Goal: Task Accomplishment & Management: Use online tool/utility

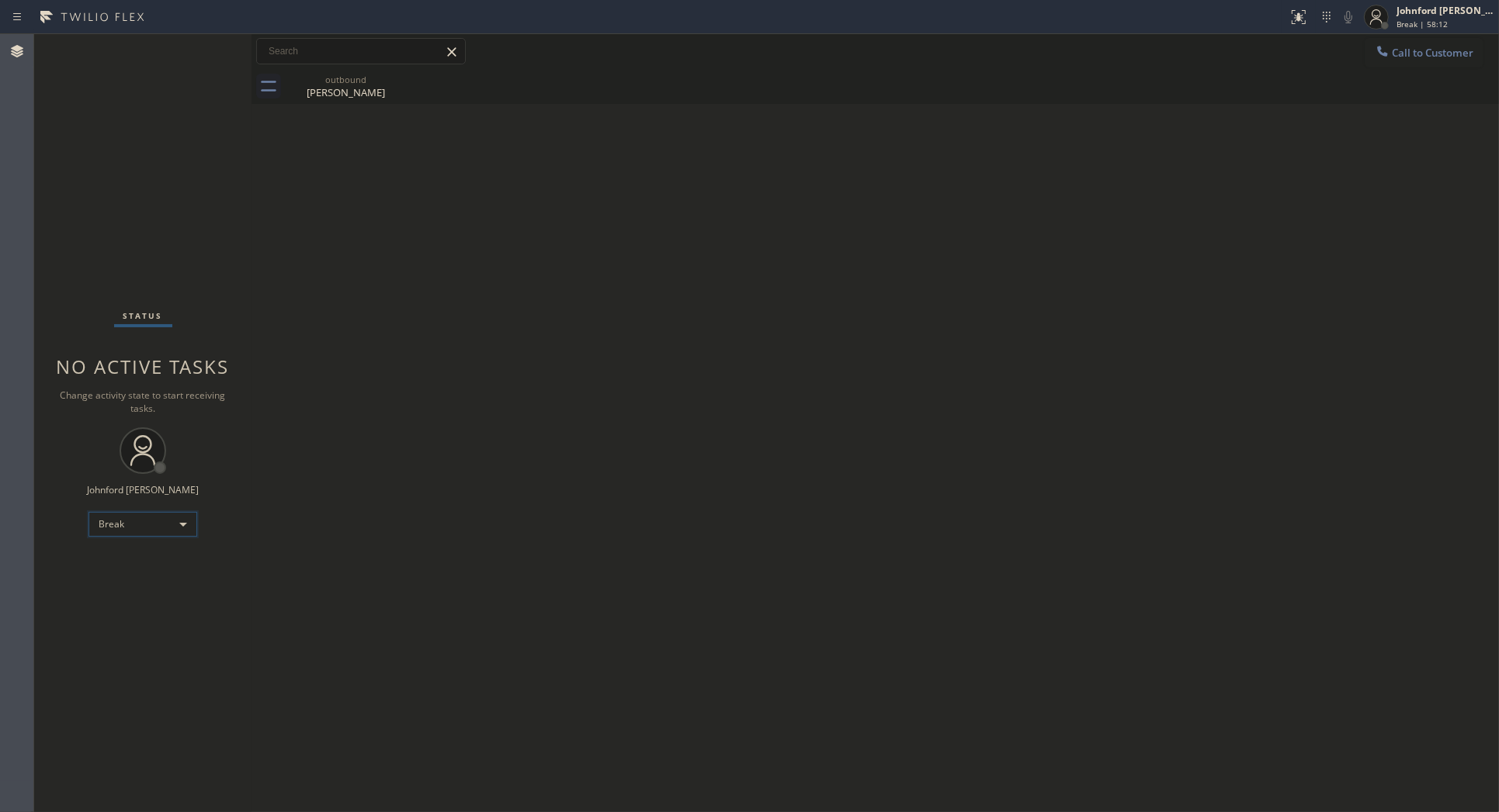
click at [144, 528] on div "Break" at bounding box center [142, 524] width 109 height 25
click at [132, 587] on li "Unavailable" at bounding box center [141, 584] width 105 height 19
click at [401, 415] on div "Back to Dashboard Change Sender ID Customers Technicians Select a contact Outbo…" at bounding box center [875, 423] width 1247 height 778
click at [1357, 250] on div "Back to Dashboard Change Sender ID Customers Technicians Select a contact Outbo…" at bounding box center [875, 423] width 1247 height 778
drag, startPoint x: 586, startPoint y: 577, endPoint x: 367, endPoint y: 328, distance: 331.6
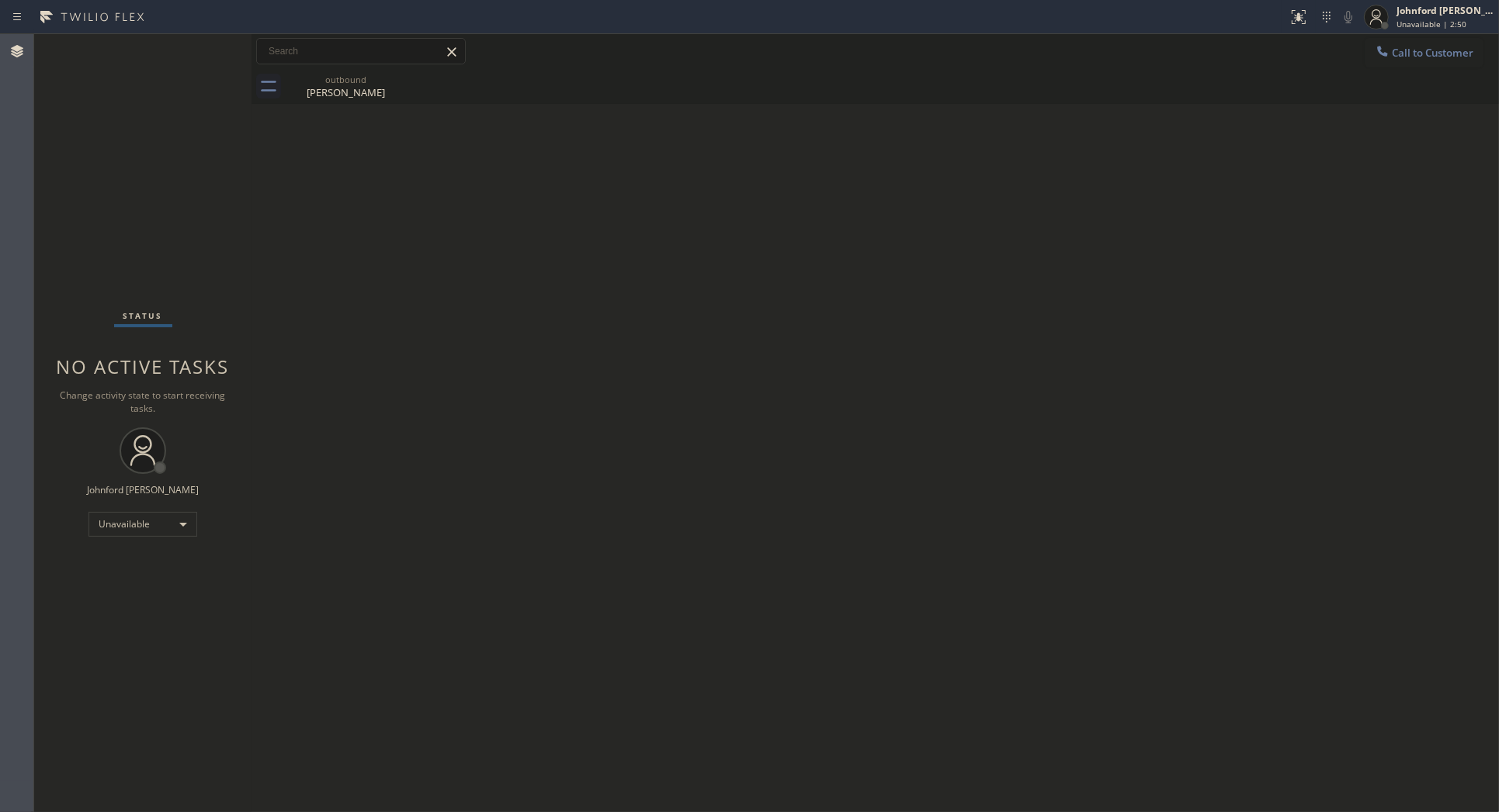
click at [587, 578] on div "Back to Dashboard Change Sender ID Customers Technicians Select a contact Outbo…" at bounding box center [875, 423] width 1247 height 778
click at [1319, 308] on div "Back to Dashboard Change Sender ID Customers Technicians Select a contact Outbo…" at bounding box center [875, 423] width 1247 height 778
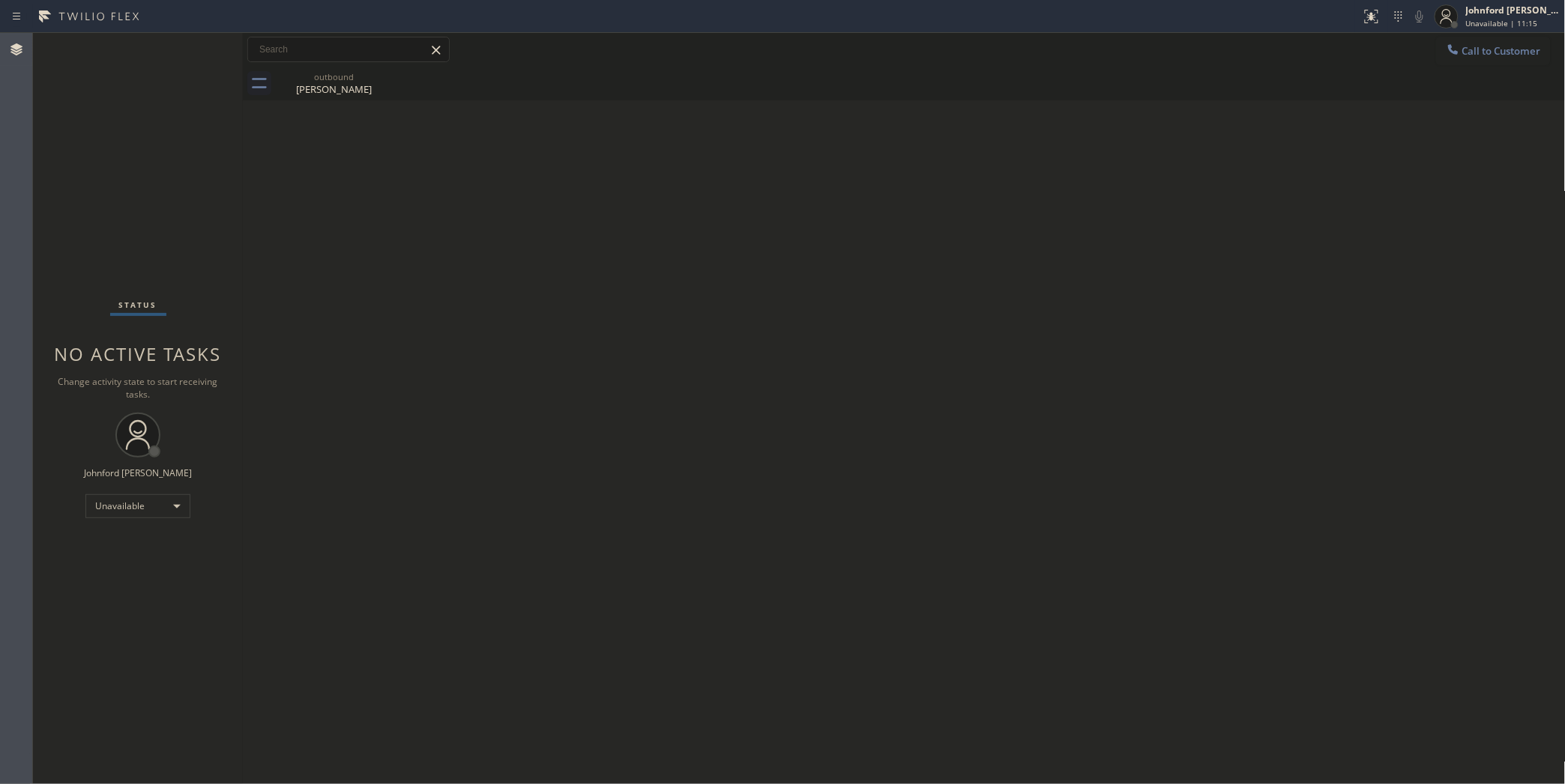
click at [1447, 49] on span "Call to Customer" at bounding box center [1502, 50] width 79 height 13
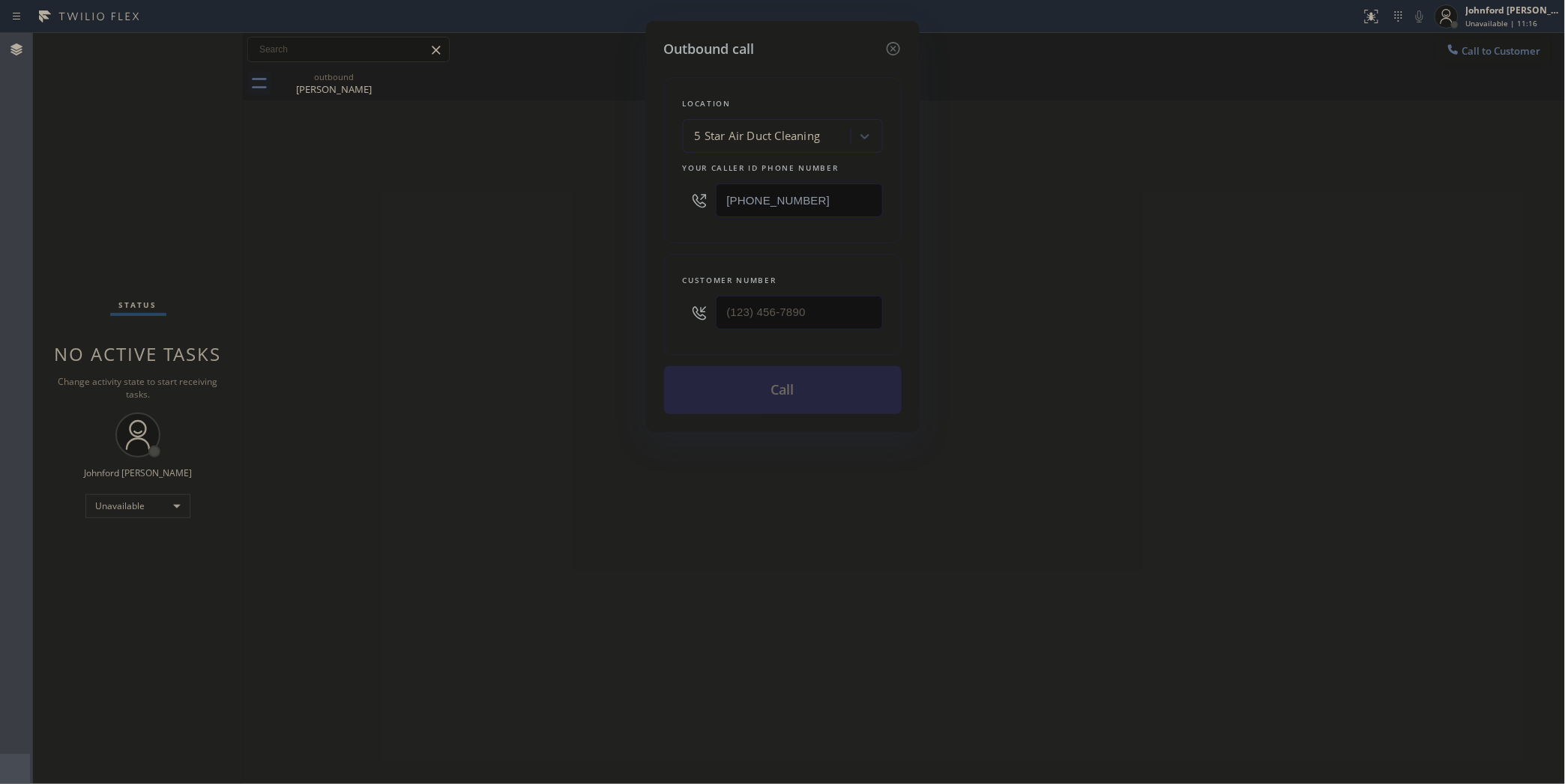
drag, startPoint x: 680, startPoint y: 203, endPoint x: 545, endPoint y: 207, distance: 135.1
click at [575, 203] on div "Outbound call Location 5 Star Air Duct Cleaning Your caller id phone number (85…" at bounding box center [782, 392] width 1565 height 784
paste input "929) 203-9053"
type input "(929) 203-9053"
click at [788, 289] on div at bounding box center [799, 313] width 167 height 49
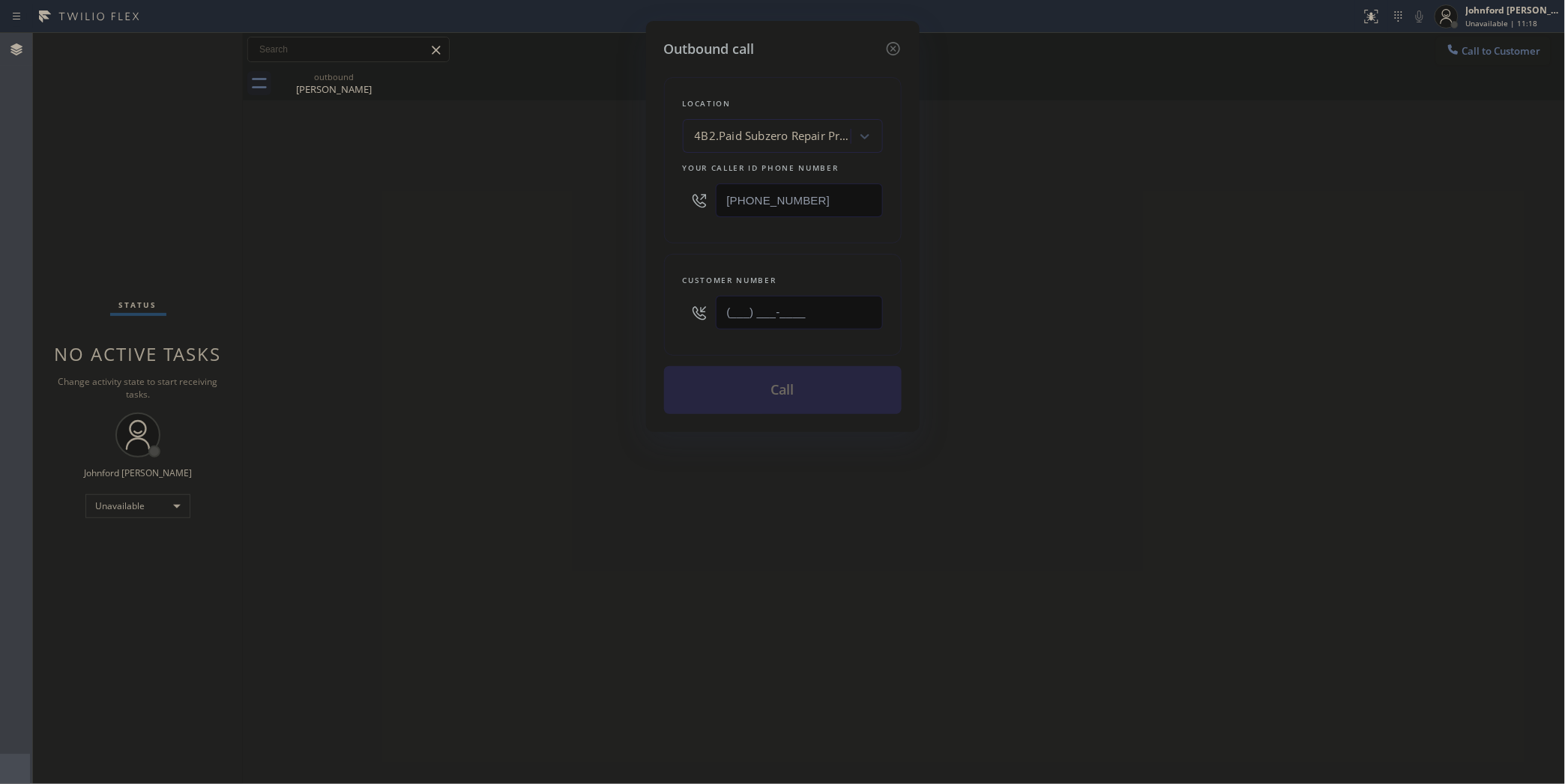
paste input "631) 543-2026"
drag, startPoint x: 807, startPoint y: 294, endPoint x: 633, endPoint y: 308, distance: 174.6
click at [669, 308] on div "Customer number (631) 543-2026" at bounding box center [782, 304] width 238 height 102
type input "(631) 543-2026"
click at [575, 315] on div "Outbound call Location 4B2.Paid Subzero Repair Professionals Your caller id pho…" at bounding box center [782, 392] width 1565 height 784
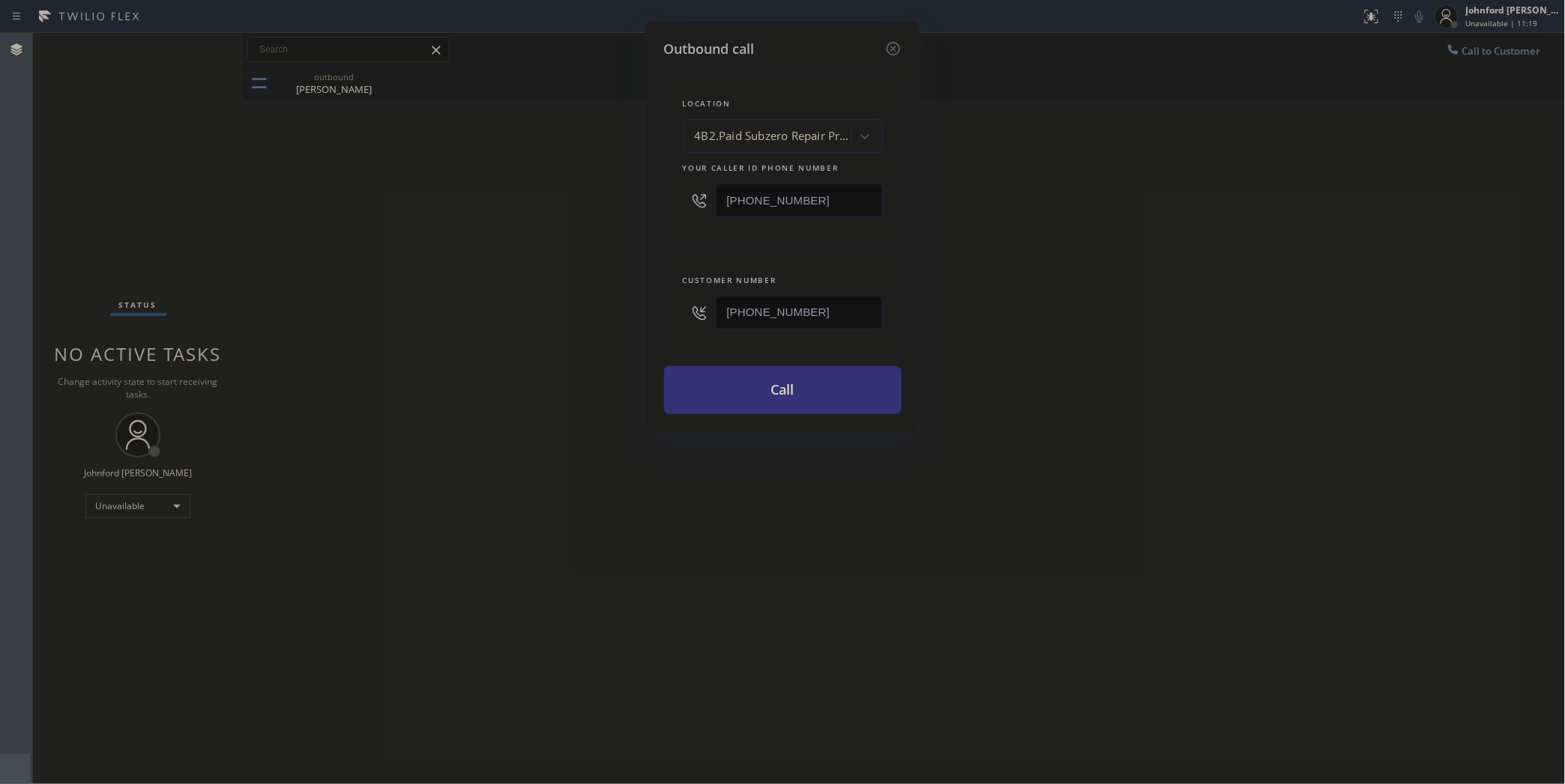
drag, startPoint x: 743, startPoint y: 386, endPoint x: 39, endPoint y: 735, distance: 785.8
click at [746, 386] on button "Call" at bounding box center [782, 390] width 238 height 48
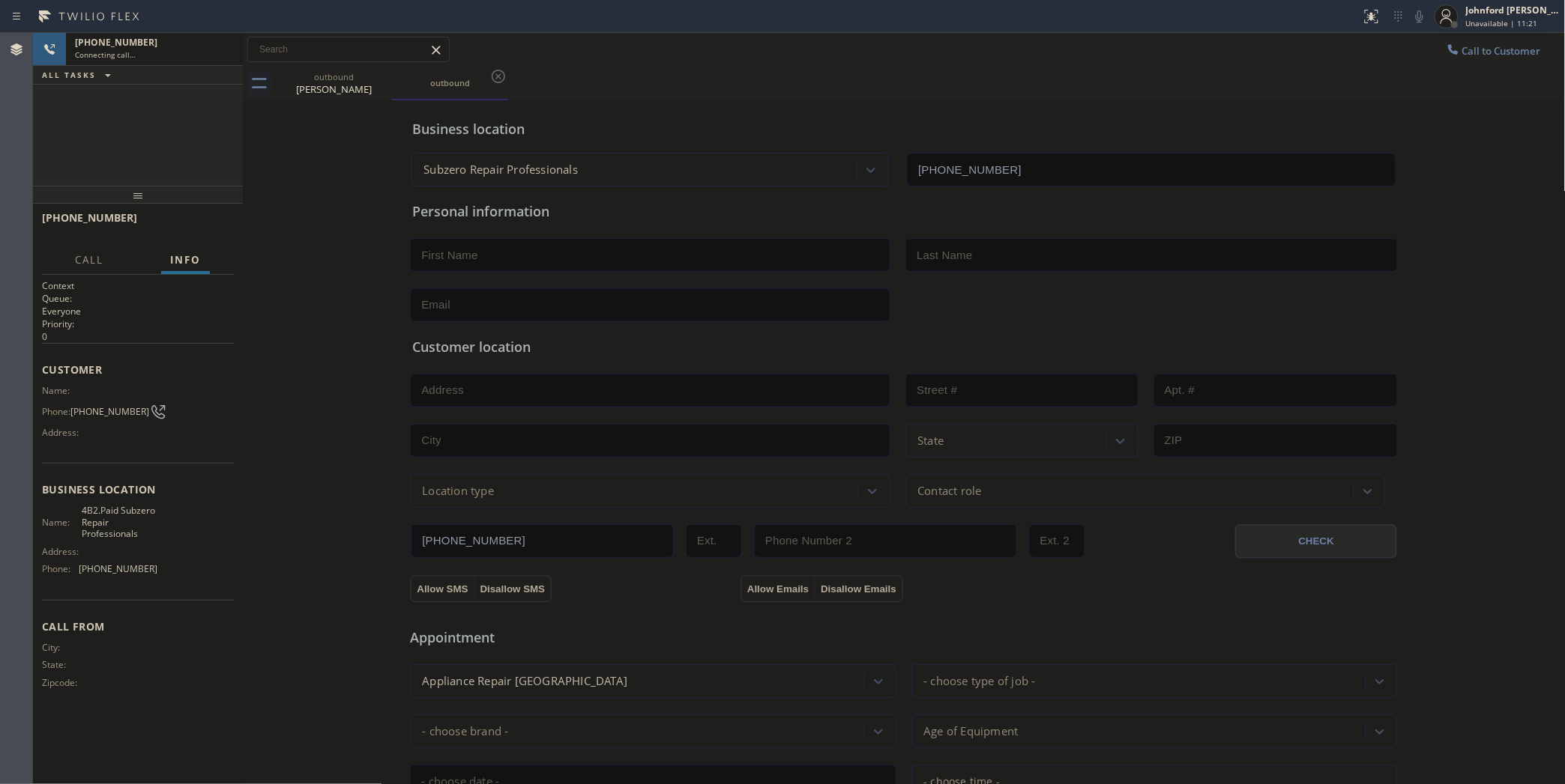
type input "(929) 203-9053"
click at [1417, 17] on icon at bounding box center [1419, 16] width 18 height 18
click at [1417, 17] on icon at bounding box center [1419, 16] width 7 height 12
click at [1069, 129] on div "Business location" at bounding box center [904, 129] width 983 height 21
click at [1417, 23] on icon at bounding box center [1419, 16] width 18 height 18
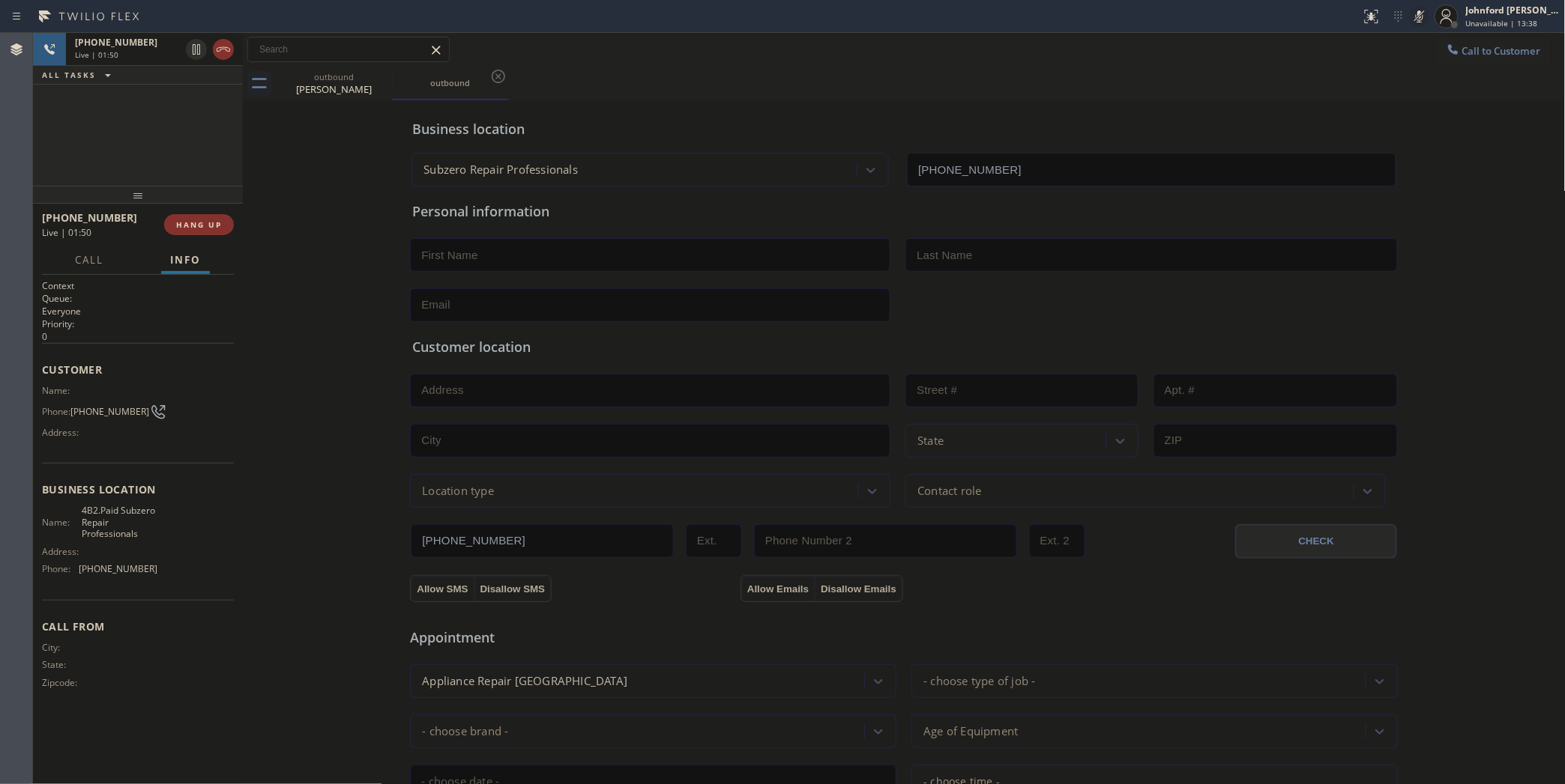
click at [1417, 23] on icon at bounding box center [1419, 16] width 18 height 18
click at [1419, 19] on icon at bounding box center [1419, 16] width 18 height 18
drag, startPoint x: 938, startPoint y: 86, endPoint x: 1237, endPoint y: 84, distance: 299.0
click at [938, 86] on div "outbound Jorge Gomez outbound" at bounding box center [920, 84] width 1290 height 34
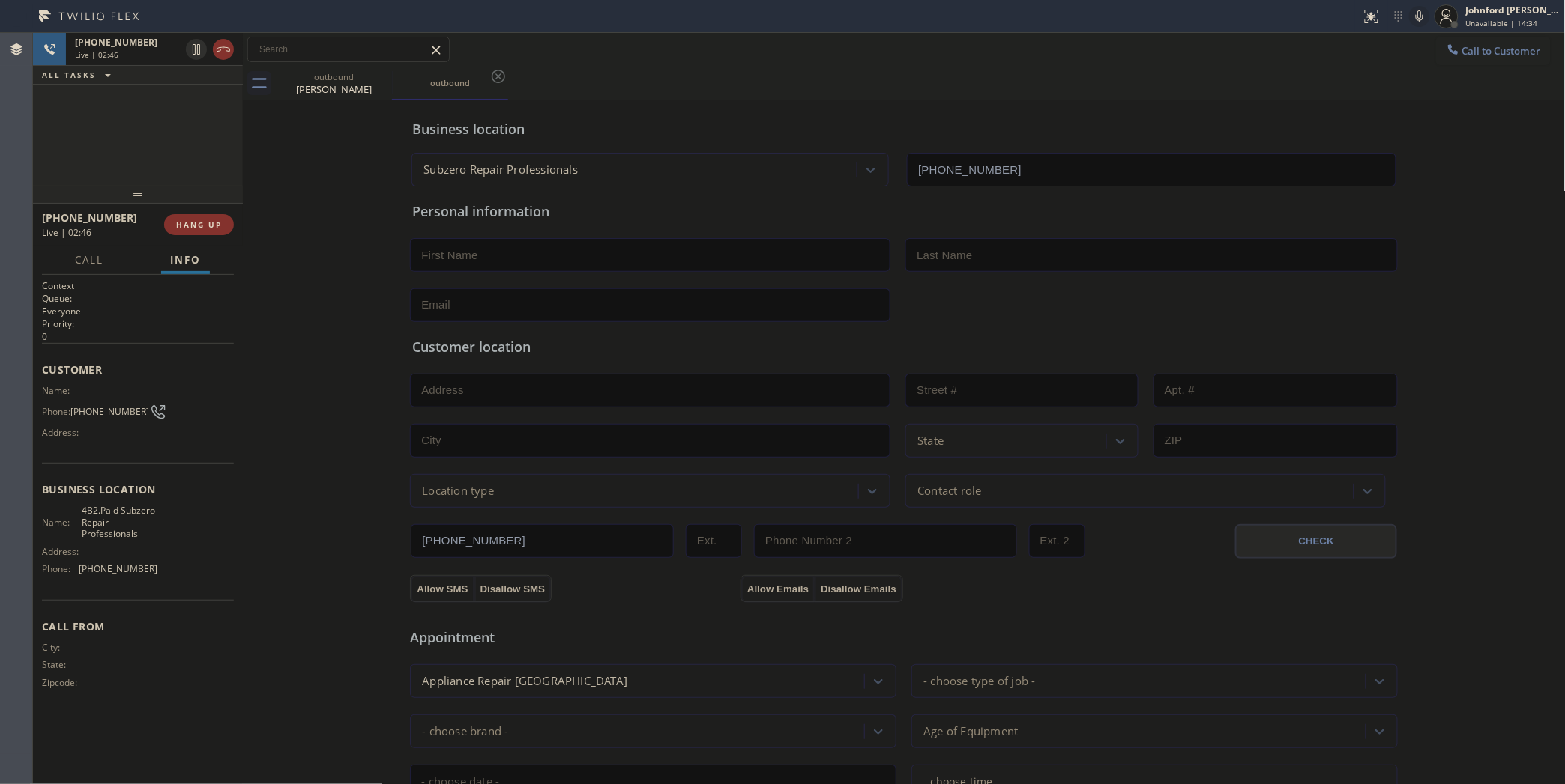
click at [1415, 21] on icon at bounding box center [1419, 16] width 18 height 18
click at [1414, 17] on icon at bounding box center [1419, 16] width 18 height 18
click at [1092, 73] on div "outbound Jorge Gomez outbound" at bounding box center [920, 84] width 1290 height 34
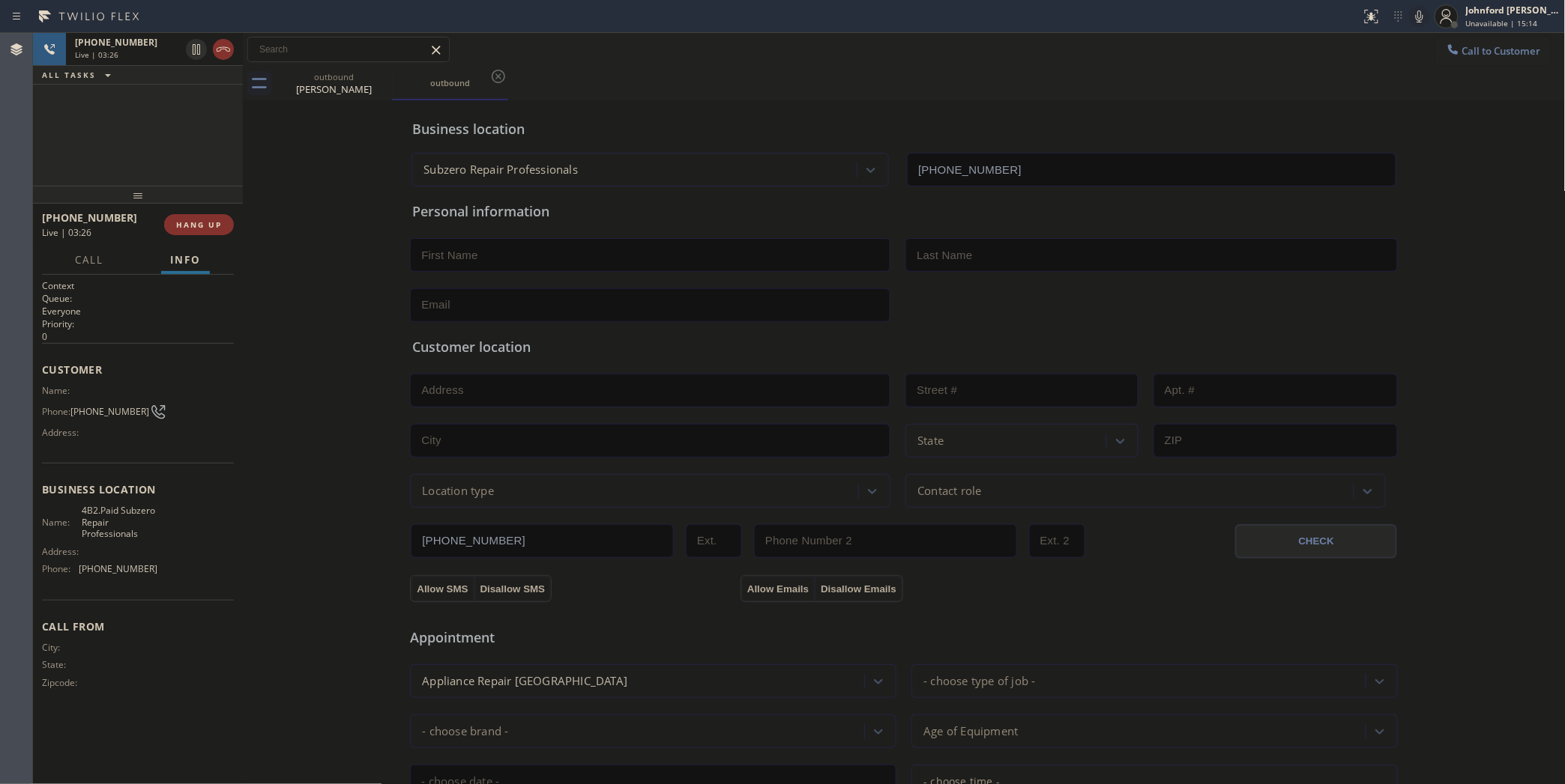
click at [1417, 20] on icon at bounding box center [1419, 16] width 18 height 18
click at [1417, 17] on icon at bounding box center [1419, 16] width 18 height 18
click at [1422, 15] on icon at bounding box center [1419, 16] width 7 height 12
click at [1419, 17] on icon at bounding box center [1419, 16] width 18 height 18
click at [1421, 19] on icon at bounding box center [1419, 16] width 18 height 18
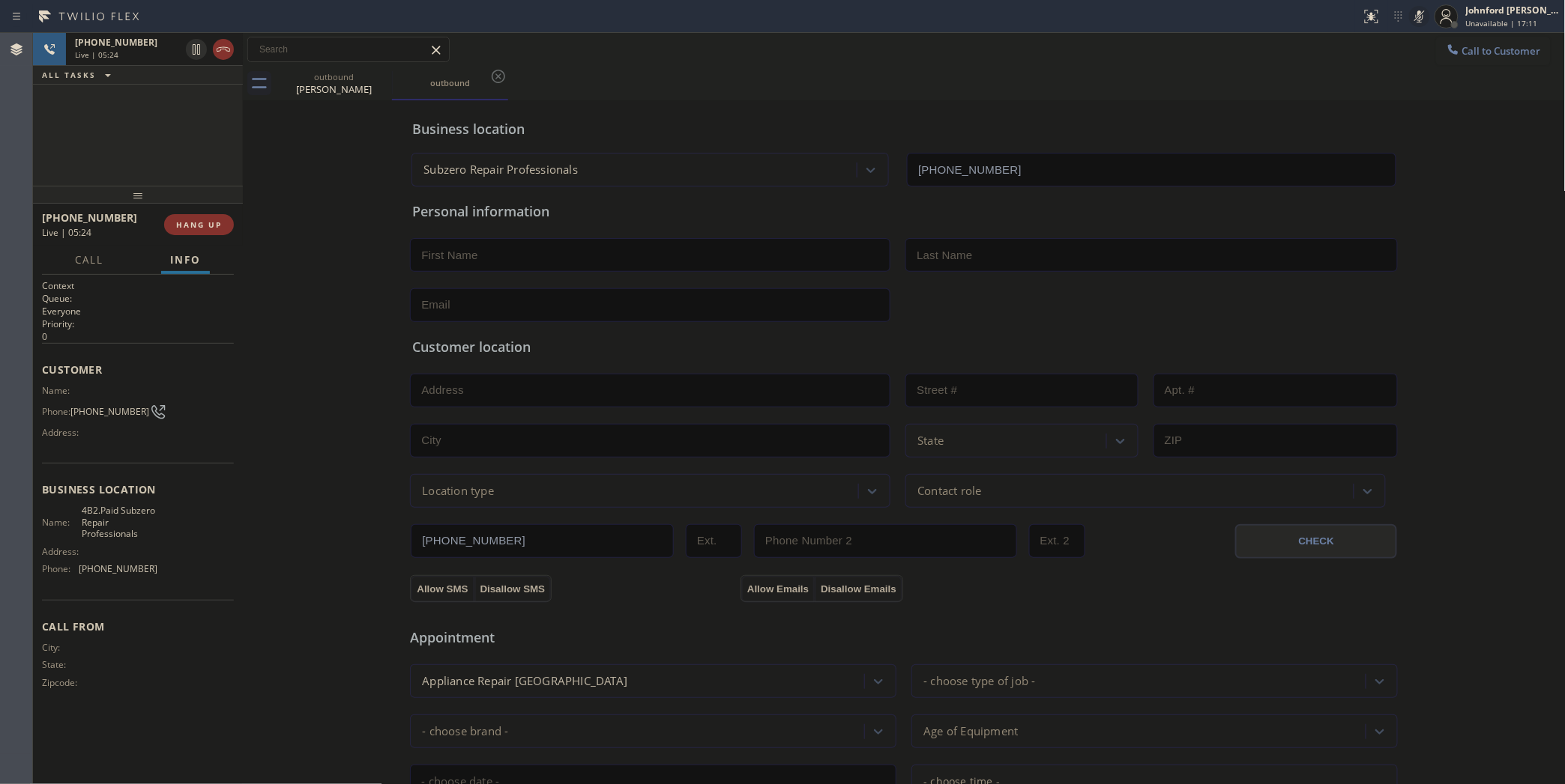
click at [1421, 20] on icon at bounding box center [1419, 16] width 7 height 12
drag, startPoint x: 931, startPoint y: 562, endPoint x: 972, endPoint y: 568, distance: 41.4
click at [931, 562] on div "Allow SMS Disallow SMS Allow Emails Disallow Emails" at bounding box center [903, 580] width 989 height 43
click at [1417, 17] on icon at bounding box center [1419, 16] width 18 height 18
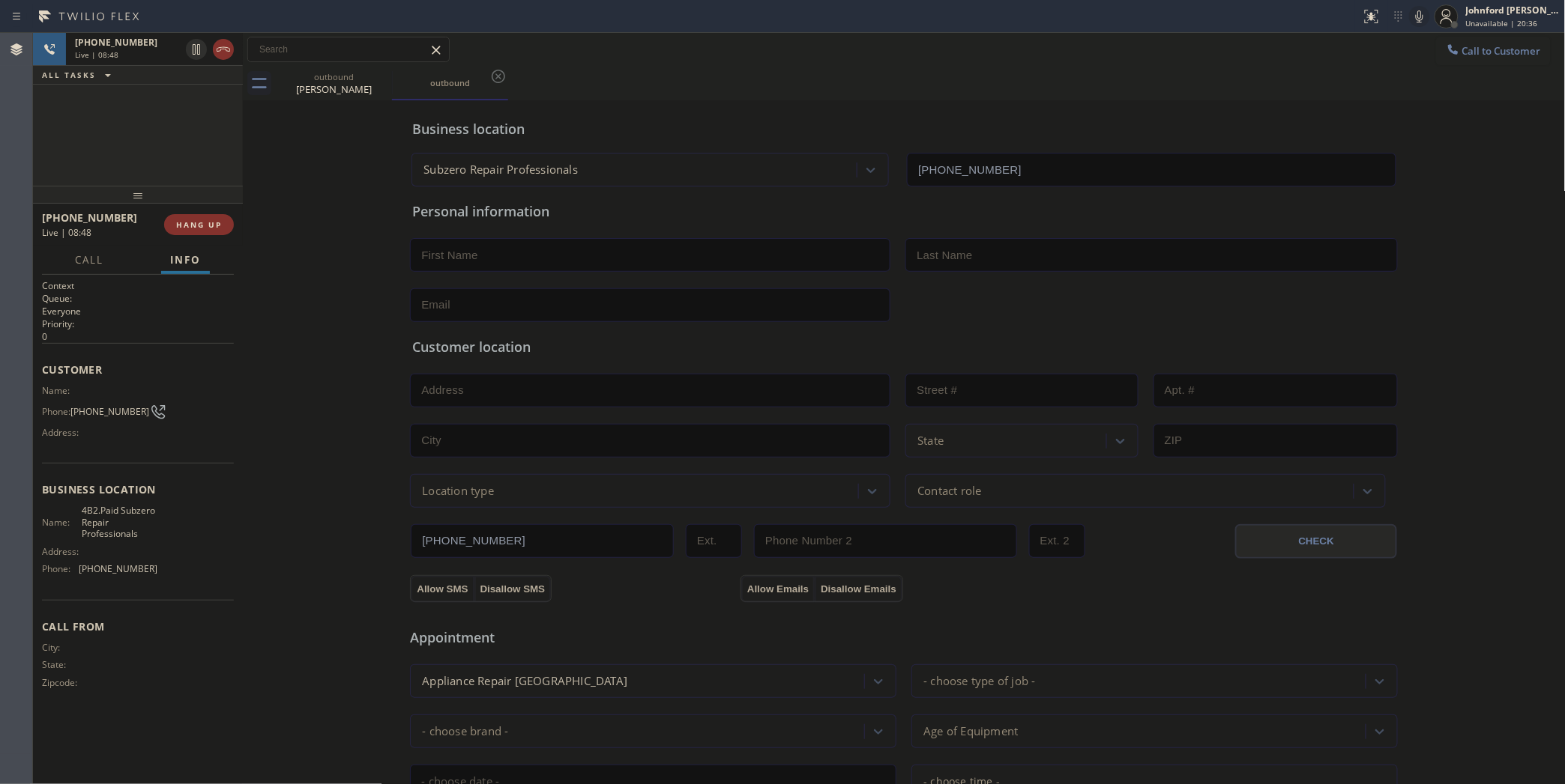
click at [912, 62] on div "Call to Customer Outbound call Location Subzero Repair Professionals Your calle…" at bounding box center [904, 50] width 1323 height 26
click at [1417, 20] on icon at bounding box center [1419, 16] width 18 height 18
click at [193, 143] on div "+16315432026 Live | 09:20 ALL TASKS ALL TASKS ACTIVE TASKS TASKS IN WRAP UP" at bounding box center [138, 110] width 210 height 153
click at [181, 219] on span "HANG UP" at bounding box center [199, 224] width 46 height 10
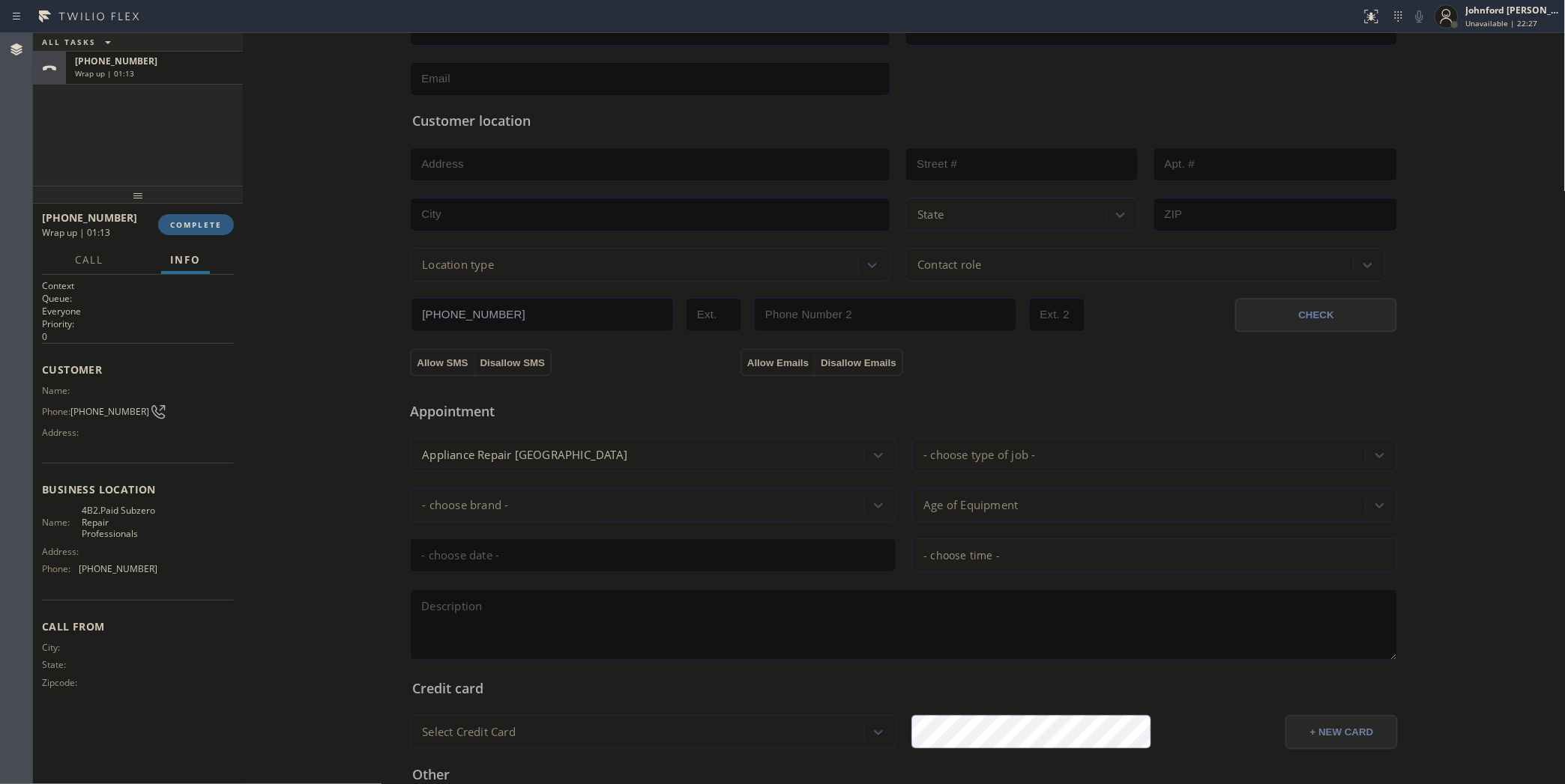
scroll to position [365, 0]
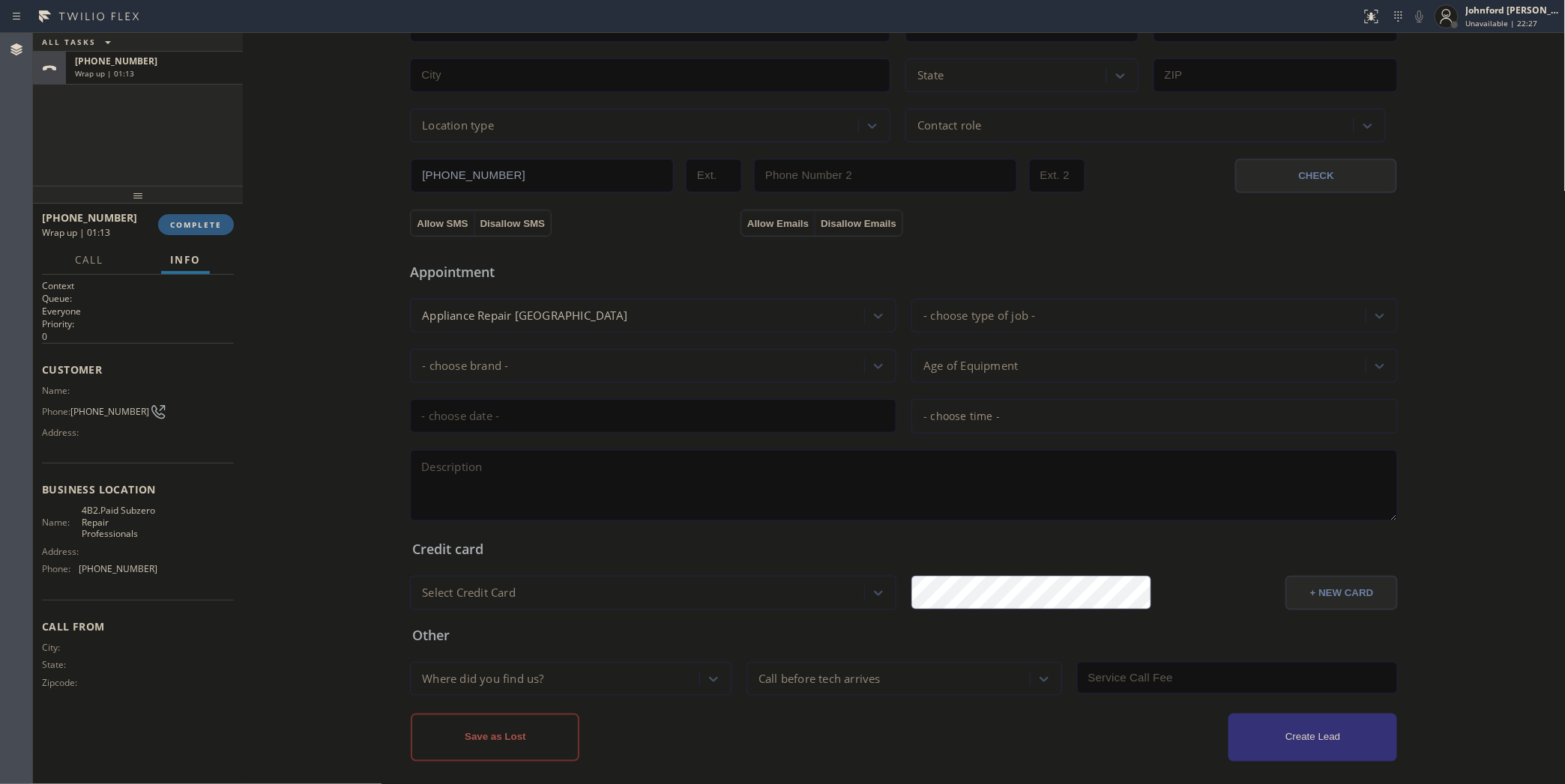
click at [650, 482] on textarea at bounding box center [904, 486] width 988 height 71
paste textarea "3-6 | $50 scf Subzero Fridge BI | 10yo its not holding the temperature 18 McArt…"
type textarea "3-6 | $50 scf Subzero Fridge BI | 10yo its not holding the temperature 18 McArt…"
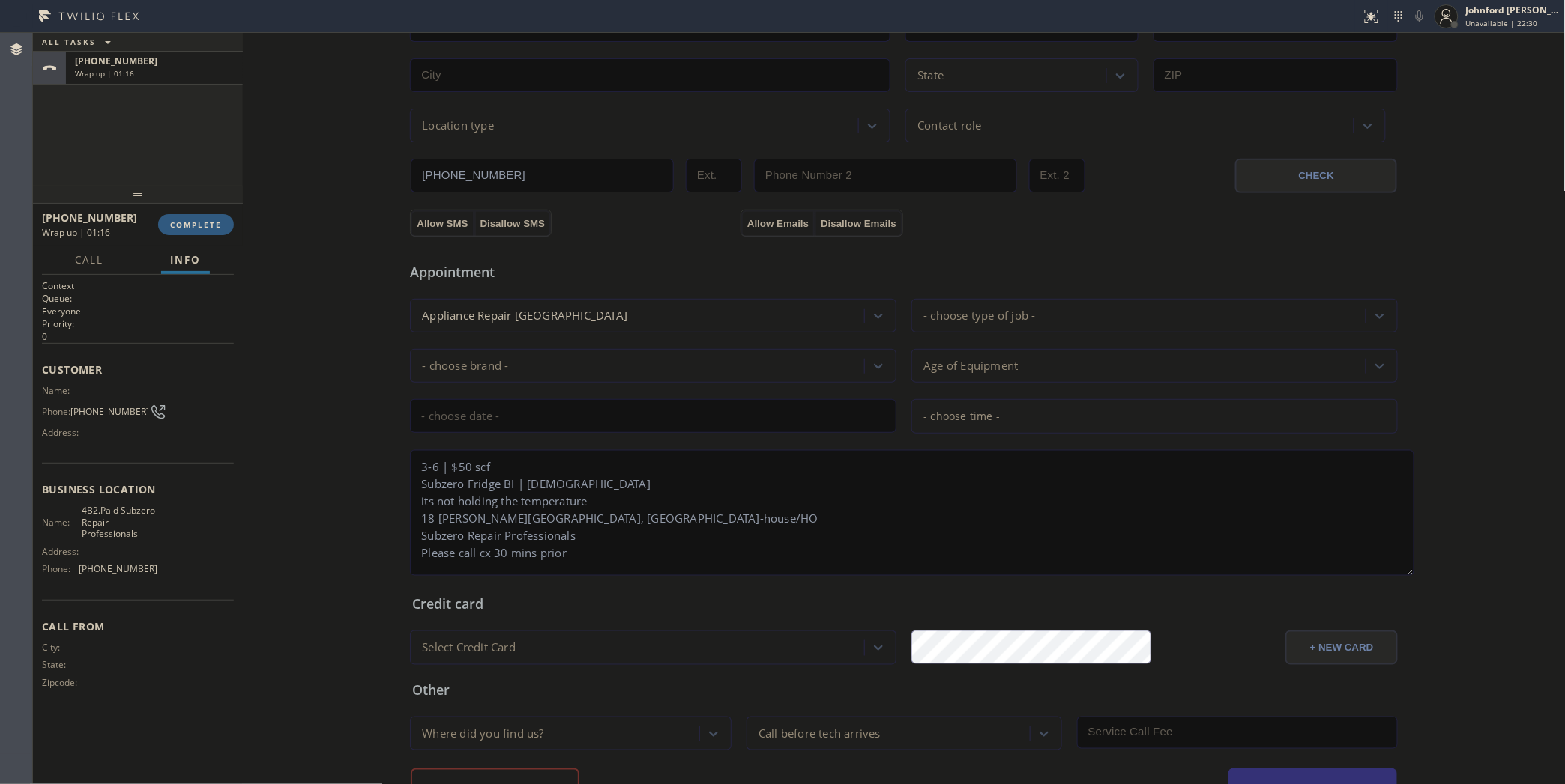
scroll to position [0, 0]
drag, startPoint x: 1384, startPoint y: 499, endPoint x: 1413, endPoint y: 629, distance: 133.2
click at [1413, 576] on textarea "3-6 | $50 scf Subzero Fridge BI | 10yo its not holding the temperature 18 McArt…" at bounding box center [912, 513] width 1004 height 126
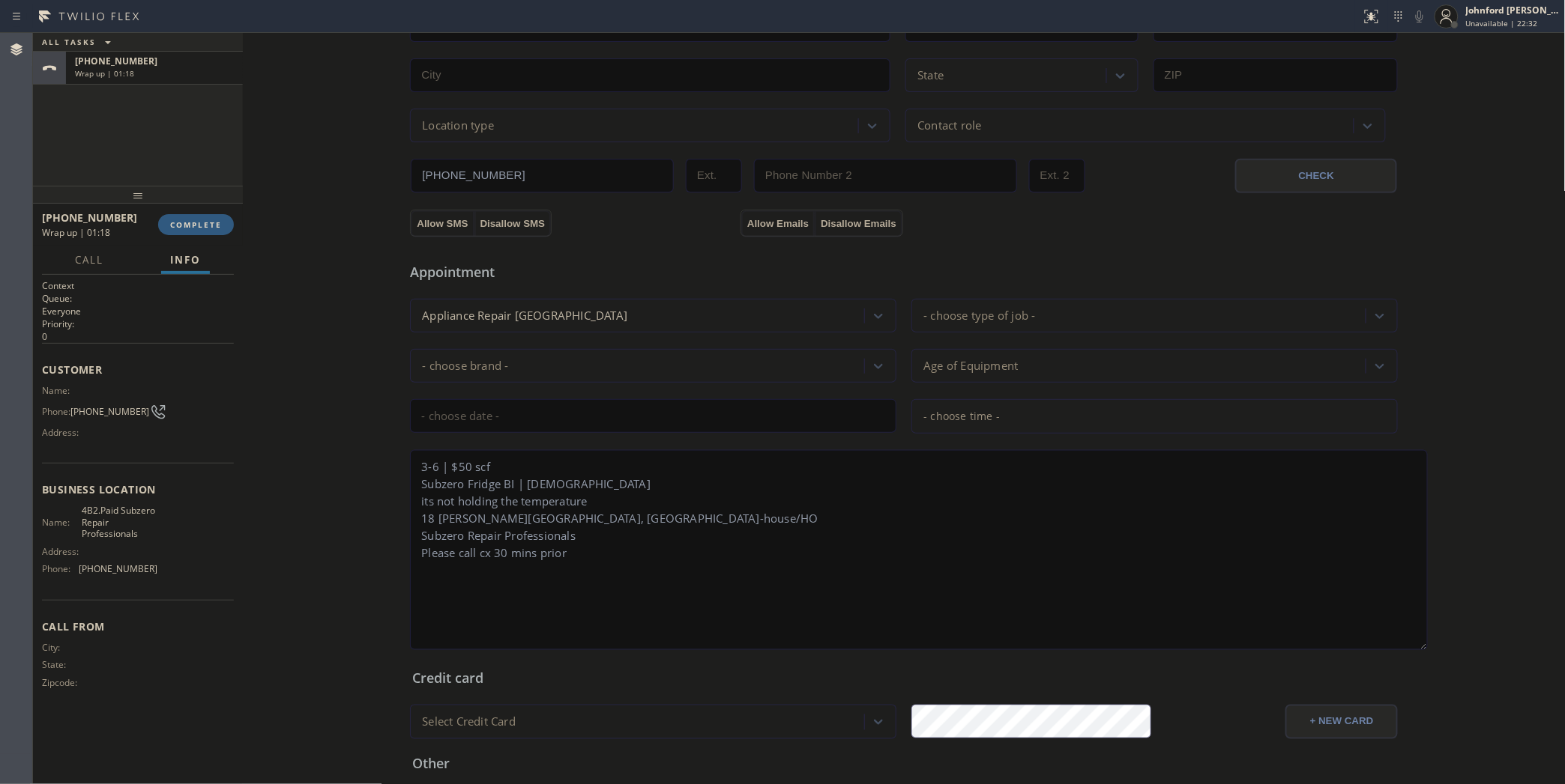
scroll to position [495, 0]
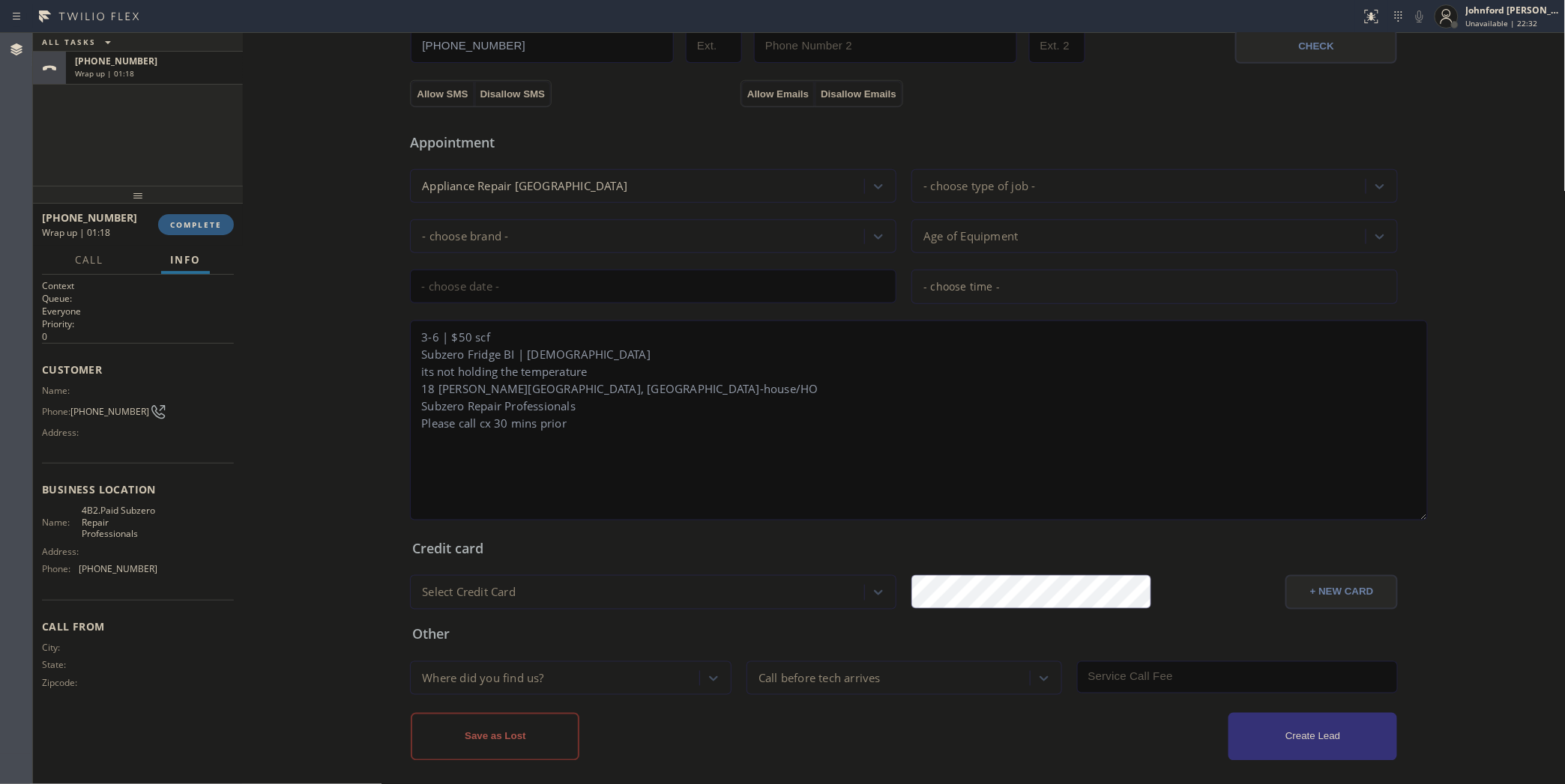
click at [533, 670] on div "Where did you find us?" at bounding box center [483, 678] width 122 height 17
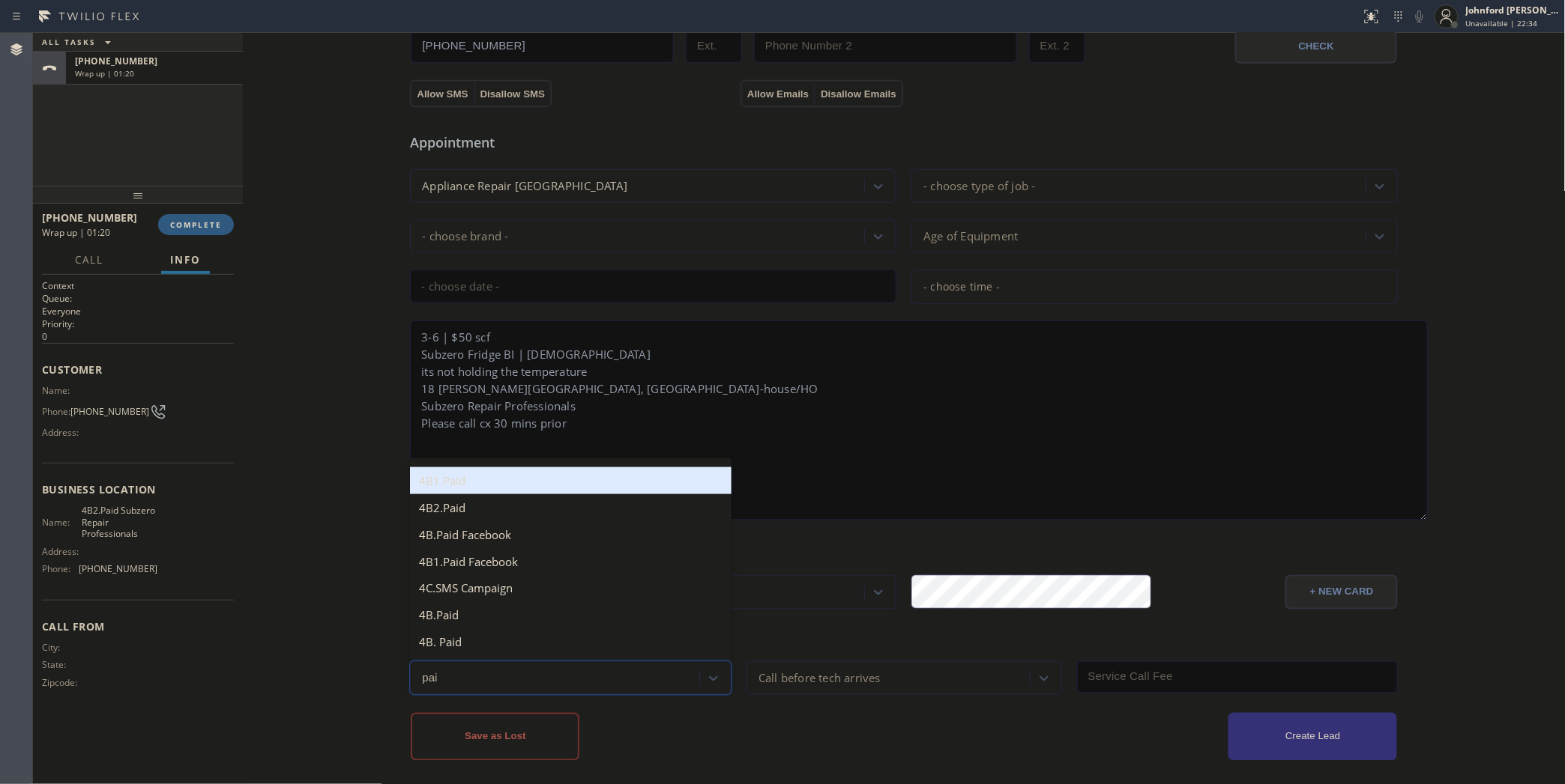
type input "paid"
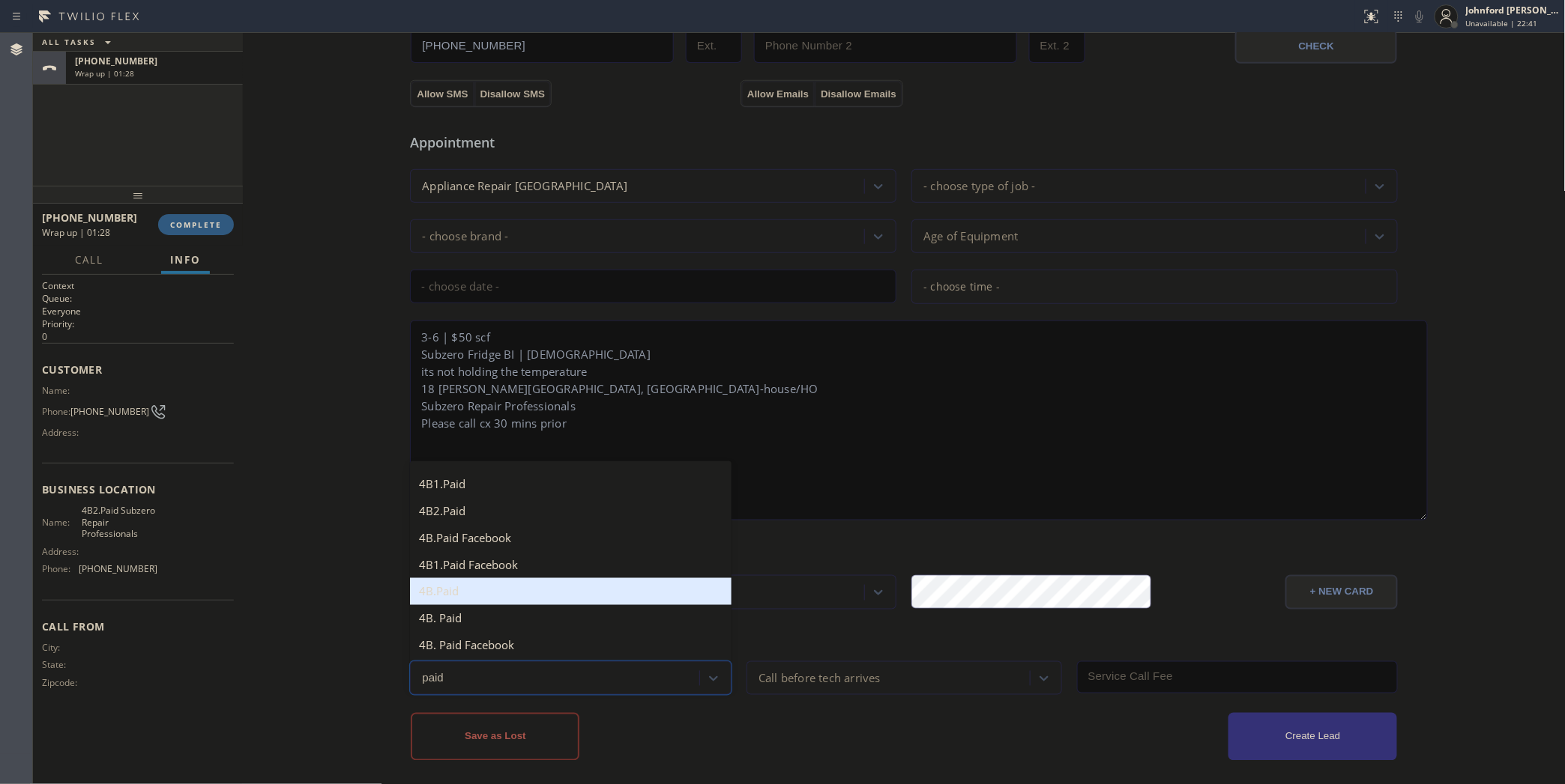
scroll to position [4, 0]
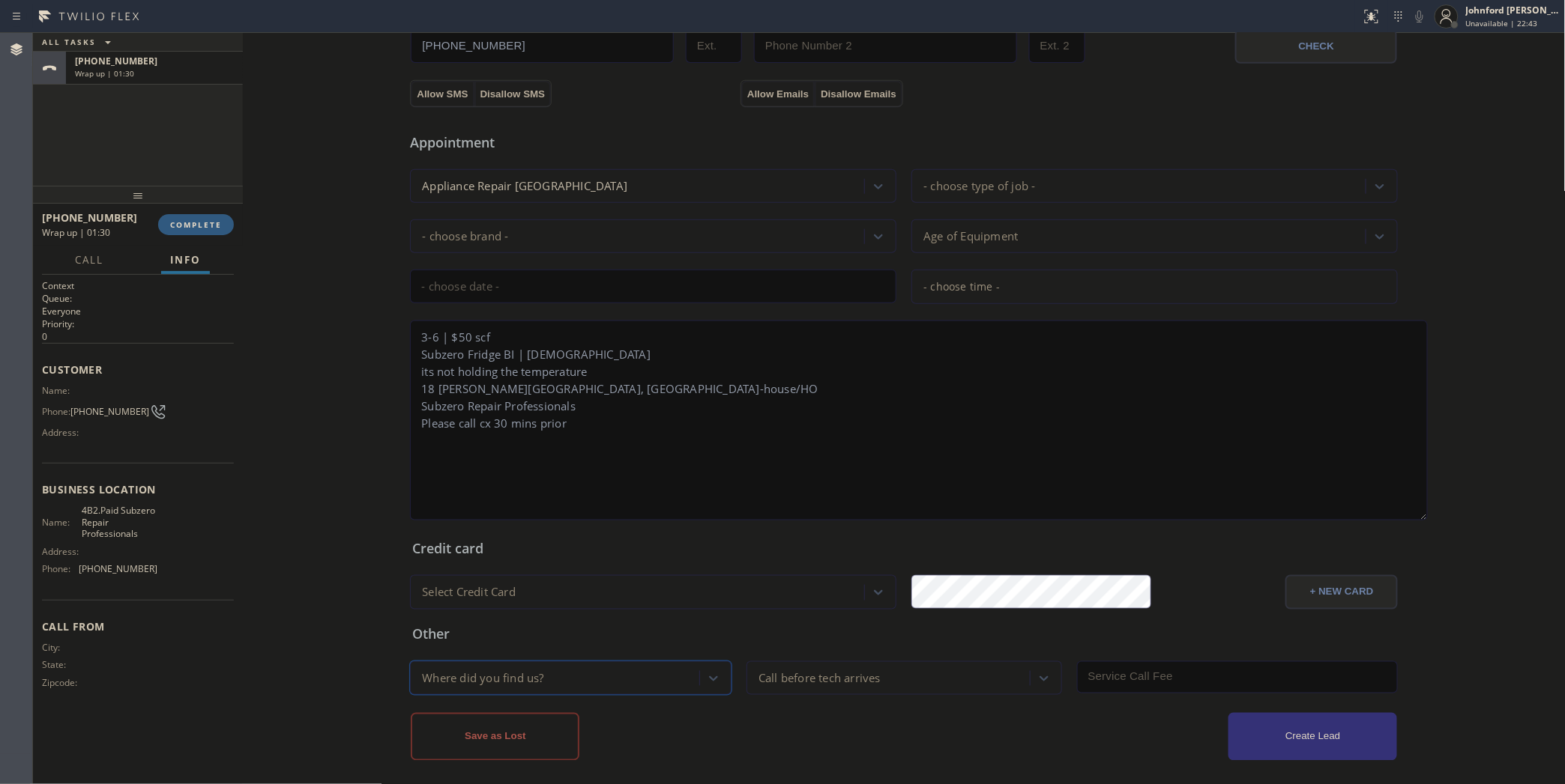
drag, startPoint x: 483, startPoint y: 674, endPoint x: 413, endPoint y: 668, distance: 70.3
click at [414, 668] on div "Where did you find us?" at bounding box center [556, 678] width 285 height 26
click at [458, 670] on div "Where did you find us?" at bounding box center [483, 678] width 122 height 17
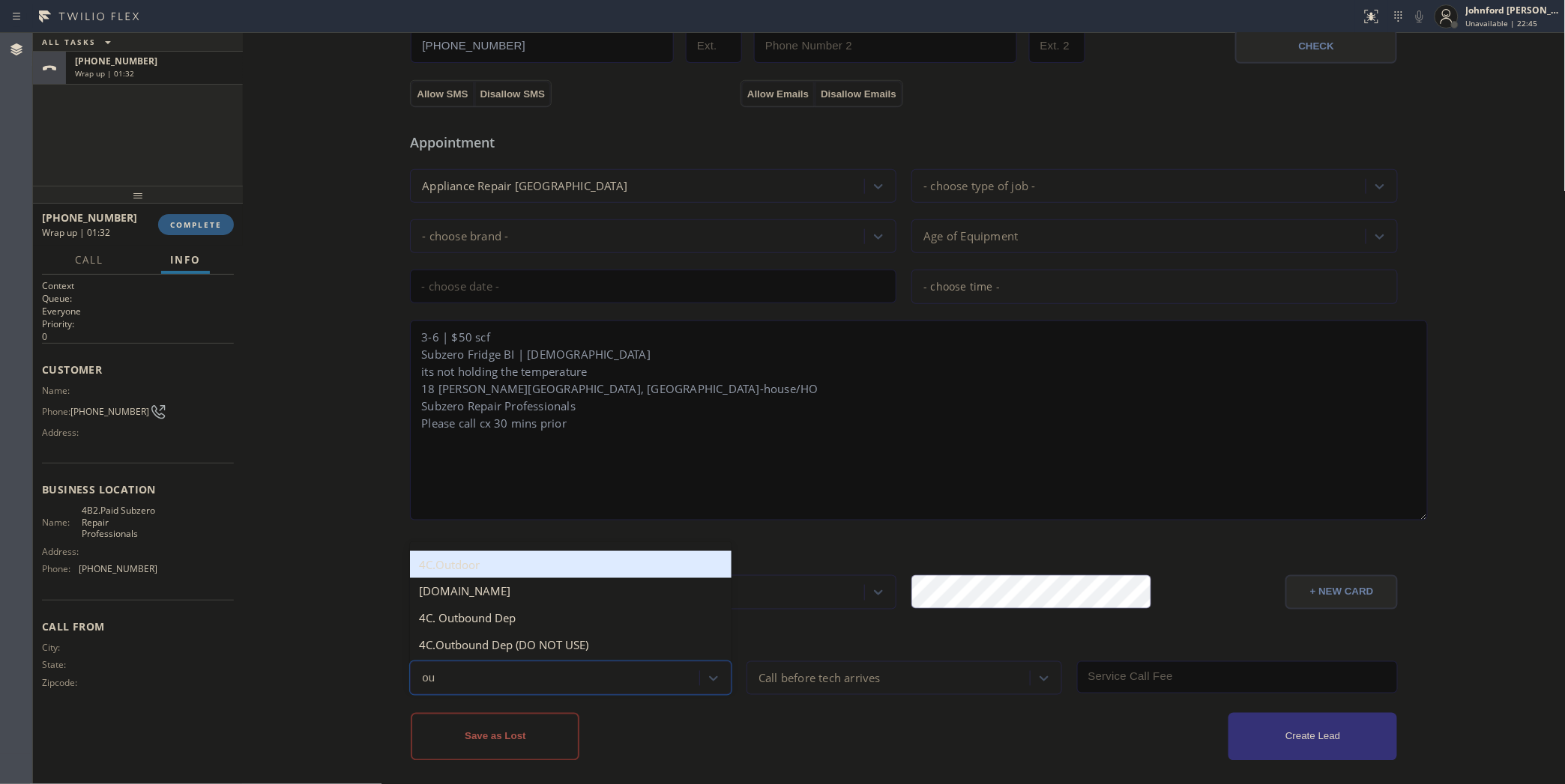
type input "out"
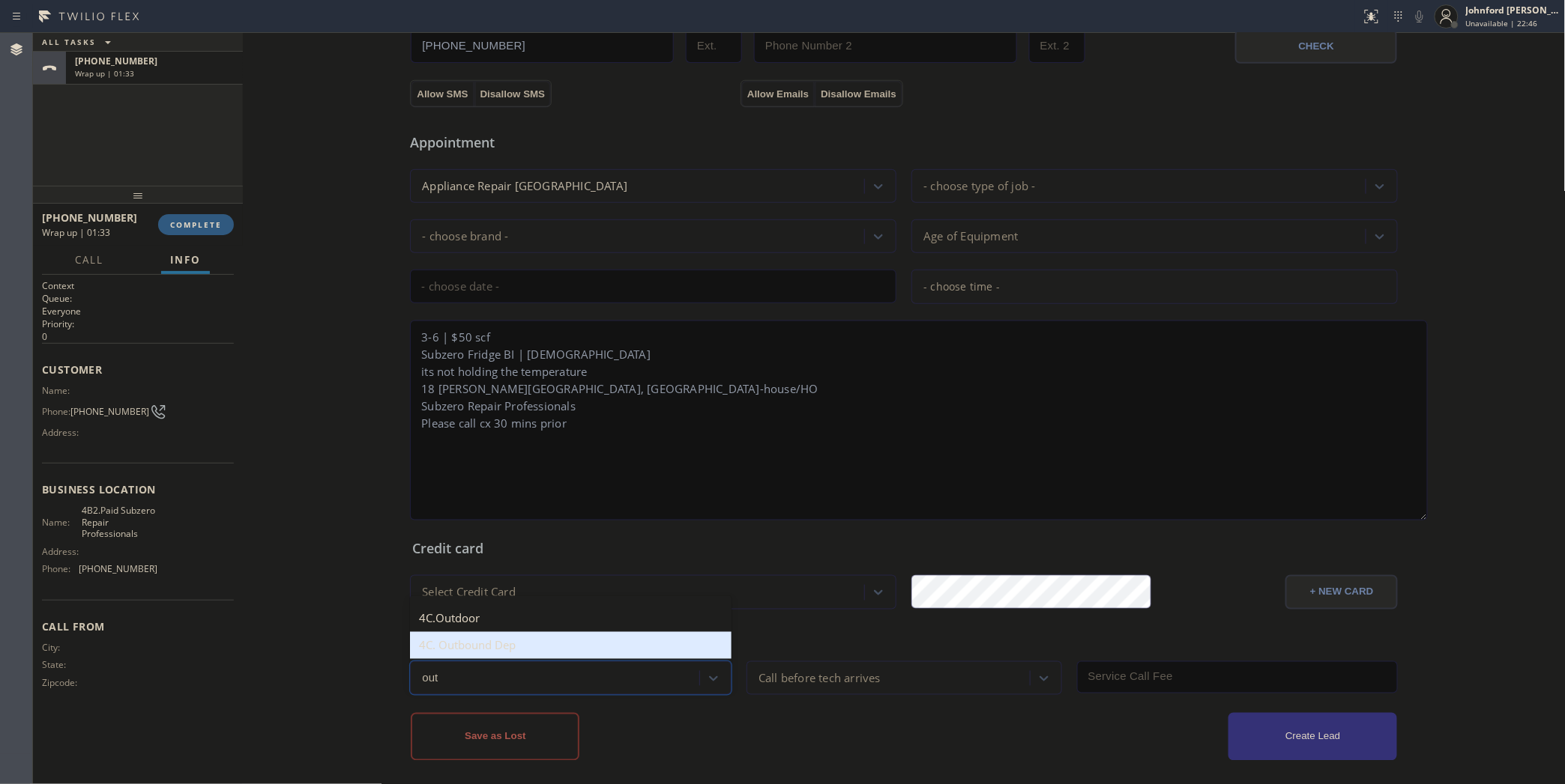
click at [485, 638] on div "4C. Outbound Dep" at bounding box center [570, 645] width 321 height 27
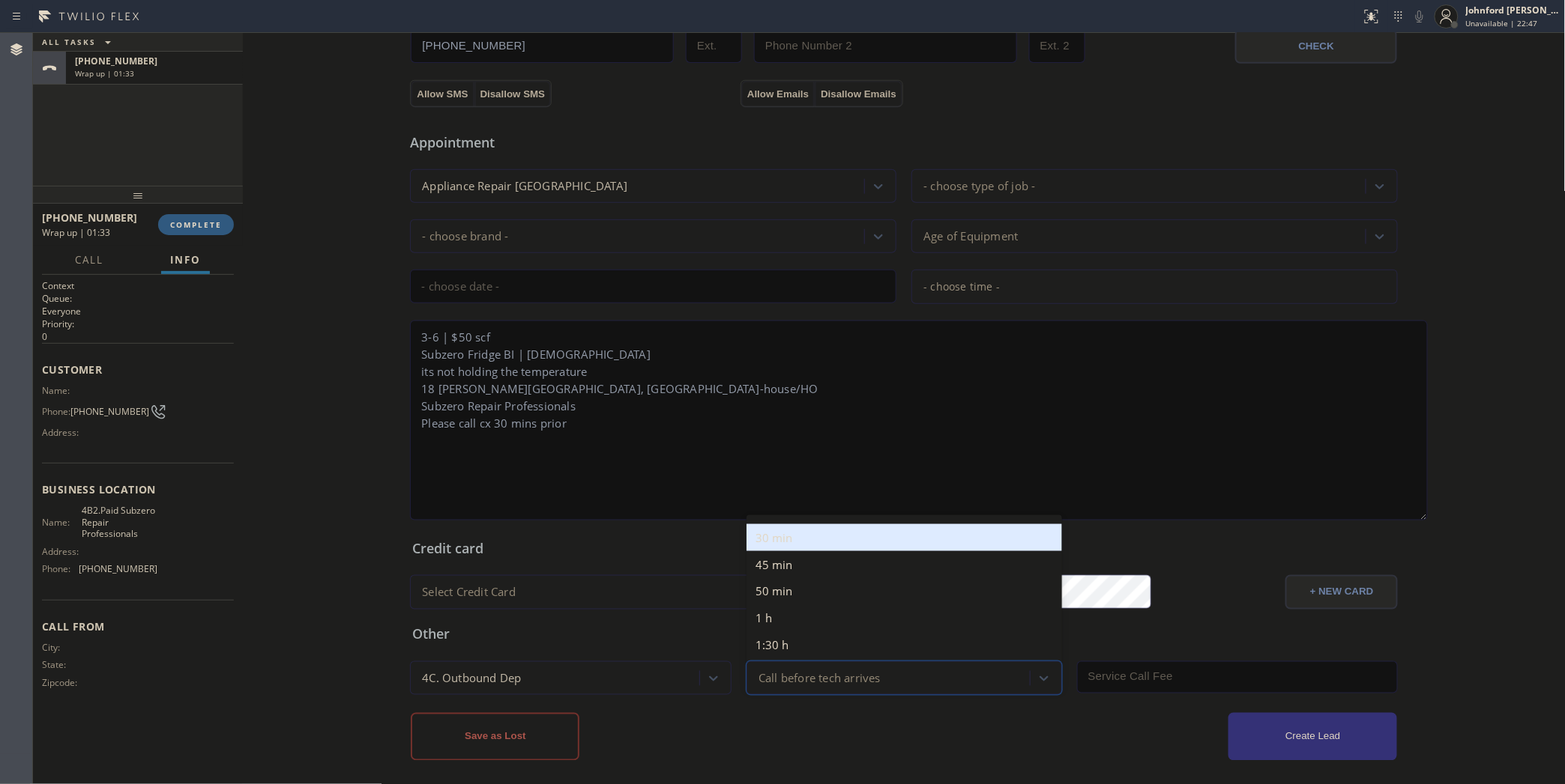
click at [751, 672] on div "Call before tech arrives" at bounding box center [889, 678] width 279 height 26
click at [778, 530] on div "30 min" at bounding box center [904, 538] width 316 height 27
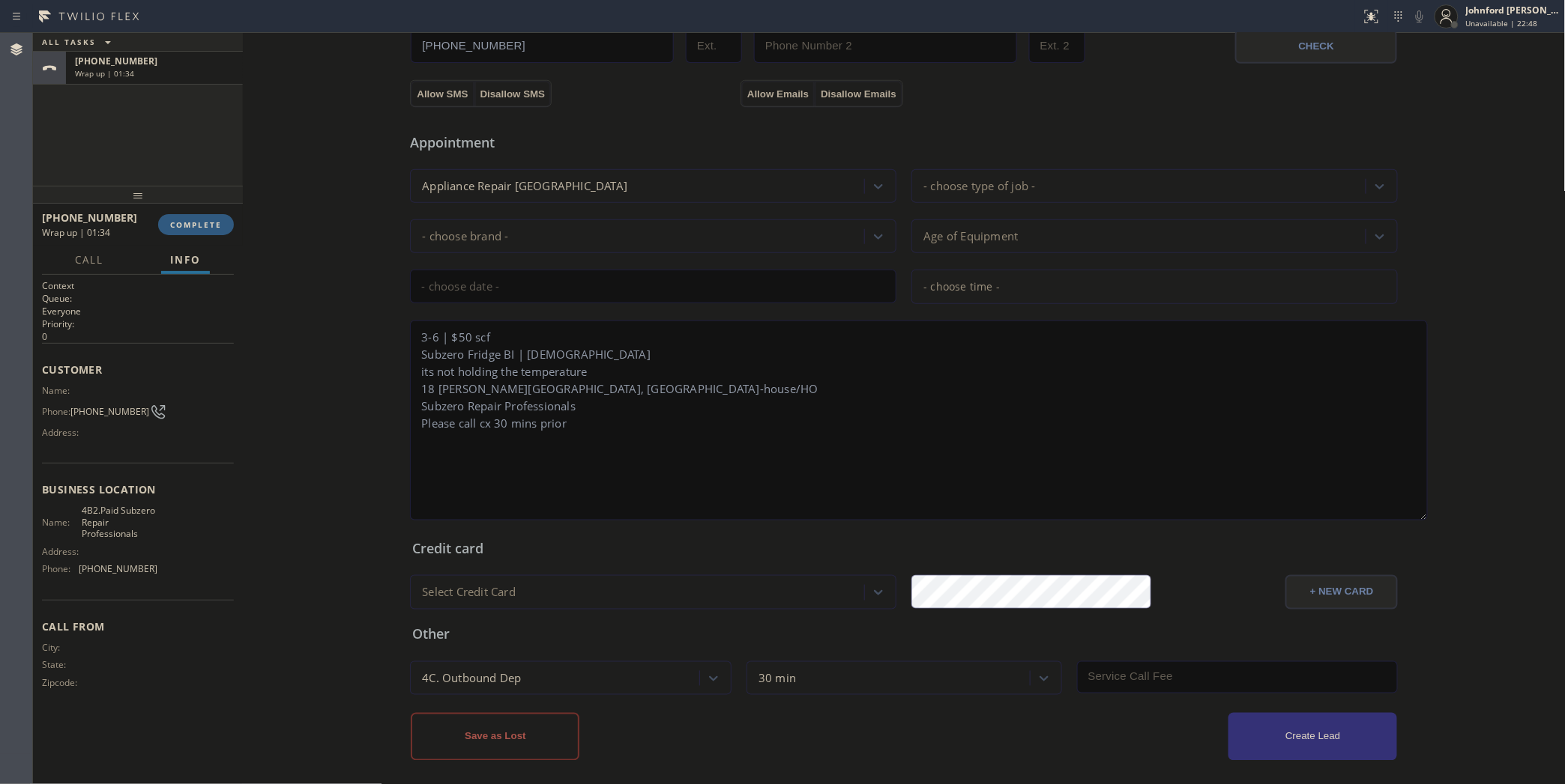
click at [1113, 670] on input "text" at bounding box center [1237, 677] width 321 height 32
type input "50"
click at [1020, 416] on textarea "3-6 | $50 scf Subzero Fridge BI | 10yo its not holding the temperature 18 McArt…" at bounding box center [919, 420] width 1018 height 200
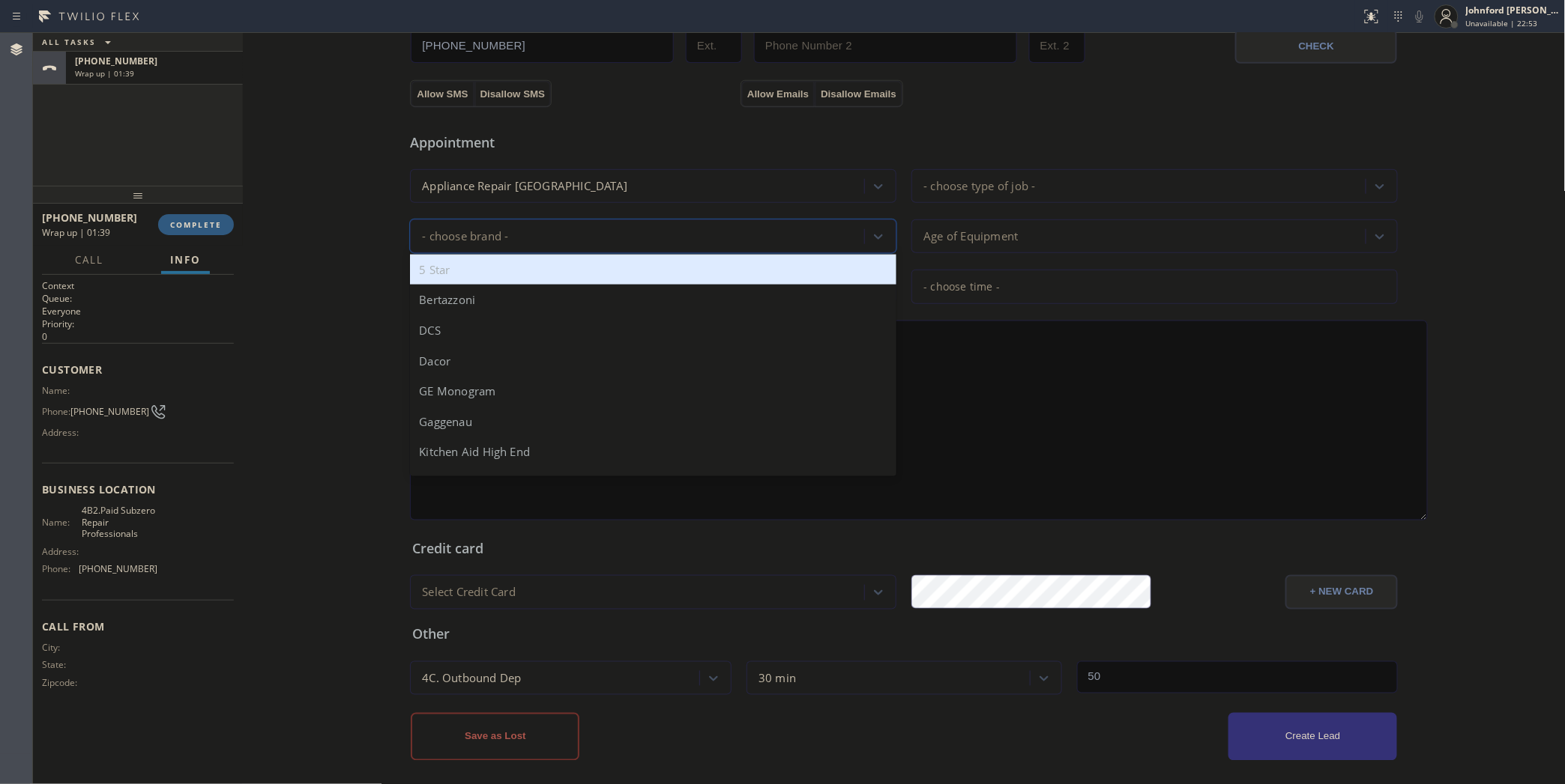
click at [600, 232] on div "- choose brand -" at bounding box center [639, 236] width 450 height 26
type input "f"
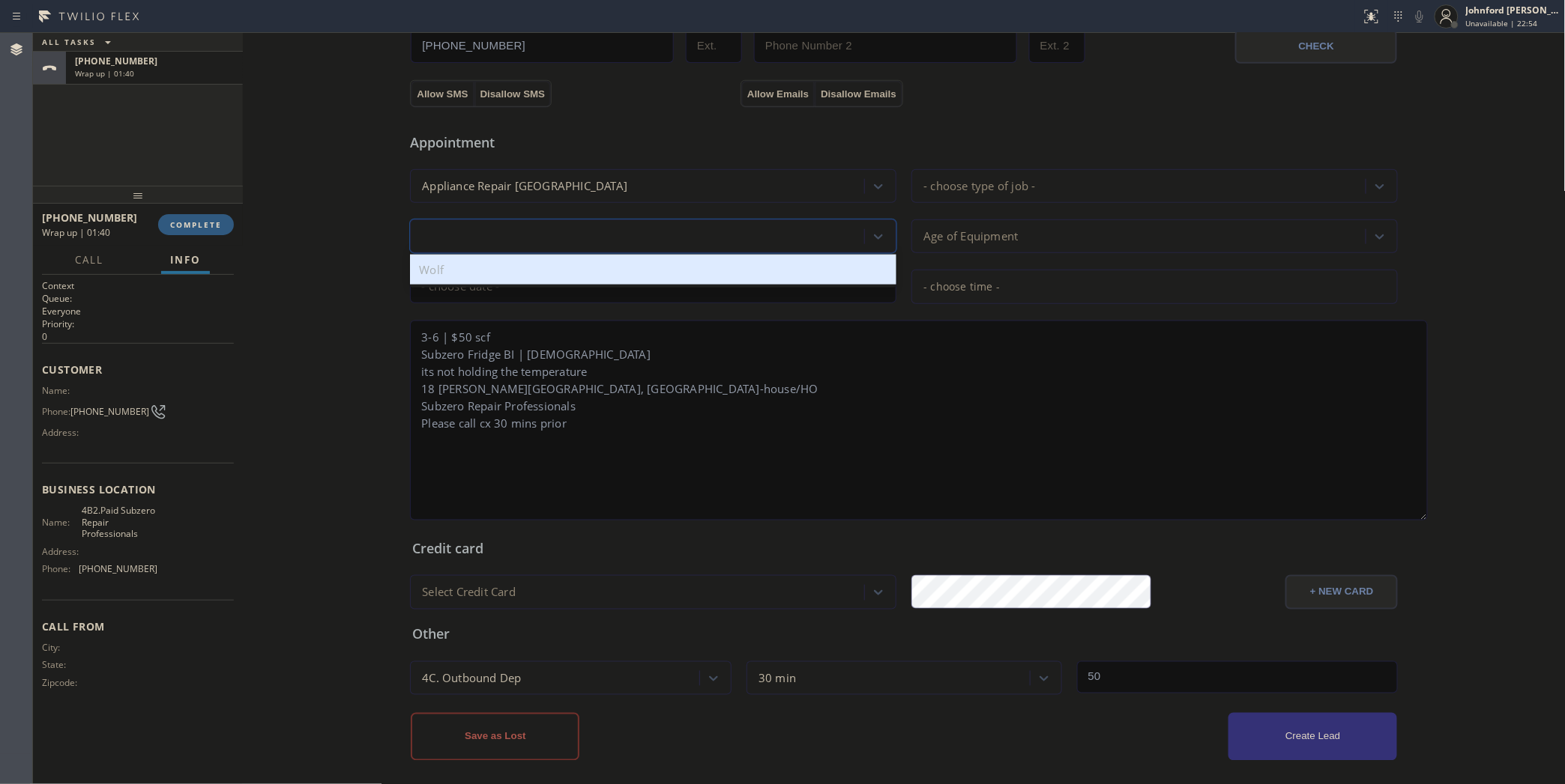
click at [527, 230] on div "f" at bounding box center [639, 236] width 450 height 26
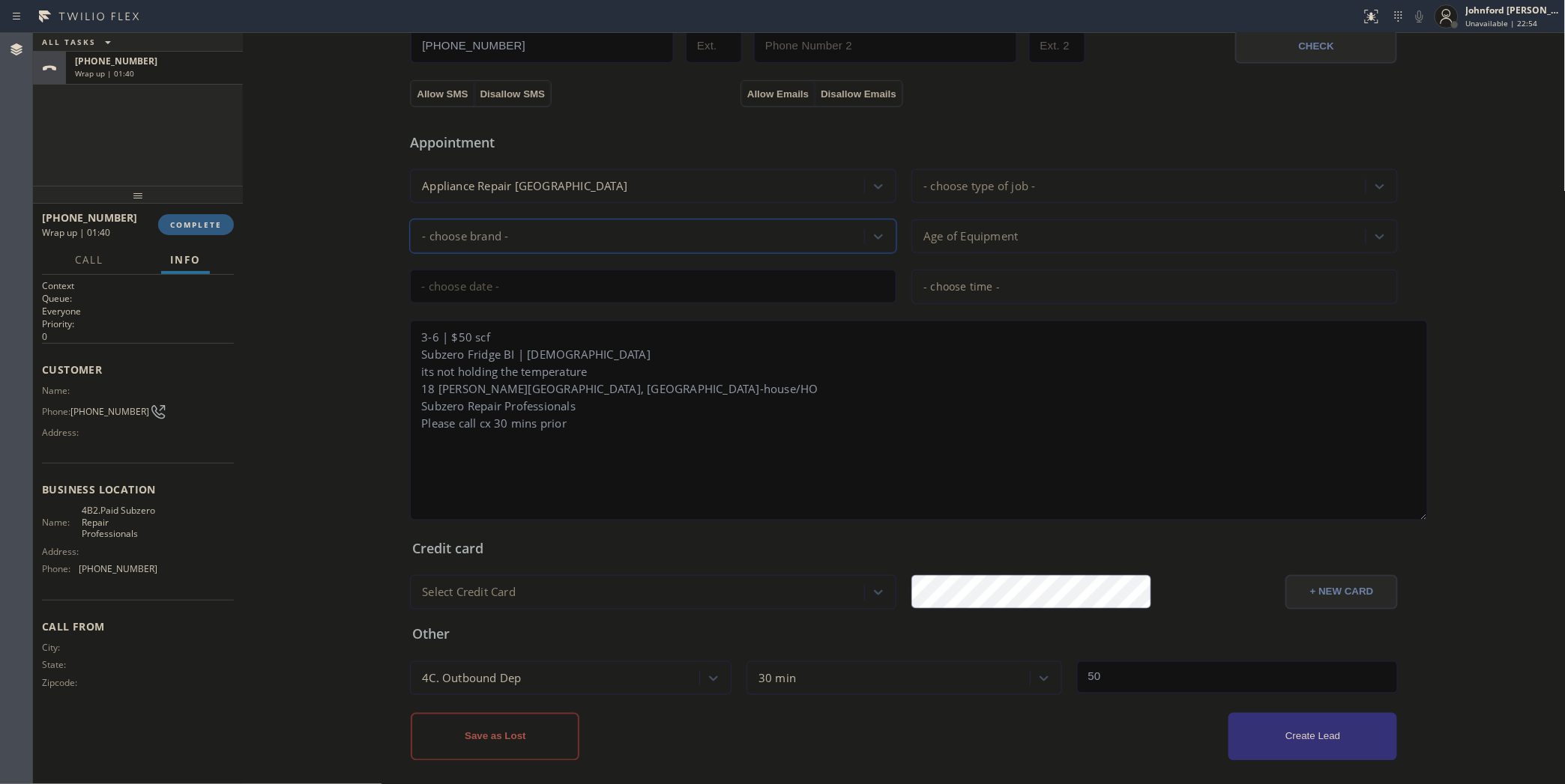
type input "f"
click at [527, 230] on div "- choose brand -" at bounding box center [639, 236] width 450 height 26
type input "s"
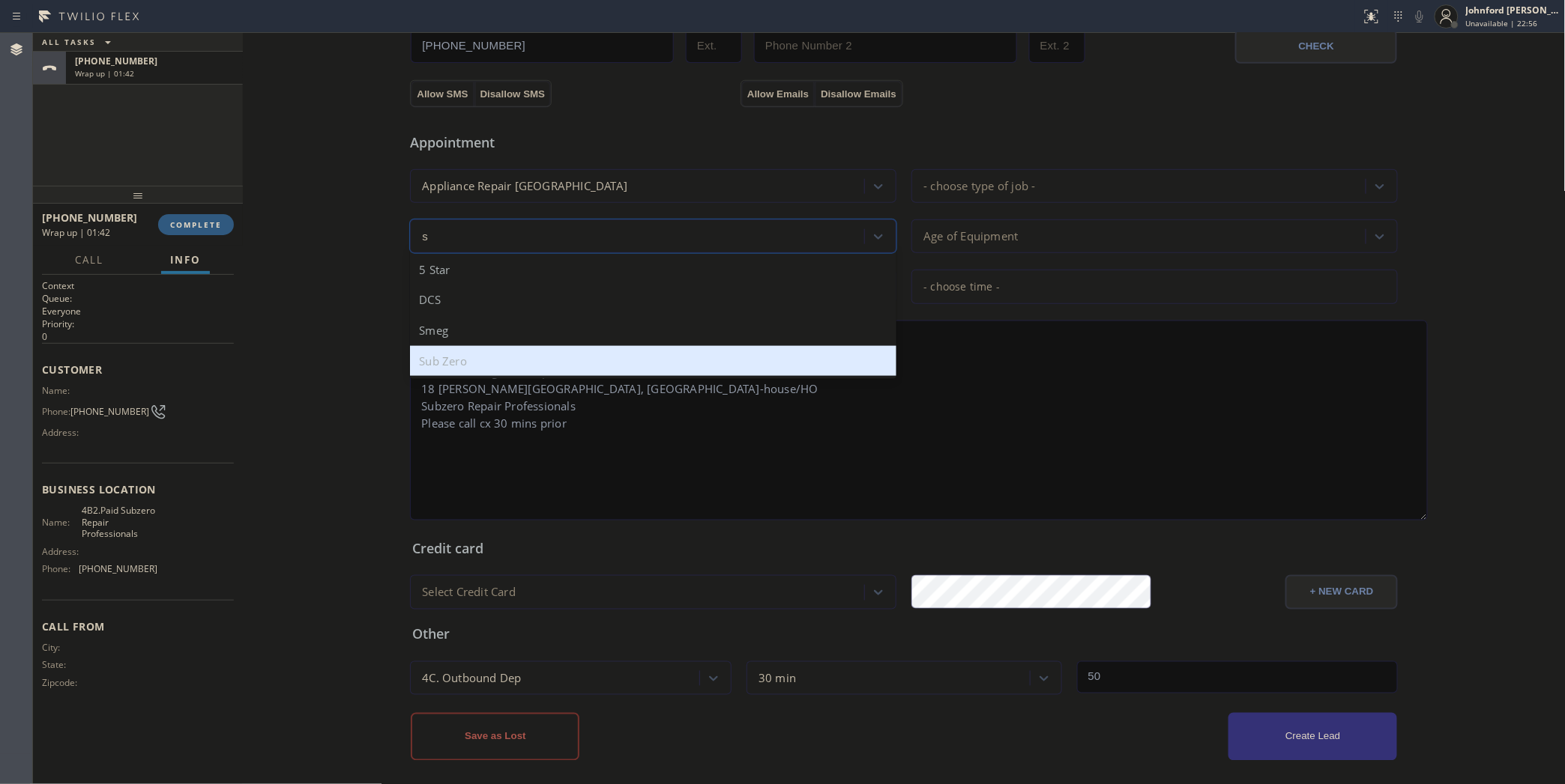
click at [454, 346] on div "Sub Zero" at bounding box center [653, 361] width 486 height 31
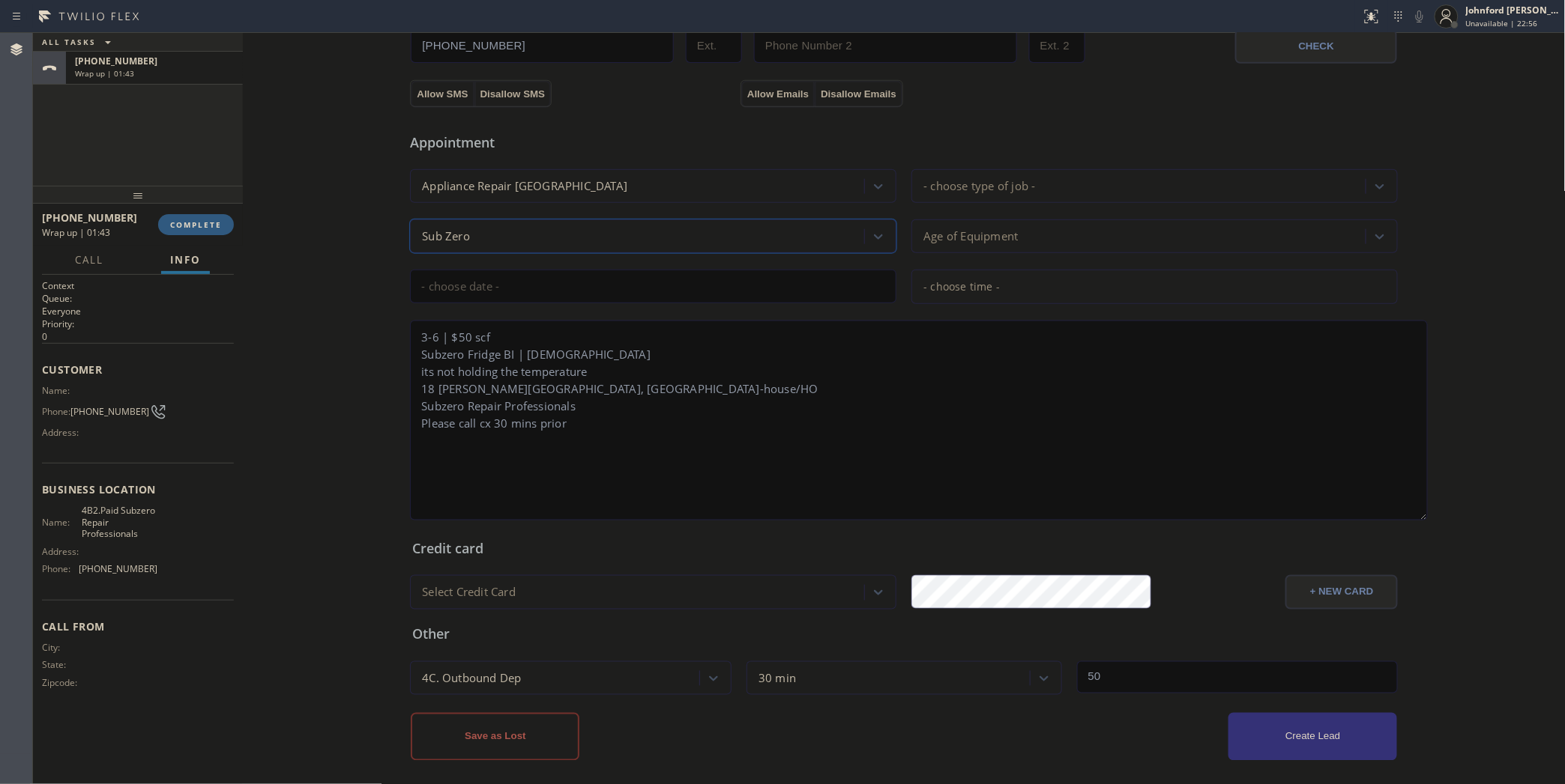
click at [1016, 156] on div "Appointment Appliance Repair High End - choose type of job - option Sub Zero, s…" at bounding box center [904, 319] width 983 height 409
click at [1010, 178] on div "- choose type of job -" at bounding box center [979, 186] width 111 height 17
type input "f"
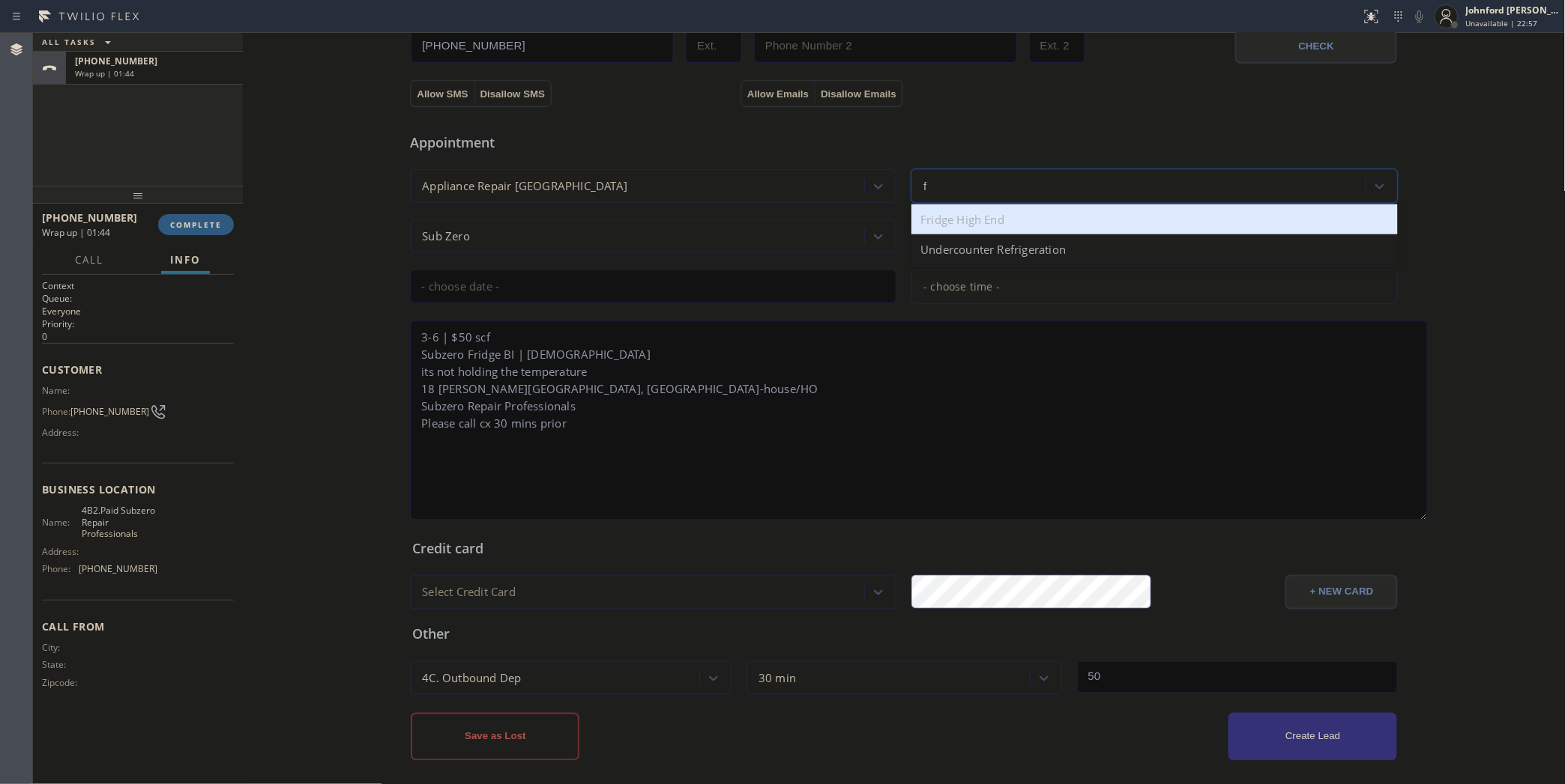
click at [991, 207] on div "Fridge High End" at bounding box center [1155, 219] width 486 height 31
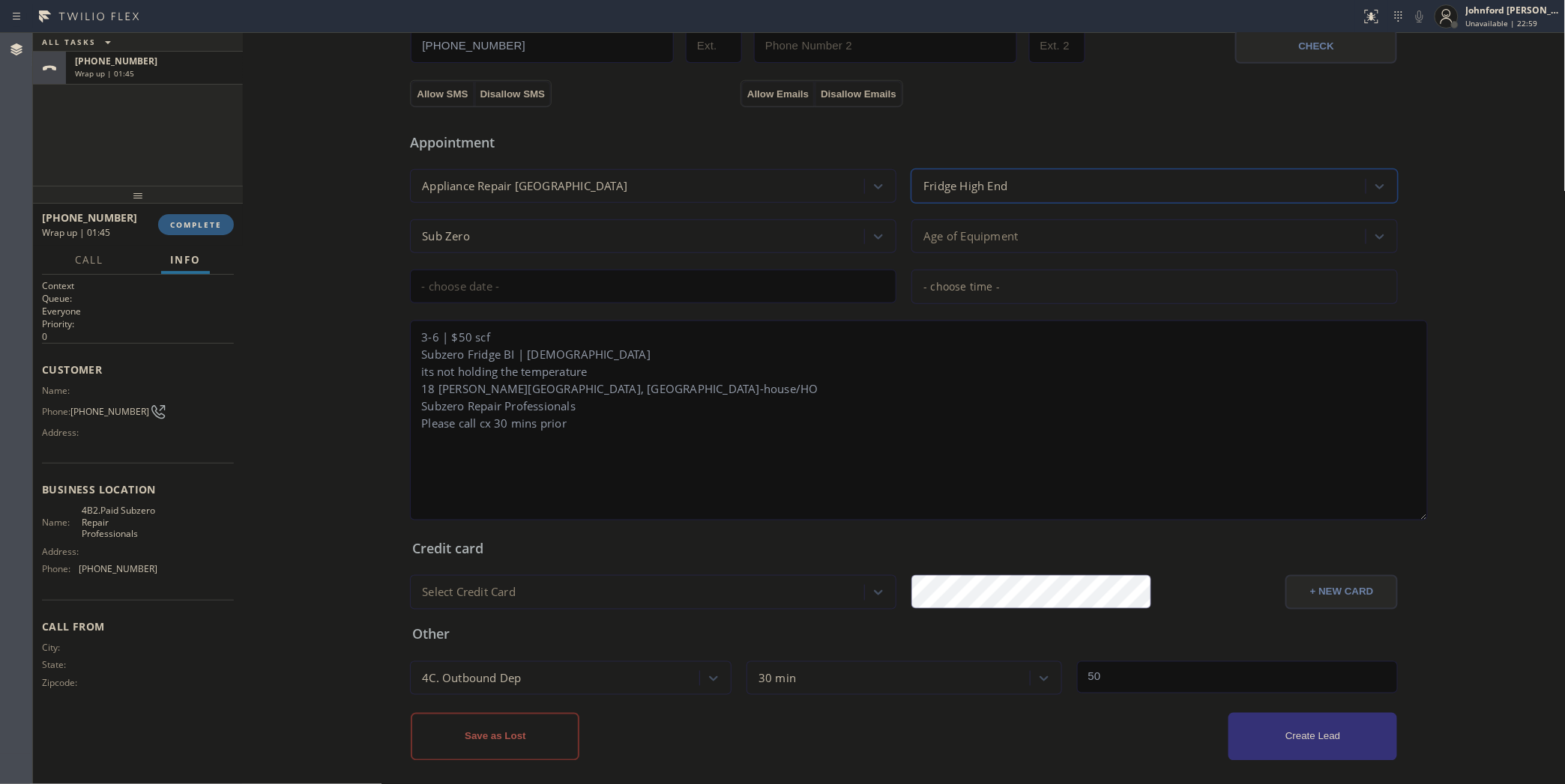
click at [608, 270] on input "text" at bounding box center [653, 286] width 486 height 34
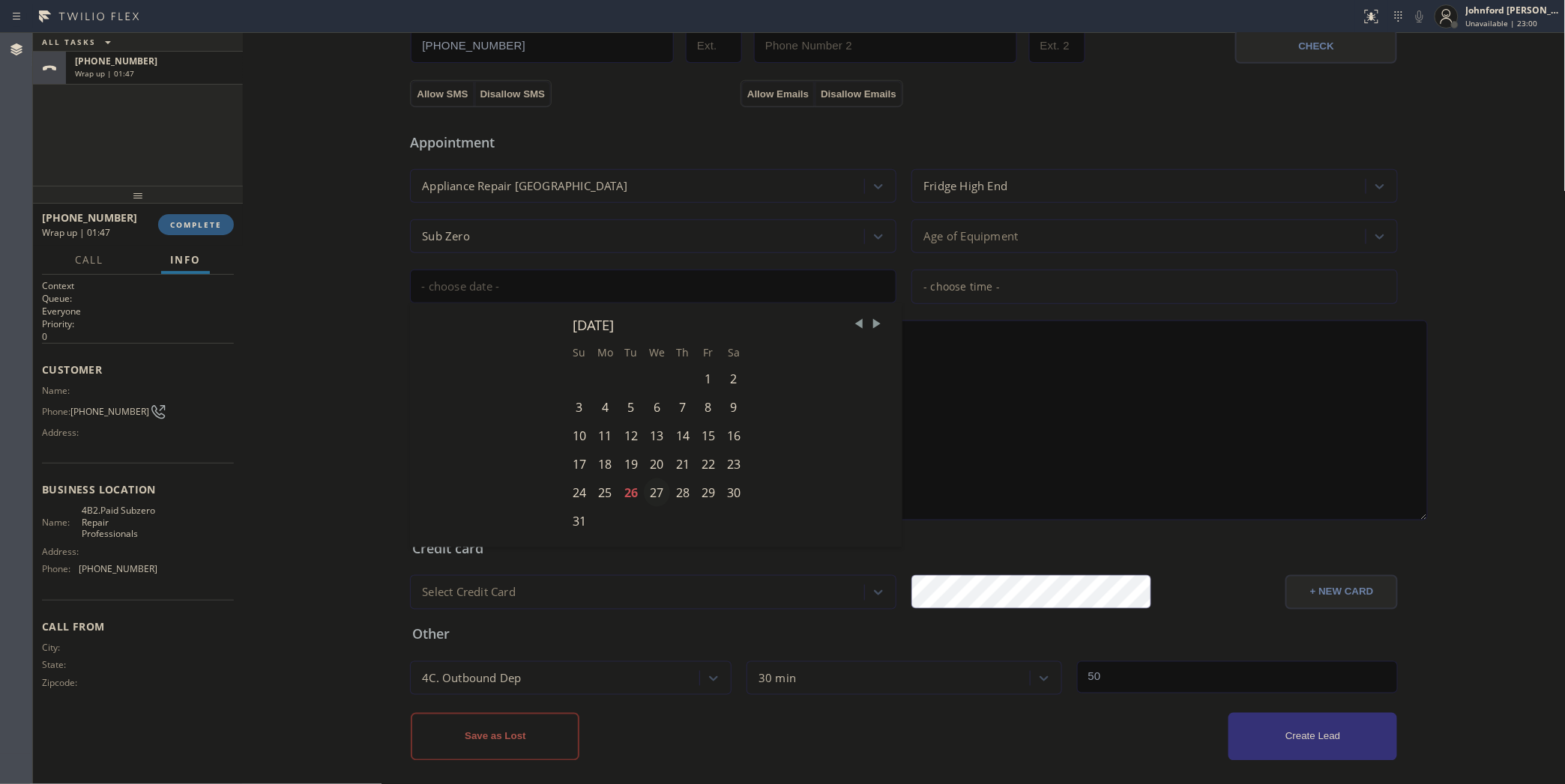
click at [648, 479] on div "27" at bounding box center [657, 493] width 26 height 28
type input "08/27/2025"
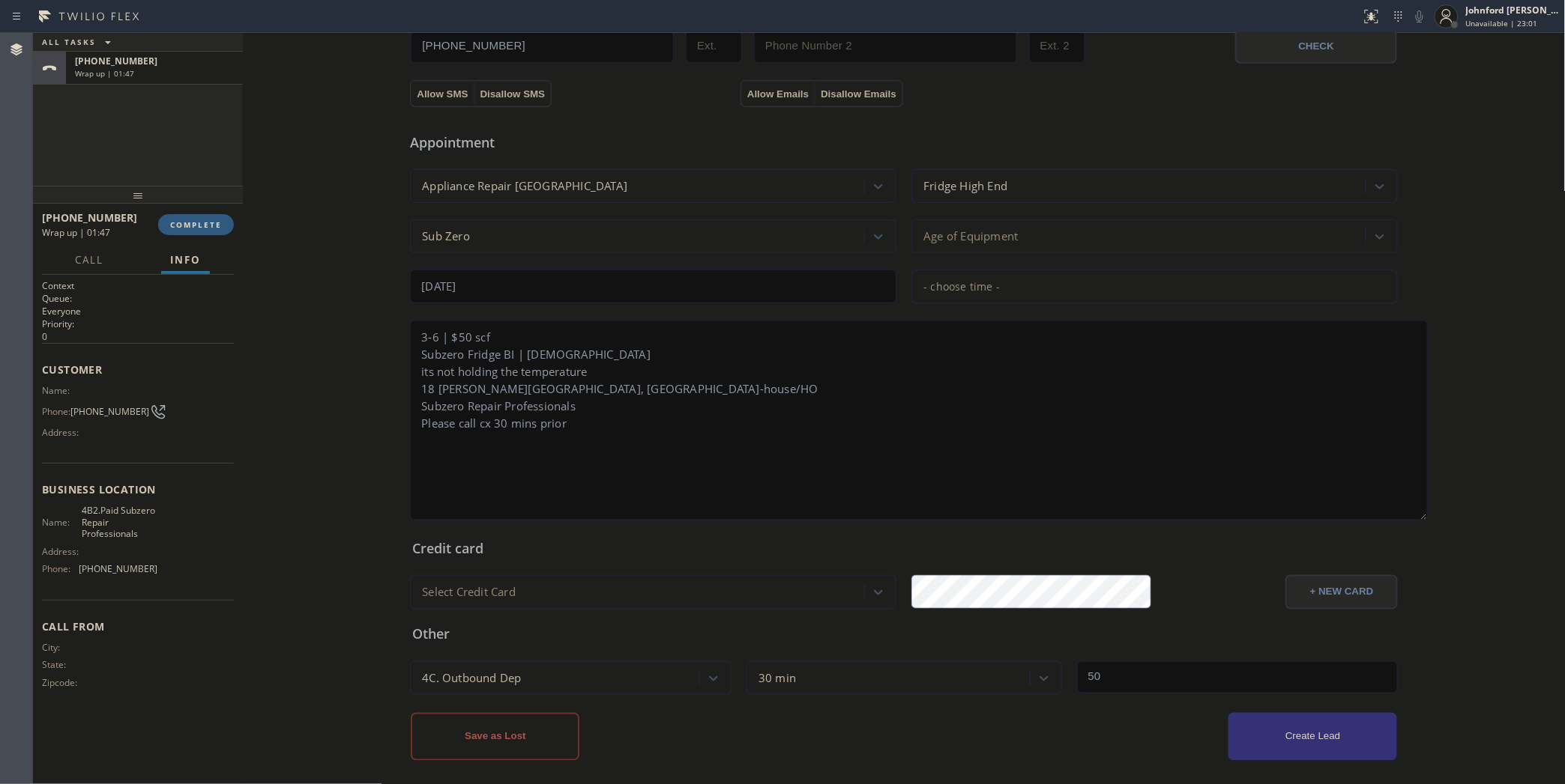
click at [927, 292] on div "- choose time -" at bounding box center [1155, 287] width 486 height 35
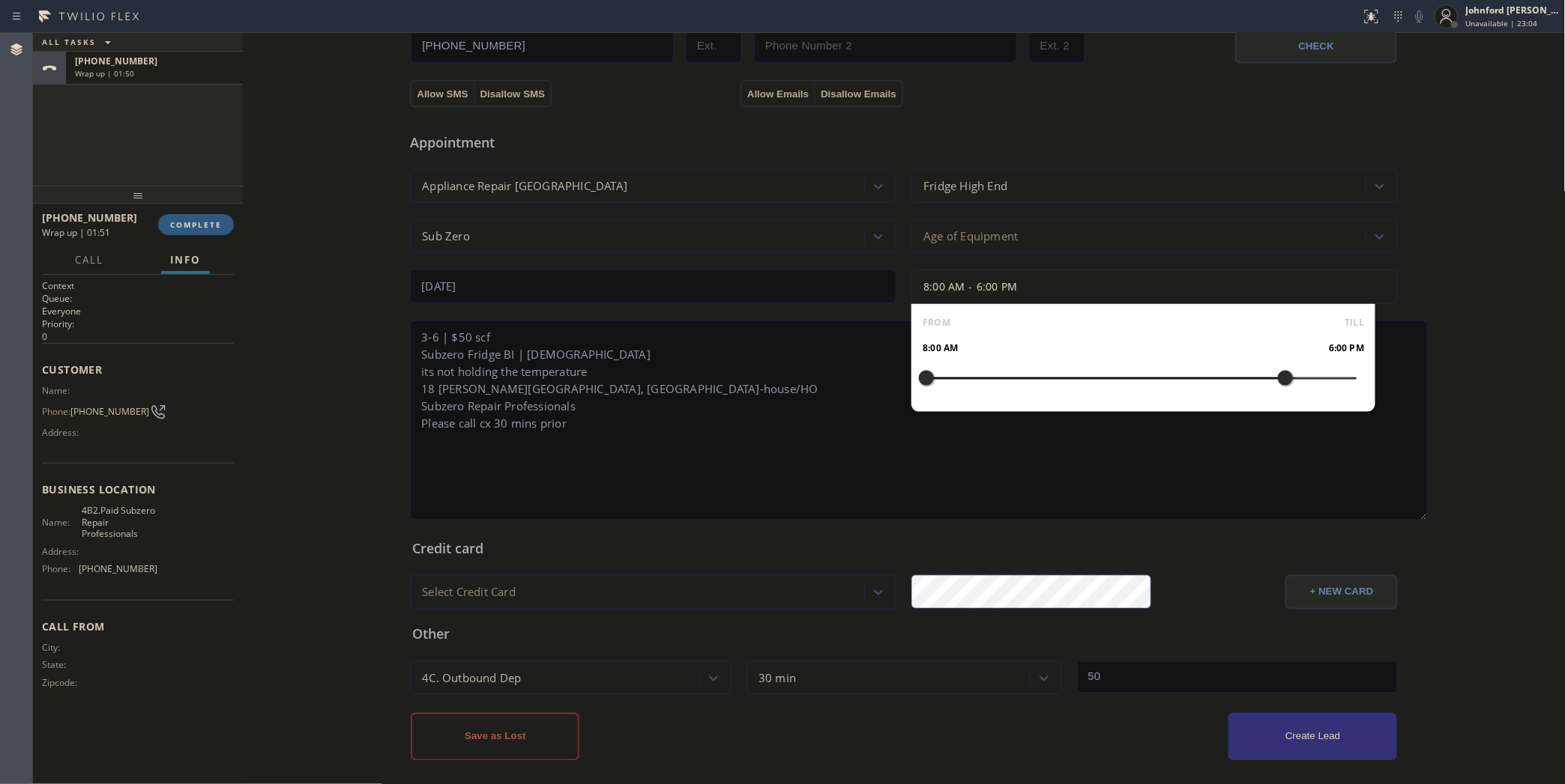
drag, startPoint x: 989, startPoint y: 368, endPoint x: 1272, endPoint y: 379, distance: 283.2
click at [1276, 379] on div at bounding box center [1285, 379] width 18 height 32
drag, startPoint x: 913, startPoint y: 369, endPoint x: 1167, endPoint y: 384, distance: 254.4
click at [1168, 384] on div at bounding box center [1177, 379] width 18 height 32
click at [893, 417] on textarea "3-6 | $50 scf Subzero Fridge BI | 10yo its not holding the temperature 18 McArt…" at bounding box center [919, 420] width 1018 height 200
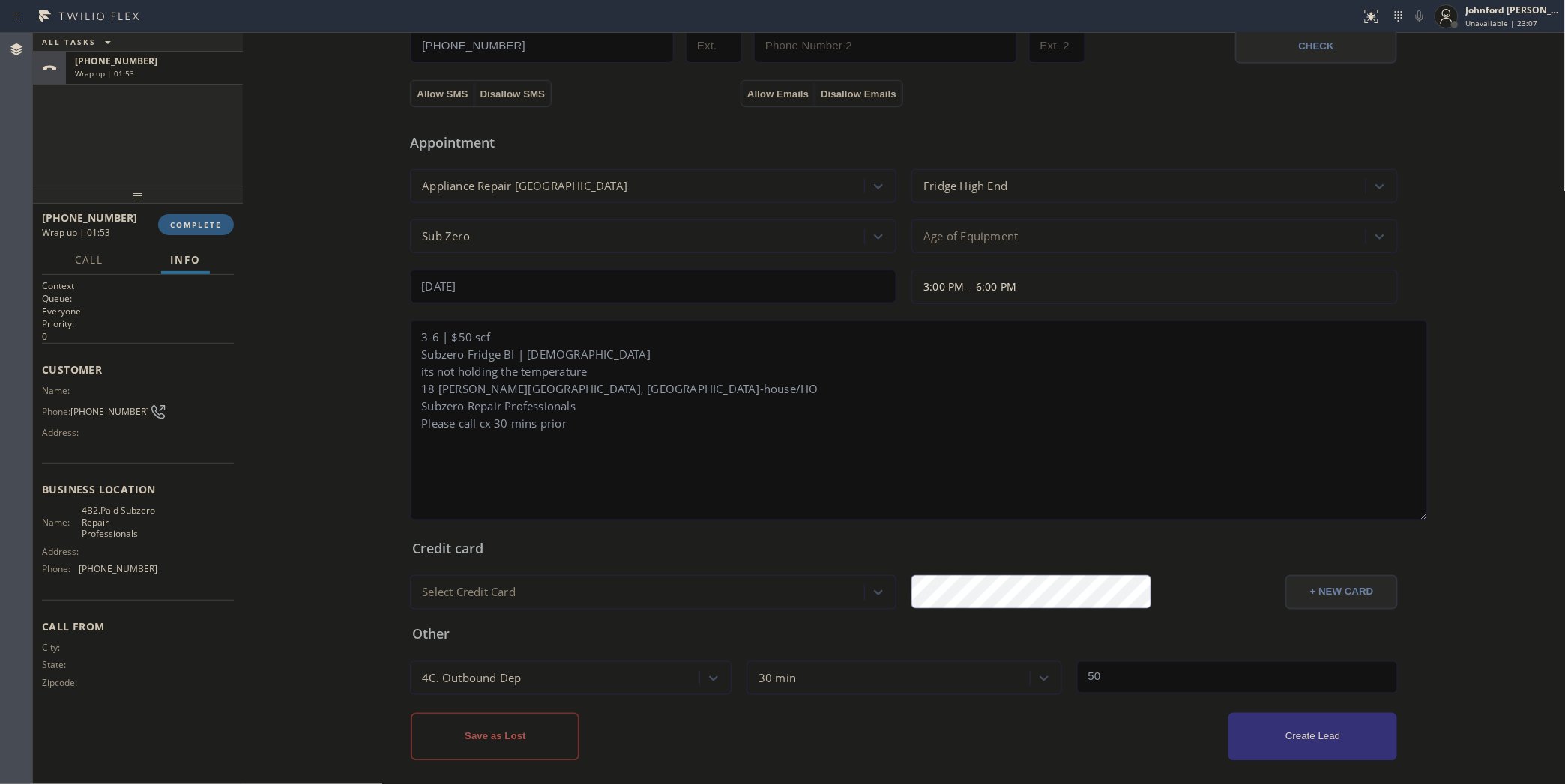
scroll to position [277, 0]
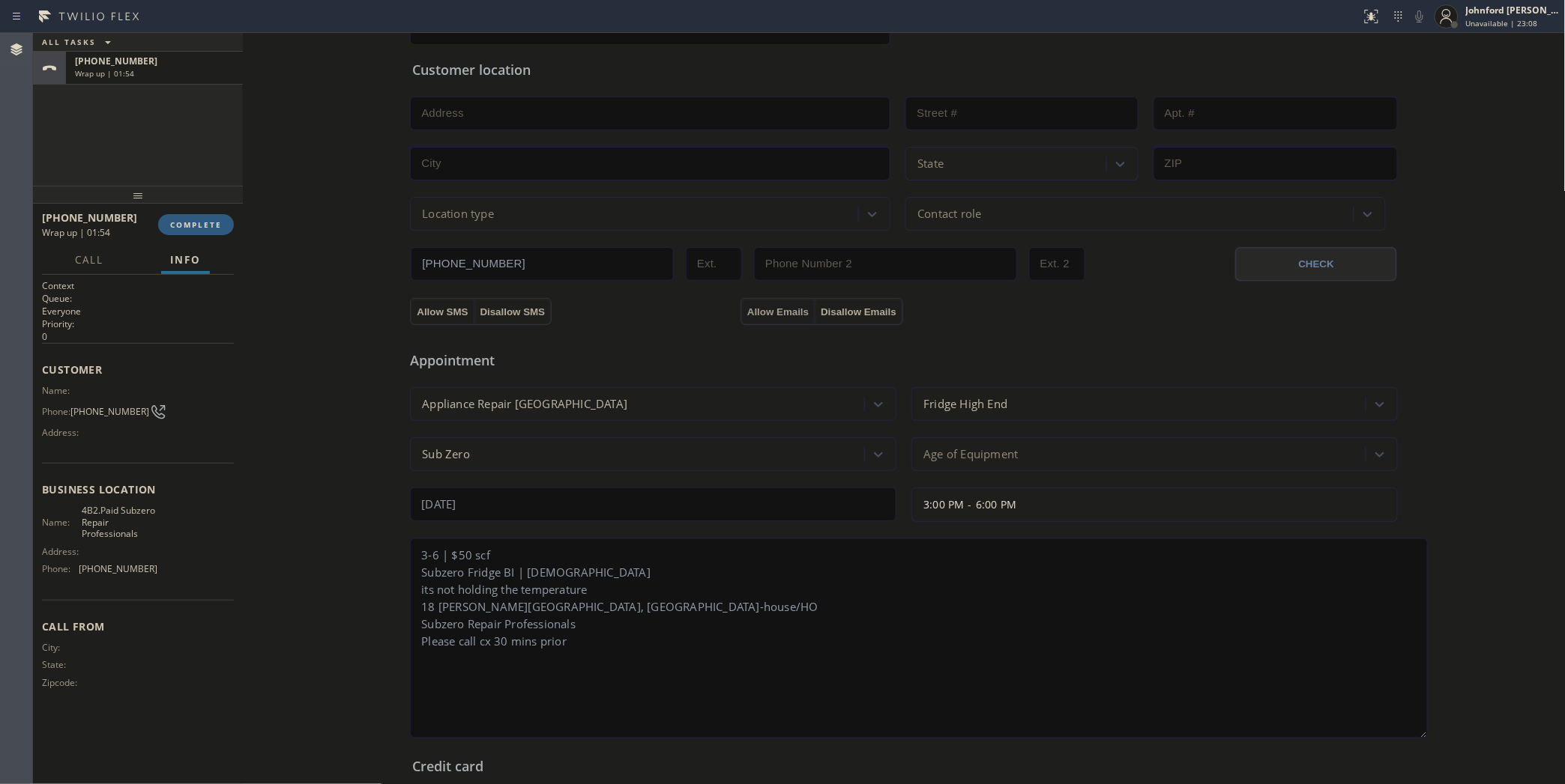
click at [747, 305] on button "Allow Emails" at bounding box center [777, 312] width 73 height 27
click at [424, 308] on button "Allow SMS" at bounding box center [442, 312] width 63 height 27
drag, startPoint x: 642, startPoint y: 594, endPoint x: 296, endPoint y: 594, distance: 346.0
click at [296, 594] on div "Business location Subzero Repair Professionals (929) 203-9053 Personal informat…" at bounding box center [904, 403] width 1315 height 1152
click at [478, 106] on input "text" at bounding box center [650, 113] width 481 height 34
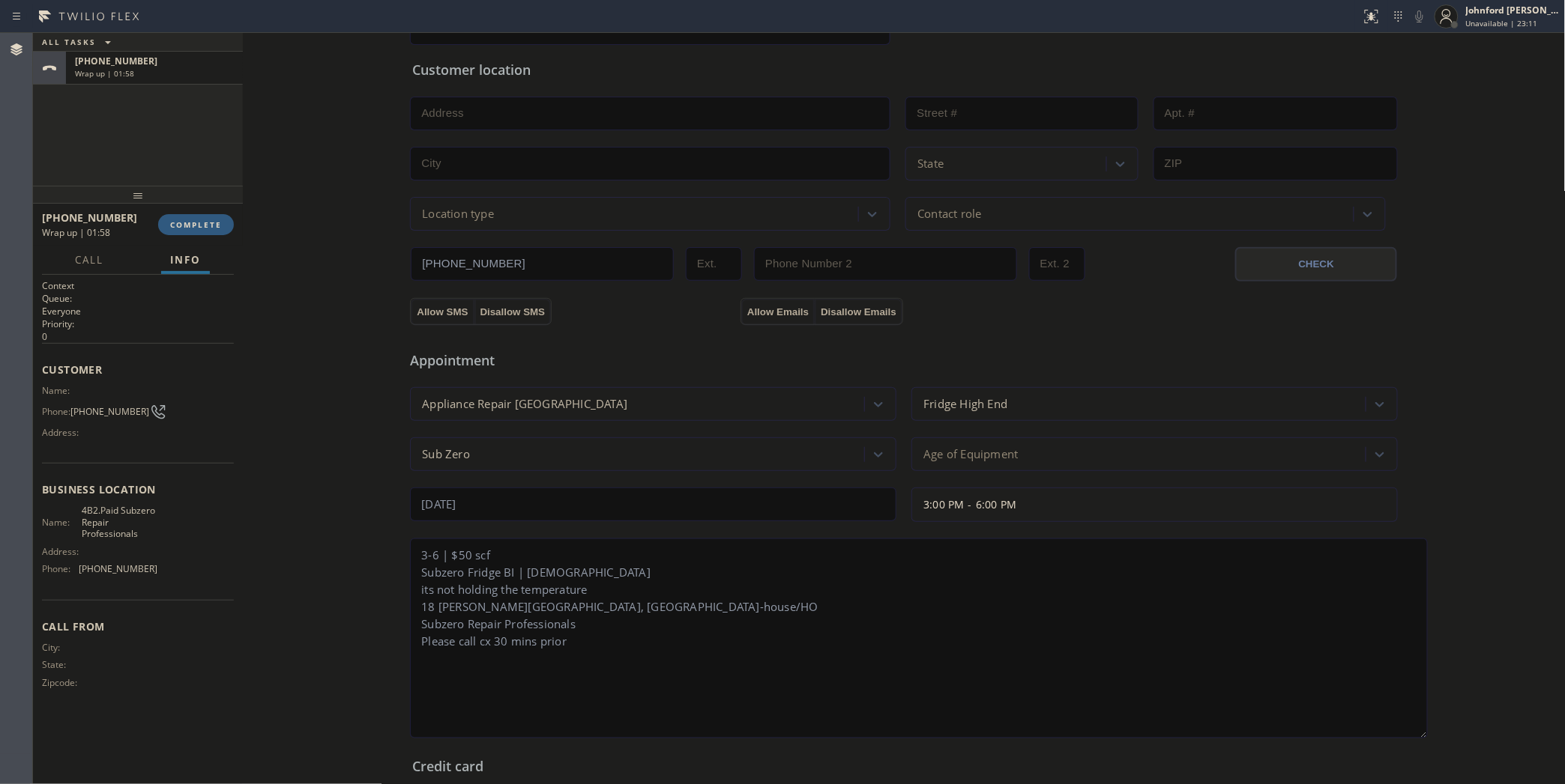
paste input "18 McArthur Ln Smithtown, NY 11787, USA"
type input "18 McArthur Ln"
type input "18"
type input "Smithtown"
type input "11787"
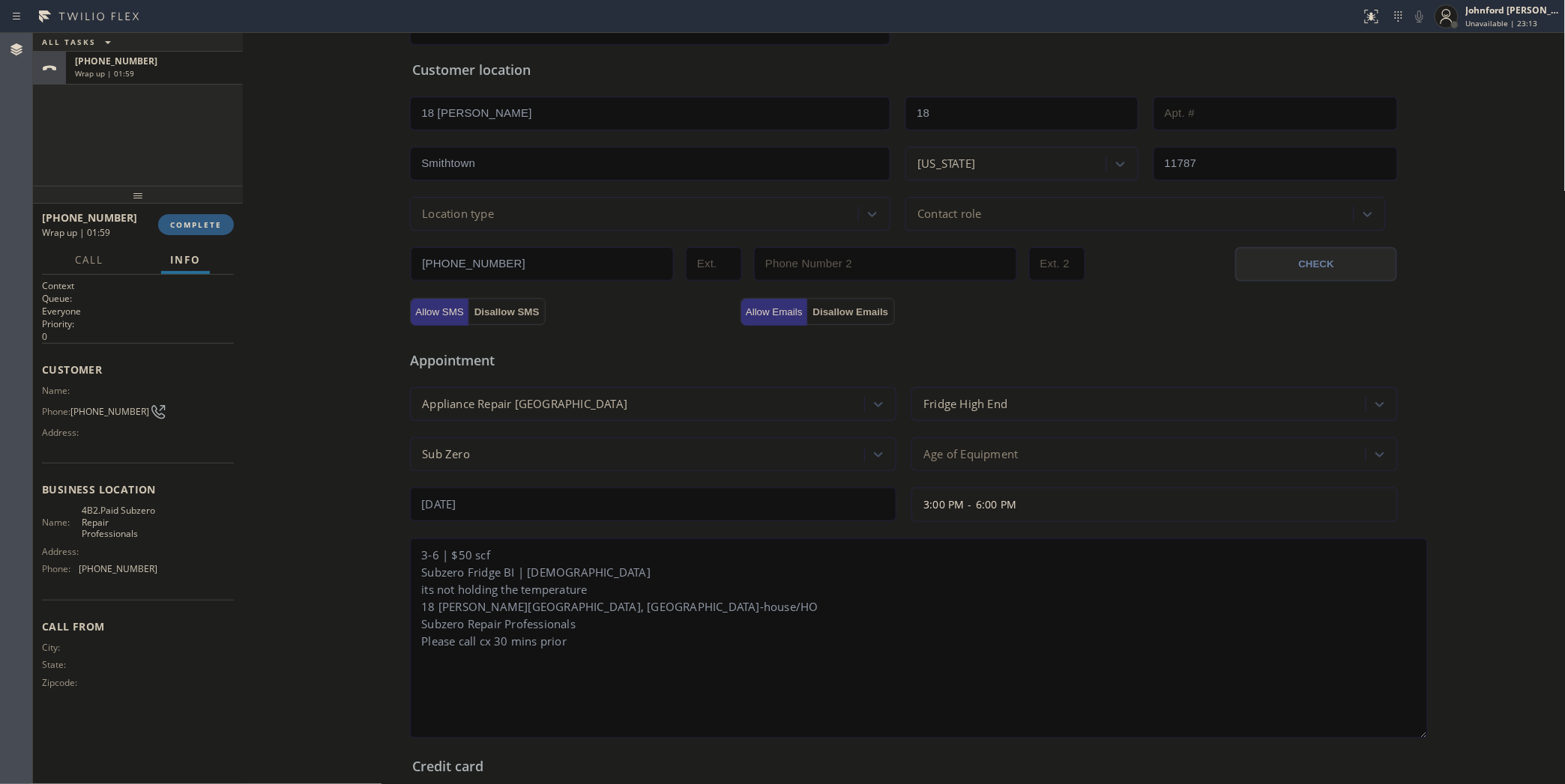
click at [518, 204] on div "Location type" at bounding box center [636, 213] width 444 height 26
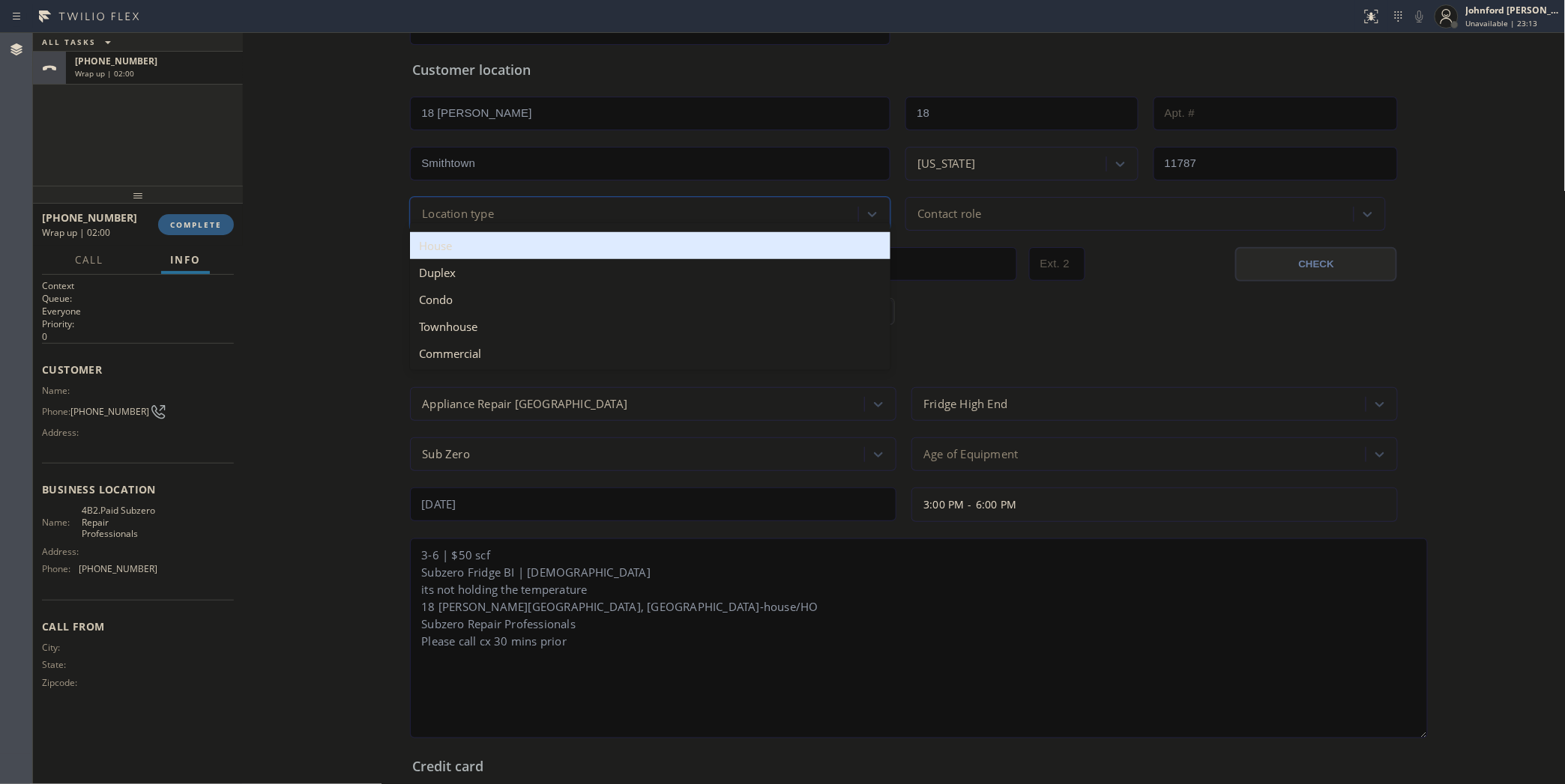
click at [488, 252] on div "House" at bounding box center [650, 245] width 481 height 27
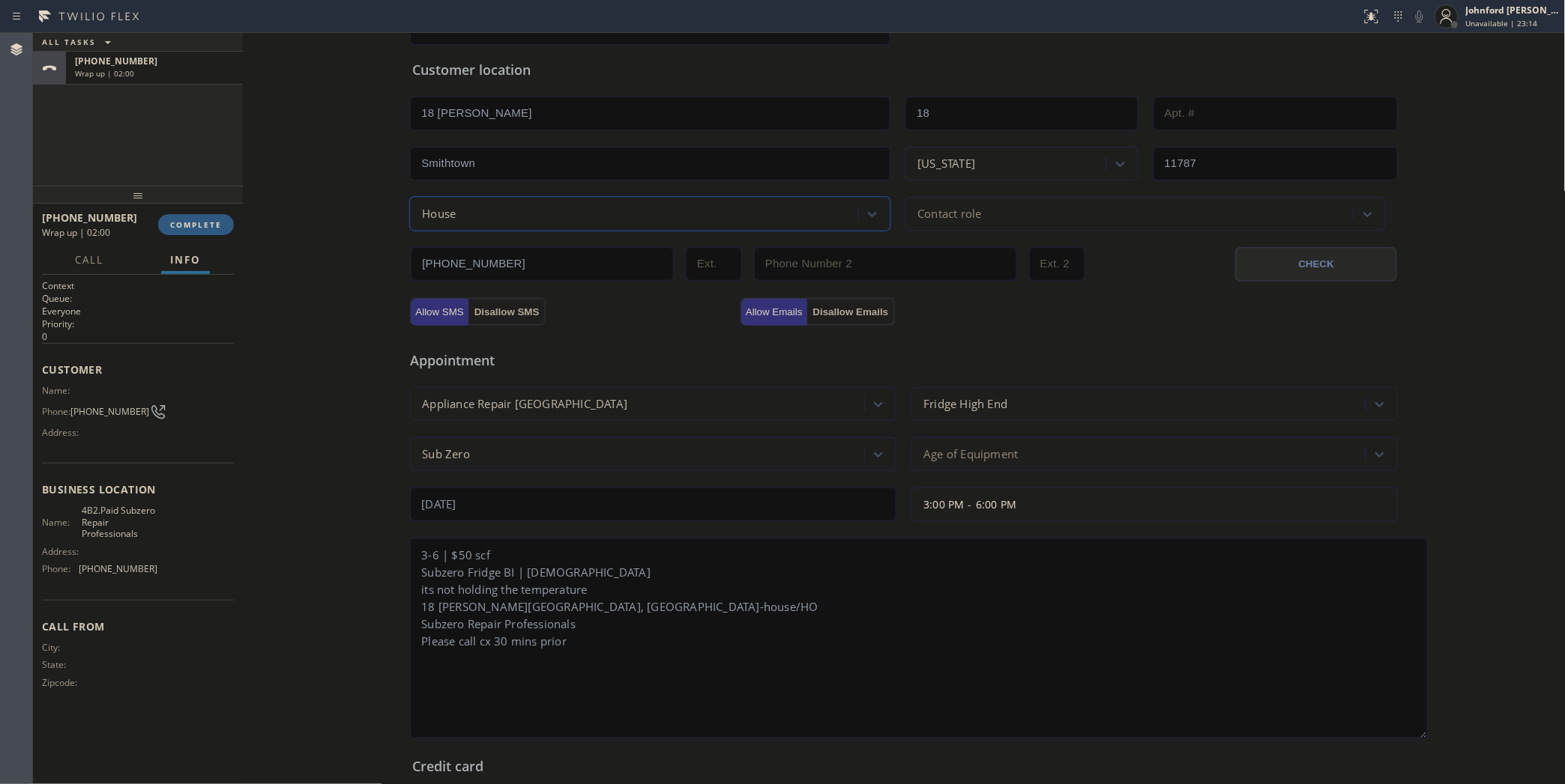
click at [980, 218] on div "Contact role" at bounding box center [1132, 213] width 444 height 26
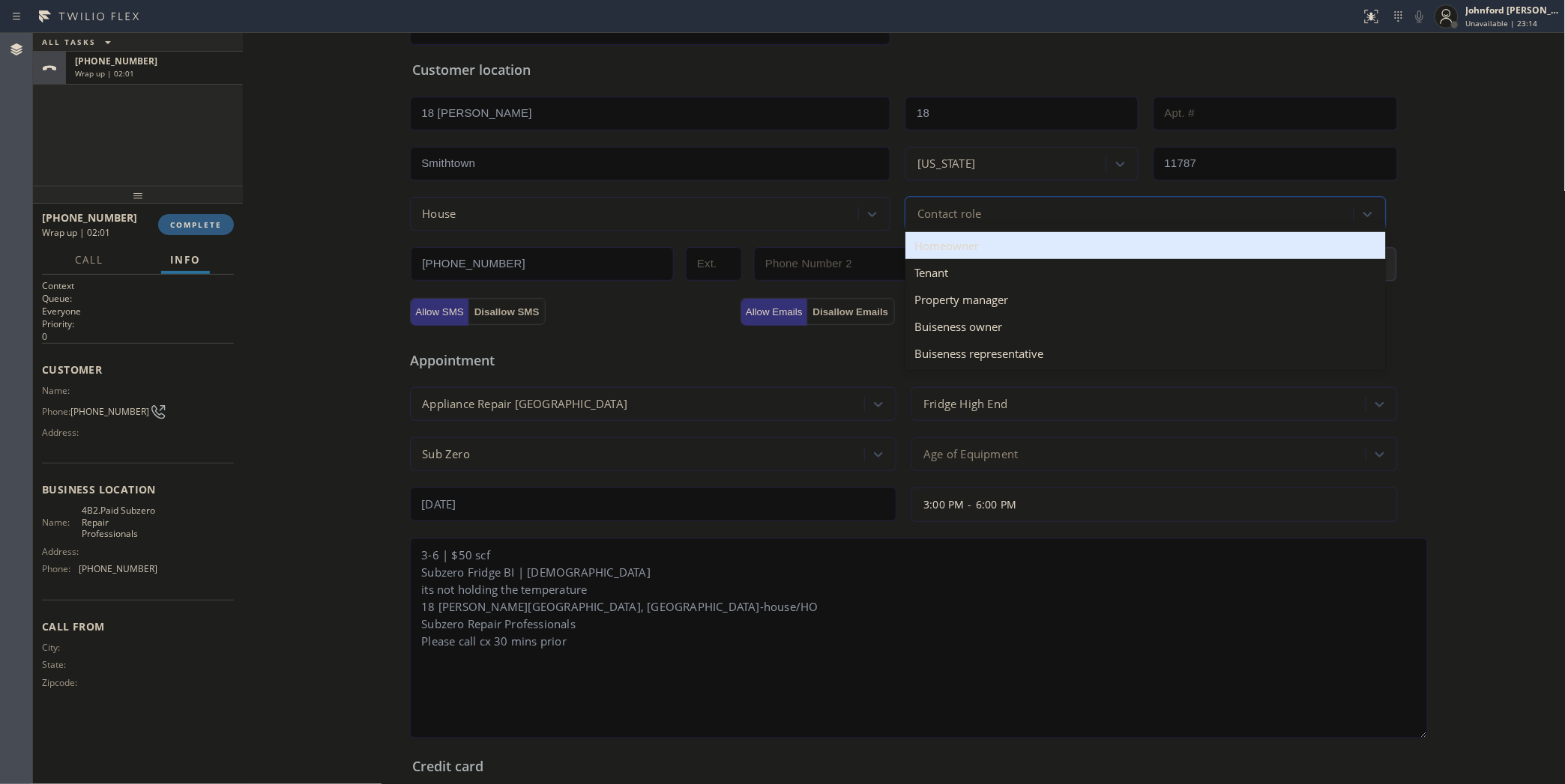
click at [973, 256] on div "Homeowner" at bounding box center [1145, 245] width 481 height 27
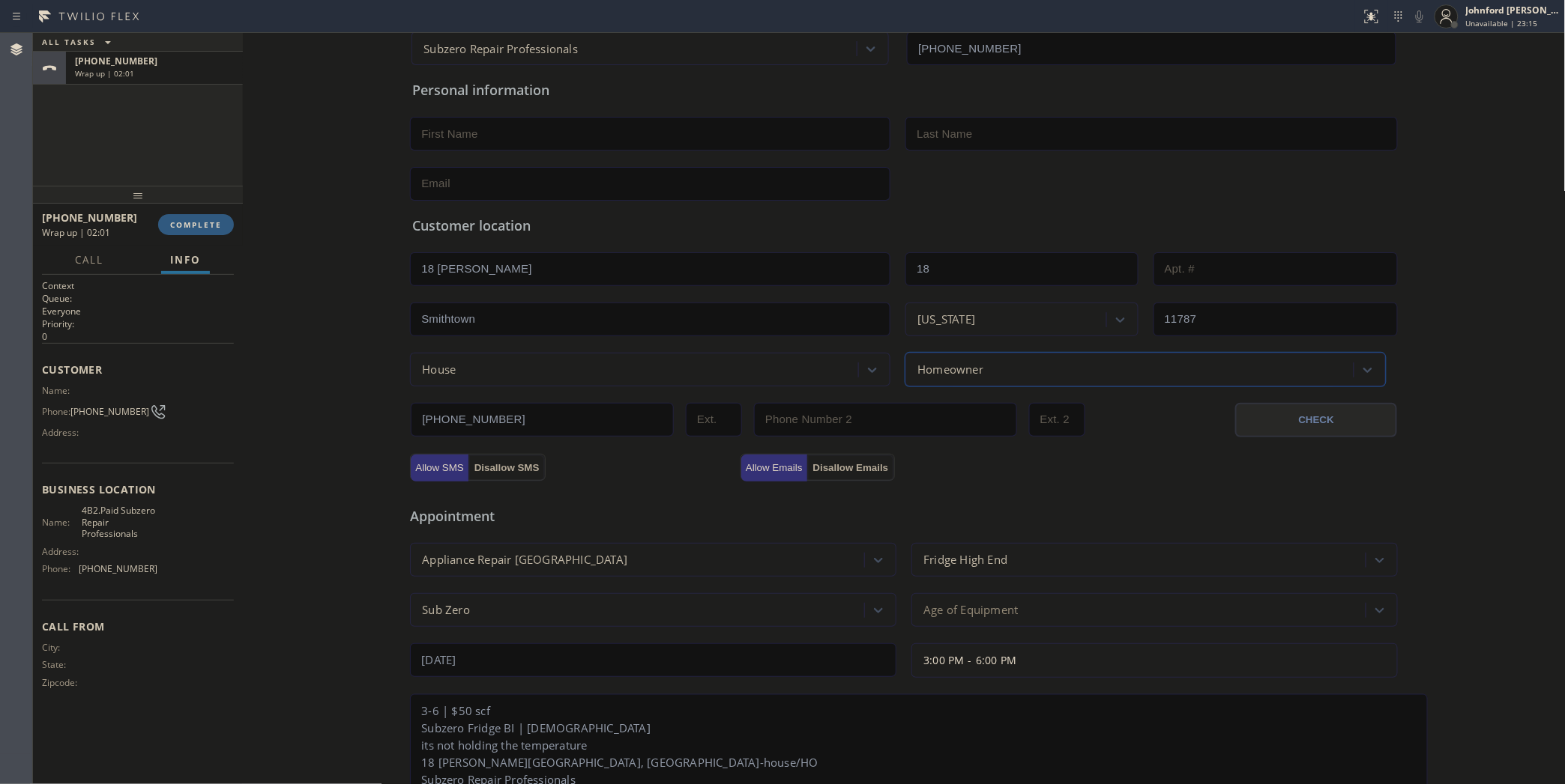
scroll to position [0, 0]
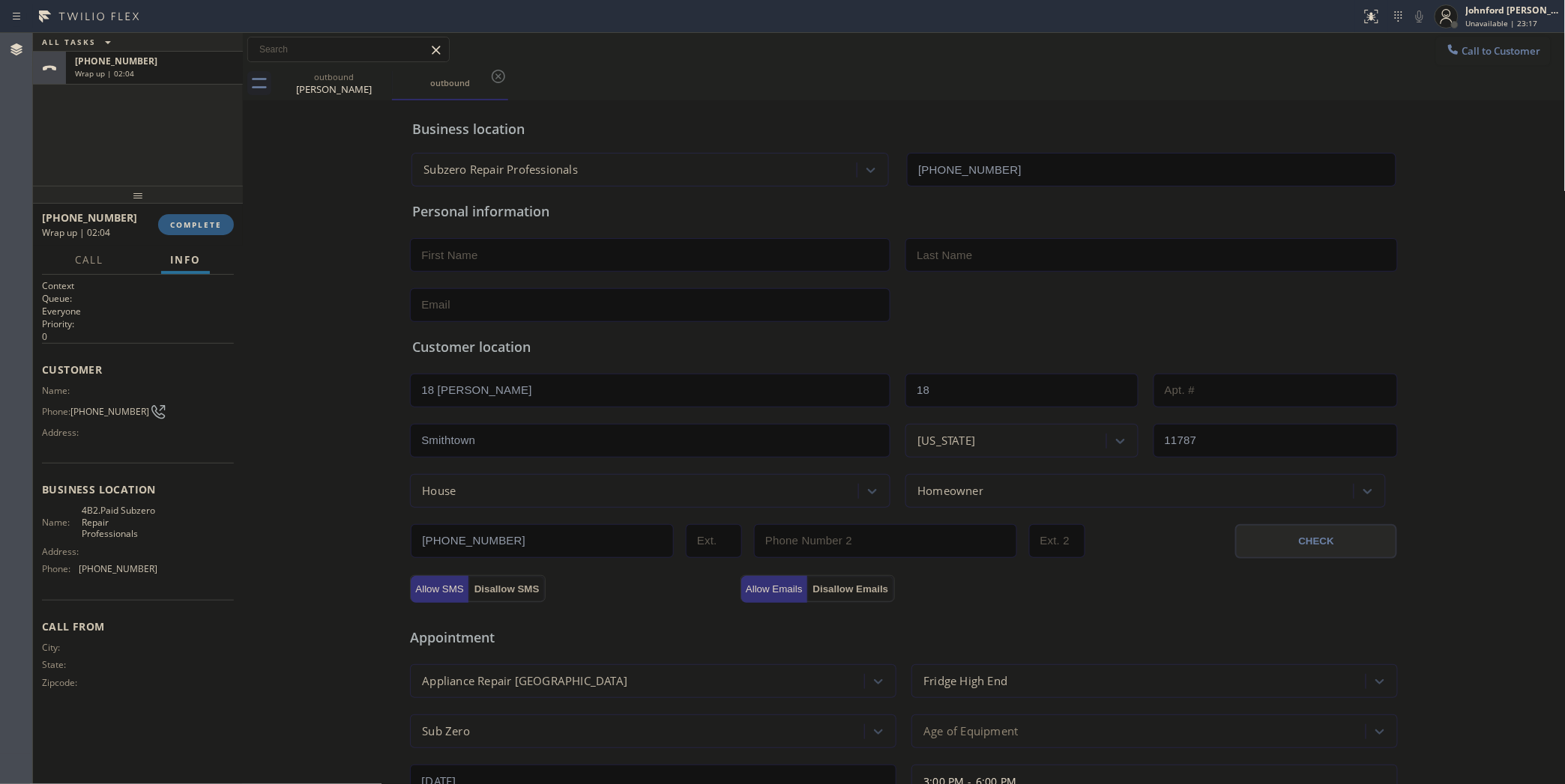
click at [473, 252] on input "text" at bounding box center [650, 255] width 481 height 34
paste input "Jennifer Reiter"
click at [467, 252] on input "Jennifer Reiter" at bounding box center [650, 255] width 481 height 34
type input "Jennifer"
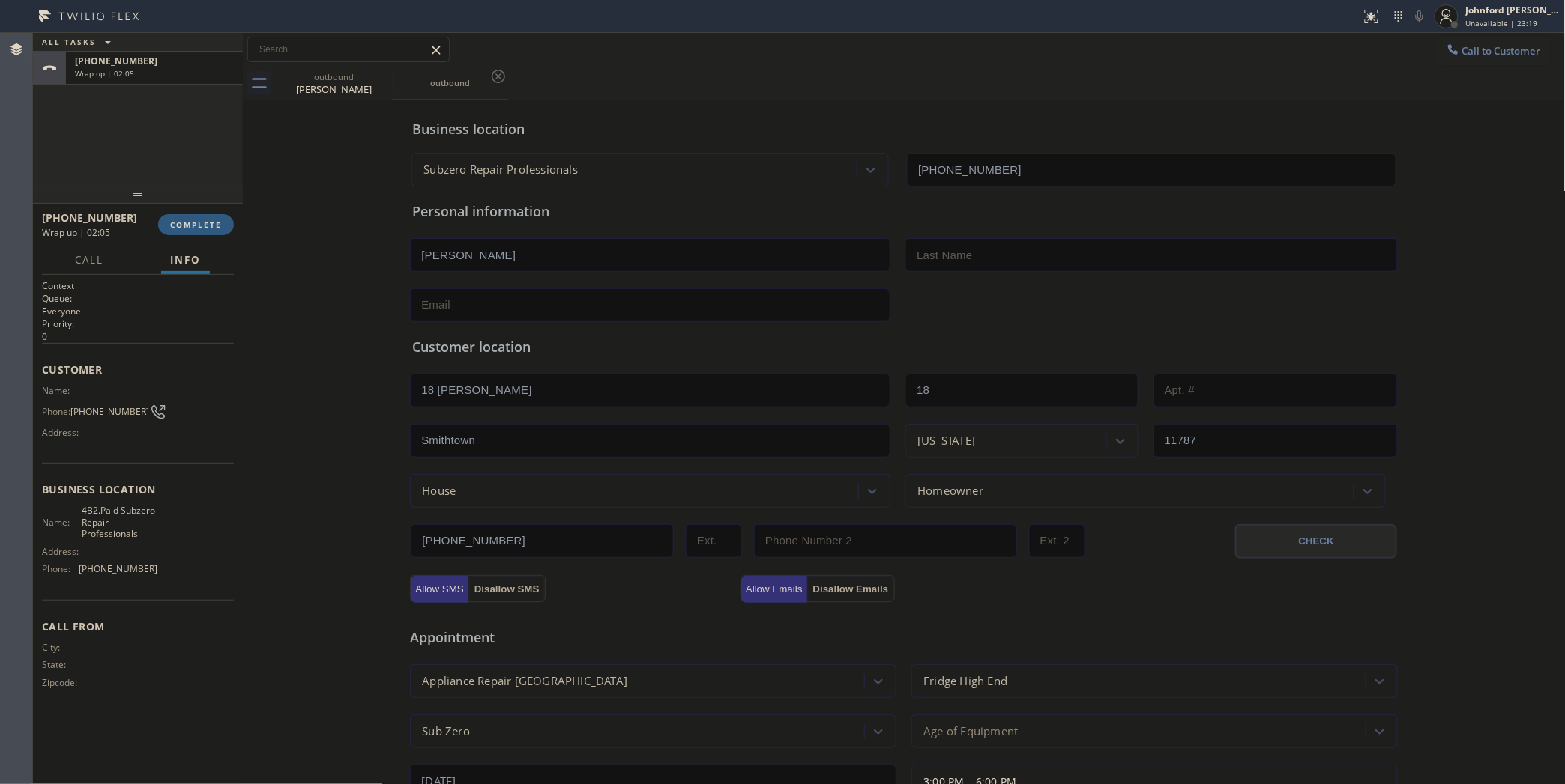
paste input "Reiter"
type input "Reiter"
click at [395, 298] on div "Business location Subzero Repair Professionals (929) 203-9053 Personal informat…" at bounding box center [904, 680] width 1315 height 1152
click at [453, 298] on input "text" at bounding box center [650, 305] width 481 height 34
paste input "jonnilyn1907@gmail.com"
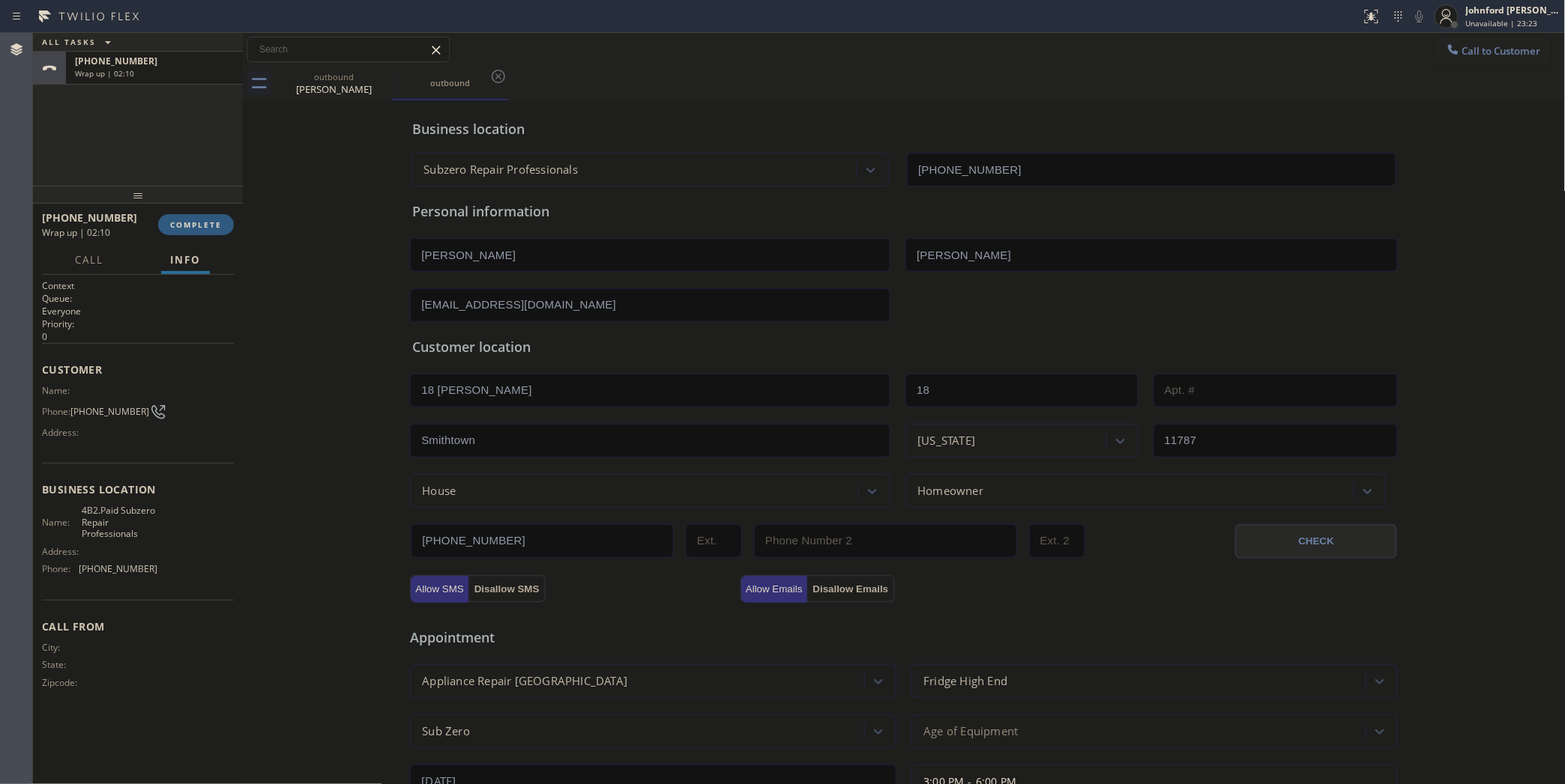
type input "jonnilyn1907@gmail.com"
click at [316, 312] on div "Business location Subzero Repair Professionals (929) 203-9053 Personal informat…" at bounding box center [904, 680] width 1315 height 1152
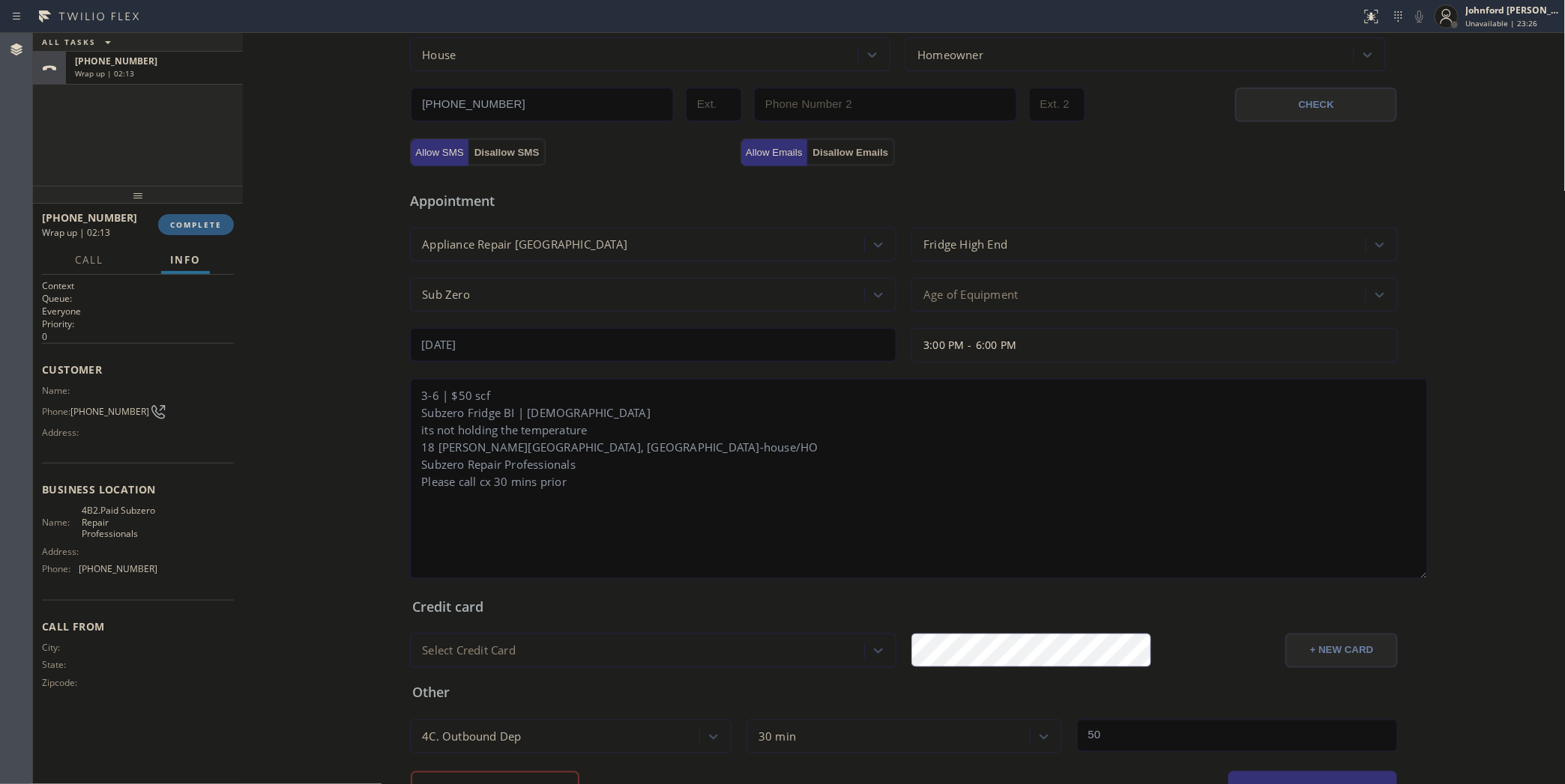
click at [964, 286] on div "Age of Equipment" at bounding box center [971, 295] width 95 height 17
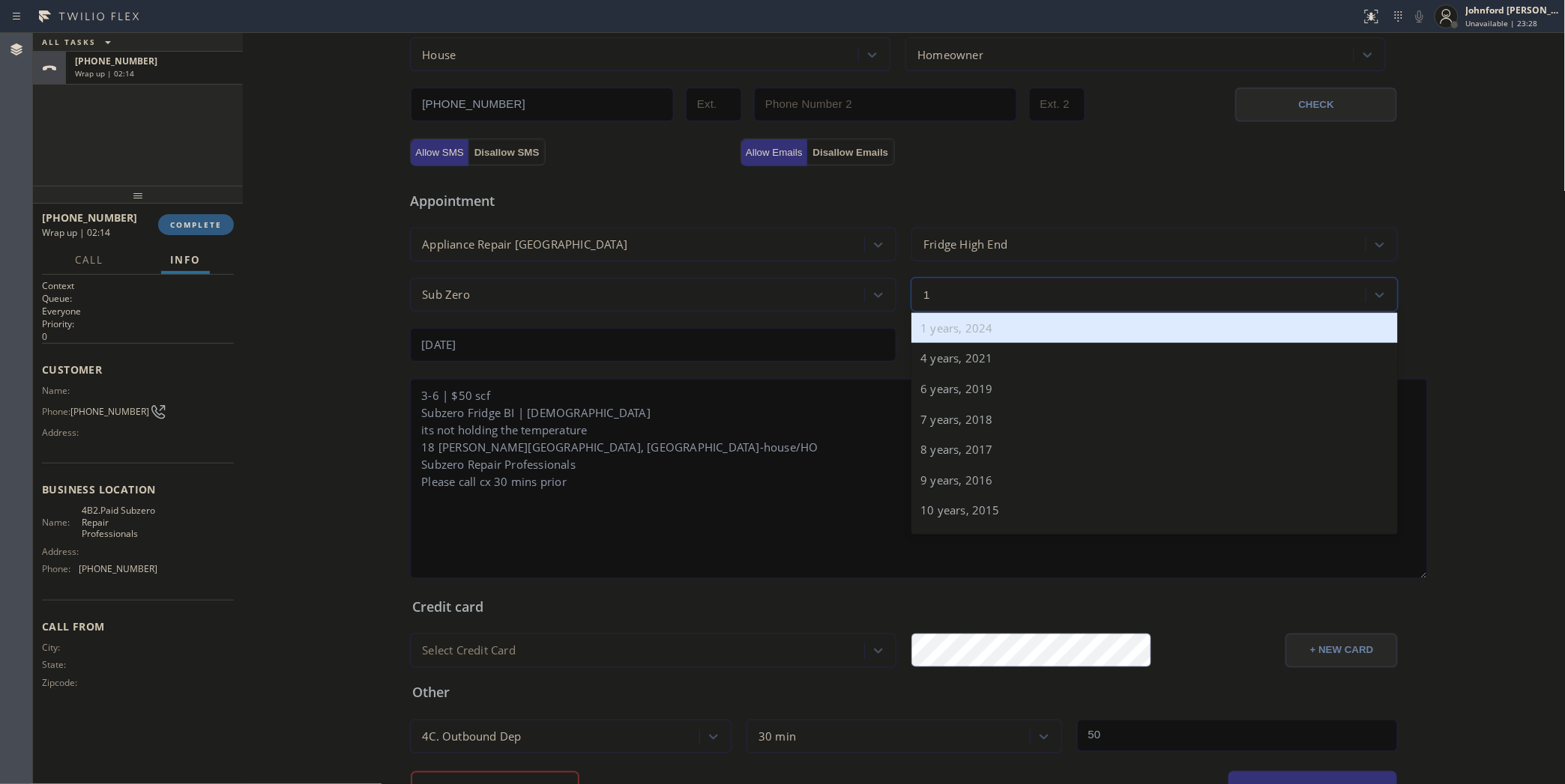
type input "10"
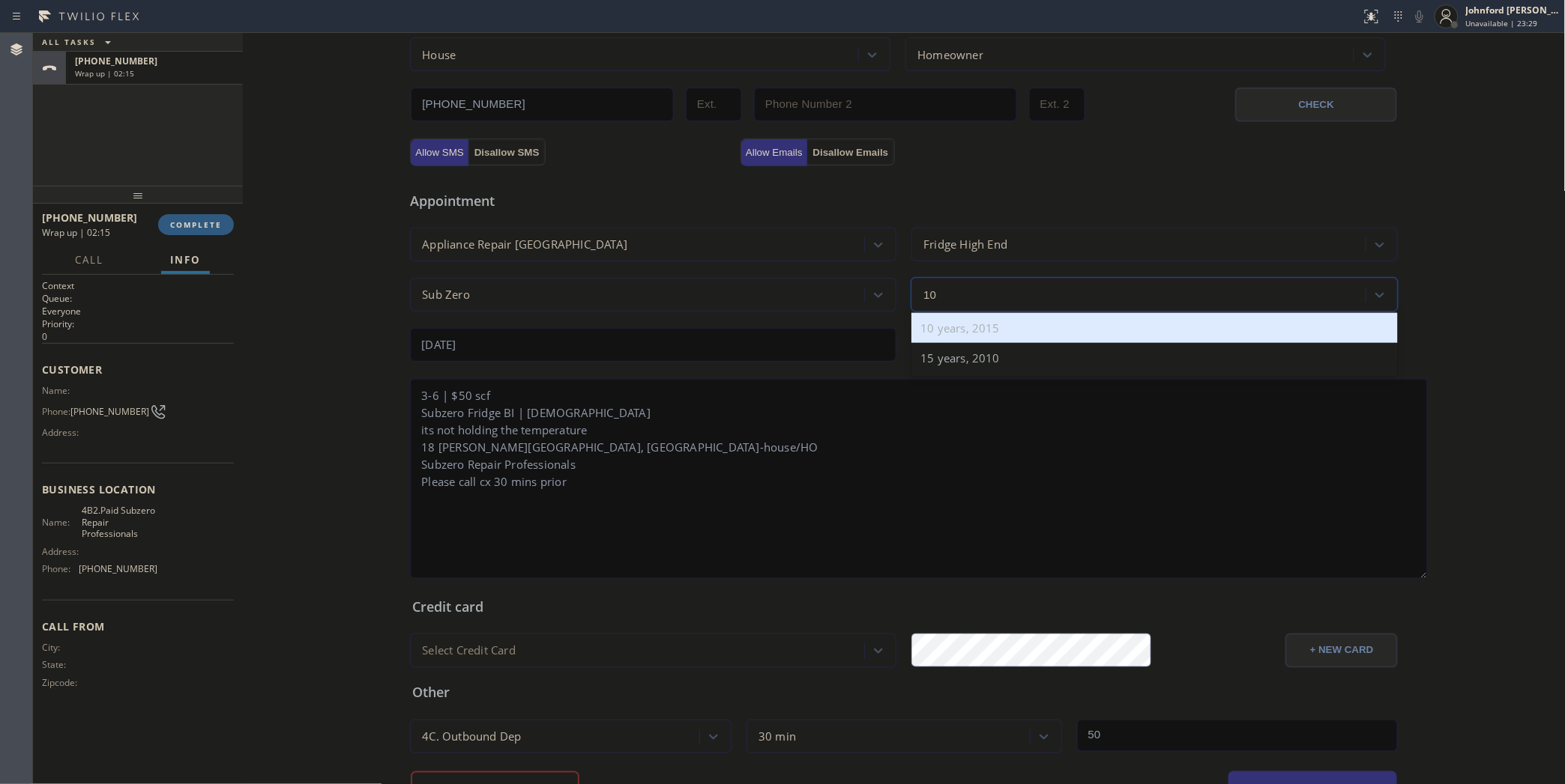
drag, startPoint x: 967, startPoint y: 326, endPoint x: 422, endPoint y: 467, distance: 562.9
click at [965, 324] on div "10 years, 2015" at bounding box center [1155, 328] width 486 height 31
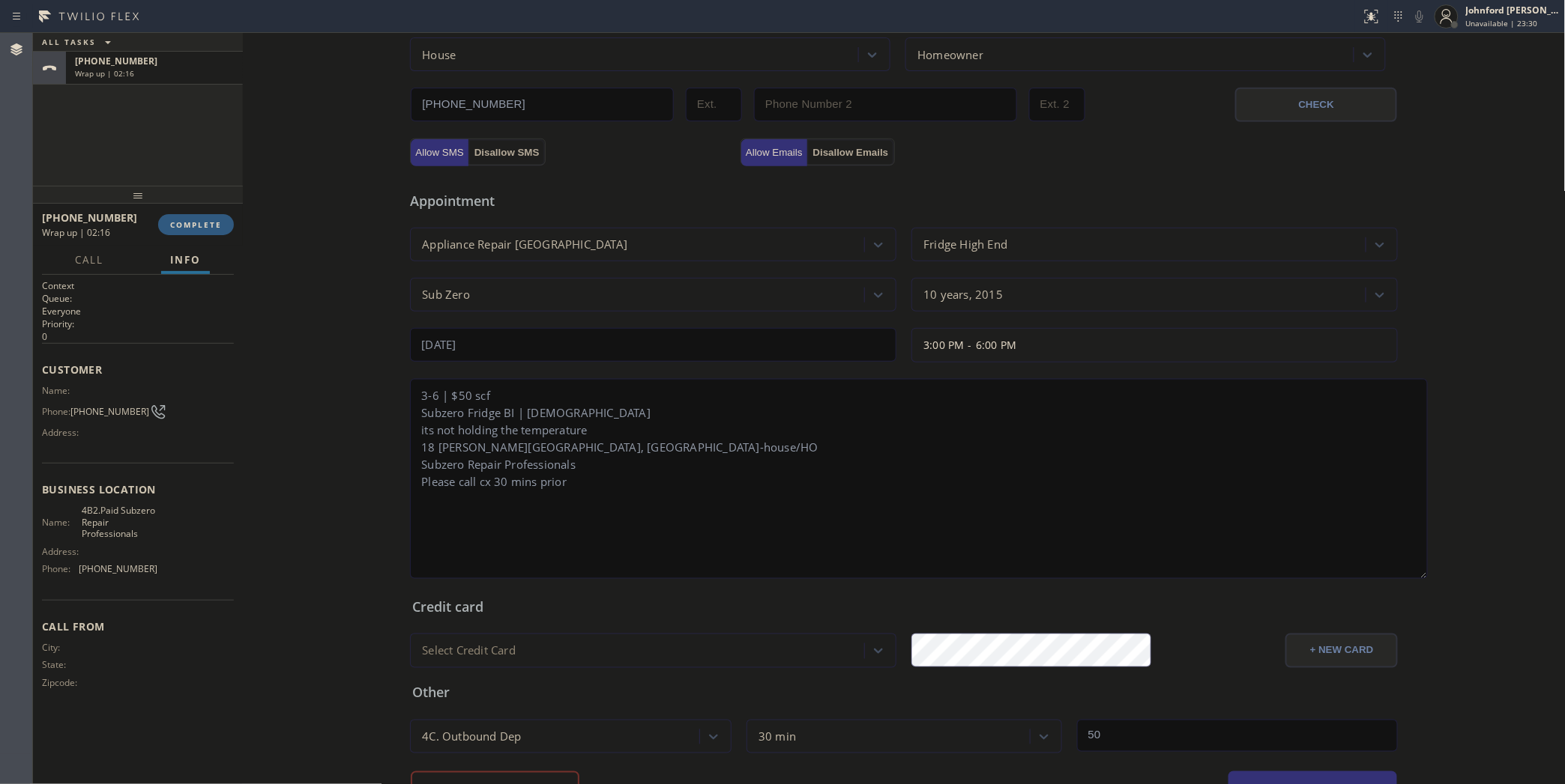
click at [522, 401] on textarea "3-6 | $50 scf Subzero Fridge BI | 10yo its not holding the temperature 18 McArt…" at bounding box center [919, 479] width 1018 height 200
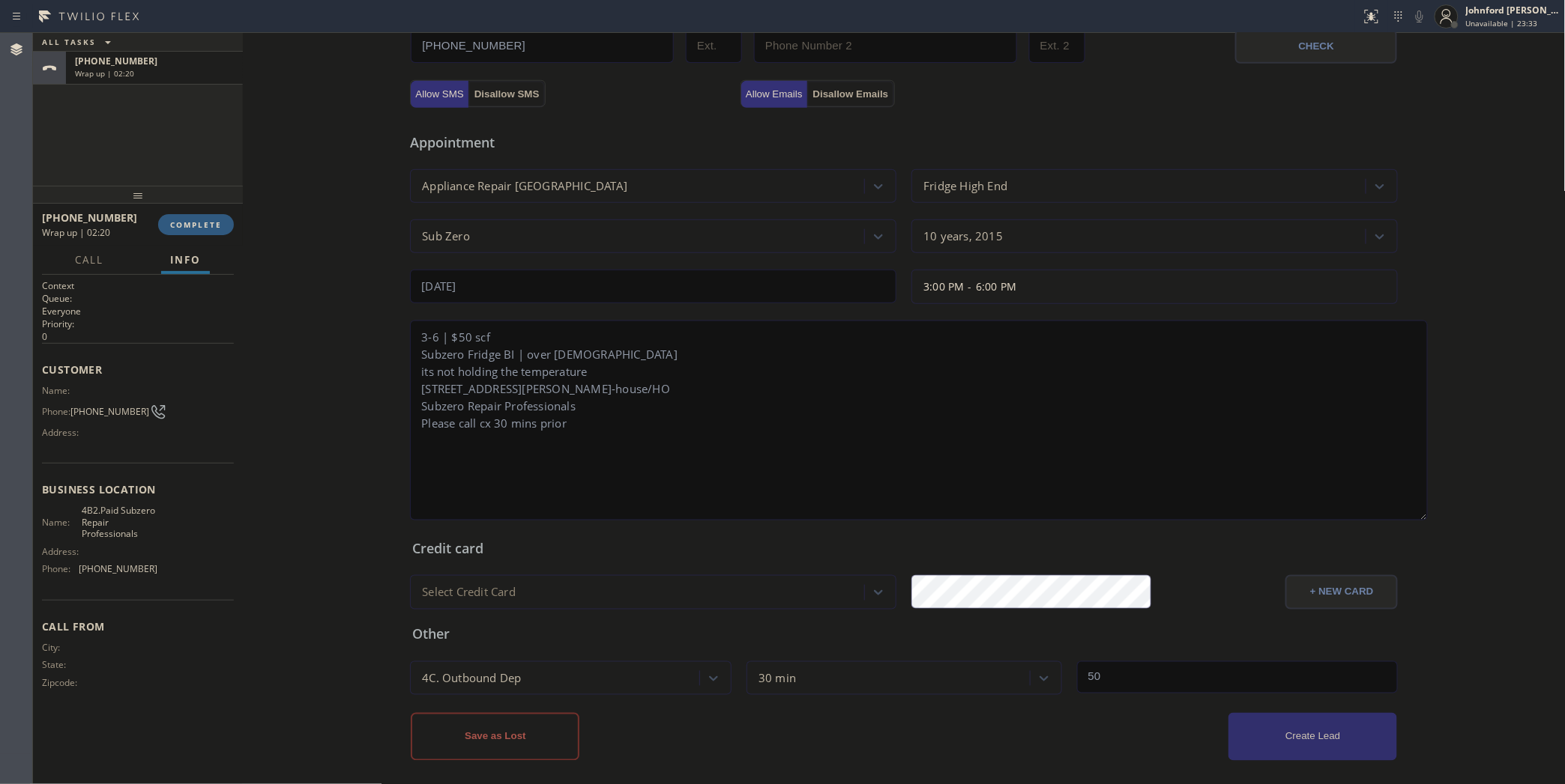
type textarea "3-6 | $50 scf Subzero Fridge BI | over 10yo its not holding the temperature 18 …"
click at [1315, 732] on button "Create Lead" at bounding box center [1312, 737] width 169 height 48
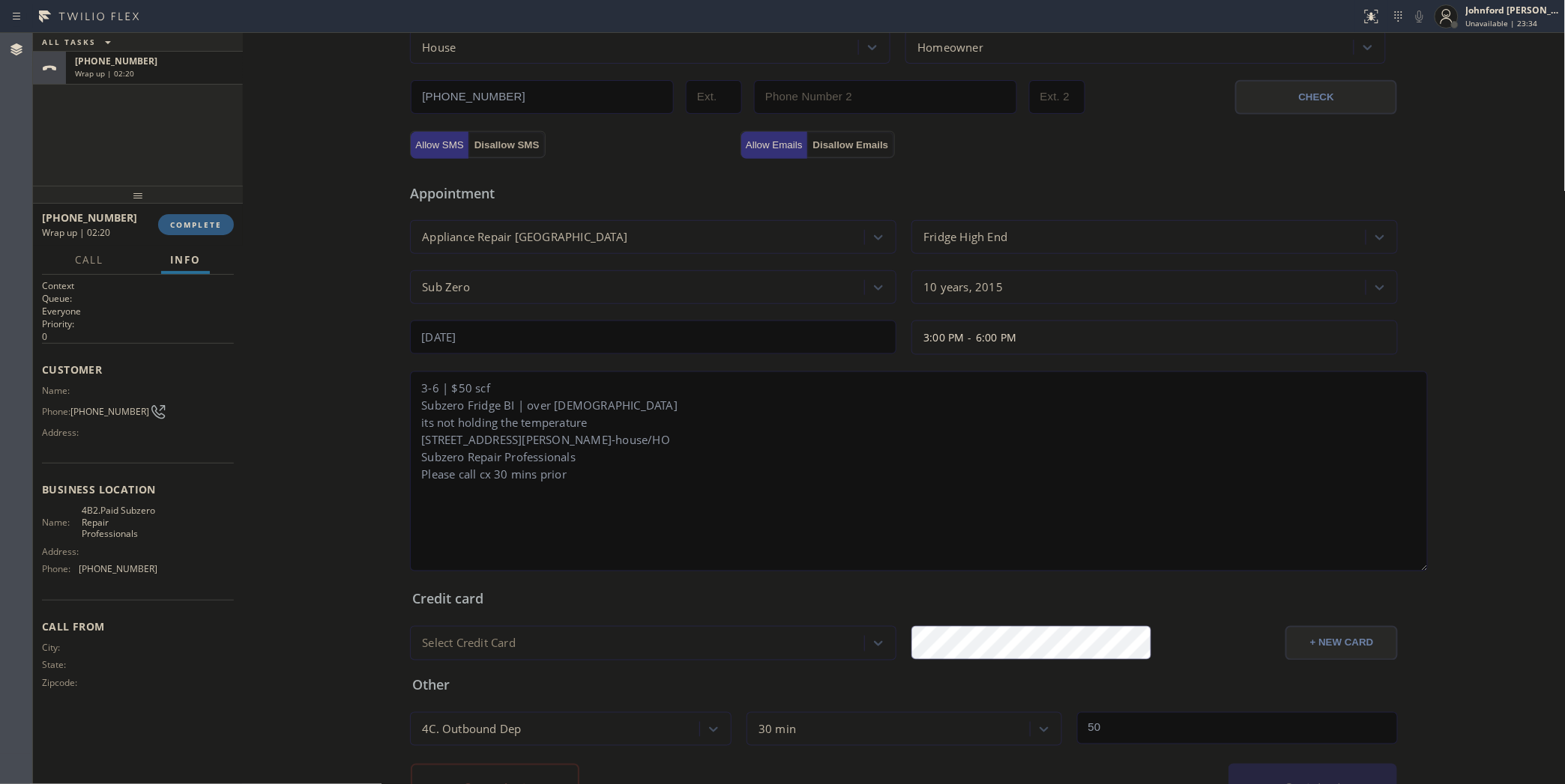
scroll to position [544, 0]
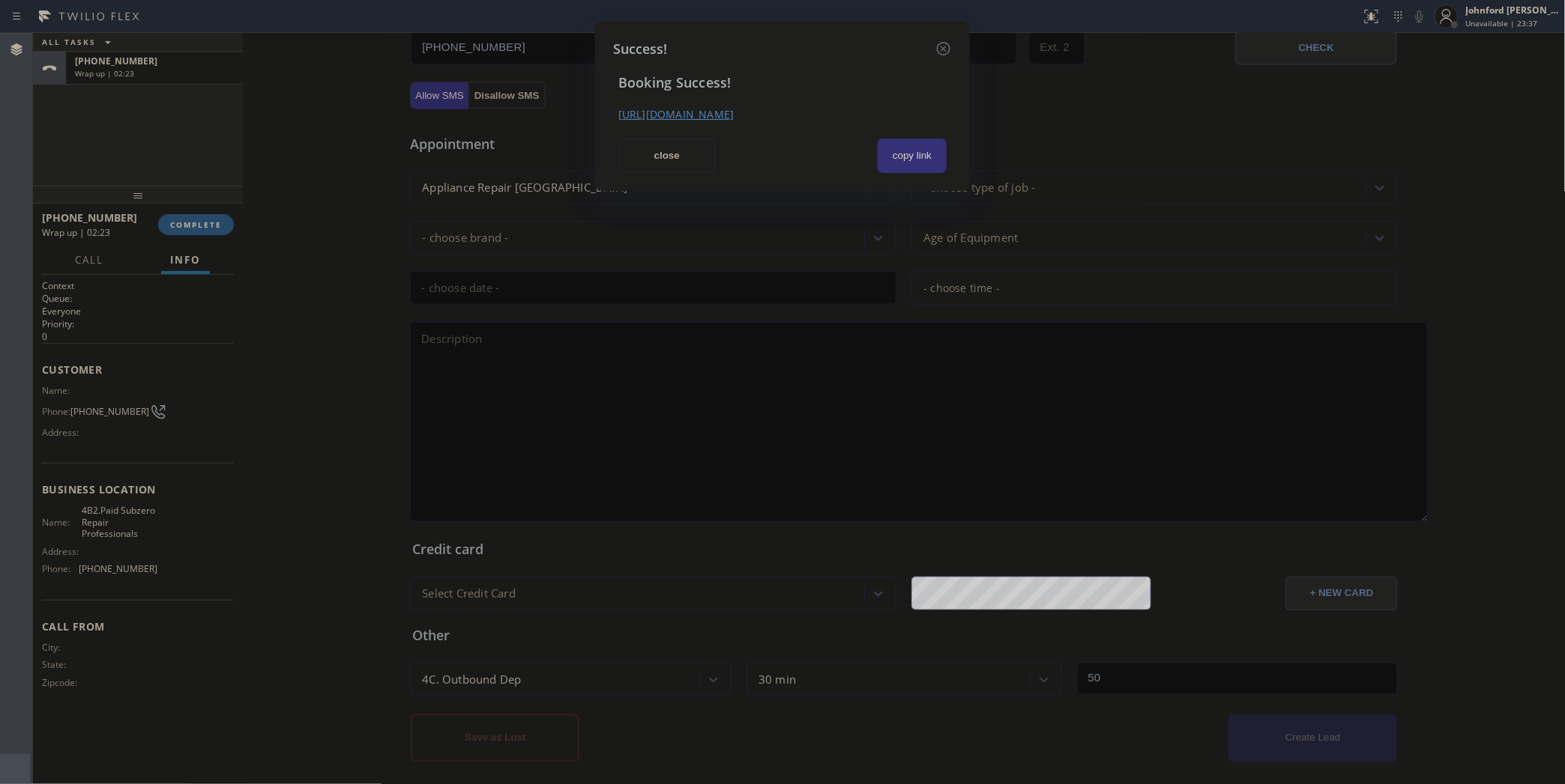
click at [923, 172] on div "Success! Booking Success! https://erp.apollosoft.co/customer/759494#portlet_lea…" at bounding box center [782, 106] width 375 height 170
click at [893, 152] on button "copy link" at bounding box center [912, 156] width 69 height 35
drag, startPoint x: 680, startPoint y: 155, endPoint x: 592, endPoint y: 155, distance: 88.0
click at [678, 155] on button "close" at bounding box center [666, 156] width 97 height 35
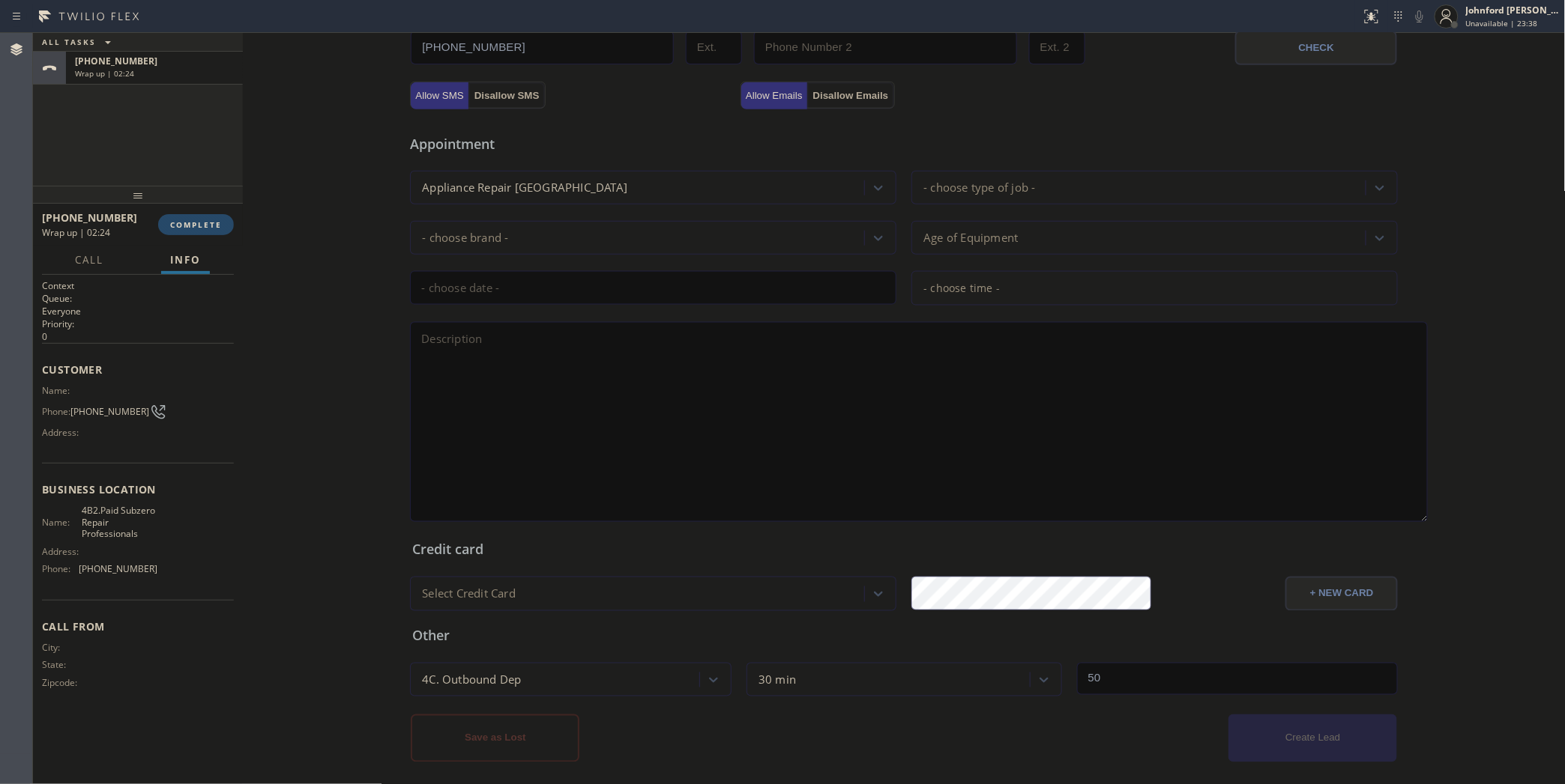
drag, startPoint x: 229, startPoint y: 218, endPoint x: 210, endPoint y: 230, distance: 22.5
click at [226, 221] on button "COMPLETE" at bounding box center [196, 225] width 76 height 21
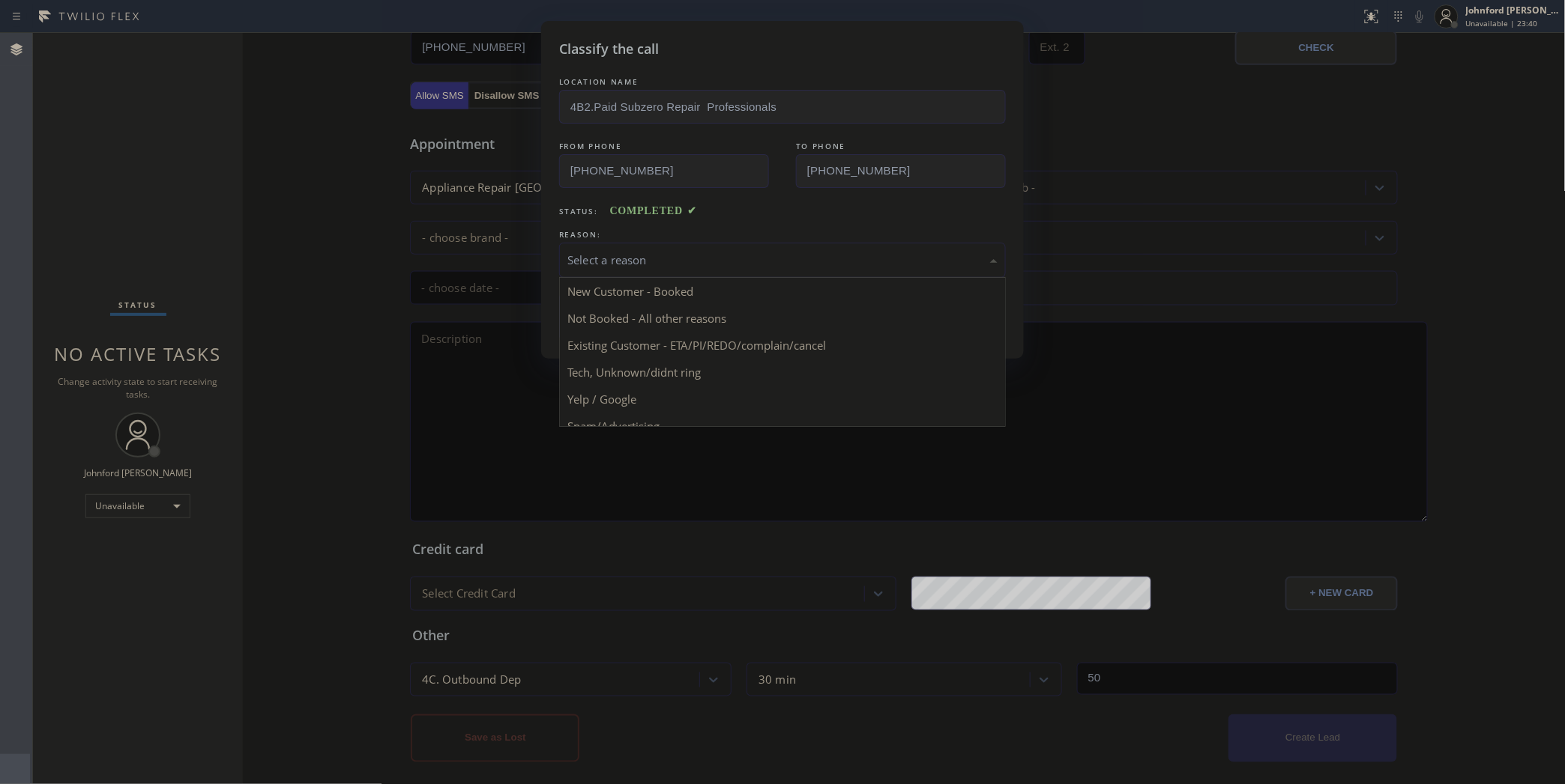
click at [611, 259] on div "Select a reason" at bounding box center [782, 260] width 430 height 17
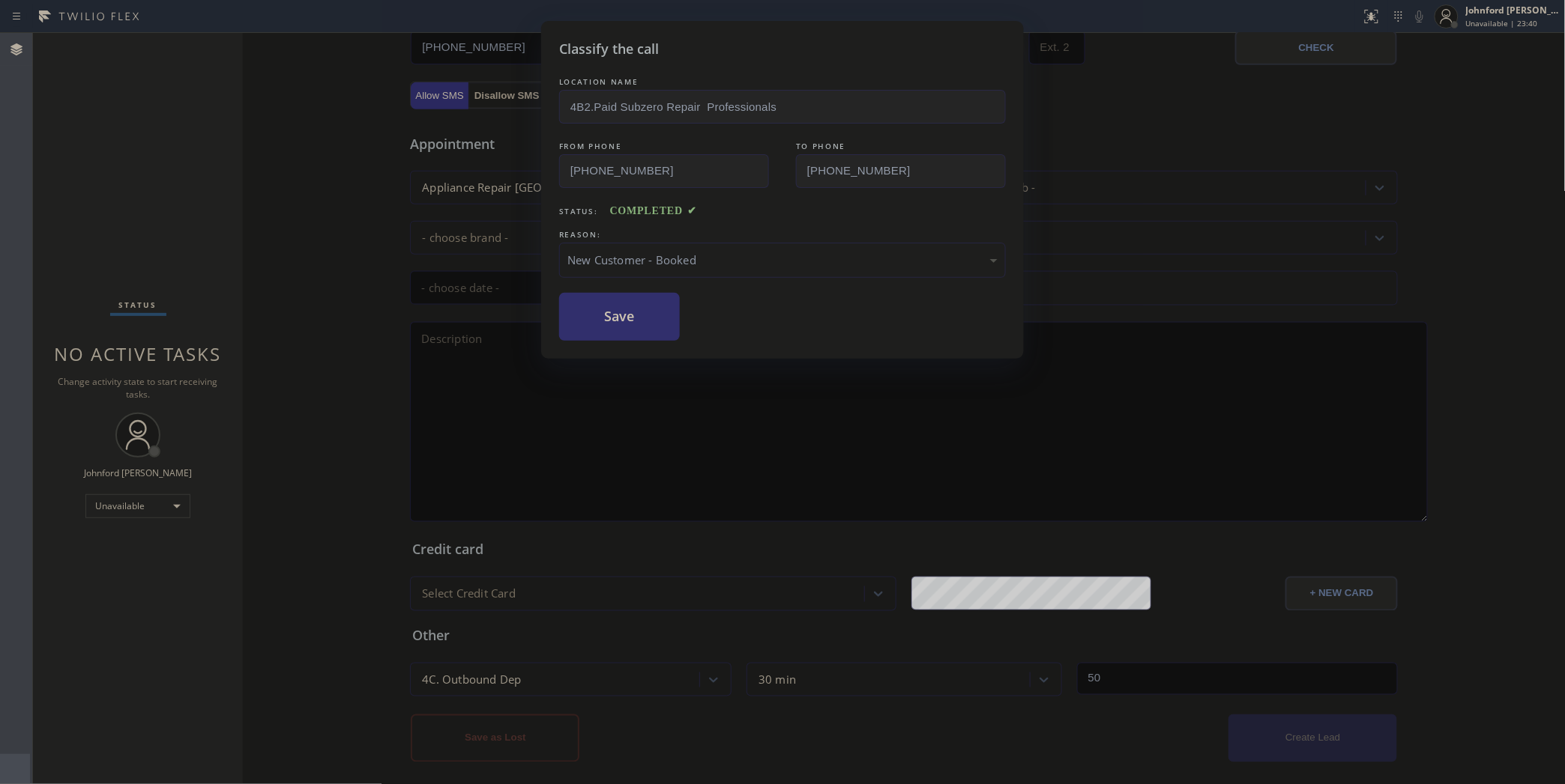
click at [616, 320] on button "Save" at bounding box center [619, 316] width 121 height 48
type input "(858) 800-3094"
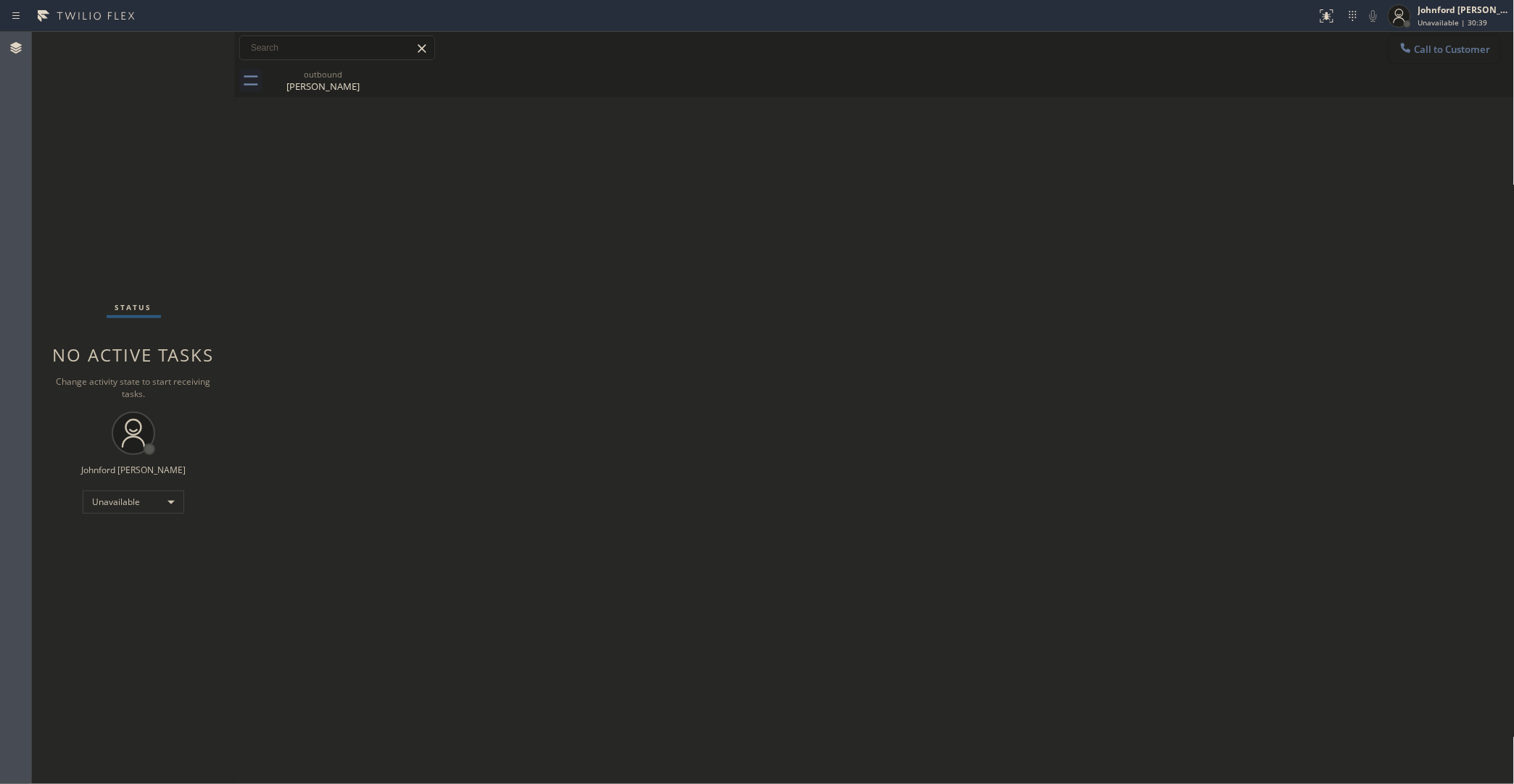
click at [1399, 48] on span "Call to Customer" at bounding box center [1453, 49] width 76 height 13
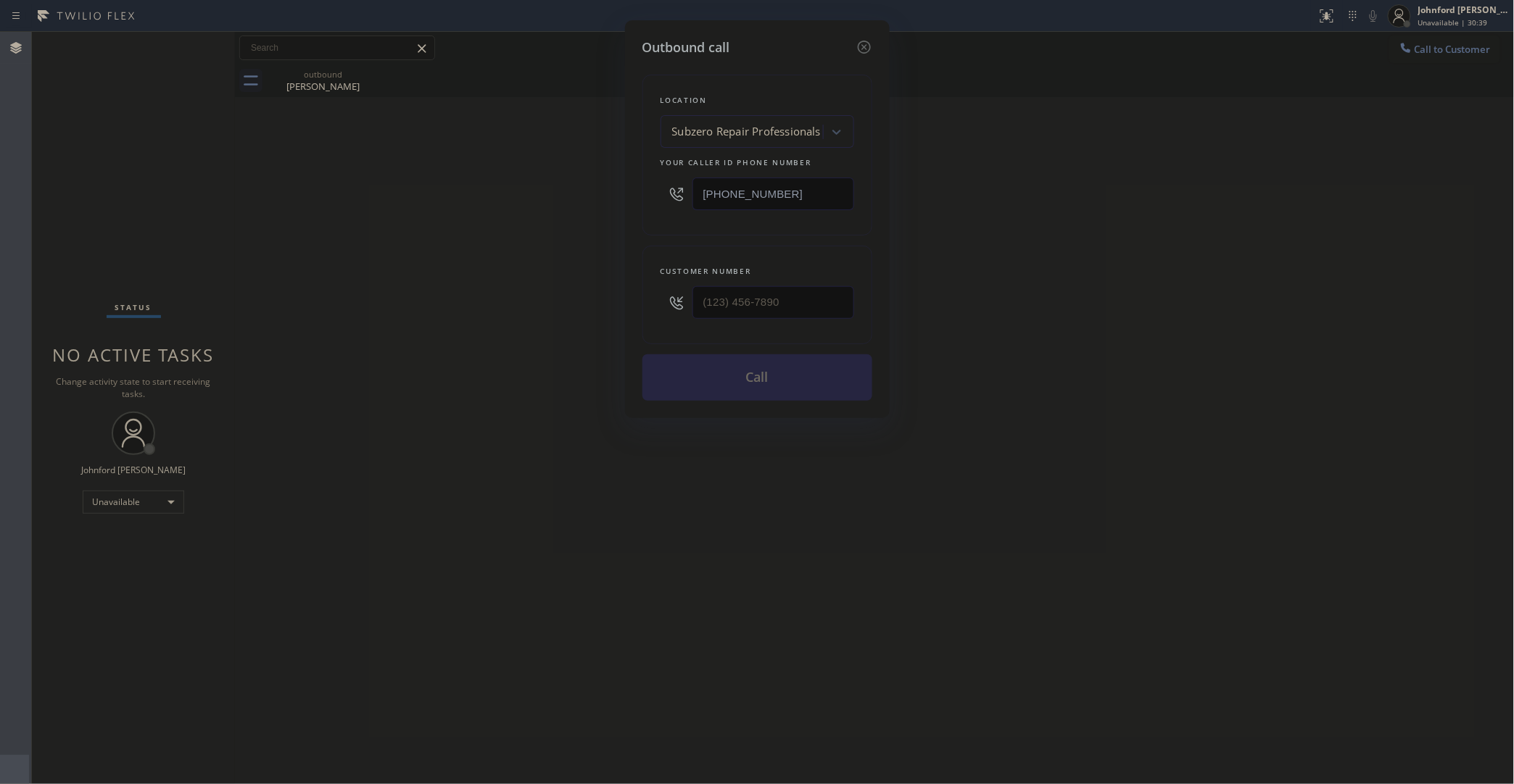
drag, startPoint x: 785, startPoint y: 319, endPoint x: 605, endPoint y: 317, distance: 180.0
click at [605, 317] on div "Outbound call Location Subzero Repair Professionals Your caller id phone number…" at bounding box center [757, 392] width 1514 height 784
drag, startPoint x: 812, startPoint y: 201, endPoint x: 609, endPoint y: 201, distance: 203.0
click at [614, 201] on div "Outbound call Location Subzero Repair Professionals Your caller id phone number…" at bounding box center [757, 392] width 1514 height 784
paste input "text"
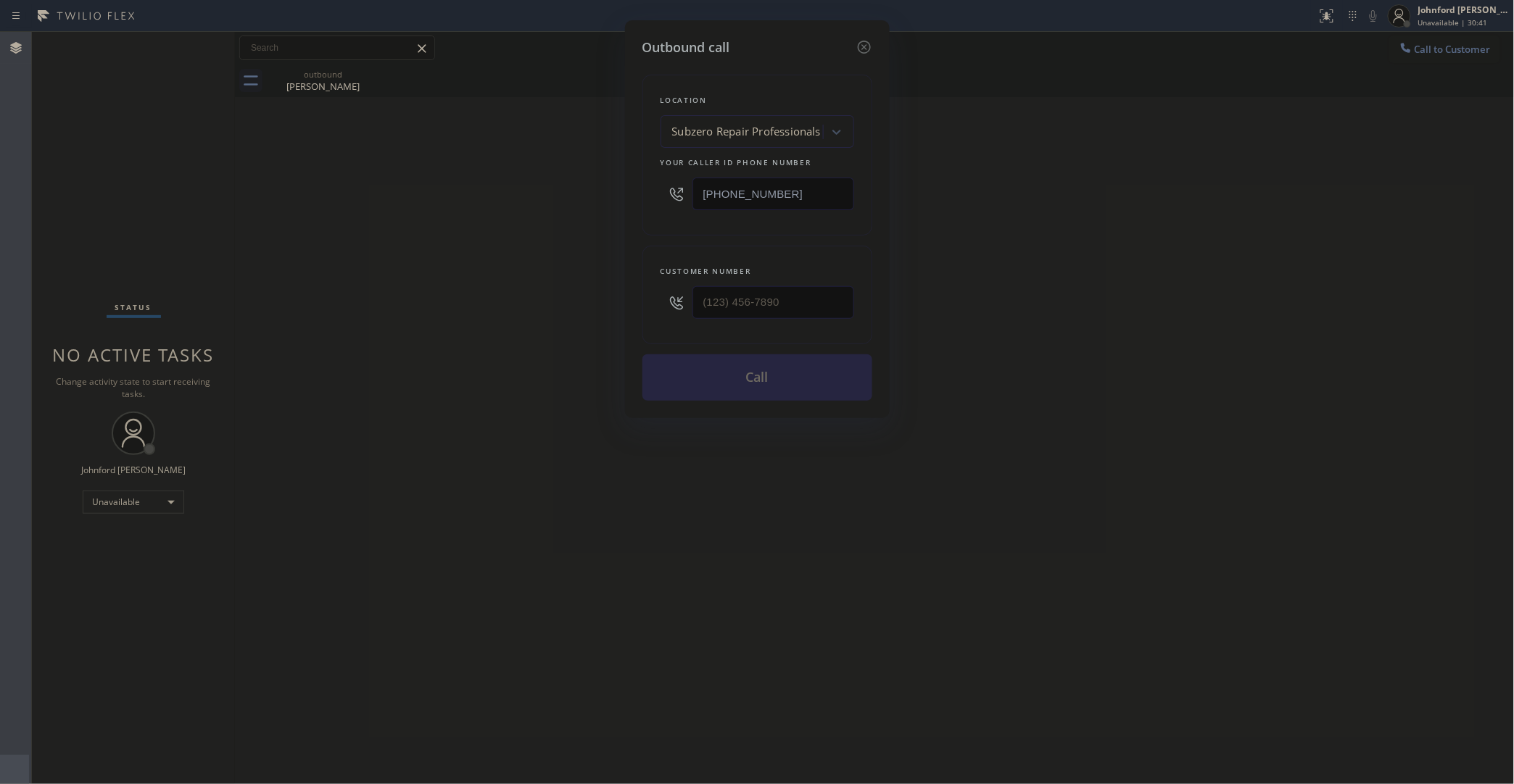
type input "(929) 203-9053"
click at [573, 208] on div "Outbound call Location Subzero Repair Professionals Your caller id phone number…" at bounding box center [757, 392] width 1514 height 784
click at [864, 38] on icon at bounding box center [864, 47] width 18 height 18
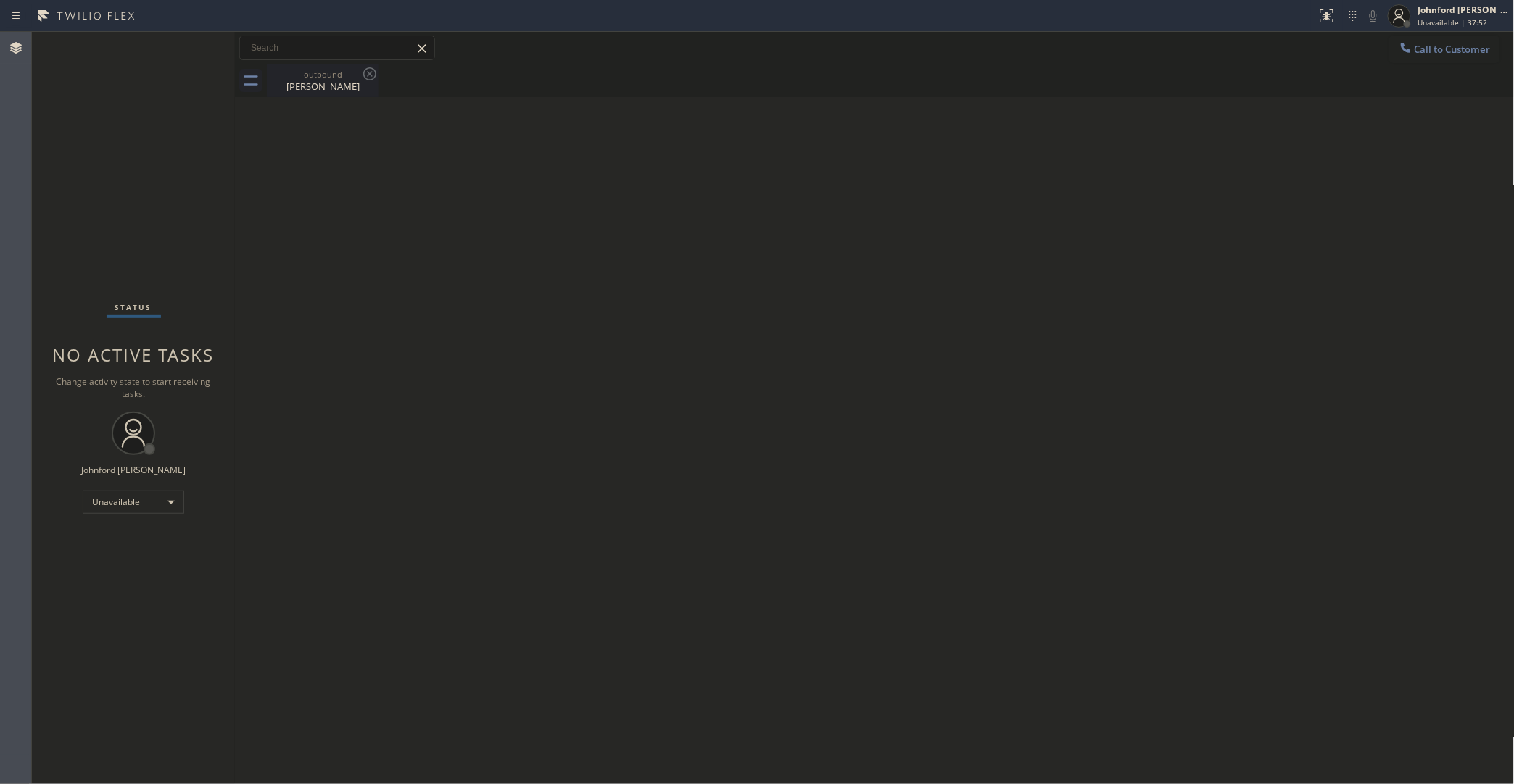
click at [355, 73] on div "outbound" at bounding box center [322, 74] width 109 height 11
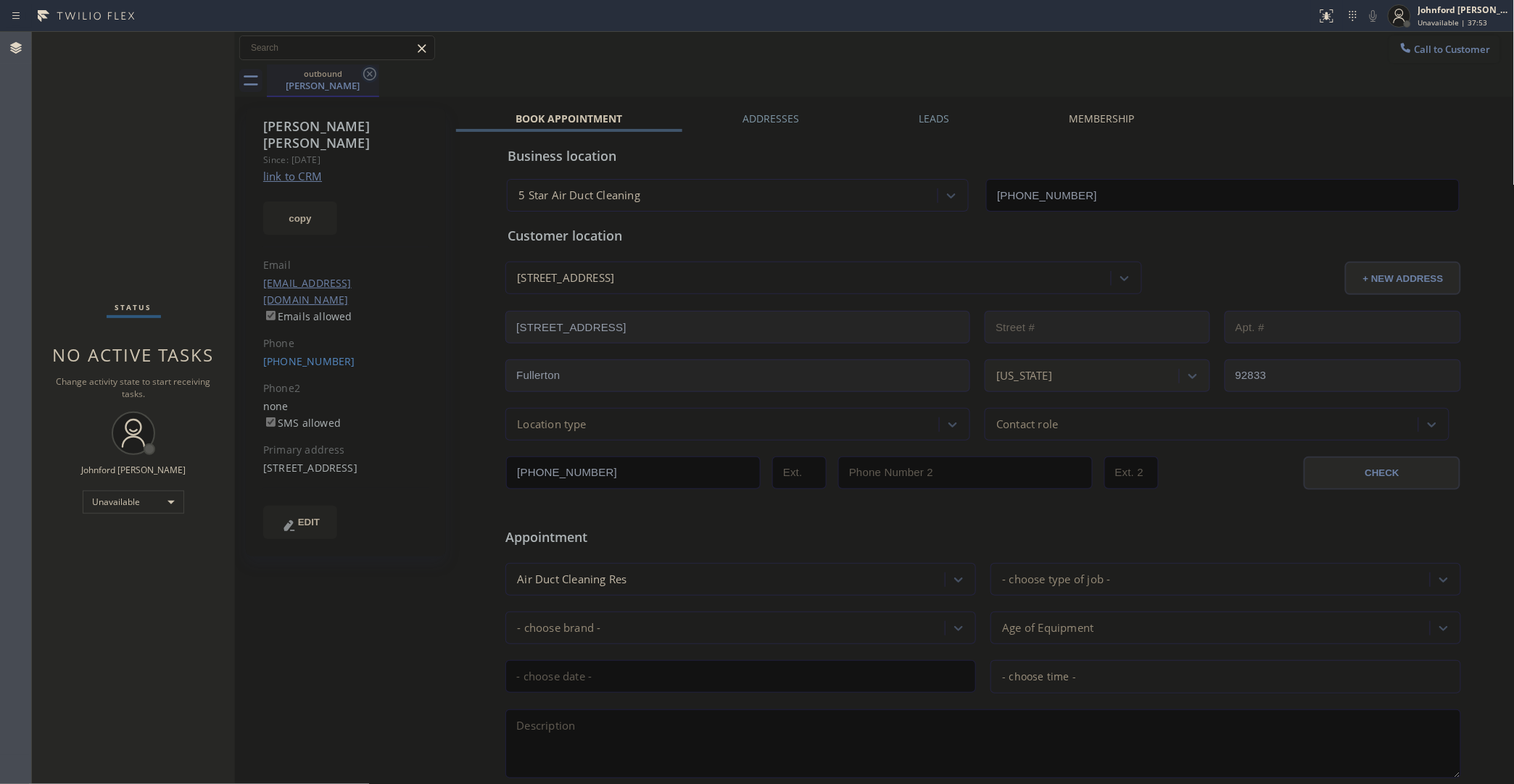
click at [368, 76] on icon at bounding box center [370, 73] width 18 height 18
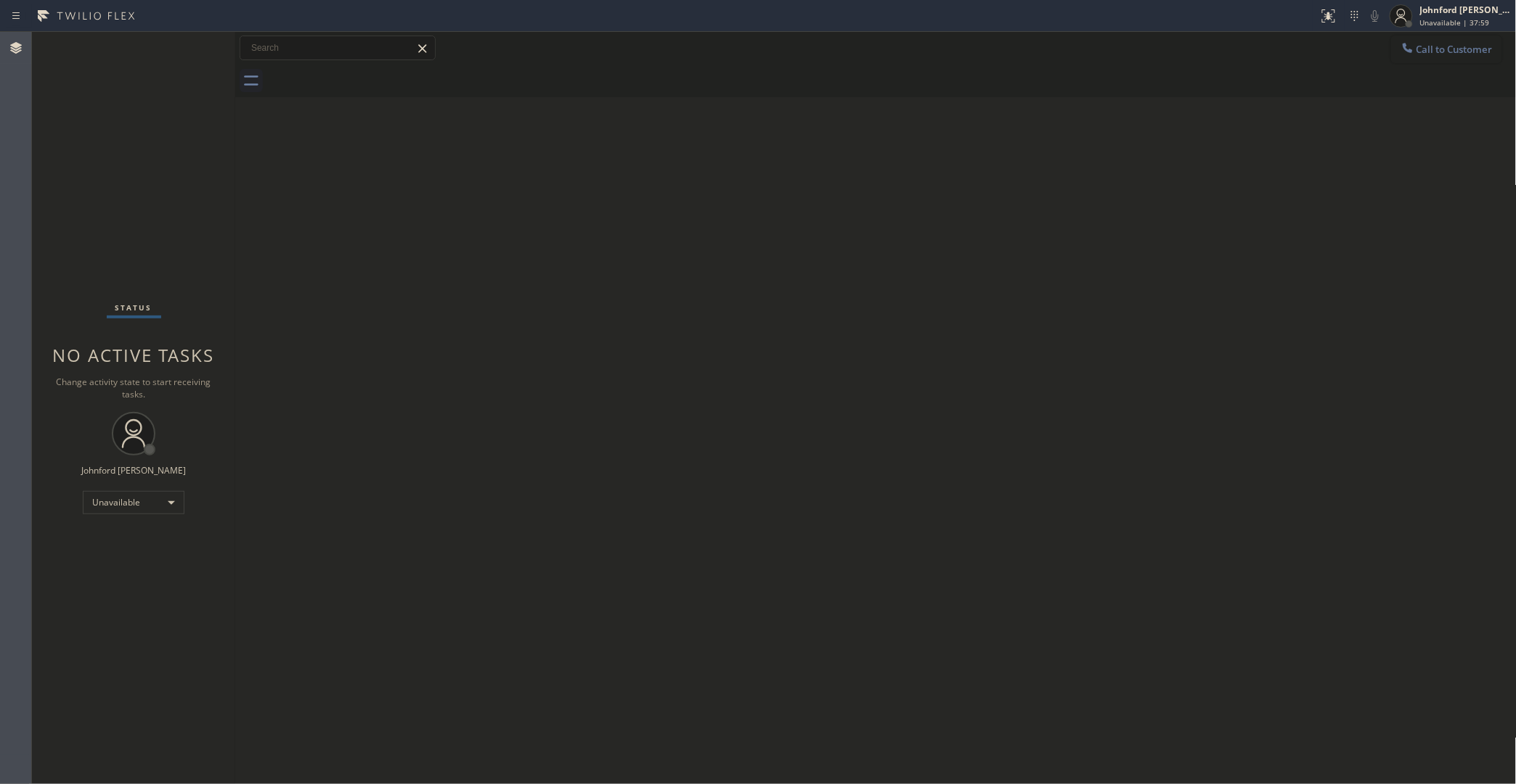
click at [1401, 54] on button "Call to Customer" at bounding box center [1446, 50] width 111 height 28
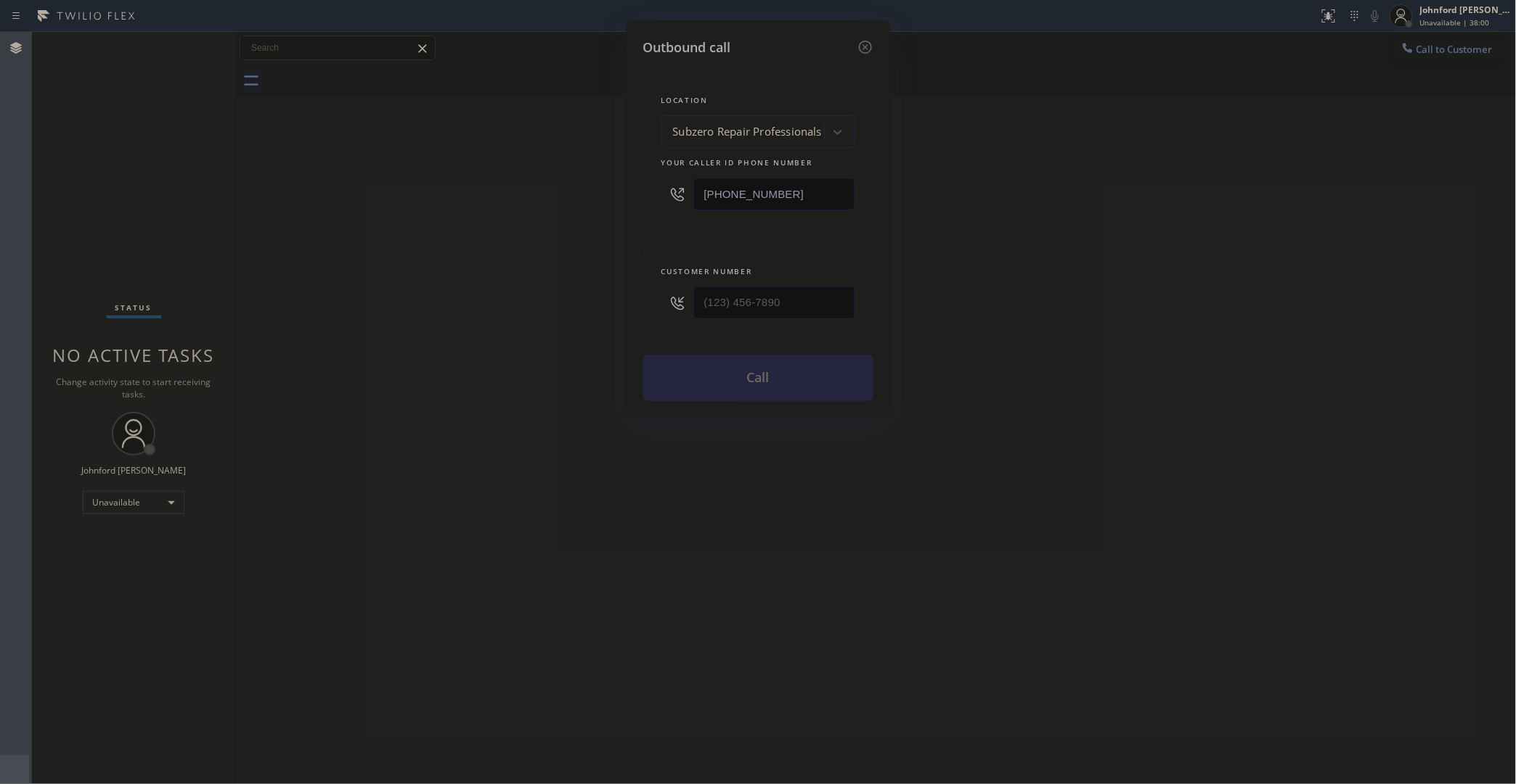
drag, startPoint x: 781, startPoint y: 185, endPoint x: 600, endPoint y: 185, distance: 181.0
click at [615, 185] on div "Outbound call Location Subzero Repair Professionals Your caller id phone number…" at bounding box center [758, 392] width 1516 height 784
paste input "631) 543-2026"
type input "(929) 203-9053"
drag, startPoint x: 767, startPoint y: 309, endPoint x: 670, endPoint y: 309, distance: 97.0
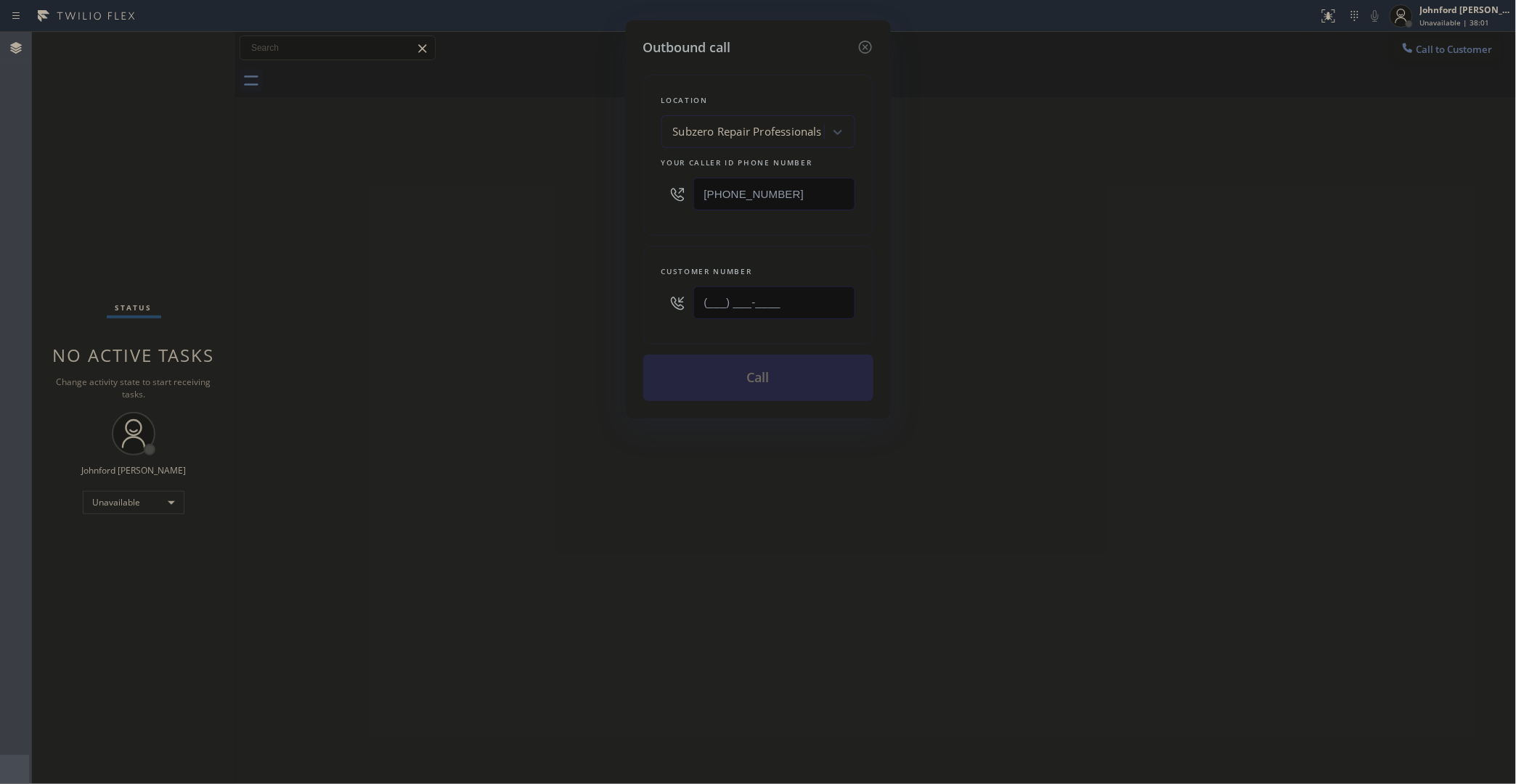
click at [670, 309] on div "(___) ___-____" at bounding box center [758, 303] width 194 height 47
paste input "631) 543-2026"
type input "(631) 543-2026"
click at [753, 383] on button "Call" at bounding box center [758, 377] width 230 height 47
click at [1212, 278] on div "Outbound call Location Subzero Repair Professionals Your caller id phone number…" at bounding box center [758, 392] width 1516 height 784
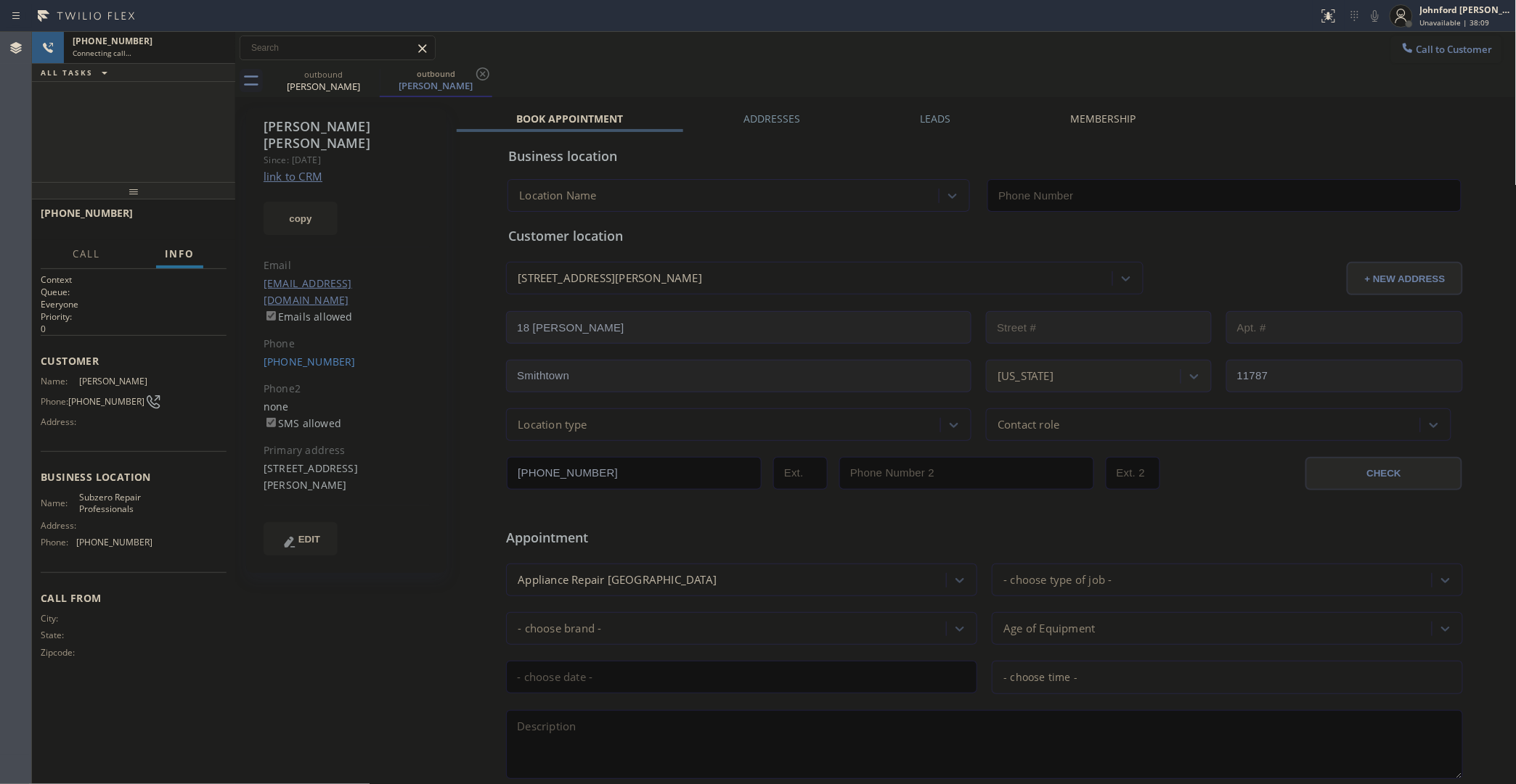
type input "(929) 203-9053"
click at [1373, 20] on icon at bounding box center [1375, 15] width 18 height 18
click at [1383, 16] on icon at bounding box center [1375, 15] width 18 height 18
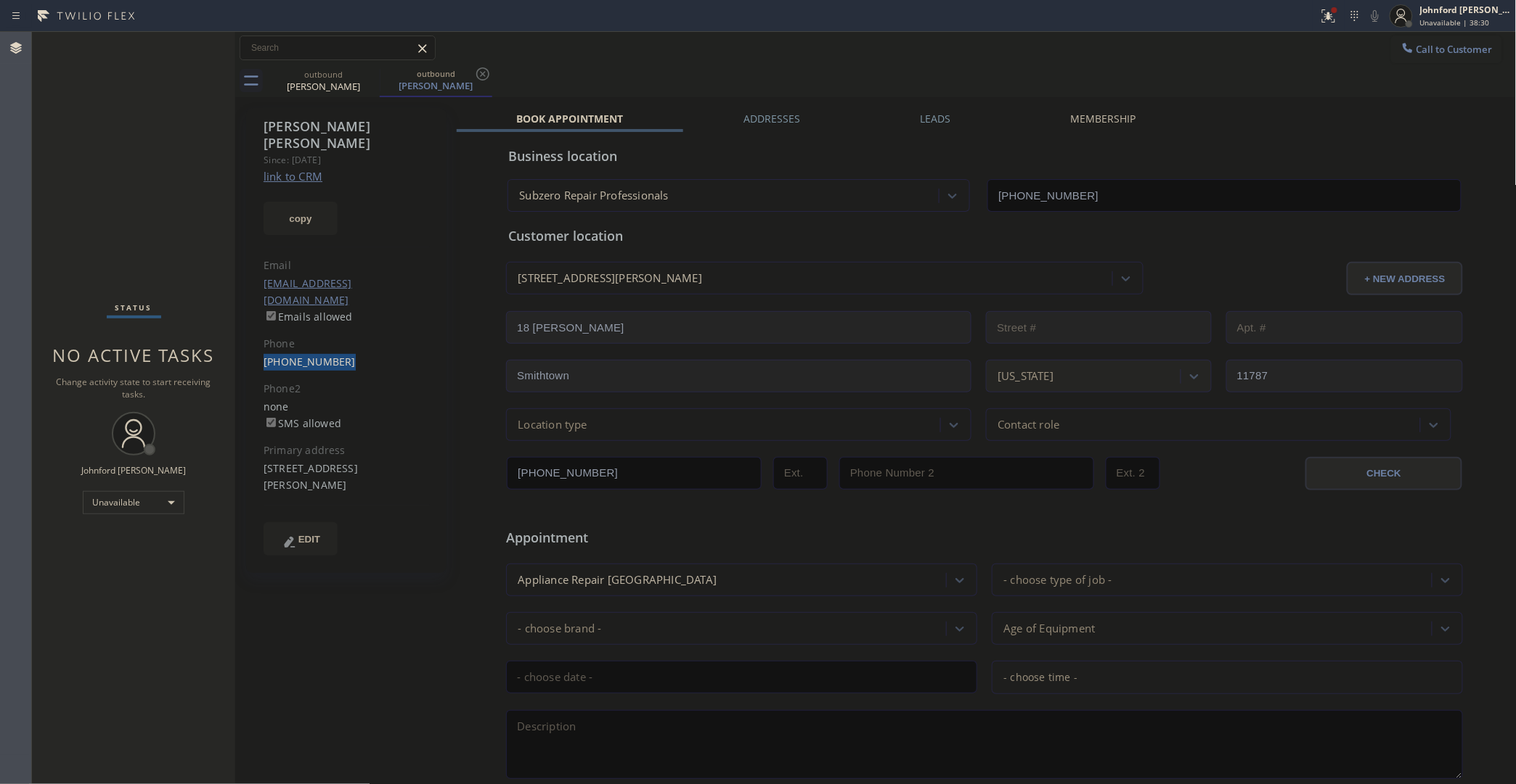
drag, startPoint x: 365, startPoint y: 329, endPoint x: 252, endPoint y: 329, distance: 113.0
click at [252, 329] on div "Jennifer Reiter Since: 20 may 2020 link to CRM copy Email jonnilyn1907@gmail.co…" at bounding box center [346, 340] width 200 height 465
copy link "(631) 543-2026"
click at [314, 355] on link "(631) 543-2026" at bounding box center [310, 361] width 93 height 14
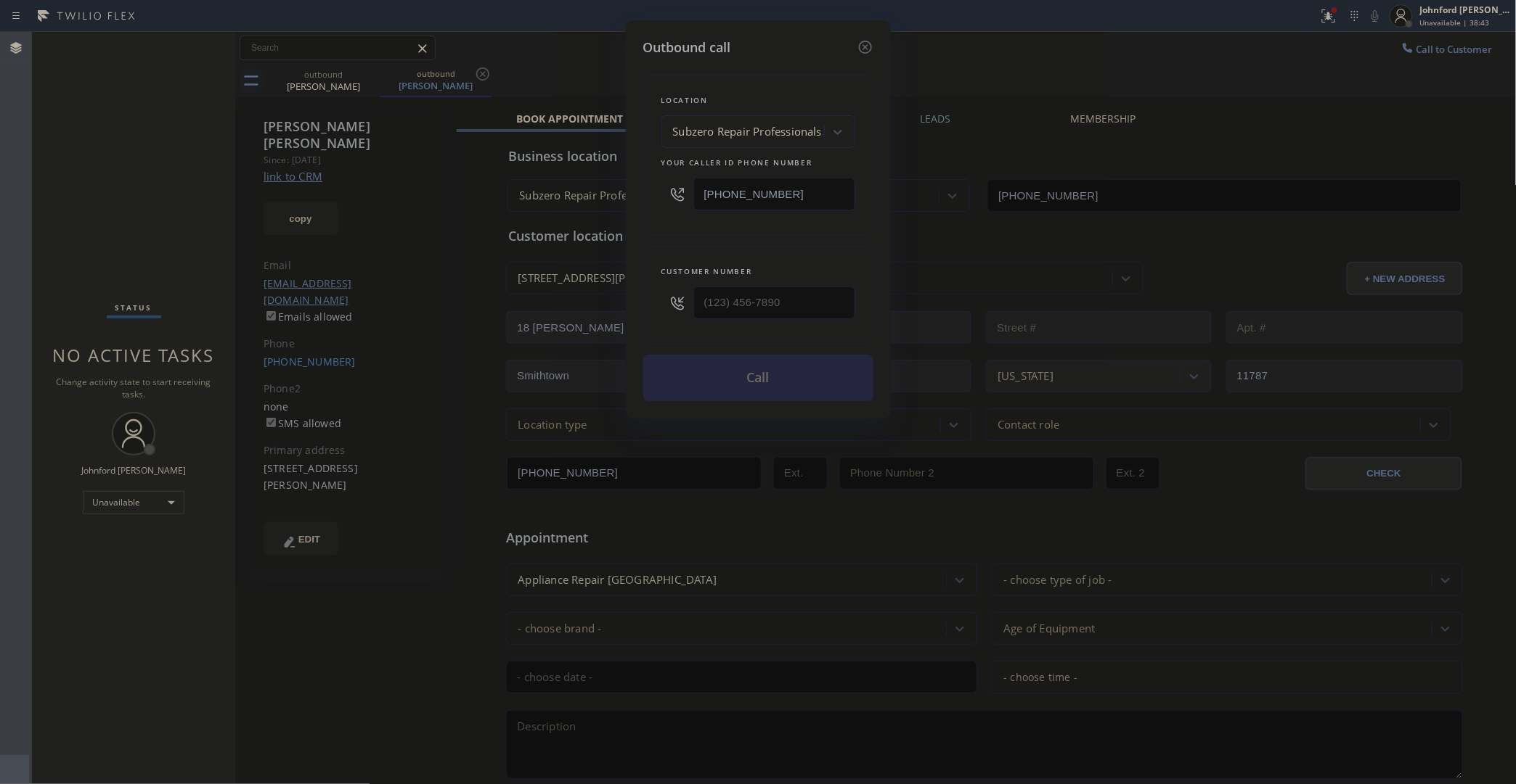
type input "(631) 543-2026"
click at [739, 376] on button "Call" at bounding box center [758, 377] width 230 height 47
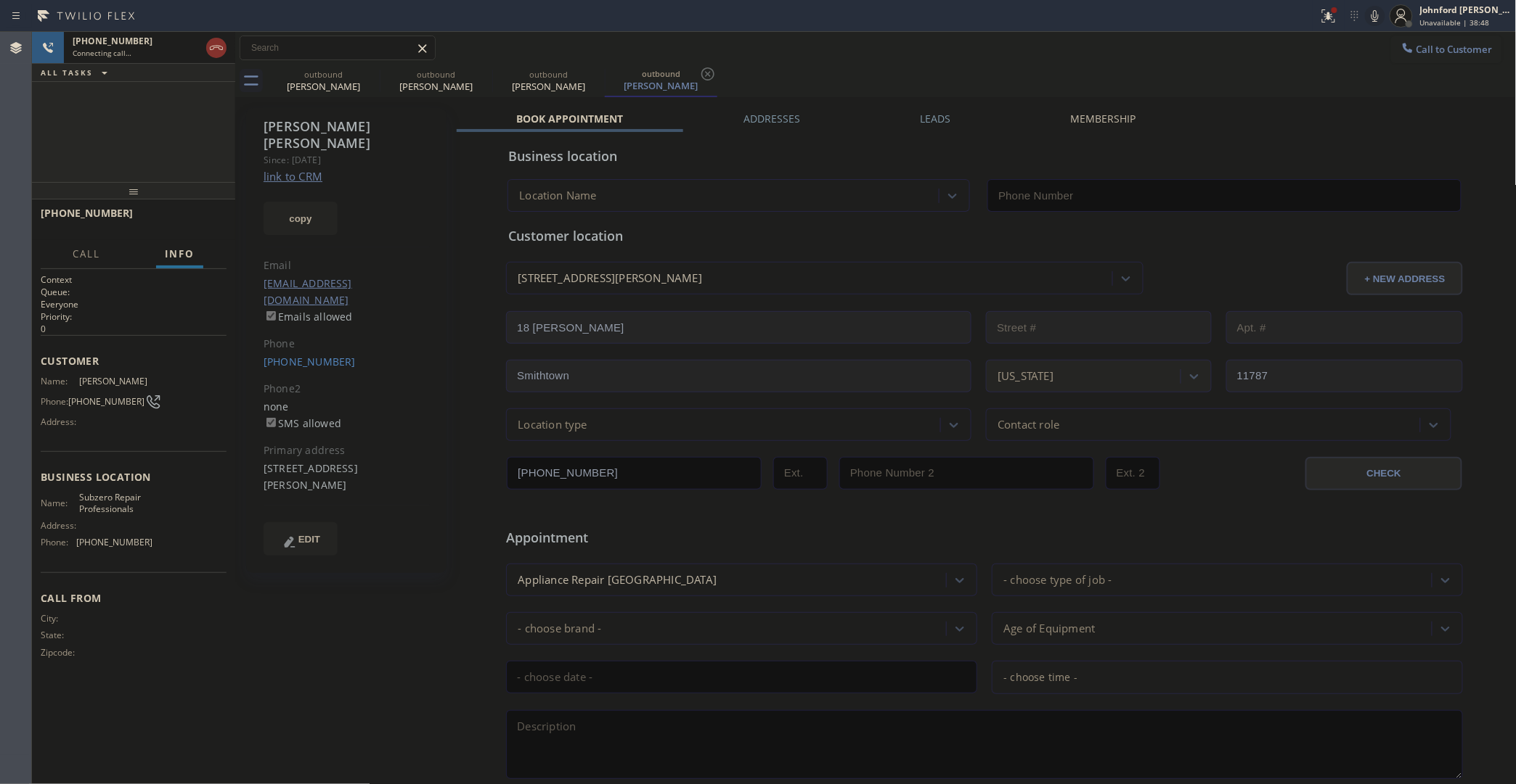
type input "(929) 203-9053"
click at [832, 67] on div "outbound Jennifer Reiter outbound Jennifer Reiter outbound Jennifer Reiter outb…" at bounding box center [891, 81] width 1249 height 33
click at [930, 115] on label "Leads" at bounding box center [935, 118] width 31 height 14
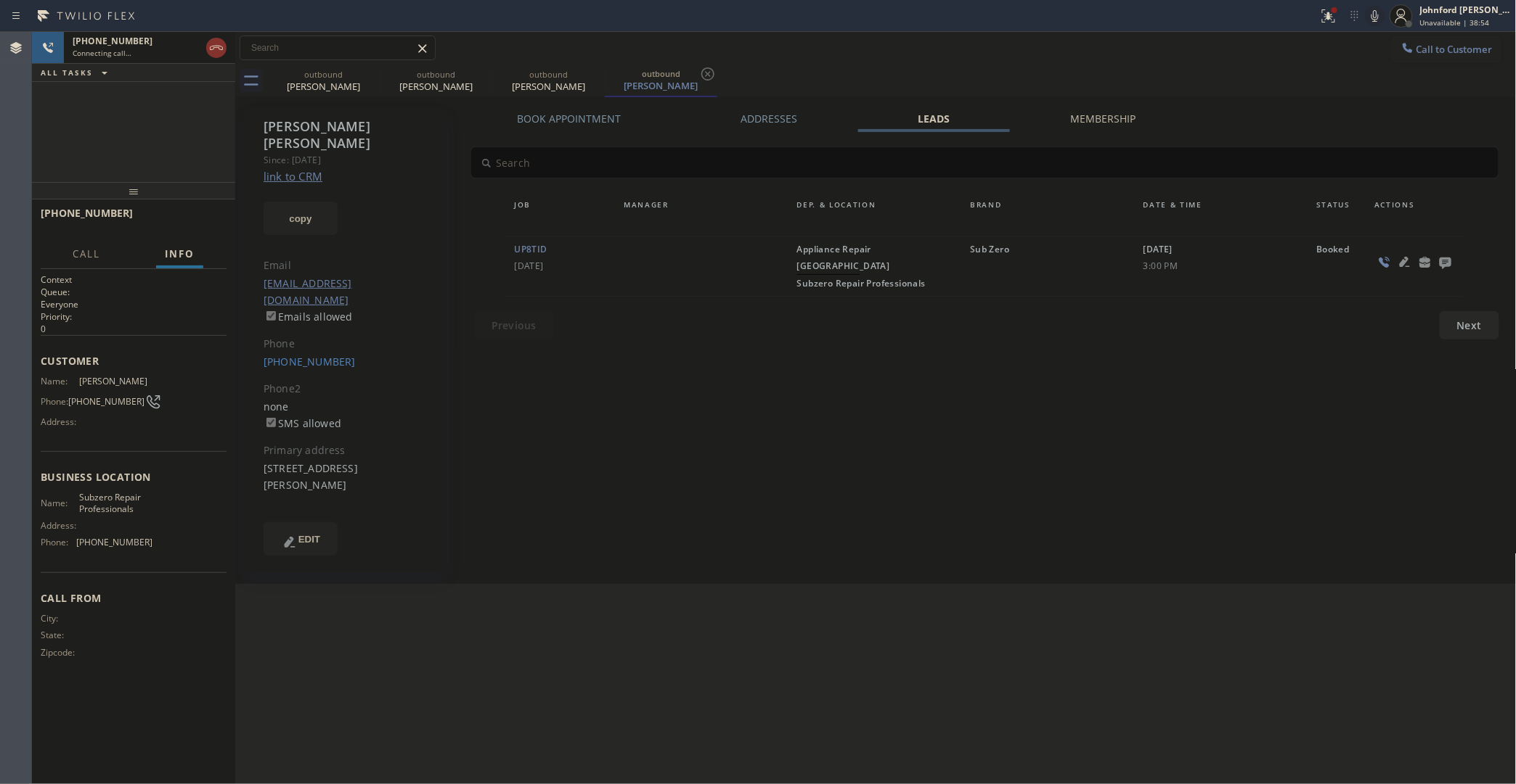
click at [1401, 259] on icon at bounding box center [1445, 263] width 11 height 11
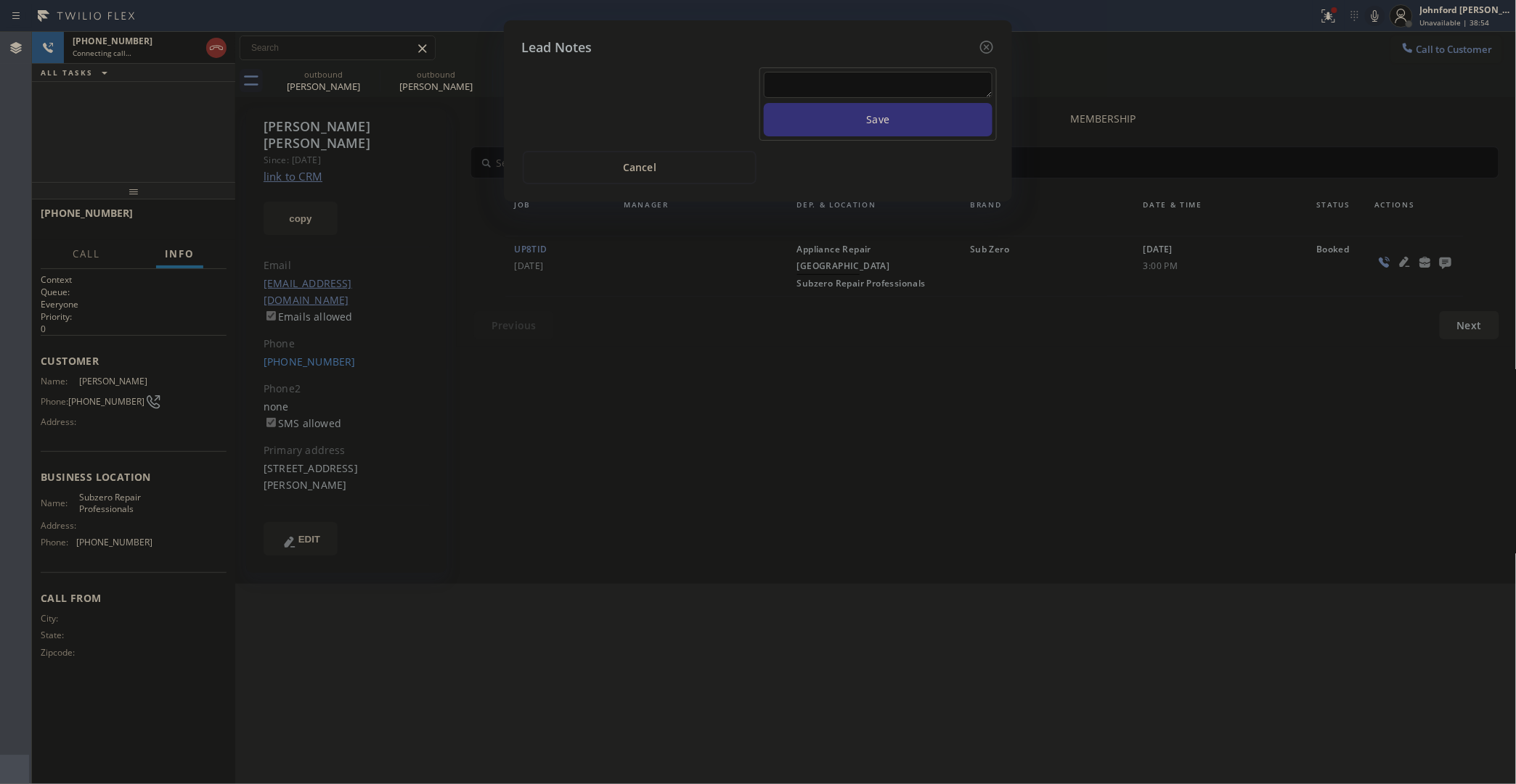
click at [839, 72] on textarea at bounding box center [878, 85] width 229 height 26
type textarea "called to cancel - transfer if cx calls back"
click at [878, 117] on button "Save" at bounding box center [878, 120] width 229 height 34
click at [985, 41] on icon at bounding box center [986, 47] width 18 height 18
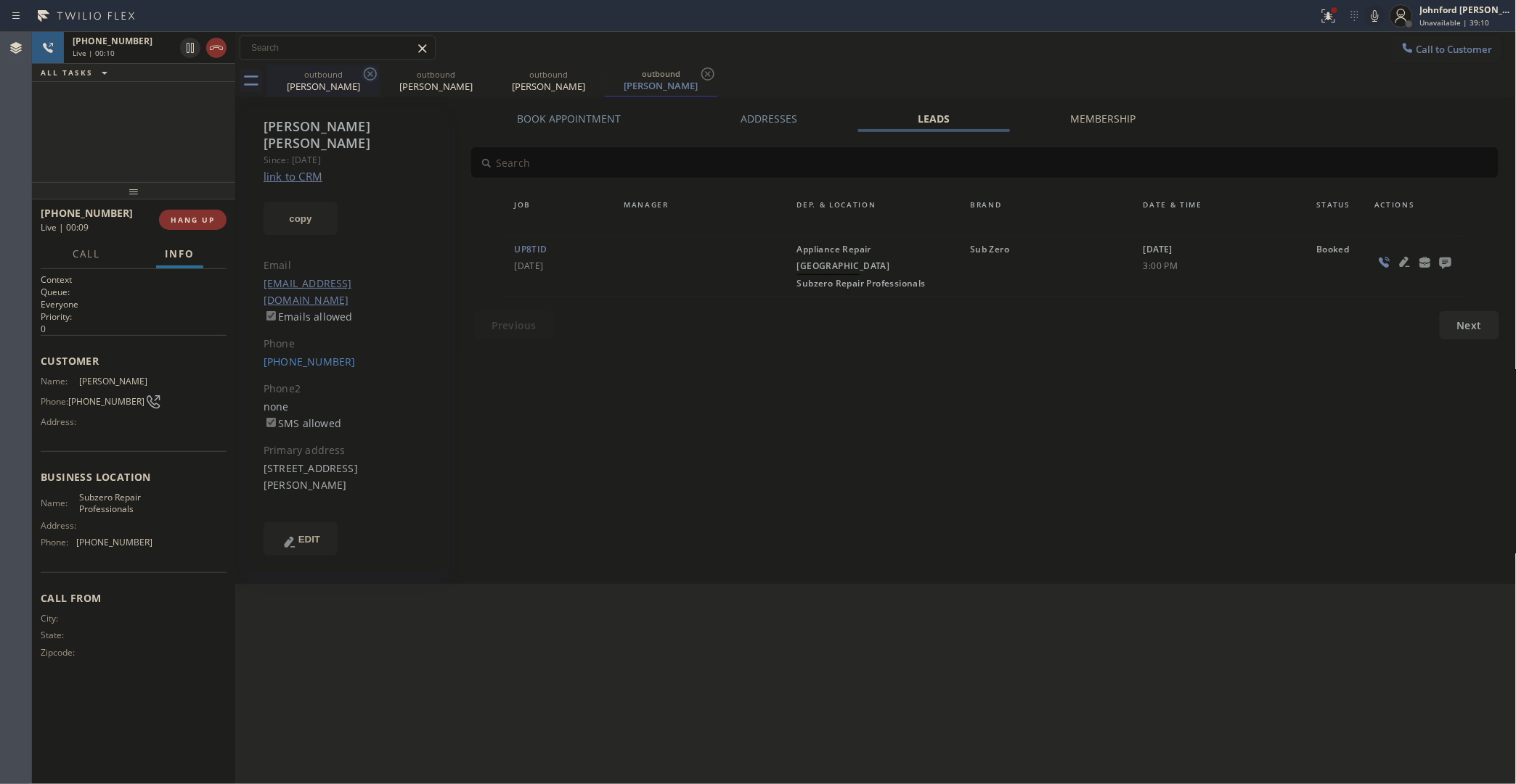
click at [375, 77] on icon at bounding box center [370, 73] width 13 height 13
click at [0, 0] on icon at bounding box center [0, 0] width 0 height 0
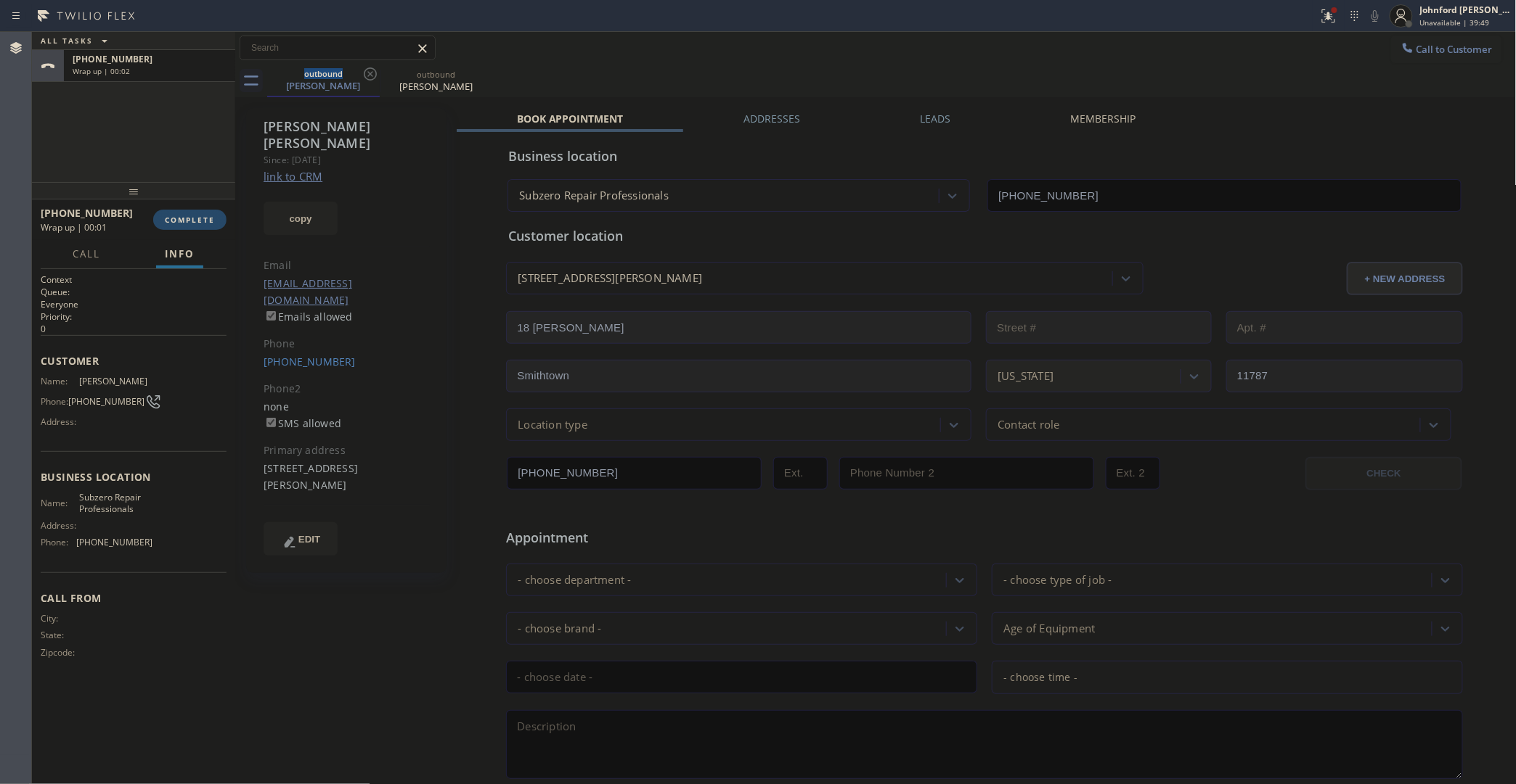
click at [196, 222] on span "COMPLETE" at bounding box center [190, 219] width 50 height 10
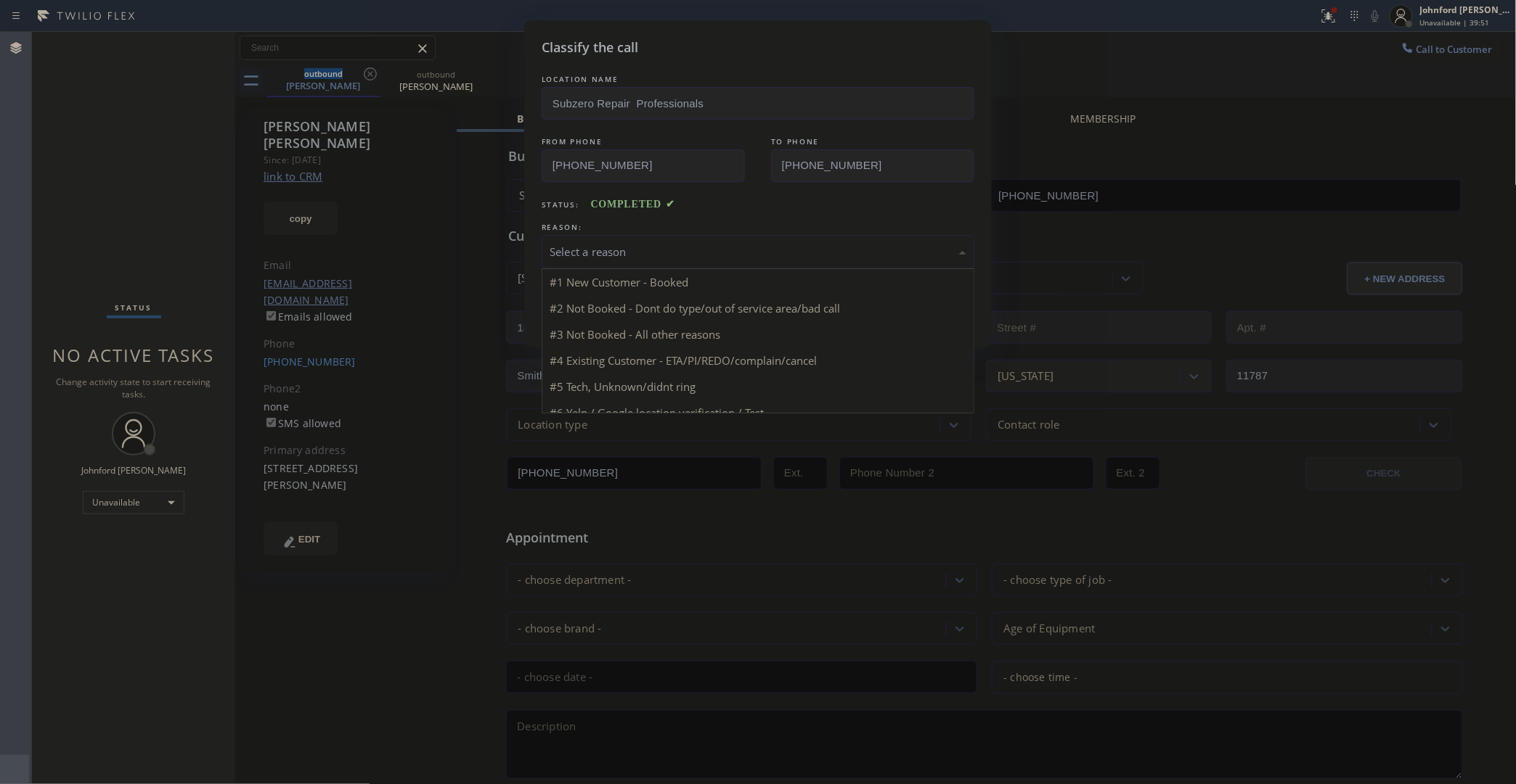
click at [602, 244] on div "Select a reason" at bounding box center [758, 252] width 417 height 17
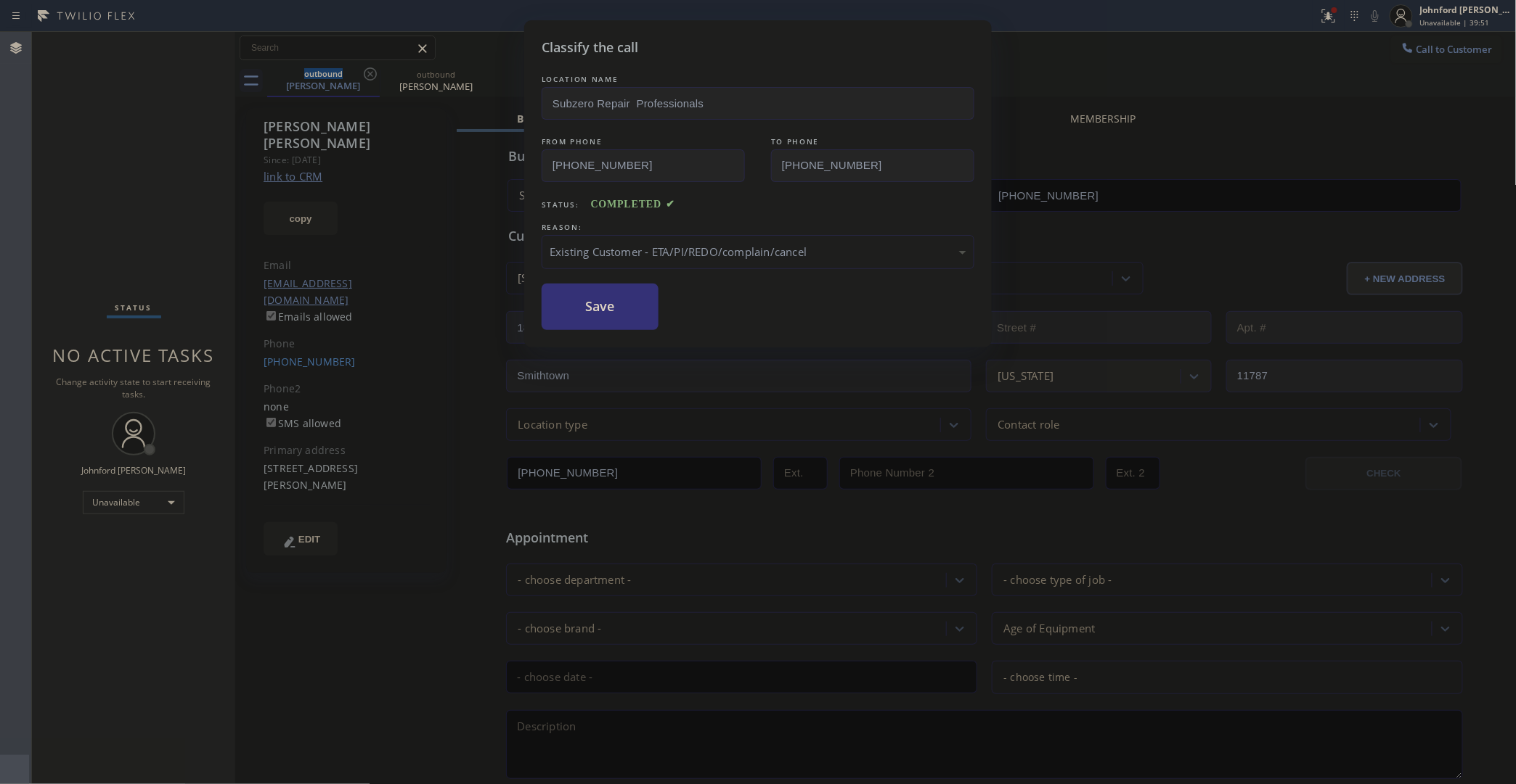
click at [618, 313] on button "Save" at bounding box center [599, 306] width 117 height 47
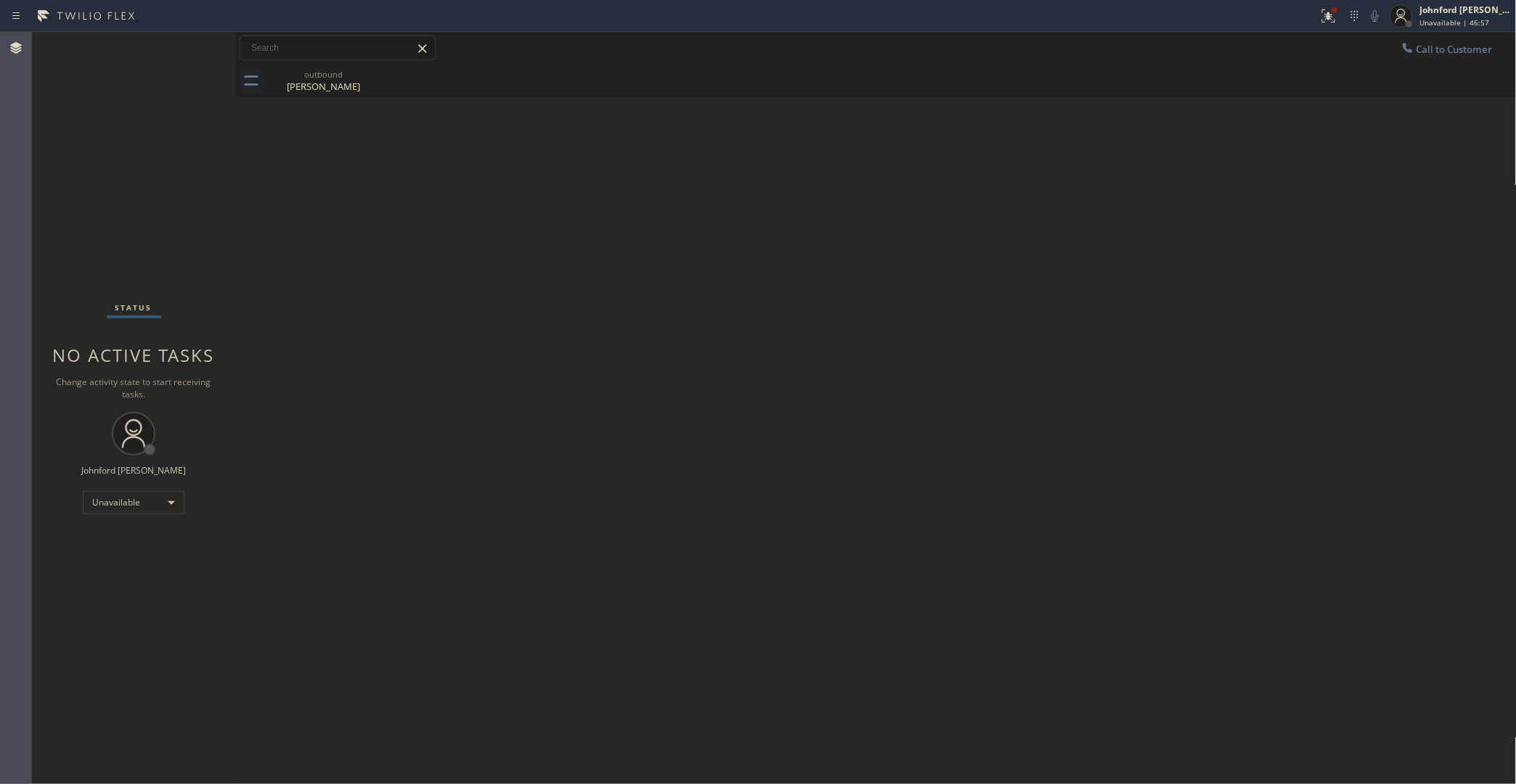
click at [1401, 45] on span "Call to Customer" at bounding box center [1455, 49] width 76 height 13
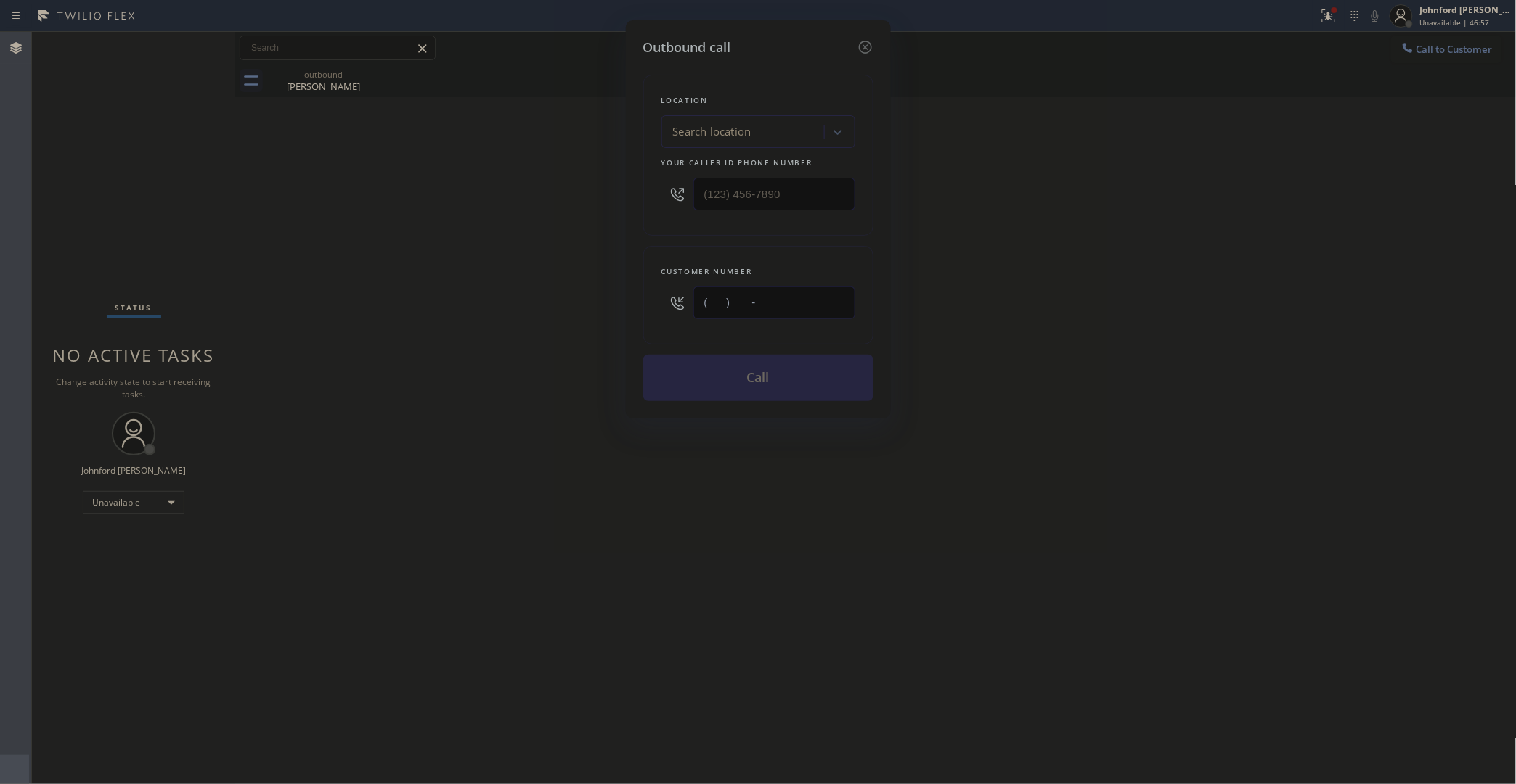
drag, startPoint x: 802, startPoint y: 303, endPoint x: 626, endPoint y: 303, distance: 176.0
click at [712, 303] on input "(___) ___-____" at bounding box center [774, 303] width 162 height 33
paste input "42) 429-9279"
click at [556, 319] on div "Outbound call Location Search location Your caller id phone number Customer num…" at bounding box center [758, 392] width 1516 height 784
drag, startPoint x: 713, startPoint y: 299, endPoint x: 574, endPoint y: 309, distance: 139.4
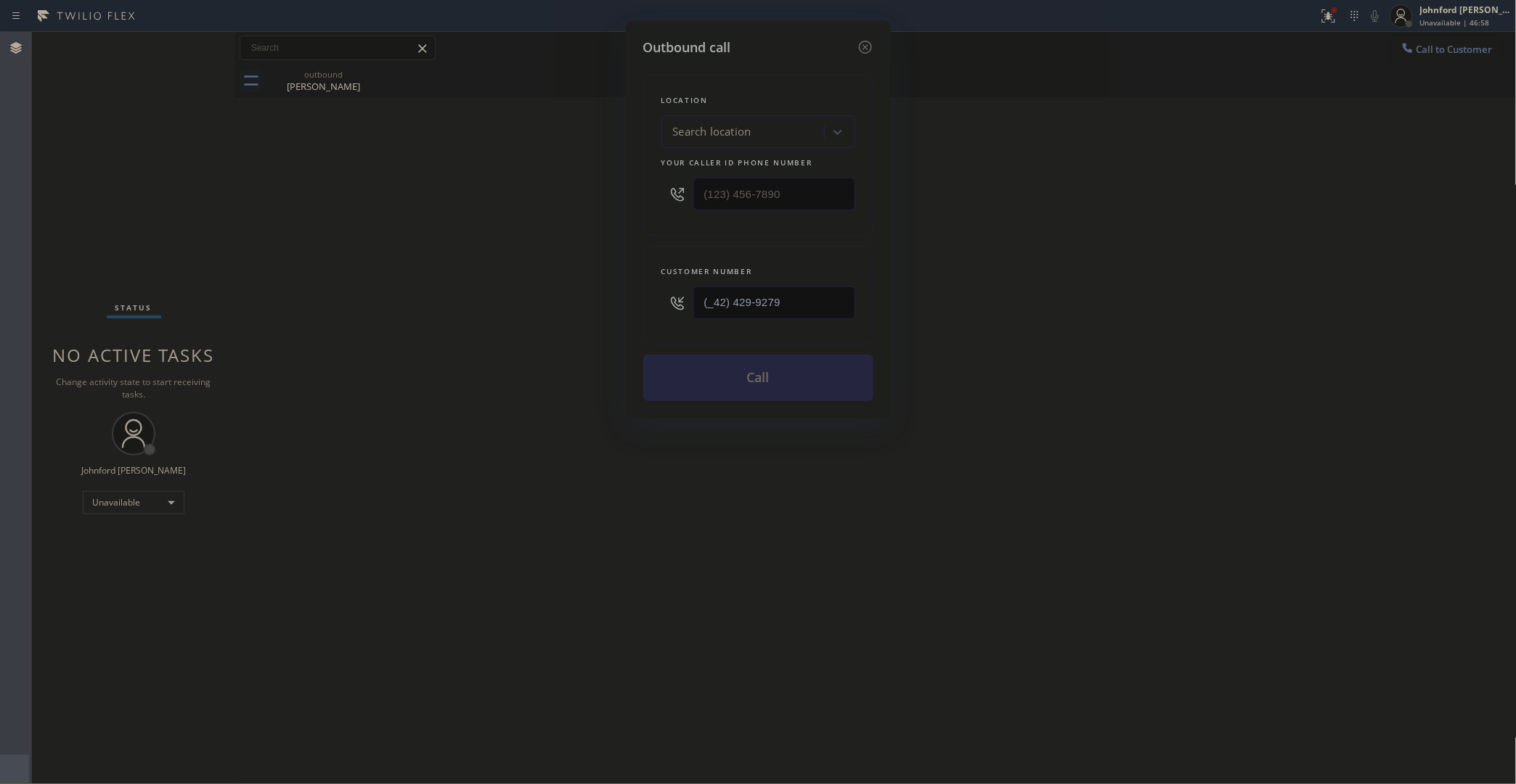
click at [574, 309] on div "Outbound call Location Search location Your caller id phone number Customer num…" at bounding box center [758, 392] width 1516 height 784
paste input "424) 299-2790"
type input "(424) 299-2790"
click at [524, 349] on div "Outbound call Location Search location Your caller id phone number Customer num…" at bounding box center [758, 392] width 1516 height 784
drag, startPoint x: 811, startPoint y: 181, endPoint x: 528, endPoint y: 214, distance: 284.9
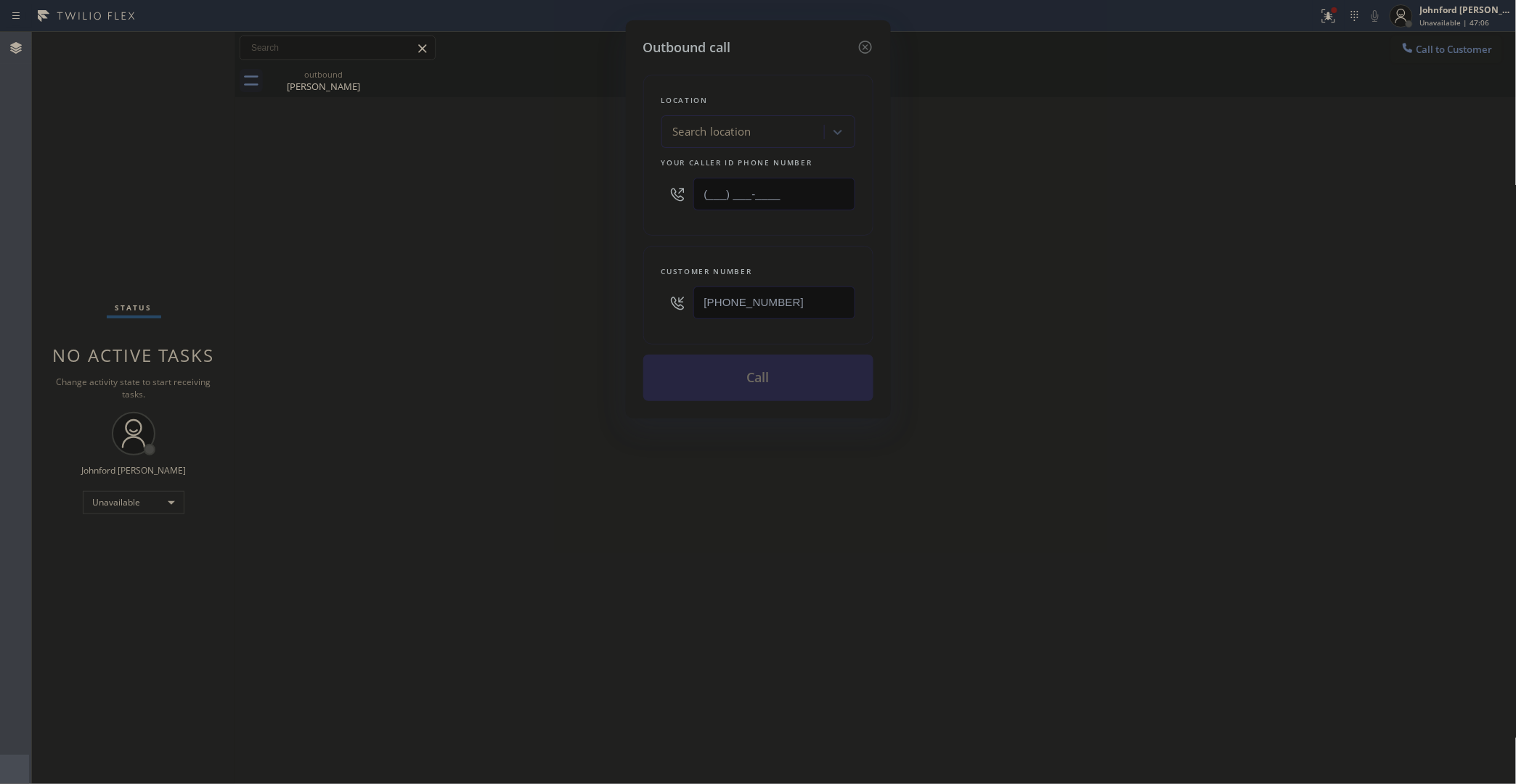
click at [647, 181] on div "Location Search location Your caller id phone number (___) ___-____" at bounding box center [758, 155] width 230 height 161
paste input "213) 296-1029"
type input "(213) 296-1029"
click at [528, 214] on div "Outbound call Location Search location Your caller id phone number (213) 296-10…" at bounding box center [758, 392] width 1516 height 784
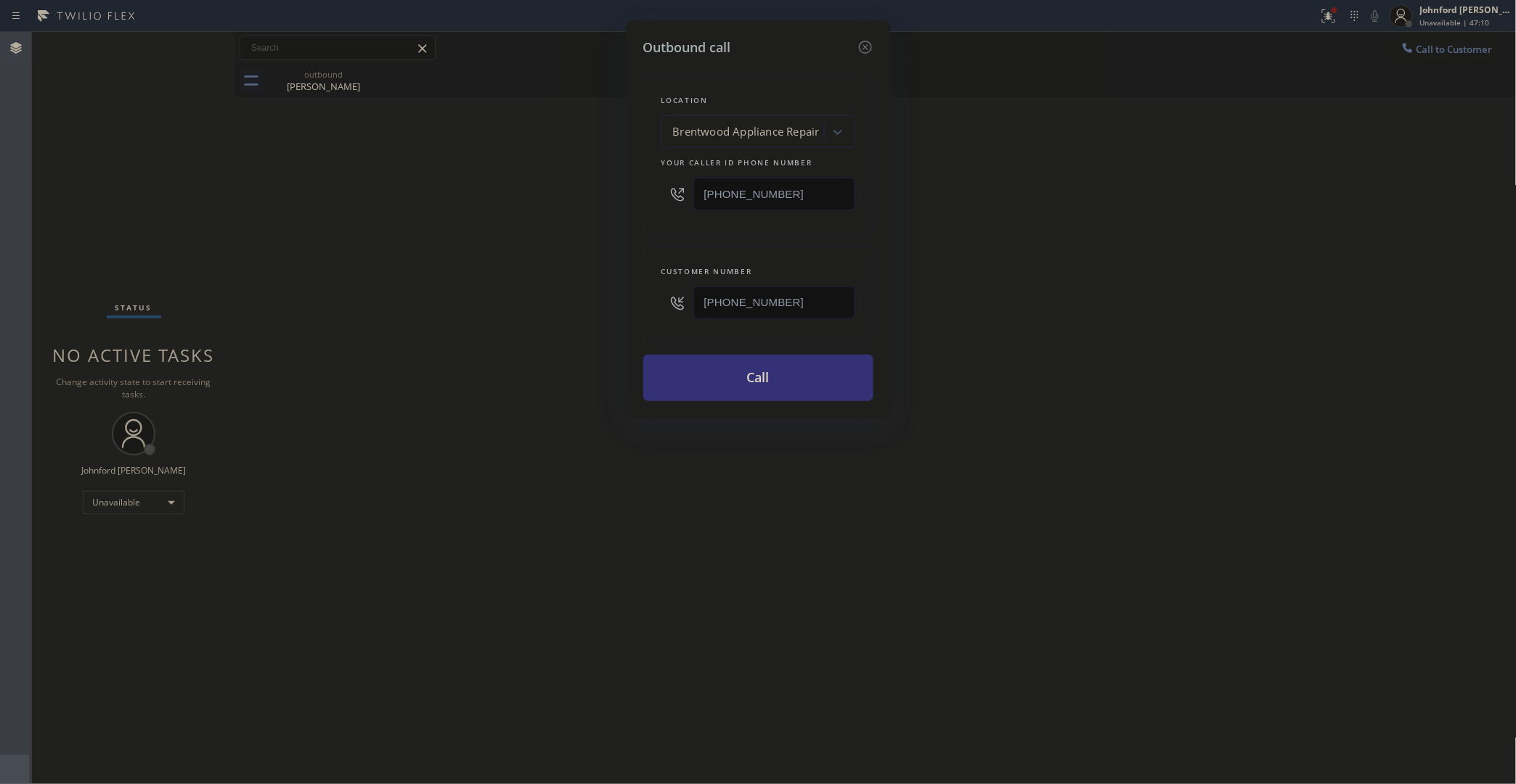
drag, startPoint x: 1243, startPoint y: 332, endPoint x: 1253, endPoint y: 278, distance: 54.9
click at [1251, 313] on div "Outbound call Location Brentwood Appliance Repair Your caller id phone number (…" at bounding box center [758, 392] width 1516 height 784
click at [796, 381] on button "Call" at bounding box center [758, 377] width 230 height 47
drag, startPoint x: 1160, startPoint y: 243, endPoint x: 1165, endPoint y: 209, distance: 34.4
click at [1165, 223] on div "Outbound call Location Brentwood Appliance Repair Your caller id phone number (…" at bounding box center [758, 392] width 1516 height 784
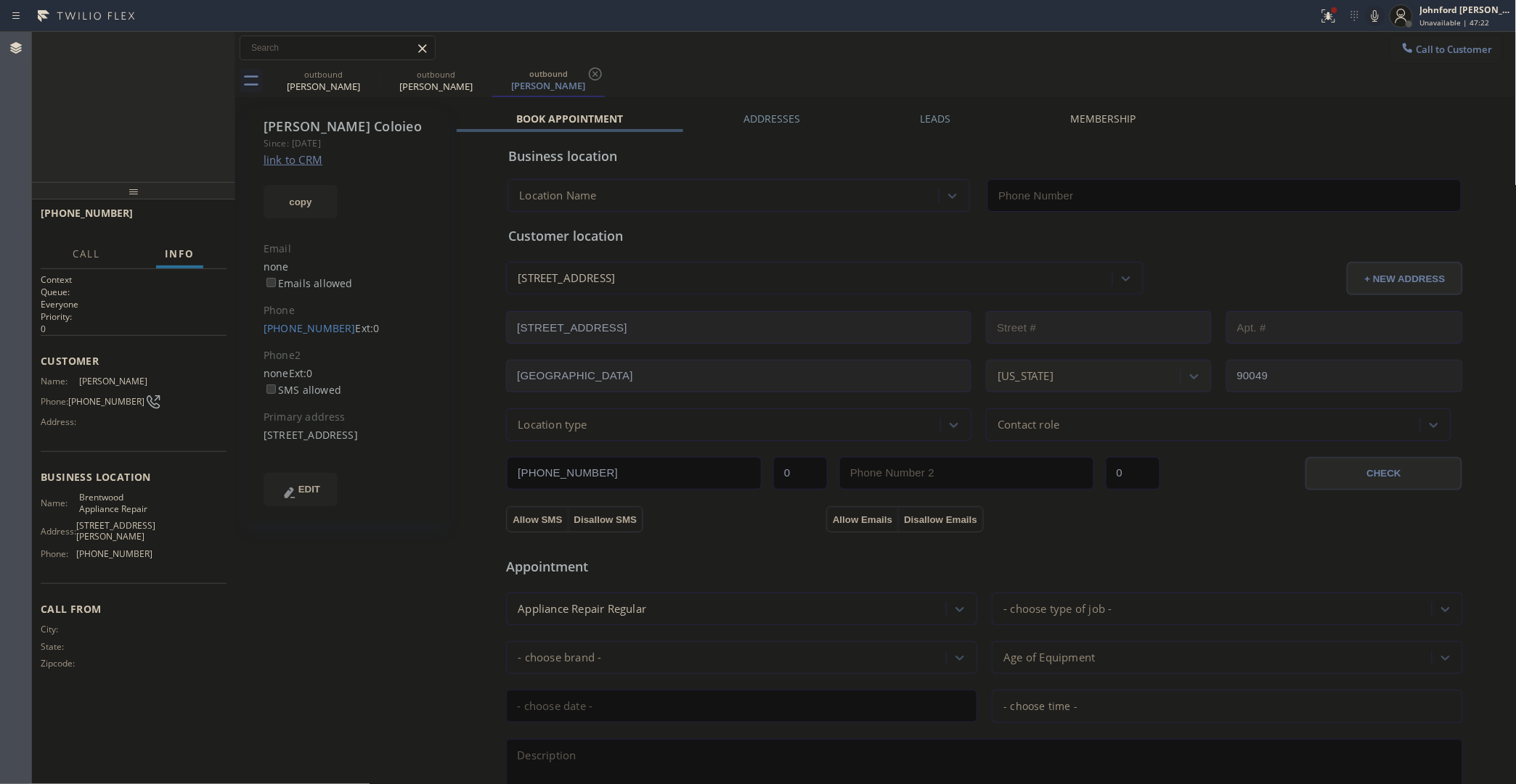
type input "(213) 296-1029"
click at [190, 225] on span "HANG UP" at bounding box center [193, 219] width 44 height 10
click at [287, 324] on link "(424) 299-2790" at bounding box center [310, 329] width 93 height 14
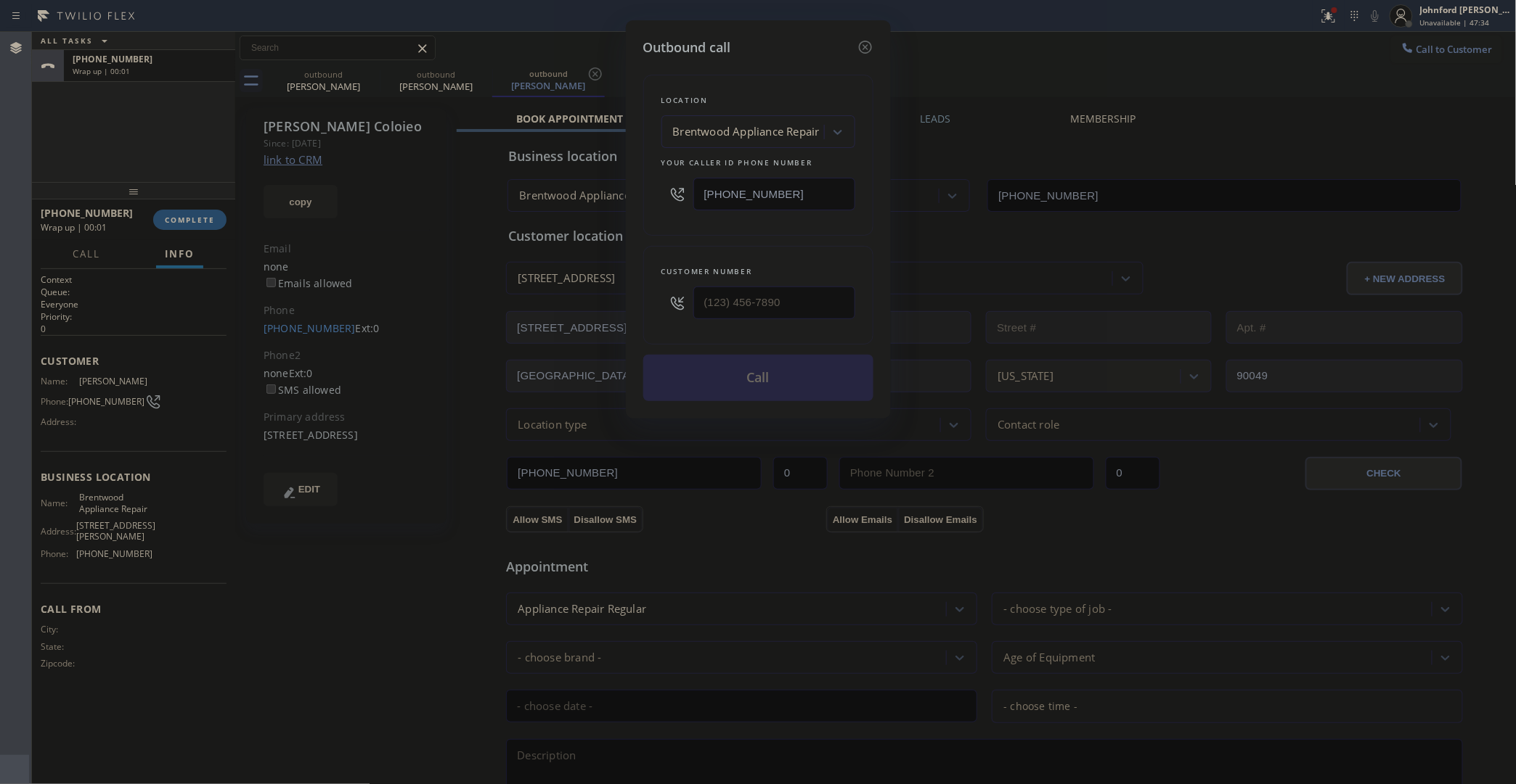
type input "(424) 299-2790"
click at [797, 379] on button "Call" at bounding box center [758, 377] width 230 height 47
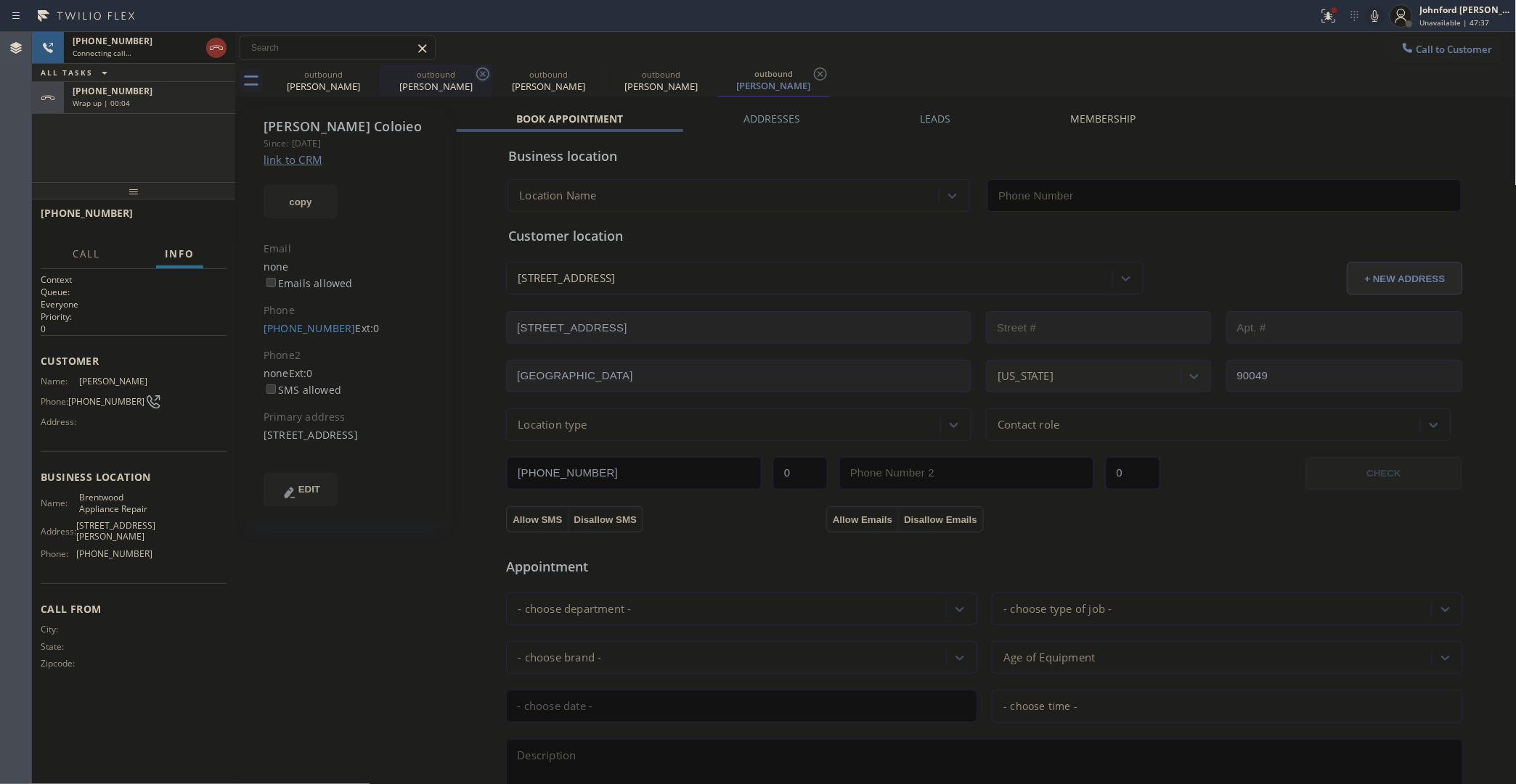
click at [0, 0] on icon at bounding box center [0, 0] width 0 height 0
click at [476, 75] on icon at bounding box center [482, 73] width 13 height 13
click at [368, 75] on icon at bounding box center [370, 73] width 13 height 13
click at [0, 0] on icon at bounding box center [0, 0] width 0 height 0
click at [202, 103] on div "Wrap up | 00:04" at bounding box center [149, 102] width 154 height 10
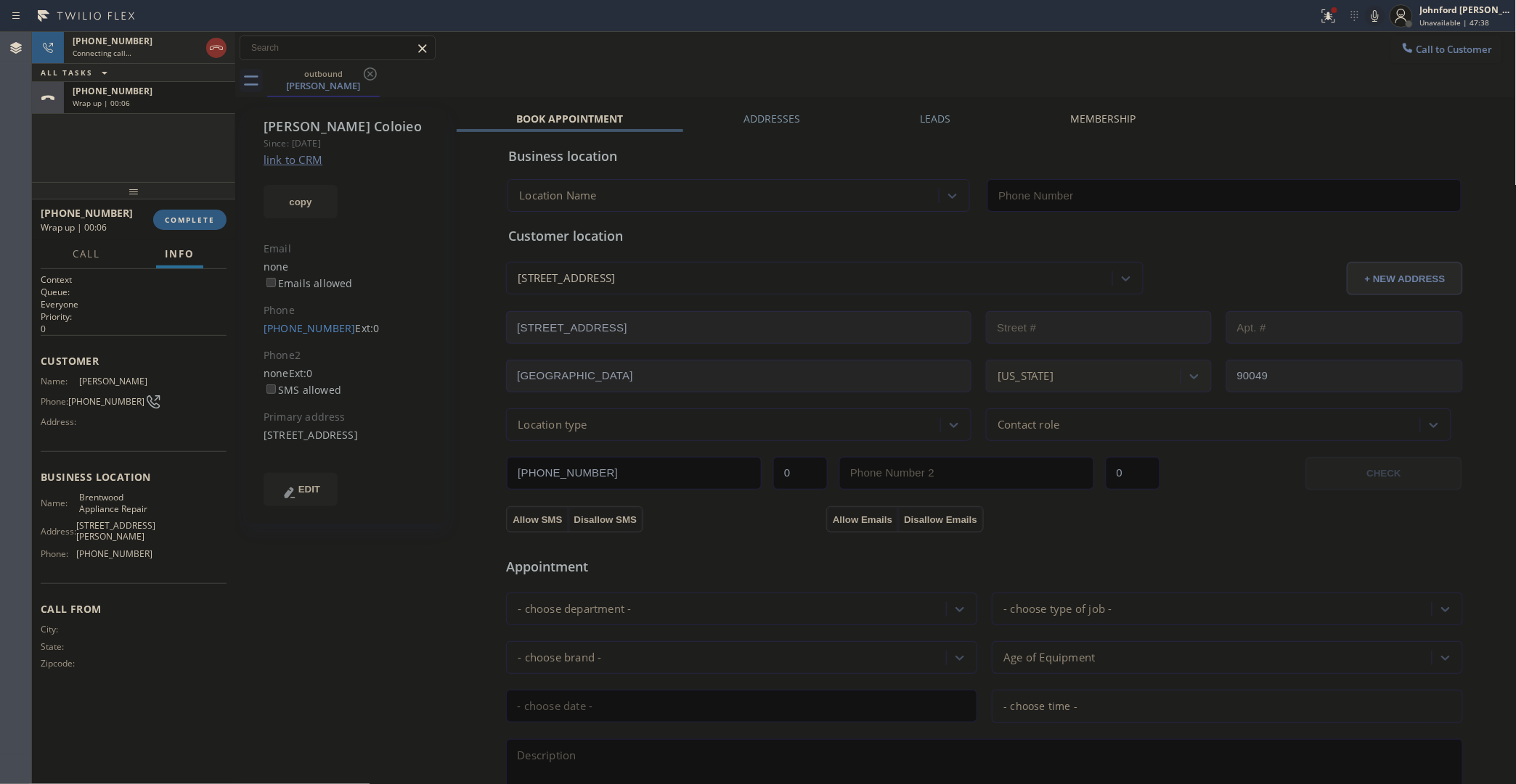
click at [171, 199] on div at bounding box center [134, 190] width 203 height 18
type input "(213) 296-1029"
click at [178, 220] on span "COMPLETE" at bounding box center [190, 219] width 50 height 10
click at [640, 287] on div "1300 Allenford Ave Los Angeles, 90049 CA" at bounding box center [811, 278] width 601 height 25
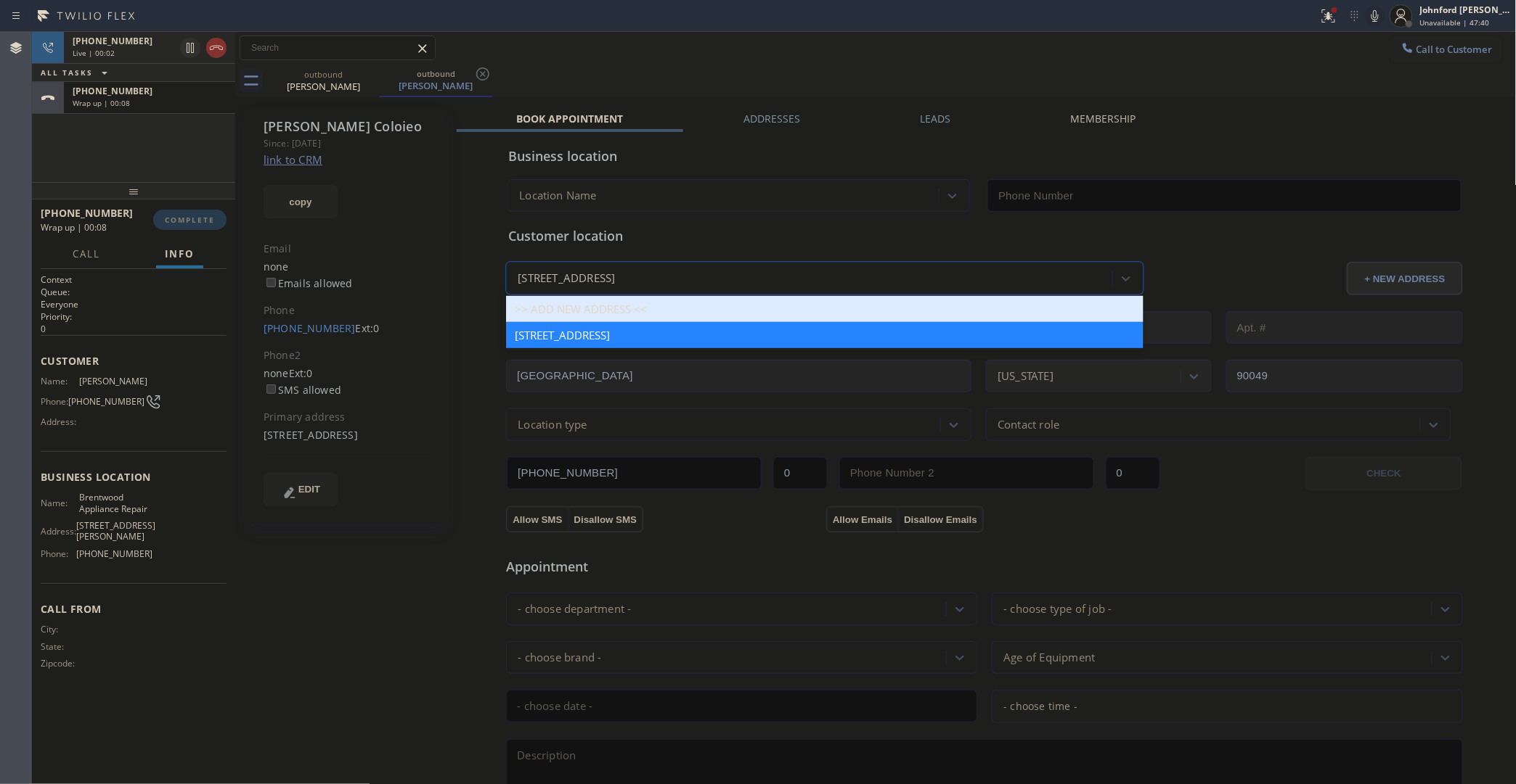
type input "(213) 296-1029"
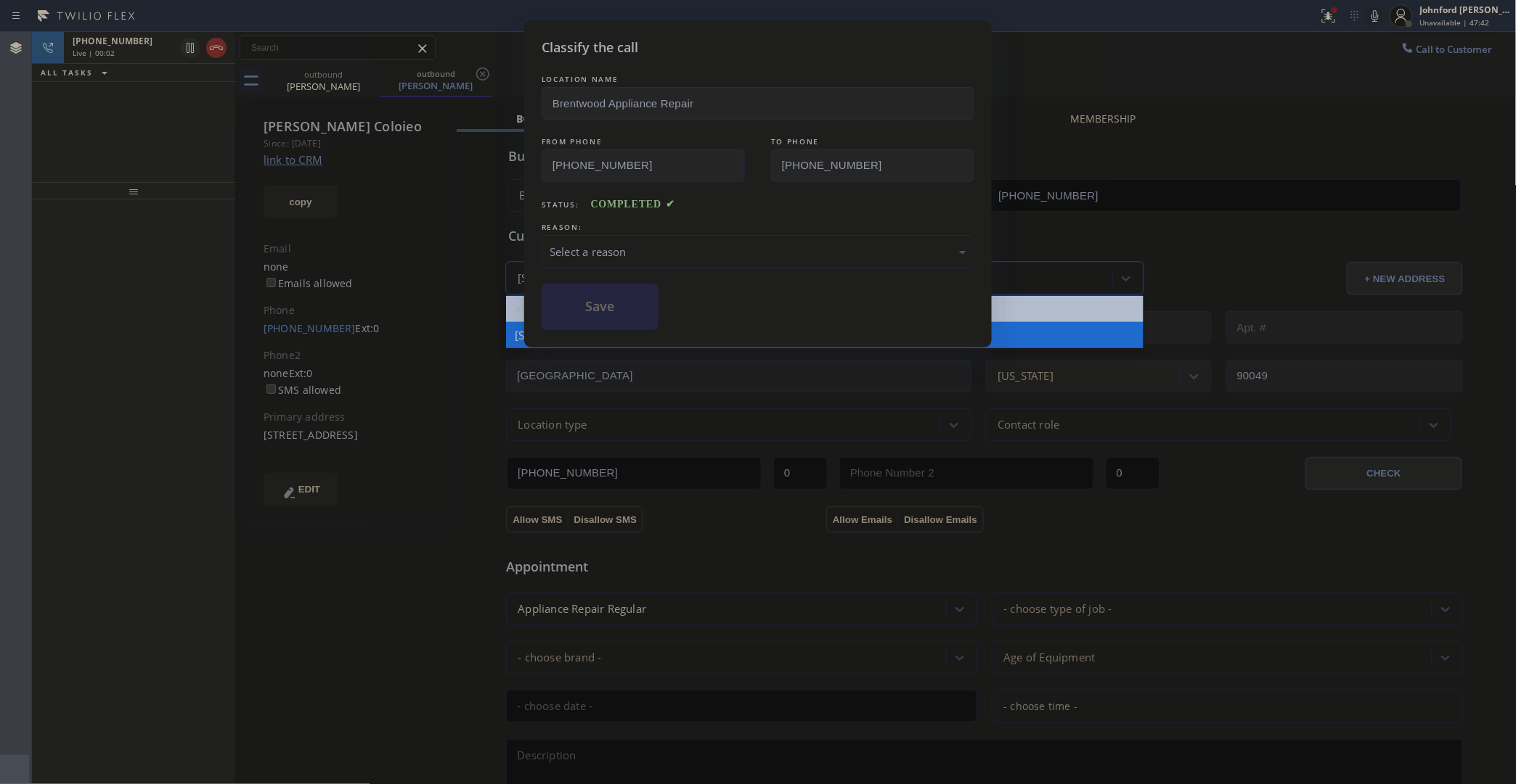
click at [583, 244] on div "Select a reason" at bounding box center [758, 252] width 417 height 17
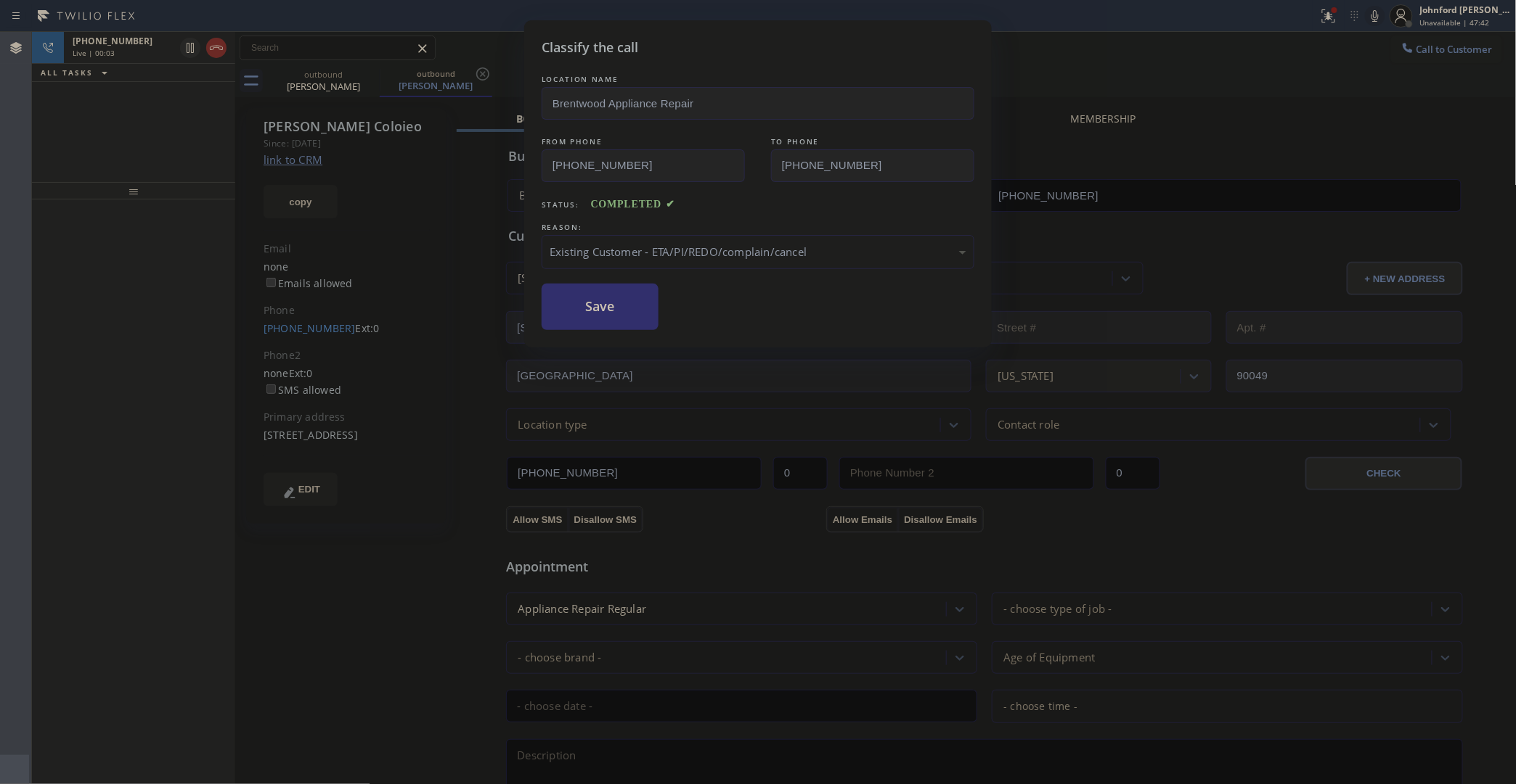
click at [631, 313] on button "Save" at bounding box center [599, 306] width 117 height 47
click at [225, 49] on div "Classify the call LOCATION NAME Brentwood Appliance Repair FROM PHONE (213) 296…" at bounding box center [758, 392] width 1516 height 784
click at [225, 49] on div "Classify the call LOCATION NAME Wolf Top Choice Appliance Repair Mesa FROM PHON…" at bounding box center [774, 408] width 1484 height 753
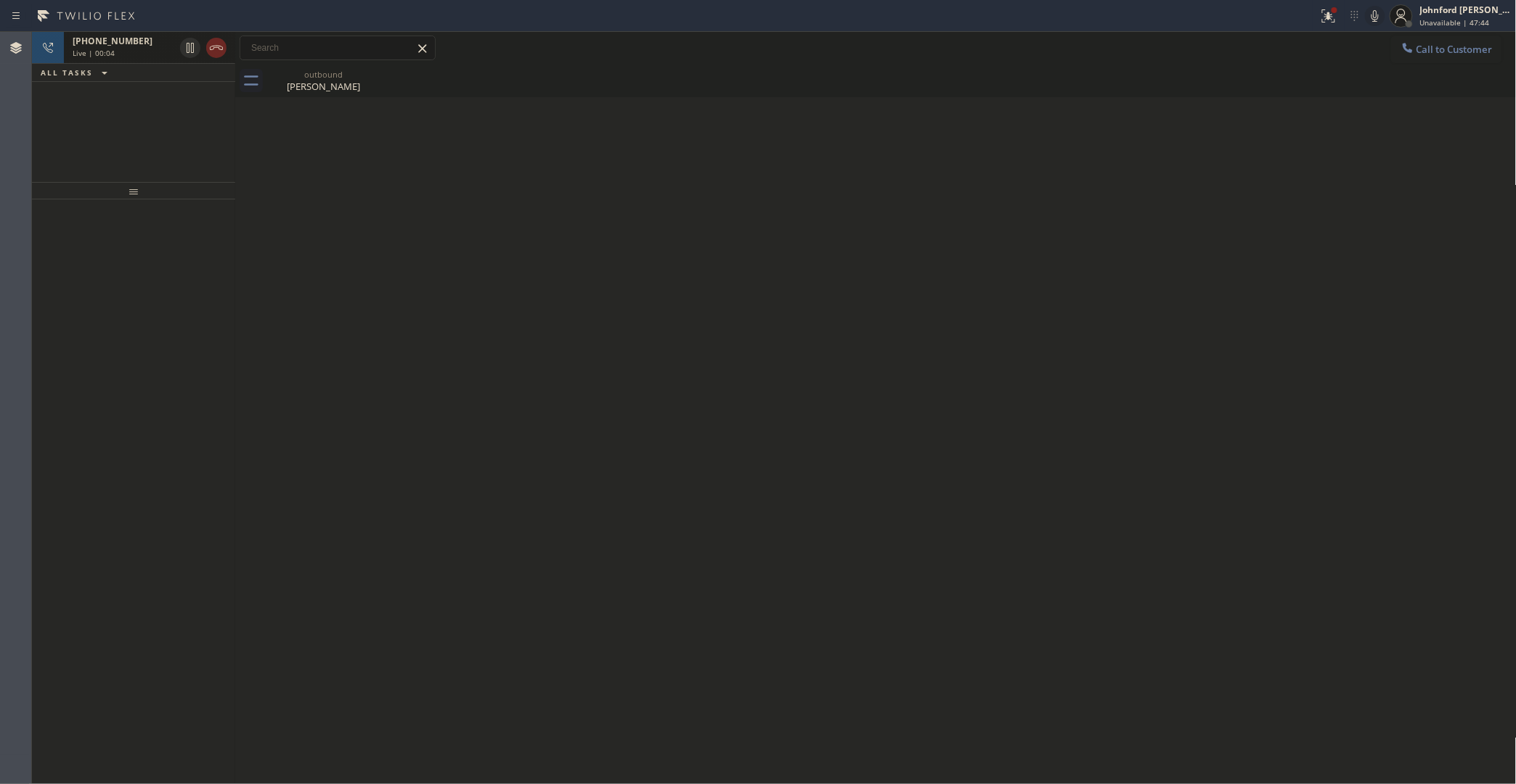
click at [223, 49] on icon at bounding box center [216, 47] width 18 height 18
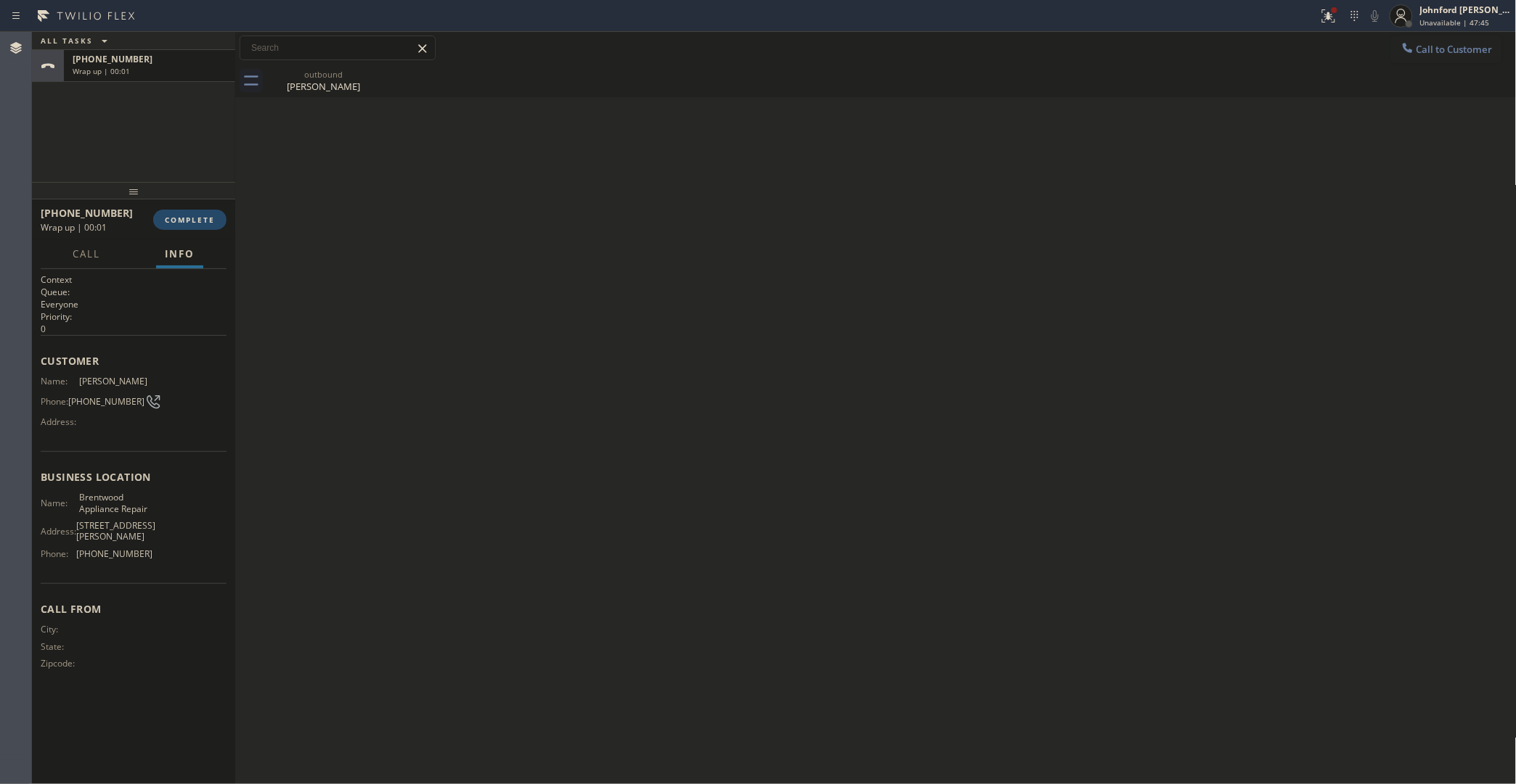
click at [194, 220] on span "COMPLETE" at bounding box center [190, 219] width 50 height 10
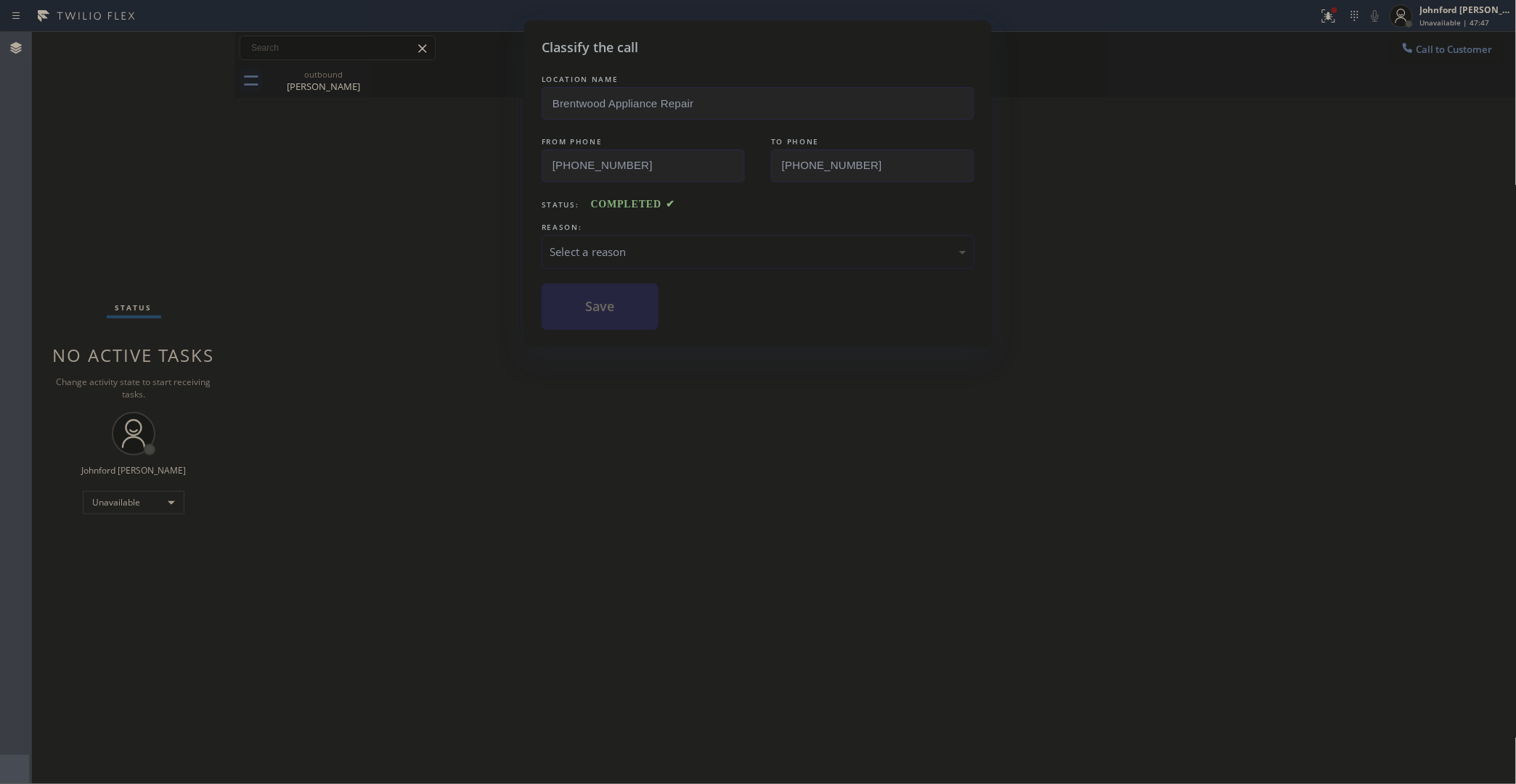
drag, startPoint x: 603, startPoint y: 261, endPoint x: 676, endPoint y: 263, distance: 73.0
click at [617, 259] on div "Select a reason" at bounding box center [758, 252] width 433 height 34
drag, startPoint x: 614, startPoint y: 309, endPoint x: 586, endPoint y: 280, distance: 40.3
click at [612, 307] on button "Save" at bounding box center [599, 306] width 117 height 47
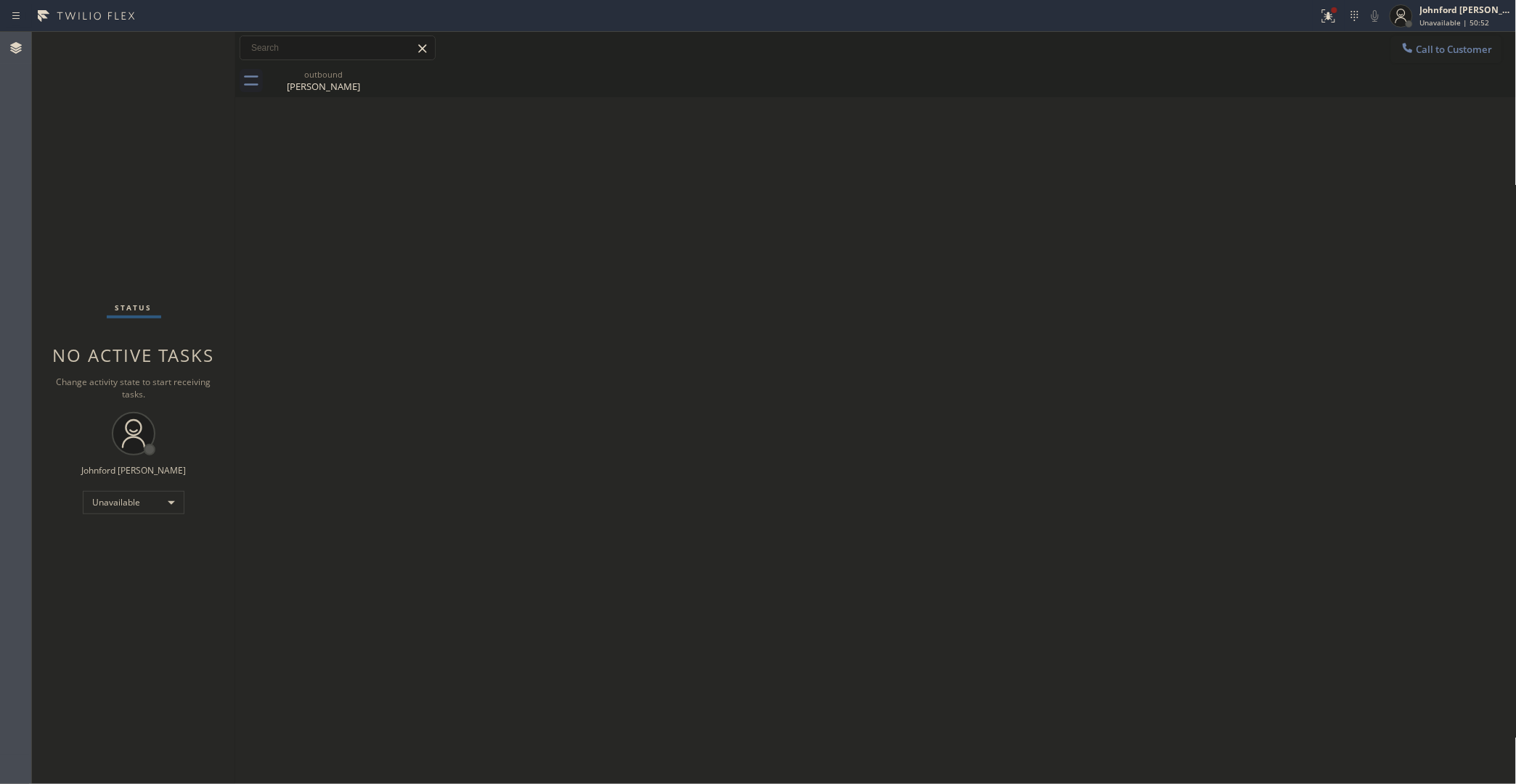
drag, startPoint x: 1282, startPoint y: 265, endPoint x: 1159, endPoint y: 208, distance: 135.6
click at [1282, 265] on div "Back to Dashboard Change Sender ID Customers Technicians Select a contact Outbo…" at bounding box center [876, 408] width 1281 height 753
click at [1401, 45] on span "Call to Customer" at bounding box center [1455, 49] width 76 height 13
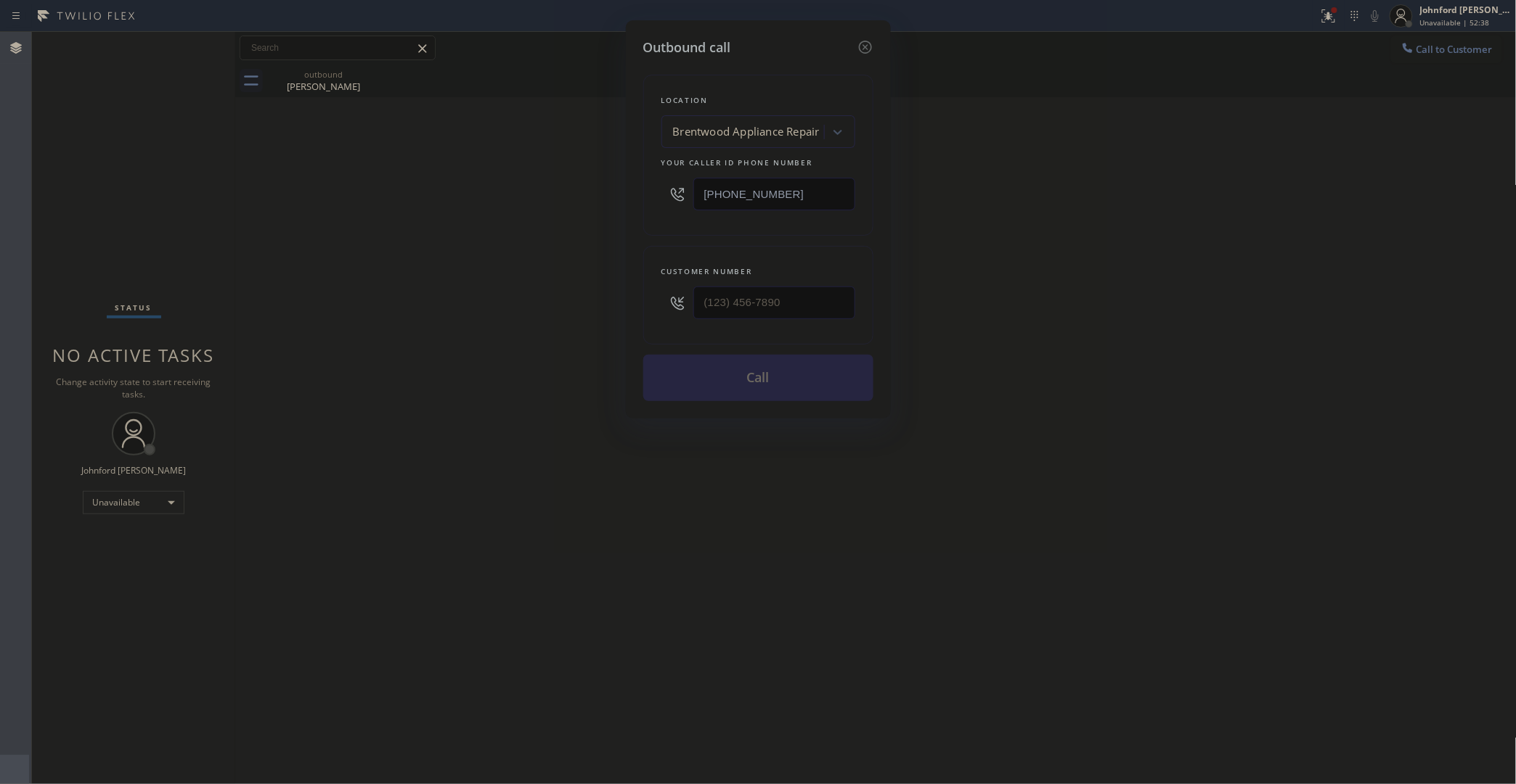
drag, startPoint x: 855, startPoint y: 287, endPoint x: 600, endPoint y: 295, distance: 255.1
click at [622, 295] on div "Outbound call Location Brentwood Appliance Repair Your caller id phone number (…" at bounding box center [758, 392] width 1516 height 784
click at [577, 296] on div "Outbound call Location Brentwood Appliance Repair Your caller id phone number (…" at bounding box center [758, 392] width 1516 height 784
drag, startPoint x: 799, startPoint y: 296, endPoint x: 540, endPoint y: 296, distance: 259.0
click at [543, 296] on div "Outbound call Location Brentwood Appliance Repair Your caller id phone number (…" at bounding box center [758, 392] width 1516 height 784
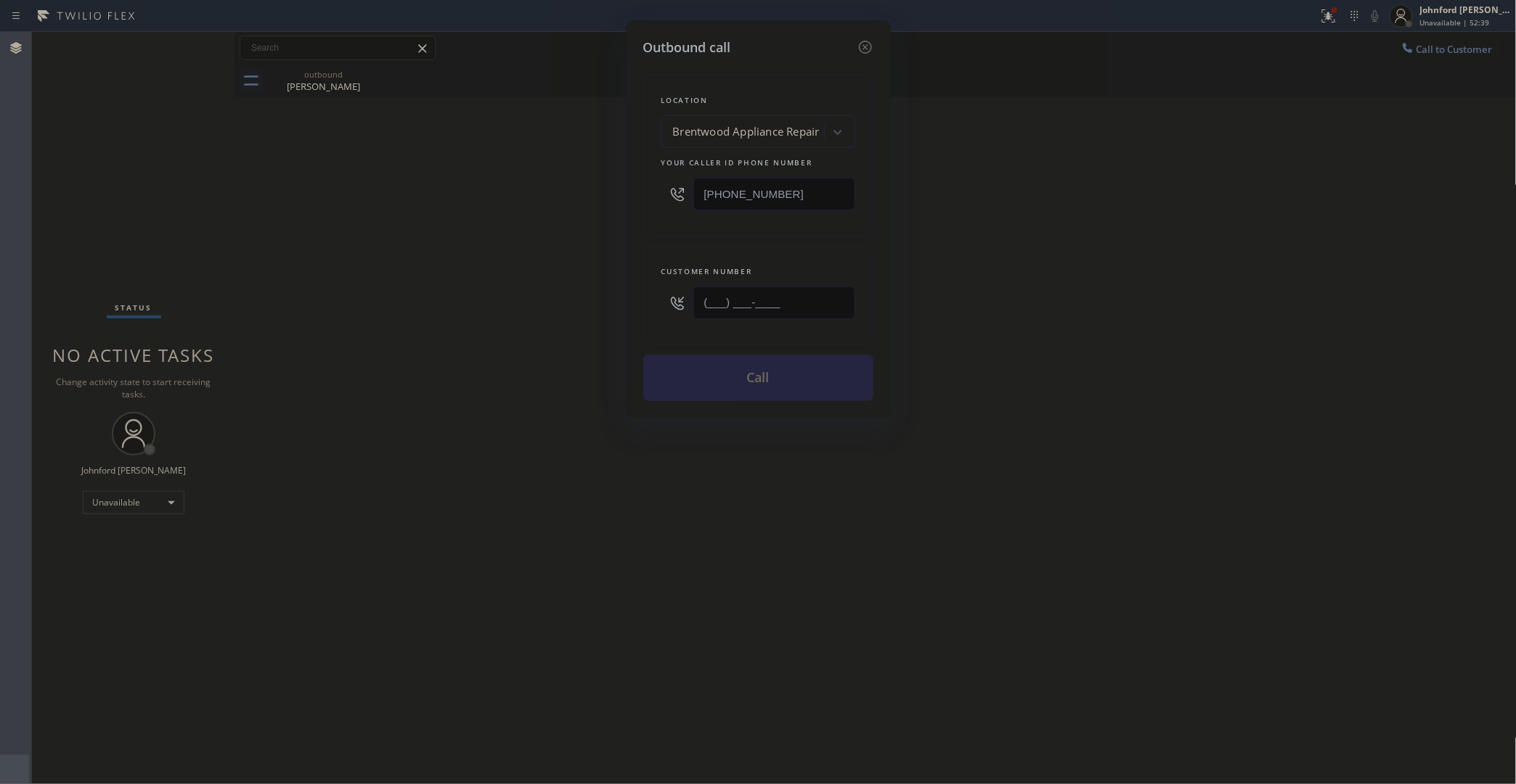
paste input "310) 963-7468"
type input "(310) 963-7468"
drag, startPoint x: 490, startPoint y: 298, endPoint x: 762, endPoint y: 183, distance: 295.3
click at [498, 298] on div "Outbound call Location Brentwood Appliance Repair Your caller id phone number (…" at bounding box center [758, 392] width 1516 height 784
drag, startPoint x: 817, startPoint y: 199, endPoint x: 578, endPoint y: 207, distance: 239.1
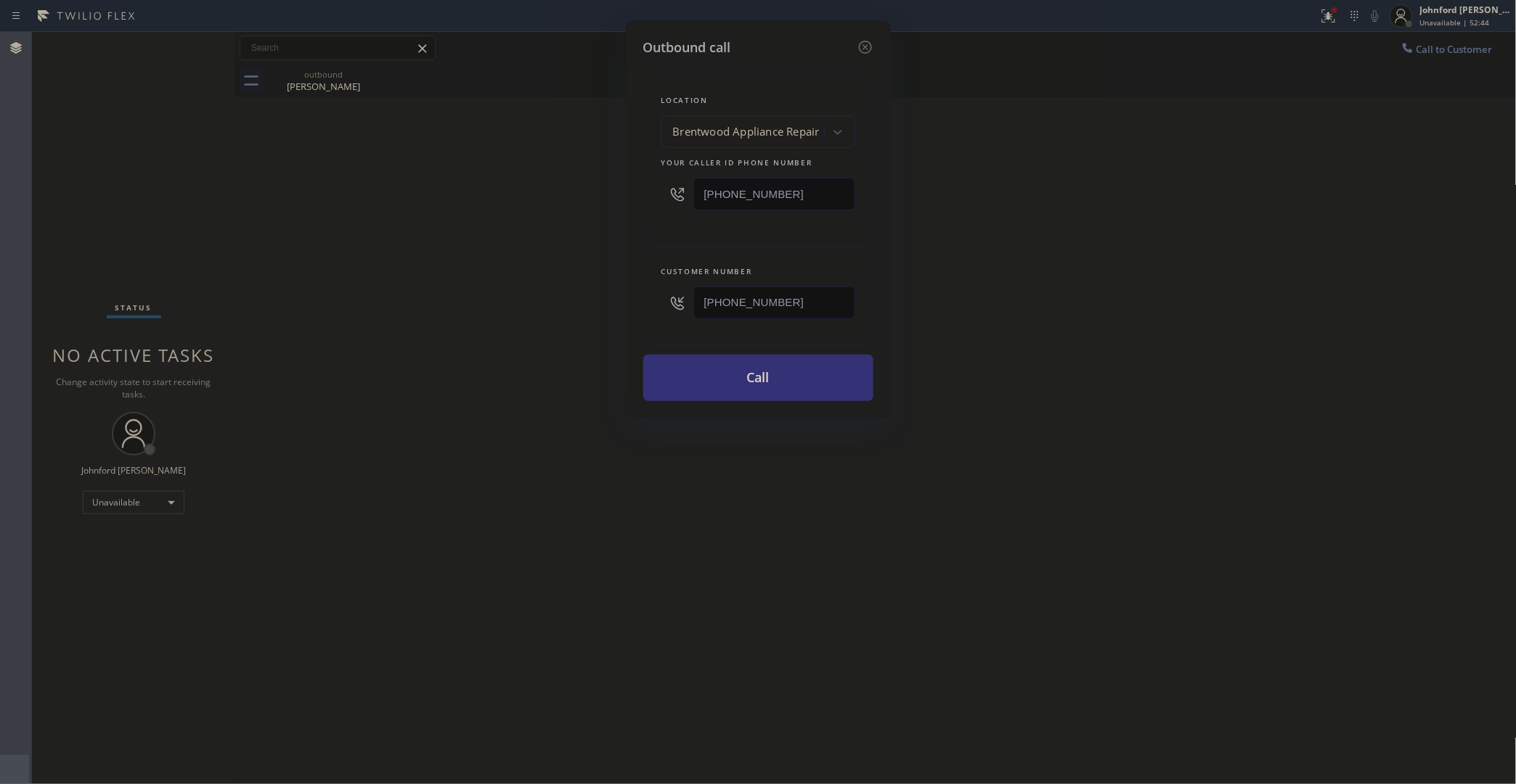
click at [597, 197] on div "Outbound call Location Brentwood Appliance Repair Your caller id phone number (…" at bounding box center [758, 392] width 1516 height 784
paste input "858) 800-3094"
type input "(858) 800-3094"
click at [521, 225] on div "Outbound call Location Brentwood Appliance Repair Your caller id phone number (…" at bounding box center [758, 392] width 1516 height 784
click at [760, 374] on button "Call" at bounding box center [758, 377] width 230 height 47
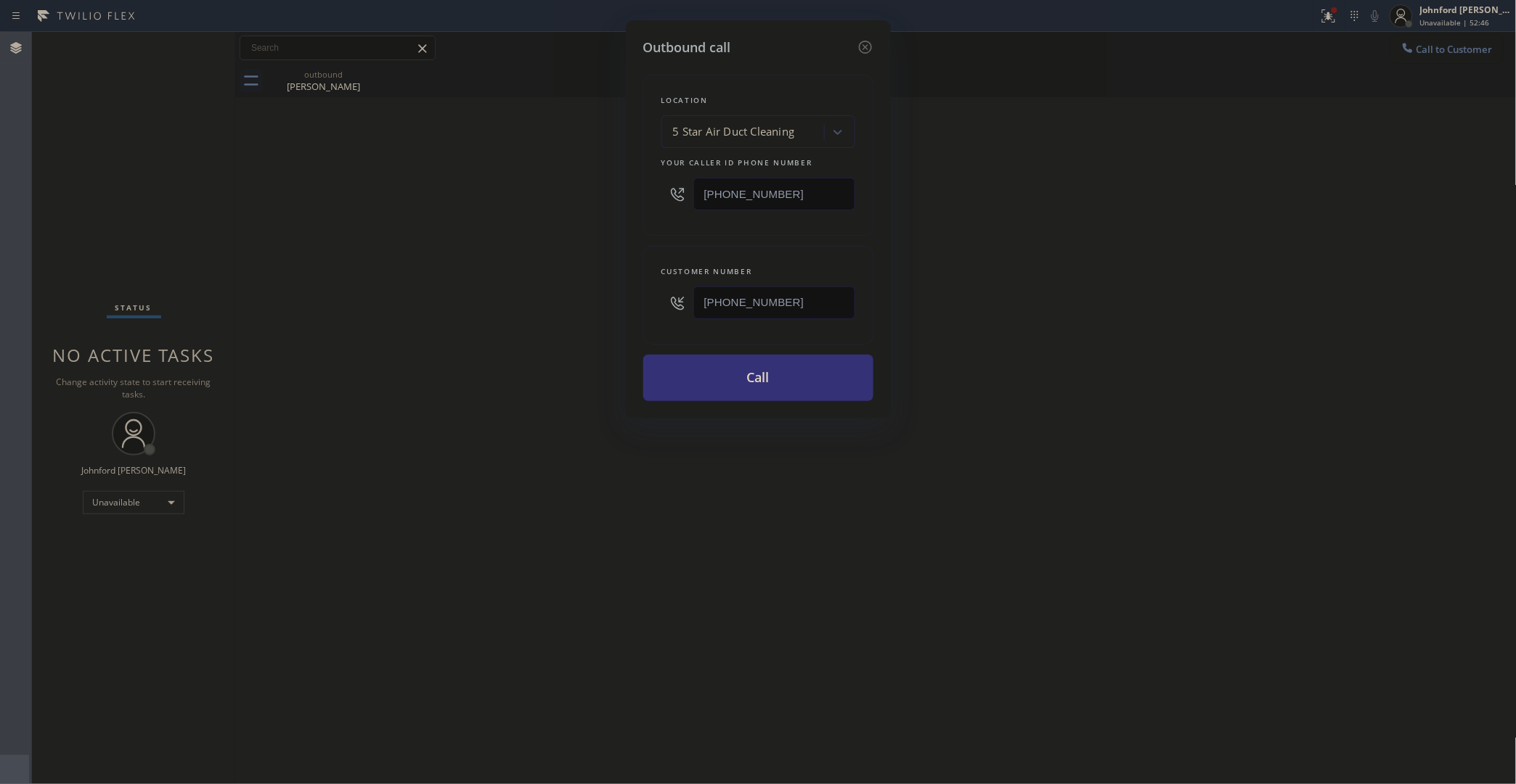
drag, startPoint x: 1194, startPoint y: 298, endPoint x: 1178, endPoint y: 33, distance: 265.5
click at [1196, 295] on div "Outbound call Location 5 Star Air Duct Cleaning Your caller id phone number (85…" at bounding box center [758, 392] width 1516 height 784
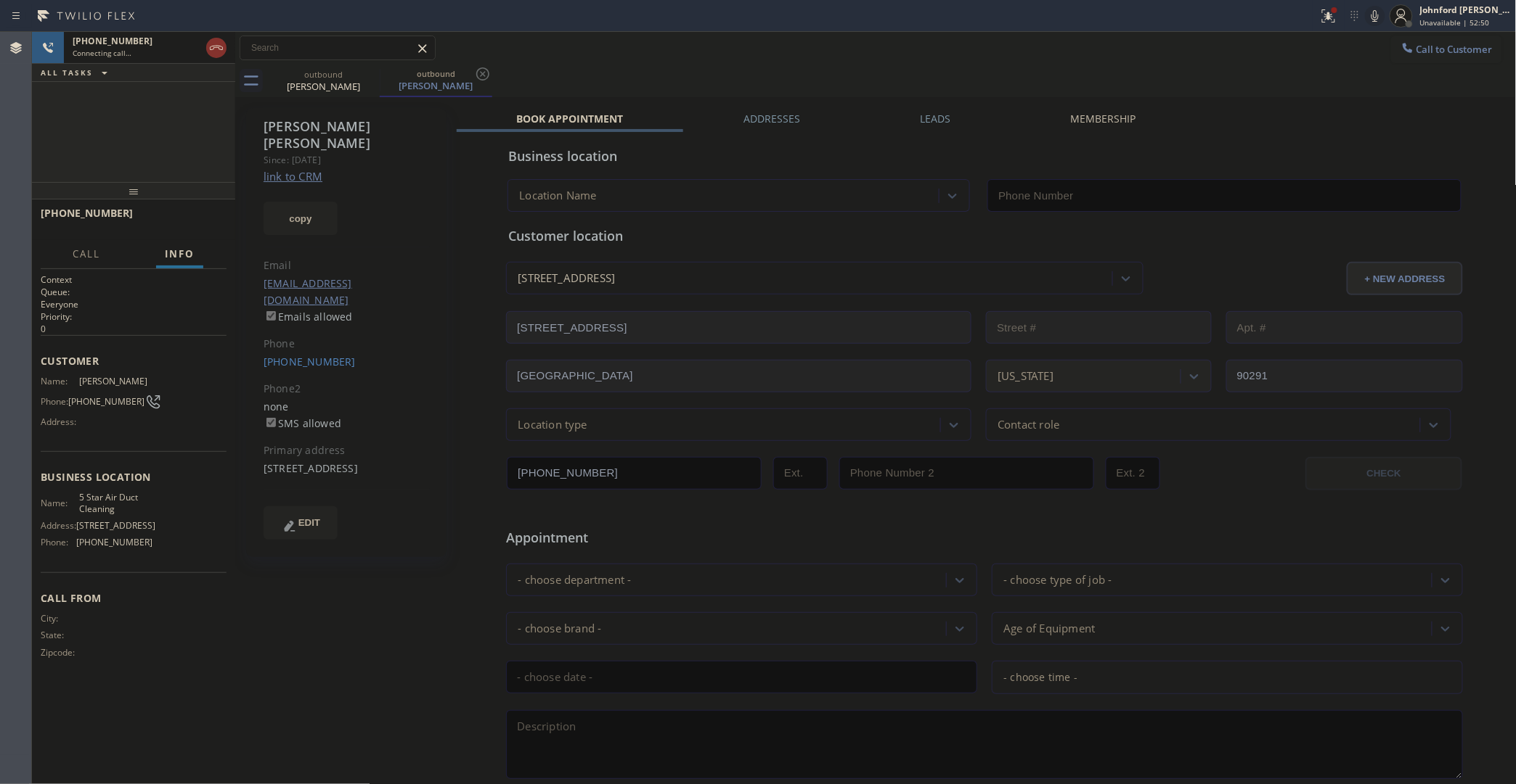
click at [291, 169] on link "link to CRM" at bounding box center [293, 176] width 59 height 15
type input "(858) 800-3094"
click at [208, 220] on span "HANG UP" at bounding box center [193, 219] width 44 height 10
click at [208, 220] on span "COMPLETE" at bounding box center [190, 219] width 50 height 10
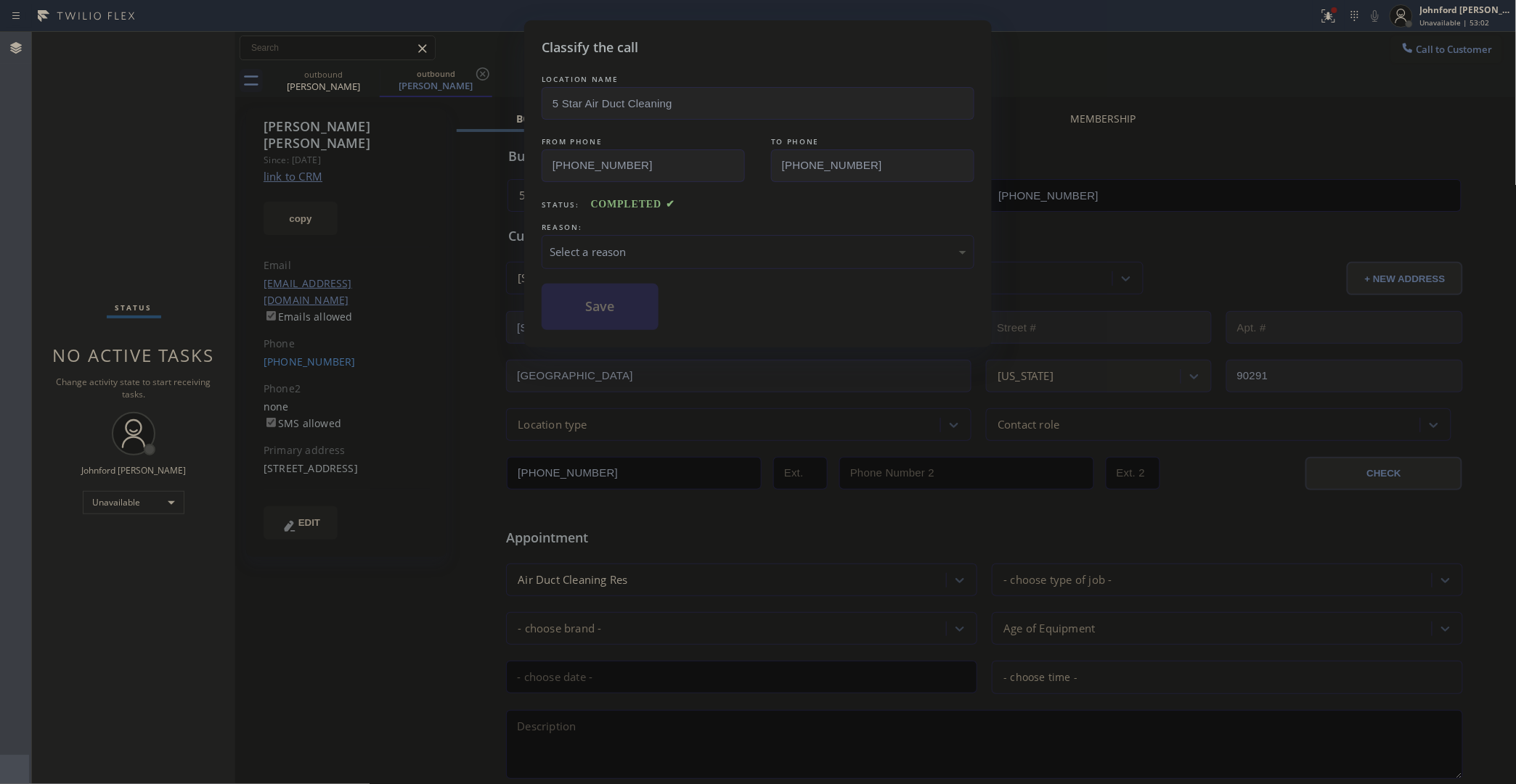
click at [622, 235] on div "Select a reason" at bounding box center [758, 252] width 433 height 34
drag, startPoint x: 621, startPoint y: 310, endPoint x: 709, endPoint y: 251, distance: 105.9
click at [621, 309] on button "Save" at bounding box center [599, 306] width 117 height 47
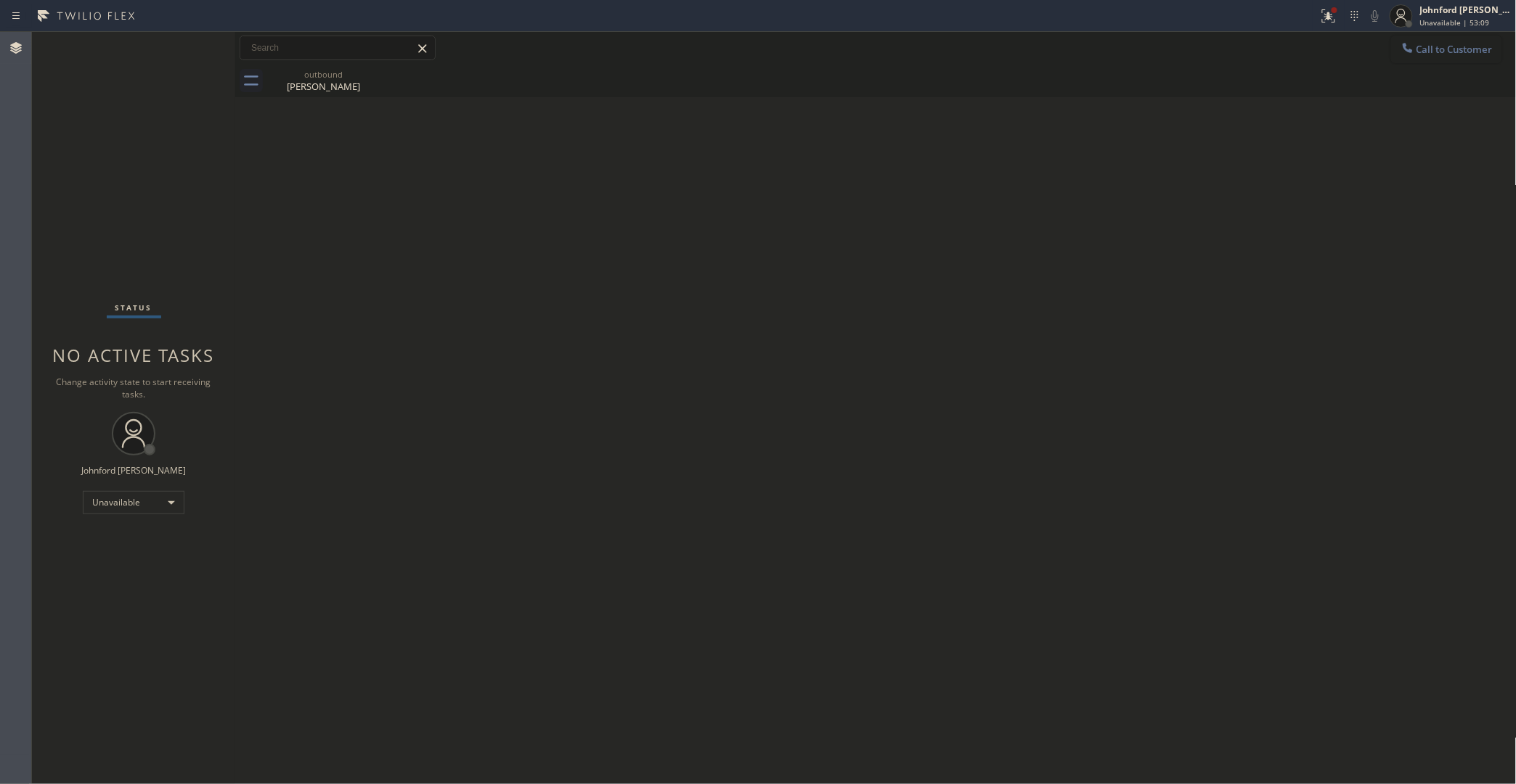
click at [1401, 53] on span "Call to Customer" at bounding box center [1455, 49] width 76 height 13
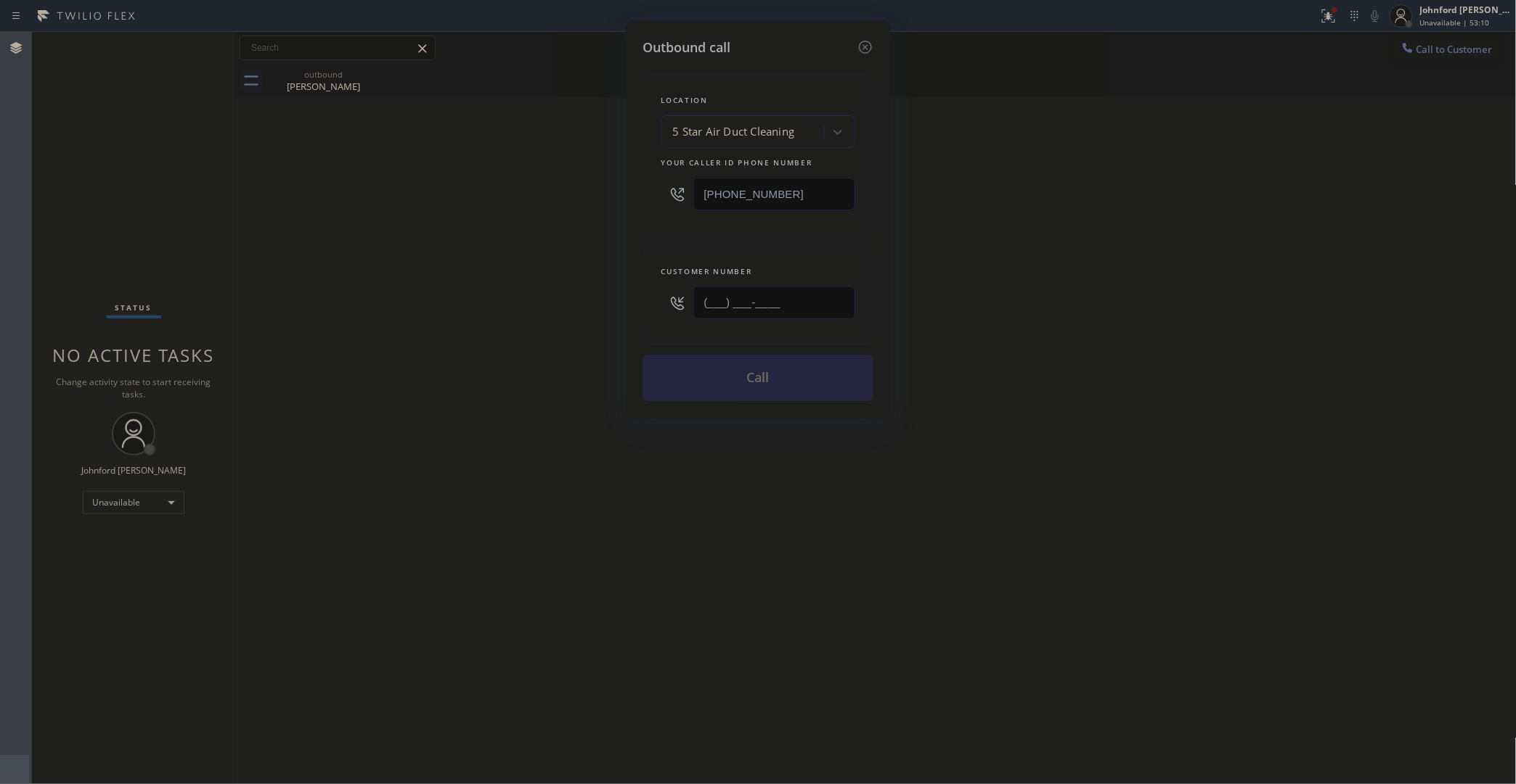
drag, startPoint x: 815, startPoint y: 306, endPoint x: 498, endPoint y: 307, distance: 317.0
click at [553, 306] on div "Outbound call Location 5 Star Air Duct Cleaning Your caller id phone number (85…" at bounding box center [758, 392] width 1516 height 784
paste input "310) 283-3877"
type input "(310) 283-3877"
click at [407, 316] on div "Outbound call Location 5 Star Air Duct Cleaning Your caller id phone number (85…" at bounding box center [758, 392] width 1516 height 784
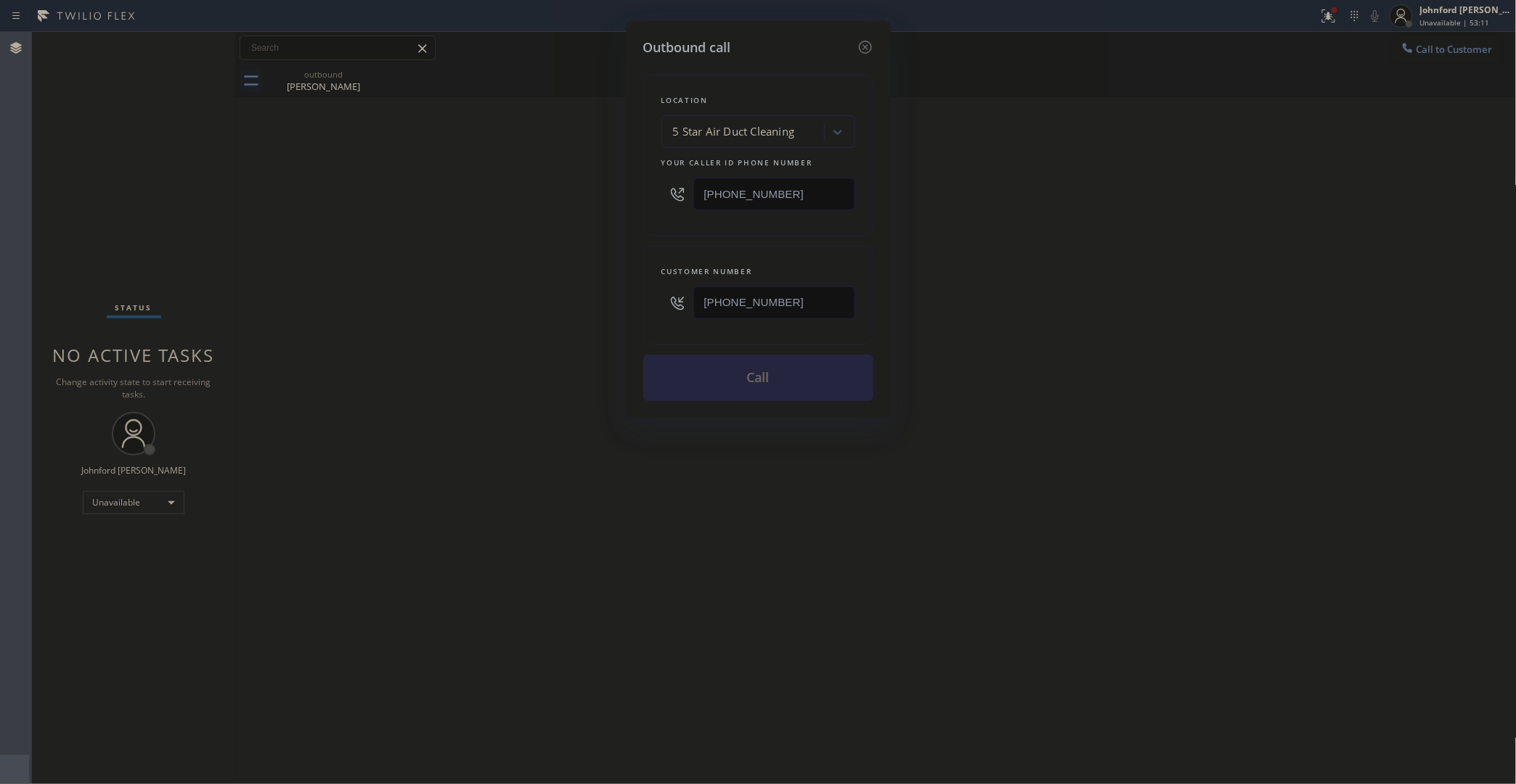
click at [699, 378] on button "Call" at bounding box center [758, 377] width 230 height 47
click at [724, 397] on div "Back to Dashboard Change Sender ID Customers Technicians Select a contact Outbo…" at bounding box center [876, 408] width 1281 height 753
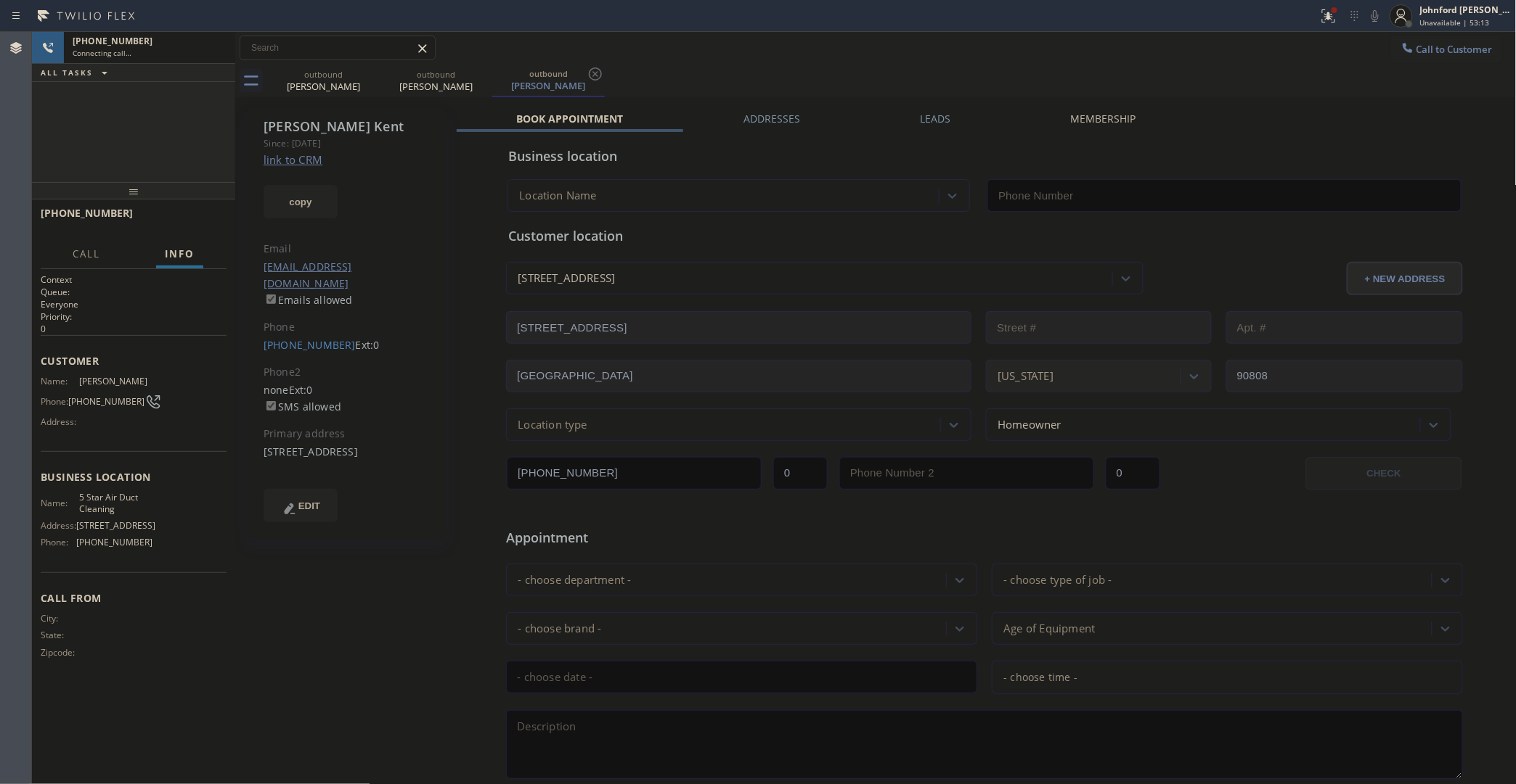
type input "(858) 800-3094"
click at [1199, 76] on div "outbound Zoe Fairbourn outbound Heidi Kent outbound Heidi Kent" at bounding box center [891, 81] width 1249 height 33
click at [182, 215] on span "HANG UP" at bounding box center [193, 219] width 44 height 10
click at [183, 212] on button "COMPLETE" at bounding box center [190, 219] width 73 height 21
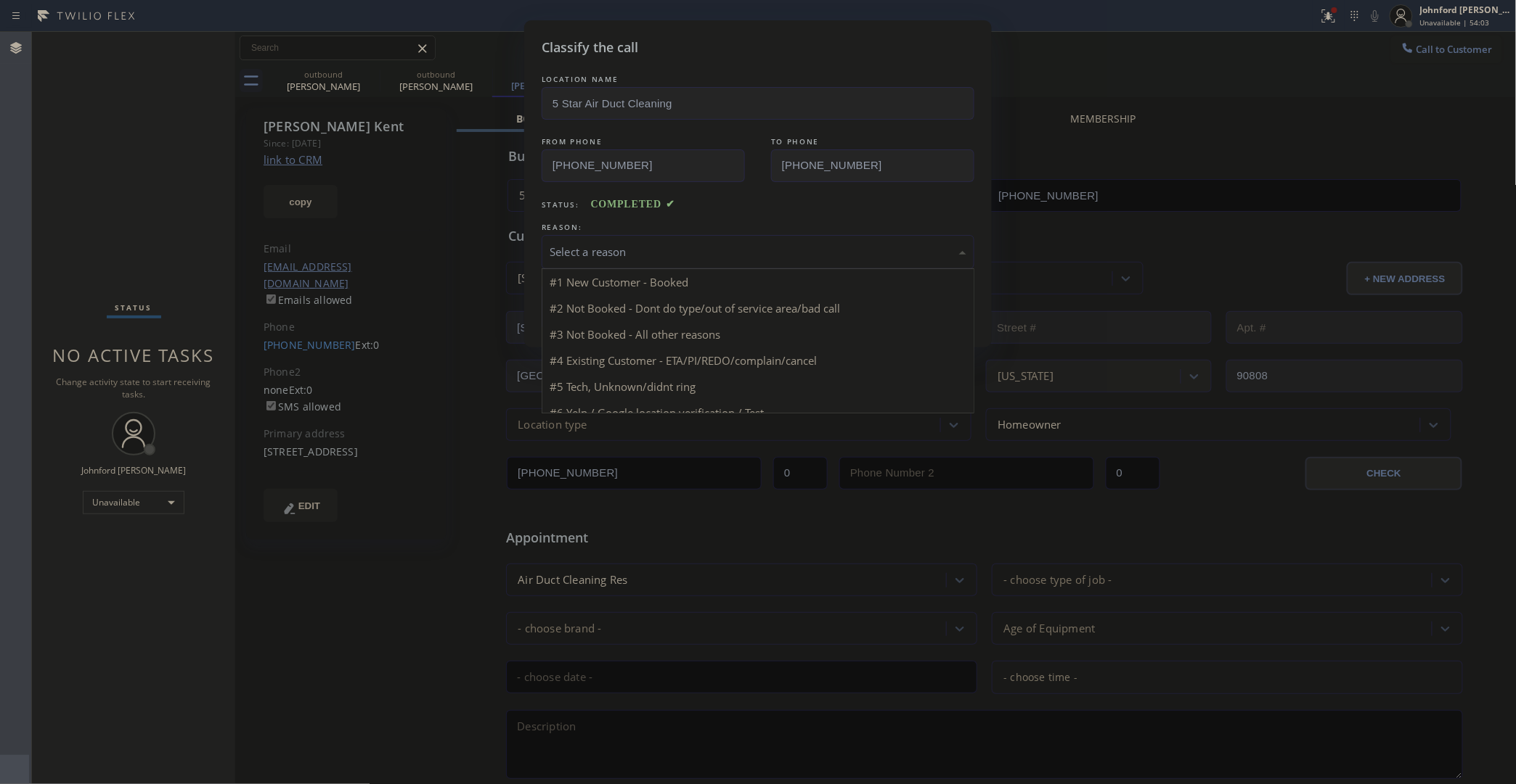
click at [673, 254] on div "Select a reason" at bounding box center [758, 252] width 417 height 17
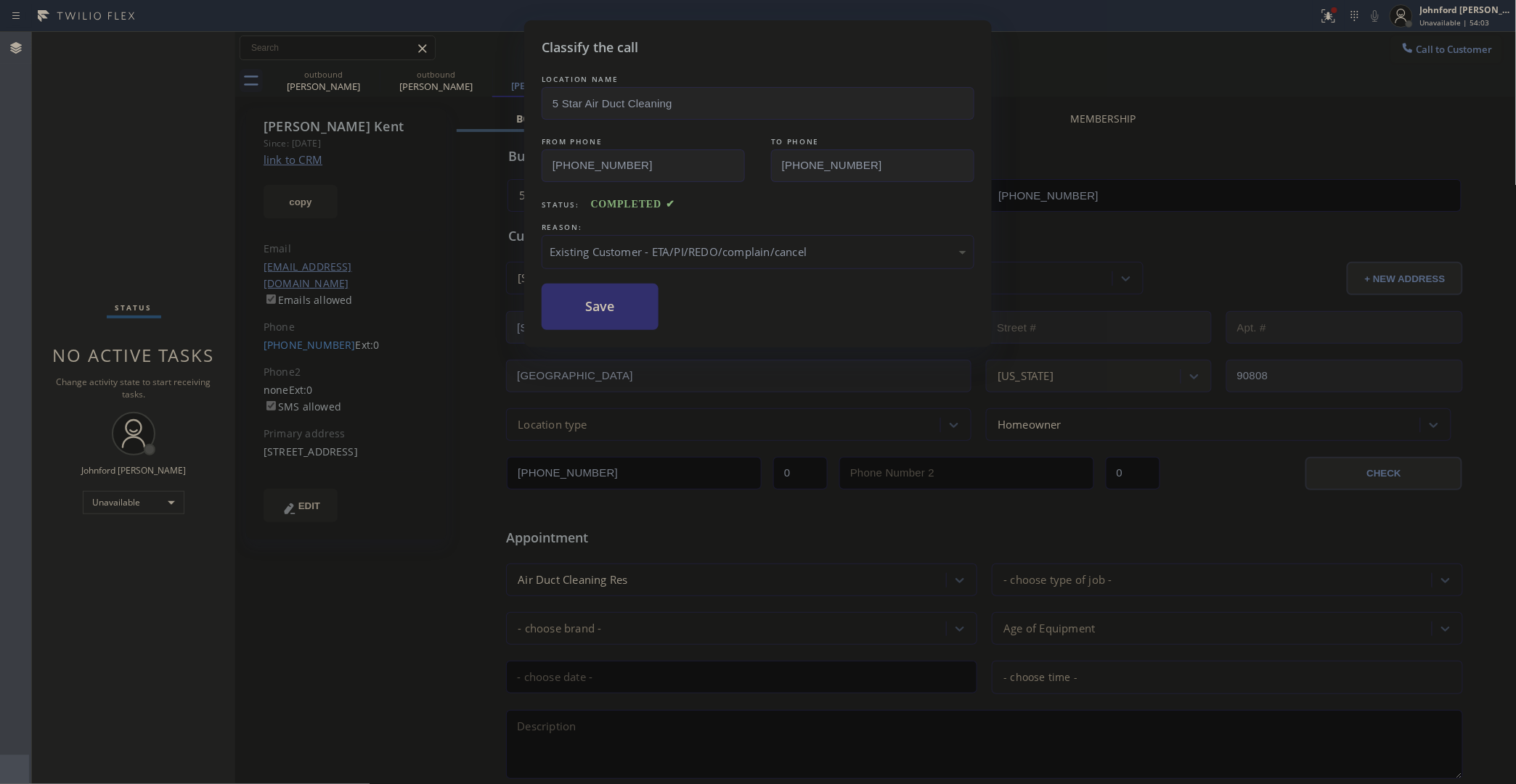
click at [619, 312] on button "Save" at bounding box center [599, 306] width 117 height 47
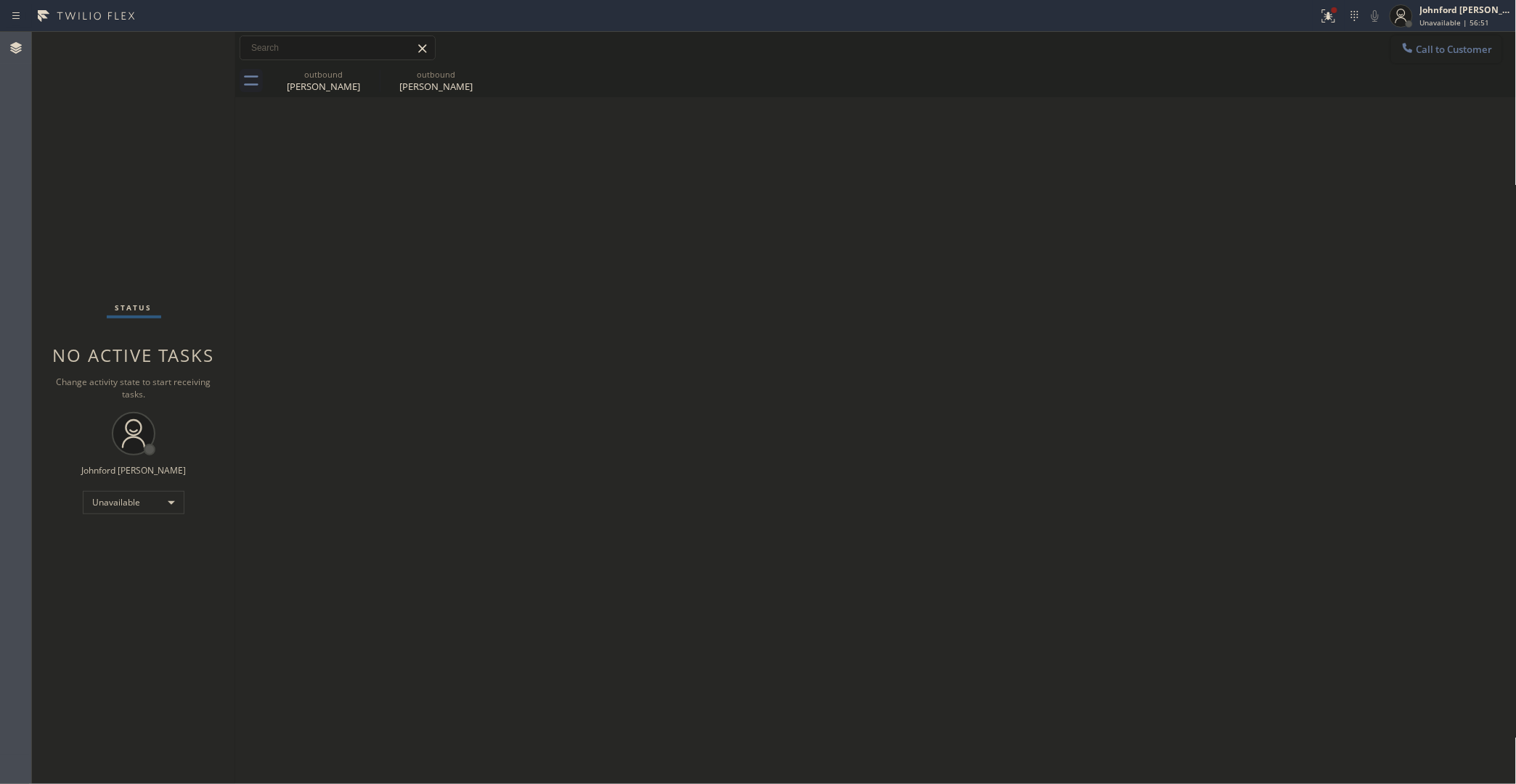
click at [1401, 47] on span "Call to Customer" at bounding box center [1455, 49] width 76 height 13
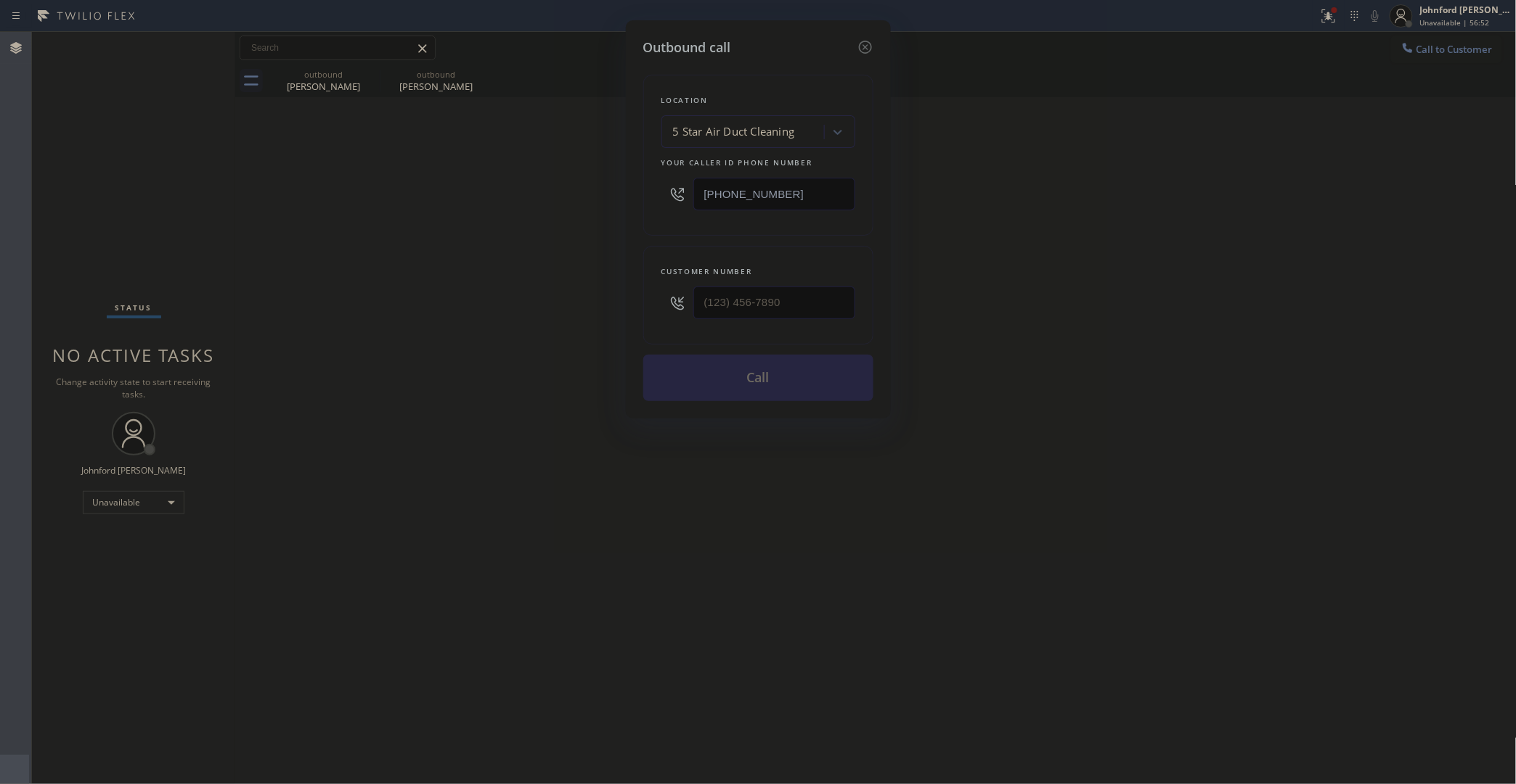
drag, startPoint x: 793, startPoint y: 189, endPoint x: 694, endPoint y: 205, distance: 100.3
click at [694, 205] on input "(858) 800-3094" at bounding box center [774, 194] width 162 height 33
drag, startPoint x: 920, startPoint y: 210, endPoint x: 1045, endPoint y: 8, distance: 237.5
click at [924, 210] on div "Outbound call Location 5 Star Air Duct Cleaning Your caller id phone number (85…" at bounding box center [758, 392] width 1516 height 784
click at [670, 309] on div "(___) ___-____" at bounding box center [758, 303] width 194 height 47
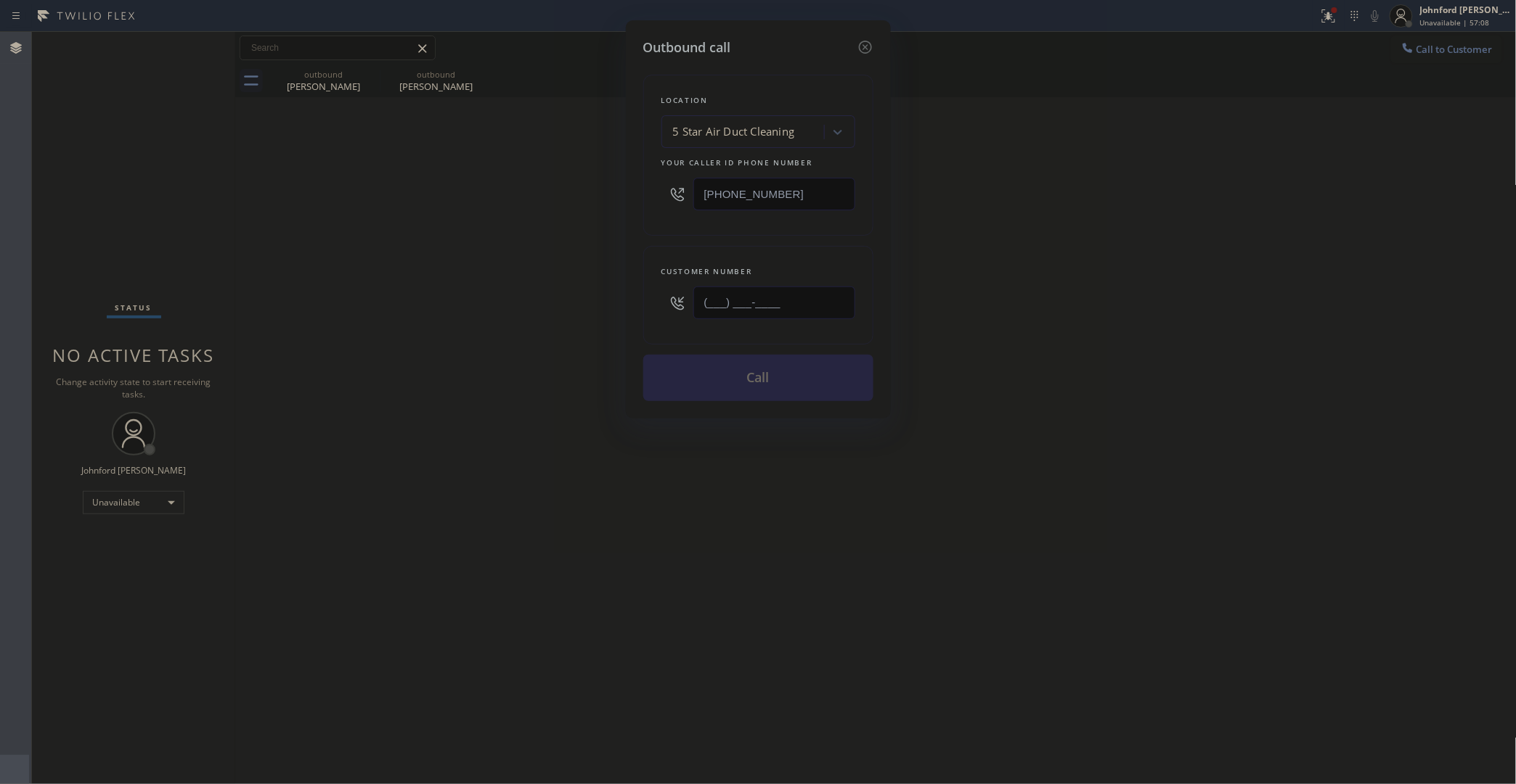
paste input "623) 687-8788"
drag, startPoint x: 622, startPoint y: 296, endPoint x: 608, endPoint y: 295, distance: 14.0
click at [610, 296] on div "Outbound call Location 5 Star Air Duct Cleaning Your caller id phone number (85…" at bounding box center [758, 392] width 1516 height 784
paste input "text"
type input "(623) 687-8788"
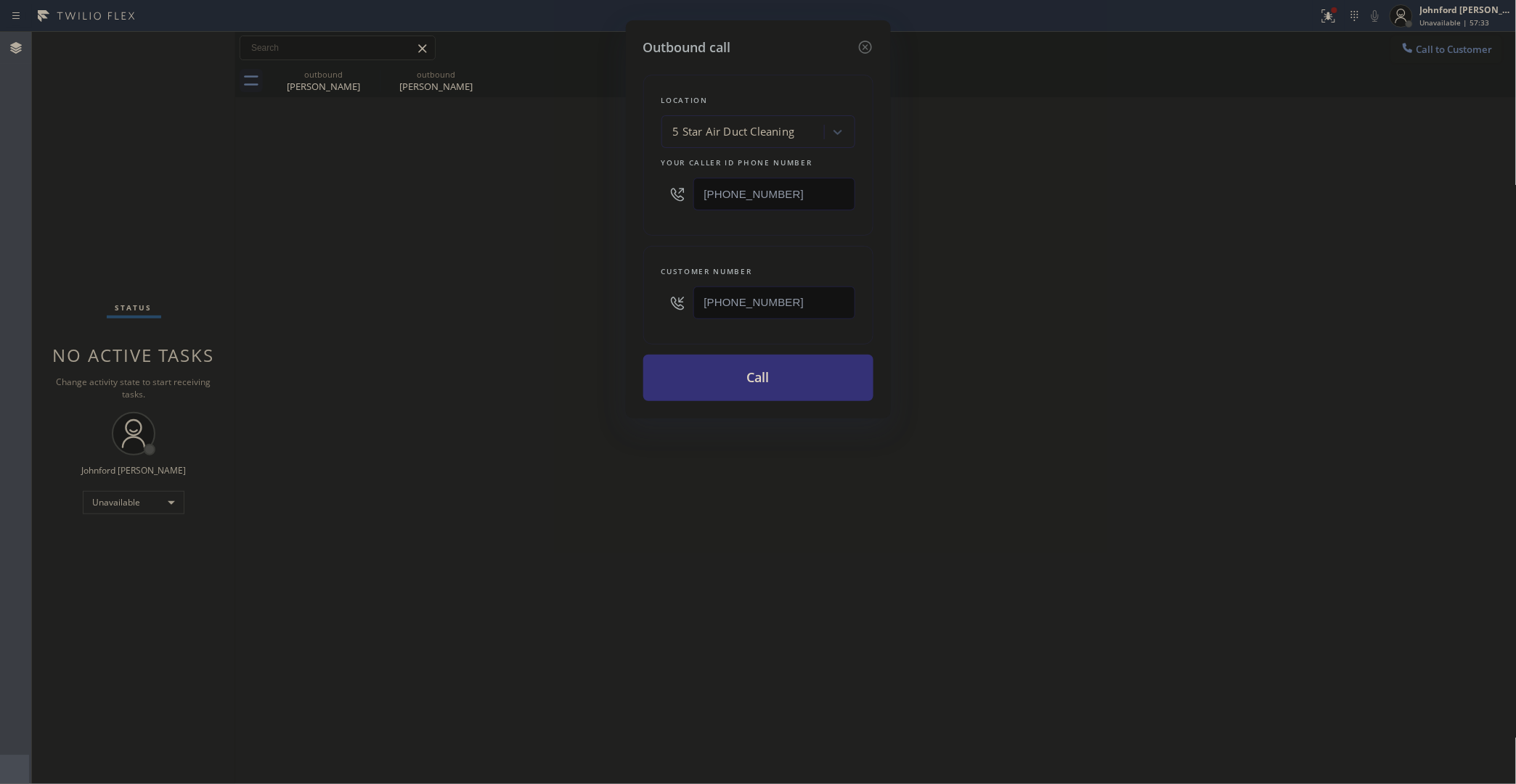
drag, startPoint x: 763, startPoint y: 198, endPoint x: 586, endPoint y: 194, distance: 177.0
click at [586, 194] on div "Outbound call Location 5 Star Air Duct Cleaning Your caller id phone number (85…" at bounding box center [758, 392] width 1516 height 784
paste input "5) 731-4952"
type input "[PHONE_NUMBER]"
click at [538, 227] on div "Outbound call Location 5 Star Air Duct Cleaning Your caller id phone number (85…" at bounding box center [758, 392] width 1516 height 784
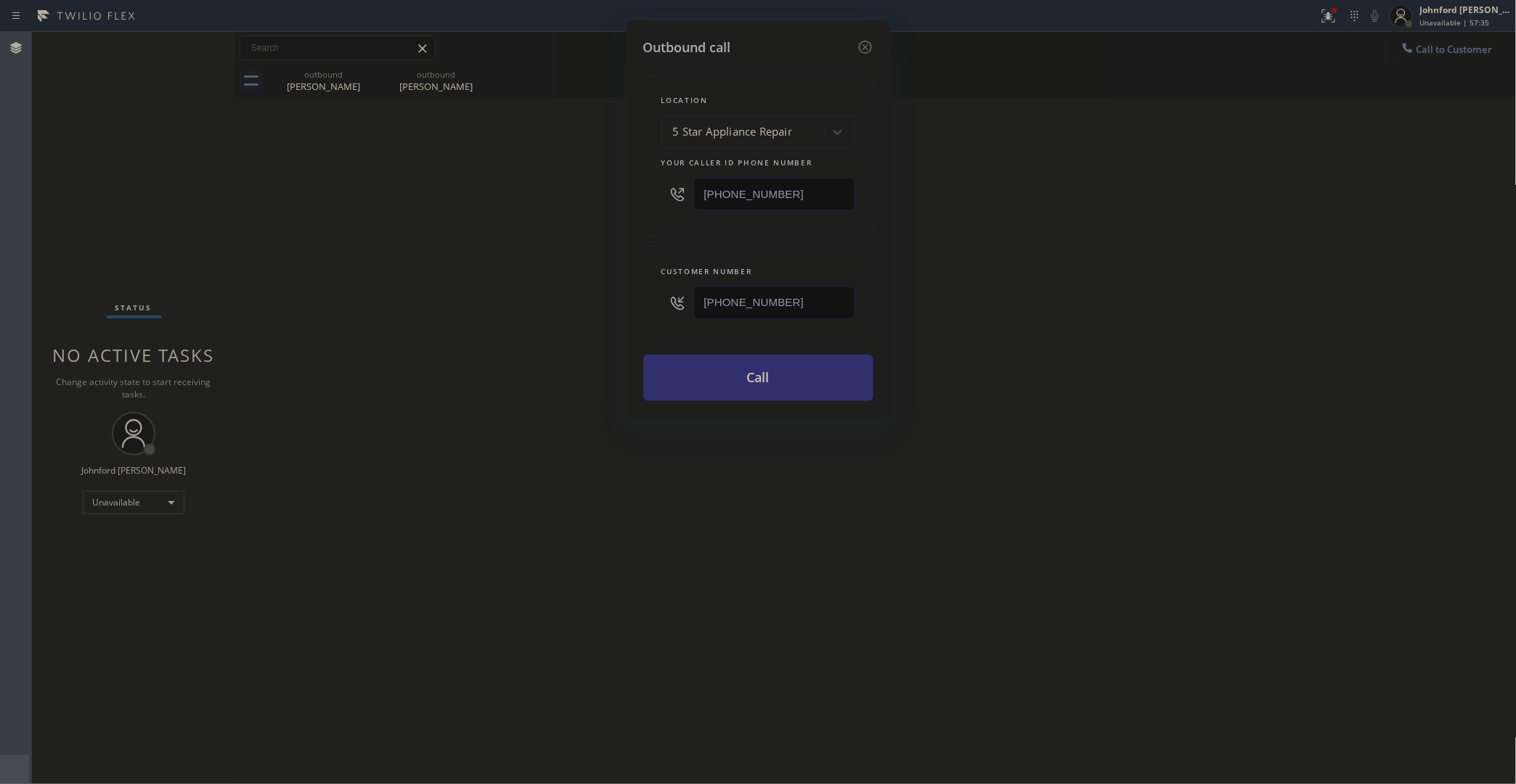
click at [761, 363] on button "Call" at bounding box center [758, 377] width 230 height 47
click at [703, 372] on button "Call" at bounding box center [758, 377] width 230 height 47
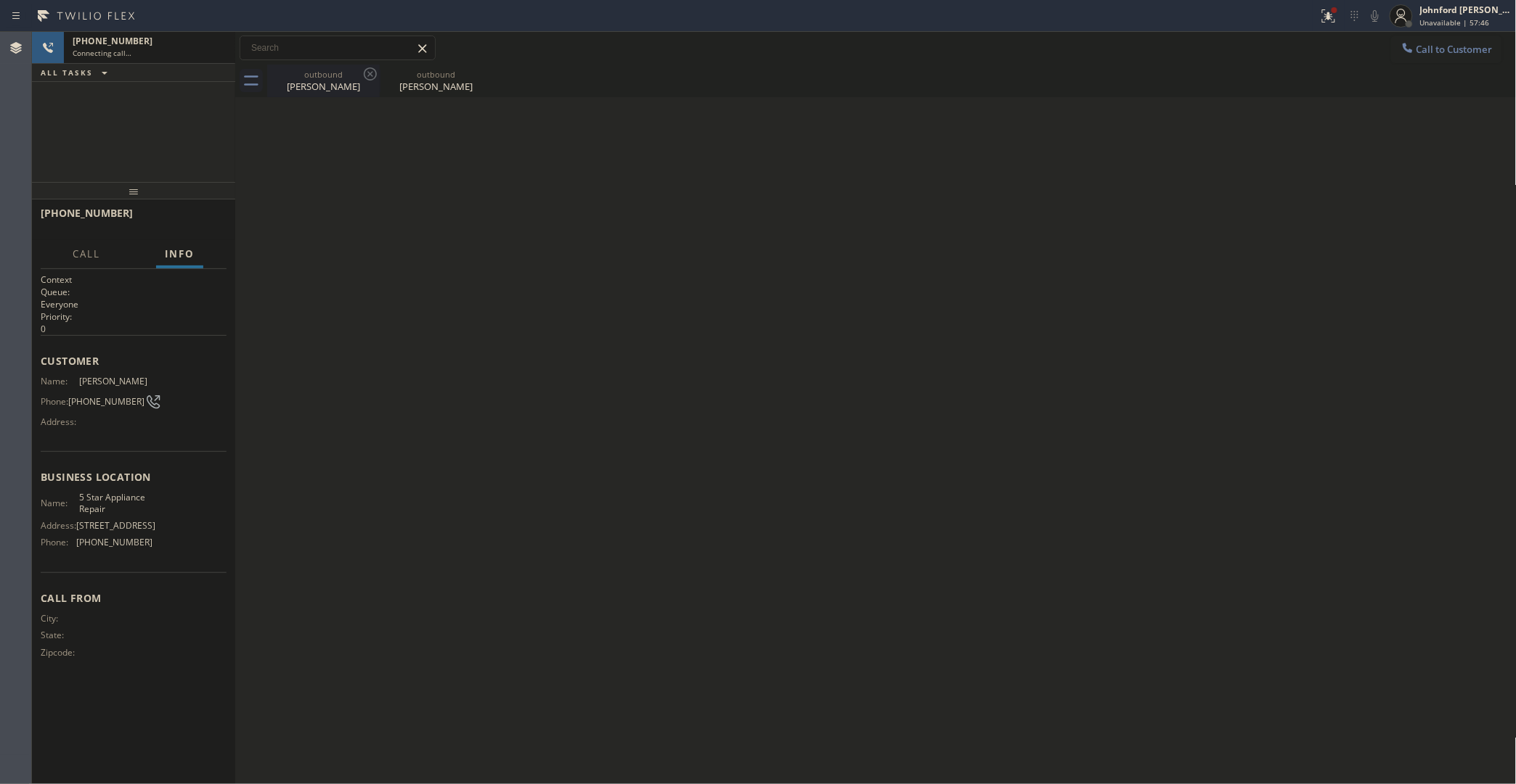
click at [372, 80] on icon at bounding box center [370, 73] width 18 height 18
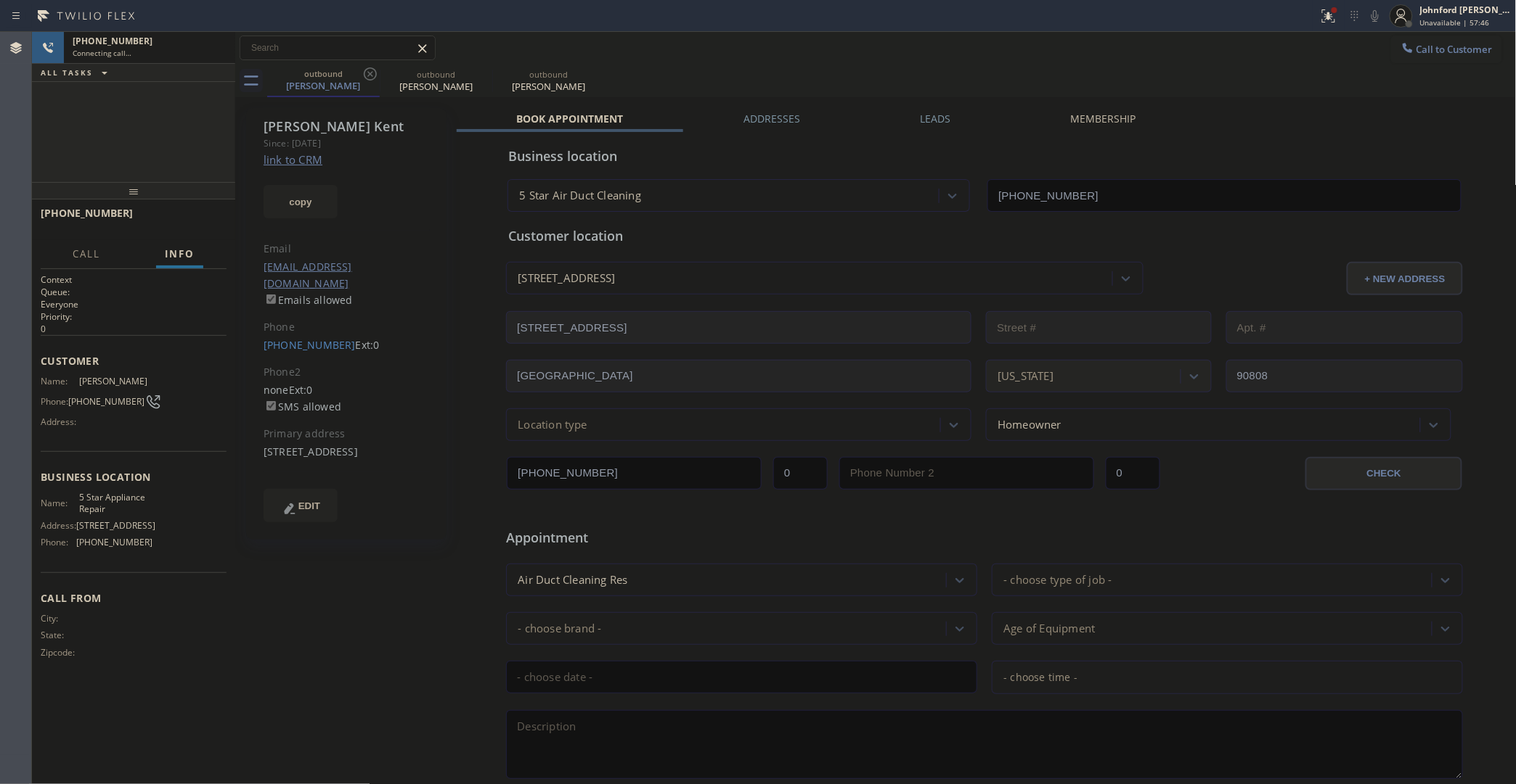
click at [372, 80] on icon at bounding box center [370, 73] width 18 height 18
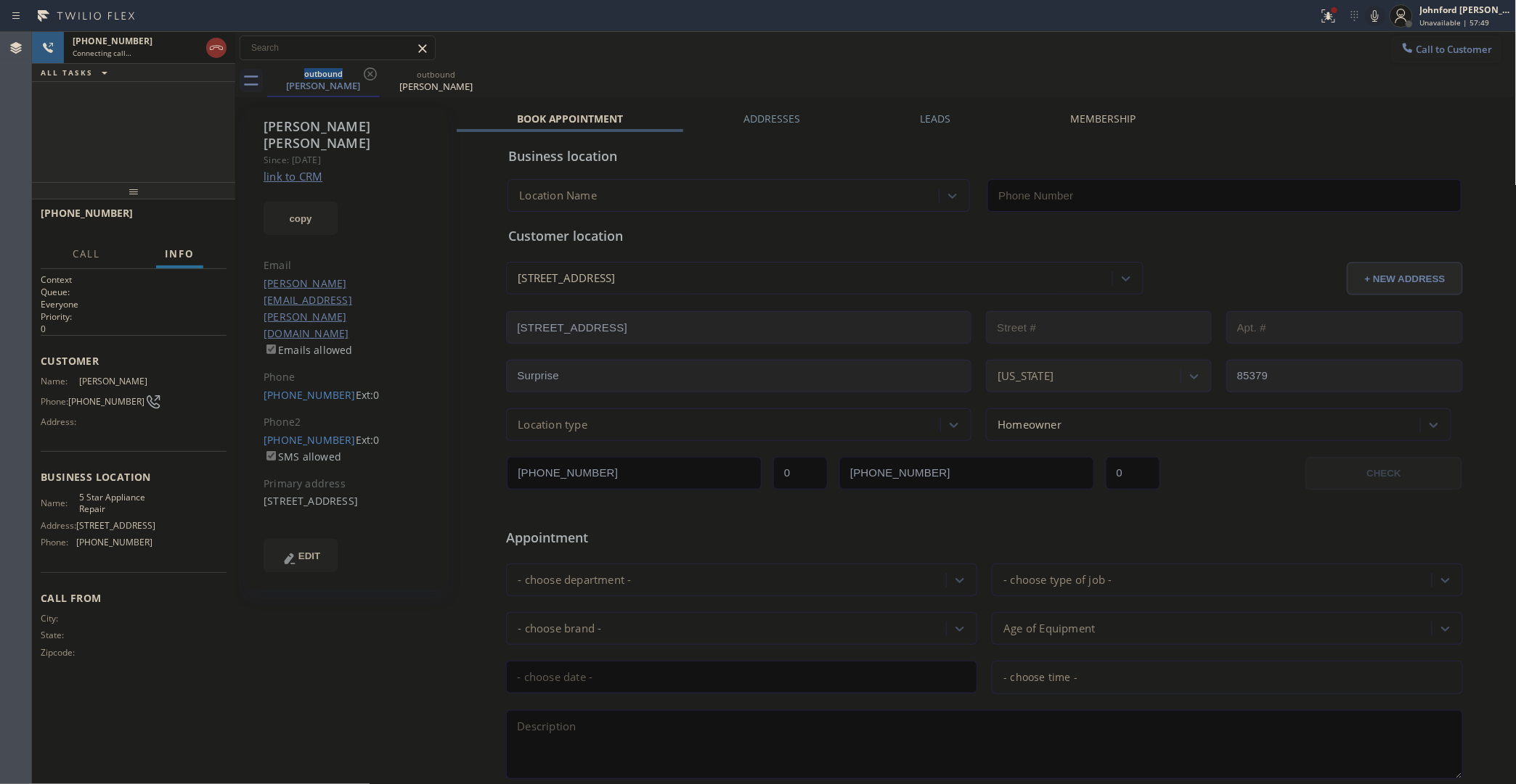
click at [317, 169] on link "link to CRM" at bounding box center [293, 176] width 59 height 15
type input "[PHONE_NUMBER]"
click at [1368, 16] on icon at bounding box center [1375, 15] width 18 height 18
click at [197, 211] on button "HANG UP" at bounding box center [193, 219] width 67 height 21
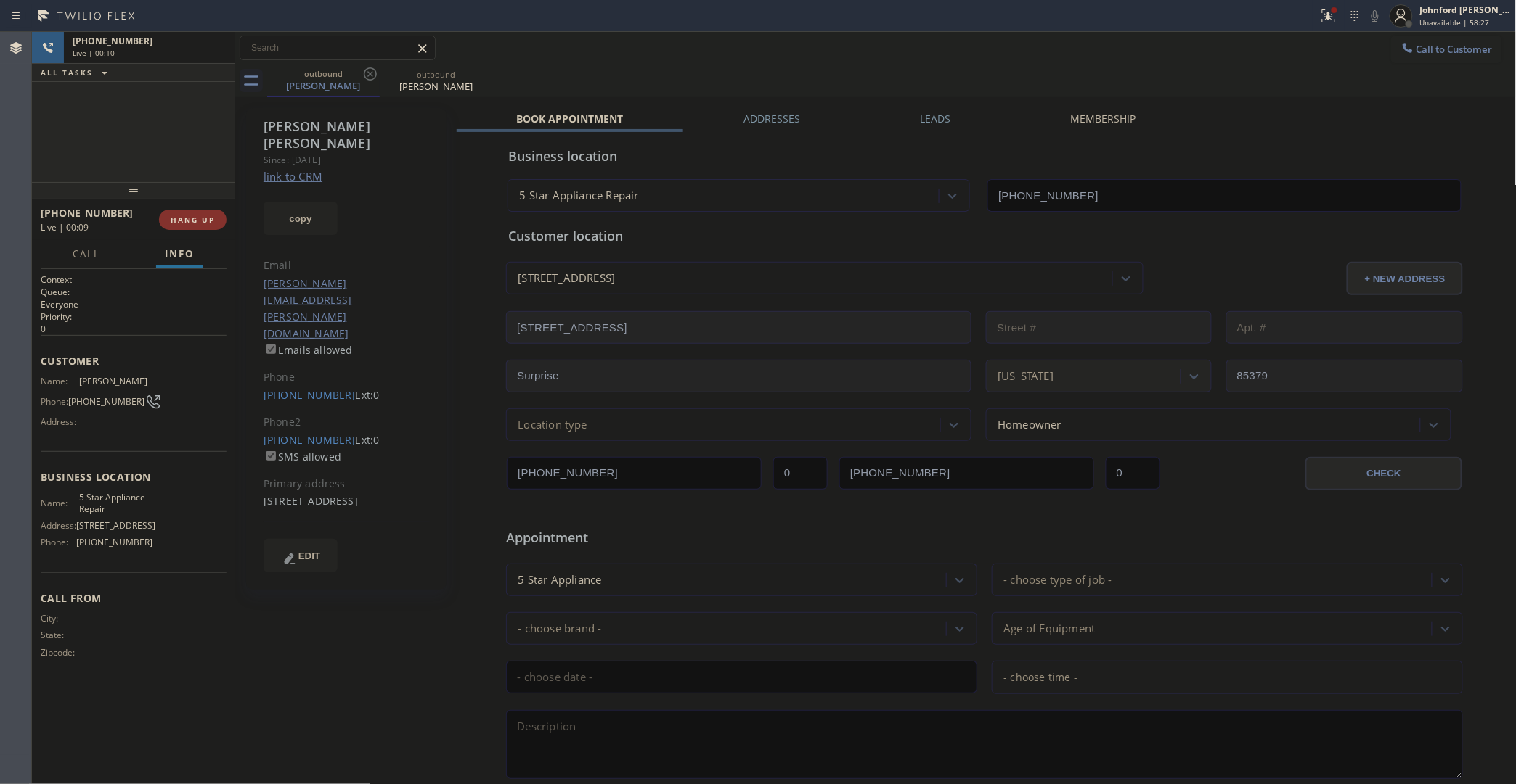
click at [946, 114] on div "Leads" at bounding box center [935, 121] width 151 height 21
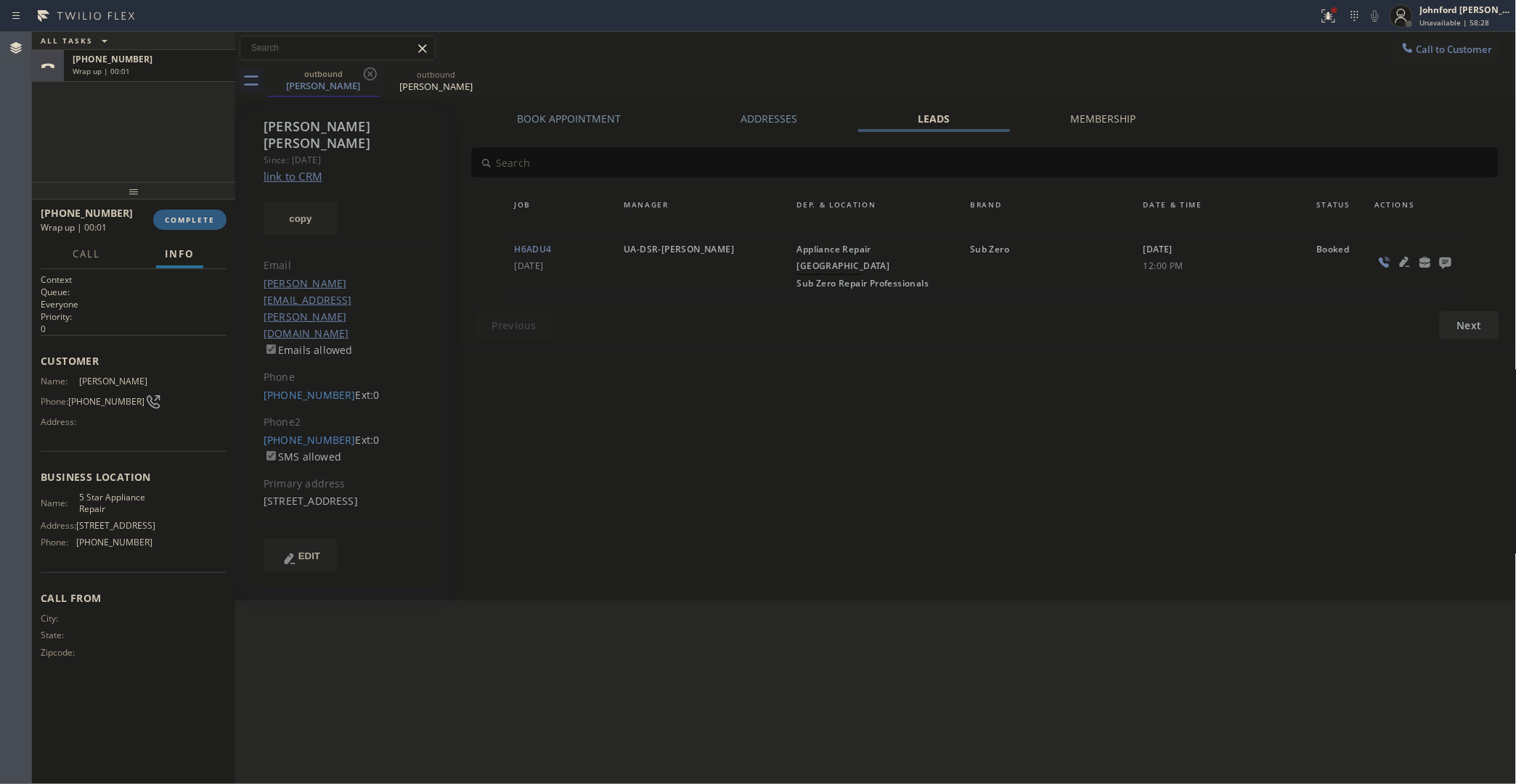
click at [1401, 255] on icon at bounding box center [1445, 262] width 18 height 18
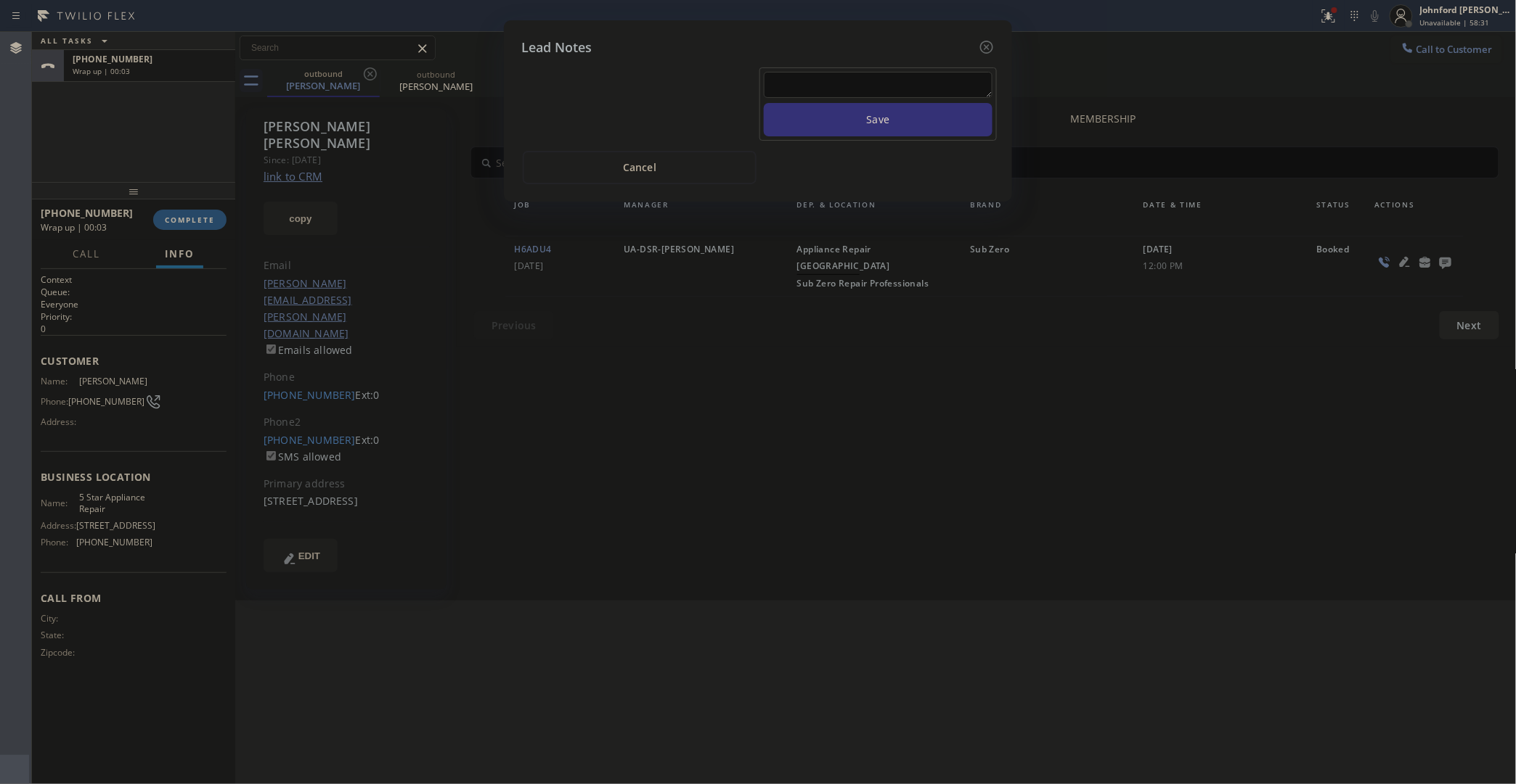
click at [875, 75] on textarea at bounding box center [878, 85] width 229 height 26
paste textarea "Working on this lead - please transfer to me"
type textarea "Working on this lead - please transfer to me"
click at [872, 111] on button "Save" at bounding box center [878, 120] width 229 height 34
click at [988, 42] on icon at bounding box center [986, 47] width 18 height 18
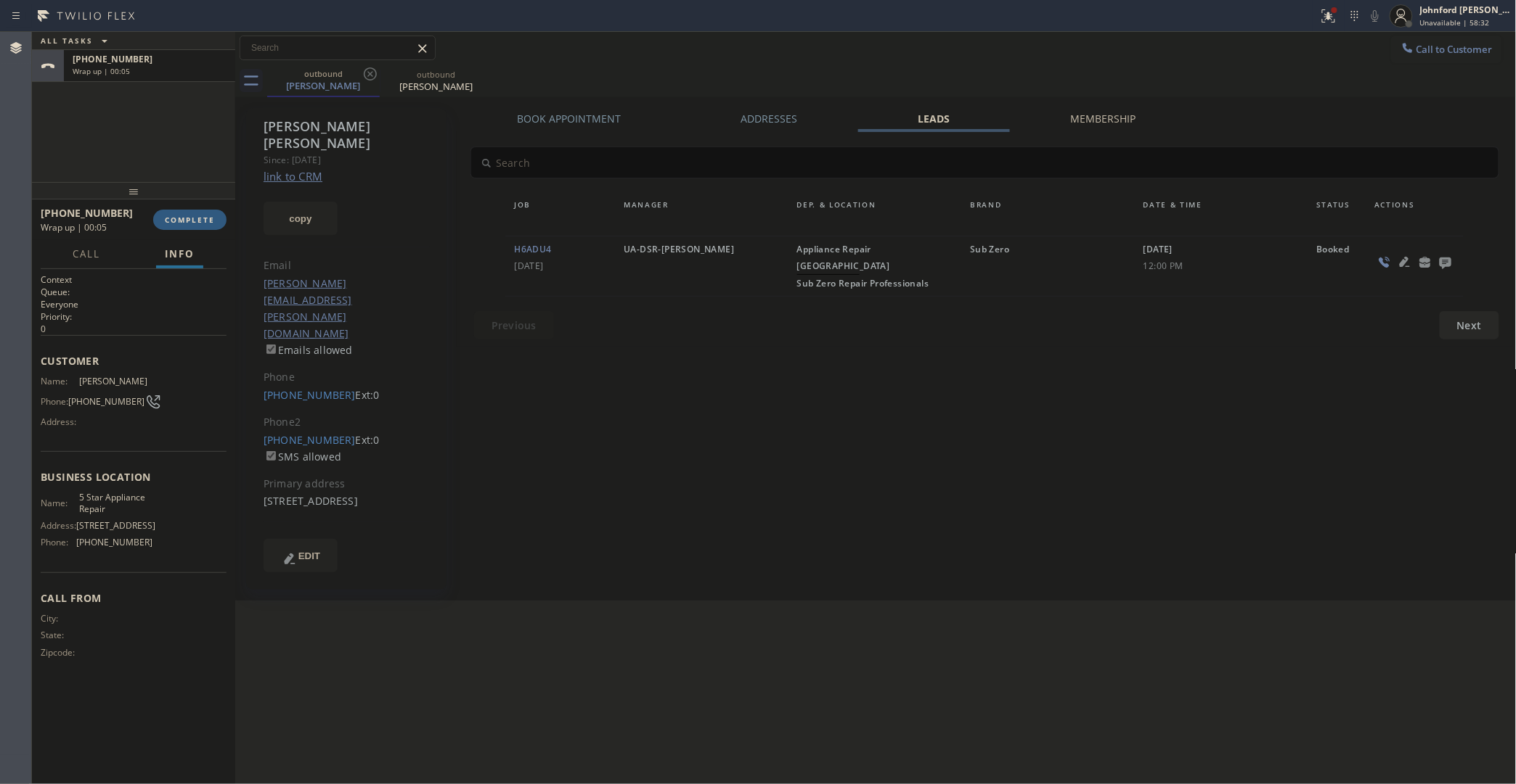
click at [1129, 40] on div "Call to Customer Outbound call Location 5 Star Appliance Repair Your caller id …" at bounding box center [876, 48] width 1281 height 25
click at [162, 230] on div "+16236878788 Wrap up | 00:27 COMPLETE" at bounding box center [133, 219] width 186 height 37
click at [175, 225] on button "COMPLETE" at bounding box center [190, 219] width 73 height 21
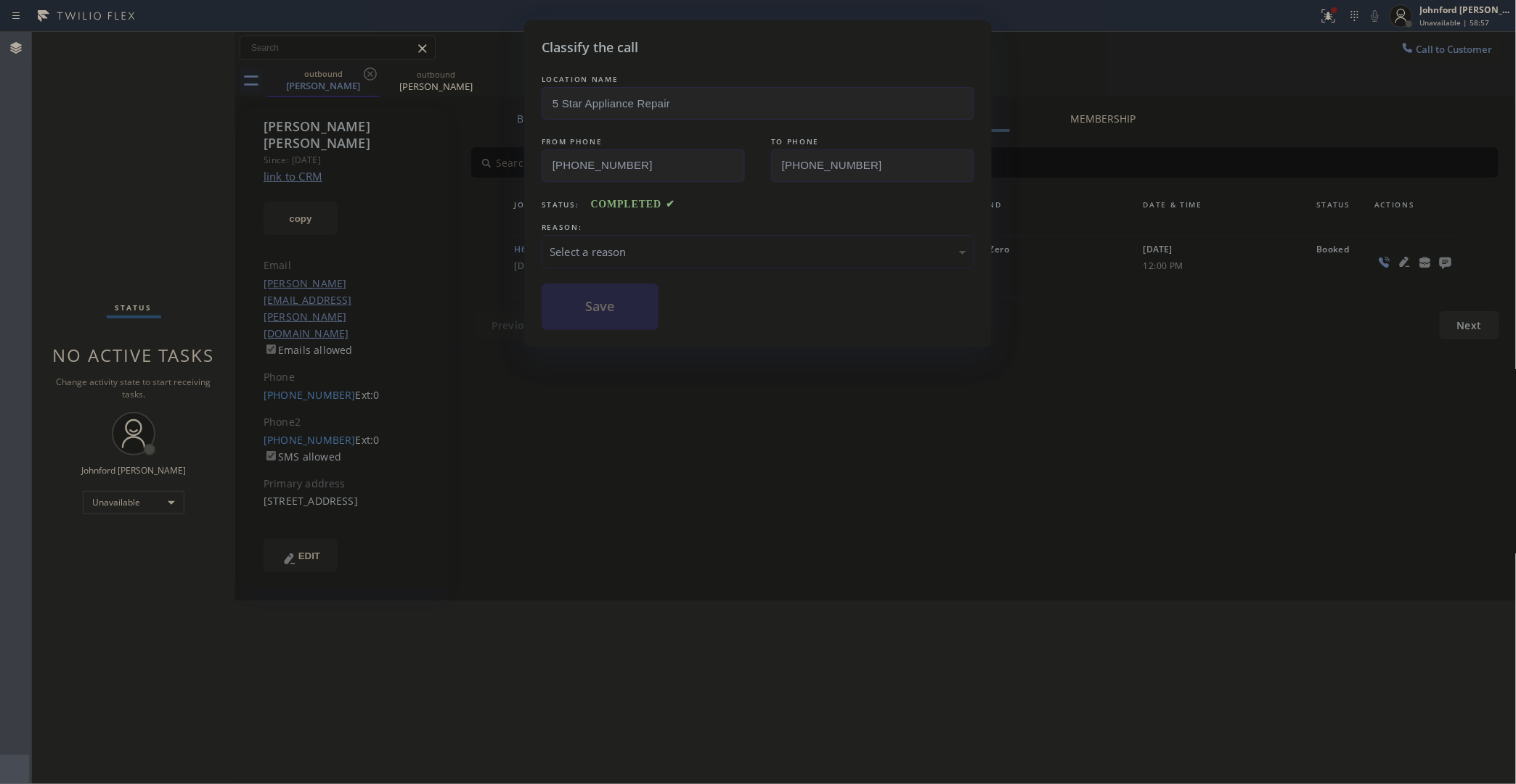
click at [644, 255] on div "Select a reason" at bounding box center [758, 252] width 417 height 17
click at [632, 317] on button "Save" at bounding box center [599, 306] width 117 height 47
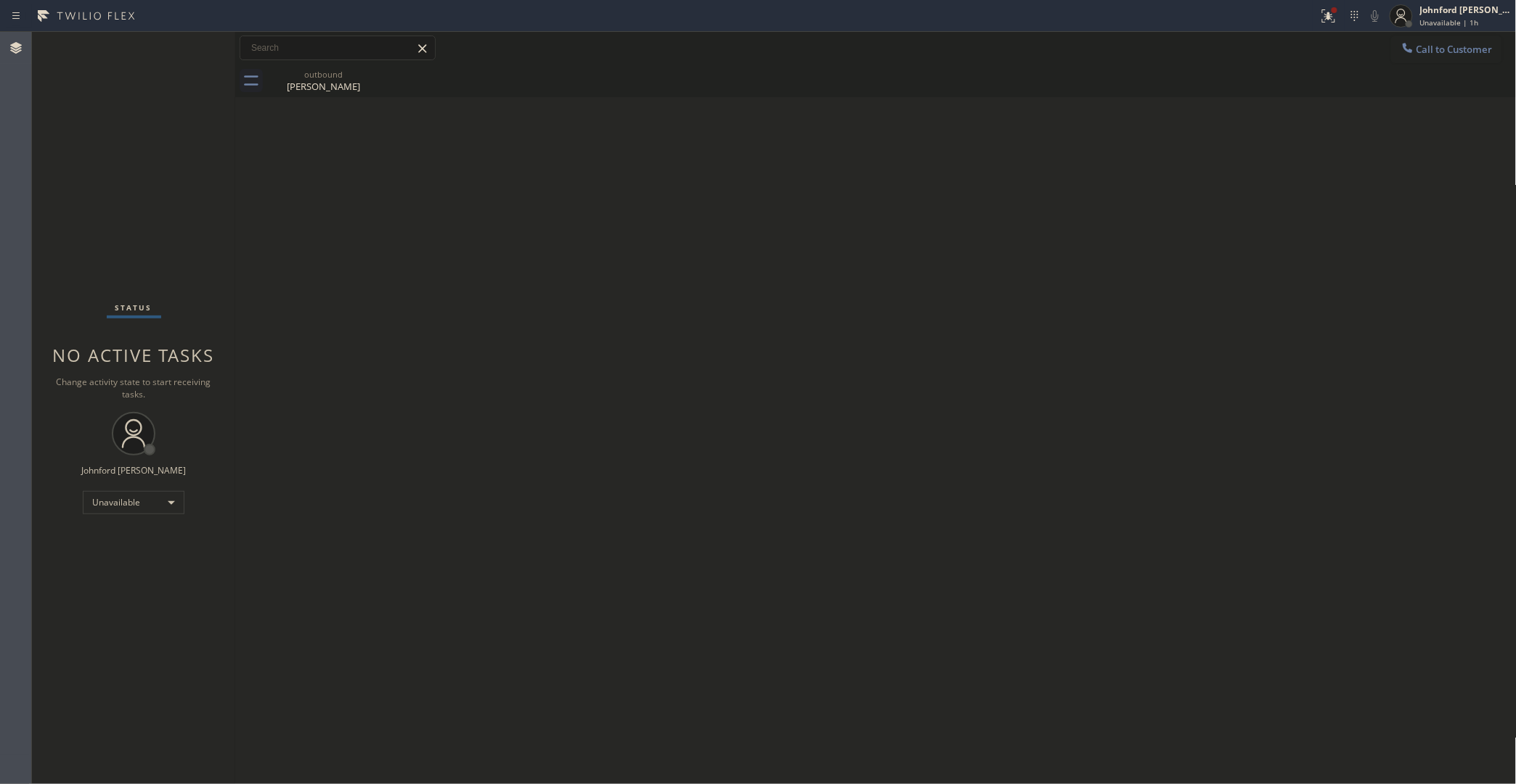
drag, startPoint x: 1441, startPoint y: 54, endPoint x: 1432, endPoint y: 53, distance: 9.1
click at [1401, 53] on button "Call to Customer" at bounding box center [1446, 50] width 111 height 28
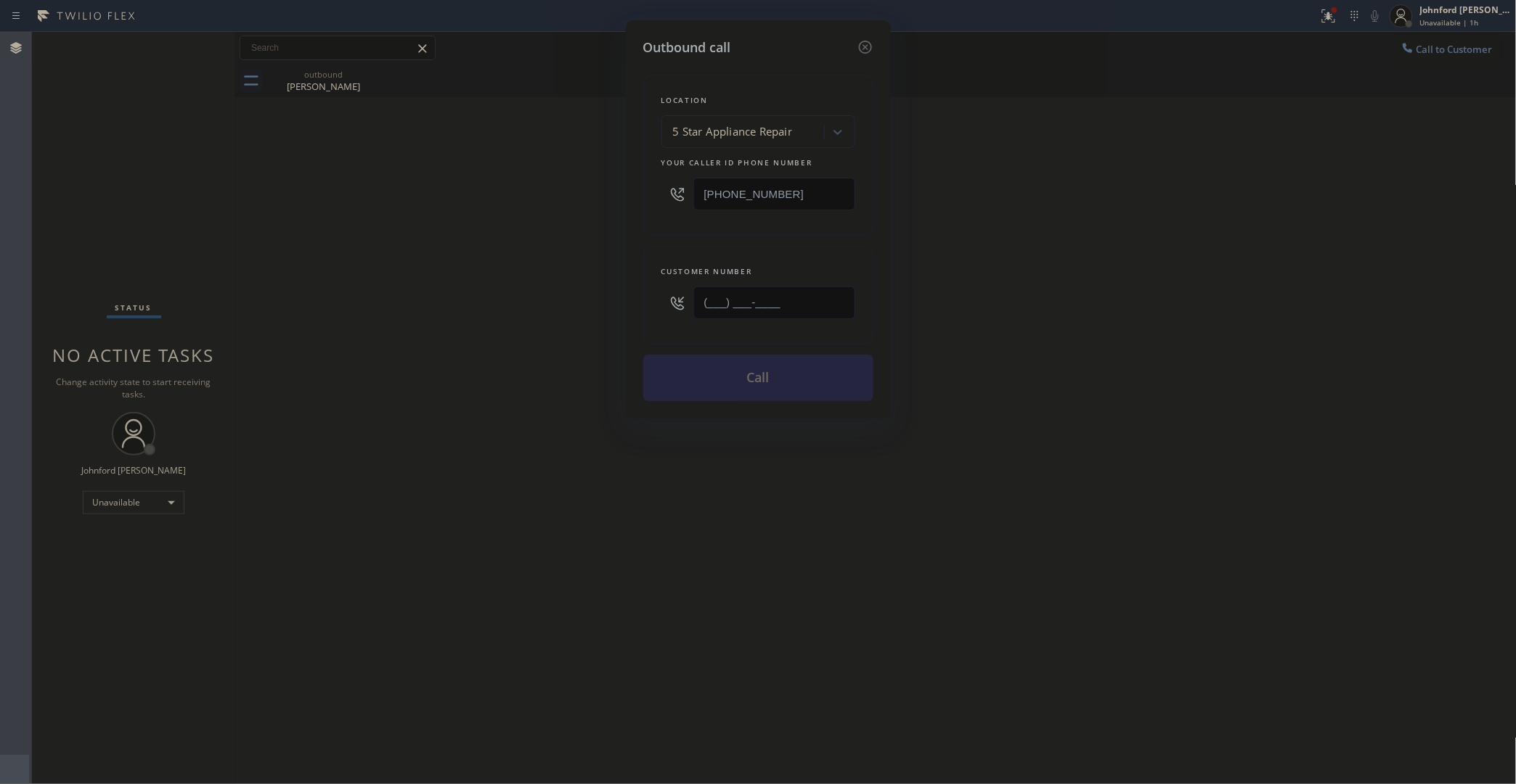
drag, startPoint x: 784, startPoint y: 312, endPoint x: 561, endPoint y: 316, distance: 223.0
click at [590, 312] on div "Outbound call Location 5 Star Appliance Repair Your caller id phone number [PHO…" at bounding box center [758, 392] width 1516 height 784
paste input "925) 818-6107"
type input "(925) 818-6107"
drag, startPoint x: 803, startPoint y: 190, endPoint x: 525, endPoint y: 204, distance: 278.4
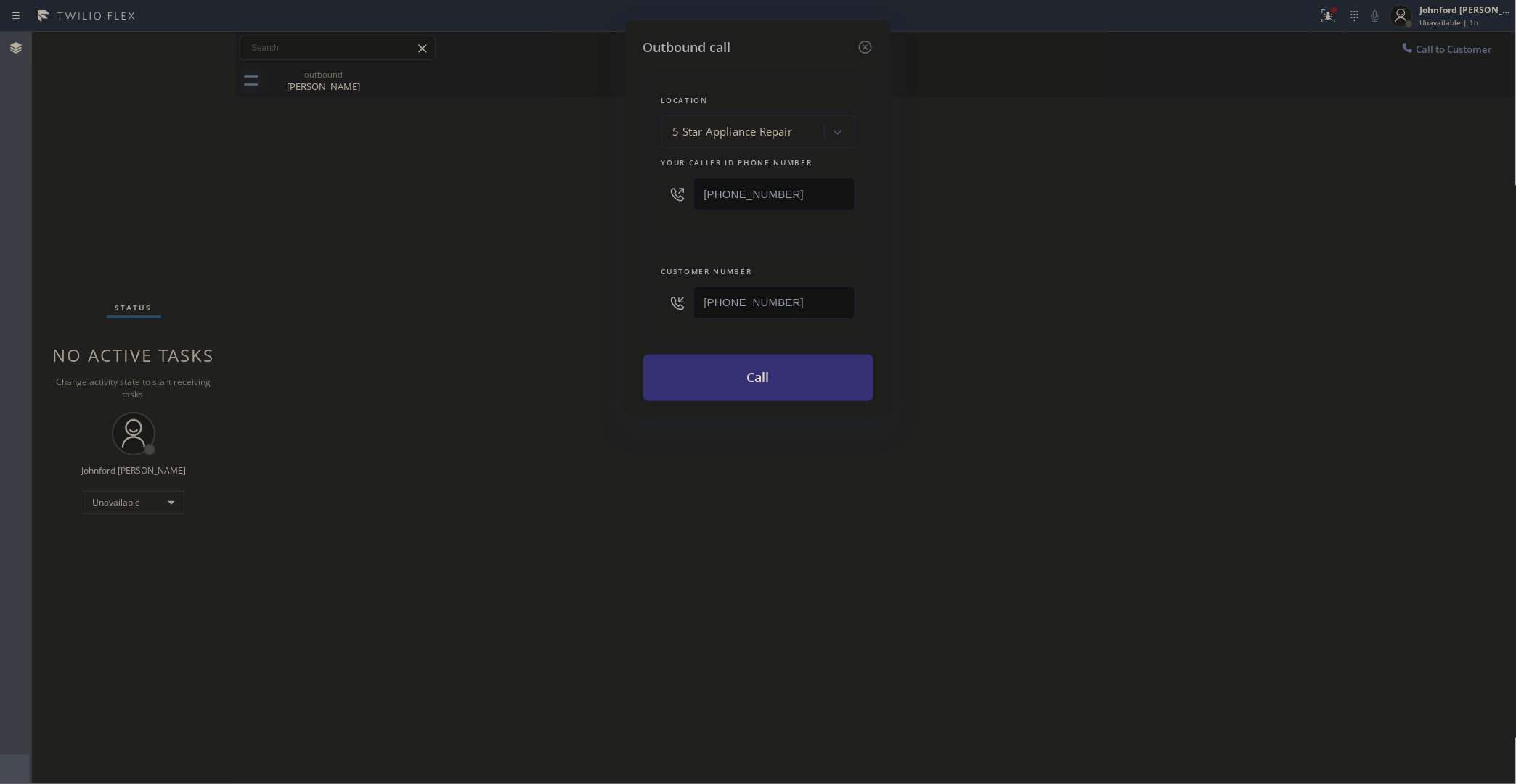
click at [552, 204] on div "Outbound call Location 5 Star Appliance Repair Your caller id phone number (855…" at bounding box center [758, 392] width 1516 height 784
paste input "323) 991-9198"
type input "[PHONE_NUMBER]"
click at [459, 211] on div "Outbound call Location 5 Star Appliance Repair Your caller id phone number (323…" at bounding box center [758, 392] width 1516 height 784
click at [719, 380] on button "Call" at bounding box center [758, 377] width 230 height 47
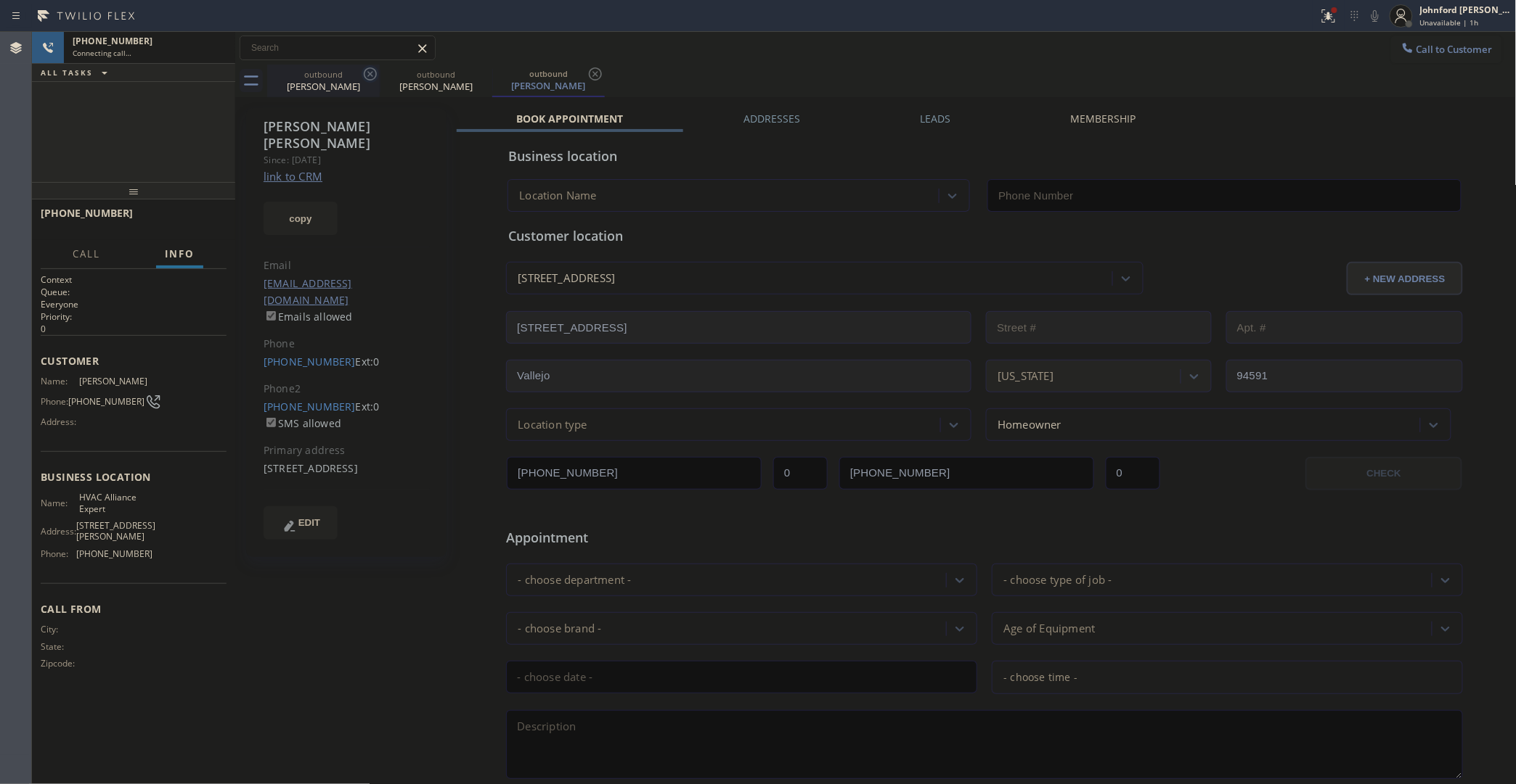
click at [365, 77] on icon at bounding box center [370, 73] width 13 height 13
click at [301, 169] on link "link to CRM" at bounding box center [293, 176] width 59 height 15
type input "[PHONE_NUMBER]"
click at [1377, 16] on icon at bounding box center [1375, 15] width 18 height 18
drag, startPoint x: 1377, startPoint y: 19, endPoint x: 1352, endPoint y: 24, distance: 25.5
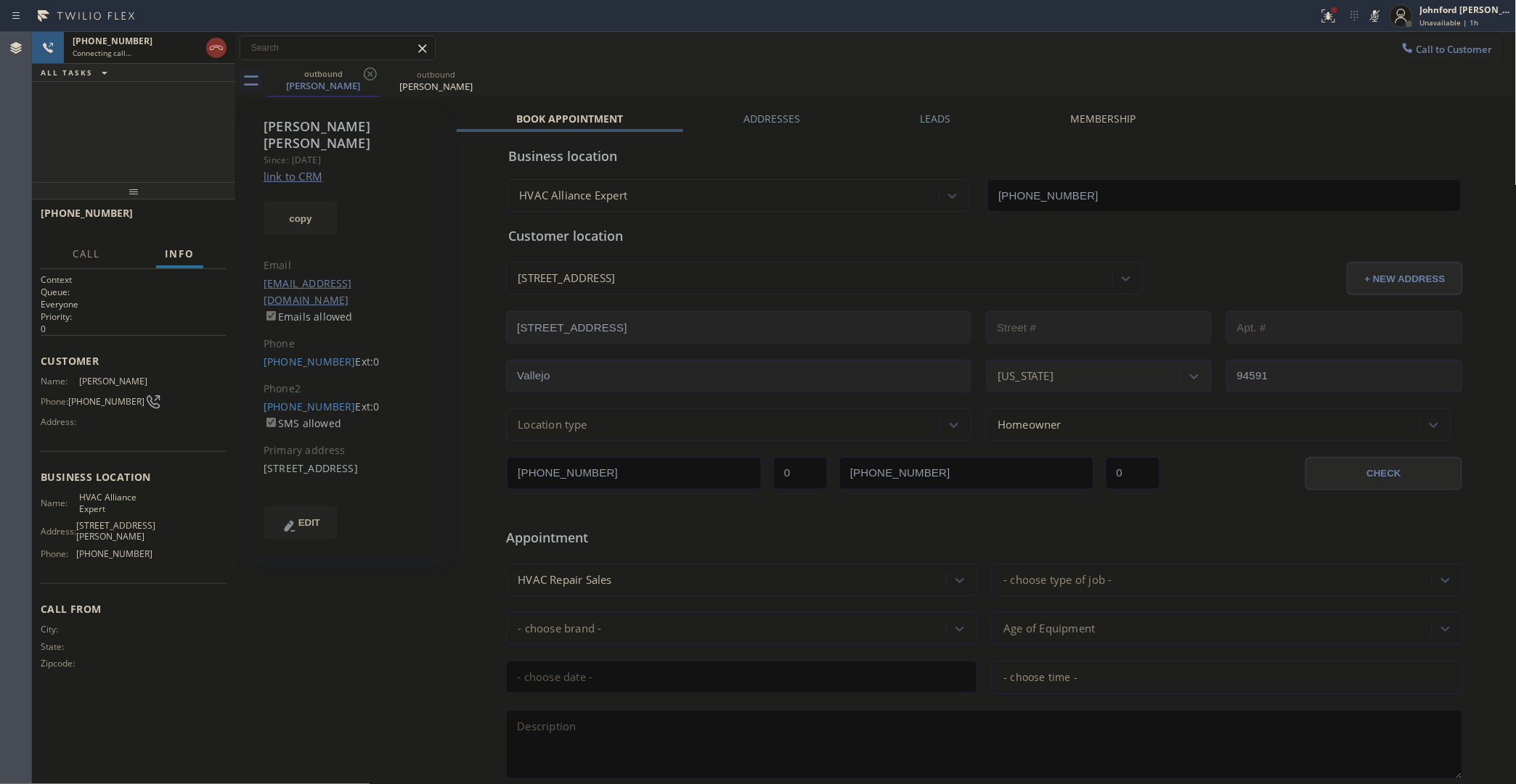
click at [1377, 19] on icon at bounding box center [1375, 15] width 7 height 11
click at [391, 461] on div "901 Topsail Drive Vallejo, 94591 CA" at bounding box center [346, 469] width 166 height 17
copy div "94591"
click at [214, 215] on span "HANG UP" at bounding box center [193, 219] width 44 height 10
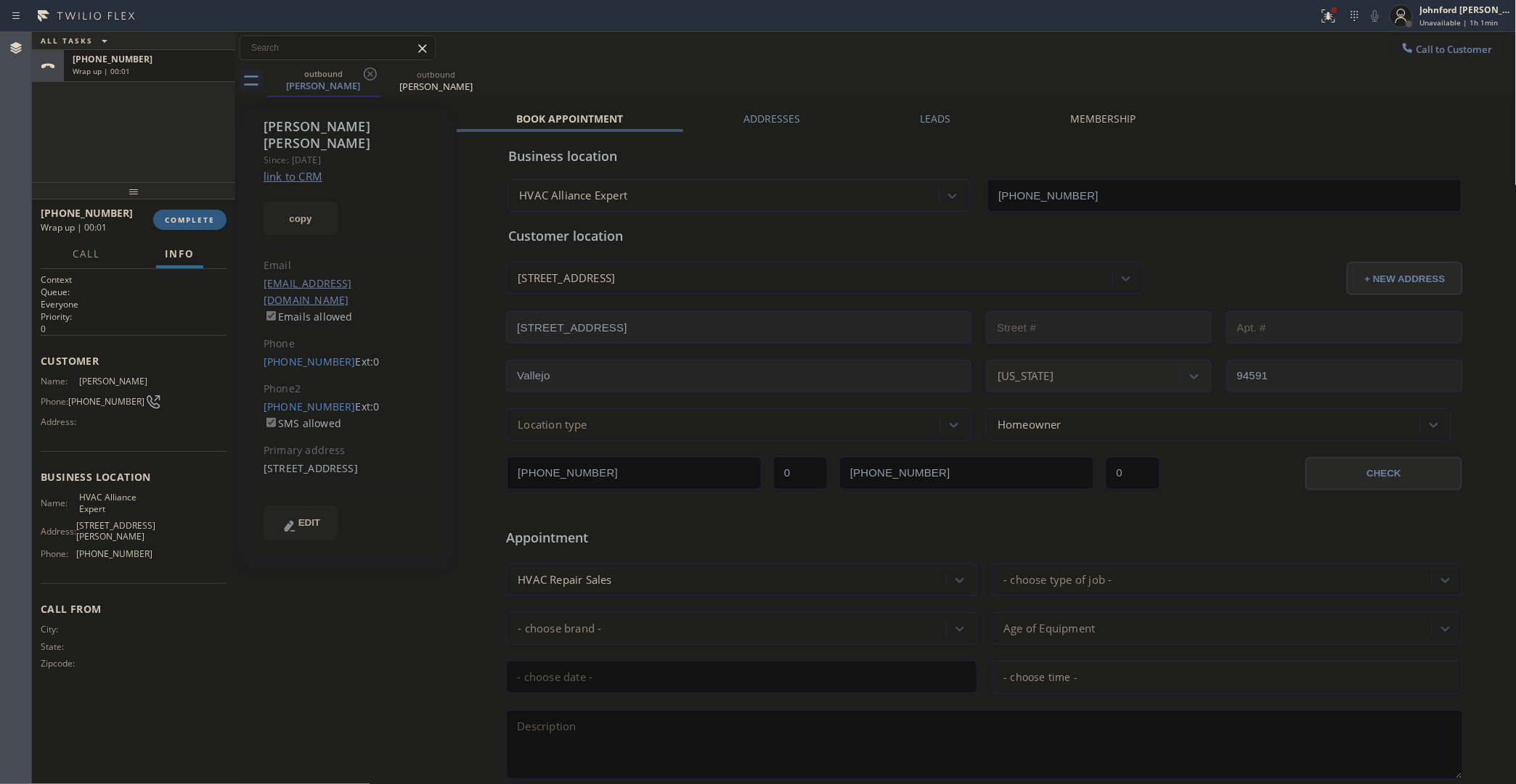
click at [945, 114] on div "Leads" at bounding box center [935, 121] width 151 height 21
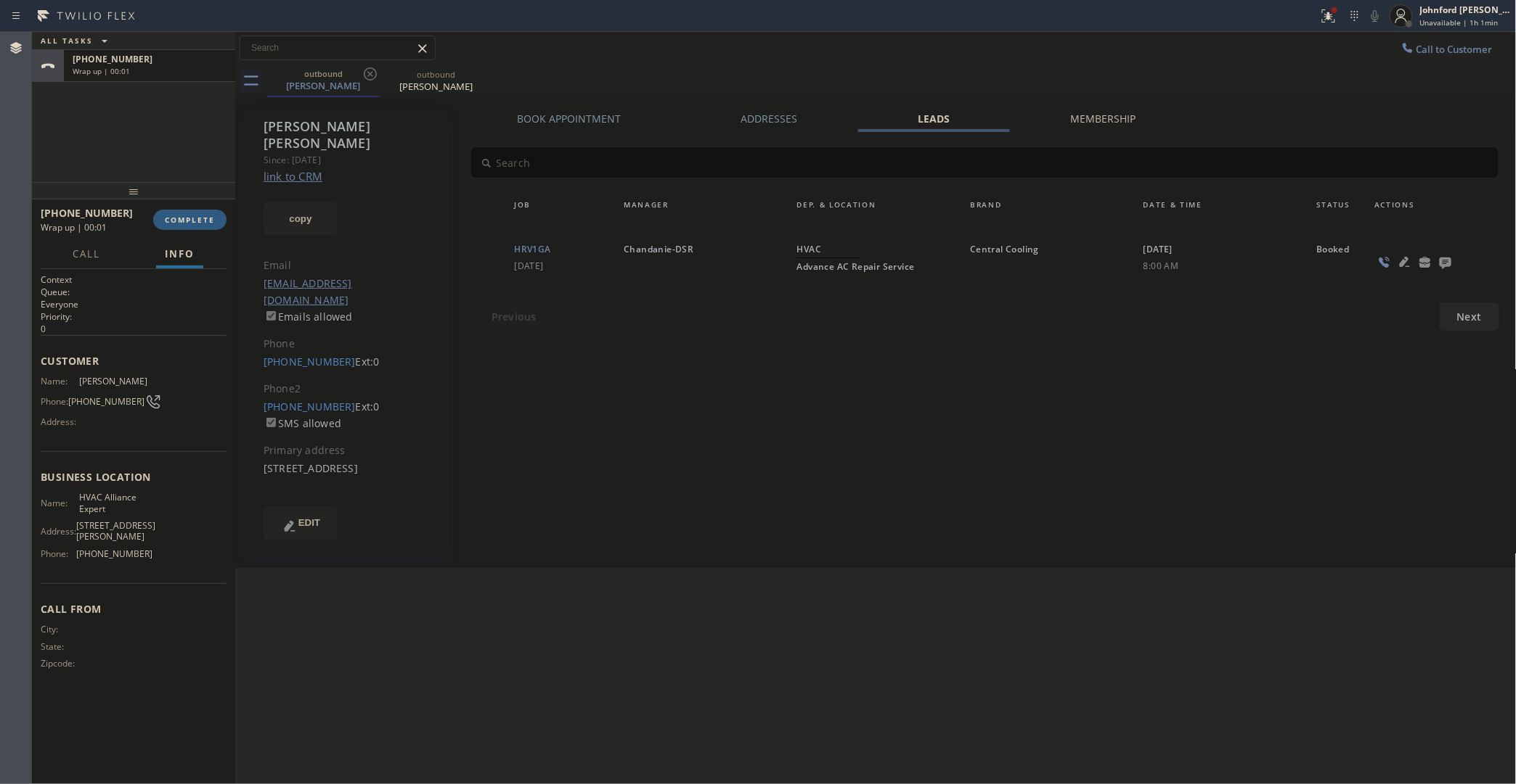
click at [1401, 262] on icon at bounding box center [1445, 263] width 11 height 11
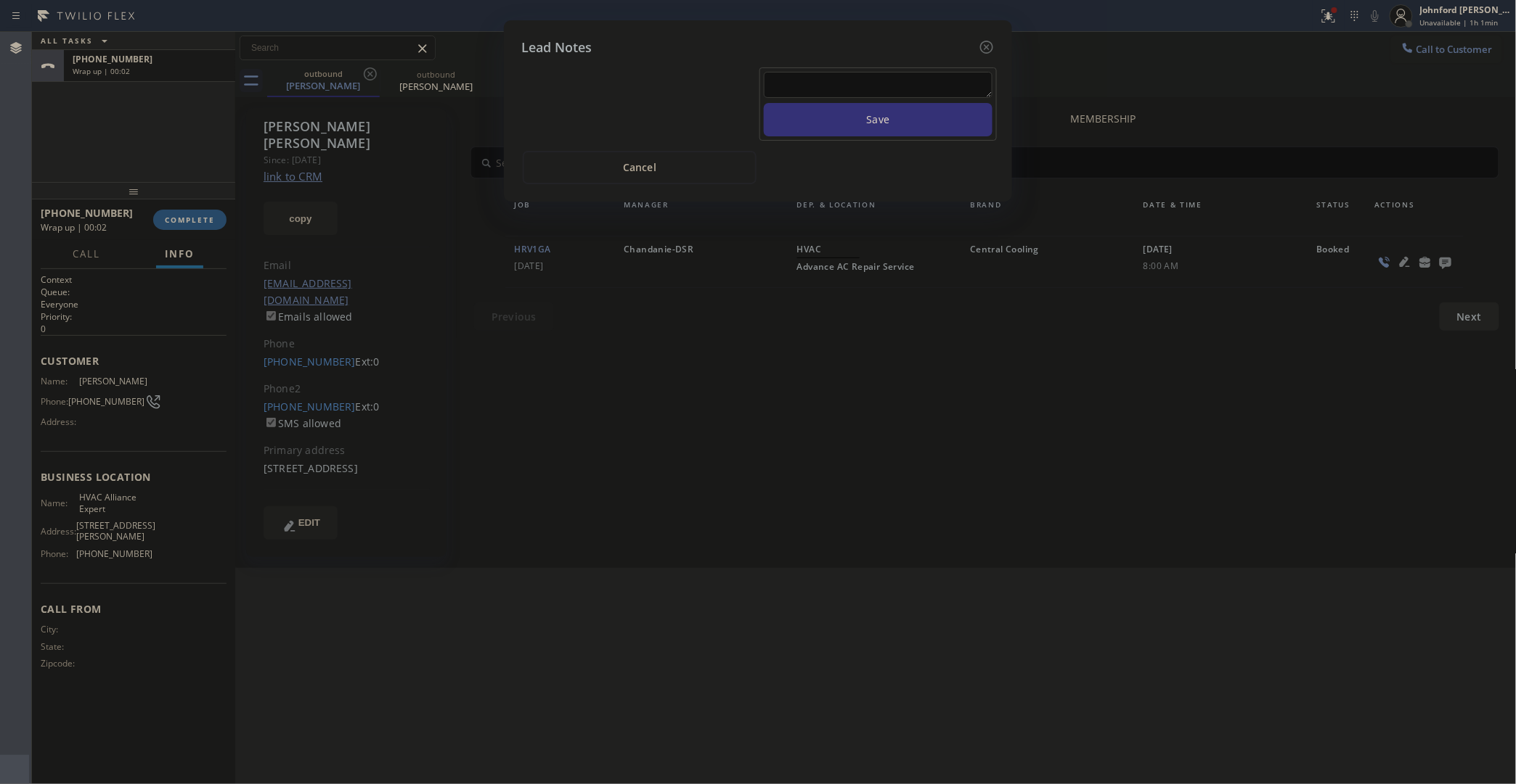
click at [927, 78] on textarea at bounding box center [878, 85] width 229 height 26
paste textarea "94591"
type textarea "94591"
click at [854, 76] on textarea at bounding box center [878, 85] width 229 height 26
paste textarea "Working on this lead - please transfer to me"
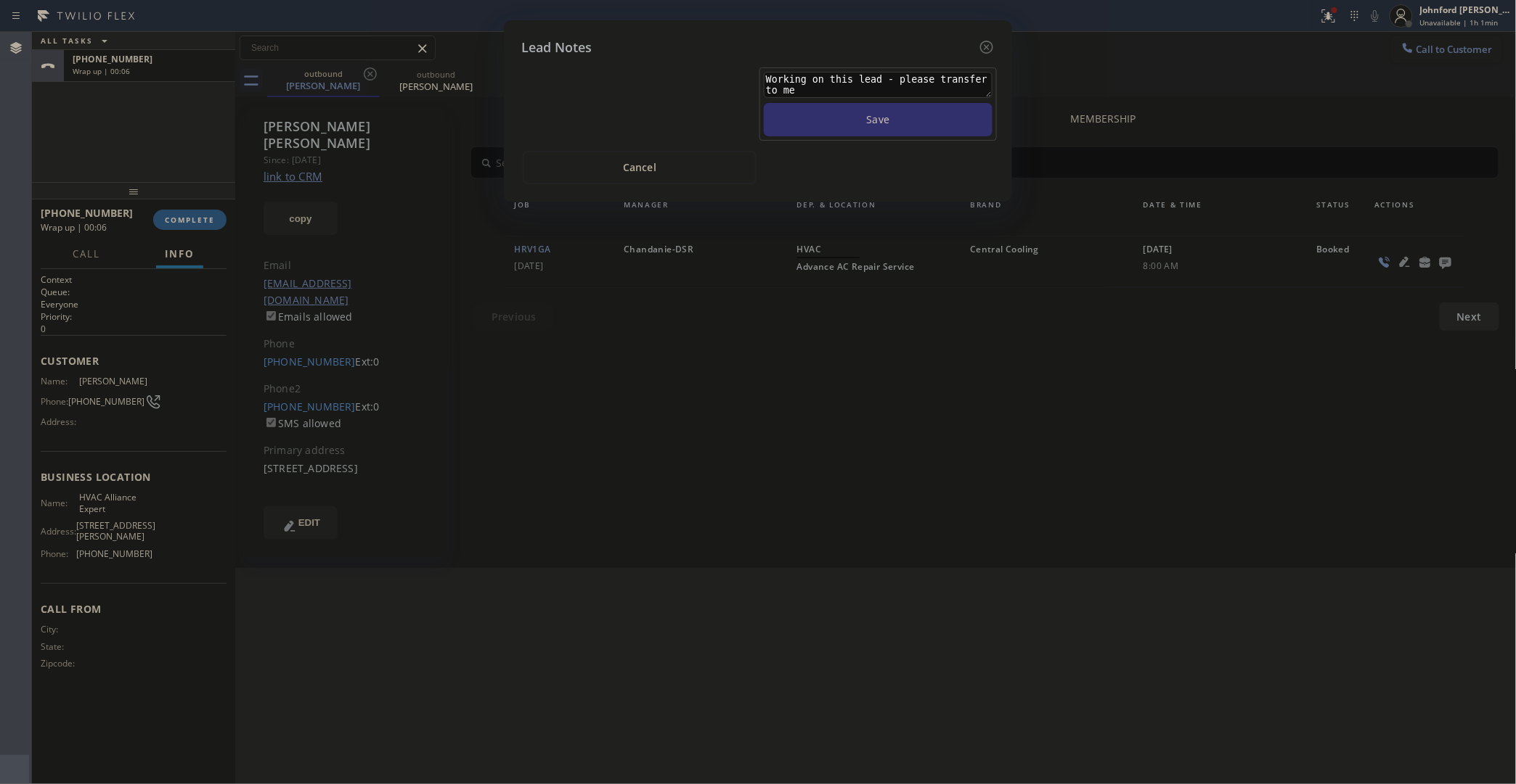
type textarea "Working on this lead - please transfer to me"
click at [856, 103] on button "Save" at bounding box center [878, 120] width 229 height 34
click at [180, 222] on div "Lead Notes Working on this lead - please transfer to me 2025-08-26 13:39:07 use…" at bounding box center [758, 392] width 1516 height 784
click at [988, 38] on icon at bounding box center [986, 47] width 18 height 18
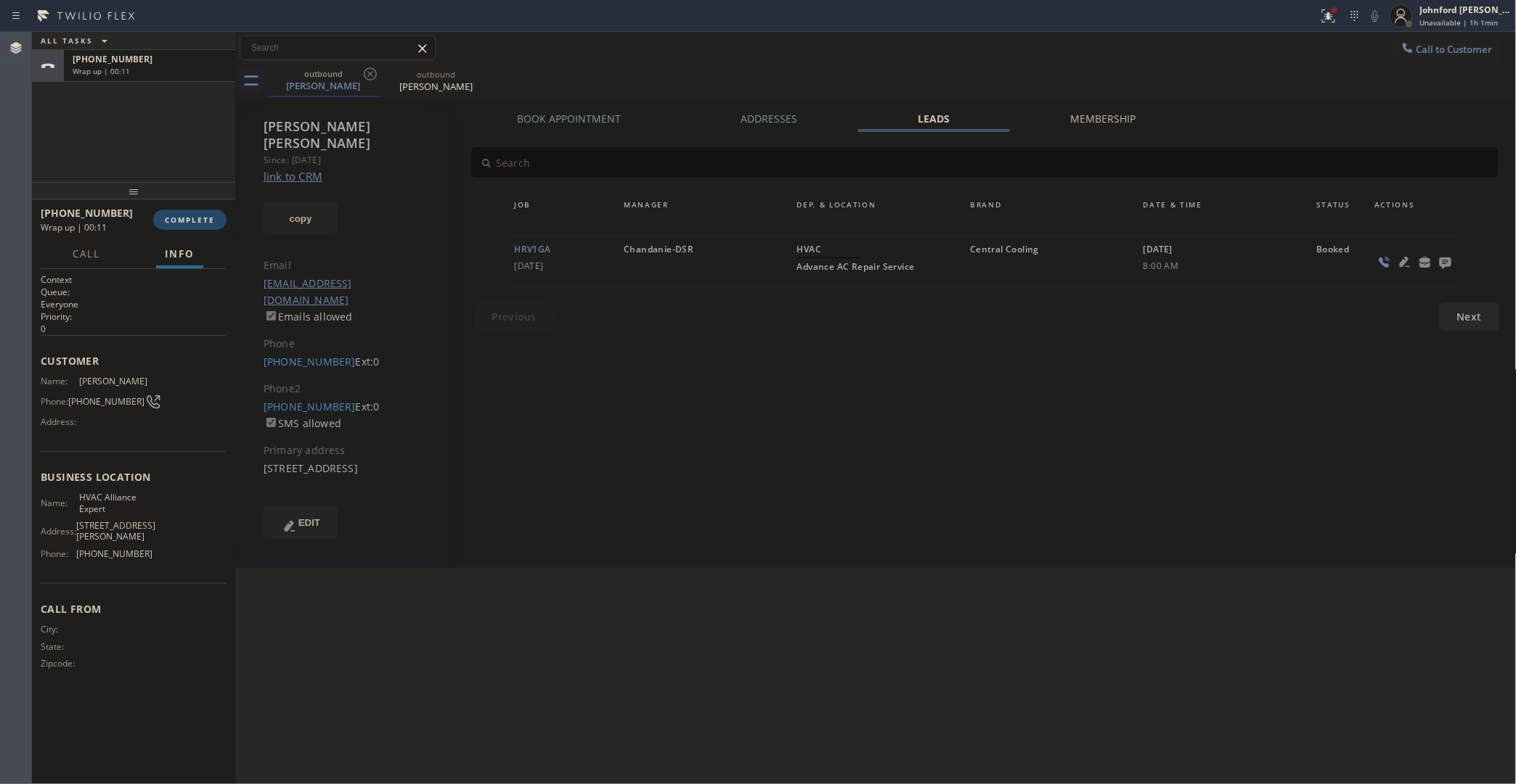
click at [204, 219] on span "COMPLETE" at bounding box center [190, 219] width 50 height 10
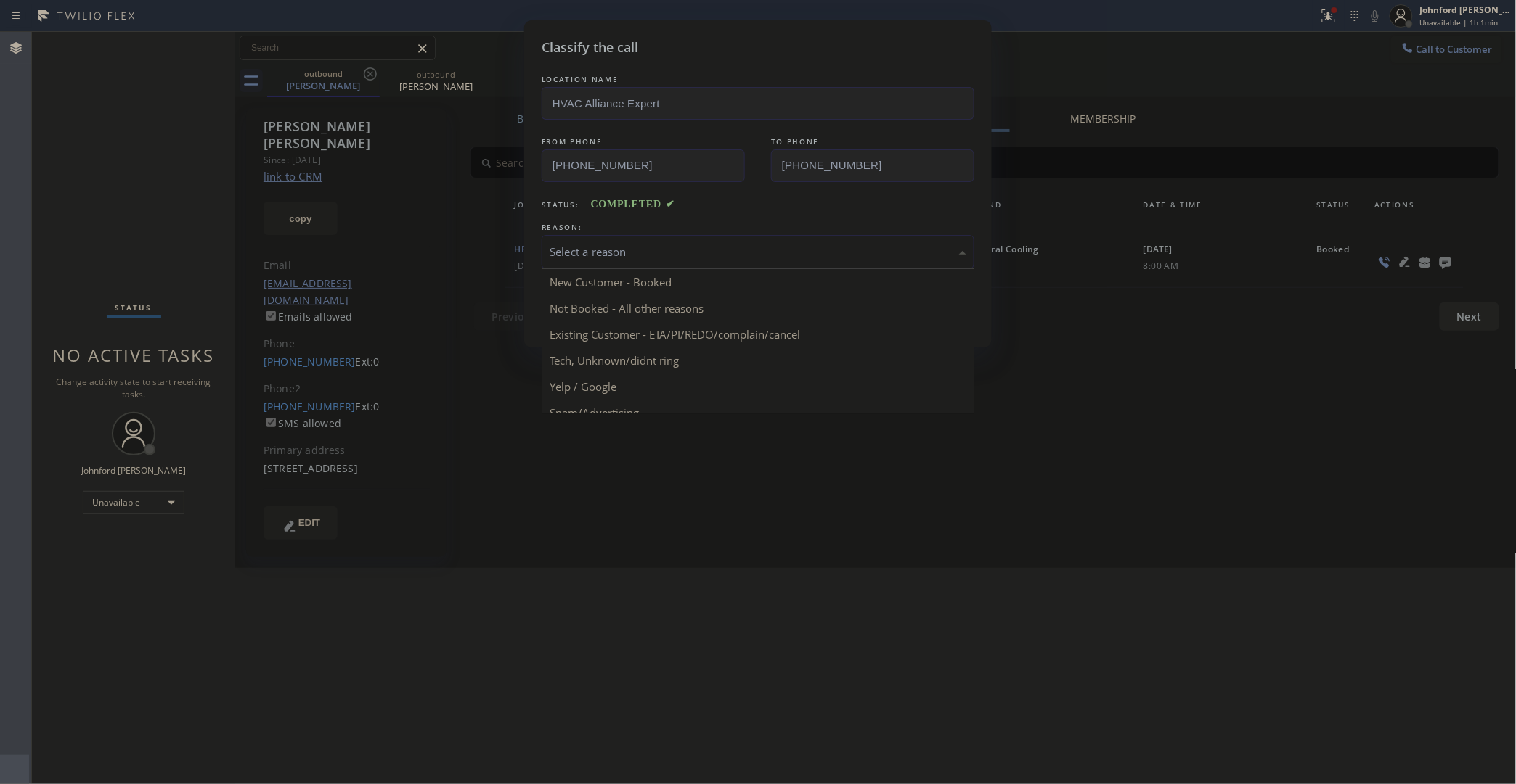
click at [665, 263] on div "Select a reason" at bounding box center [758, 252] width 433 height 34
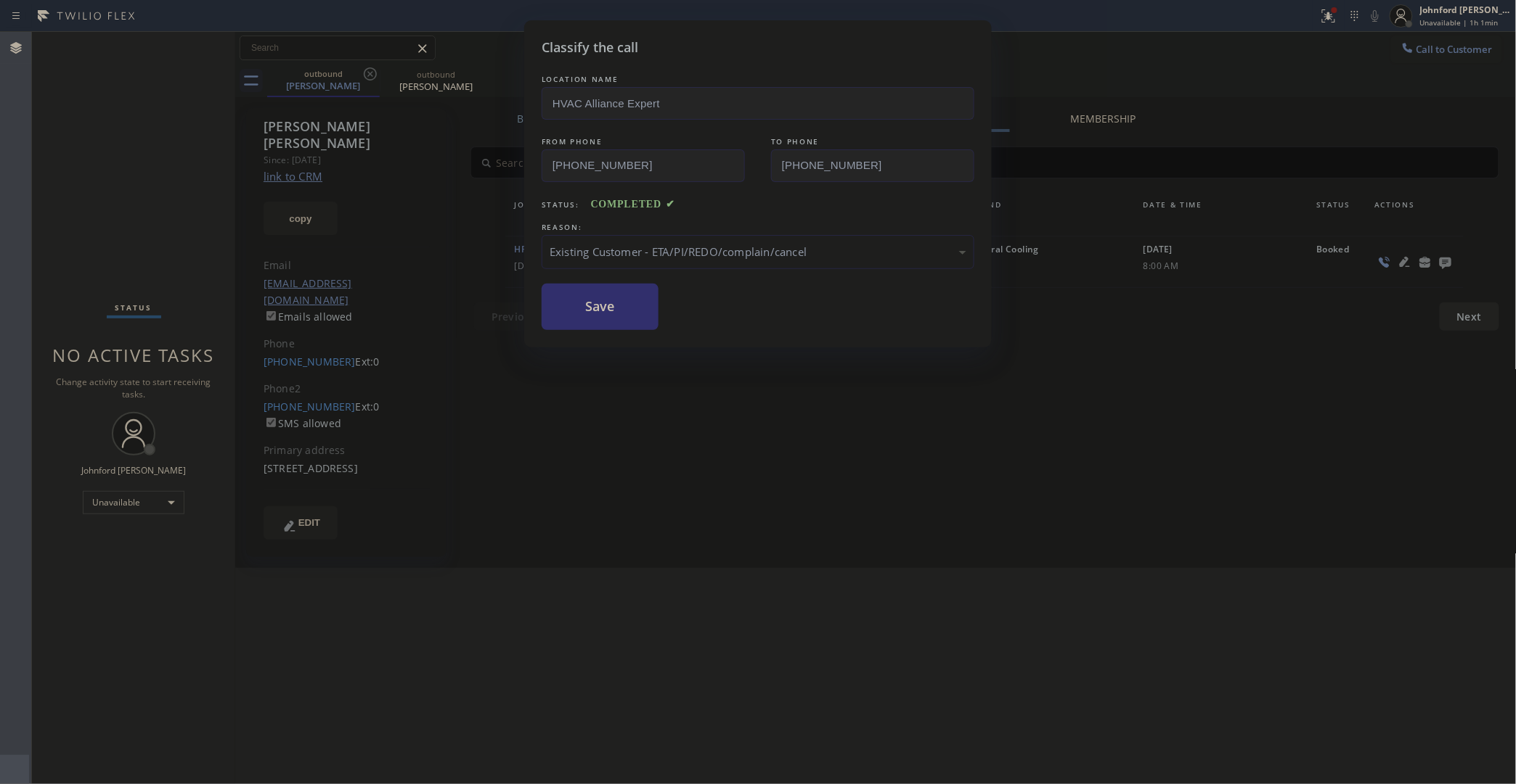
click at [626, 306] on button "Save" at bounding box center [599, 306] width 117 height 47
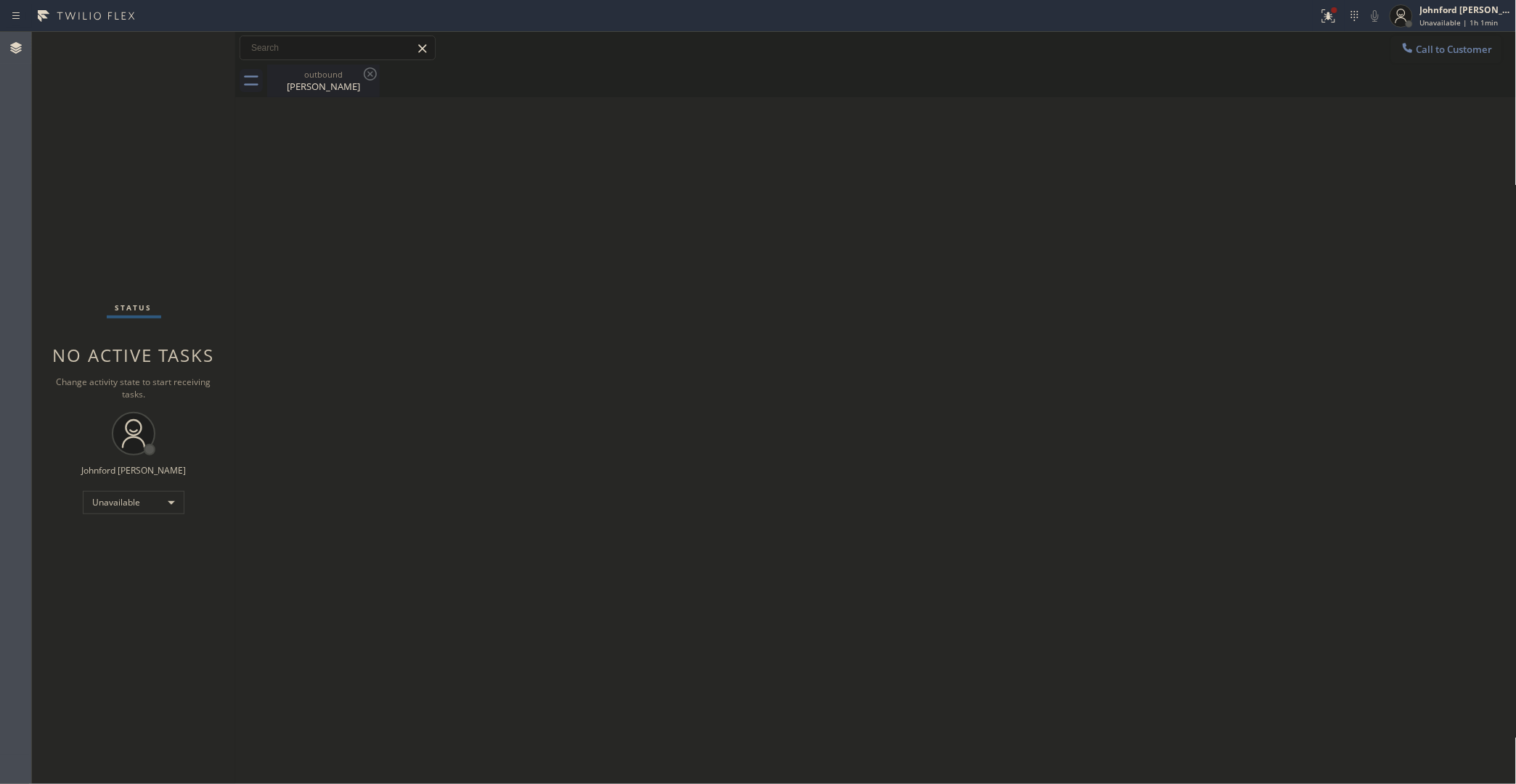
click at [338, 85] on div "Matt Johnson" at bounding box center [323, 86] width 109 height 13
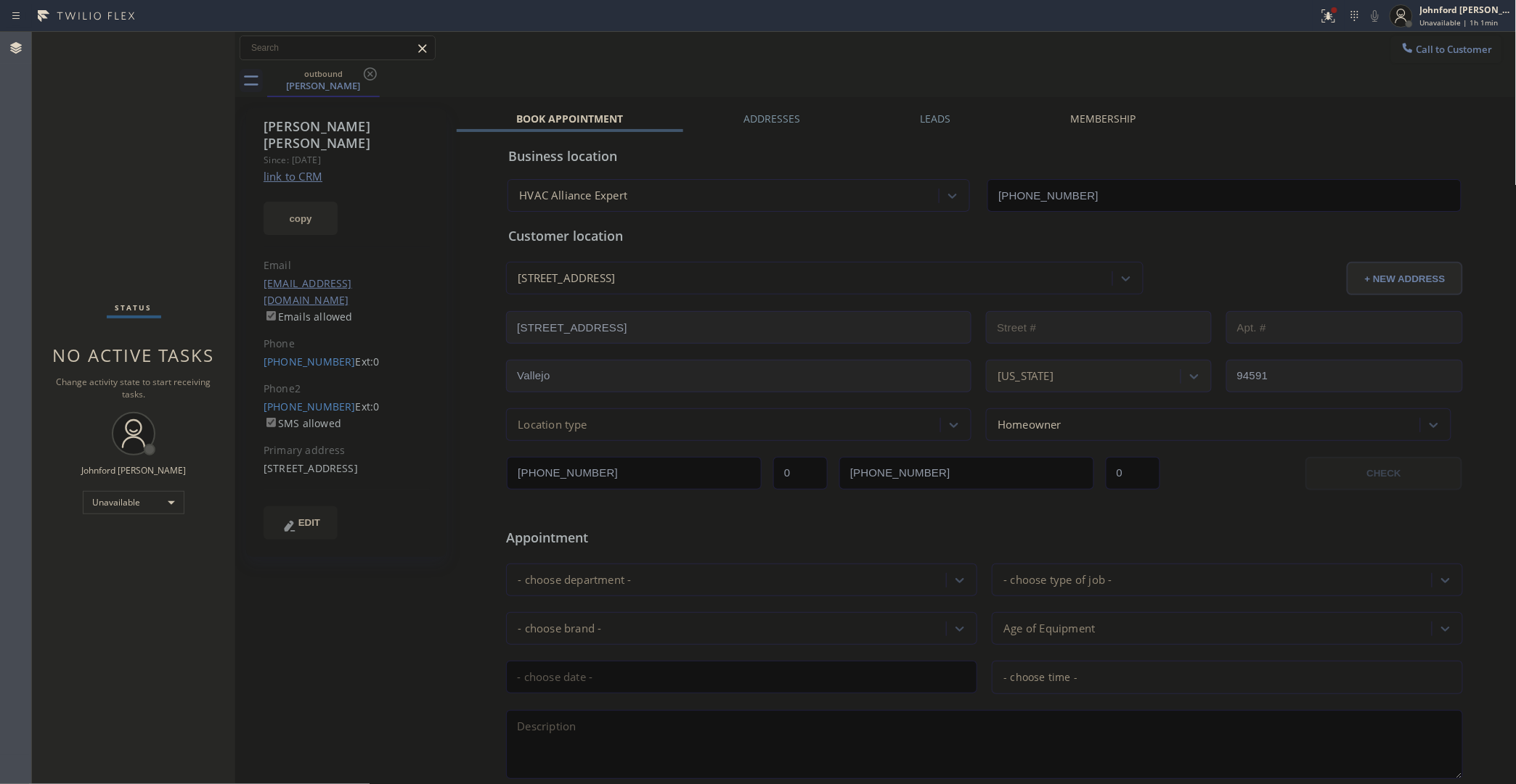
click at [295, 202] on button "copy" at bounding box center [300, 219] width 74 height 34
click at [1401, 55] on button "Call to Customer" at bounding box center [1446, 50] width 111 height 28
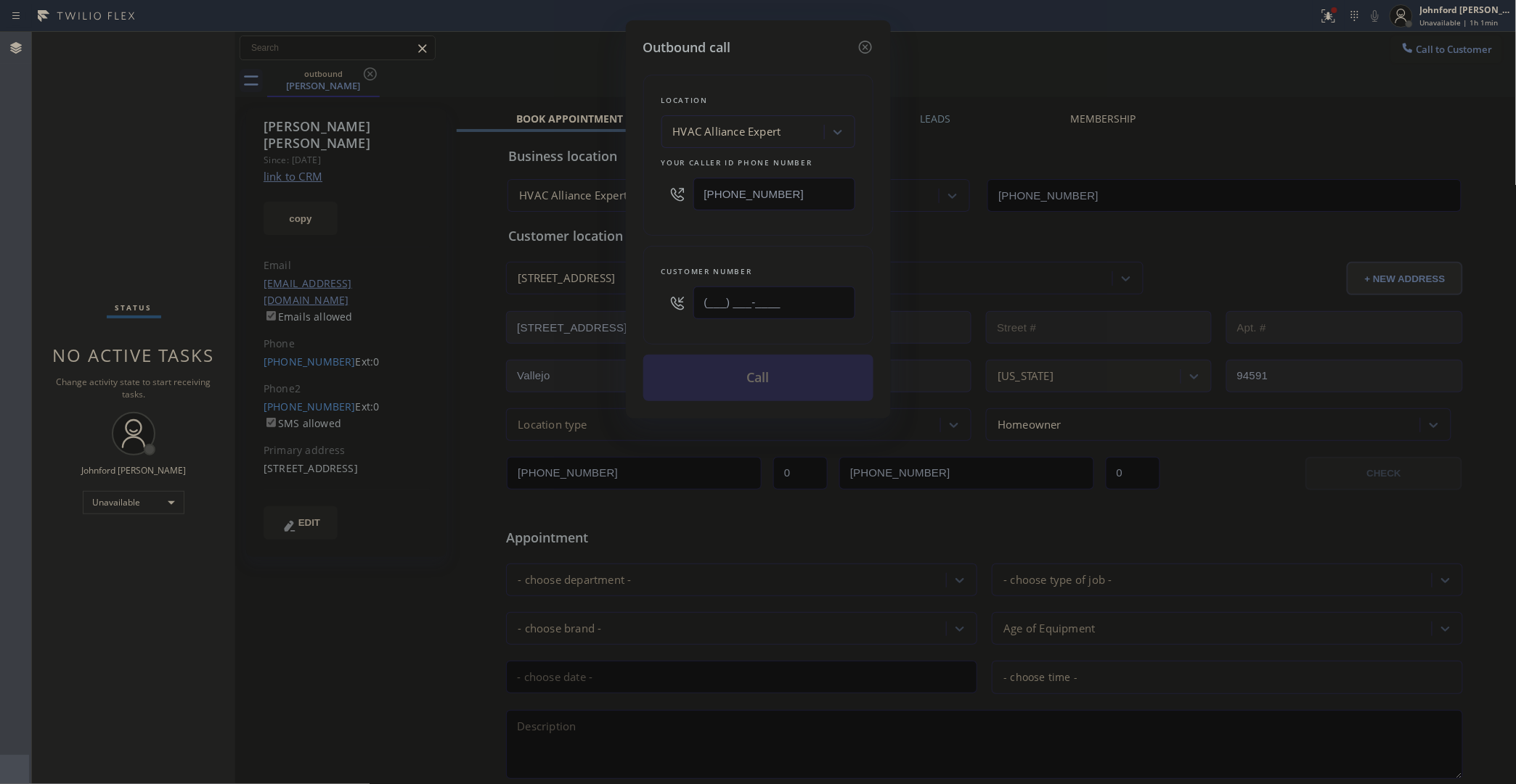
drag, startPoint x: 808, startPoint y: 309, endPoint x: 655, endPoint y: 310, distance: 153.0
click at [655, 310] on div "Customer number (___) ___-____" at bounding box center [758, 295] width 230 height 99
paste input "206) 962-0865"
type input "(206) 962-0865"
drag, startPoint x: 717, startPoint y: 183, endPoint x: 629, endPoint y: 196, distance: 89.0
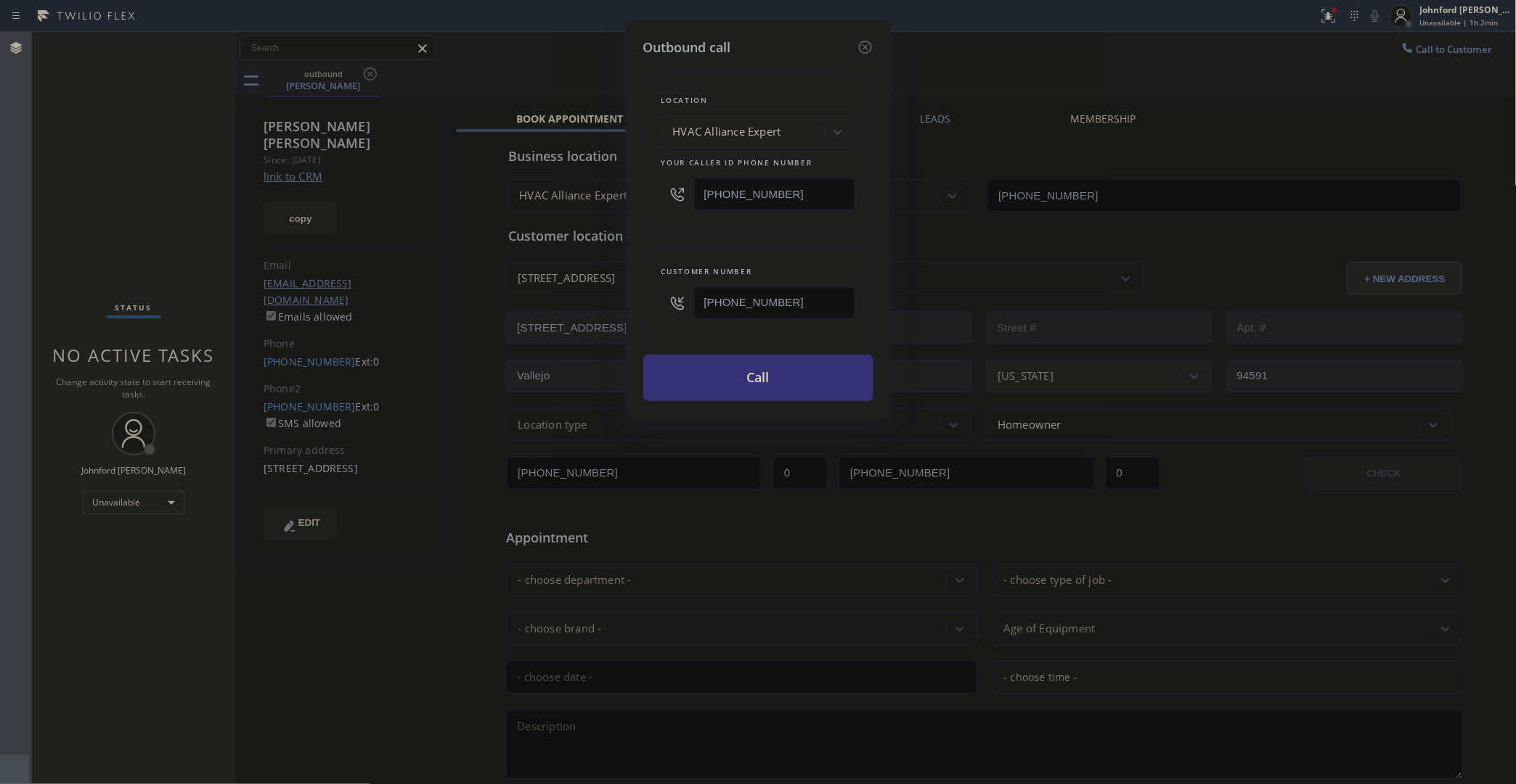
click at [633, 194] on div "Outbound call Location HVAC Alliance Expert Your caller id phone number (323) 9…" at bounding box center [758, 219] width 265 height 398
paste input "855) 731-4952"
type input "[PHONE_NUMBER]"
click at [658, 246] on div "Customer number (206) 962-0865" at bounding box center [758, 295] width 230 height 99
click at [787, 385] on button "Call" at bounding box center [758, 377] width 230 height 47
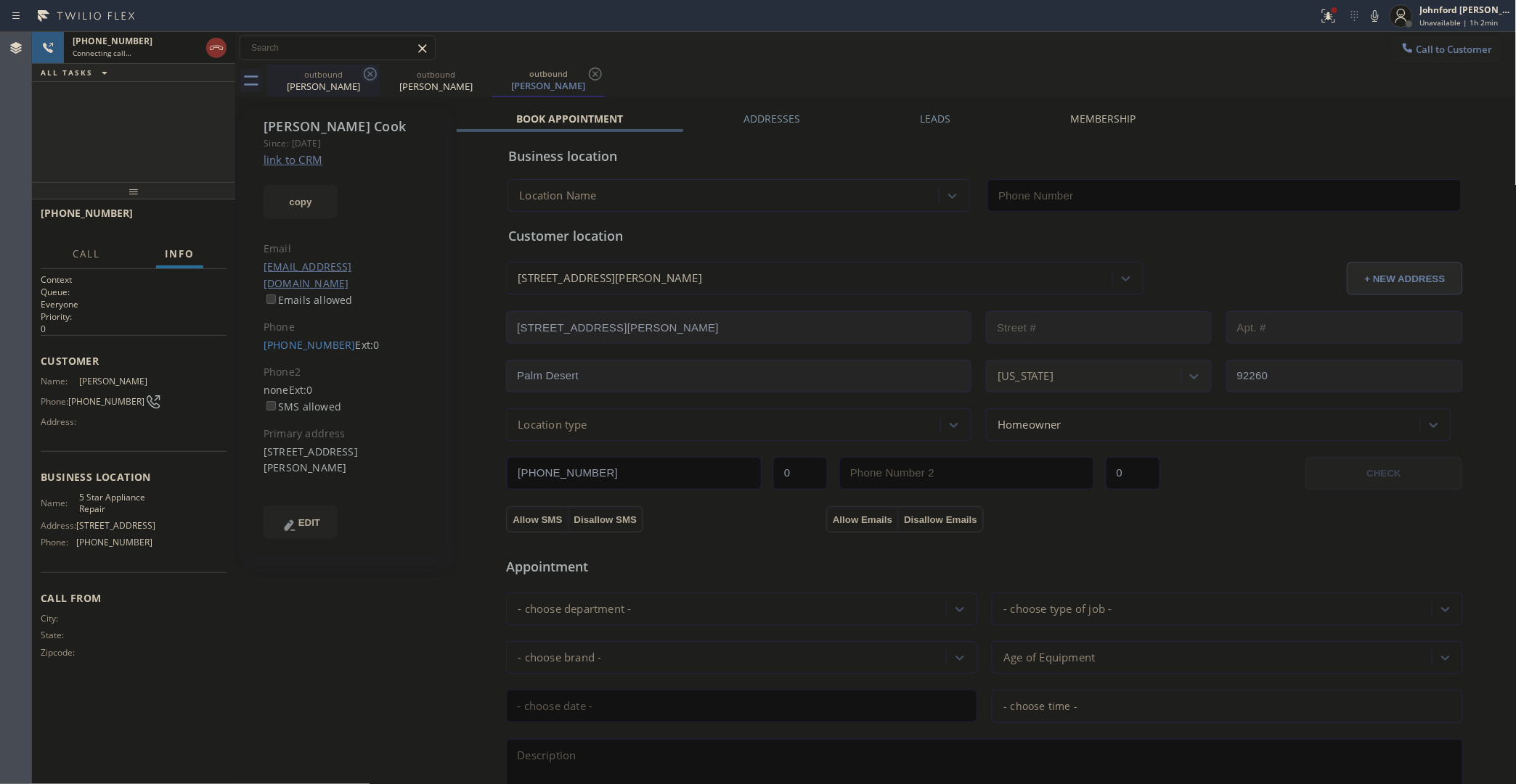
click at [372, 70] on icon at bounding box center [370, 73] width 18 height 18
type input "[PHONE_NUMBER]"
click at [301, 162] on link "link to CRM" at bounding box center [293, 159] width 59 height 15
click at [219, 219] on button "HANG UP" at bounding box center [193, 219] width 67 height 21
click at [923, 120] on label "Leads" at bounding box center [935, 118] width 31 height 14
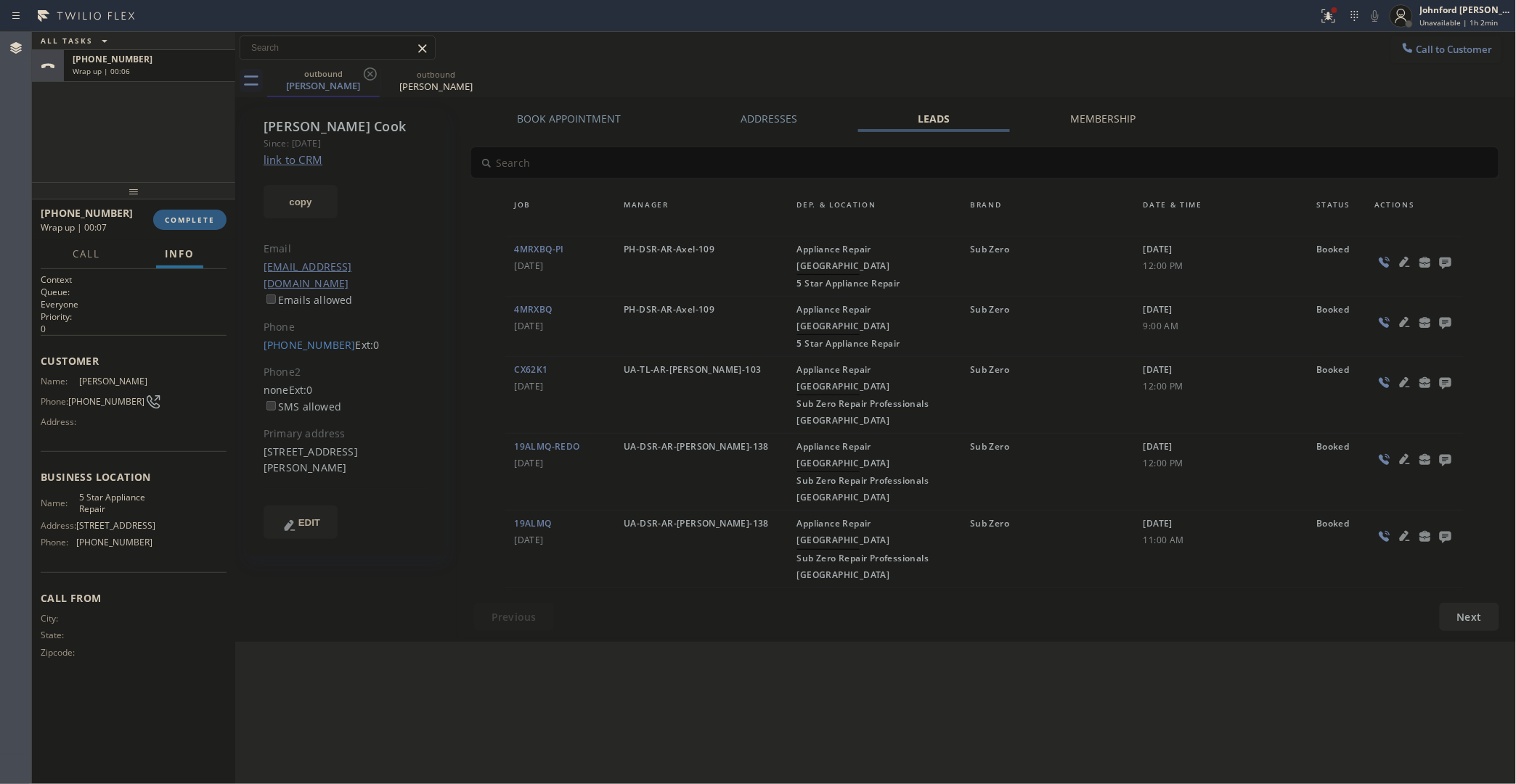
click at [1401, 259] on icon at bounding box center [1445, 263] width 11 height 11
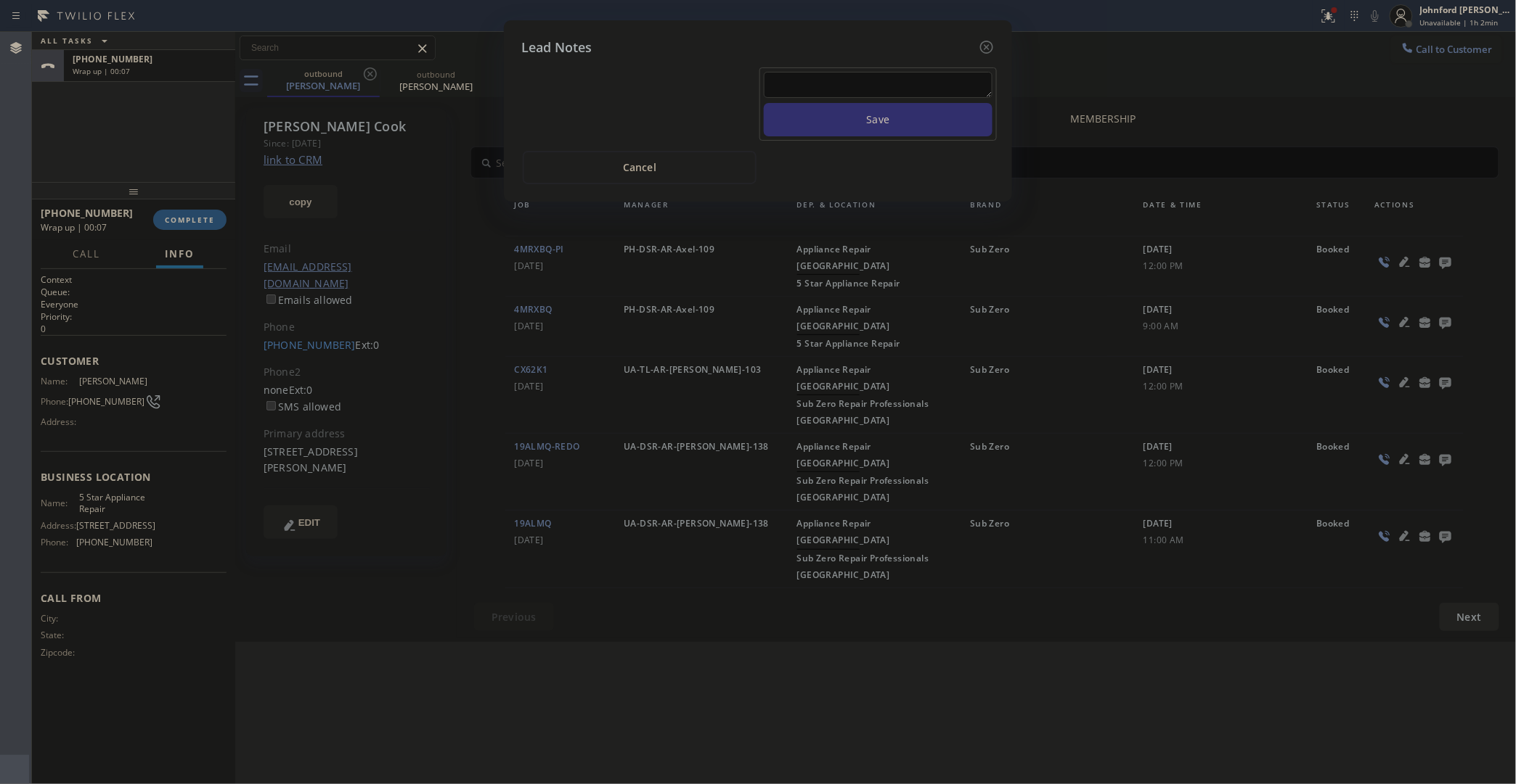
click at [911, 103] on button "Save" at bounding box center [878, 120] width 229 height 34
click at [908, 75] on textarea at bounding box center [878, 85] width 229 height 26
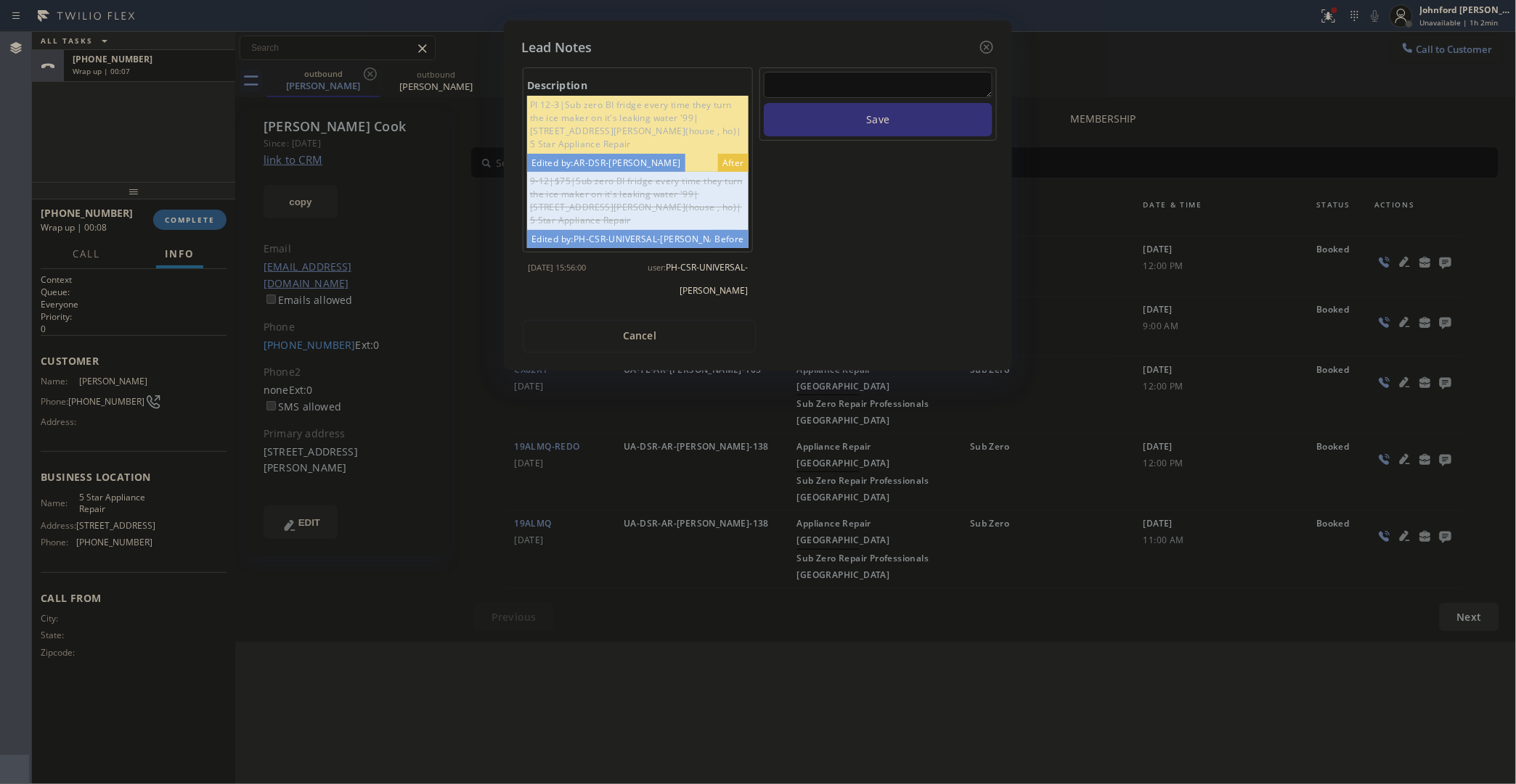
type textarea "o"
type textarea "working on this lead"
click at [764, 103] on button "Save" at bounding box center [878, 120] width 229 height 34
click at [988, 57] on div "Description PI 12-3|Sub zero BI fridge every time they turn the ice maker on it…" at bounding box center [758, 205] width 473 height 296
click at [987, 46] on icon at bounding box center [986, 47] width 18 height 18
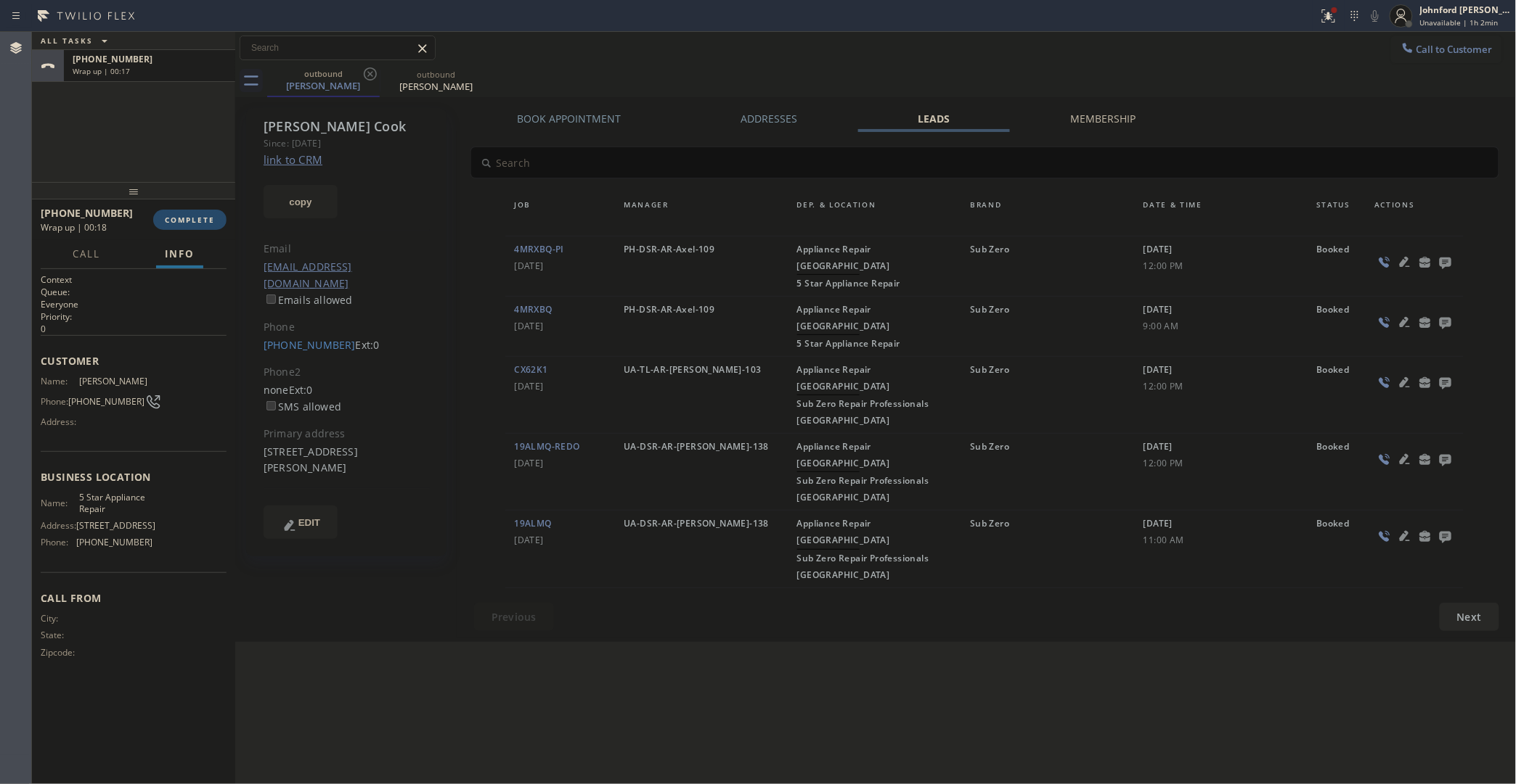
click at [200, 220] on span "COMPLETE" at bounding box center [190, 219] width 50 height 10
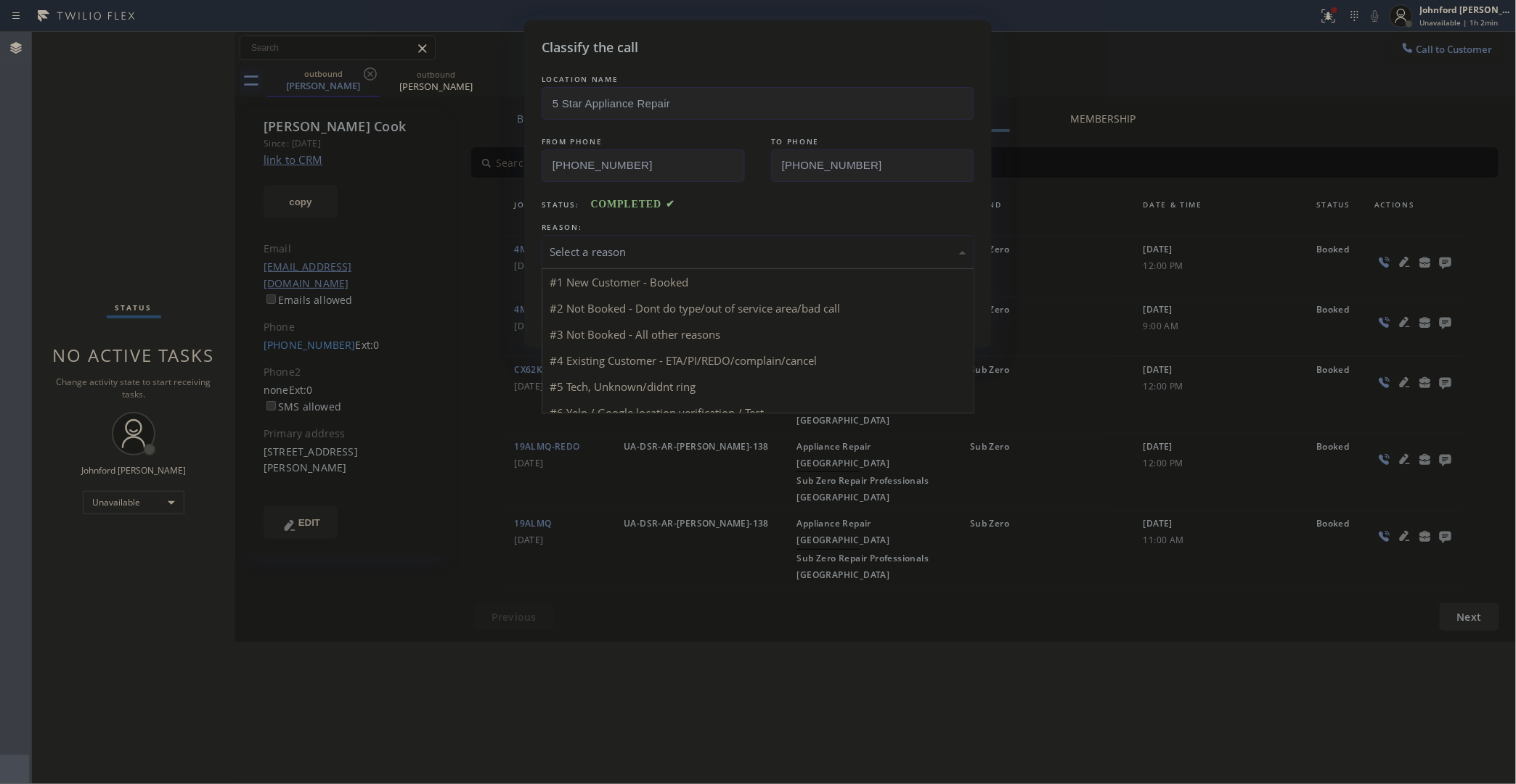
click at [734, 235] on div "Select a reason" at bounding box center [758, 252] width 433 height 34
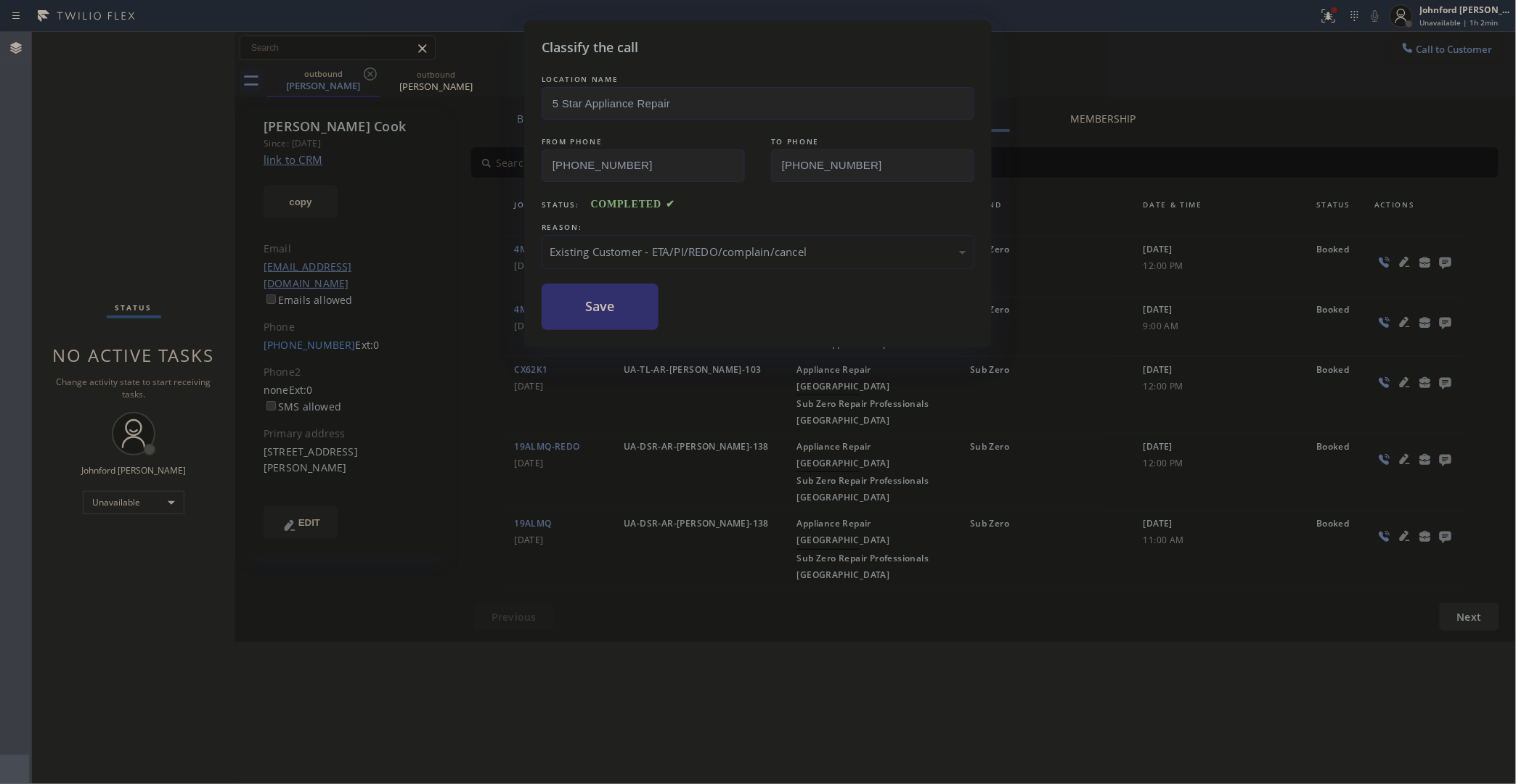
click at [612, 302] on button "Save" at bounding box center [599, 306] width 117 height 47
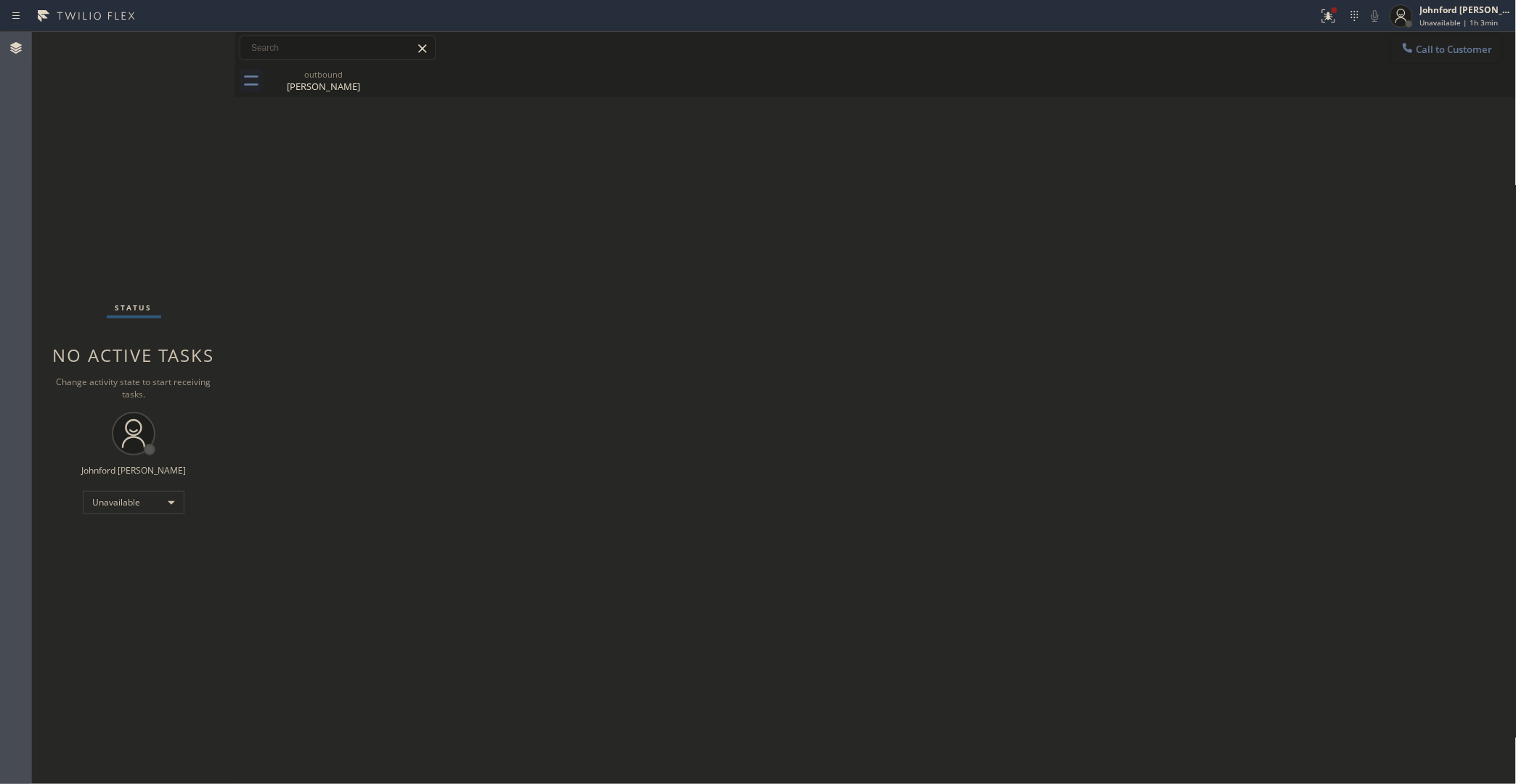
drag, startPoint x: 1423, startPoint y: 49, endPoint x: 827, endPoint y: 244, distance: 627.1
click at [1401, 49] on span "Call to Customer" at bounding box center [1455, 49] width 76 height 13
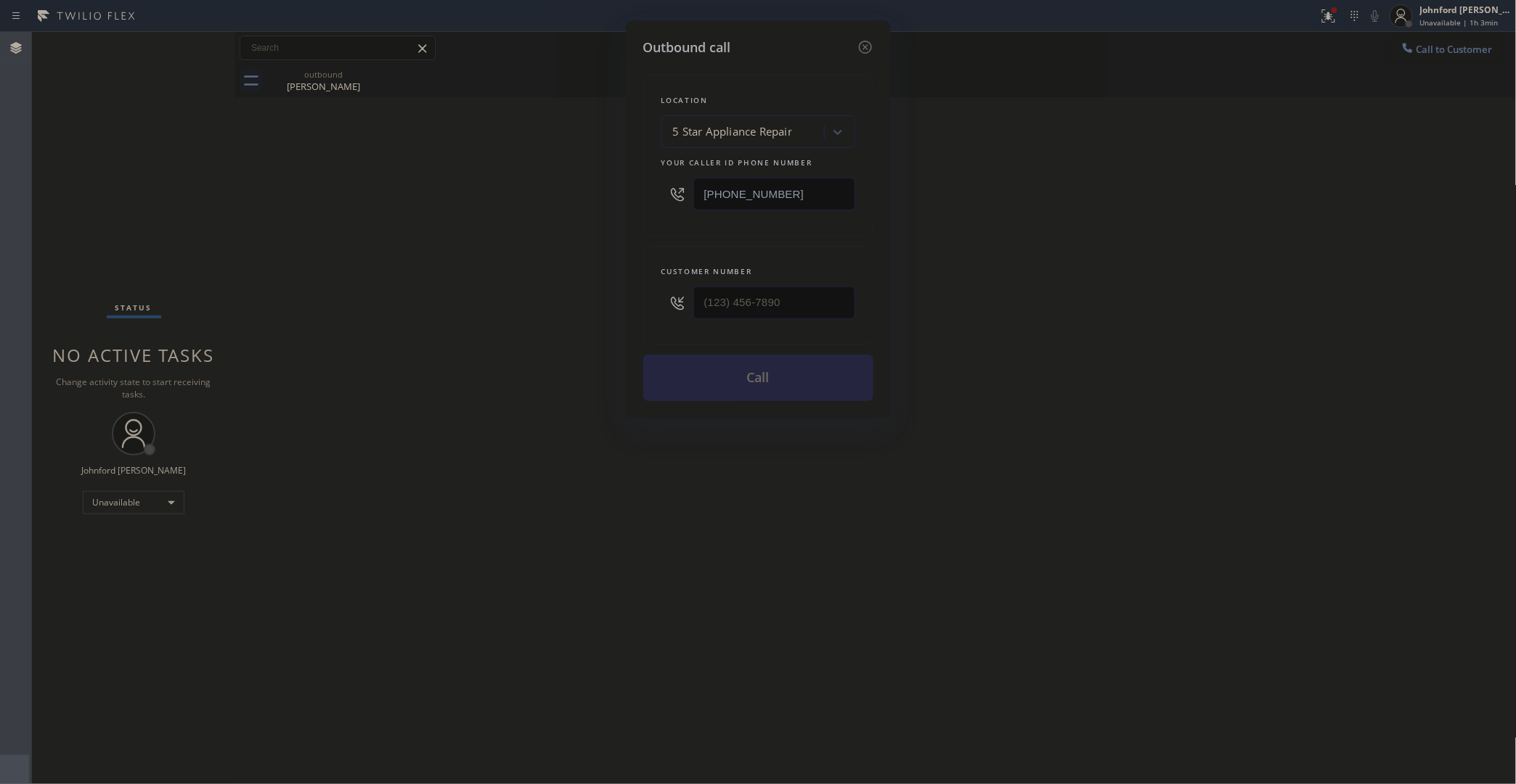
drag, startPoint x: 819, startPoint y: 186, endPoint x: 577, endPoint y: 190, distance: 242.0
click at [584, 186] on div "Outbound call Location 5 Star Appliance Repair Your caller id phone number [PHO…" at bounding box center [758, 392] width 1516 height 784
paste input "8) 800-3094"
type input "(858) 800-3094"
drag, startPoint x: 802, startPoint y: 280, endPoint x: 578, endPoint y: 295, distance: 224.5
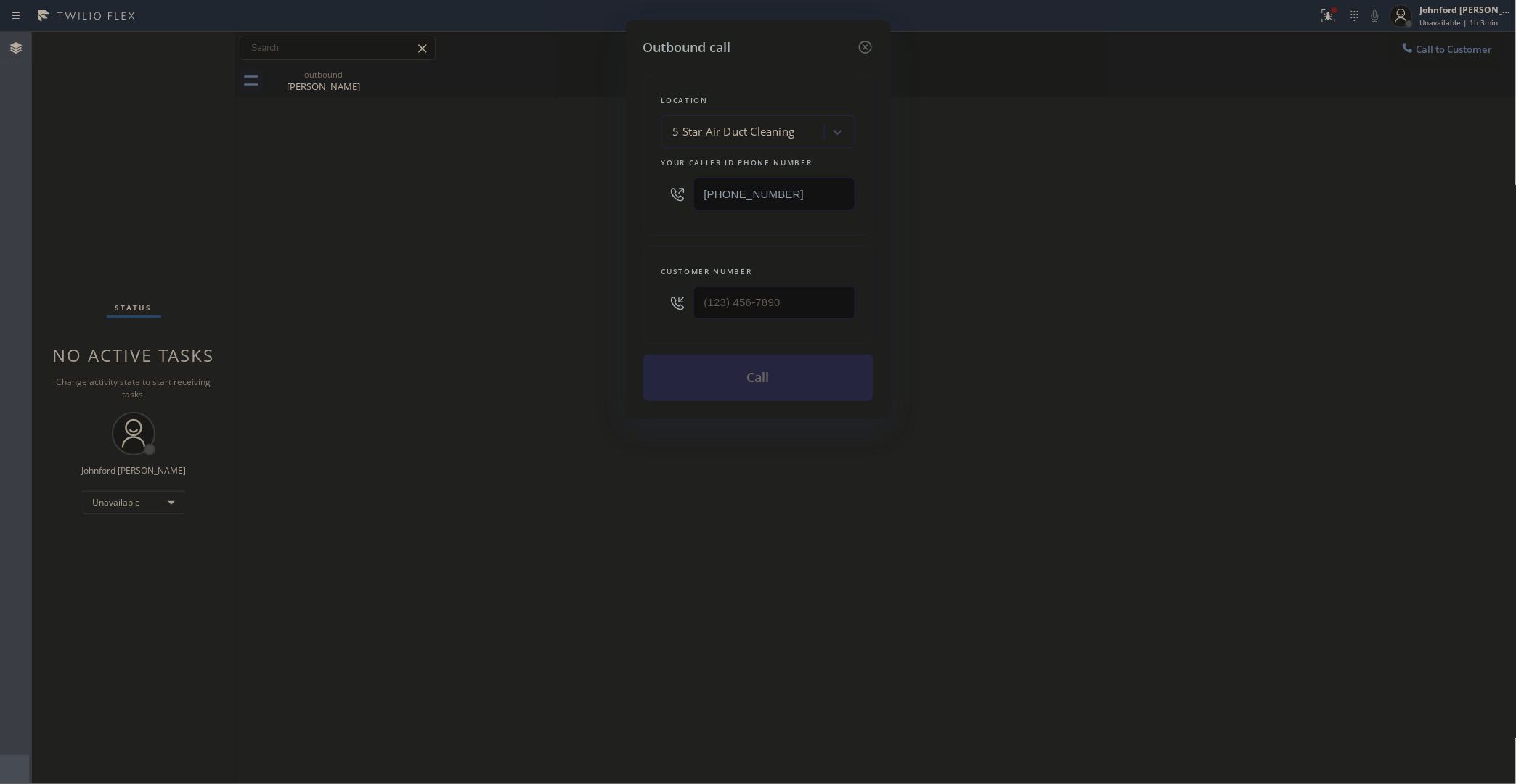
click at [578, 295] on div "Outbound call Location 5 Star Air Duct Cleaning Your caller id phone number (85…" at bounding box center [758, 392] width 1516 height 784
drag, startPoint x: 797, startPoint y: 313, endPoint x: 633, endPoint y: 313, distance: 164.0
click at [633, 313] on div "Outbound call Location 5 Star Air Duct Cleaning Your caller id phone number (85…" at bounding box center [758, 219] width 265 height 398
paste input "310) 283-3877"
type input "(310) 283-3877"
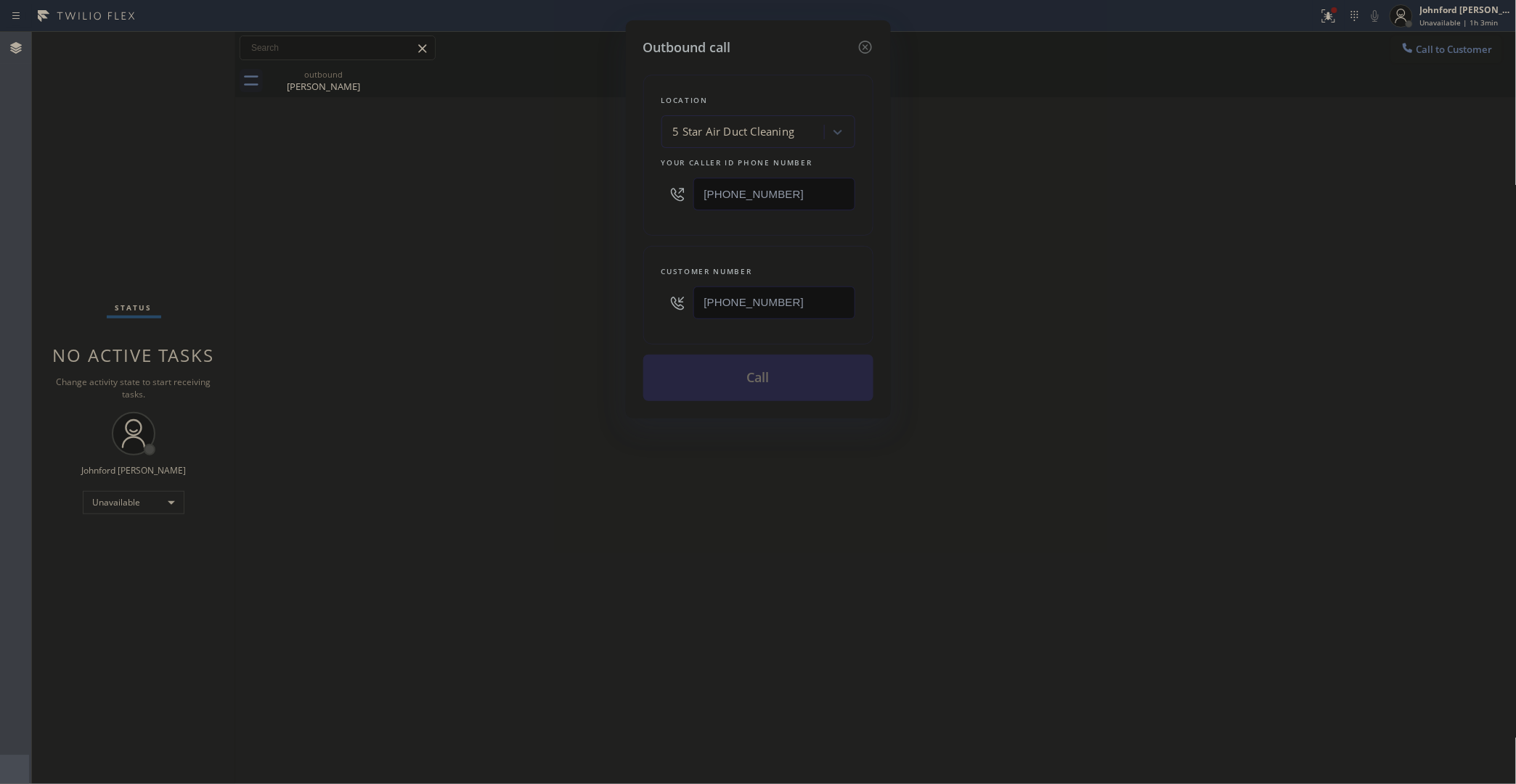
click at [535, 313] on div "Outbound call Location 5 Star Air Duct Cleaning Your caller id phone number (85…" at bounding box center [758, 392] width 1516 height 784
click at [690, 361] on button "Call" at bounding box center [758, 377] width 230 height 47
click at [1025, 361] on div "Outbound call Location 5 Star Air Duct Cleaning Your caller id phone number (85…" at bounding box center [758, 392] width 1516 height 784
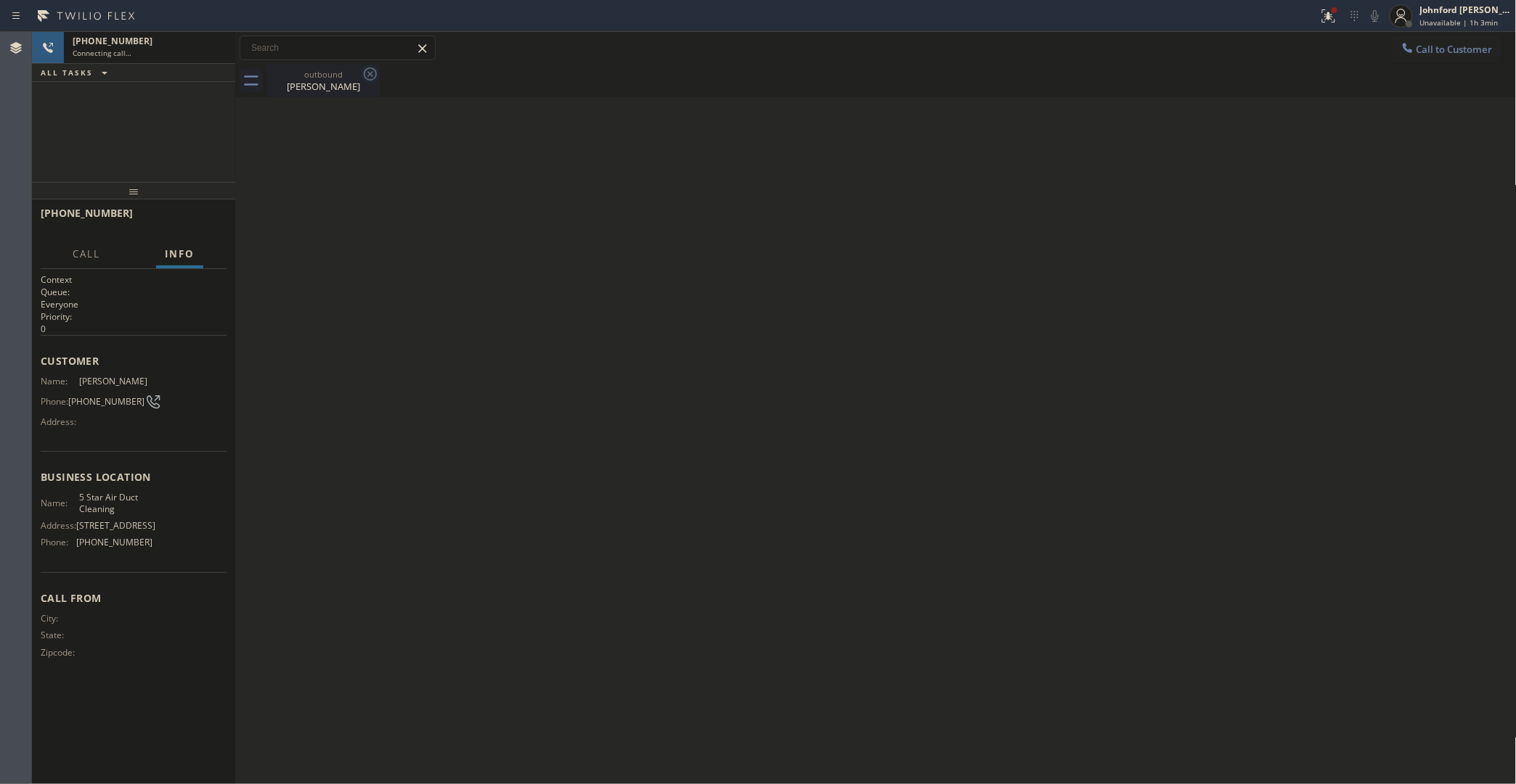
click at [372, 74] on icon at bounding box center [370, 73] width 18 height 18
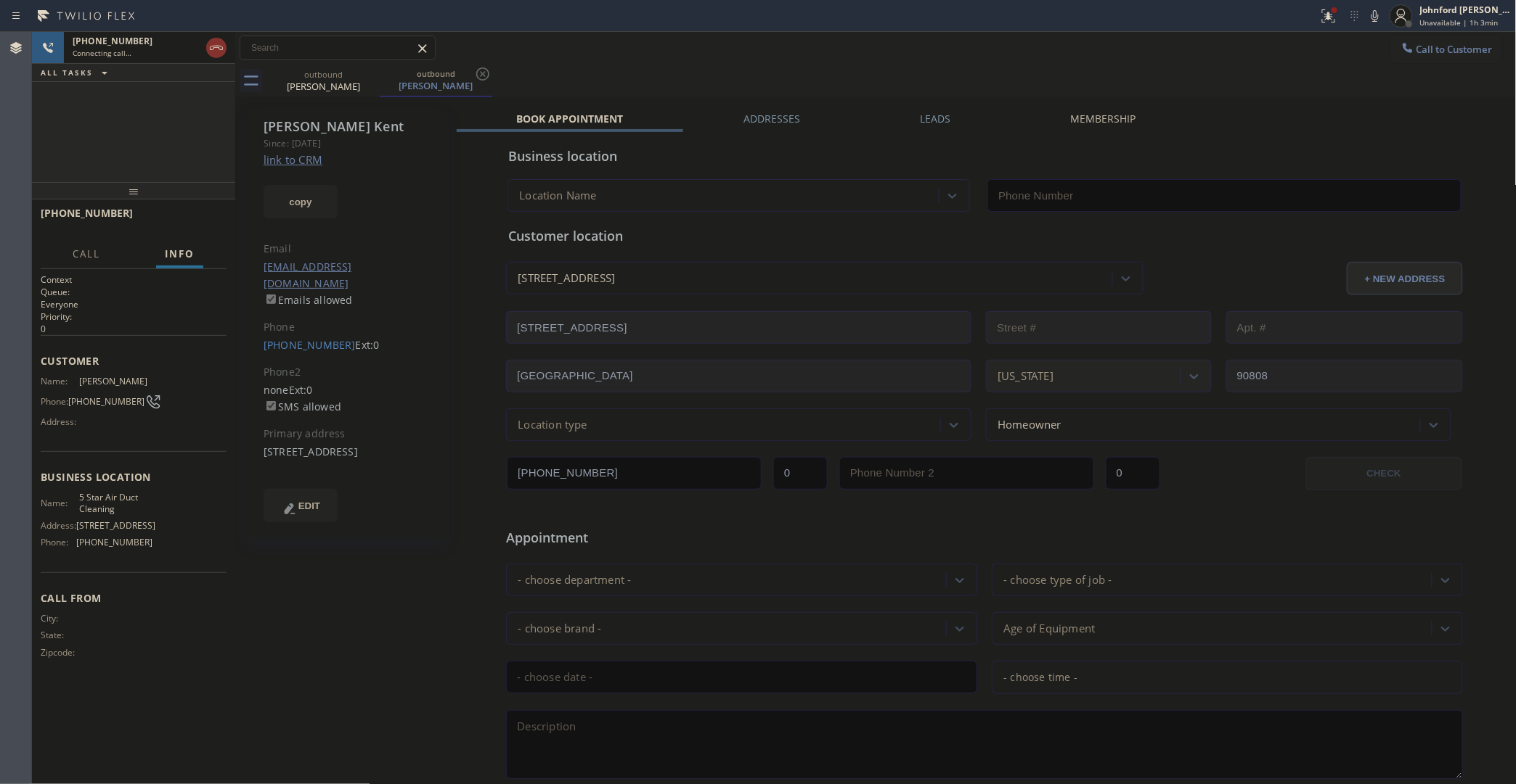
click at [310, 158] on link "link to CRM" at bounding box center [293, 159] width 59 height 15
type input "(858) 800-3094"
click at [183, 222] on span "HANG UP" at bounding box center [193, 219] width 44 height 10
click at [305, 338] on div "(310) 283-3877 Ext: 0" at bounding box center [346, 346] width 166 height 17
click at [310, 338] on link "(310) 283-3877" at bounding box center [310, 345] width 93 height 14
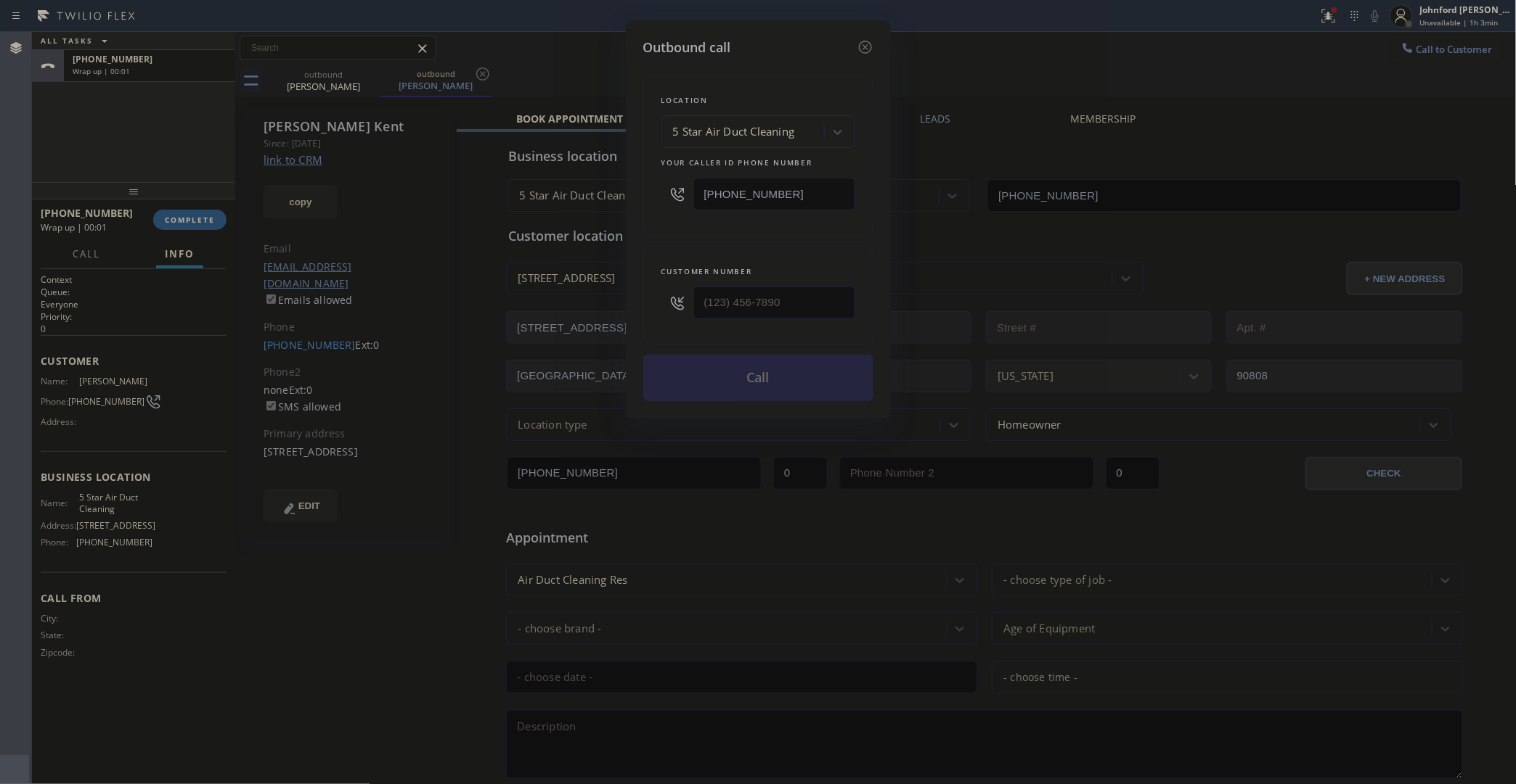
type input "(310) 283-3877"
click at [750, 375] on button "Call" at bounding box center [758, 377] width 230 height 47
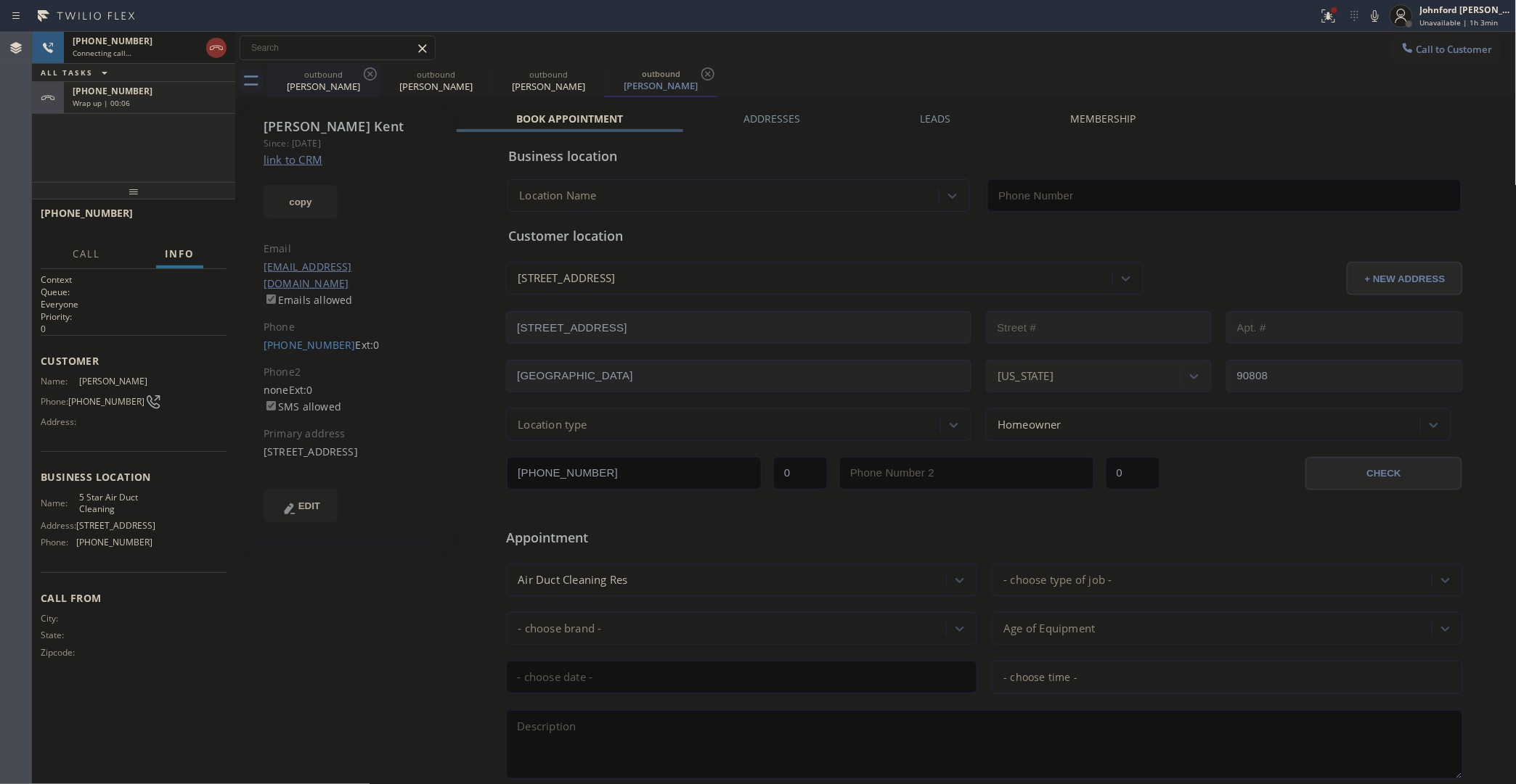
type input "(858) 800-3094"
click at [359, 73] on div "outbound" at bounding box center [323, 74] width 109 height 11
click at [365, 73] on icon at bounding box center [370, 73] width 13 height 13
click at [0, 0] on icon at bounding box center [0, 0] width 0 height 0
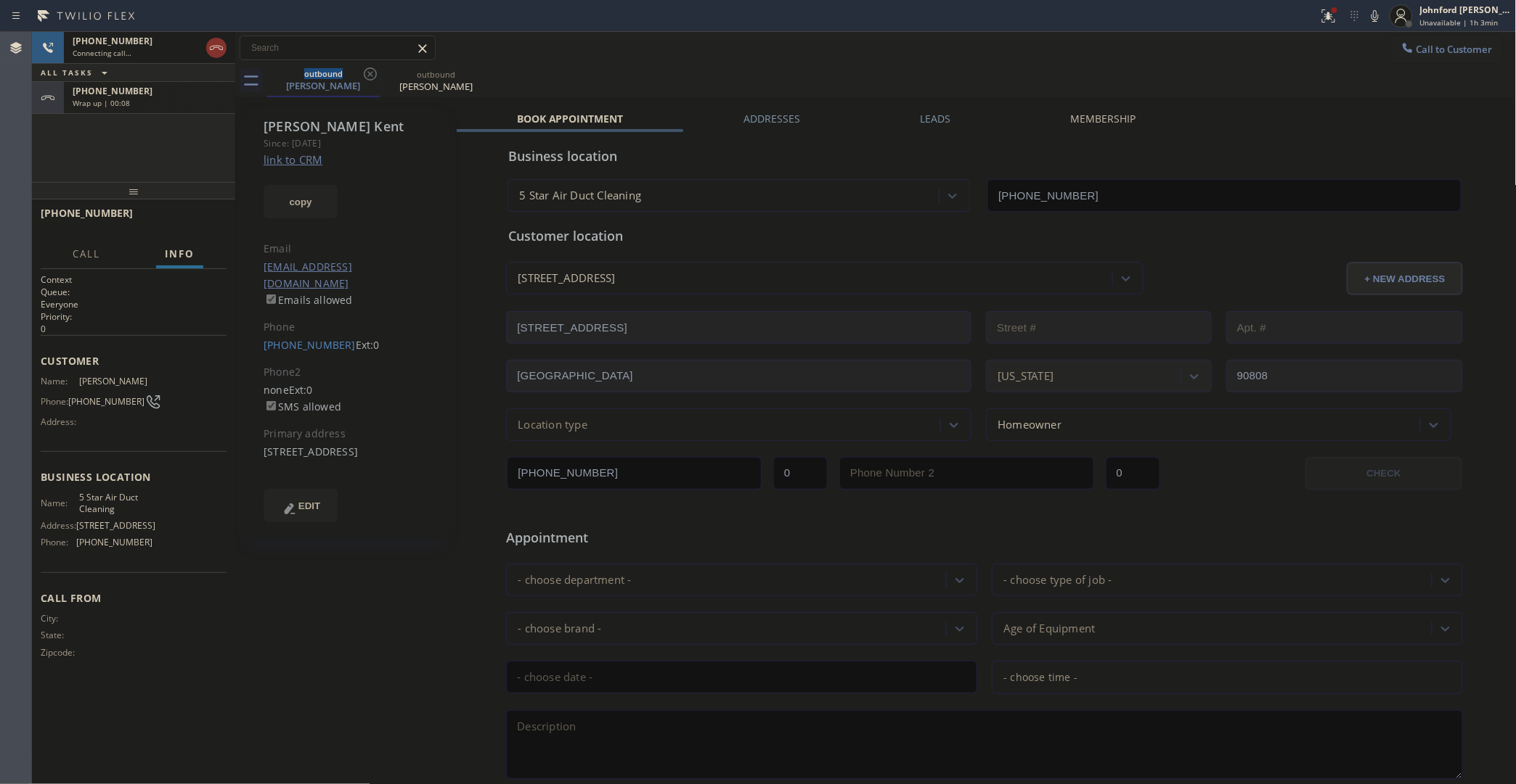
click at [161, 102] on div "Wrap up | 00:08" at bounding box center [149, 102] width 154 height 10
click at [182, 225] on button "COMPLETE" at bounding box center [190, 219] width 73 height 21
type input "(858) 800-3094"
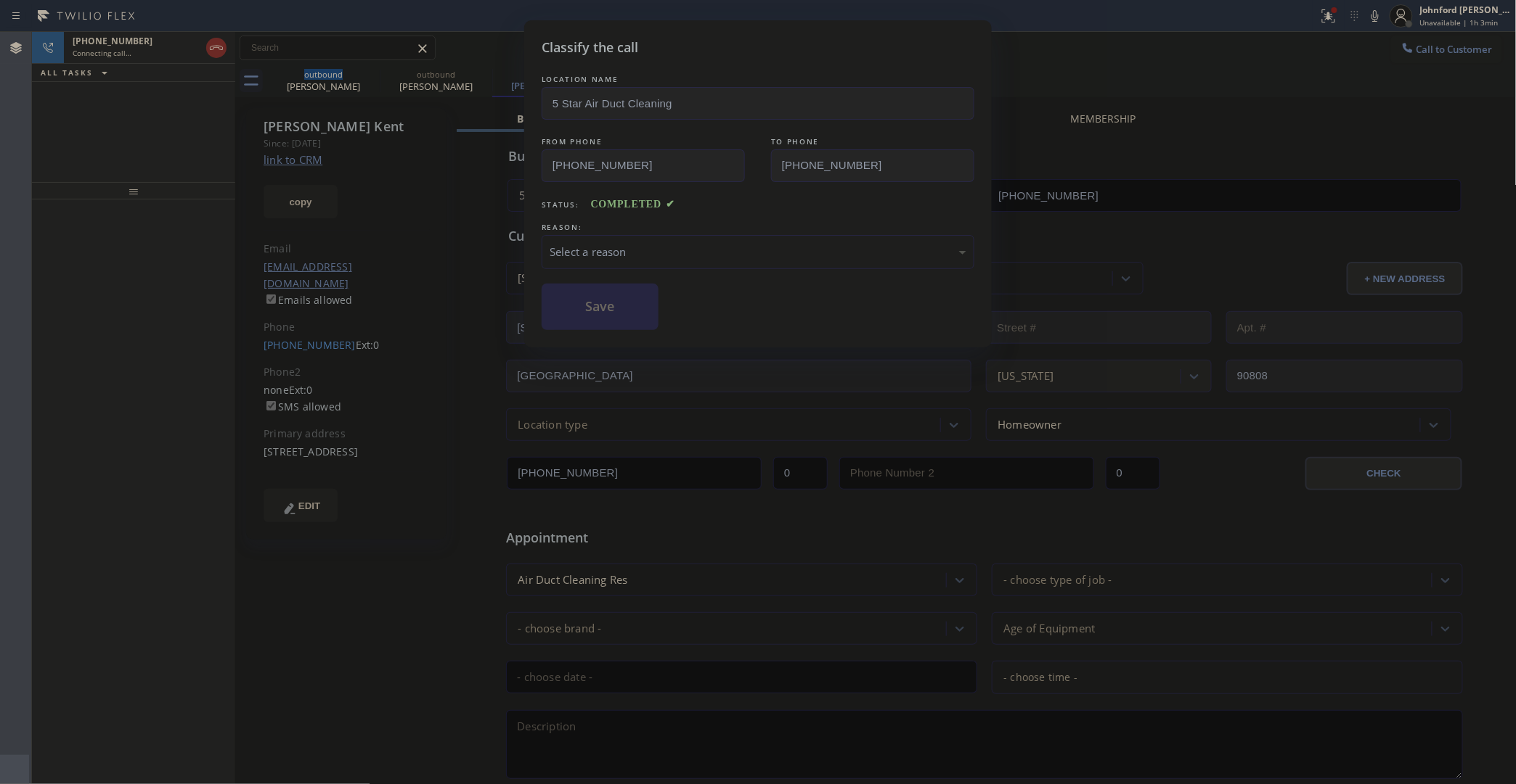
click at [579, 244] on div "Select a reason" at bounding box center [758, 252] width 417 height 17
click at [648, 316] on button "Save" at bounding box center [599, 306] width 117 height 47
click at [177, 621] on div at bounding box center [134, 491] width 203 height 585
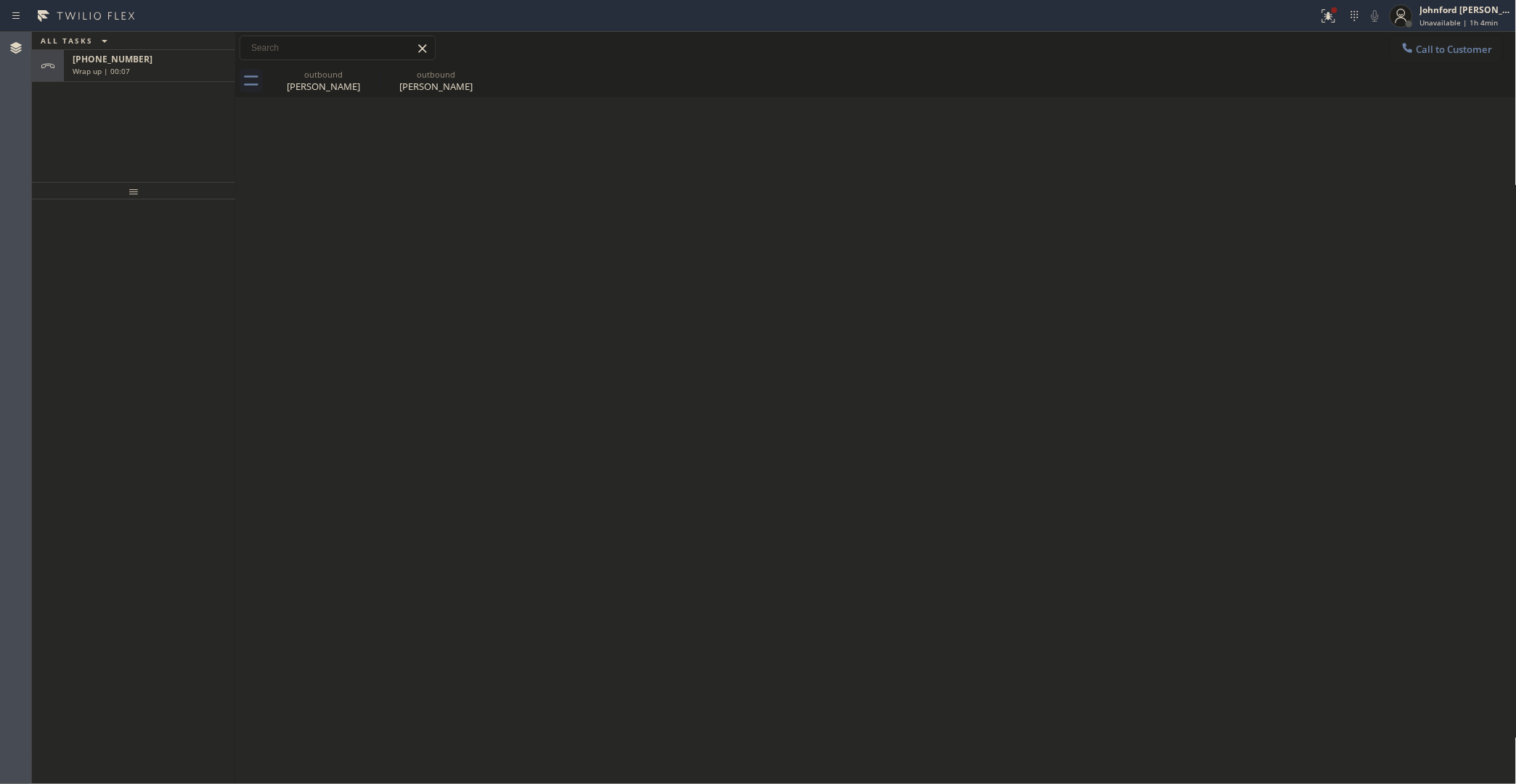
click at [99, 111] on div "ALL TASKS ALL TASKS ACTIVE TASKS TASKS IN WRAP UP +13102833877 Wrap up | 00:07" at bounding box center [134, 107] width 203 height 151
click at [128, 64] on div "+13102833877 Wrap up | 00:07" at bounding box center [147, 66] width 165 height 32
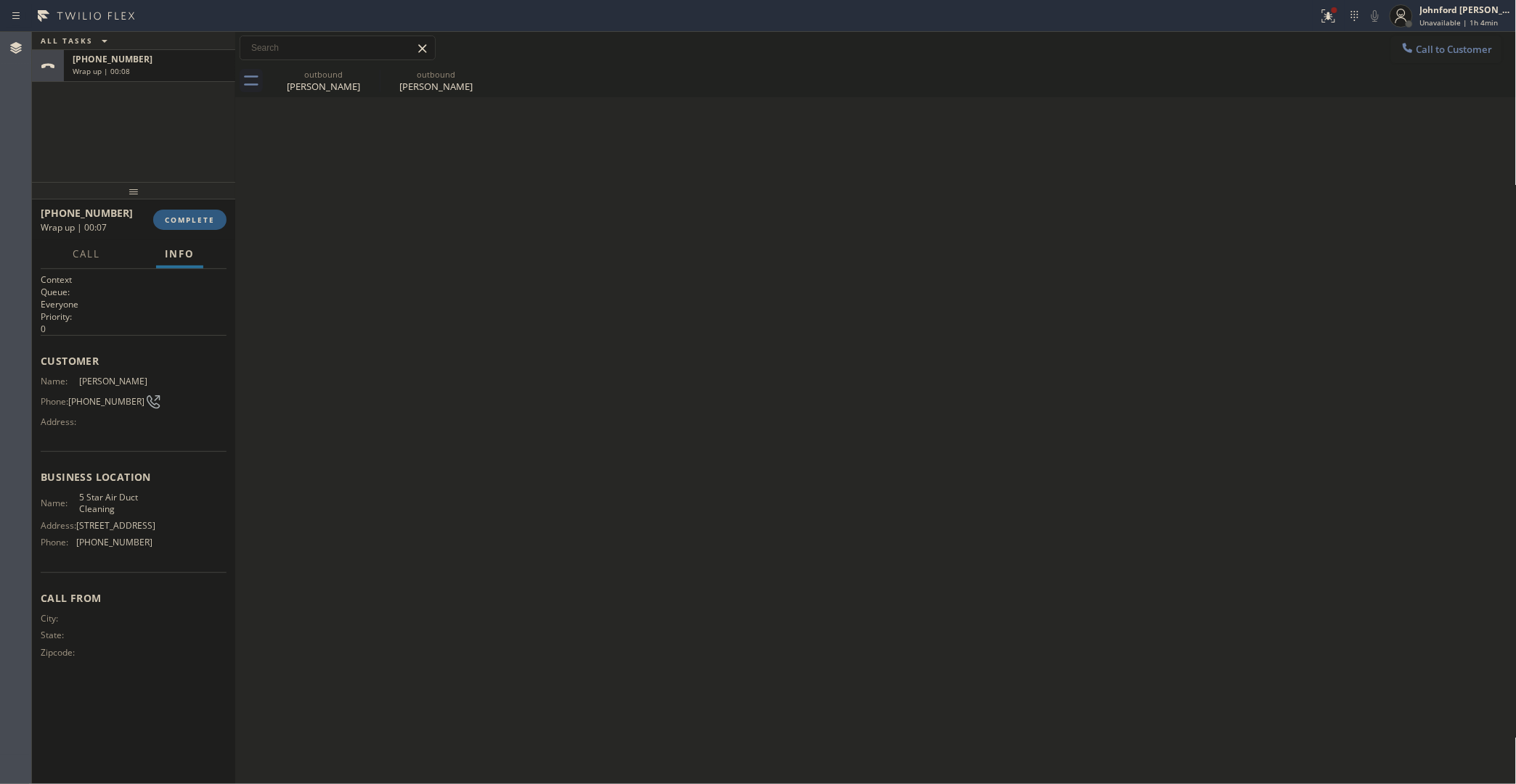
click at [174, 235] on div "+13102833877 Wrap up | 00:07 COMPLETE" at bounding box center [133, 219] width 186 height 37
click at [181, 222] on span "COMPLETE" at bounding box center [190, 219] width 50 height 10
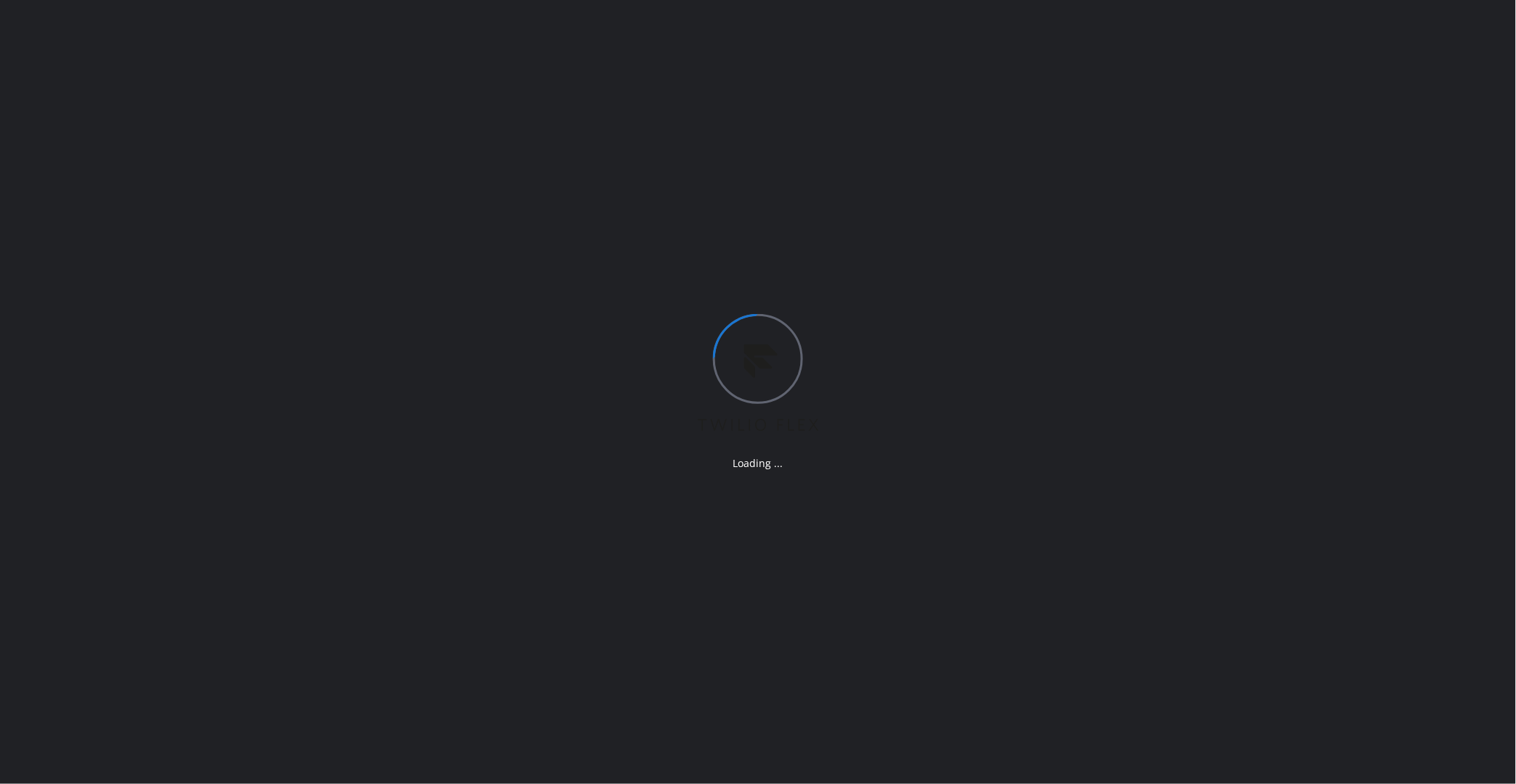
click at [70, 329] on div "Loading ..." at bounding box center [758, 392] width 1516 height 784
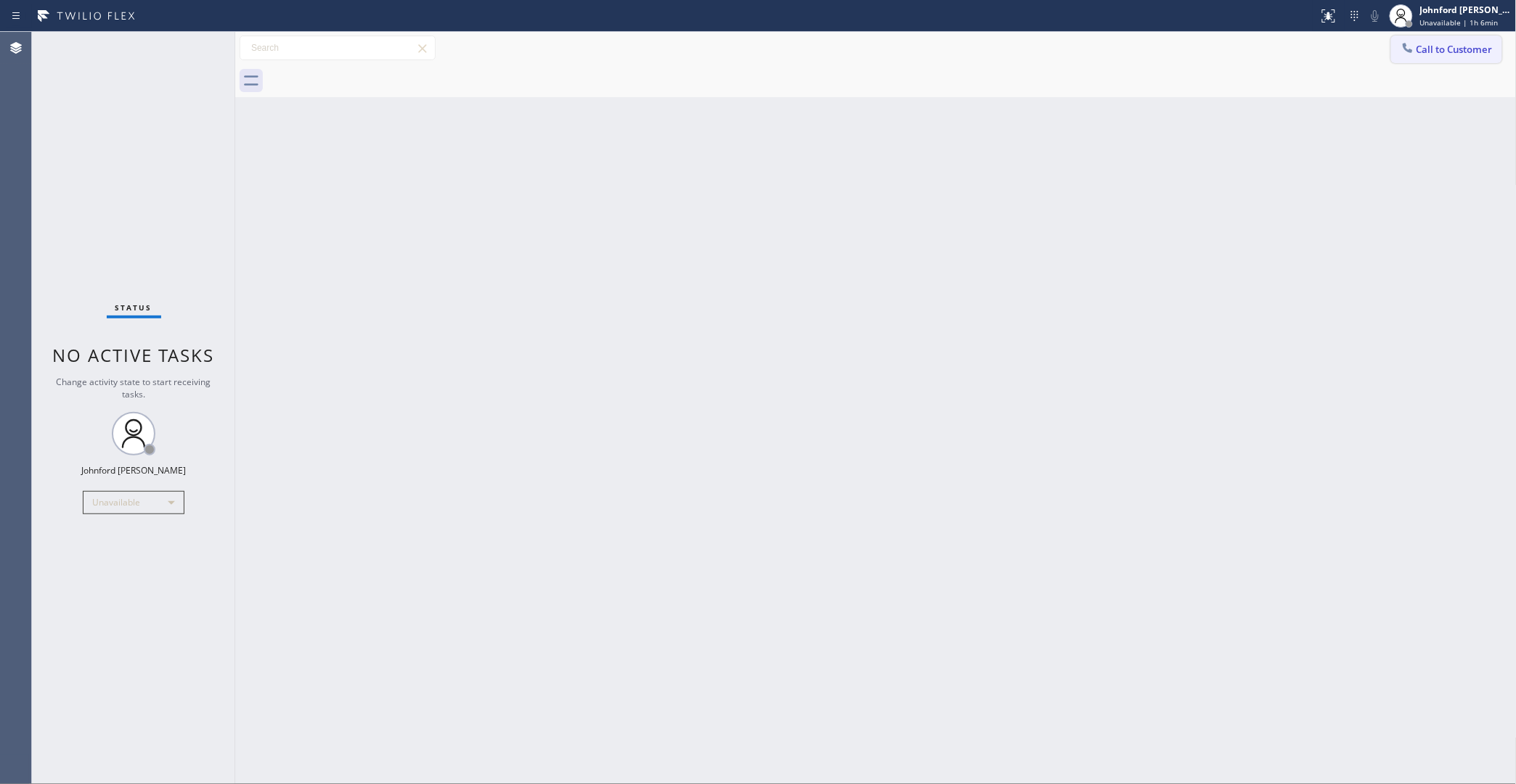
click at [1453, 55] on button "Call to Customer" at bounding box center [1446, 50] width 111 height 28
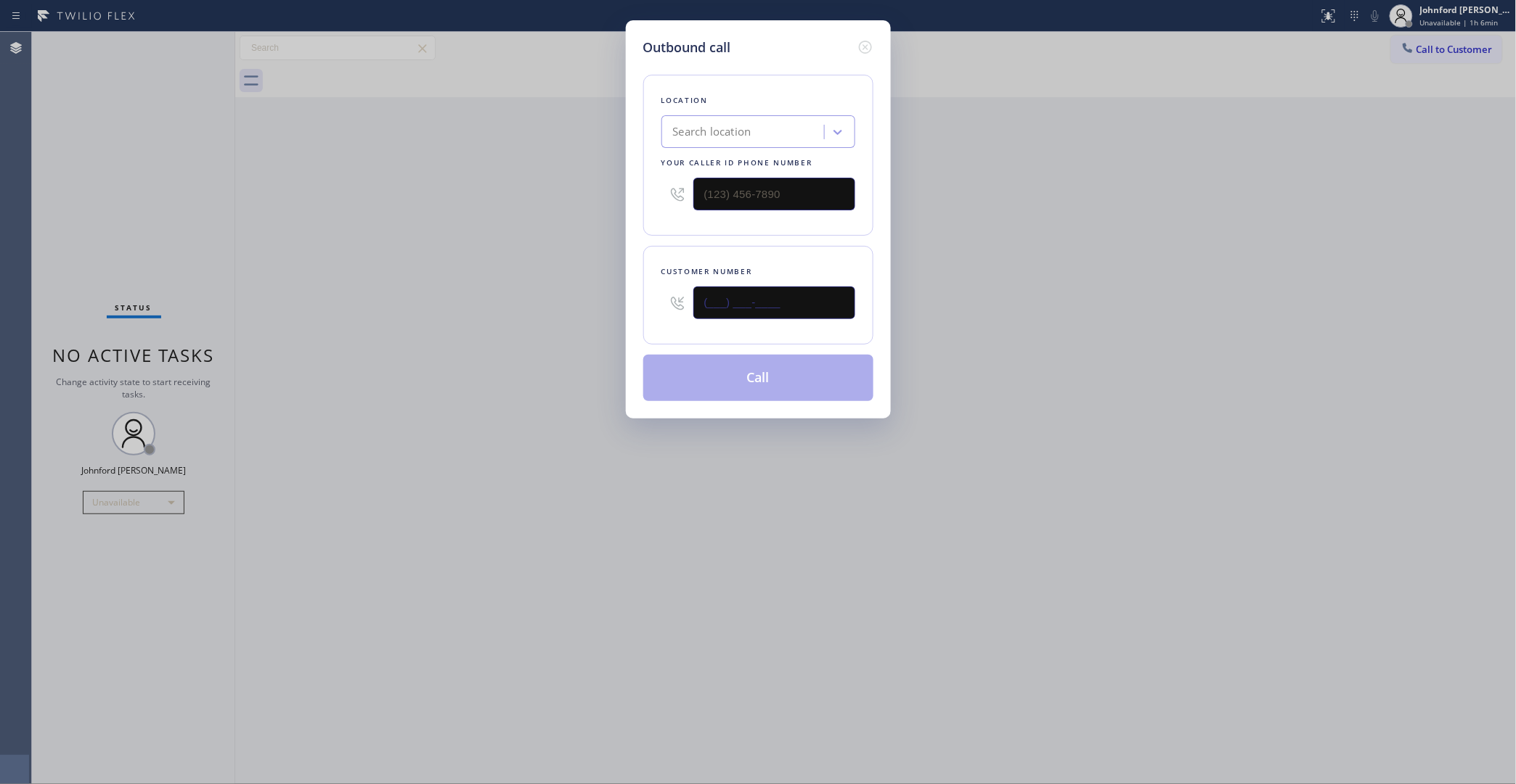
drag, startPoint x: 800, startPoint y: 300, endPoint x: 516, endPoint y: 318, distance: 284.6
click at [531, 318] on div "Outbound call Location Search location Your caller id phone number Customer num…" at bounding box center [758, 392] width 1516 height 784
paste input "323) 333-1873"
type input "(323) 333-1873"
drag, startPoint x: 942, startPoint y: 325, endPoint x: 997, endPoint y: 110, distance: 221.9
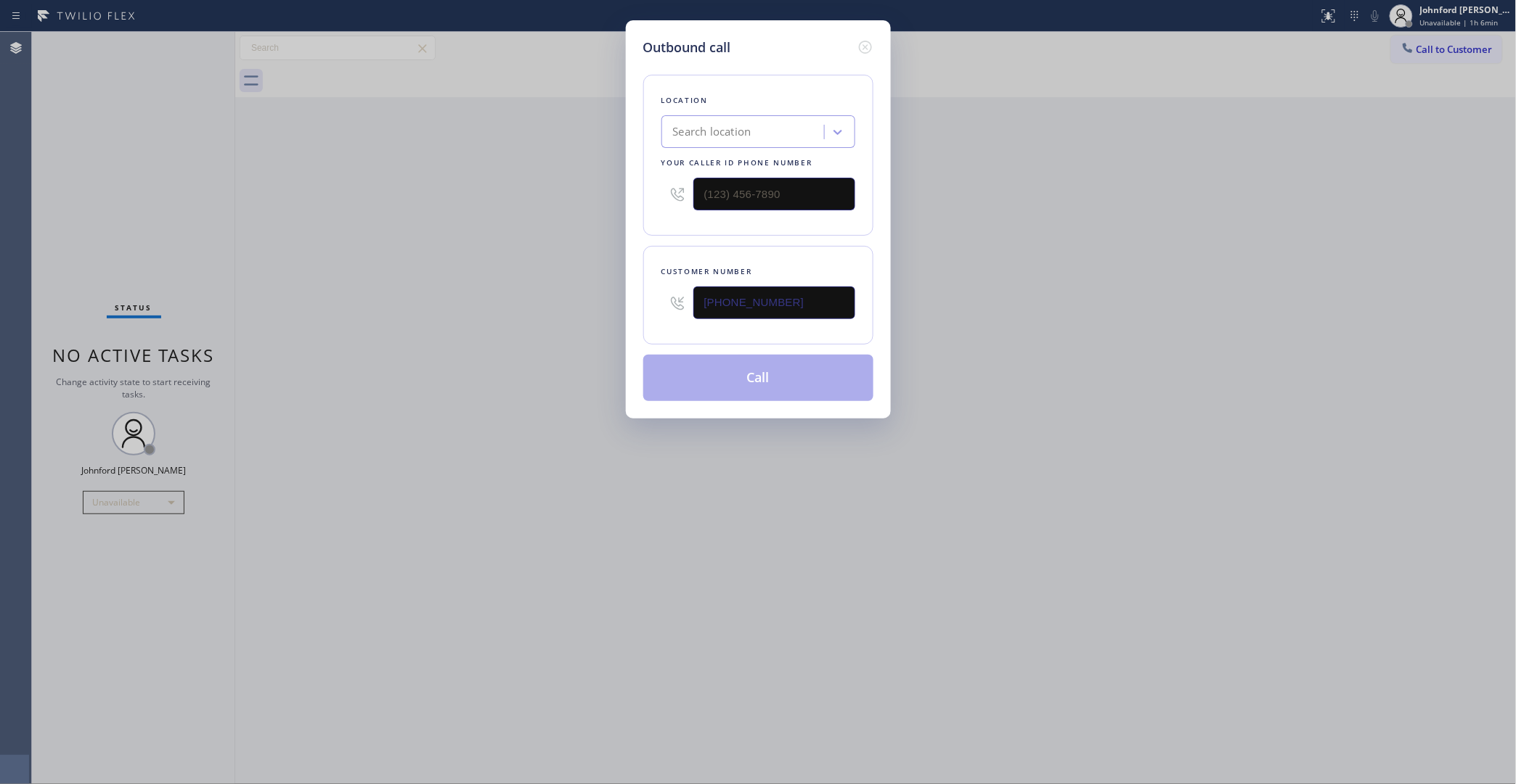
click at [949, 316] on div "Outbound call Location Search location Your caller id phone number Customer num…" at bounding box center [758, 392] width 1516 height 784
click at [744, 132] on div "Search location" at bounding box center [712, 132] width 79 height 17
click at [726, 131] on input "electrician service team" at bounding box center [730, 132] width 115 height 12
click at [721, 128] on input "Electrician service team" at bounding box center [731, 132] width 116 height 12
type input "Electrical service team"
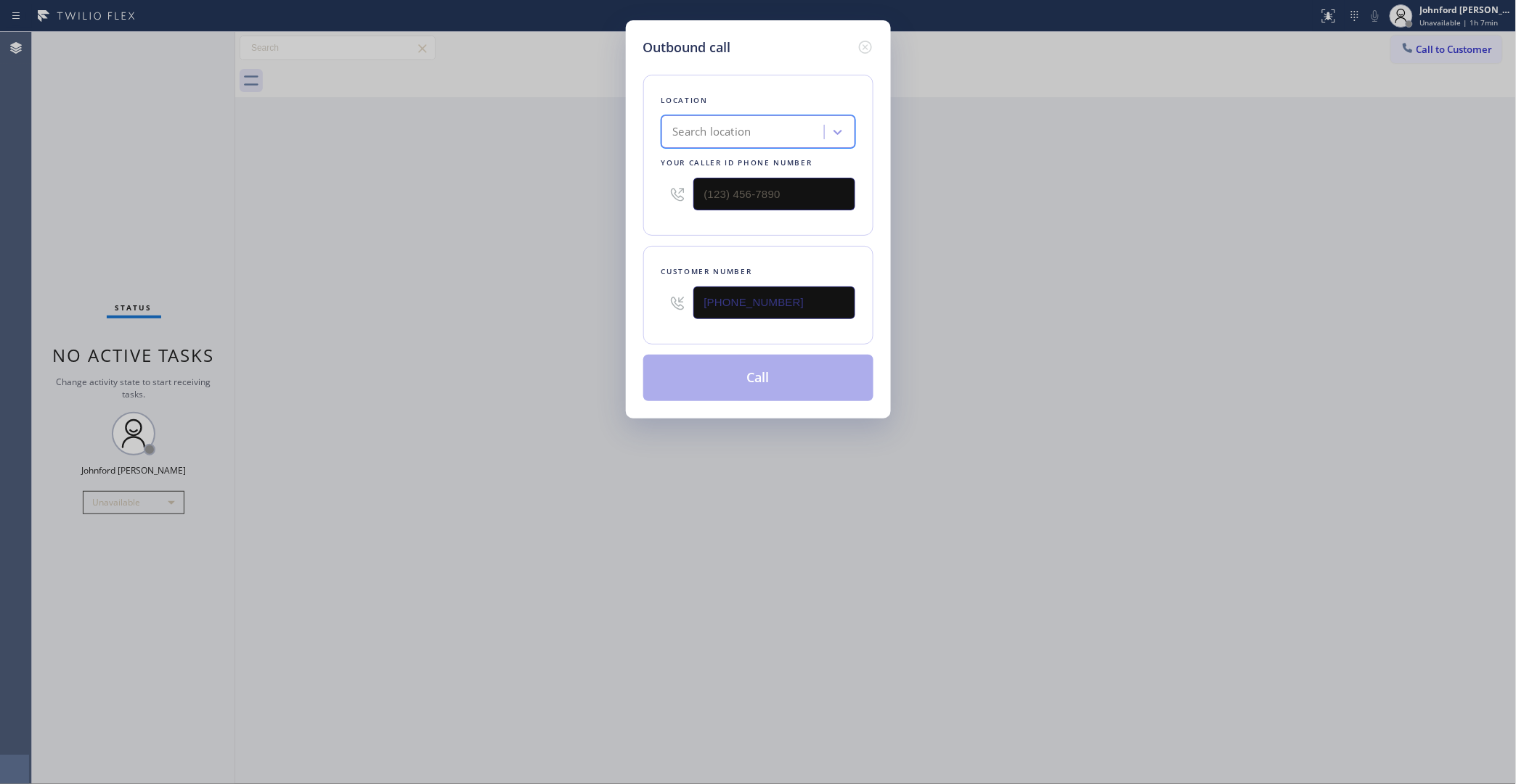
drag, startPoint x: 799, startPoint y: 128, endPoint x: 596, endPoint y: 128, distance: 203.0
click at [596, 128] on div "Outbound call Location 0 results available. Select is focused ,type to refine l…" at bounding box center [758, 392] width 1516 height 784
type input "service team"
drag, startPoint x: 739, startPoint y: 117, endPoint x: 643, endPoint y: 117, distance: 96.0
click at [643, 117] on div "Location 0 results available. Select is focused ,type to refine list, press Dow…" at bounding box center [758, 155] width 230 height 161
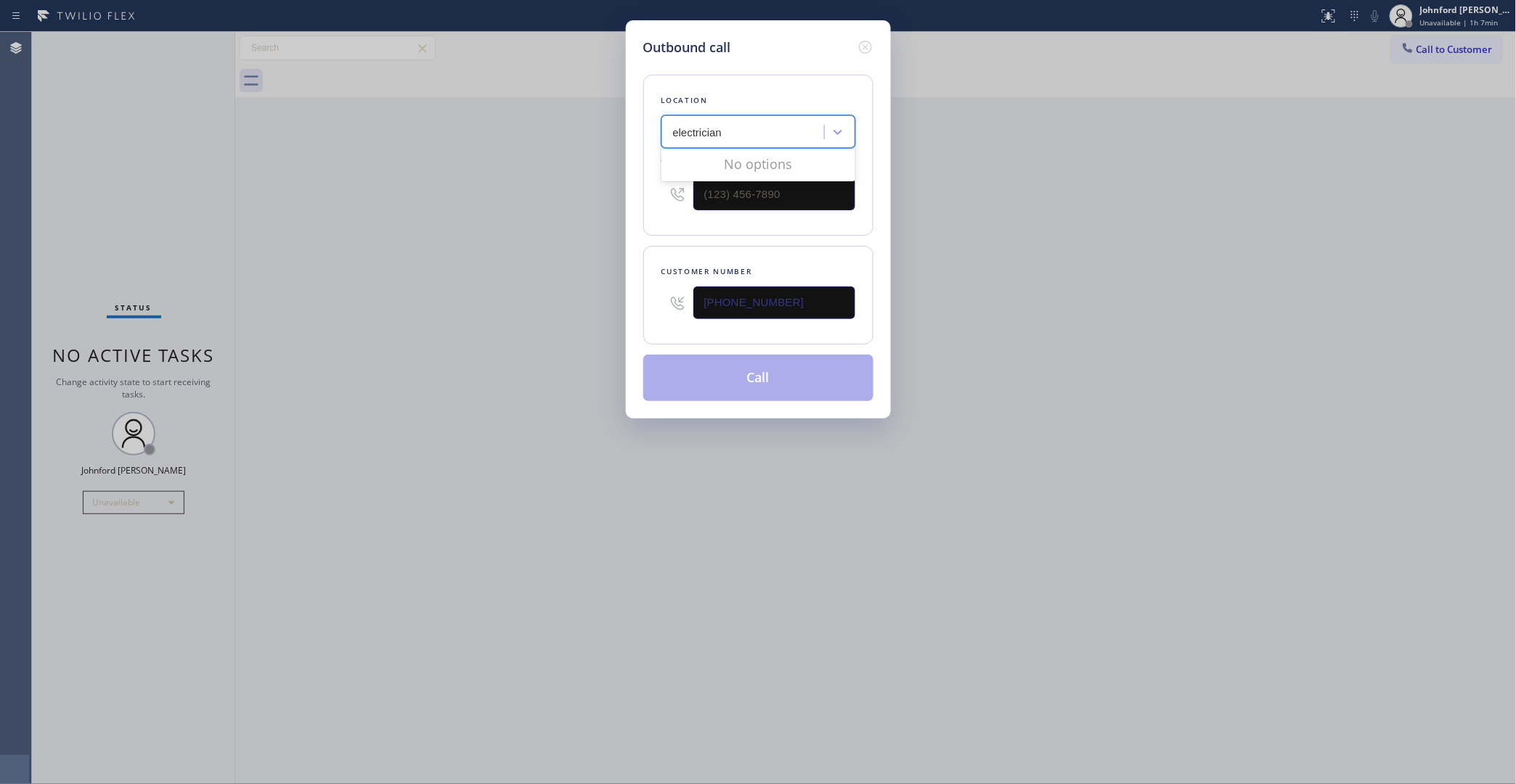
type input "electrician"
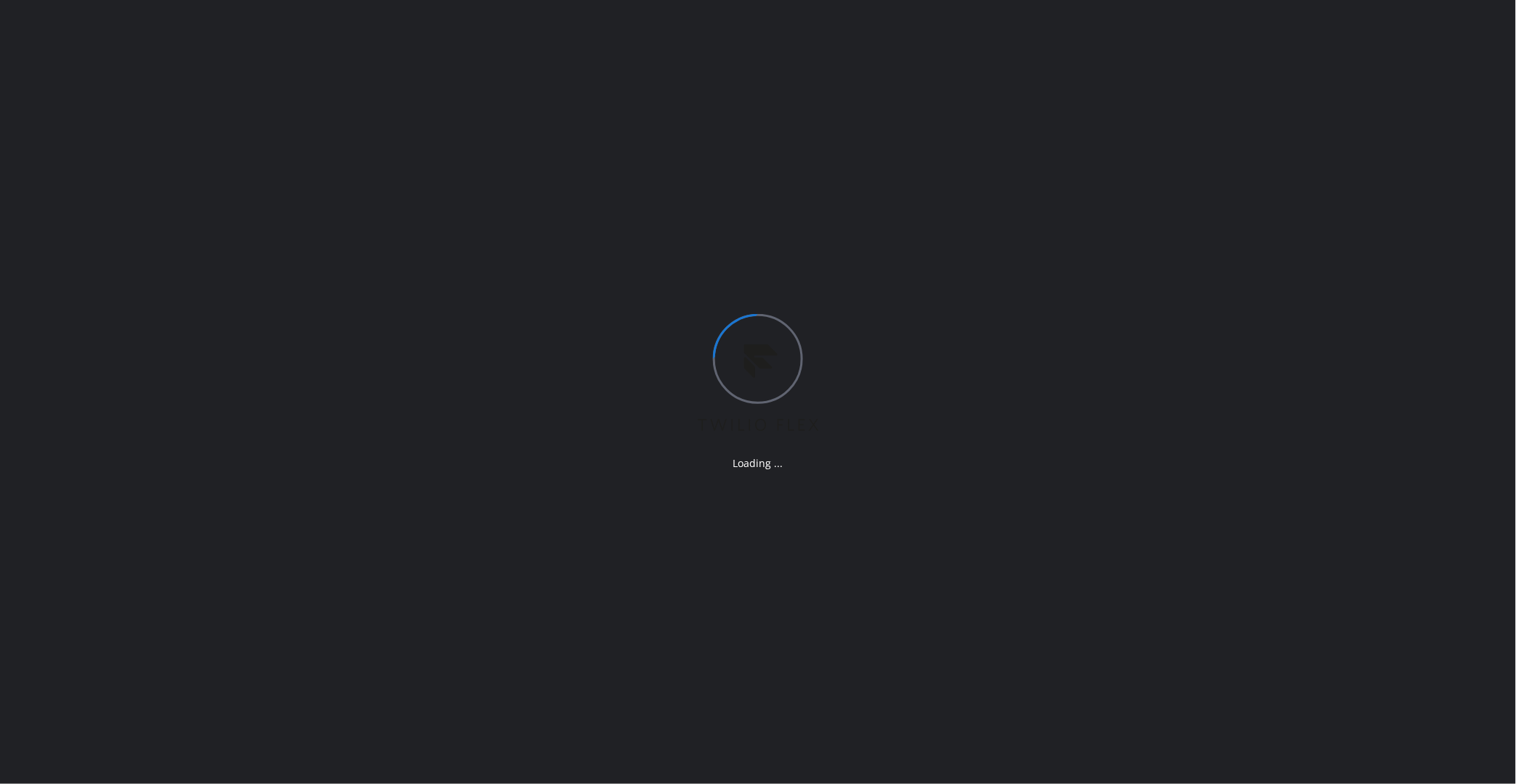
click at [1118, 209] on div "Loading ..." at bounding box center [758, 392] width 1516 height 784
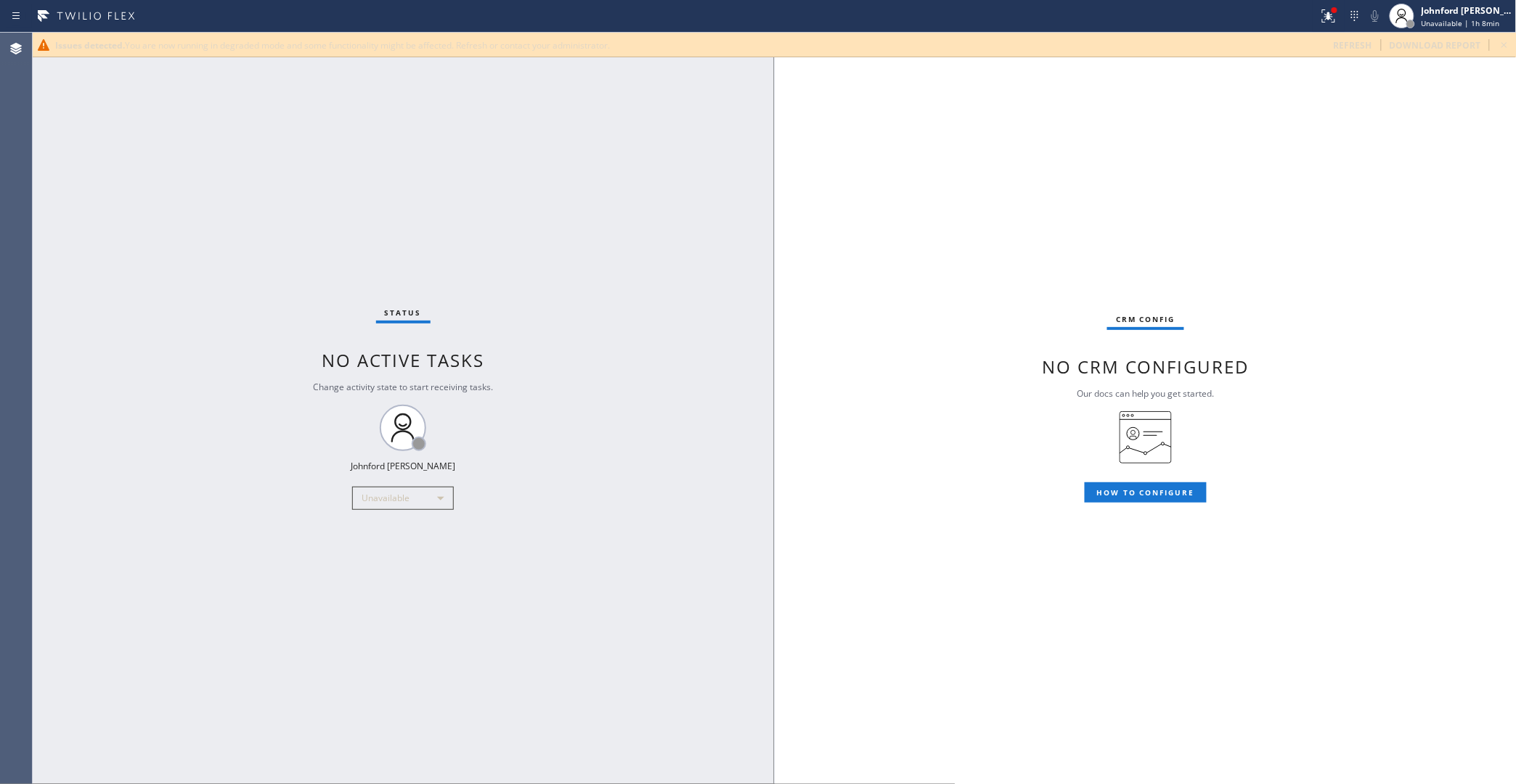
click at [1140, 198] on div "CRM config No CRM configured Our docs can help you get started. HOW TO CONFIGURE" at bounding box center [1144, 409] width 741 height 752
click at [1355, 48] on span "refresh" at bounding box center [1352, 45] width 38 height 12
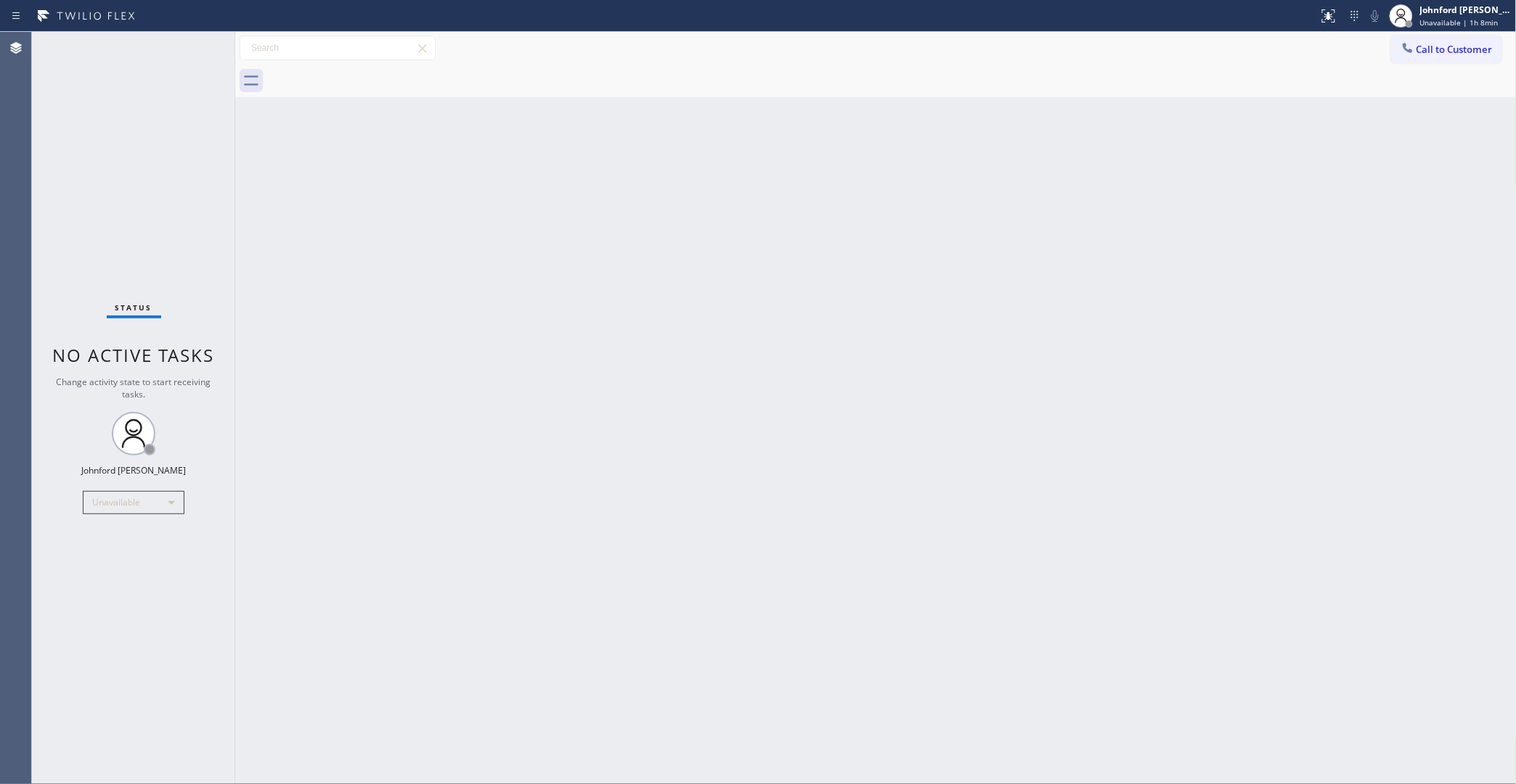
click at [1163, 413] on div "Back to Dashboard Change Sender ID Customers Technicians Select a contact Outbo…" at bounding box center [876, 408] width 1281 height 753
drag, startPoint x: 1423, startPoint y: 45, endPoint x: 1395, endPoint y: 56, distance: 30.1
click at [1423, 46] on span "Call to Customer" at bounding box center [1455, 49] width 76 height 13
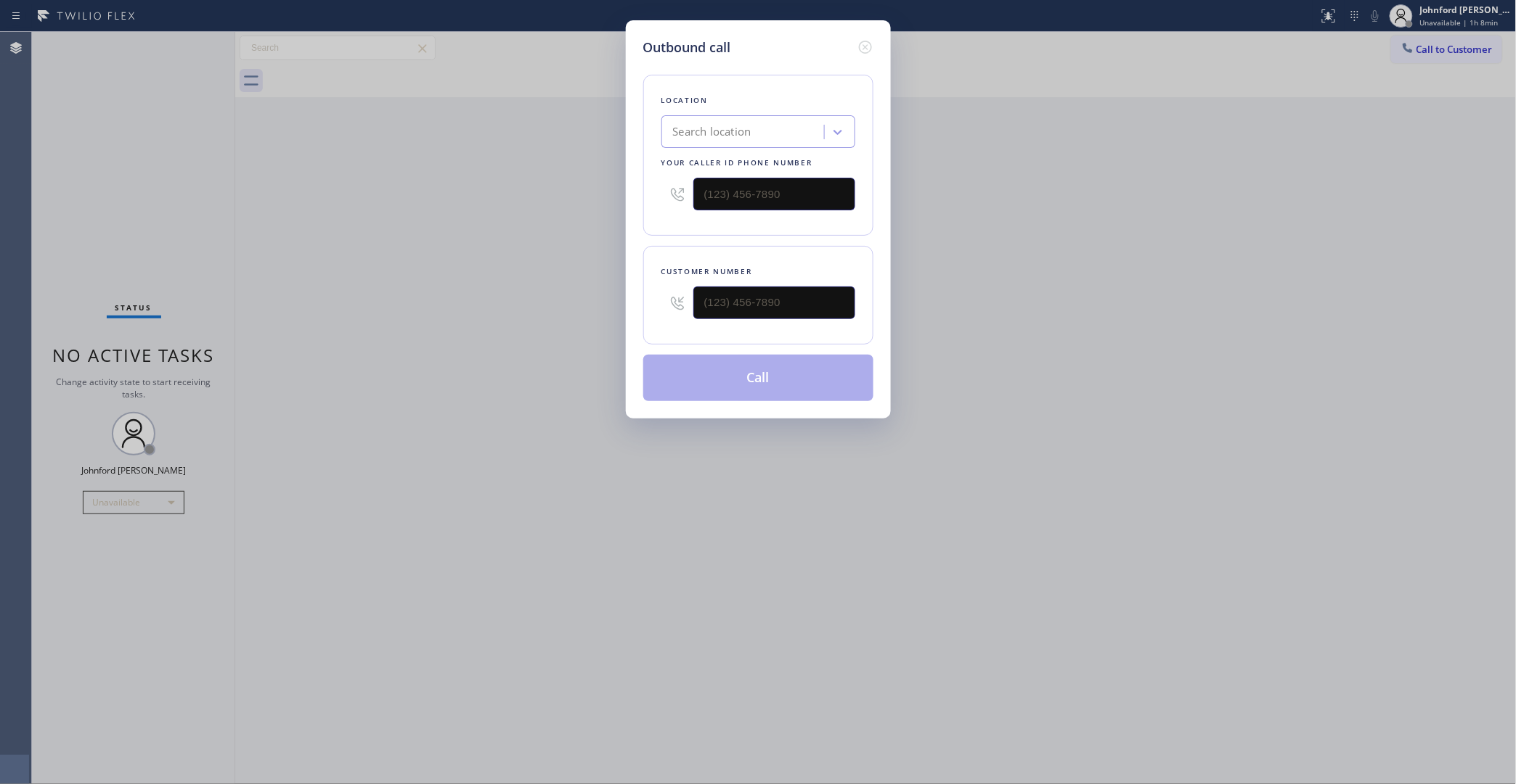
type input "(___) ___-____"
drag, startPoint x: 799, startPoint y: 191, endPoint x: 579, endPoint y: 193, distance: 220.0
click at [605, 191] on div "Outbound call Location Search location Your caller id phone number (___) ___-__…" at bounding box center [758, 392] width 1516 height 784
click at [703, 131] on div "Search location" at bounding box center [712, 132] width 79 height 17
paste input "Garden Grove Electrician"
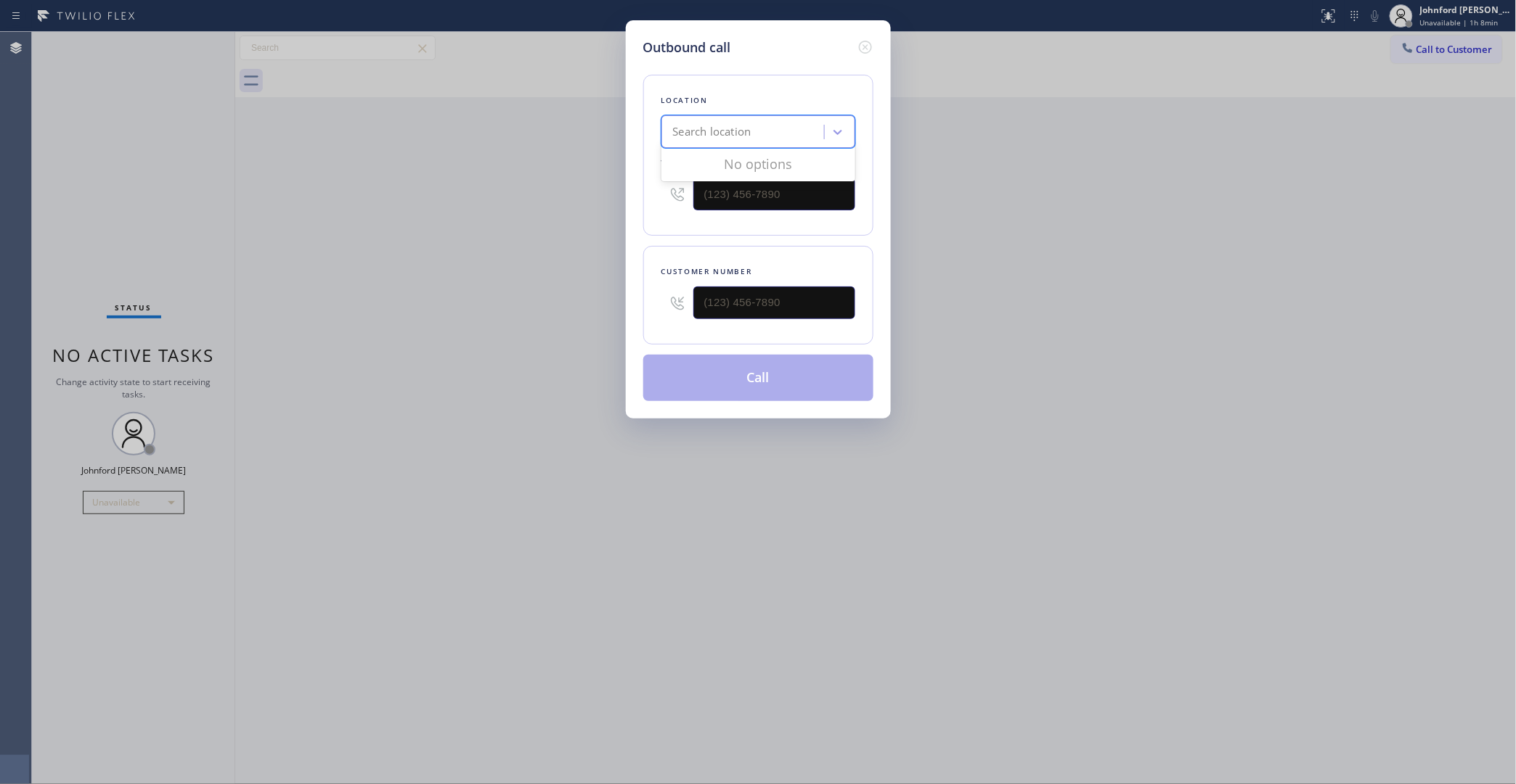
type input "Garden Grove Electrician"
click at [727, 160] on div "Garden Grove Electrician" at bounding box center [758, 163] width 194 height 26
type input "(714) 867-1590"
click at [1112, 269] on div "Outbound call Location option Garden Grove Electrician, selected. 3 results ava…" at bounding box center [758, 392] width 1516 height 784
drag, startPoint x: 797, startPoint y: 301, endPoint x: 563, endPoint y: 301, distance: 234.0
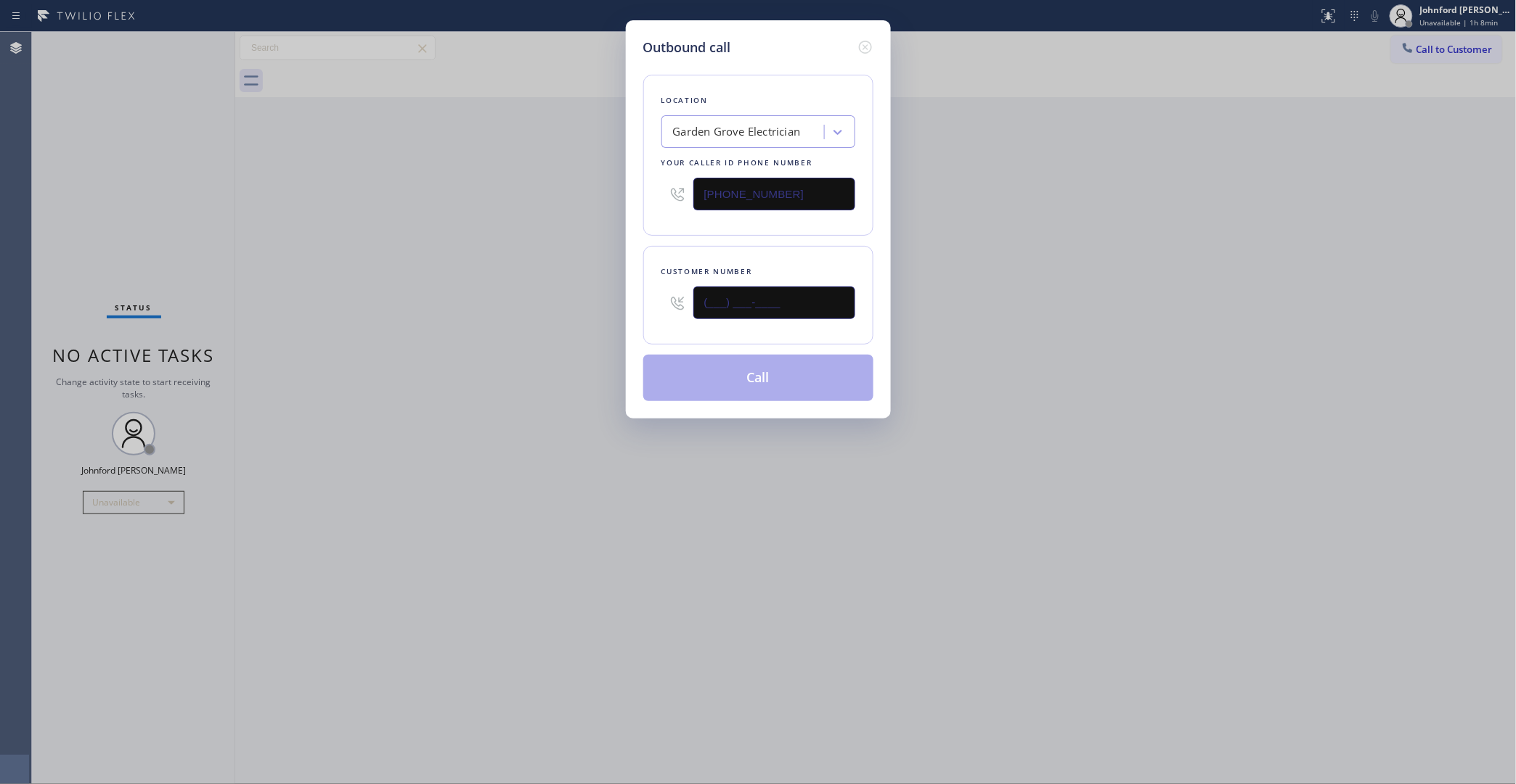
click at [590, 303] on div "Outbound call Location Garden Grove Electrician Your caller id phone number (71…" at bounding box center [758, 392] width 1516 height 784
paste input "323) 333-1873"
type input "(323) 333-1873"
click at [556, 300] on div "Outbound call Location Garden Grove Electrician Your caller id phone number (71…" at bounding box center [758, 392] width 1516 height 784
click at [739, 371] on button "Call" at bounding box center [758, 377] width 230 height 47
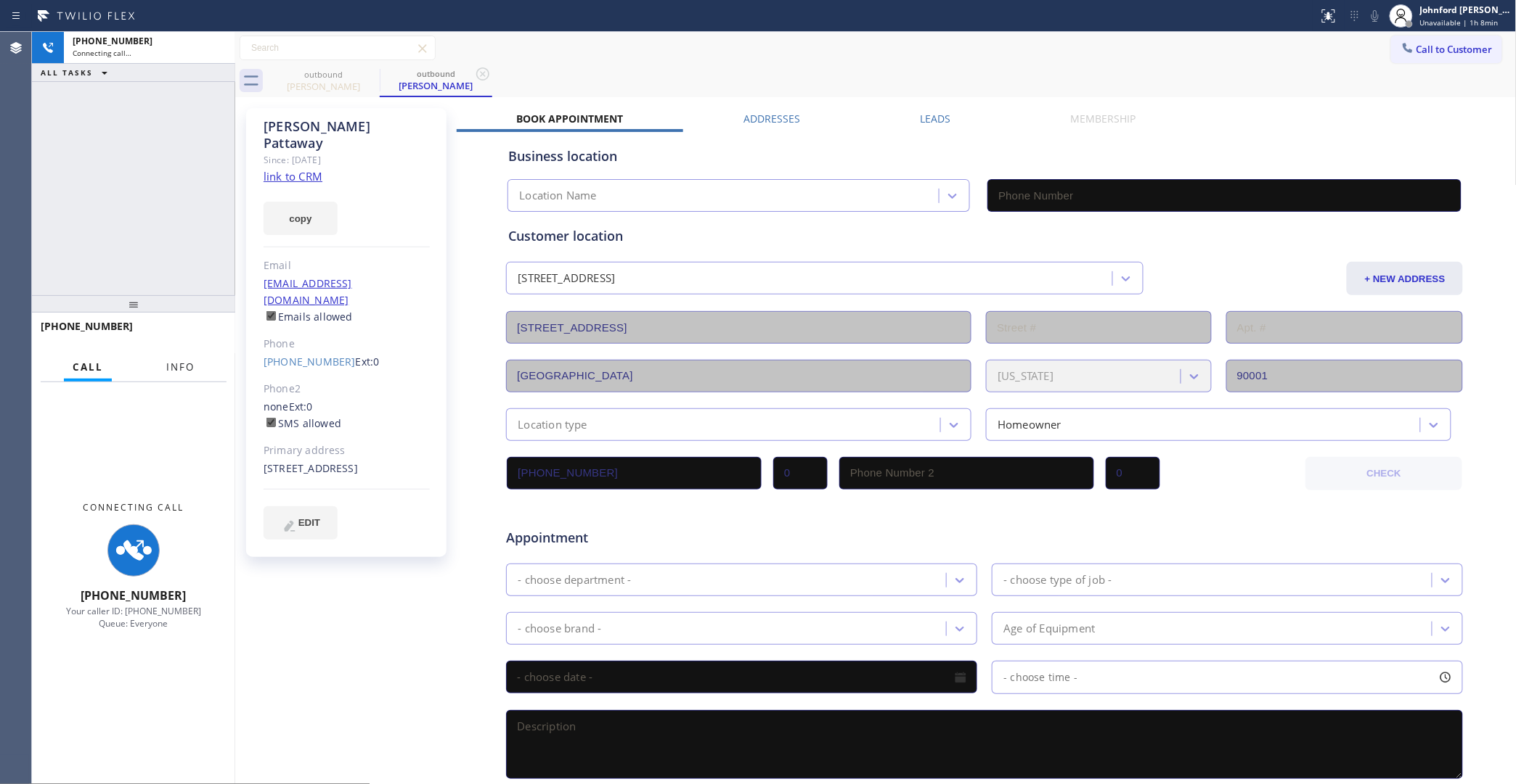
click at [190, 361] on span "Info" at bounding box center [180, 367] width 28 height 13
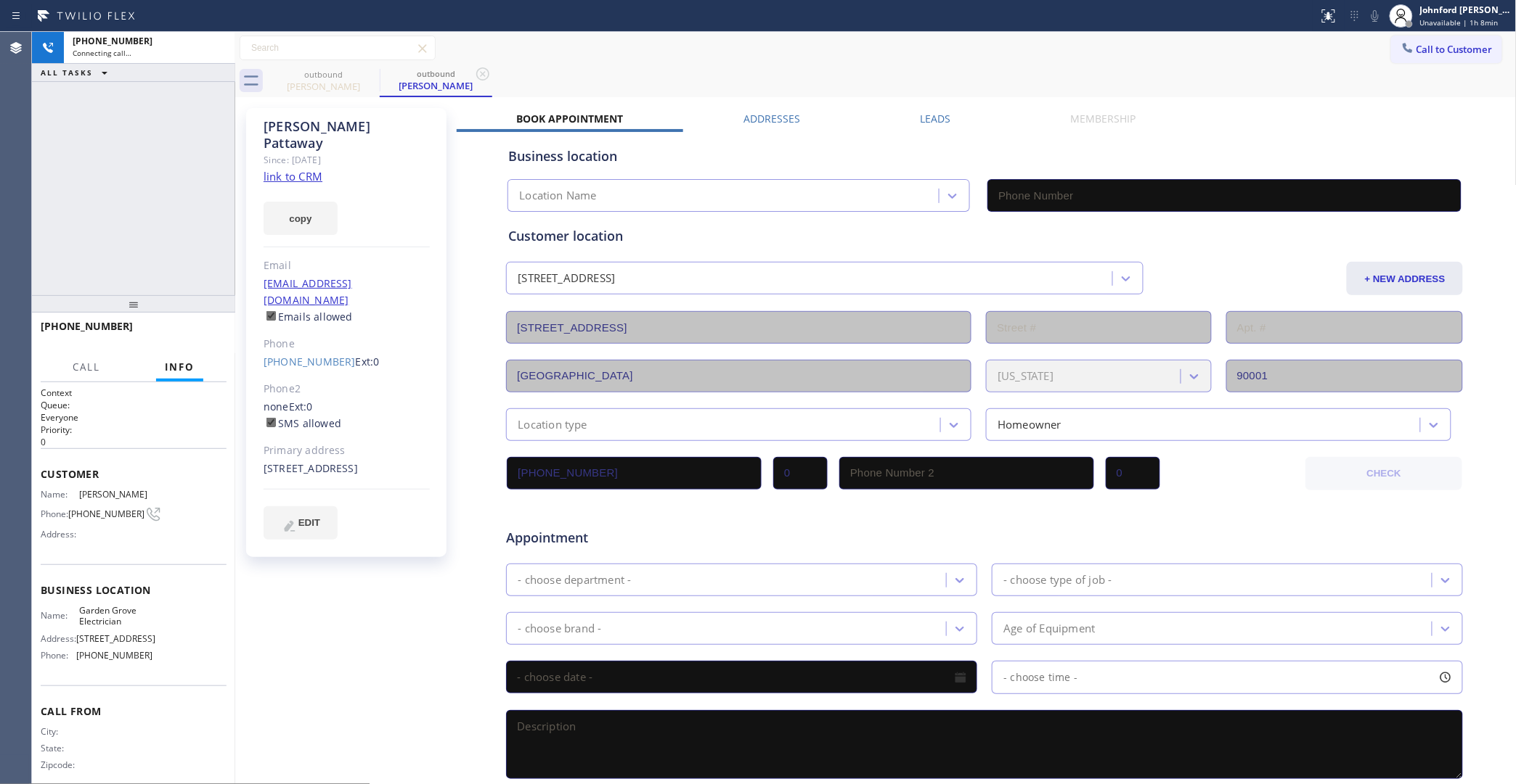
drag, startPoint x: 138, startPoint y: 160, endPoint x: 142, endPoint y: 151, distance: 9.8
click at [142, 151] on div "+13233331873 Connecting call… ALL TASKS ALL TASKS ACTIVE TASKS TASKS IN WRAP UP…" at bounding box center [134, 408] width 203 height 753
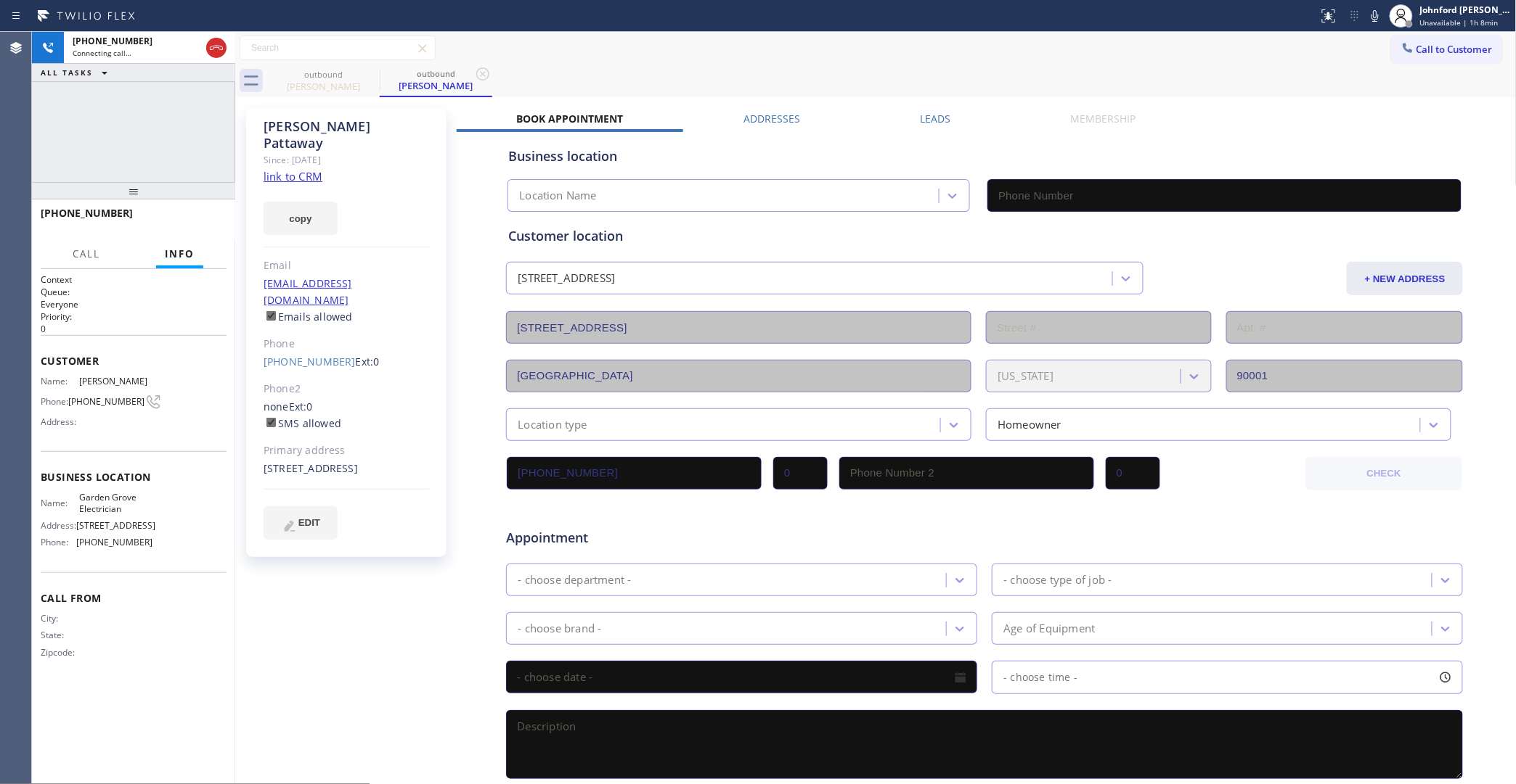
click at [307, 169] on link "link to CRM" at bounding box center [293, 176] width 59 height 15
type input "(714) 867-1590"
click at [201, 144] on div "+13233331873 Live | 01:00 ALL TASKS ALL TASKS ACTIVE TASKS TASKS IN WRAP UP" at bounding box center [134, 107] width 203 height 151
click at [771, 76] on div "outbound Bertha Pattaway outbound Bertha Pattaway" at bounding box center [891, 81] width 1249 height 33
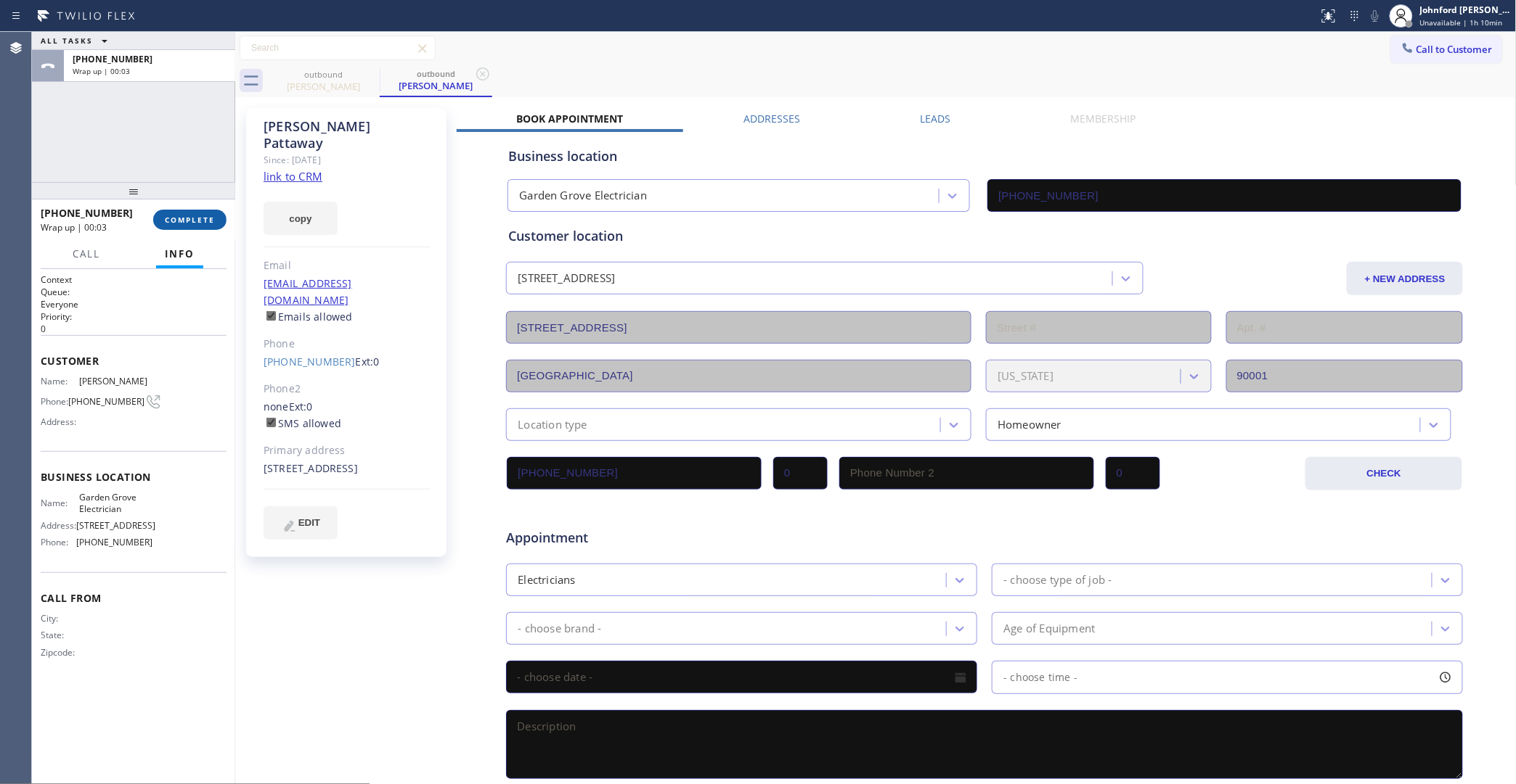
click at [194, 214] on button "COMPLETE" at bounding box center [190, 219] width 73 height 21
click at [222, 199] on div at bounding box center [134, 190] width 203 height 18
click at [174, 212] on div "+13233331873 Wrap up | 00:11 COMPLETE" at bounding box center [133, 225] width 186 height 37
click at [209, 215] on button "COMPLETE" at bounding box center [190, 225] width 73 height 21
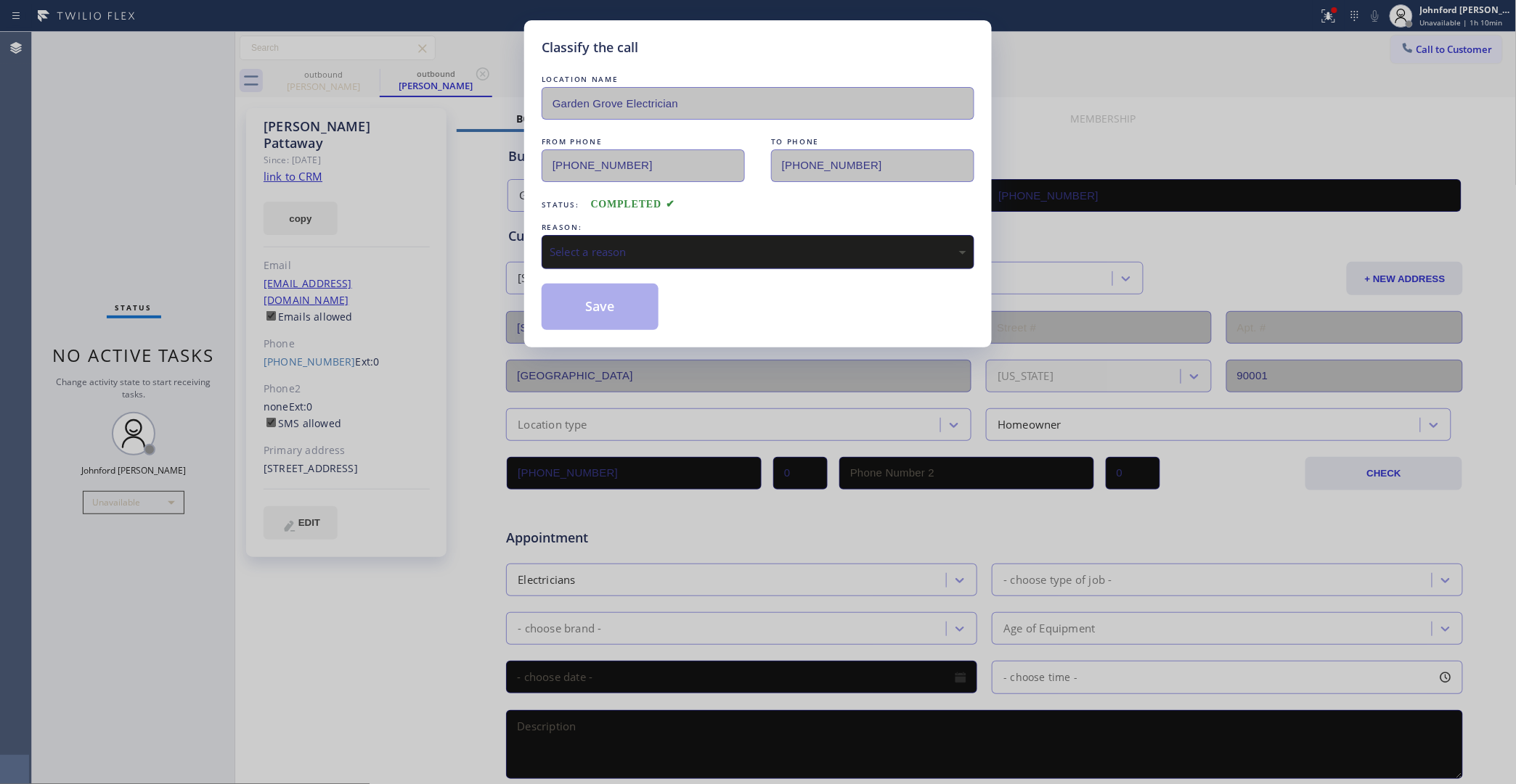
click at [615, 245] on div "Select a reason" at bounding box center [758, 252] width 417 height 17
click at [604, 309] on button "Save" at bounding box center [599, 306] width 117 height 47
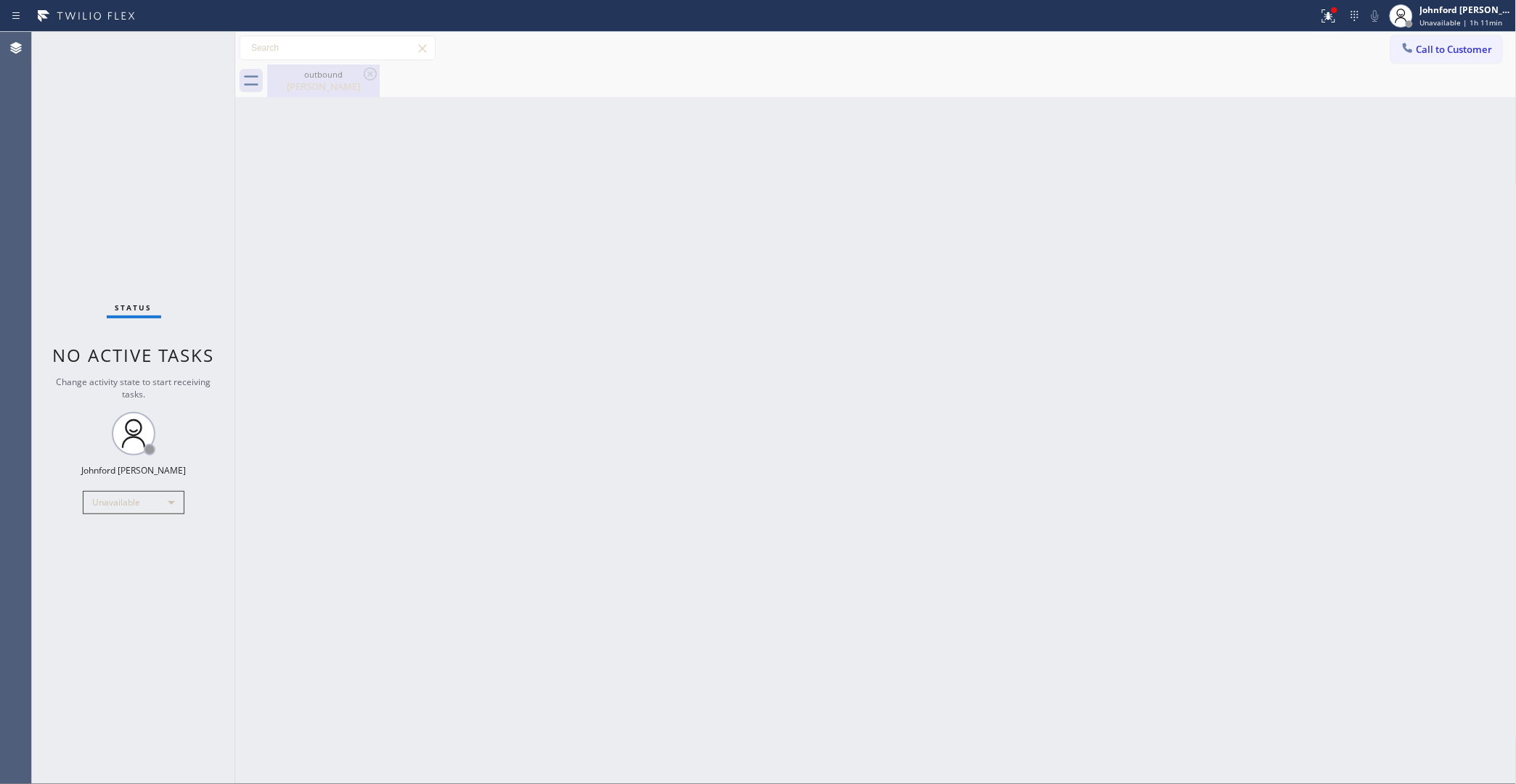
click at [329, 89] on div "Bertha Pattaway" at bounding box center [323, 86] width 109 height 13
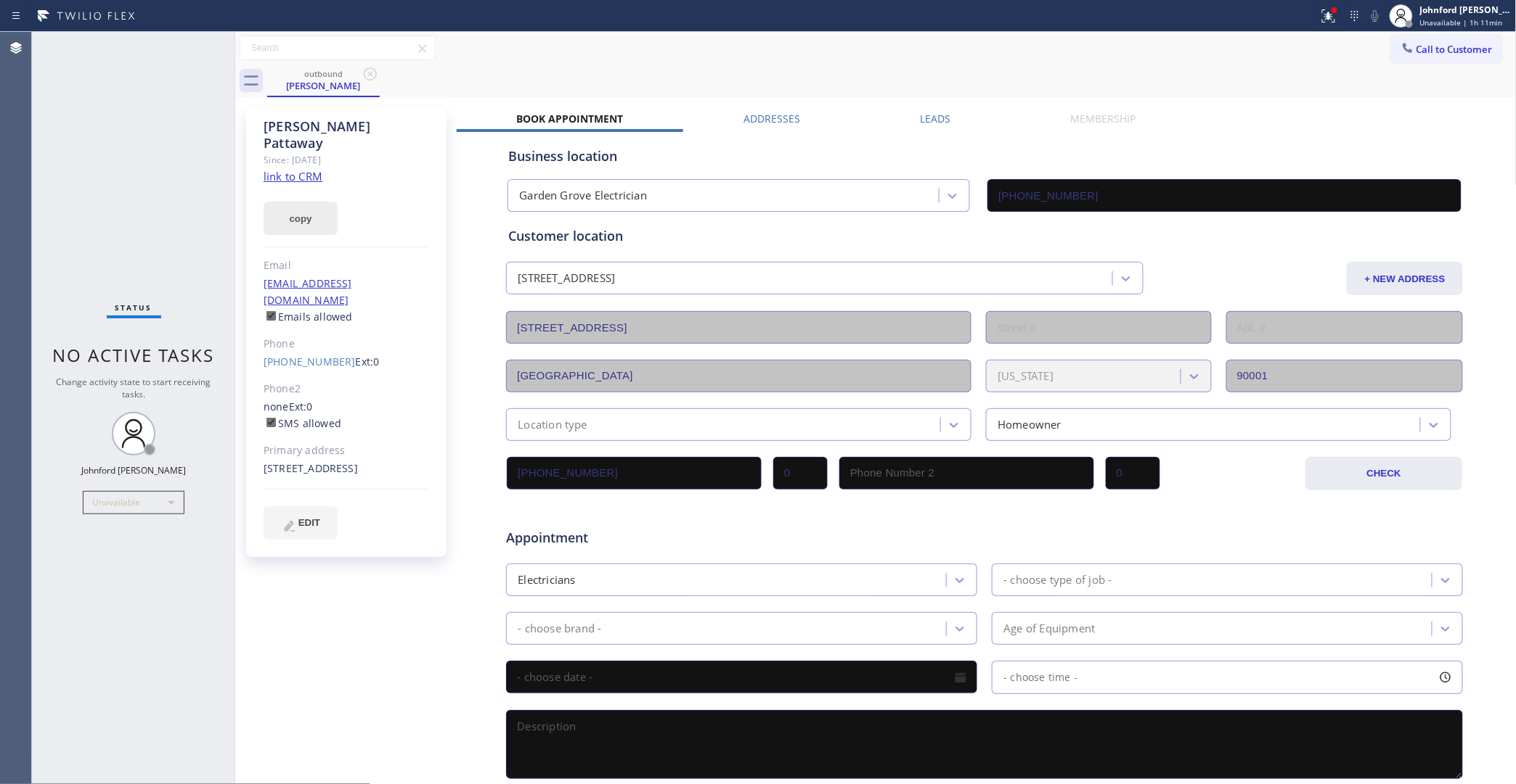
click at [310, 212] on button "copy" at bounding box center [300, 219] width 74 height 34
click at [1417, 53] on span "Call to Customer" at bounding box center [1455, 49] width 76 height 13
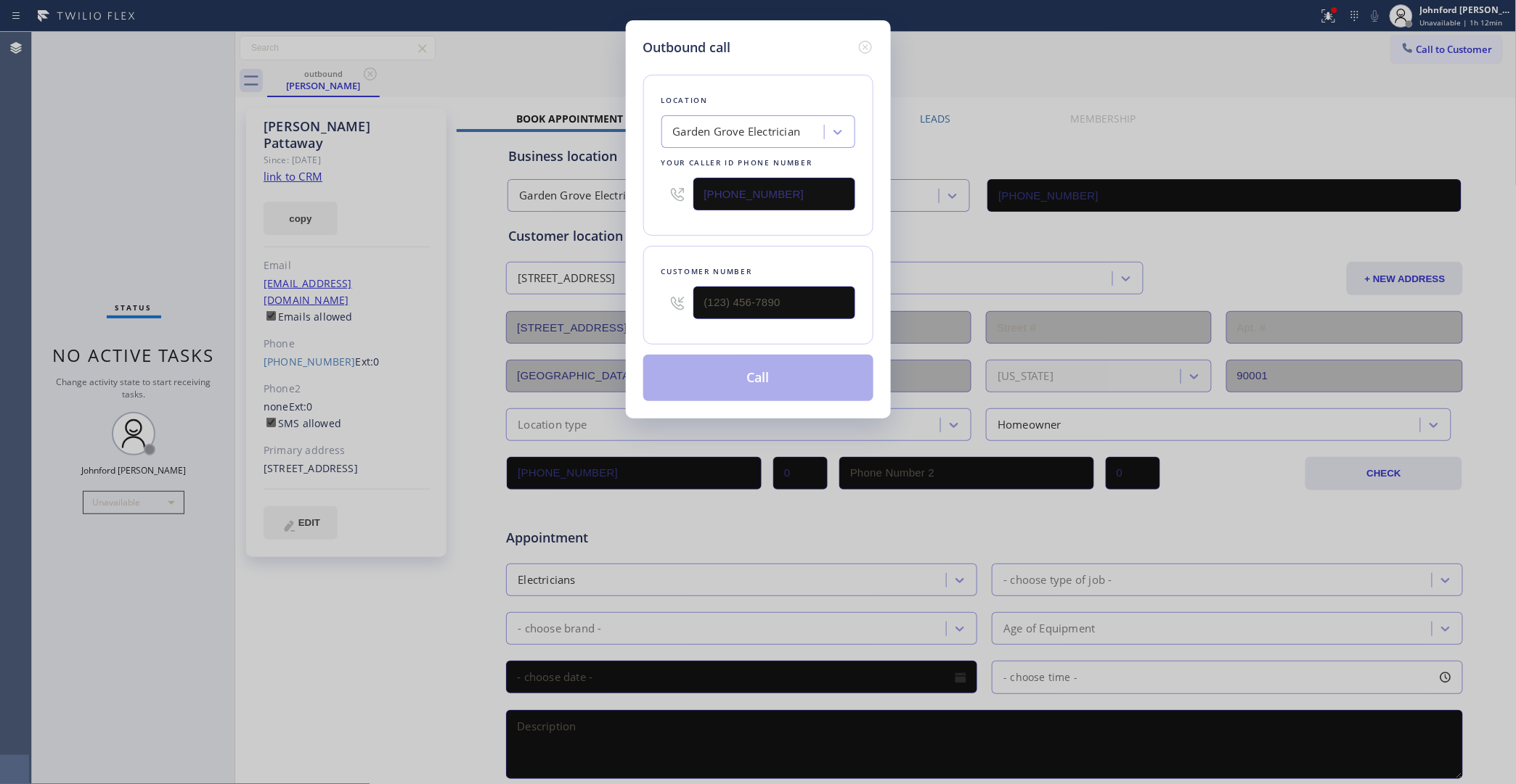
drag, startPoint x: 860, startPoint y: 292, endPoint x: 699, endPoint y: 309, distance: 161.9
click at [699, 309] on div "Customer number" at bounding box center [758, 295] width 230 height 99
click at [753, 299] on input "(___) ___-____" at bounding box center [774, 303] width 162 height 33
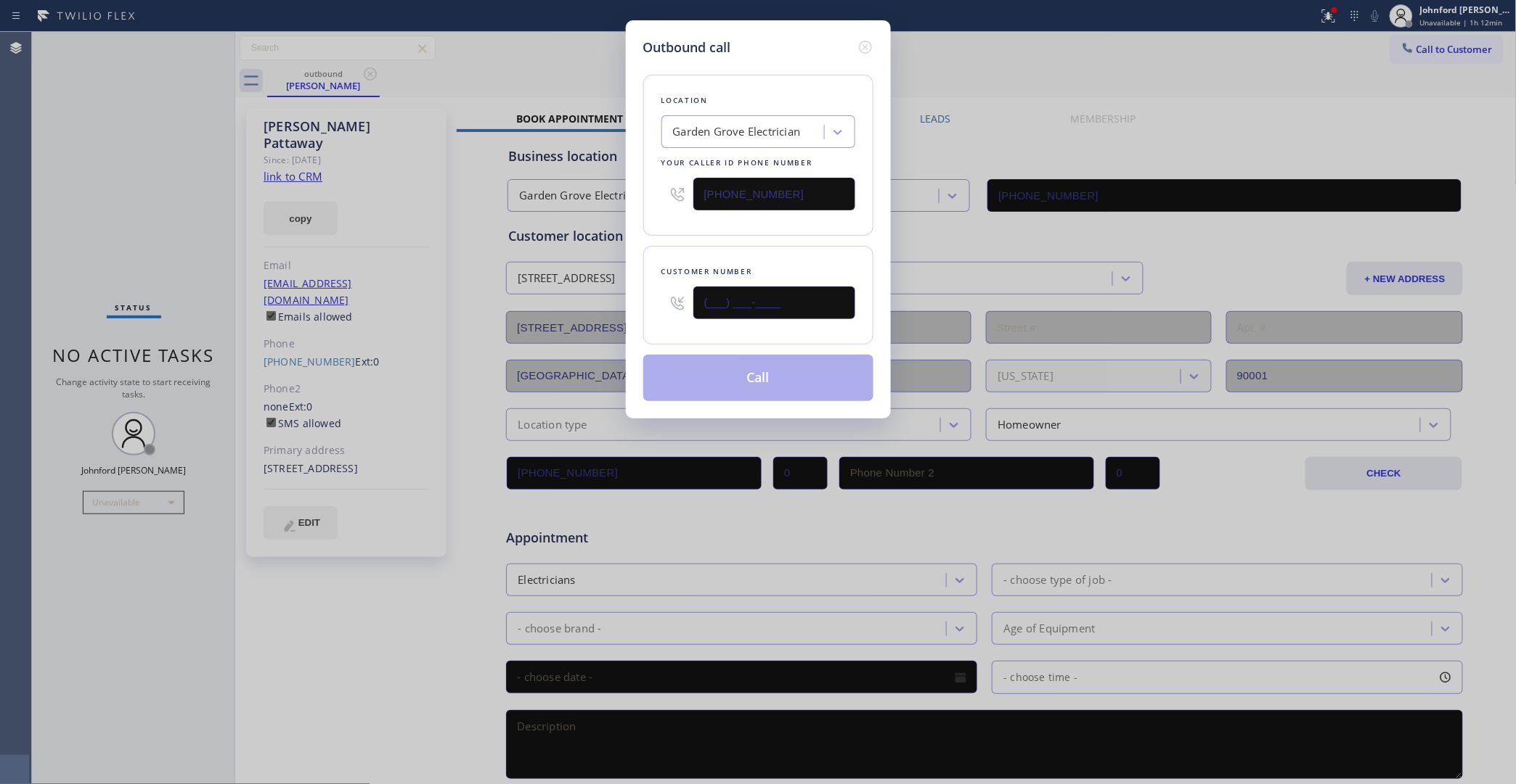
paste input "310) 625-4149"
type input "(310) 625-4149"
drag, startPoint x: 775, startPoint y: 193, endPoint x: 628, endPoint y: 200, distance: 147.2
click at [635, 194] on div "Outbound call Location Garden Grove Electrician Your caller id phone number (71…" at bounding box center [758, 219] width 265 height 398
paste input "855) 731-4952"
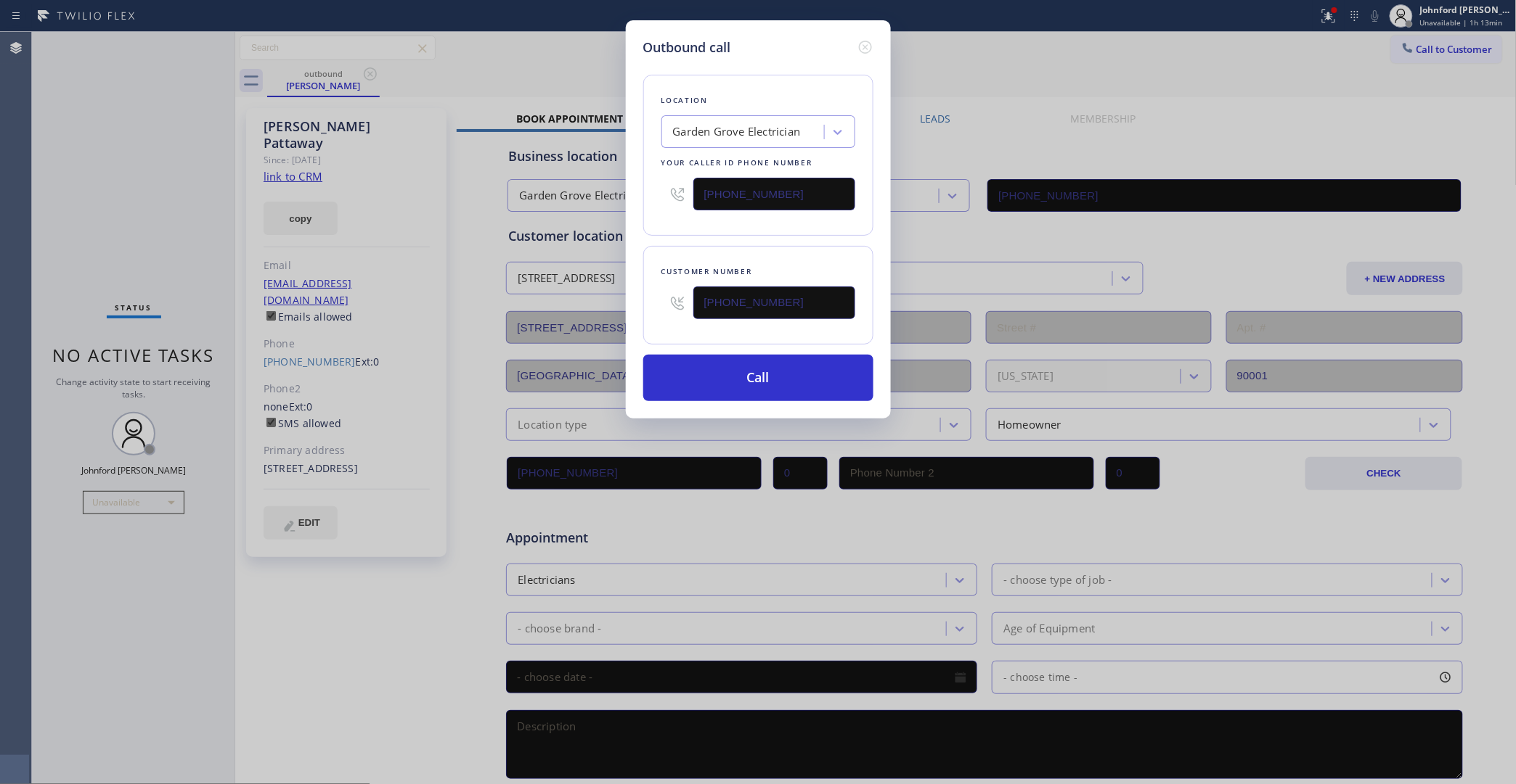
type input "[PHONE_NUMBER]"
click at [622, 218] on div "Outbound call Location Garden Grove Electrician Your caller id phone number (85…" at bounding box center [758, 392] width 1516 height 784
click at [703, 364] on button "Call" at bounding box center [758, 377] width 230 height 47
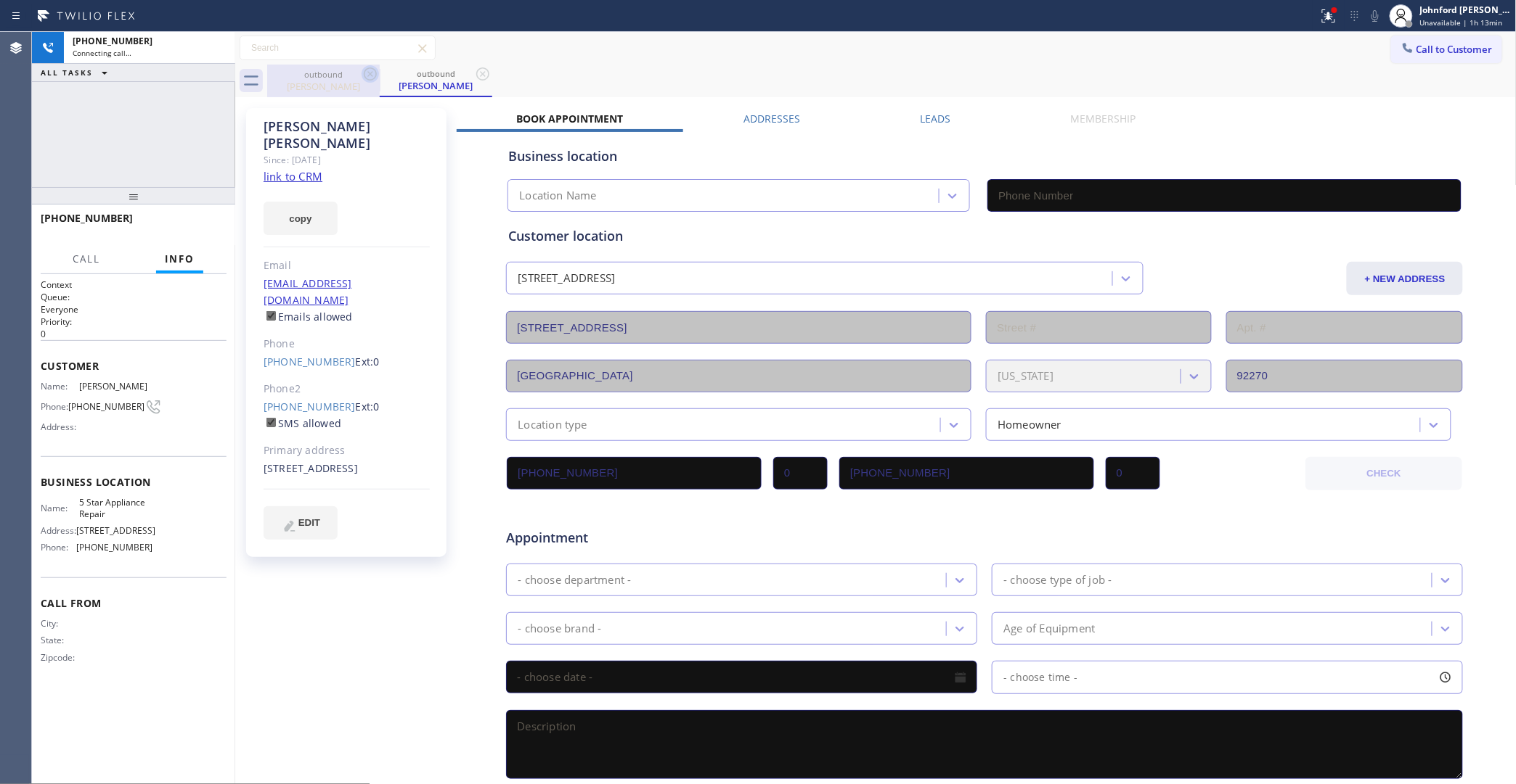
click at [363, 74] on icon at bounding box center [370, 73] width 18 height 18
type input "[PHONE_NUMBER]"
click at [317, 169] on link "link to CRM" at bounding box center [293, 176] width 59 height 15
click at [296, 211] on button "copy" at bounding box center [300, 219] width 74 height 34
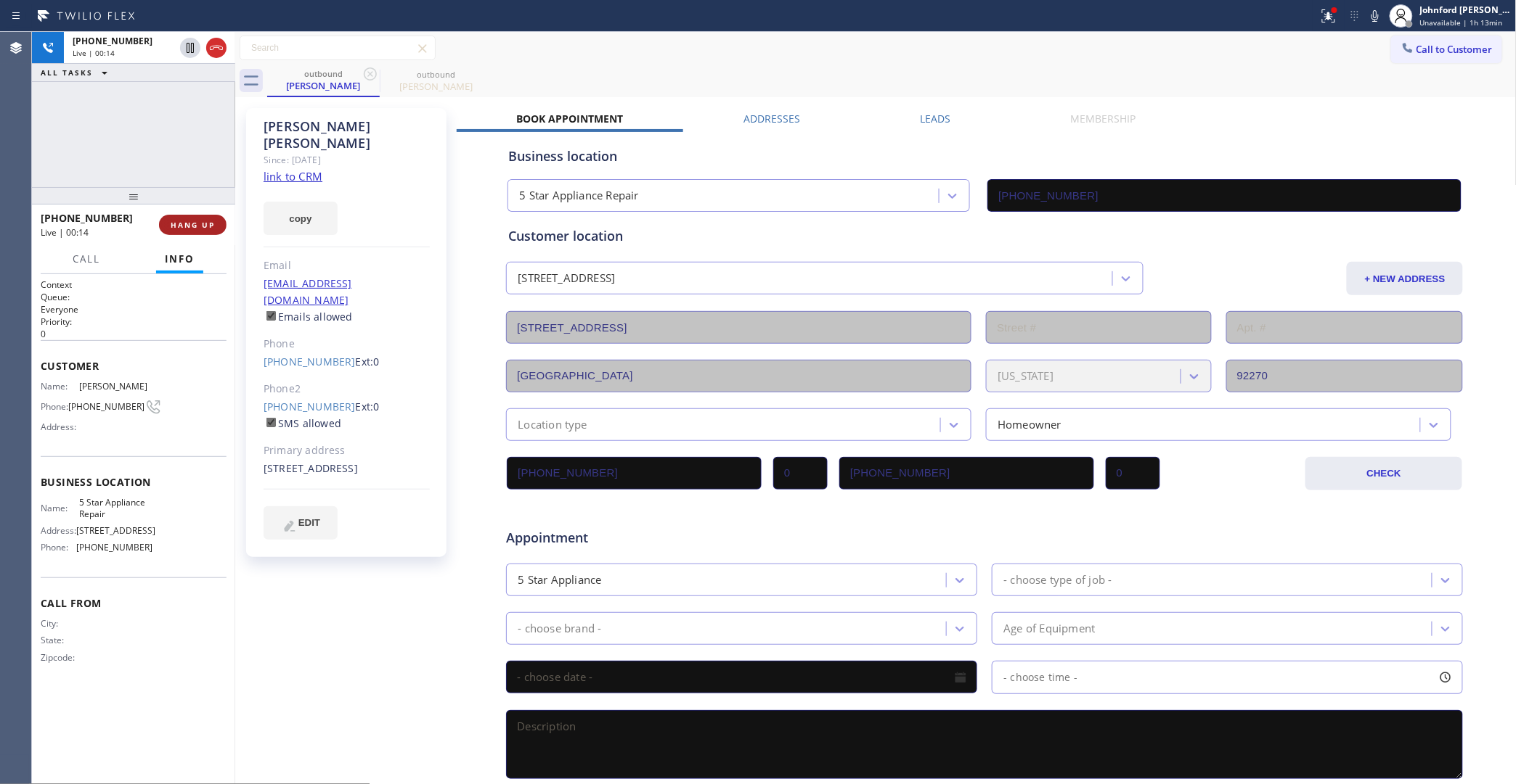
click at [206, 225] on span "HANG UP" at bounding box center [193, 225] width 44 height 10
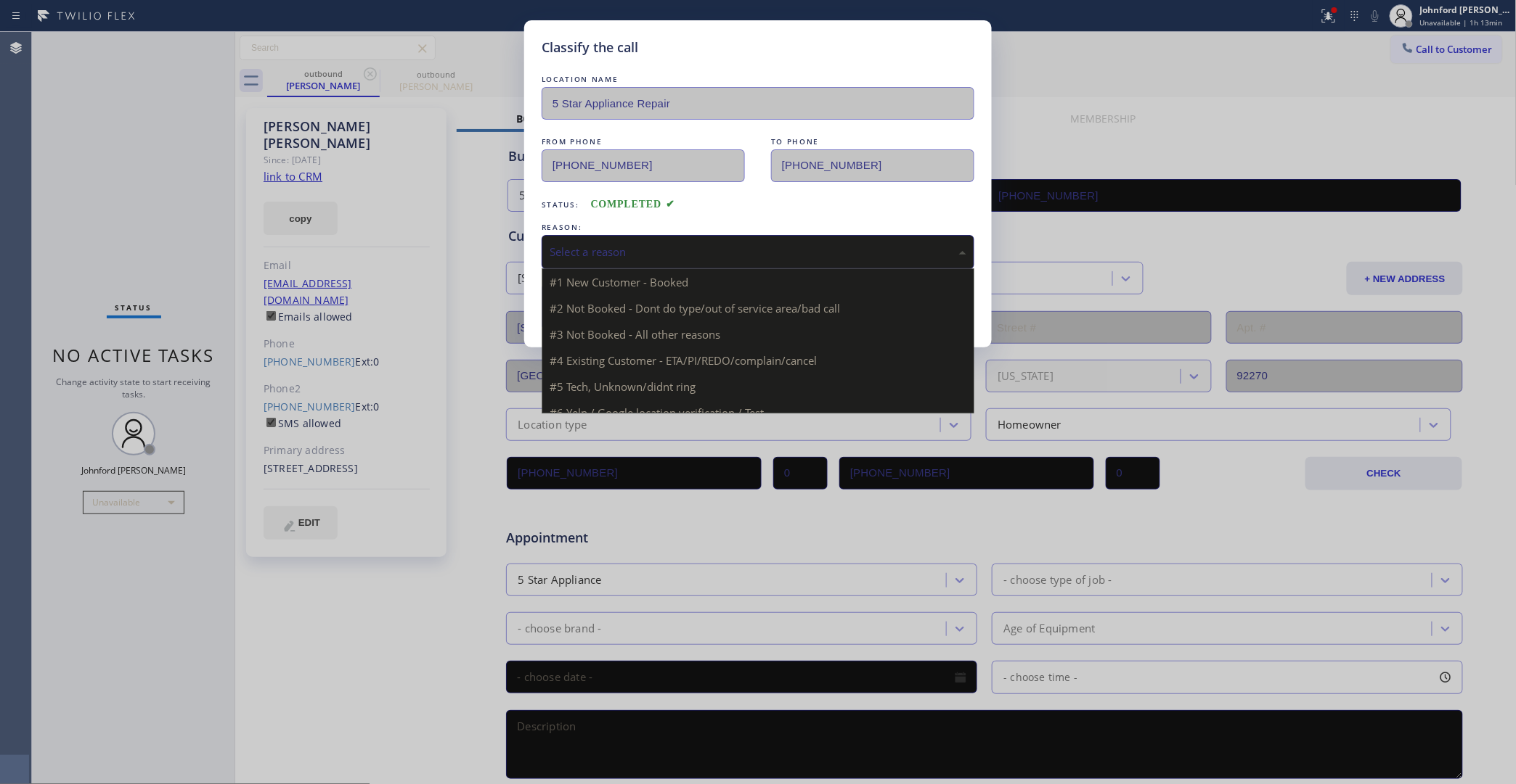
drag, startPoint x: 618, startPoint y: 251, endPoint x: 841, endPoint y: 310, distance: 230.7
click at [622, 251] on div "Select a reason" at bounding box center [758, 252] width 417 height 17
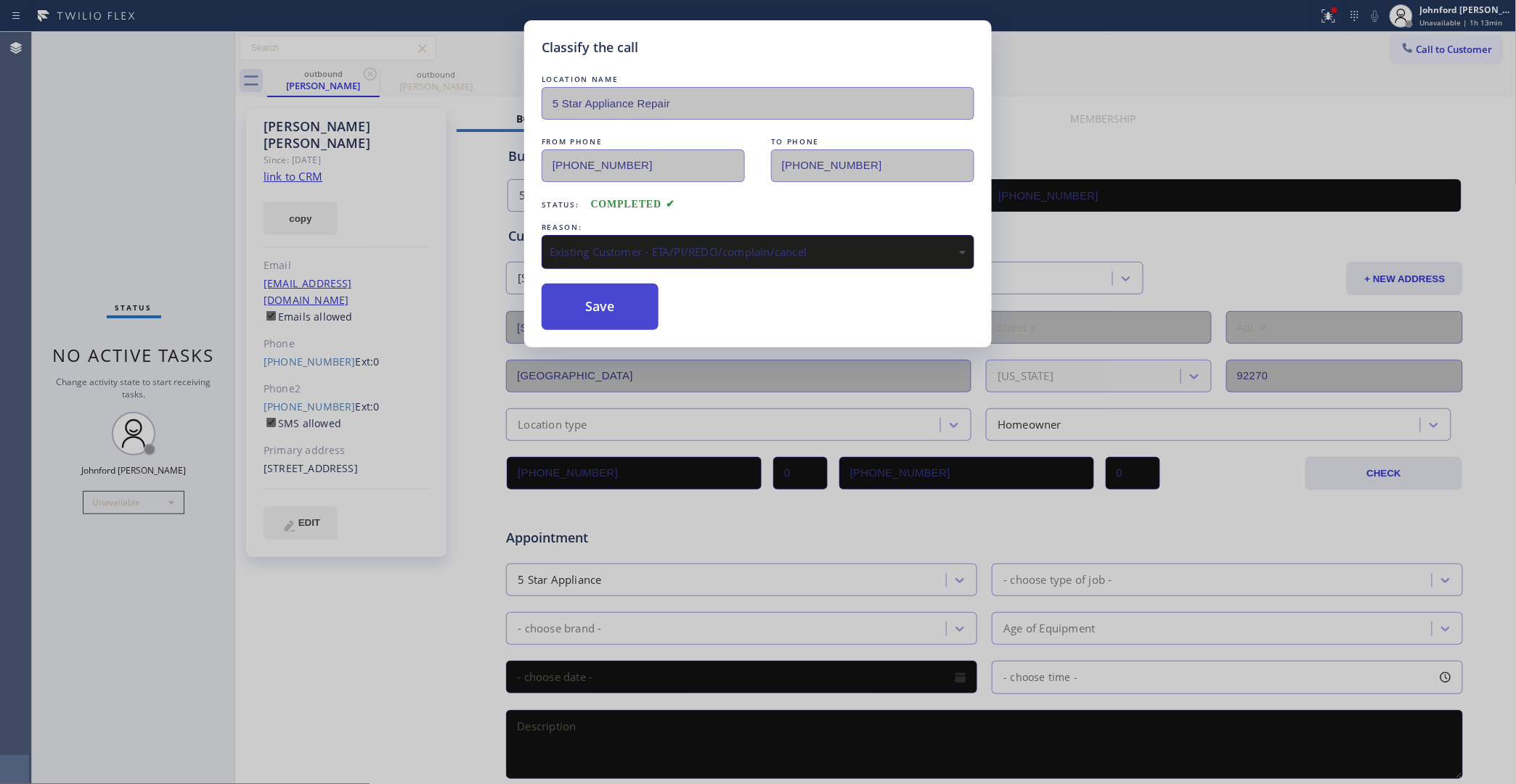
click at [629, 303] on button "Save" at bounding box center [599, 306] width 117 height 47
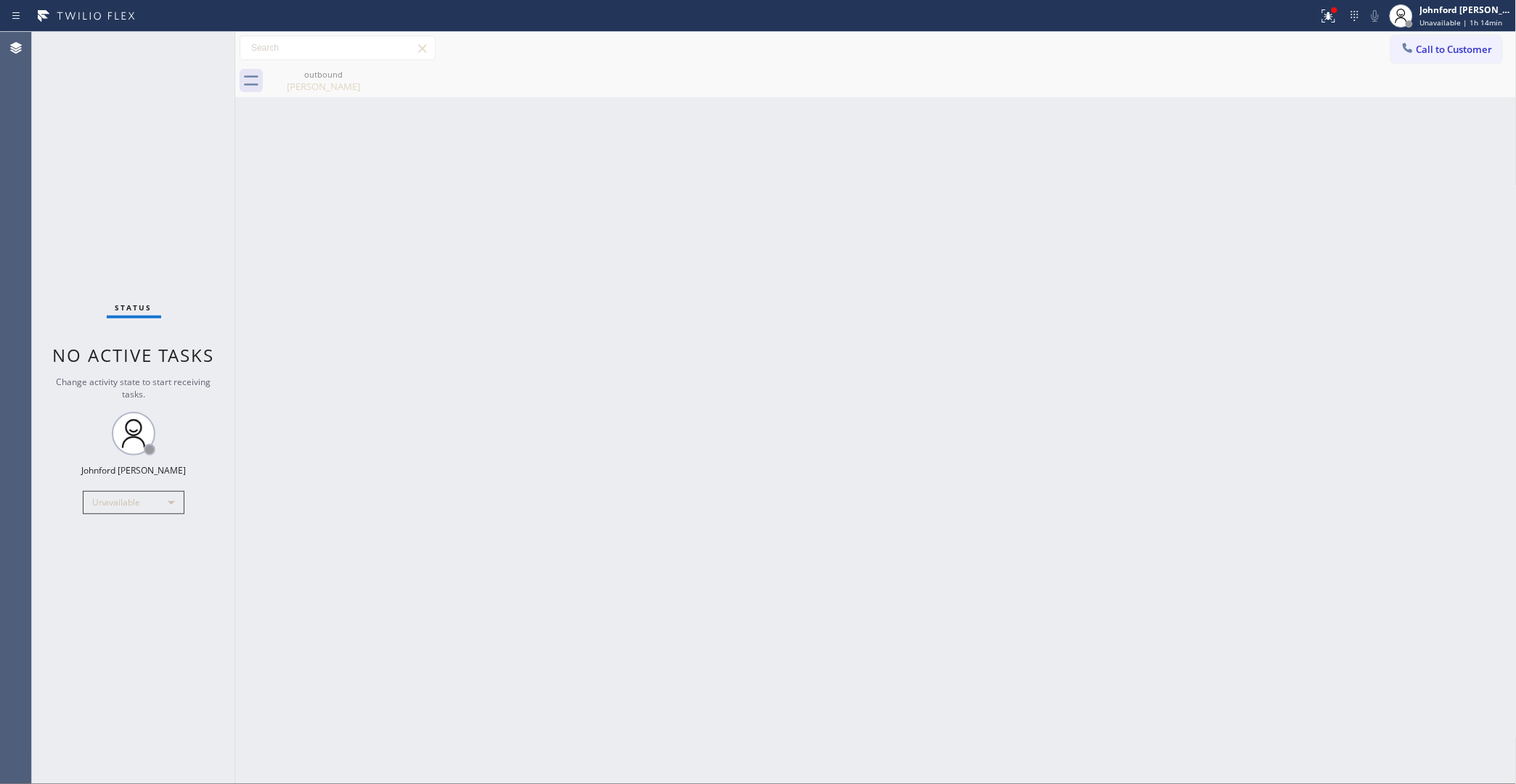
drag, startPoint x: 1472, startPoint y: 63, endPoint x: 977, endPoint y: 197, distance: 512.8
click at [1468, 62] on button "Call to Customer" at bounding box center [1446, 50] width 111 height 28
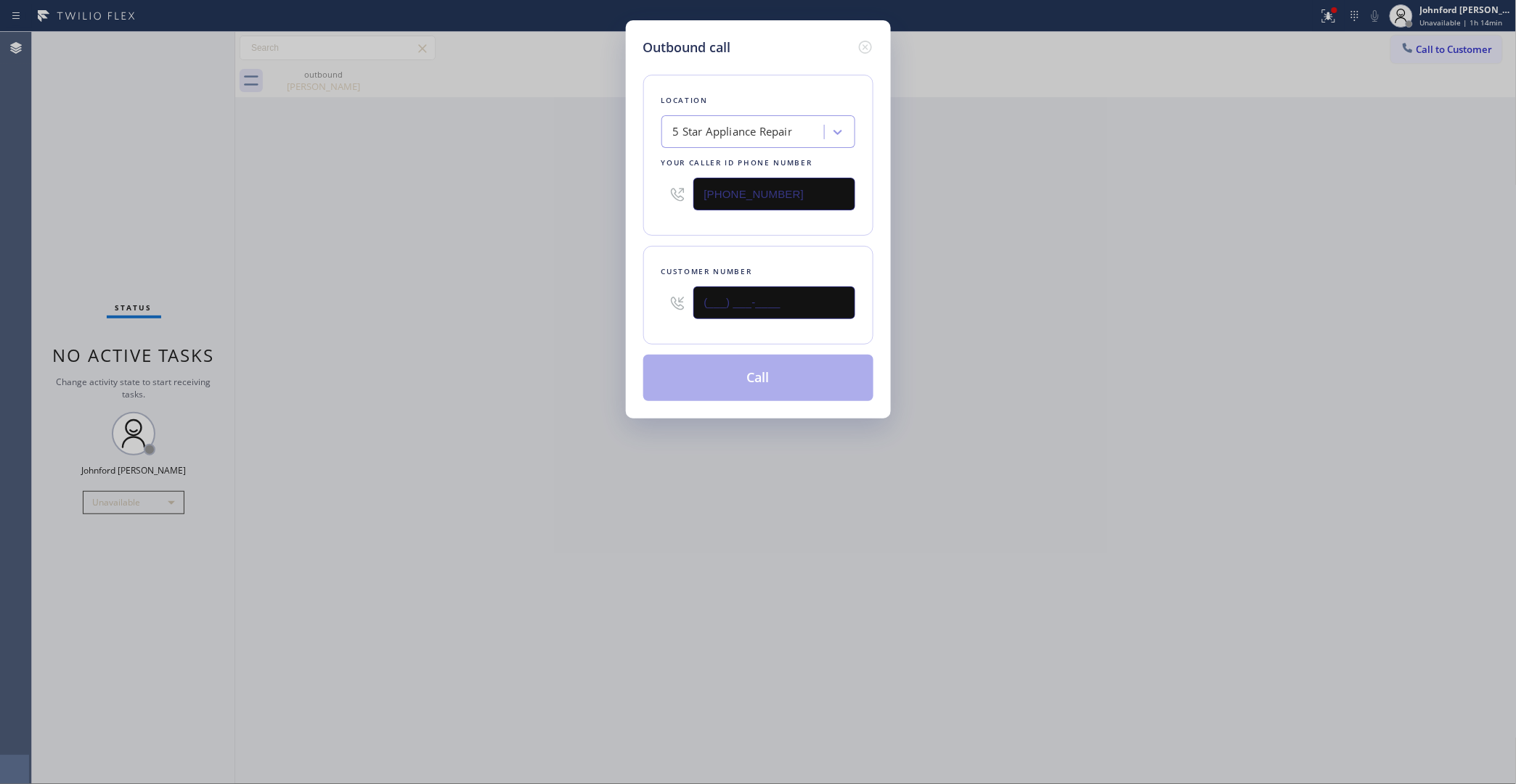
drag, startPoint x: 807, startPoint y: 302, endPoint x: 637, endPoint y: 313, distance: 170.4
click at [637, 313] on div "Outbound call Location 5 Star Appliance Repair Your caller id phone number [PHO…" at bounding box center [758, 219] width 265 height 398
paste input "626) 975-6812"
type input "(626) 975-6812"
click at [781, 377] on button "Call" at bounding box center [758, 377] width 230 height 47
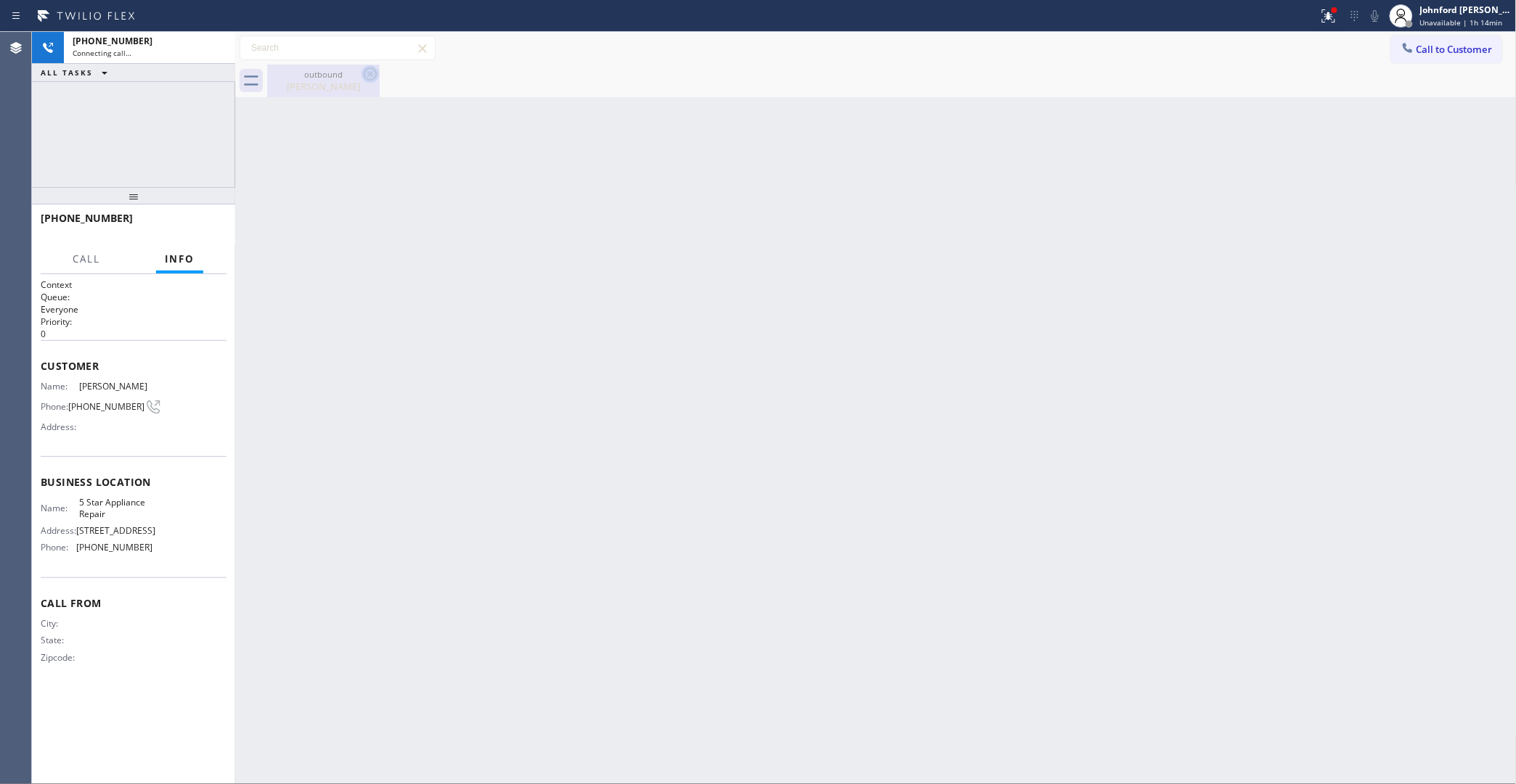
click at [372, 75] on icon at bounding box center [370, 73] width 18 height 18
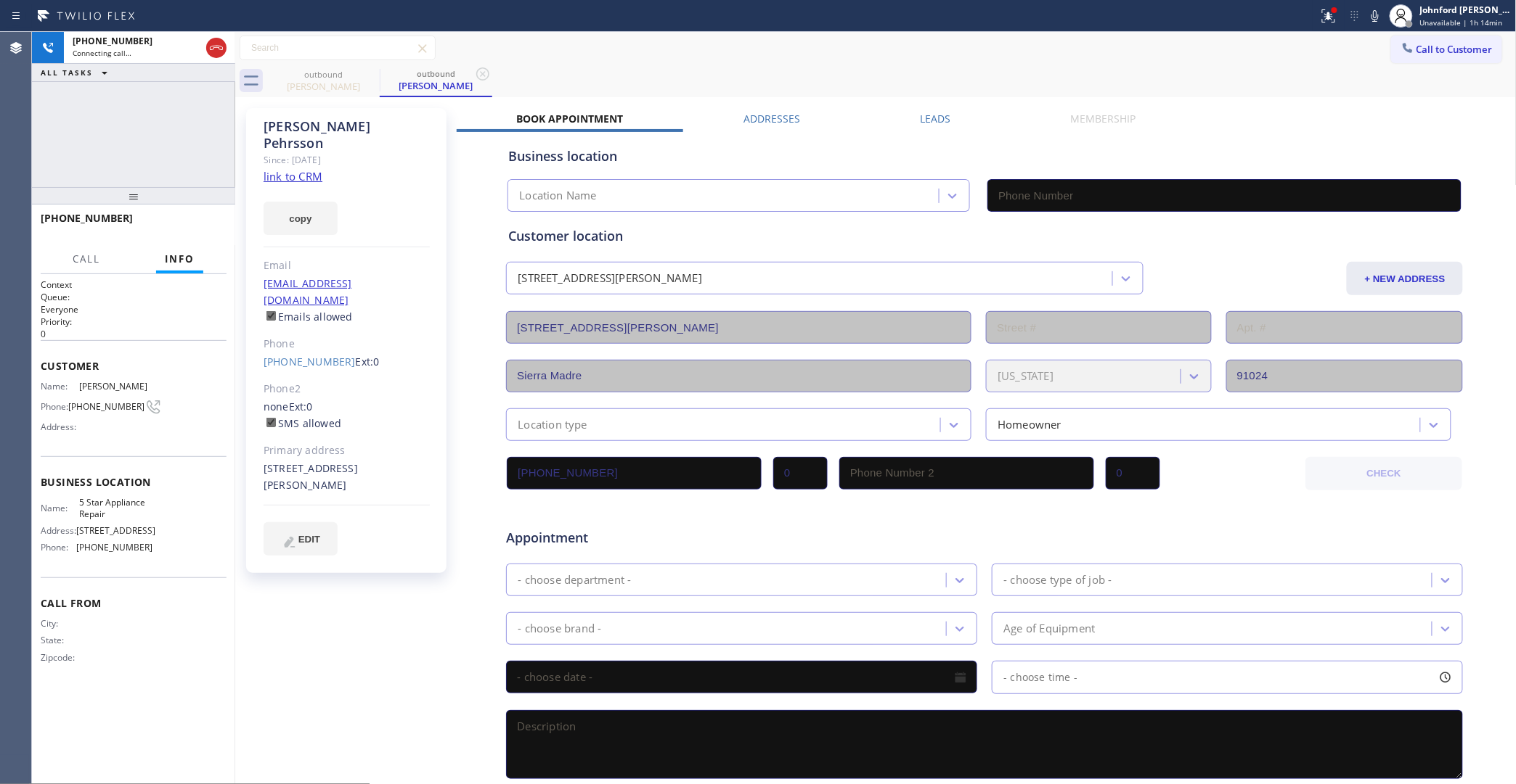
click at [317, 169] on link "link to CRM" at bounding box center [293, 176] width 59 height 15
click at [312, 209] on button "copy" at bounding box center [300, 219] width 74 height 34
type input "[PHONE_NUMBER]"
click at [183, 222] on span "HANG UP" at bounding box center [193, 225] width 44 height 10
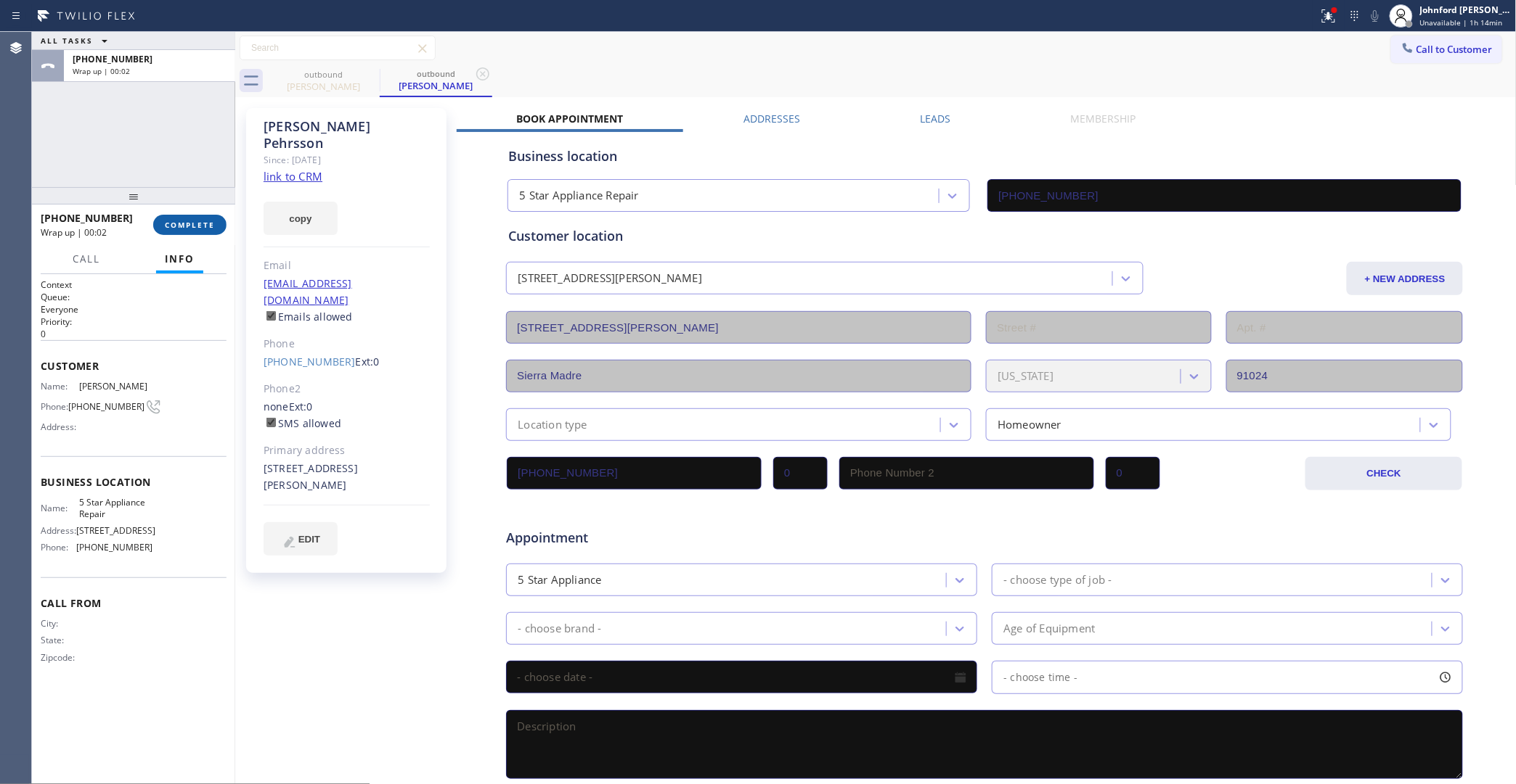
drag, startPoint x: 151, startPoint y: 209, endPoint x: 181, endPoint y: 222, distance: 32.7
click at [156, 211] on div "+16269756812 Wrap up | 00:02 COMPLETE" at bounding box center [133, 225] width 186 height 37
click at [185, 225] on span "COMPLETE" at bounding box center [190, 225] width 50 height 10
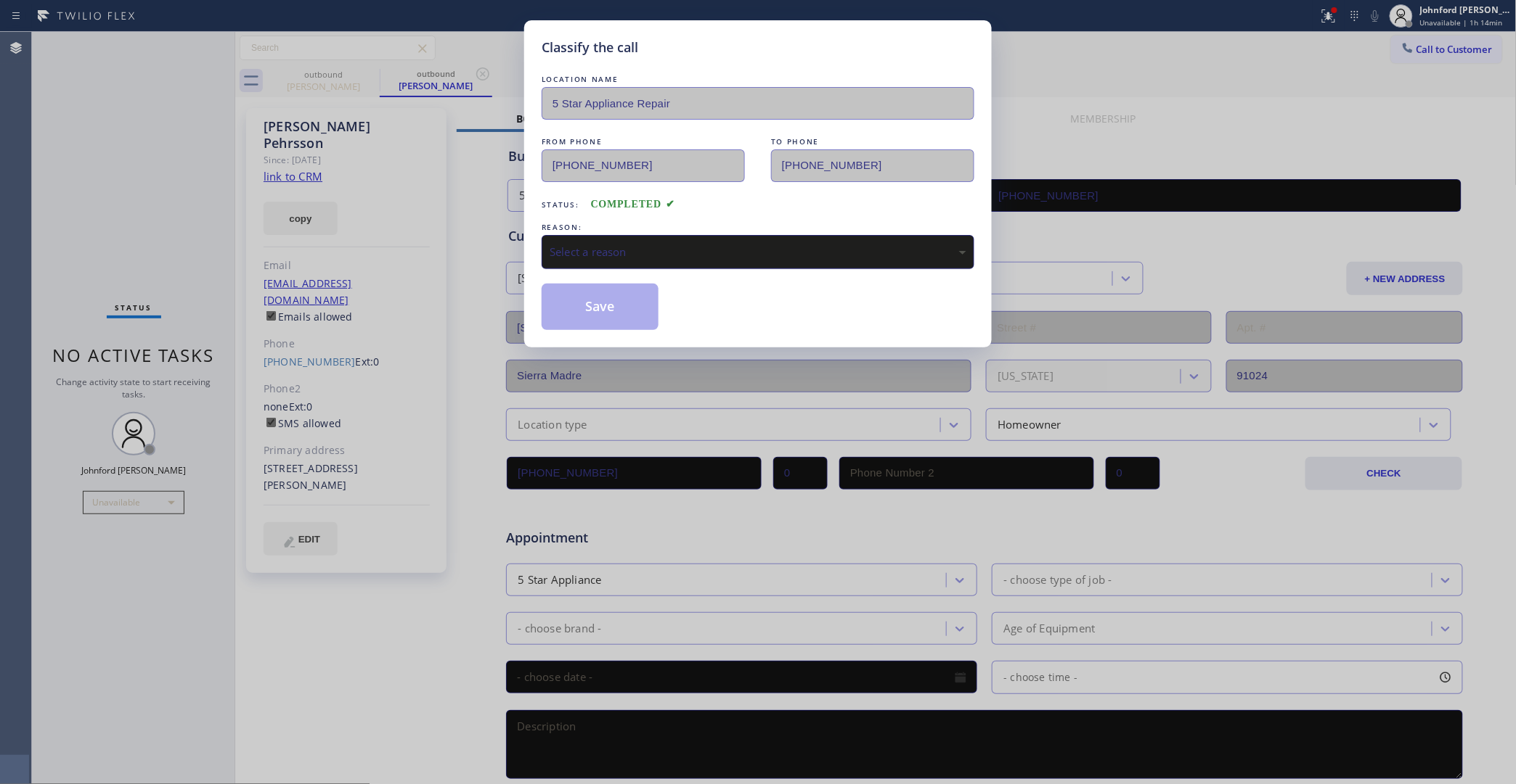
click at [651, 261] on div "Select a reason" at bounding box center [758, 252] width 433 height 34
click at [615, 306] on button "Save" at bounding box center [599, 306] width 117 height 47
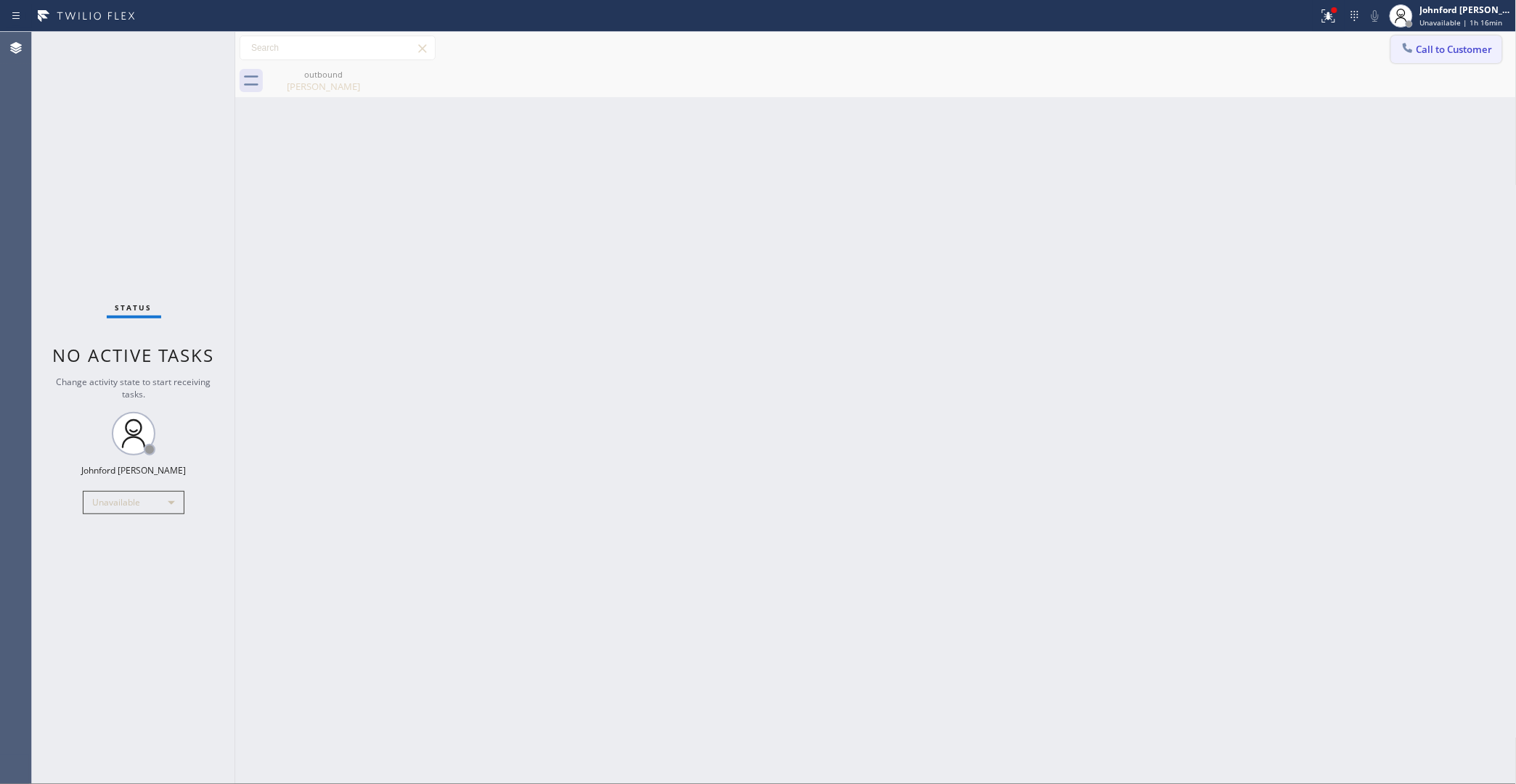
click at [1432, 58] on button "Call to Customer" at bounding box center [1446, 50] width 111 height 28
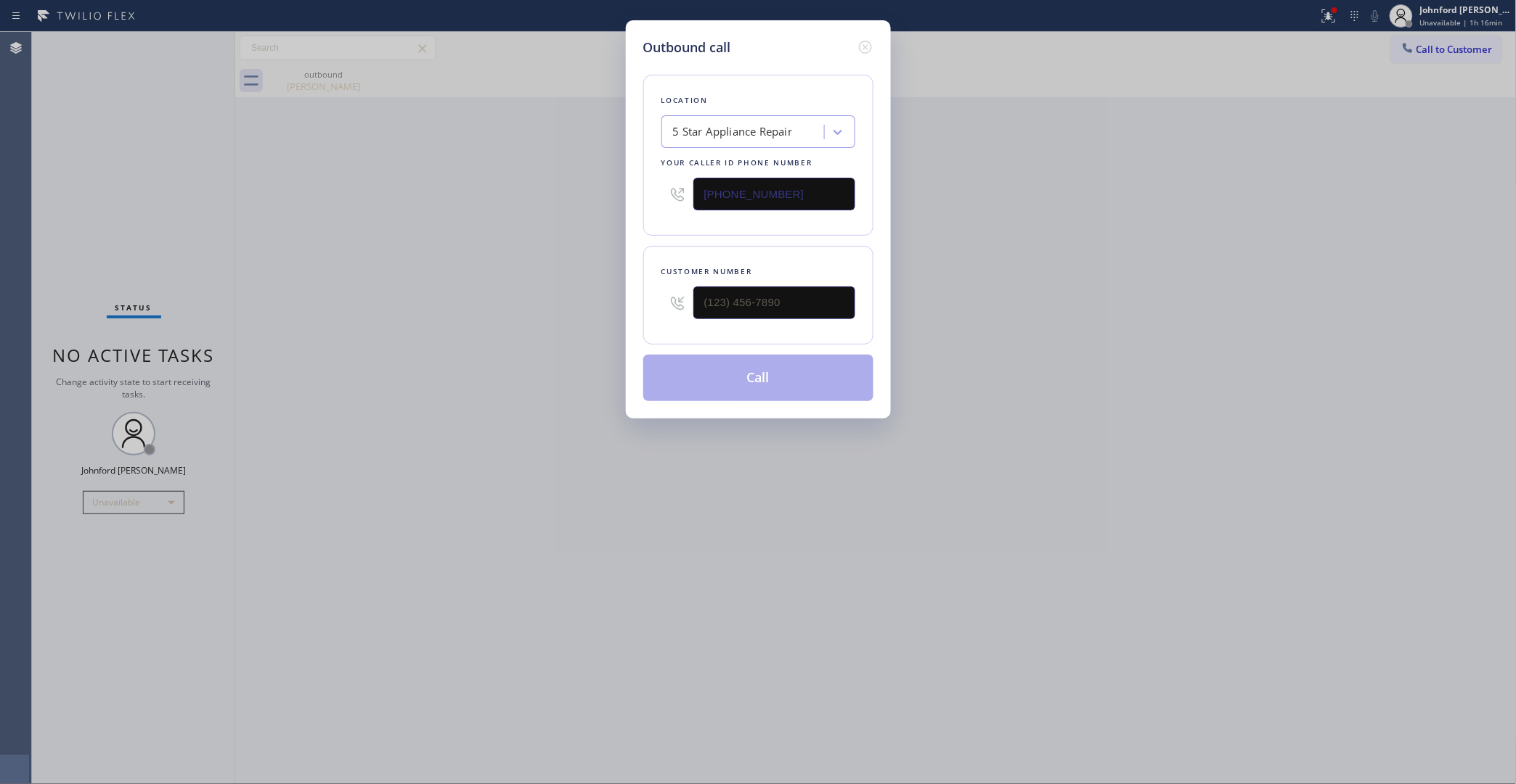
drag, startPoint x: 767, startPoint y: 283, endPoint x: 636, endPoint y: 292, distance: 131.3
click at [636, 292] on div "Outbound call Location 5 Star Appliance Repair Your caller id phone number [PHO…" at bounding box center [758, 219] width 265 height 398
drag, startPoint x: 761, startPoint y: 295, endPoint x: 563, endPoint y: 280, distance: 198.6
click at [559, 294] on div "Outbound call Location 5 Star Appliance Repair Your caller id phone number [PHO…" at bounding box center [758, 392] width 1516 height 784
paste input "310) 926-9307"
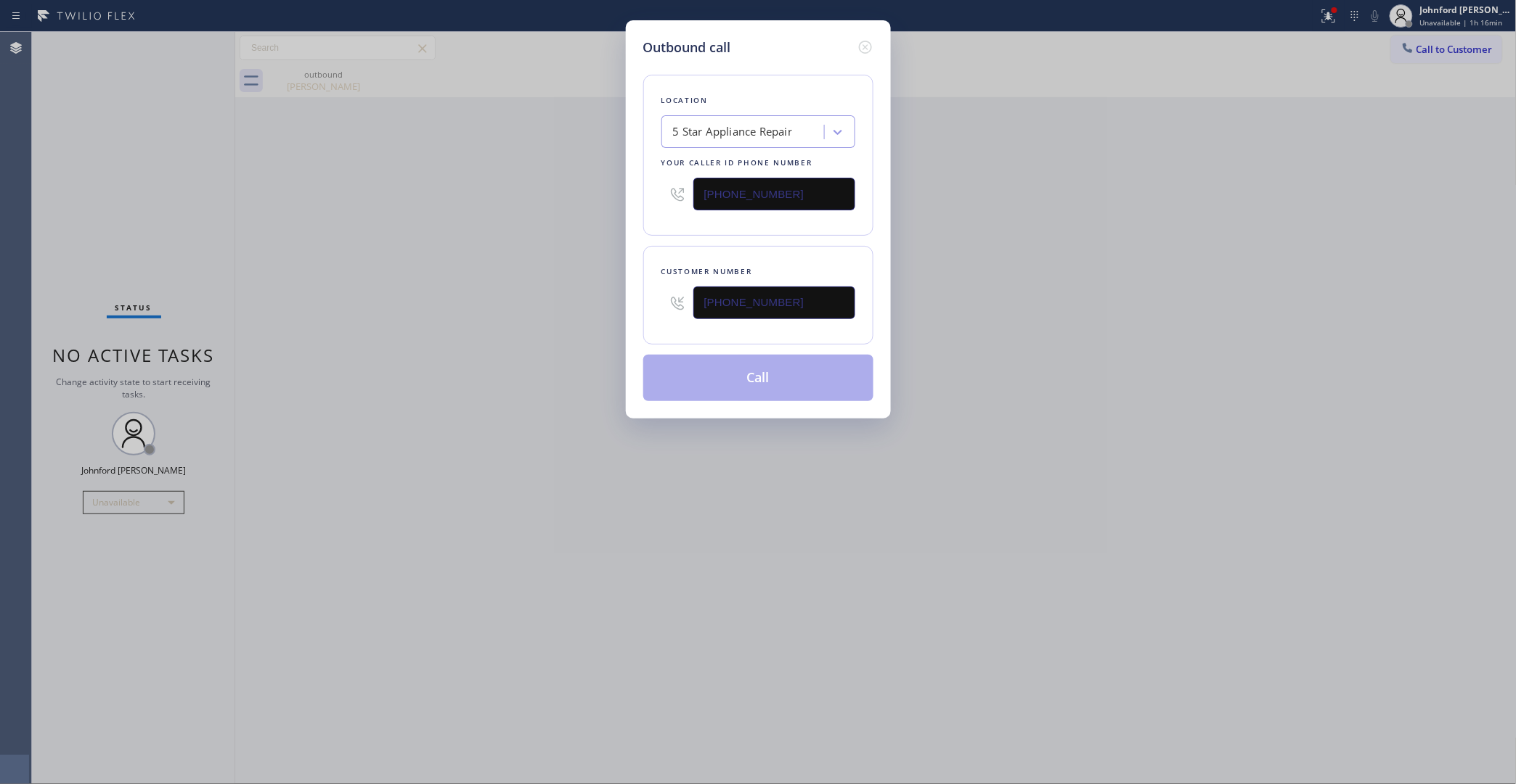
type input "(310) 926-9307"
click at [832, 370] on button "Call" at bounding box center [758, 377] width 230 height 47
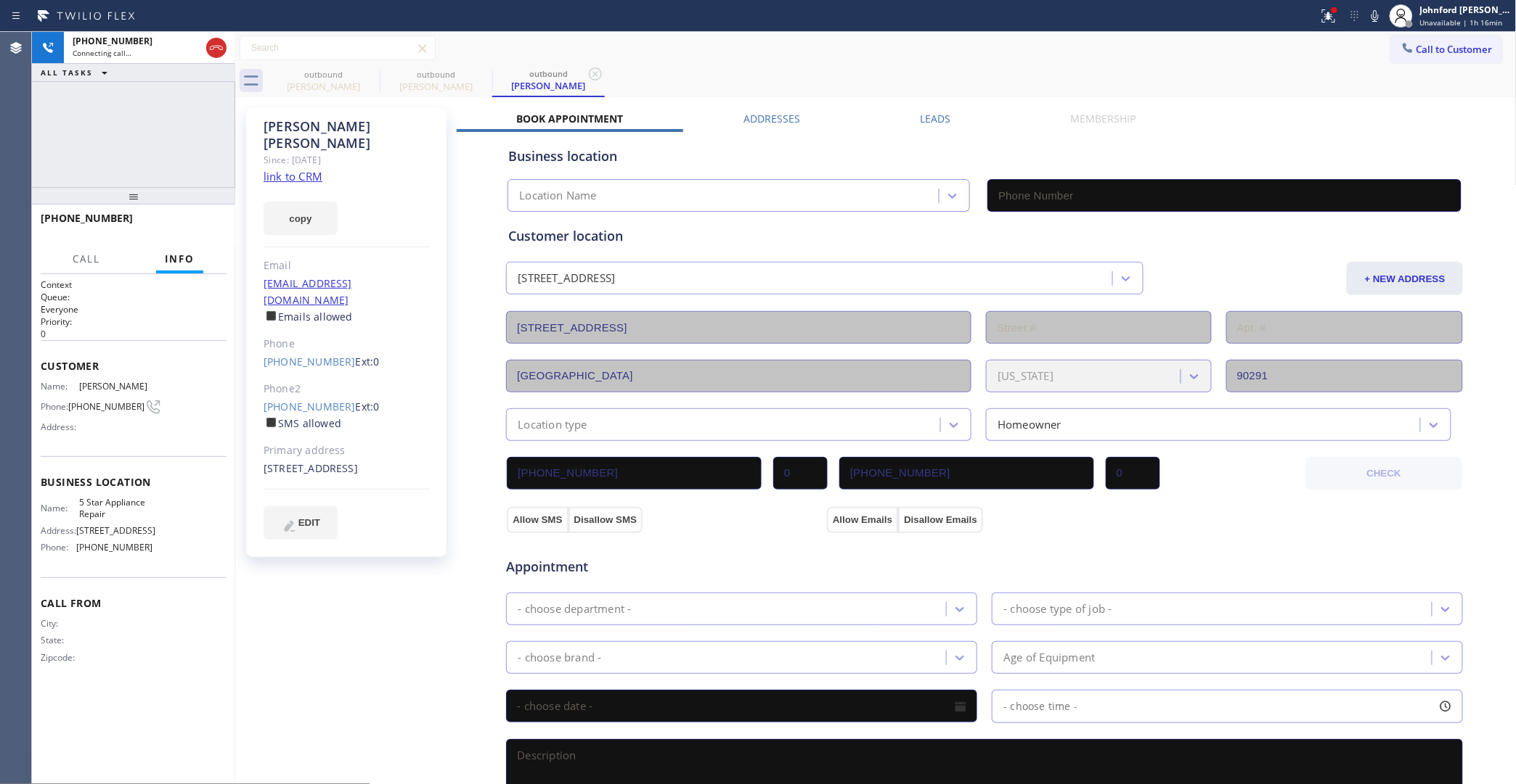
click at [302, 206] on button "copy" at bounding box center [300, 219] width 74 height 34
click at [304, 169] on link "link to CRM" at bounding box center [293, 176] width 59 height 15
type input "[PHONE_NUMBER]"
click at [196, 223] on span "HANG UP" at bounding box center [193, 225] width 44 height 10
click at [1408, 44] on button "Call to Customer" at bounding box center [1446, 50] width 111 height 28
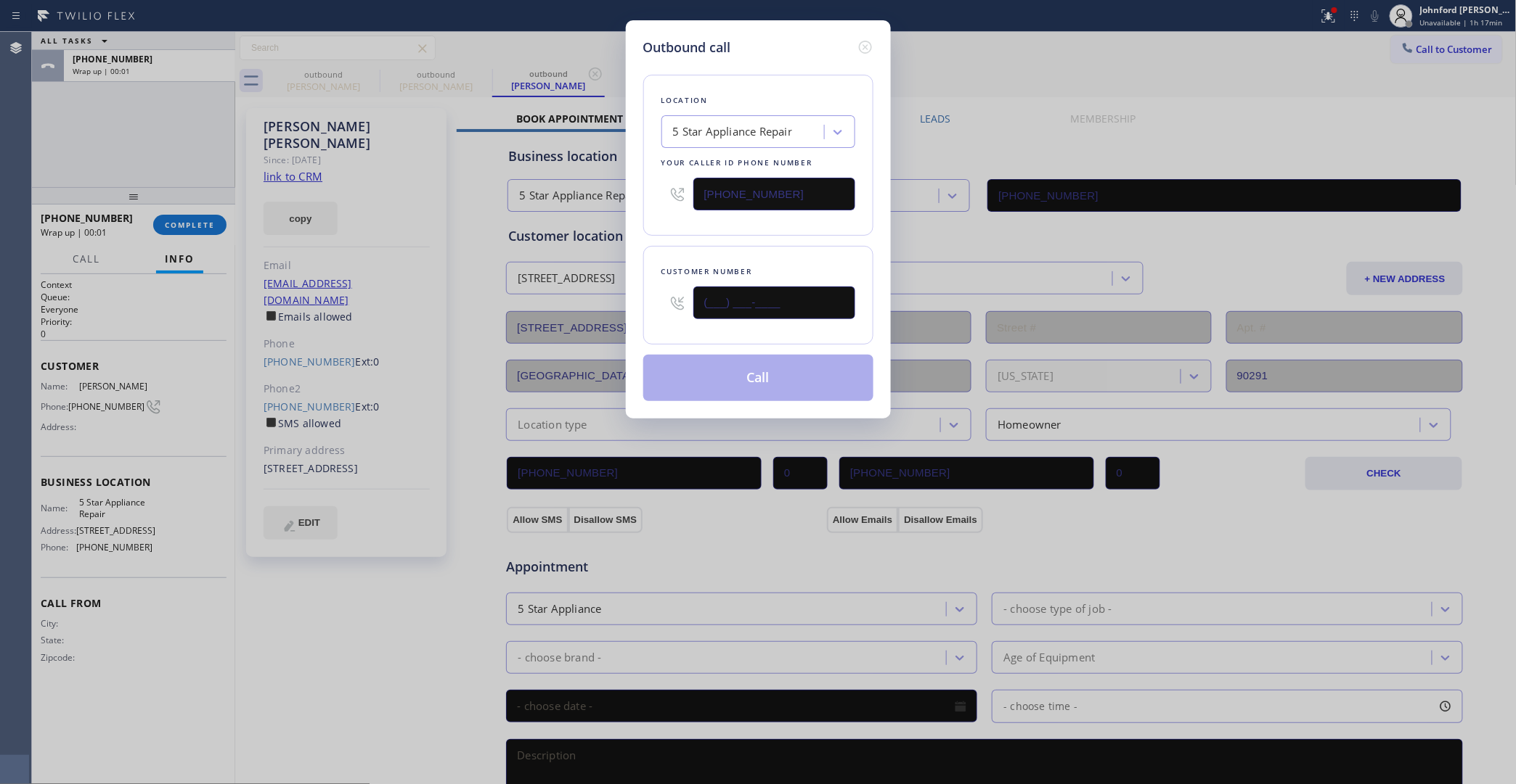
drag, startPoint x: 703, startPoint y: 299, endPoint x: 603, endPoint y: 306, distance: 100.2
click at [607, 306] on div "Outbound call Location 5 Star Appliance Repair Your caller id phone number [PHO…" at bounding box center [758, 392] width 1516 height 784
paste input "323) 635-6497"
type input "(323) 635-6497"
drag, startPoint x: 717, startPoint y: 233, endPoint x: 724, endPoint y: 248, distance: 16.6
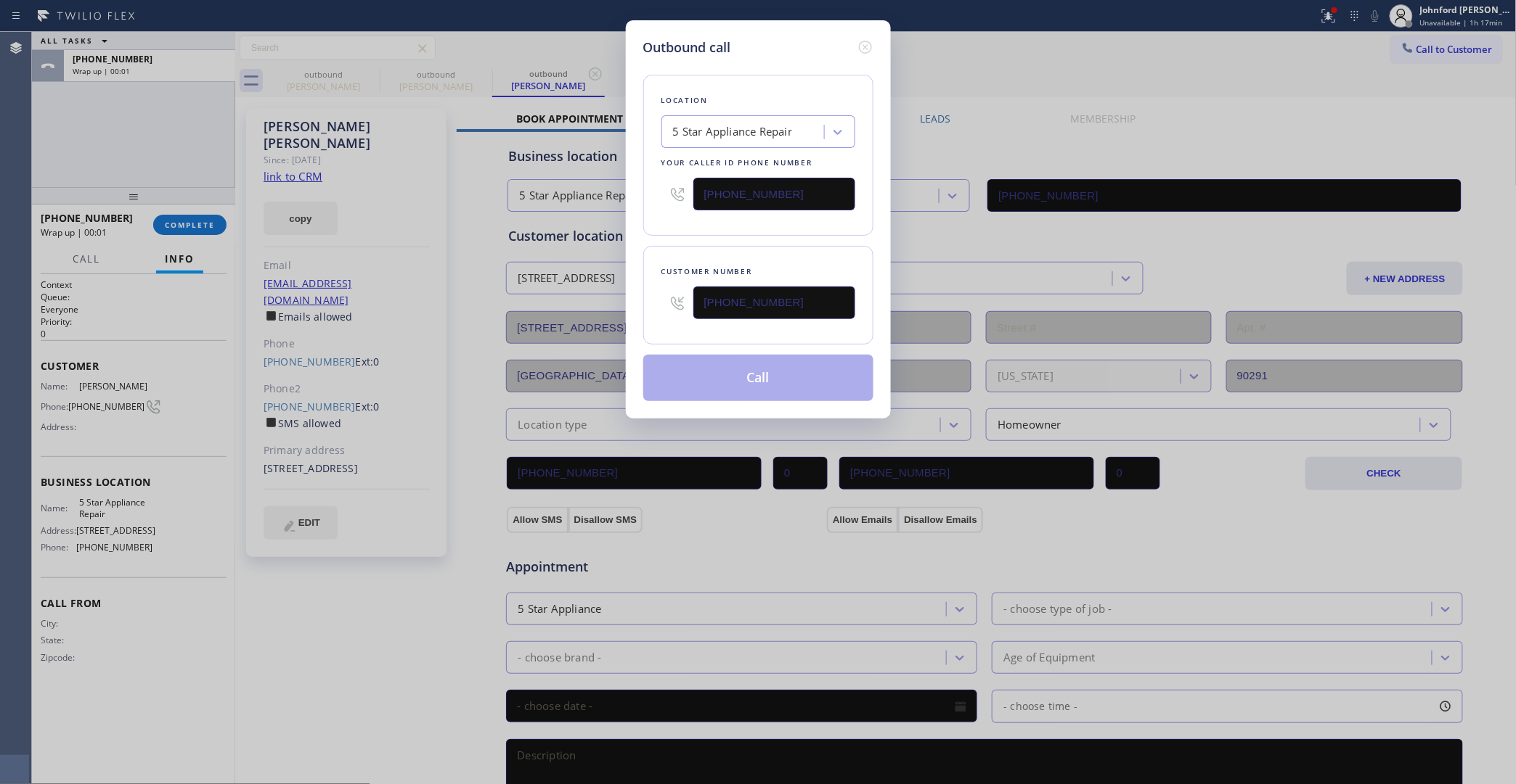
click at [719, 236] on div "Location 5 Star Appliance Repair Your caller id phone number (855) 731-4952 Cus…" at bounding box center [758, 229] width 230 height 344
click at [777, 374] on button "Call" at bounding box center [758, 377] width 230 height 47
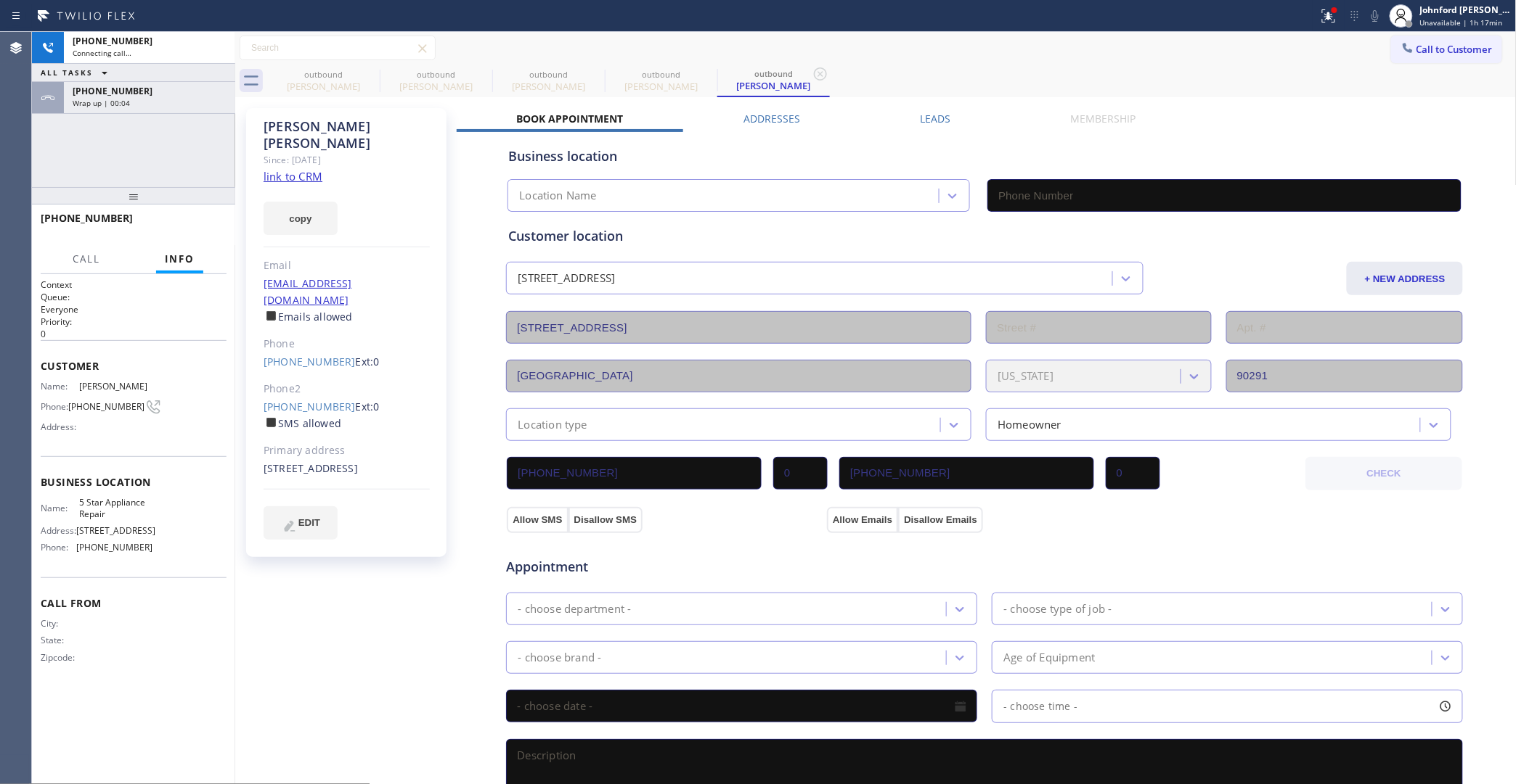
click at [873, 50] on div "Call to Customer Outbound call Location 5 Star Appliance Repair Your caller id …" at bounding box center [876, 48] width 1281 height 25
type input "[PHONE_NUMBER]"
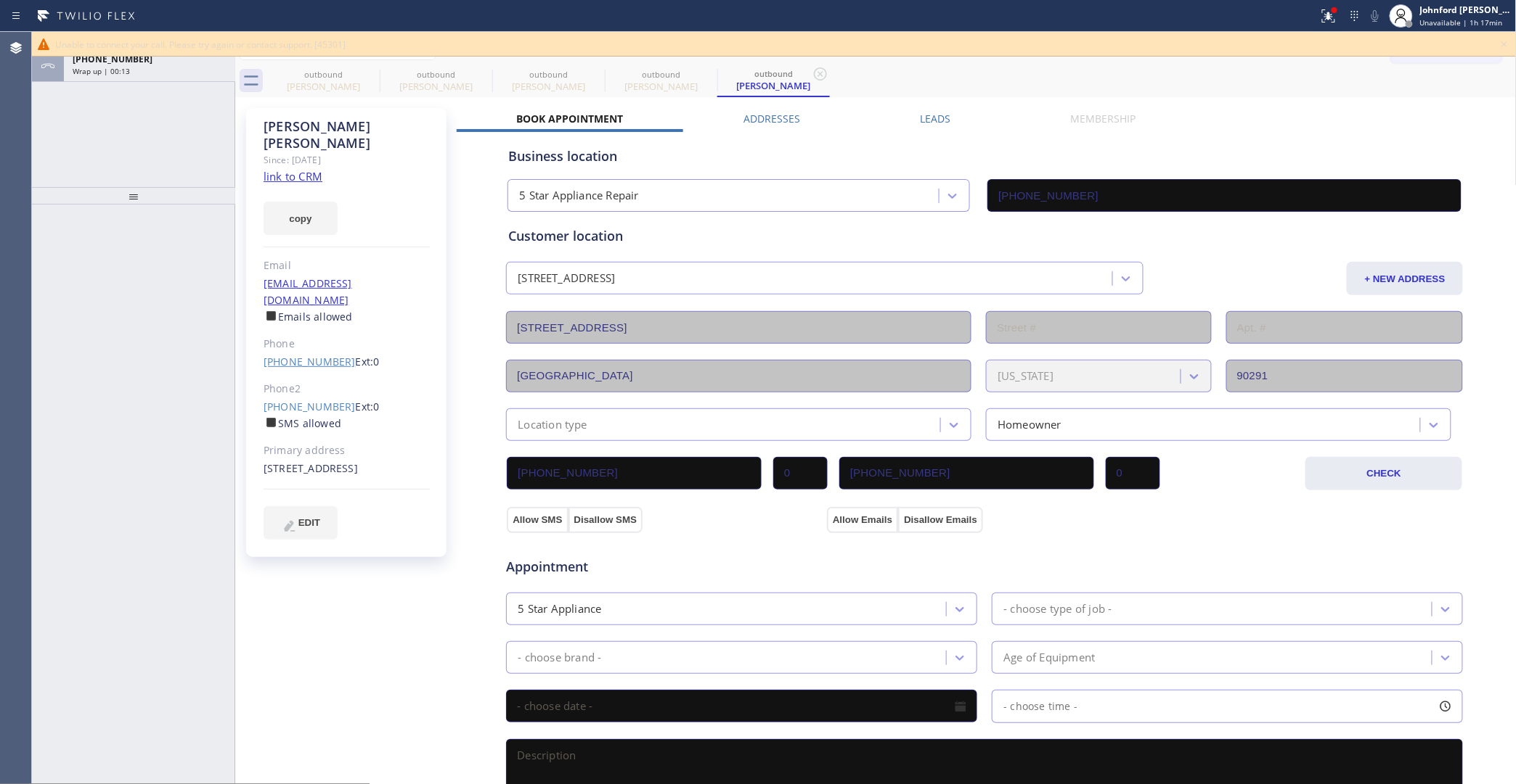
click at [307, 355] on link "(310) 926-9307" at bounding box center [310, 361] width 93 height 14
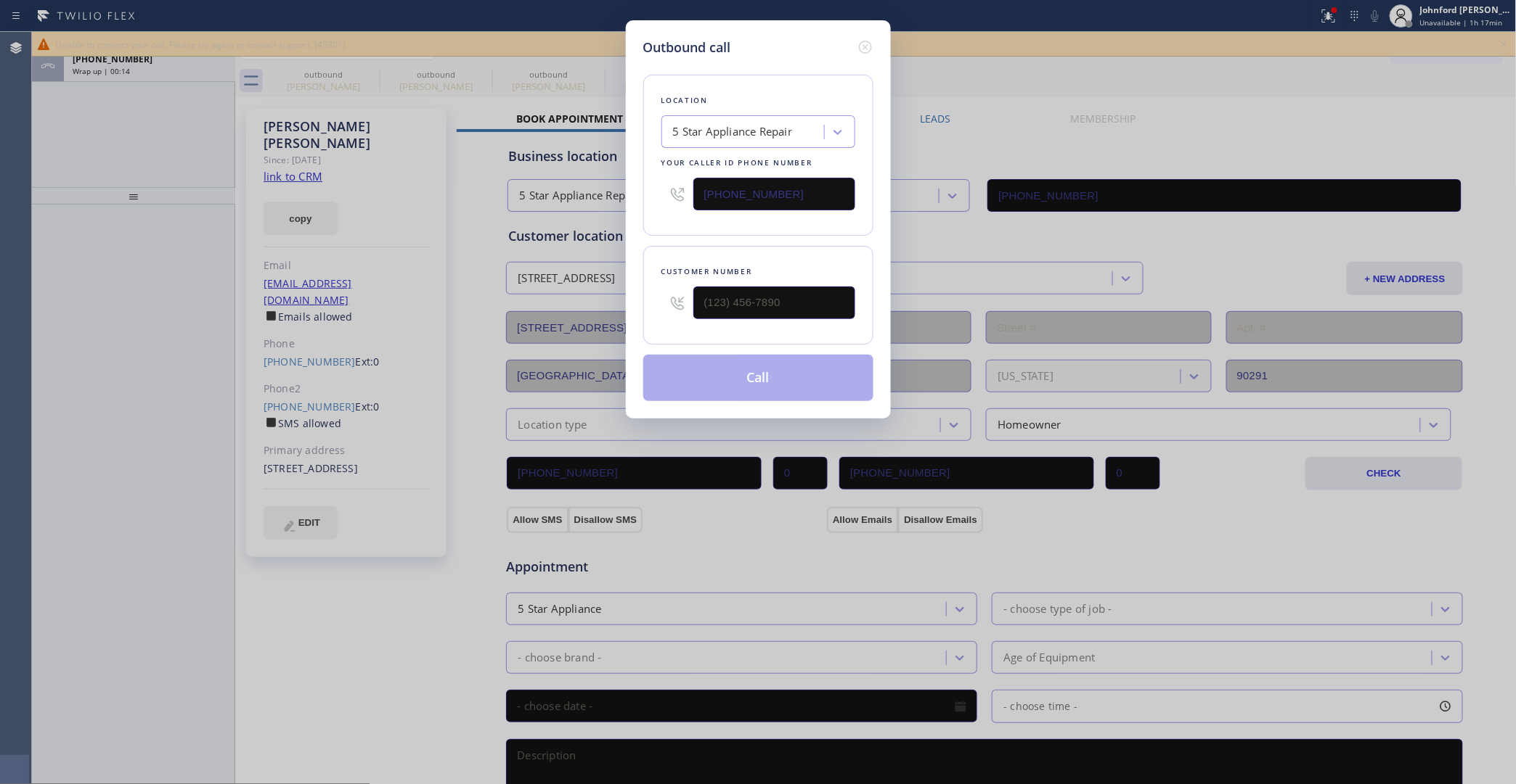
type input "(310) 926-9307"
click at [742, 379] on button "Call" at bounding box center [758, 377] width 230 height 47
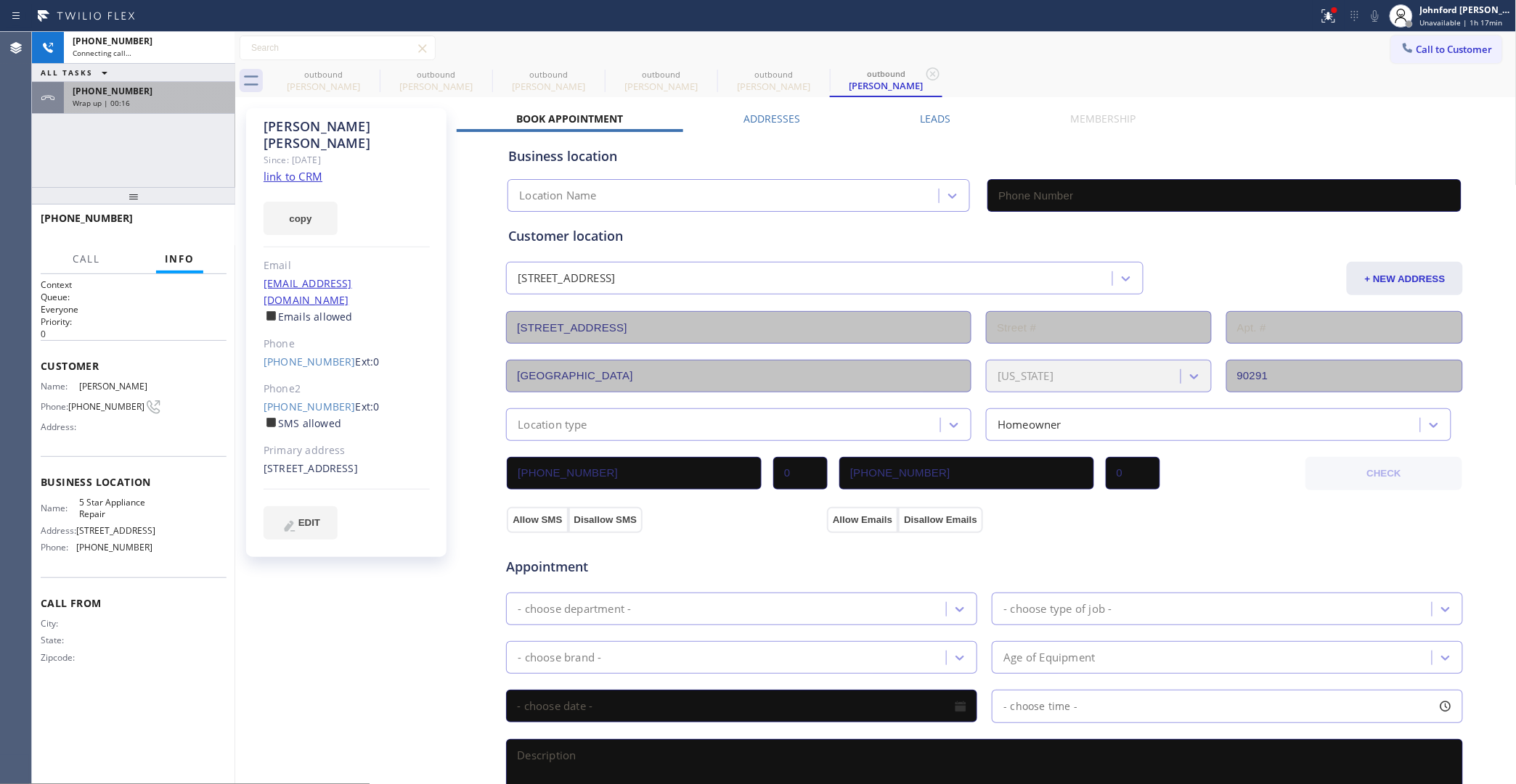
click at [128, 87] on span "+13109269307" at bounding box center [112, 91] width 80 height 12
click at [147, 109] on div "+13109269307 Wrap up | 00:16" at bounding box center [147, 98] width 165 height 32
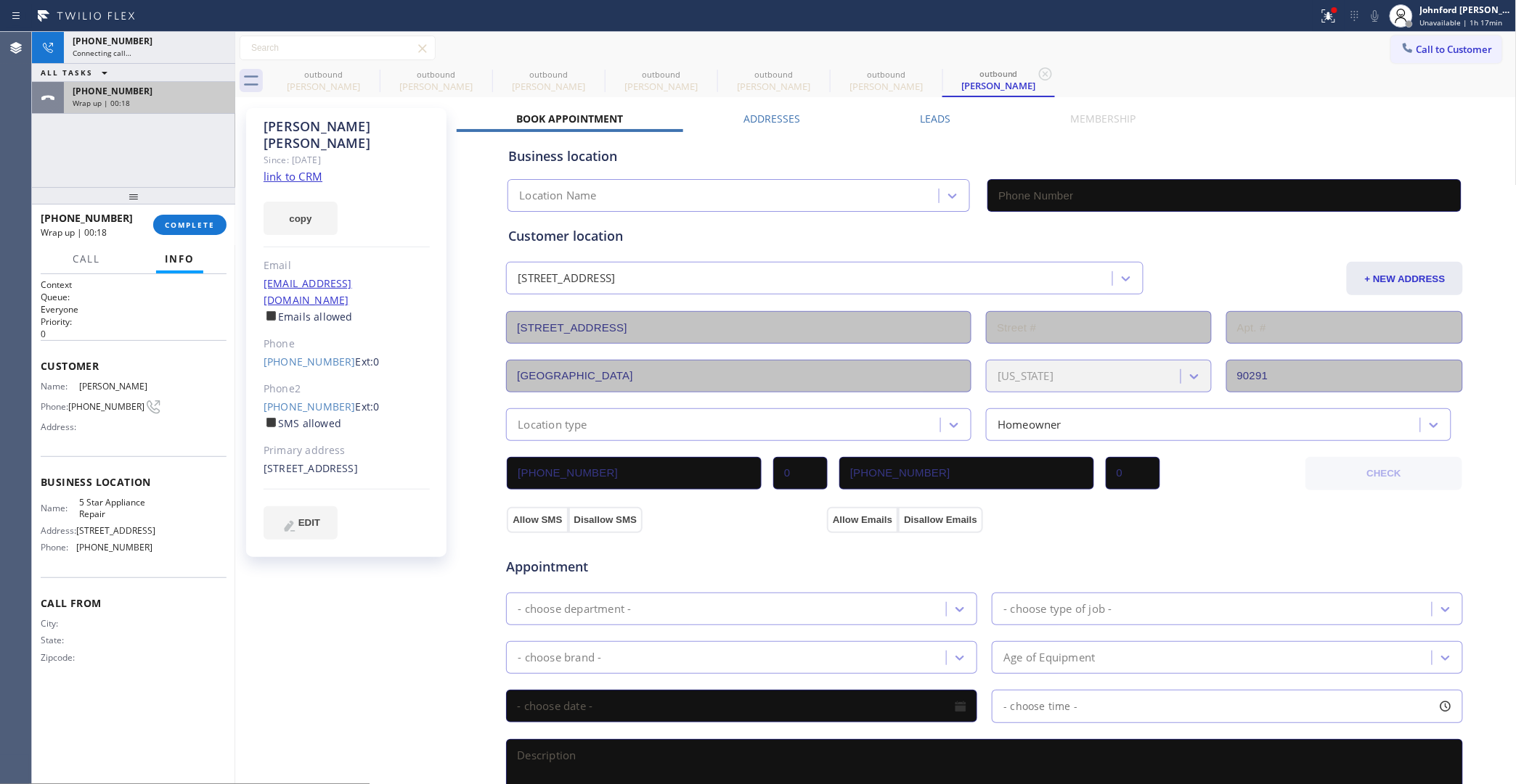
click at [170, 92] on div "+13109269307" at bounding box center [149, 91] width 154 height 12
click at [198, 215] on button "COMPLETE" at bounding box center [190, 225] width 73 height 21
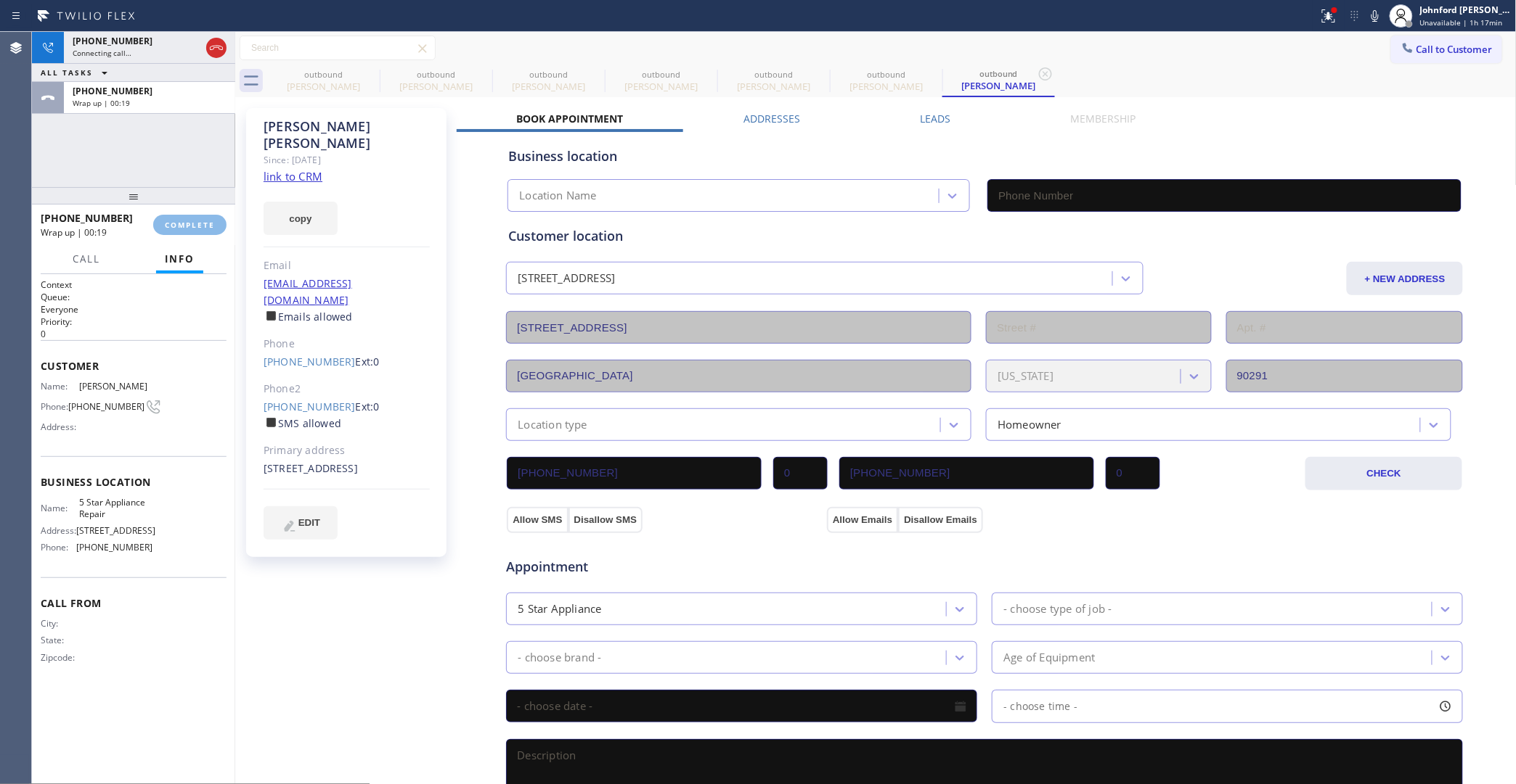
type input "[PHONE_NUMBER]"
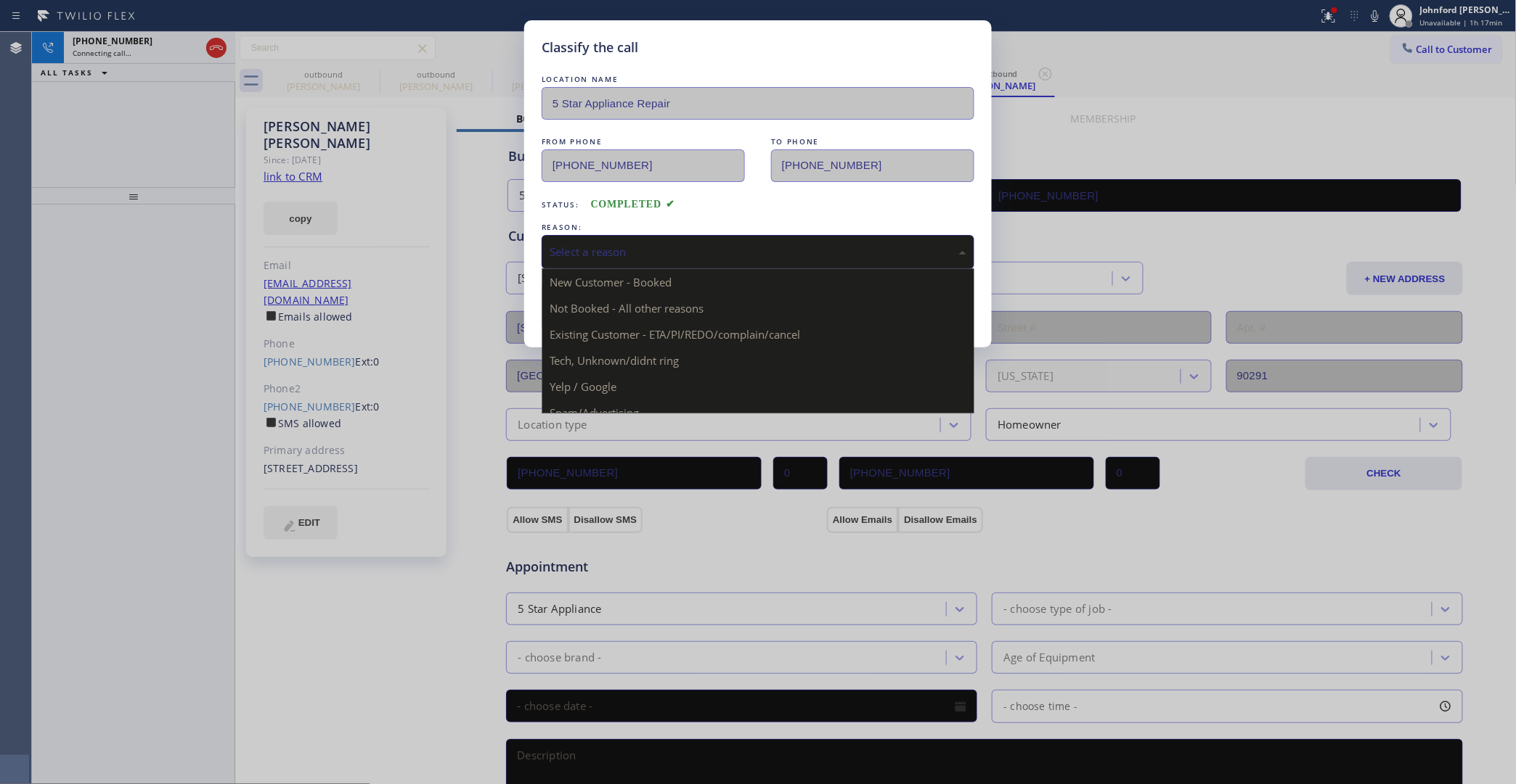
drag, startPoint x: 606, startPoint y: 247, endPoint x: 629, endPoint y: 248, distance: 23.0
click at [607, 247] on div "Select a reason" at bounding box center [758, 252] width 417 height 17
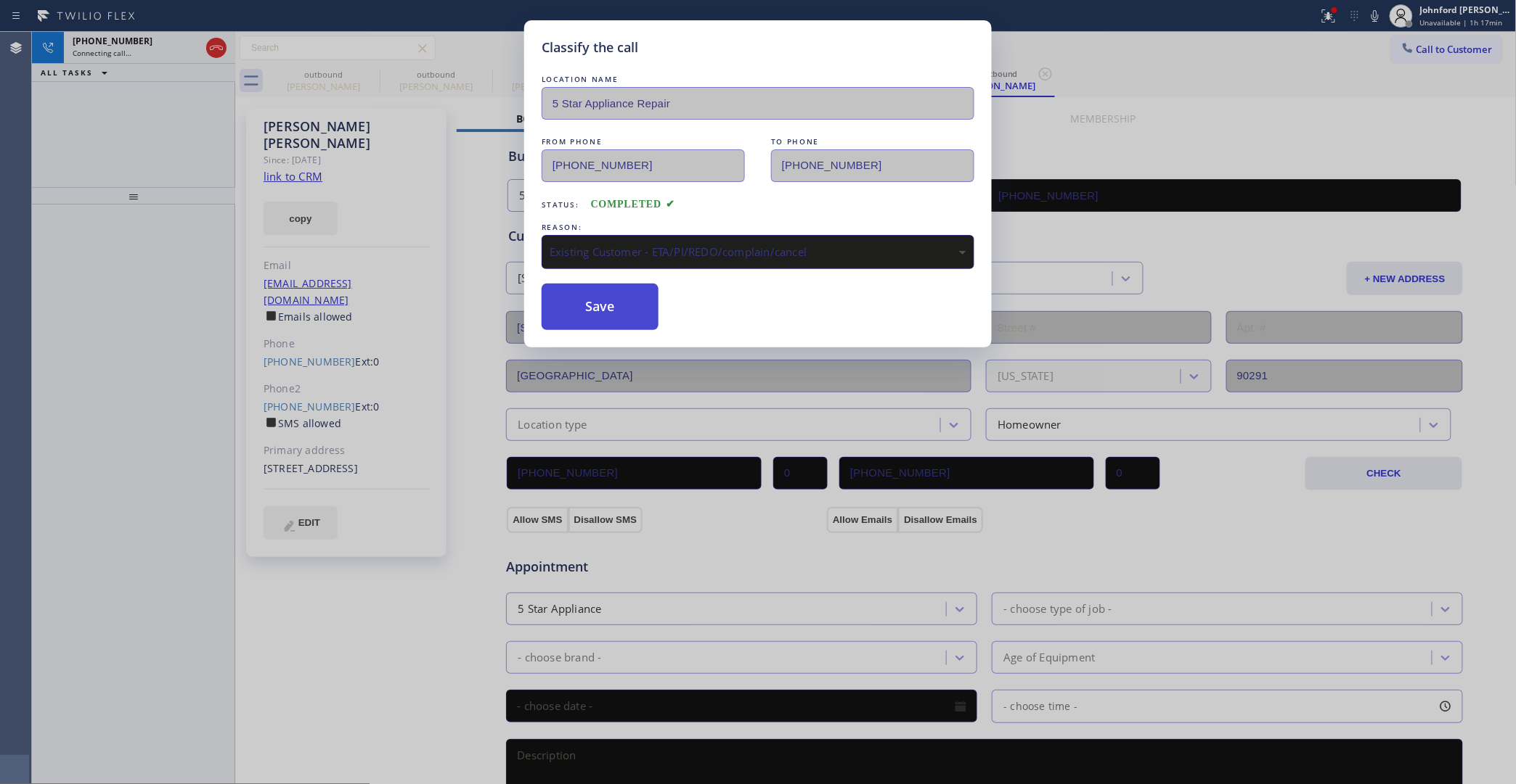
click at [615, 309] on button "Save" at bounding box center [599, 306] width 117 height 47
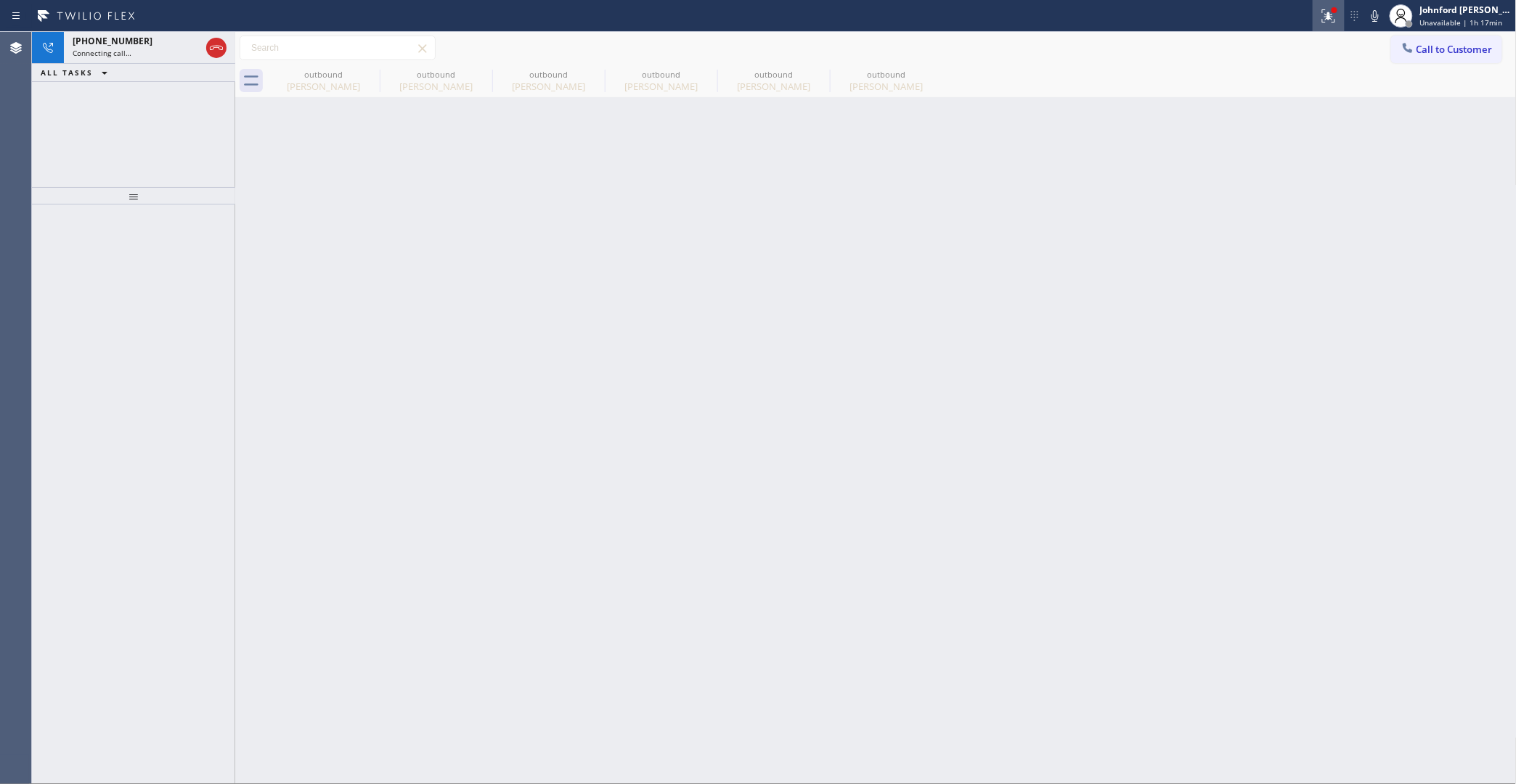
click at [1321, 9] on icon at bounding box center [1328, 15] width 18 height 18
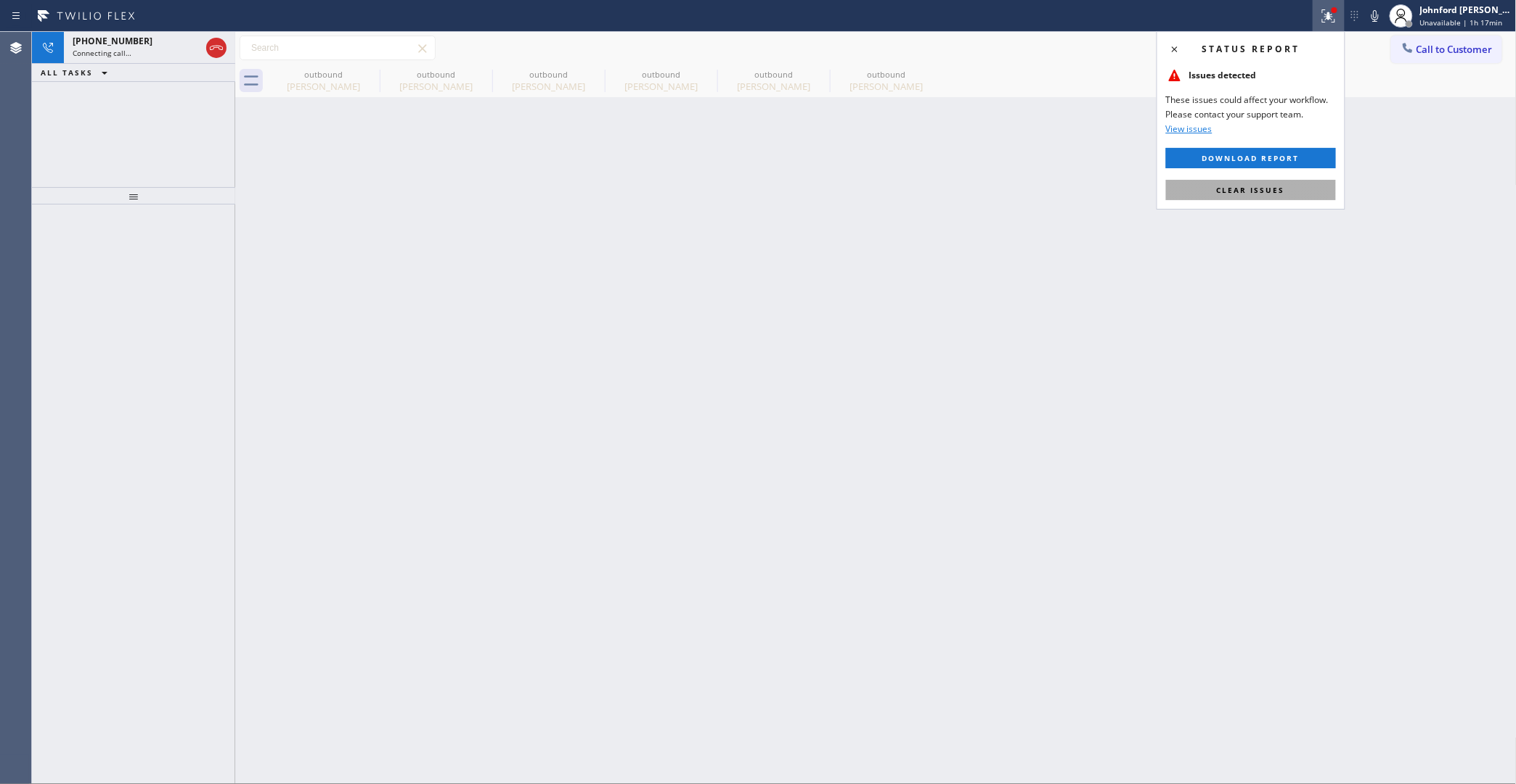
click at [1258, 186] on span "Clear issues" at bounding box center [1250, 190] width 68 height 10
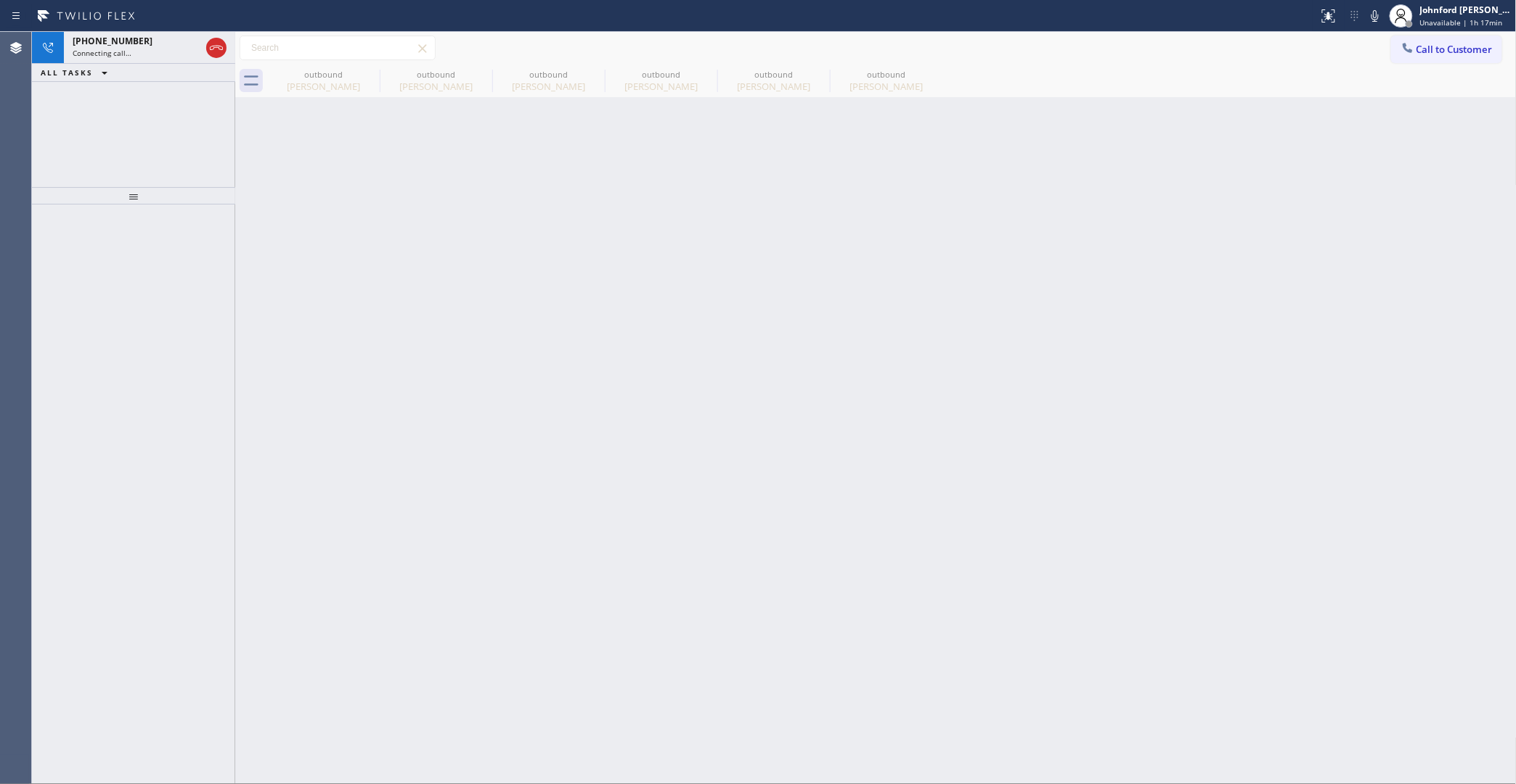
click at [1368, 26] on div "Status report No issues detected If you experience an issue, please download th…" at bounding box center [1414, 16] width 203 height 32
click at [1369, 22] on icon at bounding box center [1375, 15] width 18 height 18
click at [0, 0] on icon at bounding box center [0, 0] width 0 height 0
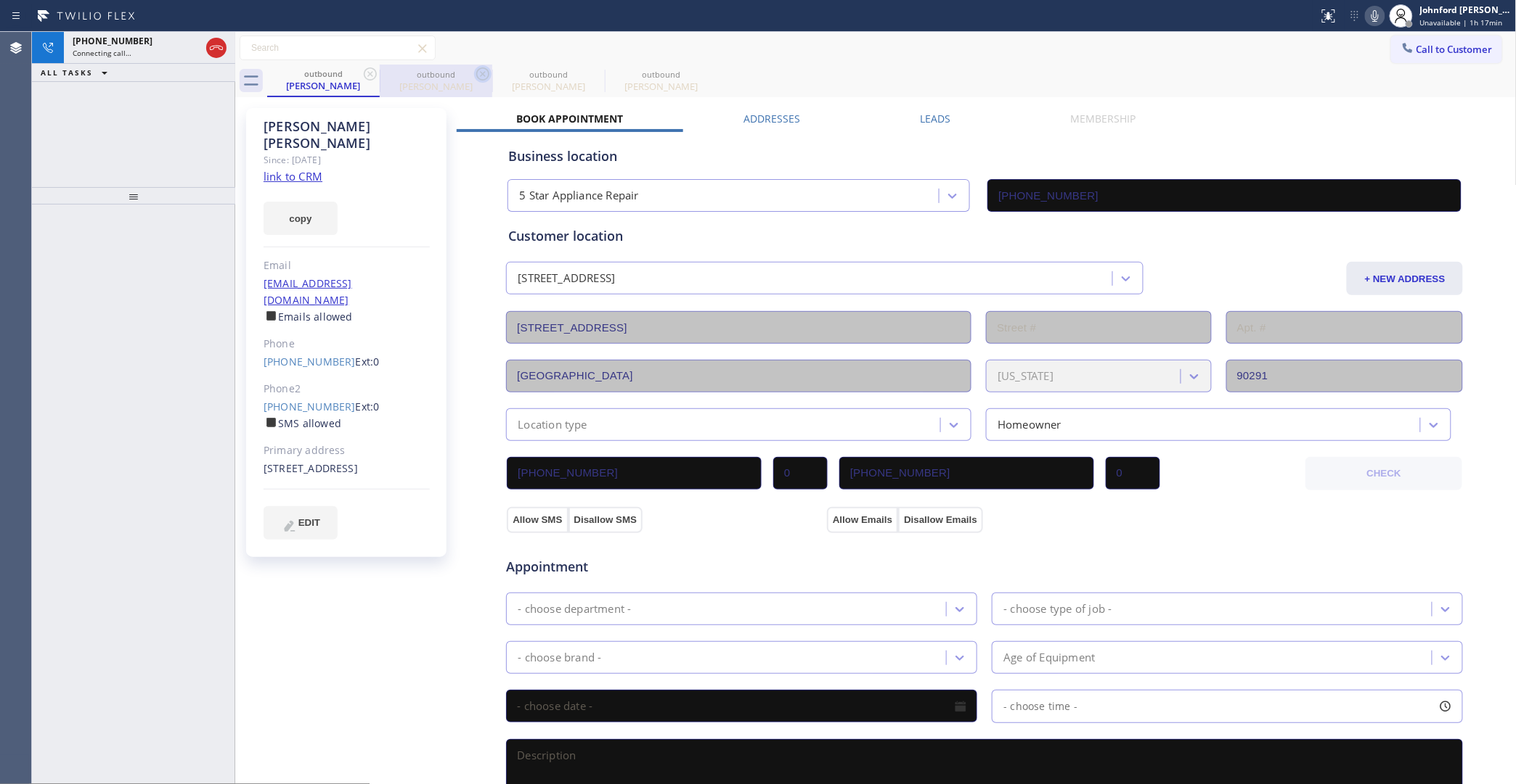
click at [365, 73] on icon at bounding box center [370, 73] width 18 height 18
click at [141, 55] on div "Connecting call…" at bounding box center [136, 53] width 128 height 10
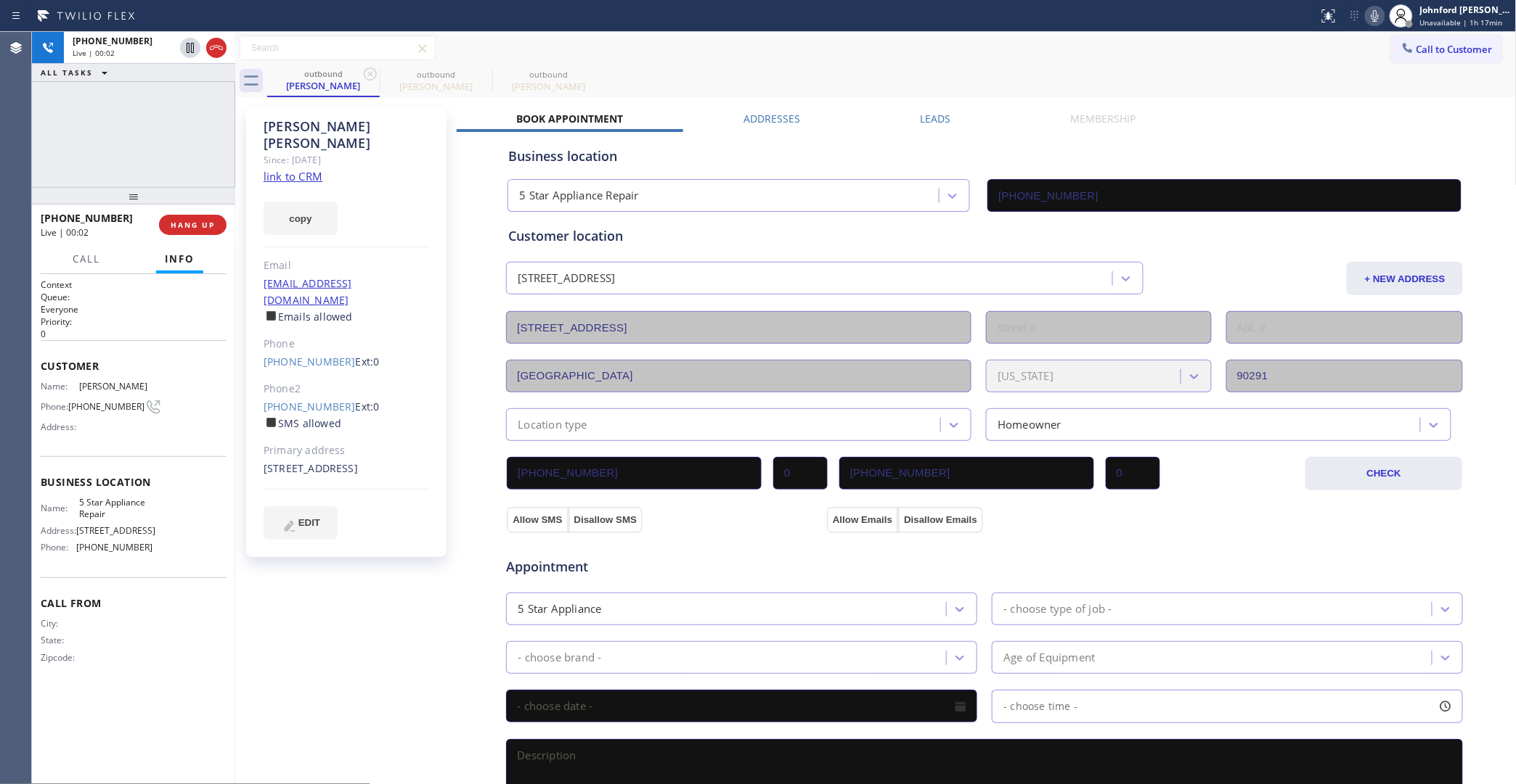
click at [1365, 16] on div at bounding box center [1375, 15] width 21 height 18
click at [1372, 16] on icon at bounding box center [1375, 15] width 7 height 11
click at [209, 226] on span "HANG UP" at bounding box center [193, 225] width 44 height 10
click at [209, 226] on span "COMPLETE" at bounding box center [190, 225] width 50 height 10
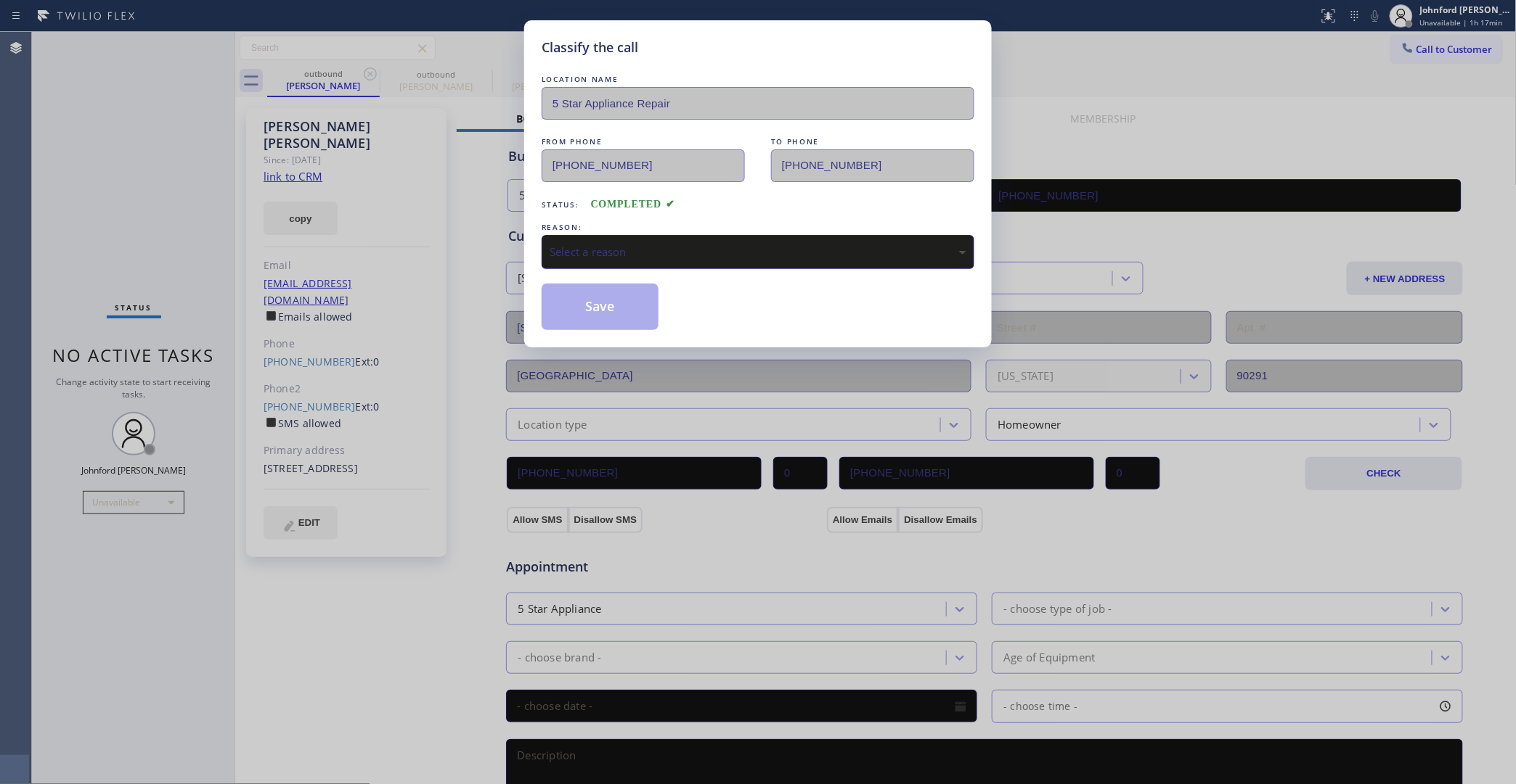
click at [618, 237] on div "Select a reason" at bounding box center [758, 252] width 433 height 34
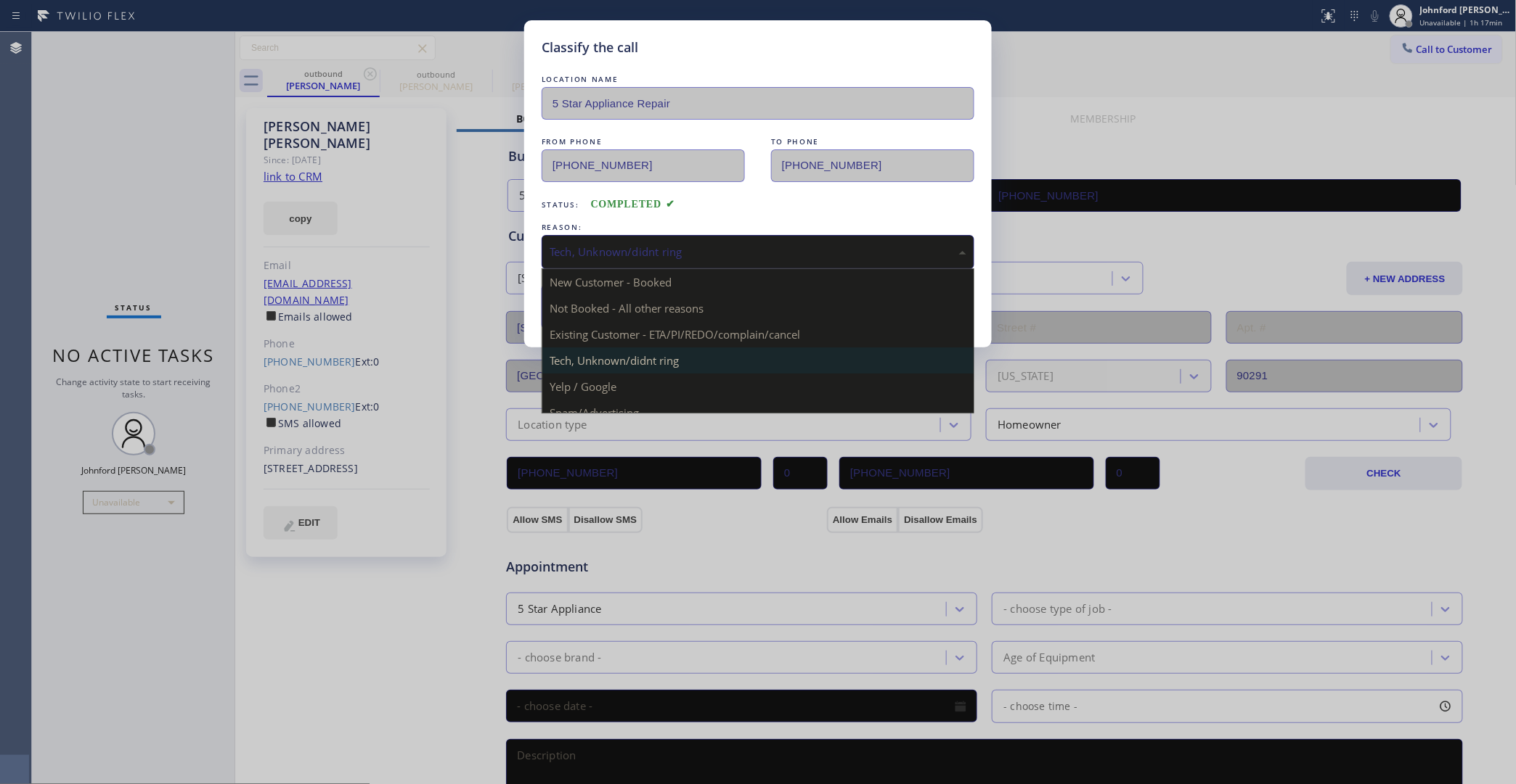
click at [613, 244] on div "Tech, Unknown/didnt ring" at bounding box center [758, 252] width 417 height 17
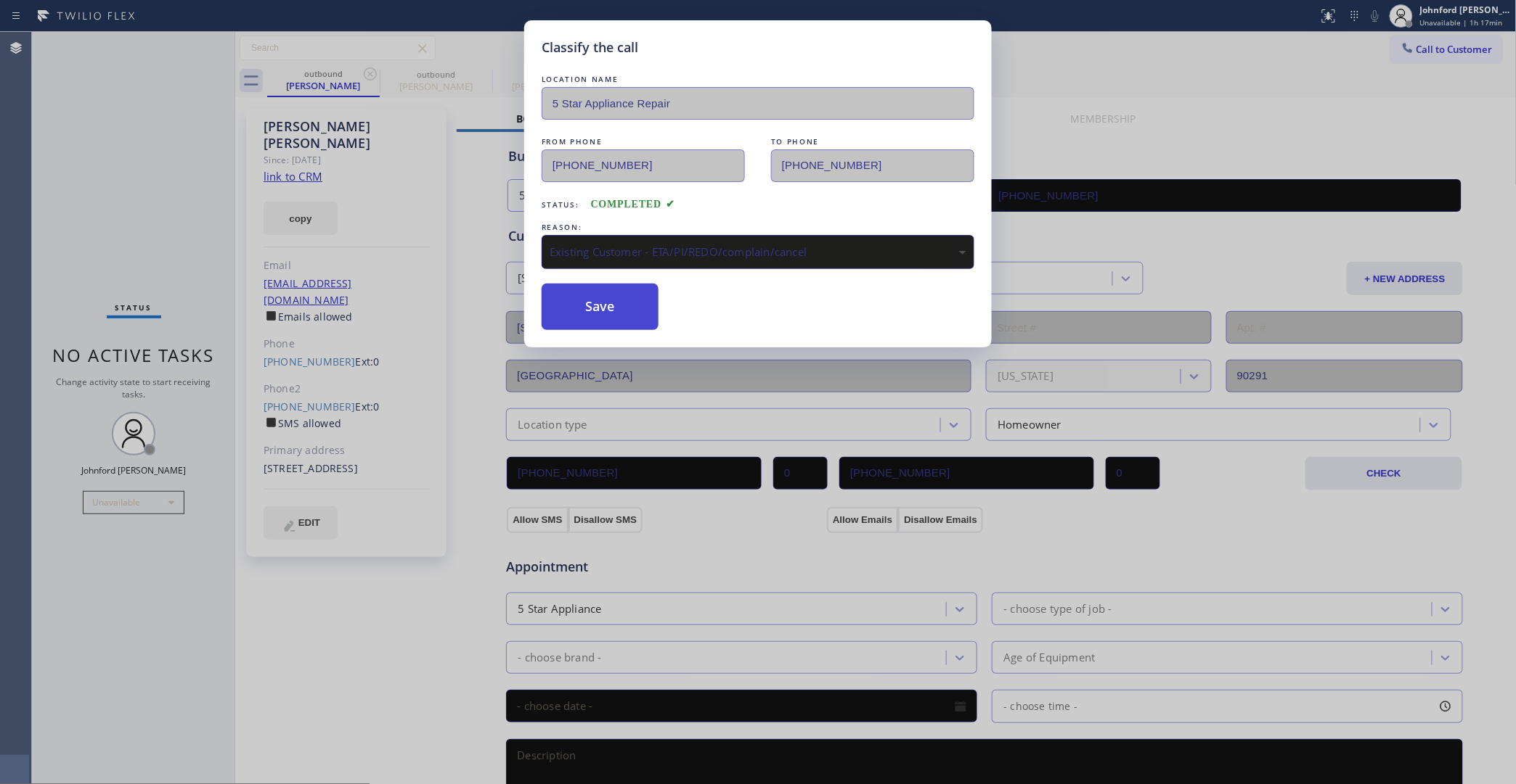
click at [614, 321] on button "Save" at bounding box center [599, 306] width 117 height 47
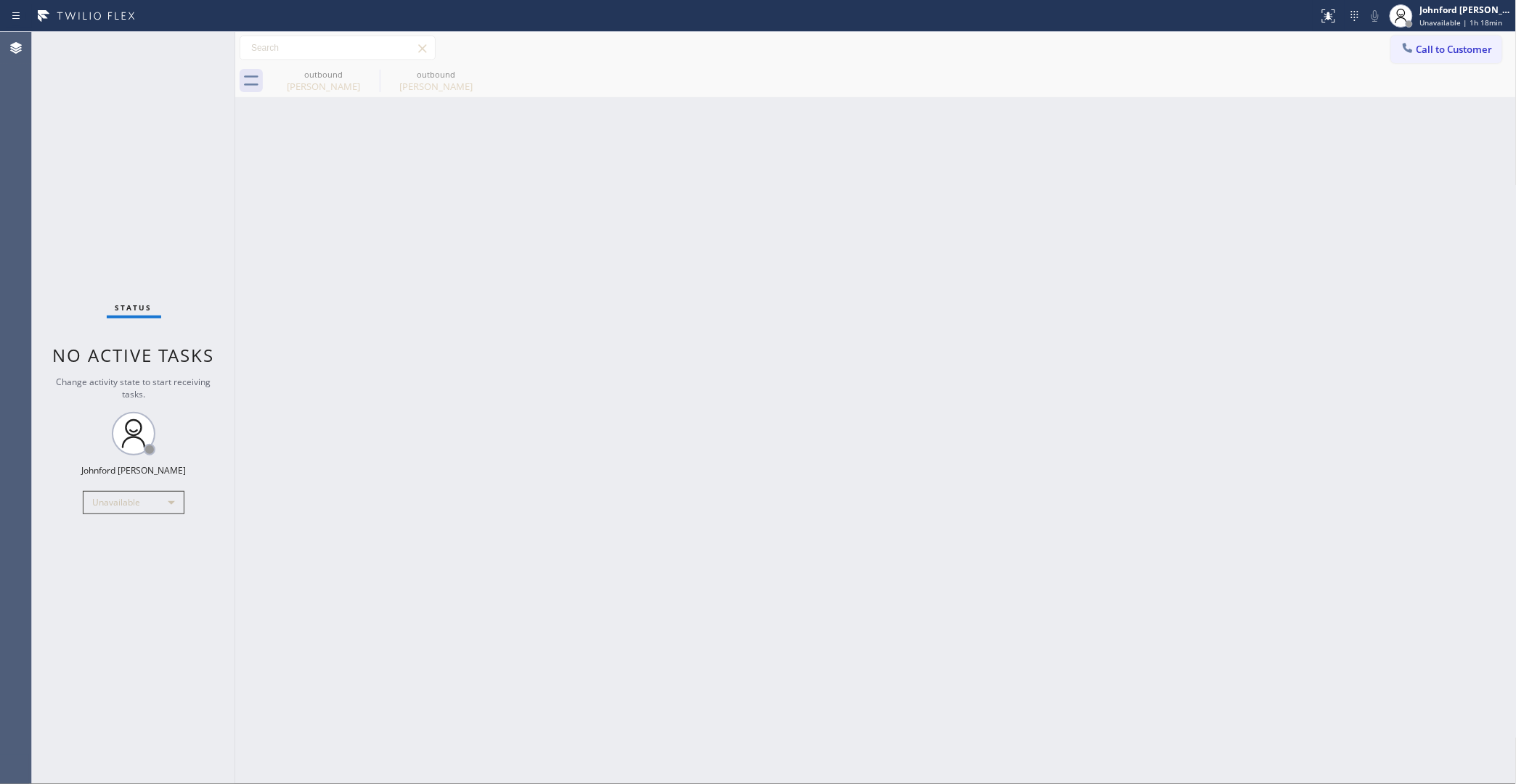
click at [1420, 41] on button "Call to Customer" at bounding box center [1446, 50] width 111 height 28
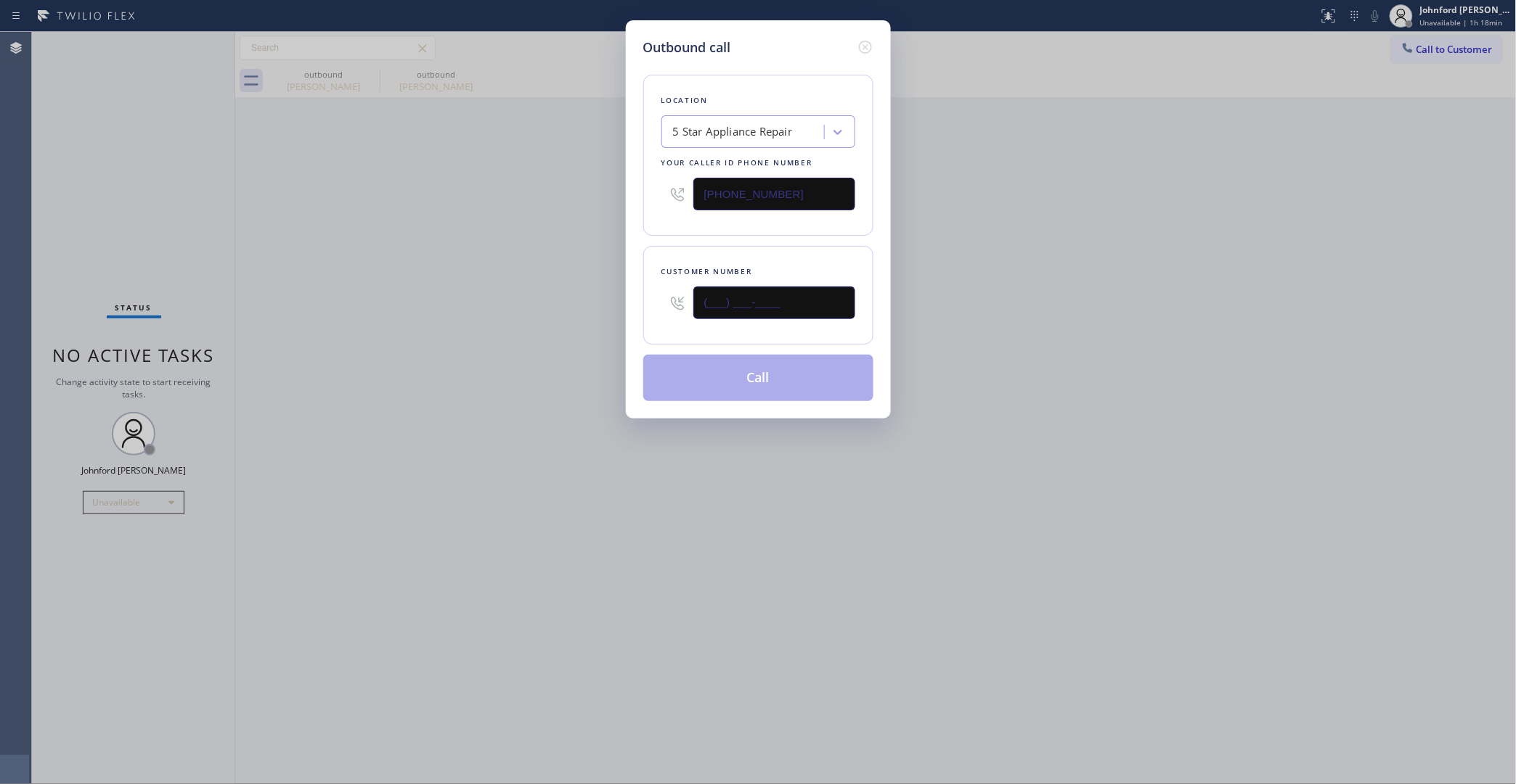
drag, startPoint x: 754, startPoint y: 313, endPoint x: 625, endPoint y: 313, distance: 129.0
click at [626, 313] on div "Outbound call Location 5 Star Appliance Repair Your caller id phone number [PHO…" at bounding box center [758, 219] width 265 height 398
paste input "773) 612-0455"
type input "(773) 612-0455"
click at [755, 368] on button "Call" at bounding box center [758, 377] width 230 height 47
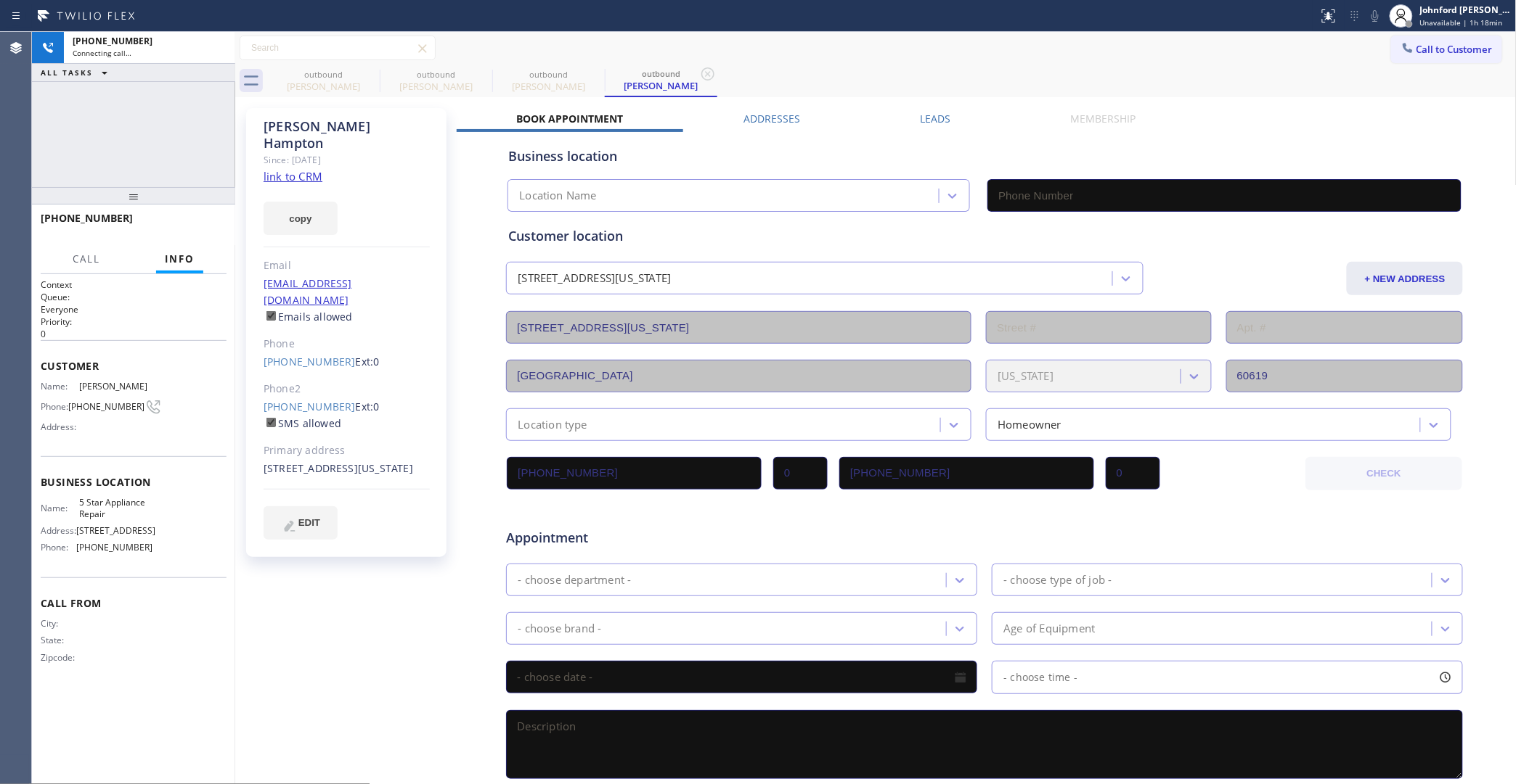
click at [317, 461] on div "8449 South Indiana Avenue Chicago, 60619 IL" at bounding box center [346, 469] width 166 height 17
copy div "60619"
type input "[PHONE_NUMBER]"
click at [1089, 55] on div "Call to Customer Outbound call Location 5 Star Appliance Repair Your caller id …" at bounding box center [876, 48] width 1281 height 25
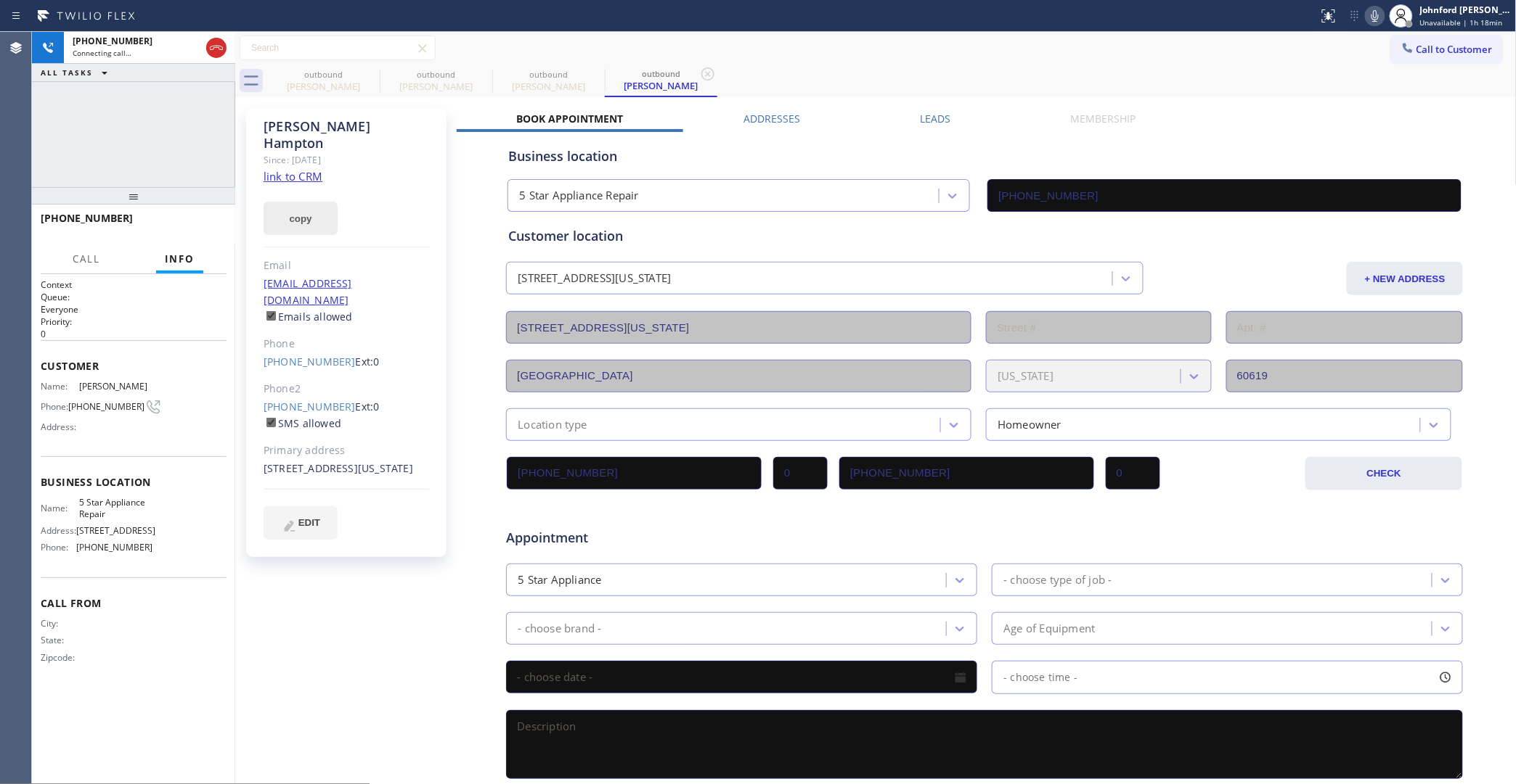
click at [305, 203] on button "copy" at bounding box center [300, 219] width 74 height 34
click at [307, 169] on link "link to CRM" at bounding box center [293, 176] width 59 height 15
click at [200, 222] on span "HANG UP" at bounding box center [193, 225] width 44 height 10
click at [299, 400] on link "(815) 499-2886" at bounding box center [310, 407] width 93 height 14
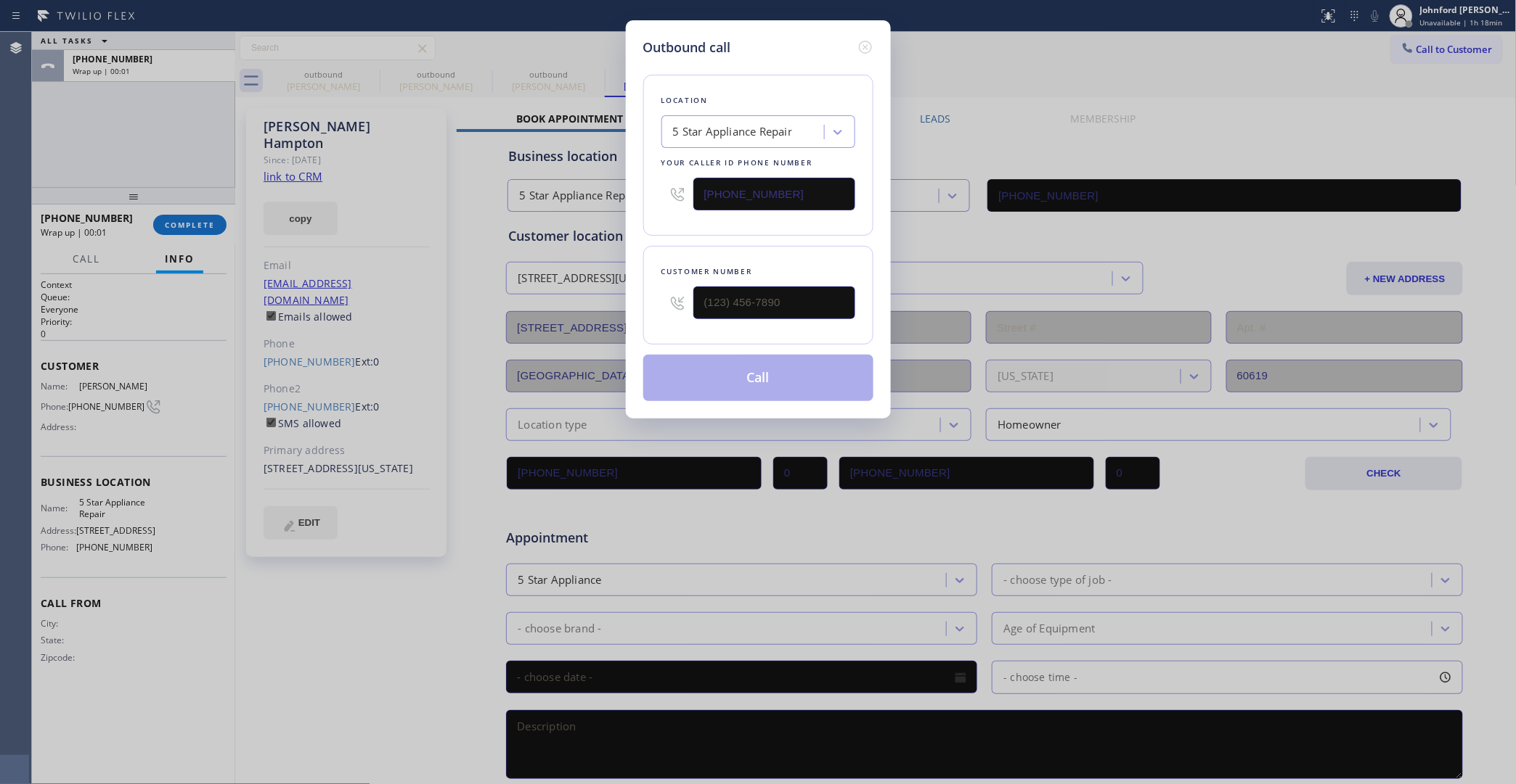
type input "(815) 499-2886"
click at [788, 375] on button "Call" at bounding box center [758, 377] width 230 height 47
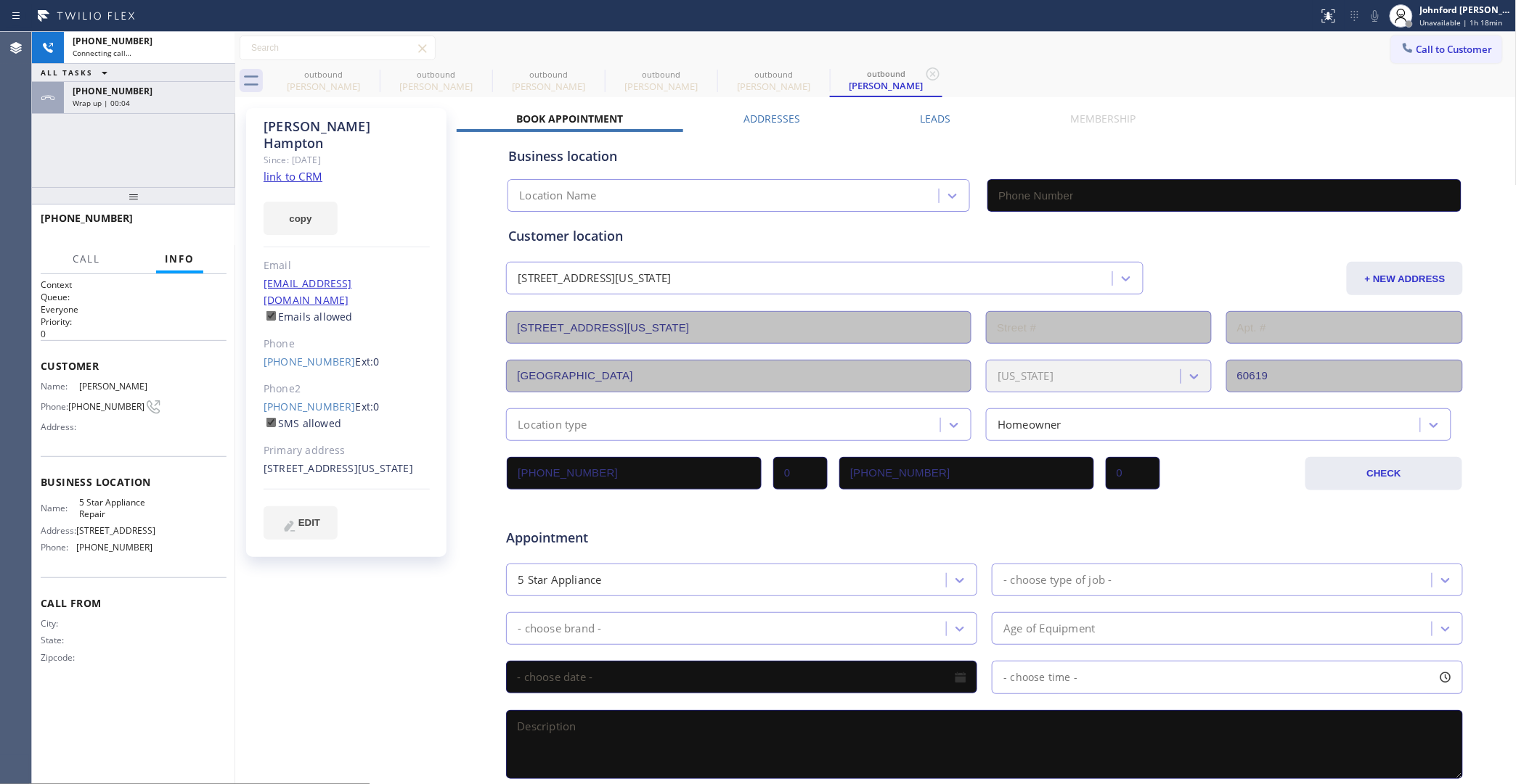
type input "[PHONE_NUMBER]"
click at [367, 73] on icon at bounding box center [370, 73] width 18 height 18
click at [0, 0] on icon at bounding box center [0, 0] width 0 height 0
click at [367, 73] on icon at bounding box center [370, 73] width 18 height 18
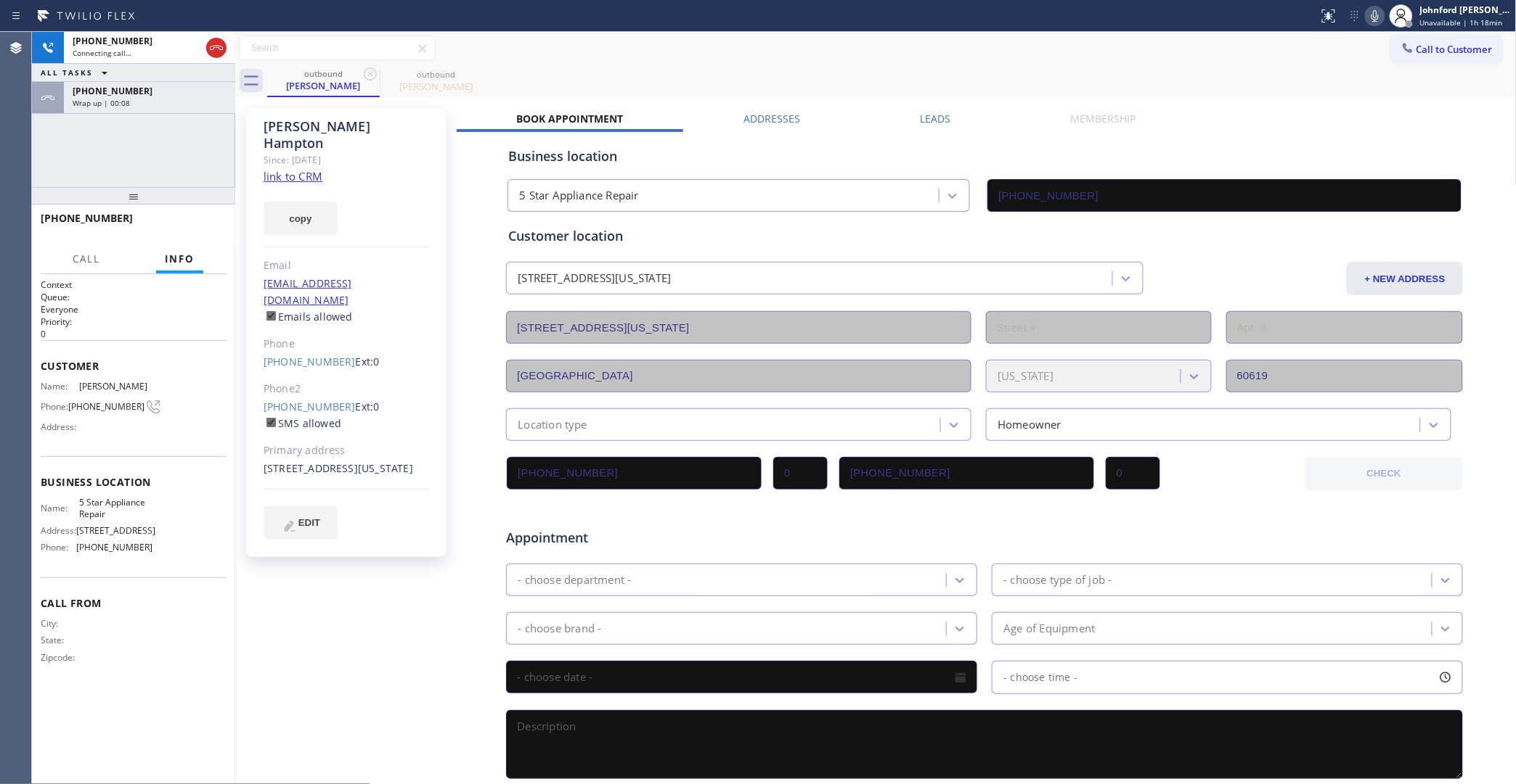
click at [690, 58] on div "Call to Customer Outbound call Location 5 Star Appliance Repair Your caller id …" at bounding box center [876, 48] width 1281 height 25
click at [219, 225] on button "HANG UP" at bounding box center [193, 225] width 67 height 21
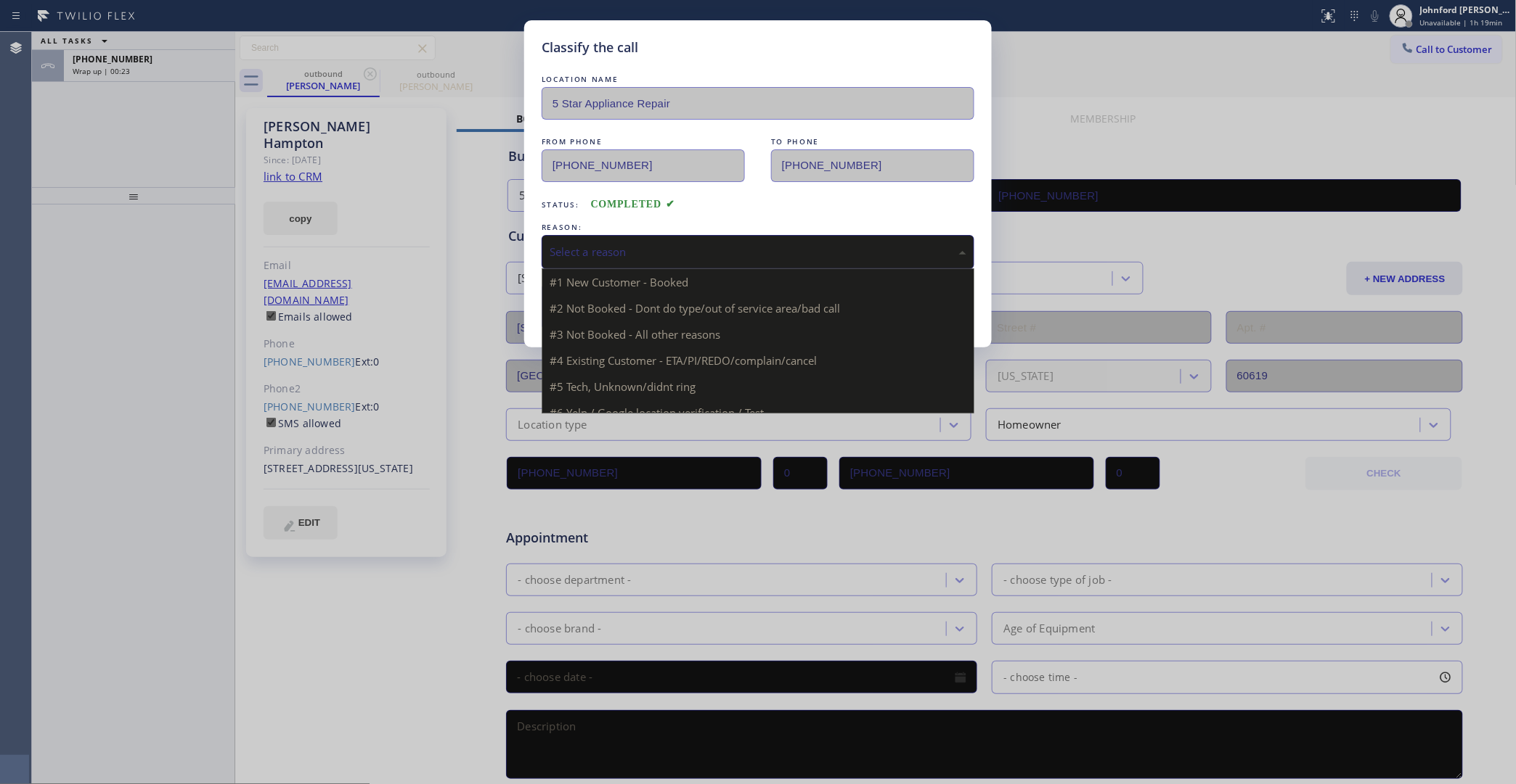
click at [563, 254] on div "Select a reason" at bounding box center [758, 252] width 417 height 17
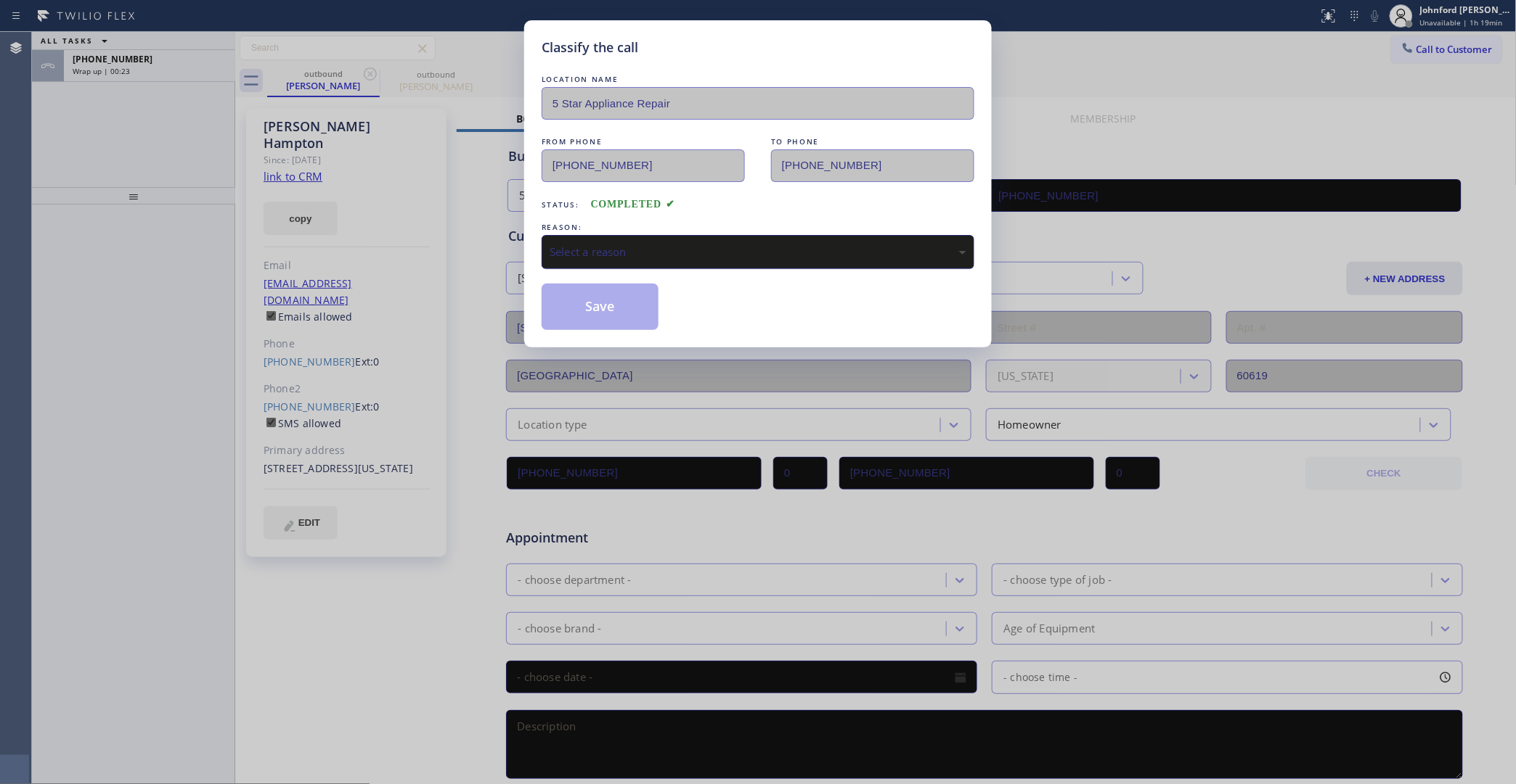
click at [563, 254] on div "Select a reason" at bounding box center [758, 252] width 417 height 17
click at [573, 303] on button "Save" at bounding box center [599, 306] width 117 height 47
click at [164, 60] on div "Classify the call LOCATION NAME 5 Star Appliance Repair FROM PHONE (855) 731-49…" at bounding box center [758, 392] width 1516 height 784
click at [164, 60] on div "+17736120455" at bounding box center [149, 59] width 154 height 12
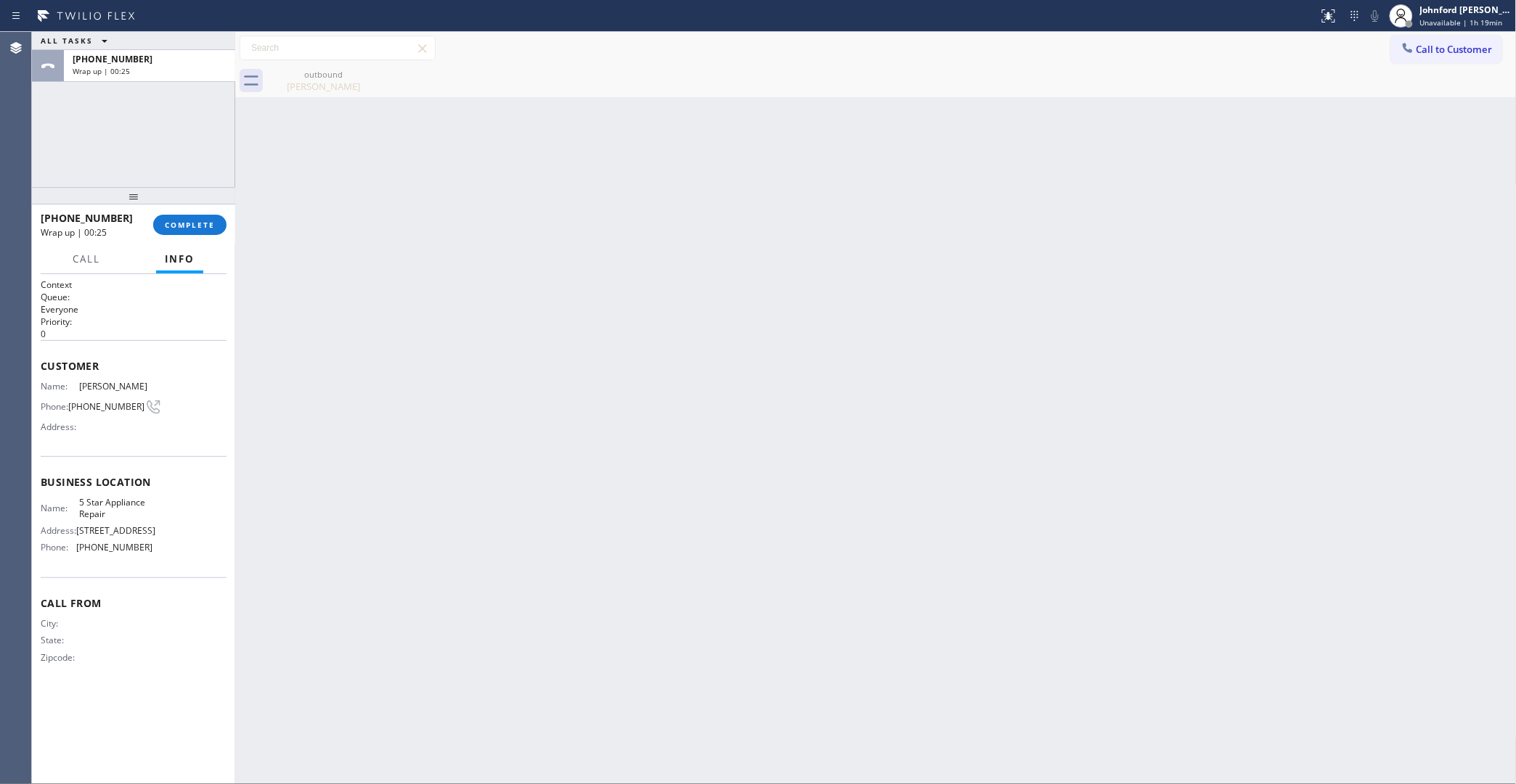
click at [164, 60] on div "+17736120455" at bounding box center [149, 59] width 154 height 12
click at [186, 222] on div "+17736120455 Wrap up | 00:25 COMPLETE" at bounding box center [133, 225] width 186 height 37
click at [187, 222] on span "COMPLETE" at bounding box center [190, 225] width 50 height 10
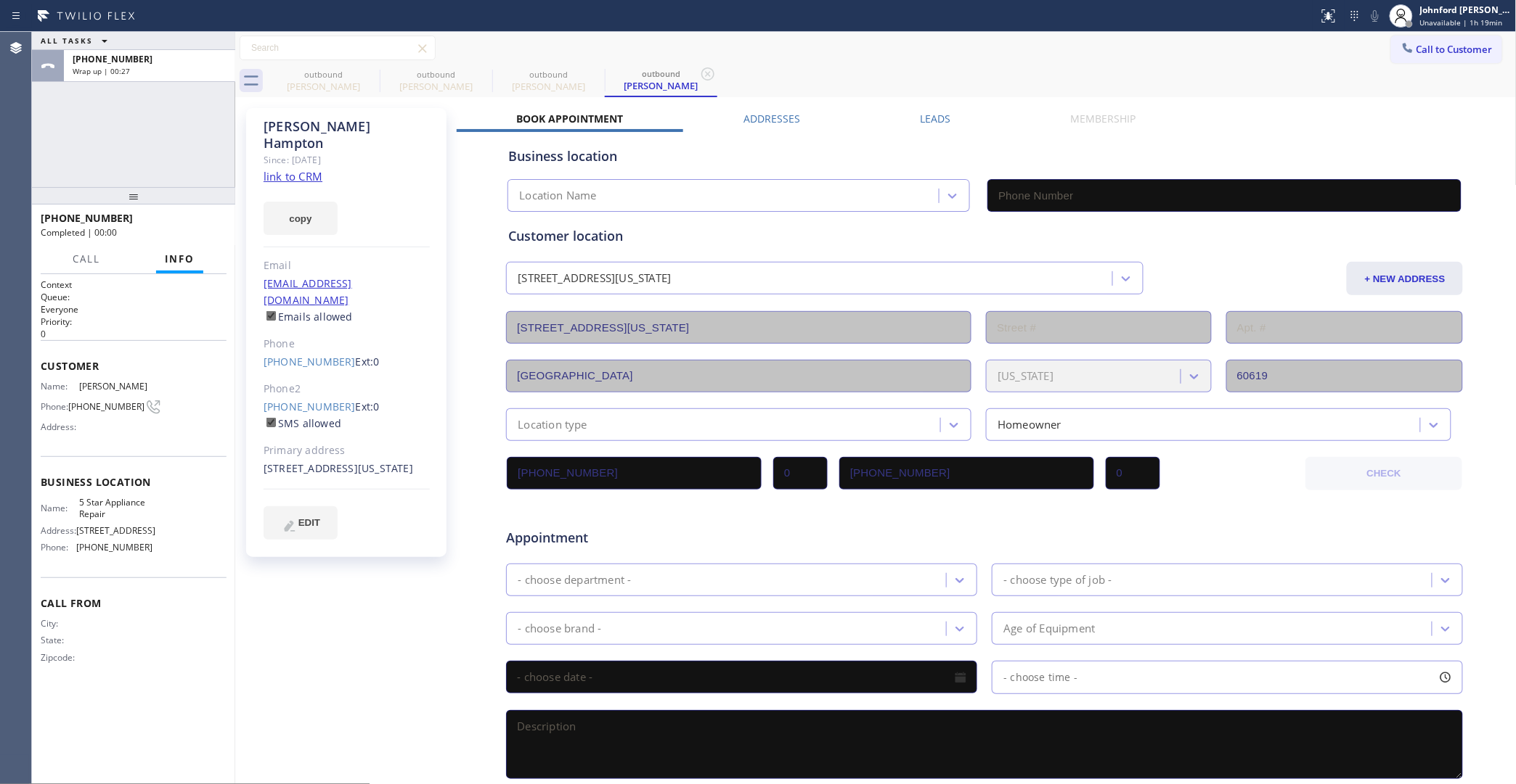
type input "[PHONE_NUMBER]"
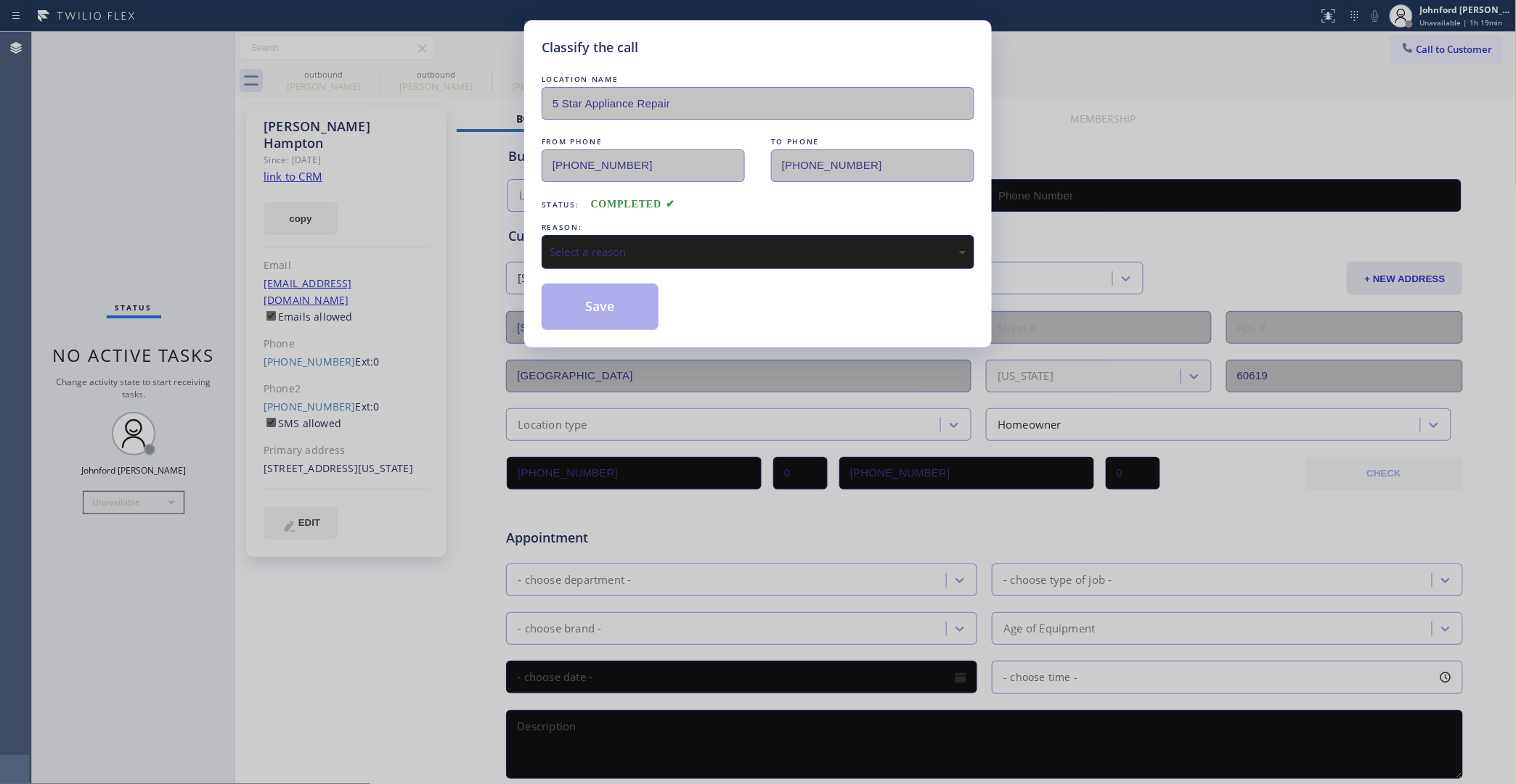
click at [203, 226] on div "Classify the call LOCATION NAME 5 Star Appliance Repair FROM PHONE (855) 731-49…" at bounding box center [758, 392] width 1516 height 784
type input "[PHONE_NUMBER]"
click at [586, 244] on div "Select a reason" at bounding box center [758, 252] width 417 height 17
click at [576, 312] on button "Save" at bounding box center [599, 306] width 117 height 47
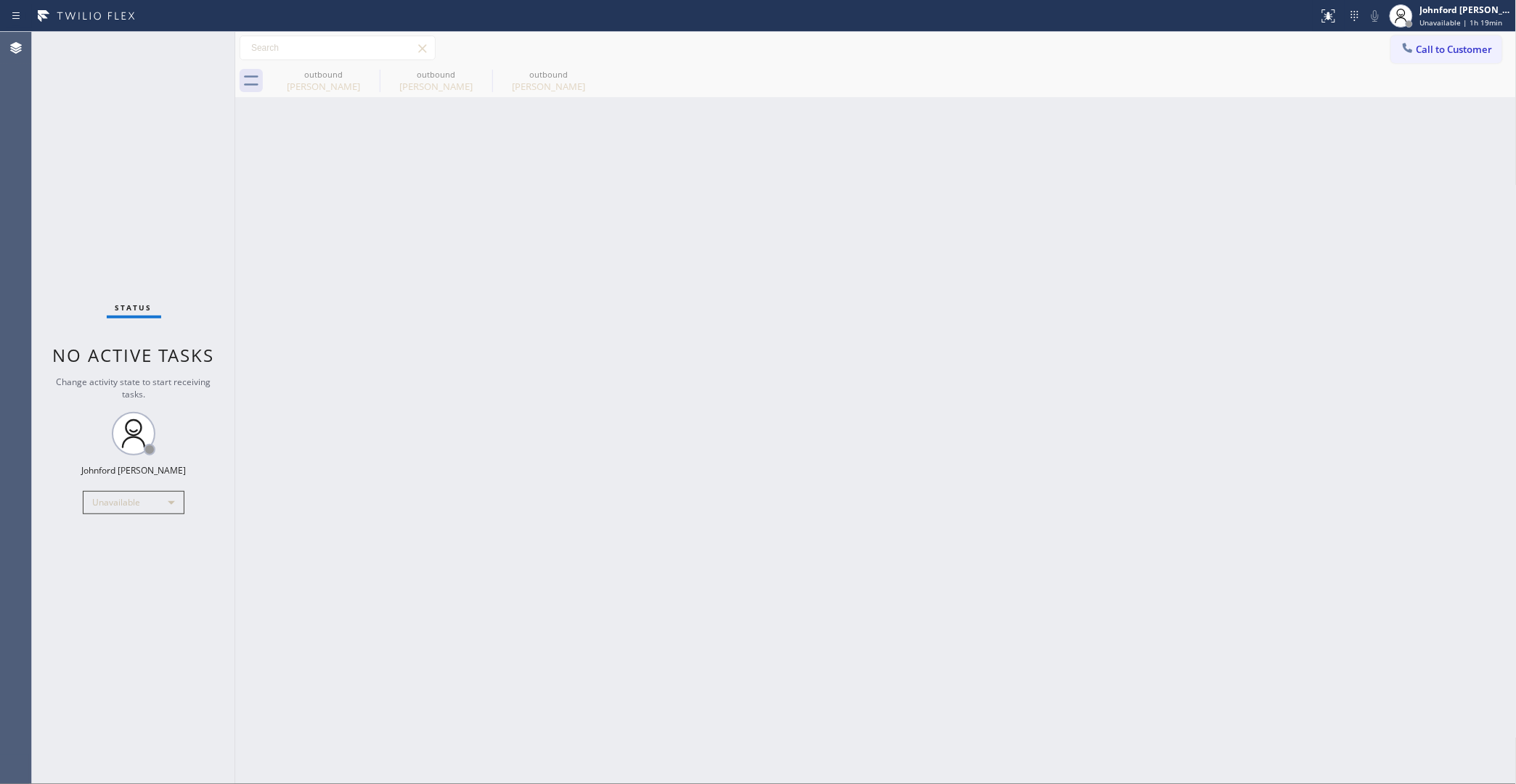
drag, startPoint x: 1477, startPoint y: 44, endPoint x: 1417, endPoint y: 65, distance: 63.6
click at [1472, 42] on button "Call to Customer" at bounding box center [1446, 50] width 111 height 28
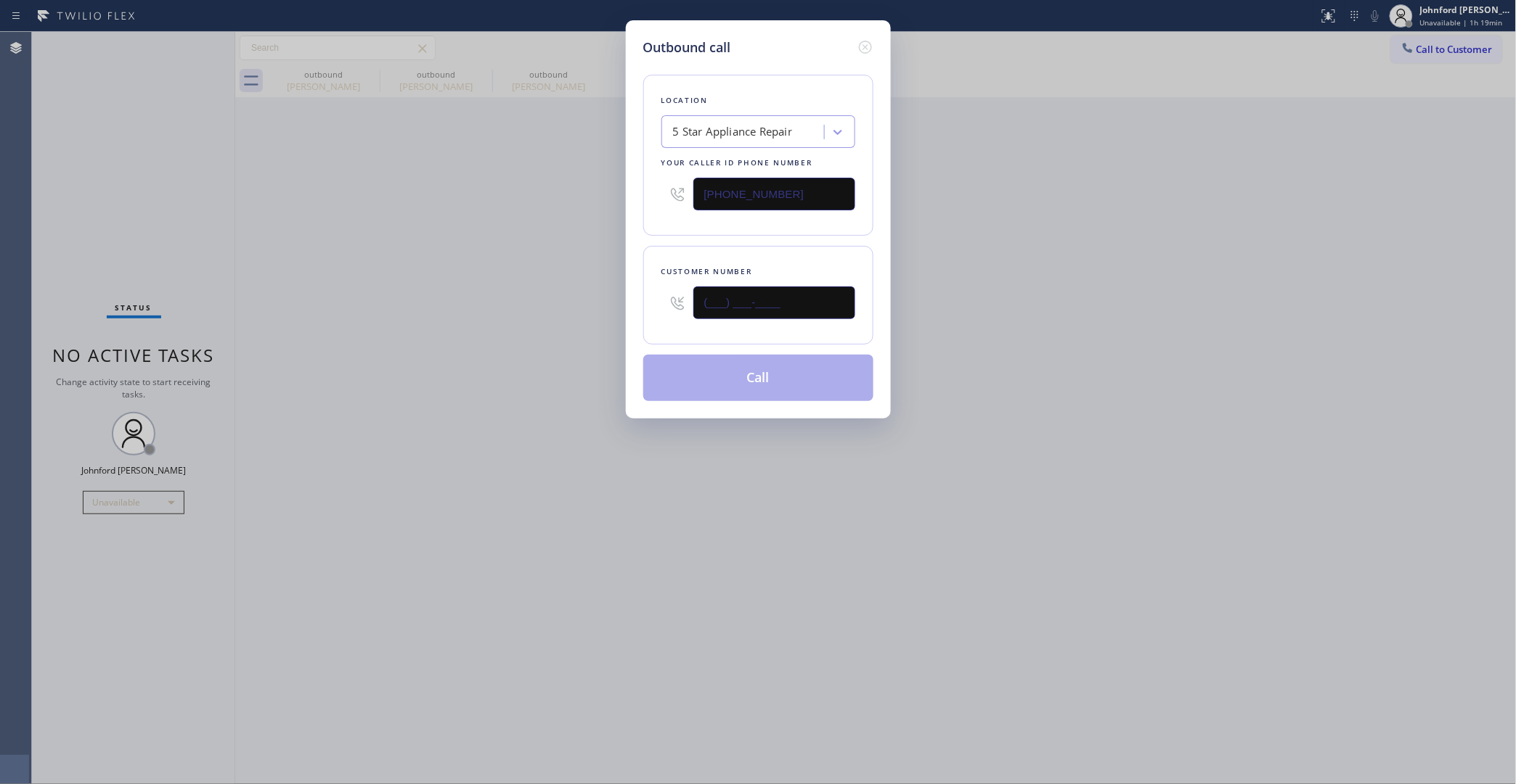
drag, startPoint x: 781, startPoint y: 299, endPoint x: 503, endPoint y: 313, distance: 278.4
click at [503, 313] on div "Outbound call Location 5 Star Appliance Repair Your caller id phone number [PHO…" at bounding box center [758, 392] width 1516 height 784
paste input "818) 634-1217"
click at [503, 313] on div "Outbound call Location 5 Star Appliance Repair Your caller id phone number (855…" at bounding box center [758, 392] width 1516 height 784
drag, startPoint x: 742, startPoint y: 295, endPoint x: 590, endPoint y: 297, distance: 152.0
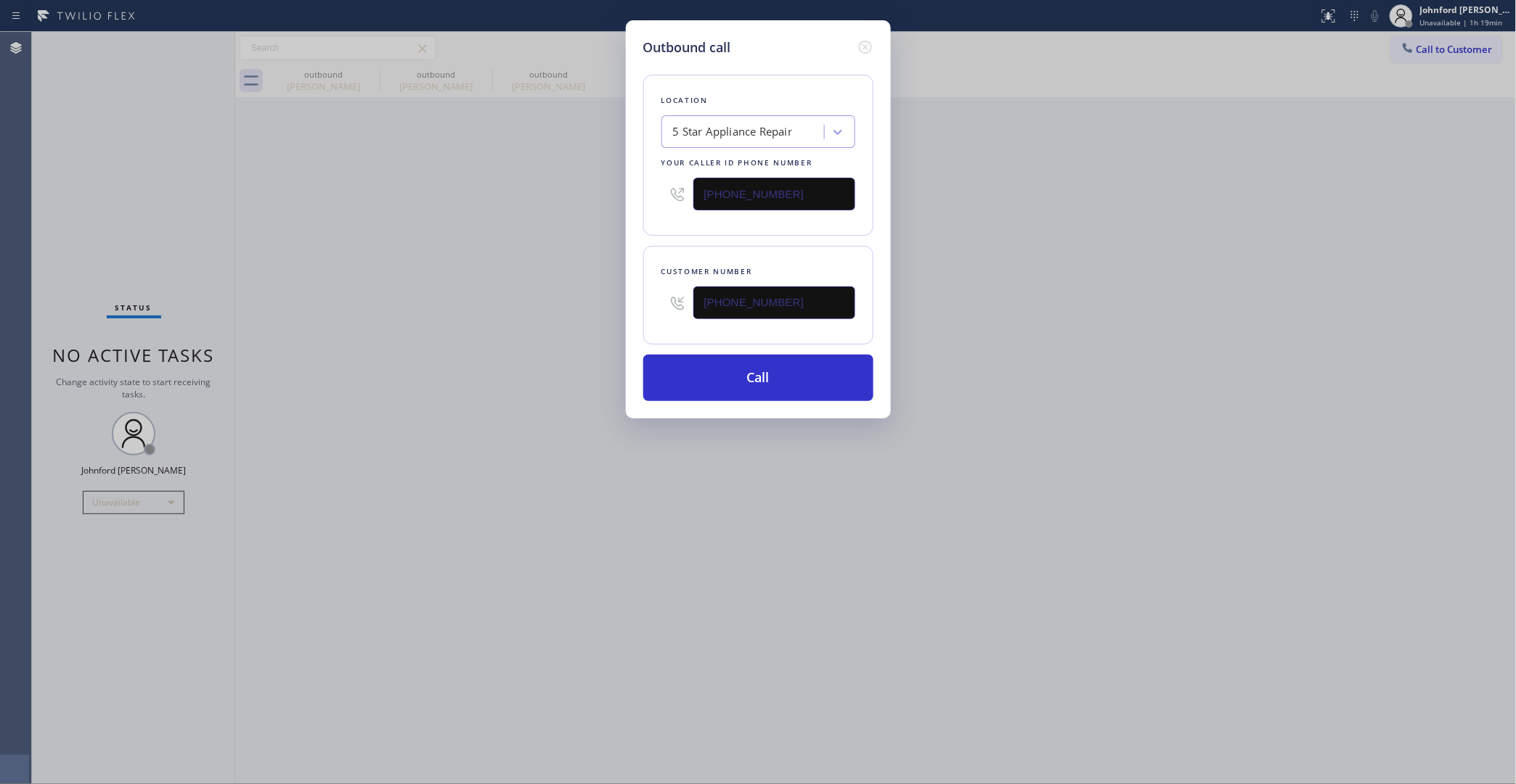
click at [603, 297] on div "Outbound call Location 5 Star Appliance Repair Your caller id phone number (855…" at bounding box center [758, 392] width 1516 height 784
paste input "818) 634-1217"
type input "(818) 634-1217"
click at [581, 346] on div "Outbound call Location 5 Star Appliance Repair Your caller id phone number (855…" at bounding box center [758, 392] width 1516 height 784
click at [684, 371] on button "Call" at bounding box center [758, 377] width 230 height 47
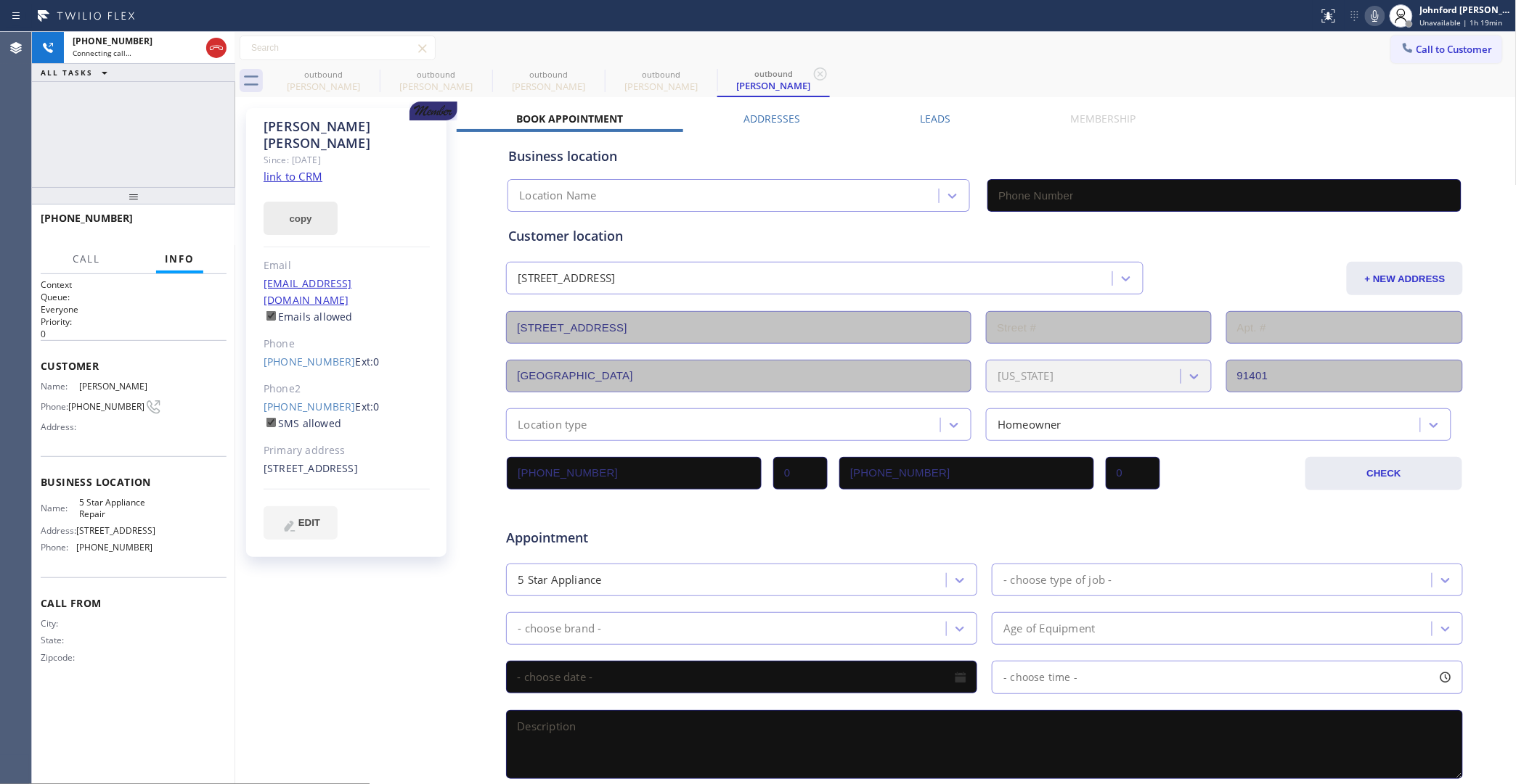
type input "[PHONE_NUMBER]"
click at [299, 202] on button "copy" at bounding box center [300, 219] width 74 height 34
click at [322, 169] on link "link to CRM" at bounding box center [293, 176] width 59 height 15
click at [194, 222] on span "HANG UP" at bounding box center [193, 225] width 44 height 10
click at [295, 400] on link "(626) 482-5028" at bounding box center [310, 407] width 93 height 14
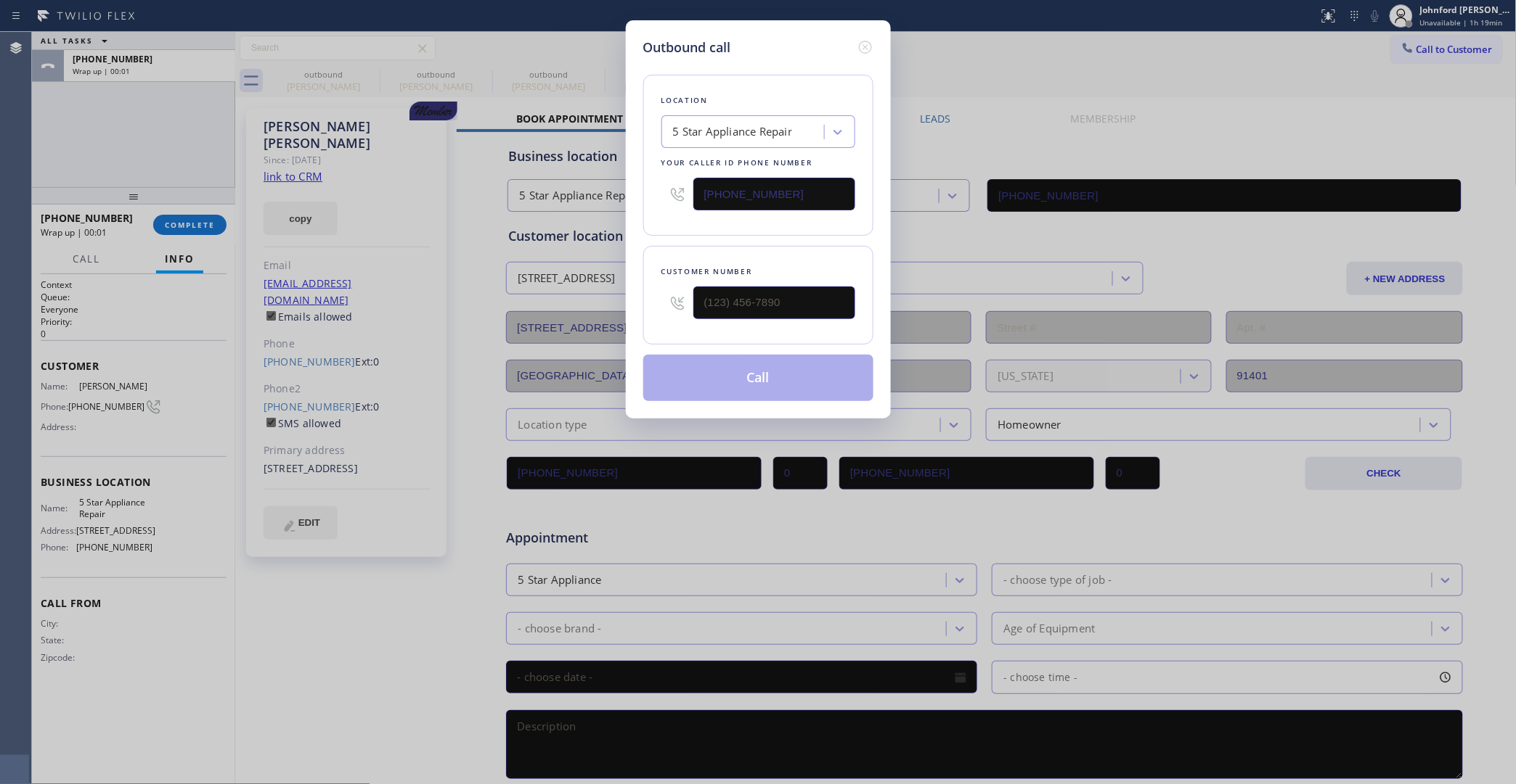
type input "(626) 482-5028"
click at [764, 371] on button "Call" at bounding box center [758, 377] width 230 height 47
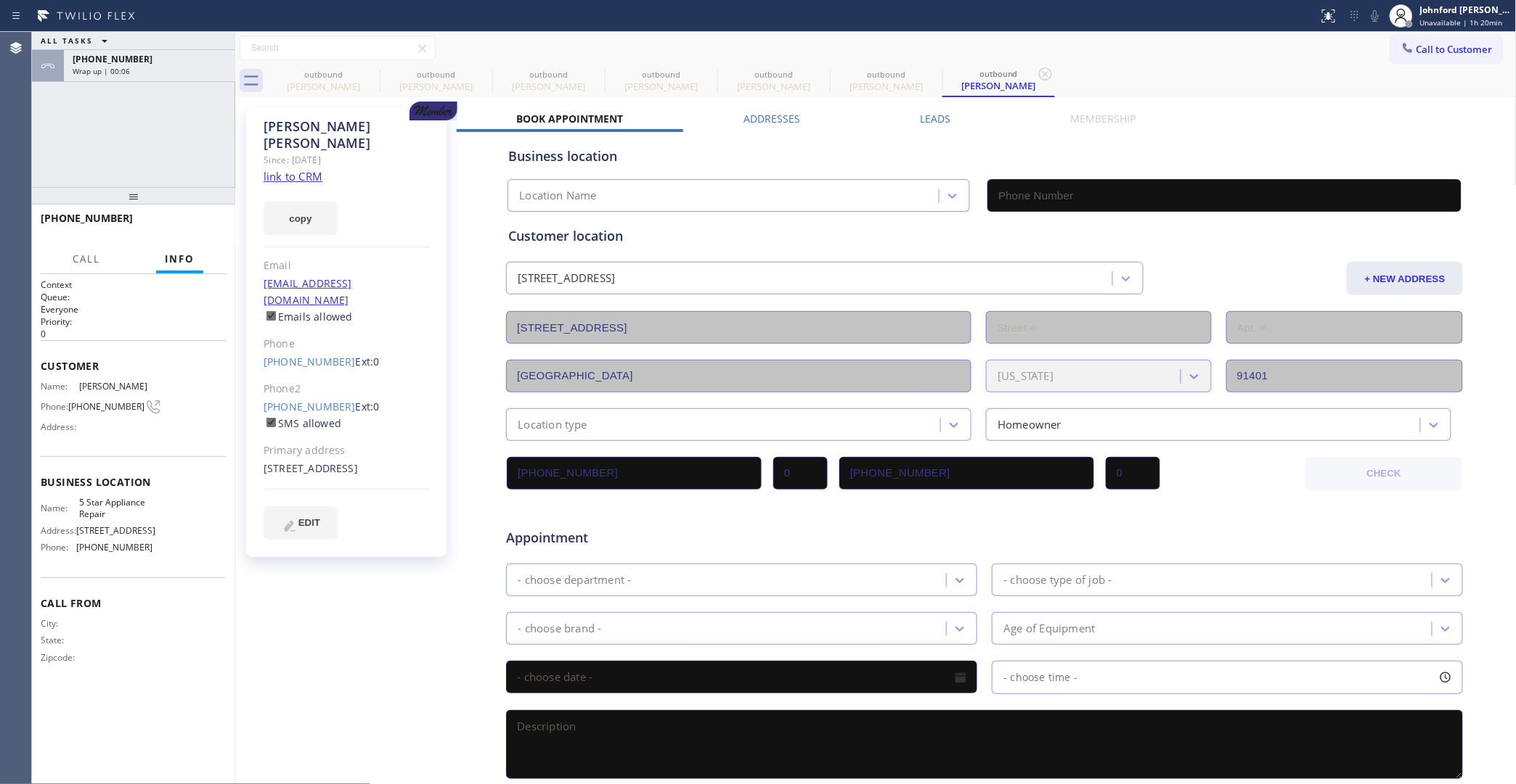
type input "[PHONE_NUMBER]"
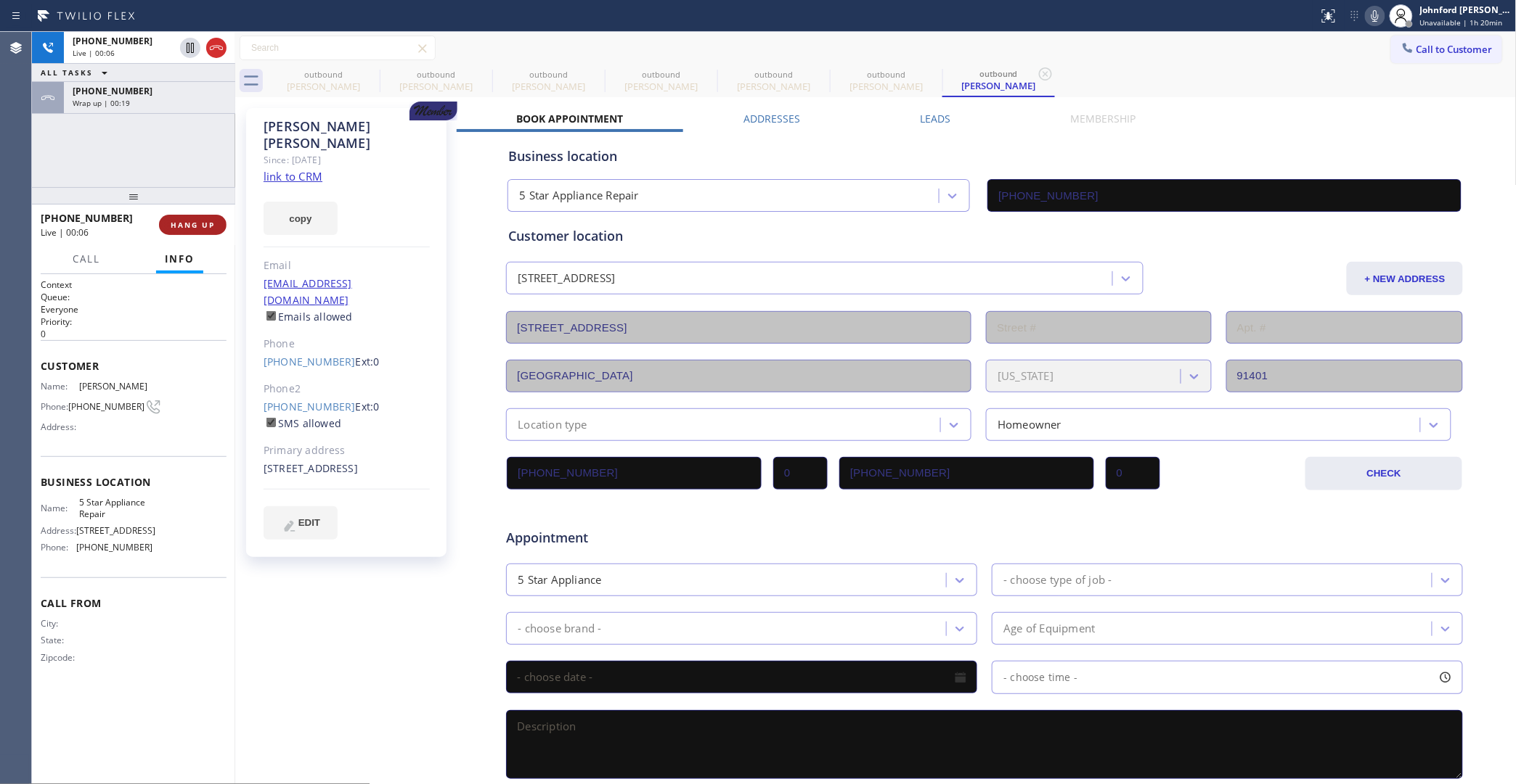
click at [164, 223] on button "HANG UP" at bounding box center [193, 225] width 67 height 21
click at [278, 355] on link "(818) 634-1217" at bounding box center [310, 361] width 93 height 14
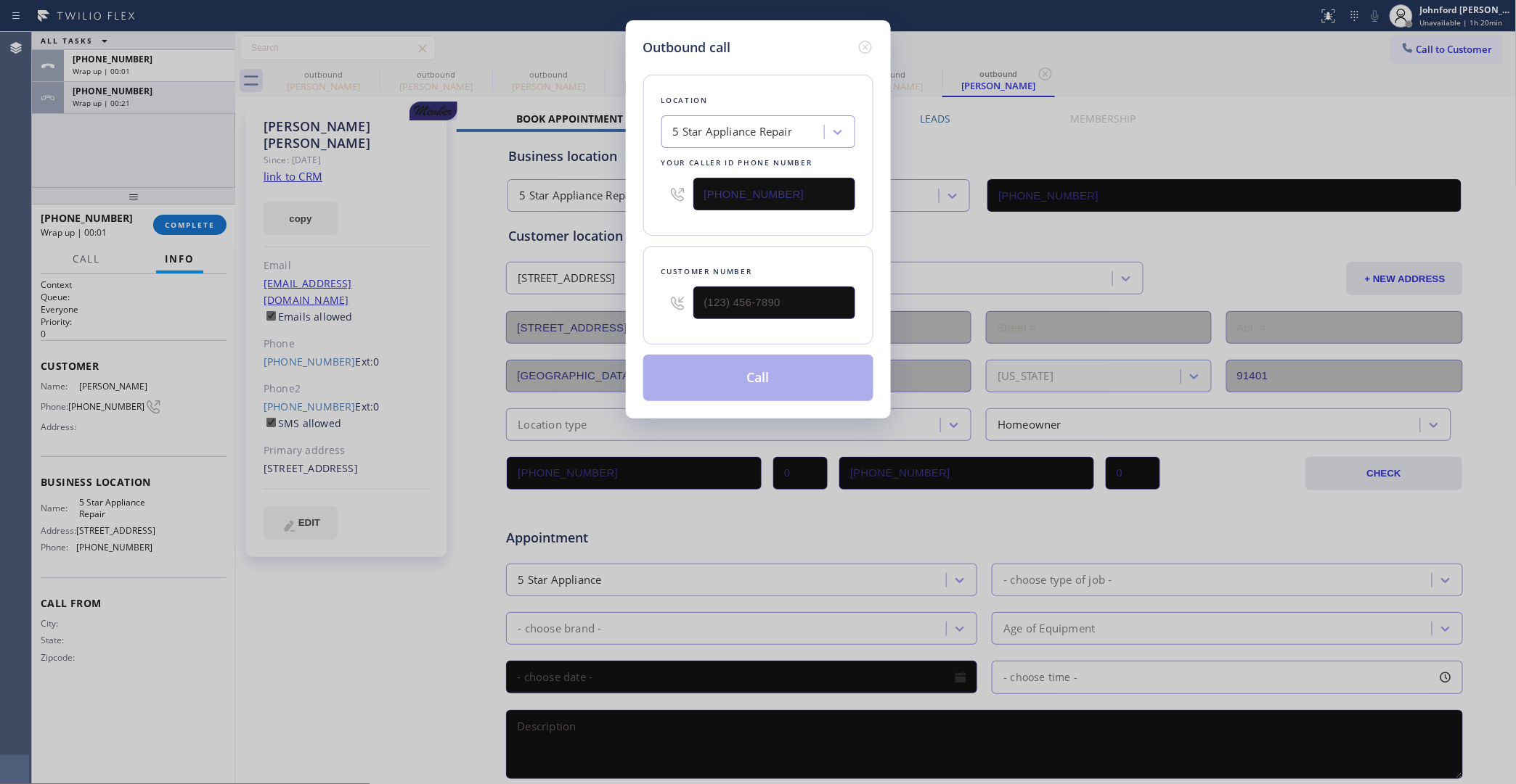
type input "(818) 634-1217"
click at [741, 376] on button "Call" at bounding box center [758, 377] width 230 height 47
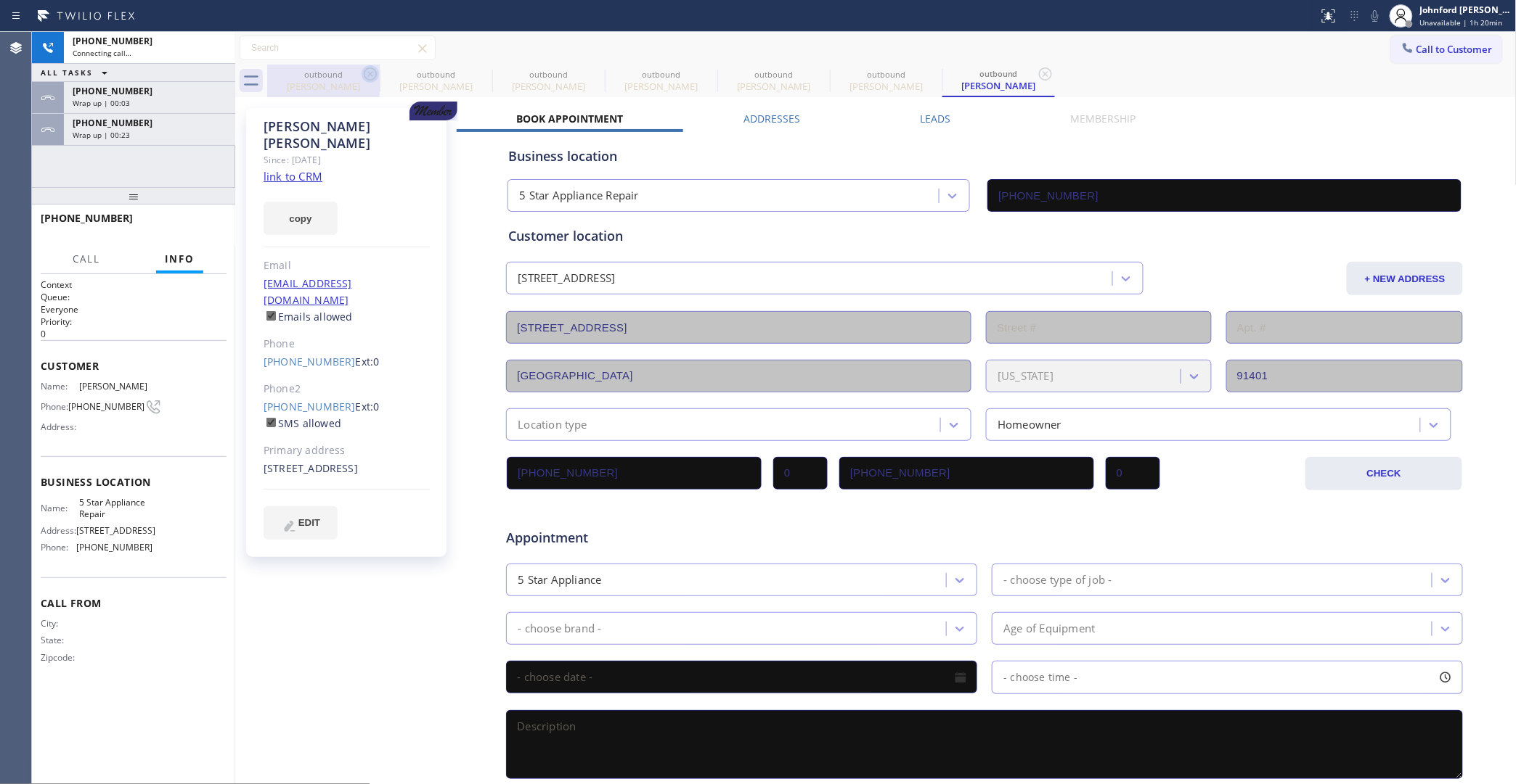
click at [374, 81] on icon at bounding box center [370, 73] width 18 height 18
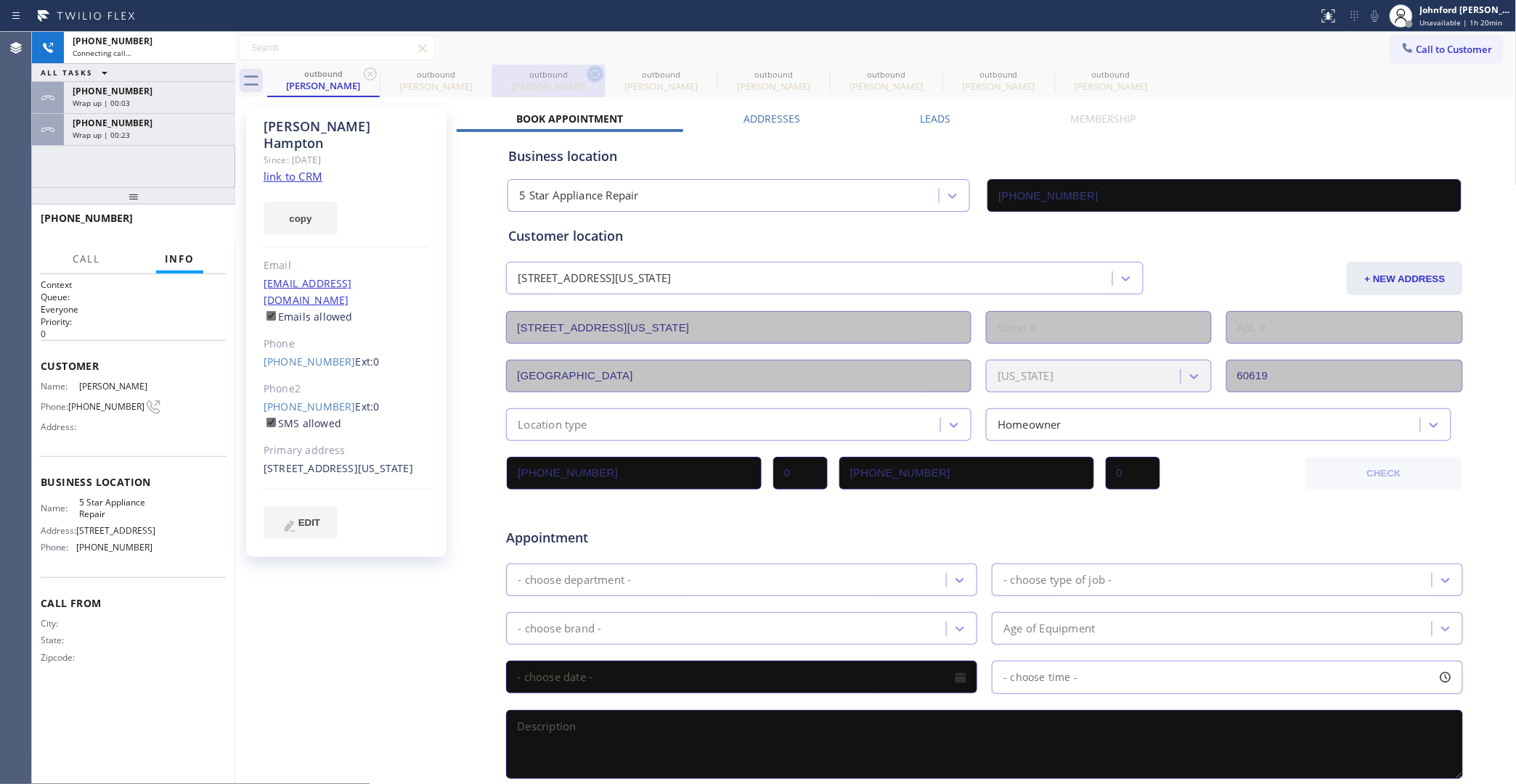
click at [370, 77] on icon at bounding box center [370, 73] width 18 height 18
click at [0, 0] on icon at bounding box center [0, 0] width 0 height 0
click at [586, 71] on icon at bounding box center [595, 73] width 18 height 18
click at [0, 0] on icon at bounding box center [0, 0] width 0 height 0
click at [368, 71] on icon at bounding box center [370, 73] width 18 height 18
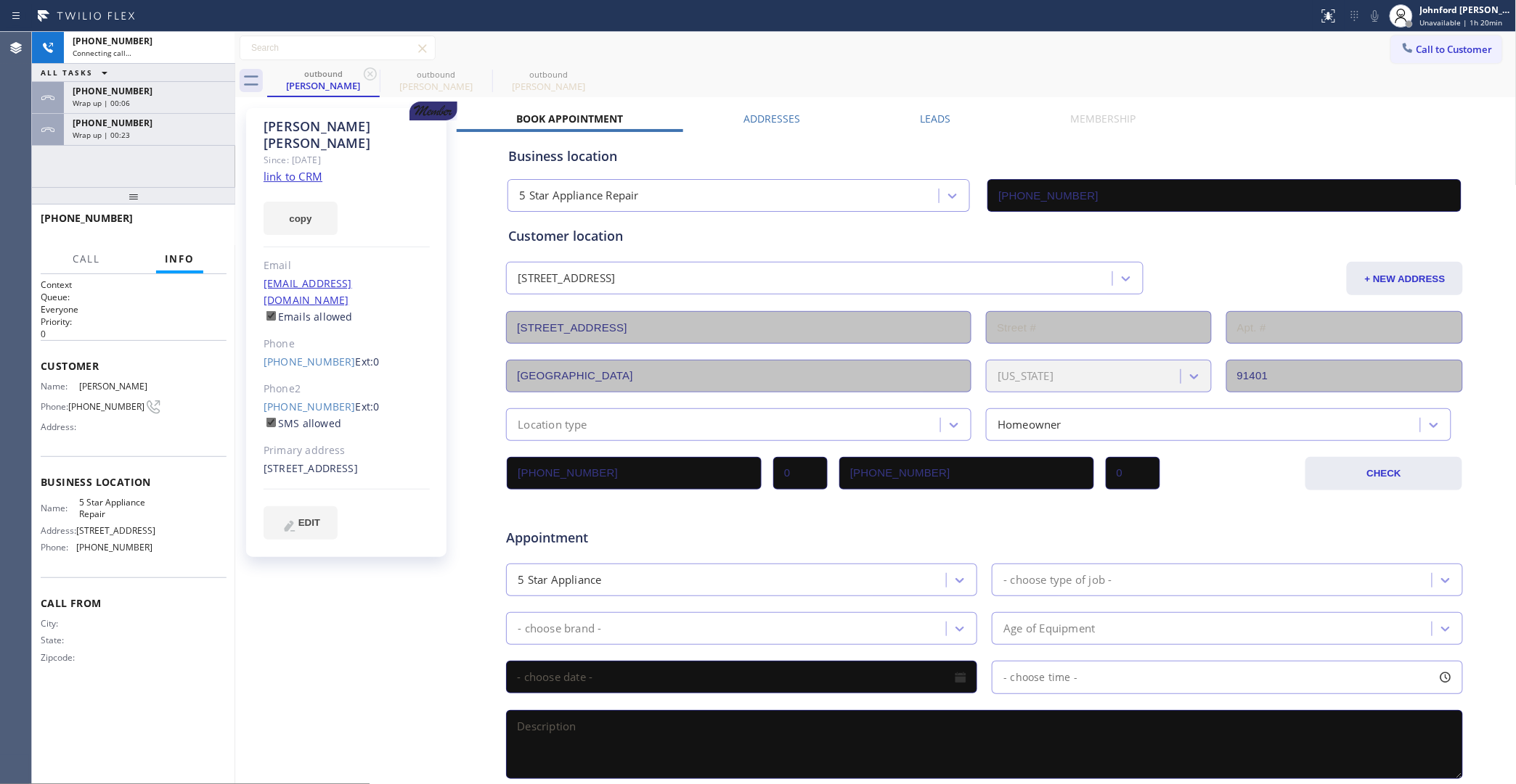
click at [368, 71] on icon at bounding box center [370, 73] width 18 height 18
type input "[PHONE_NUMBER]"
click at [153, 106] on div "Wrap up | 00:07" at bounding box center [149, 102] width 154 height 10
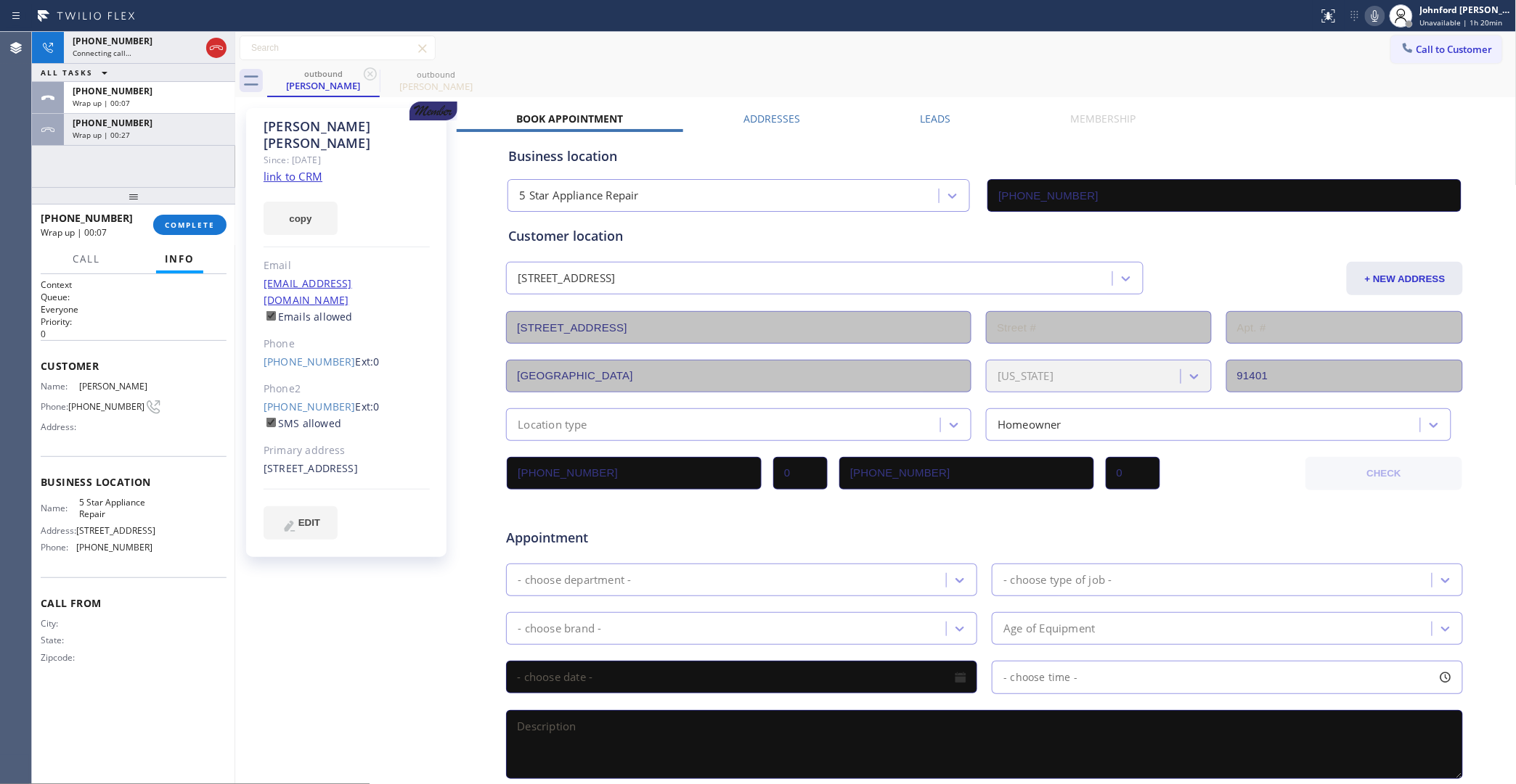
click at [178, 205] on div at bounding box center [134, 196] width 203 height 18
click at [190, 219] on button "COMPLETE" at bounding box center [190, 225] width 73 height 21
type input "[PHONE_NUMBER]"
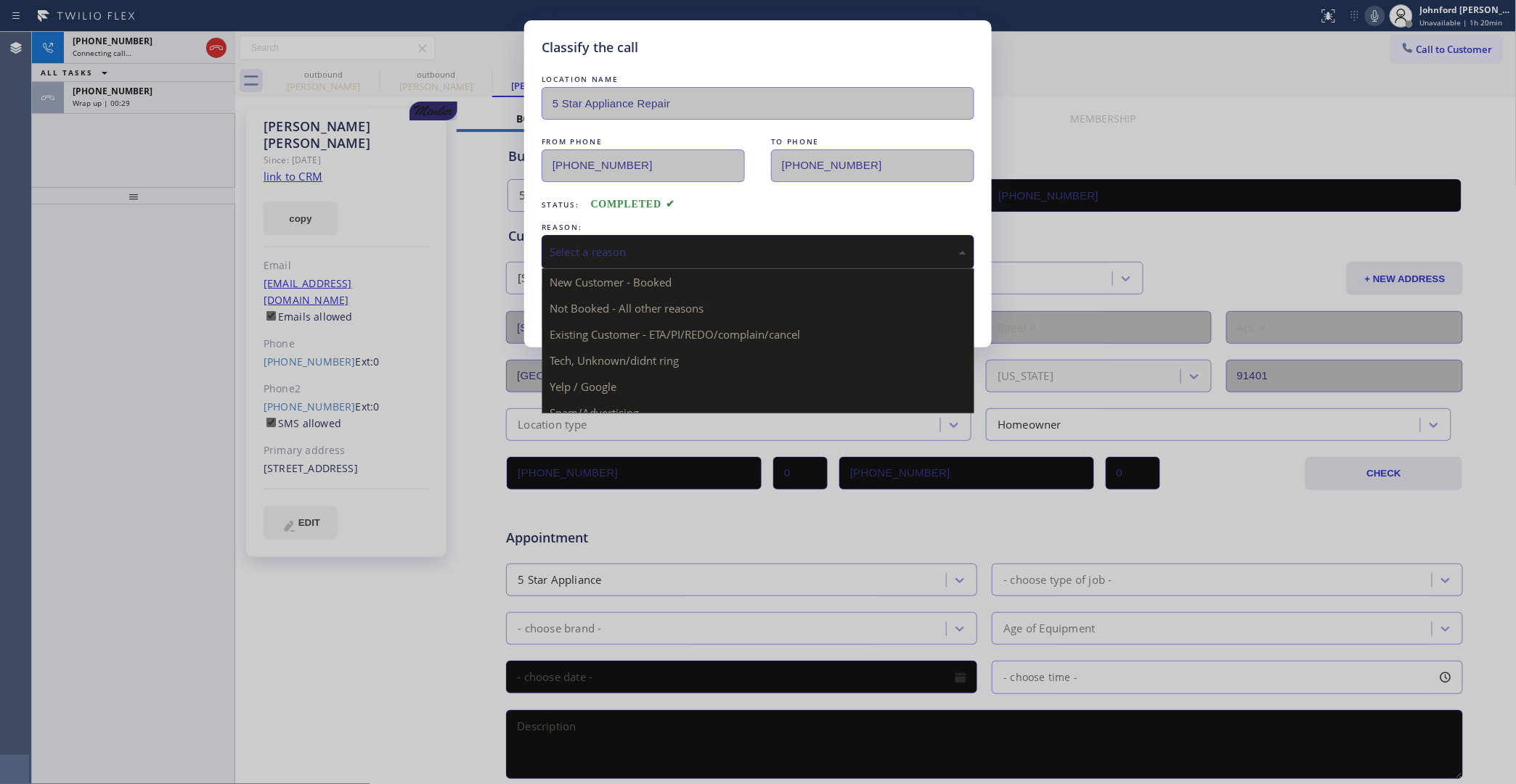
drag, startPoint x: 625, startPoint y: 248, endPoint x: 683, endPoint y: 287, distance: 69.9
click at [628, 247] on div "Select a reason" at bounding box center [758, 252] width 417 height 17
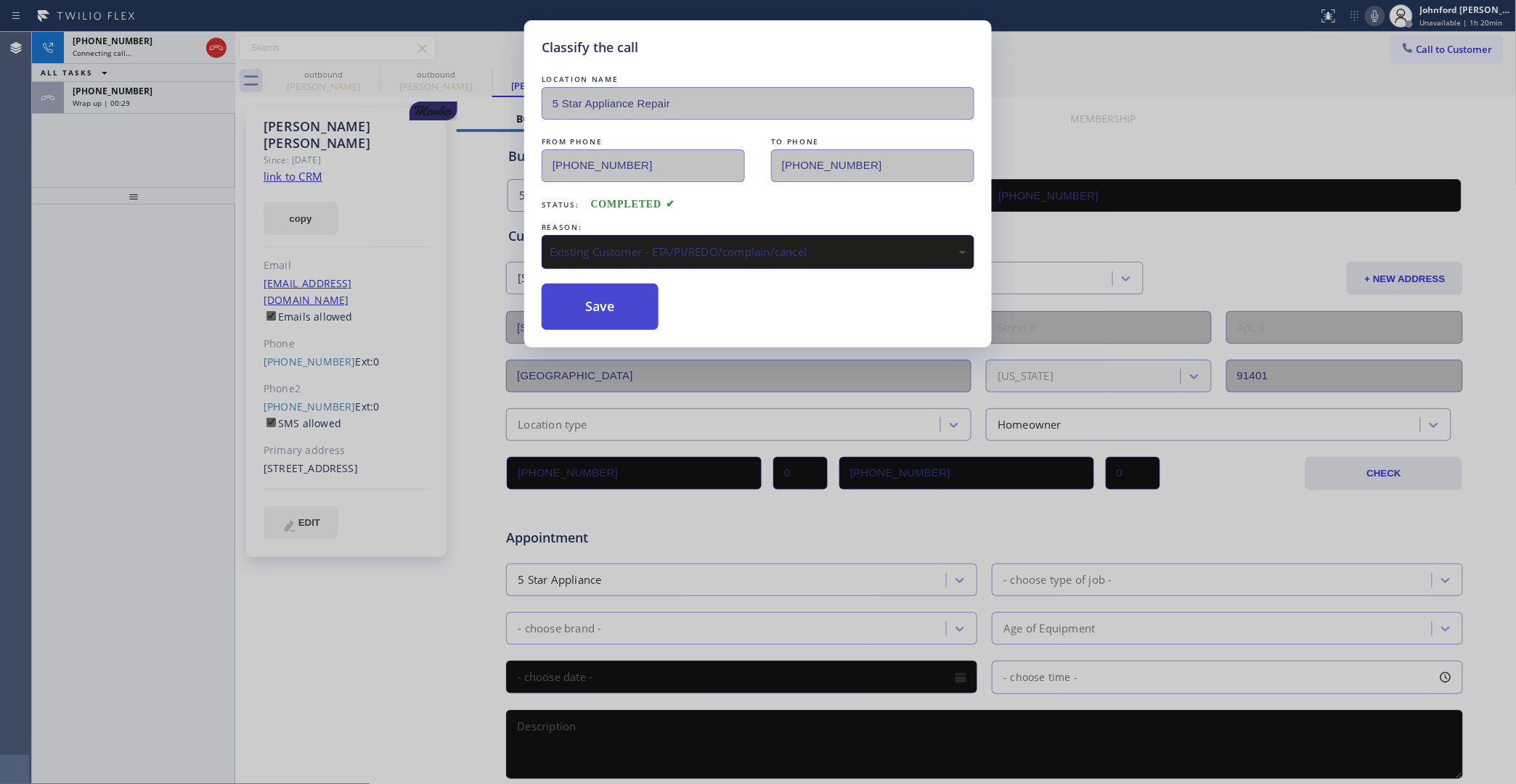
click at [628, 313] on button "Save" at bounding box center [599, 306] width 117 height 47
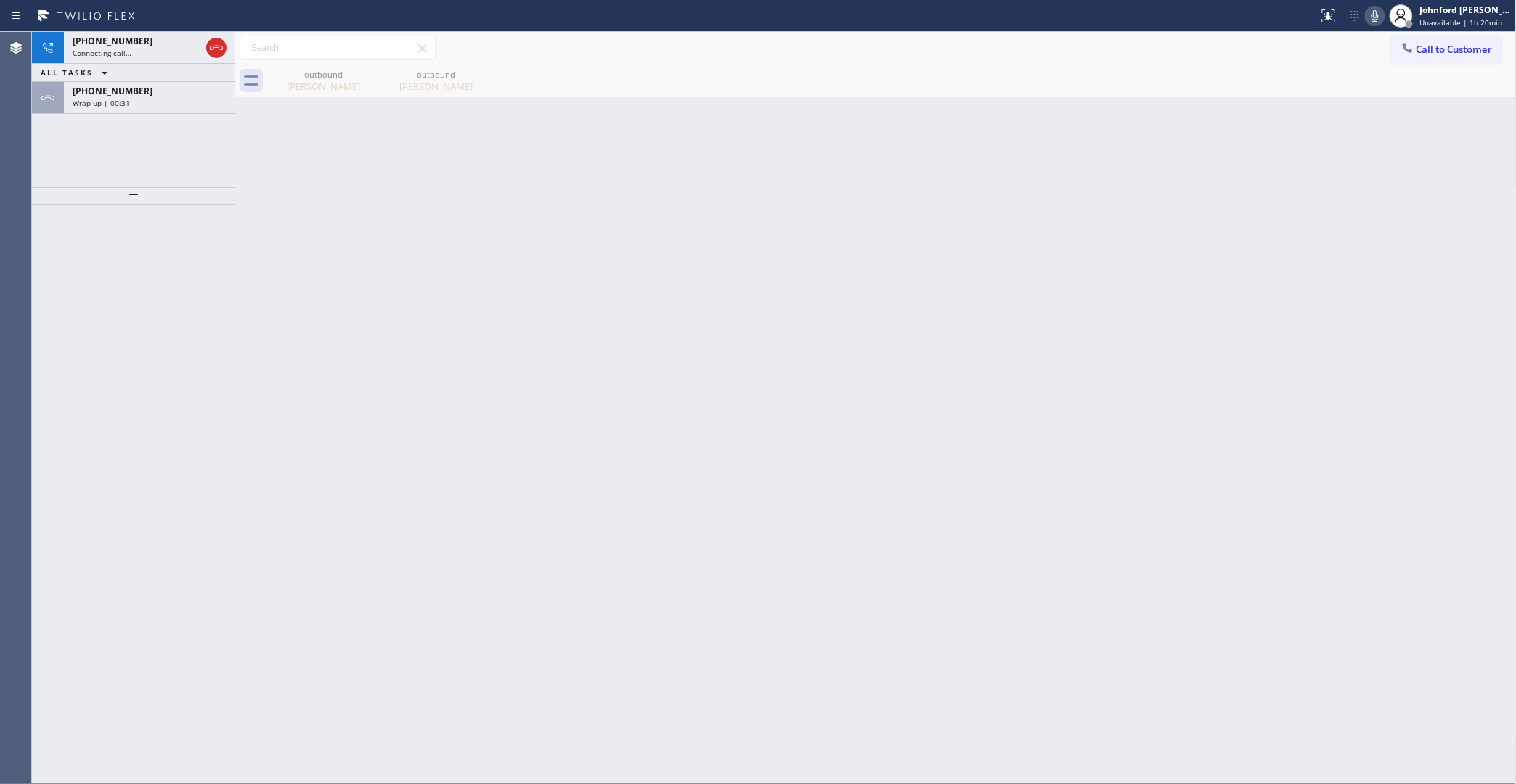
click at [175, 103] on div "Wrap up | 00:31" at bounding box center [149, 102] width 154 height 10
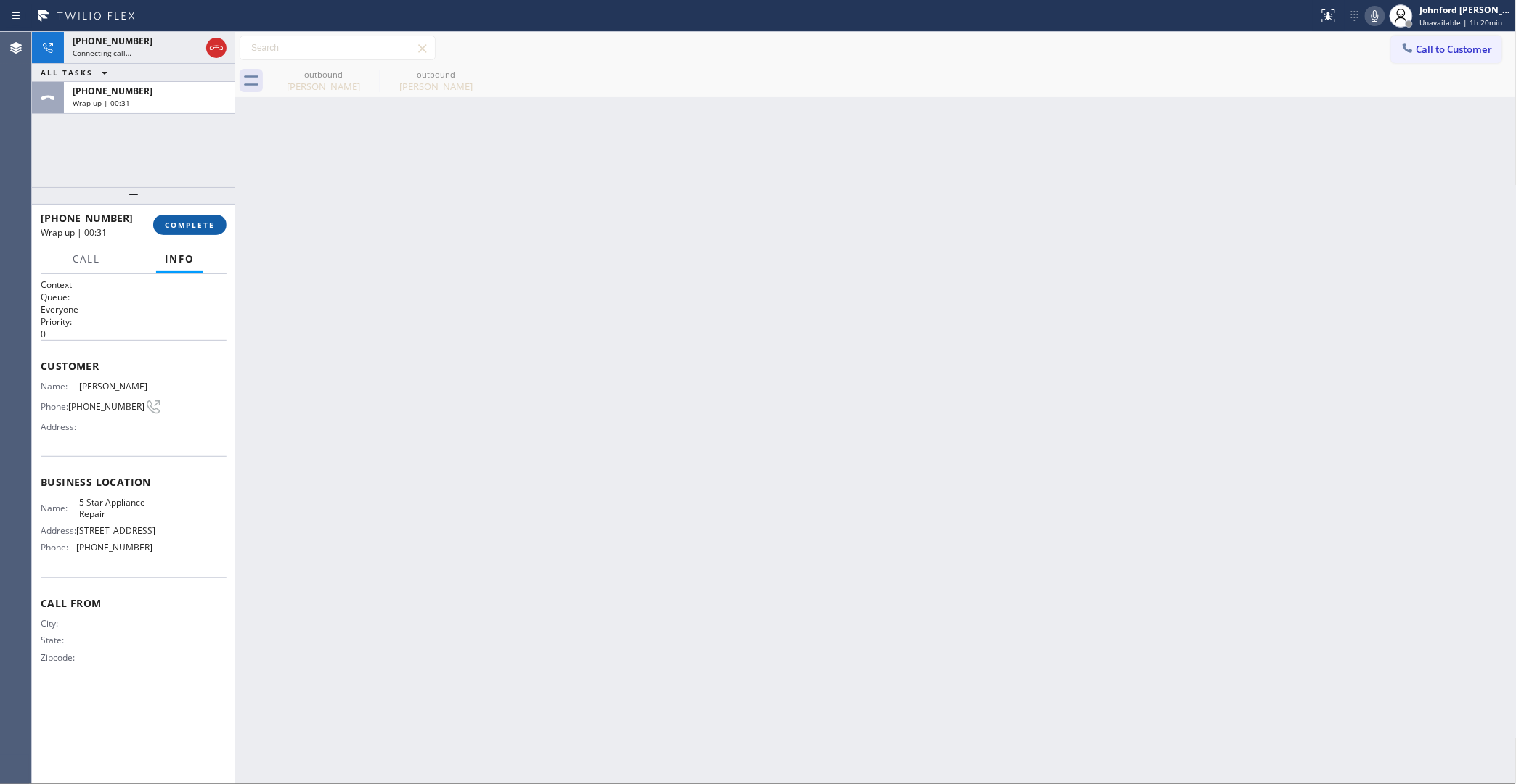
click at [201, 220] on span "COMPLETE" at bounding box center [190, 225] width 50 height 10
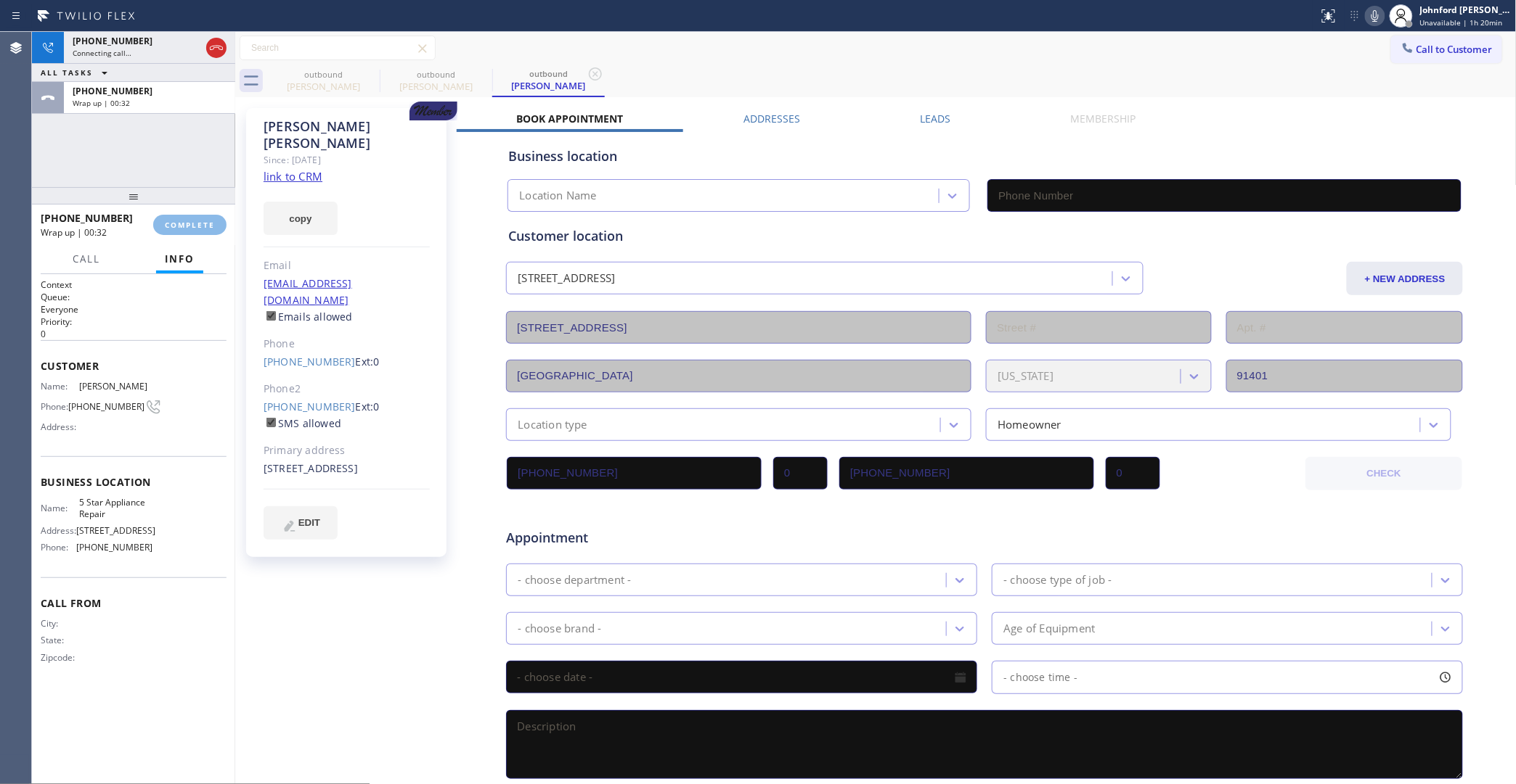
type input "[PHONE_NUMBER]"
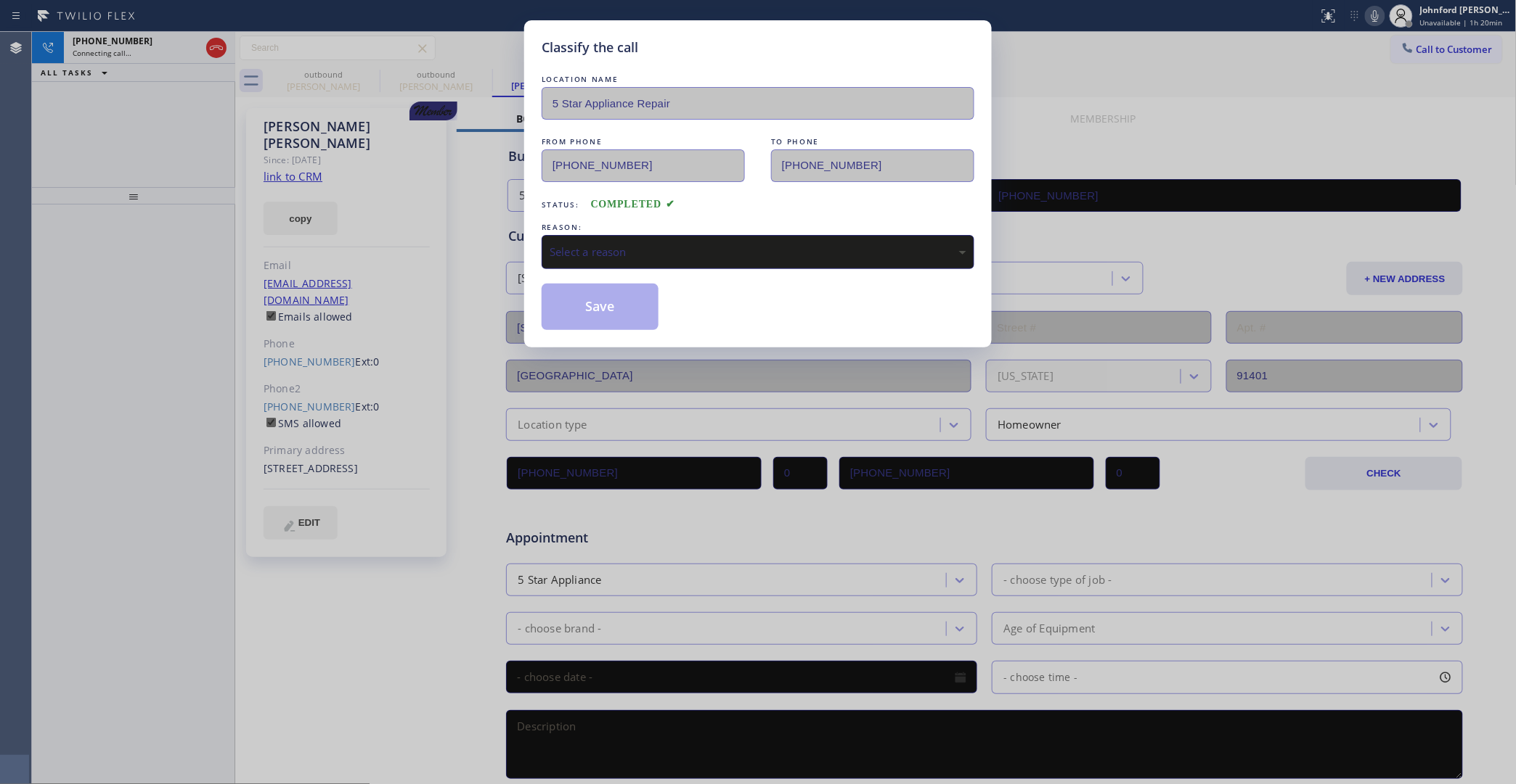
drag, startPoint x: 605, startPoint y: 228, endPoint x: 618, endPoint y: 228, distance: 13.0
click at [611, 228] on div "REASON:" at bounding box center [758, 228] width 433 height 15
click at [670, 244] on div "Select a reason" at bounding box center [758, 252] width 417 height 17
click at [628, 309] on button "Save" at bounding box center [599, 306] width 117 height 47
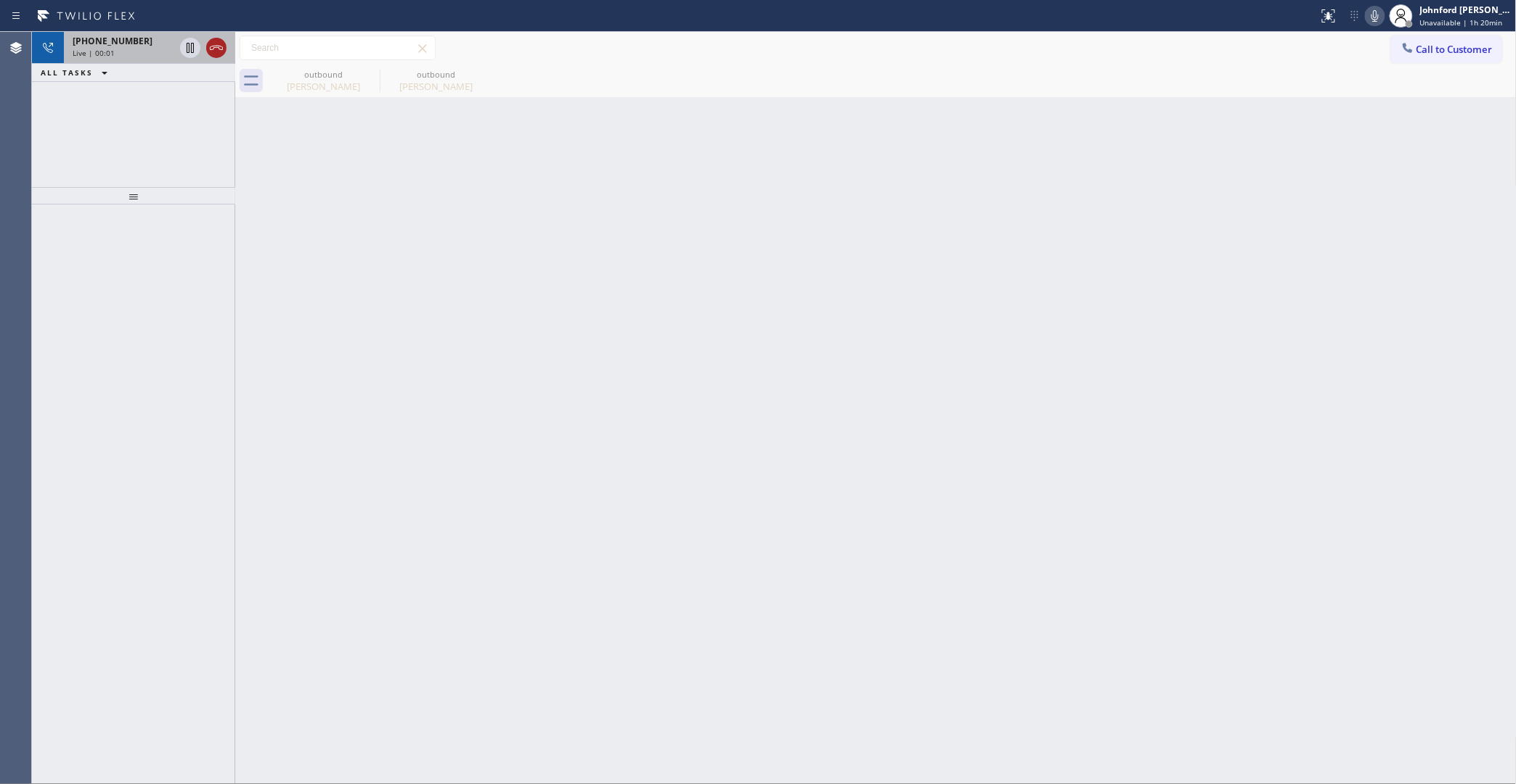
click at [212, 47] on icon at bounding box center [216, 47] width 18 height 18
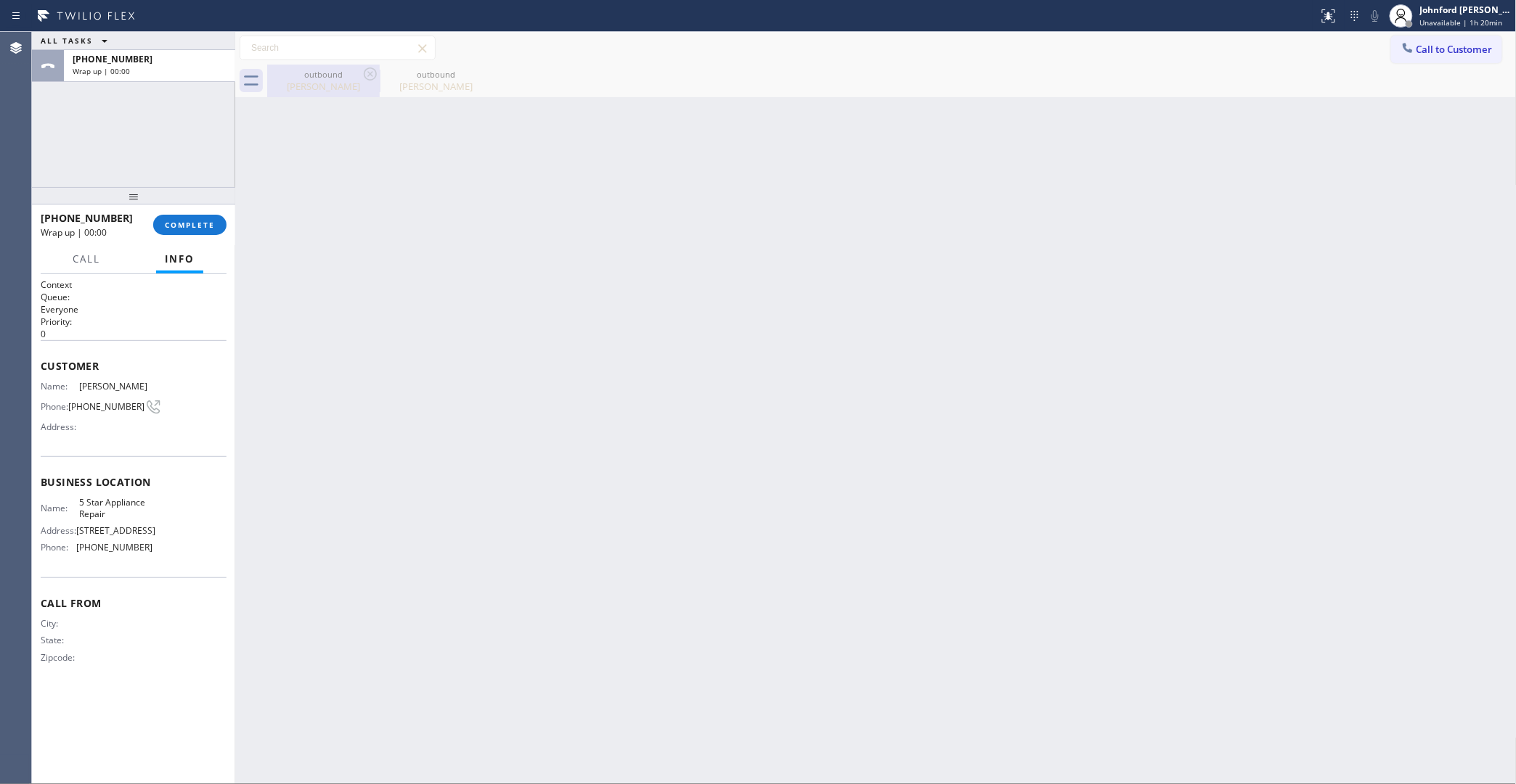
click at [320, 87] on div "Paul Glickman" at bounding box center [323, 86] width 109 height 13
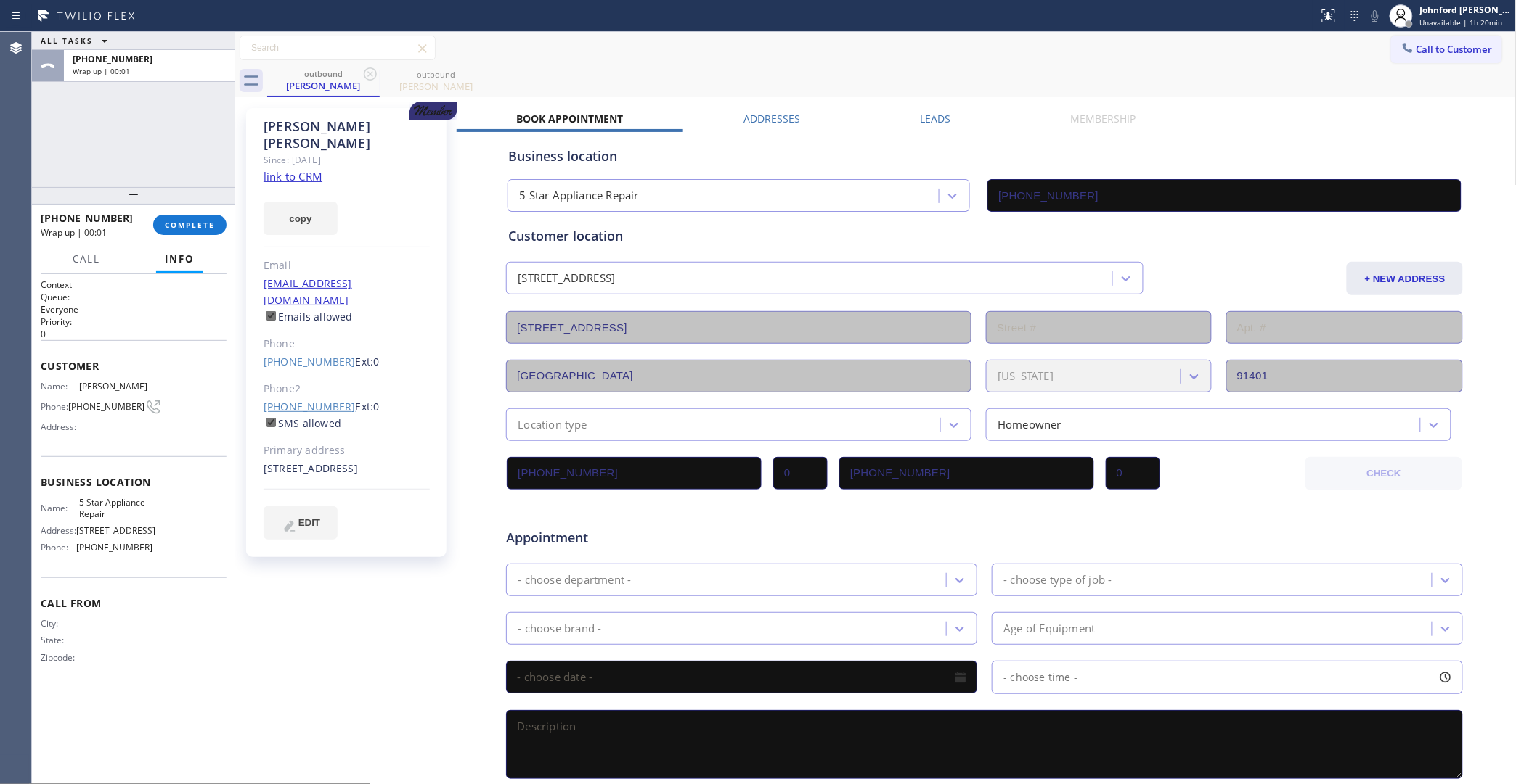
click at [326, 400] on link "(626) 482-5028" at bounding box center [310, 407] width 93 height 14
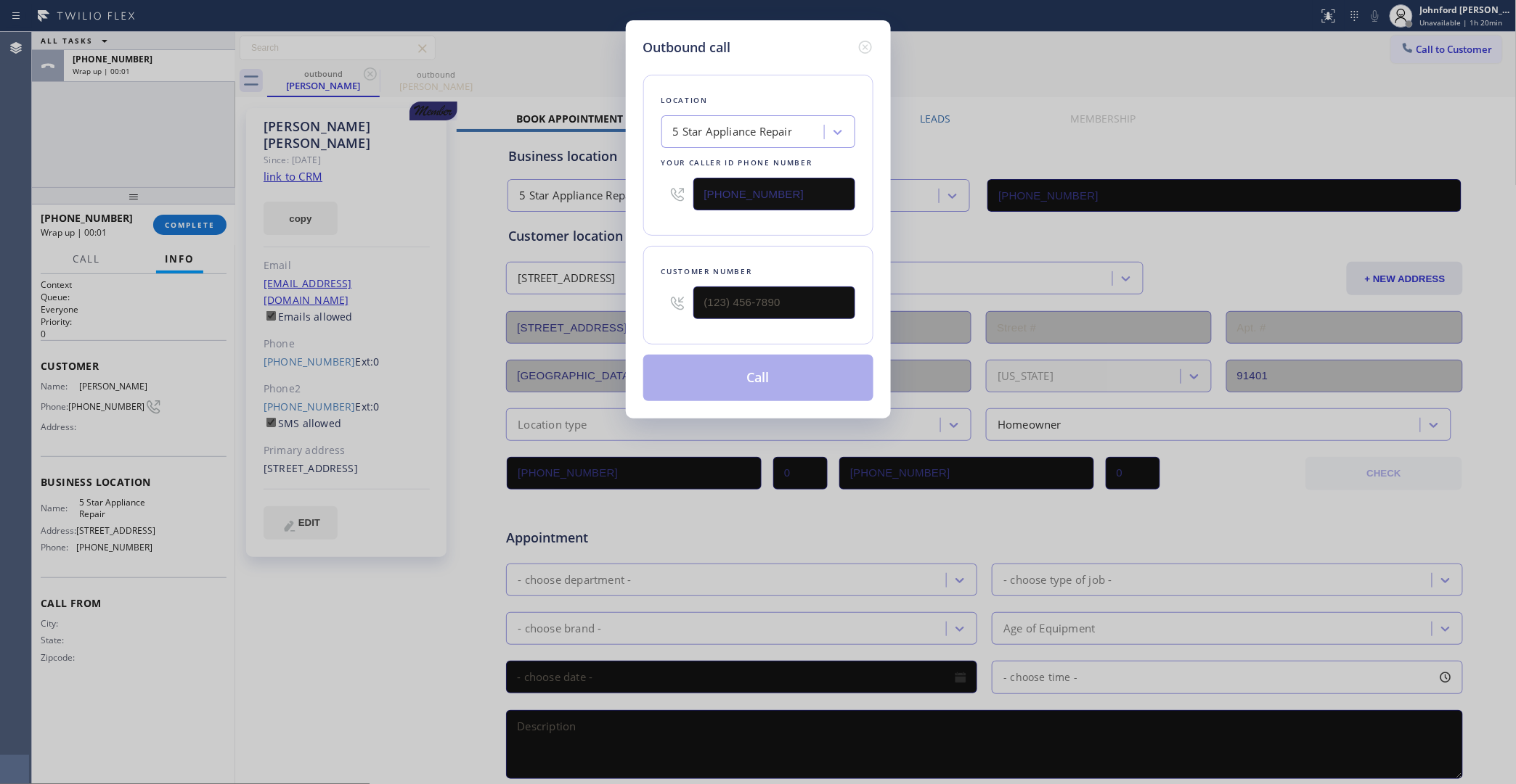
type input "(626) 482-5028"
click at [663, 374] on button "Call" at bounding box center [758, 377] width 230 height 47
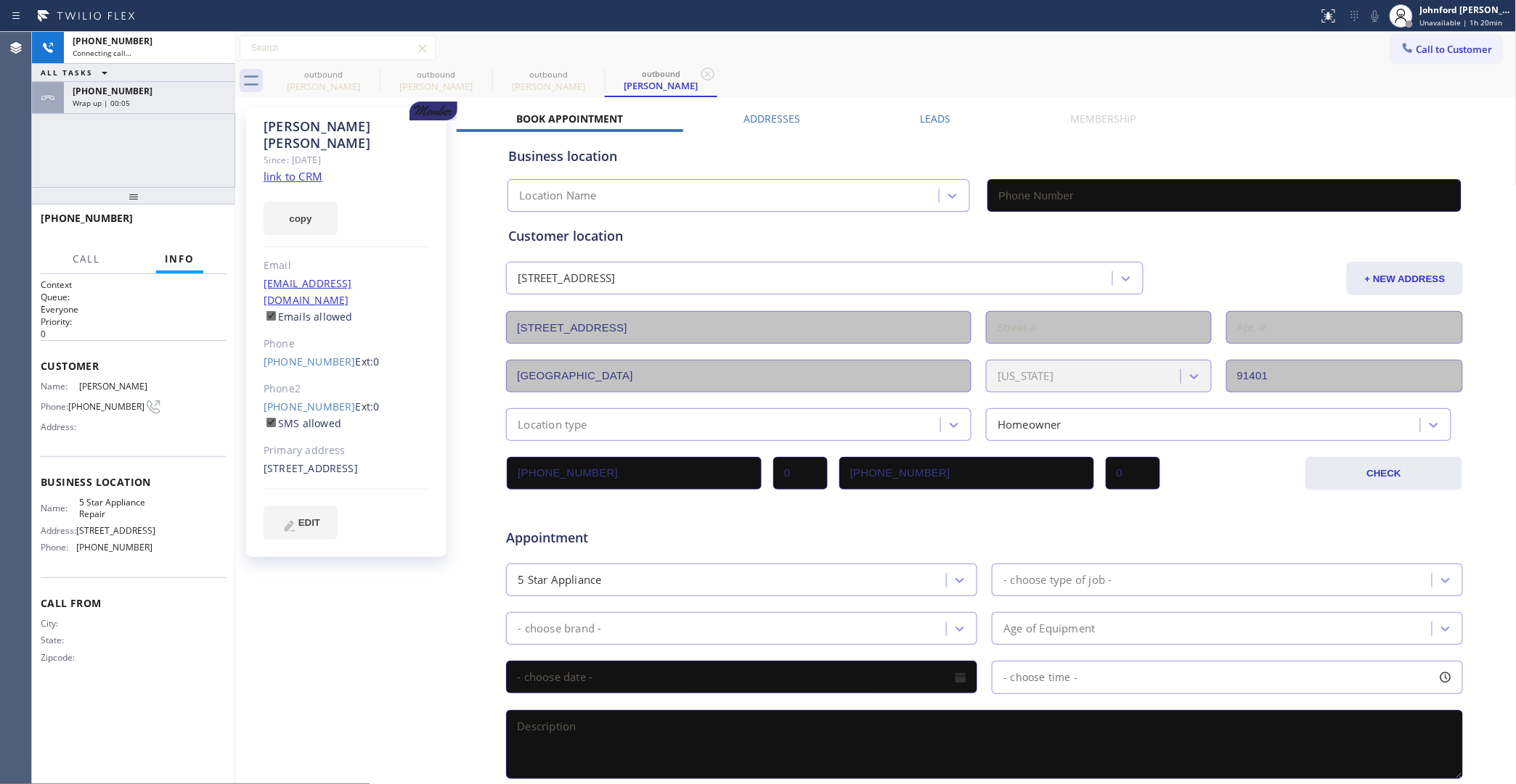
type input "[PHONE_NUMBER]"
click at [169, 215] on button "HANG UP" at bounding box center [193, 225] width 67 height 21
click at [904, 109] on div "Paul Glickman Since: 20 may 2020 link to CRM copy Email margatemama247@gmail.co…" at bounding box center [875, 571] width 1274 height 941
click at [924, 113] on label "Leads" at bounding box center [935, 118] width 31 height 14
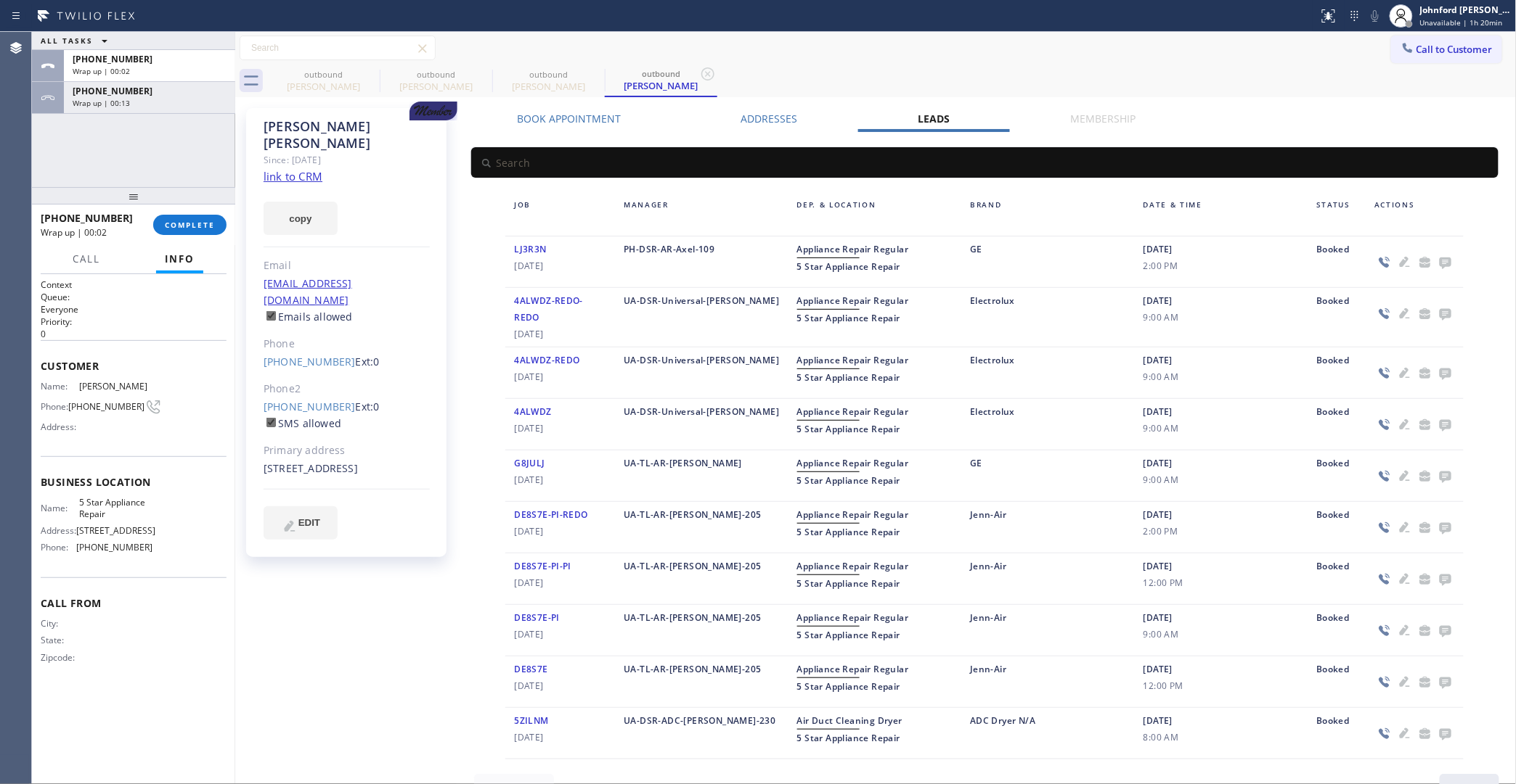
click at [1440, 266] on icon at bounding box center [1445, 263] width 11 height 11
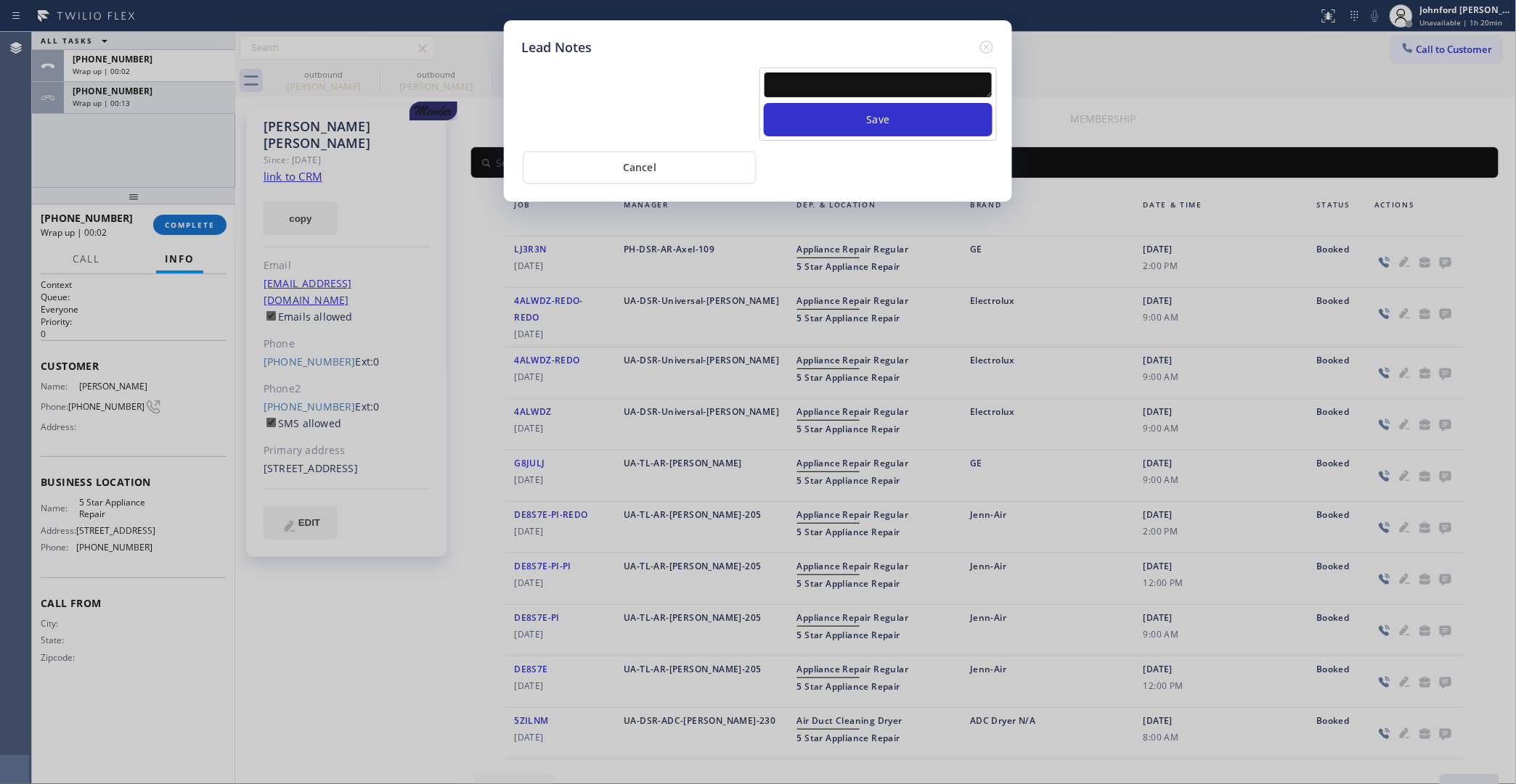
click at [770, 72] on textarea at bounding box center [878, 85] width 229 height 26
paste textarea "https://erp.apollosoft.co/customer/347895#portlet_lead"
type textarea "https://erp.apollosoft.co/customer/347895#portlet_lead"
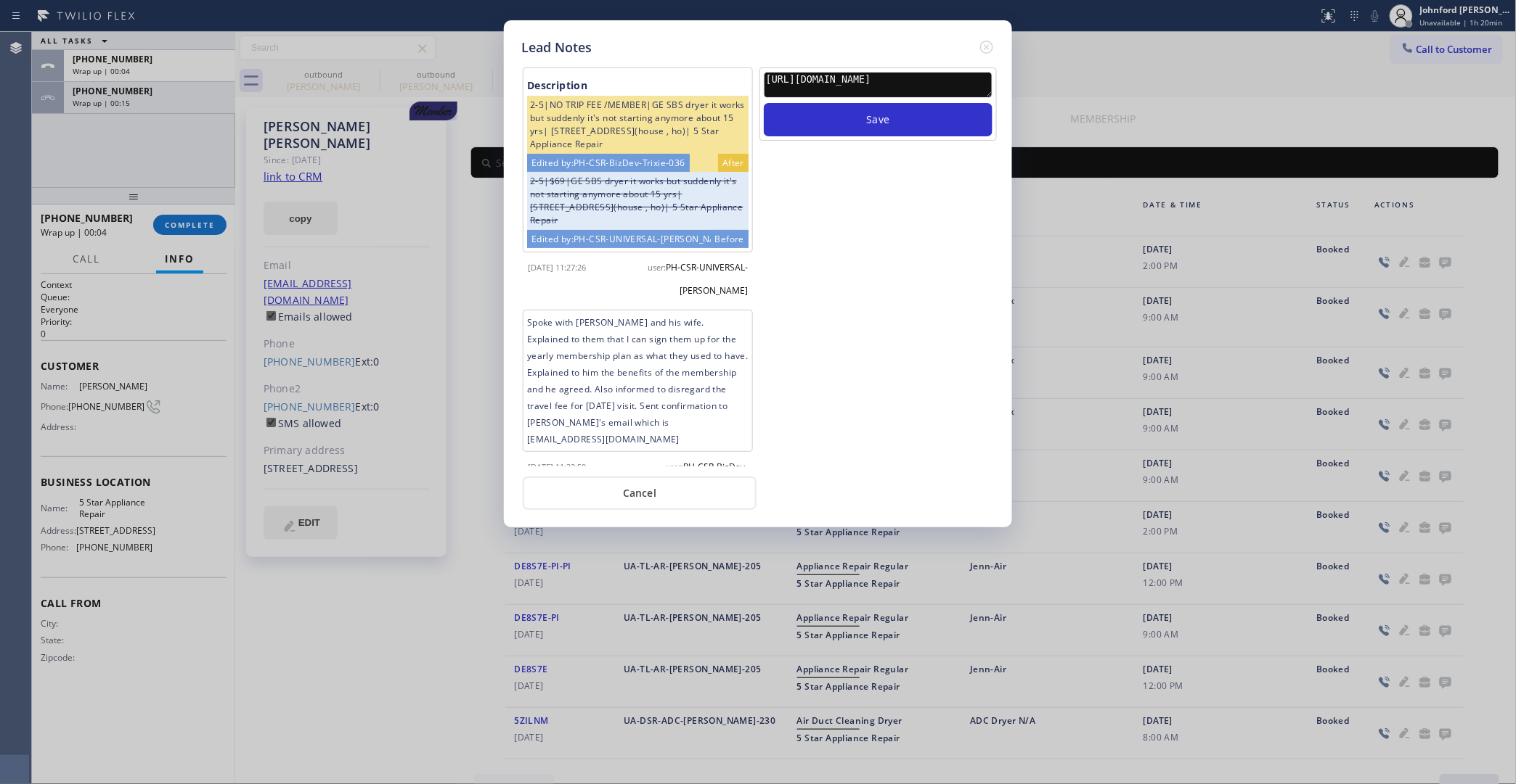
drag, startPoint x: 987, startPoint y: 71, endPoint x: 641, endPoint y: 76, distance: 346.0
click at [641, 76] on div "Description 2-5|NO TRIP FEE /MEMBER|GE SBS dryer it works but suddenly it's not…" at bounding box center [758, 266] width 481 height 402
type textarea "Working on this lead"
click at [764, 103] on button "Save" at bounding box center [878, 120] width 229 height 34
click at [988, 42] on icon at bounding box center [986, 47] width 18 height 18
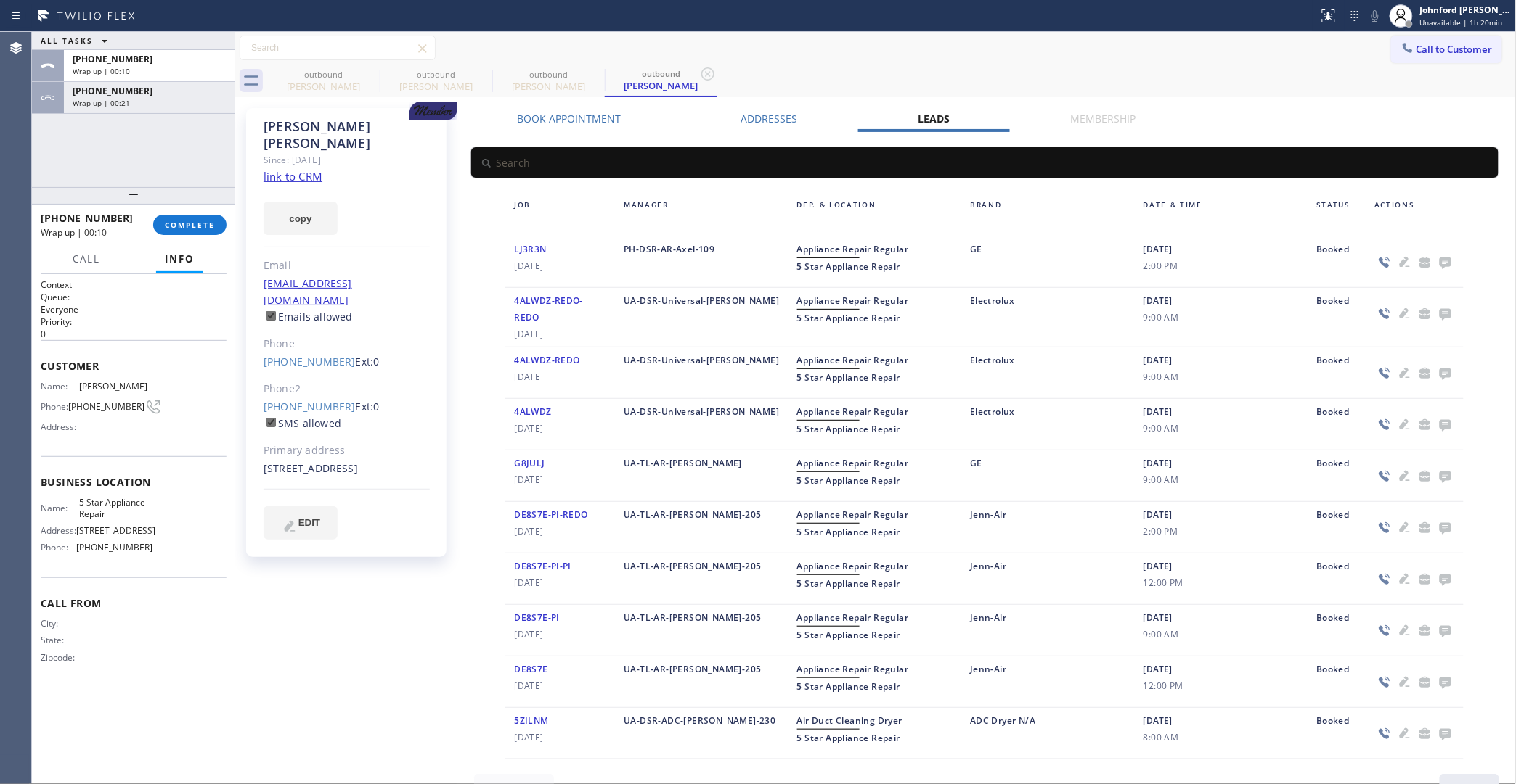
drag, startPoint x: 1147, startPoint y: 37, endPoint x: 1167, endPoint y: 7, distance: 36.1
click at [1149, 34] on div "Call to Customer Outbound call Location 5 Star Appliance Repair Your caller id …" at bounding box center [876, 48] width 1281 height 33
click at [1433, 40] on button "Call to Customer" at bounding box center [1446, 50] width 111 height 28
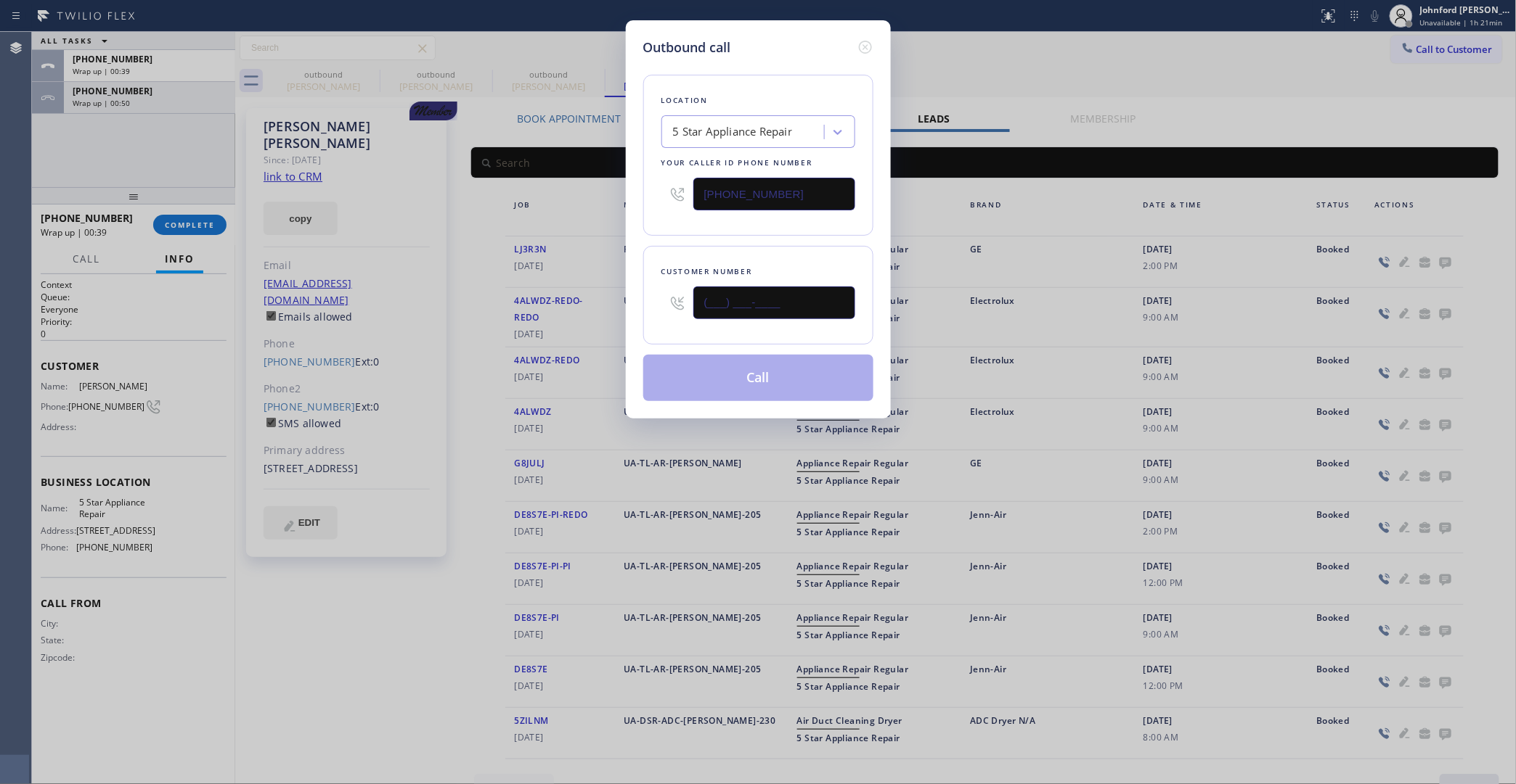
drag, startPoint x: 810, startPoint y: 307, endPoint x: 611, endPoint y: 322, distance: 199.6
click at [626, 322] on div "Outbound call Location 5 Star Appliance Repair Your caller id phone number [PHO…" at bounding box center [758, 219] width 265 height 398
paste input "949) 584-0251"
type input "(949) 584-0251"
drag, startPoint x: 690, startPoint y: 244, endPoint x: 710, endPoint y: 342, distance: 100.0
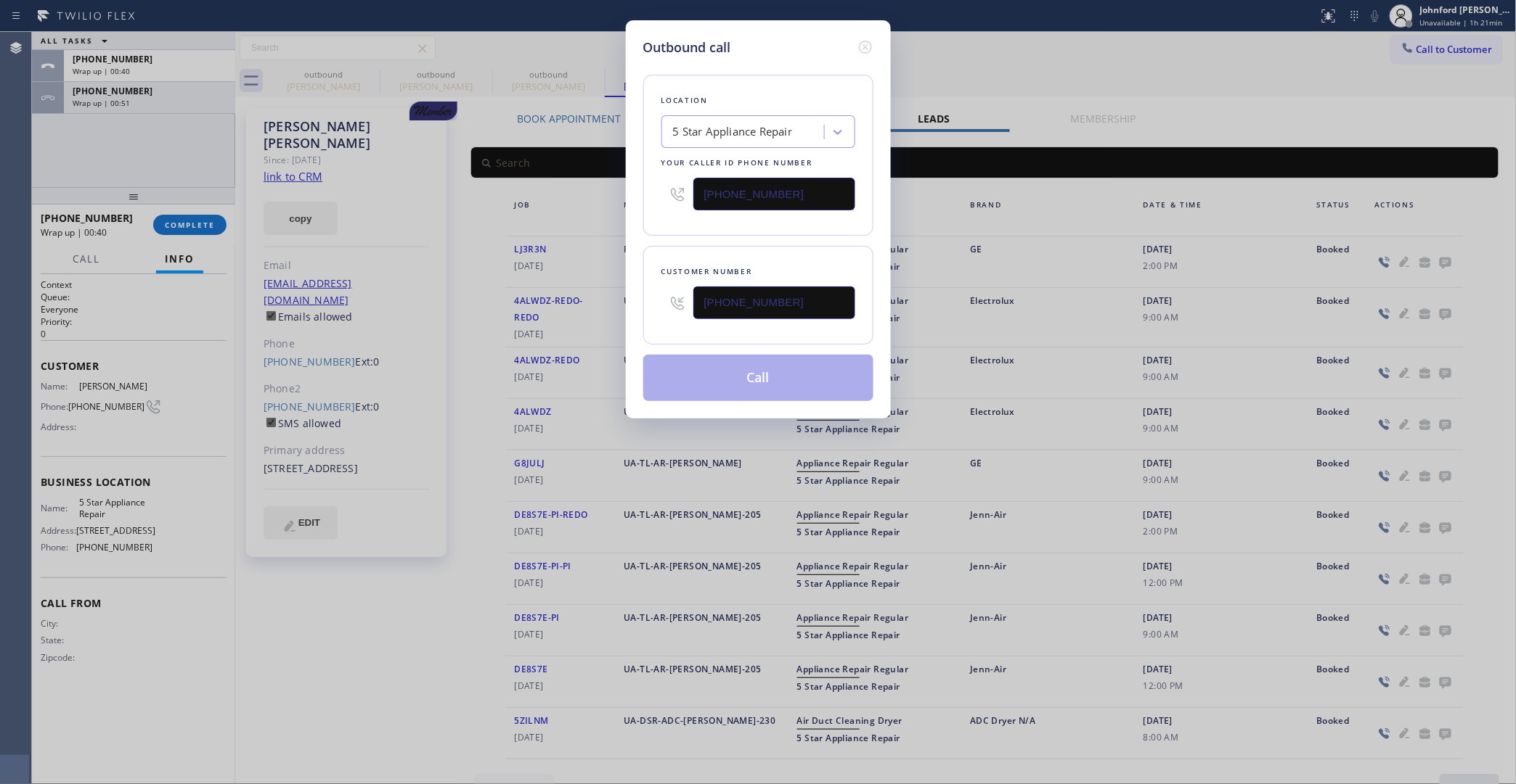
click at [690, 254] on div "Customer number (949) 584-0251" at bounding box center [758, 295] width 230 height 99
click at [723, 376] on button "Call" at bounding box center [758, 377] width 230 height 47
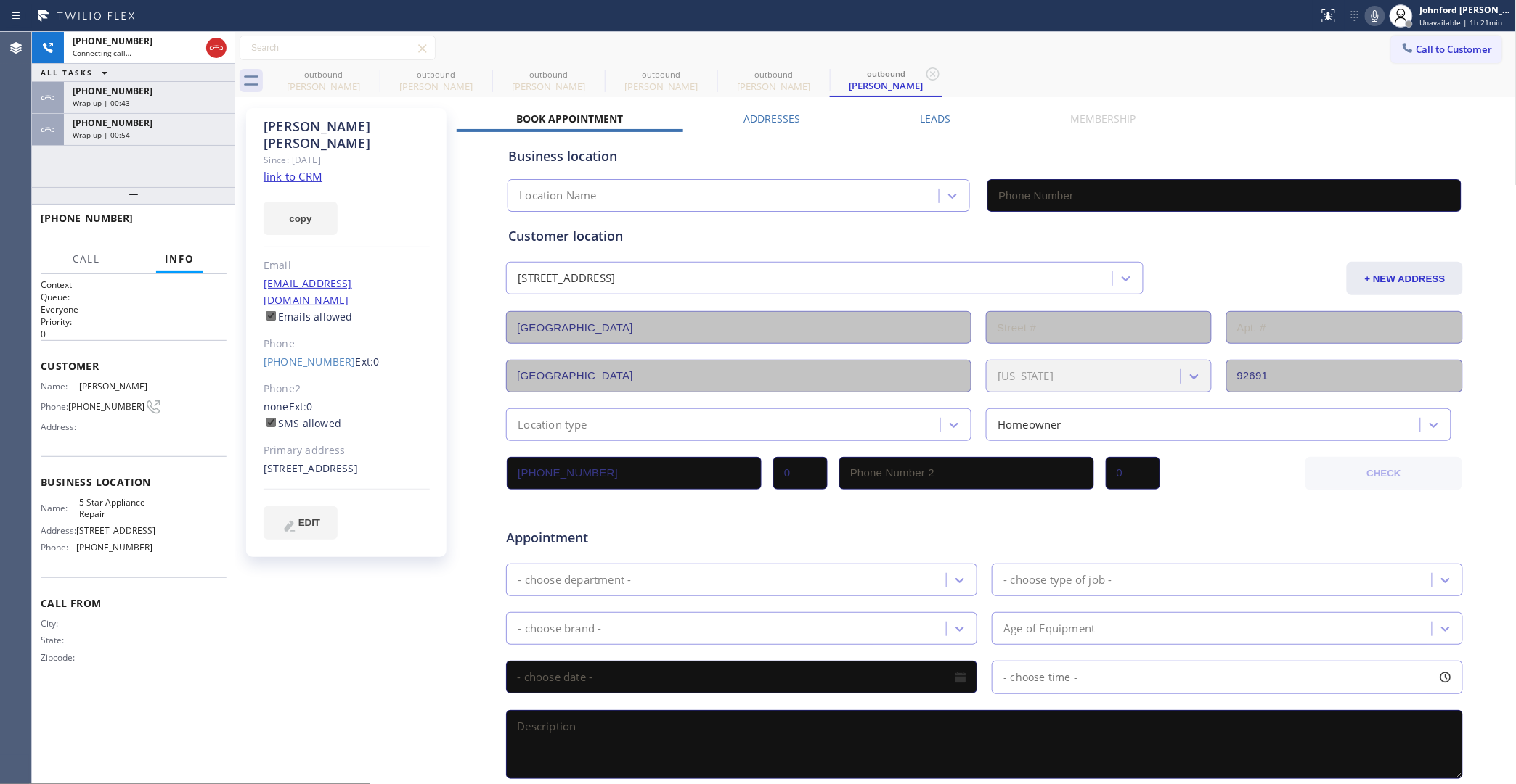
click at [295, 204] on button "copy" at bounding box center [300, 219] width 74 height 34
click at [296, 169] on link "link to CRM" at bounding box center [293, 176] width 59 height 15
type input "[PHONE_NUMBER]"
click at [1381, 11] on icon at bounding box center [1375, 15] width 18 height 18
click at [1381, 15] on icon at bounding box center [1375, 15] width 18 height 18
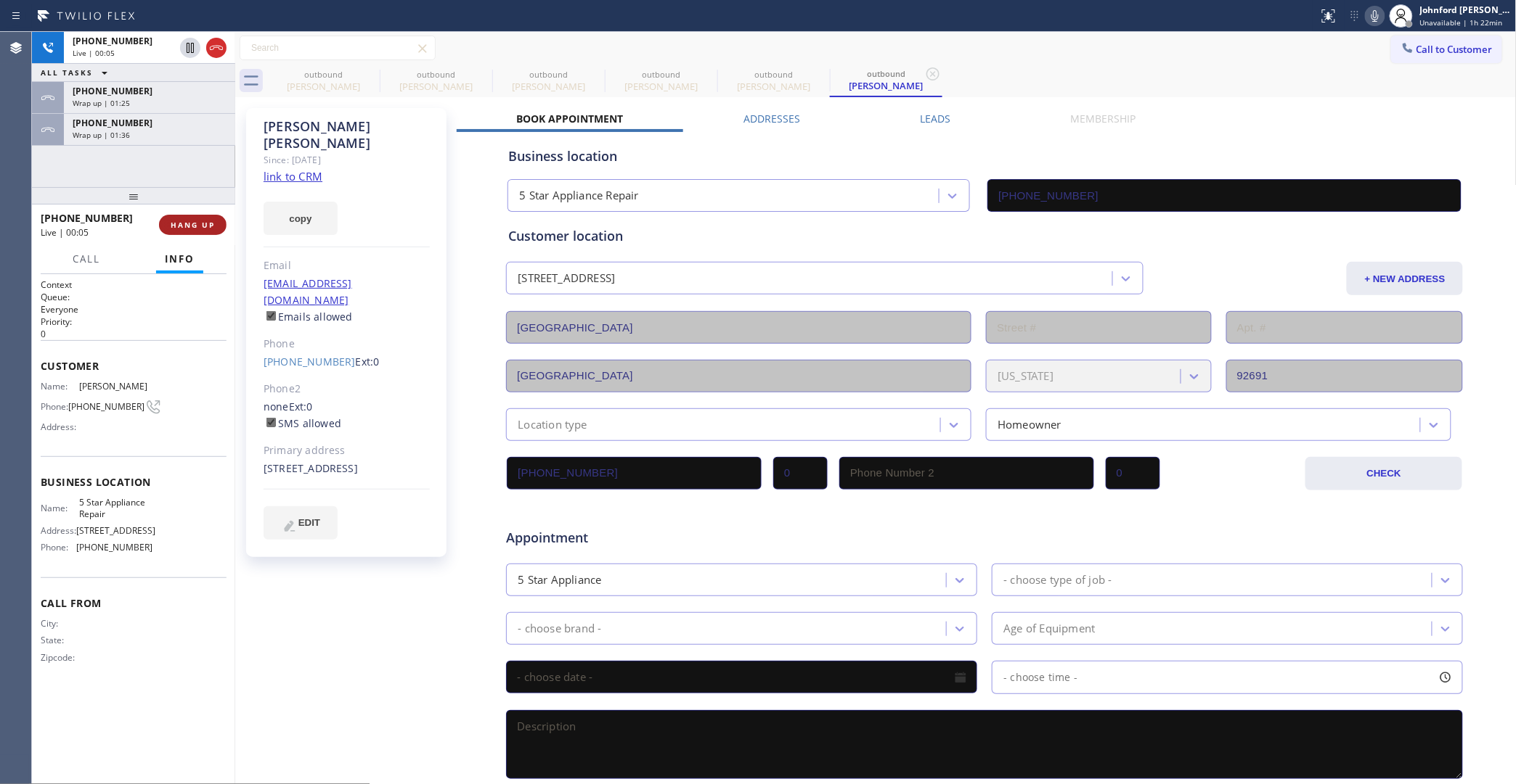
click at [202, 230] on button "HANG UP" at bounding box center [193, 225] width 67 height 21
drag, startPoint x: 1392, startPoint y: 54, endPoint x: 1385, endPoint y: 56, distance: 7.3
click at [1399, 53] on div at bounding box center [1407, 49] width 18 height 18
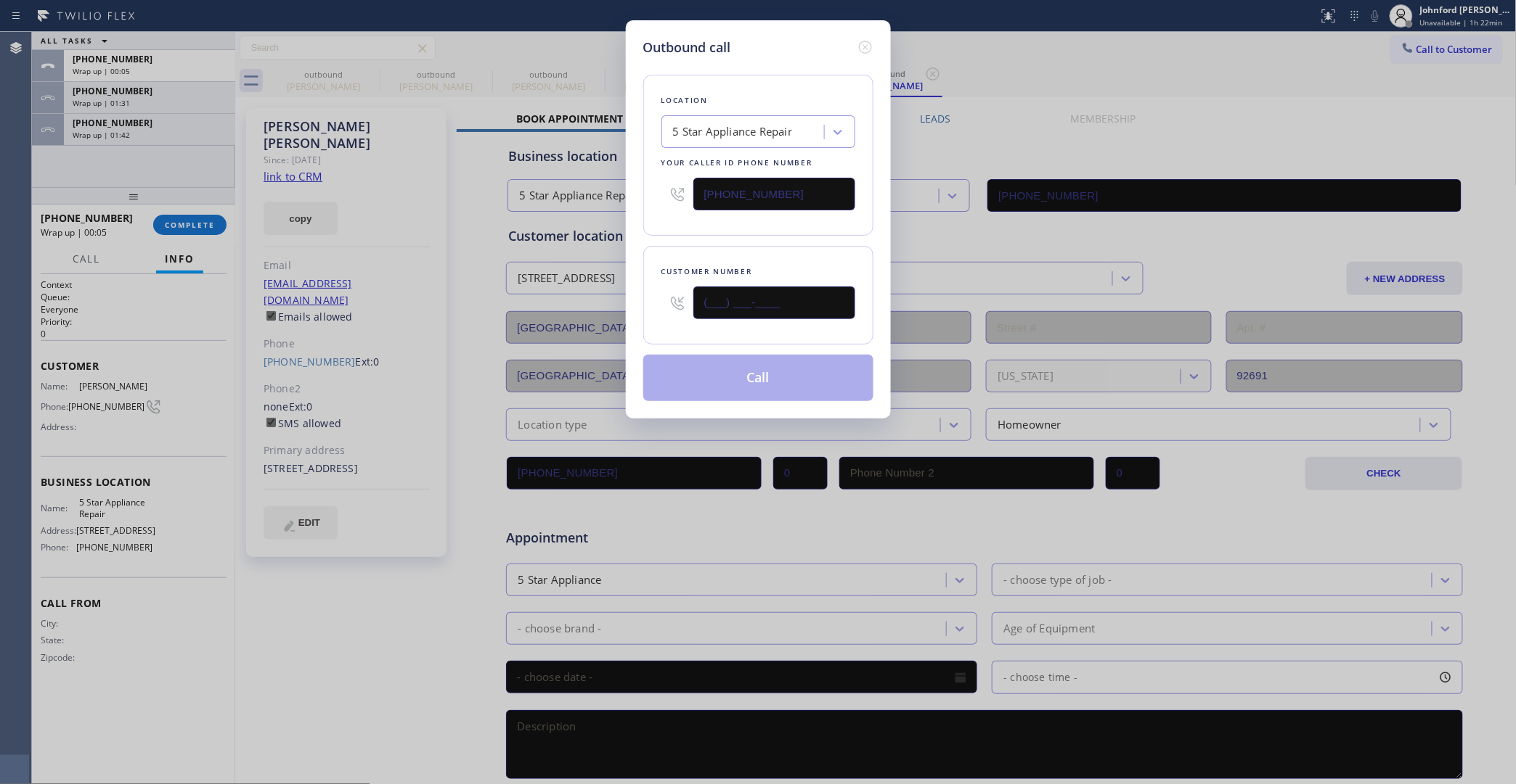
drag, startPoint x: 739, startPoint y: 306, endPoint x: 648, endPoint y: 305, distance: 91.0
click at [648, 305] on div "Customer number (___) ___-____" at bounding box center [758, 295] width 230 height 99
paste input "949) 584-4392"
type input "(949) 584-4392"
click at [661, 237] on div "Location 5 Star Appliance Repair Your caller id phone number (855) 731-4952 Cus…" at bounding box center [758, 229] width 230 height 344
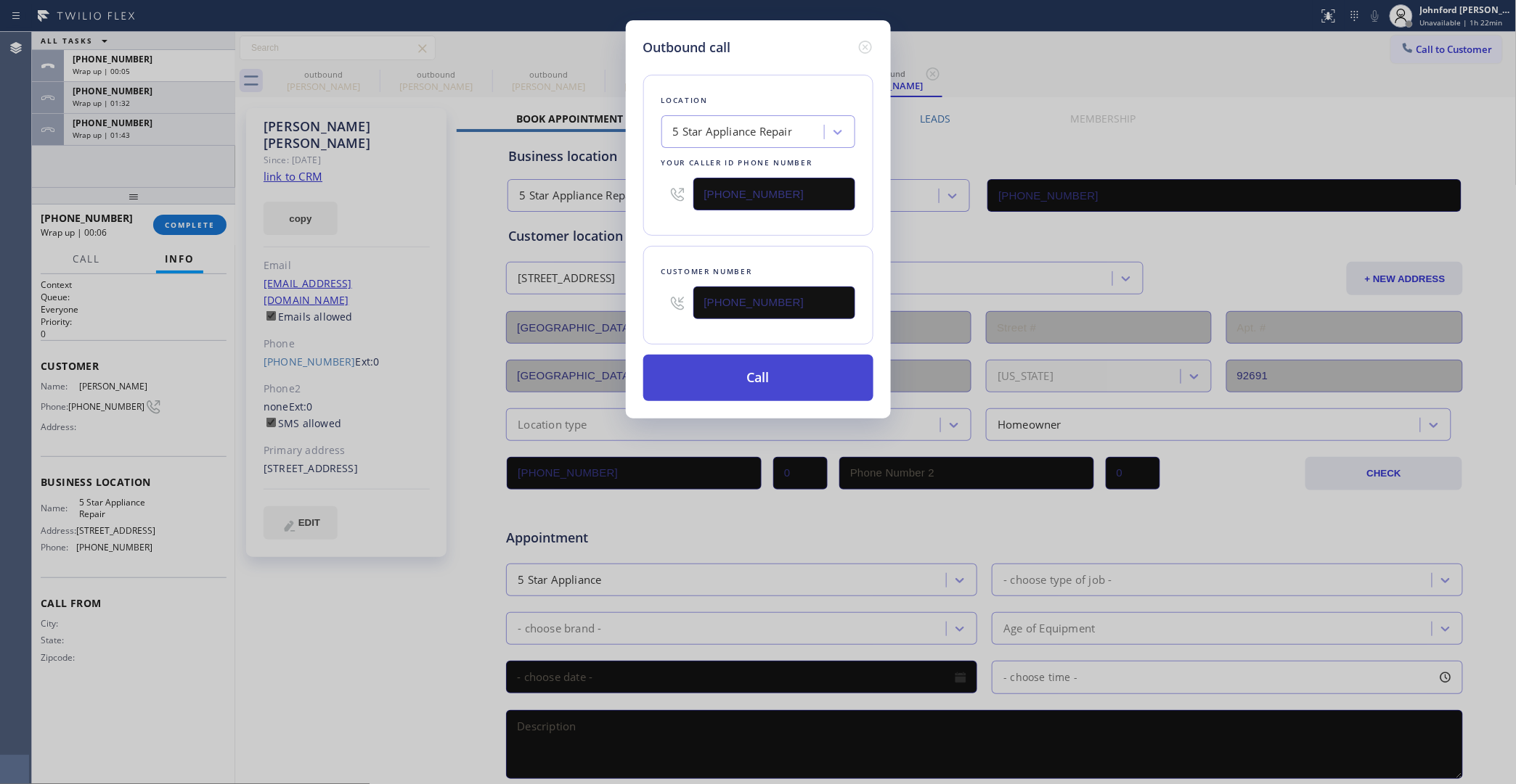
click at [706, 377] on button "Call" at bounding box center [758, 377] width 230 height 47
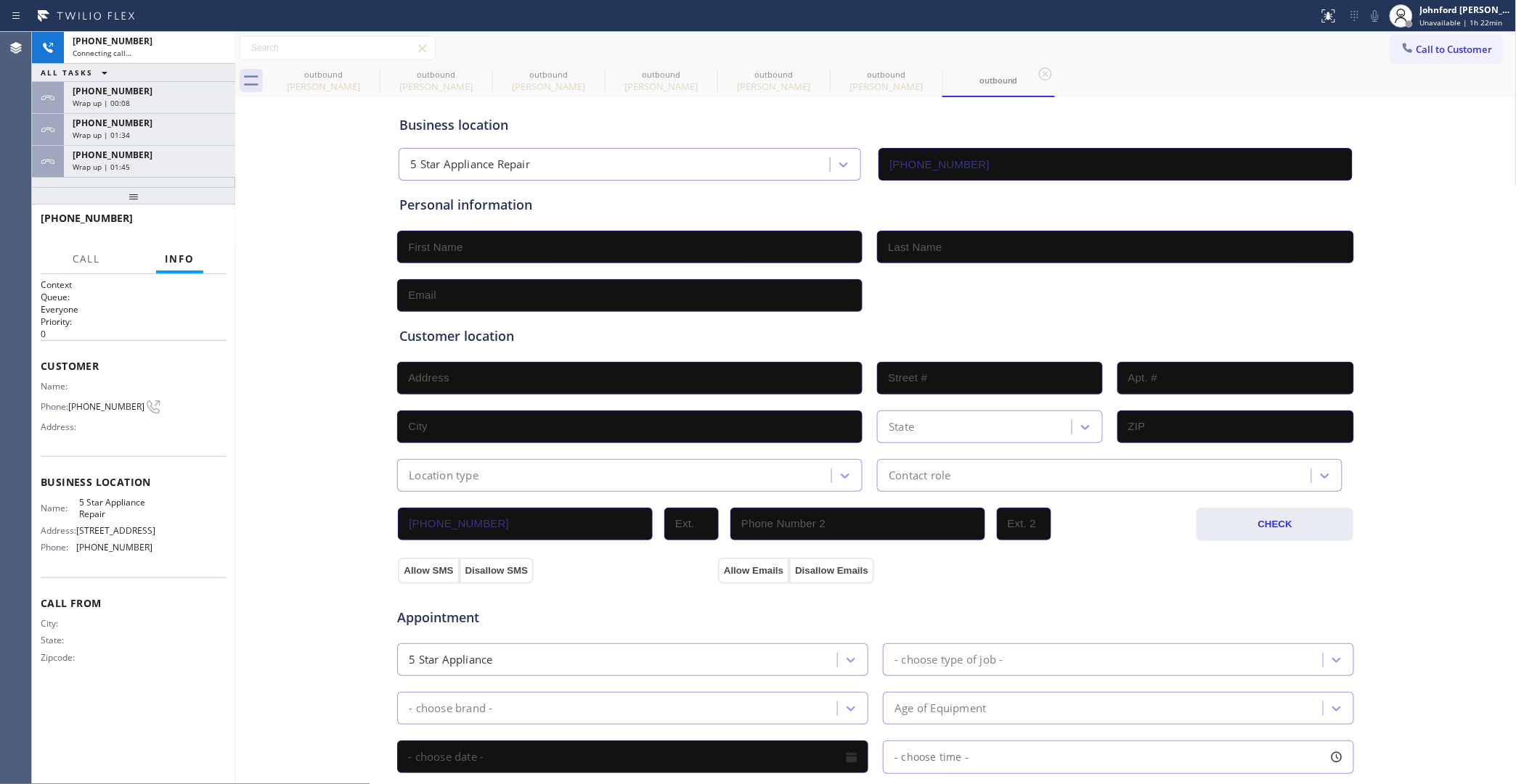
type input "[PHONE_NUMBER]"
click at [180, 102] on div "Wrap up | 00:09" at bounding box center [149, 102] width 154 height 10
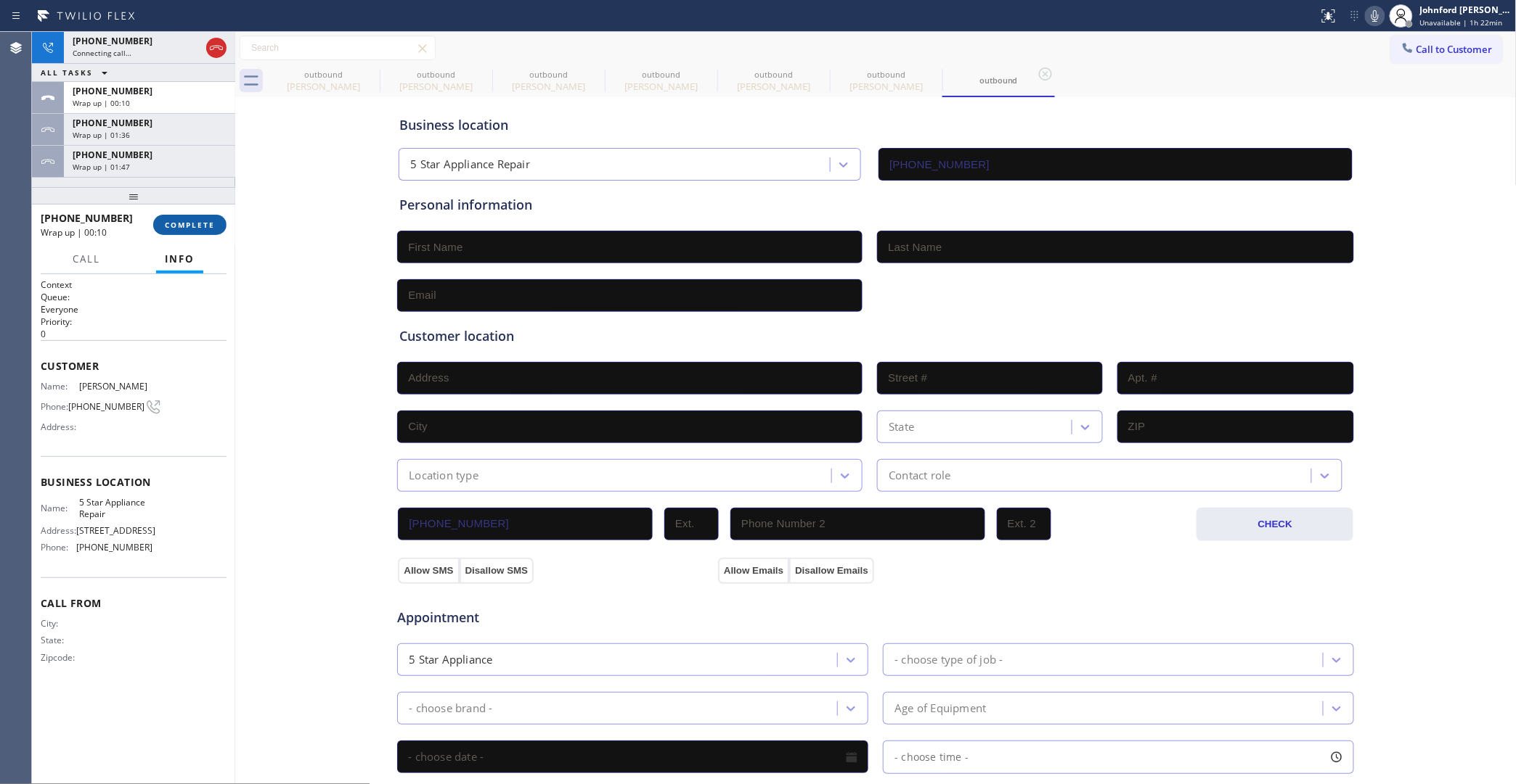
click at [171, 222] on span "COMPLETE" at bounding box center [190, 225] width 50 height 10
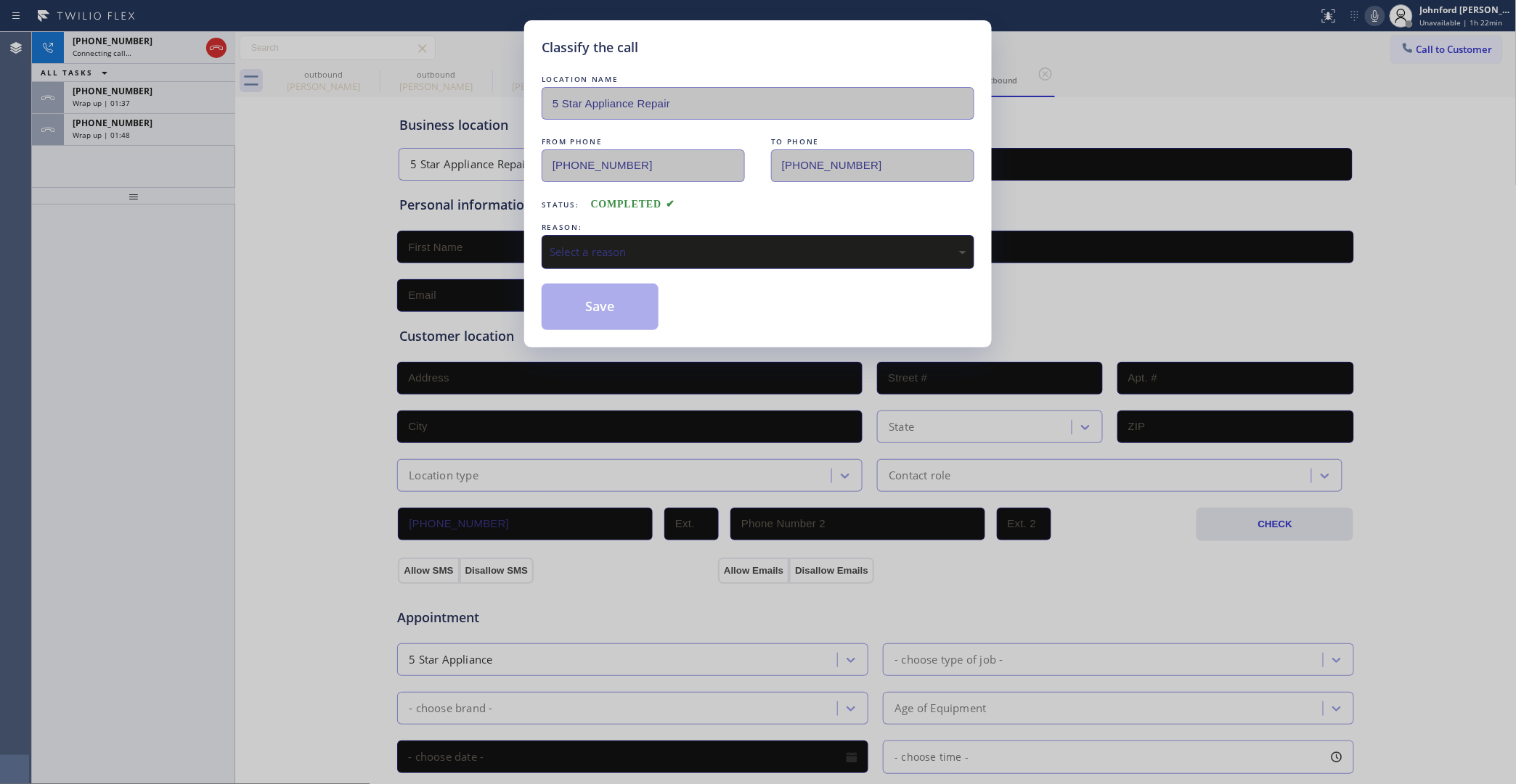
click at [615, 225] on div "REASON:" at bounding box center [758, 228] width 433 height 15
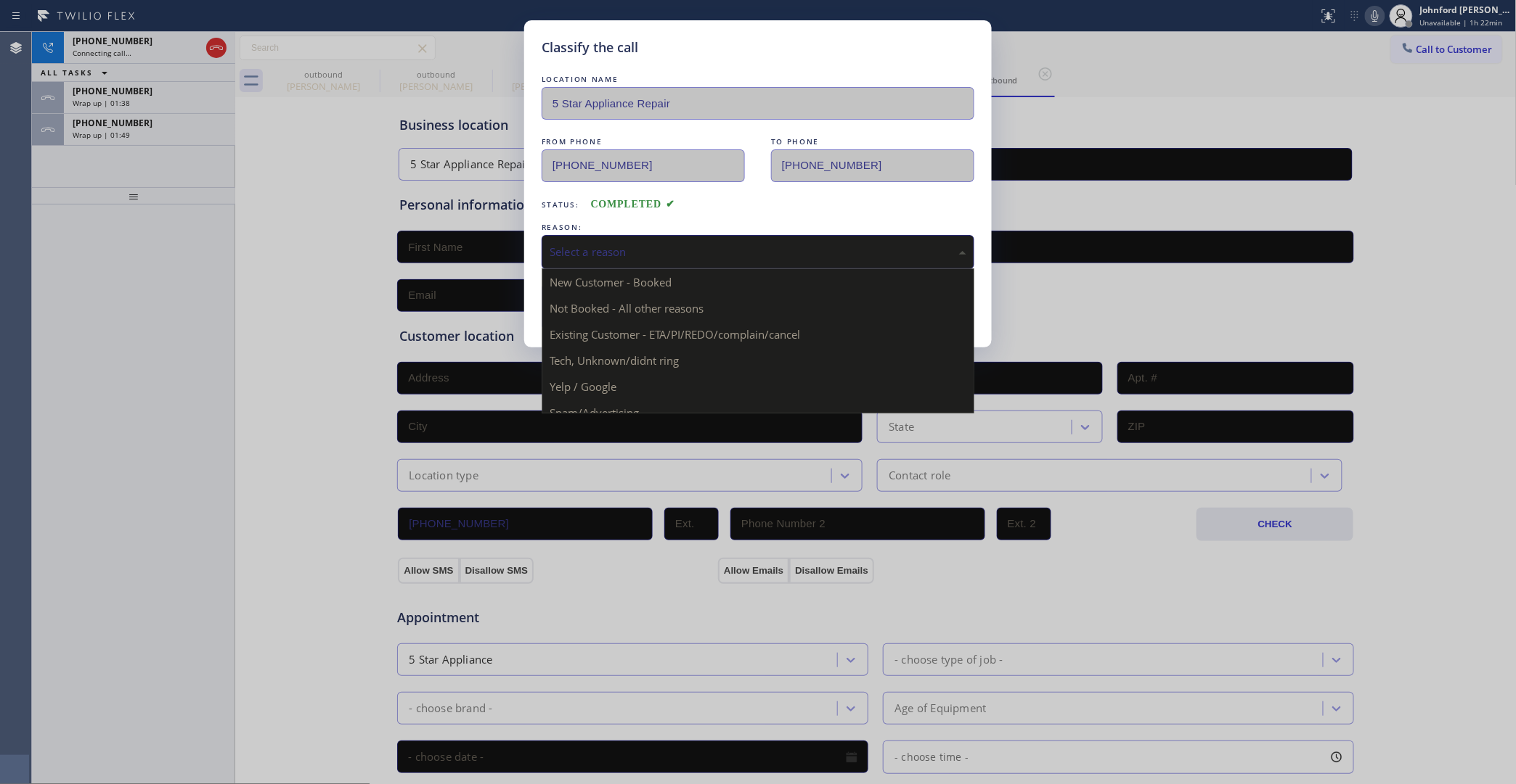
click at [621, 244] on div "Select a reason" at bounding box center [758, 252] width 417 height 17
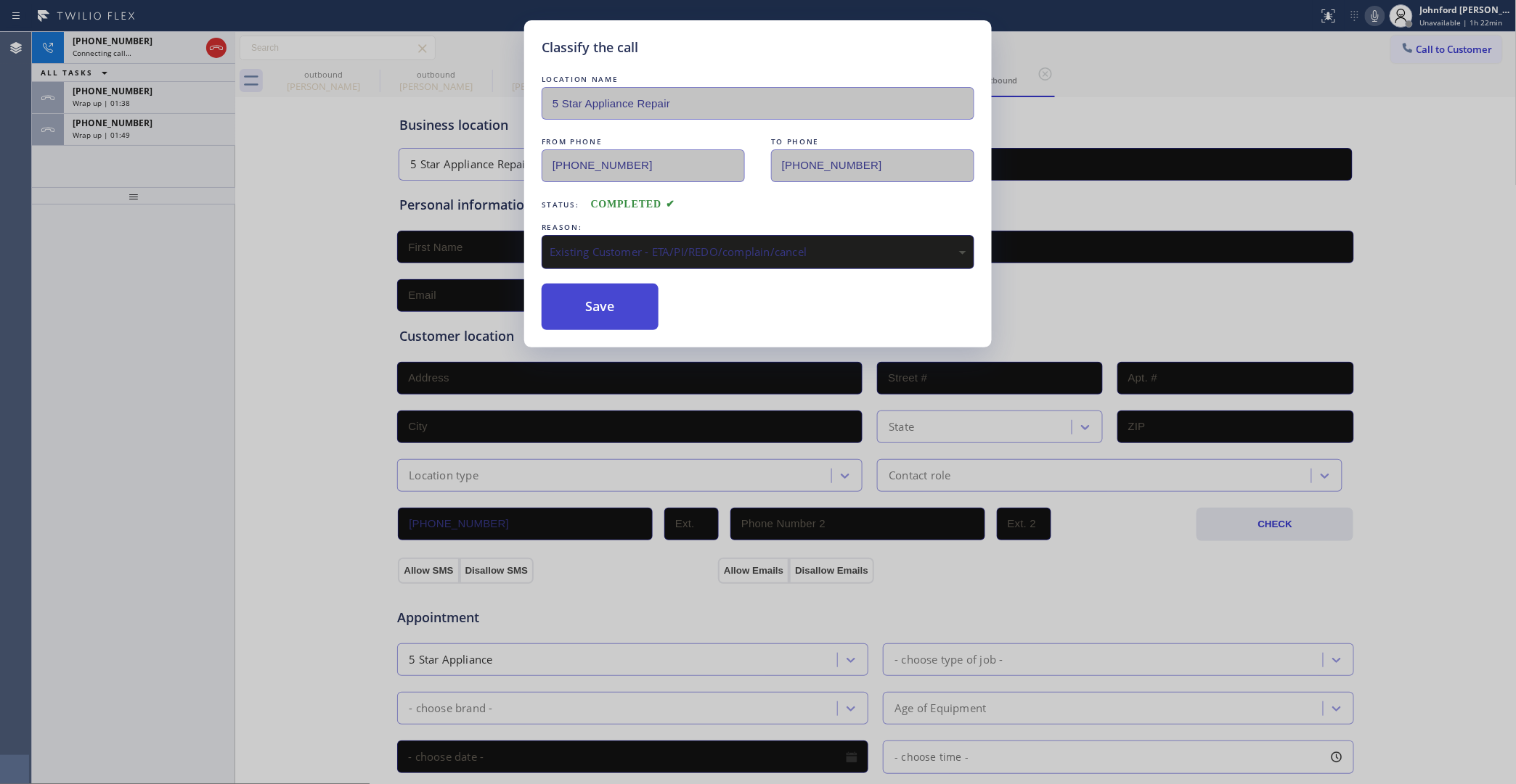
click at [599, 309] on button "Save" at bounding box center [599, 306] width 117 height 47
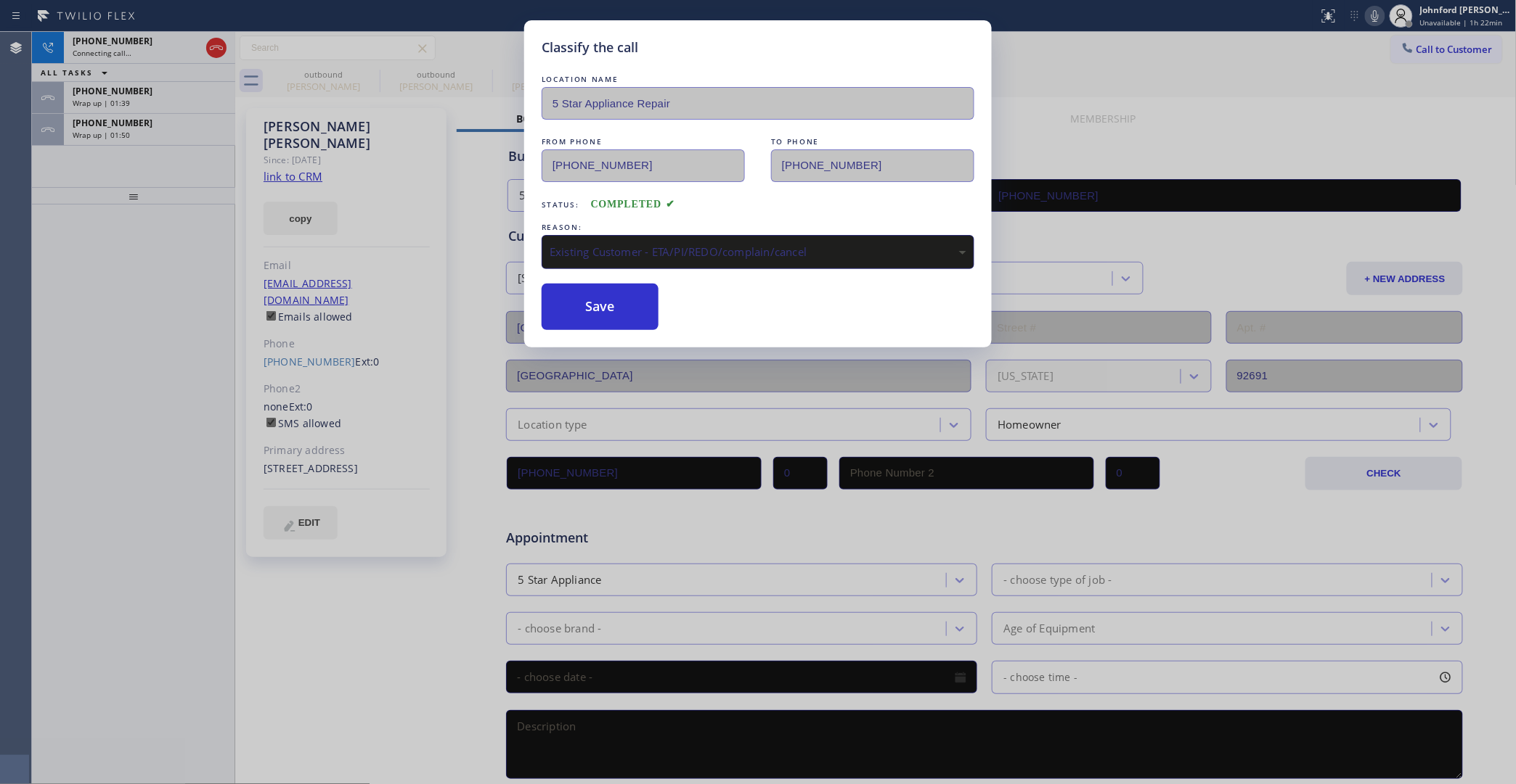
click at [168, 104] on div "Classify the call LOCATION NAME Garden Grove Electrician FROM PHONE (714) 867-1…" at bounding box center [774, 408] width 1484 height 753
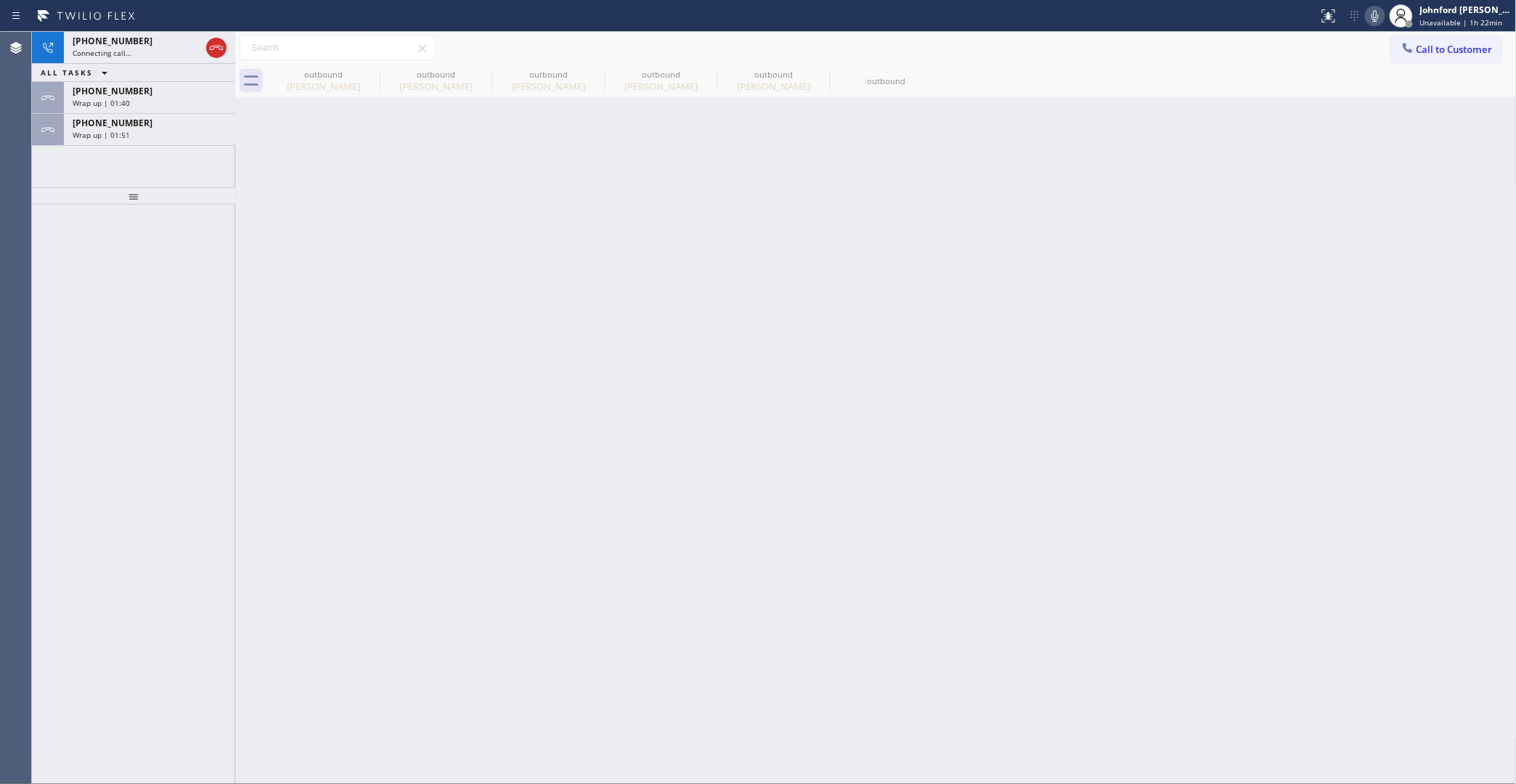
click at [168, 104] on div "Wrap up | 01:40" at bounding box center [149, 102] width 154 height 10
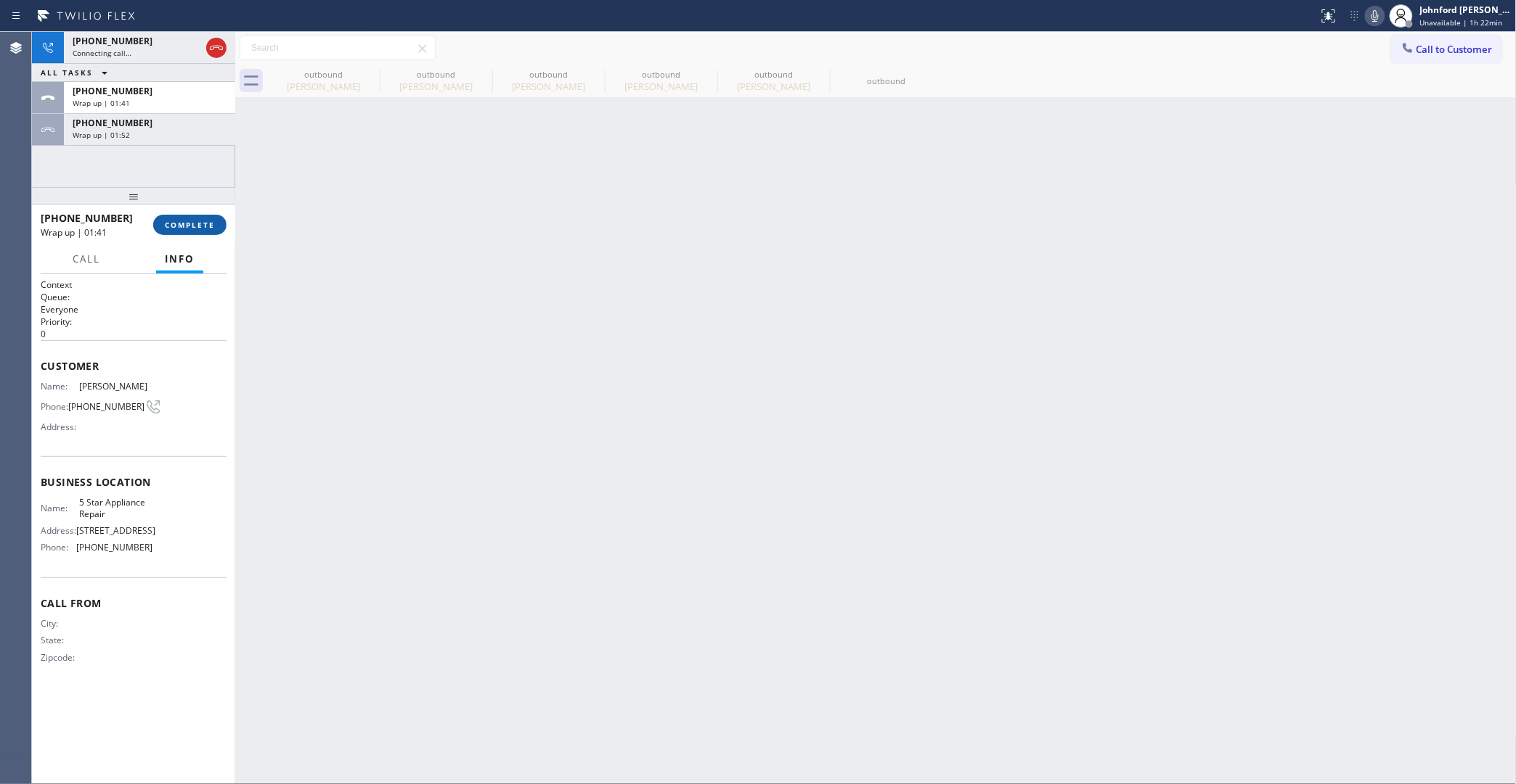
click at [194, 220] on span "COMPLETE" at bounding box center [190, 225] width 50 height 10
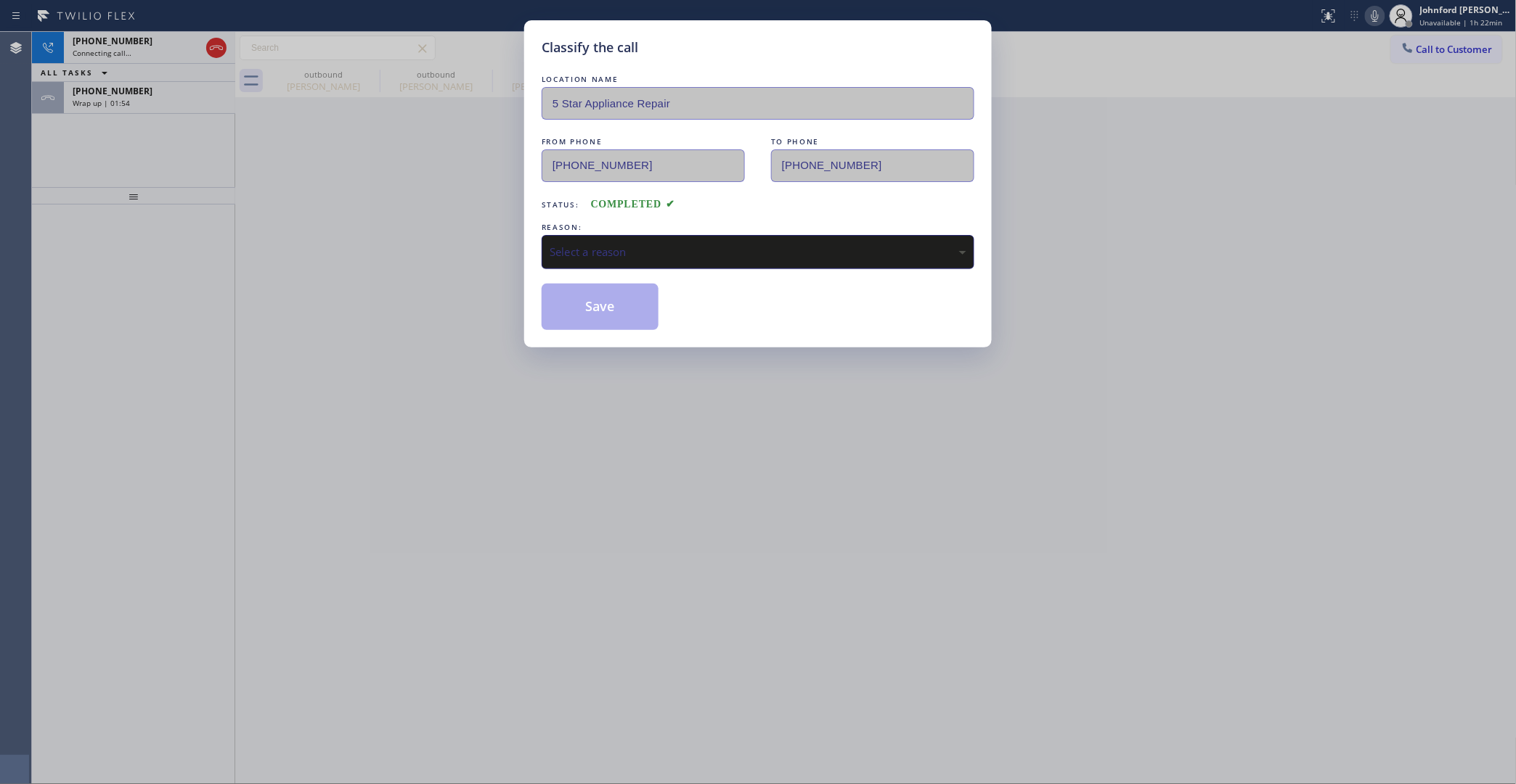
click at [618, 244] on div "Select a reason" at bounding box center [758, 252] width 417 height 17
click at [601, 312] on button "Save" at bounding box center [599, 306] width 117 height 47
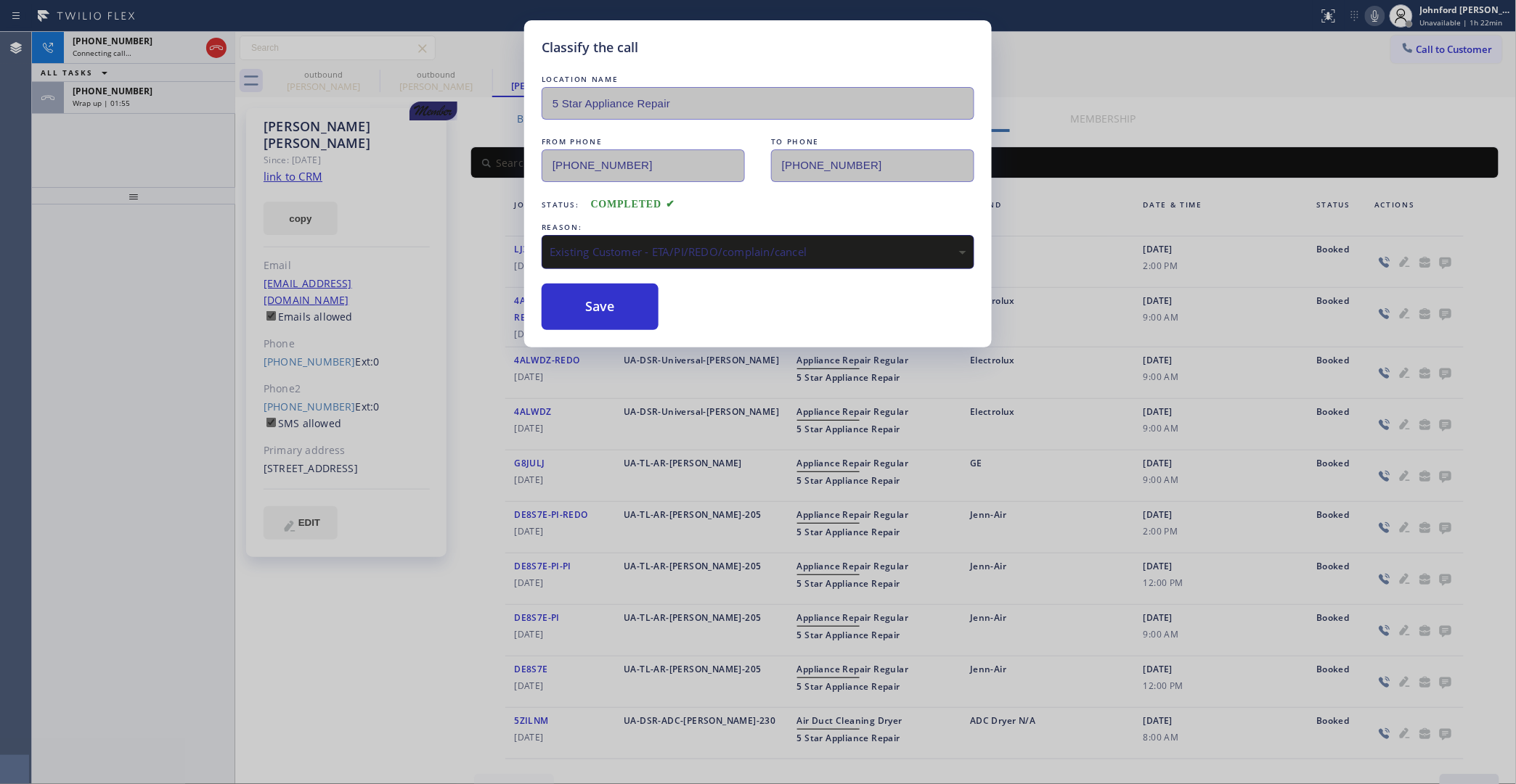
click at [200, 102] on div "Wrap up | 01:55" at bounding box center [149, 102] width 154 height 10
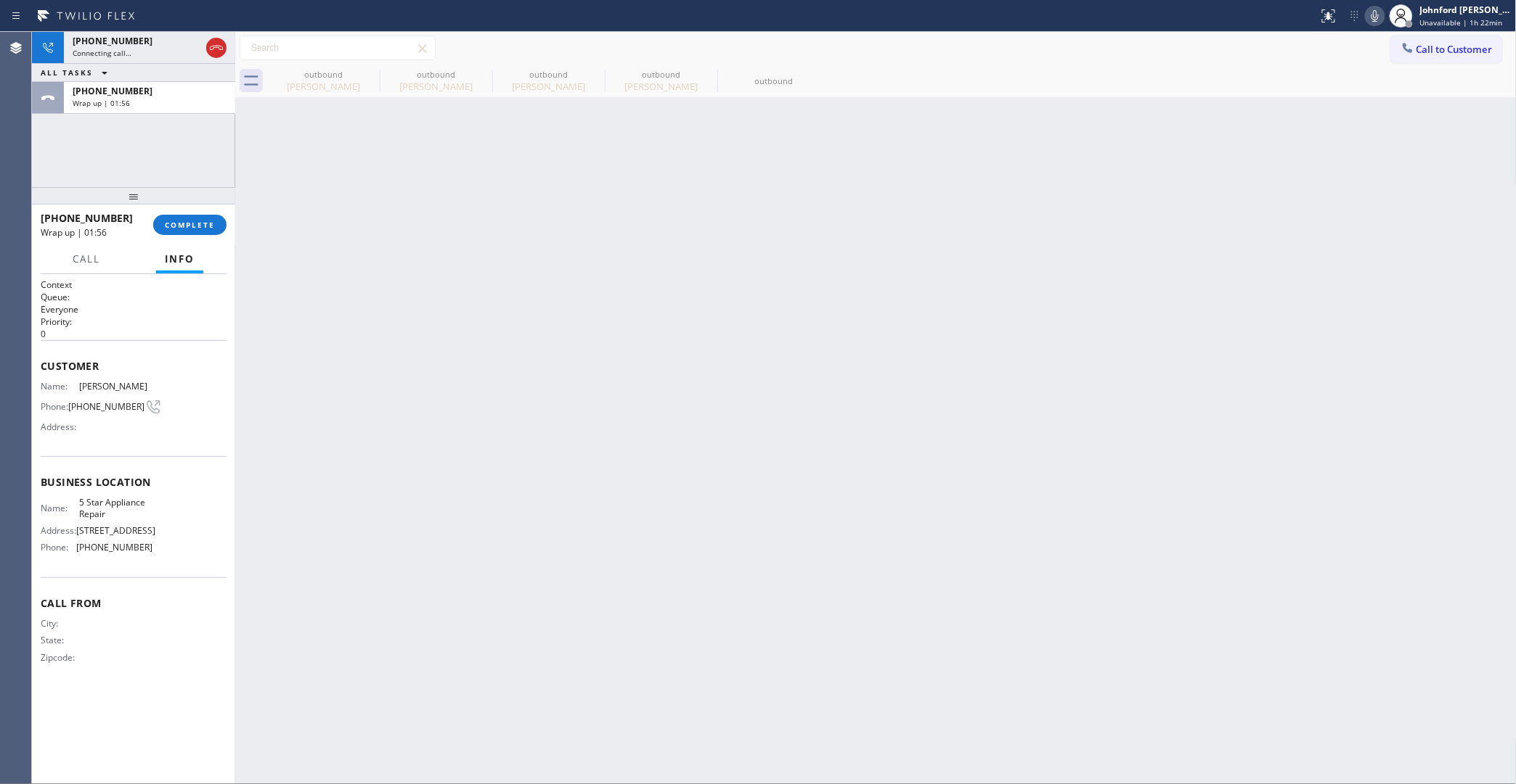
click at [200, 102] on div "Wrap up | 01:56" at bounding box center [149, 102] width 154 height 10
click at [209, 241] on div "+18186341217 Wrap up | 01:56 COMPLETE" at bounding box center [133, 225] width 186 height 37
click at [209, 222] on span "COMPLETE" at bounding box center [190, 225] width 50 height 10
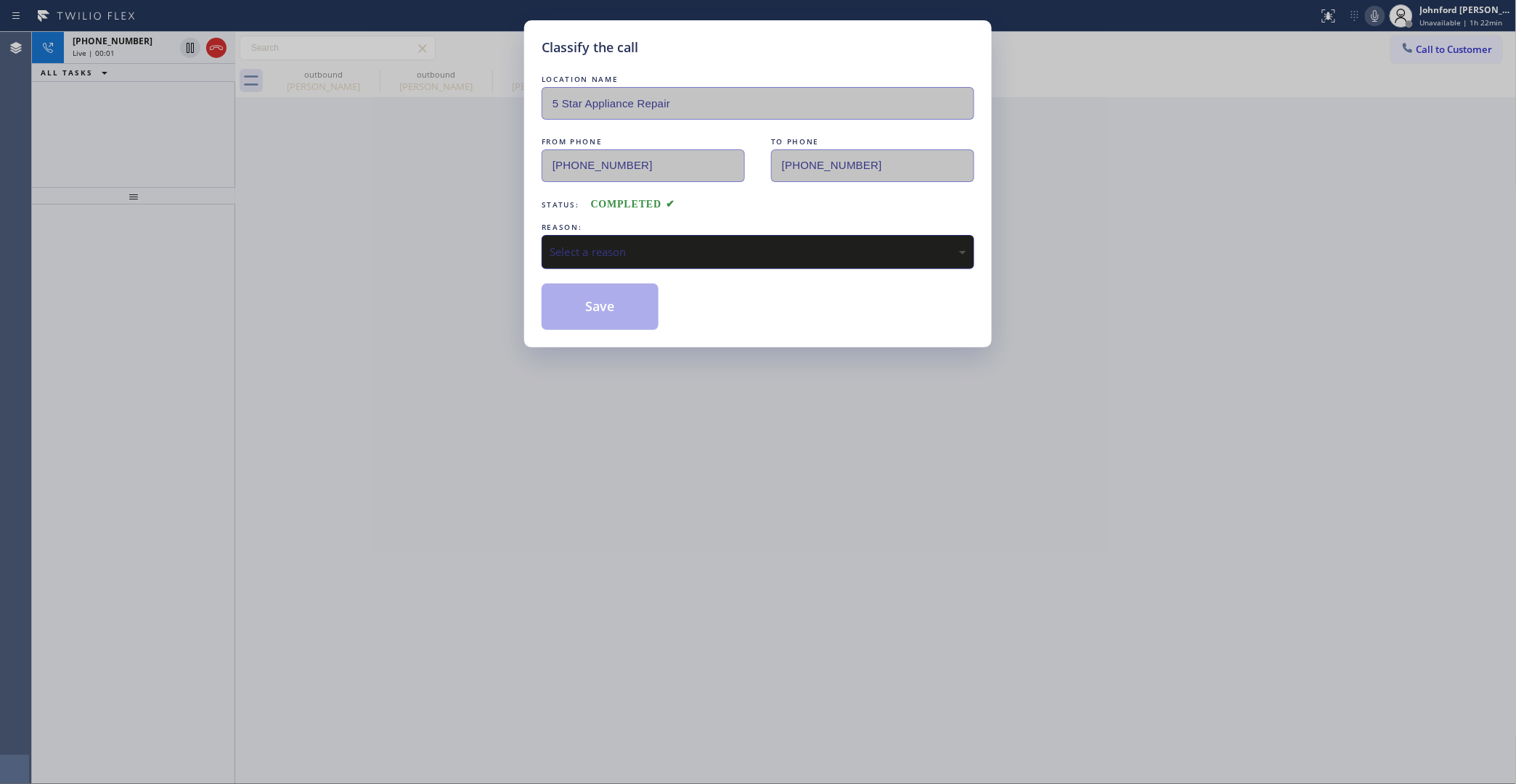
click at [652, 244] on div "Select a reason" at bounding box center [758, 252] width 417 height 17
drag, startPoint x: 622, startPoint y: 314, endPoint x: 1222, endPoint y: 25, distance: 666.0
click at [621, 313] on button "Save" at bounding box center [599, 306] width 117 height 47
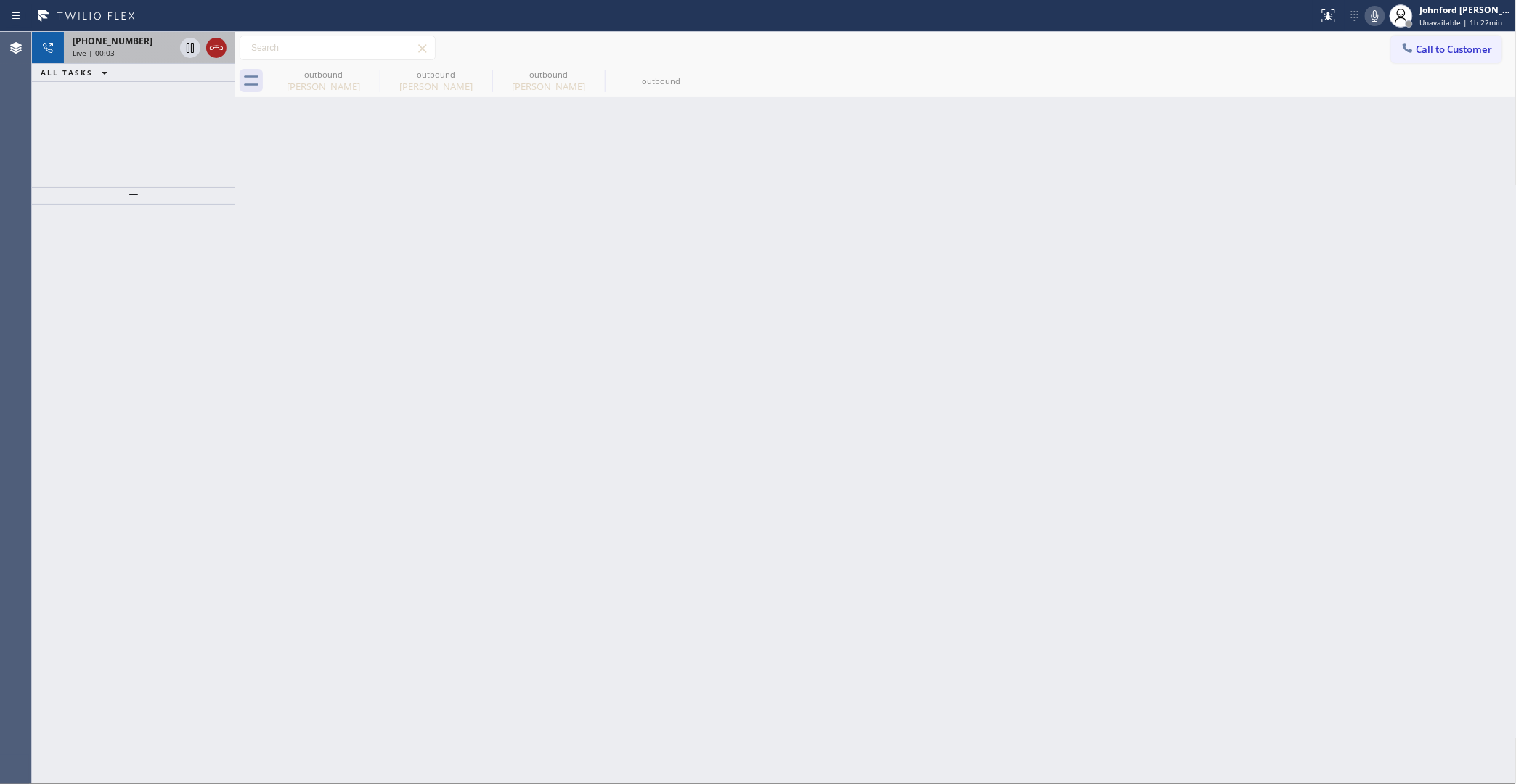
click at [222, 50] on icon at bounding box center [216, 47] width 18 height 18
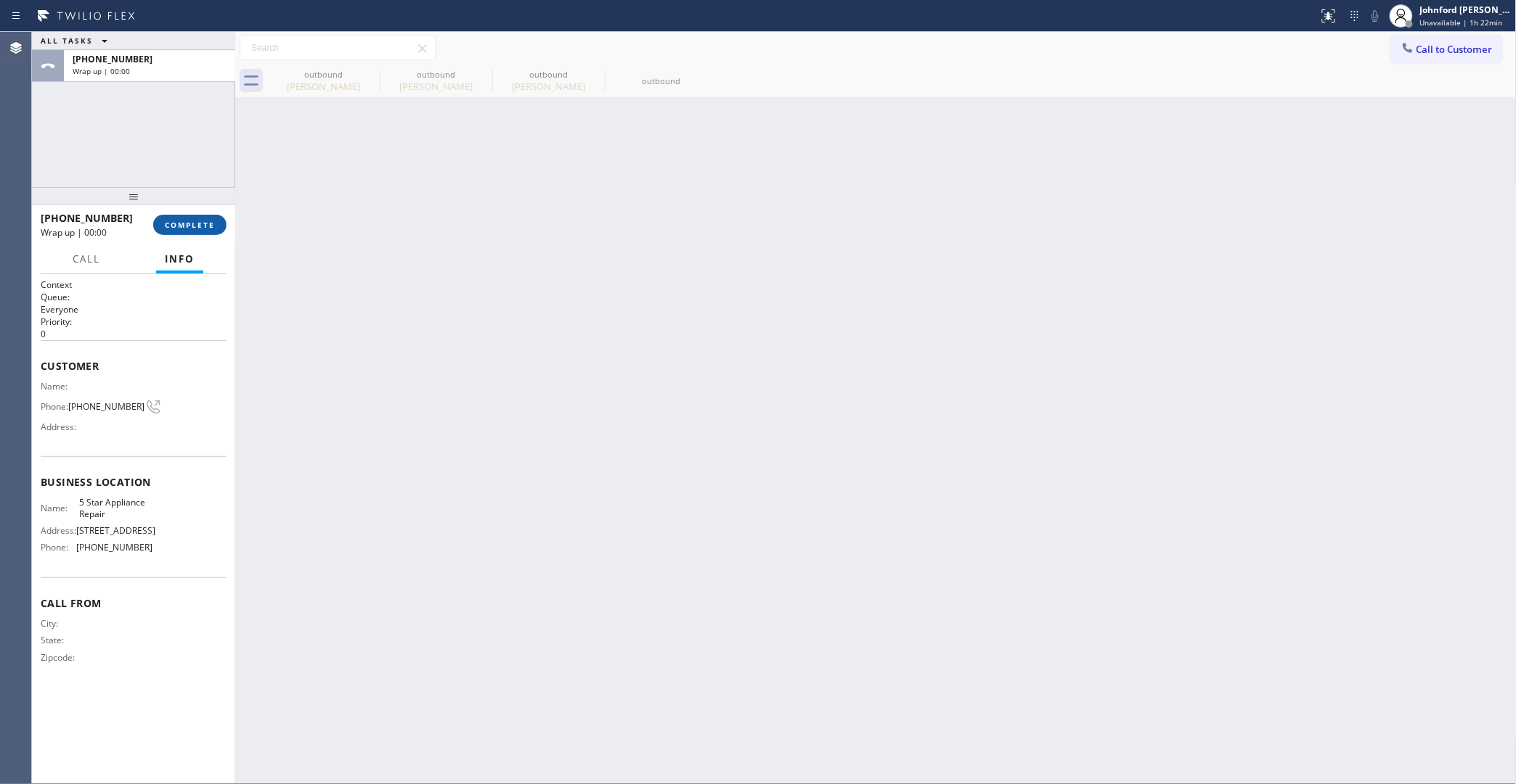
click at [191, 232] on button "COMPLETE" at bounding box center [190, 225] width 73 height 21
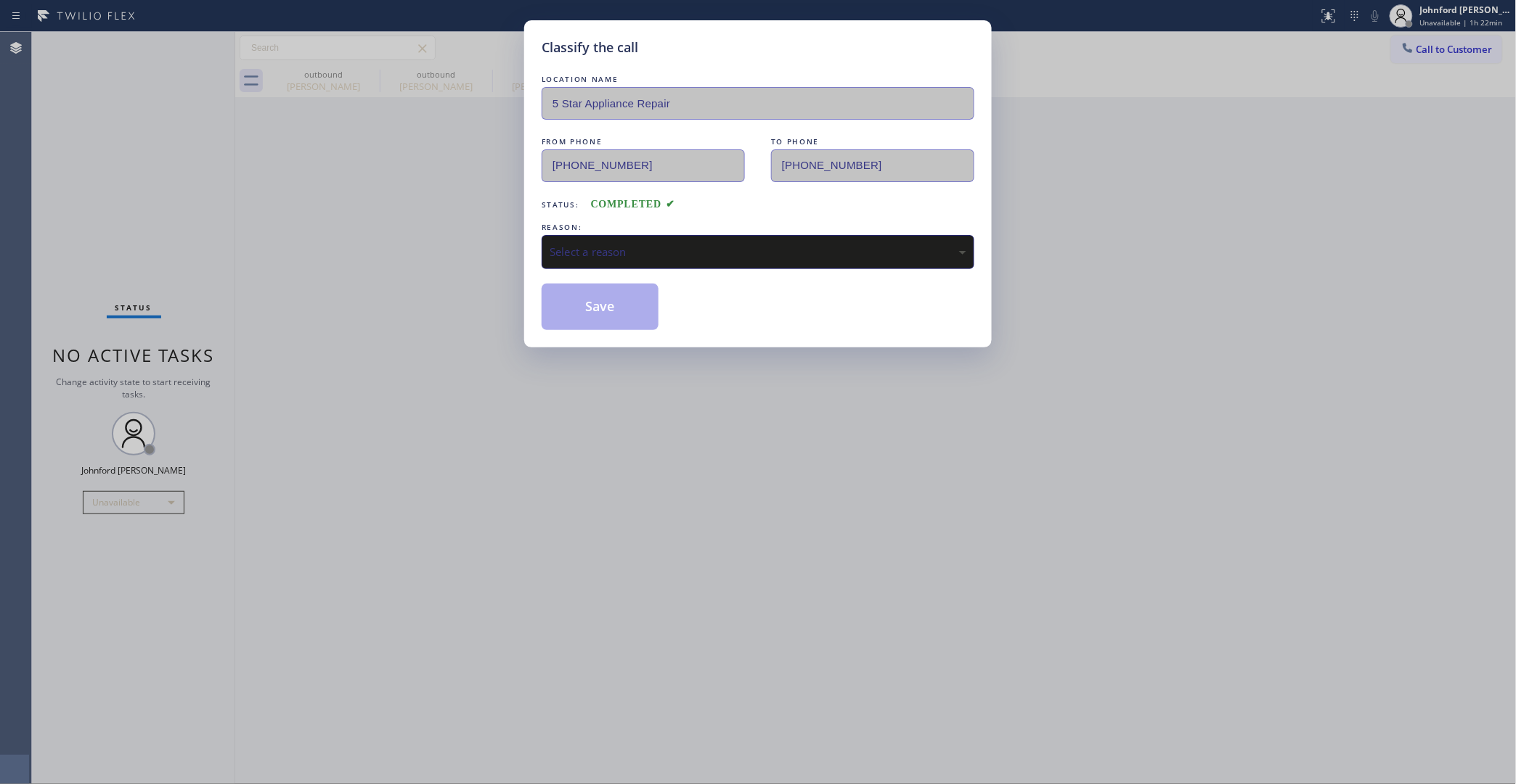
click at [612, 229] on div "REASON:" at bounding box center [758, 228] width 433 height 15
click at [655, 254] on div "Select a reason" at bounding box center [758, 252] width 417 height 17
click at [640, 316] on button "Save" at bounding box center [599, 306] width 117 height 47
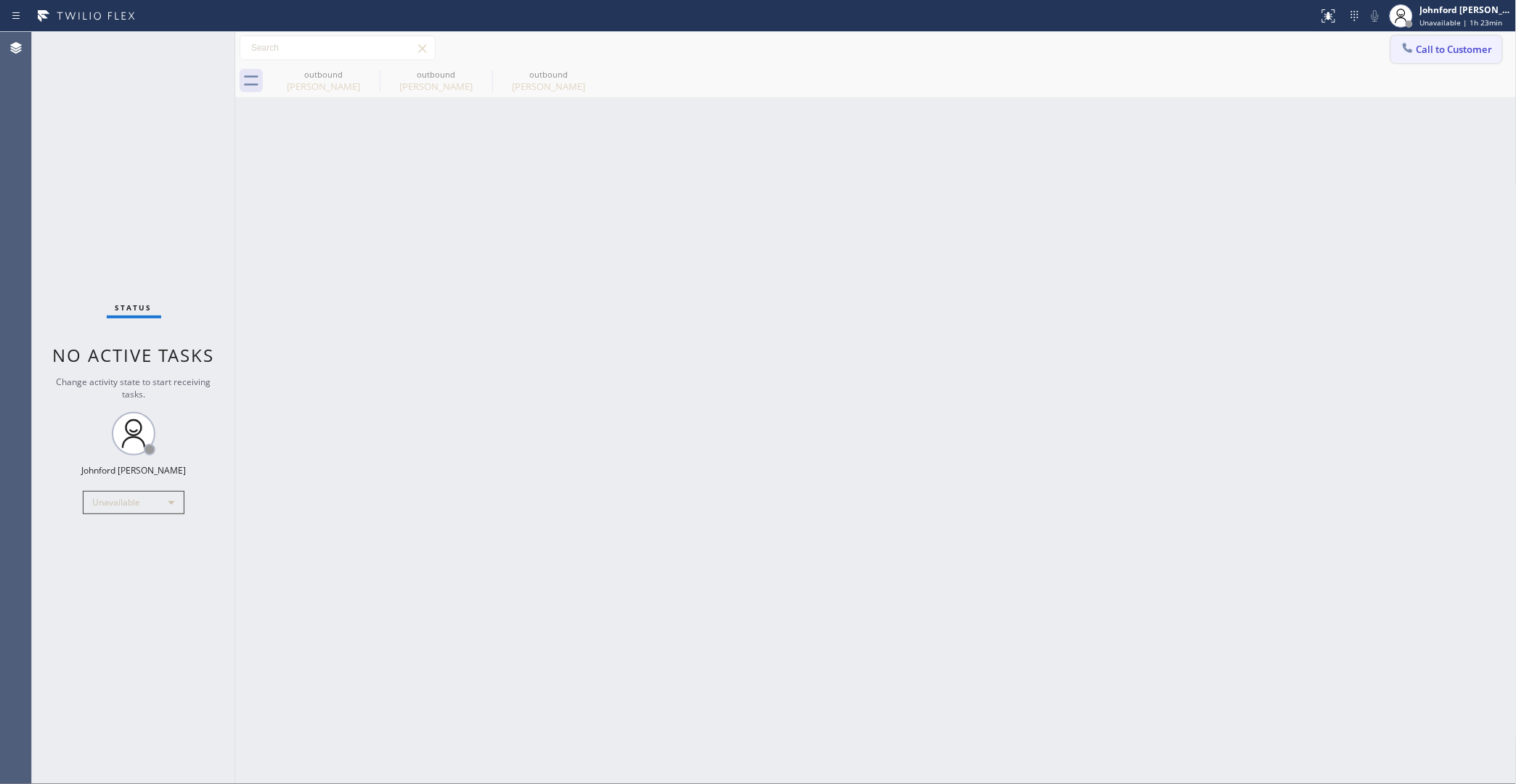
click at [1446, 54] on button "Call to Customer" at bounding box center [1446, 50] width 111 height 28
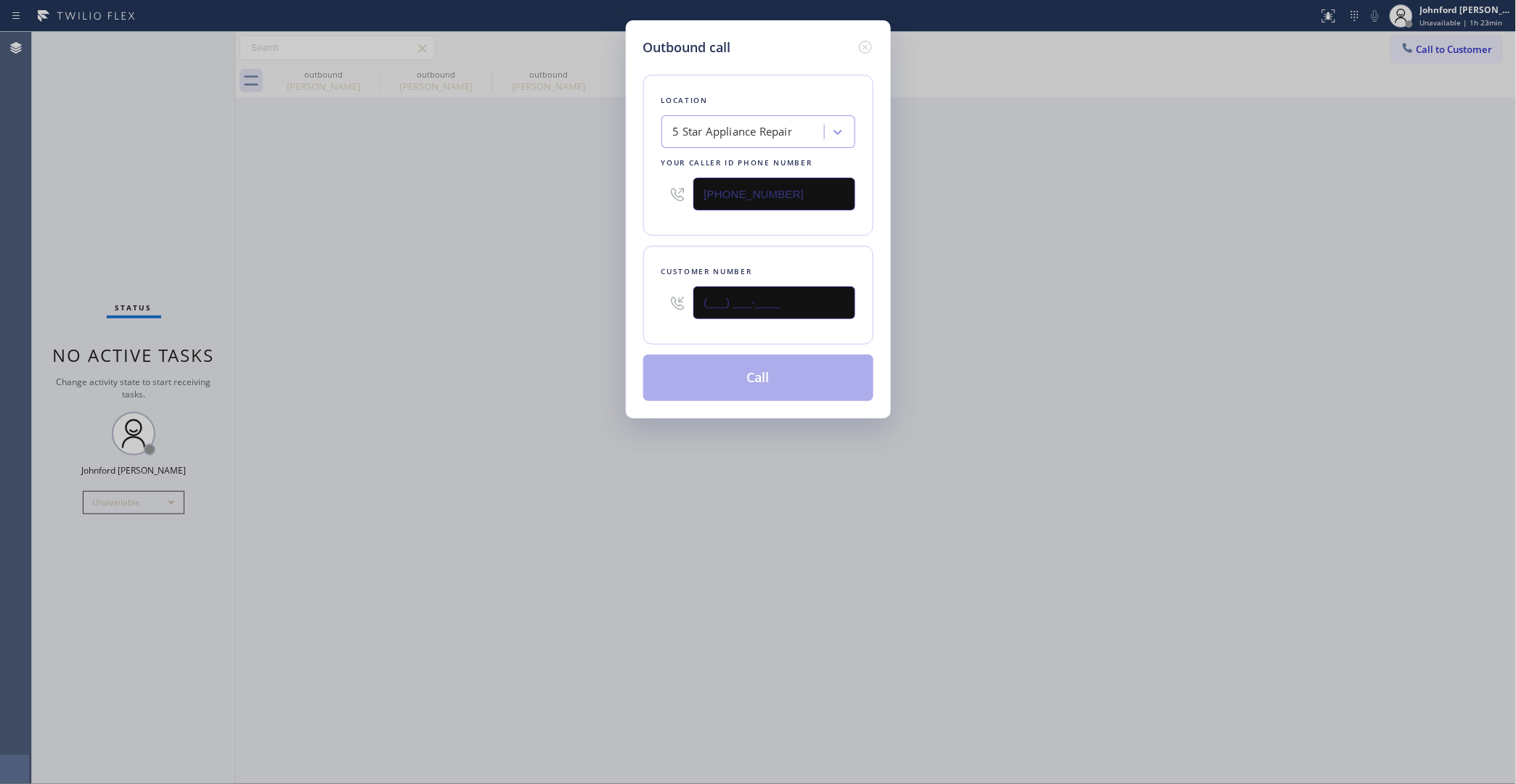
drag, startPoint x: 797, startPoint y: 291, endPoint x: 520, endPoint y: 298, distance: 277.1
click at [520, 298] on div "Outbound call Location 5 Star Appliance Repair Your caller id phone number [PHO…" at bounding box center [758, 392] width 1516 height 784
paste input "310) 617-7200"
type input "(310) 617-7200"
click at [452, 324] on div "Outbound call Location 5 Star Appliance Repair Your caller id phone number (855…" at bounding box center [758, 392] width 1516 height 784
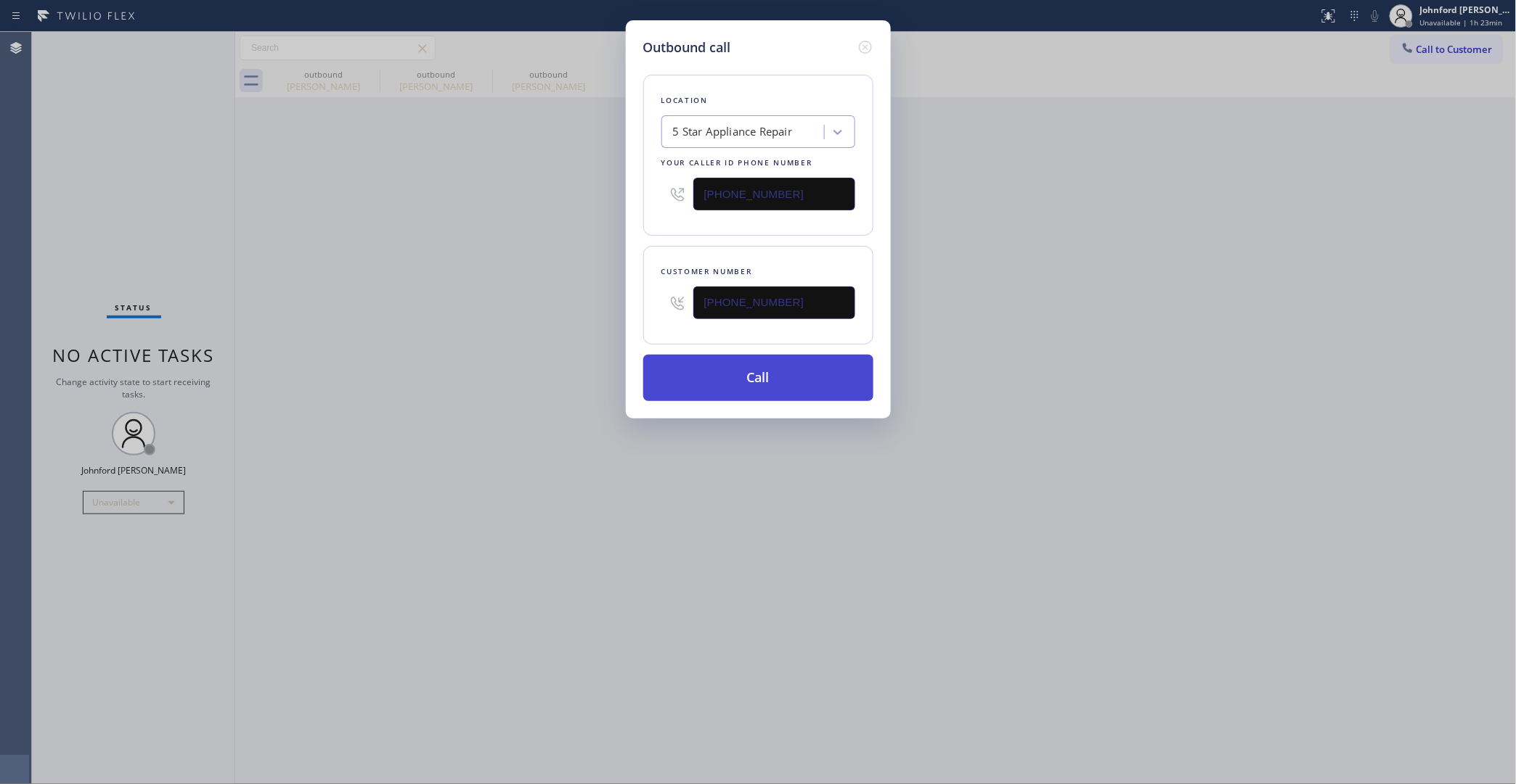
click at [661, 371] on button "Call" at bounding box center [758, 377] width 230 height 47
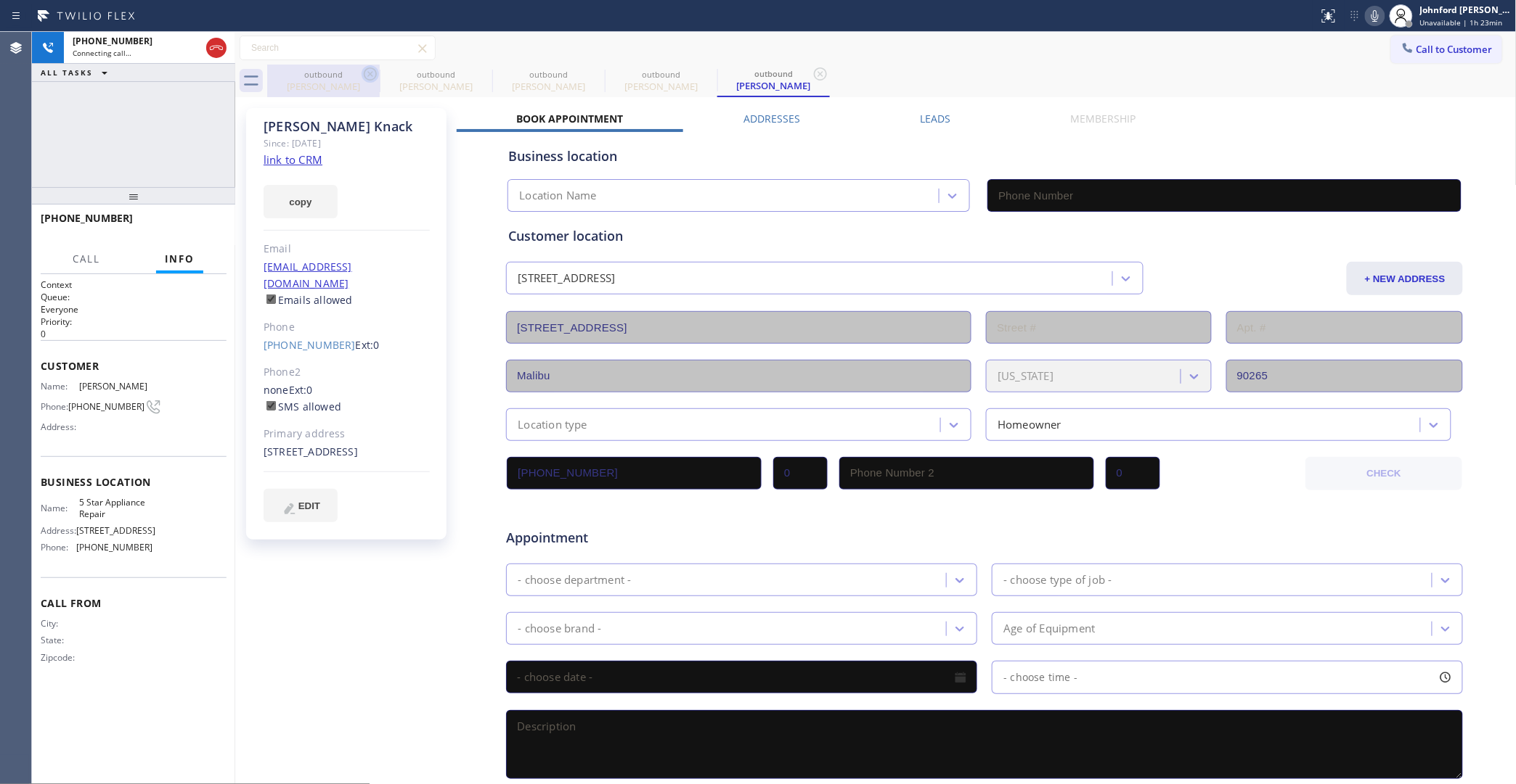
click at [365, 73] on icon at bounding box center [370, 73] width 13 height 13
click at [0, 0] on icon at bounding box center [0, 0] width 0 height 0
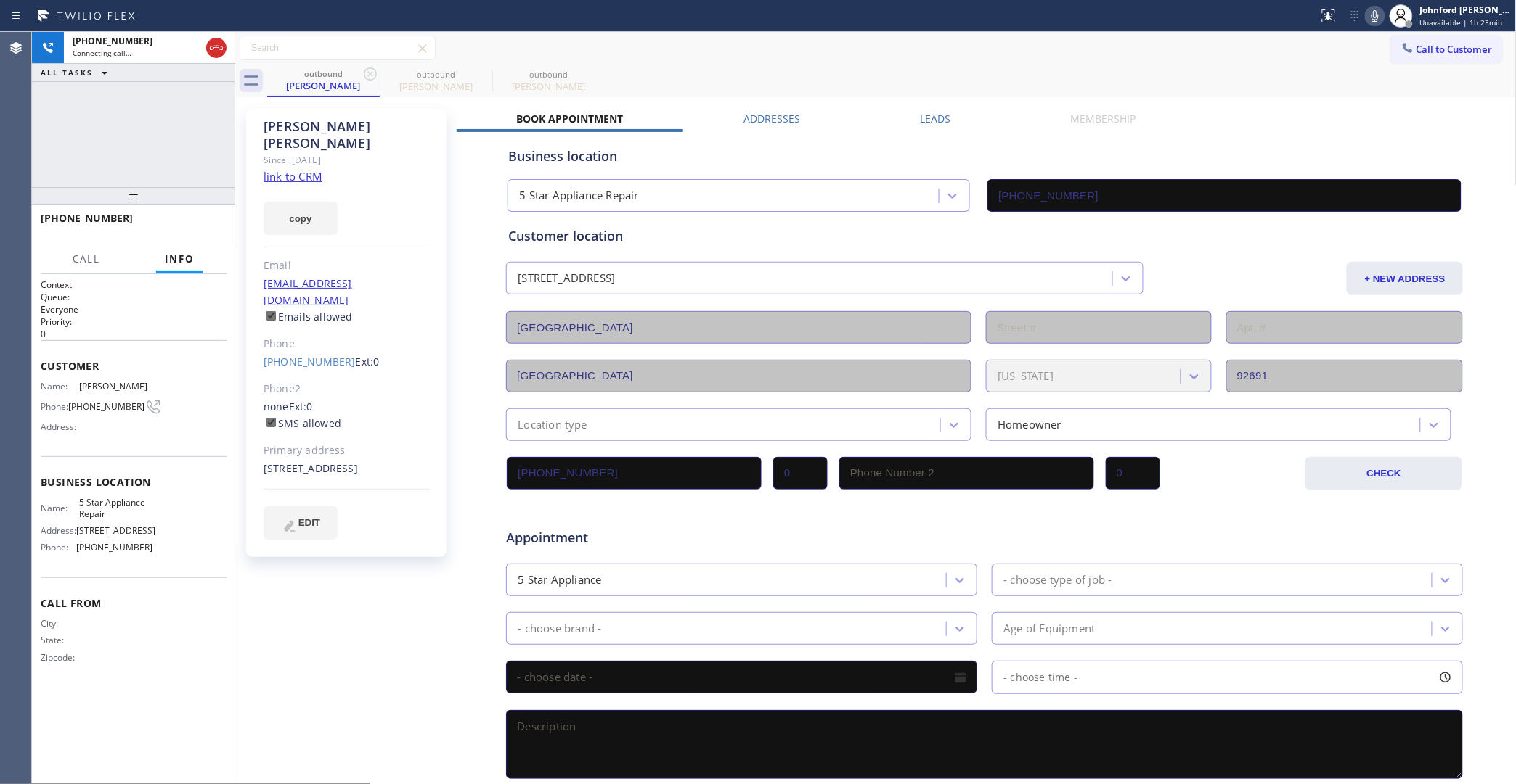
click at [365, 73] on icon at bounding box center [370, 73] width 13 height 13
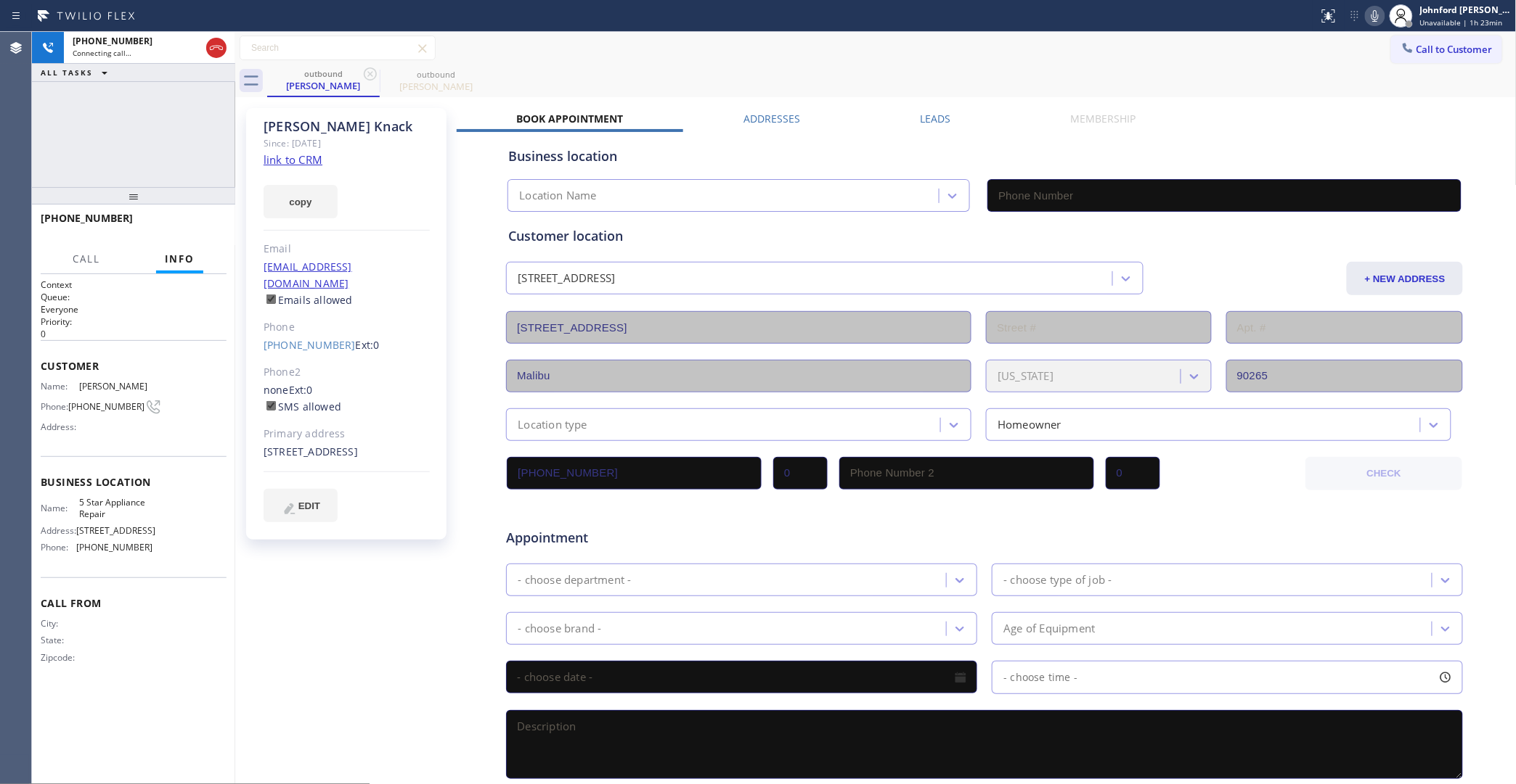
type input "[PHONE_NUMBER]"
click at [296, 207] on button "copy" at bounding box center [300, 202] width 74 height 34
click at [303, 157] on link "link to CRM" at bounding box center [293, 159] width 59 height 15
click at [191, 228] on span "HANG UP" at bounding box center [193, 225] width 44 height 10
click at [289, 338] on div "(310) 617-7200 Ext: 0" at bounding box center [346, 346] width 166 height 17
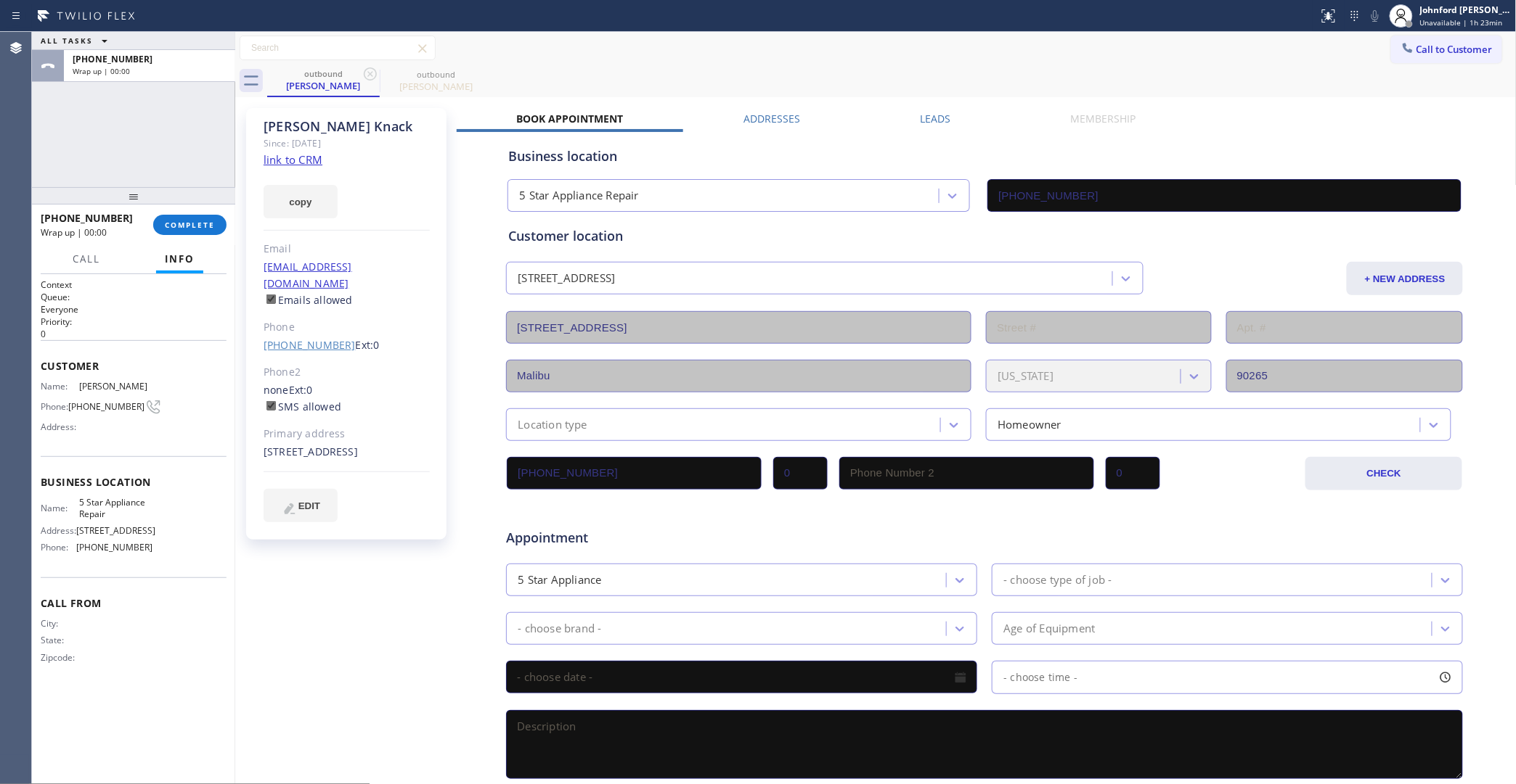
click at [295, 338] on link "(310) 617-7200" at bounding box center [310, 345] width 93 height 14
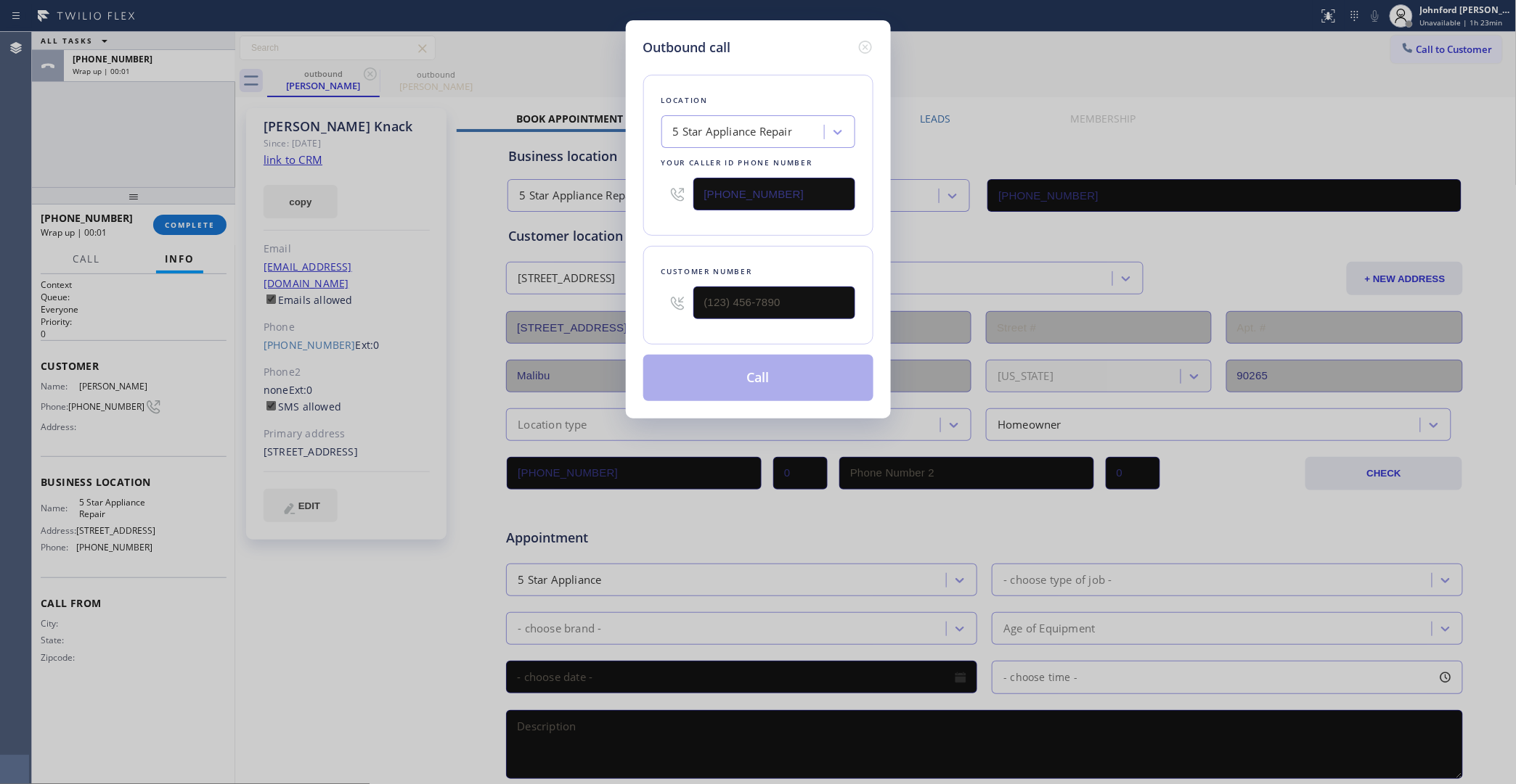
type input "(310) 617-7200"
click at [698, 383] on button "Call" at bounding box center [758, 377] width 230 height 47
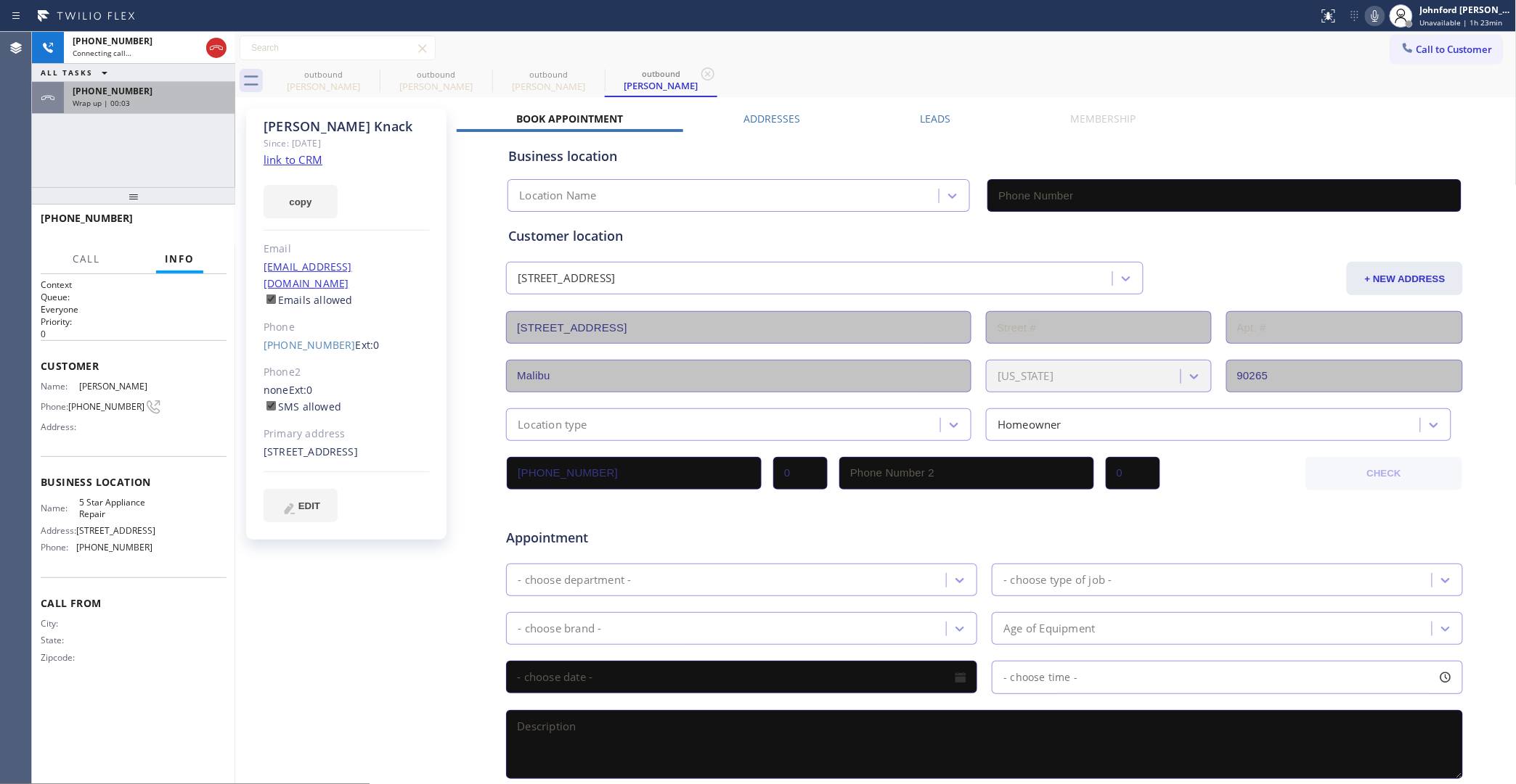
click at [200, 99] on div "Wrap up | 00:03" at bounding box center [149, 102] width 154 height 10
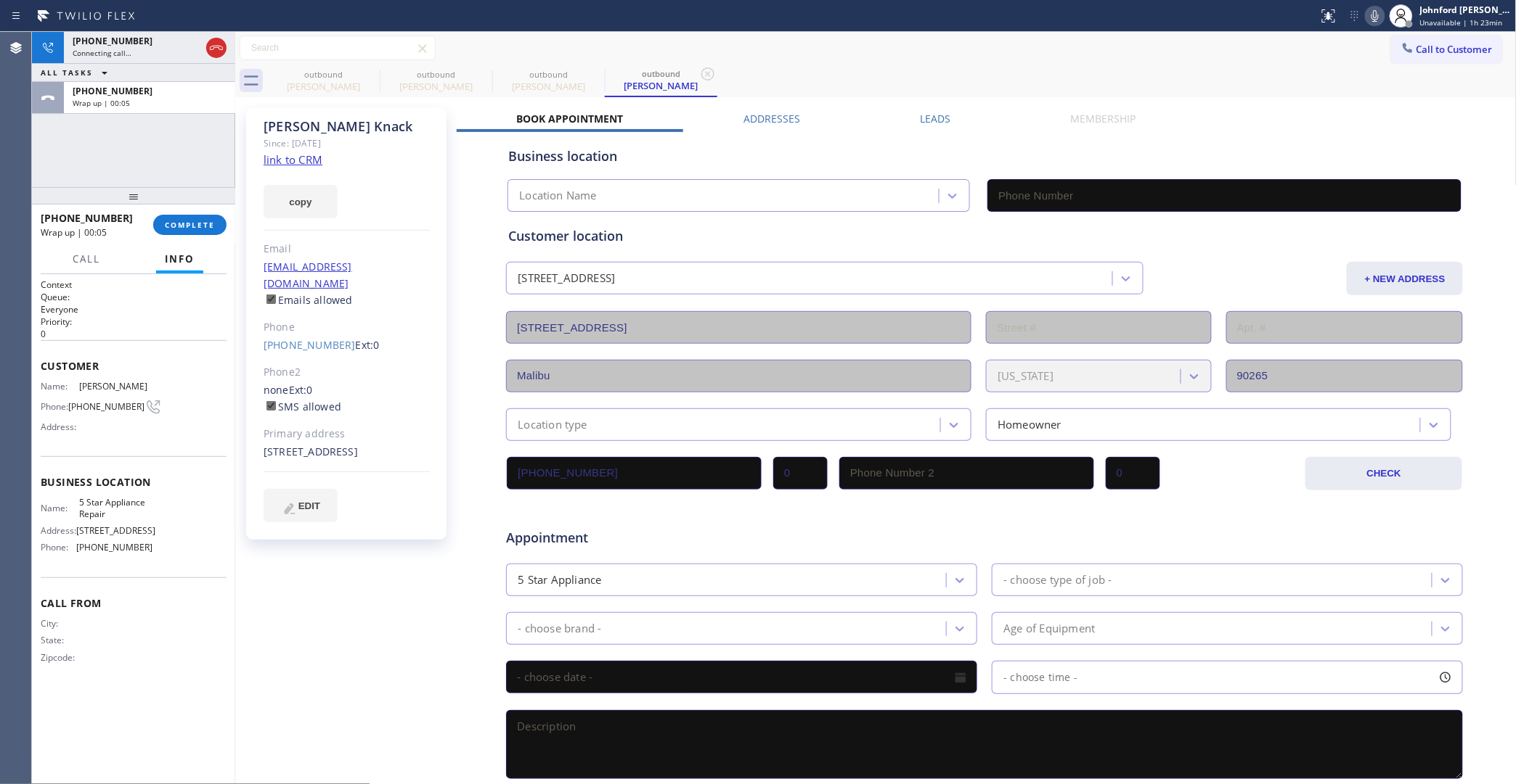
click at [219, 239] on div "+13106177200 Wrap up | 00:05 COMPLETE" at bounding box center [133, 225] width 186 height 37
type input "[PHONE_NUMBER]"
click at [211, 233] on button "COMPLETE" at bounding box center [190, 225] width 73 height 21
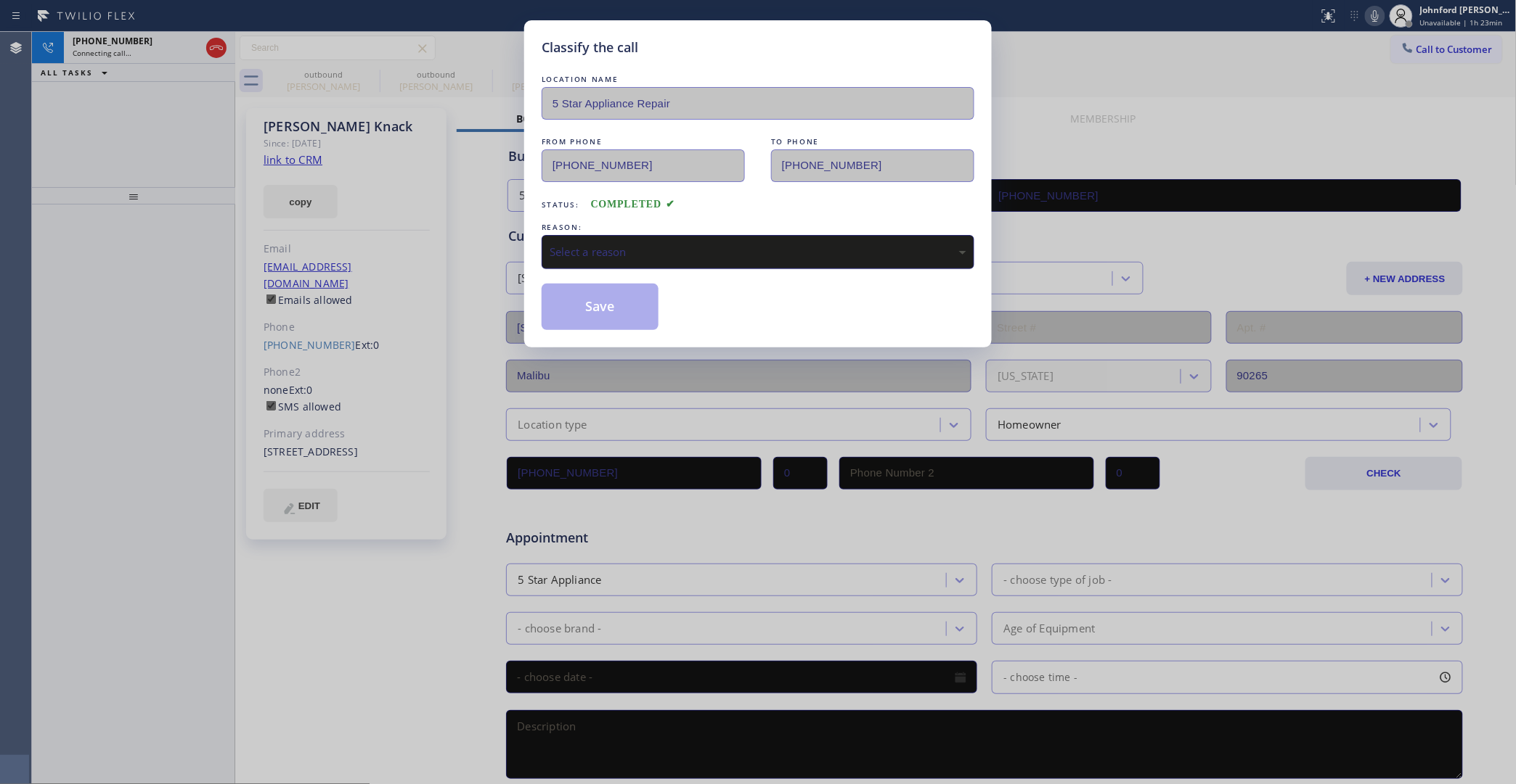
click at [692, 236] on div "Select a reason" at bounding box center [758, 252] width 433 height 34
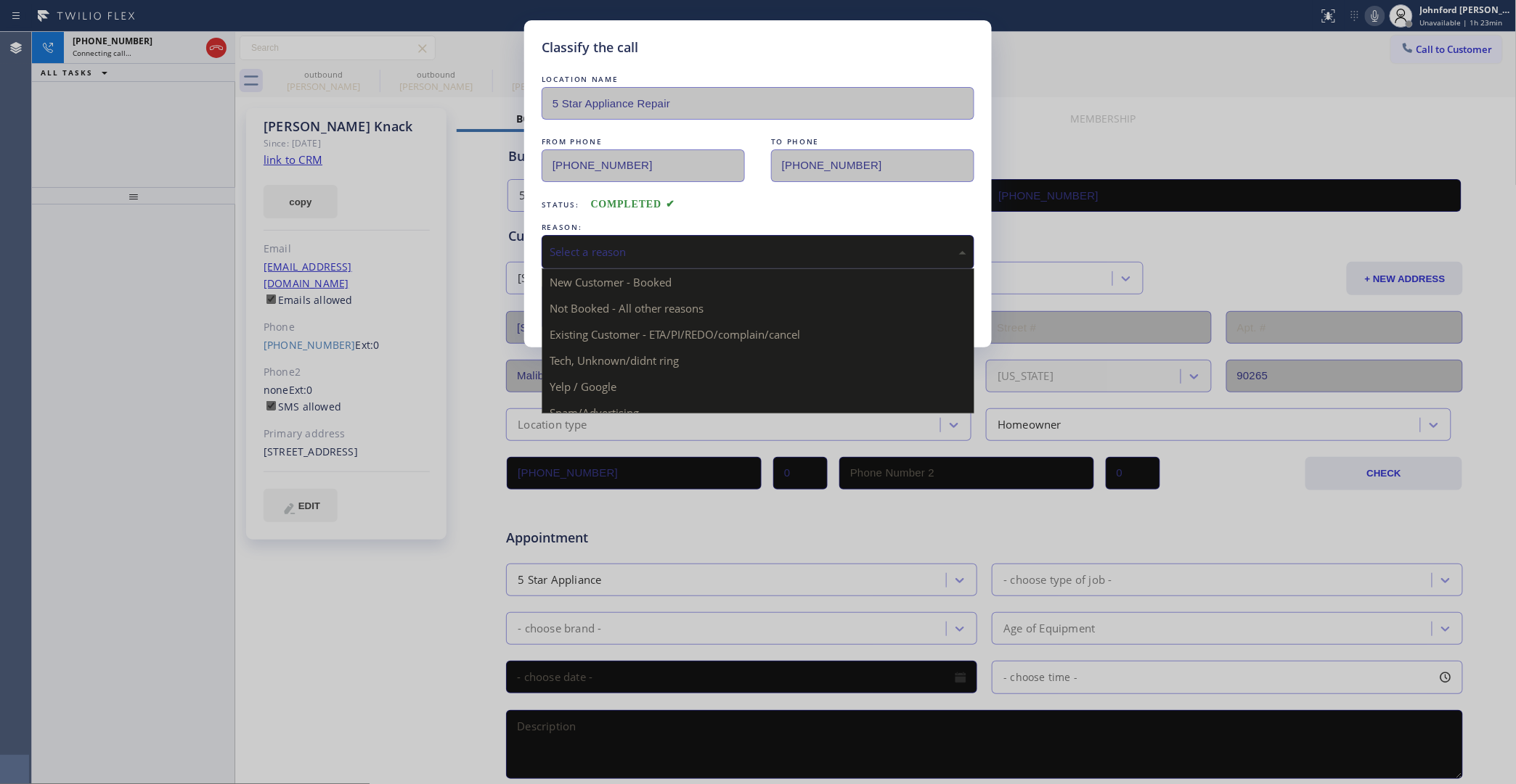
drag, startPoint x: 677, startPoint y: 325, endPoint x: 615, endPoint y: 303, distance: 65.8
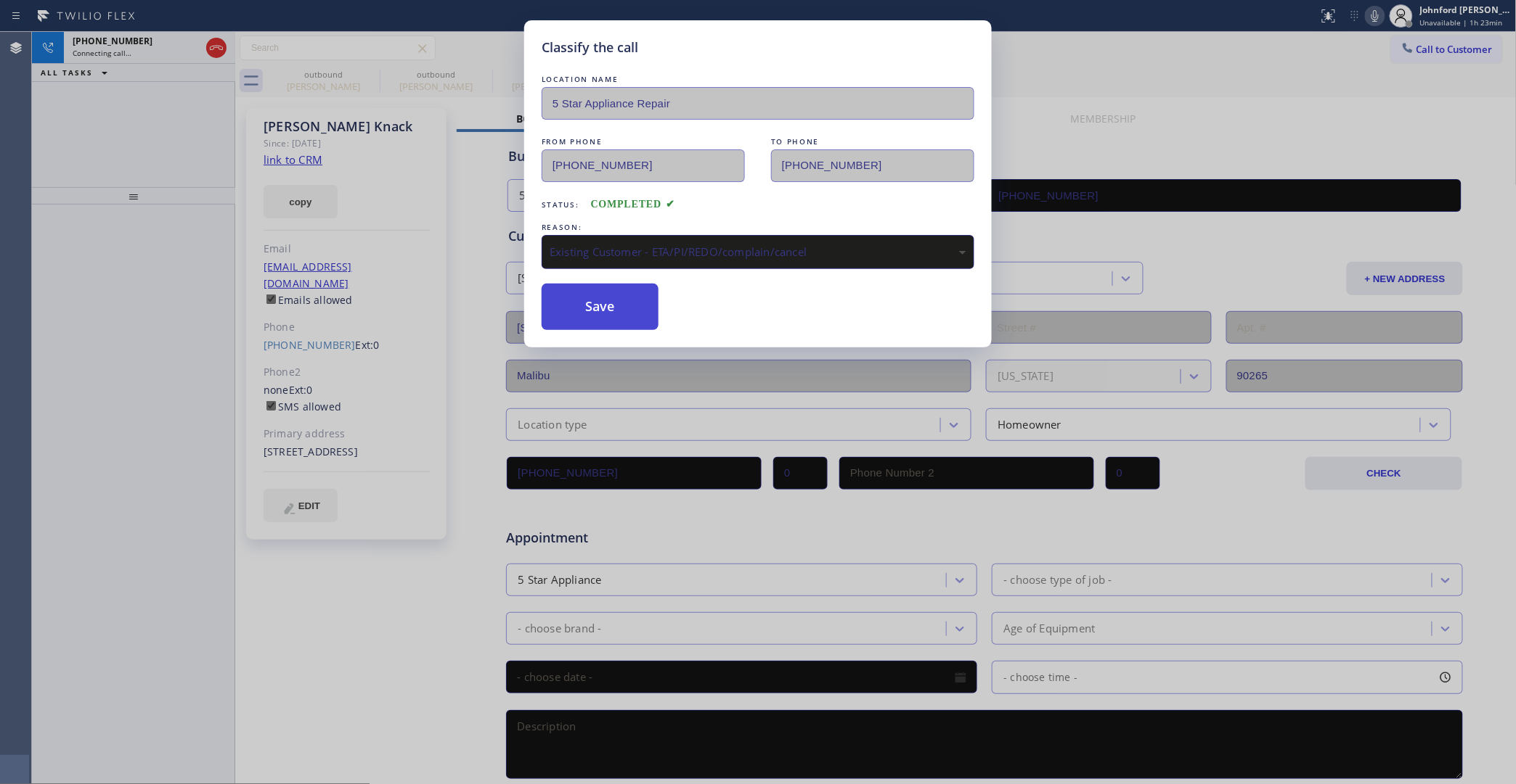
click at [615, 303] on button "Save" at bounding box center [599, 306] width 117 height 47
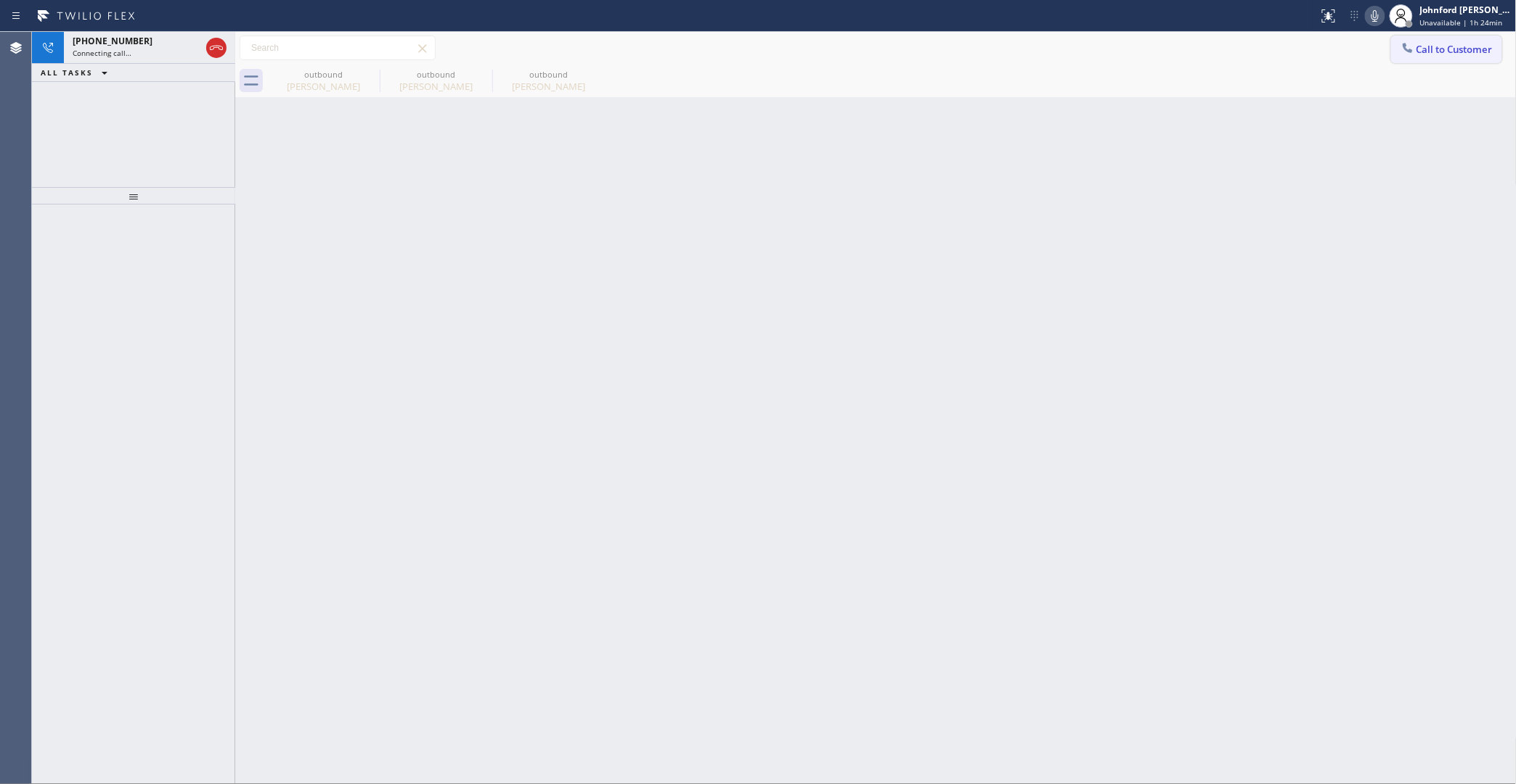
drag, startPoint x: 1450, startPoint y: 52, endPoint x: 1440, endPoint y: 60, distance: 12.8
click at [1452, 52] on span "Call to Customer" at bounding box center [1455, 49] width 76 height 13
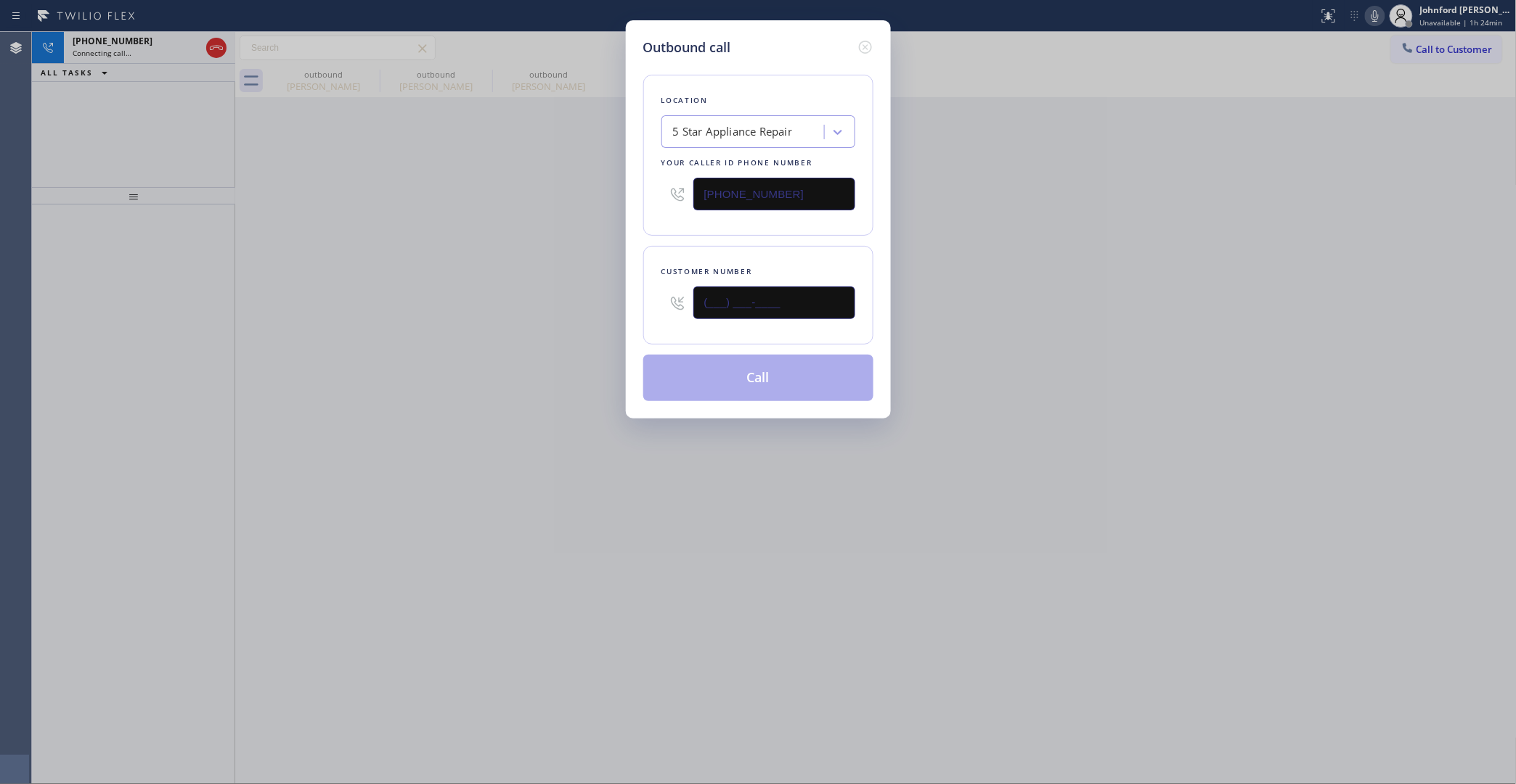
drag, startPoint x: 785, startPoint y: 296, endPoint x: 498, endPoint y: 325, distance: 288.5
click at [521, 323] on div "Outbound call Location 5 Star Appliance Repair Your caller id phone number [PHO…" at bounding box center [758, 392] width 1516 height 784
paste input "774) 270-0629"
drag, startPoint x: 455, startPoint y: 331, endPoint x: 579, endPoint y: 358, distance: 126.9
click at [455, 331] on div "Outbound call Location 5 Star Appliance Repair Your caller id phone number (855…" at bounding box center [758, 392] width 1516 height 784
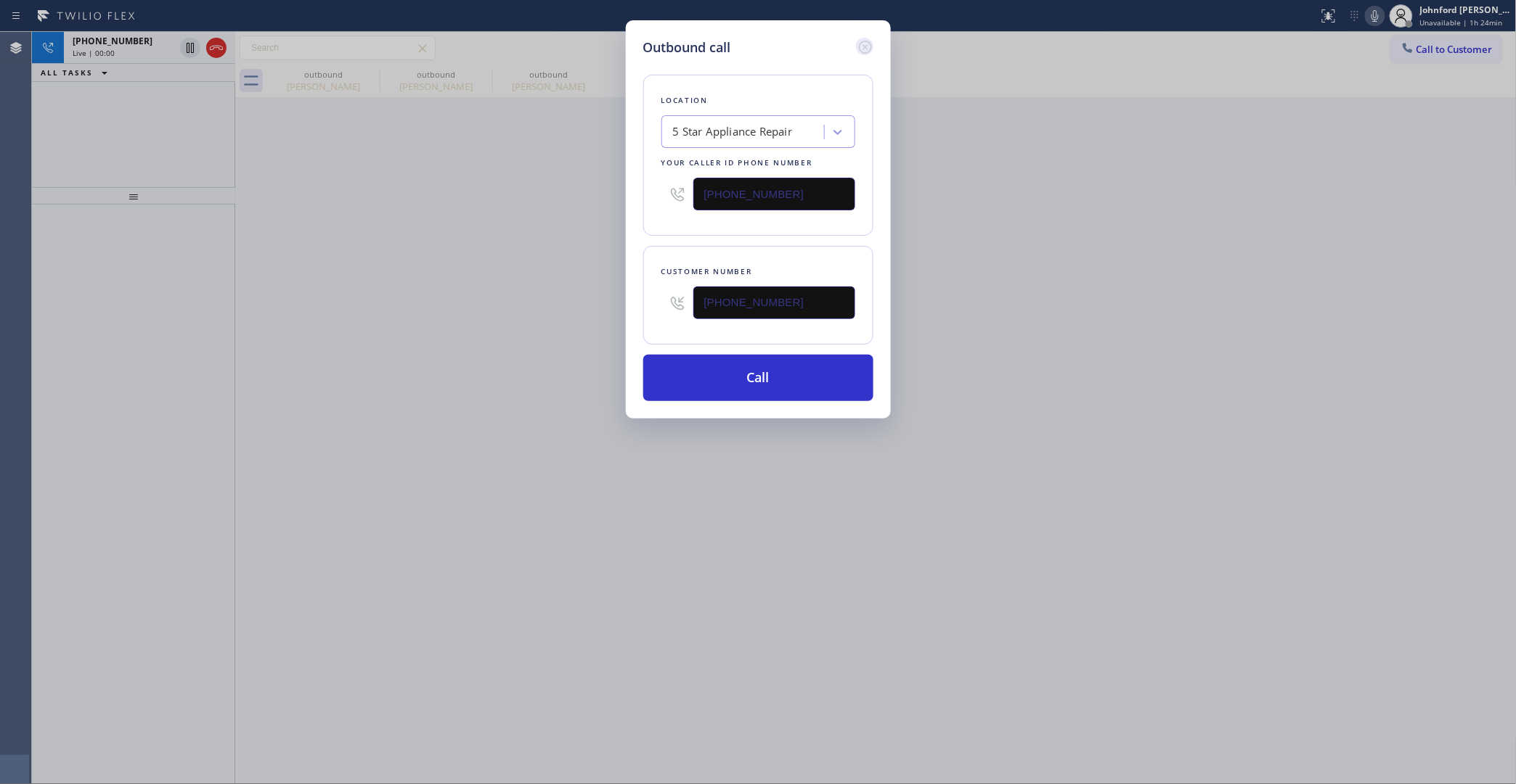
click at [869, 44] on icon at bounding box center [865, 47] width 18 height 18
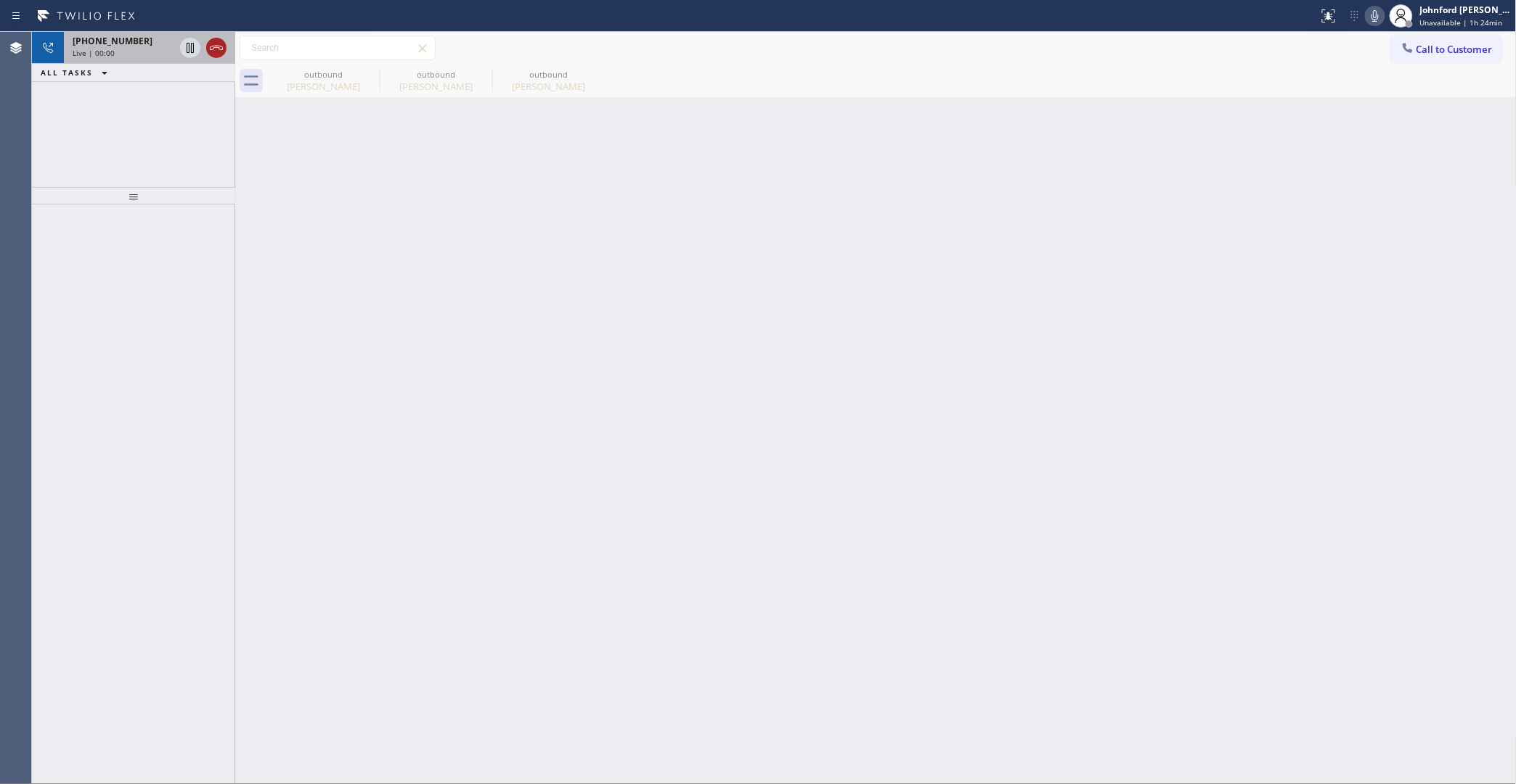
click at [218, 47] on icon at bounding box center [216, 48] width 13 height 5
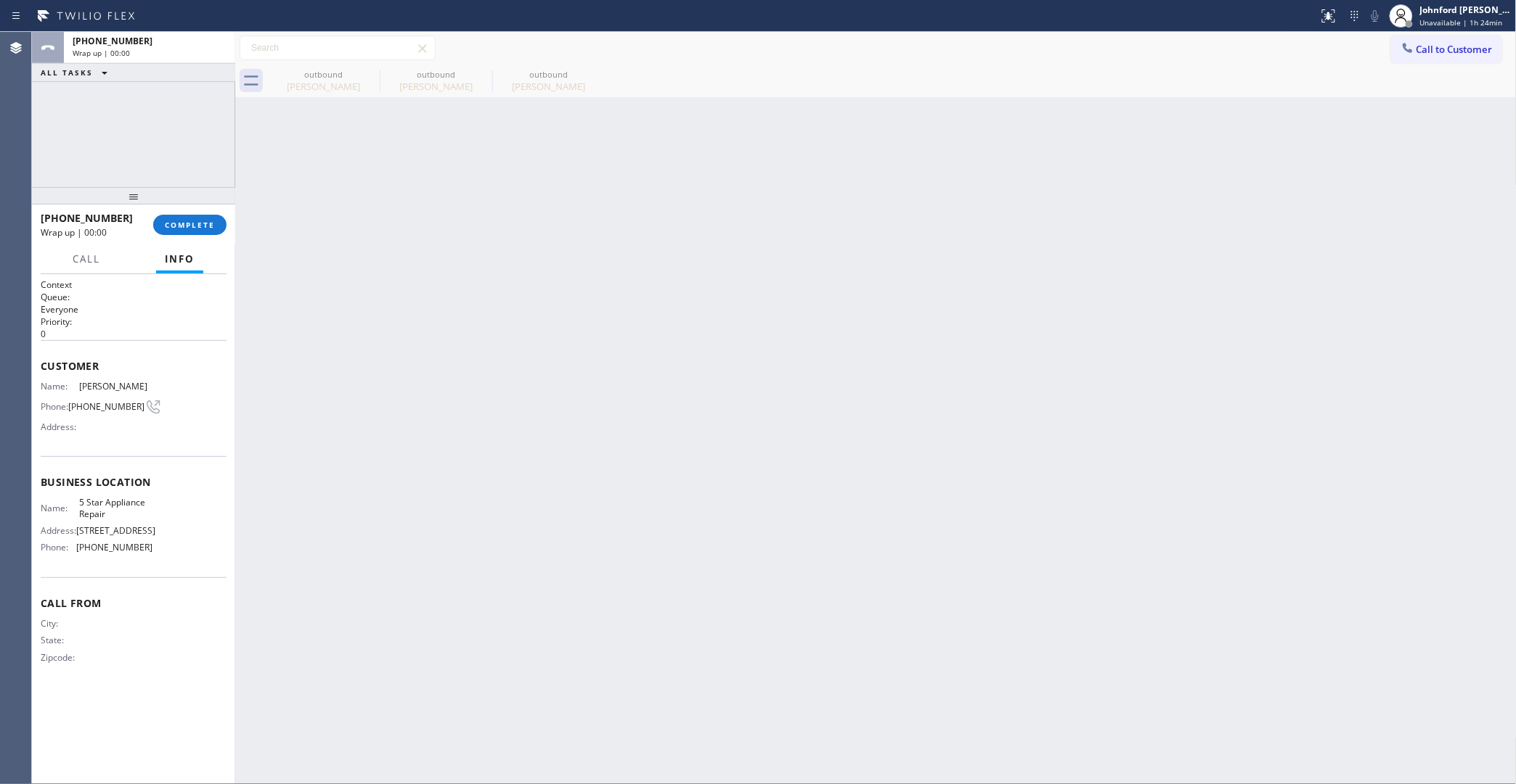
drag, startPoint x: 1472, startPoint y: 47, endPoint x: 1185, endPoint y: 127, distance: 297.9
click at [1452, 50] on button "Call to Customer" at bounding box center [1446, 50] width 111 height 28
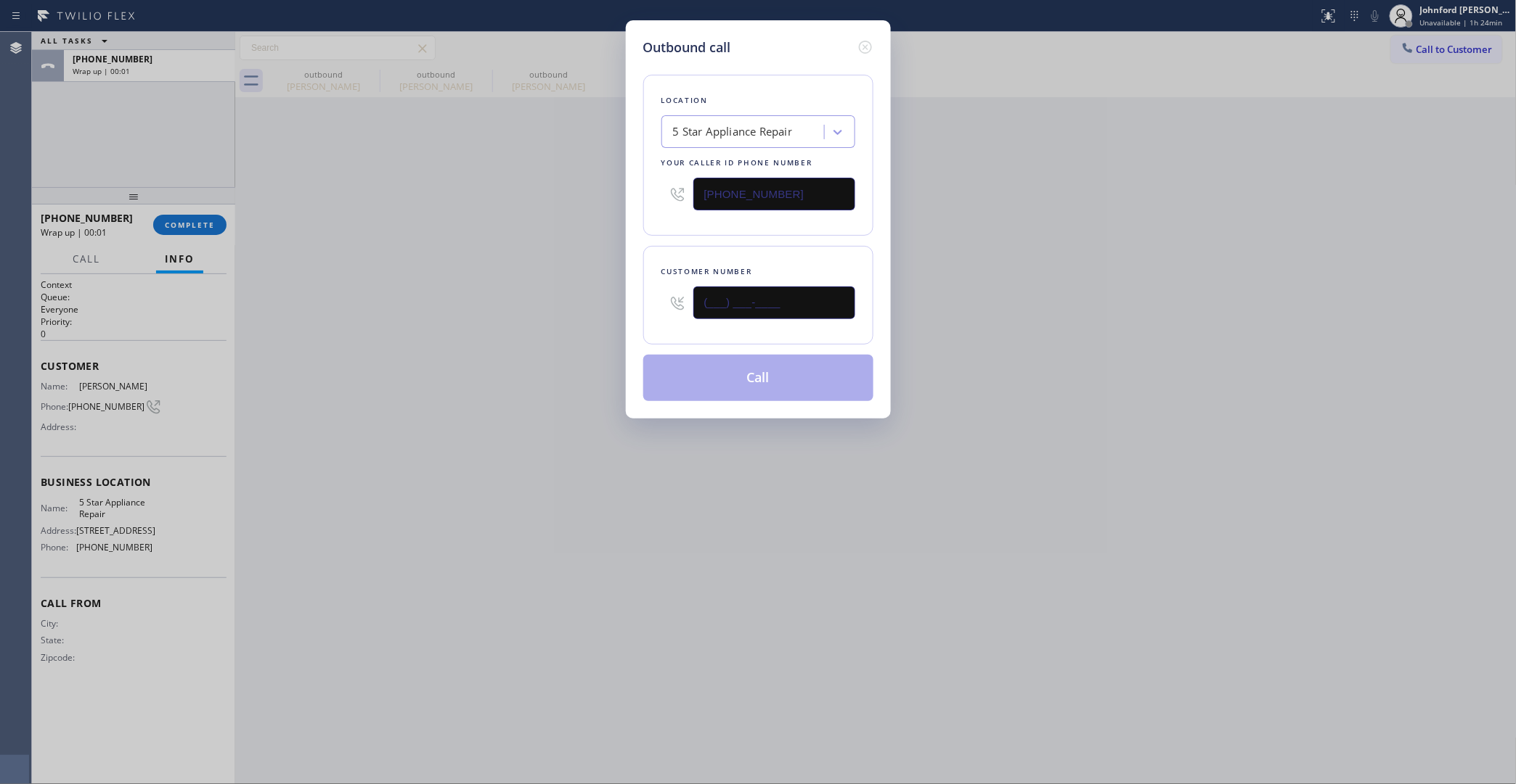
drag, startPoint x: 782, startPoint y: 297, endPoint x: 530, endPoint y: 297, distance: 252.0
click at [584, 297] on div "Outbound call Location 5 Star Appliance Repair Your caller id phone number [PHO…" at bounding box center [758, 392] width 1516 height 784
paste input "774) 270-0629"
type input "(774) 270-0629"
click at [484, 300] on div "Outbound call Location 5 Star Appliance Repair Your caller id phone number (855…" at bounding box center [758, 392] width 1516 height 784
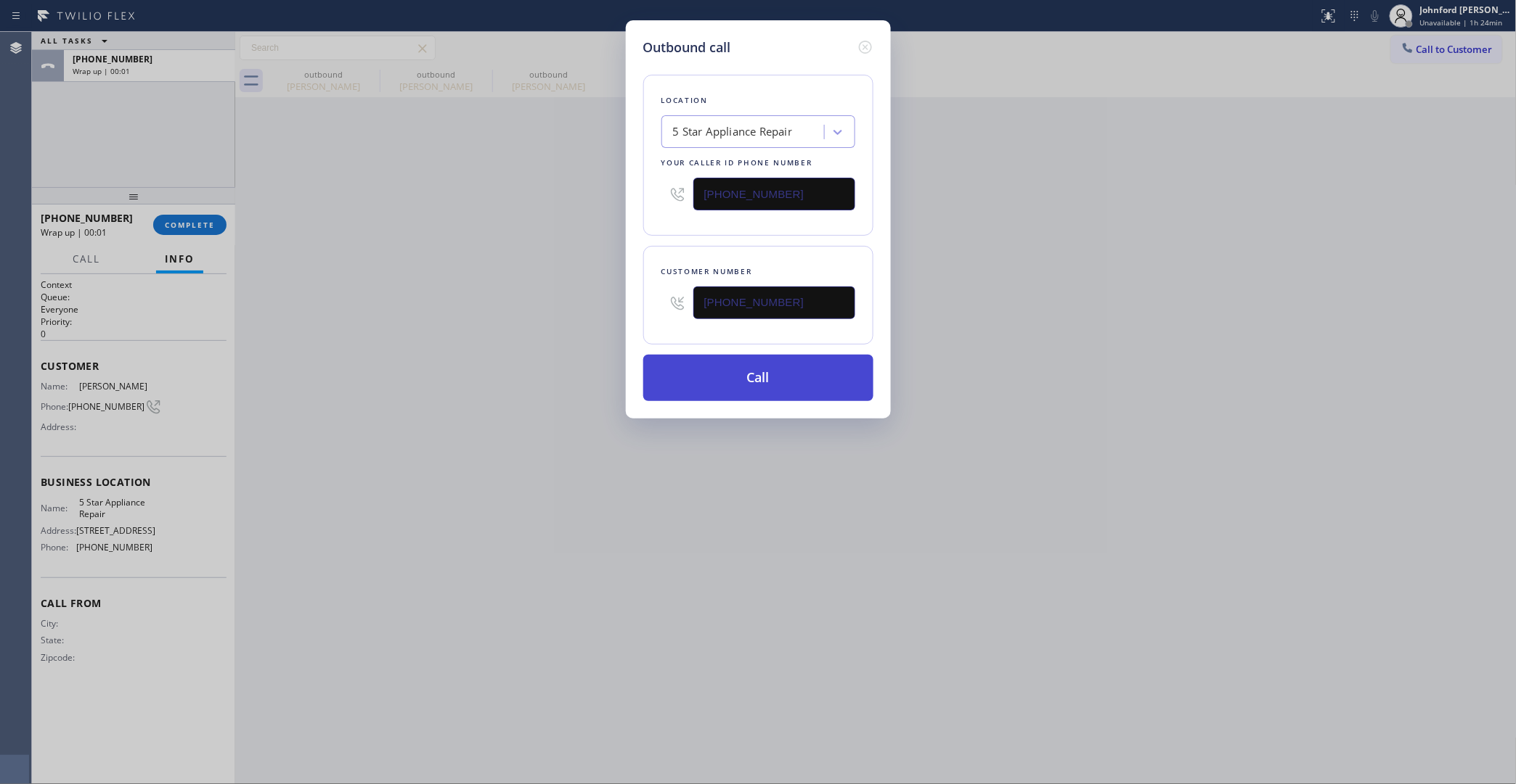
click at [683, 363] on button "Call" at bounding box center [758, 377] width 230 height 47
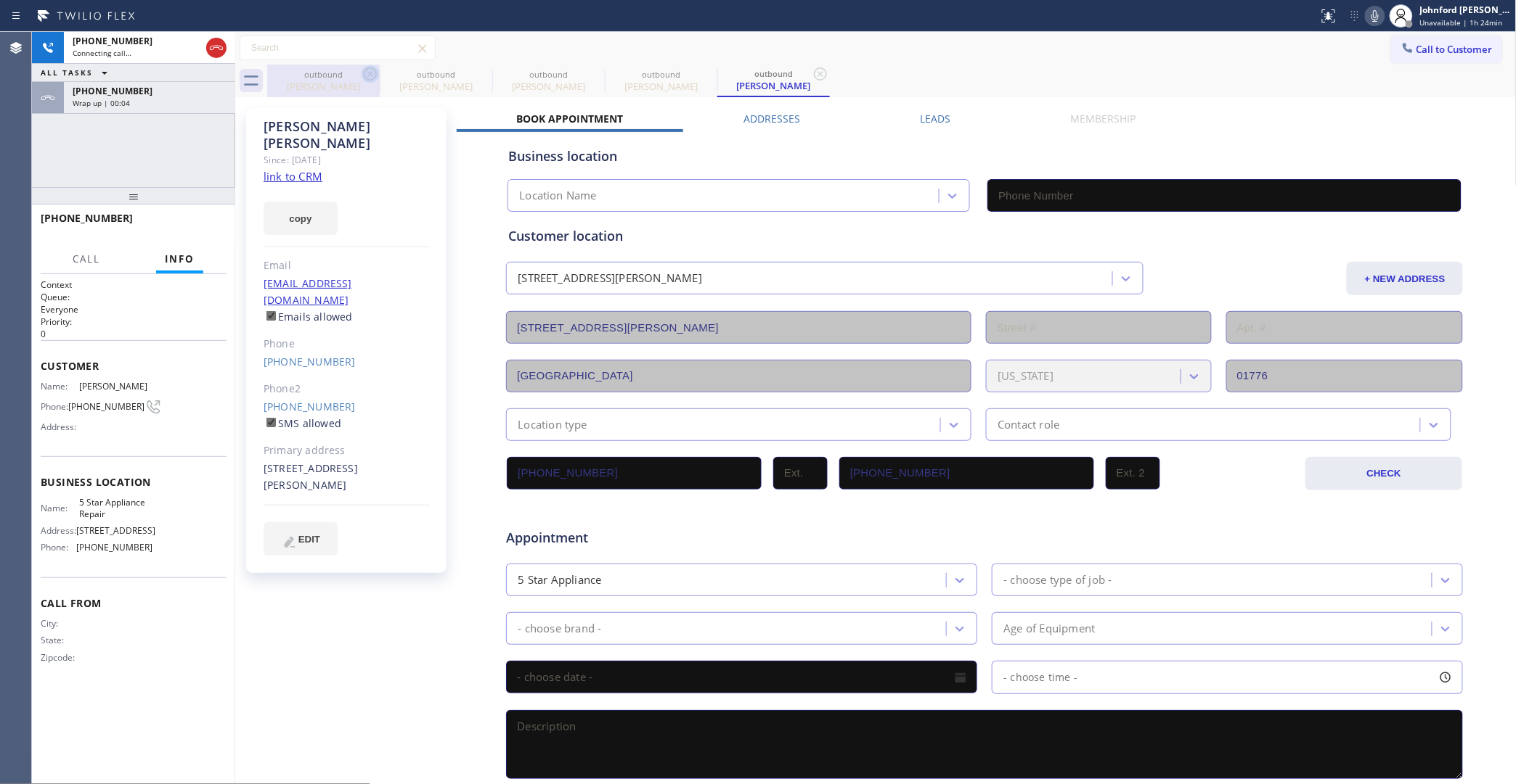
type input "[PHONE_NUMBER]"
click at [310, 169] on link "link to CRM" at bounding box center [293, 176] width 59 height 15
click at [280, 202] on button "copy" at bounding box center [300, 219] width 74 height 34
click at [216, 42] on icon at bounding box center [216, 47] width 18 height 18
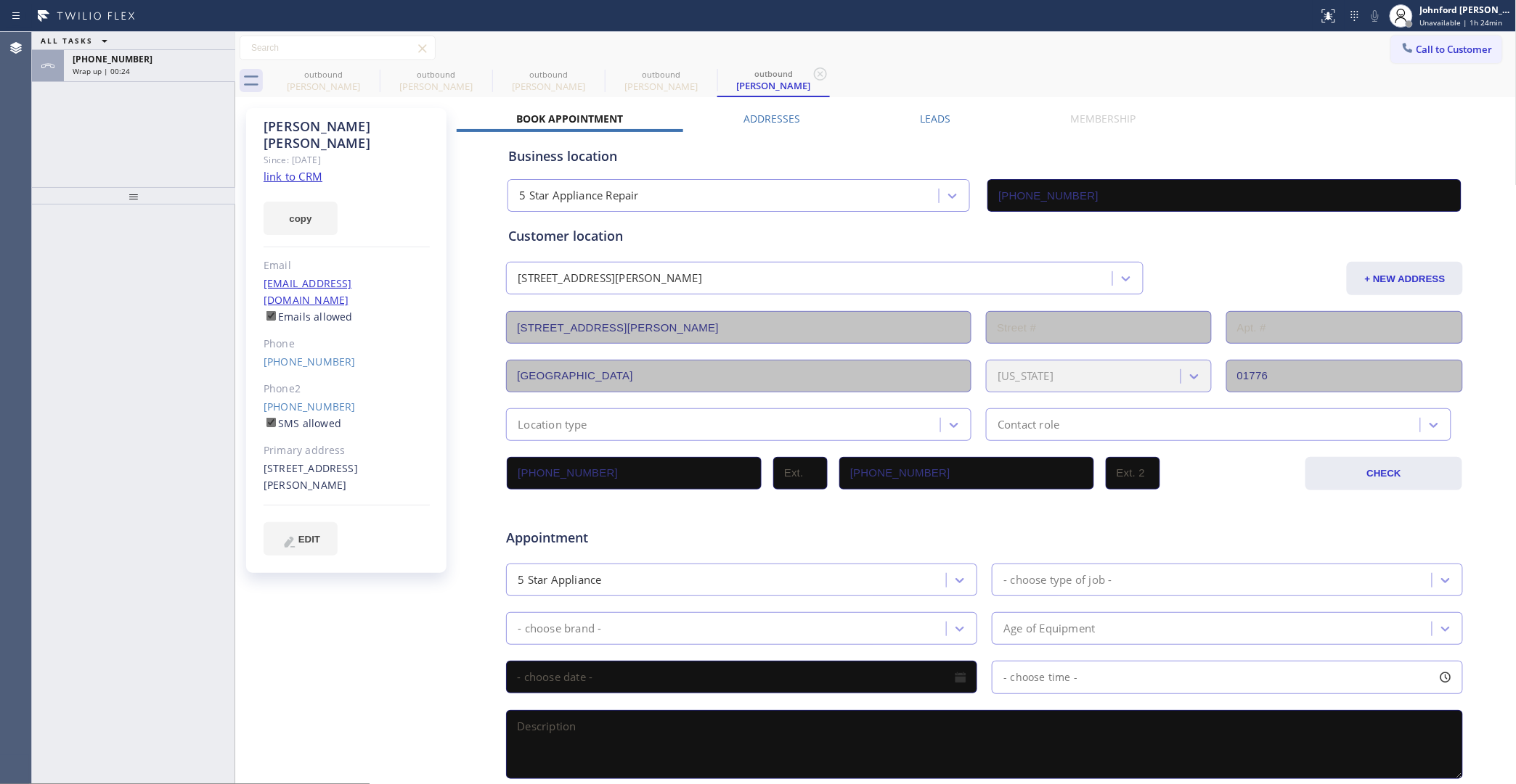
click at [948, 121] on div "Leads" at bounding box center [935, 121] width 151 height 21
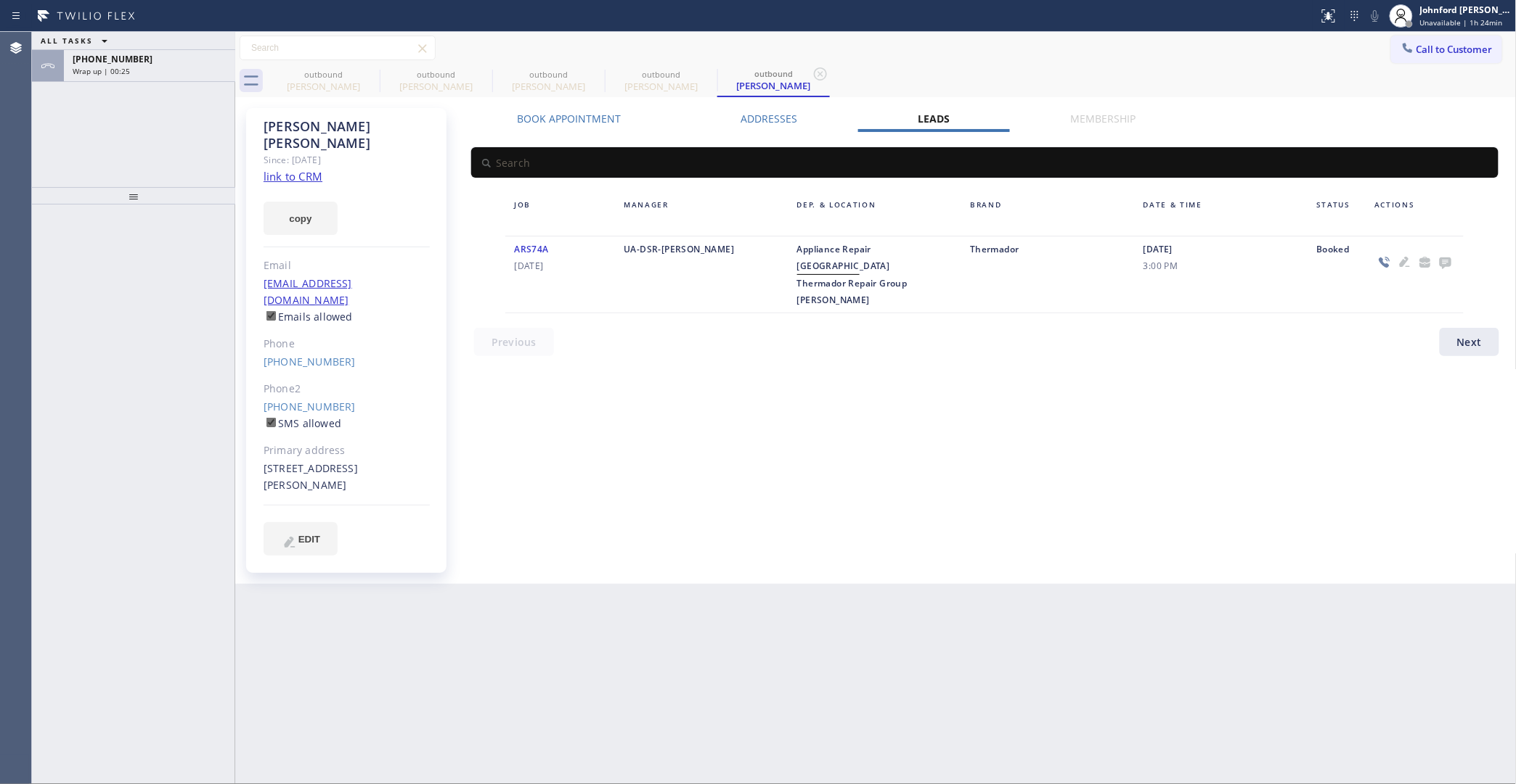
click at [1443, 254] on icon at bounding box center [1445, 262] width 18 height 18
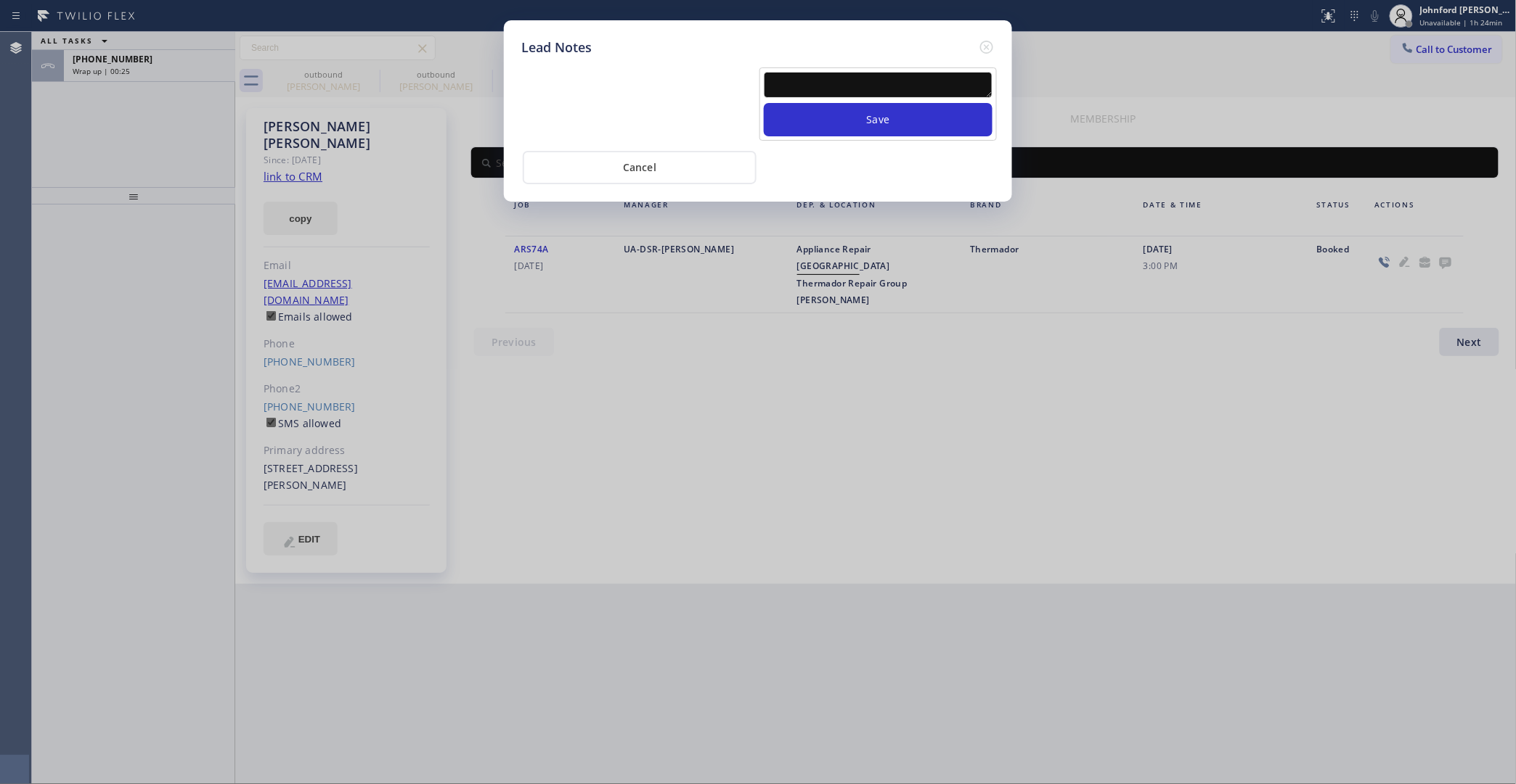
click at [868, 81] on textarea at bounding box center [878, 85] width 229 height 26
paste textarea "Working on this lead - please transfer to me"
type textarea "Working on this lead - please transfer to me"
click at [861, 114] on button "Save" at bounding box center [878, 120] width 229 height 34
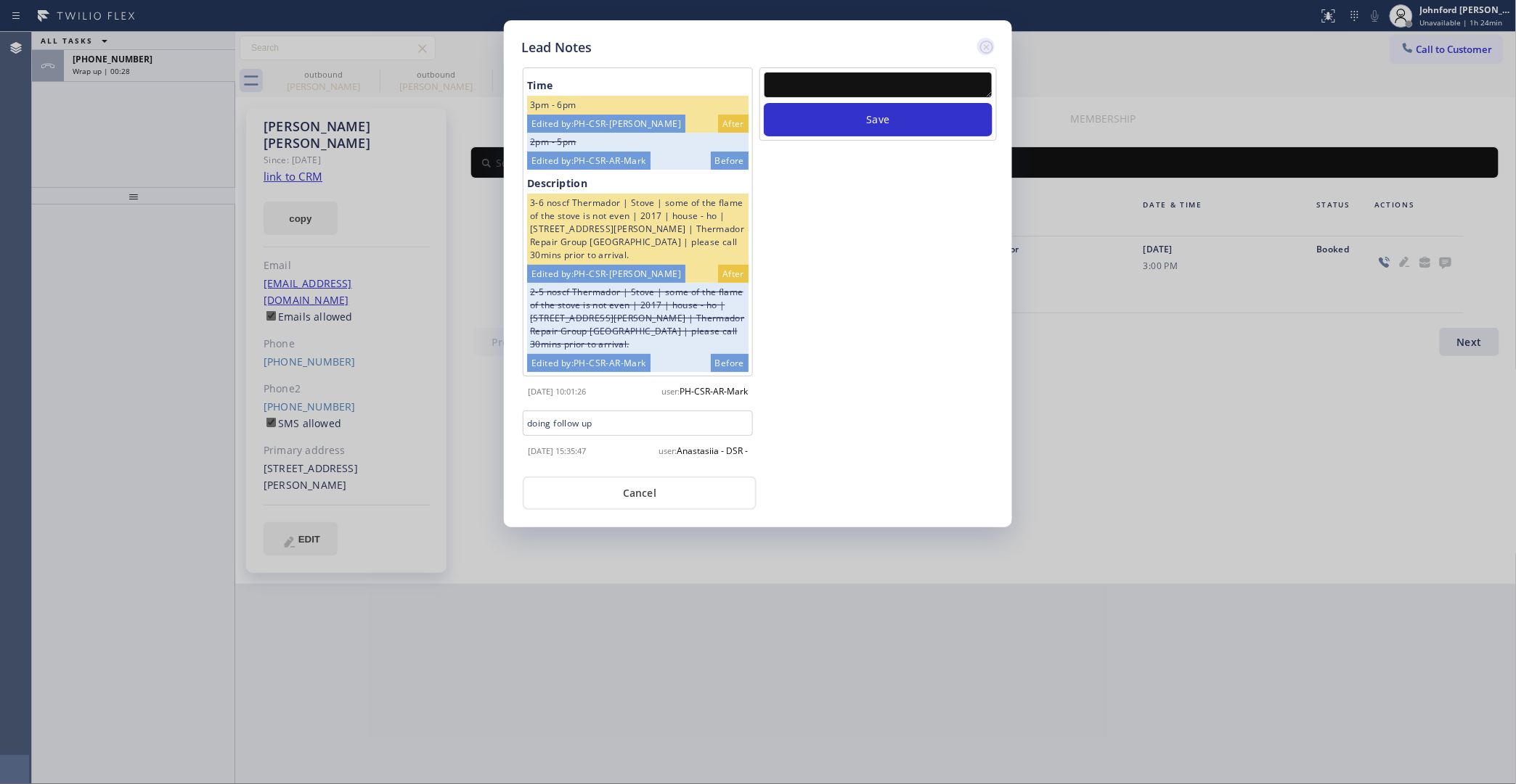
click at [985, 47] on icon at bounding box center [986, 47] width 13 height 13
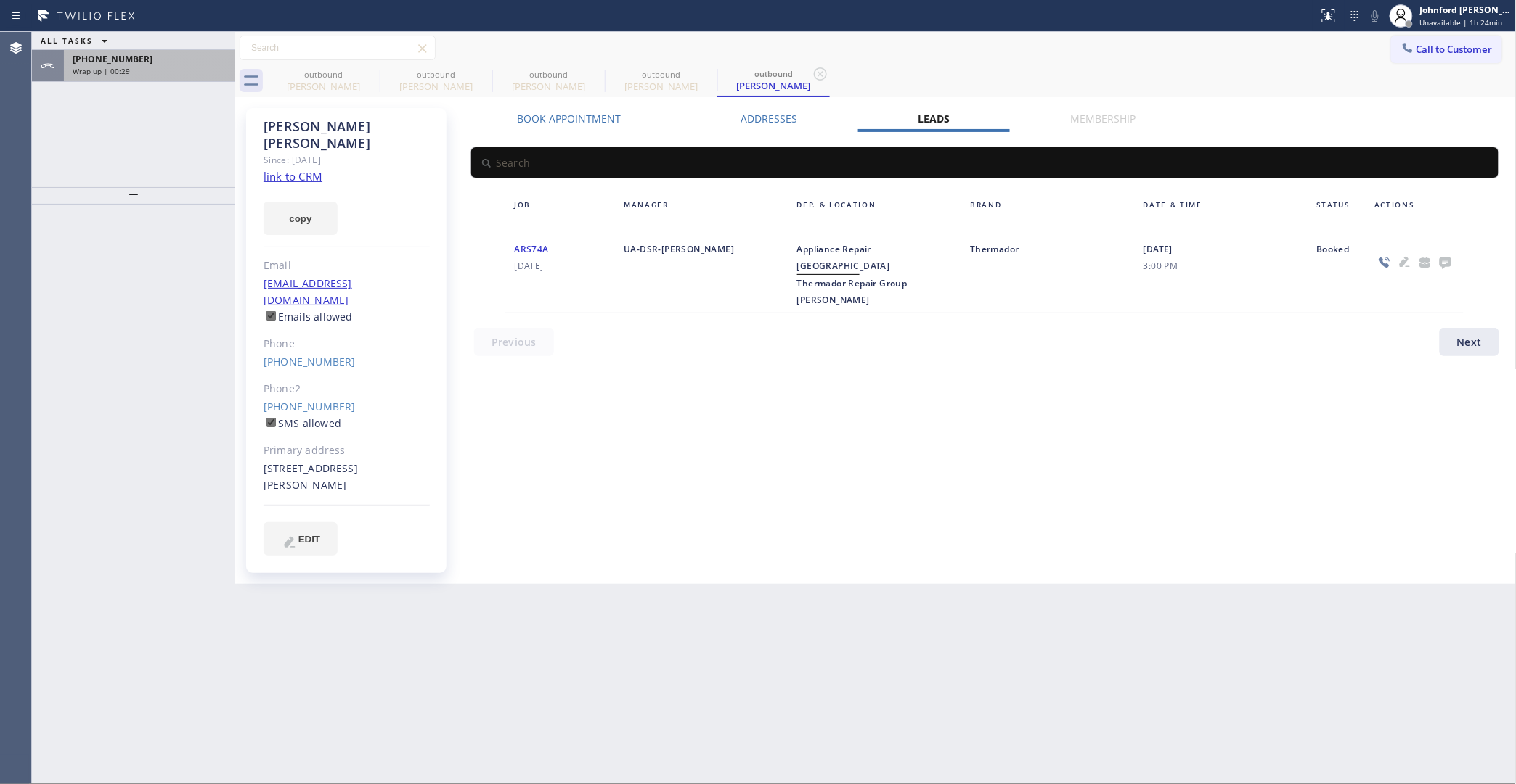
click at [214, 64] on div "+13106177200" at bounding box center [149, 59] width 154 height 12
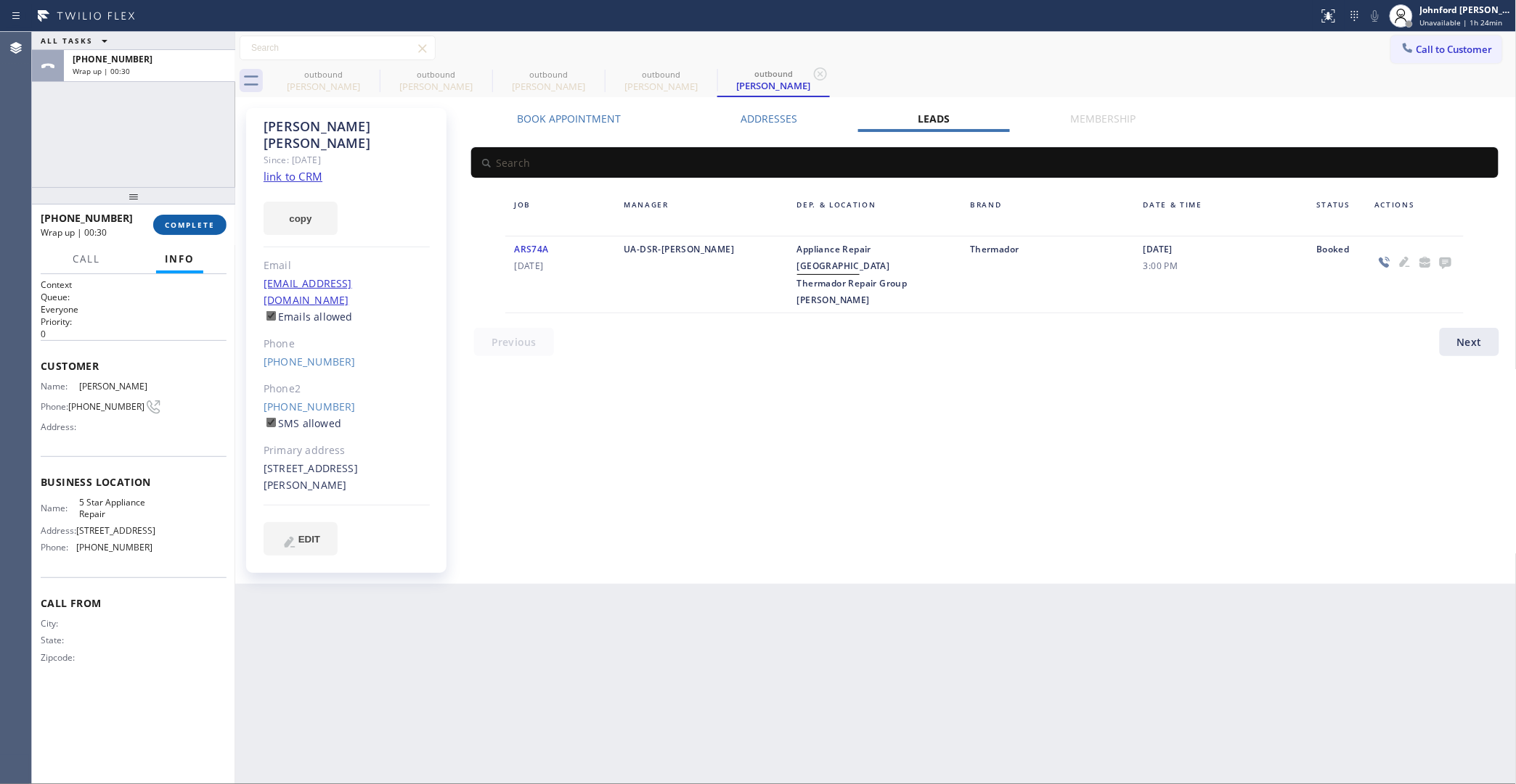
click at [208, 225] on span "COMPLETE" at bounding box center [190, 225] width 50 height 10
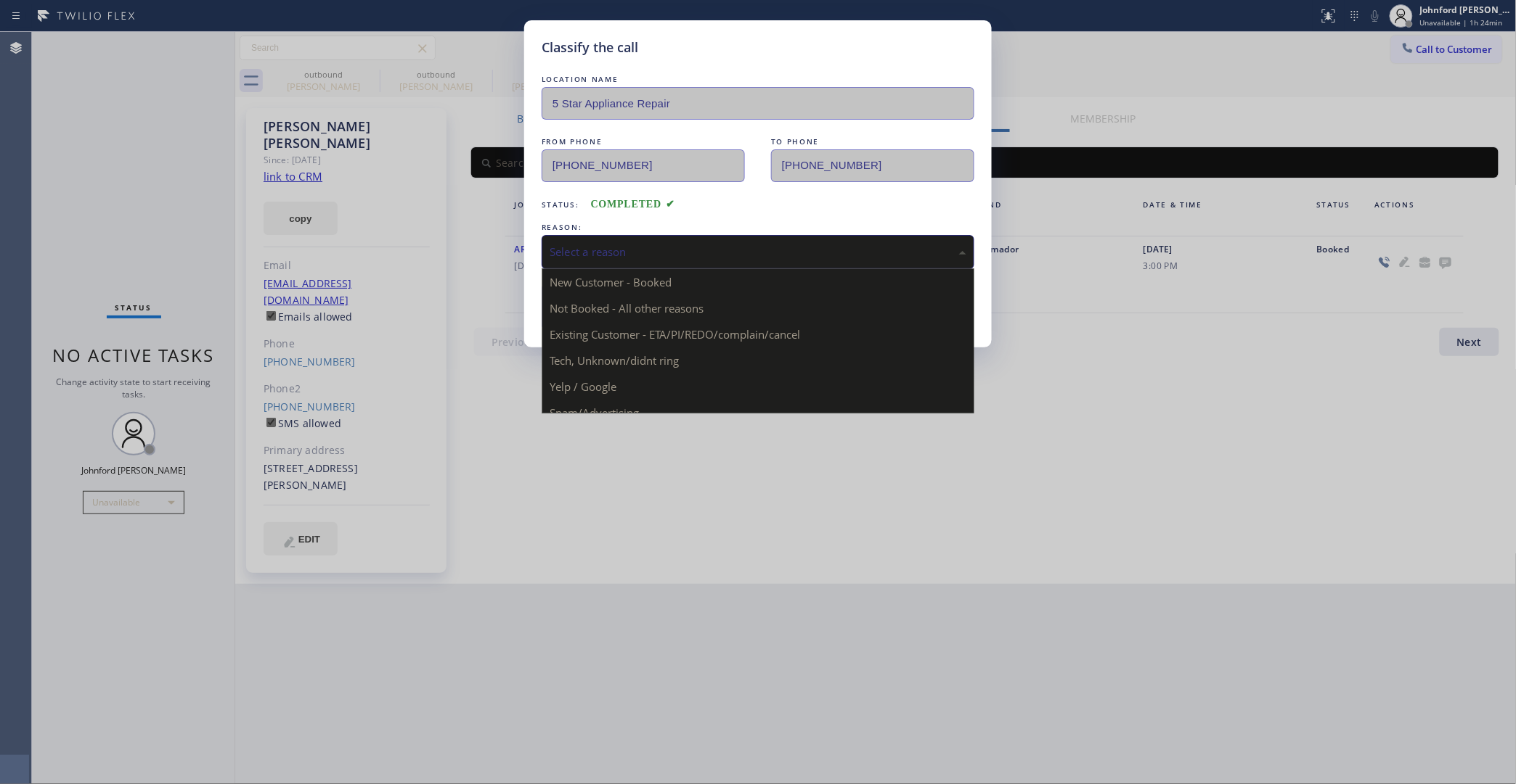
drag, startPoint x: 664, startPoint y: 245, endPoint x: 672, endPoint y: 245, distance: 8.0
click at [668, 245] on div "Select a reason" at bounding box center [758, 252] width 417 height 17
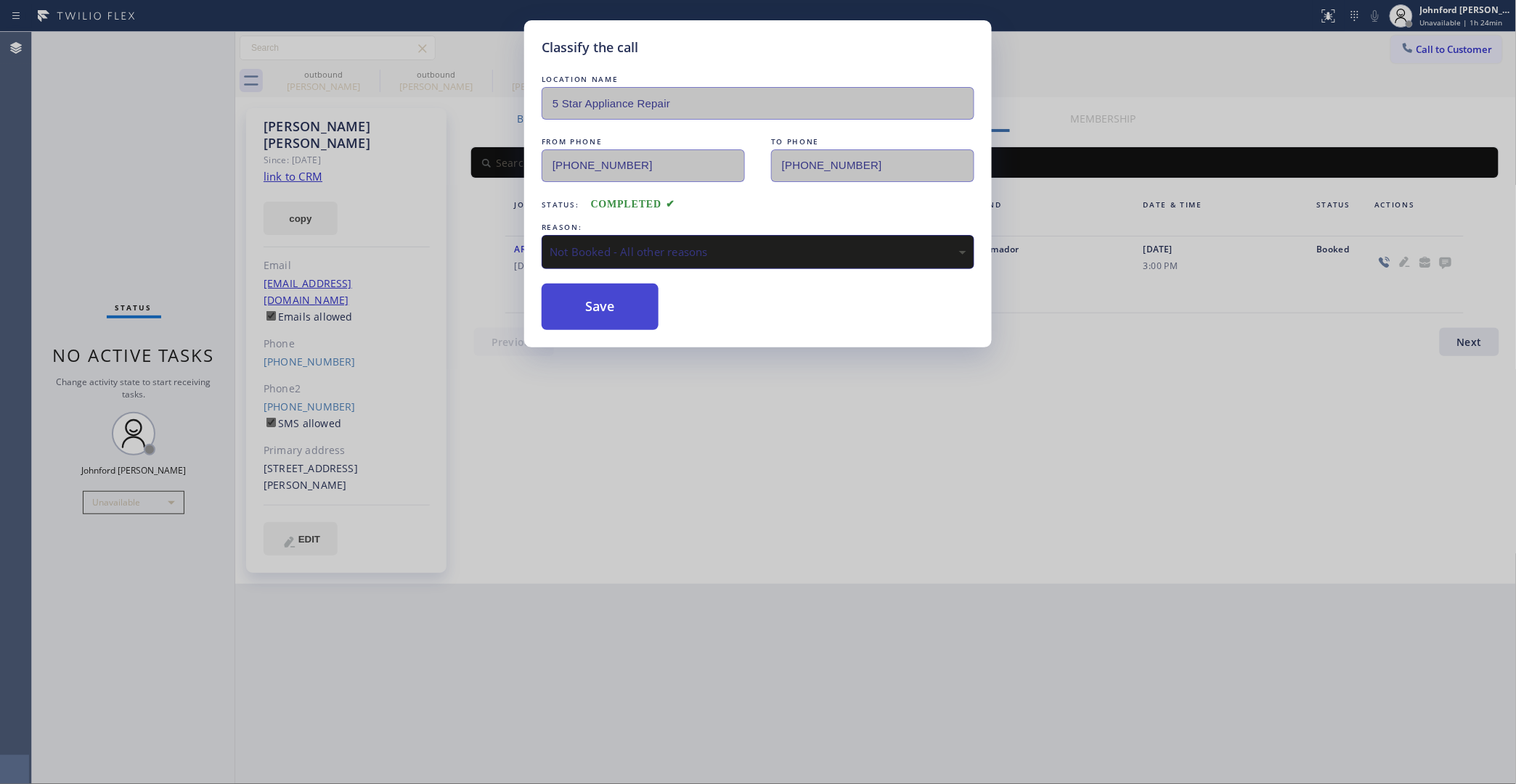
drag, startPoint x: 629, startPoint y: 307, endPoint x: 926, endPoint y: 21, distance: 412.3
click at [628, 307] on button "Save" at bounding box center [599, 306] width 117 height 47
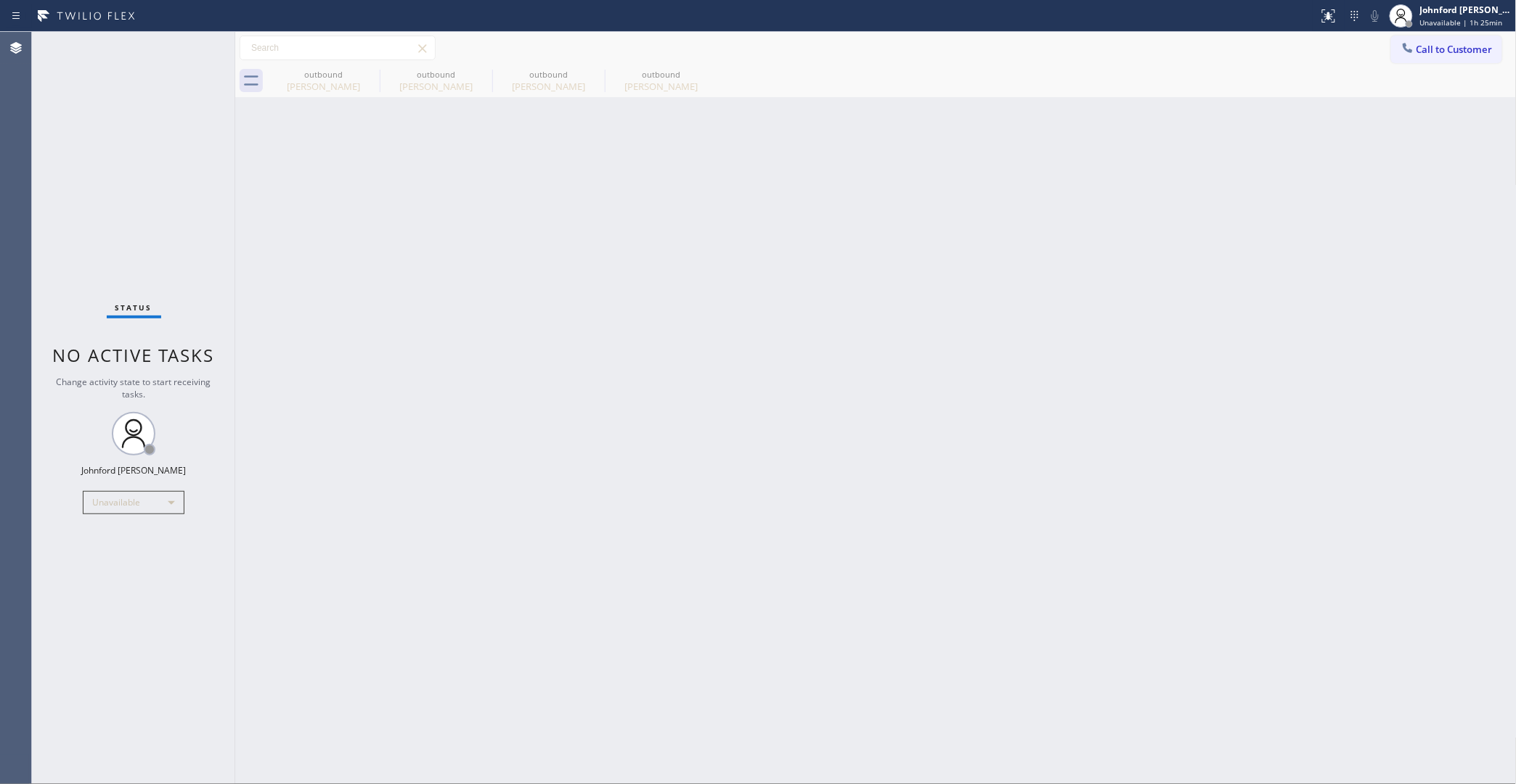
drag, startPoint x: 1398, startPoint y: 37, endPoint x: 1400, endPoint y: 51, distance: 14.1
click at [1404, 38] on button "Call to Customer" at bounding box center [1446, 50] width 111 height 28
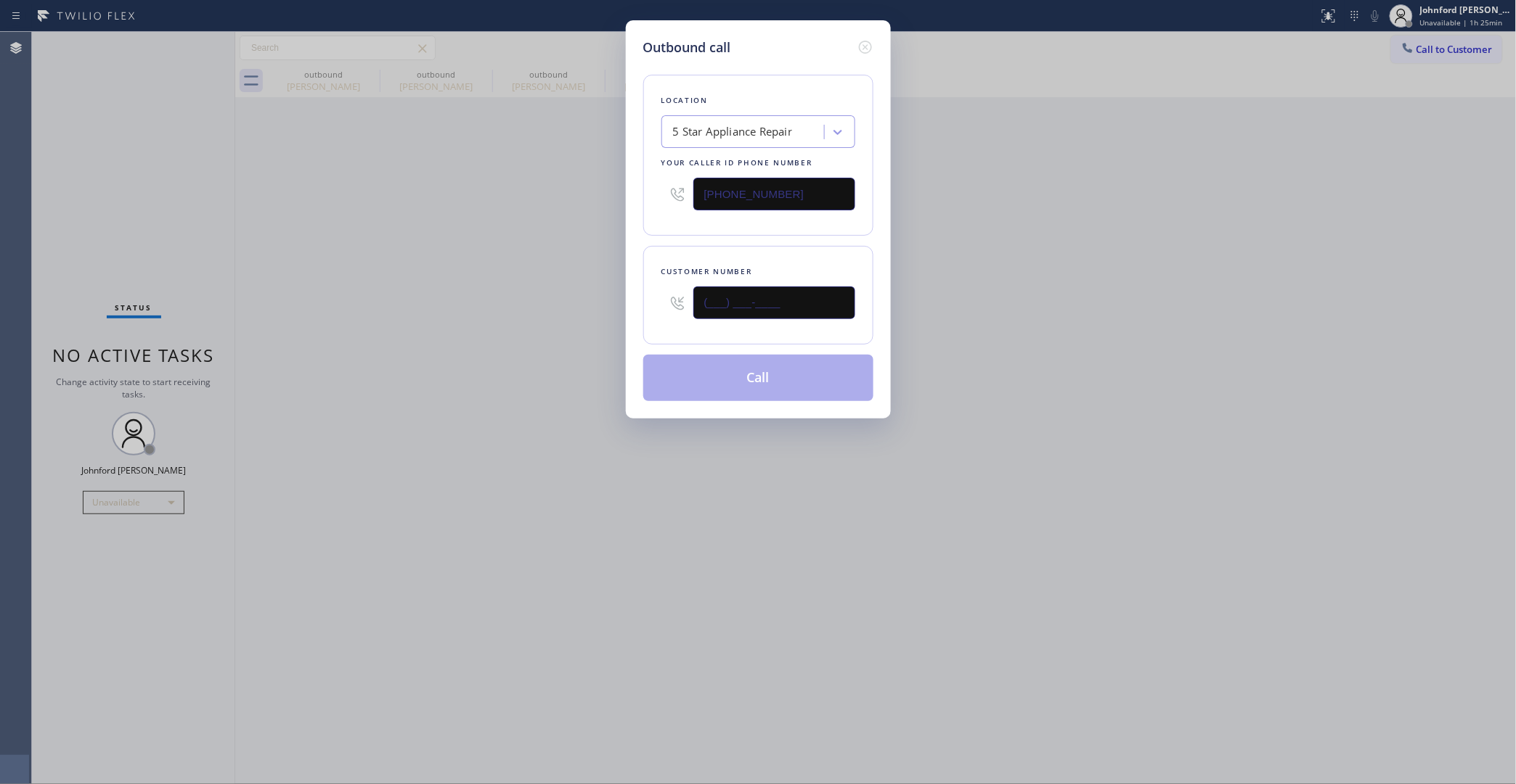
drag, startPoint x: 797, startPoint y: 295, endPoint x: 561, endPoint y: 327, distance: 238.2
click at [578, 326] on div "Outbound call Location 5 Star Appliance Repair Your caller id phone number [PHO…" at bounding box center [758, 392] width 1516 height 784
paste input "718) 312-2124"
type input "(718) 312-2124"
click at [511, 330] on div "Outbound call Location 5 Star Appliance Repair Your caller id phone number (855…" at bounding box center [758, 392] width 1516 height 784
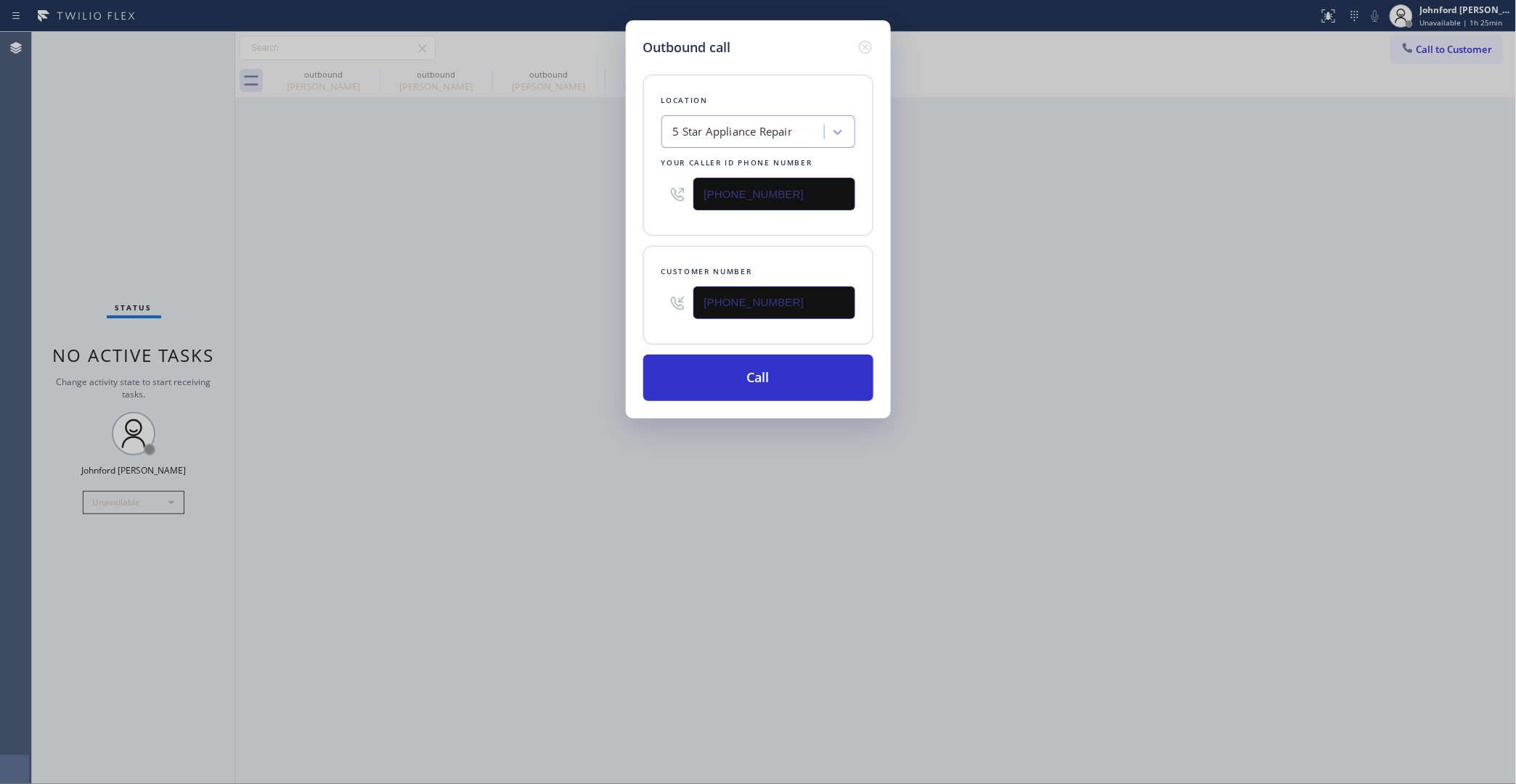
drag, startPoint x: 766, startPoint y: 307, endPoint x: 618, endPoint y: 323, distance: 148.9
click at [618, 323] on div "Outbound call Location 5 Star Appliance Repair Your caller id phone number (855…" at bounding box center [758, 392] width 1516 height 784
click at [512, 326] on div "Outbound call Location 5 Star Appliance Repair Your caller id phone number (855…" at bounding box center [758, 392] width 1516 height 784
click at [687, 383] on button "Call" at bounding box center [758, 377] width 230 height 47
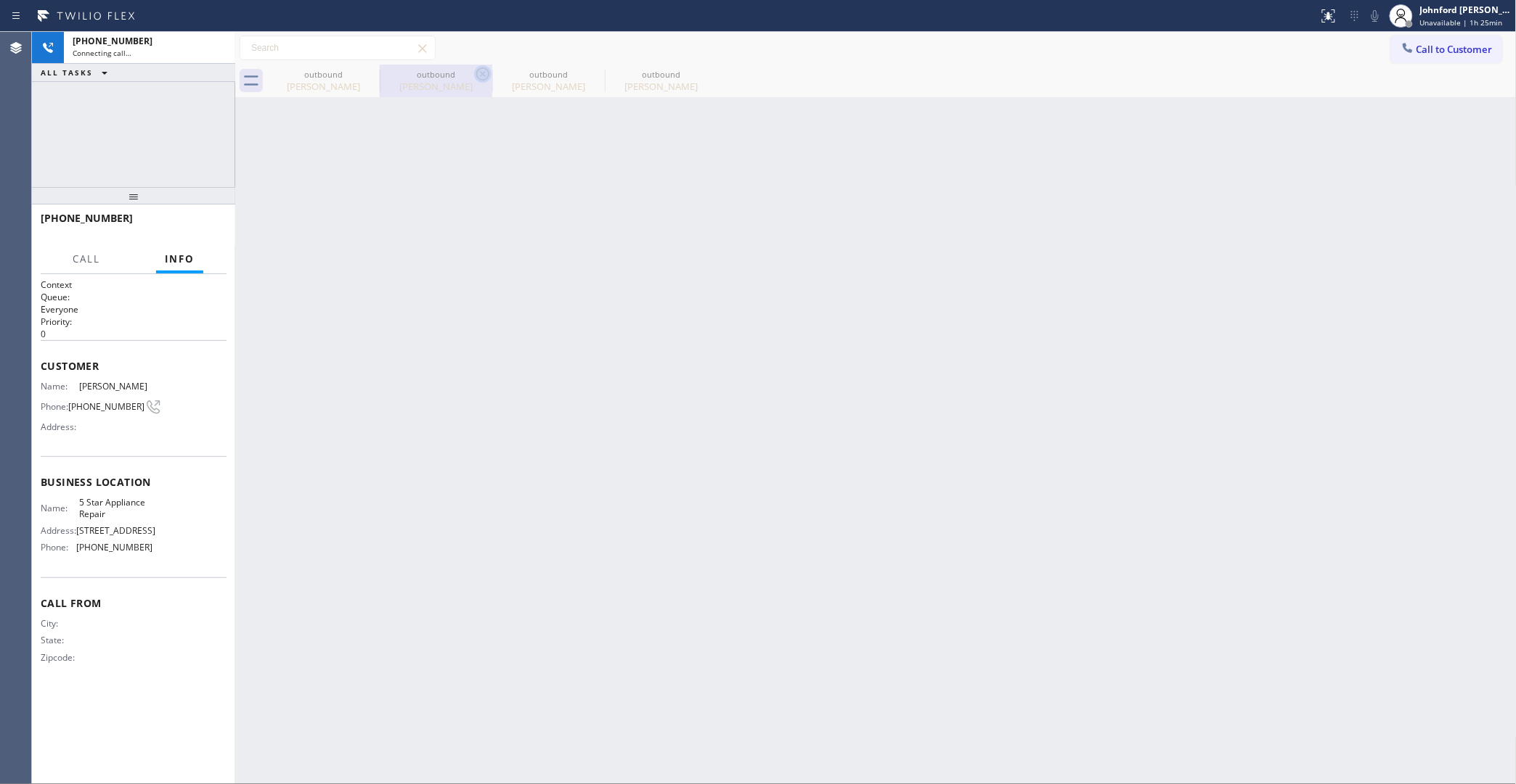
click at [0, 0] on icon at bounding box center [0, 0] width 0 height 0
click at [476, 71] on icon at bounding box center [482, 73] width 13 height 13
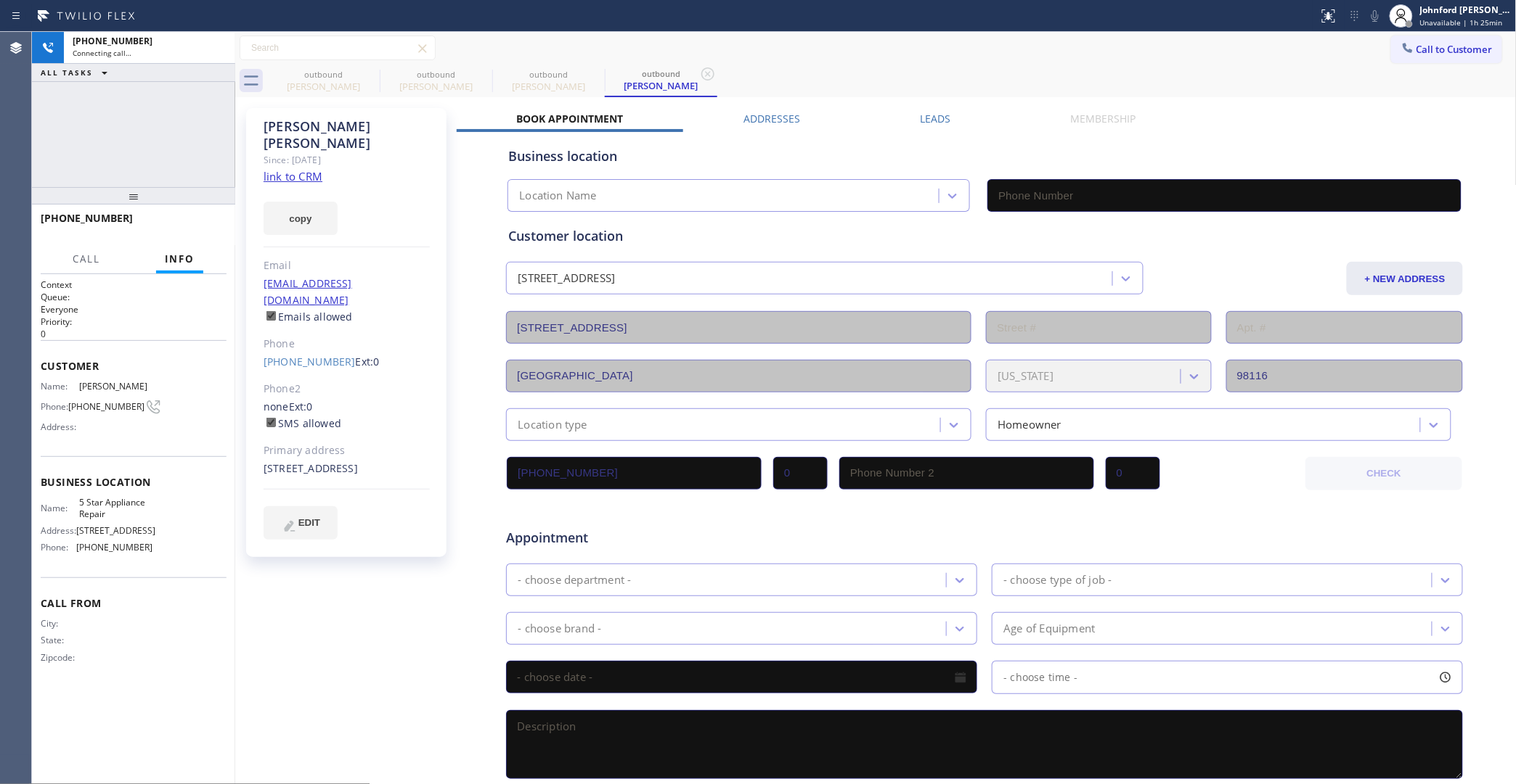
click at [0, 0] on icon at bounding box center [0, 0] width 0 height 0
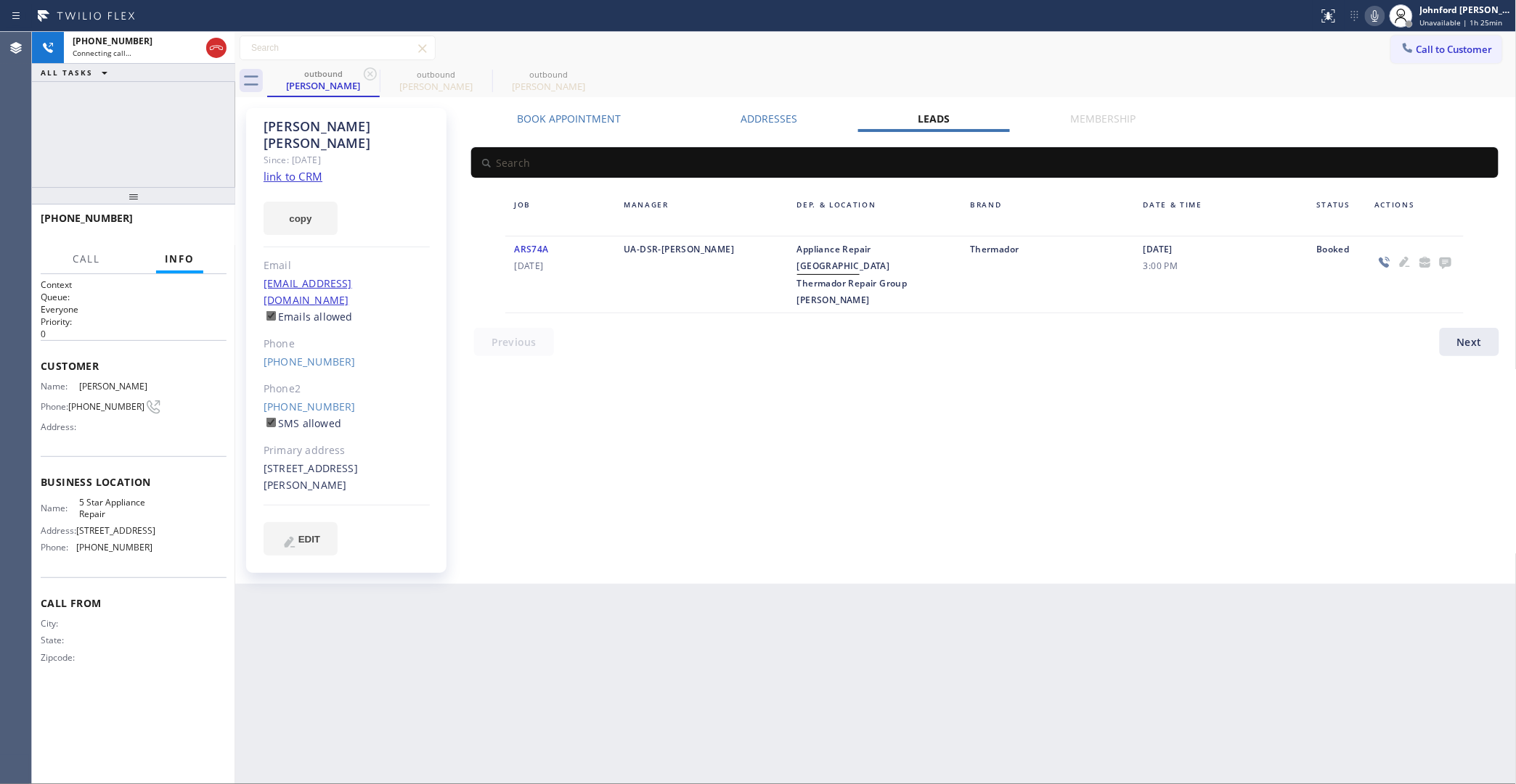
drag, startPoint x: 372, startPoint y: 71, endPoint x: 333, endPoint y: 138, distance: 77.5
click at [372, 71] on icon at bounding box center [370, 73] width 13 height 13
type input "[PHONE_NUMBER]"
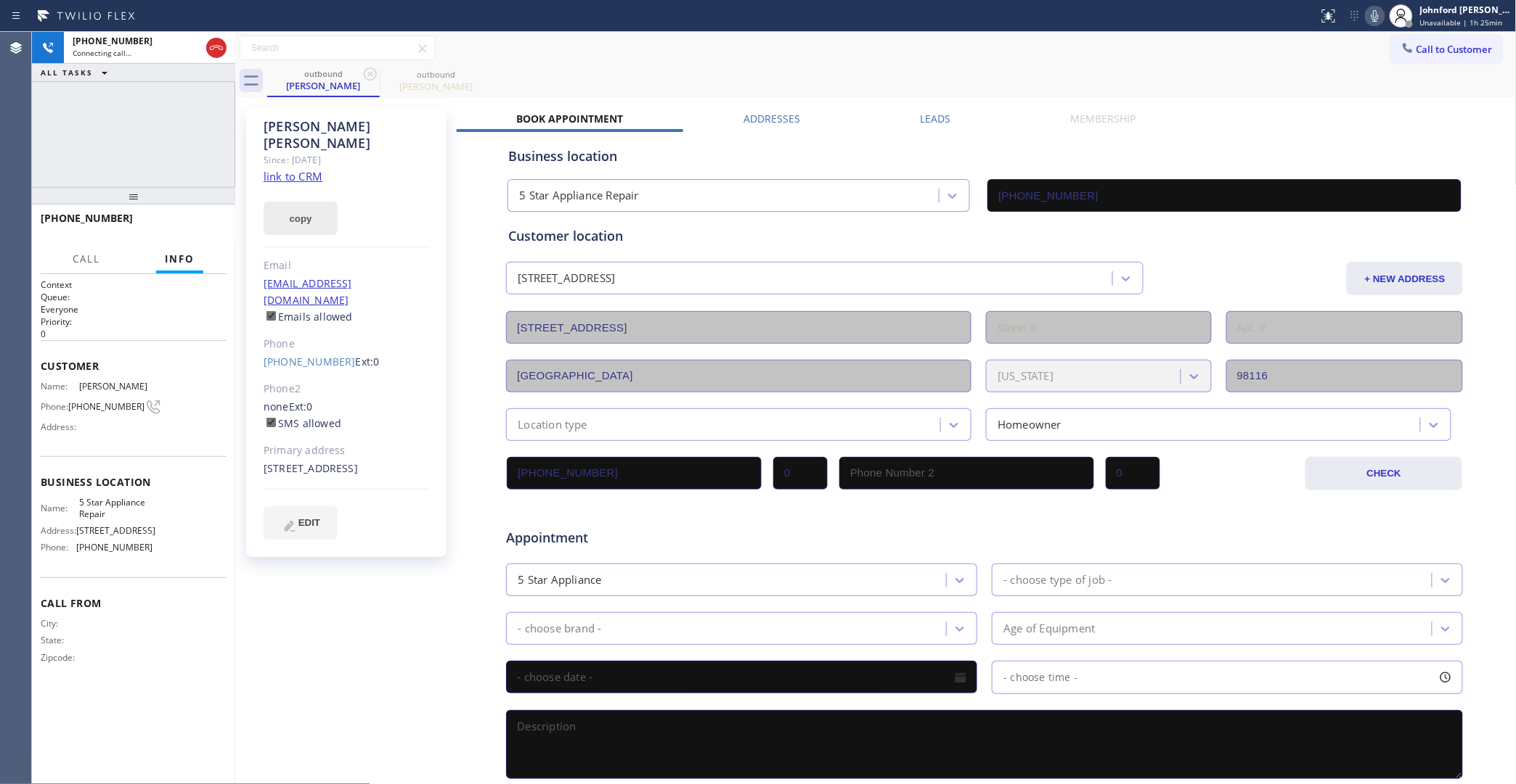
click at [285, 202] on button "copy" at bounding box center [300, 219] width 74 height 34
click at [298, 151] on div "Since: [DATE]" at bounding box center [346, 160] width 166 height 17
click at [296, 169] on link "link to CRM" at bounding box center [293, 176] width 59 height 15
click at [191, 236] on div "+17183122124 Live | 00:08 HANG UP" at bounding box center [133, 225] width 186 height 37
click at [193, 228] on span "HANG UP" at bounding box center [193, 225] width 44 height 10
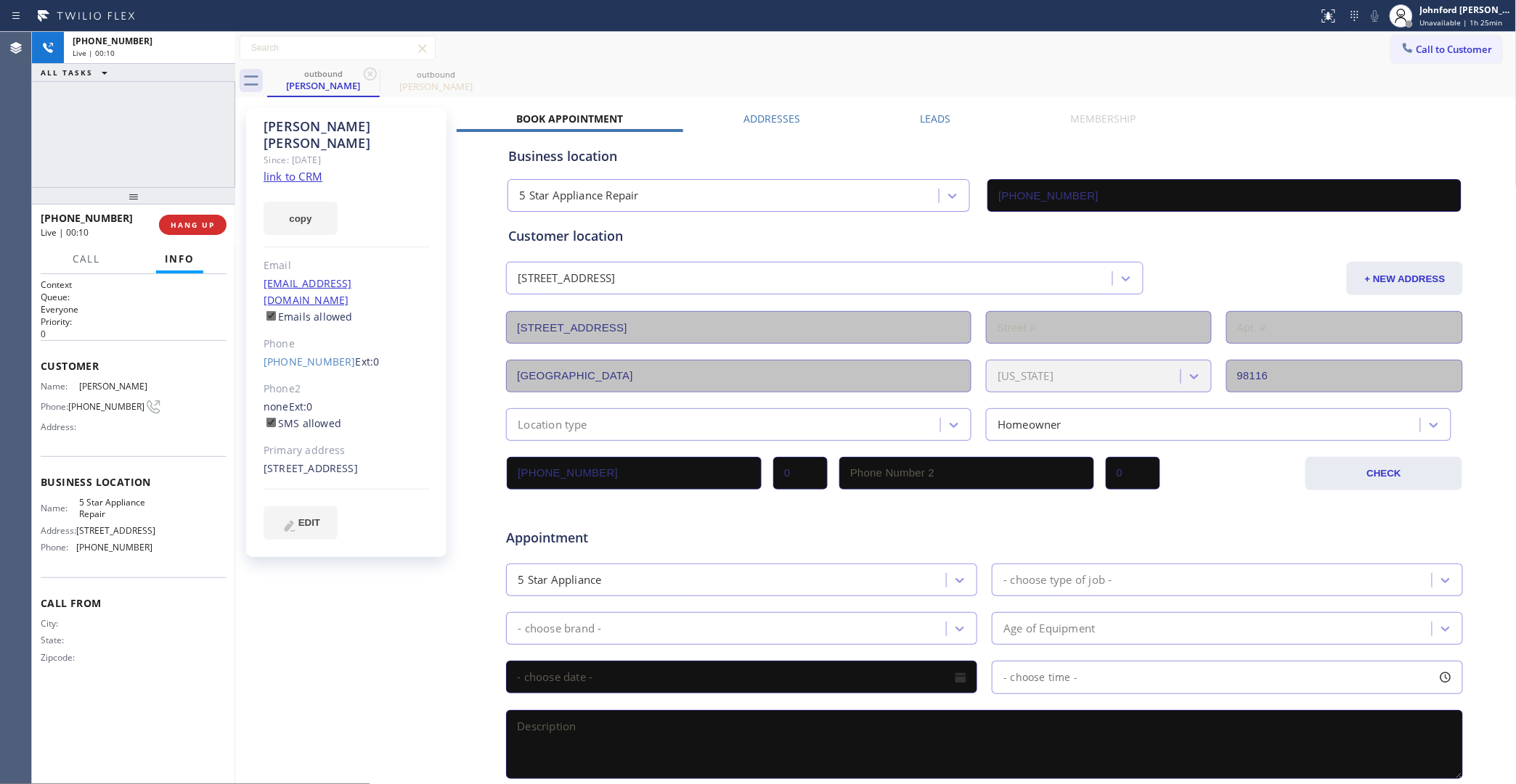
click at [927, 123] on label "Leads" at bounding box center [935, 118] width 31 height 14
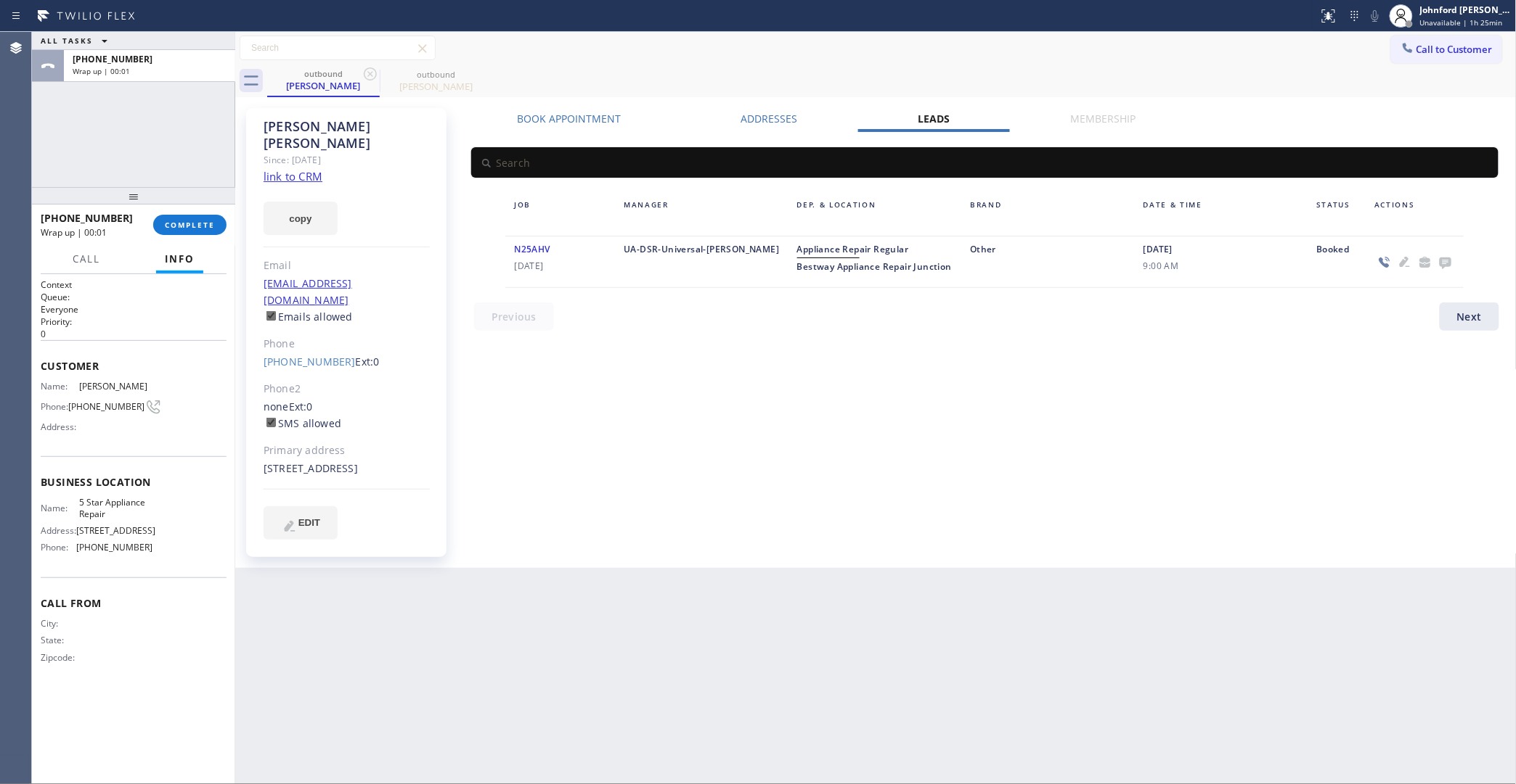
click at [1436, 263] on icon at bounding box center [1445, 262] width 18 height 18
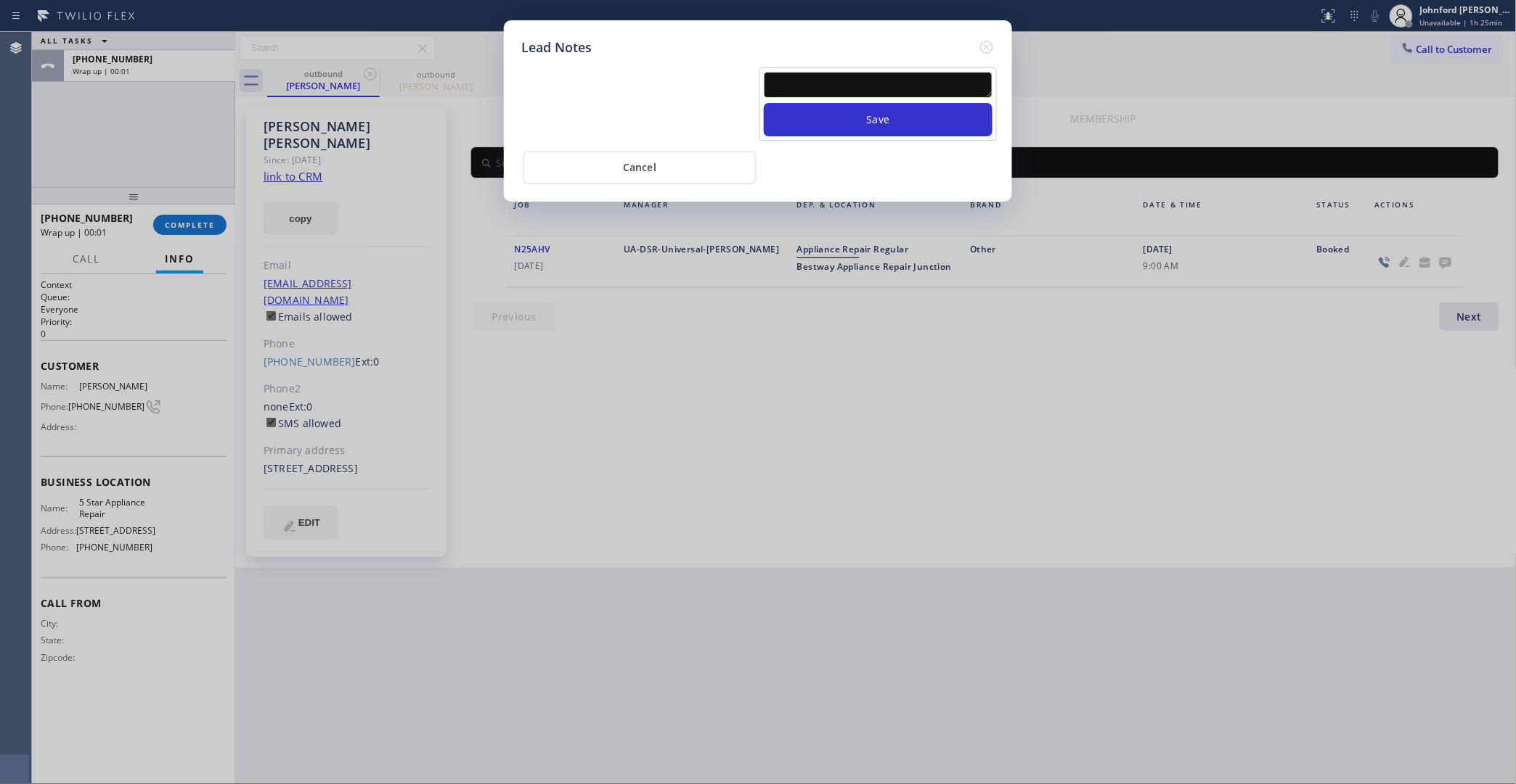
drag, startPoint x: 900, startPoint y: 93, endPoint x: 894, endPoint y: 86, distance: 9.2
click at [895, 89] on div "Save" at bounding box center [878, 104] width 238 height 73
click at [889, 79] on textarea at bounding box center [878, 85] width 229 height 26
paste textarea "Working on this lead - please transfer to me"
type textarea "Working on this lead - please transfer to me"
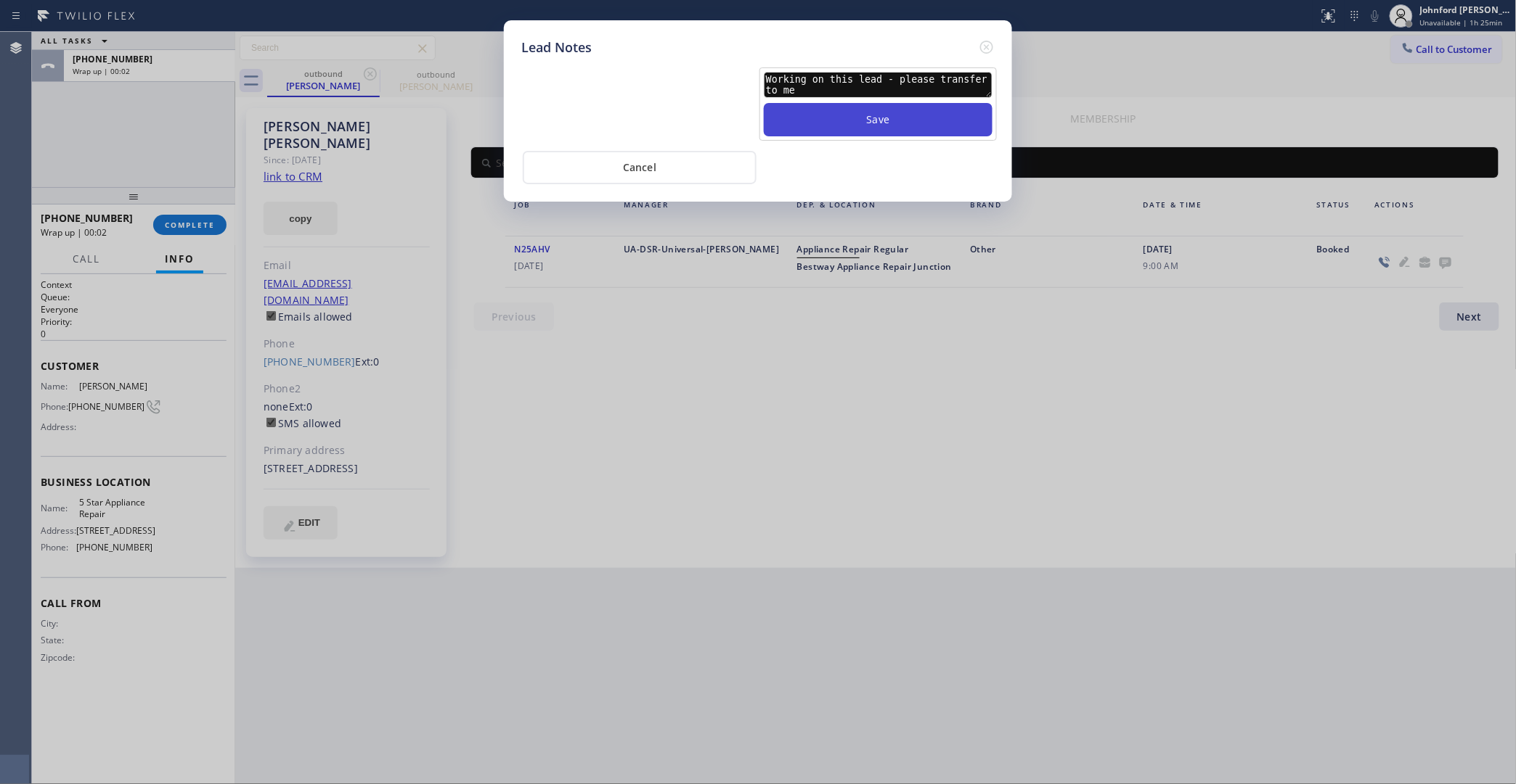
click at [887, 108] on button "Save" at bounding box center [878, 120] width 229 height 34
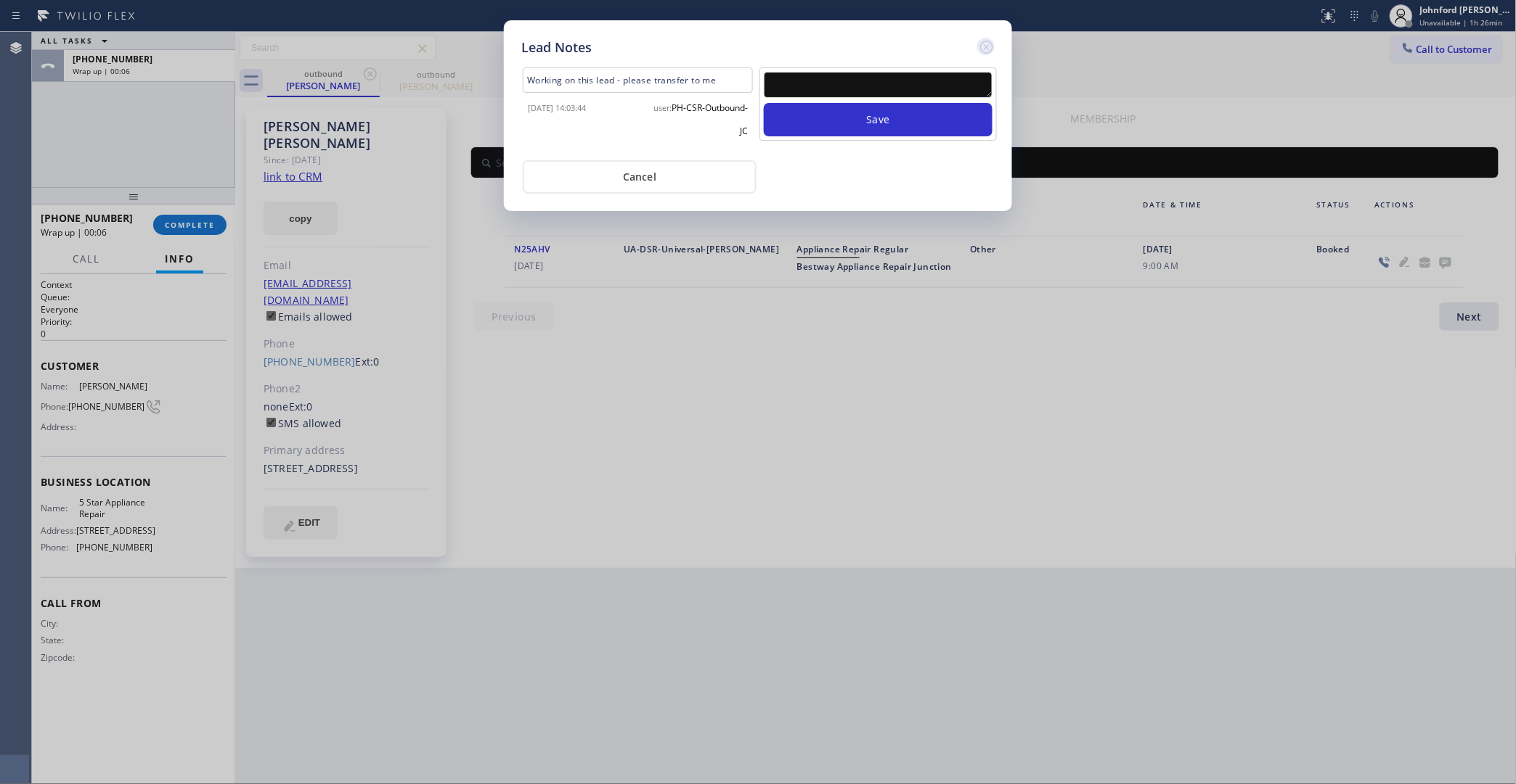
click at [988, 40] on icon at bounding box center [986, 47] width 13 height 13
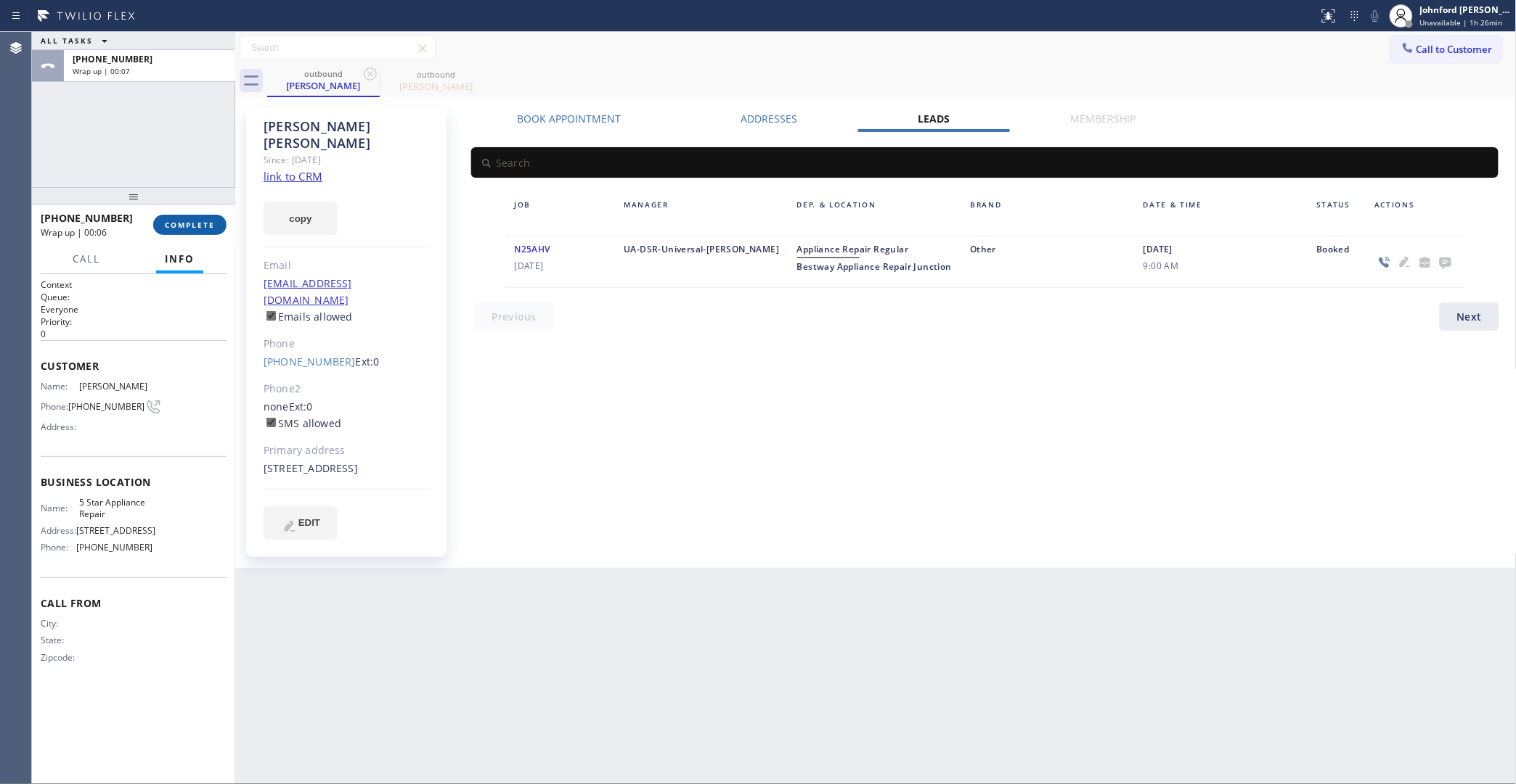
click at [219, 222] on button "COMPLETE" at bounding box center [190, 225] width 73 height 21
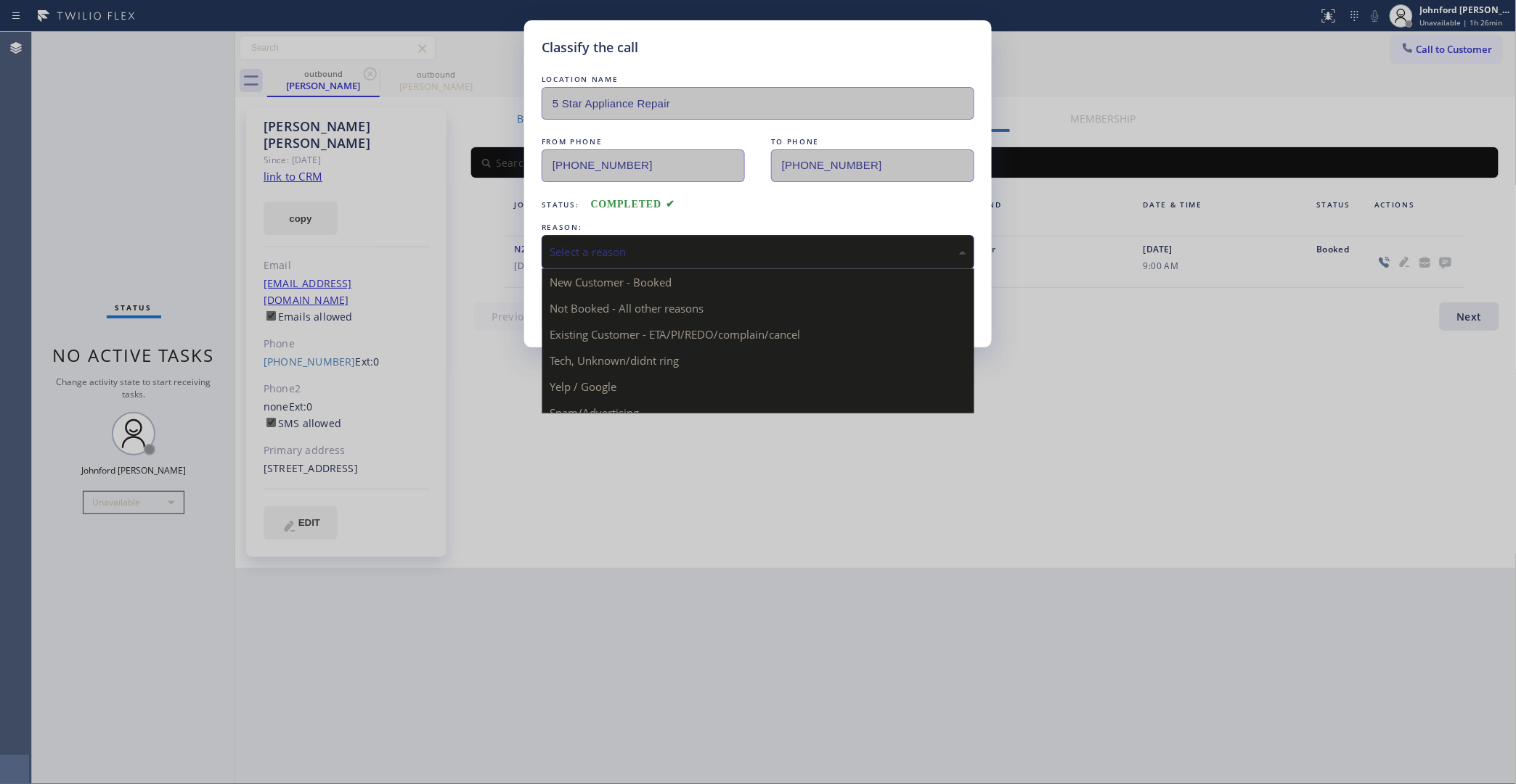
click at [737, 244] on div "Select a reason" at bounding box center [758, 252] width 417 height 17
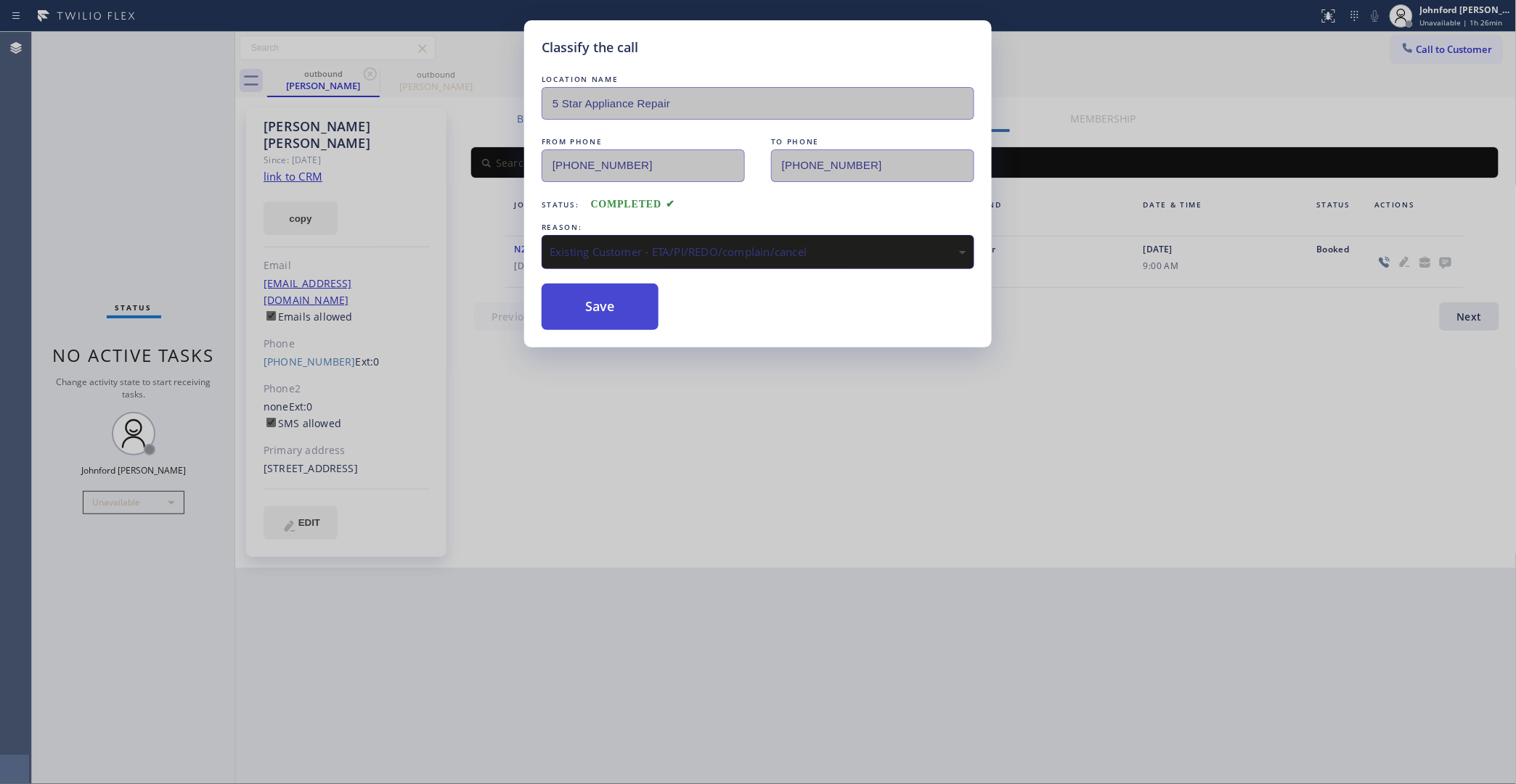
click at [597, 313] on button "Save" at bounding box center [599, 306] width 117 height 47
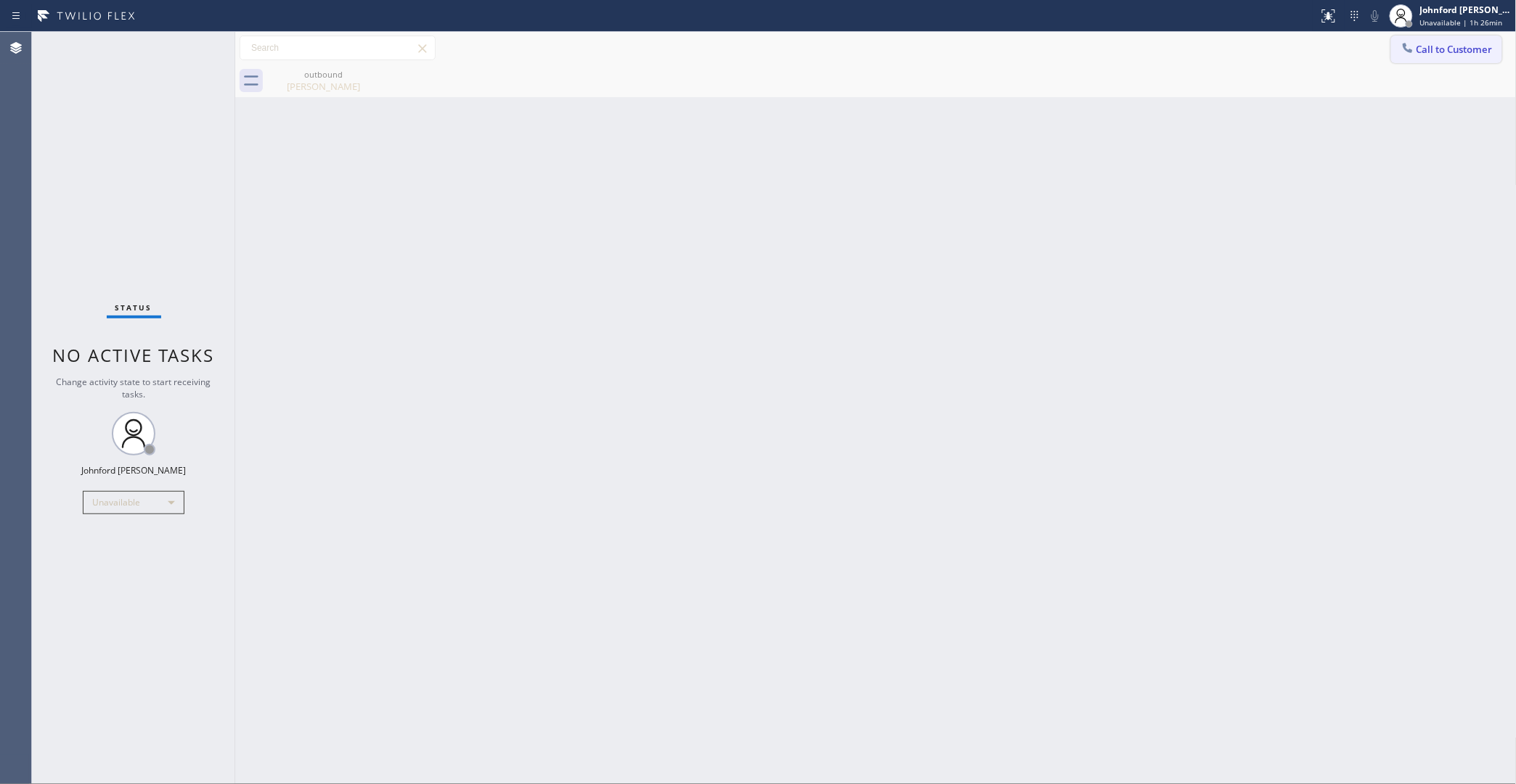
click at [1435, 45] on span "Call to Customer" at bounding box center [1455, 49] width 76 height 13
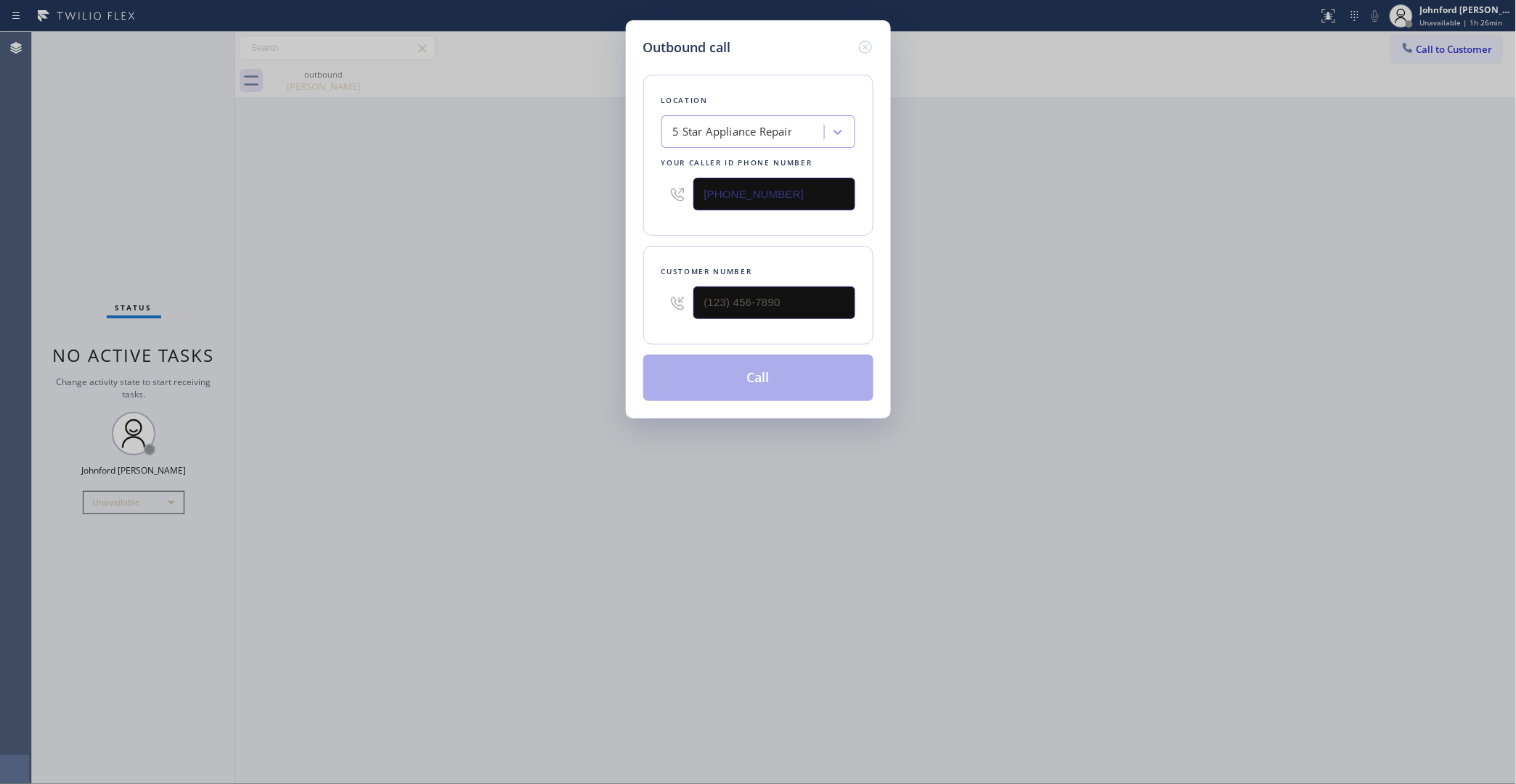
drag, startPoint x: 783, startPoint y: 318, endPoint x: 615, endPoint y: 318, distance: 168.0
click at [615, 318] on div "Outbound call Location 5 Star Appliance Repair Your caller id phone number [PHO…" at bounding box center [758, 392] width 1516 height 784
click at [559, 324] on div "Outbound call Location 5 Star Appliance Repair Your caller id phone number [PHO…" at bounding box center [758, 392] width 1516 height 784
click at [777, 298] on input "(___) ___-____" at bounding box center [774, 303] width 162 height 33
paste input "937) 409-4030"
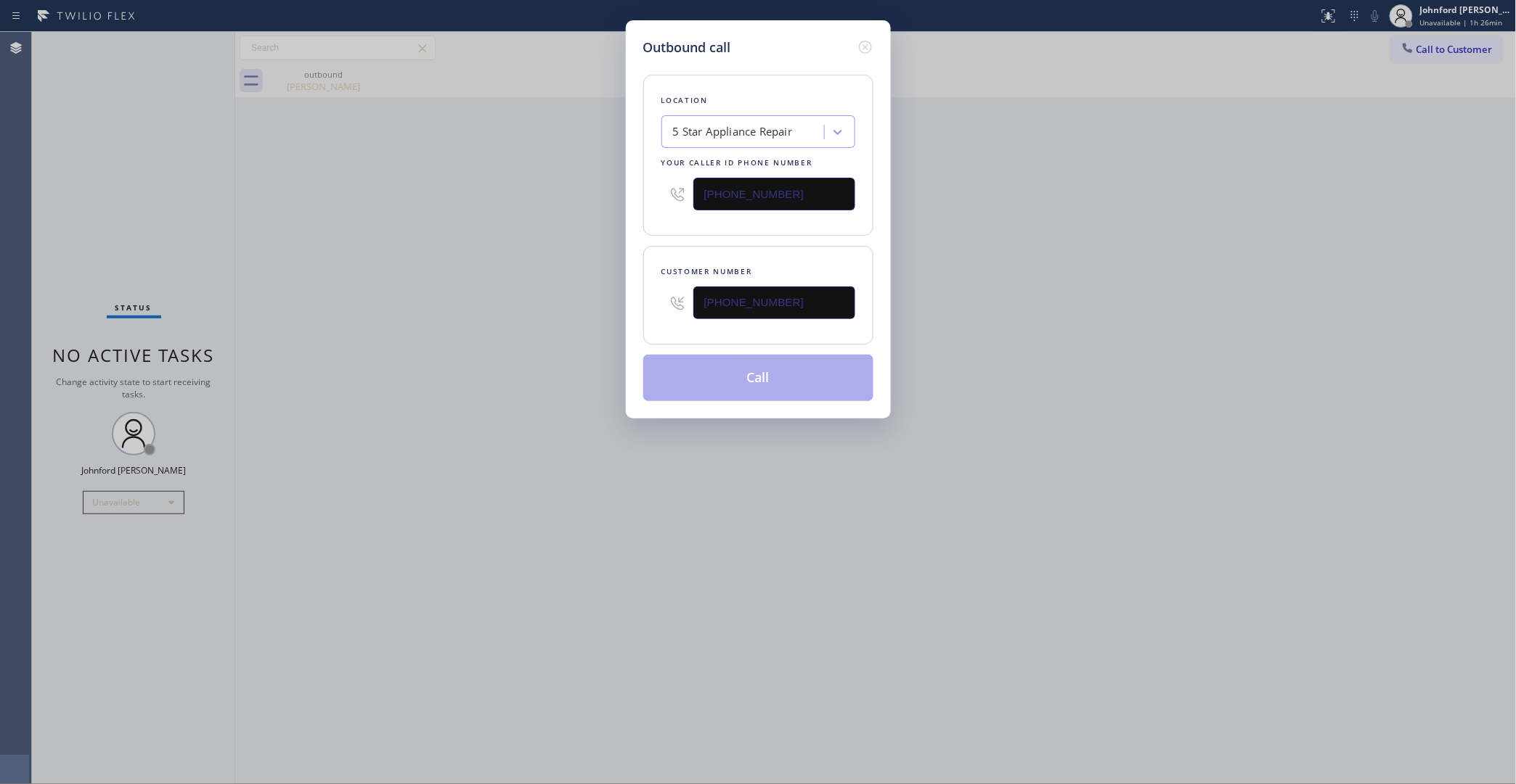
type input "(937) 409-4030"
click at [421, 338] on div "Outbound call Location 5 Star Appliance Repair Your caller id phone number (855…" at bounding box center [758, 392] width 1516 height 784
click at [784, 390] on button "Call" at bounding box center [758, 377] width 230 height 47
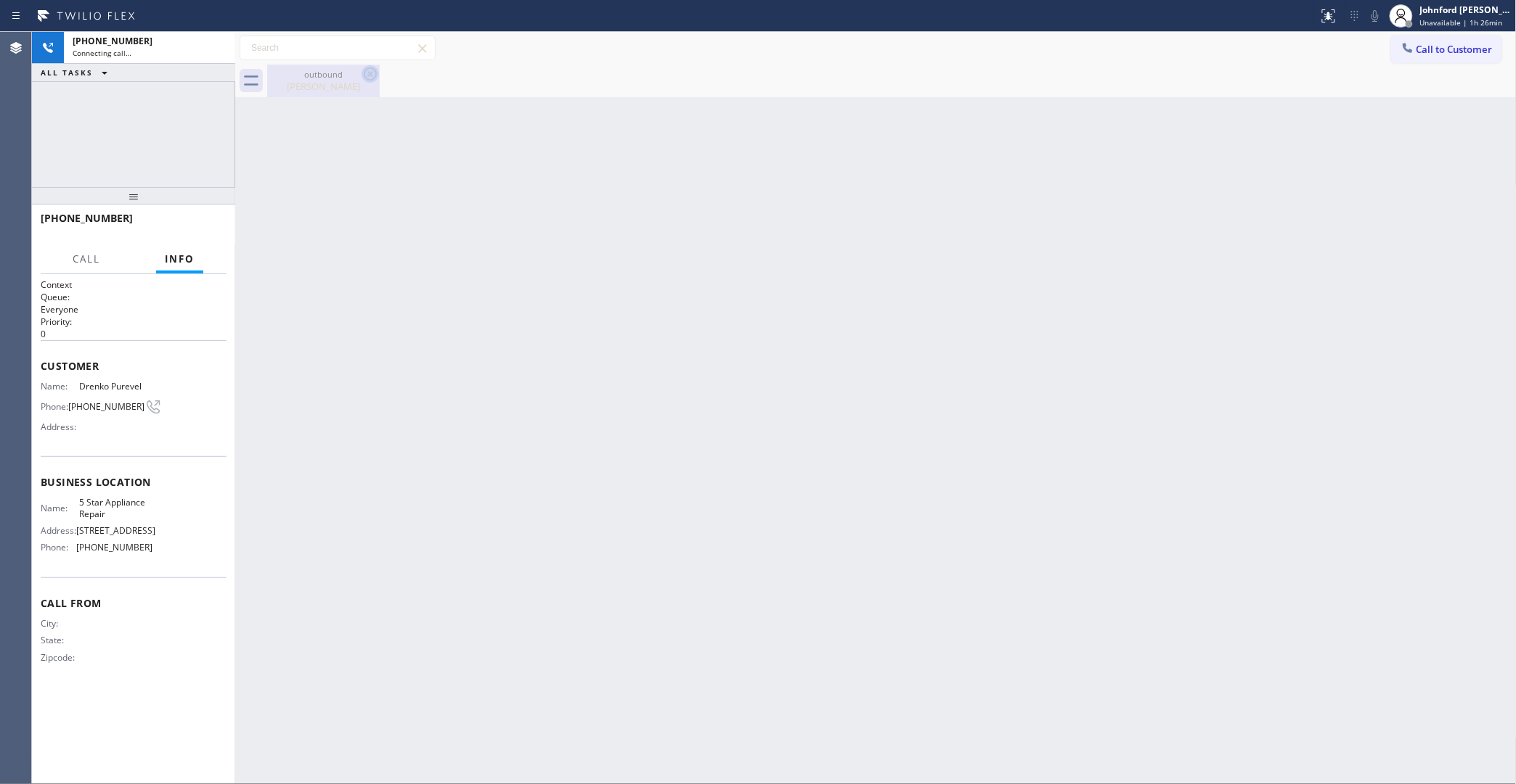
click at [372, 77] on icon at bounding box center [370, 73] width 18 height 18
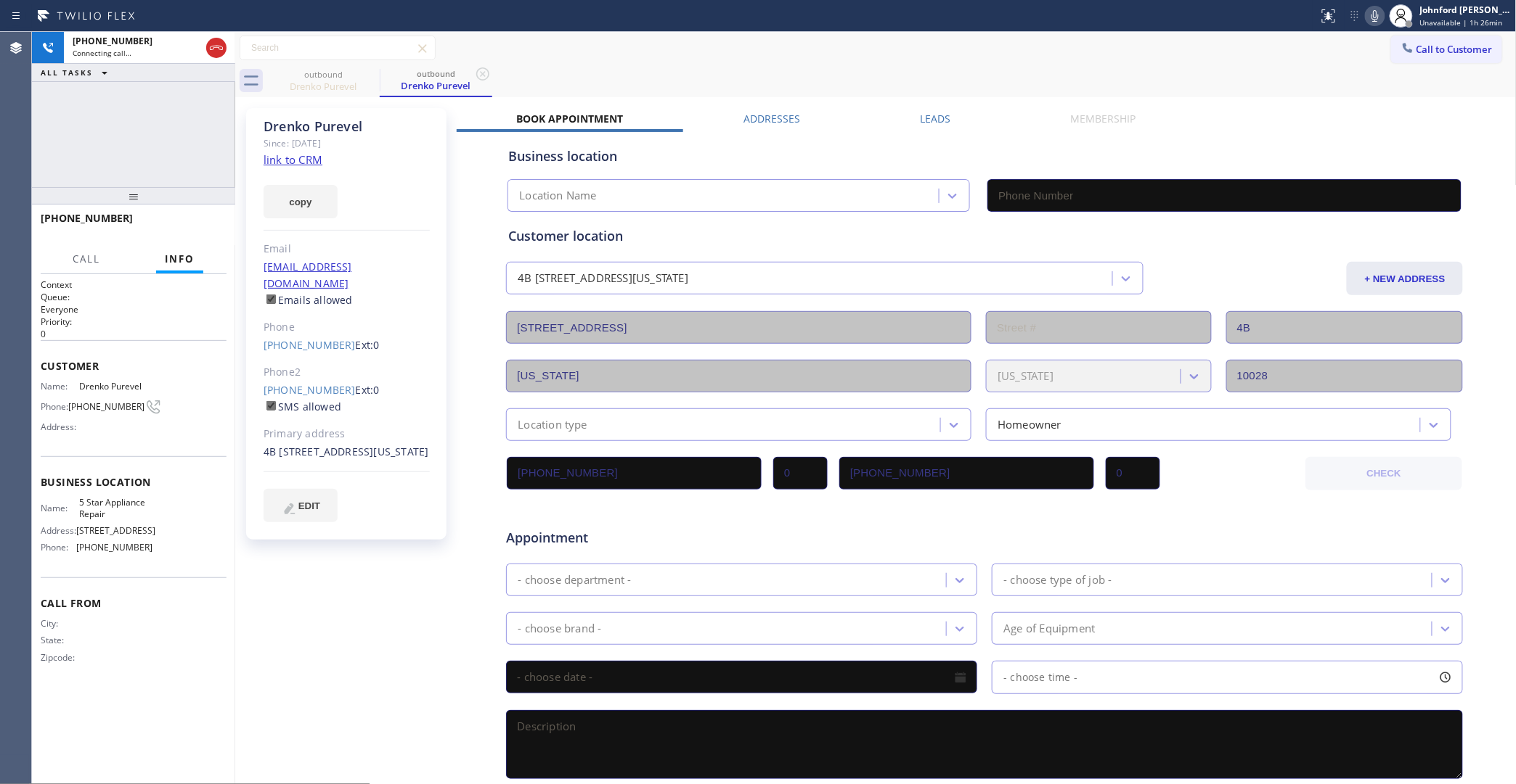
click at [301, 183] on div "copy" at bounding box center [346, 193] width 166 height 50
click at [302, 190] on button "copy" at bounding box center [300, 202] width 74 height 34
click at [303, 157] on link "link to CRM" at bounding box center [293, 159] width 59 height 15
type input "[PHONE_NUMBER]"
click at [208, 212] on div "+19374094030 Live | 00:01 HANG UP" at bounding box center [133, 225] width 186 height 37
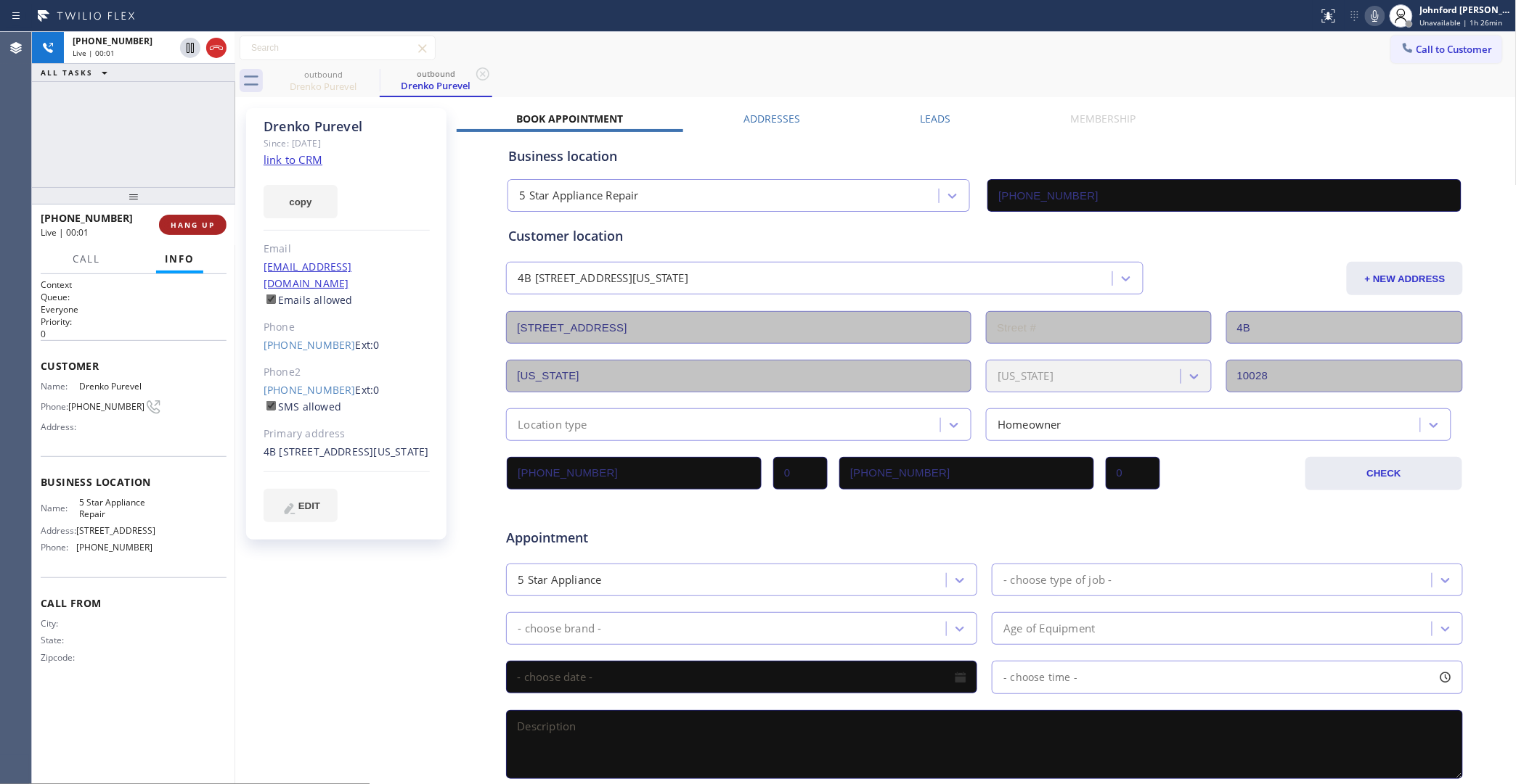
click at [196, 222] on span "HANG UP" at bounding box center [193, 225] width 44 height 10
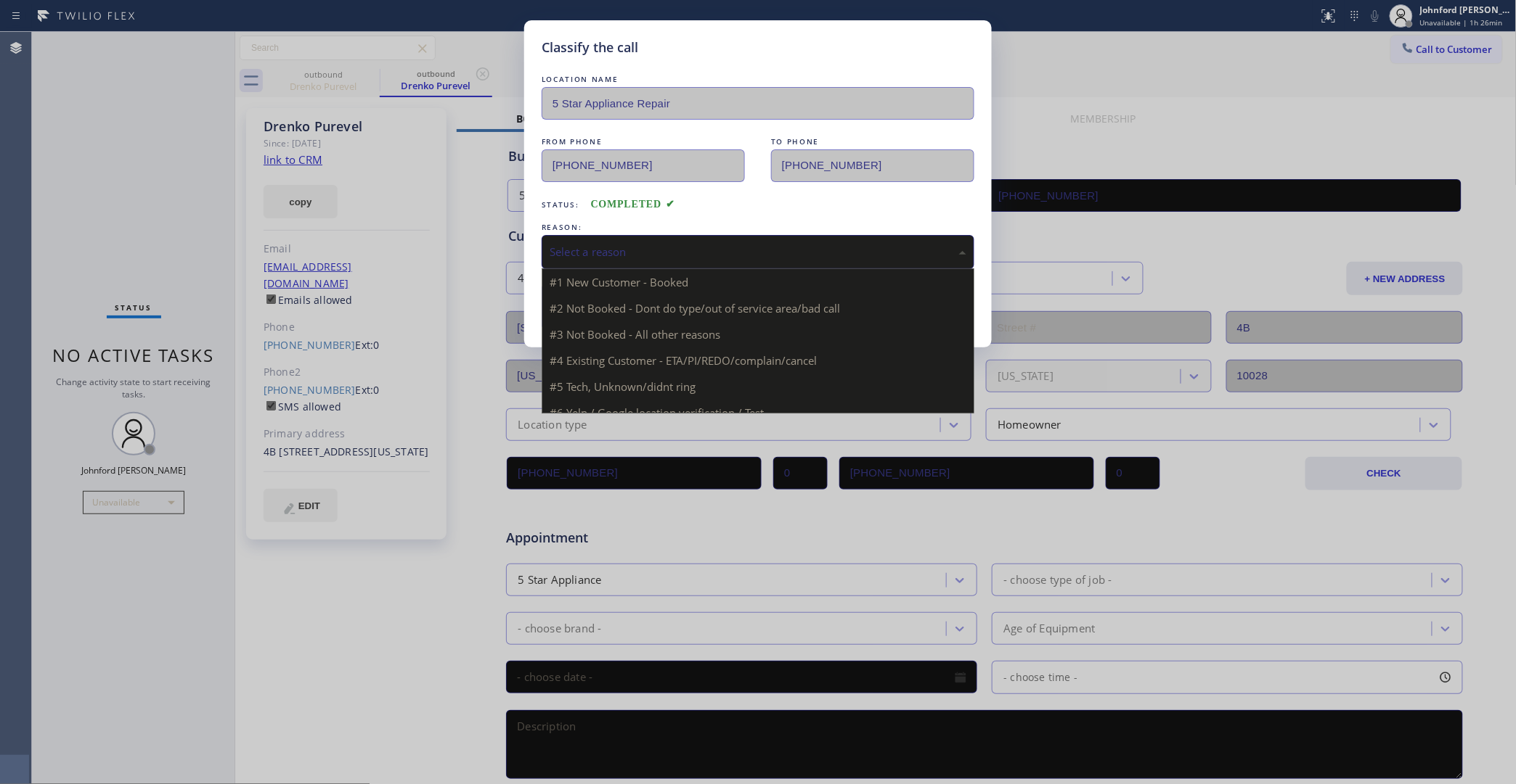
click at [674, 259] on div "Select a reason" at bounding box center [758, 252] width 433 height 34
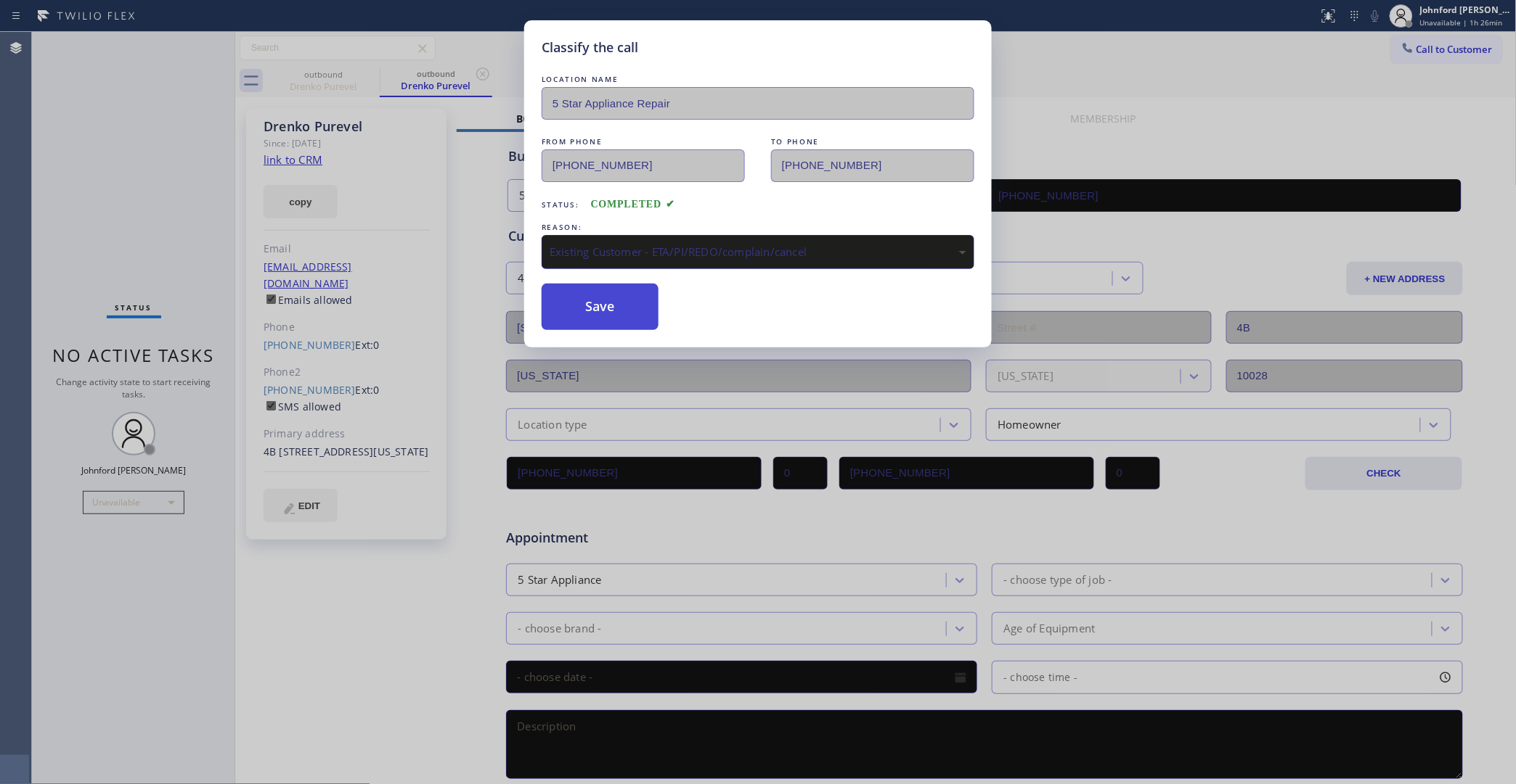
click at [601, 309] on button "Save" at bounding box center [599, 306] width 117 height 47
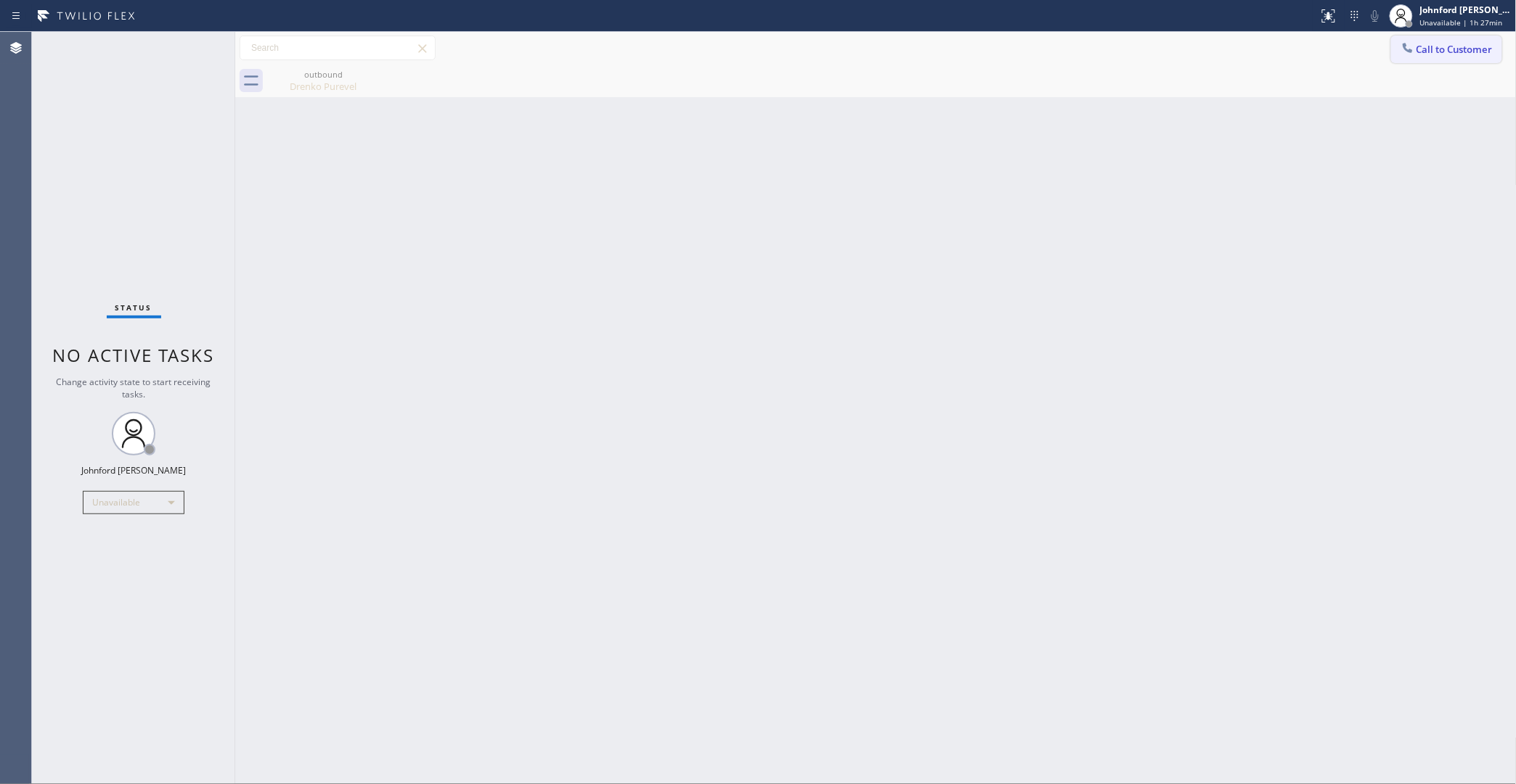
click at [1442, 47] on span "Call to Customer" at bounding box center [1455, 49] width 76 height 13
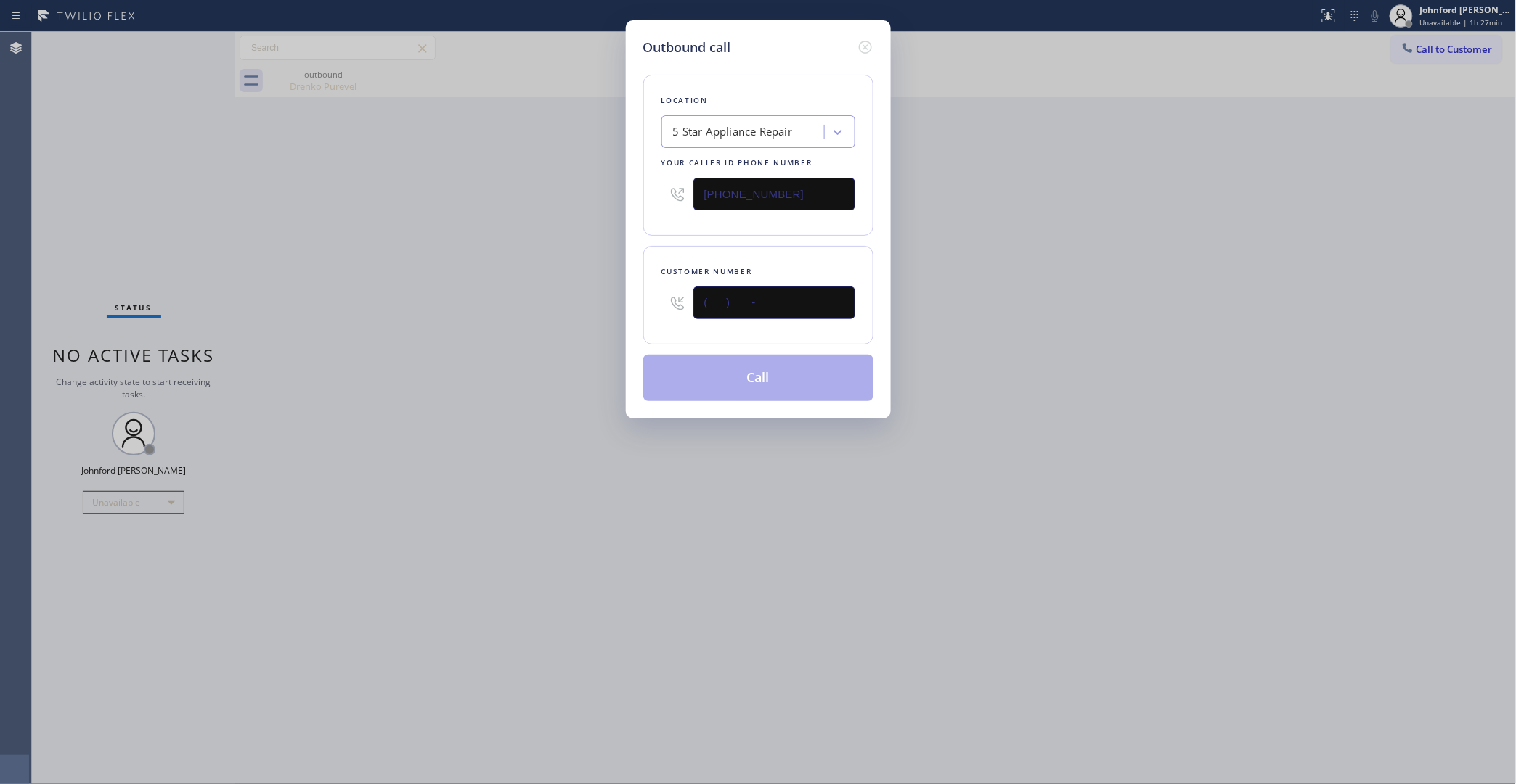
drag, startPoint x: 735, startPoint y: 291, endPoint x: 563, endPoint y: 307, distance: 172.7
click at [589, 305] on div "Outbound call Location 5 Star Appliance Repair Your caller id phone number [PHO…" at bounding box center [758, 392] width 1516 height 784
paste input "323) 428-5495"
type input "(323) 428-5495"
drag, startPoint x: 668, startPoint y: 196, endPoint x: 444, endPoint y: 225, distance: 225.9
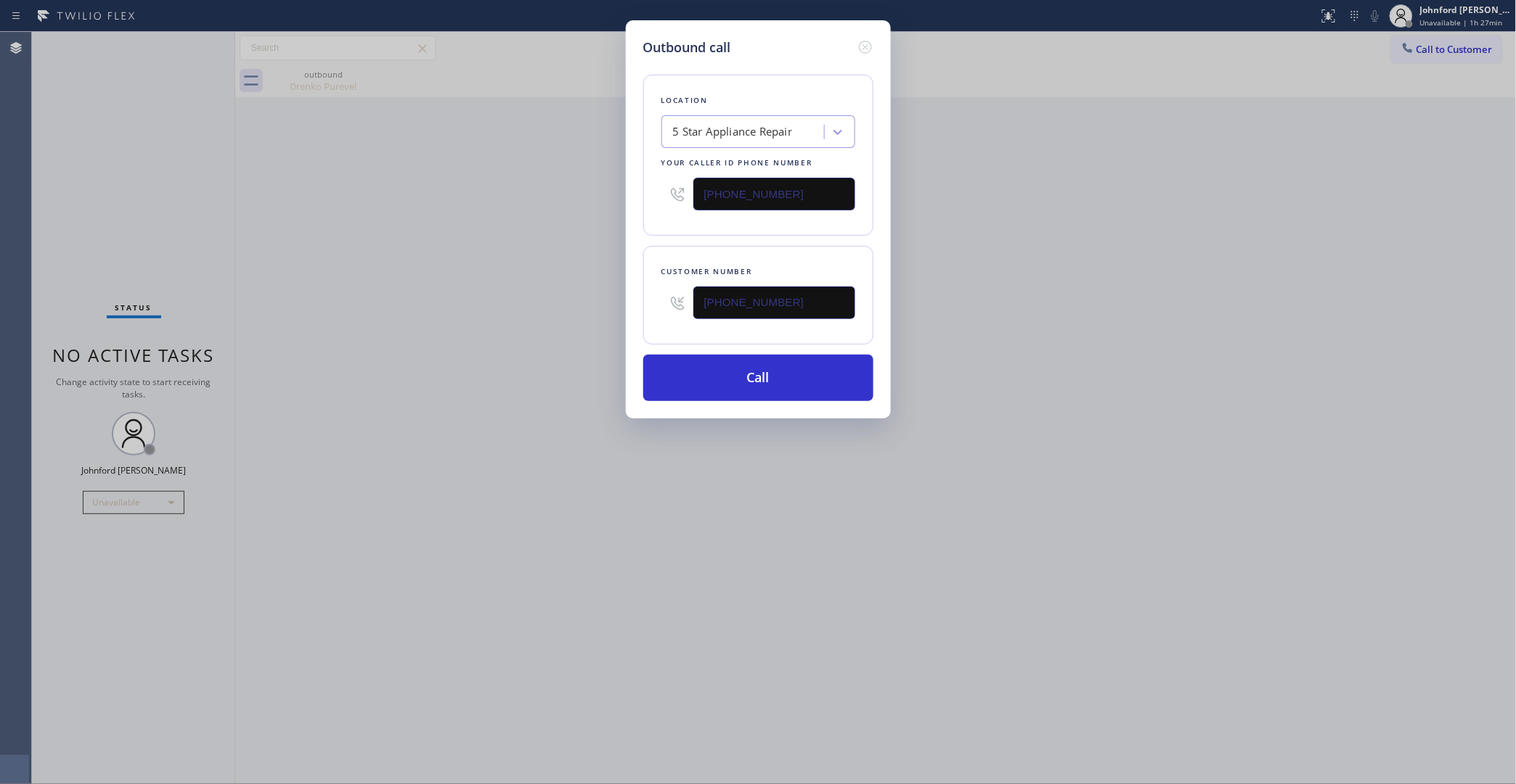
click at [516, 206] on div "Outbound call Location 5 Star Appliance Repair Your caller id phone number (855…" at bounding box center [758, 392] width 1516 height 784
paste input "8) 800-3094"
type input "(858) 800-3094"
click at [375, 241] on div "Outbound call Location 5 Star Appliance Repair Your caller id phone number (858…" at bounding box center [758, 392] width 1516 height 784
click at [705, 379] on button "Call" at bounding box center [758, 377] width 230 height 47
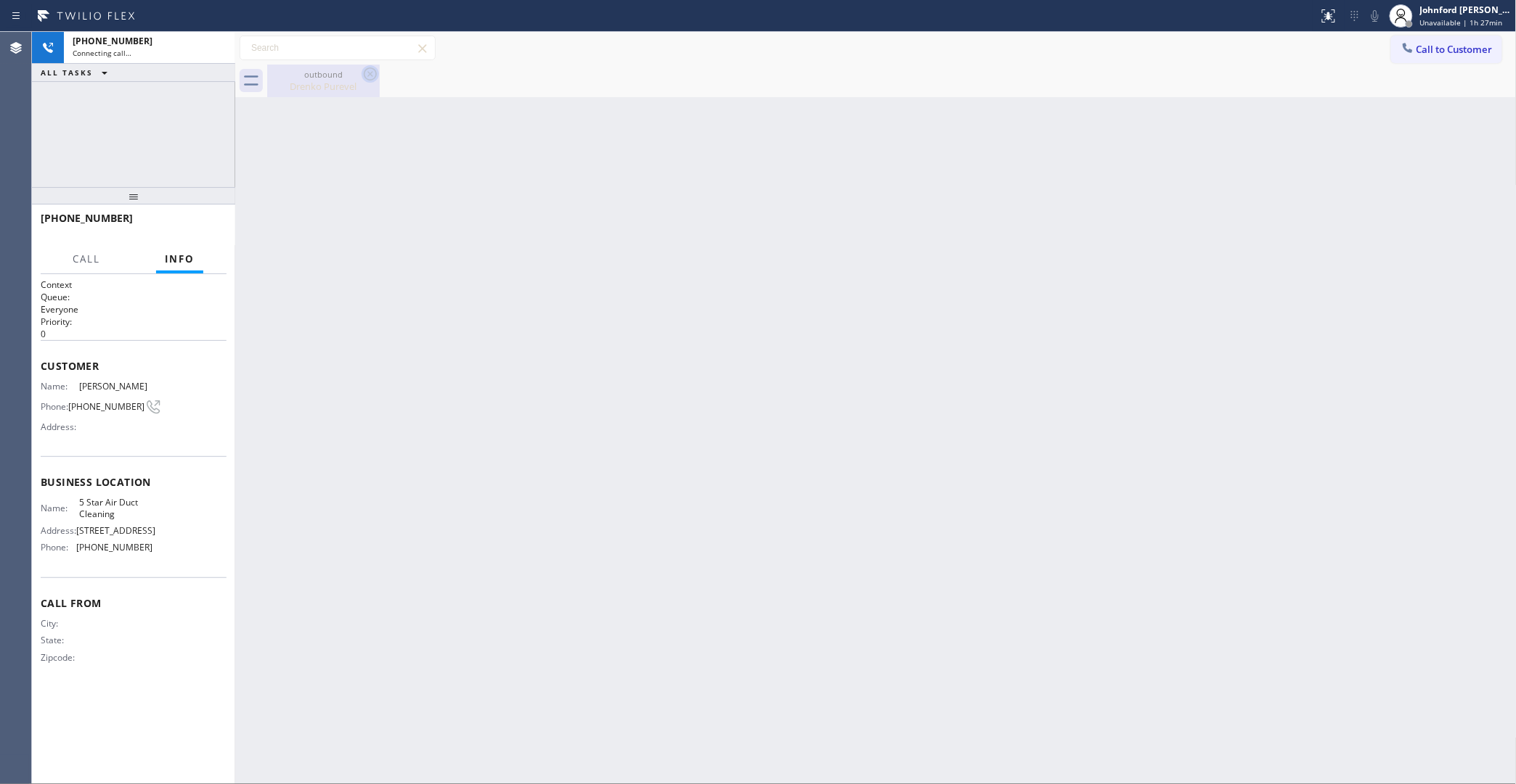
click at [371, 75] on icon at bounding box center [370, 73] width 13 height 13
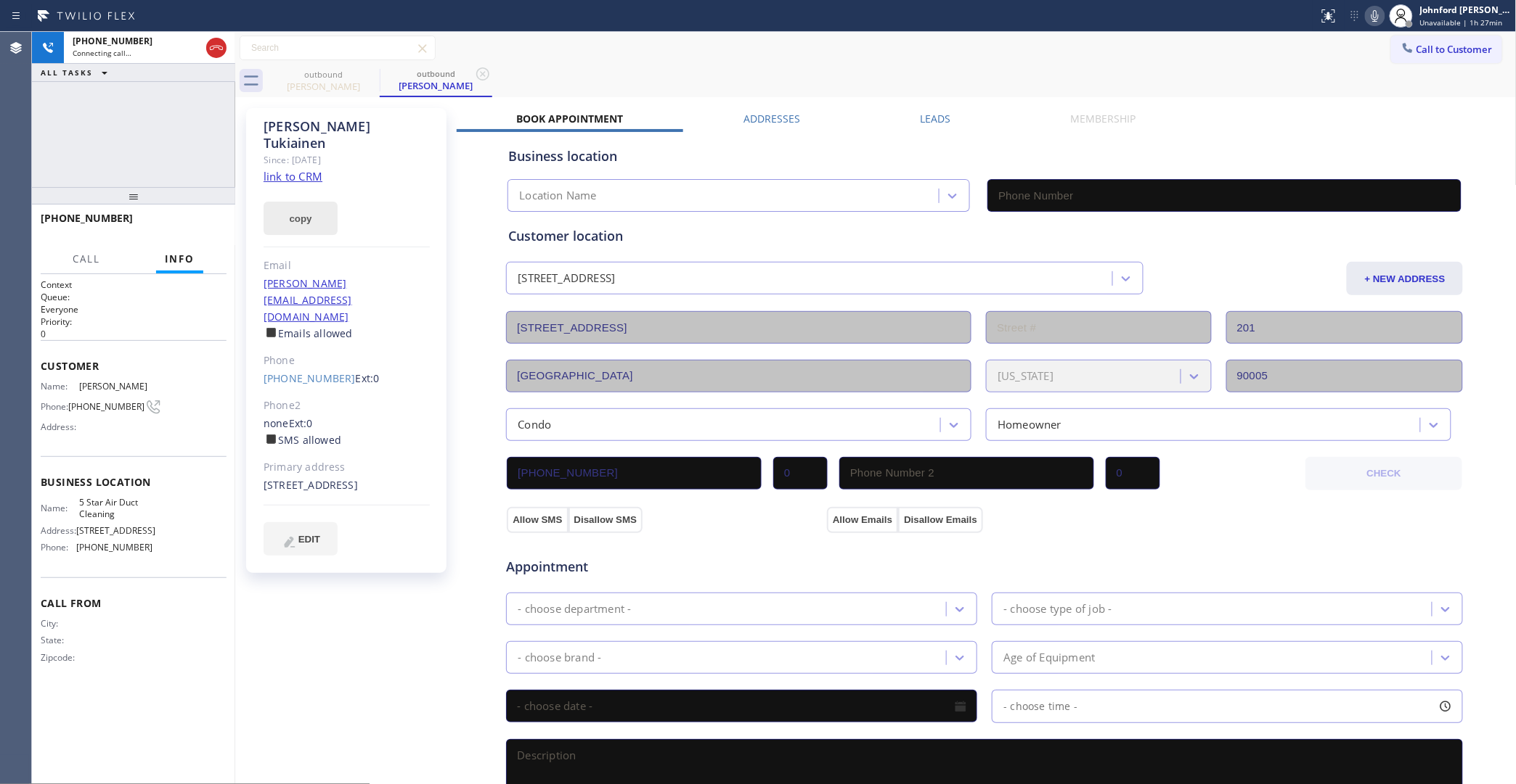
click at [304, 202] on button "copy" at bounding box center [300, 219] width 74 height 34
click at [306, 169] on link "link to CRM" at bounding box center [293, 176] width 59 height 15
type input "(858) 800-3094"
click at [197, 226] on span "HANG UP" at bounding box center [193, 225] width 44 height 10
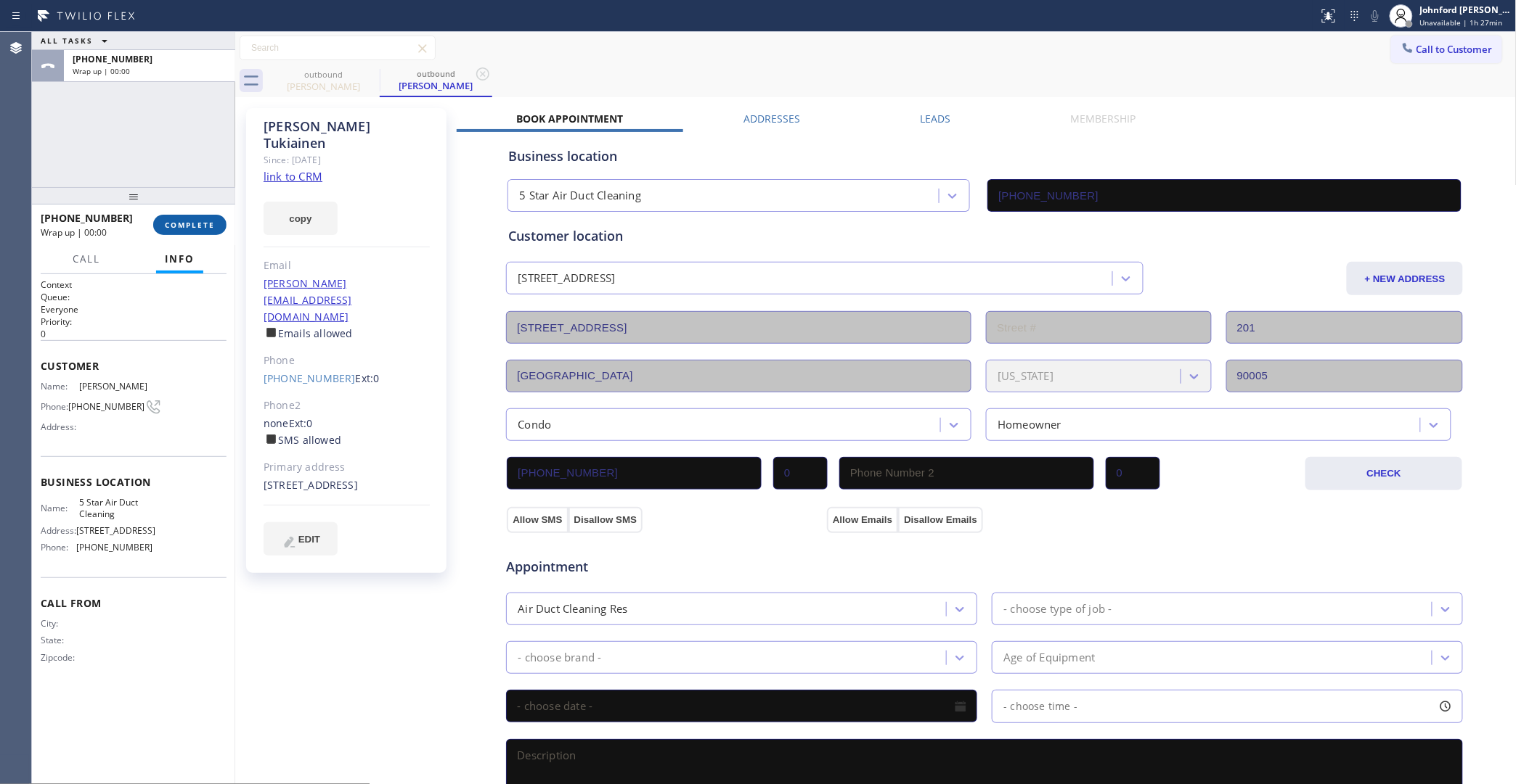
click at [194, 223] on span "COMPLETE" at bounding box center [190, 225] width 50 height 10
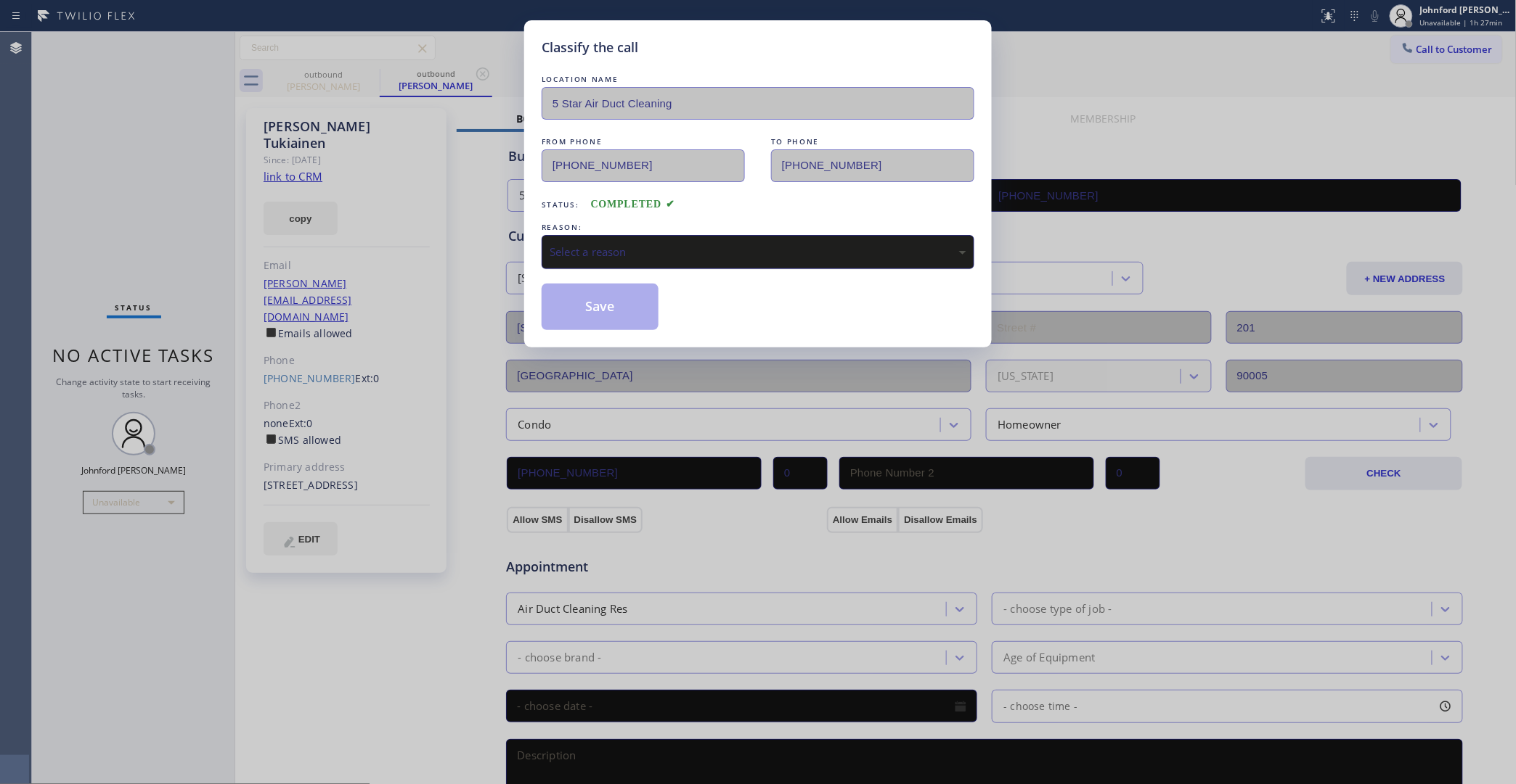
click at [650, 248] on div "Select a reason" at bounding box center [758, 252] width 417 height 17
drag, startPoint x: 615, startPoint y: 309, endPoint x: 935, endPoint y: 109, distance: 377.4
click at [615, 306] on button "Save" at bounding box center [599, 306] width 117 height 47
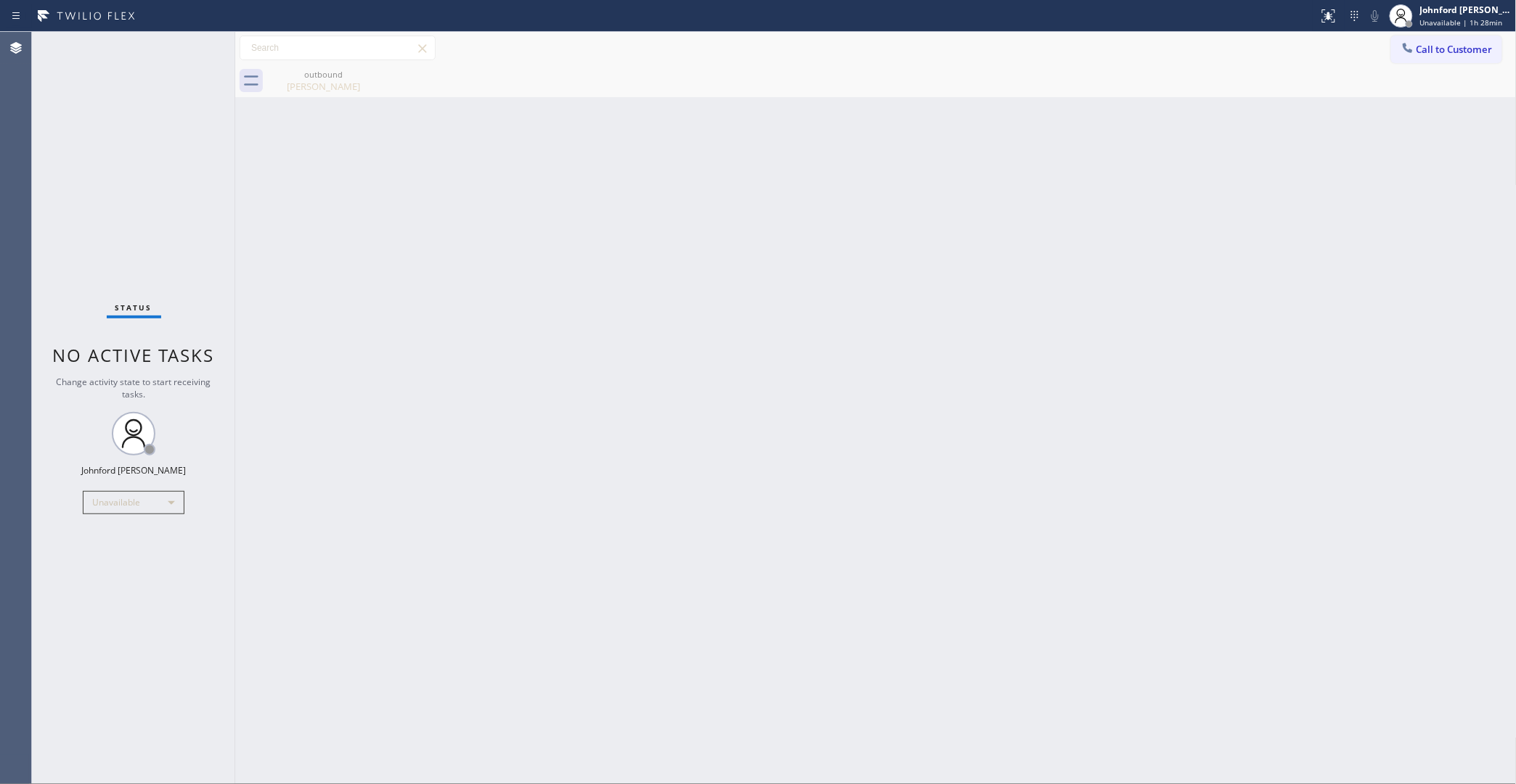
click at [1472, 44] on button "Call to Customer" at bounding box center [1446, 50] width 111 height 28
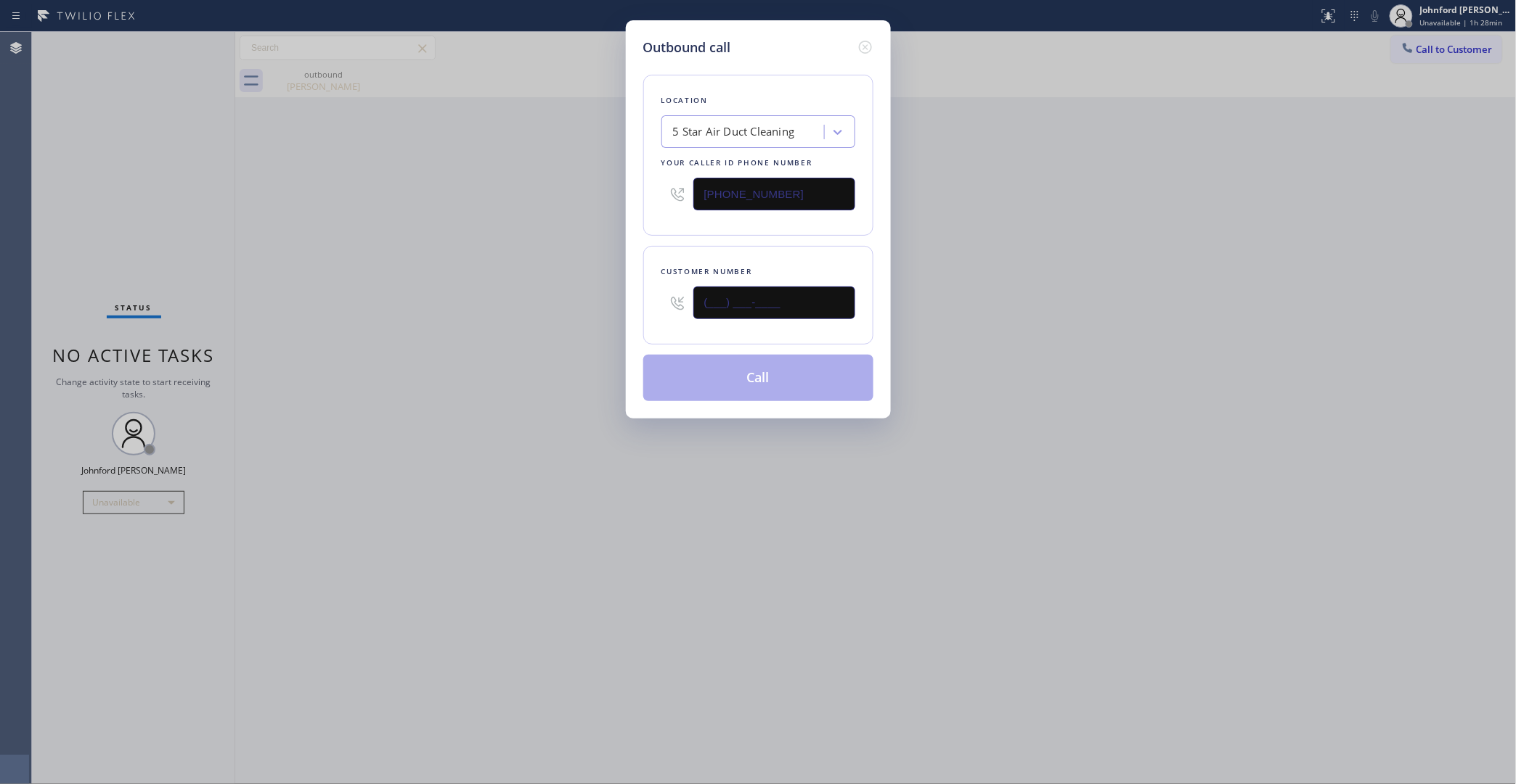
drag, startPoint x: 779, startPoint y: 297, endPoint x: 541, endPoint y: 306, distance: 238.2
click at [545, 306] on div "Outbound call Location 5 Star Air Duct Cleaning Your caller id phone number (85…" at bounding box center [758, 392] width 1516 height 784
paste input "714) 393-2899"
type input "(714) 393-2899"
click at [501, 314] on div "Outbound call Location 5 Star Air Duct Cleaning Your caller id phone number (85…" at bounding box center [758, 392] width 1516 height 784
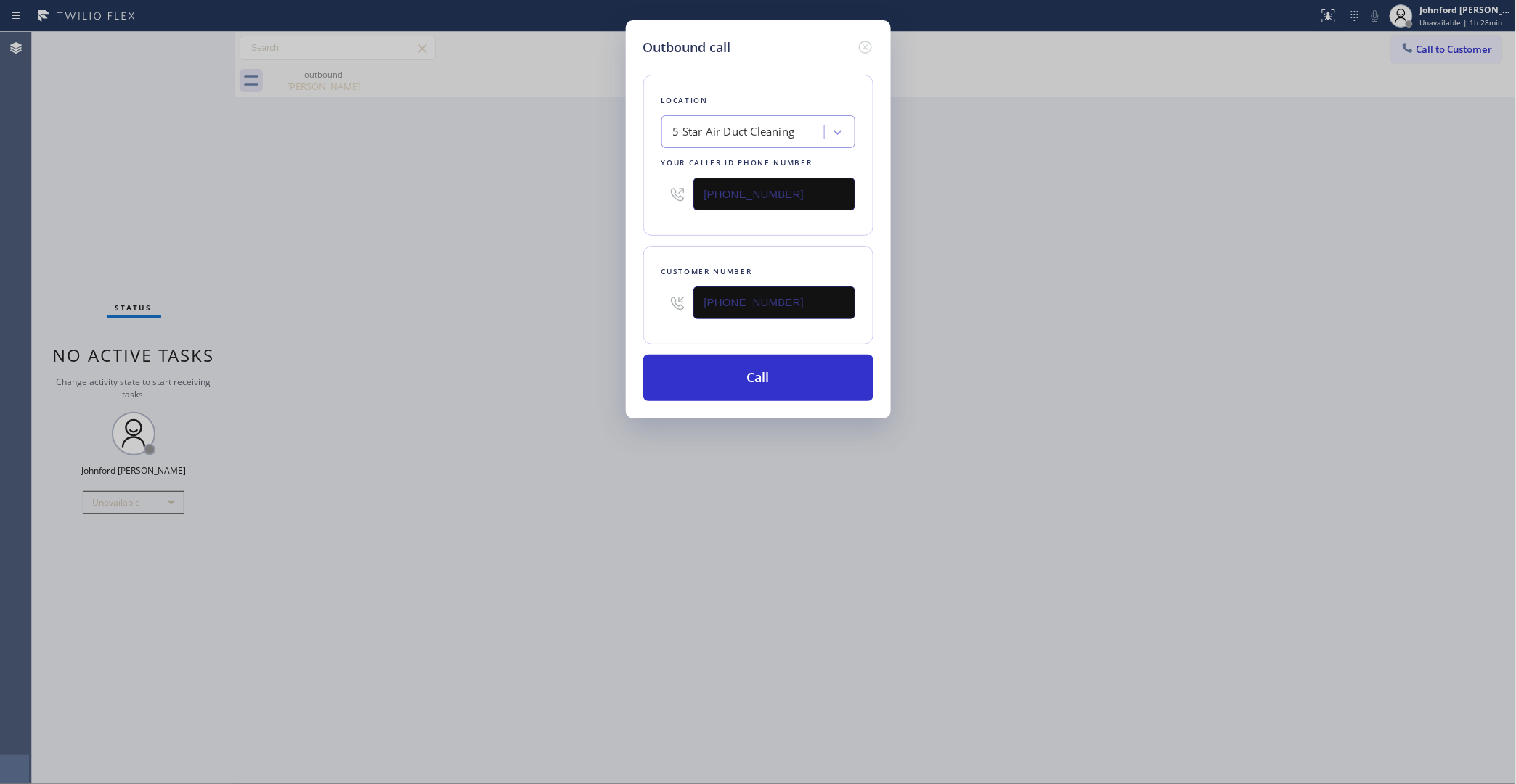
drag, startPoint x: 667, startPoint y: 214, endPoint x: 517, endPoint y: 238, distance: 151.9
click at [554, 230] on div "Outbound call Location 5 Star Air Duct Cleaning Your caller id phone number (85…" at bounding box center [758, 392] width 1516 height 784
paste input "5) 731-4952"
type input "[PHONE_NUMBER]"
click at [399, 261] on div "Outbound call Location 5 Star Air Duct Cleaning Your caller id phone number (85…" at bounding box center [758, 392] width 1516 height 784
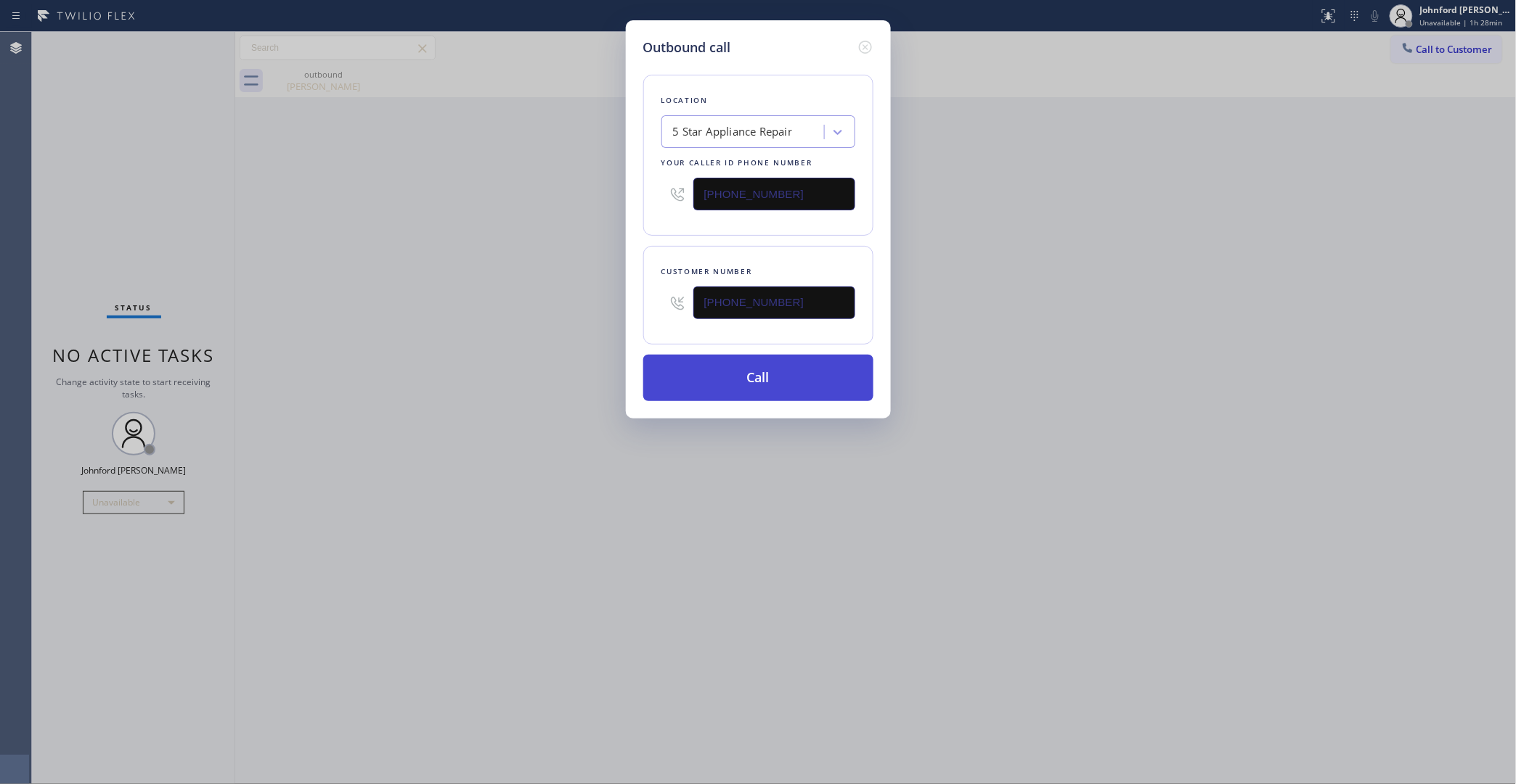
click at [680, 379] on button "Call" at bounding box center [758, 377] width 230 height 47
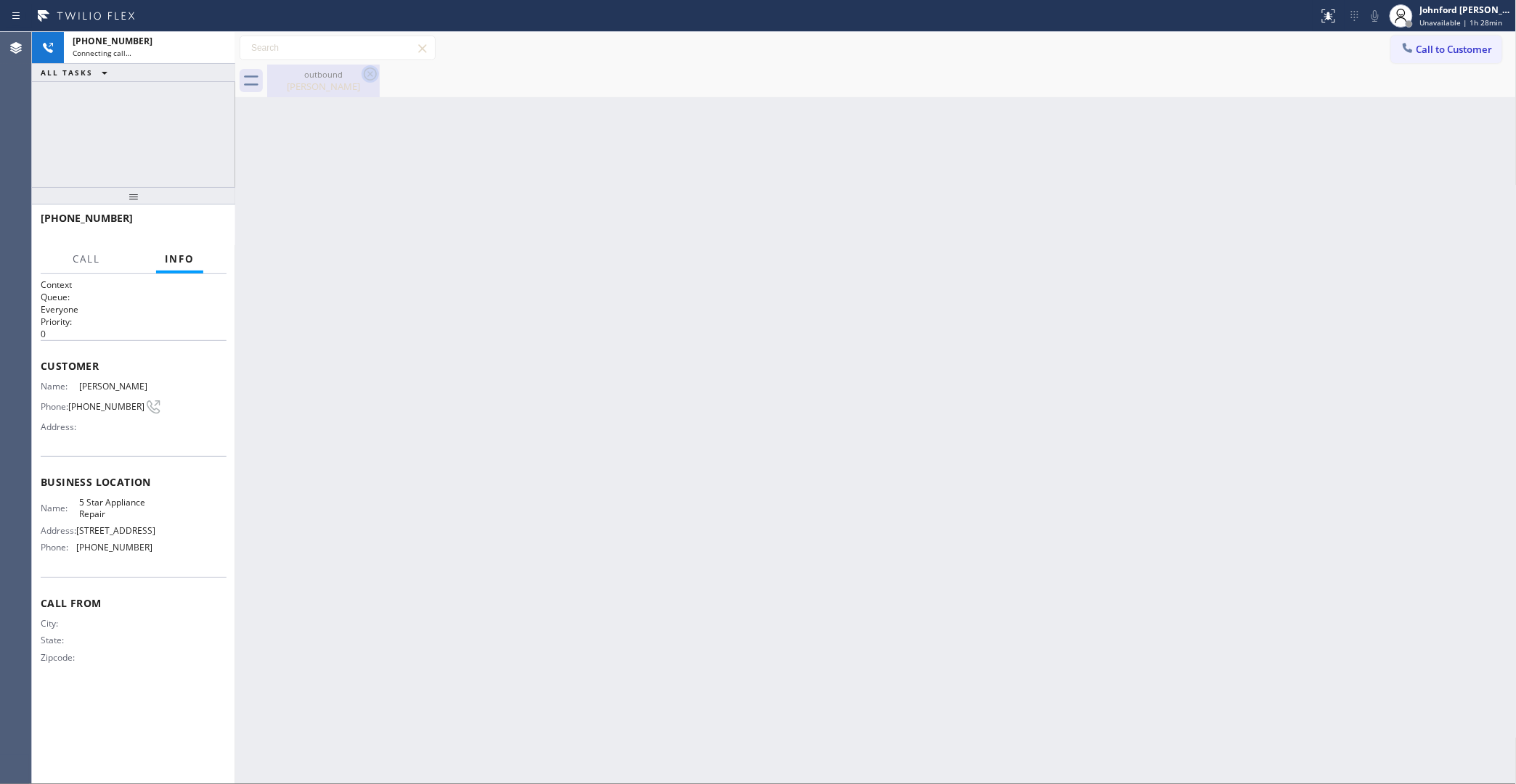
click at [368, 70] on icon at bounding box center [370, 73] width 18 height 18
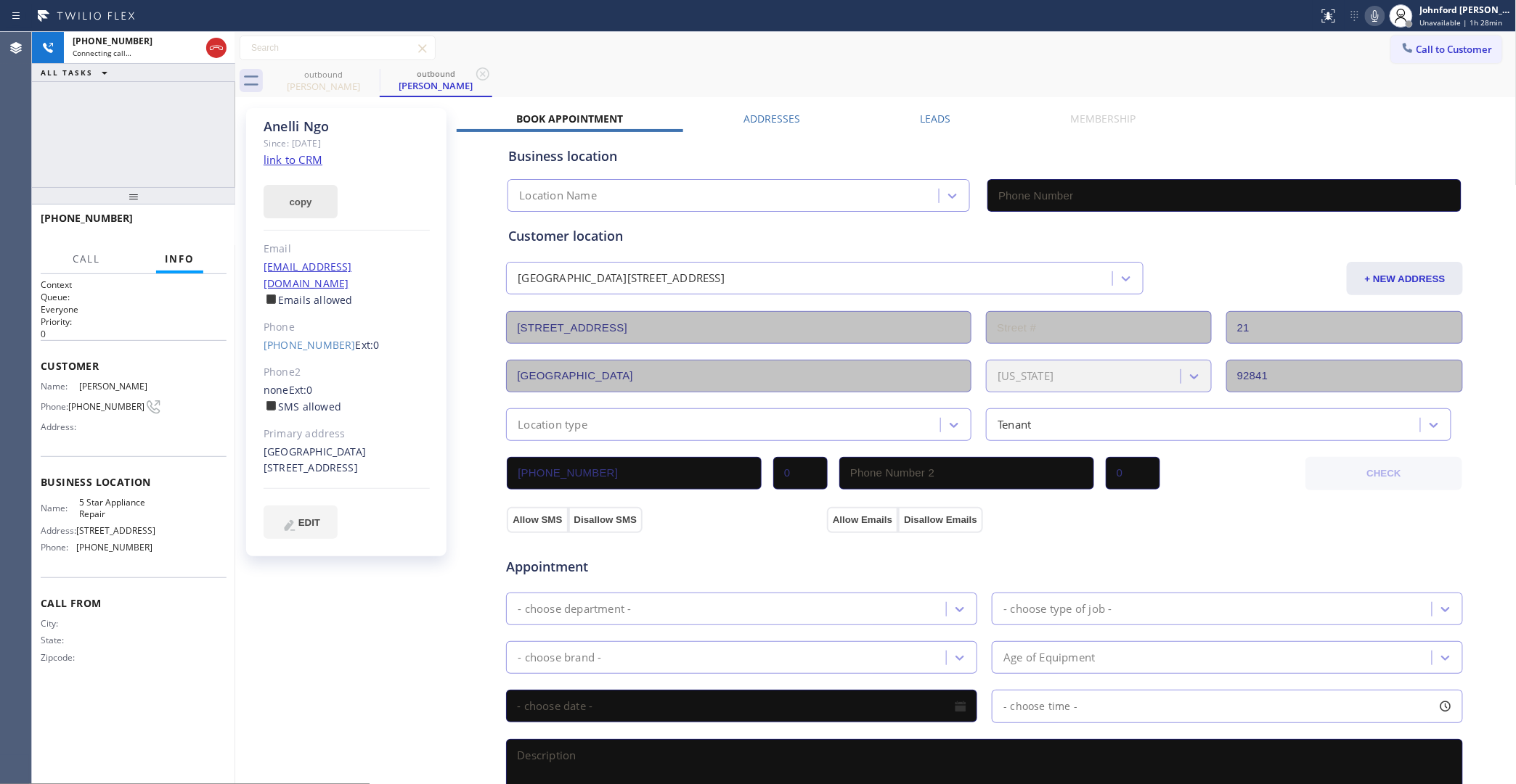
click at [307, 196] on button "copy" at bounding box center [300, 202] width 74 height 34
type input "[PHONE_NUMBER]"
click at [307, 154] on link "link to CRM" at bounding box center [293, 159] width 59 height 15
click at [1381, 15] on icon at bounding box center [1375, 15] width 18 height 18
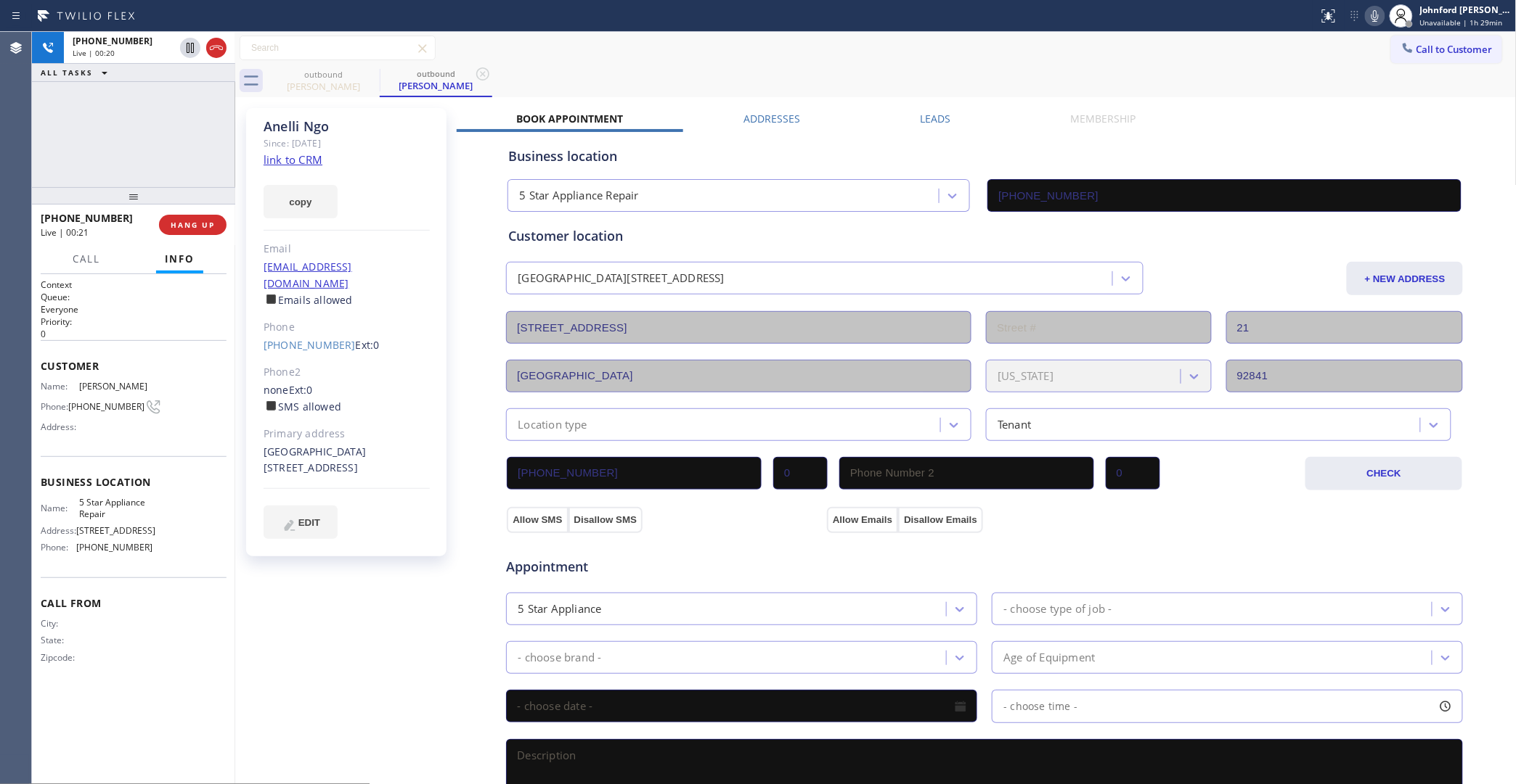
click at [1373, 15] on div at bounding box center [1375, 15] width 21 height 18
click at [1375, 15] on icon at bounding box center [1375, 15] width 18 height 18
drag, startPoint x: 131, startPoint y: 196, endPoint x: 131, endPoint y: 125, distance: 71.0
click at [131, 125] on div "+17143932899 Live | 01:46 ALL TASKS ALL TASKS ACTIVE TASKS TASKS IN WRAP UP +17…" at bounding box center [134, 408] width 203 height 753
click at [196, 219] on span "HANG UP" at bounding box center [193, 219] width 44 height 10
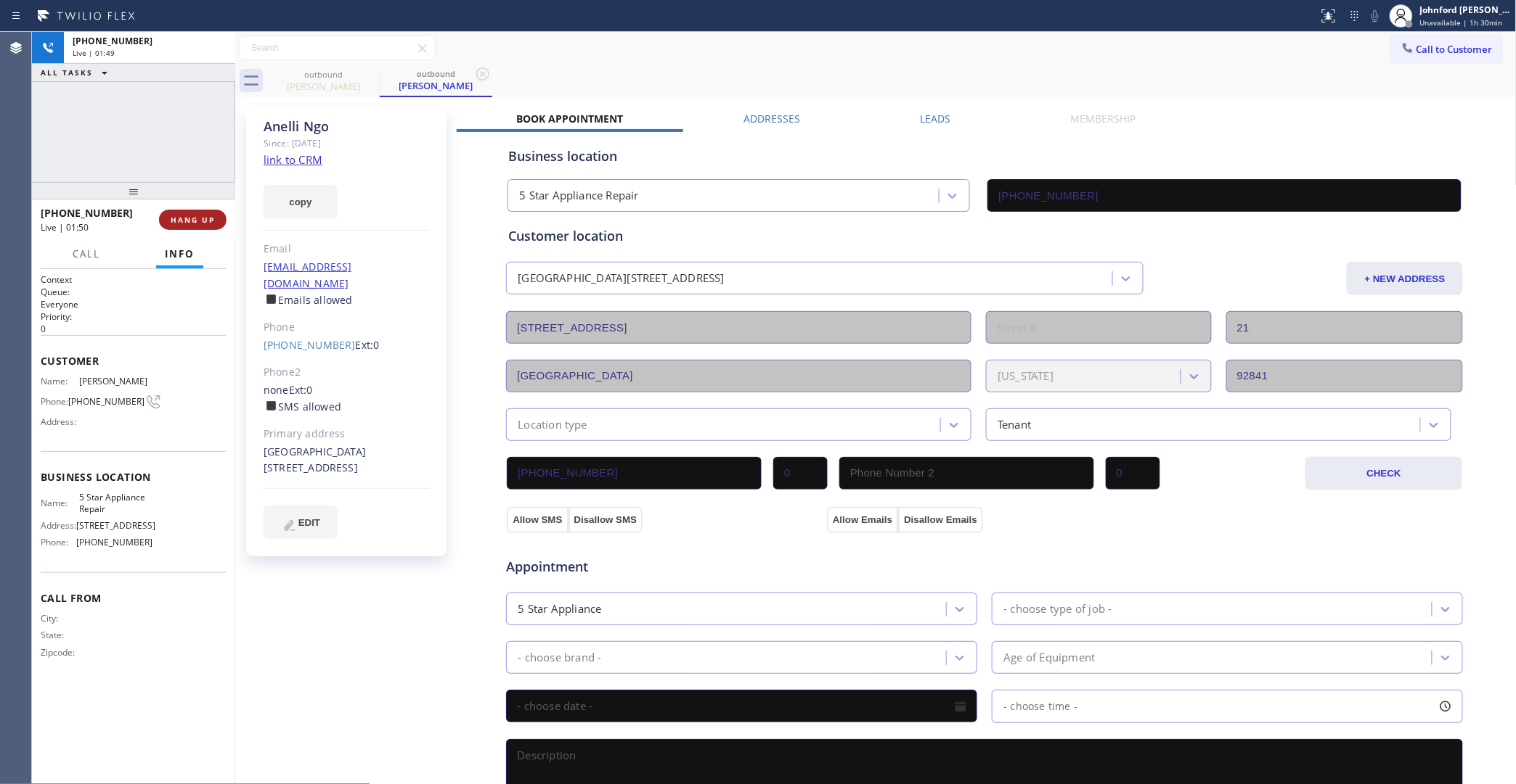
click at [196, 219] on span "HANG UP" at bounding box center [193, 219] width 44 height 10
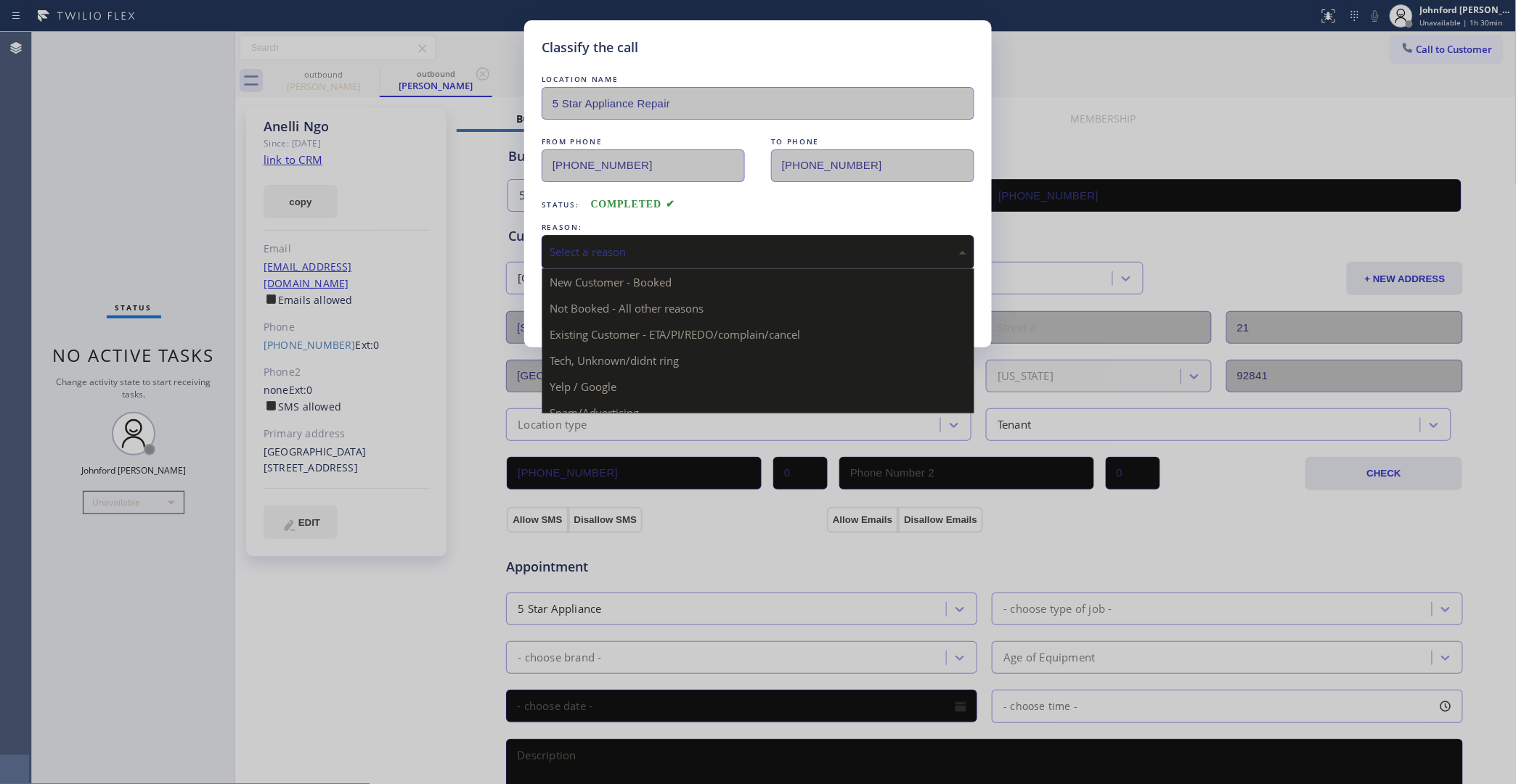
click at [568, 244] on div "Select a reason" at bounding box center [758, 252] width 417 height 17
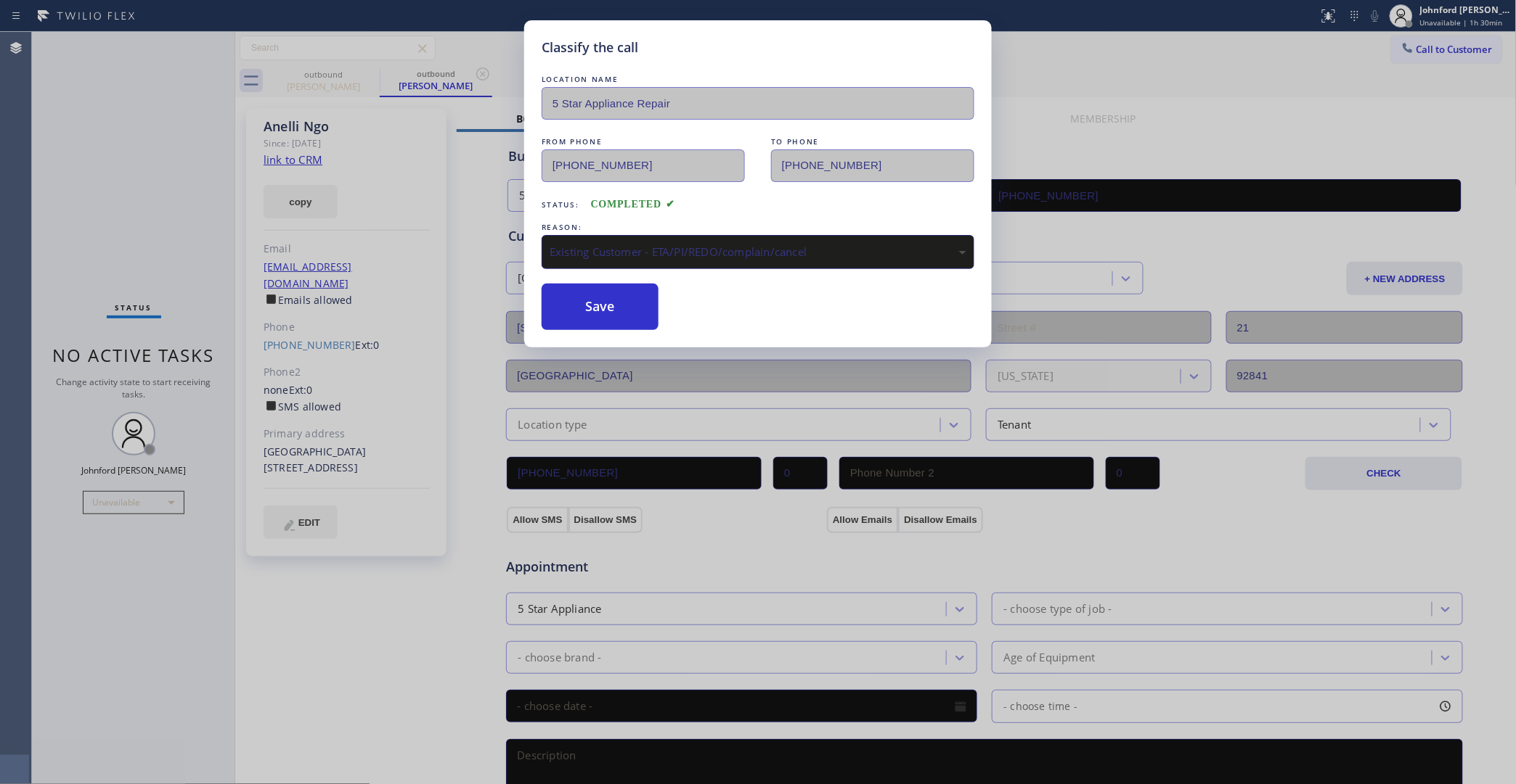
click at [593, 323] on button "Save" at bounding box center [599, 306] width 117 height 47
click at [594, 309] on button "Save" at bounding box center [599, 306] width 117 height 47
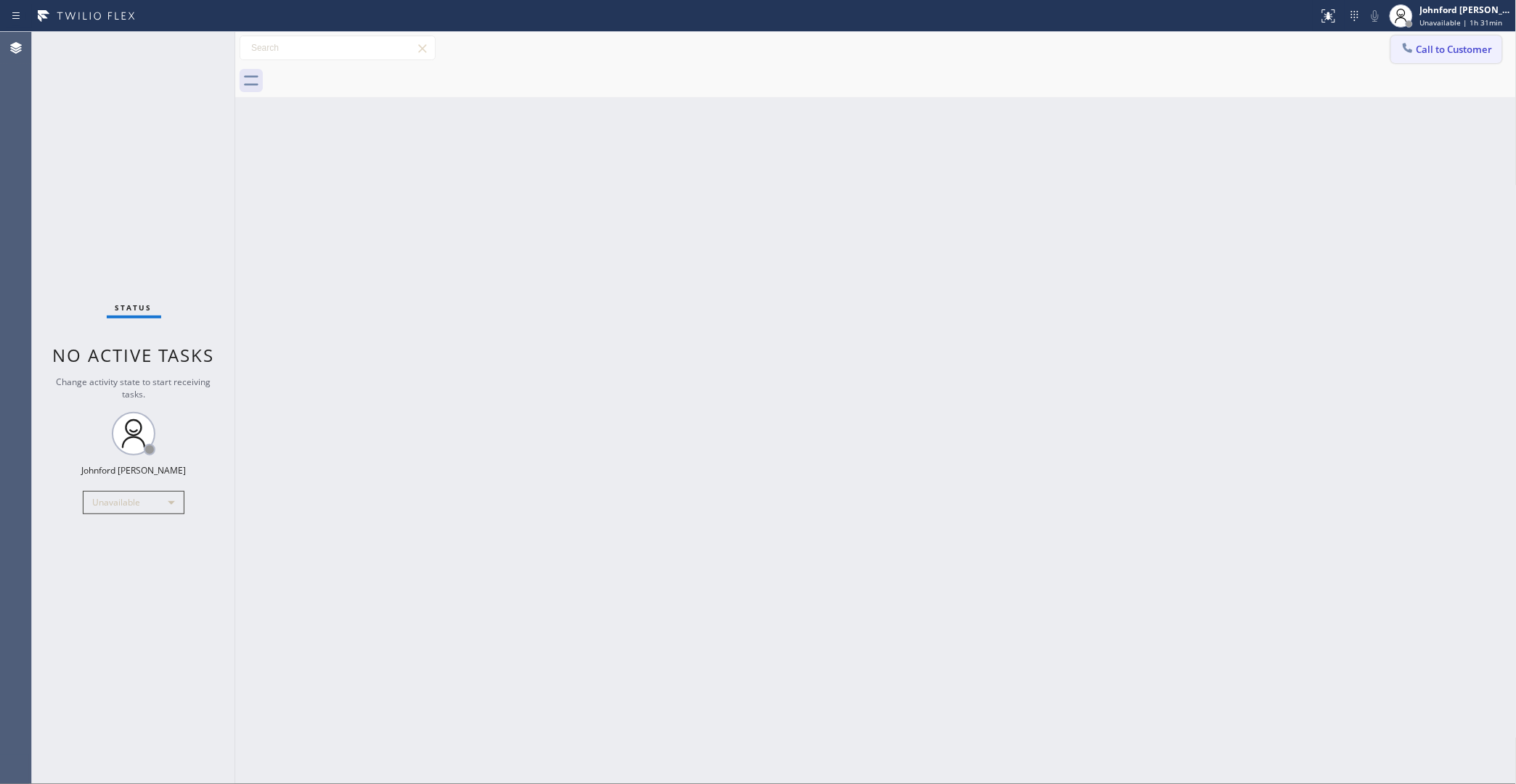
click at [1449, 53] on span "Call to Customer" at bounding box center [1455, 49] width 76 height 13
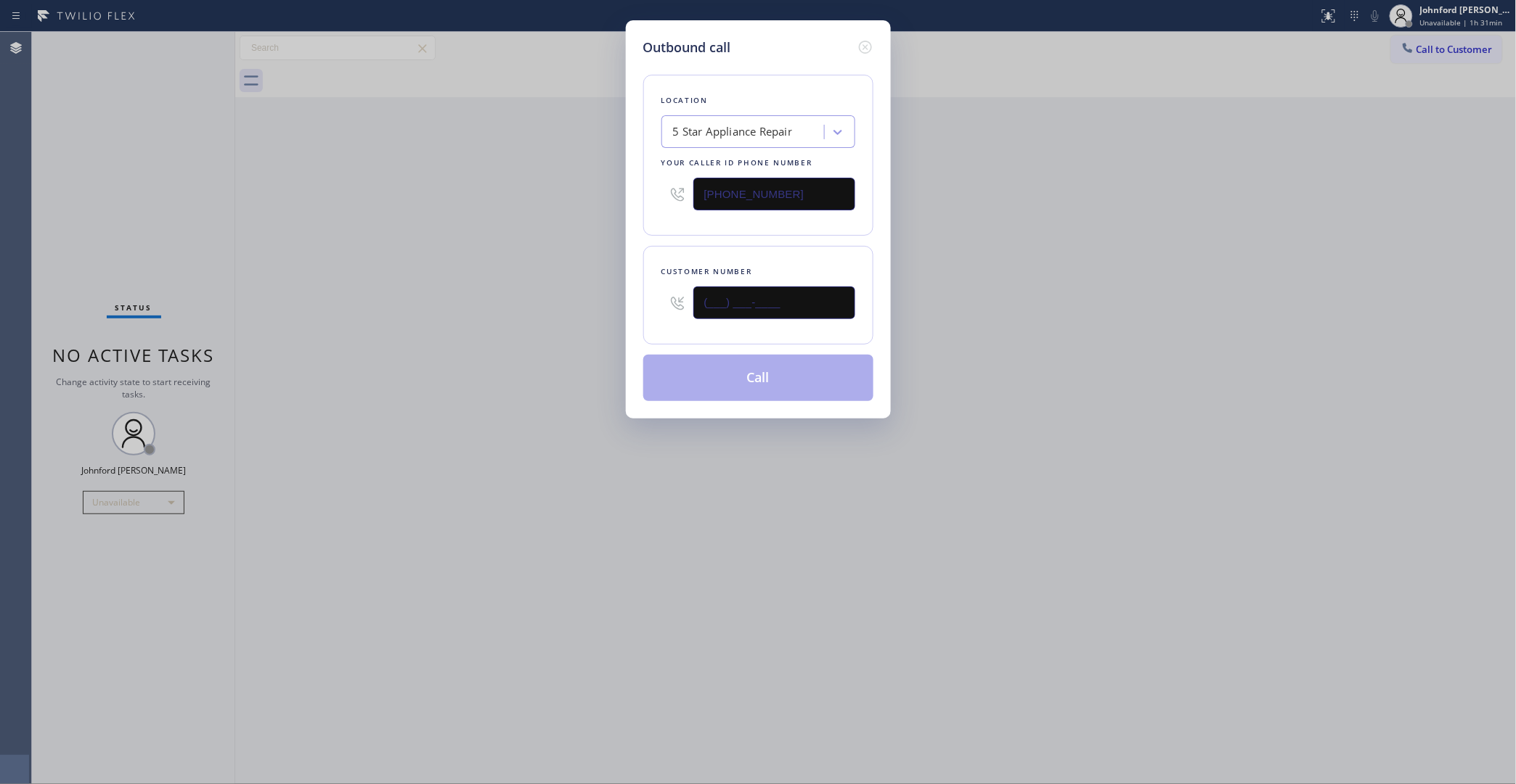
drag, startPoint x: 617, startPoint y: 309, endPoint x: 592, endPoint y: 309, distance: 25.0
click at [596, 309] on div "Outbound call Location 5 Star Appliance Repair Your caller id phone number [PHO…" at bounding box center [758, 392] width 1516 height 784
paste input "917) 566-2268"
type input "(917) 566-2268"
click at [1120, 392] on div "Outbound call Location 5 Star Appliance Repair Your caller id phone number (855…" at bounding box center [758, 392] width 1516 height 784
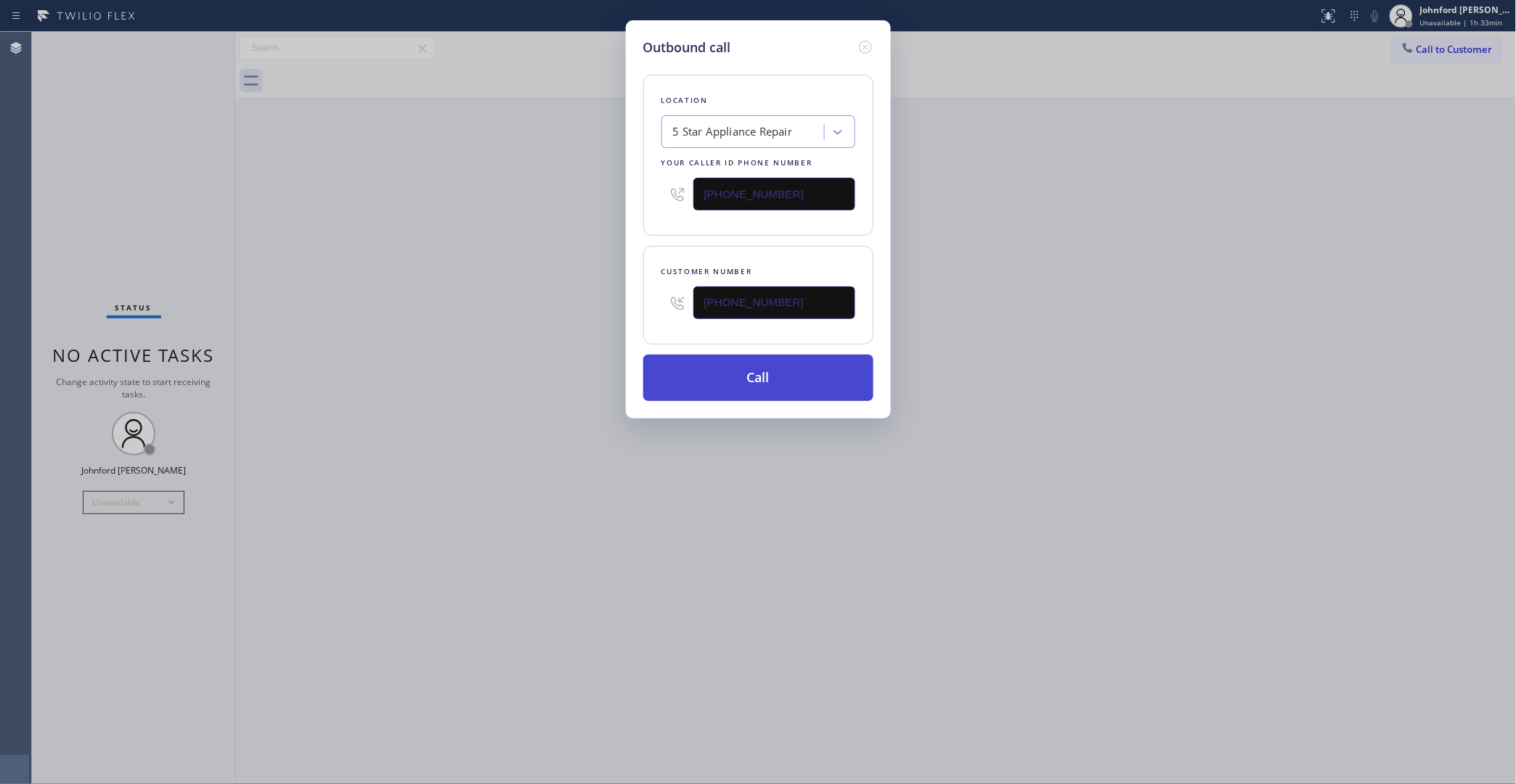
click at [783, 370] on button "Call" at bounding box center [758, 377] width 230 height 47
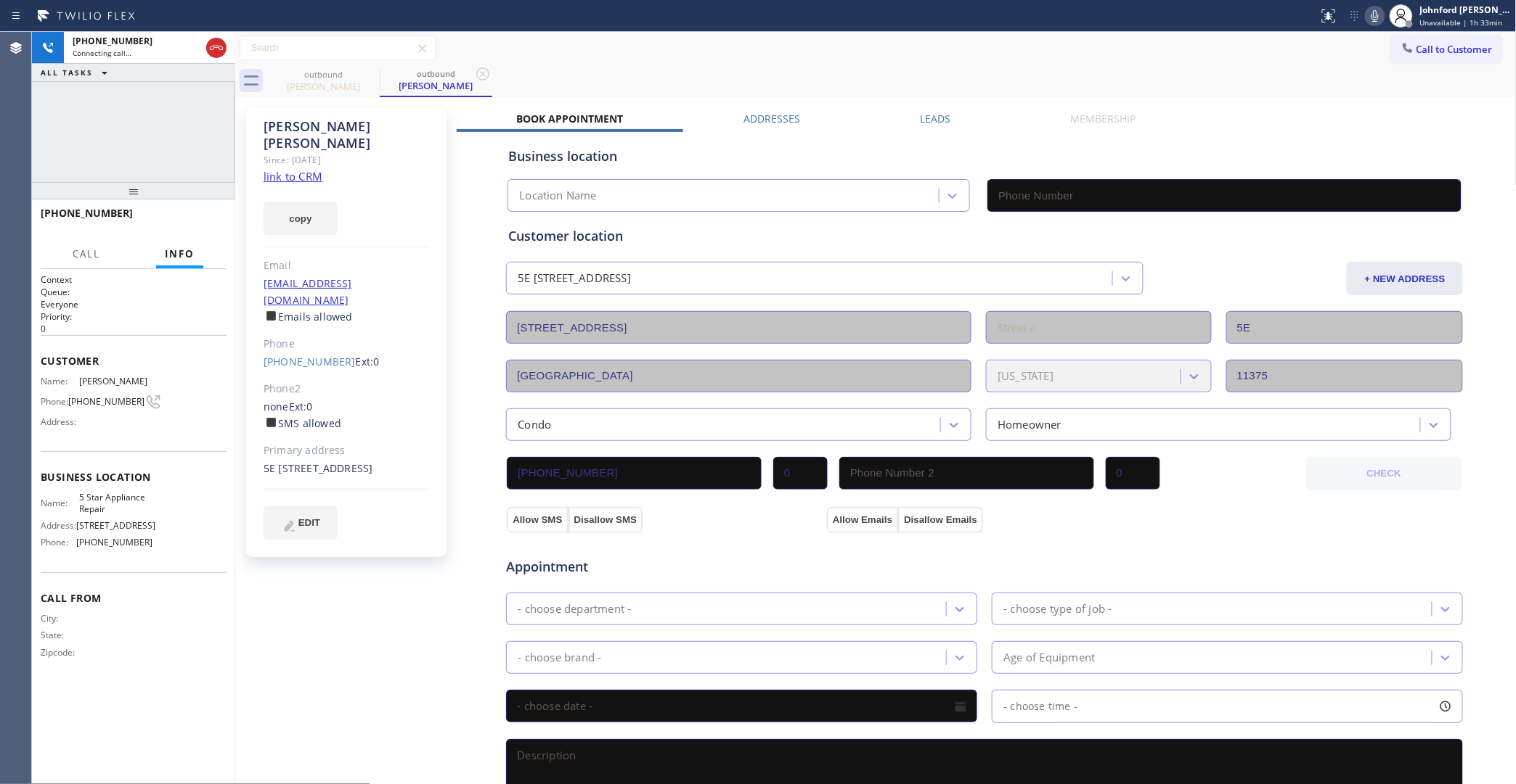
click at [303, 202] on button "copy" at bounding box center [300, 219] width 74 height 34
click at [303, 169] on link "link to CRM" at bounding box center [293, 176] width 59 height 15
type input "[PHONE_NUMBER]"
click at [222, 48] on icon at bounding box center [216, 48] width 13 height 5
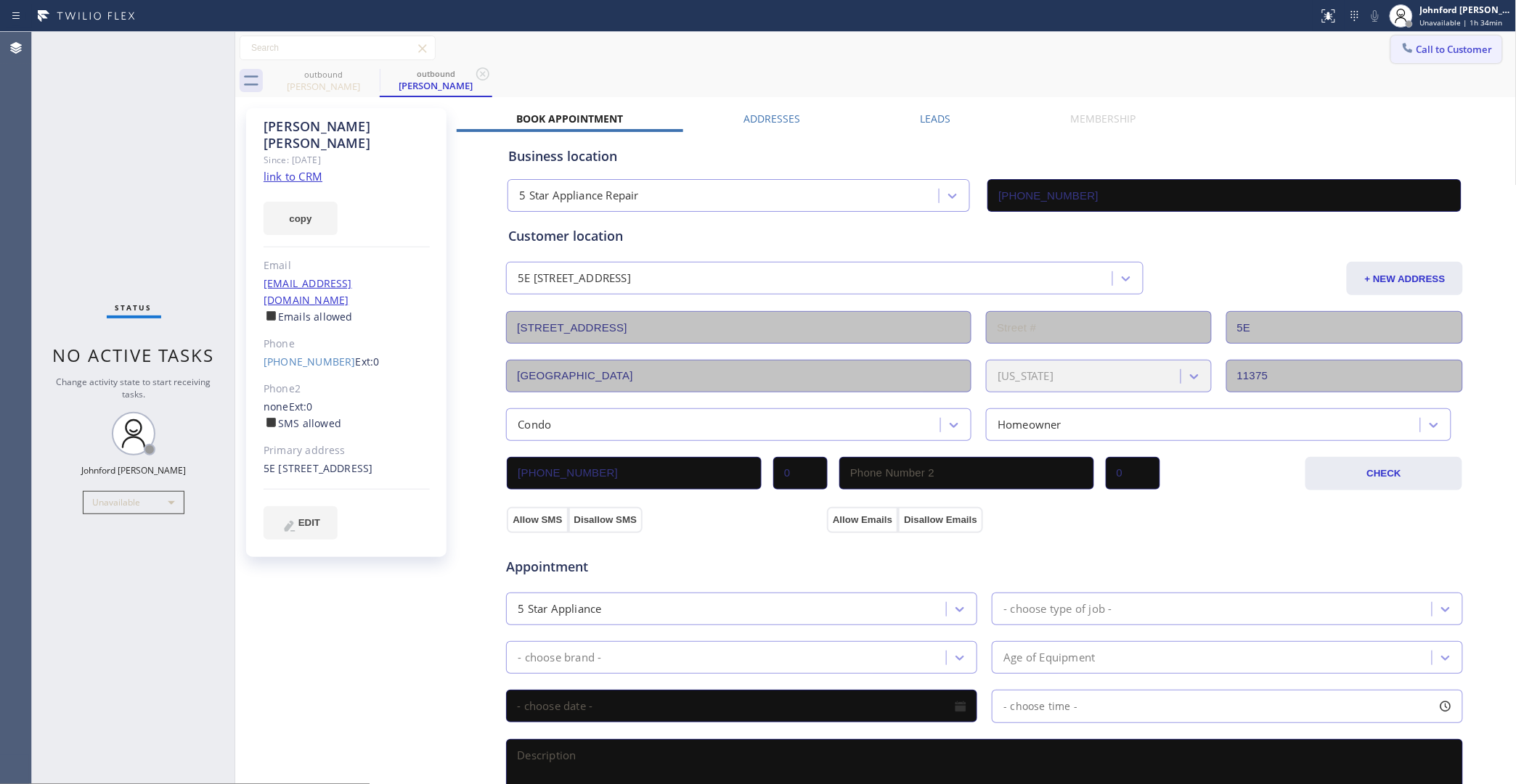
click at [1417, 53] on span "Call to Customer" at bounding box center [1455, 49] width 76 height 13
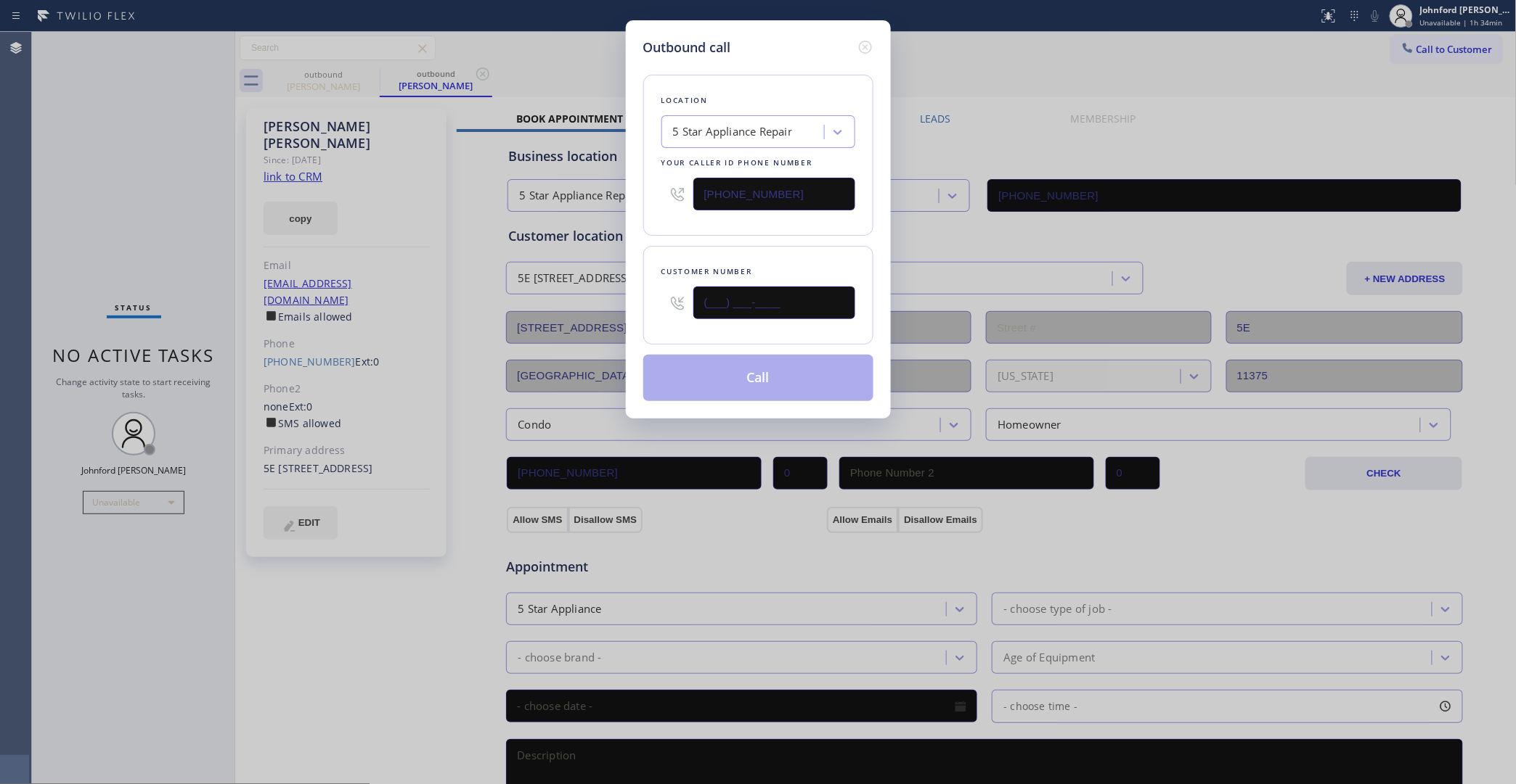
click at [662, 299] on div "(___) ___-____" at bounding box center [758, 303] width 194 height 47
paste input "323) 632-1310"
type input "(323) 632-1310"
drag, startPoint x: 777, startPoint y: 182, endPoint x: 613, endPoint y: 201, distance: 165.1
click at [613, 201] on div "Outbound call Location 5 Star Appliance Repair Your caller id phone number (855…" at bounding box center [758, 392] width 1516 height 784
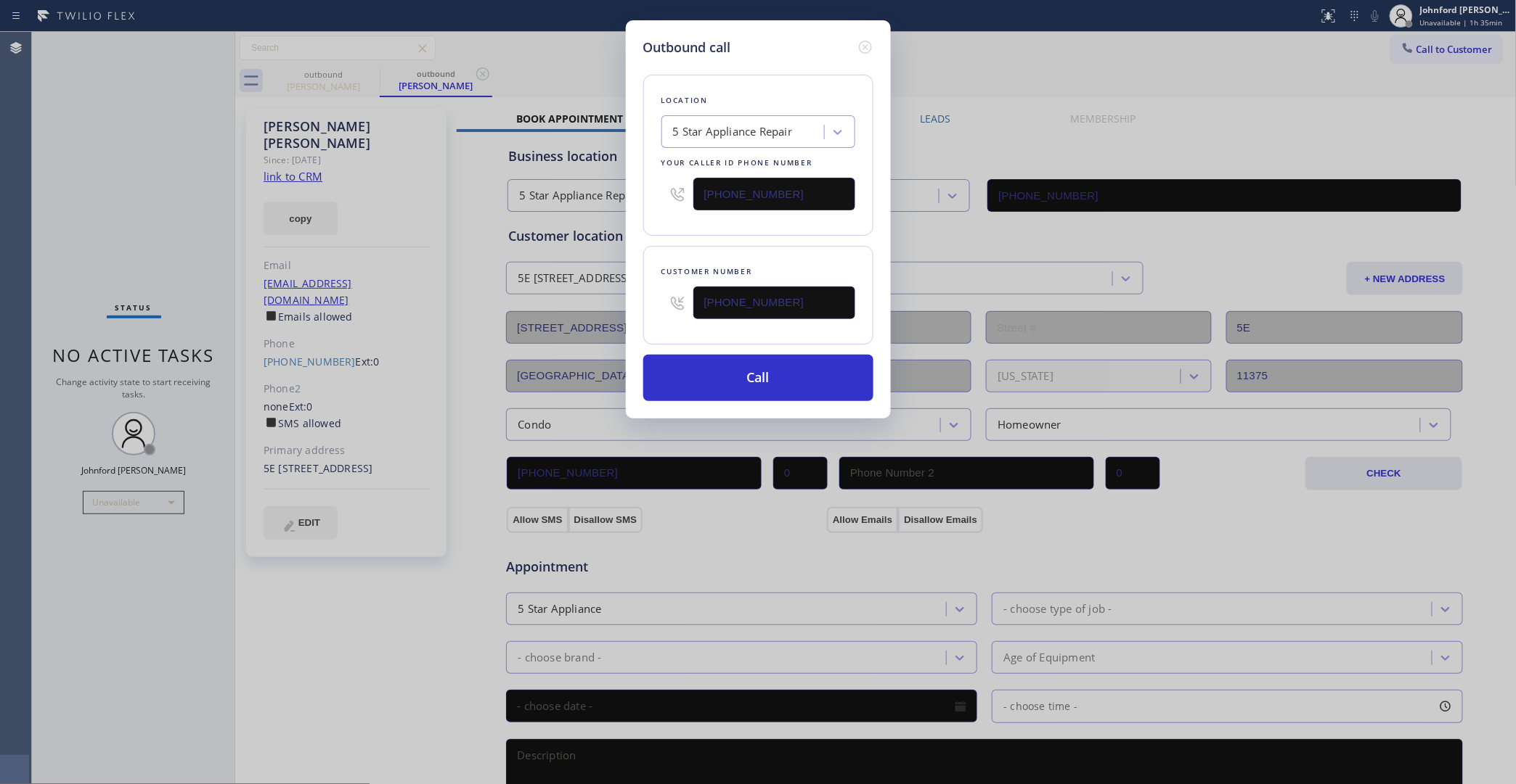
paste input "323) 991-9198"
type input "[PHONE_NUMBER]"
click at [748, 388] on button "Call" at bounding box center [758, 377] width 230 height 47
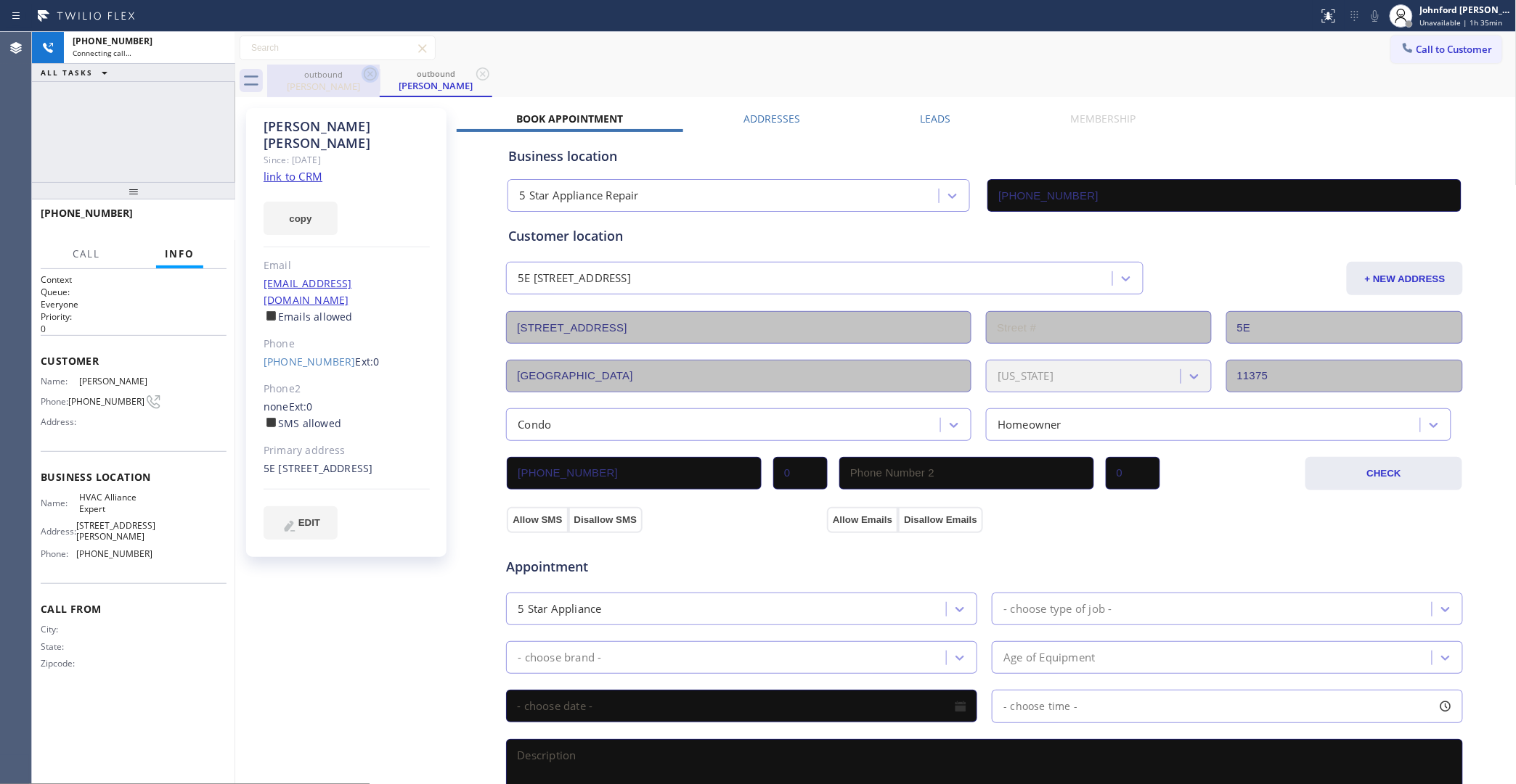
click at [375, 73] on icon at bounding box center [370, 73] width 18 height 18
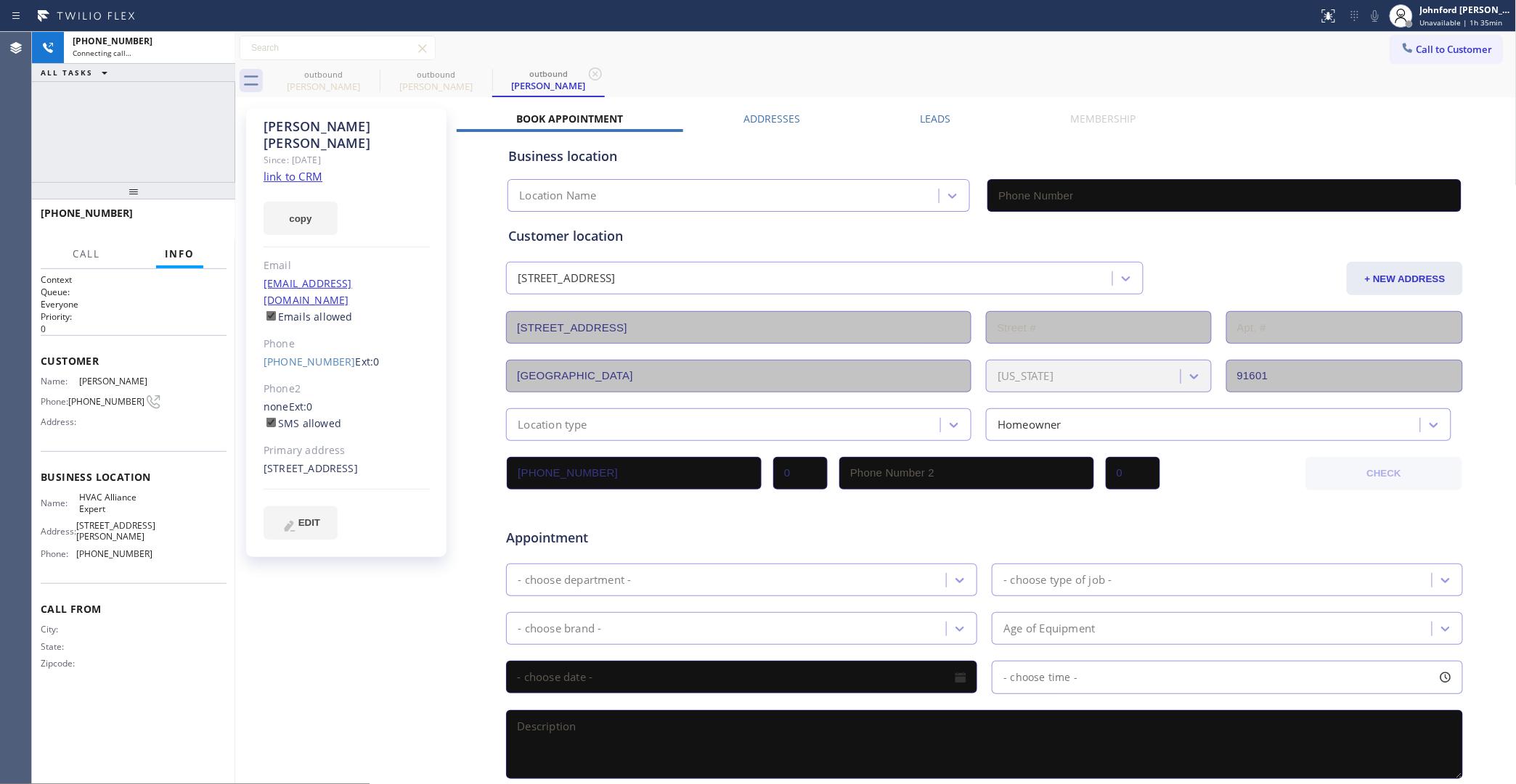
click at [0, 0] on icon at bounding box center [0, 0] width 0 height 0
type input "[PHONE_NUMBER]"
click at [298, 202] on button "copy" at bounding box center [300, 219] width 74 height 34
click at [309, 151] on div "Since: [DATE]" at bounding box center [346, 160] width 166 height 17
click at [309, 169] on link "link to CRM" at bounding box center [293, 176] width 59 height 15
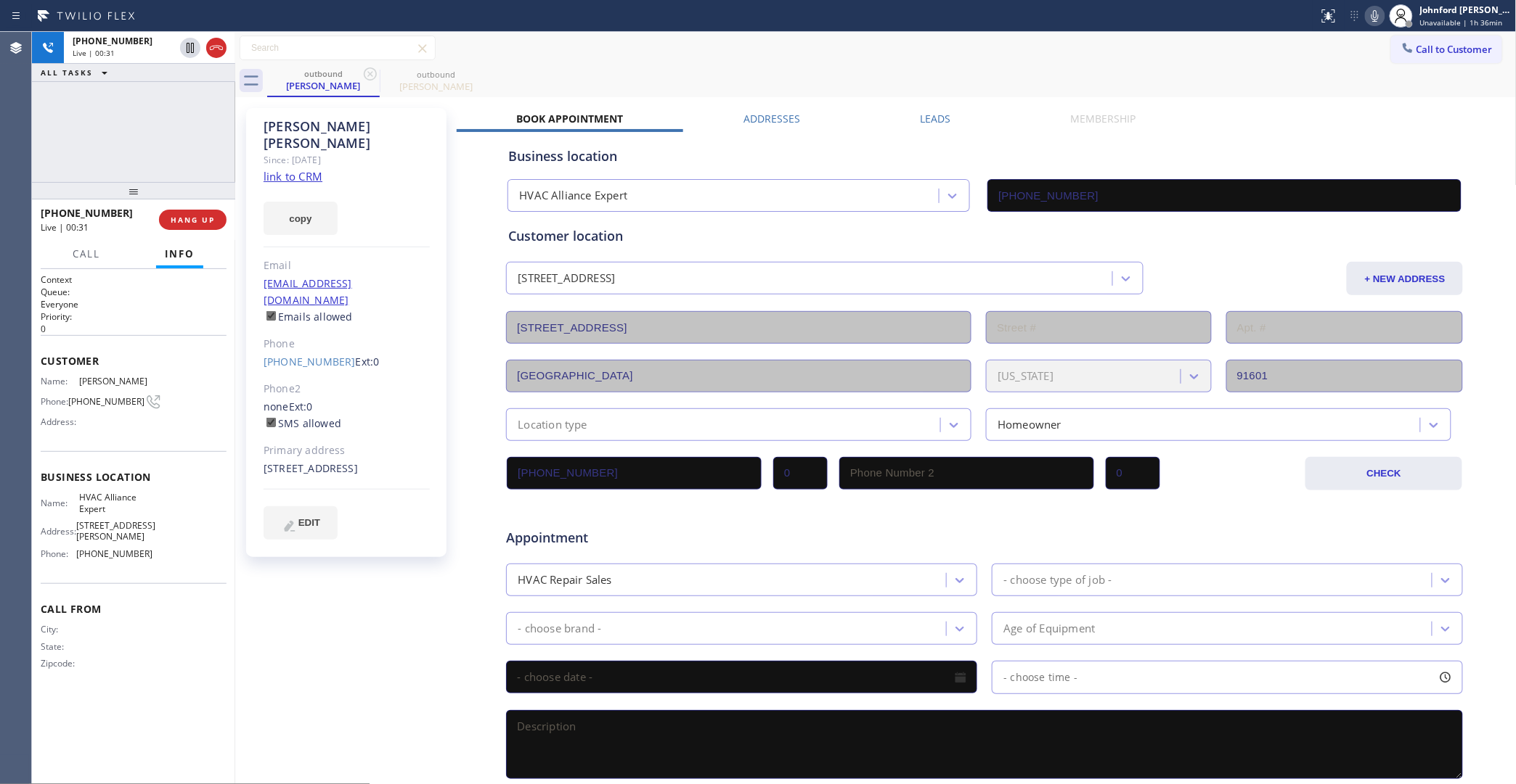
click at [1379, 21] on icon at bounding box center [1375, 15] width 18 height 18
click at [1379, 18] on icon at bounding box center [1375, 15] width 18 height 18
click at [1369, 13] on icon at bounding box center [1375, 15] width 18 height 18
click at [950, 125] on div "Leads" at bounding box center [935, 121] width 151 height 21
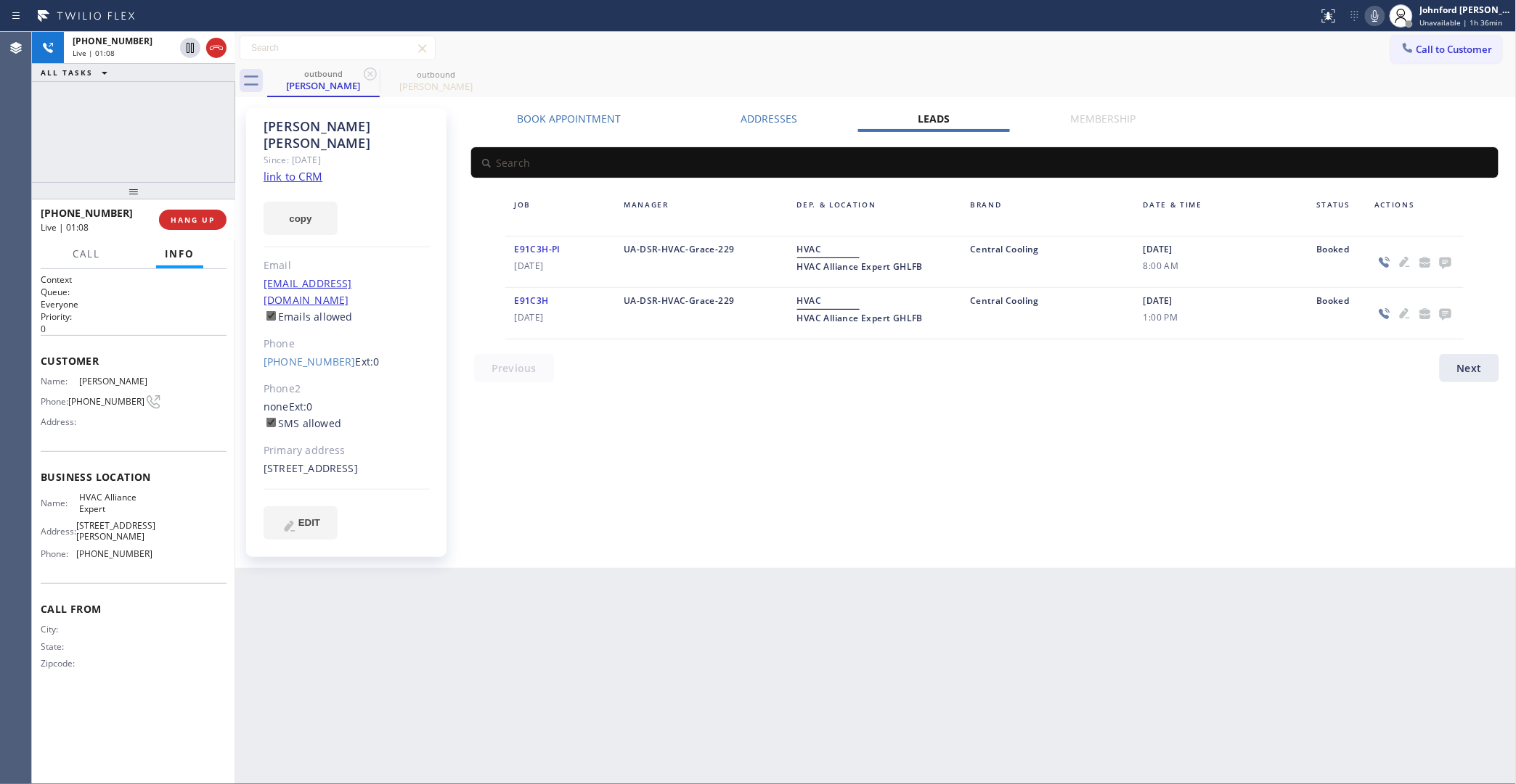
click at [1376, 18] on icon at bounding box center [1375, 15] width 18 height 18
click at [174, 136] on div "+13236321310 Live | 01:14 ALL TASKS ALL TASKS ACTIVE TASKS TASKS IN WRAP UP" at bounding box center [134, 107] width 203 height 151
click at [60, 132] on div "ALL TASKS ALL TASKS ACTIVE TASKS TASKS IN WRAP UP +13236321310 Wrap up | 01:26" at bounding box center [134, 107] width 203 height 151
click at [181, 225] on span "COMPLETE" at bounding box center [190, 219] width 50 height 10
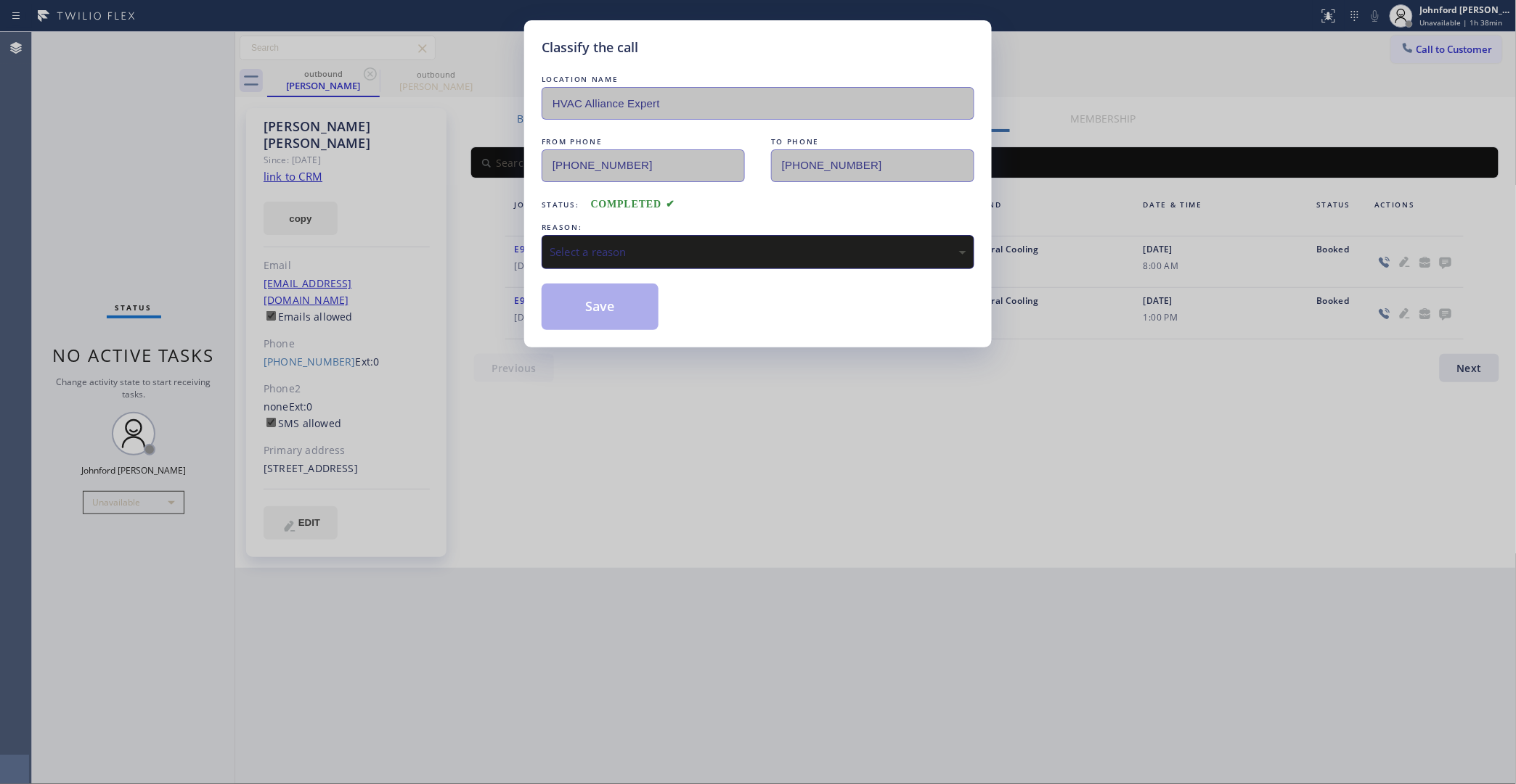
click at [650, 271] on div "LOCATION NAME HVAC Alliance Expert FROM PHONE (323) 991-9198 TO PHONE (323) 632…" at bounding box center [758, 201] width 433 height 258
click at [648, 244] on div "Select a reason" at bounding box center [758, 252] width 417 height 17
click at [592, 312] on button "Save" at bounding box center [599, 306] width 117 height 47
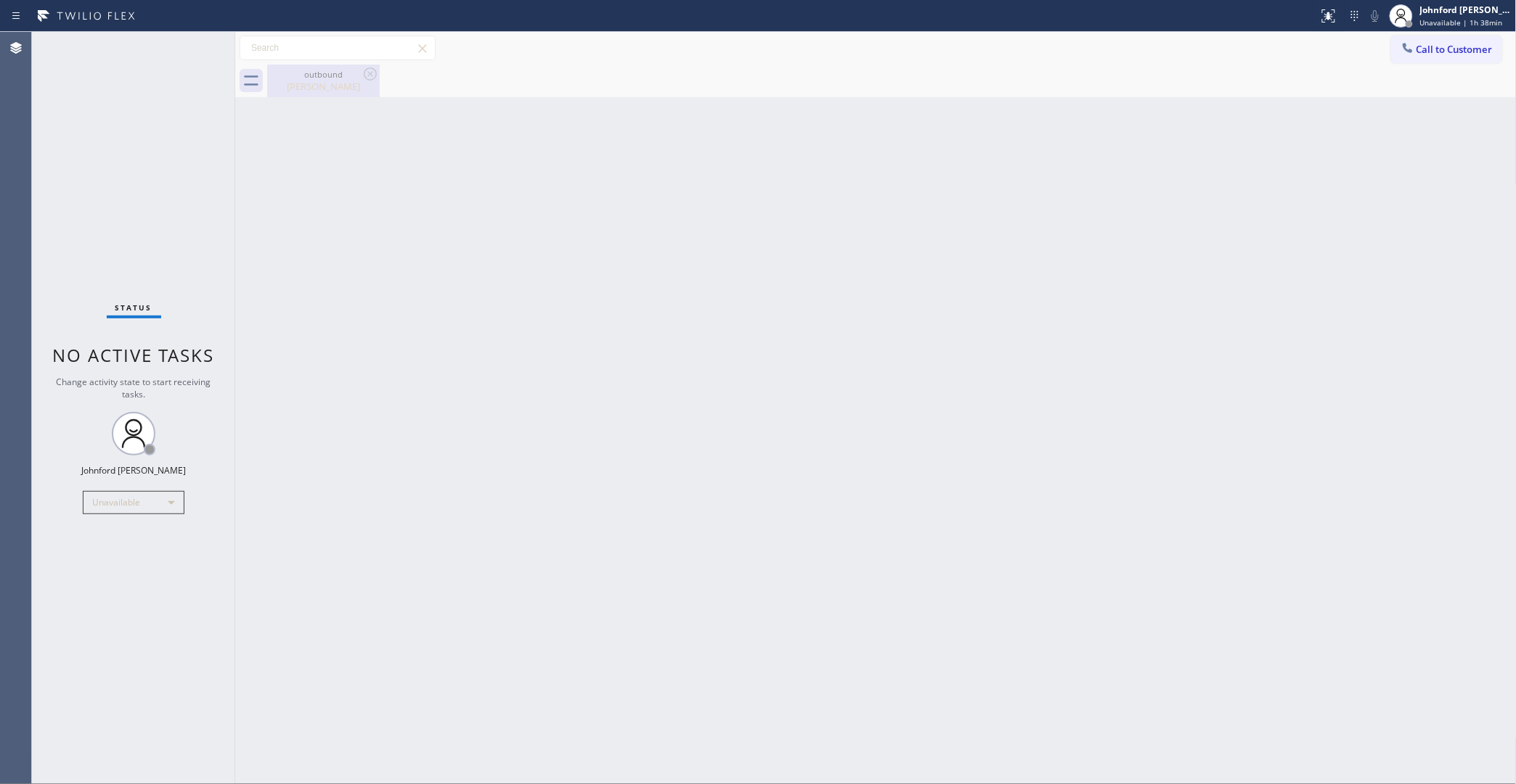
click at [356, 92] on div "Raphael Ocampo" at bounding box center [323, 86] width 109 height 13
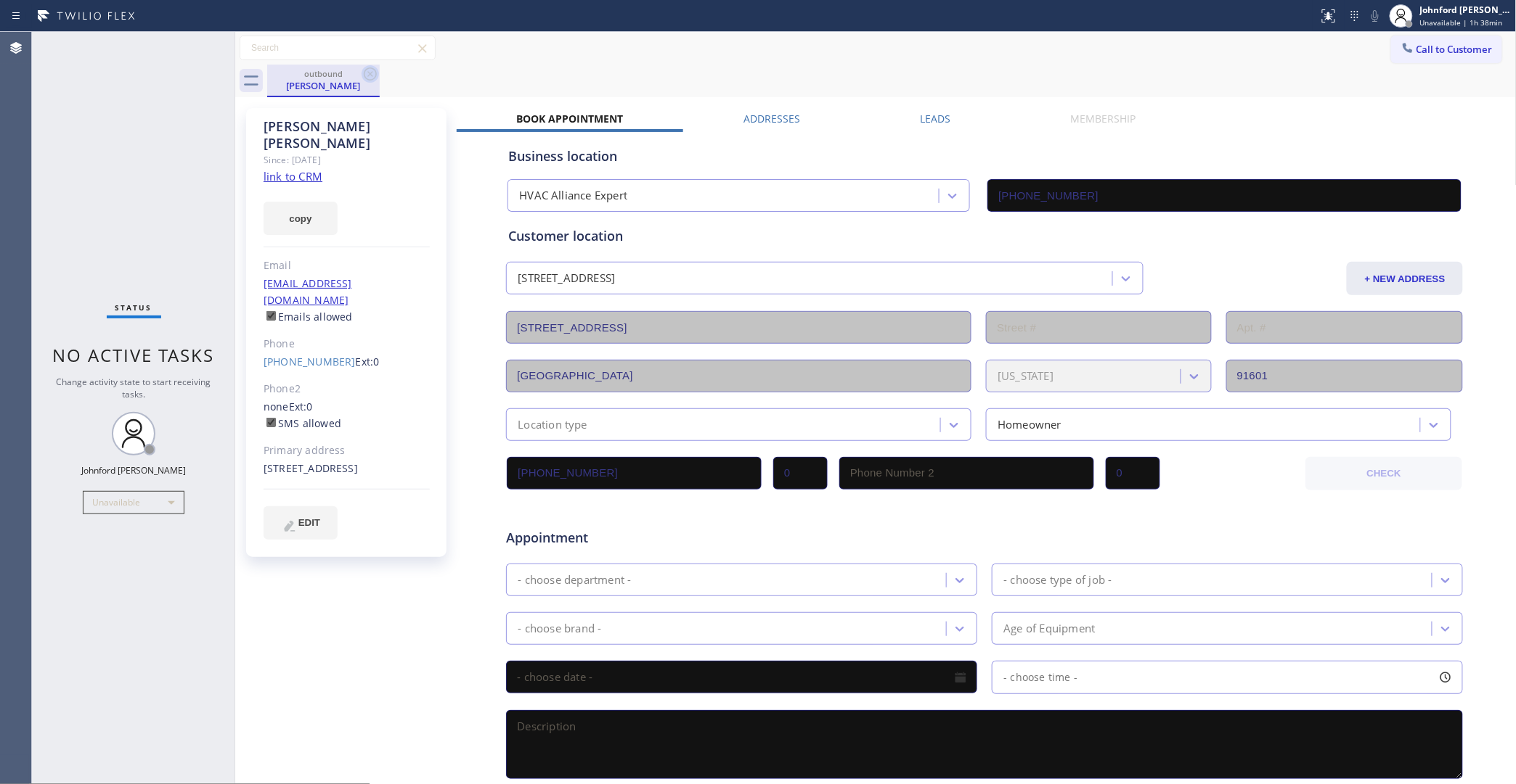
click at [364, 73] on icon at bounding box center [370, 73] width 13 height 13
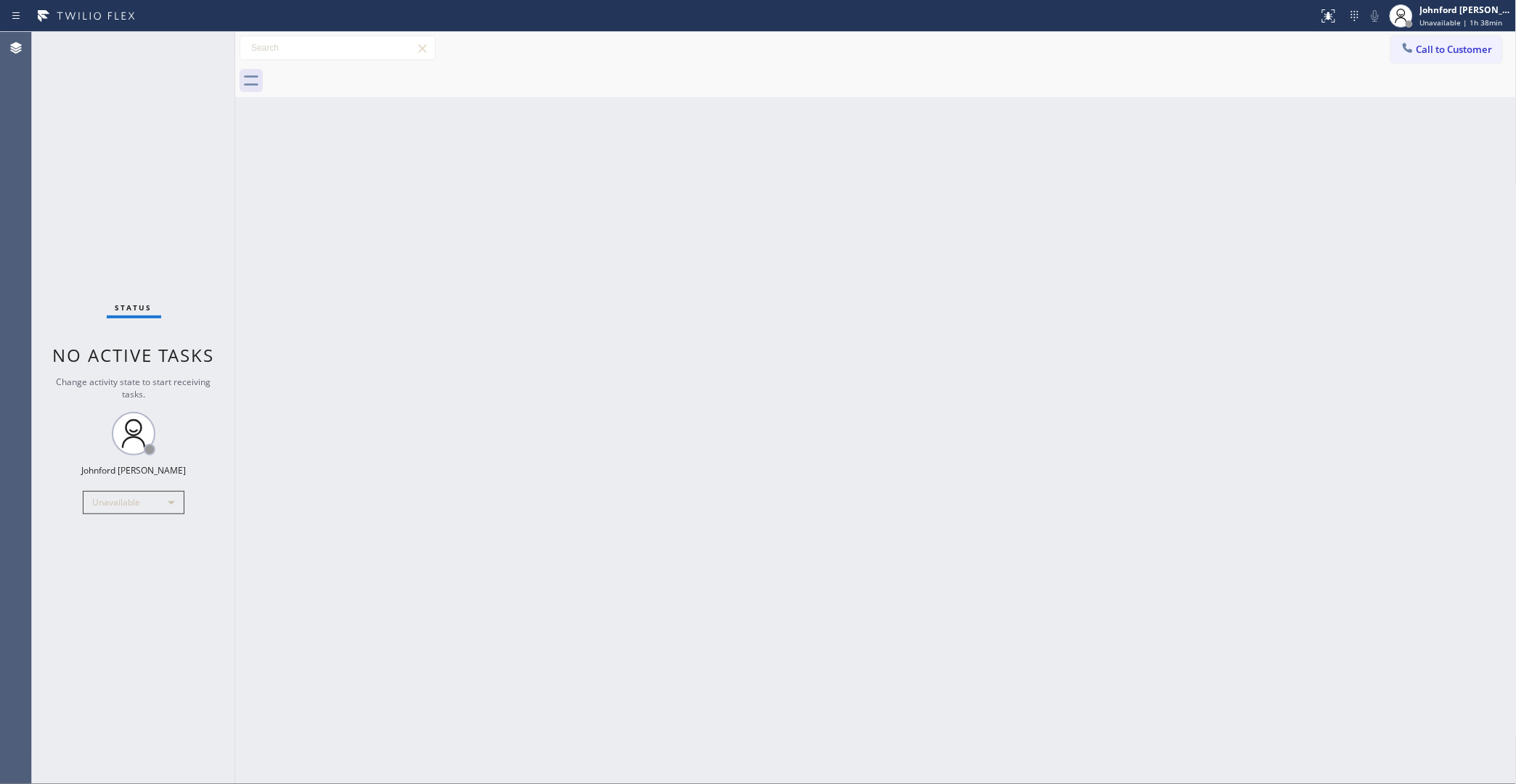
click at [1456, 63] on div "Call to Customer Outbound call Location HVAC Alliance Expert Your caller id pho…" at bounding box center [876, 48] width 1281 height 33
click at [1449, 58] on button "Call to Customer" at bounding box center [1446, 50] width 111 height 28
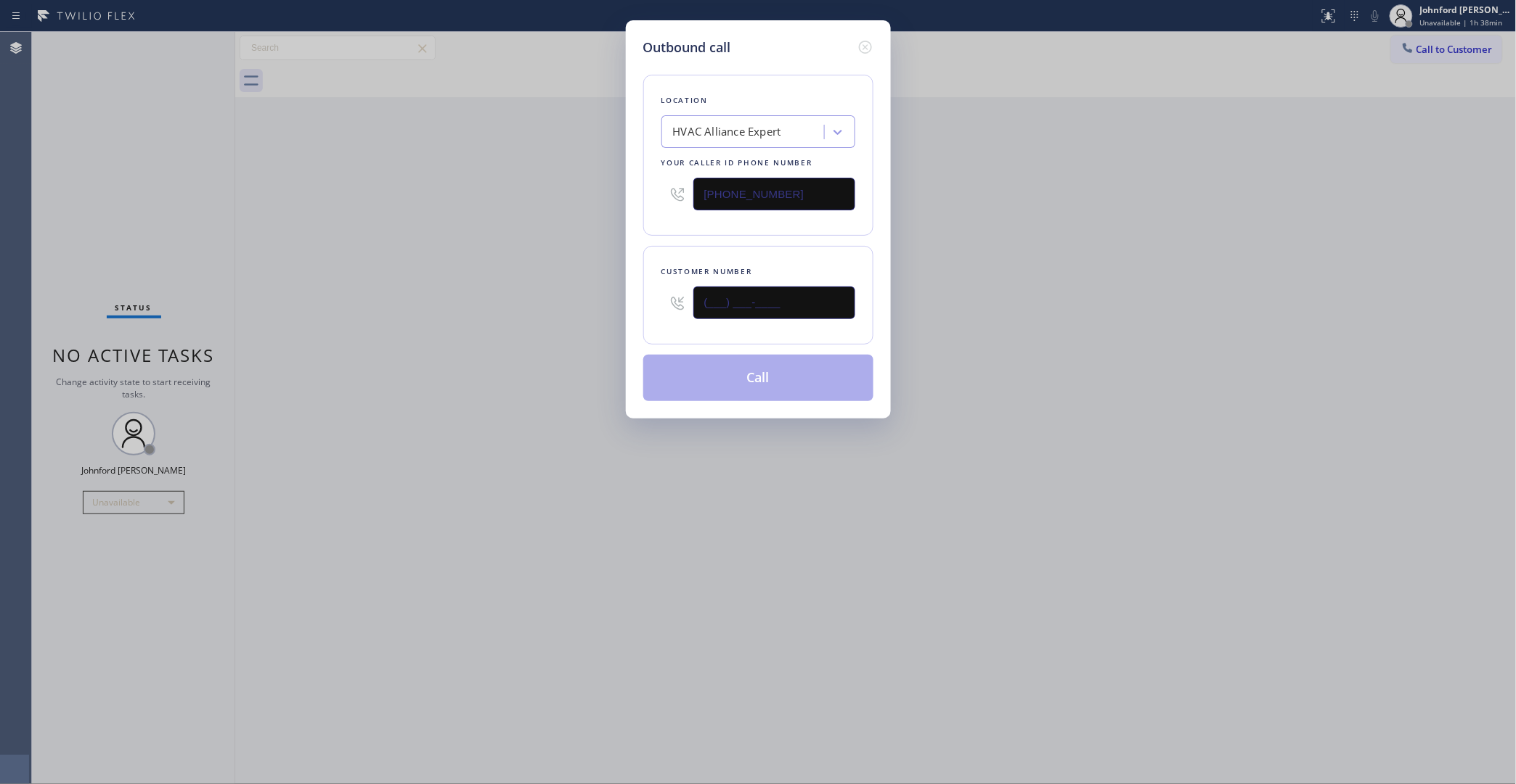
drag, startPoint x: 777, startPoint y: 309, endPoint x: 571, endPoint y: 312, distance: 206.0
click at [571, 312] on div "Outbound call Location HVAC Alliance Expert Your caller id phone number (323) 9…" at bounding box center [758, 392] width 1516 height 784
paste input "951) 264-0985"
type input "(951) 264-0985"
drag, startPoint x: 814, startPoint y: 287, endPoint x: 787, endPoint y: 265, distance: 34.8
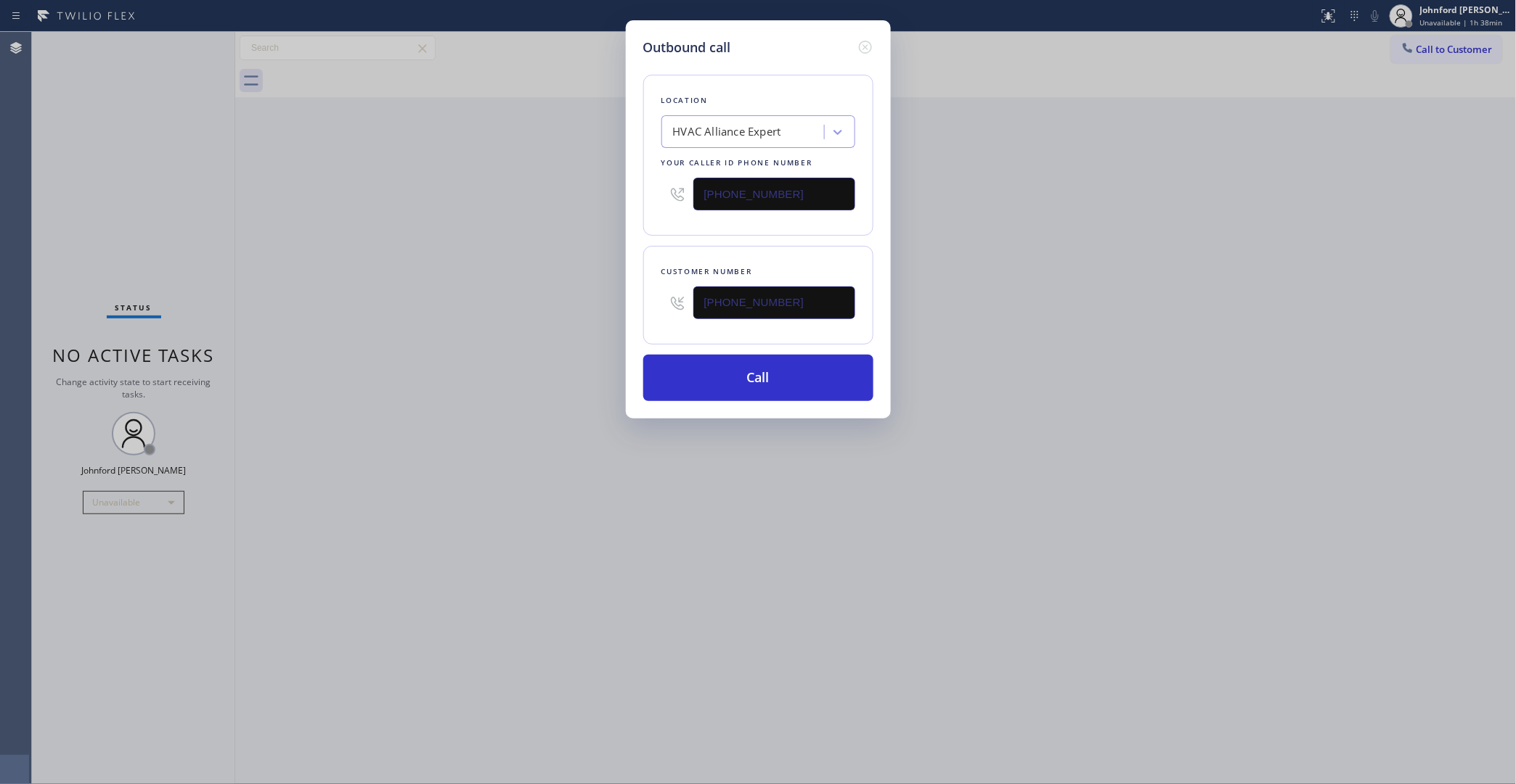
click at [799, 291] on input "(951) 264-0985" at bounding box center [774, 303] width 162 height 33
drag, startPoint x: 774, startPoint y: 197, endPoint x: 550, endPoint y: 212, distance: 224.5
click at [550, 212] on div "Outbound call Location HVAC Alliance Expert Your caller id phone number (323) 9…" at bounding box center [758, 392] width 1516 height 784
paste input "888) 909-0120"
type input "(888) 909-0120"
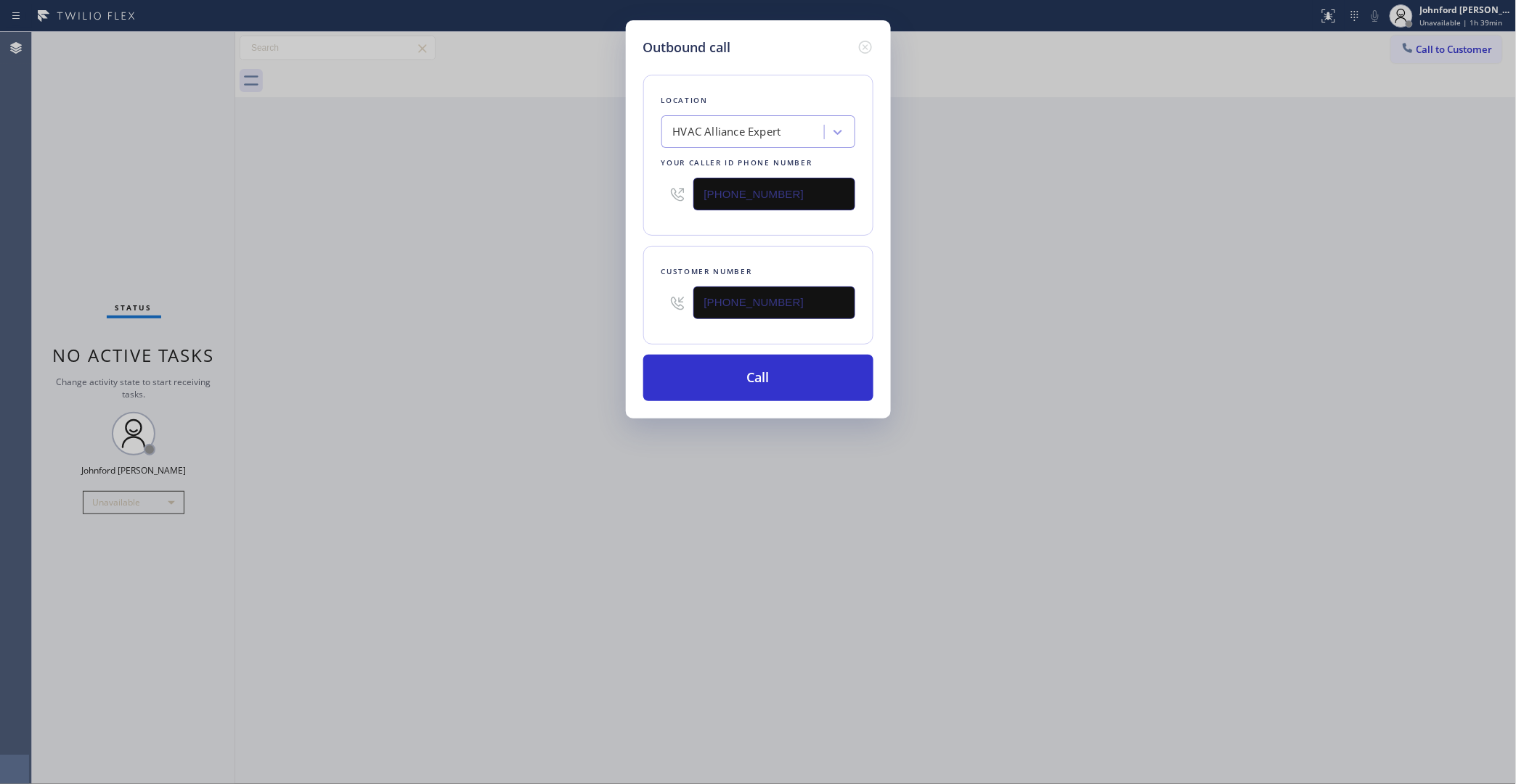
click at [440, 252] on div "Outbound call Location HVAC Alliance Expert Your caller id phone number (888) 9…" at bounding box center [758, 392] width 1516 height 784
click at [734, 386] on button "Call" at bounding box center [758, 377] width 230 height 47
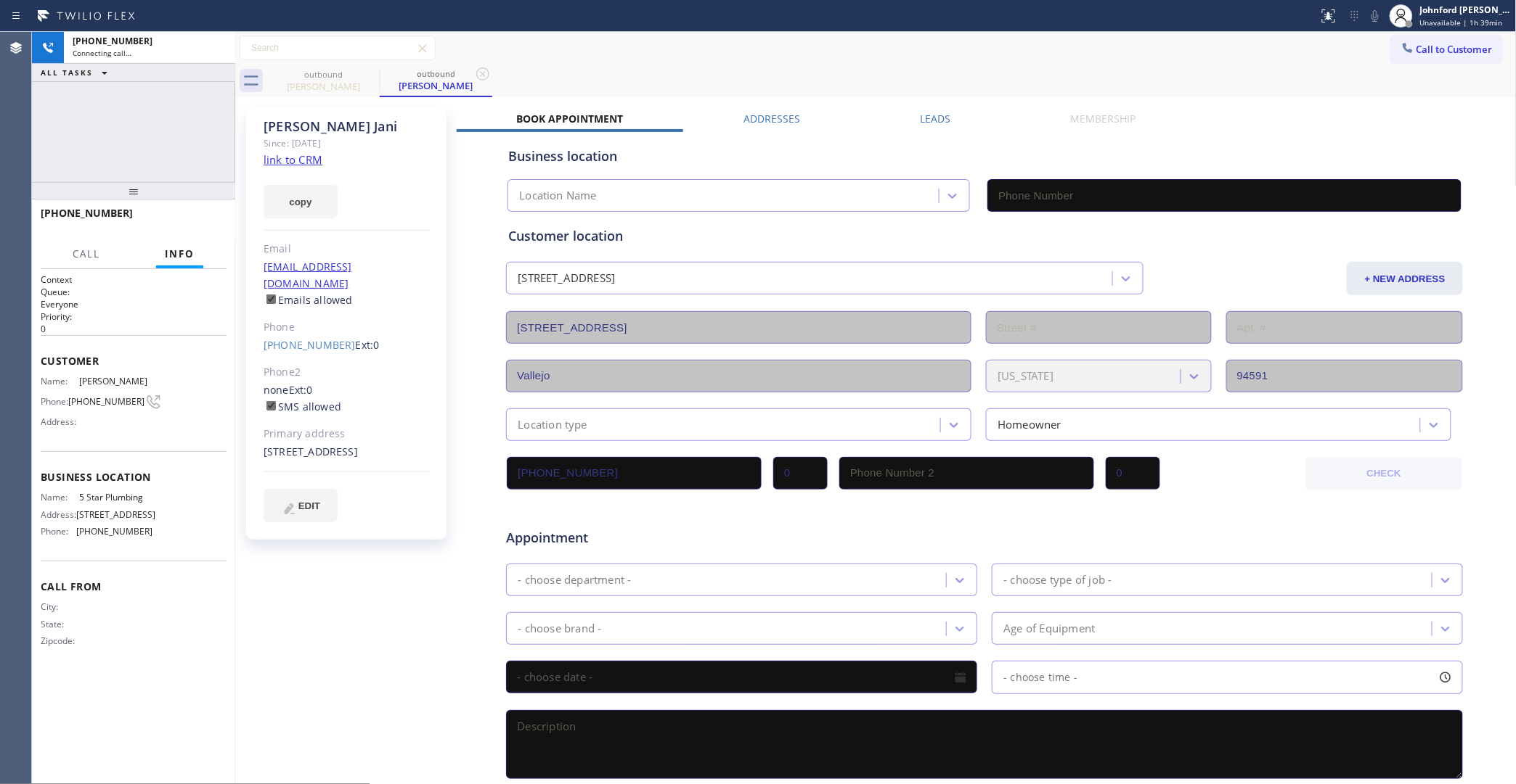
click at [306, 194] on button "copy" at bounding box center [300, 202] width 74 height 34
click at [297, 160] on link "link to CRM" at bounding box center [293, 159] width 59 height 15
type input "(888) 909-0120"
click at [180, 222] on span "HANG UP" at bounding box center [193, 219] width 44 height 10
click at [307, 338] on link "(951) 264-0985" at bounding box center [310, 345] width 93 height 14
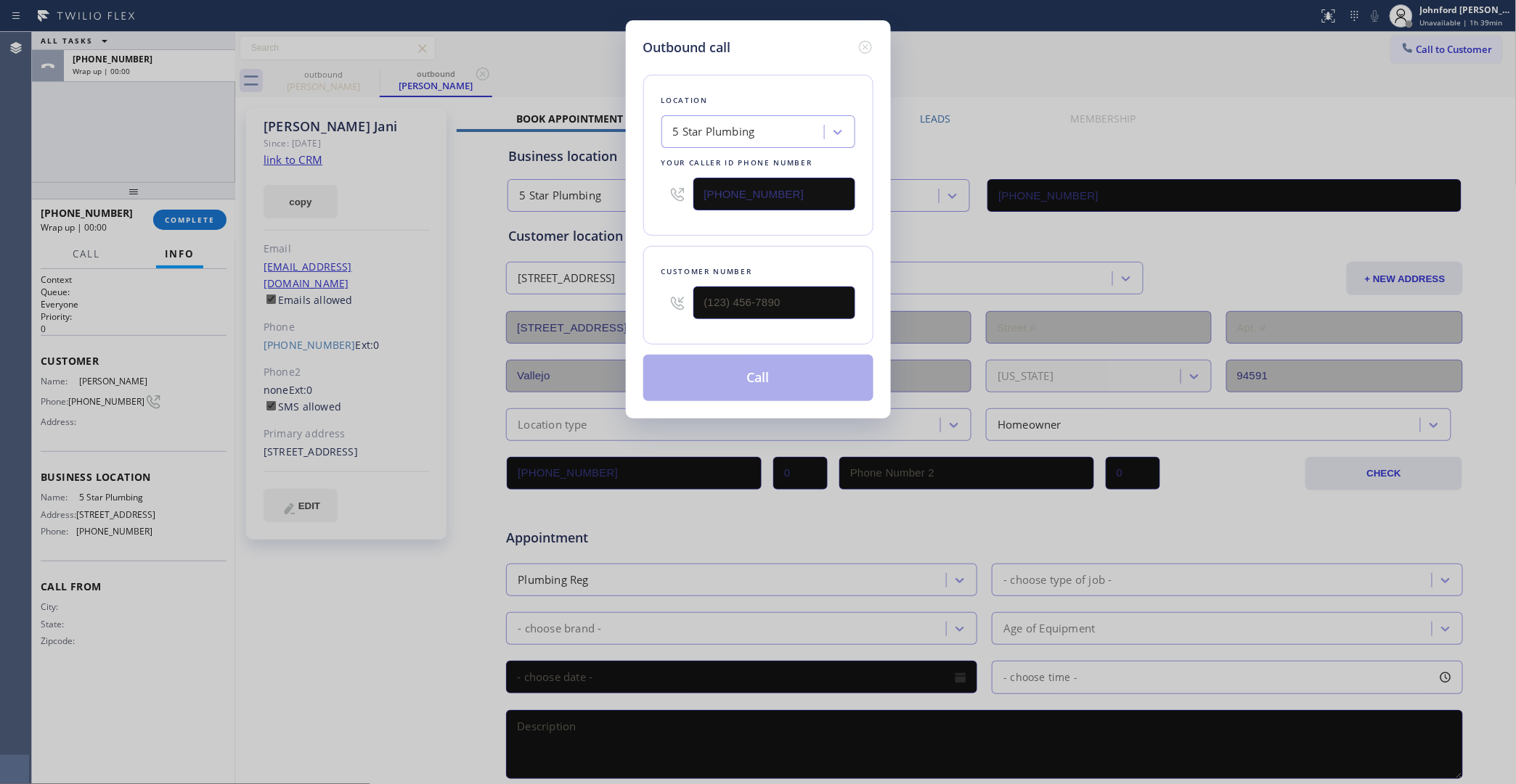
click at [706, 129] on div "5 Star Plumbing" at bounding box center [713, 132] width 82 height 17
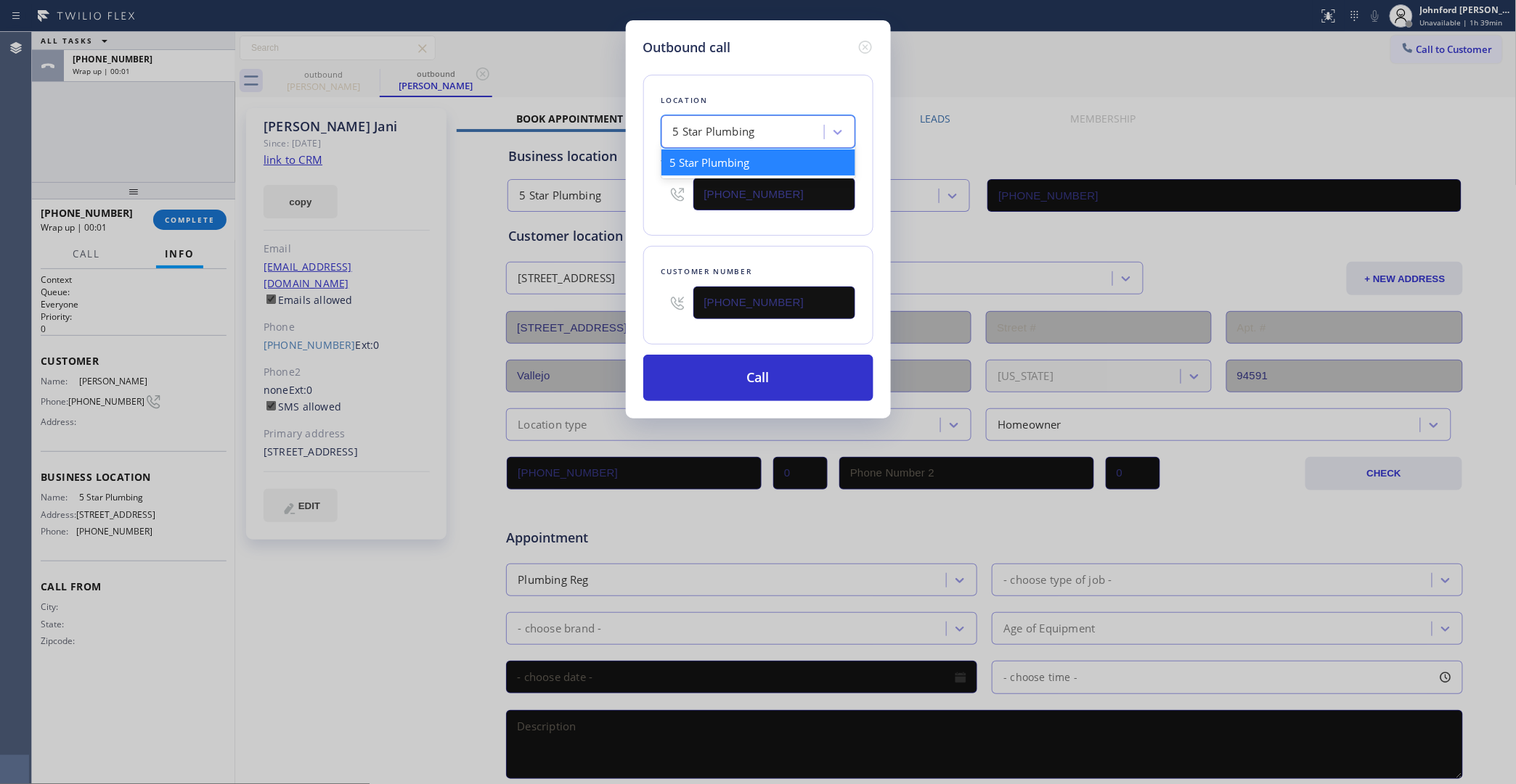
type input "(951) 264-0985"
click at [741, 180] on input "(888) 909-0120" at bounding box center [774, 194] width 162 height 33
paste input "41-5969"
drag, startPoint x: 797, startPoint y: 186, endPoint x: 618, endPoint y: 204, distance: 179.9
click at [622, 202] on div "Outbound call Location Search location Your caller id phone number (888) 941-59…" at bounding box center [758, 392] width 1516 height 784
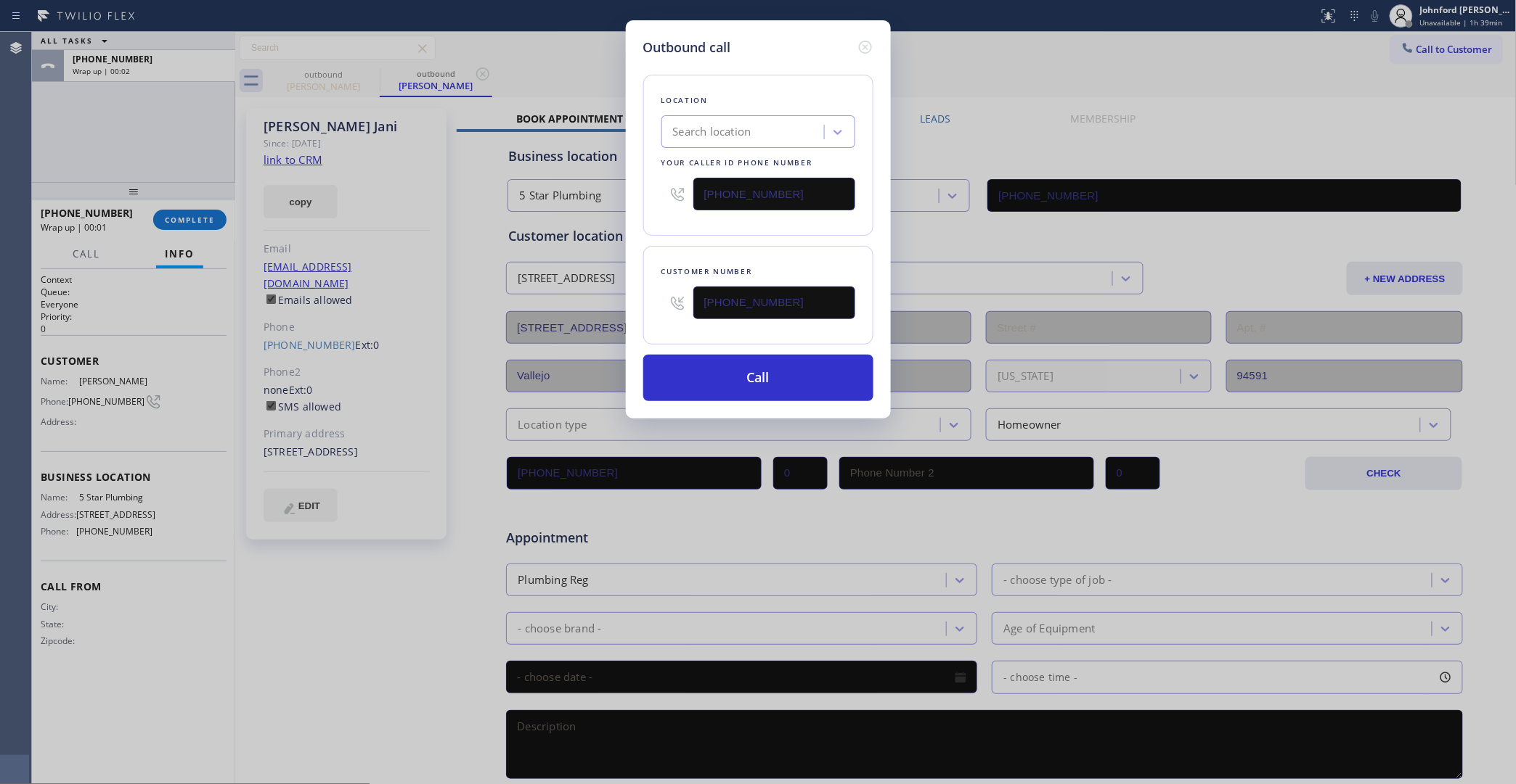
paste input "415) 969-9693"
type input "(415) 969-9693"
click at [730, 375] on button "Call" at bounding box center [758, 377] width 230 height 47
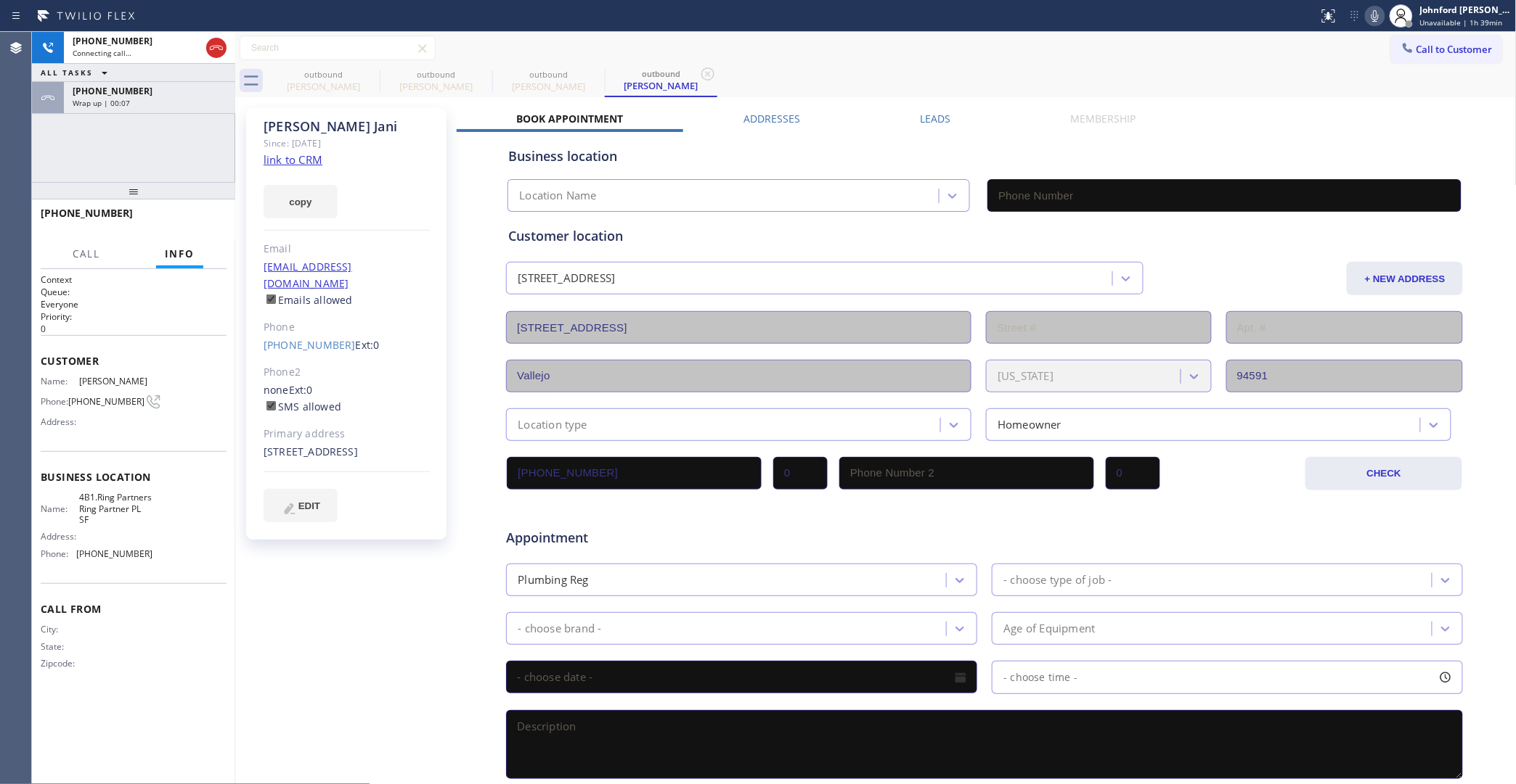
type input "(415) 969-9693"
click at [367, 81] on icon at bounding box center [370, 73] width 18 height 18
click at [0, 0] on icon at bounding box center [0, 0] width 0 height 0
type input "(415) 969-9693"
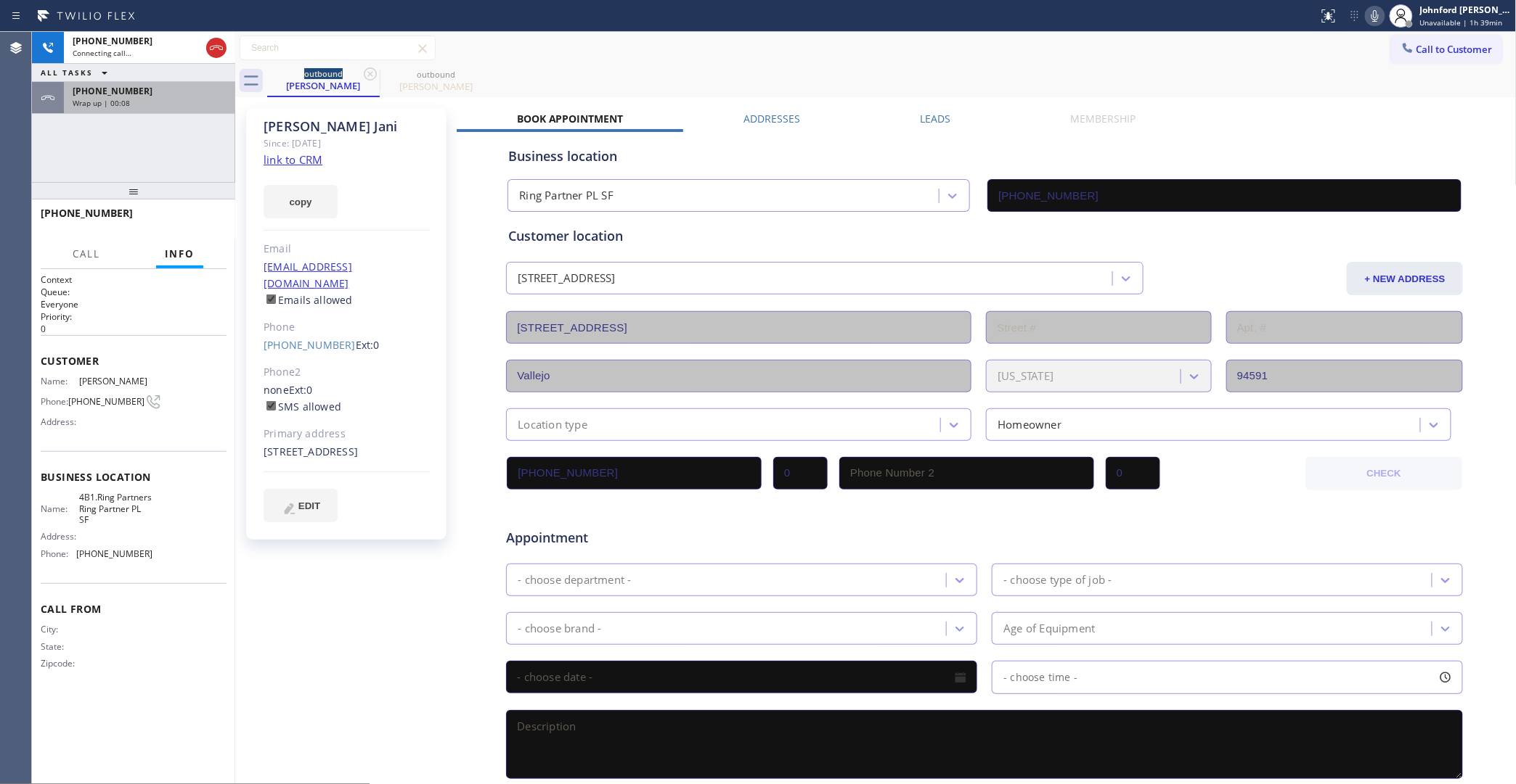
click at [201, 99] on div "Wrap up | 00:08" at bounding box center [149, 102] width 154 height 10
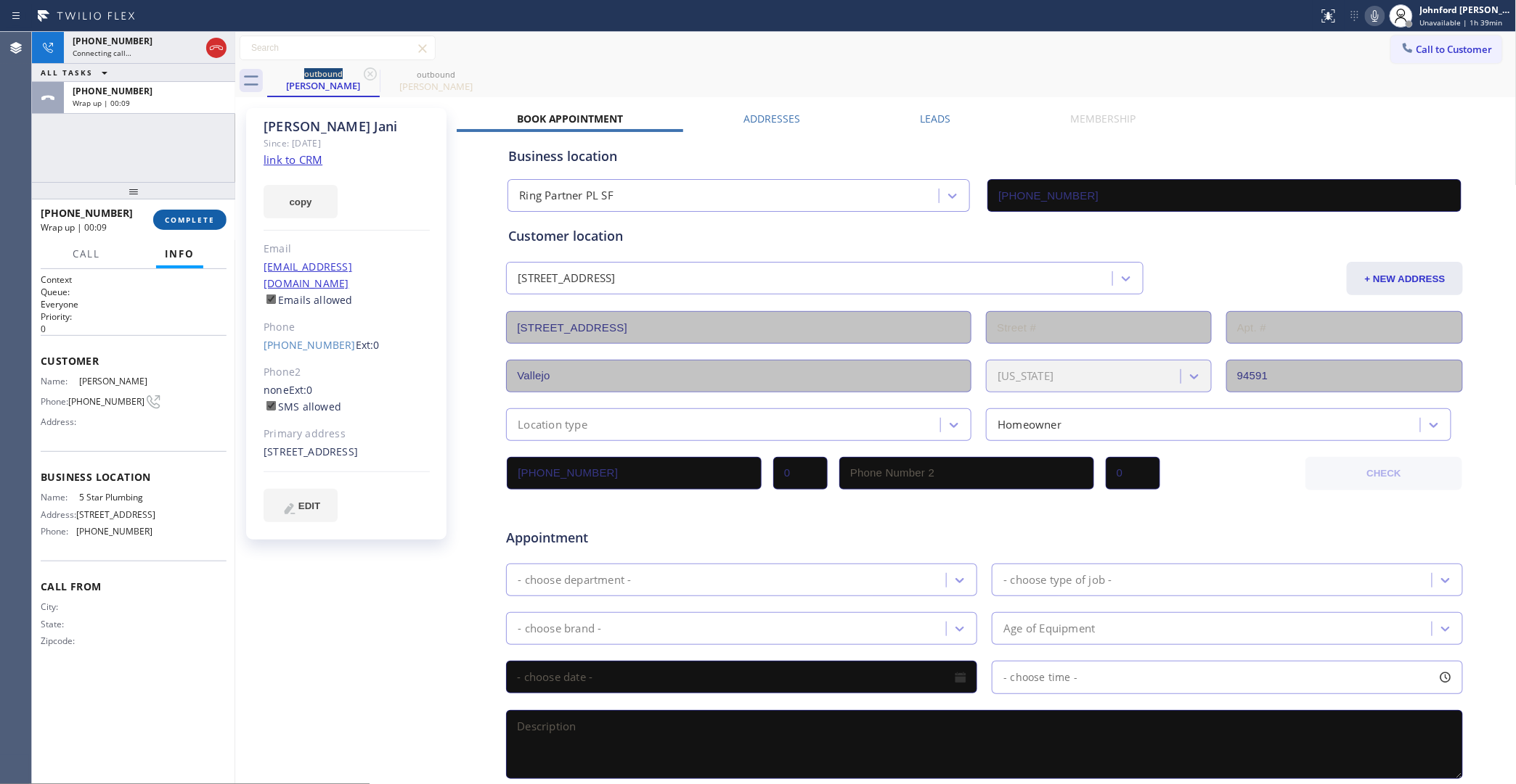
click at [216, 225] on button "COMPLETE" at bounding box center [190, 219] width 73 height 21
type input "(888) 909-0120"
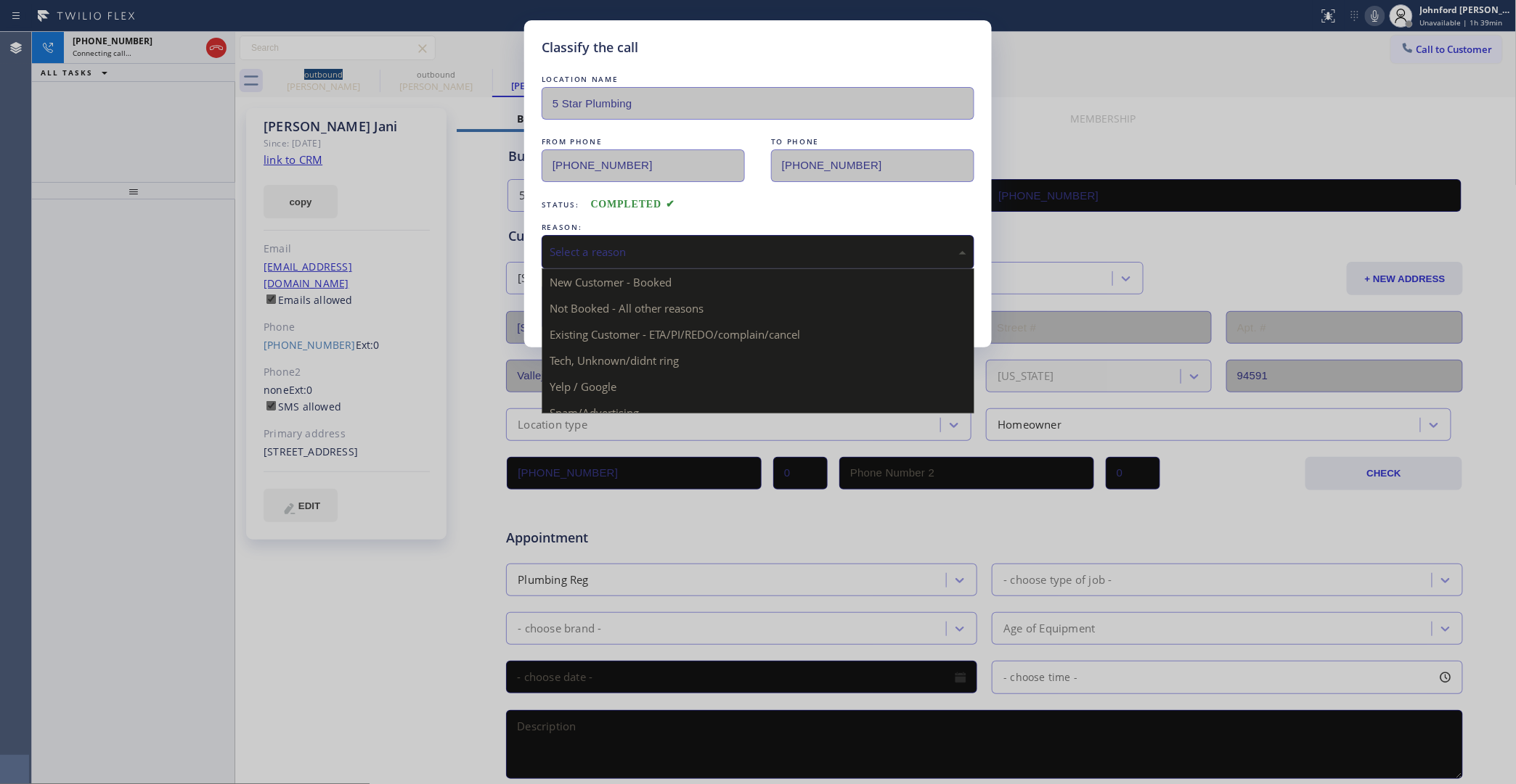
click at [621, 258] on div "Select a reason" at bounding box center [758, 252] width 433 height 34
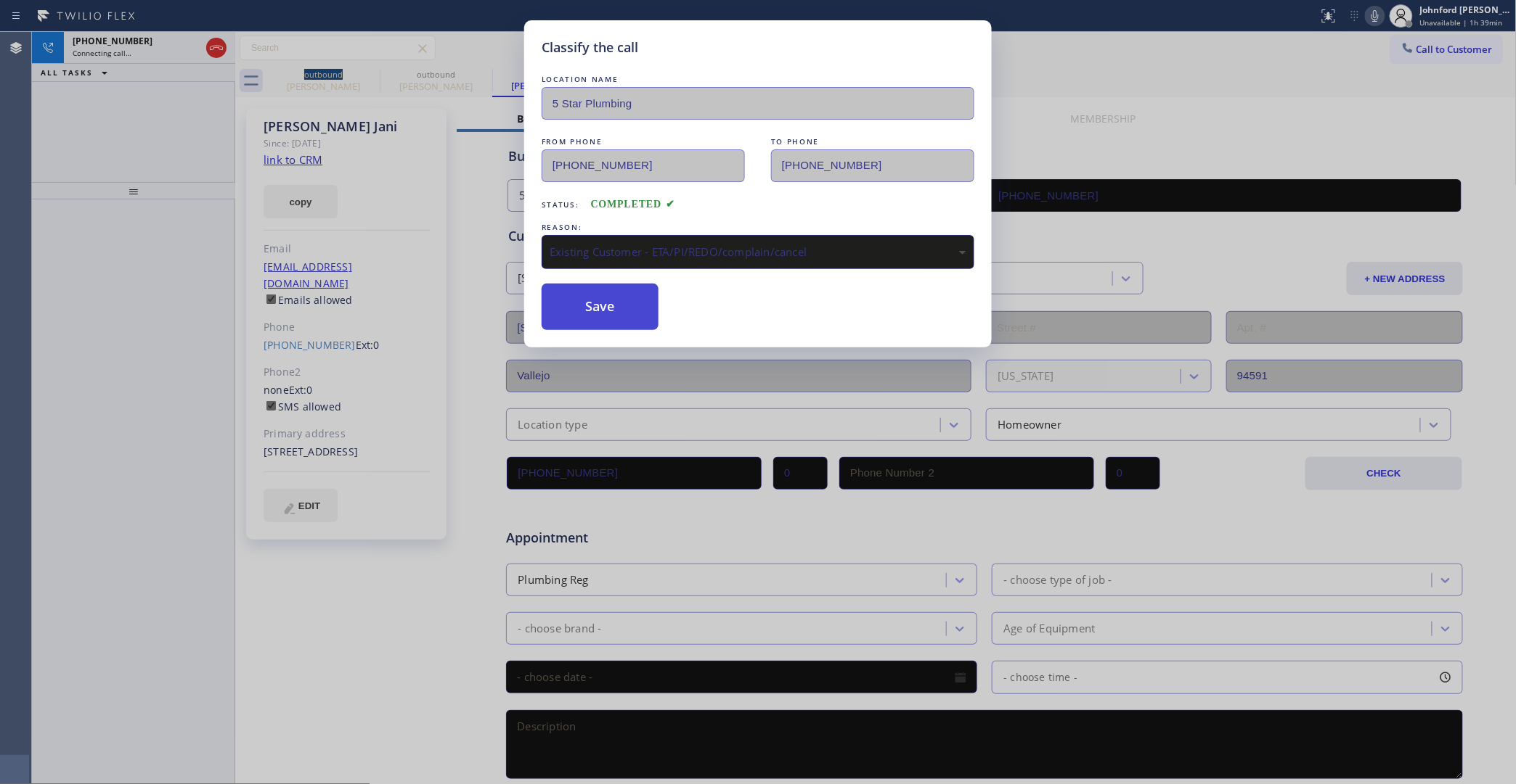
click at [639, 309] on button "Save" at bounding box center [599, 306] width 117 height 47
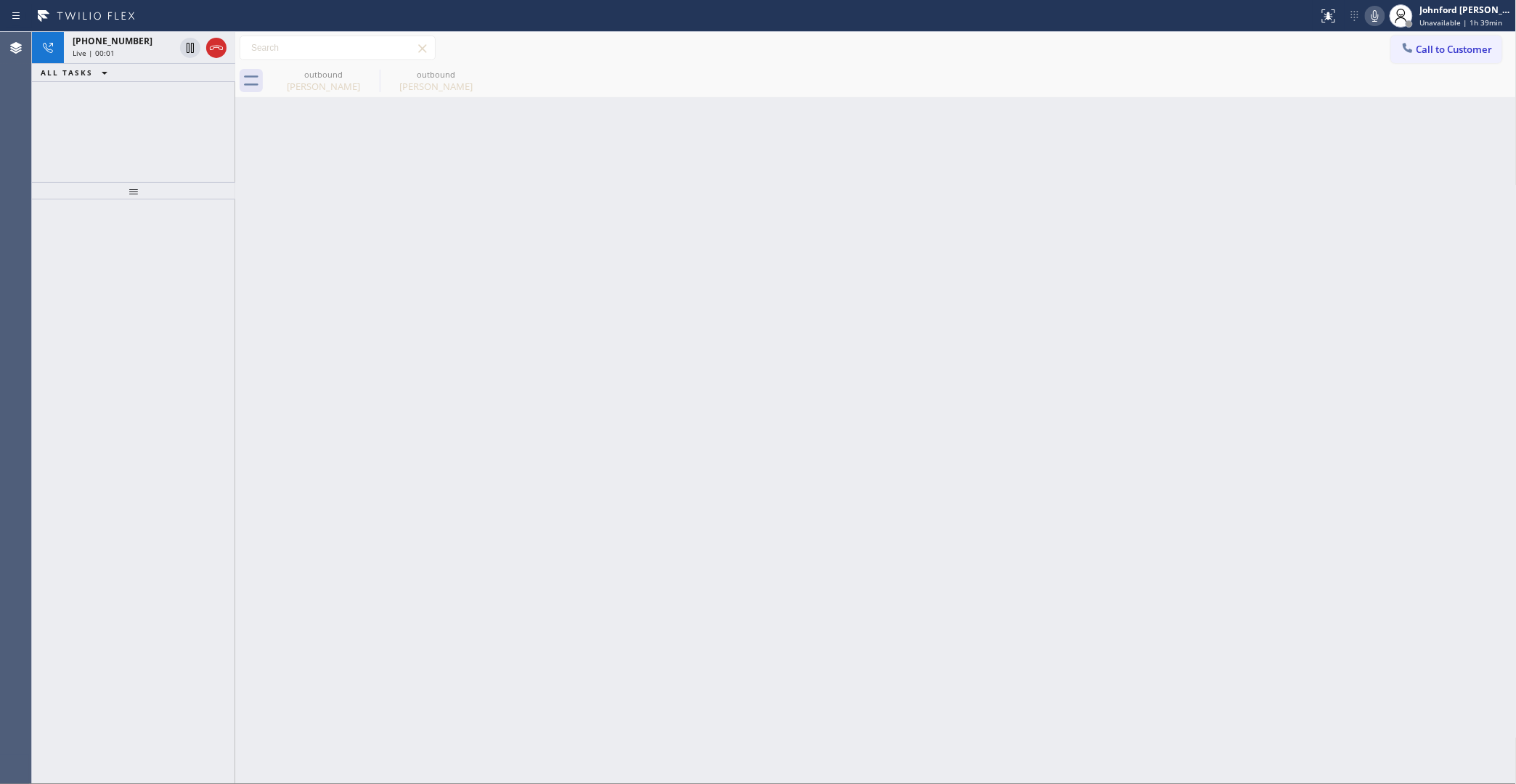
click at [66, 154] on div "+19512640985 Live | 00:01 ALL TASKS ALL TASKS ACTIVE TASKS TASKS IN WRAP UP" at bounding box center [134, 107] width 203 height 151
click at [153, 46] on div "+19512640985" at bounding box center [123, 41] width 102 height 12
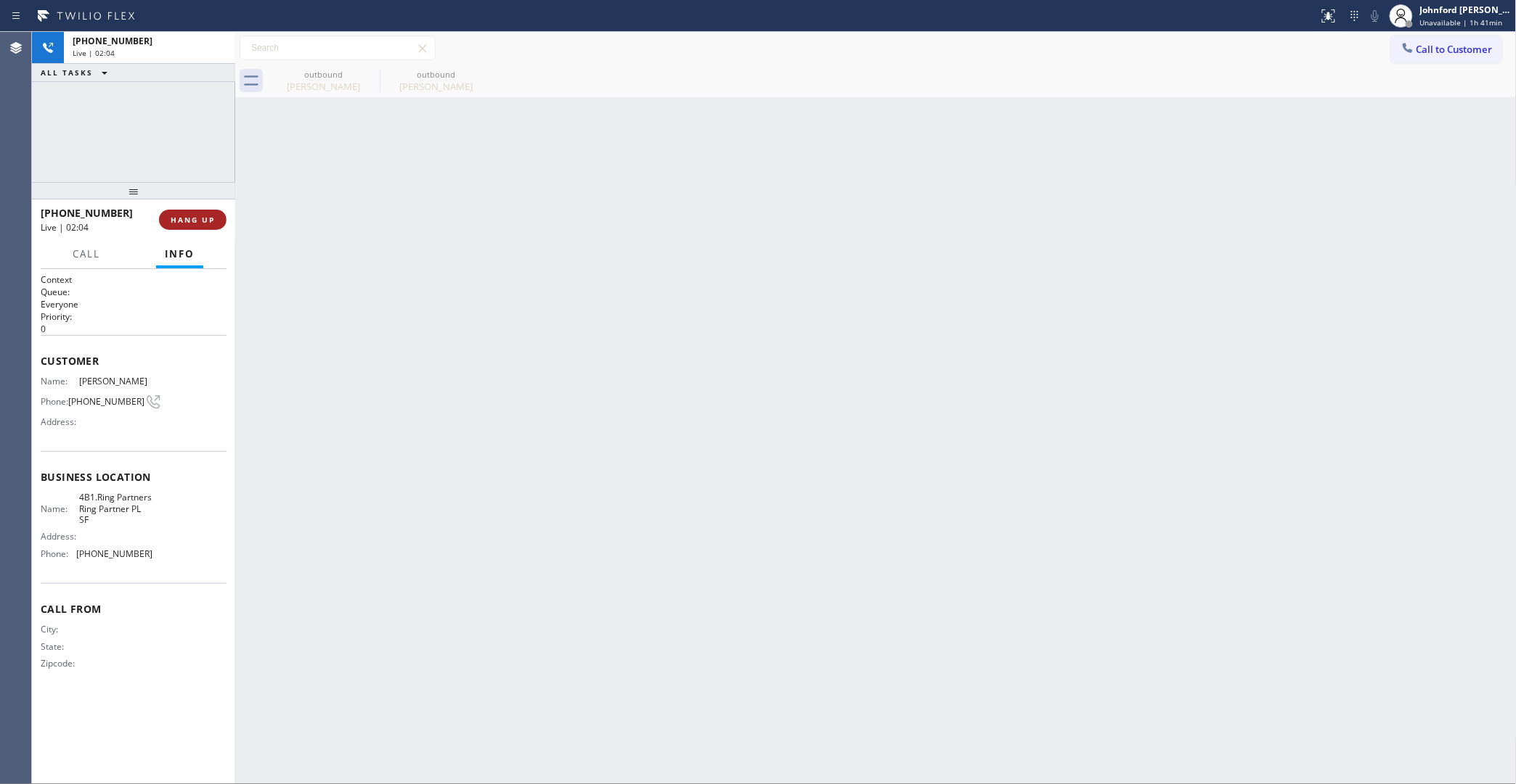
click at [191, 223] on span "HANG UP" at bounding box center [193, 219] width 44 height 10
click at [176, 196] on div at bounding box center [134, 190] width 203 height 18
click at [182, 210] on button "COMPLETE" at bounding box center [190, 219] width 73 height 21
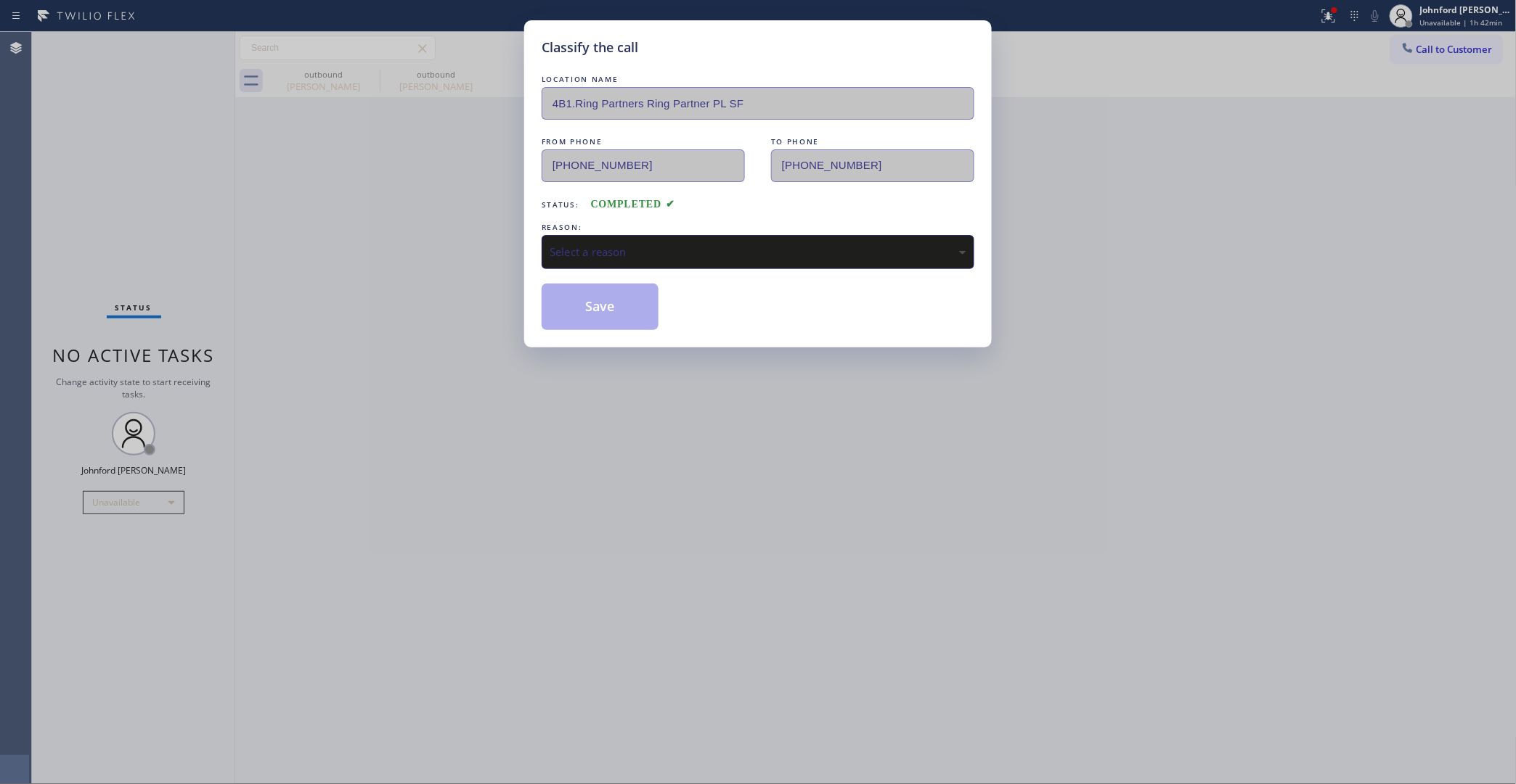
click at [626, 268] on div "LOCATION NAME 4B1.Ring Partners Ring Partner PL SF FROM PHONE (415) 969-9693 TO…" at bounding box center [758, 201] width 433 height 258
click at [632, 244] on div "Select a reason" at bounding box center [758, 252] width 417 height 17
click at [593, 296] on button "Save" at bounding box center [599, 306] width 117 height 47
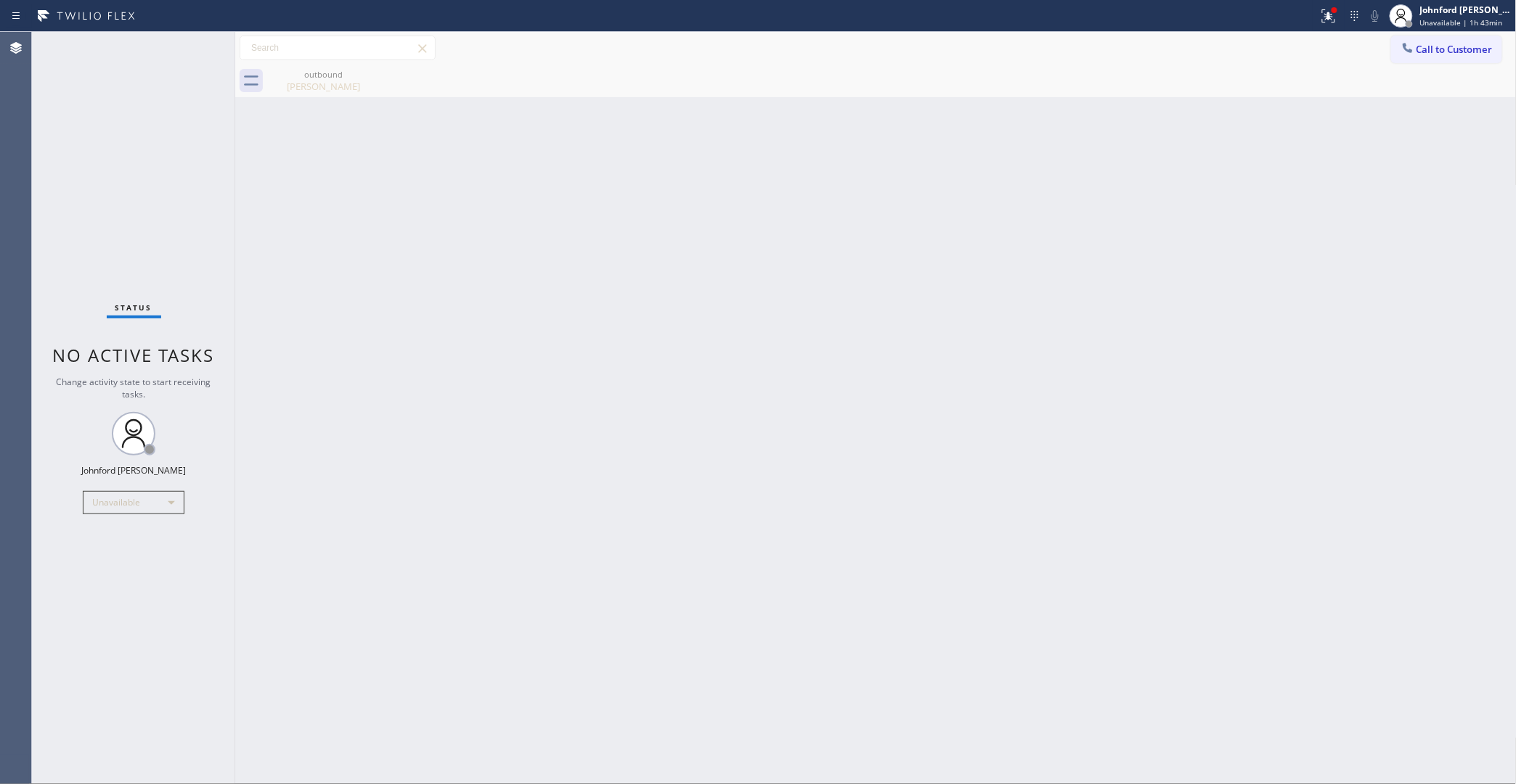
click at [1449, 49] on span "Call to Customer" at bounding box center [1455, 49] width 76 height 13
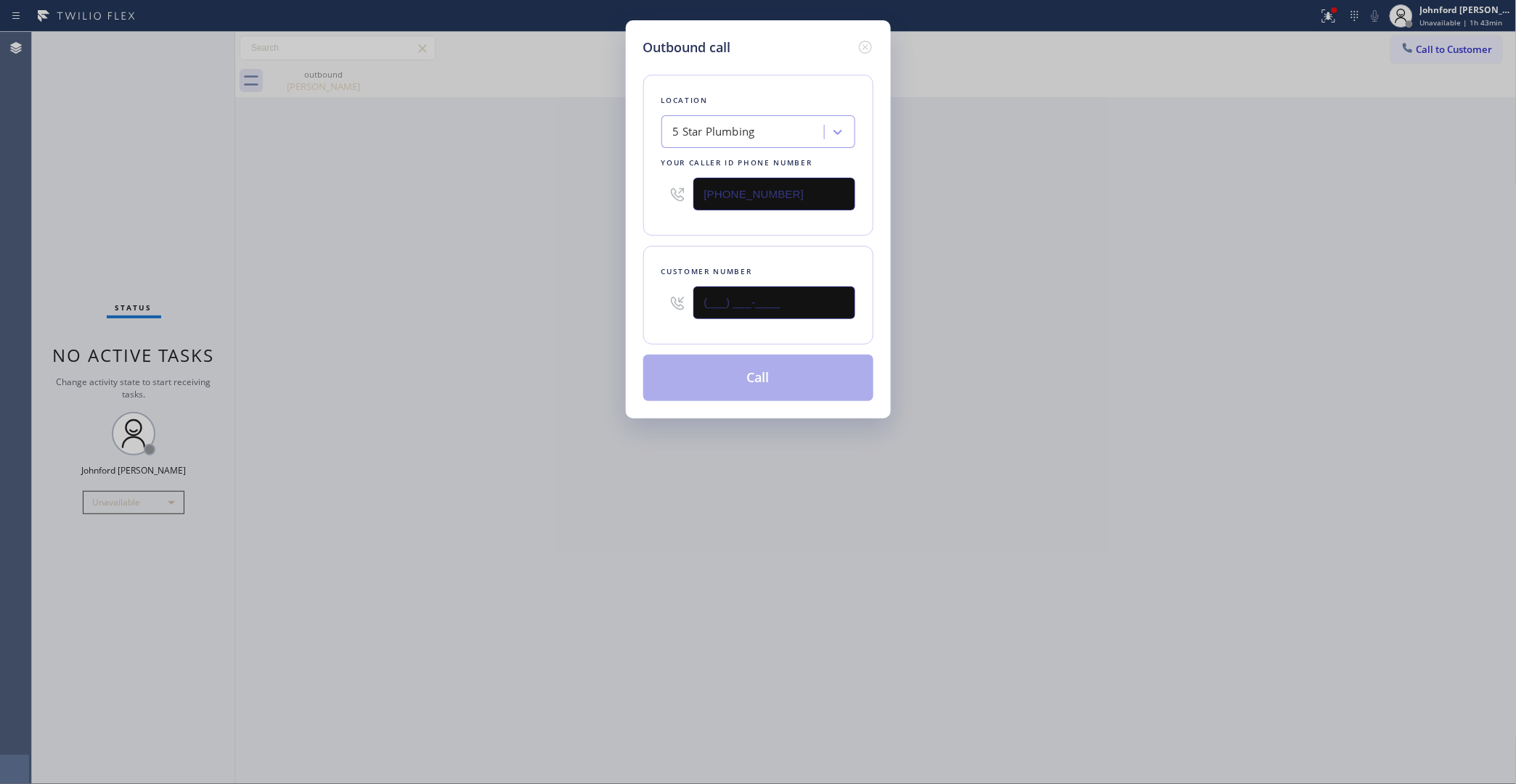
drag, startPoint x: 847, startPoint y: 295, endPoint x: 659, endPoint y: 303, distance: 188.2
click at [674, 303] on div "(___) ___-____" at bounding box center [758, 303] width 194 height 47
paste input "206) 250-8700"
type input "(206) 250-8700"
drag, startPoint x: 816, startPoint y: 173, endPoint x: 573, endPoint y: 200, distance: 244.5
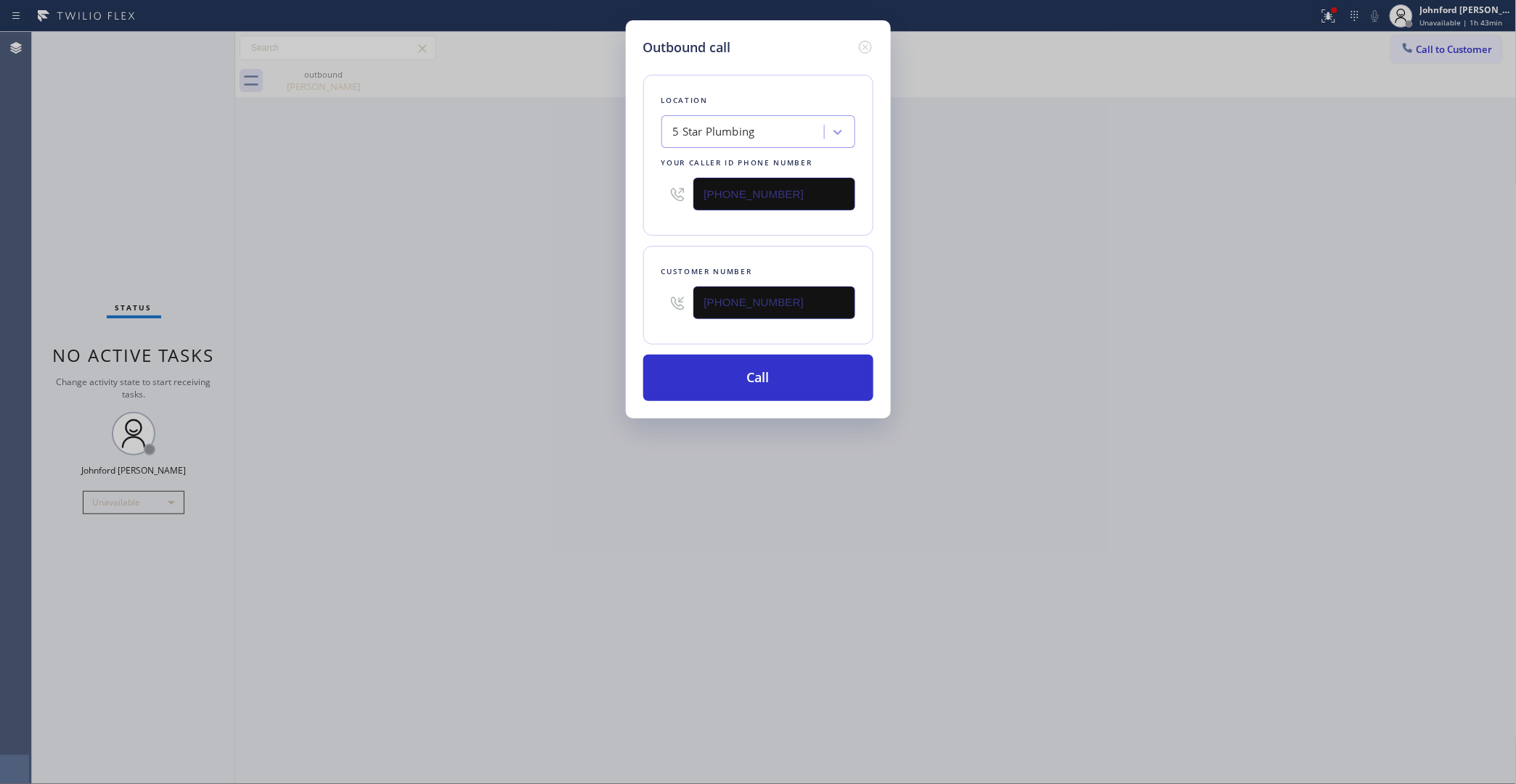
click at [573, 200] on div "Outbound call Location 5 Star Plumbing Your caller id phone number (888) 909-01…" at bounding box center [758, 392] width 1516 height 784
paste input "55) 731-4952"
type input "[PHONE_NUMBER]"
click at [568, 201] on div "Outbound call Location 5 Star Plumbing Your caller id phone number (855) 731-49…" at bounding box center [758, 392] width 1516 height 784
click at [784, 371] on button "Call" at bounding box center [758, 377] width 230 height 47
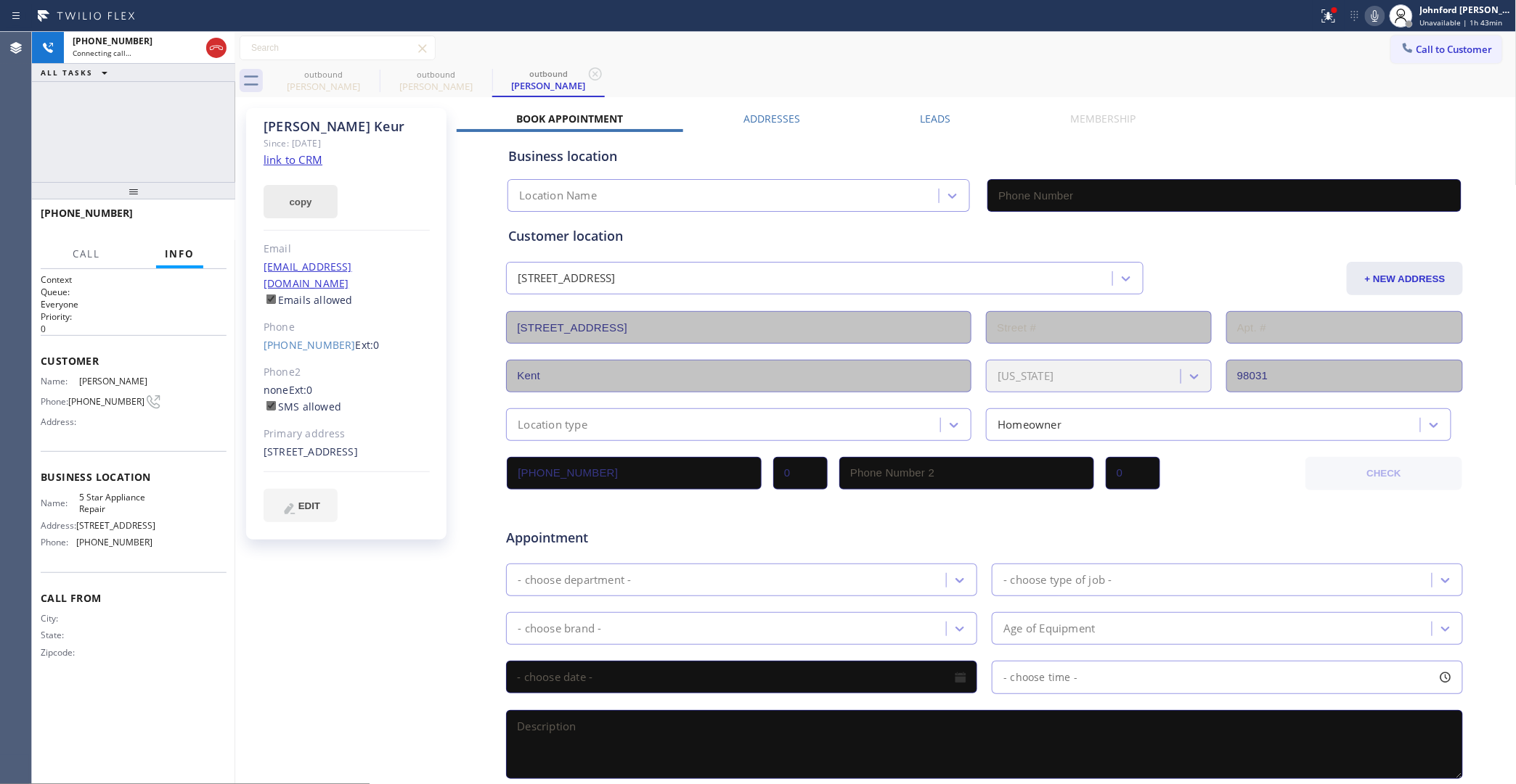
click at [304, 198] on button "copy" at bounding box center [300, 202] width 74 height 34
click at [304, 165] on link "link to CRM" at bounding box center [293, 159] width 59 height 15
type input "[PHONE_NUMBER]"
click at [230, 222] on div "+12062508700 Live | 00:01 HANG UP" at bounding box center [134, 219] width 203 height 40
click at [216, 218] on button "HANG UP" at bounding box center [193, 219] width 67 height 21
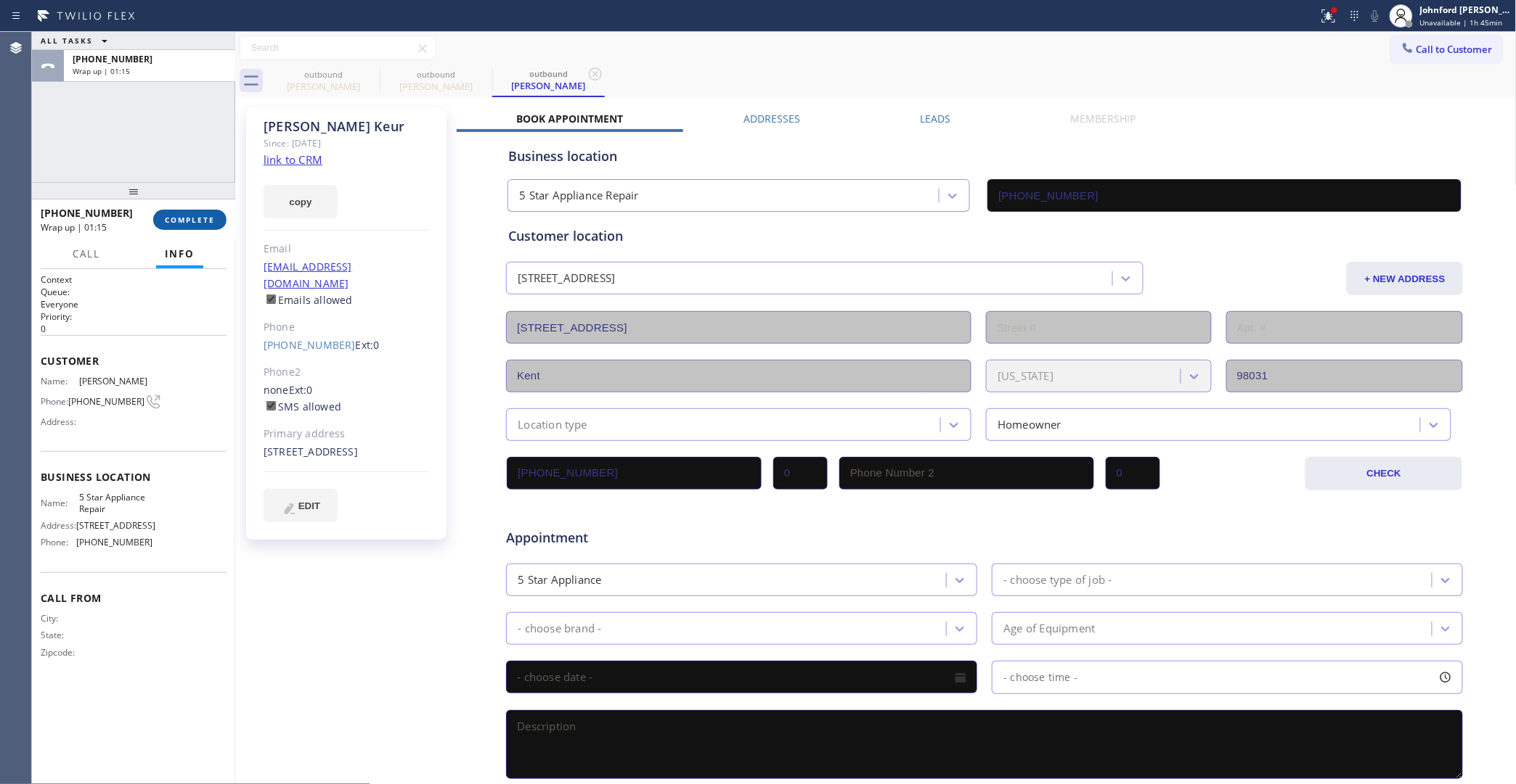
click at [203, 225] on button "COMPLETE" at bounding box center [190, 219] width 73 height 21
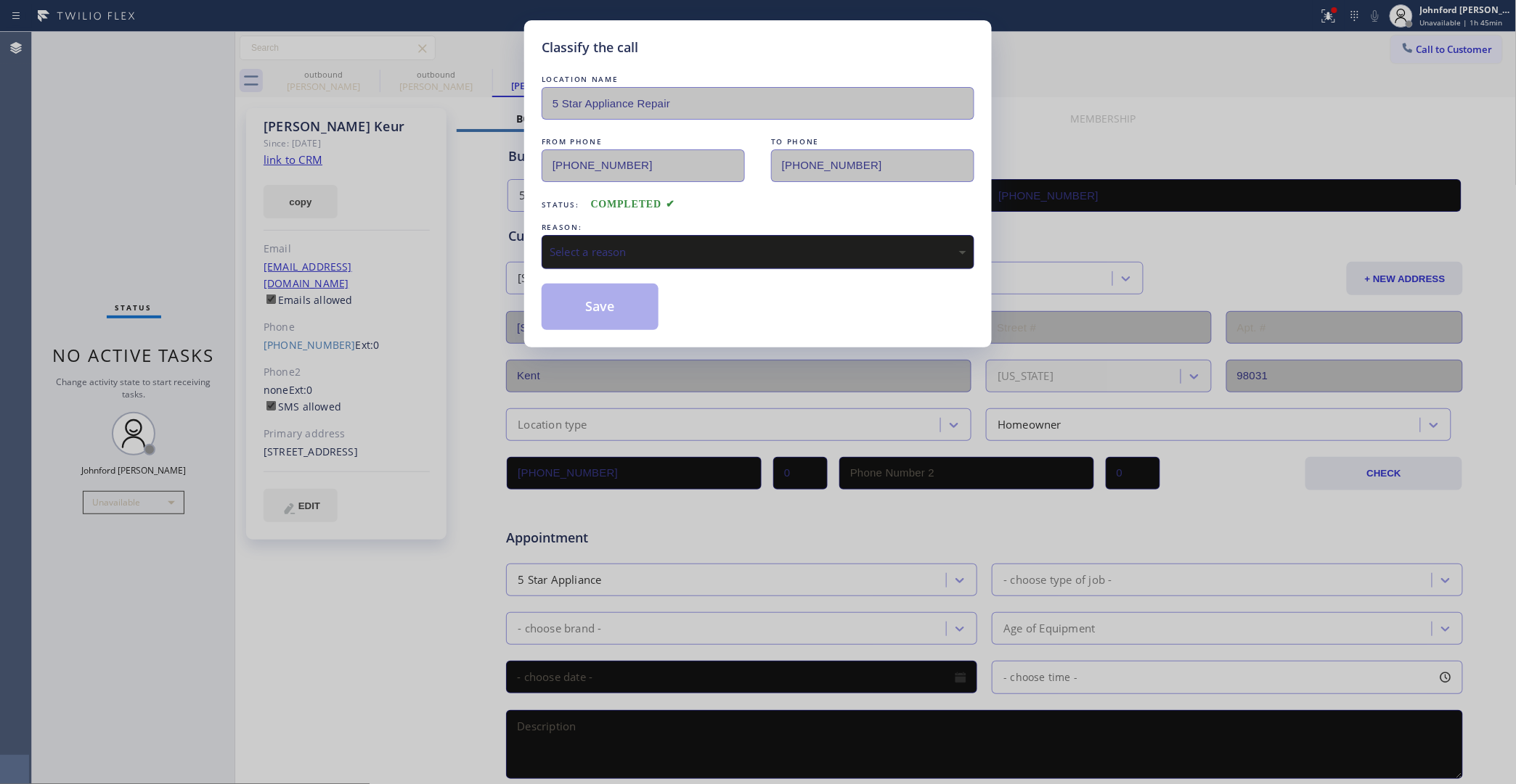
click at [658, 251] on div "Select a reason" at bounding box center [758, 252] width 417 height 17
click at [585, 303] on button "Save" at bounding box center [599, 306] width 117 height 47
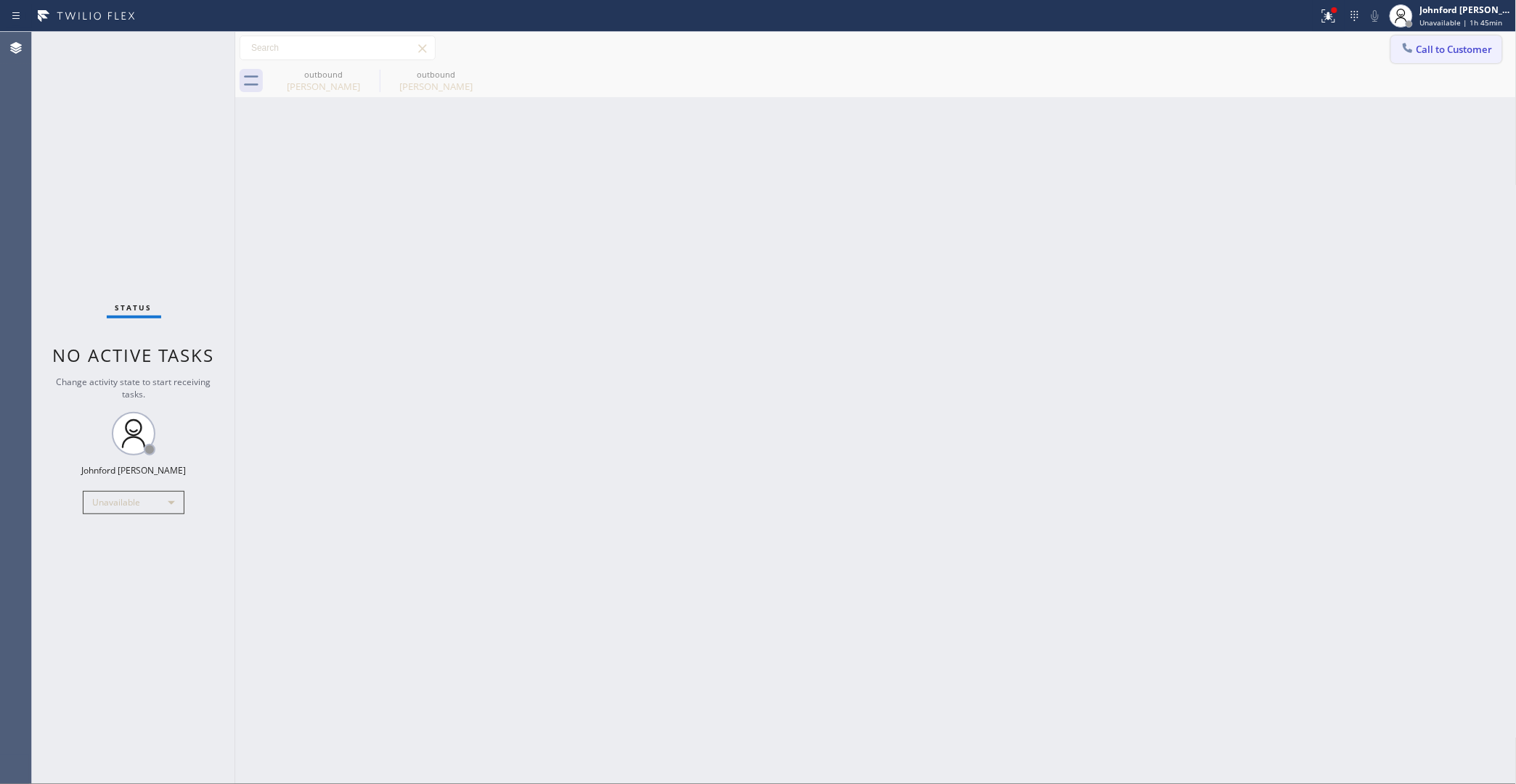
click at [1445, 47] on span "Call to Customer" at bounding box center [1455, 49] width 76 height 13
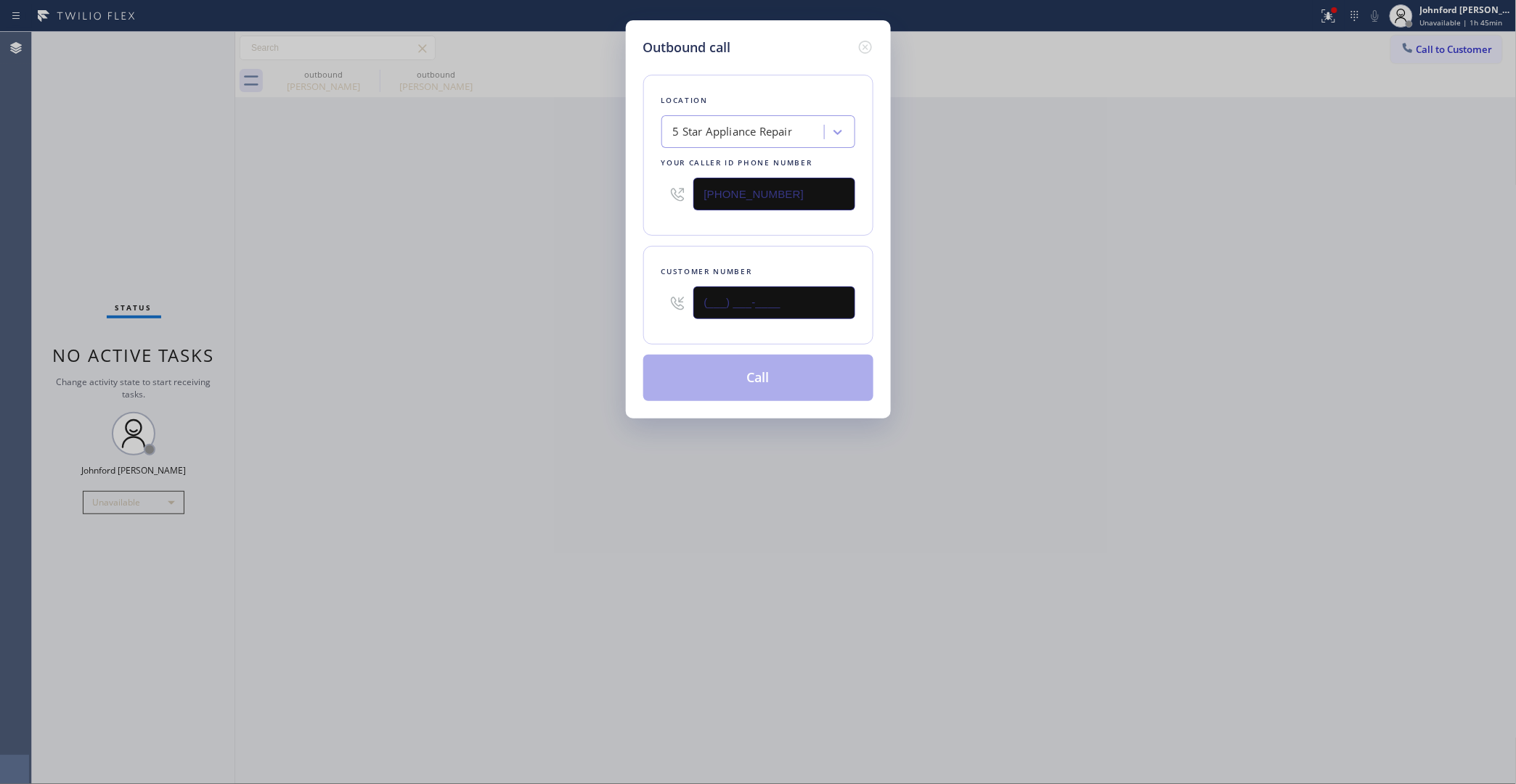
drag, startPoint x: 683, startPoint y: 306, endPoint x: 617, endPoint y: 306, distance: 66.0
click at [617, 306] on div "Outbound call Location 5 Star Appliance Repair Your caller id phone number [PHO…" at bounding box center [758, 392] width 1516 height 784
paste input "630) 408-8556"
type input "(630) 408-8556"
drag, startPoint x: 594, startPoint y: 313, endPoint x: 997, endPoint y: 15, distance: 501.2
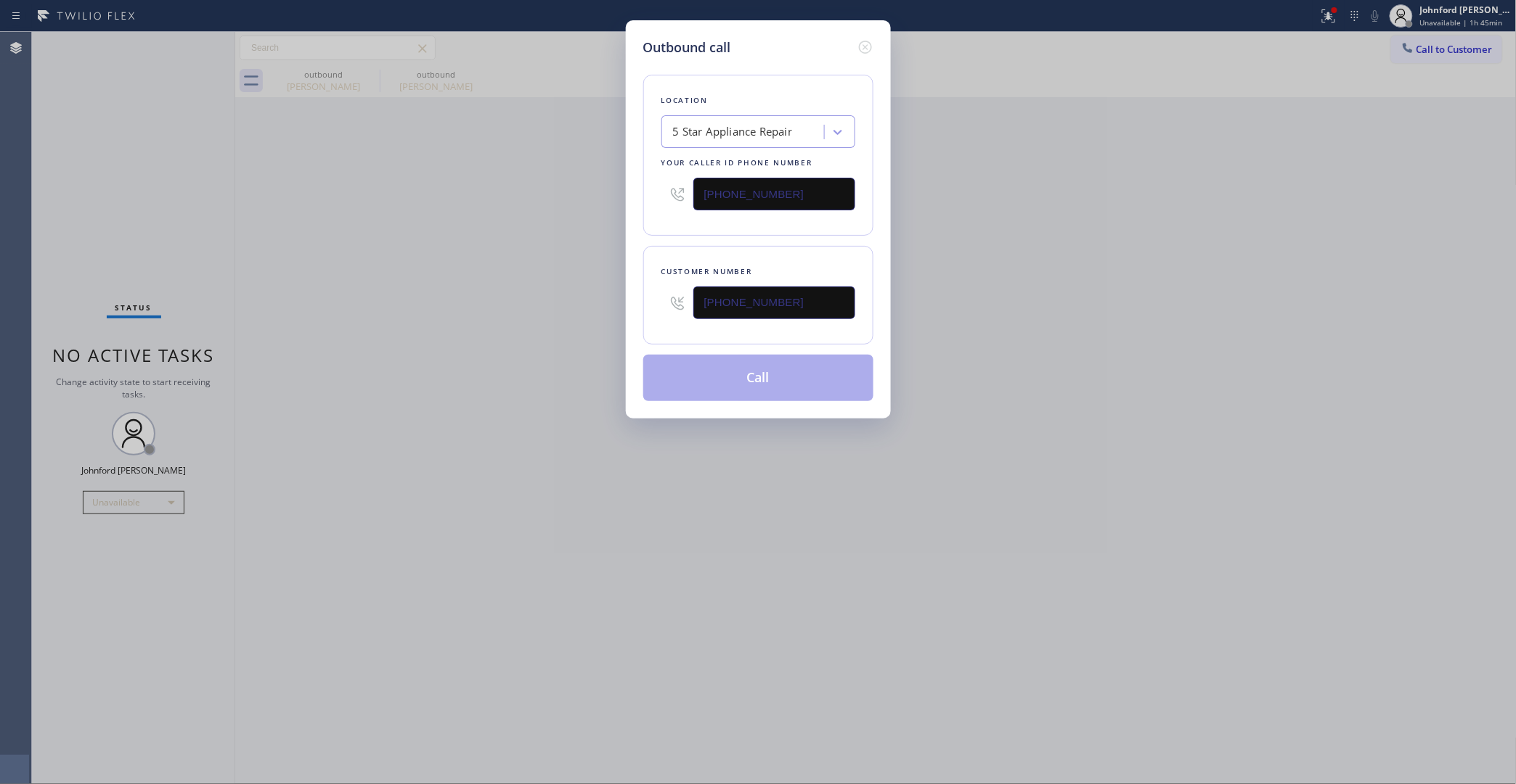
click at [597, 312] on div "Outbound call Location 5 Star Appliance Repair Your caller id phone number (855…" at bounding box center [758, 392] width 1516 height 784
click at [789, 375] on button "Call" at bounding box center [758, 377] width 230 height 47
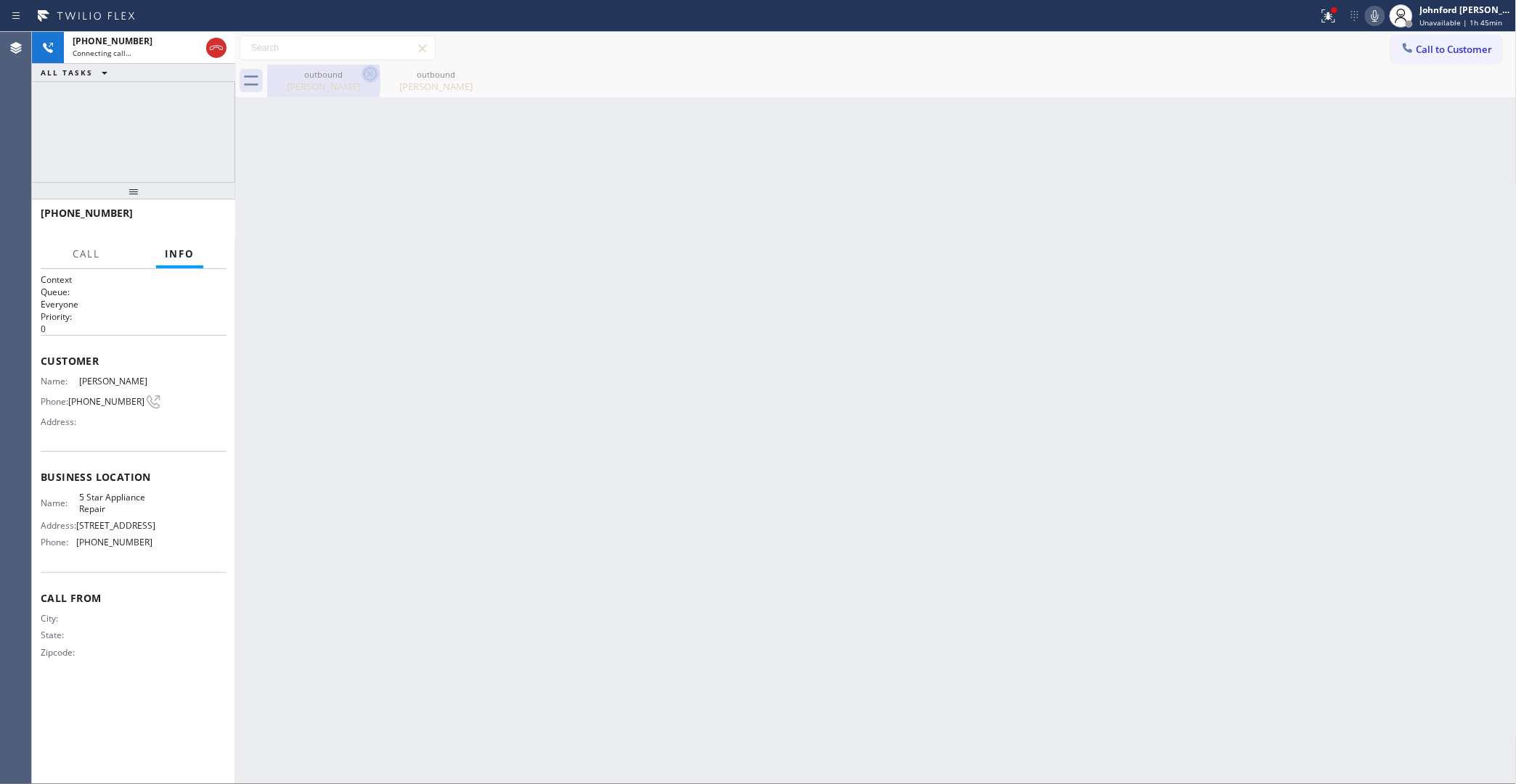
click at [362, 75] on icon at bounding box center [370, 73] width 18 height 18
drag, startPoint x: 362, startPoint y: 75, endPoint x: 299, endPoint y: 156, distance: 102.6
click at [0, 0] on icon at bounding box center [0, 0] width 0 height 0
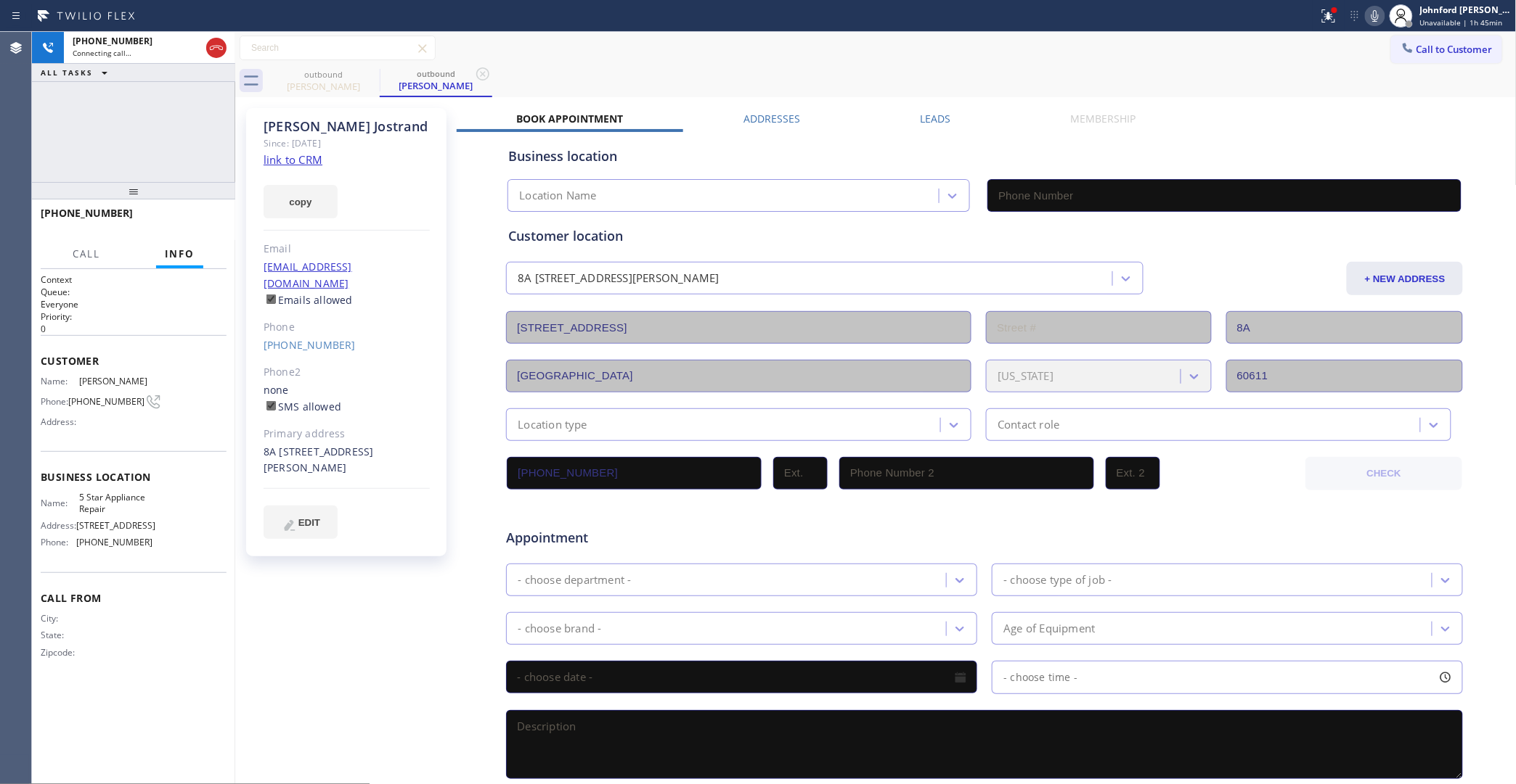
click at [310, 161] on link "link to CRM" at bounding box center [293, 159] width 59 height 15
click at [316, 218] on button "copy" at bounding box center [300, 202] width 74 height 34
type input "[PHONE_NUMBER]"
click at [219, 208] on div "+16304088556 Live | 00:07 HANG UP" at bounding box center [133, 219] width 186 height 37
click at [213, 212] on button "HANG UP" at bounding box center [193, 219] width 67 height 21
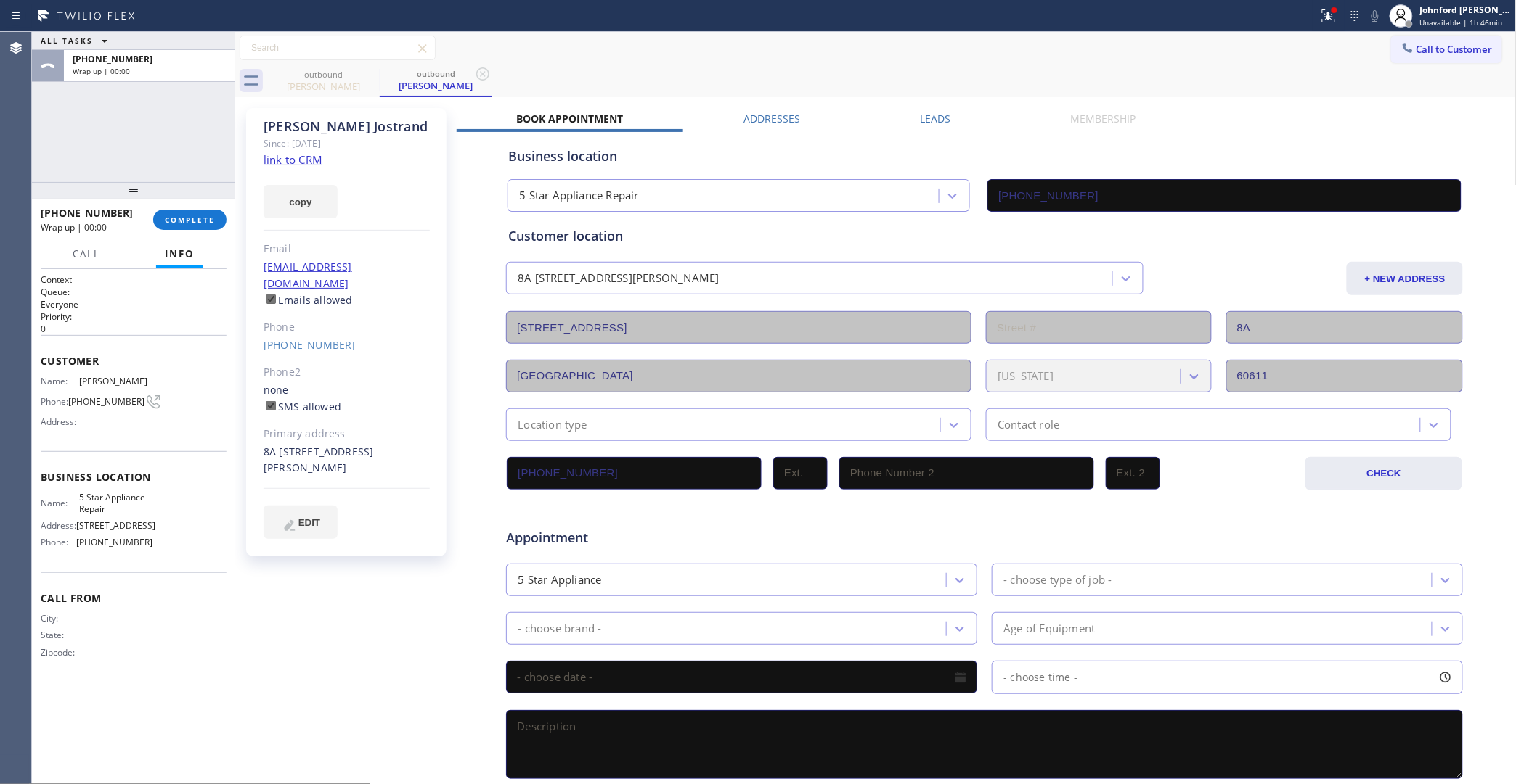
click at [930, 121] on label "Leads" at bounding box center [935, 118] width 31 height 14
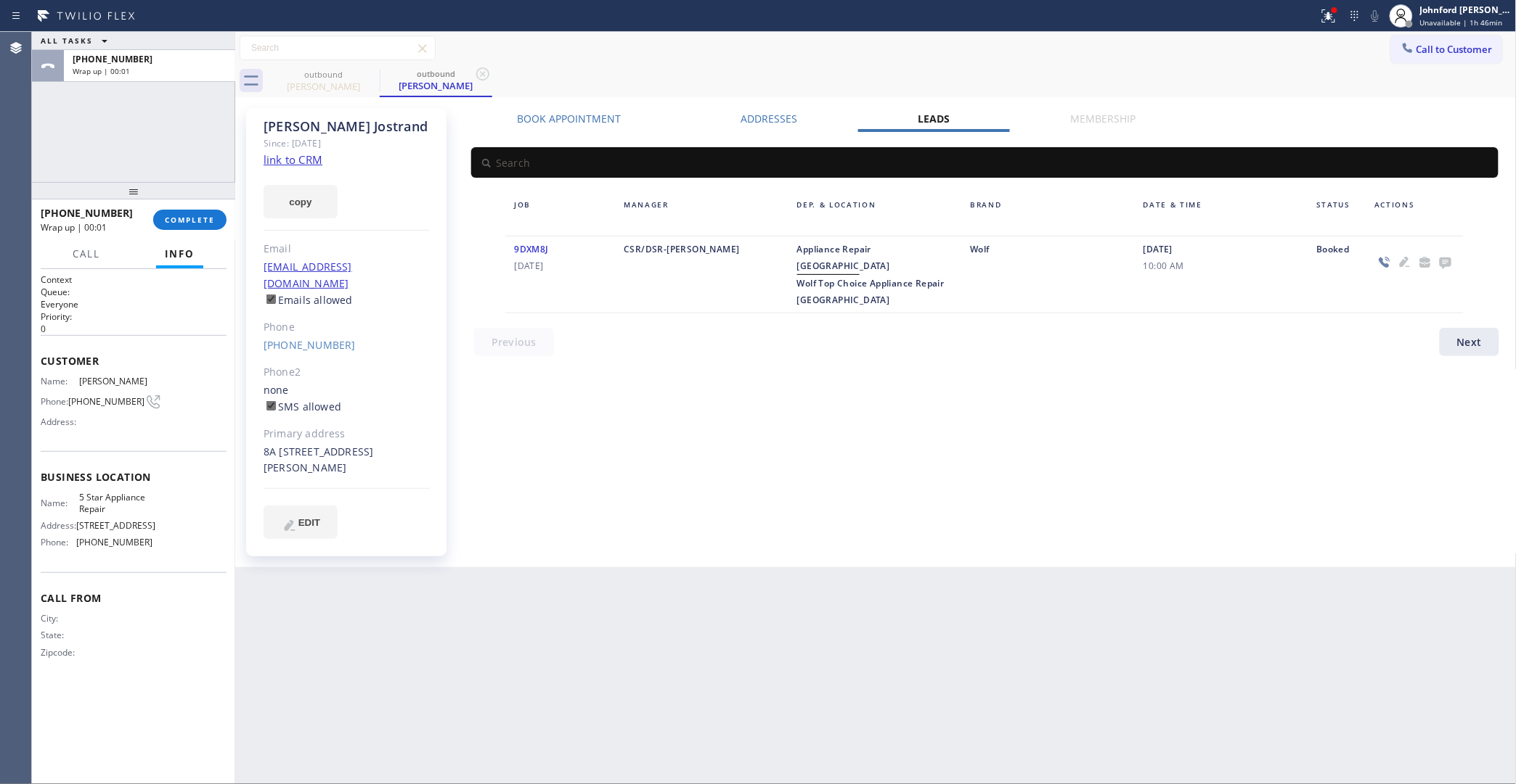
click at [1446, 267] on icon at bounding box center [1445, 262] width 18 height 18
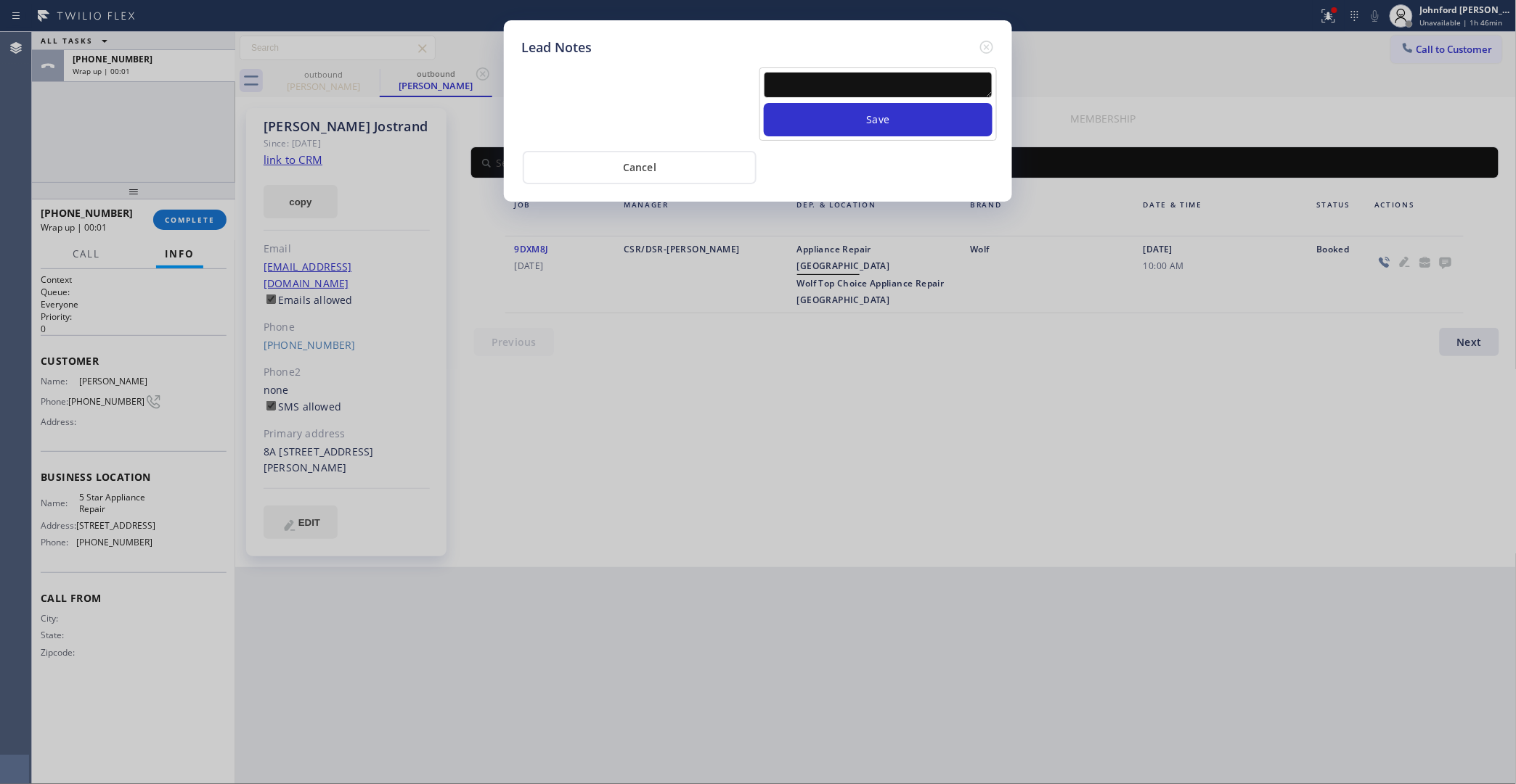
click at [873, 67] on div "Save" at bounding box center [878, 104] width 238 height 73
drag, startPoint x: 870, startPoint y: 78, endPoint x: 859, endPoint y: 98, distance: 22.8
click at [869, 78] on textarea at bounding box center [878, 85] width 229 height 26
paste textarea "Working on this lead - please transfer to me"
type textarea "Working on this lead - please transfer to me"
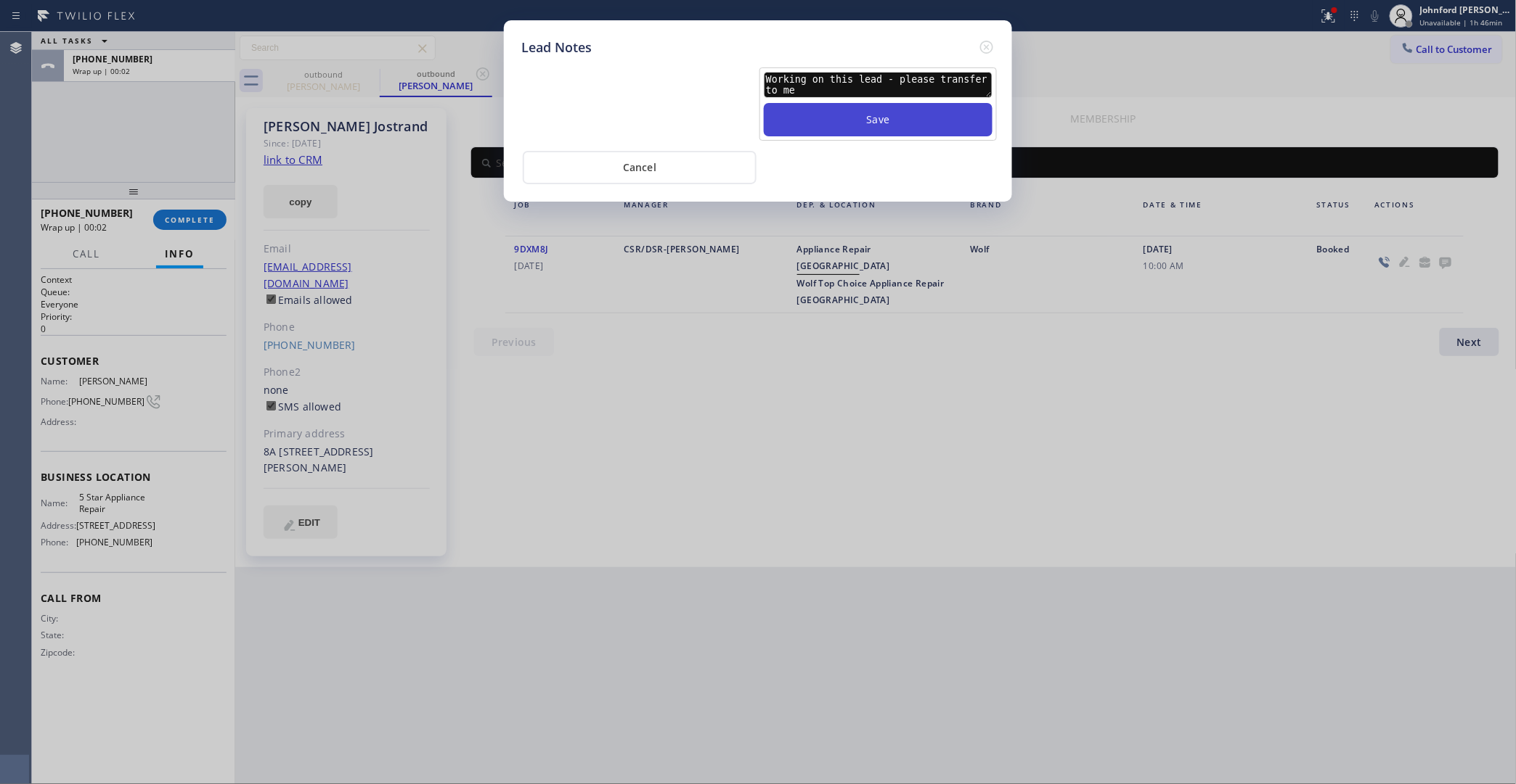
click at [850, 104] on button "Save" at bounding box center [878, 120] width 229 height 34
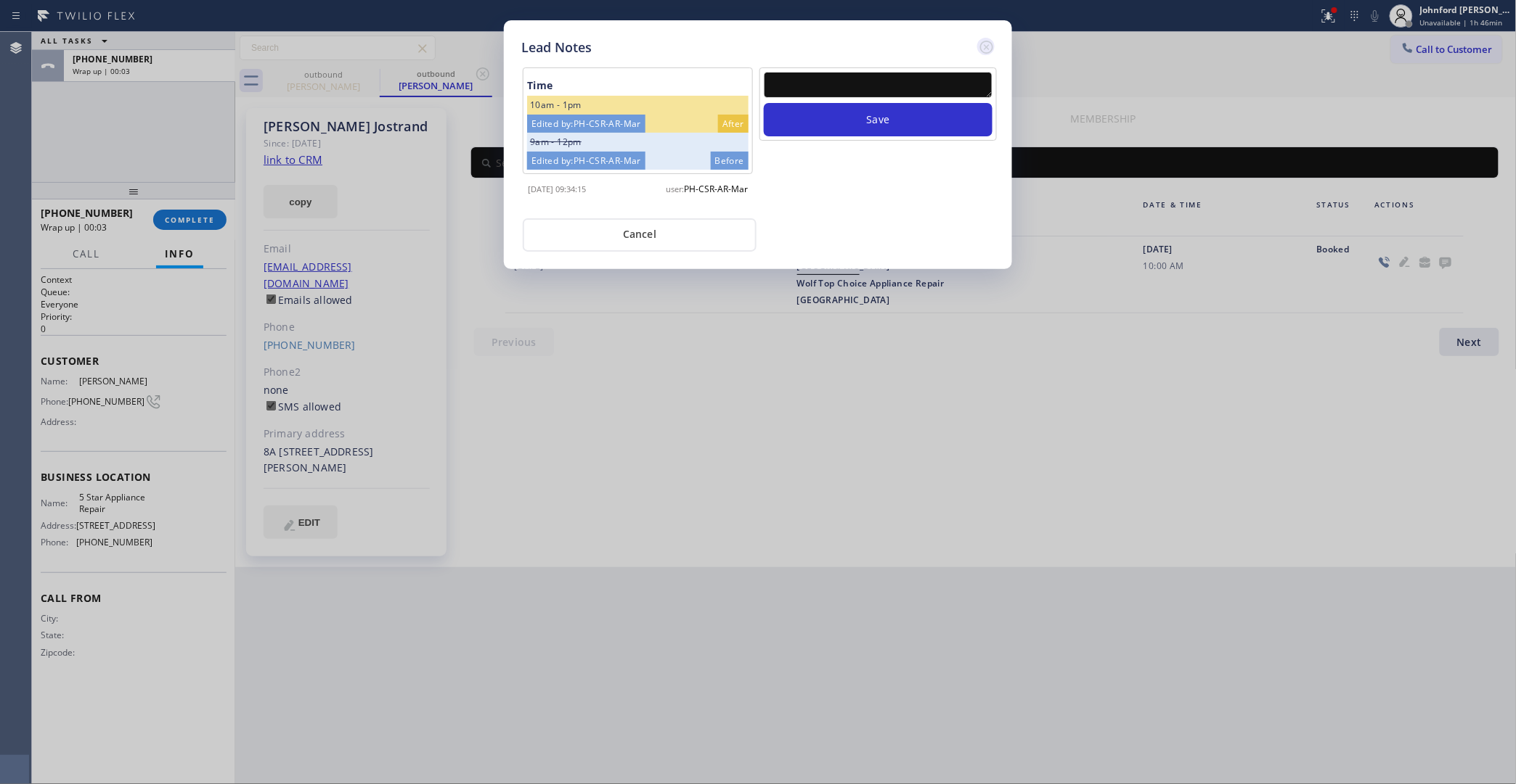
click at [987, 40] on icon at bounding box center [986, 47] width 18 height 18
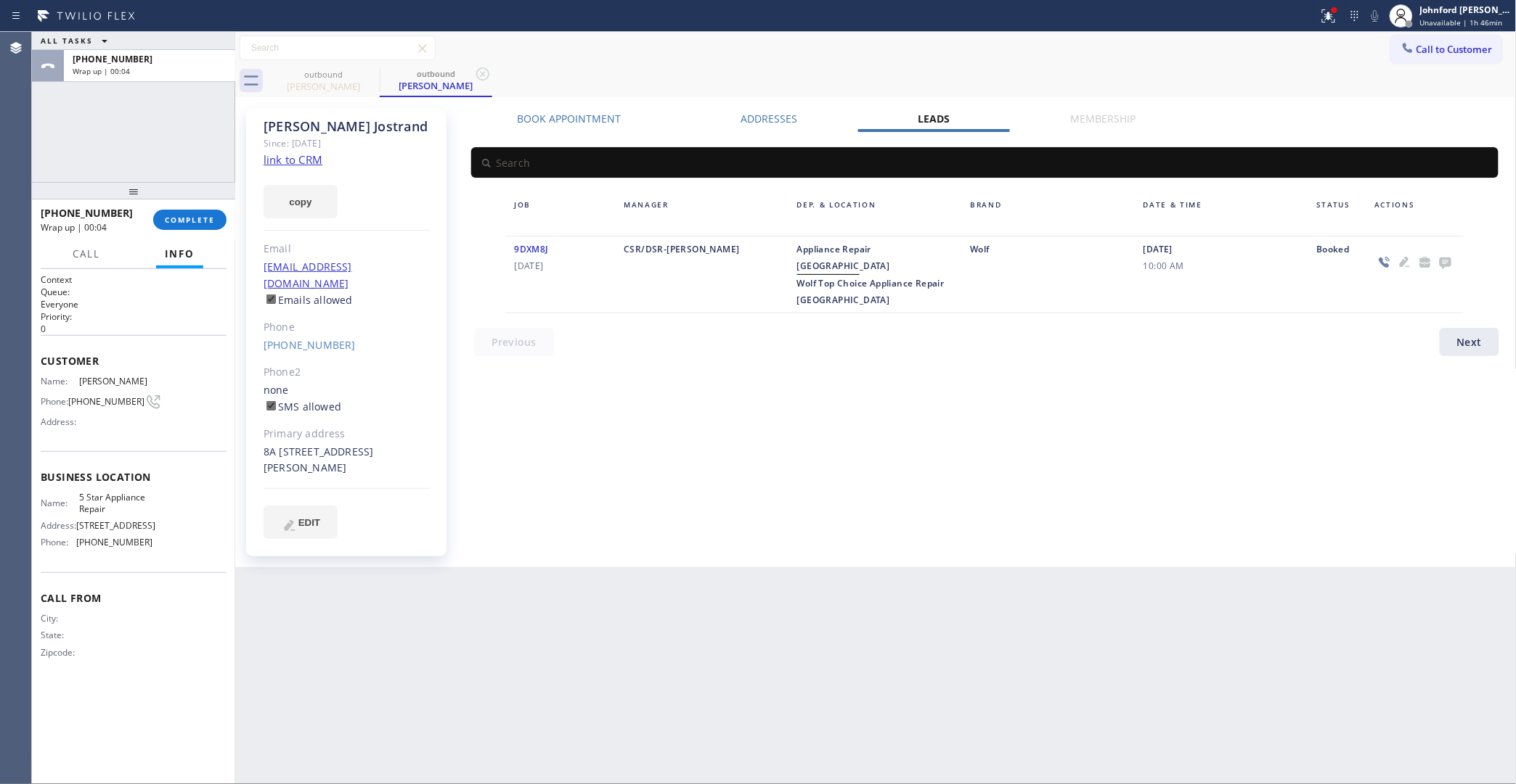
click at [211, 205] on div "+16304088556 Wrap up | 00:04 COMPLETE" at bounding box center [133, 219] width 186 height 37
click at [193, 222] on span "COMPLETE" at bounding box center [190, 219] width 50 height 10
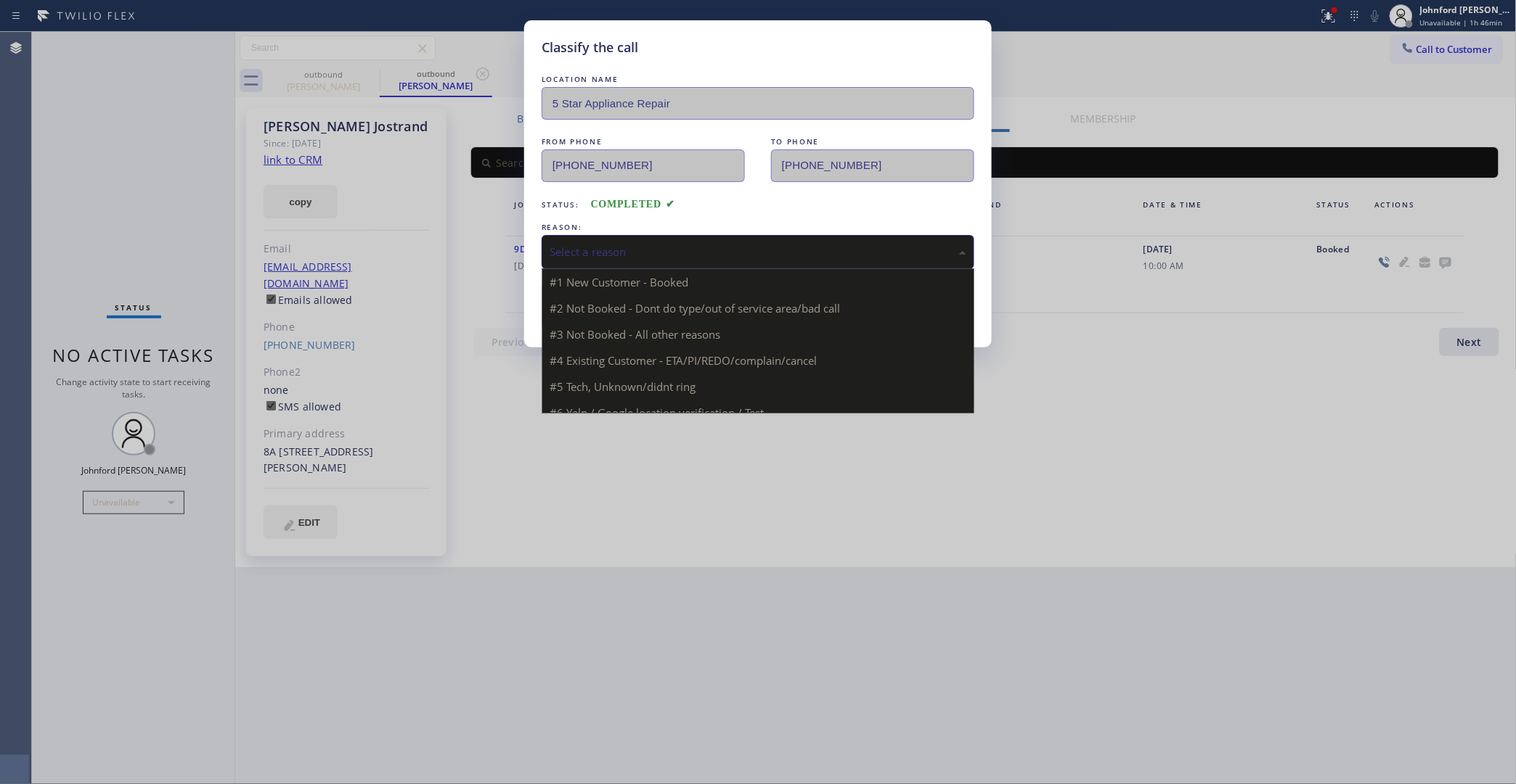
click at [692, 248] on div "Select a reason" at bounding box center [758, 252] width 417 height 17
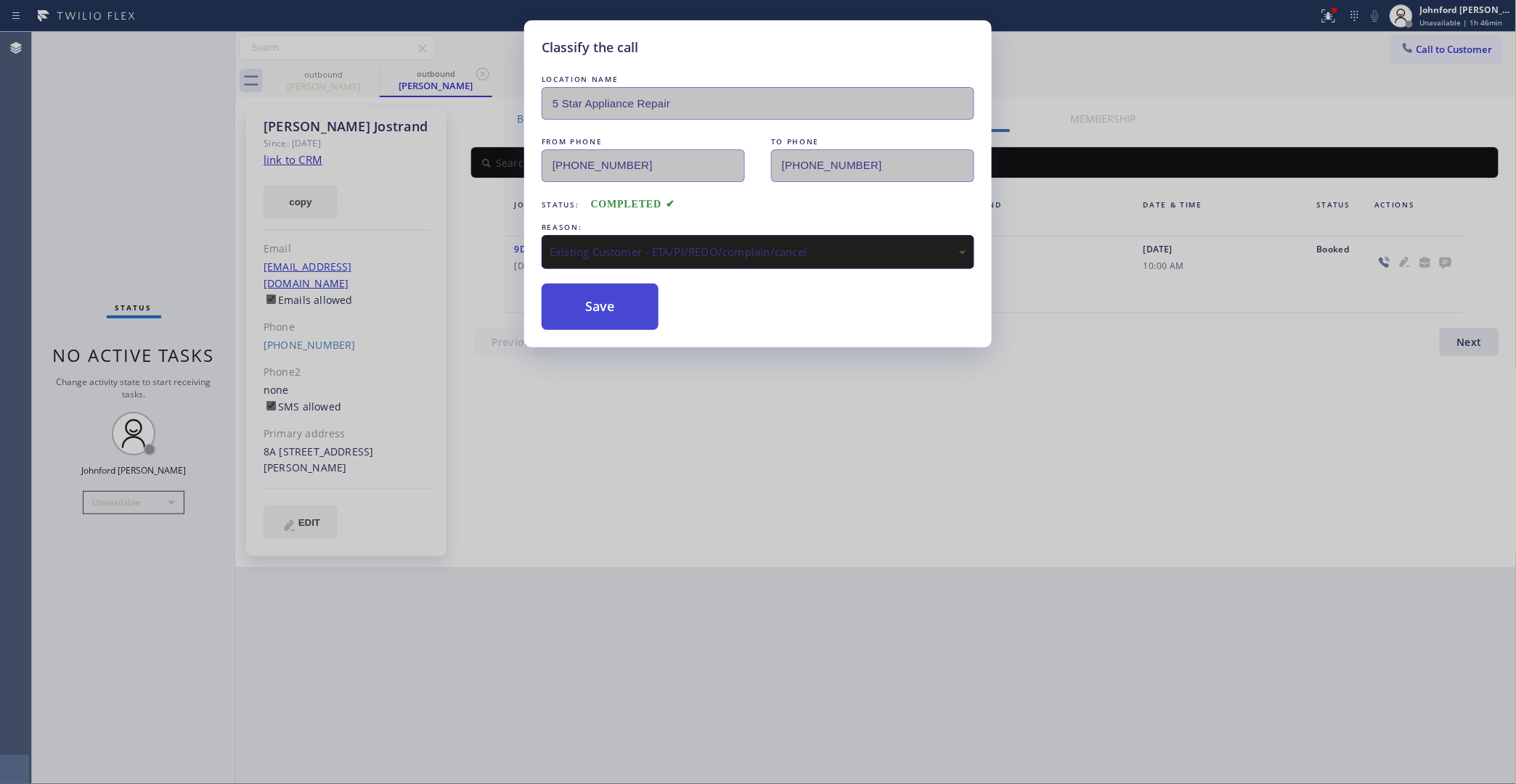
click at [596, 302] on button "Save" at bounding box center [599, 306] width 117 height 47
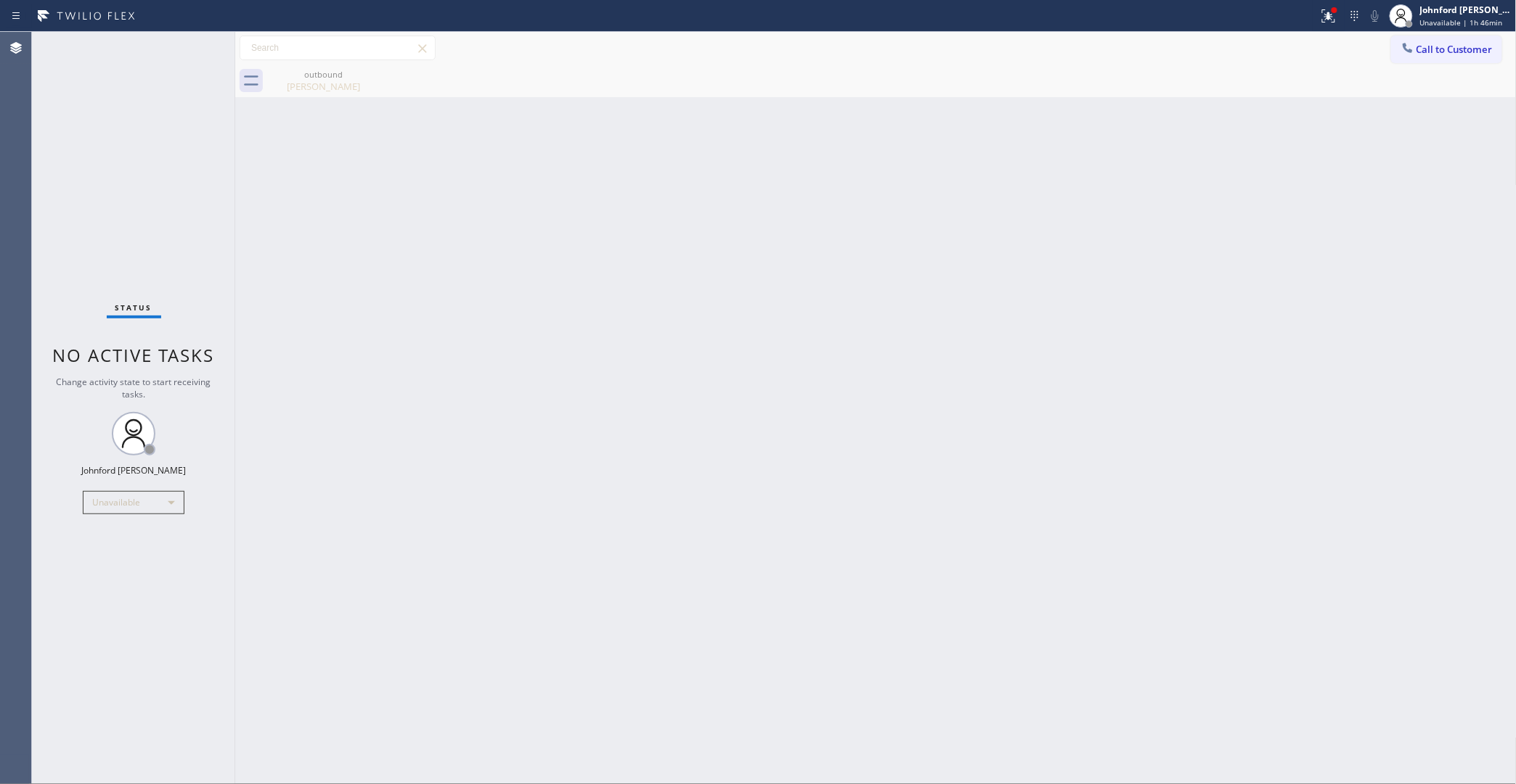
drag, startPoint x: 1105, startPoint y: 371, endPoint x: 1099, endPoint y: 122, distance: 249.1
click at [1109, 368] on div "Back to Dashboard Change Sender ID Customers Technicians Select a contact Outbo…" at bounding box center [876, 408] width 1281 height 753
click at [1446, 60] on button "Call to Customer" at bounding box center [1446, 50] width 111 height 28
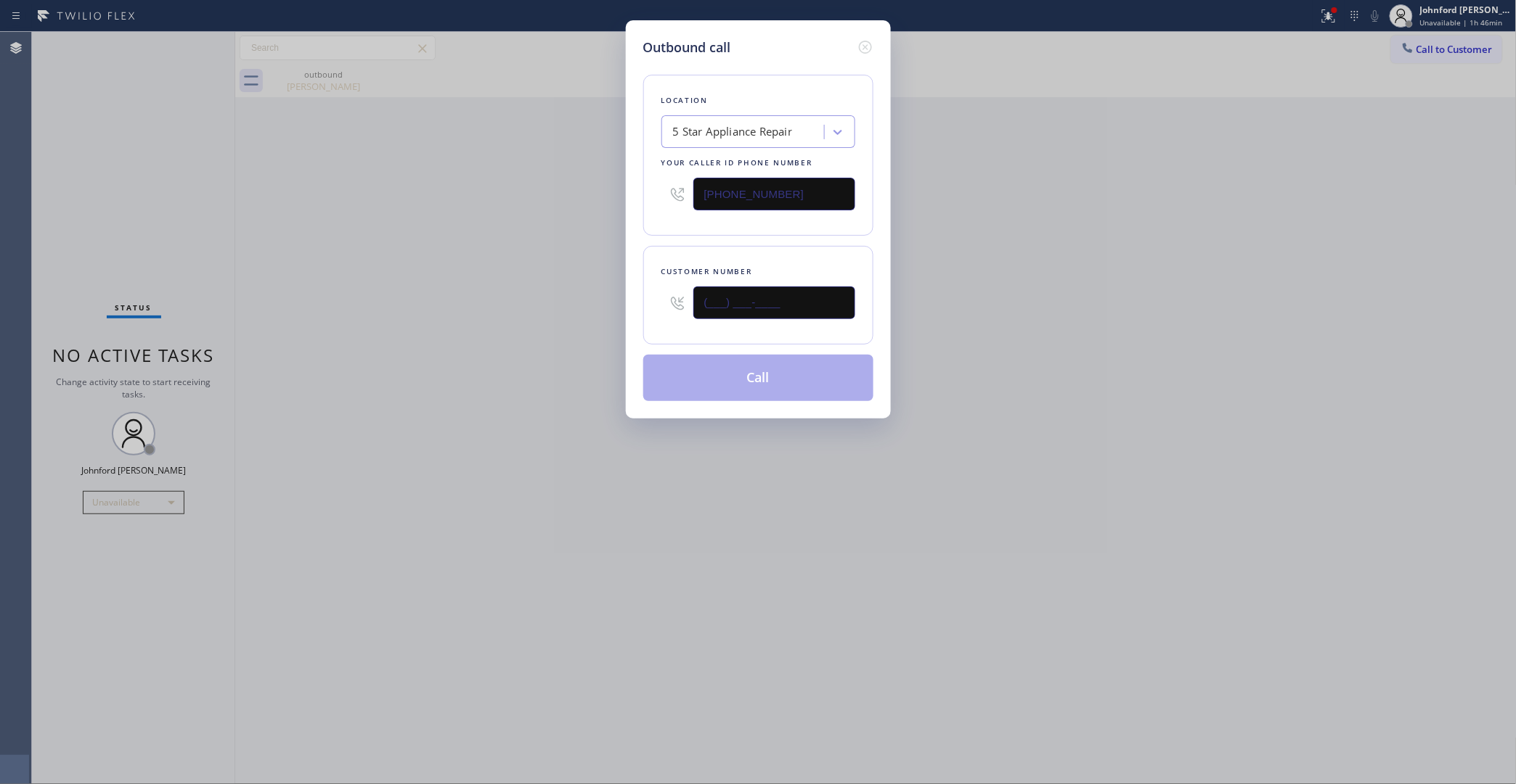
drag, startPoint x: 826, startPoint y: 300, endPoint x: 663, endPoint y: 287, distance: 163.5
click at [606, 307] on div "Outbound call Location 5 Star Appliance Repair Your caller id phone number [PHO…" at bounding box center [758, 392] width 1516 height 784
paste input "310) 562-6306"
type input "(310) 562-6306"
click at [756, 363] on button "Call" at bounding box center [758, 377] width 230 height 47
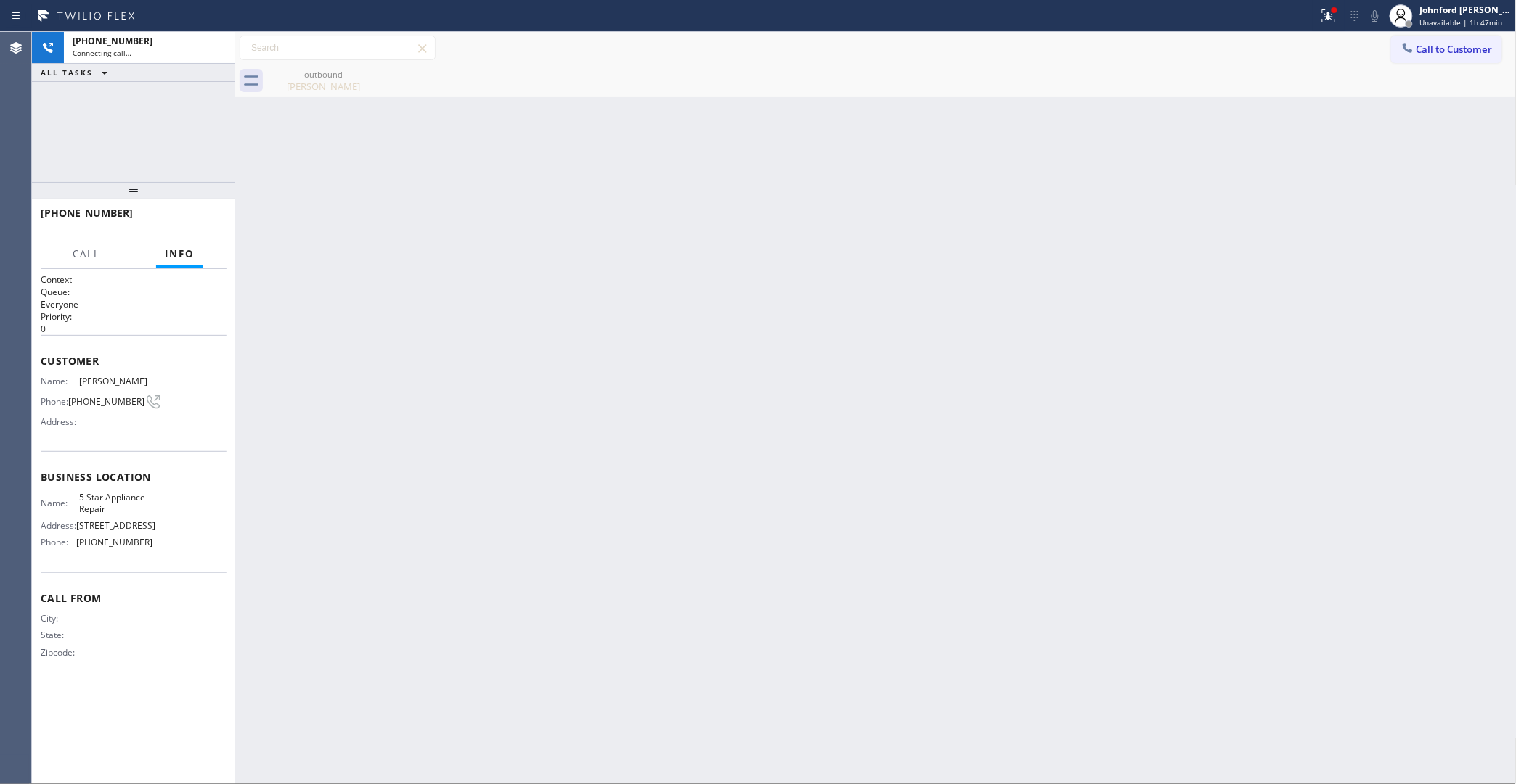
click at [0, 0] on icon at bounding box center [0, 0] width 0 height 0
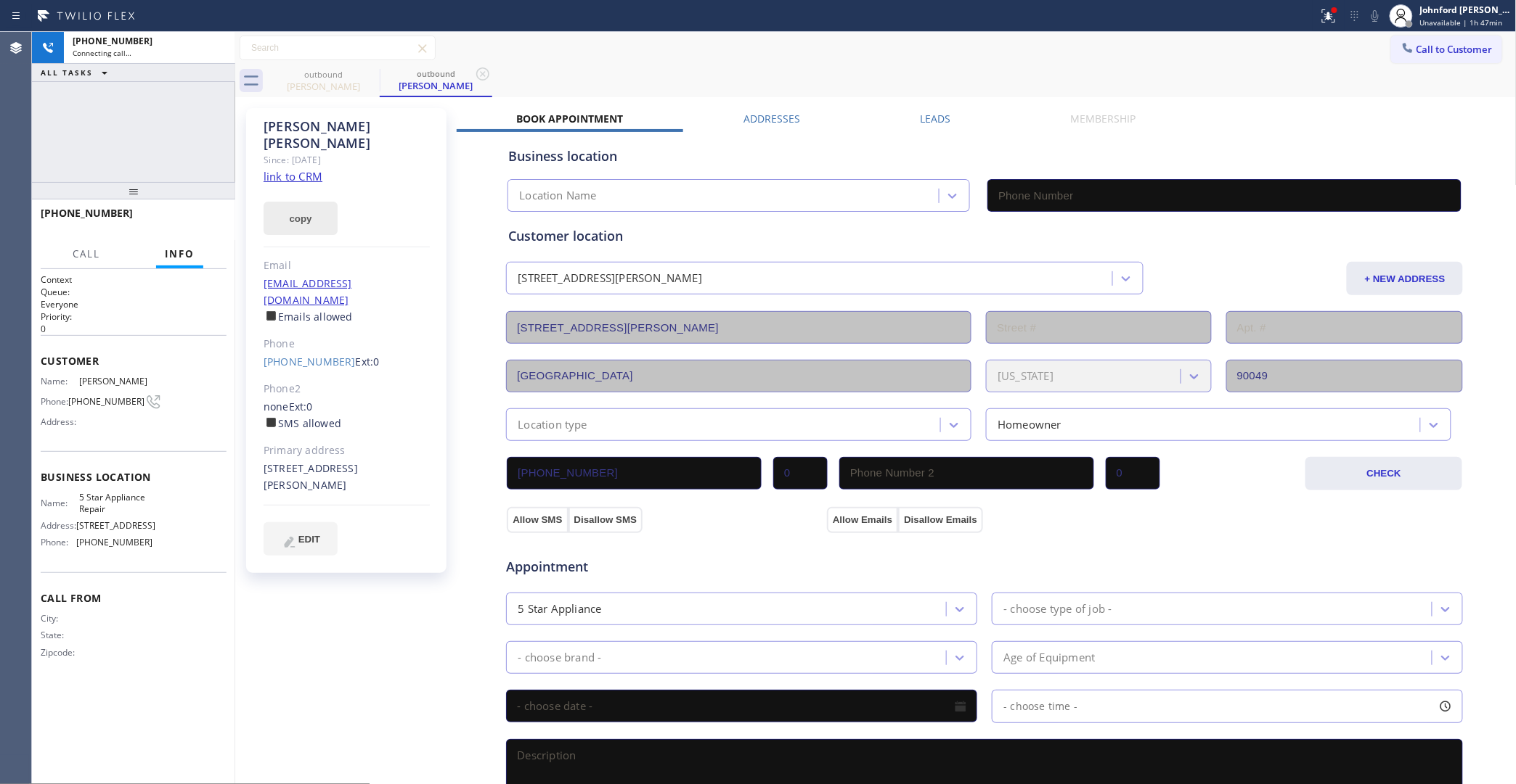
click at [307, 202] on button "copy" at bounding box center [300, 219] width 74 height 34
click at [314, 169] on link "link to CRM" at bounding box center [293, 176] width 59 height 15
type input "[PHONE_NUMBER]"
click at [1380, 16] on icon at bounding box center [1375, 15] width 18 height 18
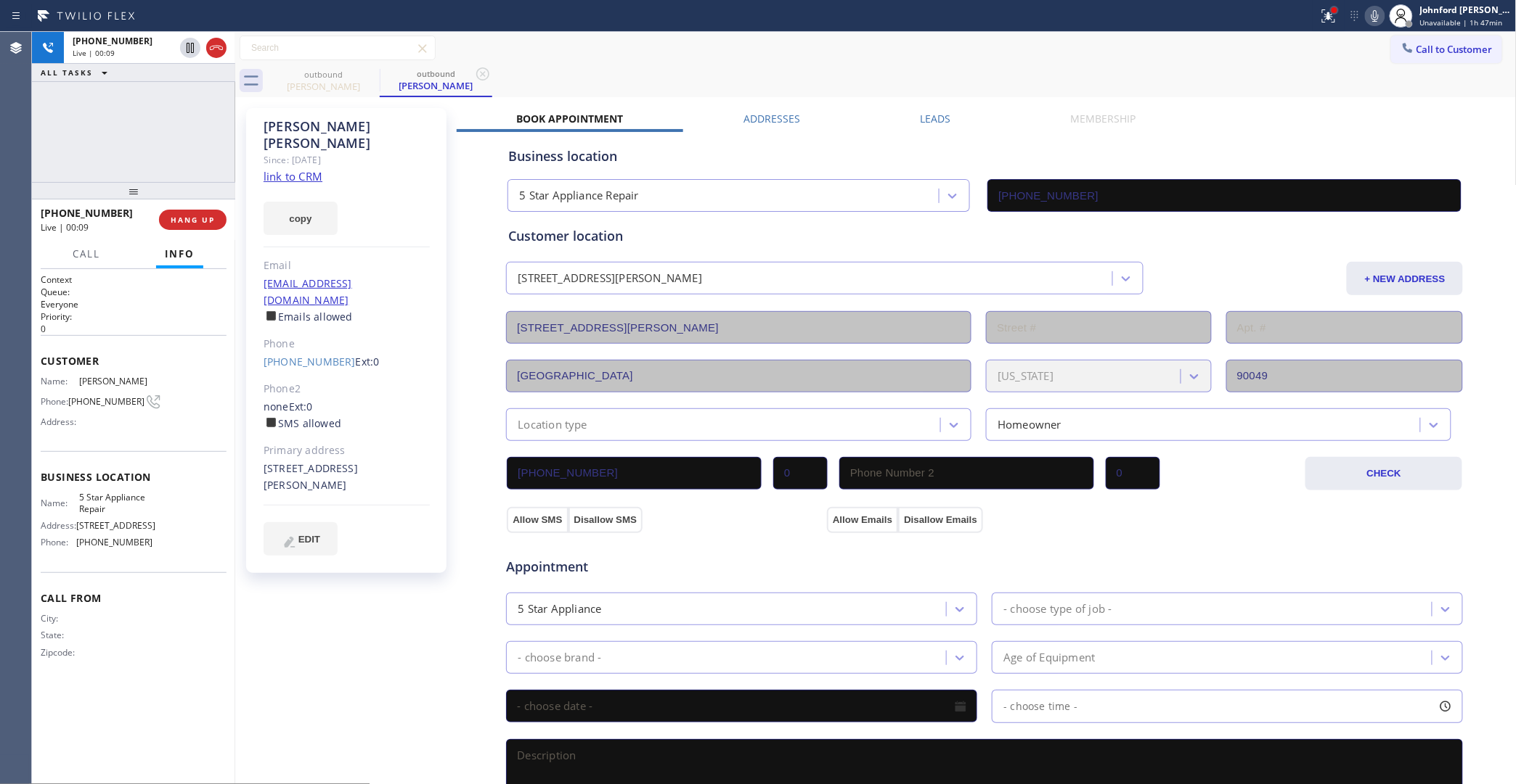
click at [1331, 8] on div at bounding box center [1334, 10] width 8 height 8
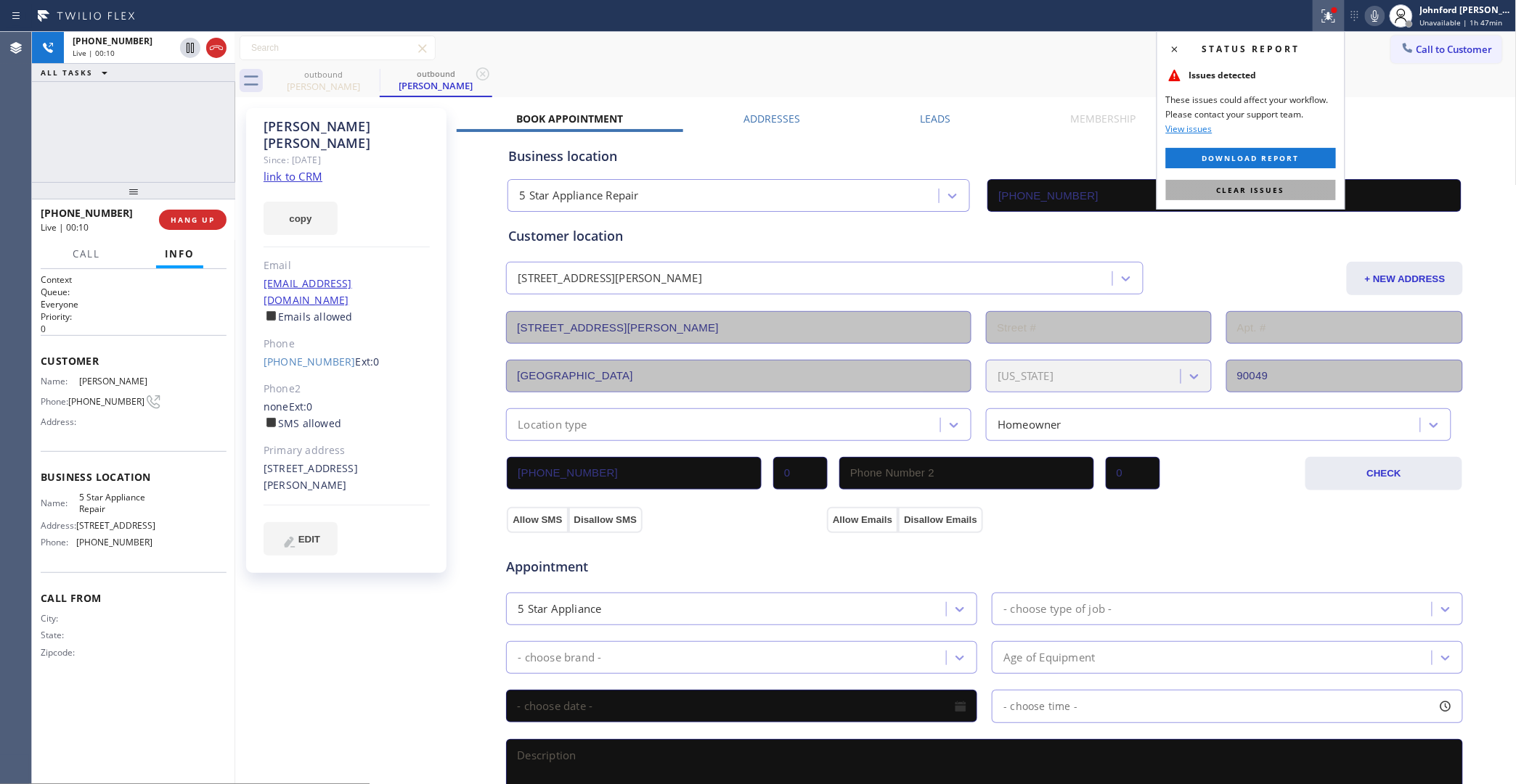
click at [1242, 186] on span "Clear issues" at bounding box center [1250, 190] width 68 height 10
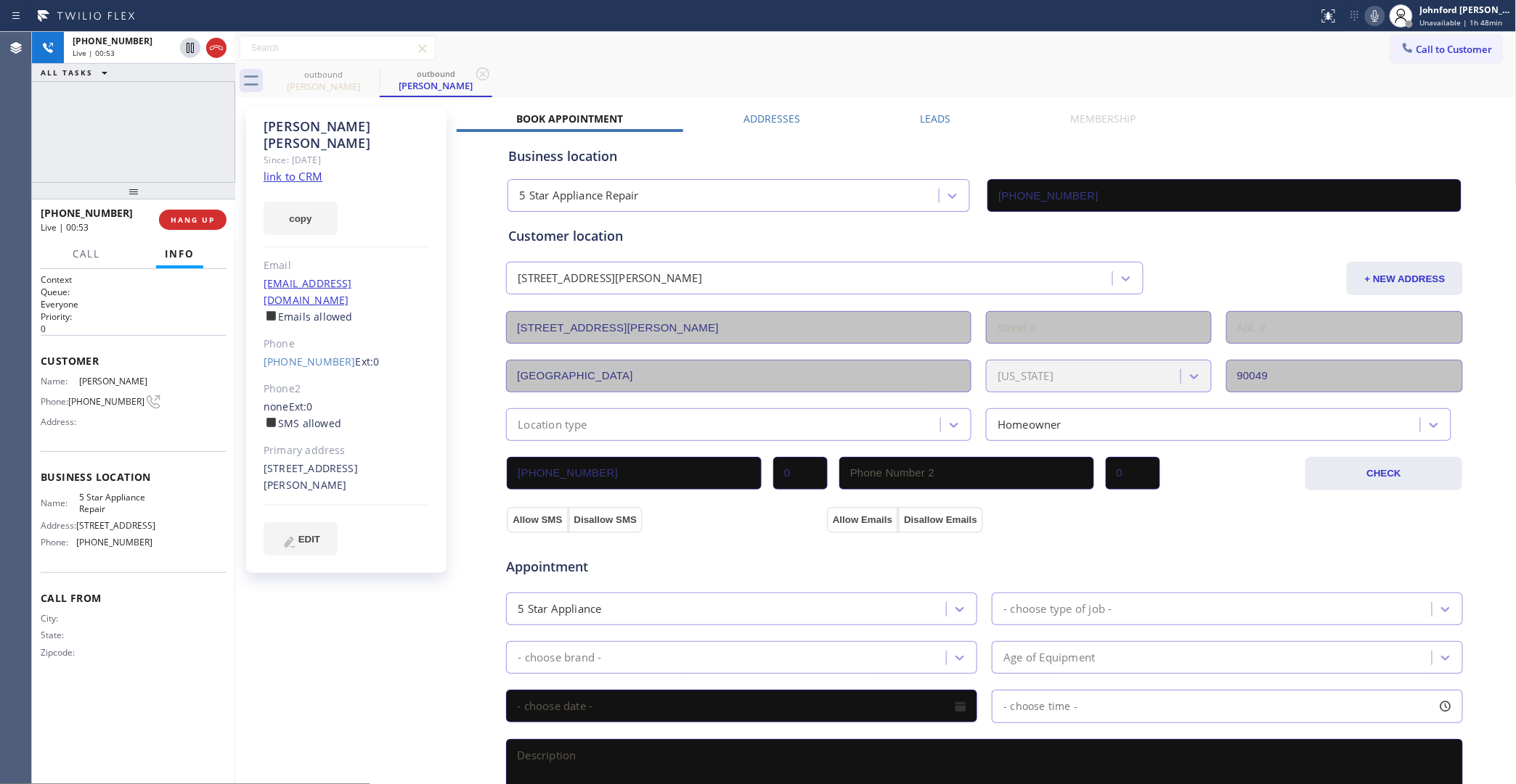
click at [753, 47] on div "Call to Customer Outbound call Location 5 Star Appliance Repair Your caller id …" at bounding box center [876, 48] width 1281 height 25
click at [150, 124] on div "+13105626306 Live | 01:02 ALL TASKS ALL TASKS ACTIVE TASKS TASKS IN WRAP UP" at bounding box center [134, 107] width 203 height 151
click at [146, 50] on div "Live | 01:06" at bounding box center [123, 53] width 102 height 10
drag, startPoint x: 137, startPoint y: 193, endPoint x: 146, endPoint y: 116, distance: 77.5
click at [146, 116] on div "+13105626306 Live | 01:07 ALL TASKS ALL TASKS ACTIVE TASKS TASKS IN WRAP UP +13…" at bounding box center [134, 408] width 203 height 753
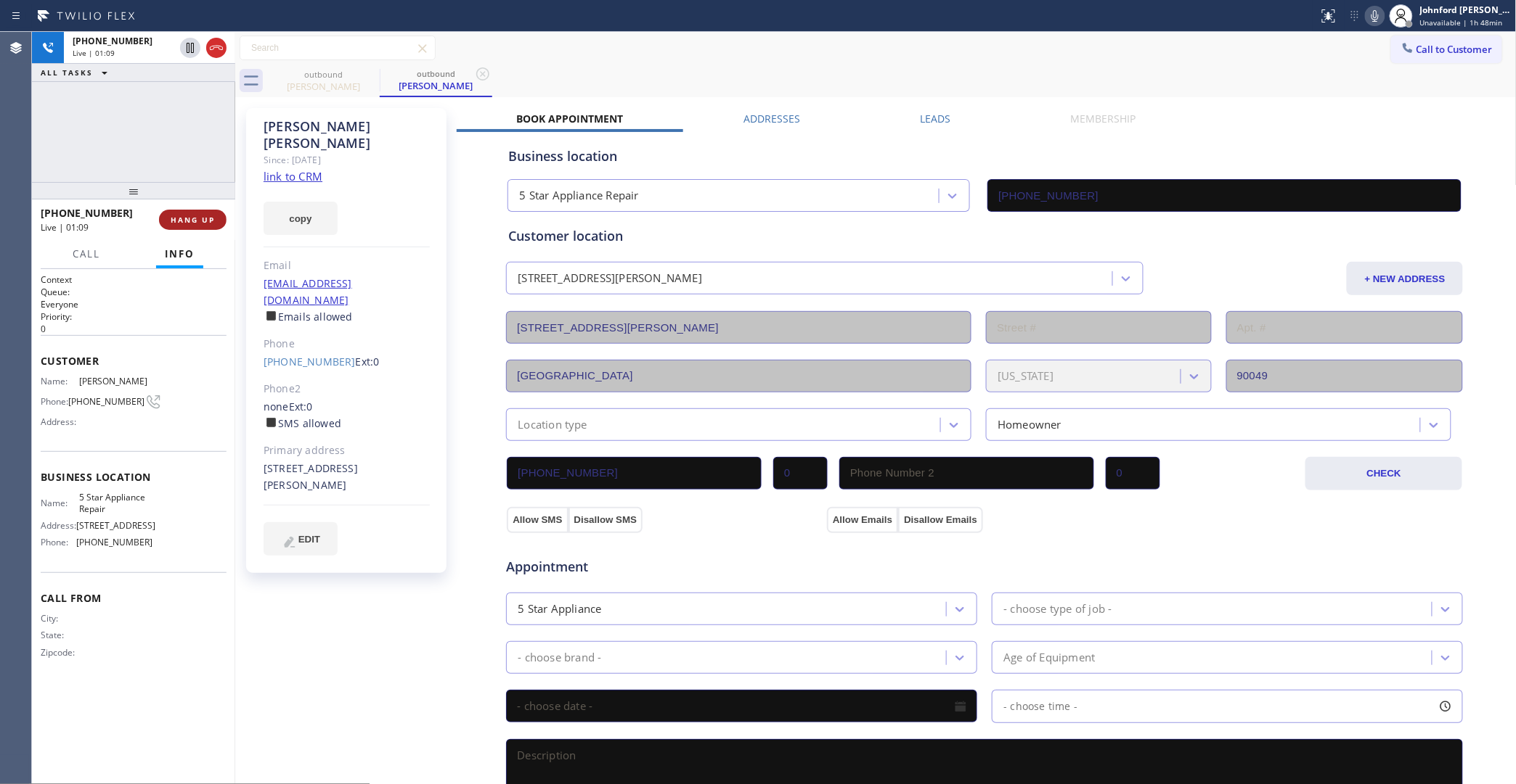
click at [185, 220] on span "HANG UP" at bounding box center [193, 219] width 44 height 10
click at [168, 214] on button "COMPLETE" at bounding box center [190, 219] width 73 height 21
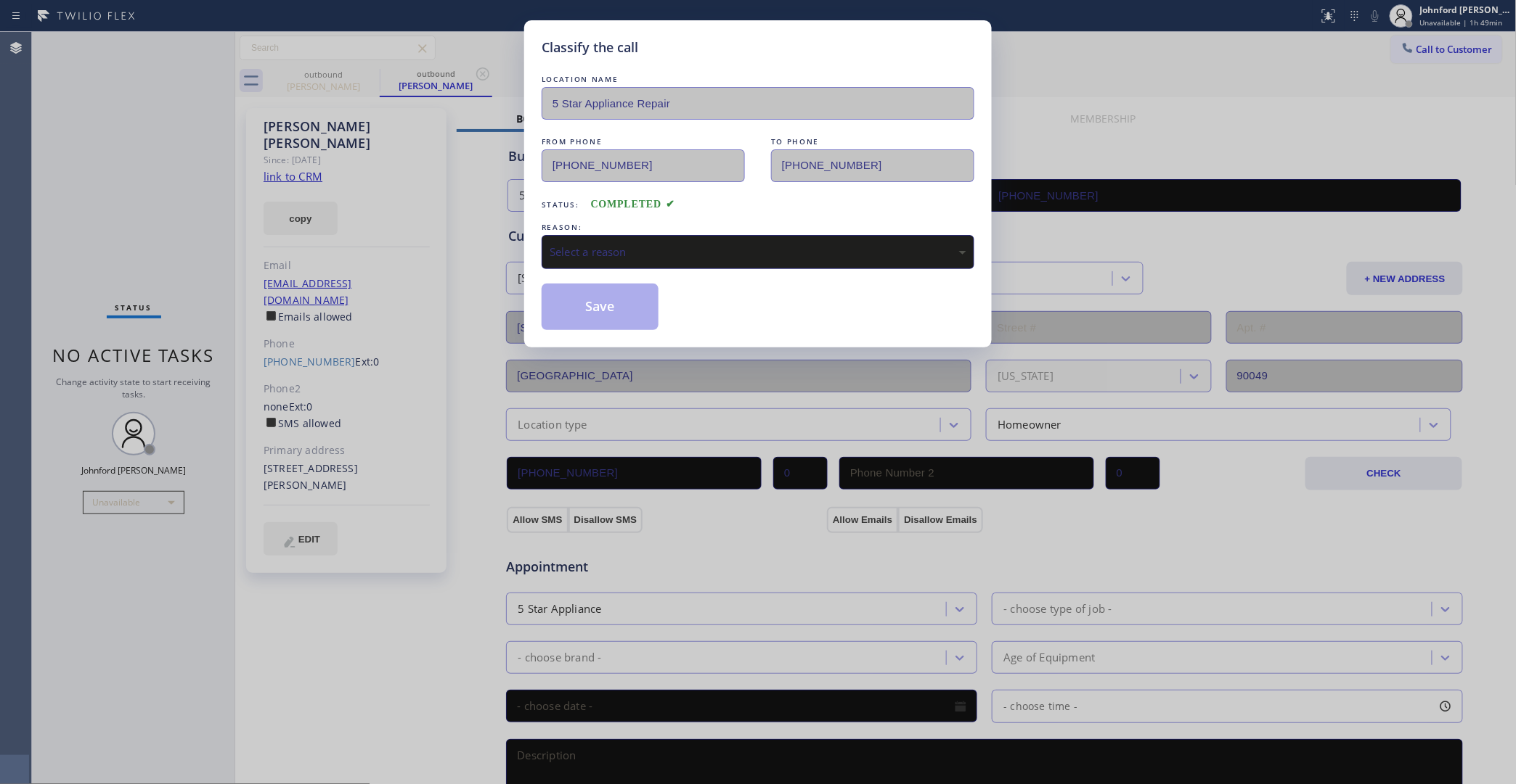
click at [625, 207] on div "Status: COMPLETED" at bounding box center [758, 201] width 433 height 23
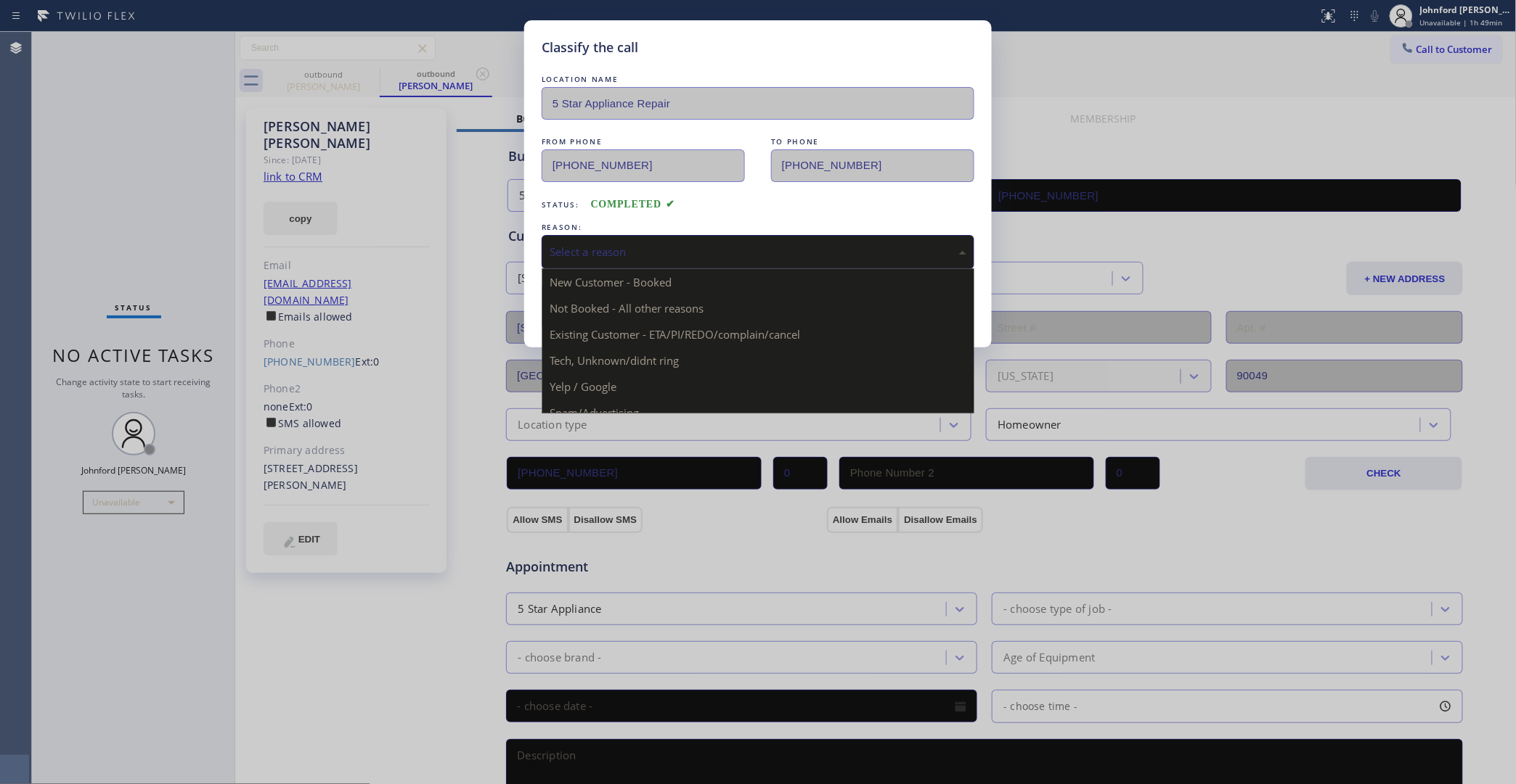
click at [626, 244] on div "Select a reason" at bounding box center [758, 252] width 417 height 17
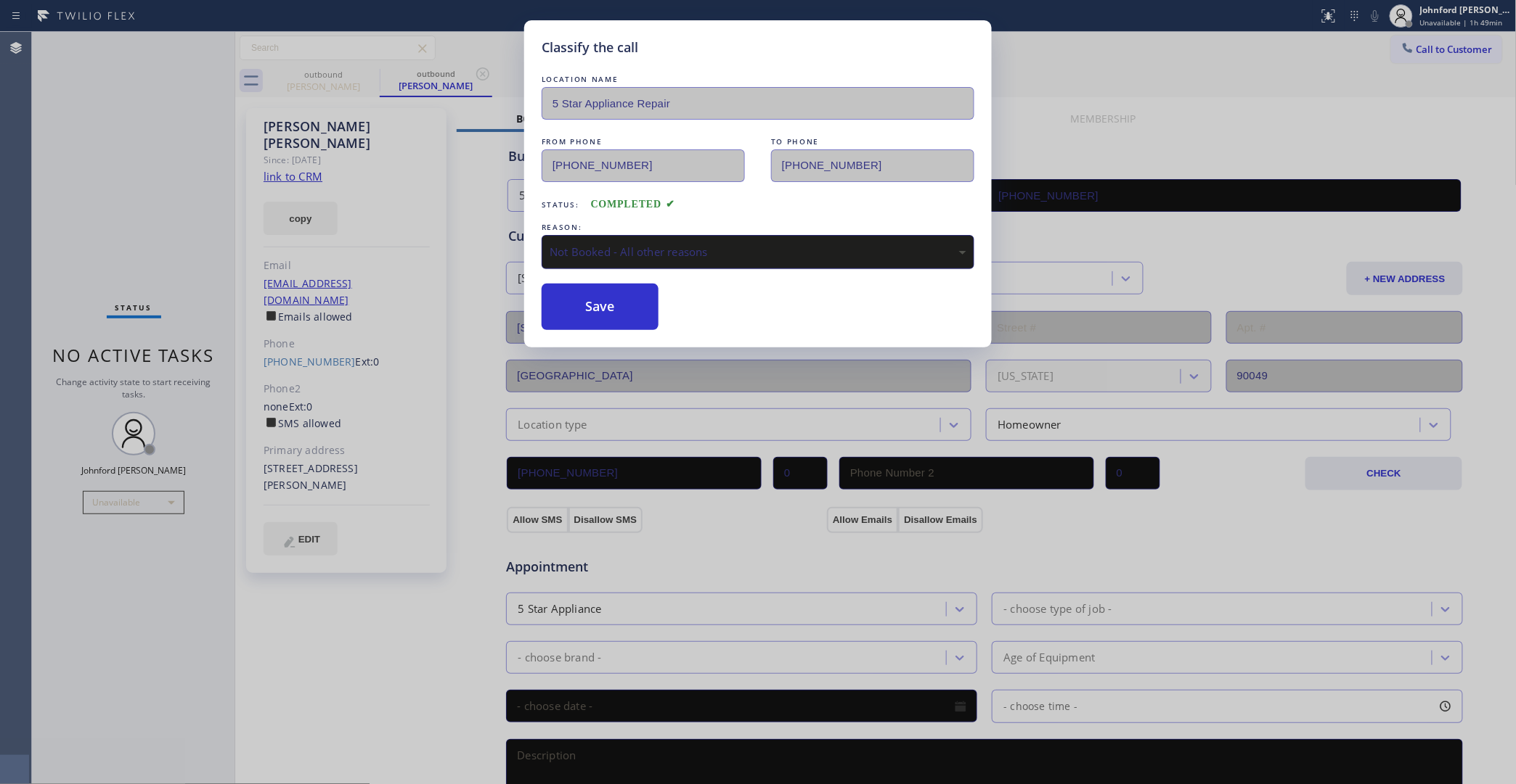
click at [629, 252] on div "Not Booked - All other reasons" at bounding box center [758, 252] width 417 height 17
click at [625, 312] on button "Save" at bounding box center [599, 306] width 117 height 47
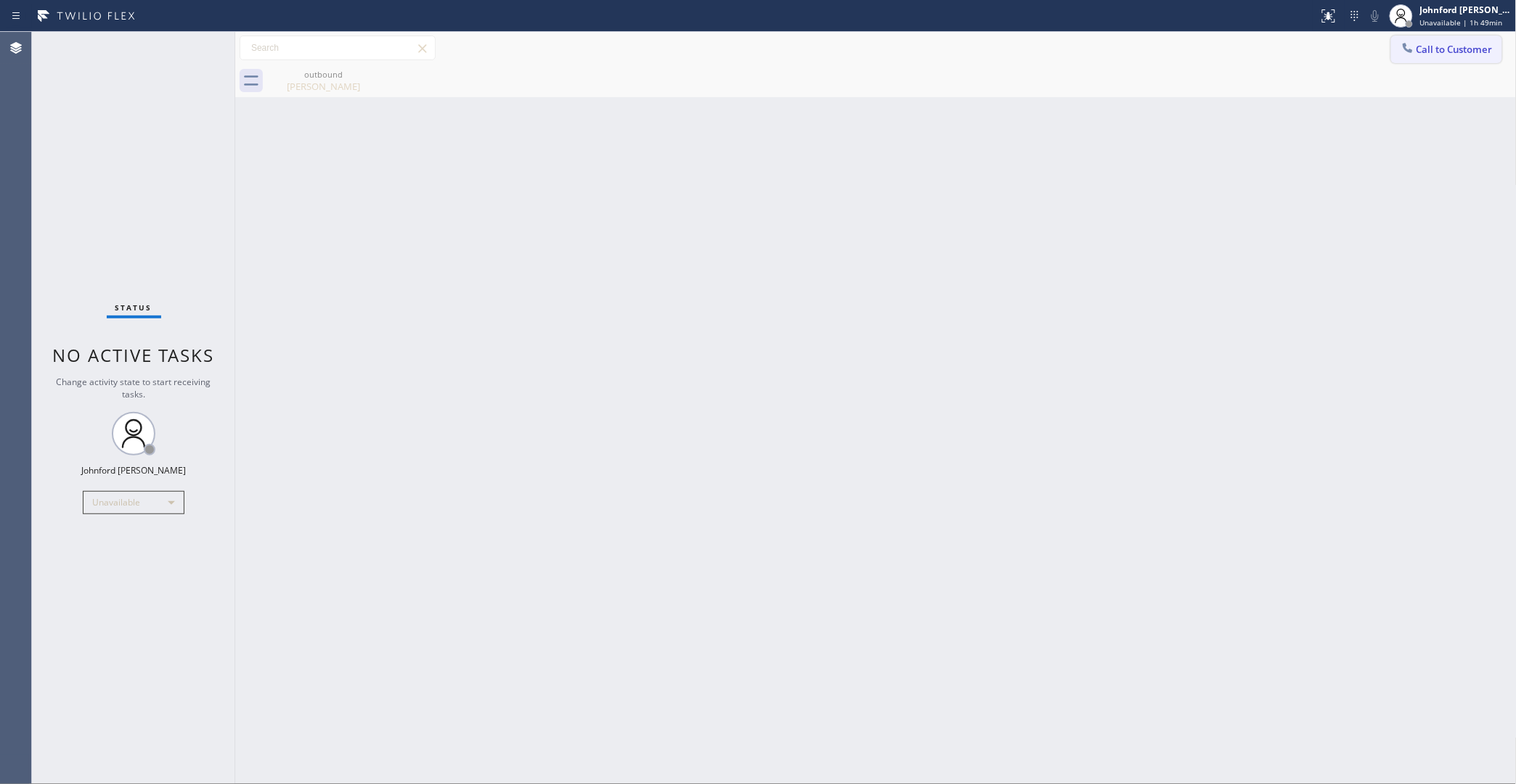
click at [1428, 59] on button "Call to Customer" at bounding box center [1446, 50] width 111 height 28
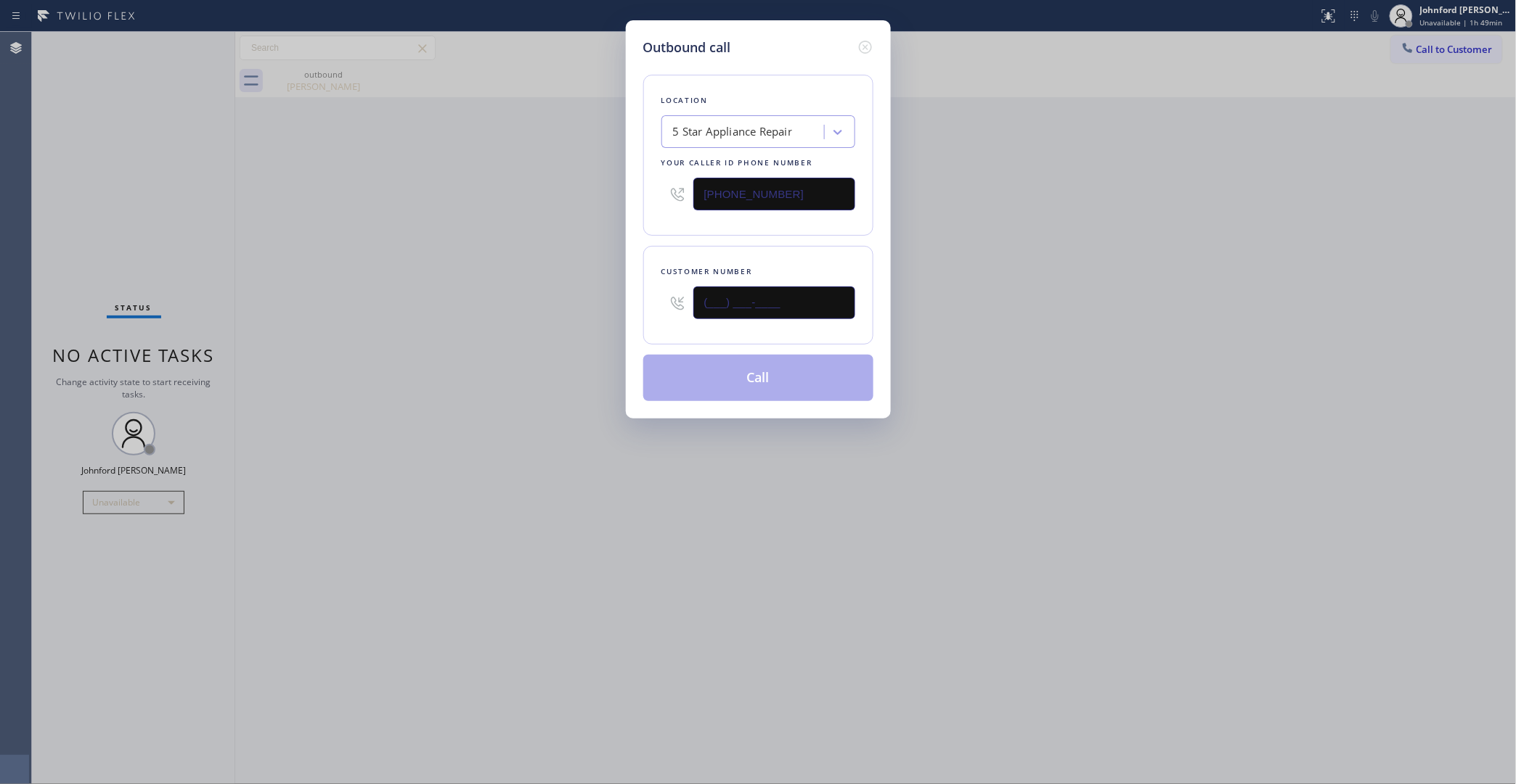
drag, startPoint x: 827, startPoint y: 298, endPoint x: 615, endPoint y: 322, distance: 213.4
click at [628, 322] on div "Outbound call Location 5 Star Appliance Repair Your caller id phone number [PHO…" at bounding box center [758, 219] width 265 height 398
paste input "805) 310-1204"
type input "(805) 310-1204"
click at [571, 327] on div "Outbound call Location 5 Star Appliance Repair Your caller id phone number (855…" at bounding box center [758, 392] width 1516 height 784
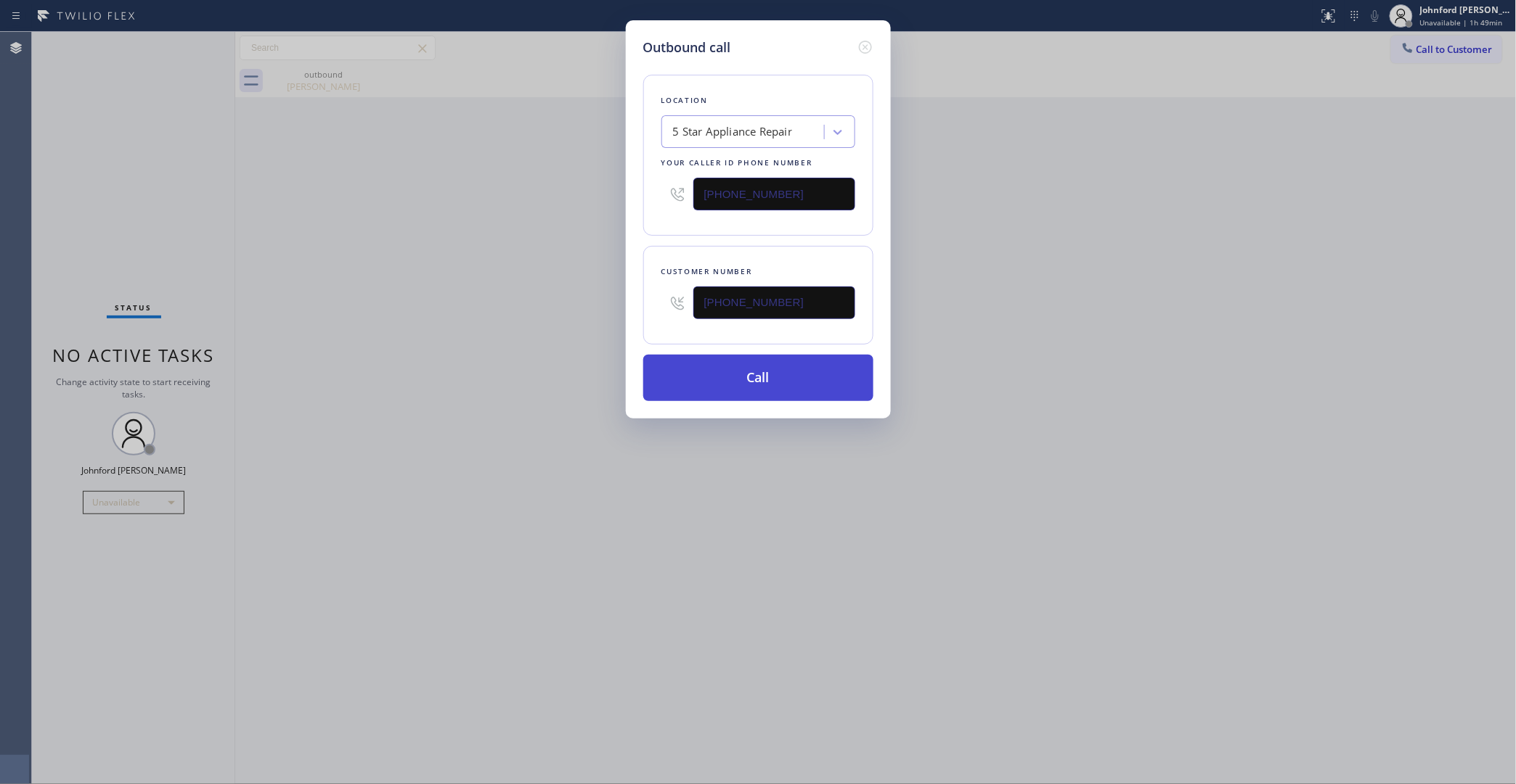
click at [741, 377] on button "Call" at bounding box center [758, 377] width 230 height 47
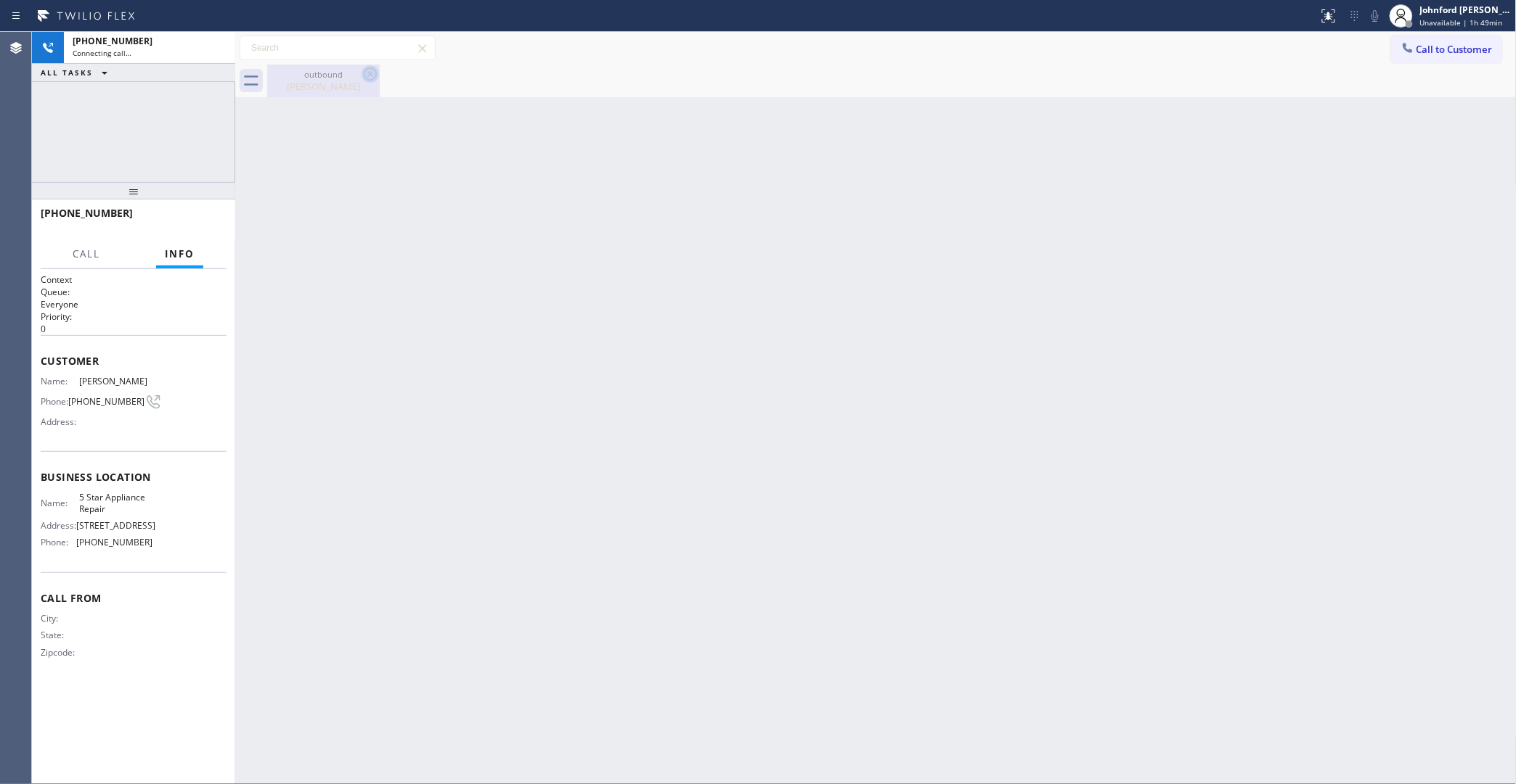
click at [370, 79] on icon at bounding box center [370, 73] width 13 height 13
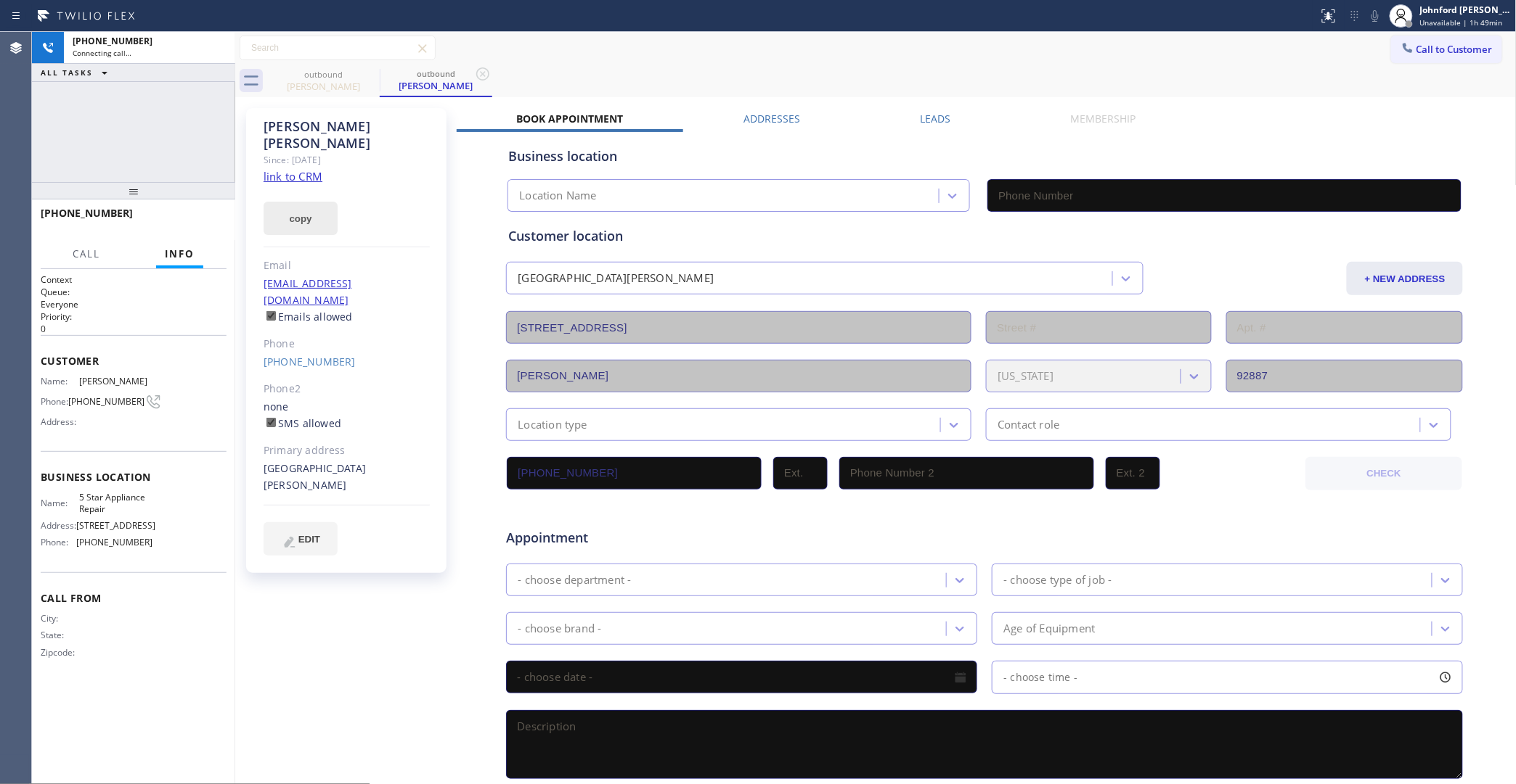
click at [309, 202] on button "copy" at bounding box center [300, 219] width 74 height 34
click at [297, 169] on link "link to CRM" at bounding box center [293, 176] width 59 height 15
type input "[PHONE_NUMBER]"
click at [1377, 19] on icon at bounding box center [1375, 15] width 7 height 11
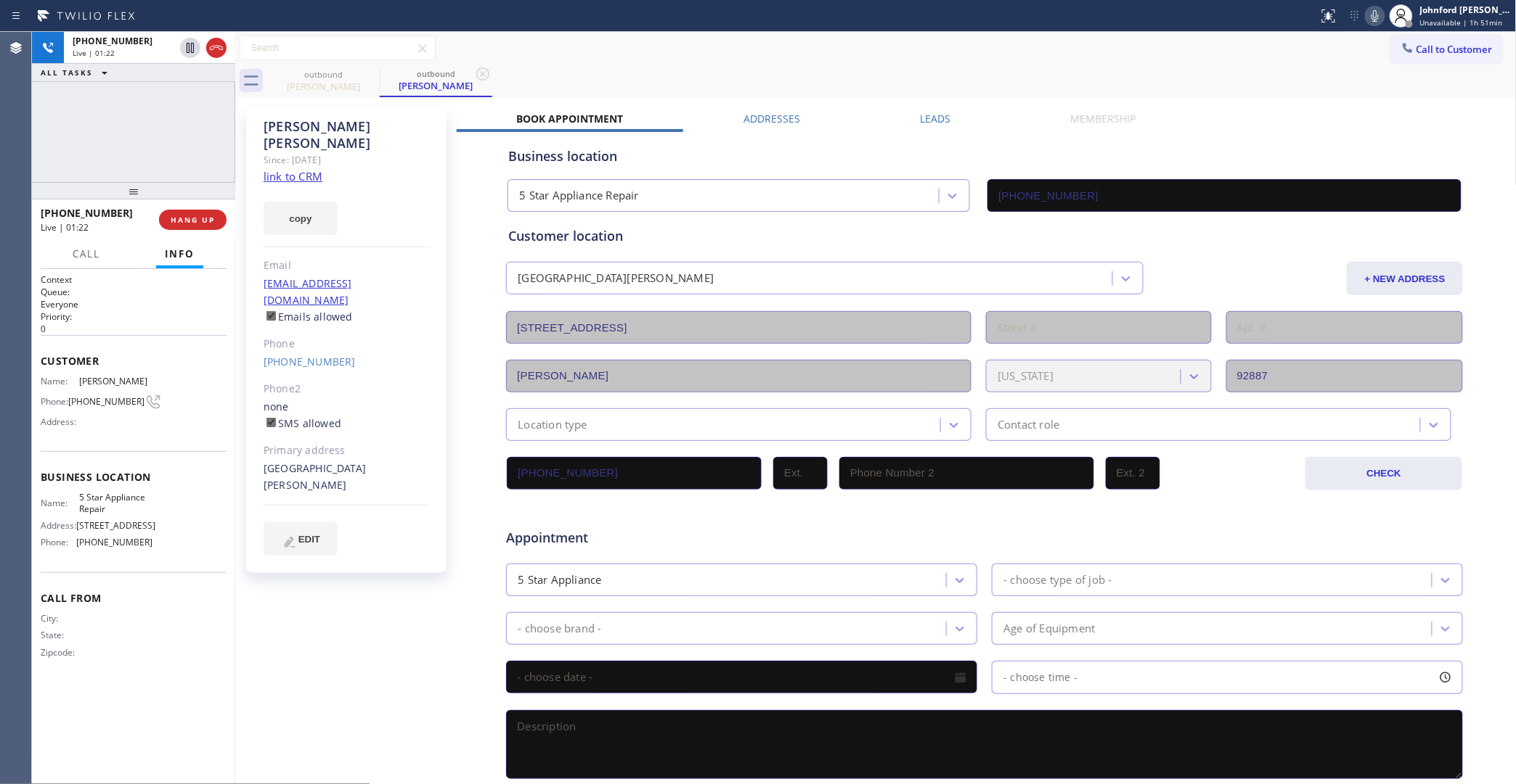
click at [1373, 17] on icon at bounding box center [1375, 15] width 18 height 18
click at [1381, 16] on icon at bounding box center [1375, 15] width 18 height 18
click at [1371, 19] on icon at bounding box center [1375, 15] width 18 height 18
click at [1371, 19] on rect at bounding box center [1375, 14] width 10 height 10
click at [886, 60] on div "Call to Customer Outbound call Location 5 Star Appliance Repair Your caller id …" at bounding box center [876, 48] width 1281 height 25
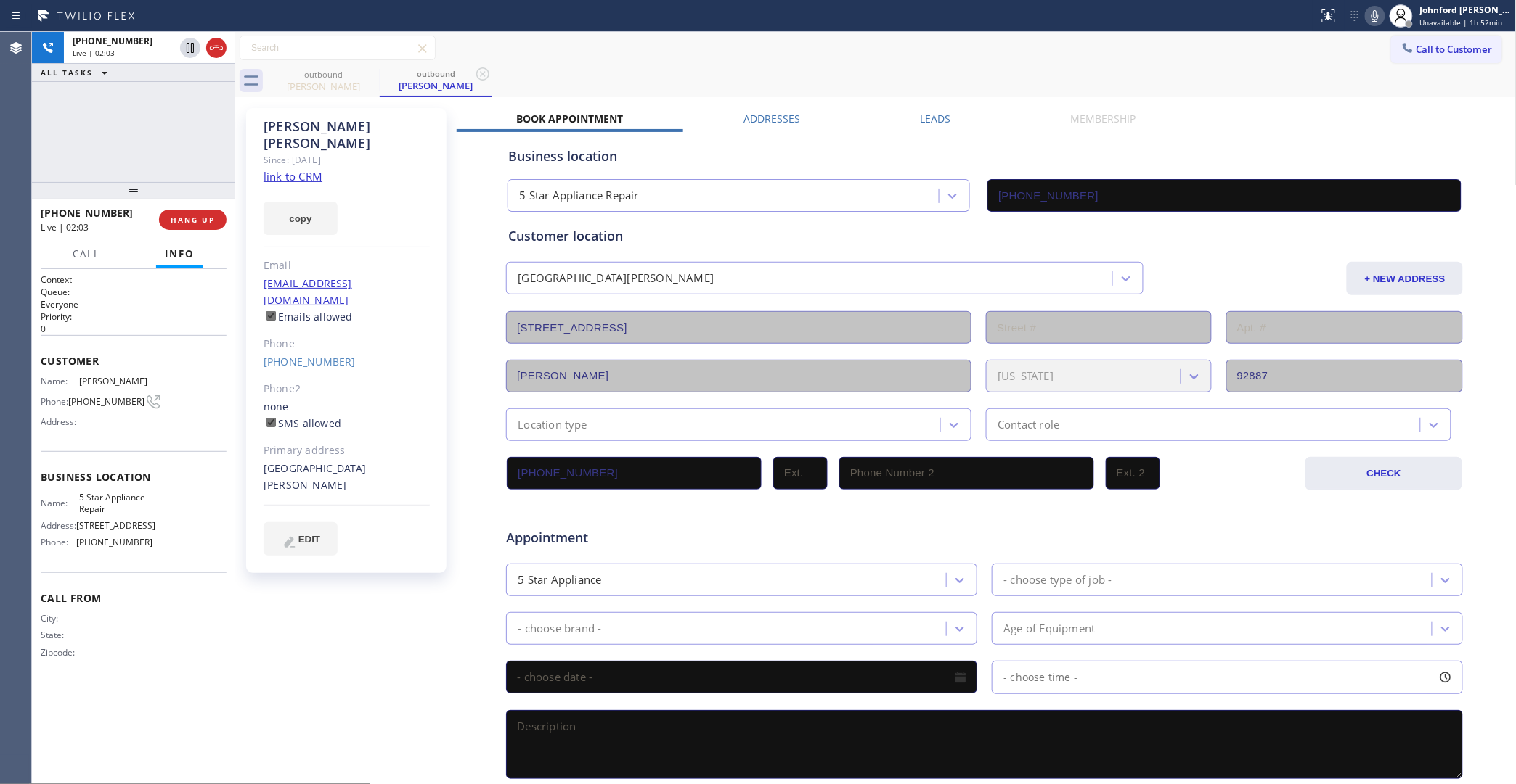
click at [1375, 20] on icon at bounding box center [1375, 15] width 18 height 18
click at [207, 222] on span "HANG UP" at bounding box center [193, 219] width 44 height 10
click at [207, 222] on span "COMPLETE" at bounding box center [190, 219] width 50 height 10
drag, startPoint x: 696, startPoint y: 299, endPoint x: 684, endPoint y: 316, distance: 20.8
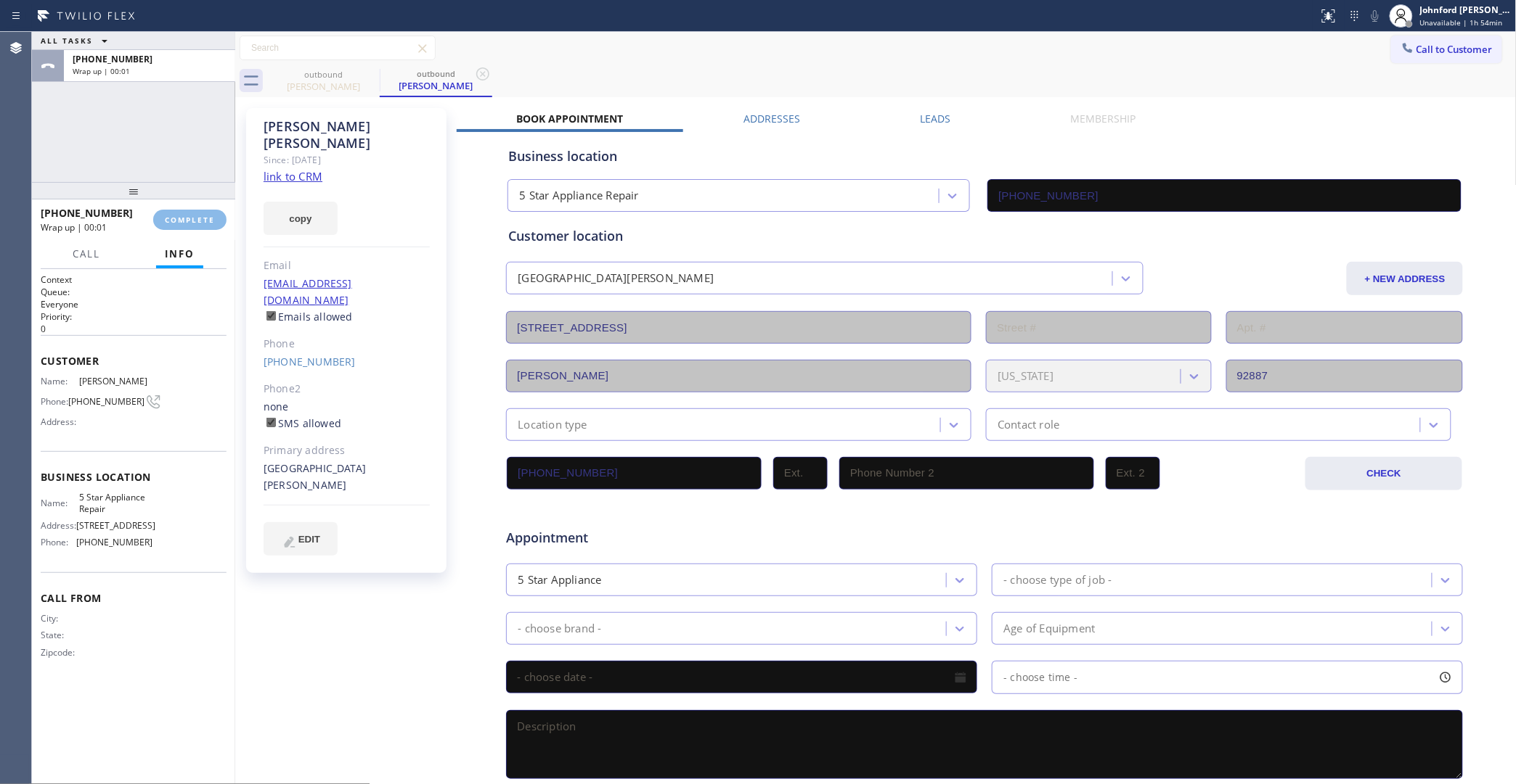
click at [693, 299] on div "Customer location 21705 Dunrobin Way Yorba Linda, 92887 CA + NEW ADDRESS 21705 …" at bounding box center [985, 333] width 953 height 215
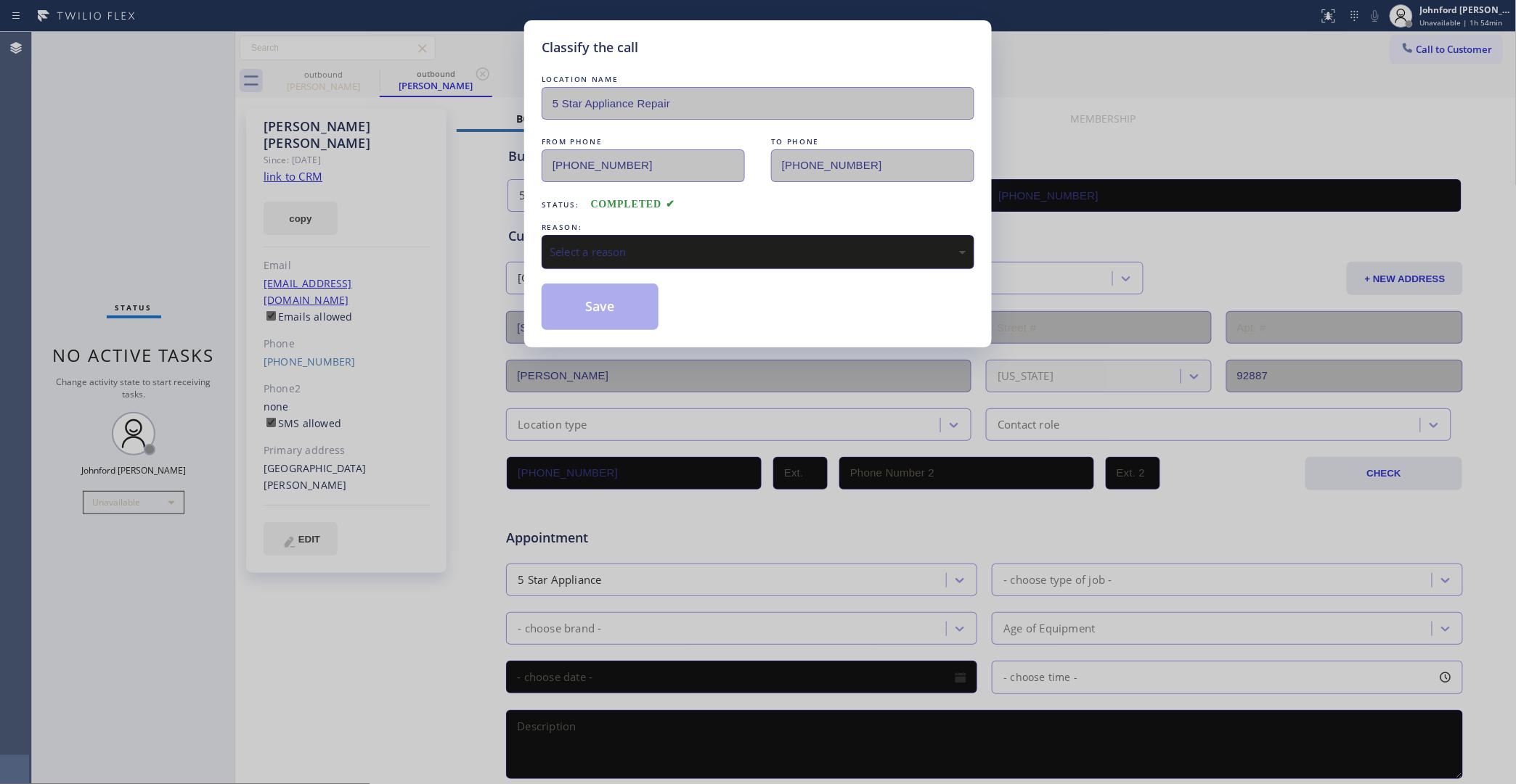
click at [681, 247] on div "Select a reason" at bounding box center [758, 252] width 417 height 17
click at [637, 300] on button "Save" at bounding box center [599, 306] width 117 height 47
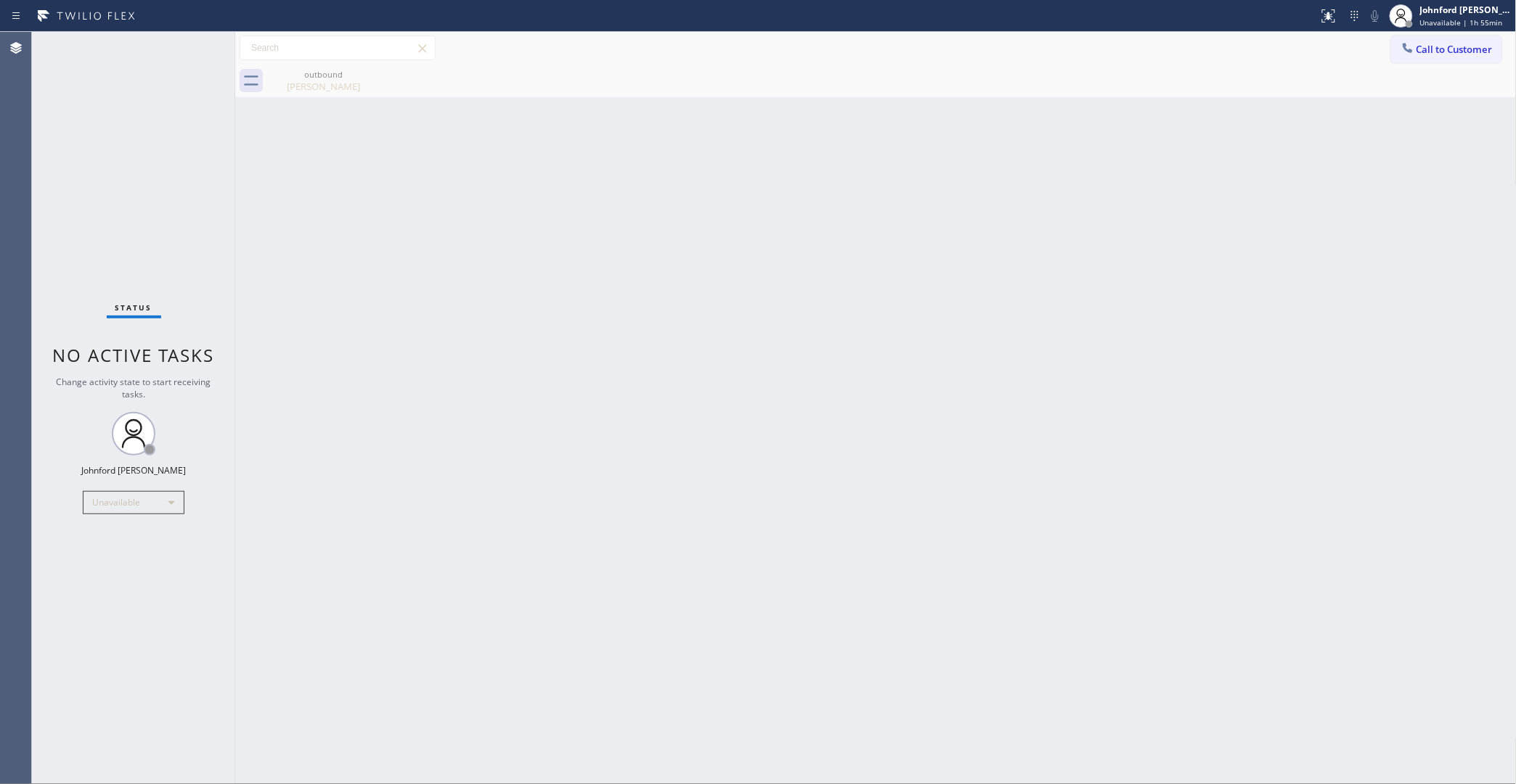
click at [307, 92] on div "Jennifer Murrietta" at bounding box center [323, 86] width 109 height 13
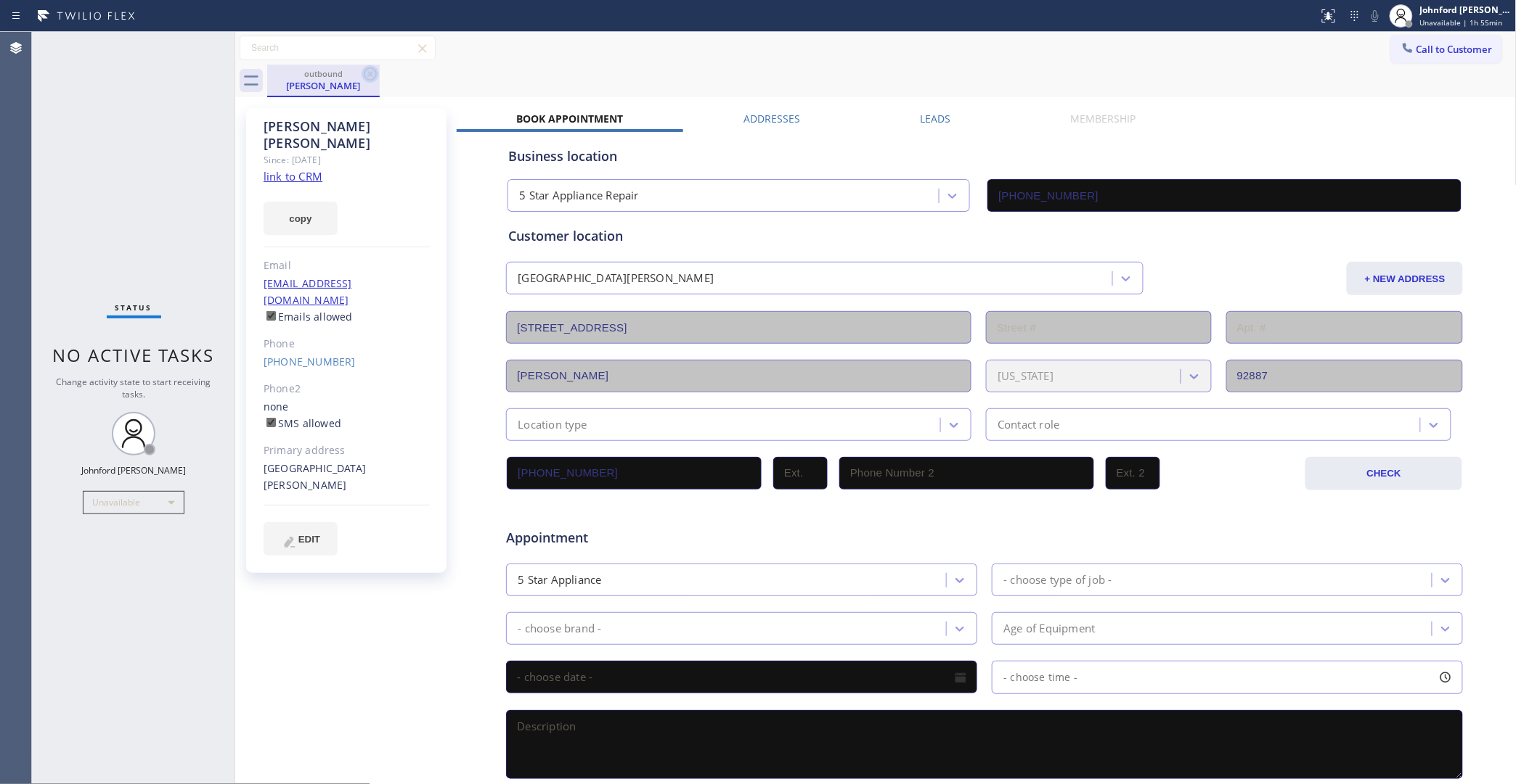
click at [372, 73] on icon at bounding box center [370, 73] width 18 height 18
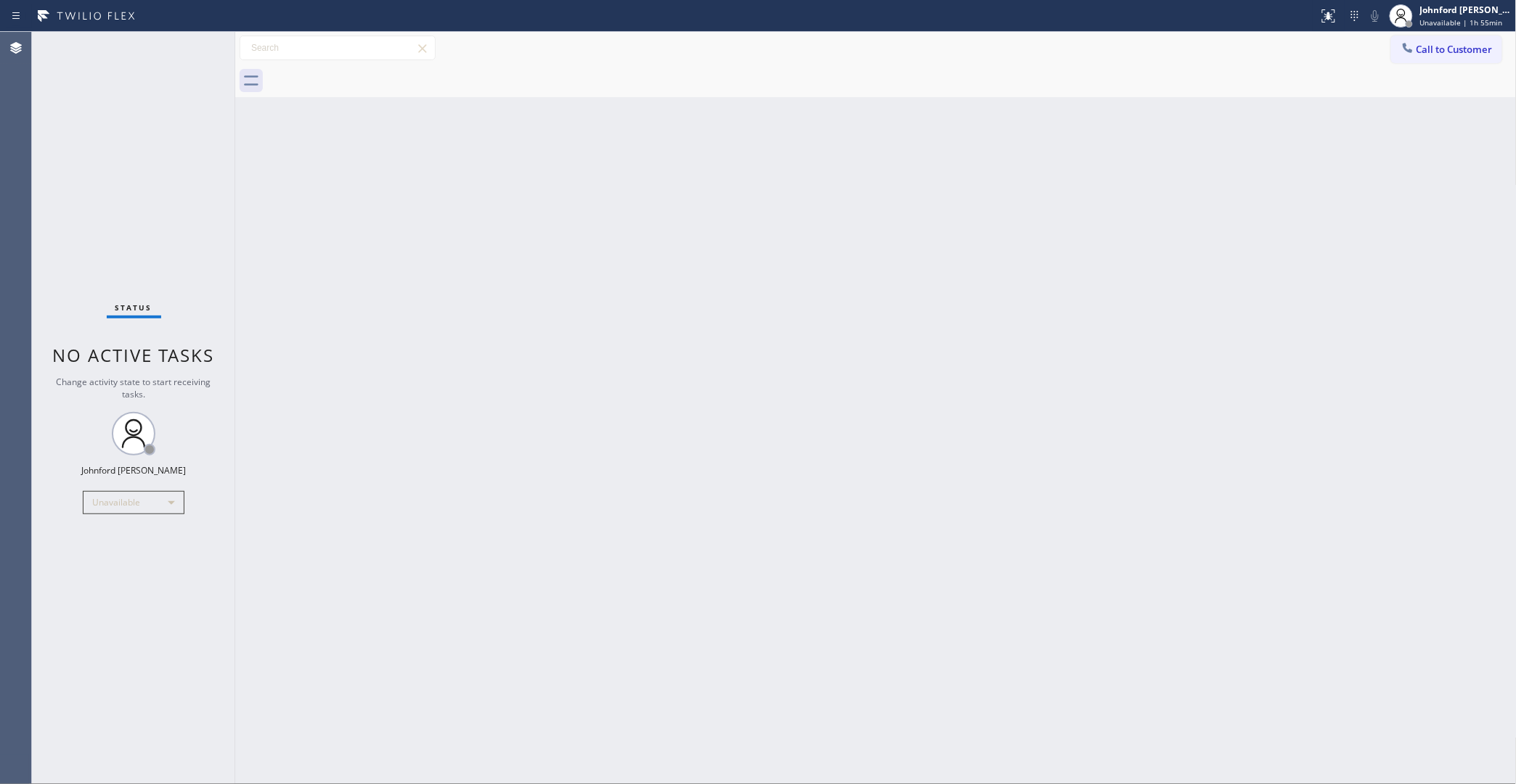
click at [705, 60] on div "Call to Customer Outbound call Location 5 Star Appliance Repair Your caller id …" at bounding box center [876, 48] width 1281 height 25
click at [1440, 40] on button "Call to Customer" at bounding box center [1446, 50] width 111 height 28
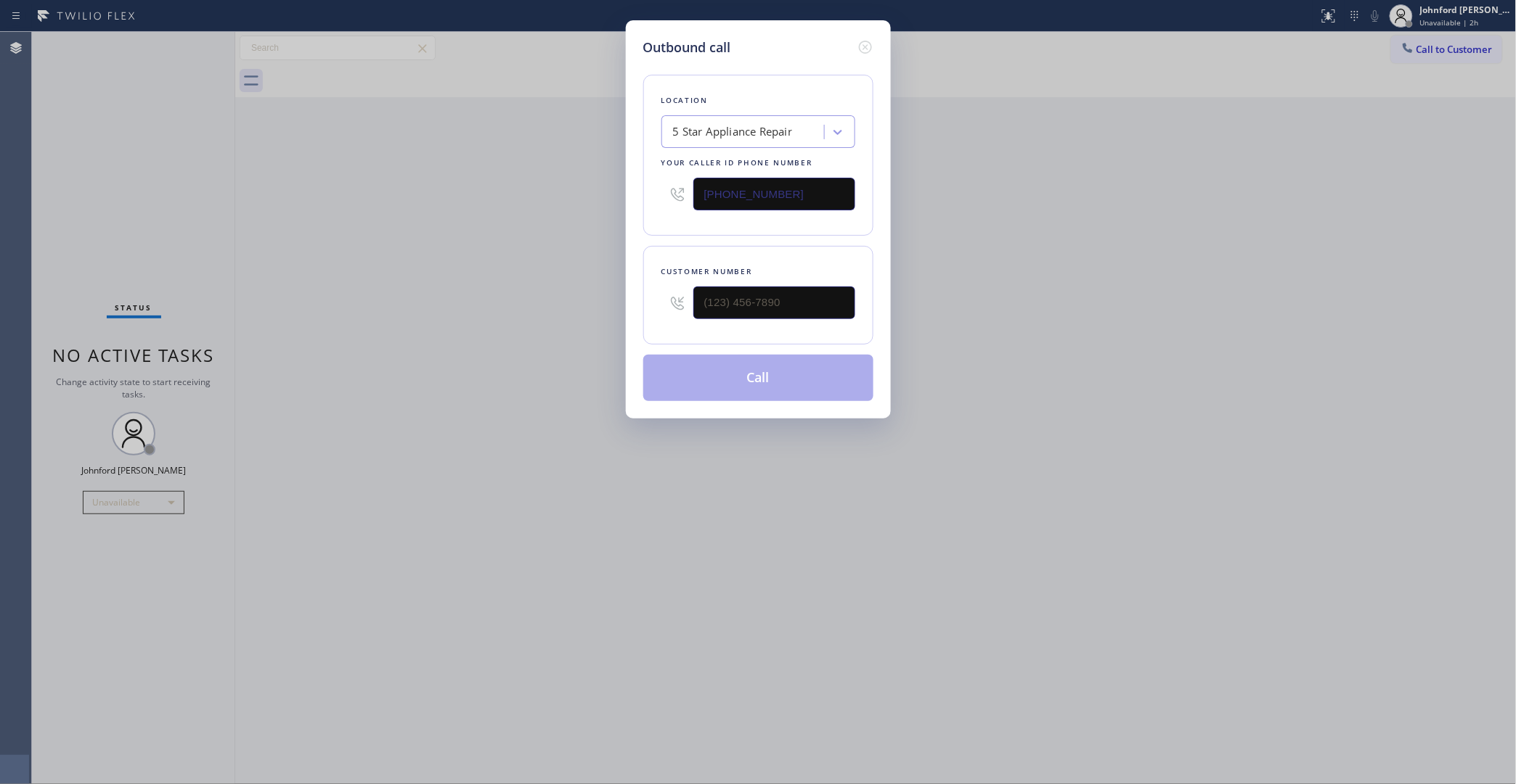
drag, startPoint x: 635, startPoint y: 191, endPoint x: 615, endPoint y: 191, distance: 20.0
click at [626, 191] on div "Outbound call Location 5 Star Appliance Repair Your caller id phone number [PHO…" at bounding box center [758, 219] width 265 height 398
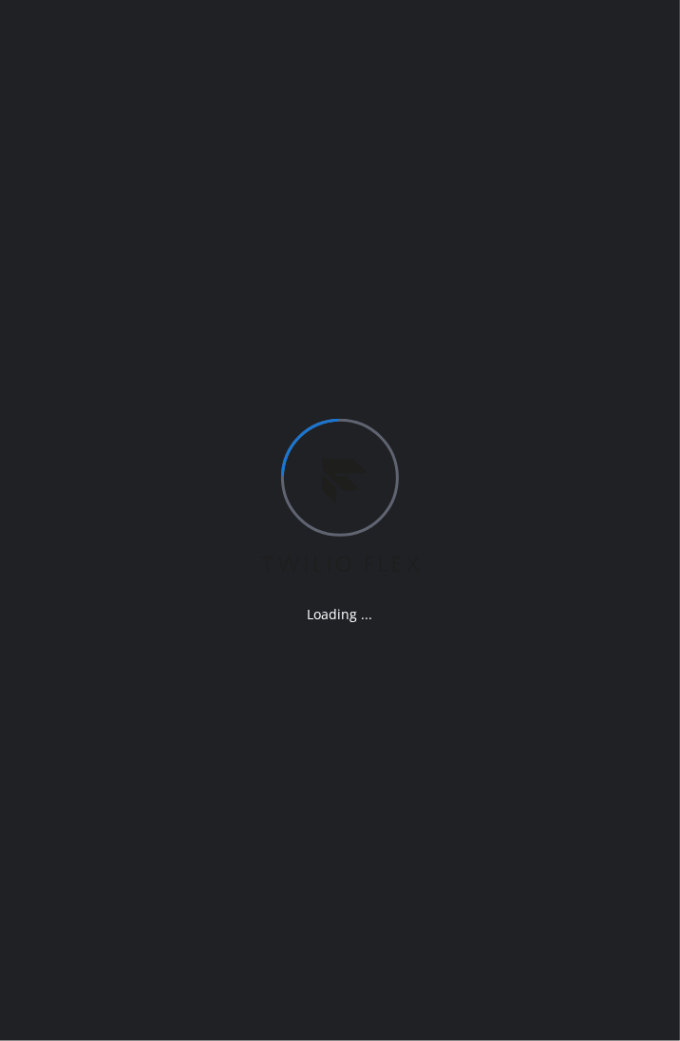
drag, startPoint x: 88, startPoint y: 348, endPoint x: 101, endPoint y: 345, distance: 12.9
click at [88, 348] on div "Loading ..." at bounding box center [340, 520] width 680 height 1041
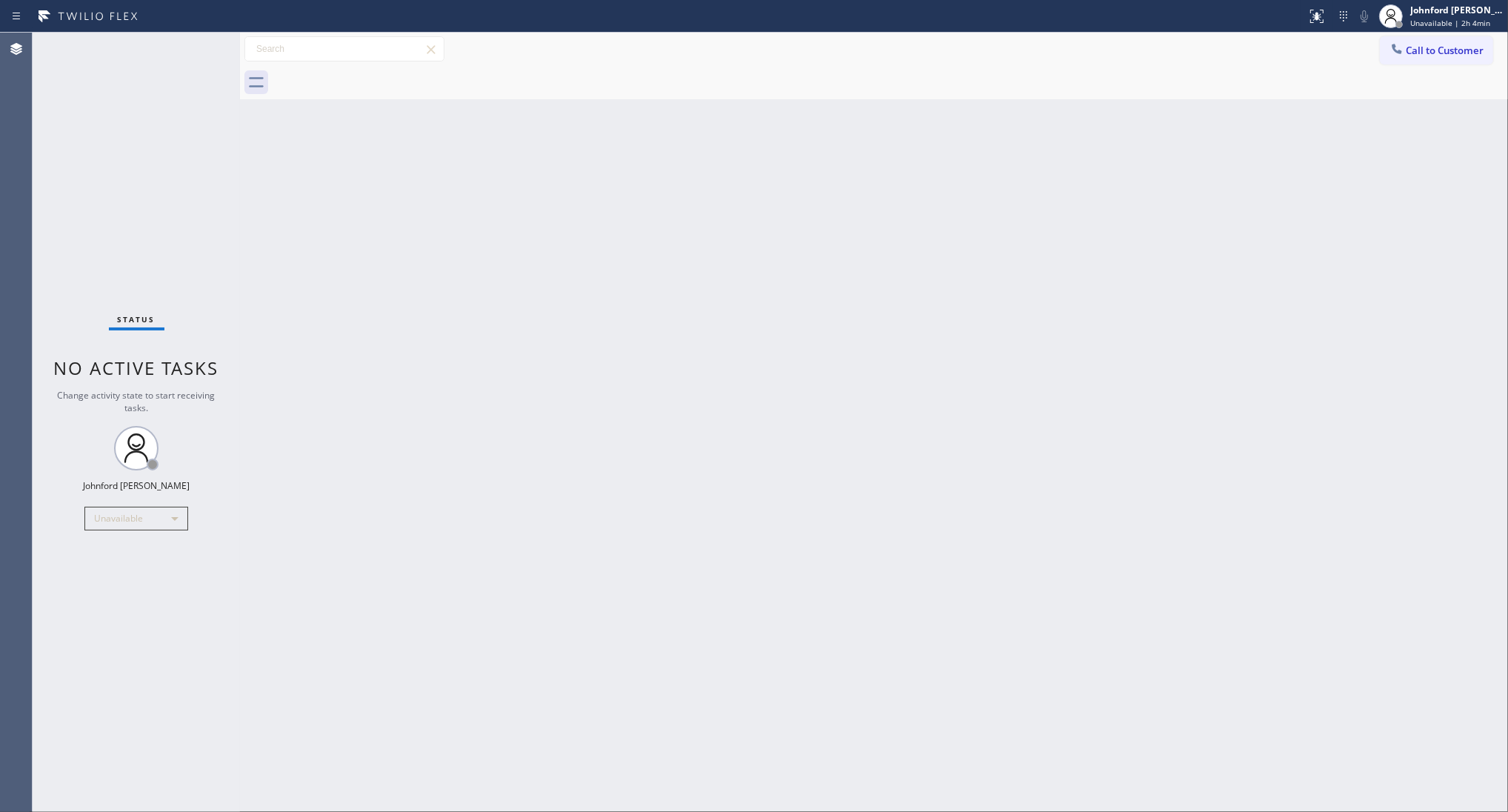
click at [300, 310] on div "Back to Dashboard Change Sender ID Customers Technicians Select a contact Outbo…" at bounding box center [875, 422] width 1268 height 779
click at [56, 133] on div "Status No active tasks Change activity state to start receiving tasks. Johnford…" at bounding box center [137, 422] width 208 height 779
click at [530, 179] on div "Back to Dashboard Change Sender ID Customers Technicians Select a contact Outbo…" at bounding box center [875, 422] width 1268 height 779
drag, startPoint x: 45, startPoint y: 267, endPoint x: 87, endPoint y: 228, distance: 57.3
click at [45, 267] on div "Status No active tasks Change activity state to start receiving tasks. [PERSON_…" at bounding box center [137, 422] width 208 height 779
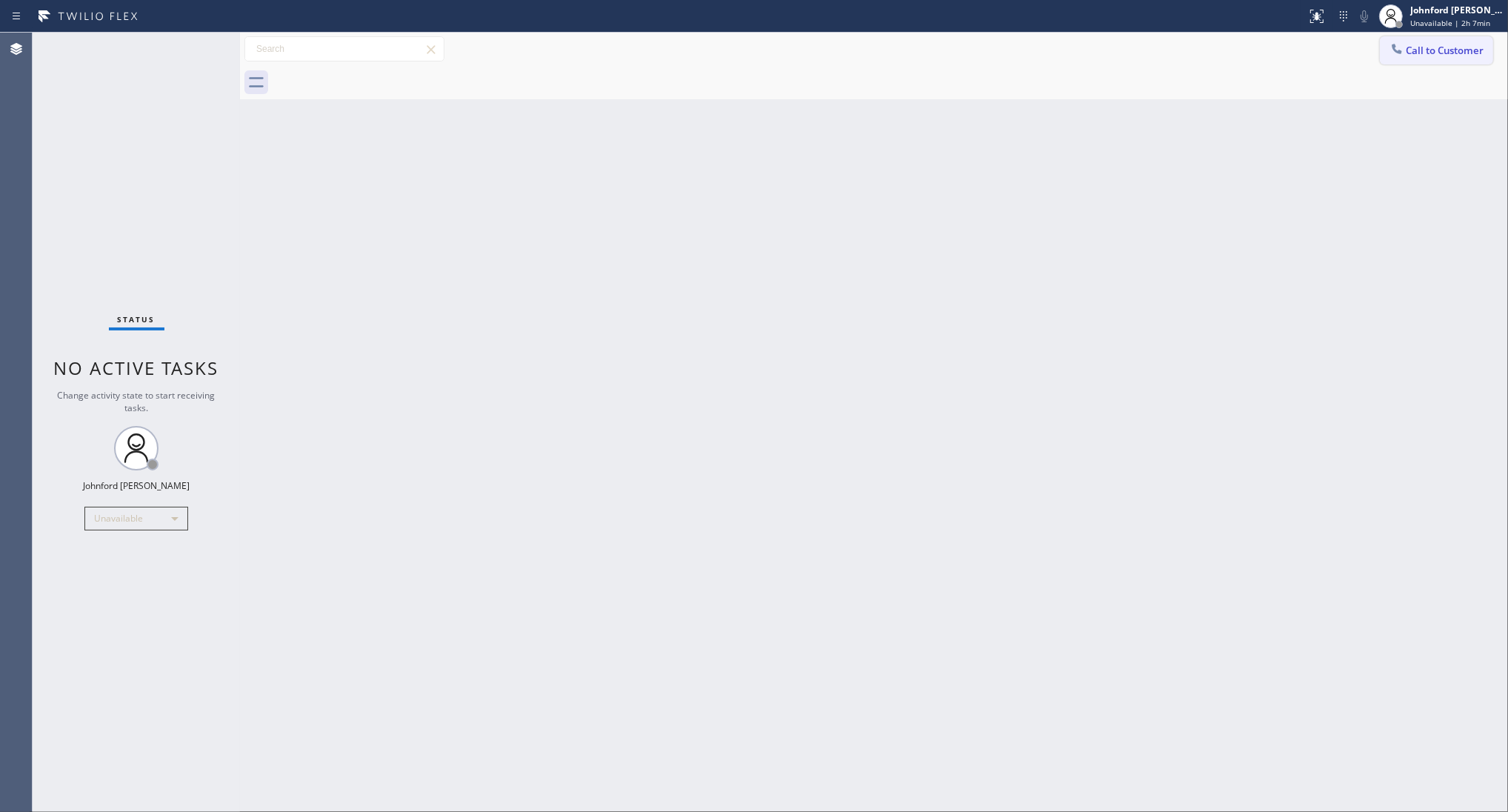
click at [1403, 41] on icon at bounding box center [1396, 48] width 15 height 15
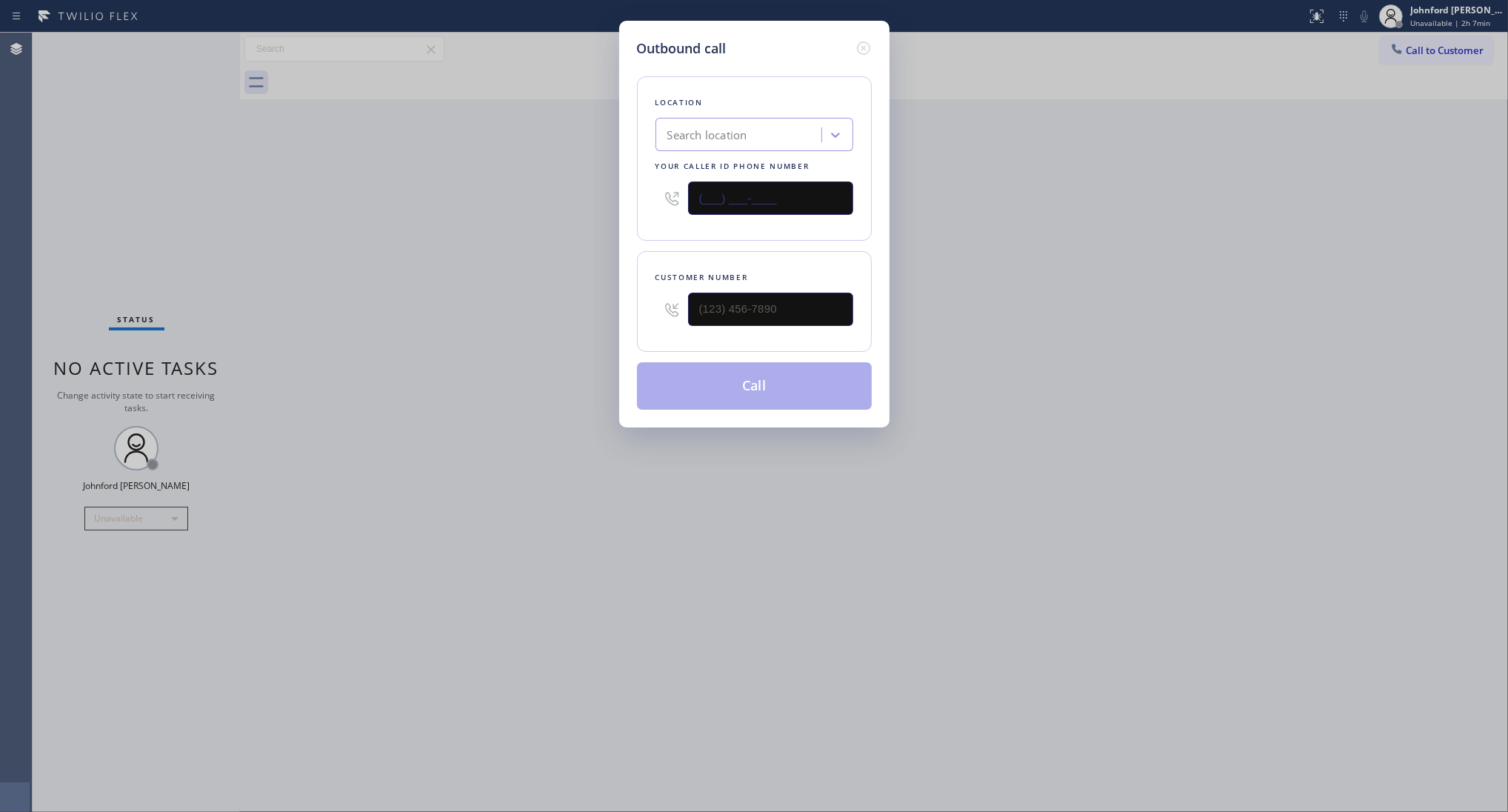
drag, startPoint x: 758, startPoint y: 187, endPoint x: 638, endPoint y: 186, distance: 120.0
click at [639, 187] on div "Location Search location Your caller id phone number (___) ___-____" at bounding box center [754, 158] width 235 height 165
paste input "786) 257-0812"
type input "(786) 257-0812"
drag, startPoint x: 674, startPoint y: 303, endPoint x: 619, endPoint y: 303, distance: 55.0
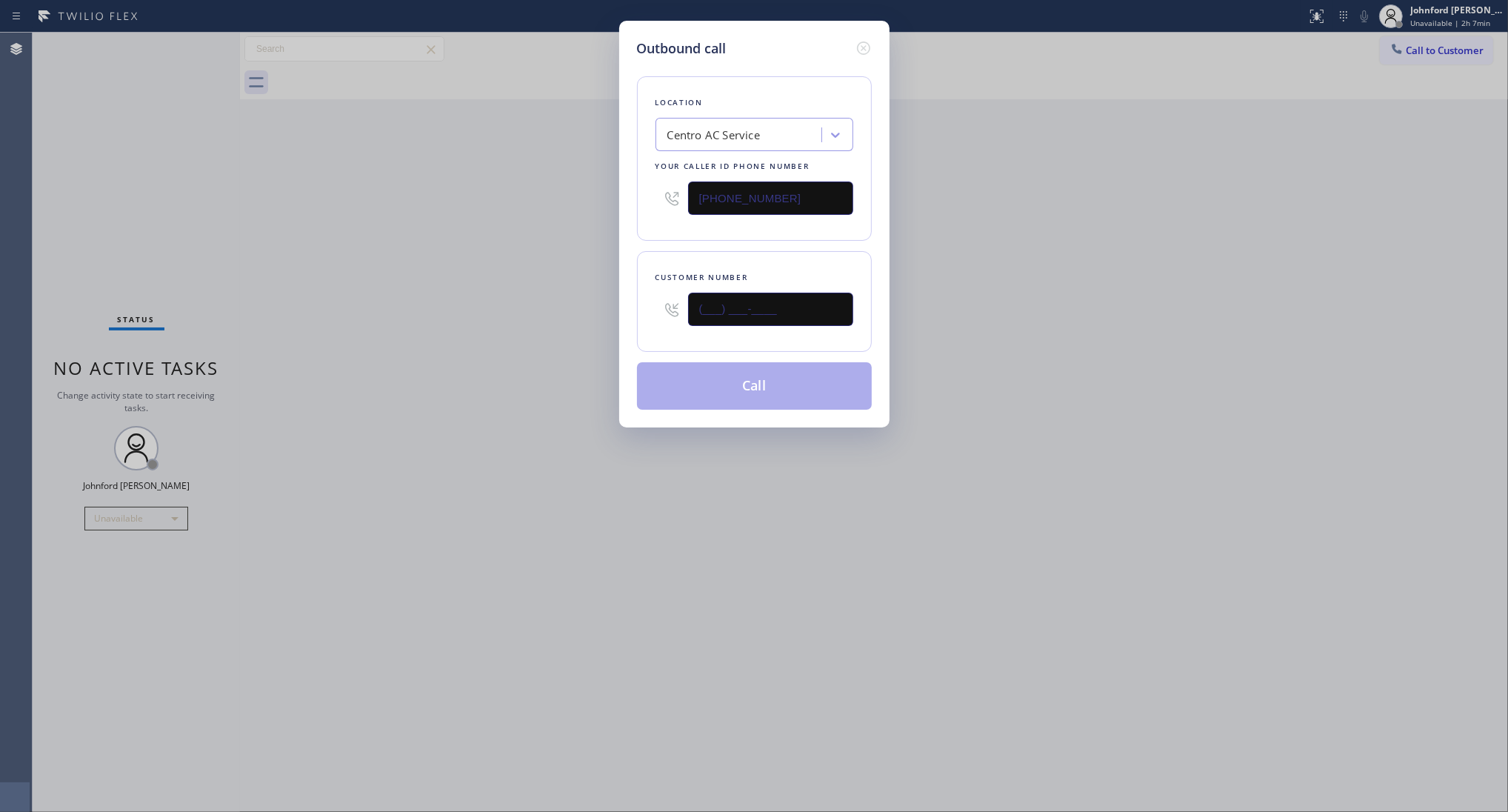
click at [631, 303] on div "Outbound call Location Centro AC Service Your caller id phone number (786) 257-…" at bounding box center [754, 224] width 271 height 406
paste input "954) 383-5713"
type input "(954) 383-5713"
click at [534, 306] on div "Outbound call Location Centro AC Service Your caller id phone number (786) 257-…" at bounding box center [754, 406] width 1508 height 812
click at [697, 399] on button "Call" at bounding box center [754, 385] width 235 height 48
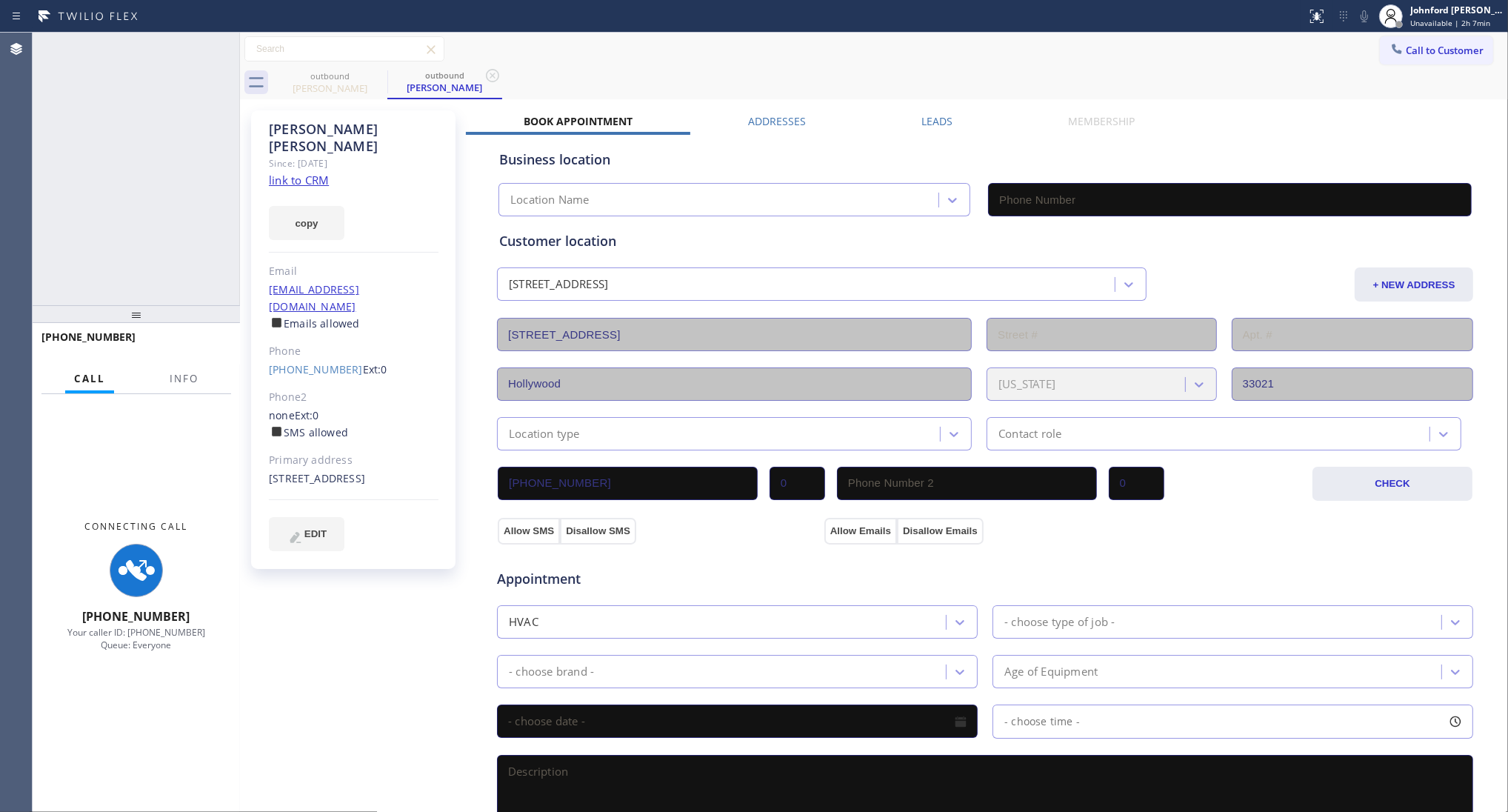
type input "(786) 257-0812"
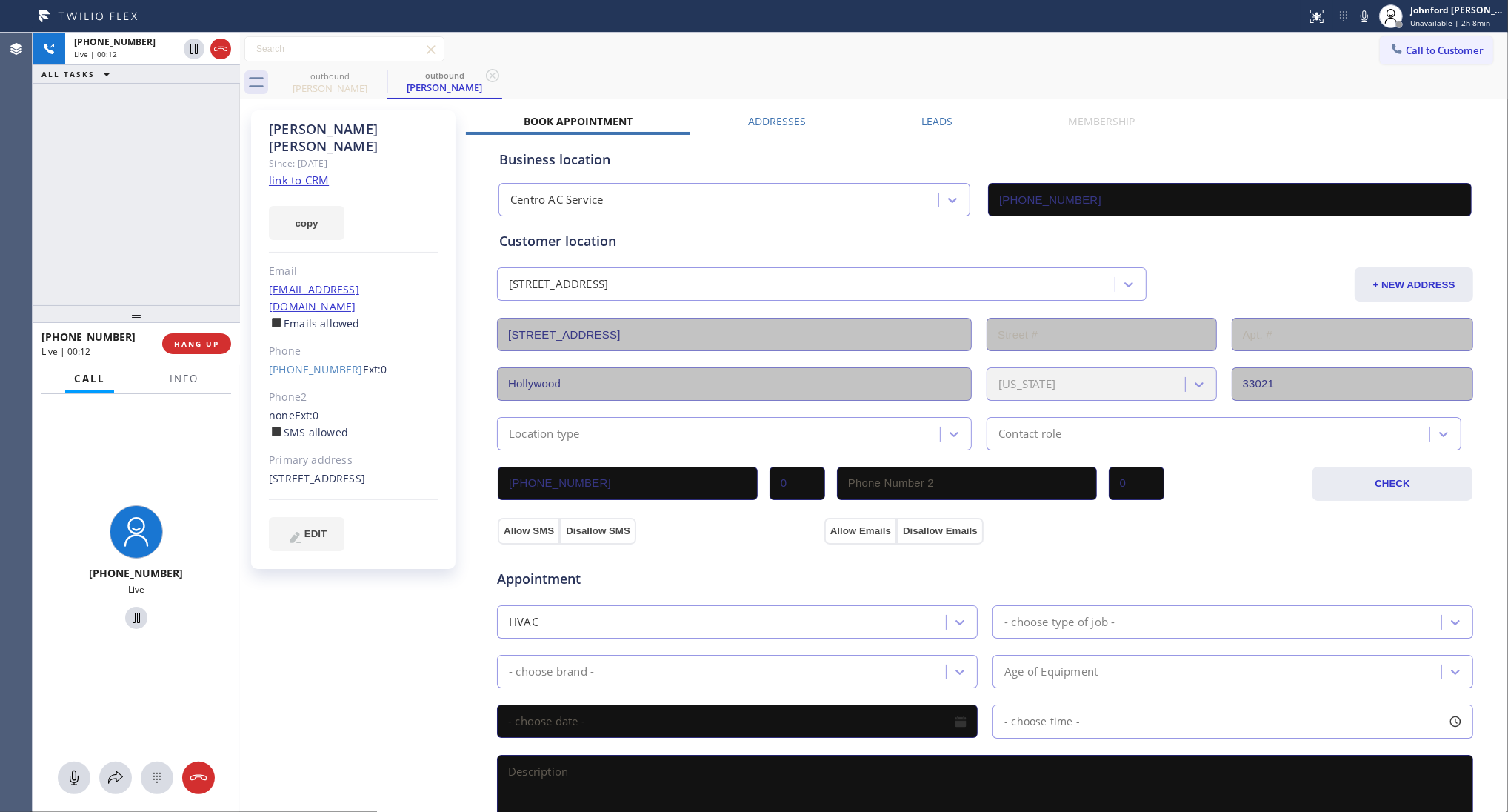
click at [210, 333] on button "HANG UP" at bounding box center [197, 343] width 69 height 21
click at [908, 123] on div "Leads" at bounding box center [937, 124] width 147 height 21
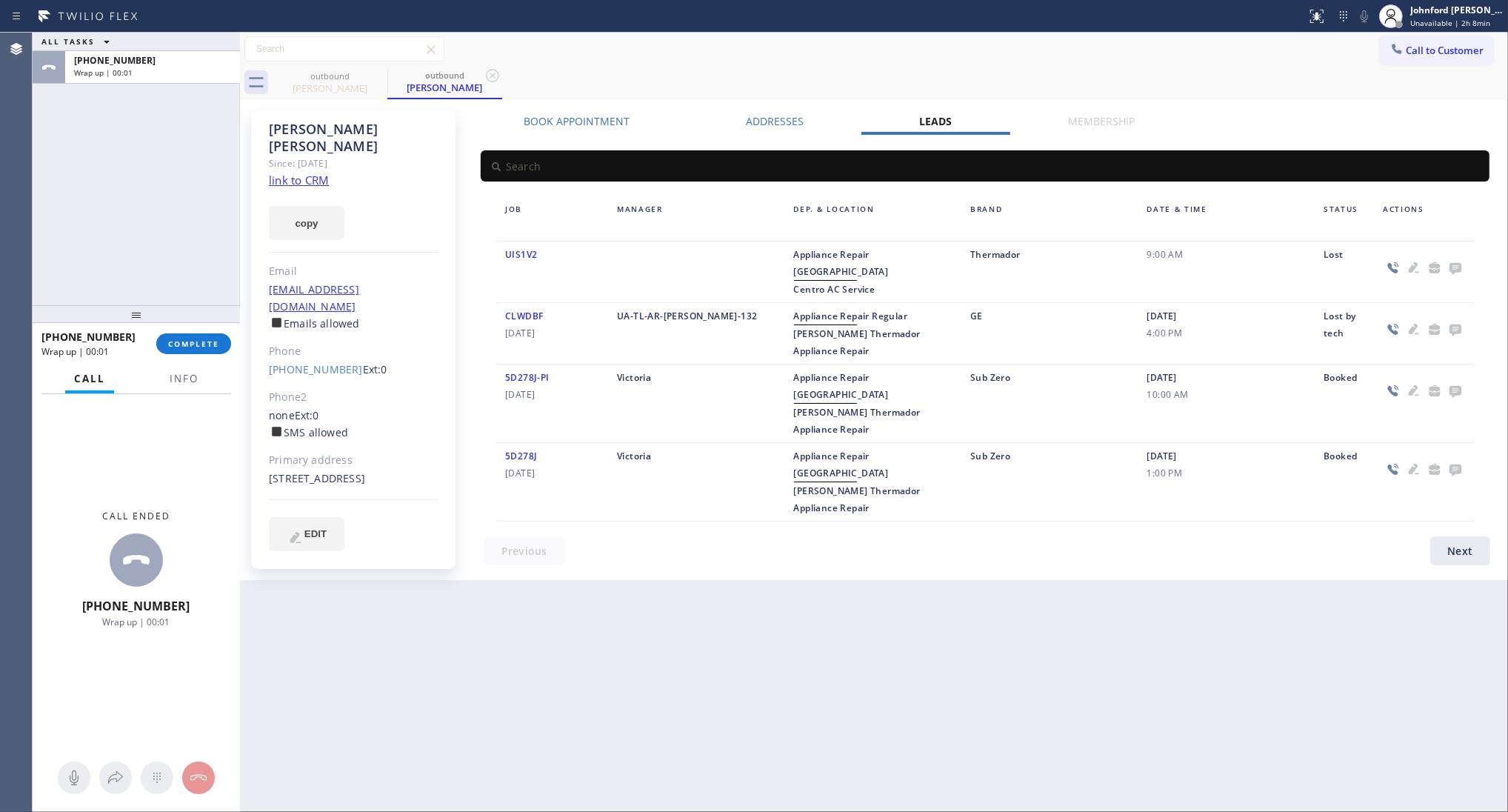
click at [1453, 265] on icon at bounding box center [1455, 268] width 18 height 19
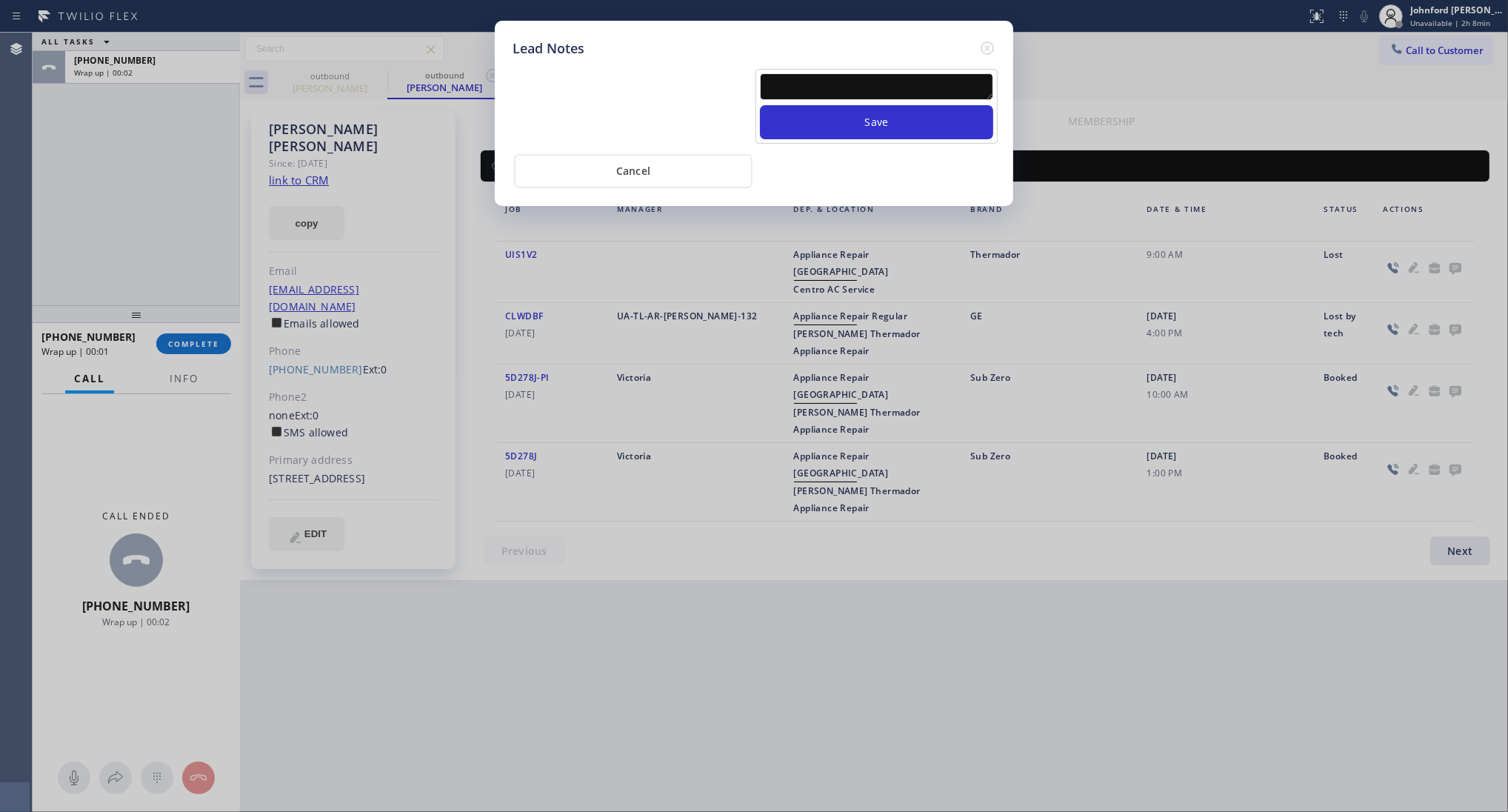
click at [901, 82] on textarea at bounding box center [876, 87] width 233 height 27
type textarea "working on h"
drag, startPoint x: 894, startPoint y: 81, endPoint x: 695, endPoint y: 80, distance: 199.0
click at [695, 80] on div "Working on this lead - please transfer to me 2025-08-26 14:45:11 user: PH-CSR-O…" at bounding box center [754, 110] width 491 height 87
click at [993, 39] on icon at bounding box center [987, 48] width 18 height 18
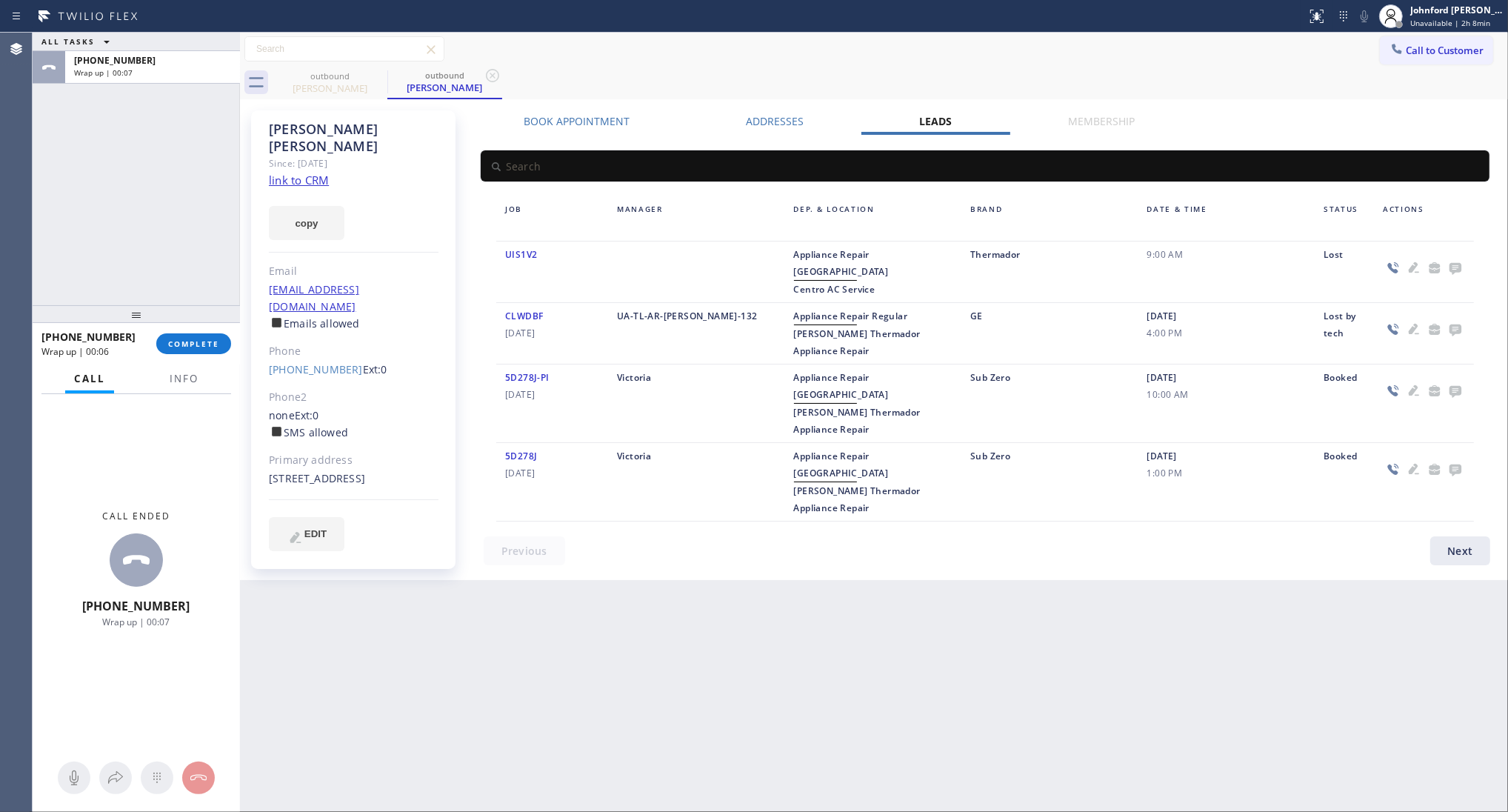
click at [138, 305] on div at bounding box center [137, 314] width 208 height 18
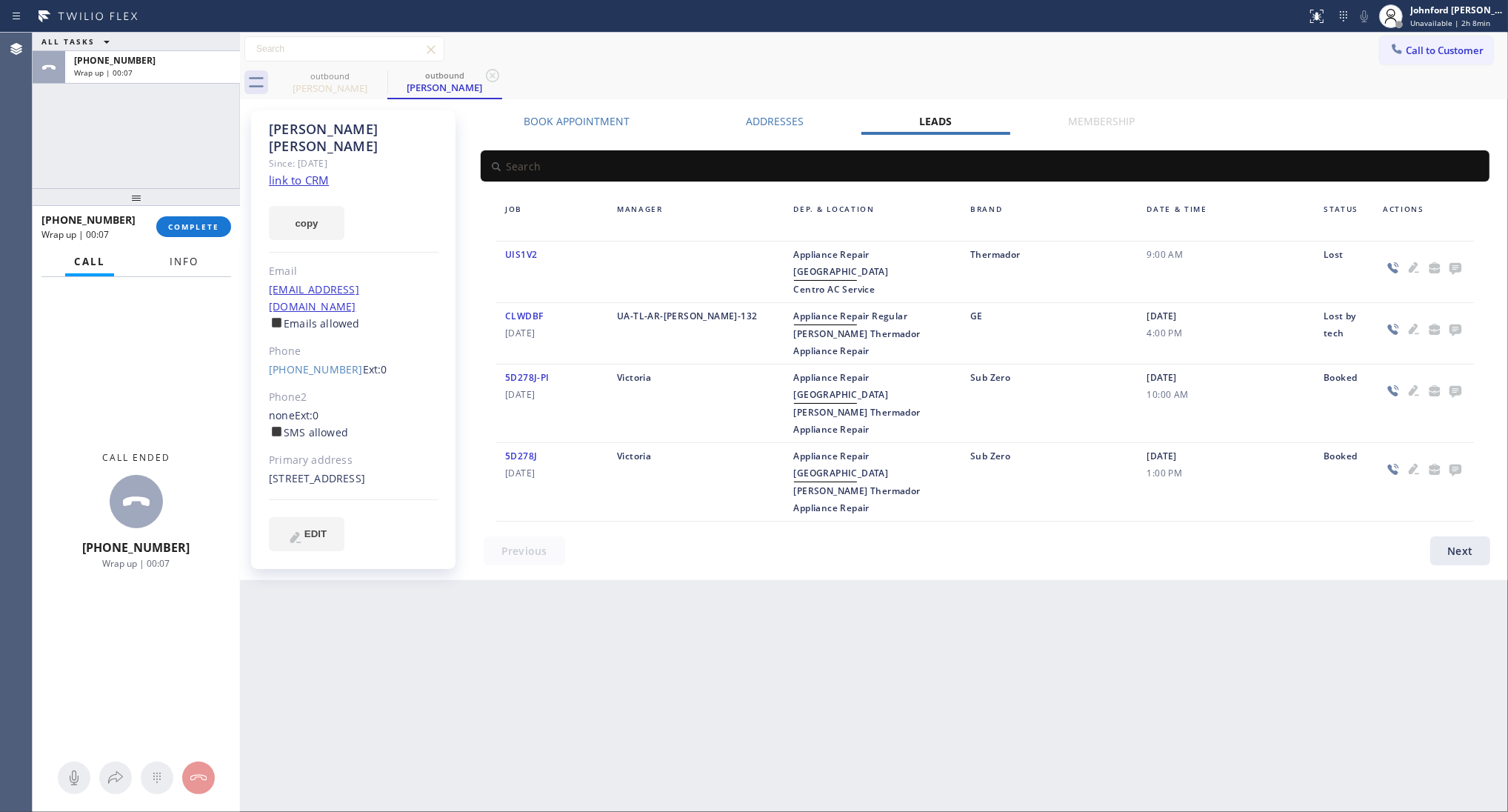
click at [179, 257] on span "Info" at bounding box center [183, 261] width 29 height 13
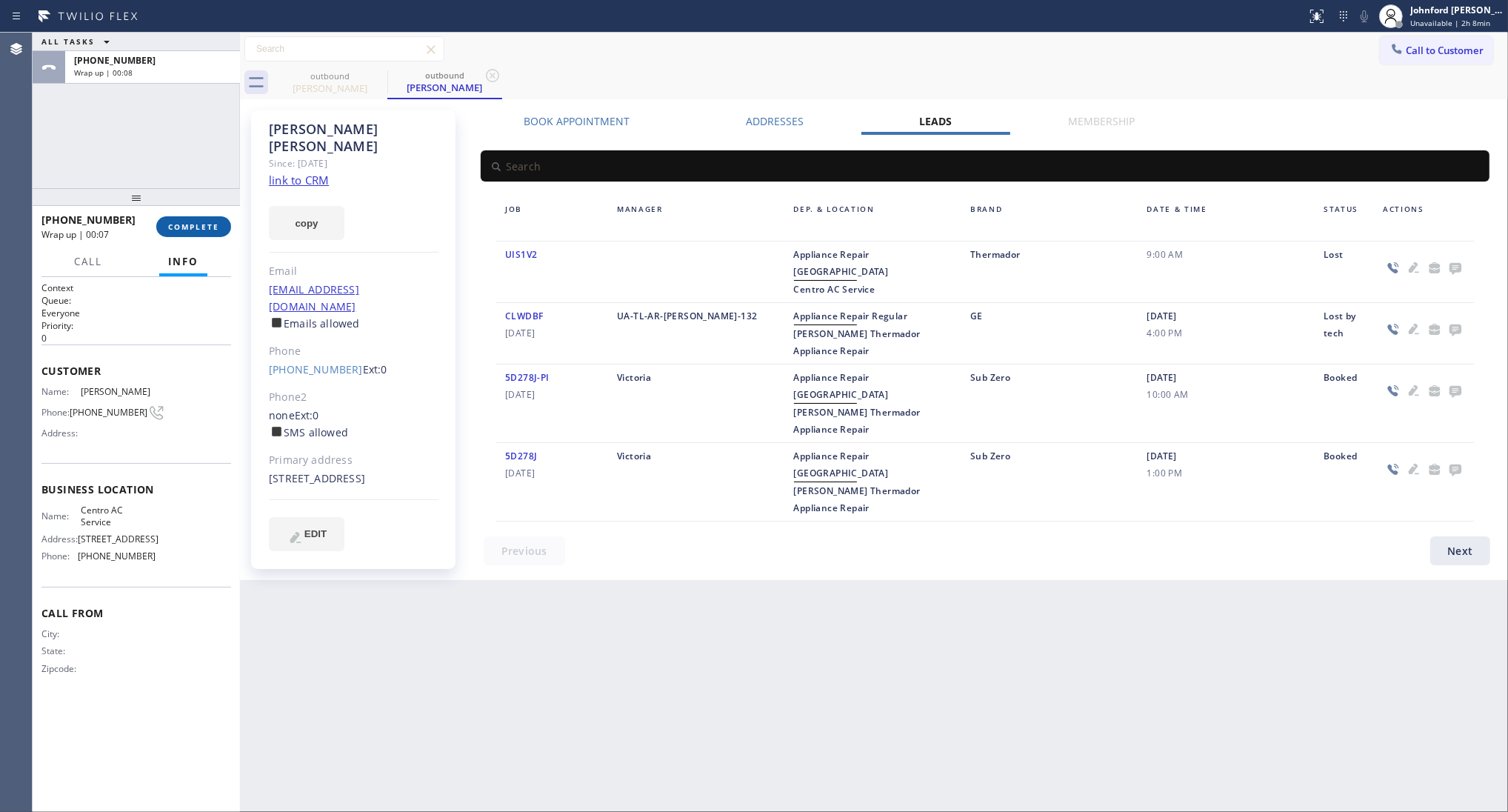
click at [193, 226] on span "COMPLETE" at bounding box center [194, 226] width 51 height 10
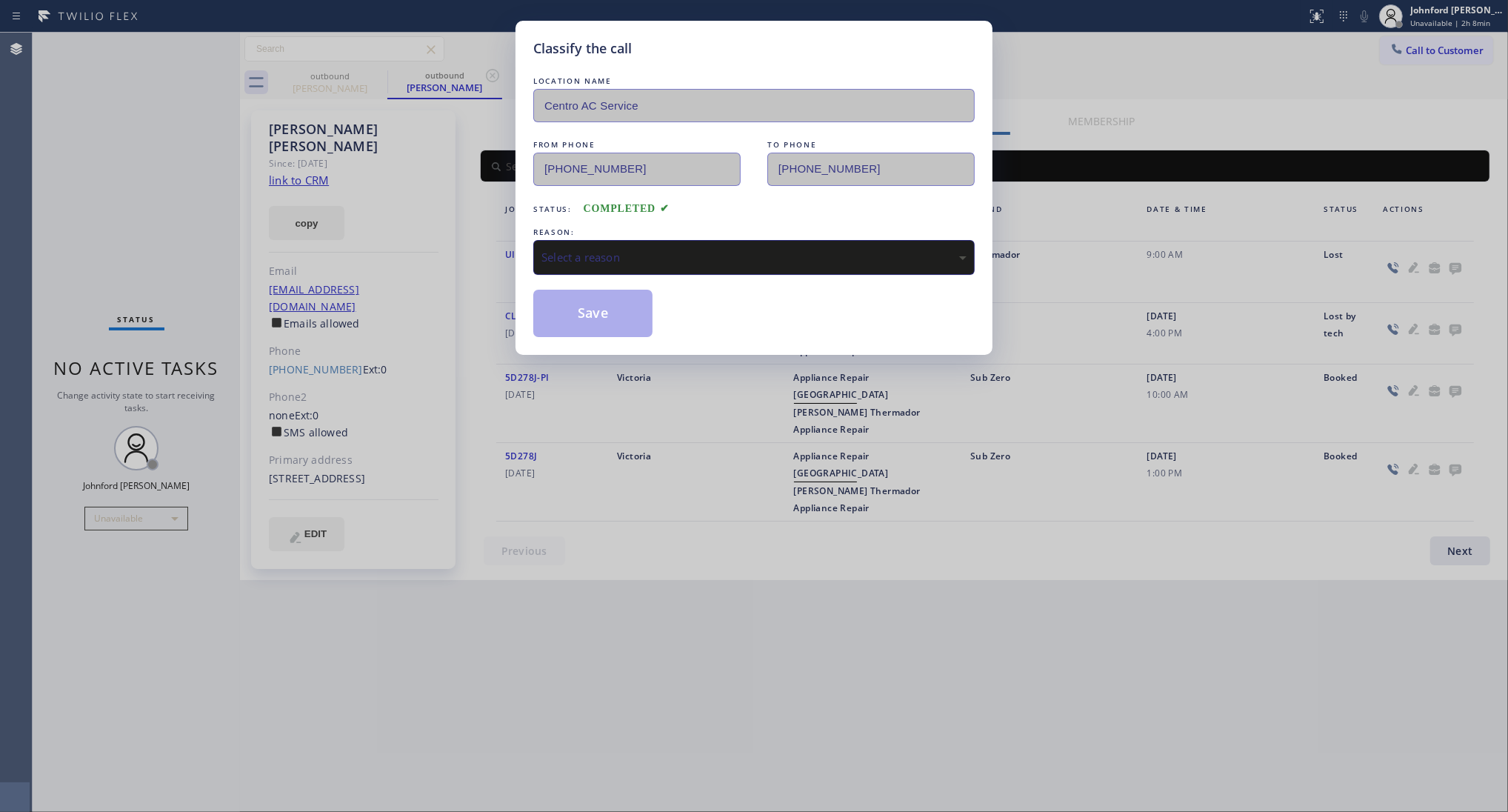
click at [705, 254] on div "Select a reason" at bounding box center [754, 257] width 425 height 17
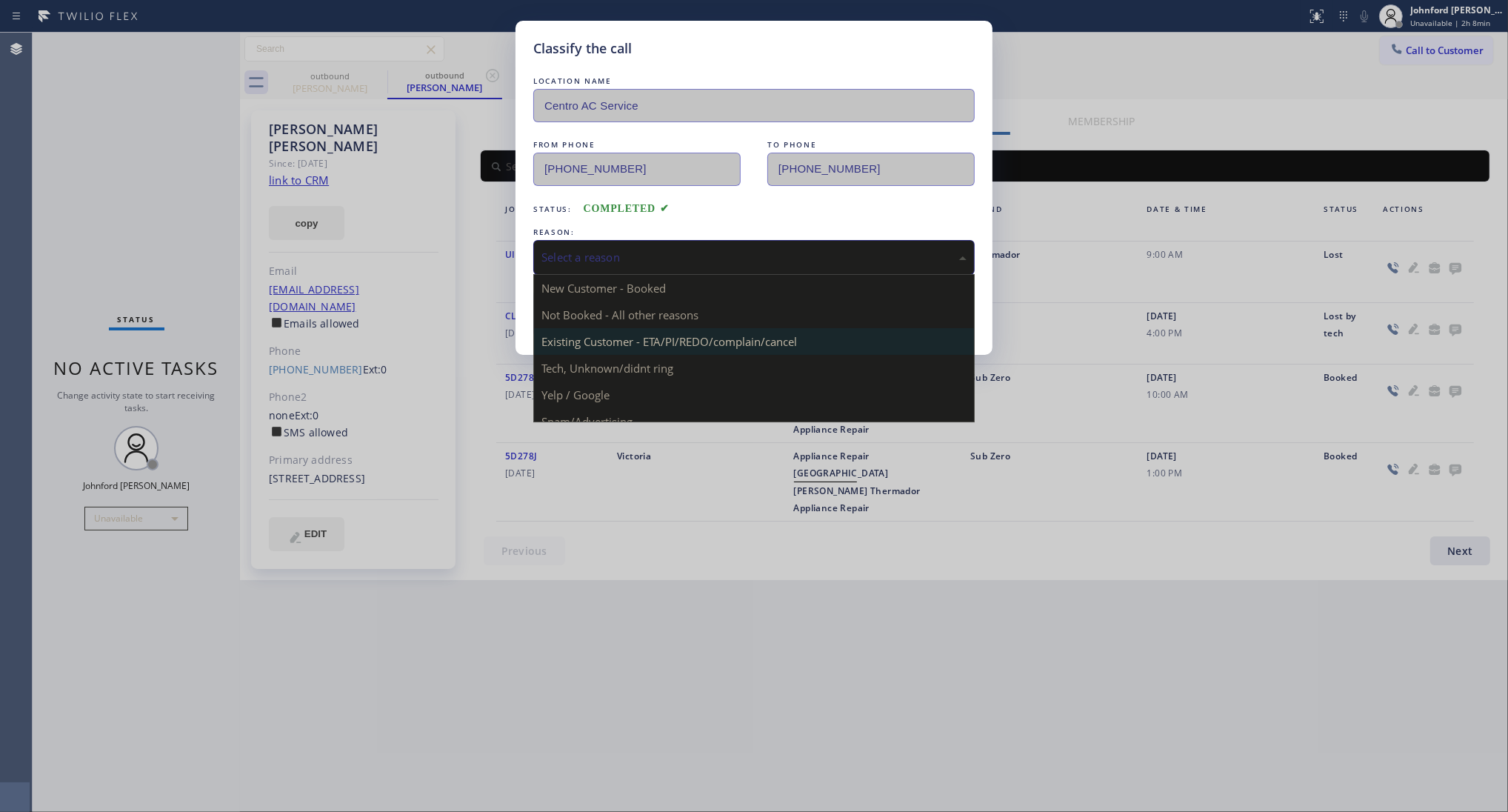
drag, startPoint x: 690, startPoint y: 333, endPoint x: 601, endPoint y: 316, distance: 90.6
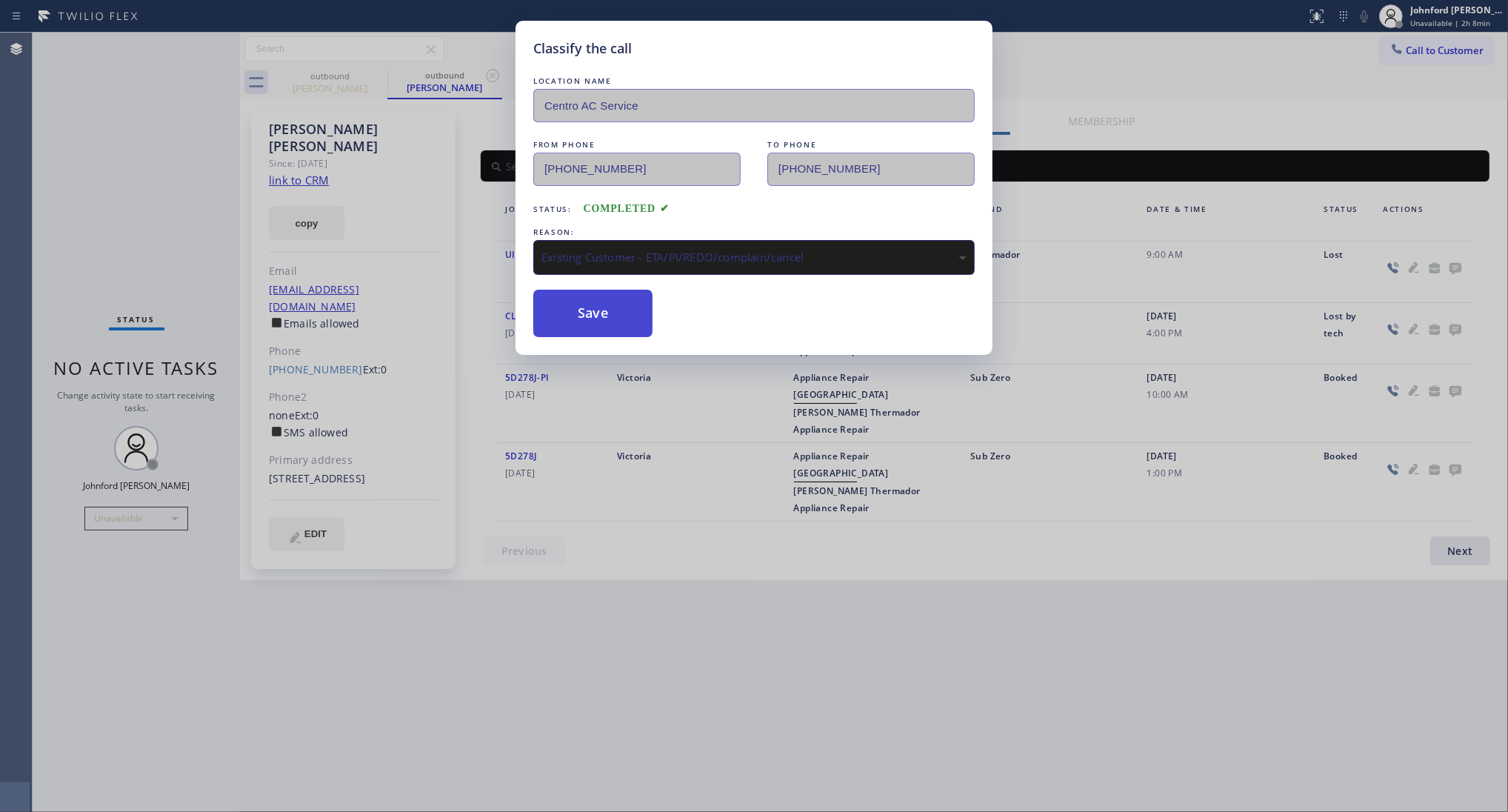
click at [601, 316] on button "Save" at bounding box center [593, 313] width 119 height 48
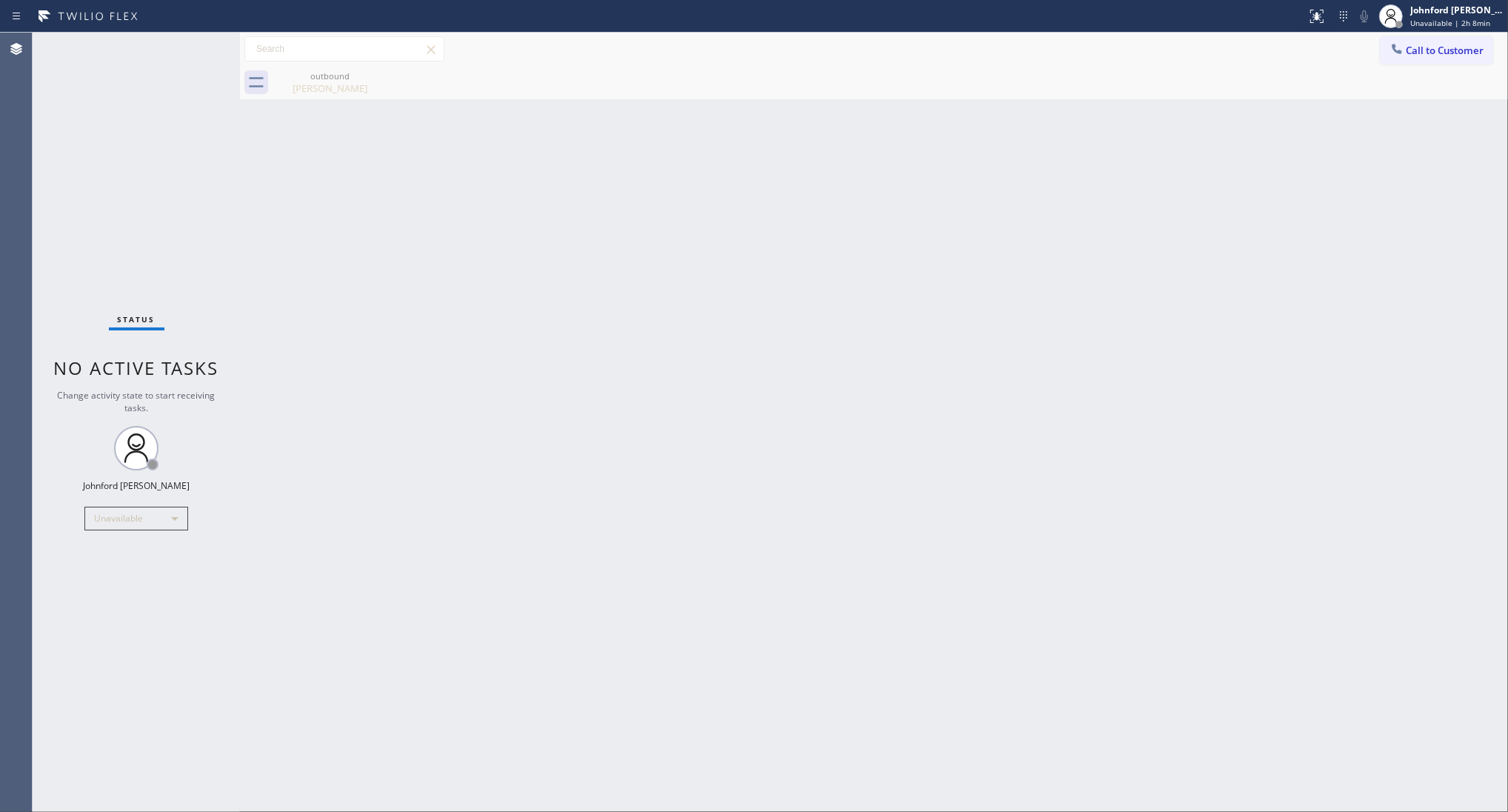
click at [1124, 183] on div "Back to Dashboard Change Sender ID Customers Technicians Select a contact Outbo…" at bounding box center [875, 422] width 1268 height 779
click at [1405, 63] on button "Call to Customer" at bounding box center [1436, 51] width 113 height 28
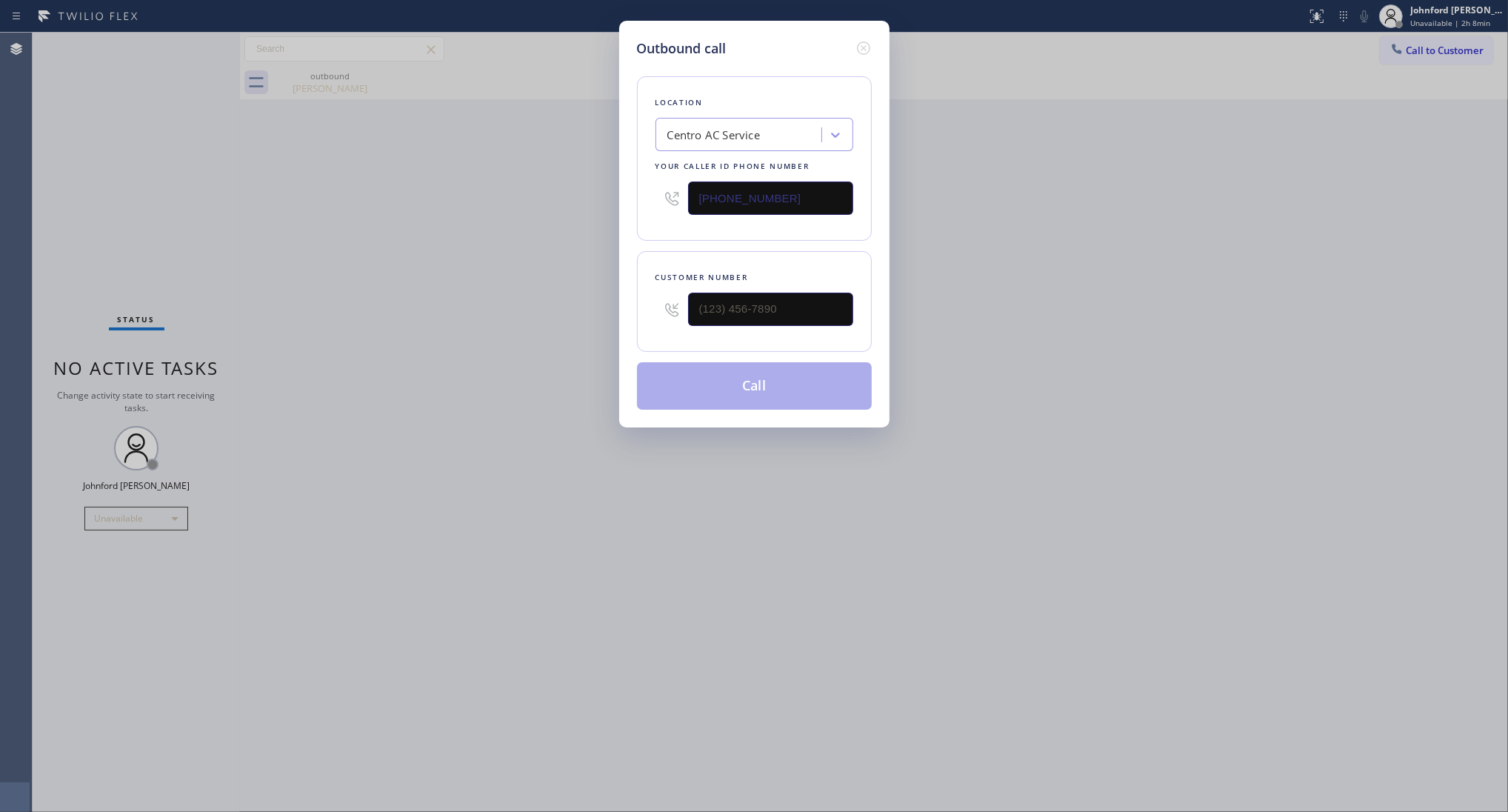
click at [385, 101] on div "Outbound call Location Centro AC Service Your caller id phone number (786) 257-…" at bounding box center [754, 406] width 1508 height 812
click at [864, 45] on icon at bounding box center [864, 48] width 18 height 18
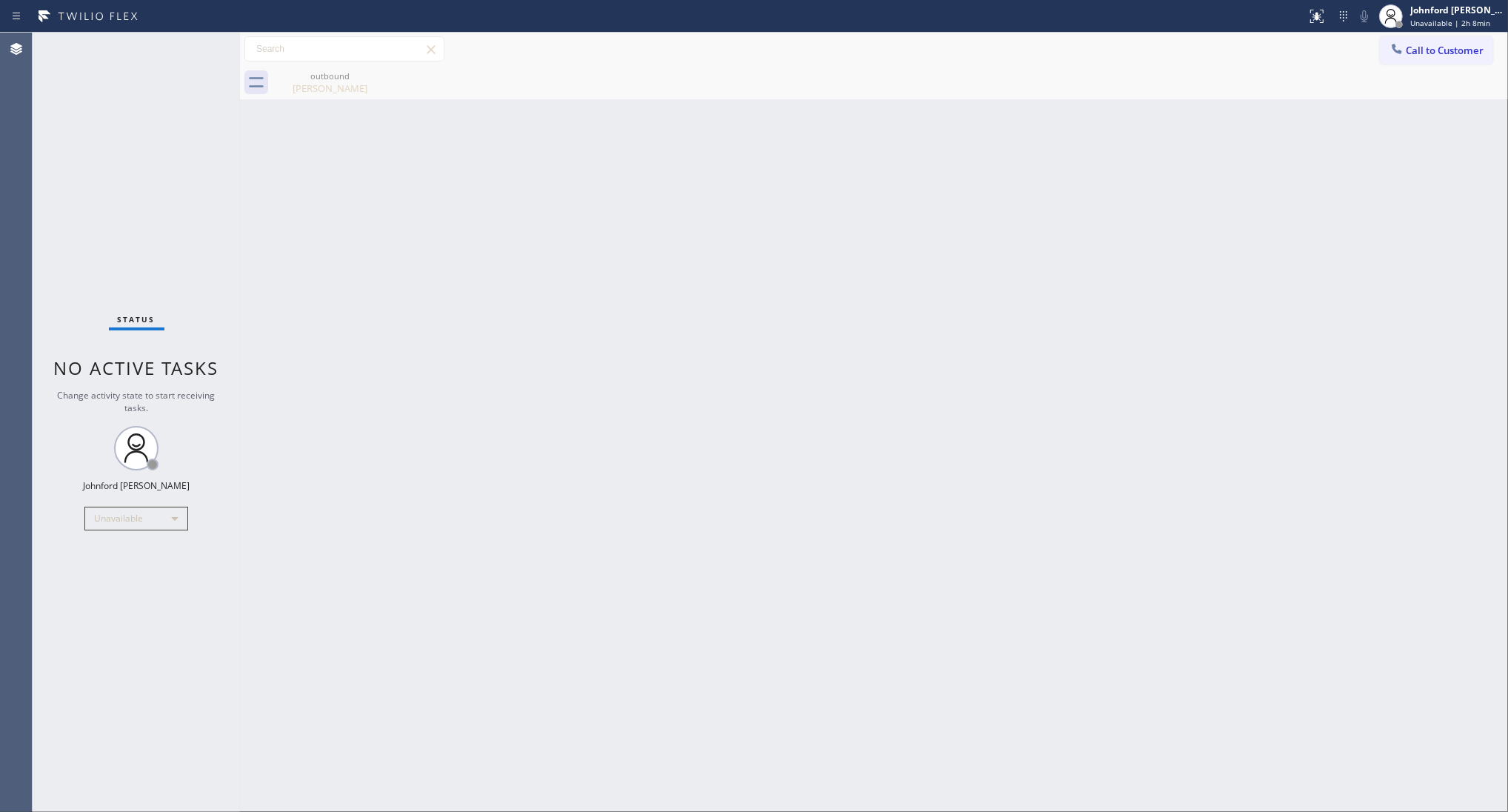
drag, startPoint x: 313, startPoint y: 83, endPoint x: 300, endPoint y: 140, distance: 58.5
click at [311, 83] on div "Brenda Dee" at bounding box center [329, 87] width 112 height 13
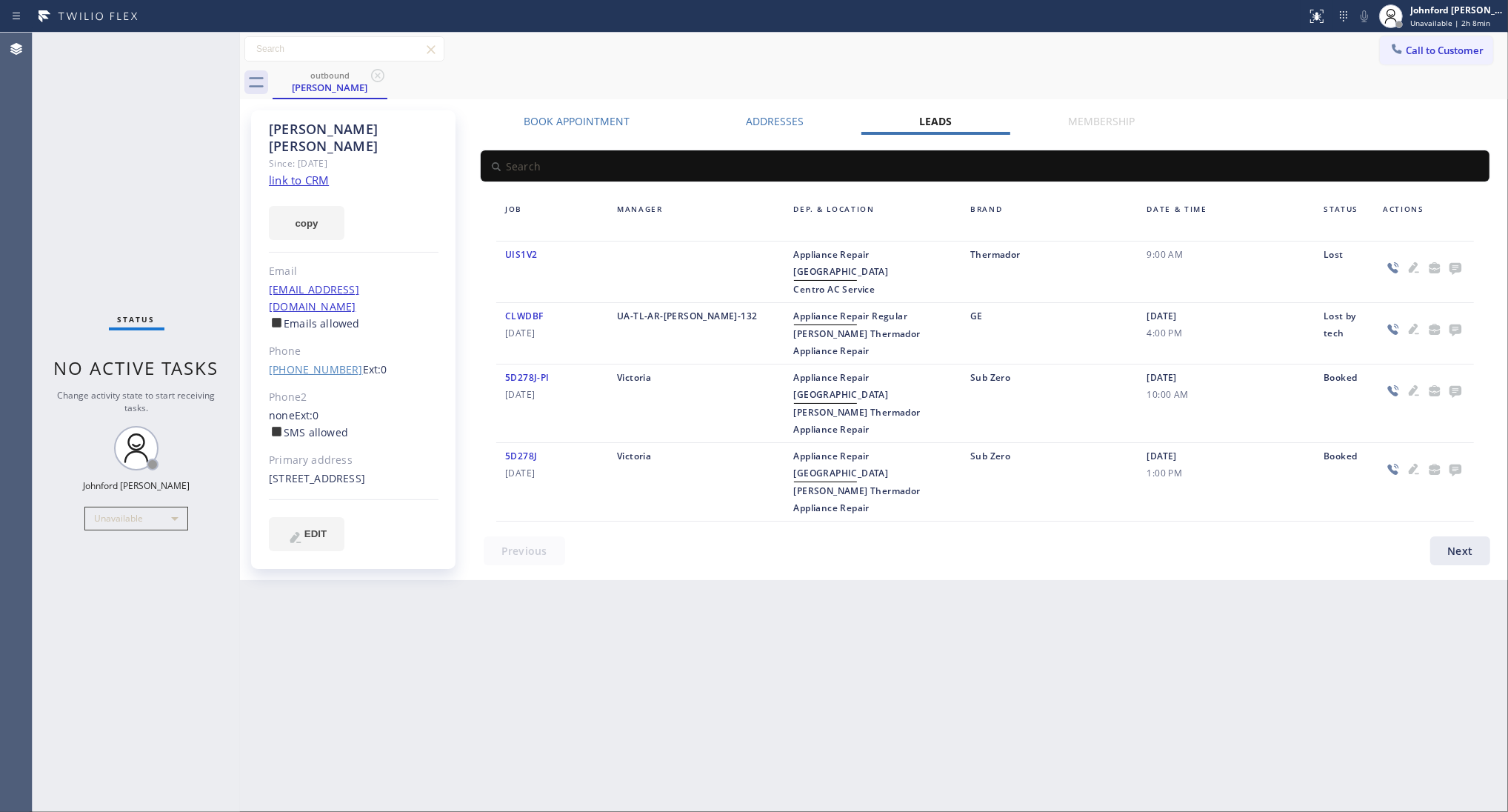
click at [309, 362] on link "(954) 383-5713" at bounding box center [316, 369] width 94 height 14
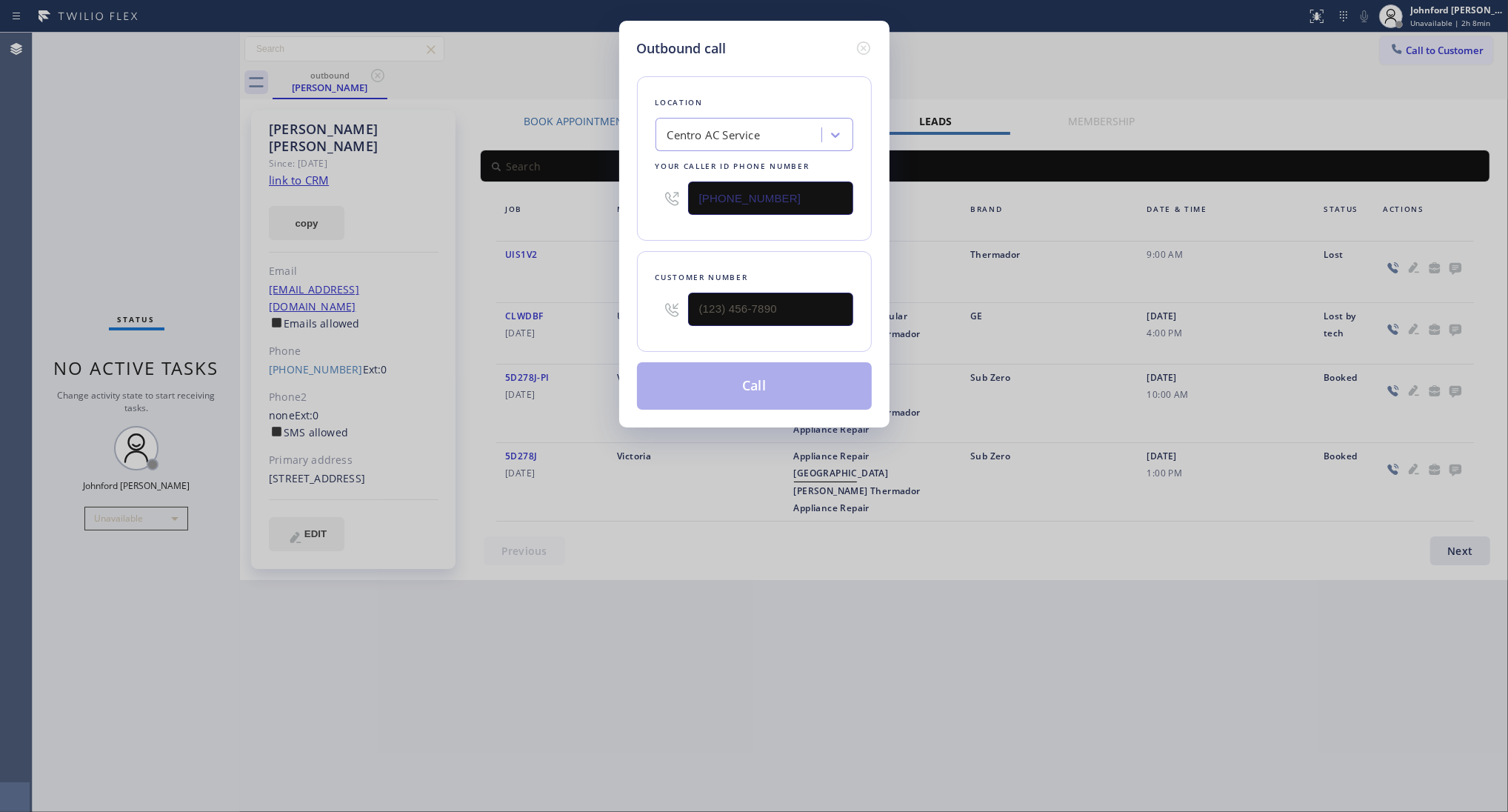
type input "(954) 383-5713"
drag, startPoint x: 756, startPoint y: 384, endPoint x: 849, endPoint y: 307, distance: 120.7
click at [757, 384] on button "Call" at bounding box center [754, 385] width 235 height 48
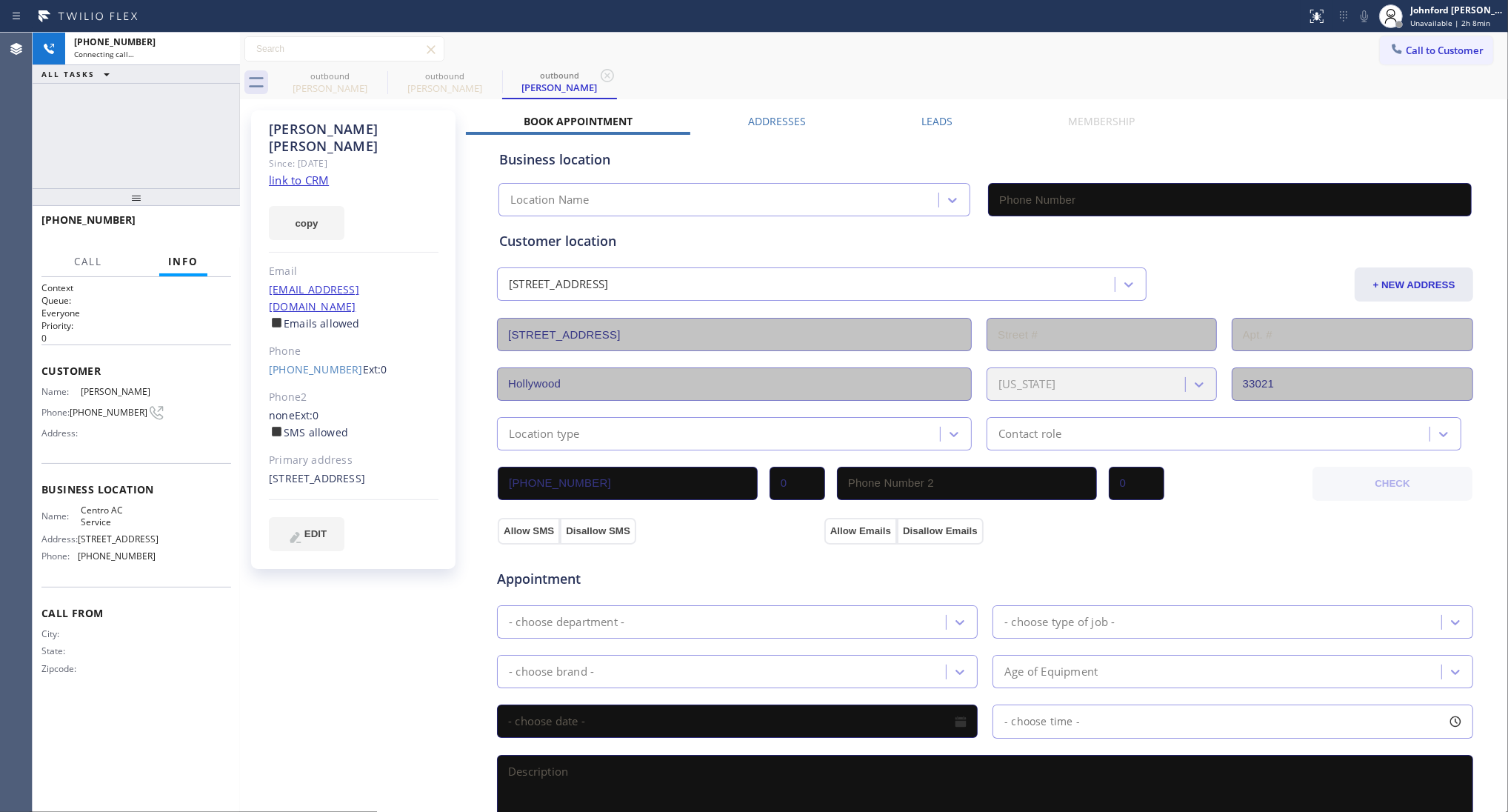
click at [195, 144] on div "+19543835713 Connecting call… ALL TASKS ALL TASKS ACTIVE TASKS TASKS IN WRAP UP" at bounding box center [137, 110] width 208 height 155
type input "(786) 257-0812"
click at [1368, 20] on icon at bounding box center [1364, 16] width 18 height 18
click at [1363, 19] on icon at bounding box center [1364, 16] width 18 height 18
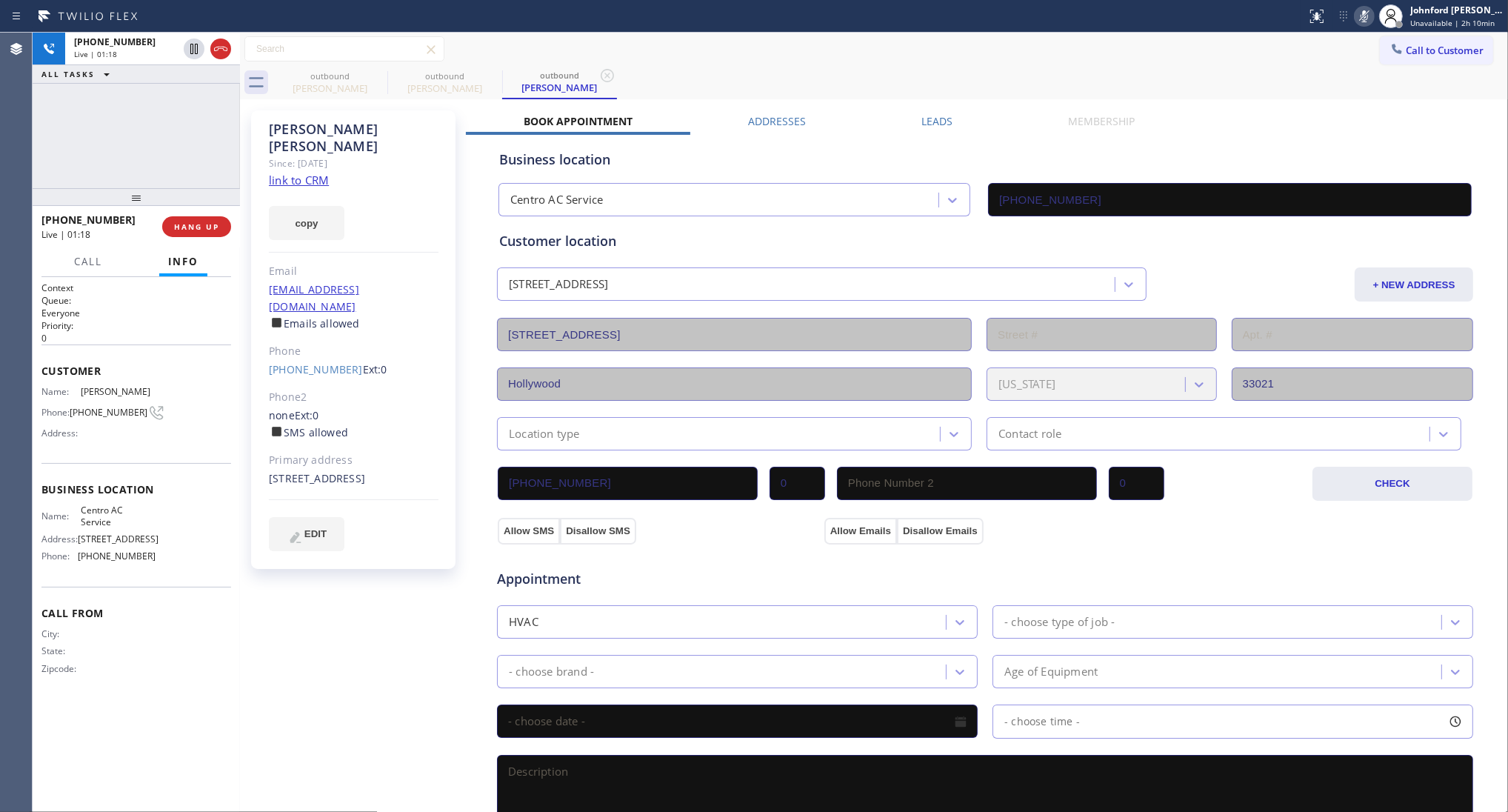
click at [1363, 19] on icon at bounding box center [1364, 16] width 18 height 18
click at [1368, 19] on icon at bounding box center [1364, 16] width 18 height 18
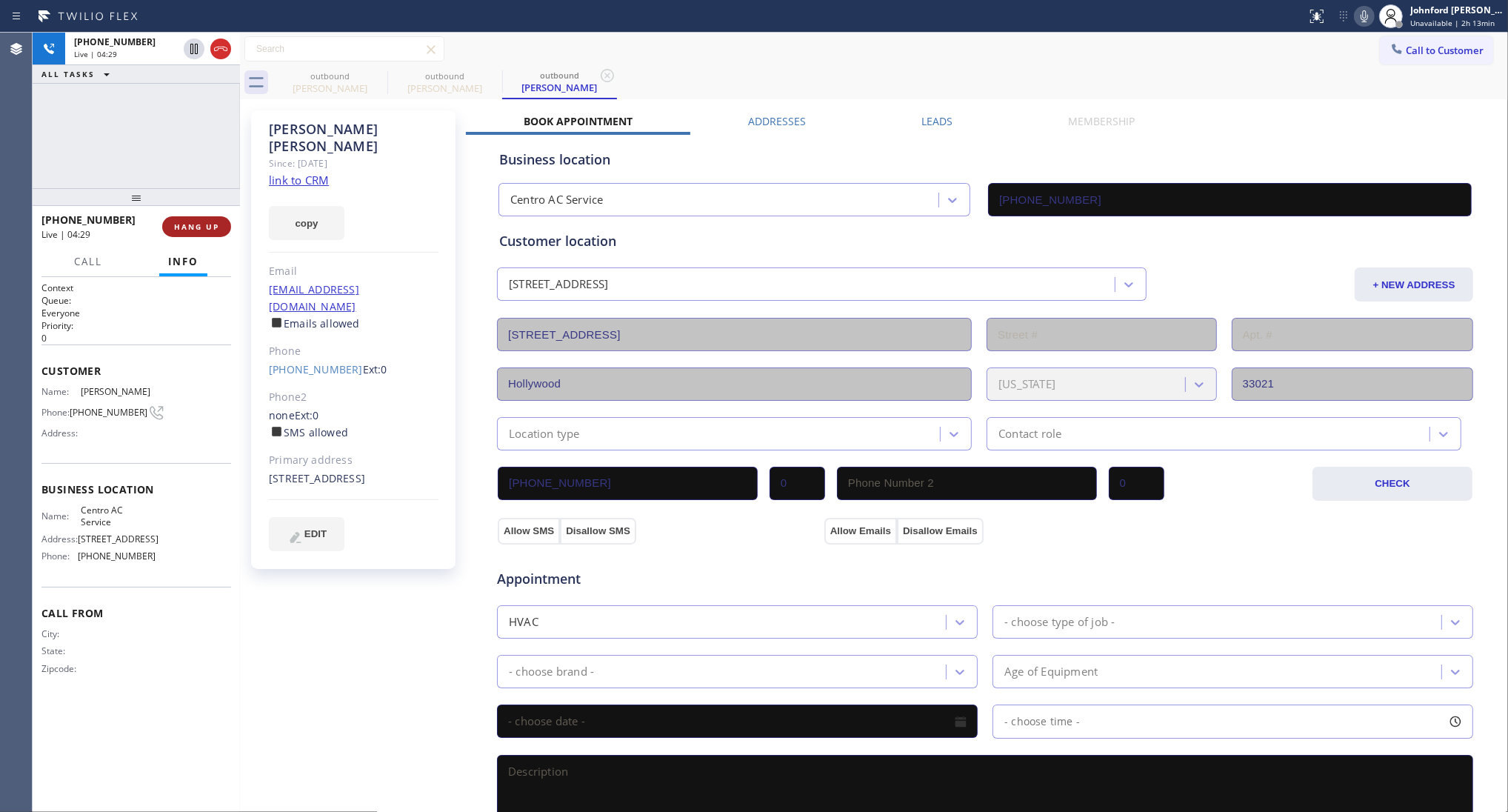
click at [213, 237] on button "HANG UP" at bounding box center [197, 226] width 69 height 21
click at [213, 237] on button "COMPLETE" at bounding box center [193, 226] width 75 height 21
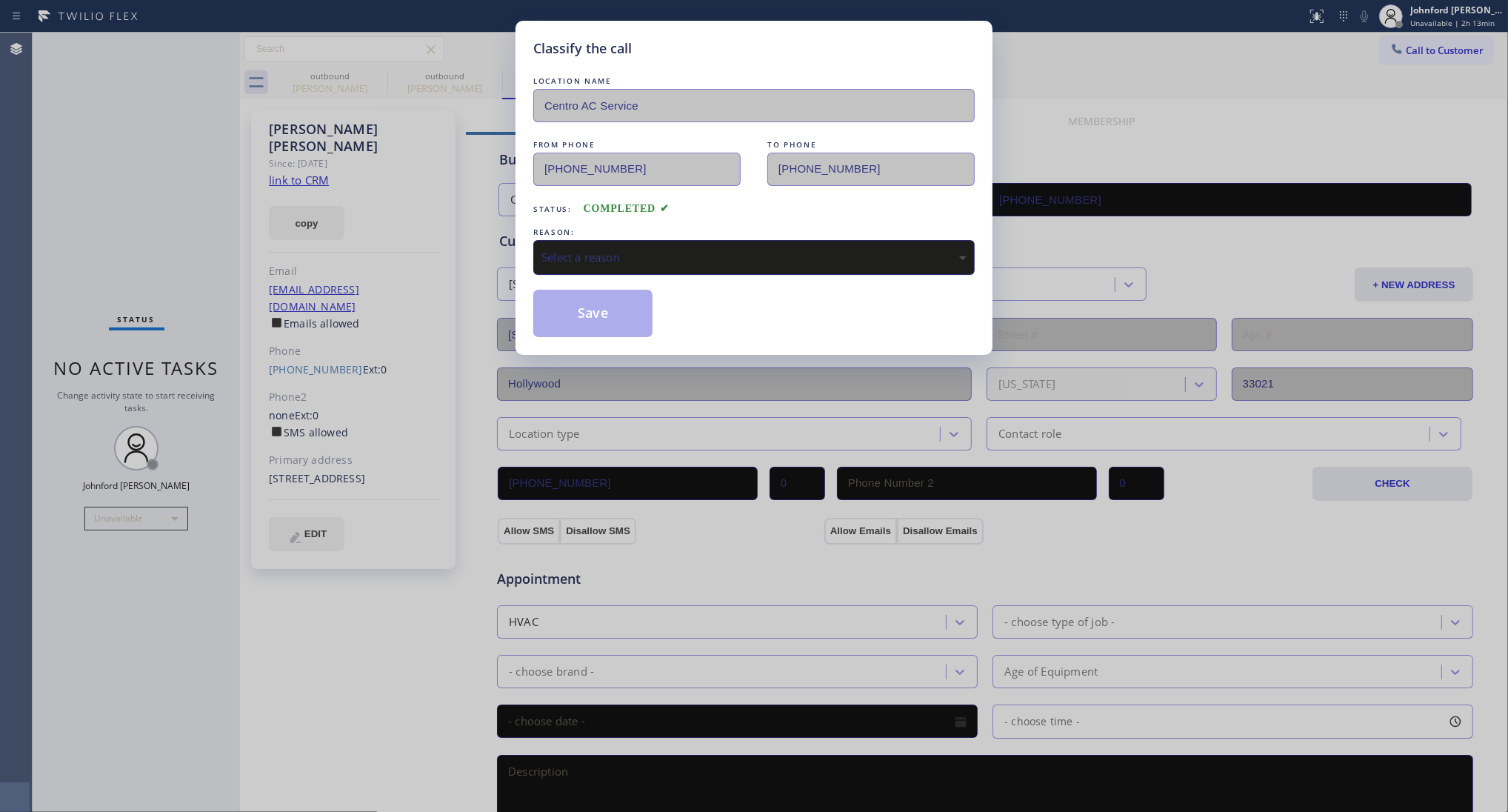
click at [631, 264] on div "Select a reason" at bounding box center [754, 257] width 442 height 35
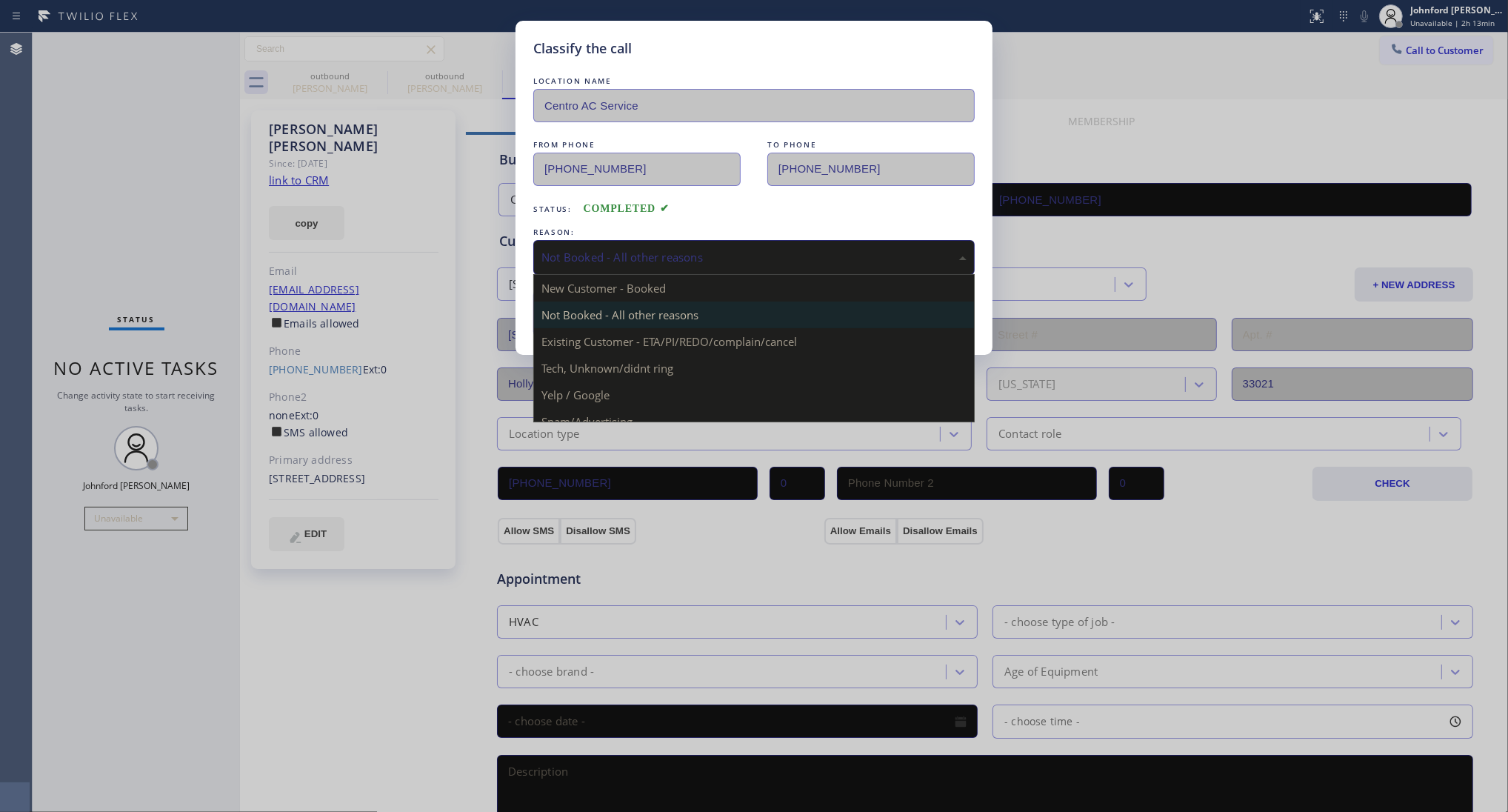
click at [601, 261] on div "Not Booked - All other reasons" at bounding box center [754, 257] width 442 height 35
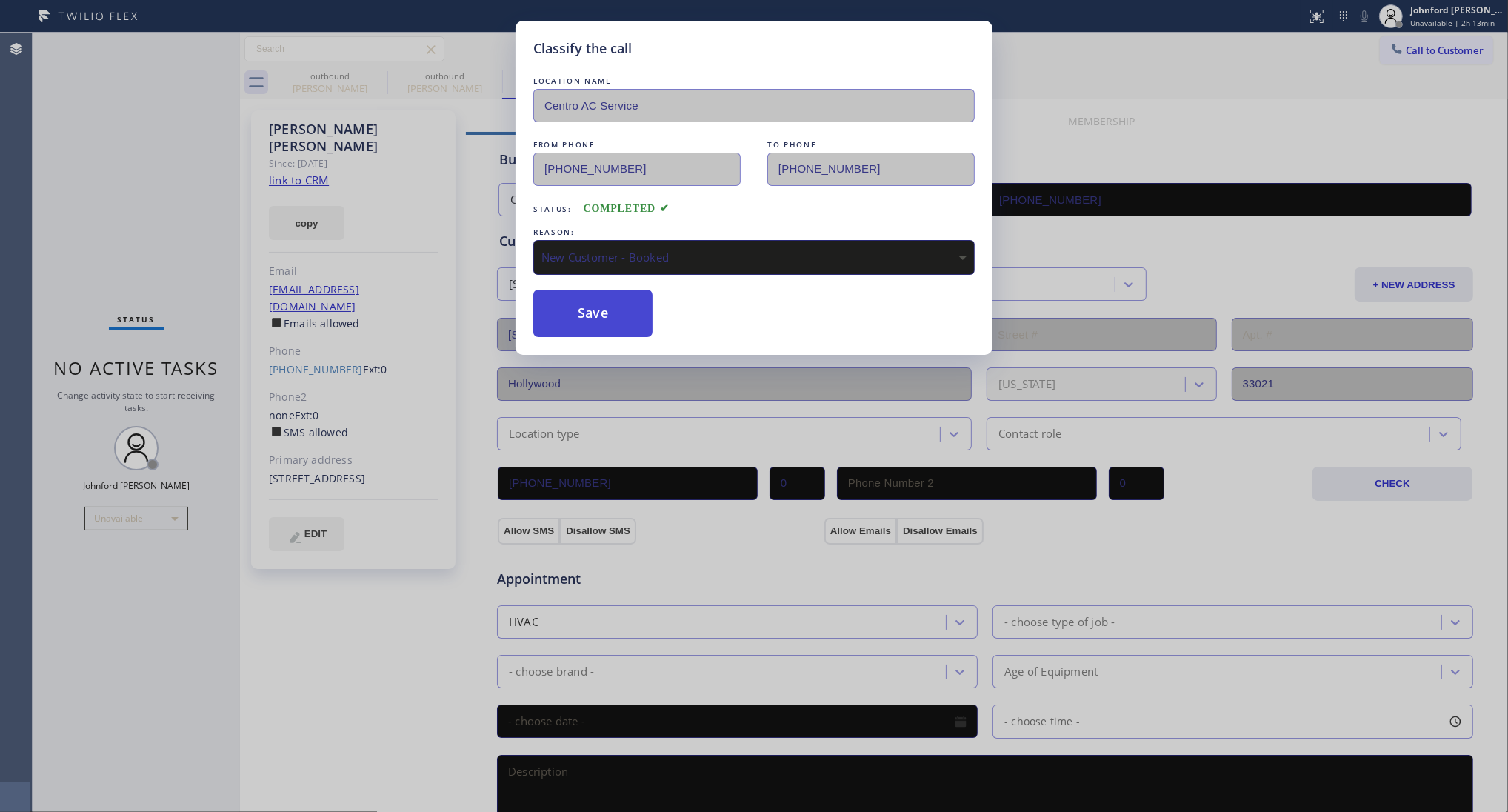
click at [587, 323] on button "Save" at bounding box center [593, 313] width 119 height 48
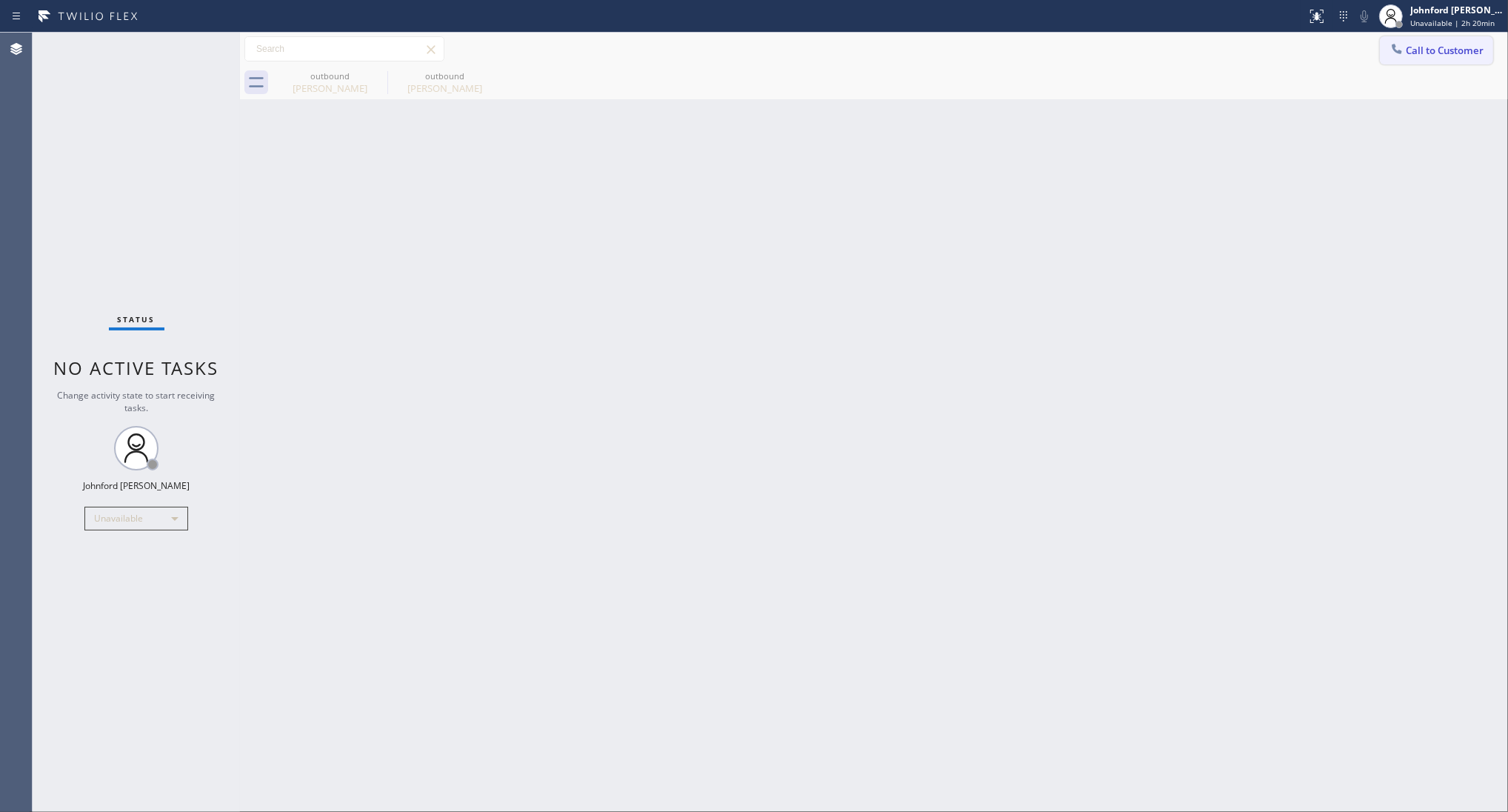
click at [1404, 44] on div at bounding box center [1396, 50] width 18 height 18
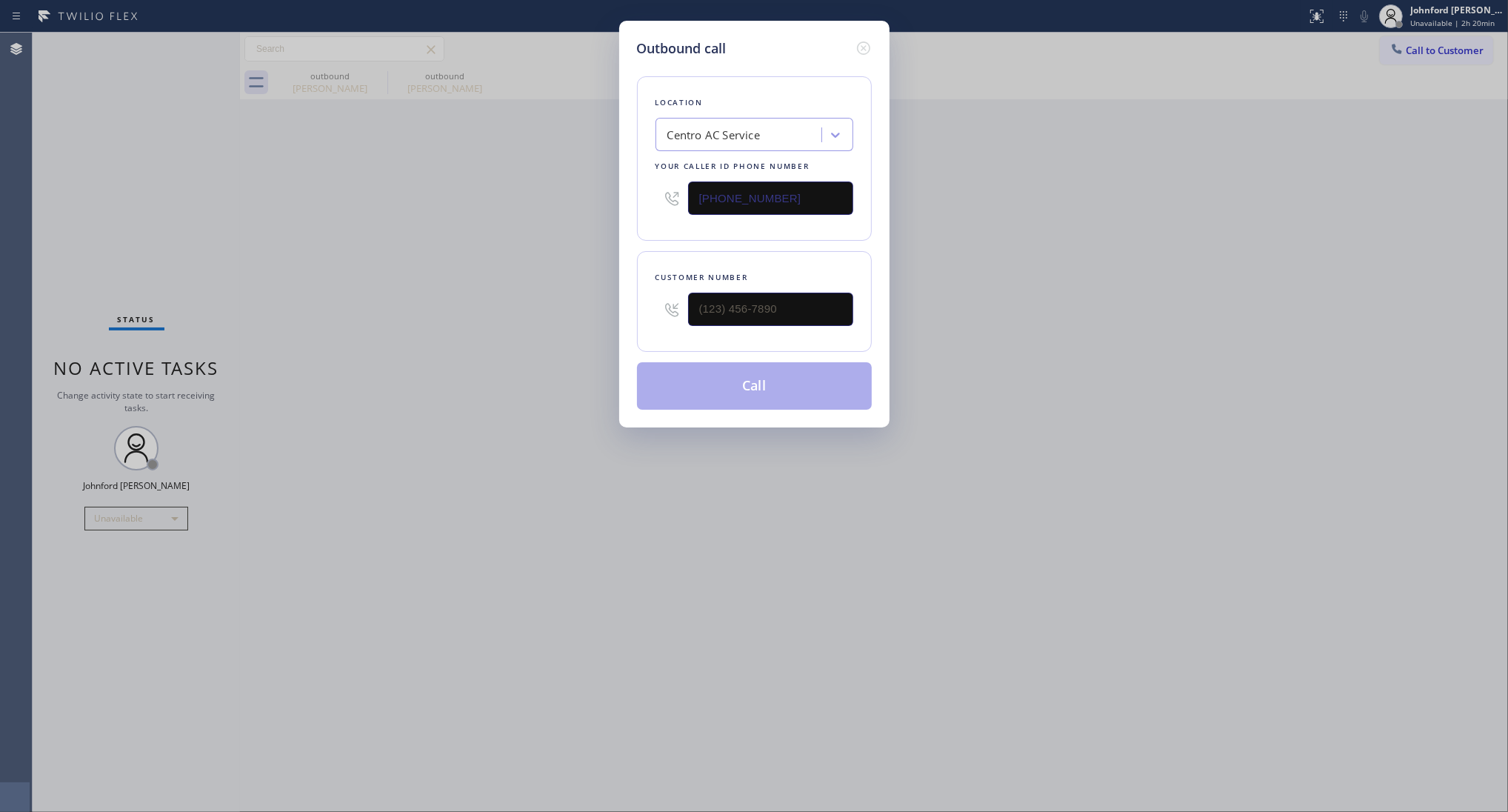
drag, startPoint x: 786, startPoint y: 186, endPoint x: 659, endPoint y: 193, distance: 127.2
click at [659, 193] on div "(786) 257-0812" at bounding box center [754, 198] width 198 height 48
paste input "565-6280"
type input "(786) 565-6280"
drag, startPoint x: 811, startPoint y: 323, endPoint x: 545, endPoint y: 316, distance: 266.1
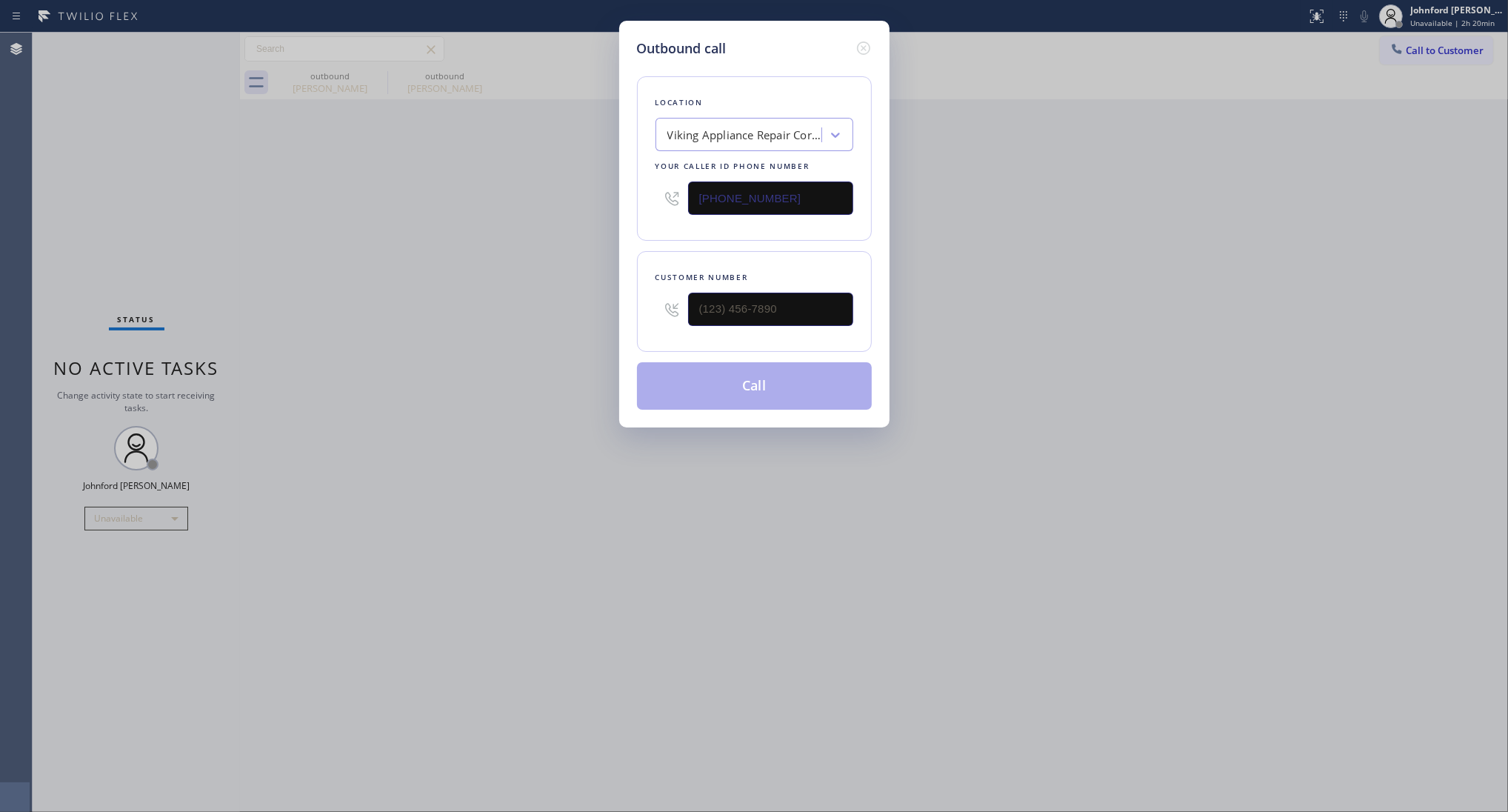
click at [594, 308] on div "Outbound call Location Viking Appliance Repair Coral Gables Your caller id phon…" at bounding box center [754, 406] width 1508 height 812
click at [545, 316] on div "Outbound call Location Viking Appliance Repair Coral Gables Your caller id phon…" at bounding box center [754, 406] width 1508 height 812
drag, startPoint x: 582, startPoint y: 316, endPoint x: 513, endPoint y: 319, distance: 69.1
click at [552, 321] on div "Outbound call Location Viking Appliance Repair Coral Gables Your caller id phon…" at bounding box center [754, 406] width 1508 height 812
paste input "786) 512-8950"
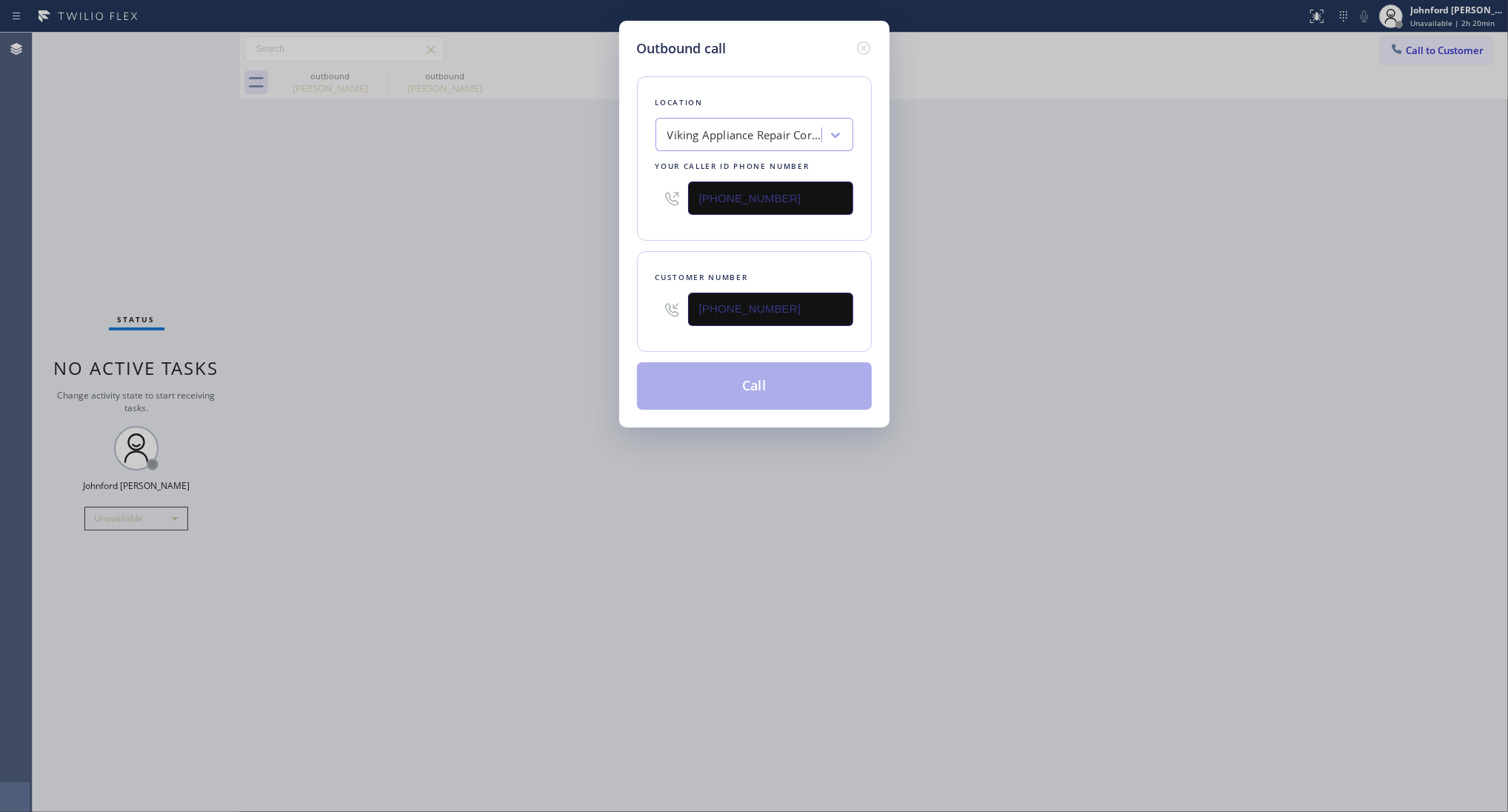
type input "(786) 512-8950"
click at [507, 319] on div "Outbound call Location Viking Appliance Repair Coral Gables Your caller id phon…" at bounding box center [754, 406] width 1508 height 812
click at [748, 392] on button "Call" at bounding box center [754, 385] width 235 height 48
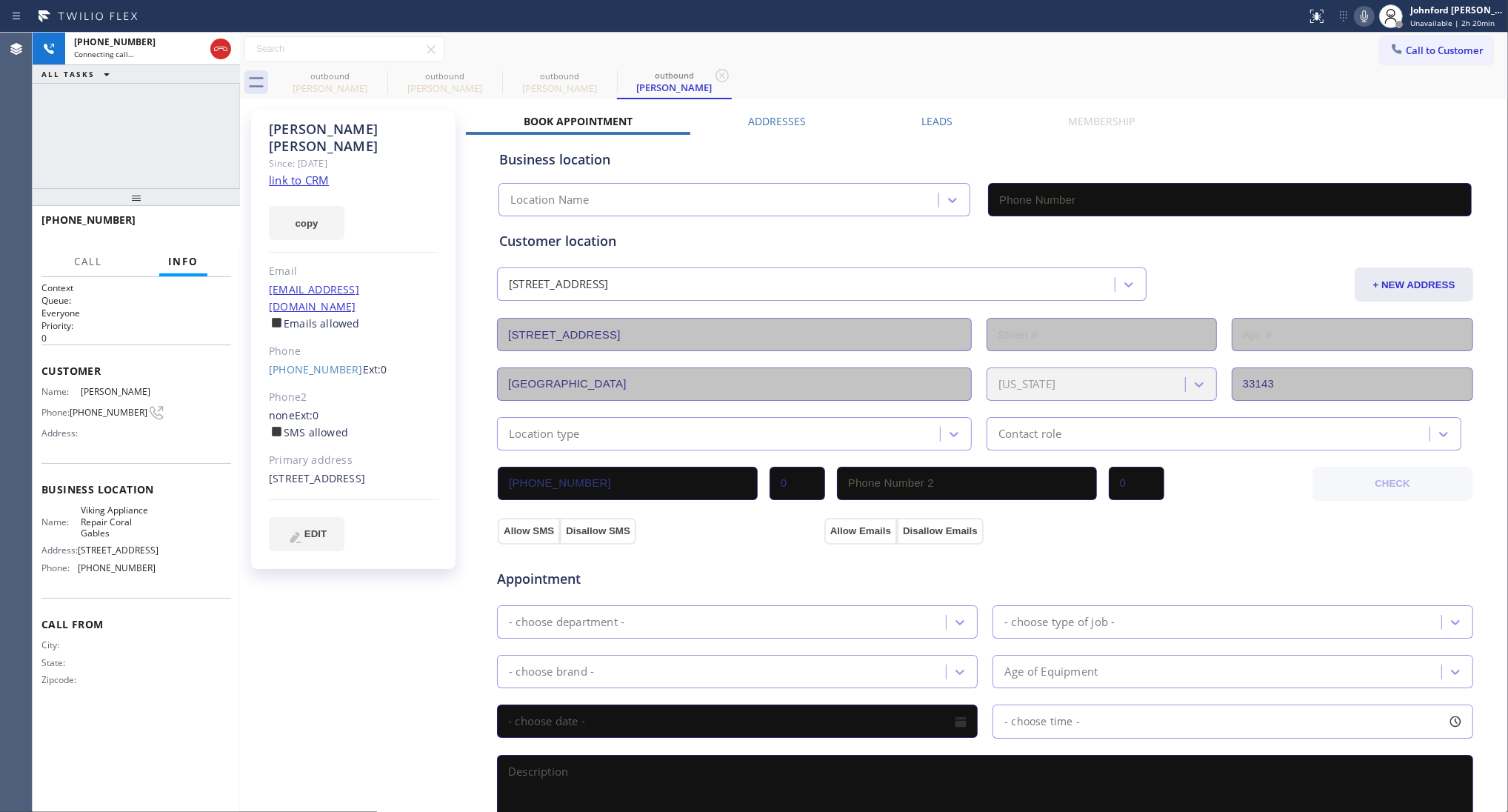
type input "(786) 565-6280"
click at [1368, 15] on icon at bounding box center [1364, 16] width 18 height 18
click at [1368, 13] on icon at bounding box center [1364, 16] width 18 height 18
click at [202, 228] on span "HANG UP" at bounding box center [197, 226] width 45 height 10
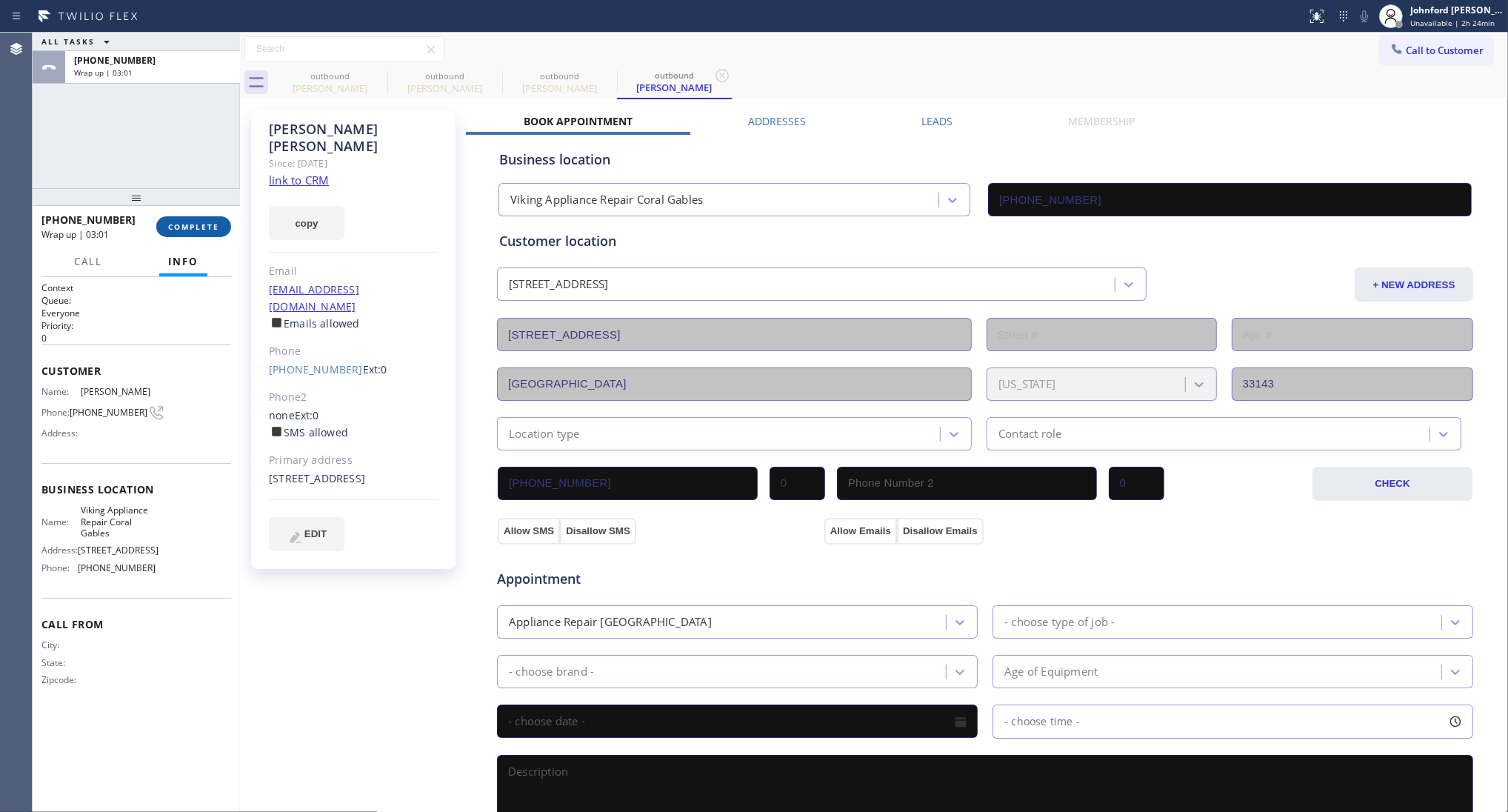
click at [213, 219] on button "COMPLETE" at bounding box center [193, 226] width 75 height 21
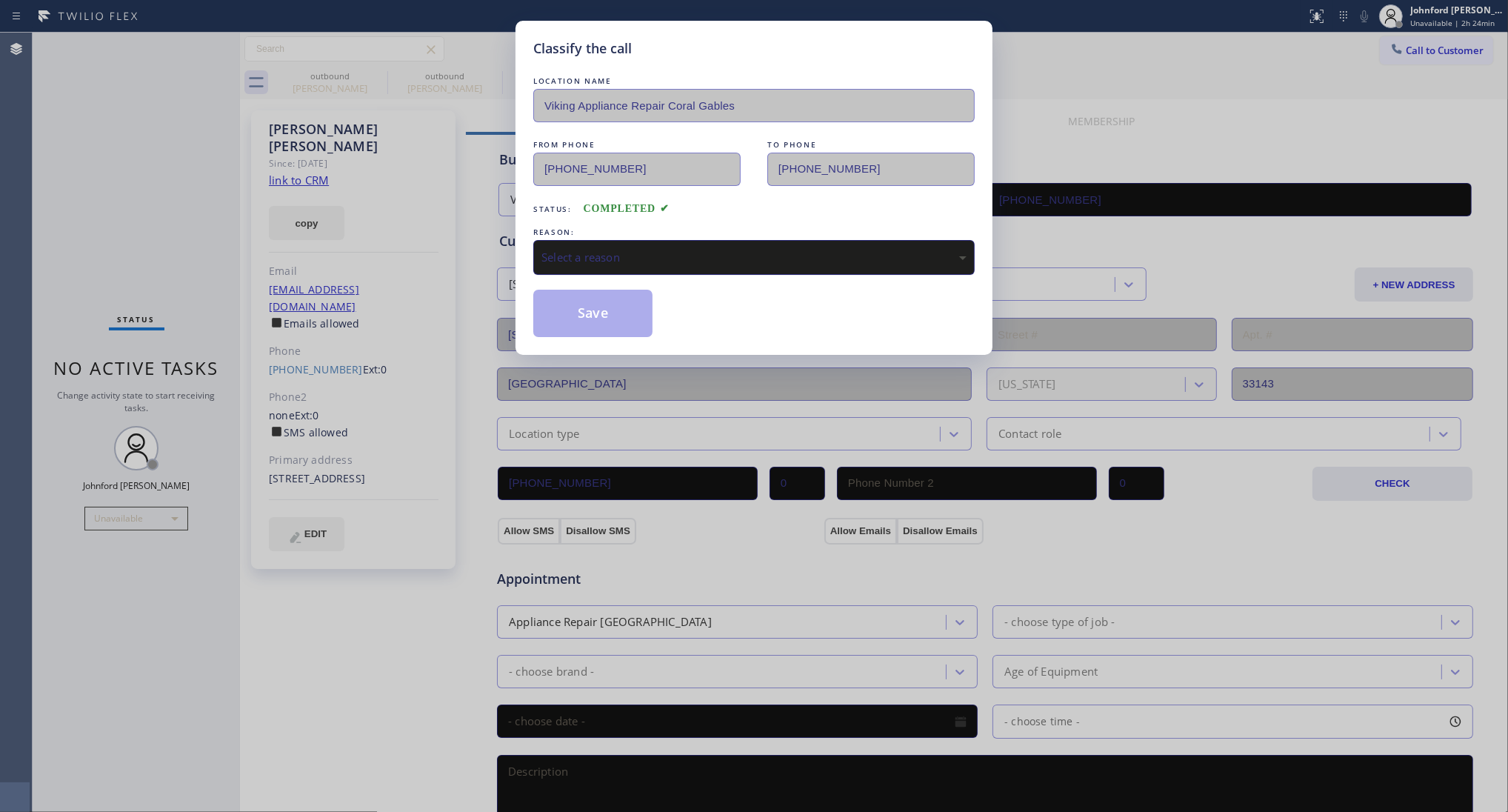
click at [578, 249] on div "Select a reason" at bounding box center [754, 257] width 425 height 17
click at [590, 316] on button "Save" at bounding box center [593, 313] width 119 height 48
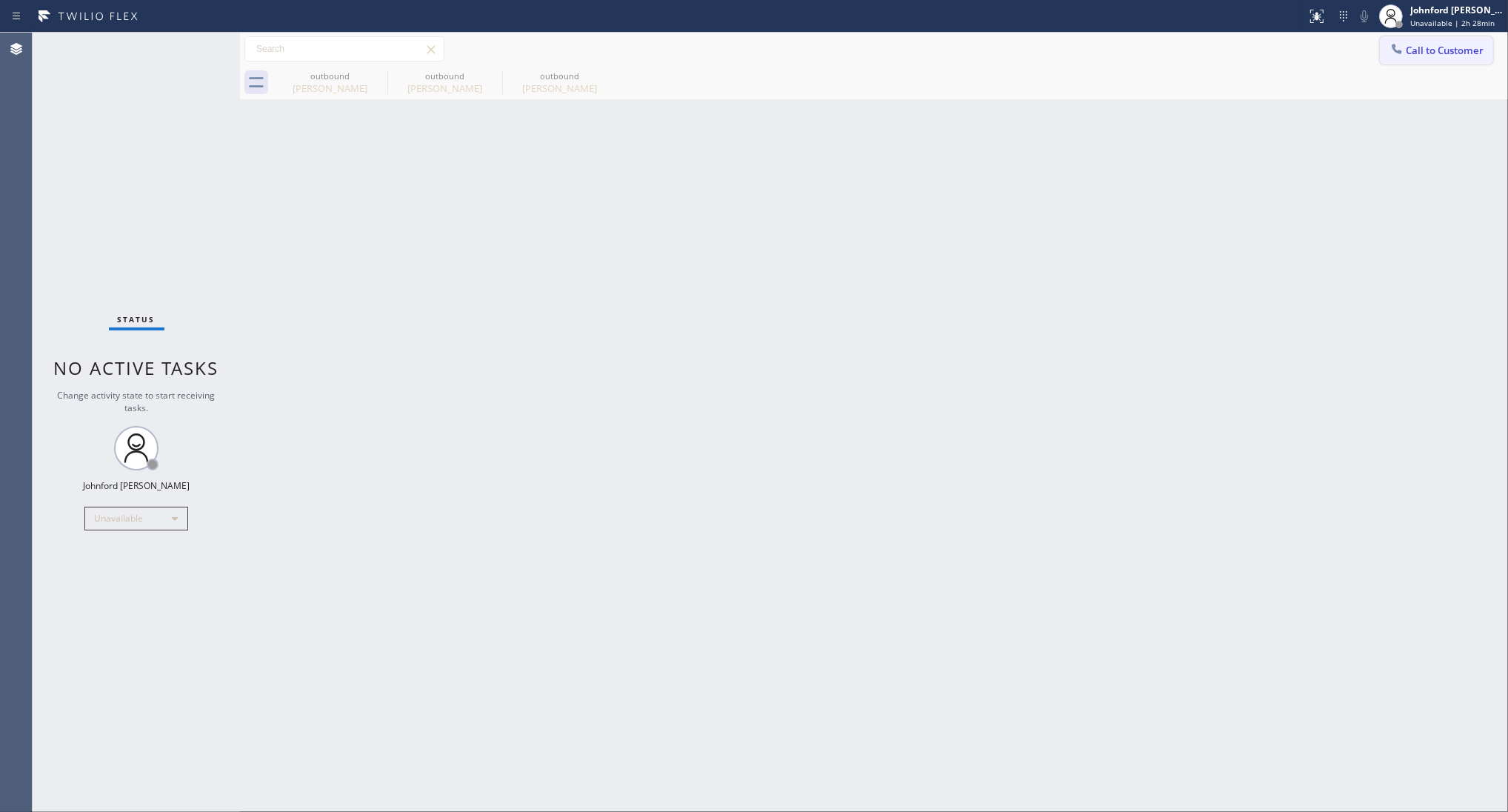
click at [1424, 54] on span "Call to Customer" at bounding box center [1445, 50] width 78 height 13
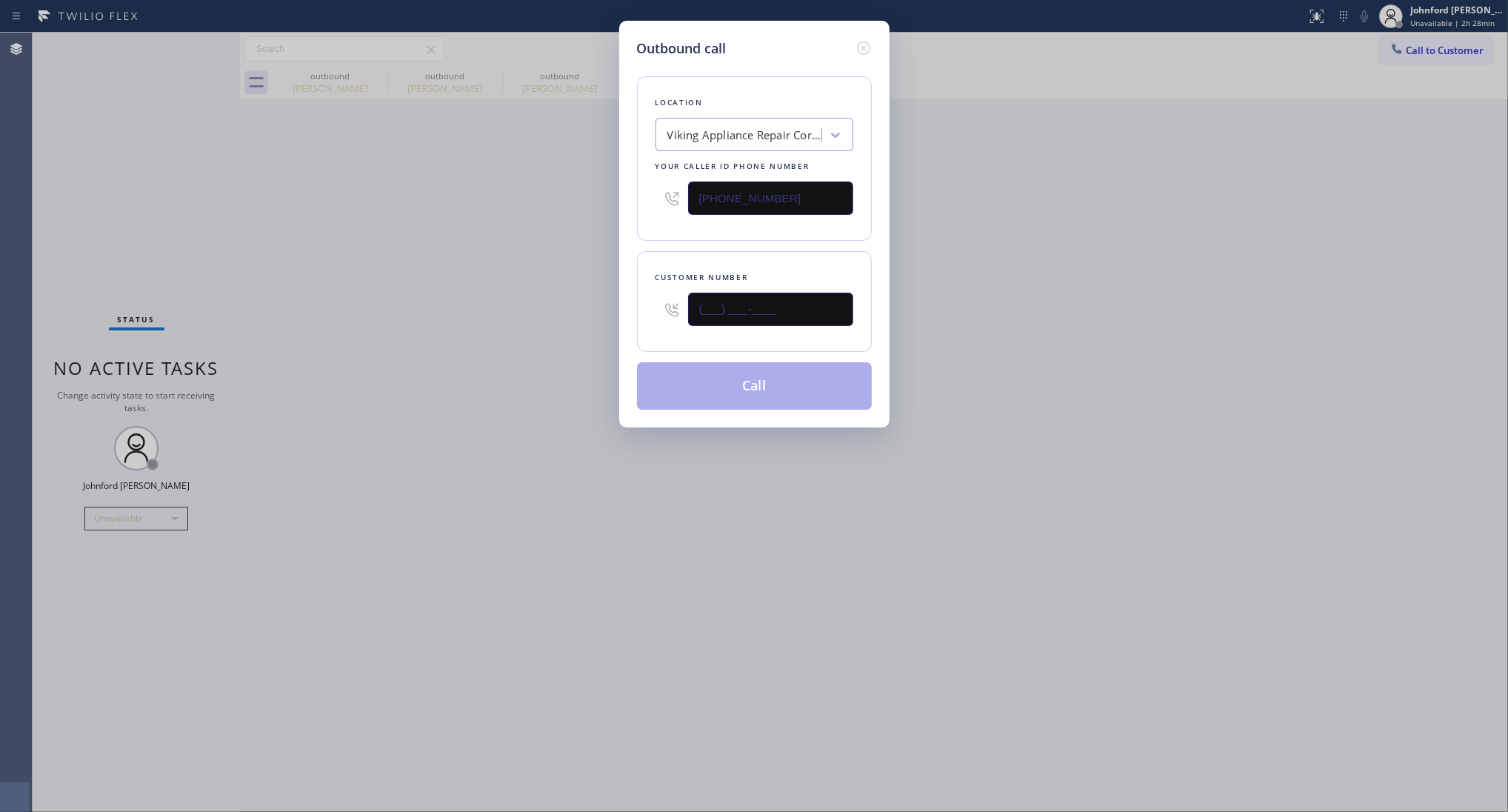
drag, startPoint x: 811, startPoint y: 299, endPoint x: 515, endPoint y: 322, distance: 296.9
click at [593, 302] on div "Outbound call Location Viking Appliance Repair Coral Gables Your caller id phon…" at bounding box center [754, 406] width 1508 height 812
paste input "949) 632-4552"
type input "(949) 632-4552"
drag, startPoint x: 467, startPoint y: 335, endPoint x: 913, endPoint y: 301, distance: 447.3
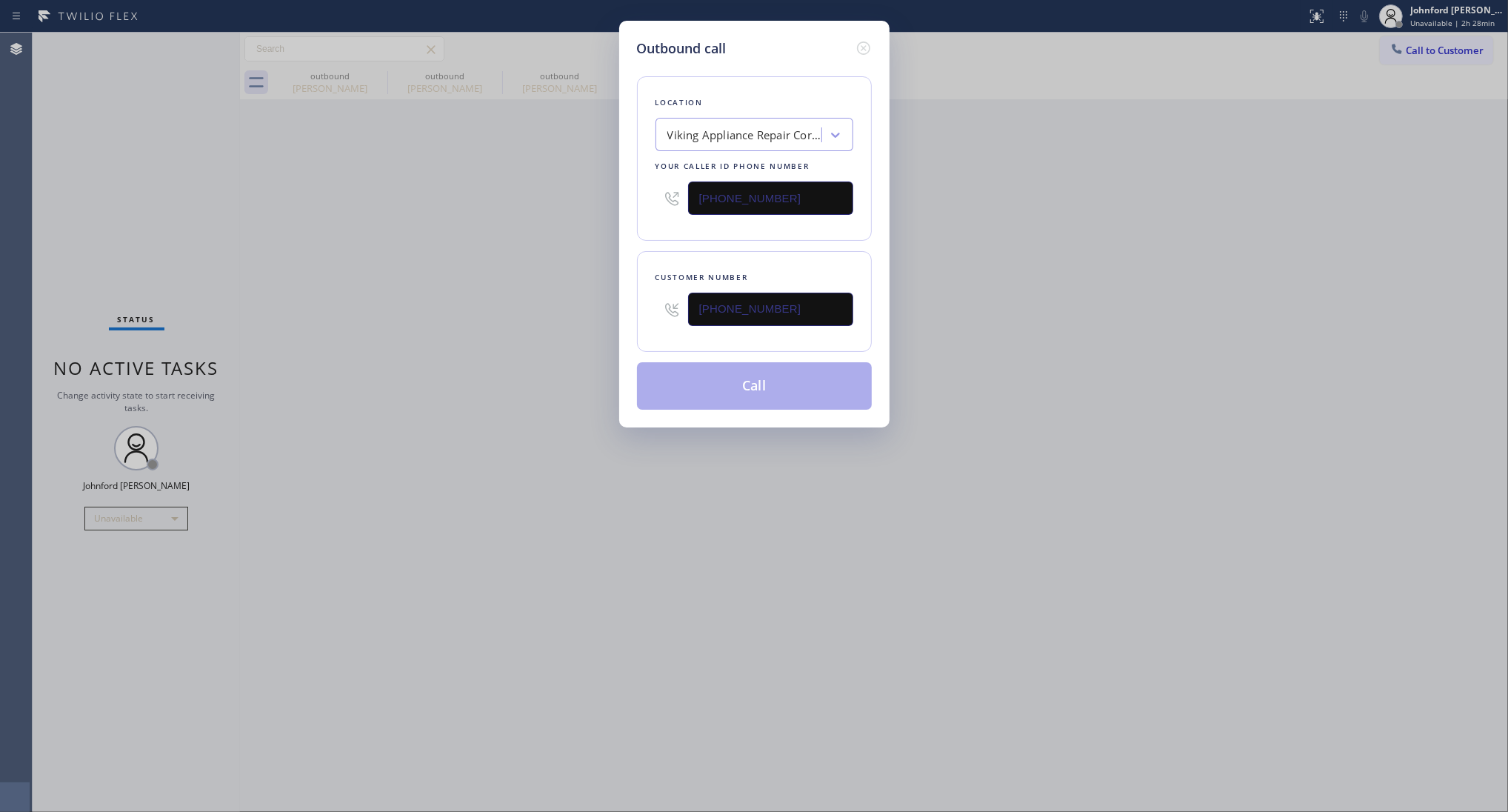
click at [465, 337] on div "Outbound call Location Viking Appliance Repair Coral Gables Your caller id phon…" at bounding box center [754, 406] width 1508 height 812
drag, startPoint x: 1068, startPoint y: 293, endPoint x: 1123, endPoint y: 97, distance: 203.6
click at [1077, 286] on div "Outbound call Location Viking Appliance Repair Coral Gables Your caller id phon…" at bounding box center [754, 406] width 1508 height 812
drag, startPoint x: 771, startPoint y: 197, endPoint x: 516, endPoint y: 207, distance: 255.2
click at [639, 198] on div "Location Viking Appliance Repair Coral Gables Your caller id phone number (786)…" at bounding box center [754, 158] width 235 height 165
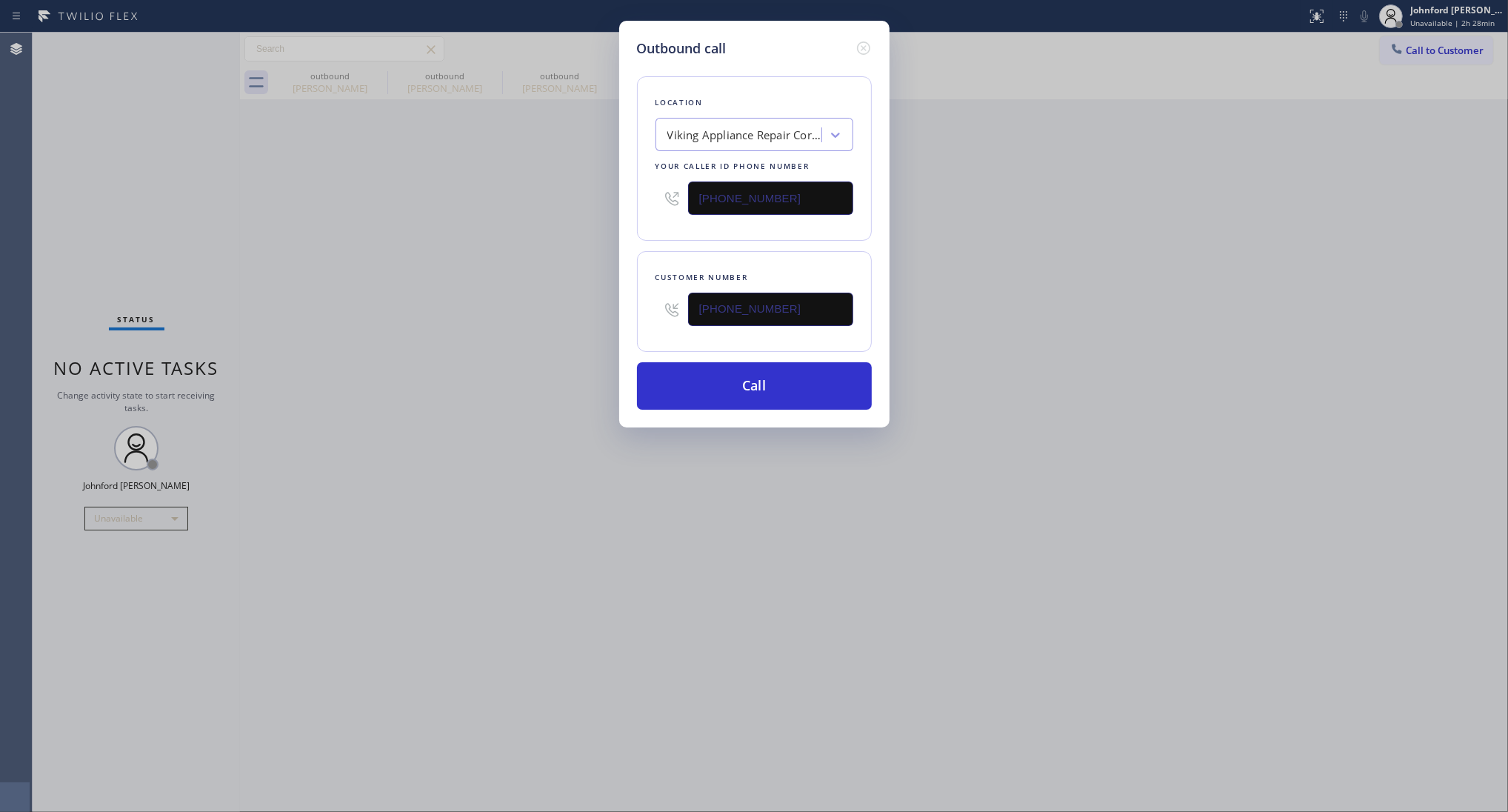
paste input "844) 735-4685"
type input "(844) 735-4685"
click at [516, 207] on div "Outbound call Location Viking Appliance Repair Coral Gables Your caller id phon…" at bounding box center [754, 406] width 1508 height 812
click at [768, 379] on button "Call" at bounding box center [754, 385] width 235 height 48
drag, startPoint x: 1045, startPoint y: 286, endPoint x: 1137, endPoint y: 90, distance: 216.5
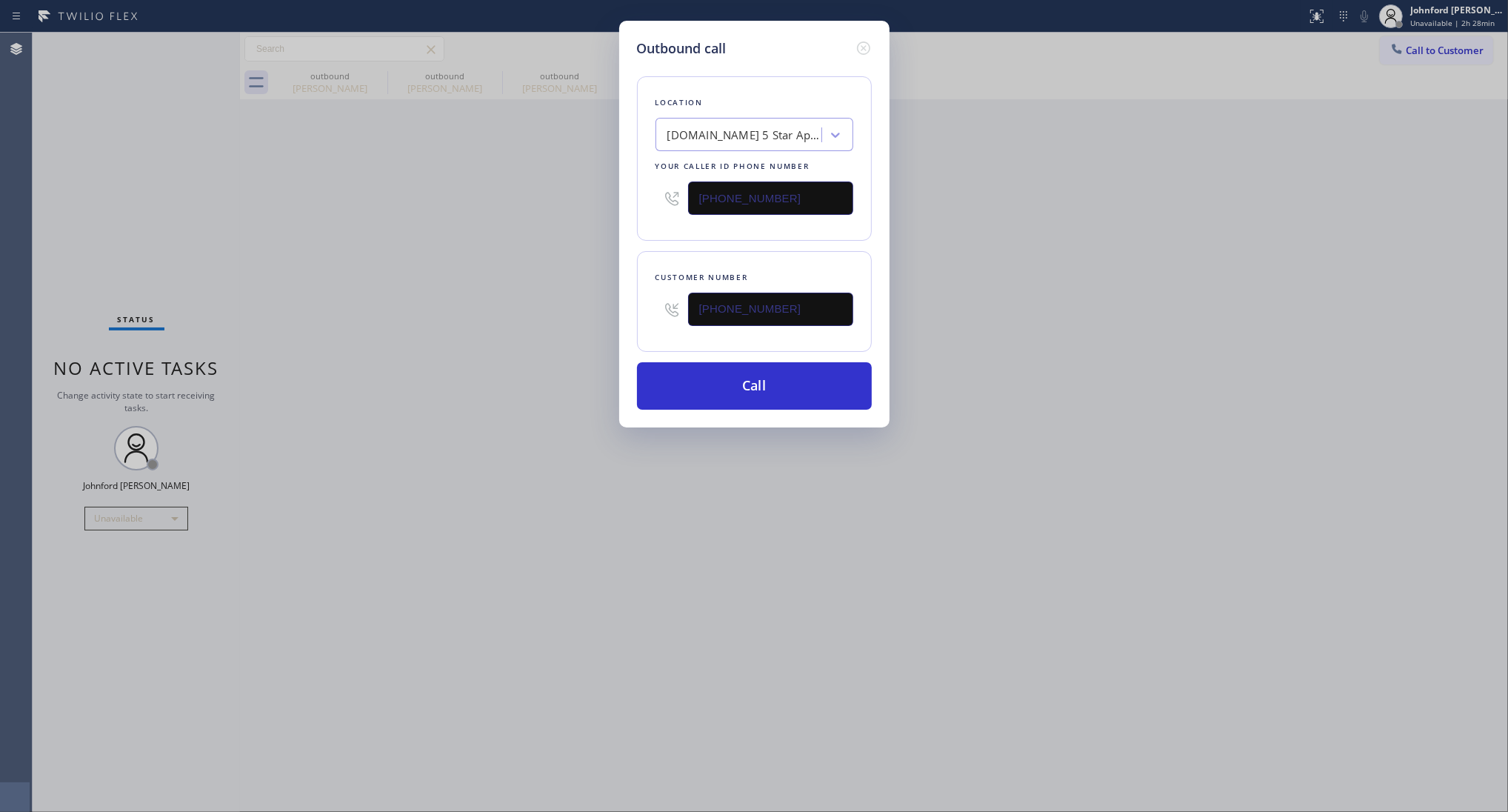
click at [1047, 271] on div "Outbound call Location 4C.Email 5 Star Appliance Repair Emails Your caller id p…" at bounding box center [754, 406] width 1508 height 812
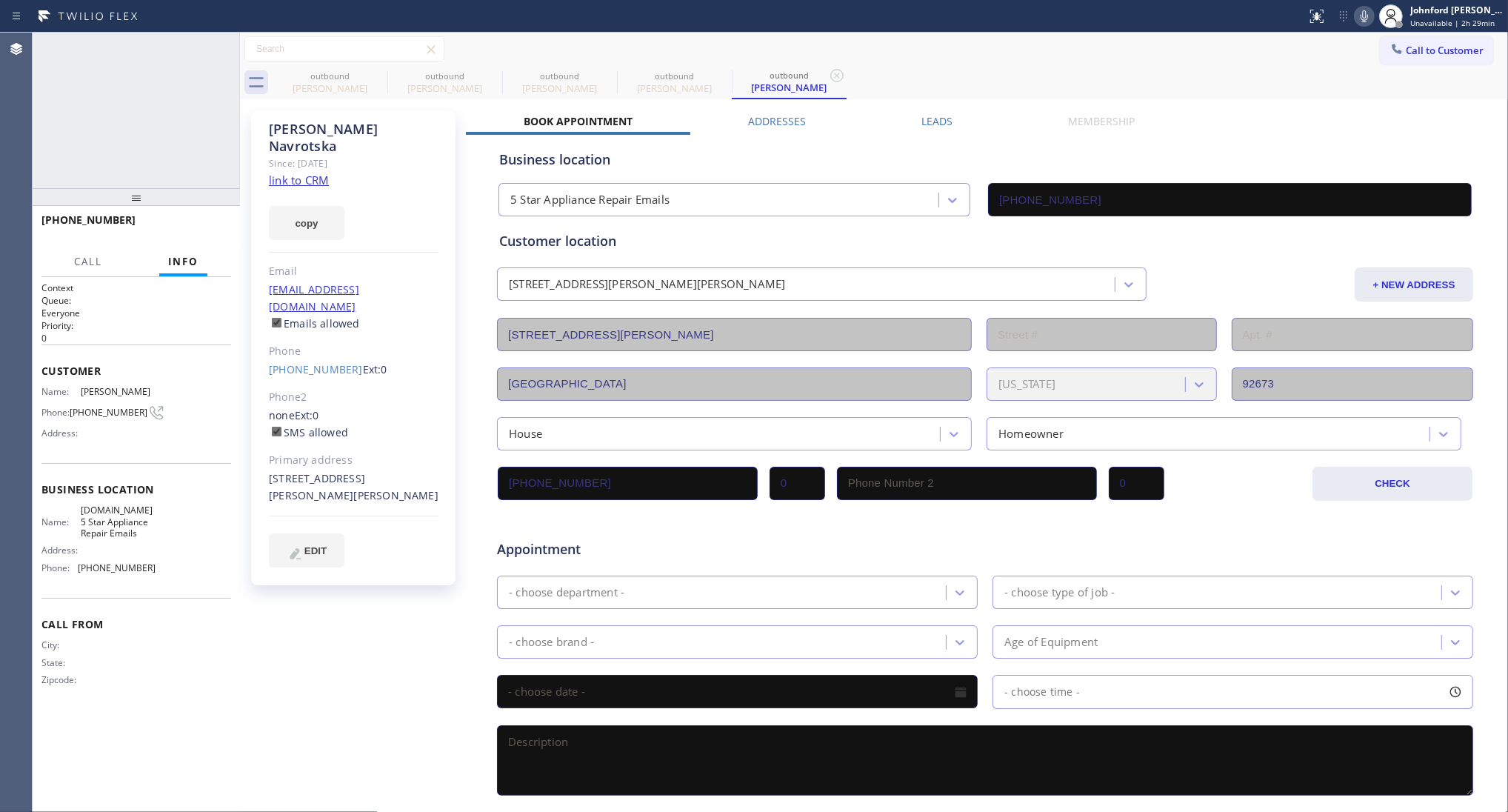
type input "(844) 735-4685"
click at [187, 225] on span "HANG UP" at bounding box center [197, 226] width 45 height 10
click at [334, 362] on link "(949) 632-4552" at bounding box center [316, 369] width 94 height 14
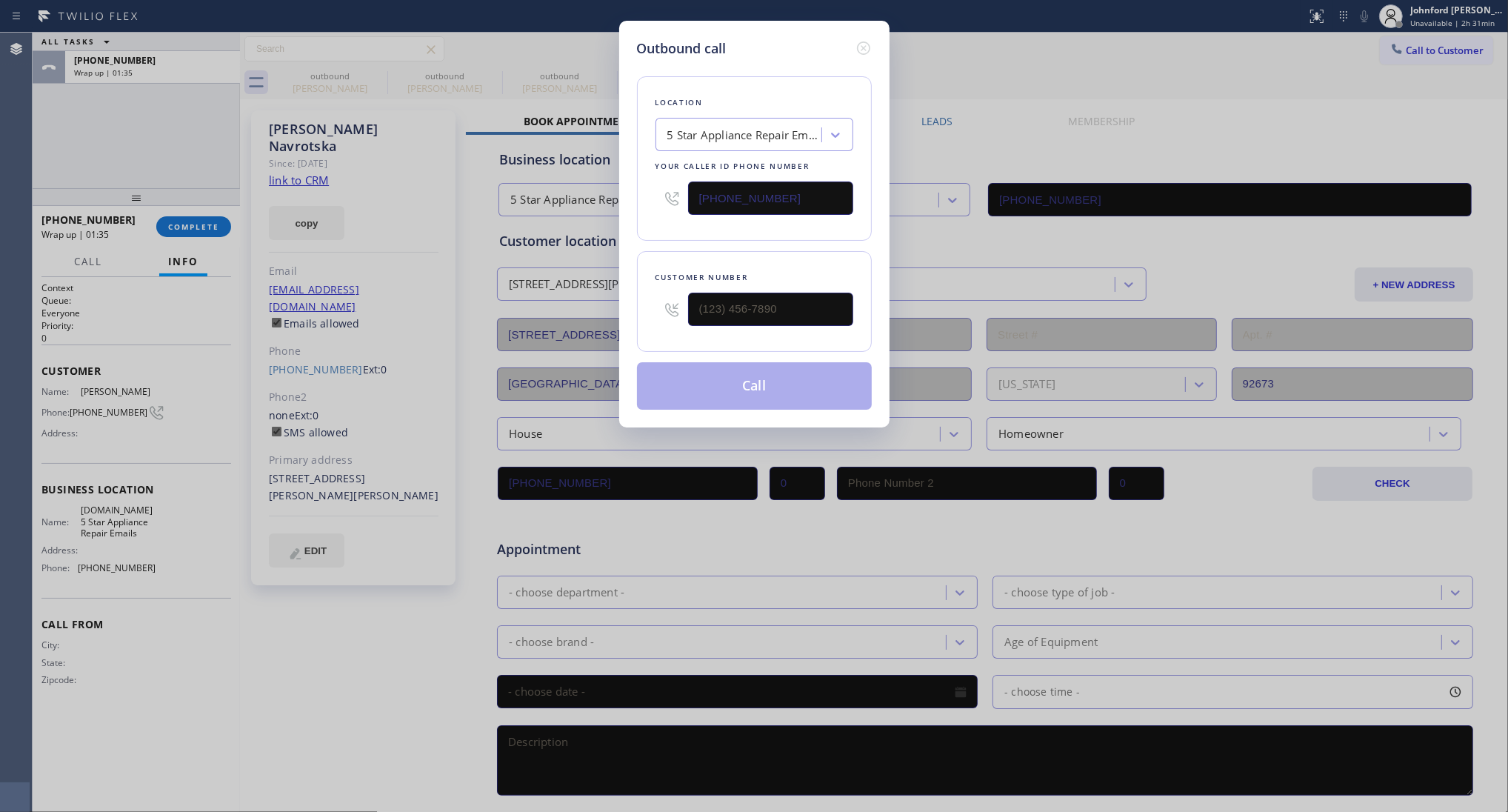
type input "(949) 632-4552"
click at [675, 383] on button "Call" at bounding box center [754, 385] width 235 height 48
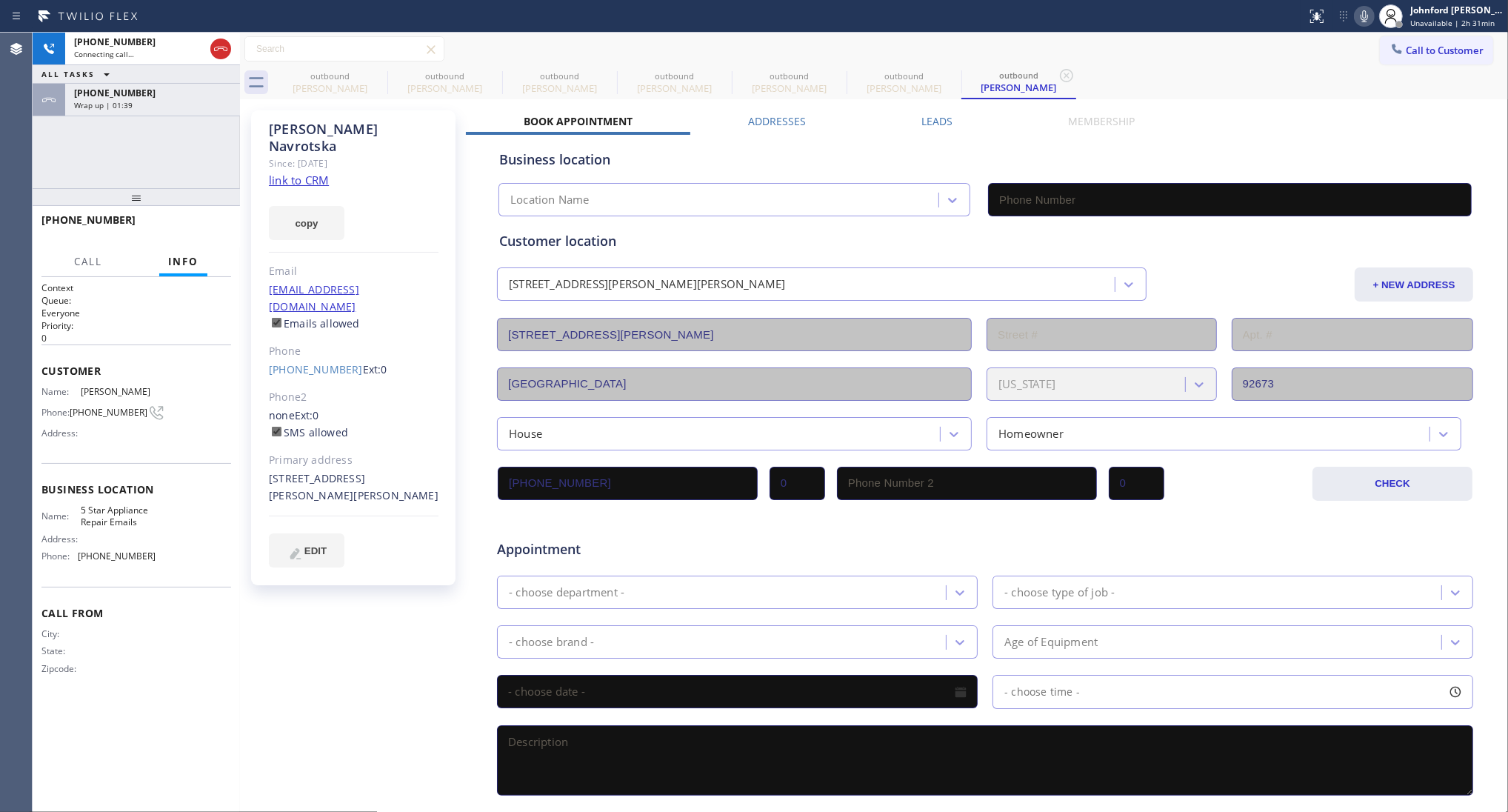
type input "(844) 735-4685"
click at [205, 112] on div "+19496324552 Wrap up | 01:40" at bounding box center [150, 100] width 169 height 33
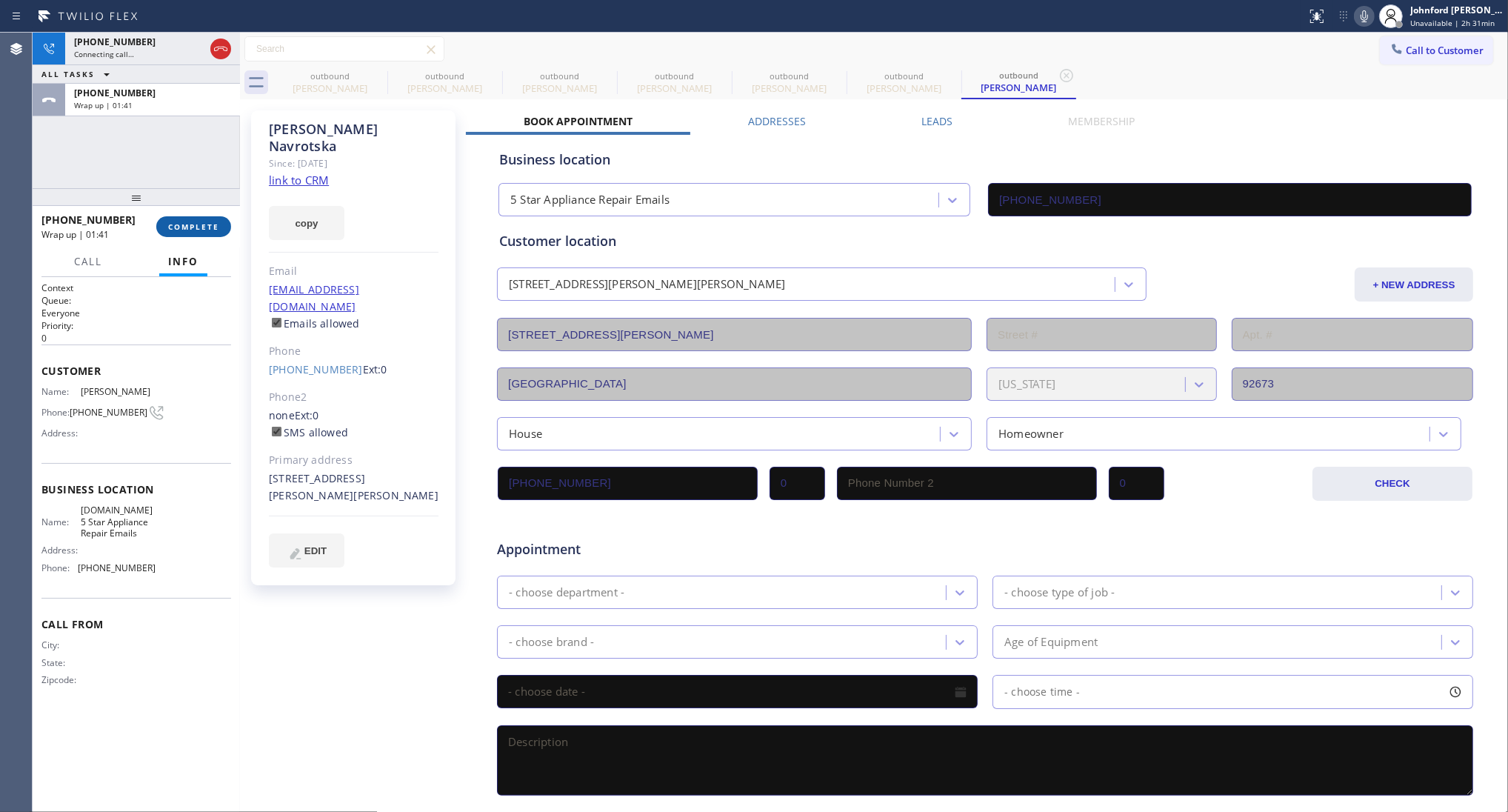
click at [220, 219] on button "COMPLETE" at bounding box center [193, 226] width 75 height 21
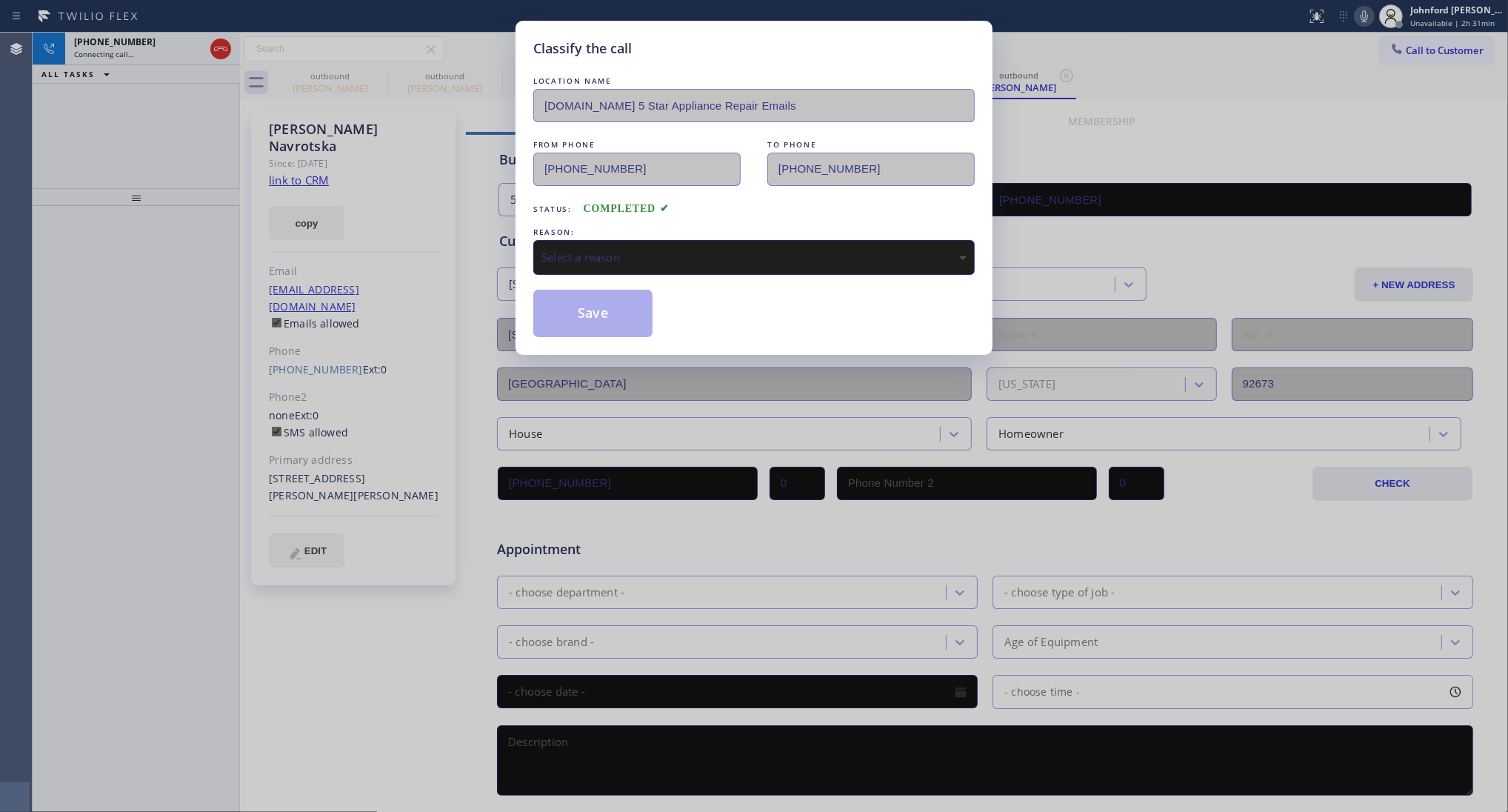
click at [656, 250] on div "Select a reason" at bounding box center [754, 257] width 425 height 17
click at [697, 327] on div "Save" at bounding box center [754, 313] width 442 height 48
click at [635, 313] on button "Save" at bounding box center [593, 313] width 119 height 48
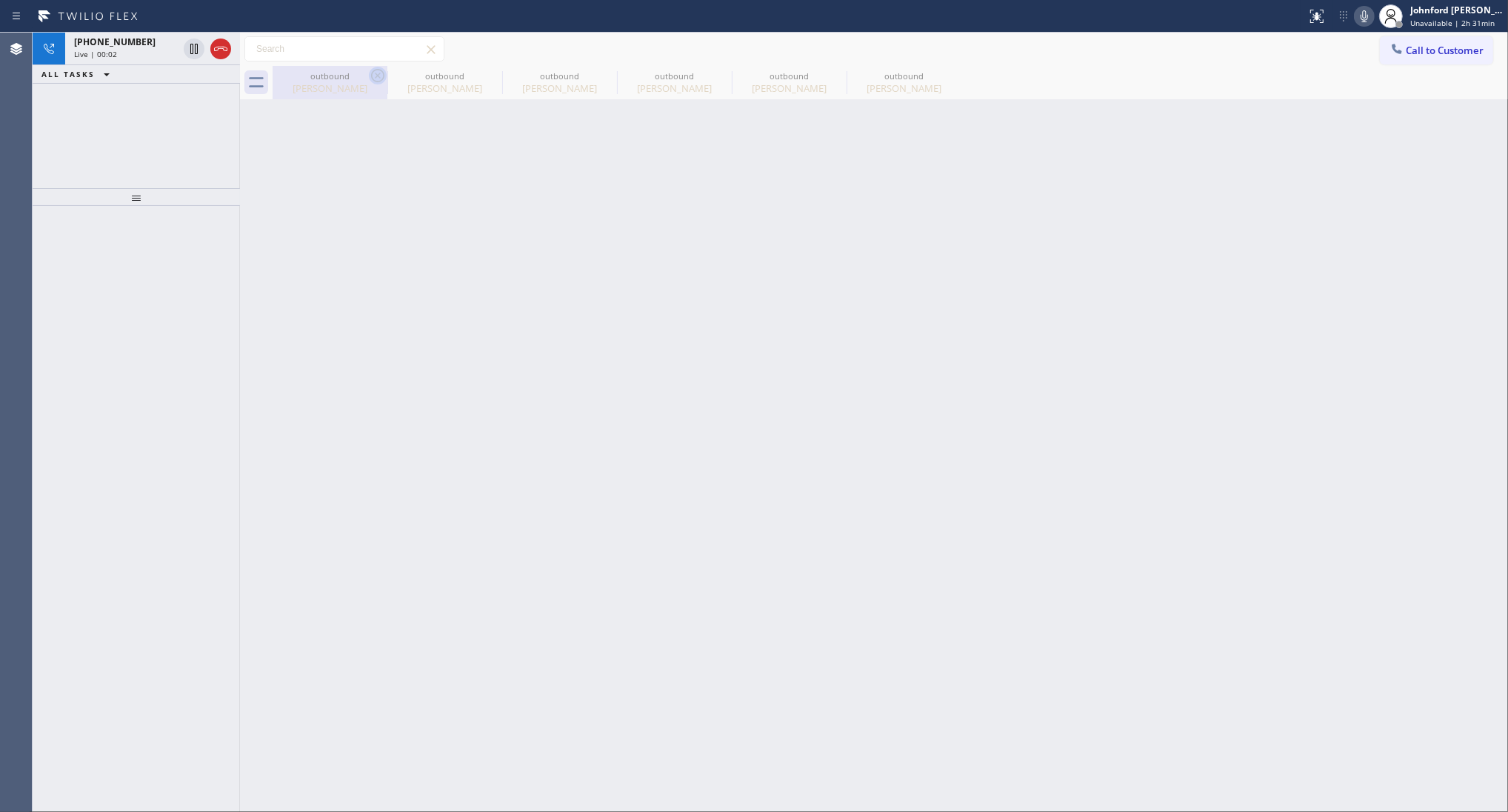
click at [373, 74] on icon at bounding box center [378, 75] width 18 height 18
click at [0, 0] on icon at bounding box center [0, 0] width 0 height 0
type input "(786) 565-6280"
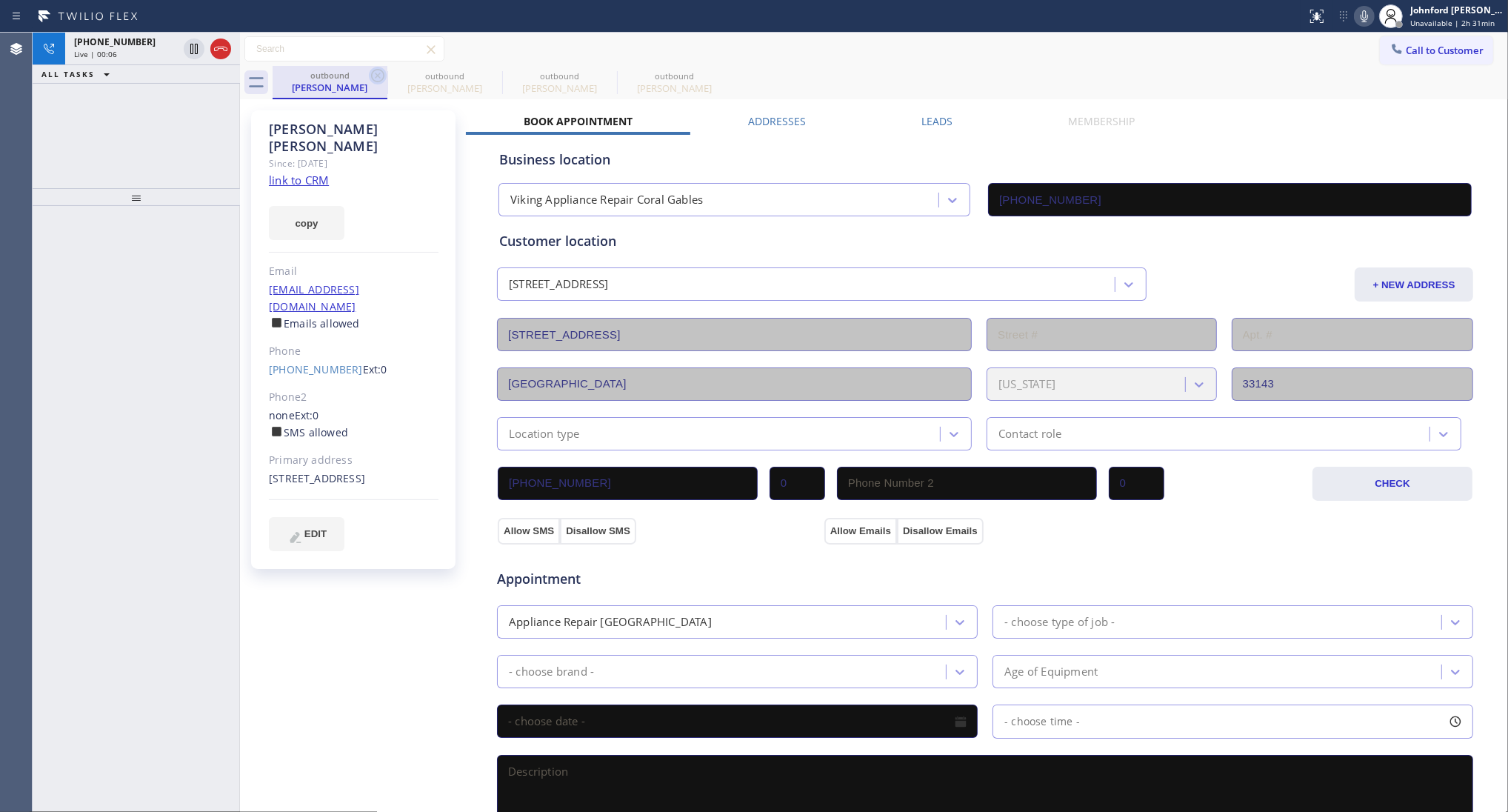
click at [384, 83] on icon at bounding box center [378, 75] width 18 height 18
type input "(844) 735-4685"
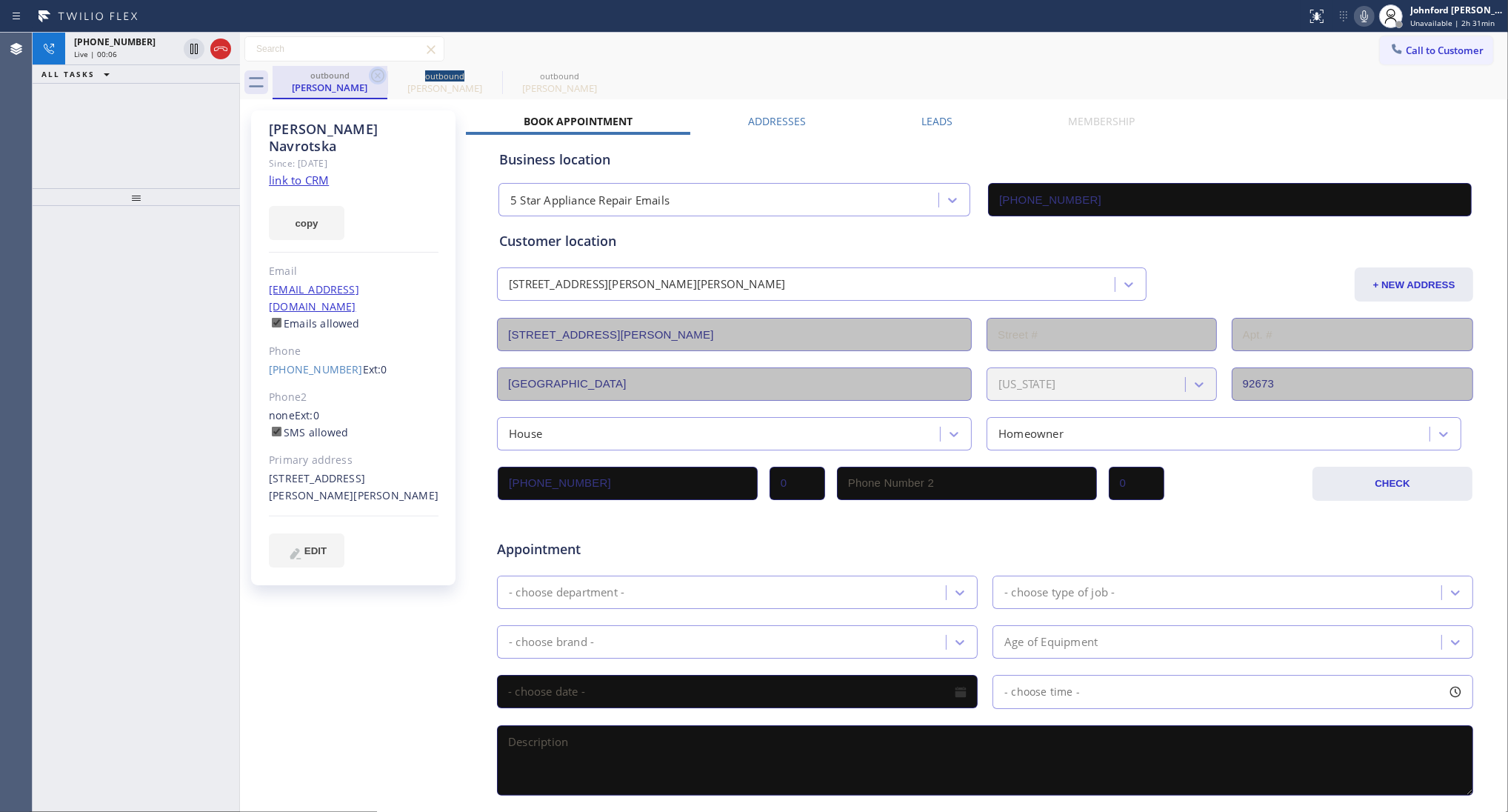
click at [384, 82] on icon at bounding box center [378, 75] width 18 height 18
click at [541, 65] on div "Call to Customer Outbound call Location 5 Star Appliance Repair Emails Your cal…" at bounding box center [875, 49] width 1268 height 34
click at [62, 151] on div "+19496324552 Live | 02:19 ALL TASKS ALL TASKS ACTIVE TASKS TASKS IN WRAP UP" at bounding box center [137, 110] width 208 height 155
drag, startPoint x: 163, startPoint y: 197, endPoint x: 154, endPoint y: 135, distance: 62.6
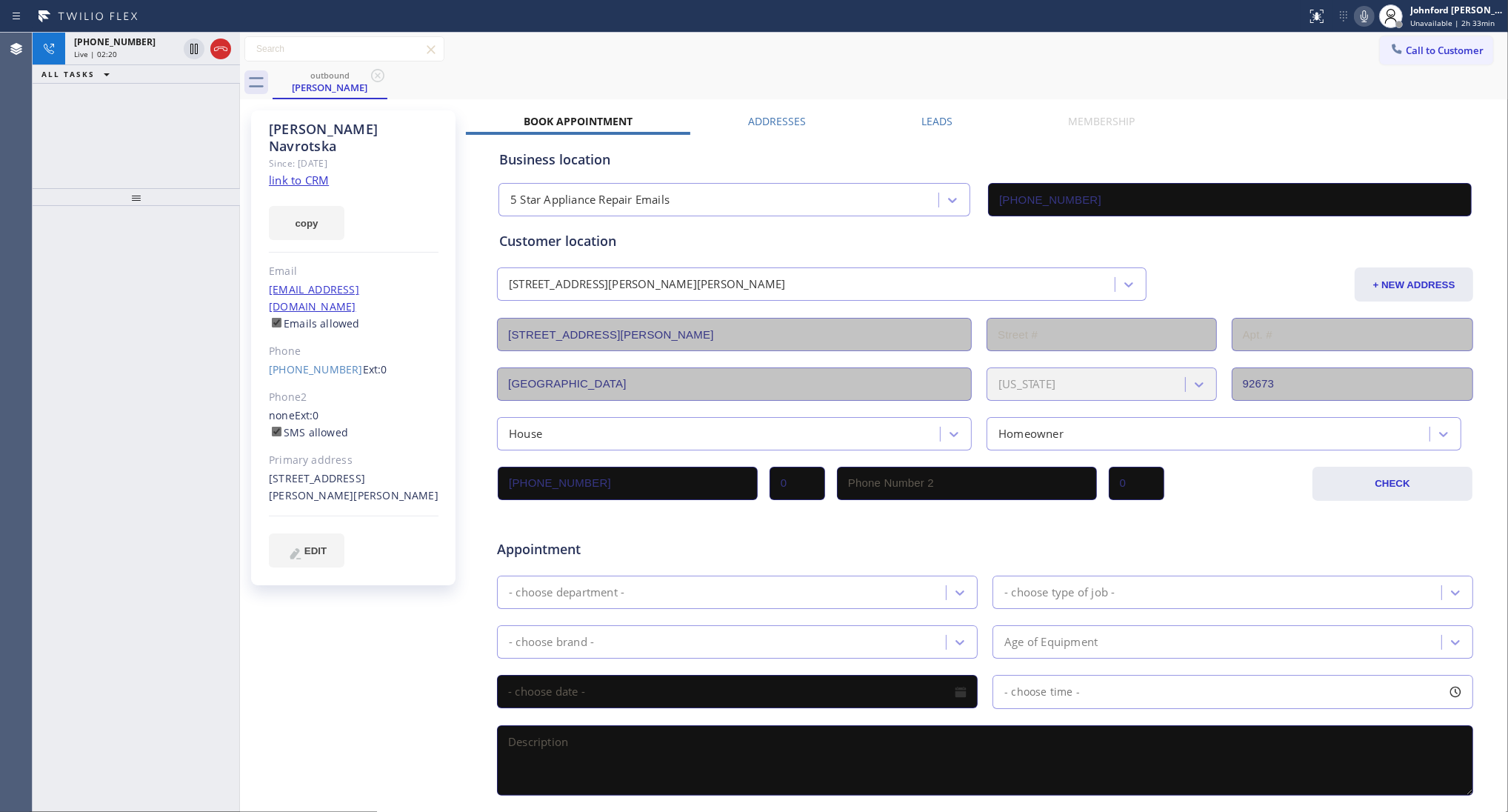
click at [154, 135] on div "+19496324552 Live | 02:20 ALL TASKS ALL TASKS ACTIVE TASKS TASKS IN WRAP UP" at bounding box center [137, 422] width 208 height 779
click at [122, 57] on div "Live | 02:25" at bounding box center [126, 54] width 104 height 10
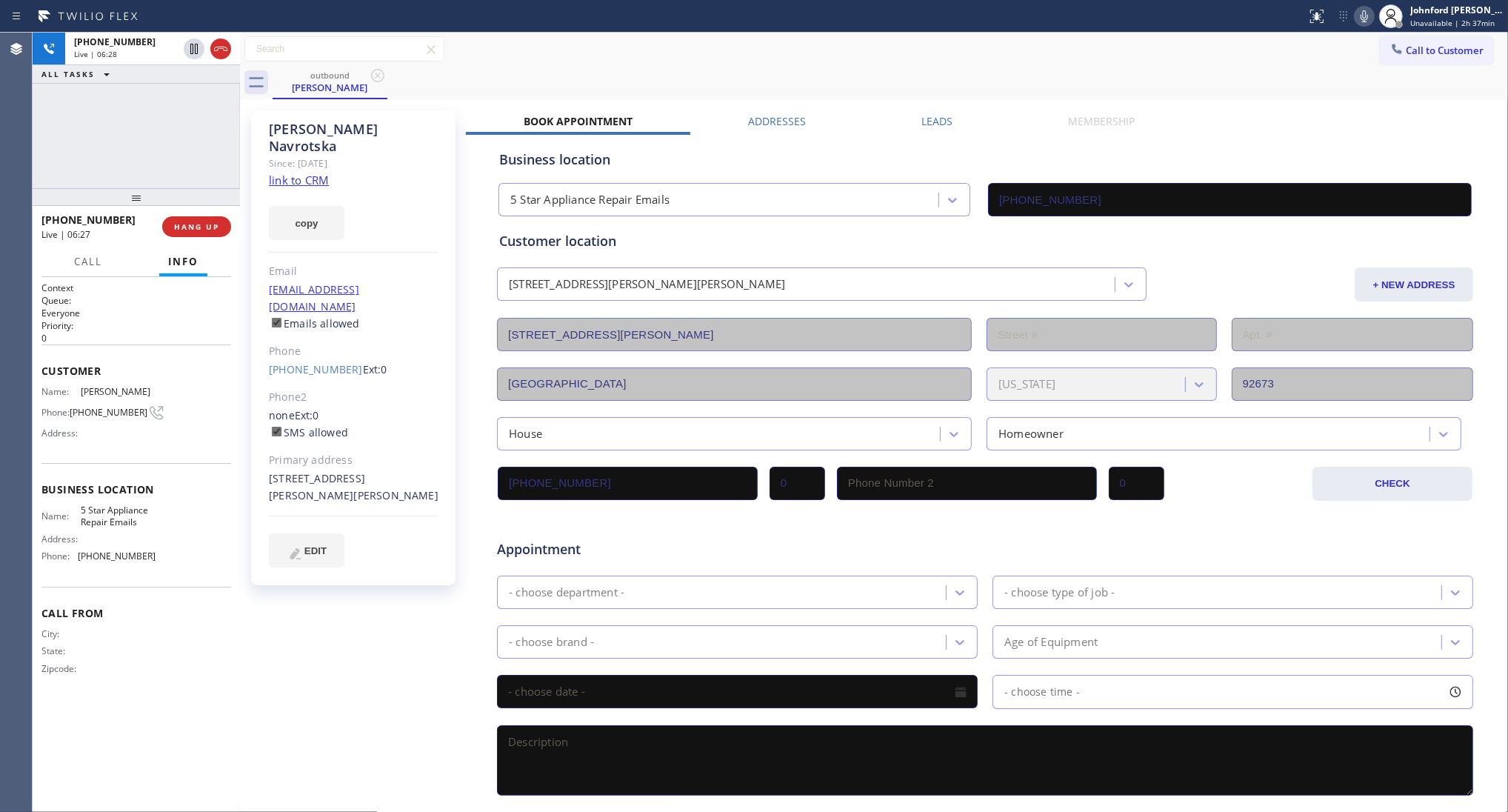
click at [602, 76] on div "outbound Marie Navrotska" at bounding box center [890, 83] width 1236 height 34
click at [1149, 52] on div "Call to Customer Outbound call Location 5 Star Appliance Repair Emails Your cal…" at bounding box center [875, 49] width 1268 height 26
click at [142, 117] on div "+19496324552 Live | 06:44 ALL TASKS ALL TASKS ACTIVE TASKS TASKS IN WRAP UP" at bounding box center [137, 110] width 208 height 155
drag, startPoint x: 133, startPoint y: 190, endPoint x: 139, endPoint y: 158, distance: 32.6
click at [139, 158] on div "+19496324552 Live | 06:46 ALL TASKS ALL TASKS ACTIVE TASKS TASKS IN WRAP UP +19…" at bounding box center [137, 422] width 208 height 779
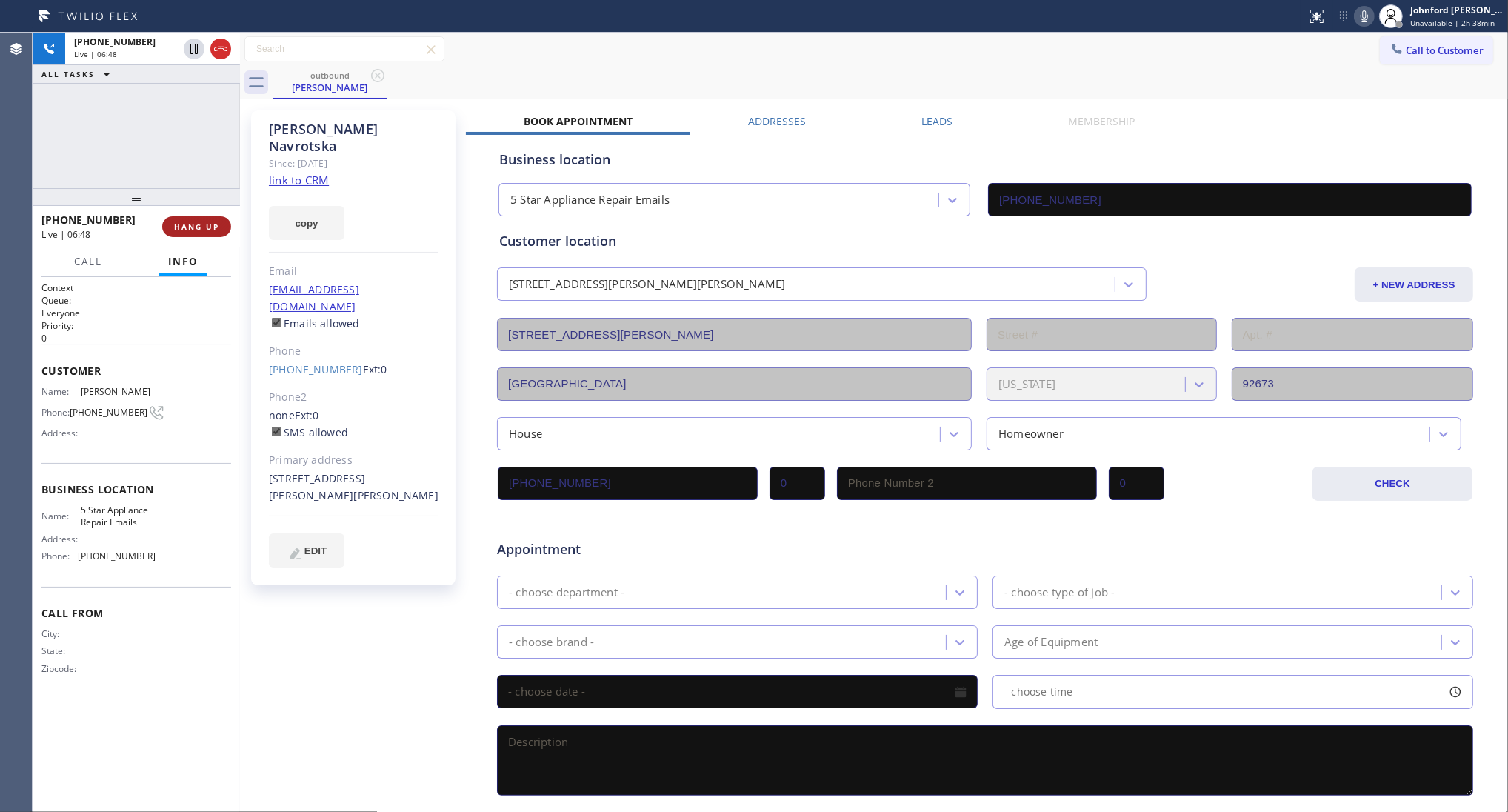
click at [198, 220] on button "HANG UP" at bounding box center [197, 226] width 69 height 21
drag, startPoint x: 326, startPoint y: 195, endPoint x: 234, endPoint y: 216, distance: 94.4
click at [324, 206] on button "copy" at bounding box center [307, 223] width 76 height 34
click at [217, 218] on button "COMPLETE" at bounding box center [193, 226] width 75 height 21
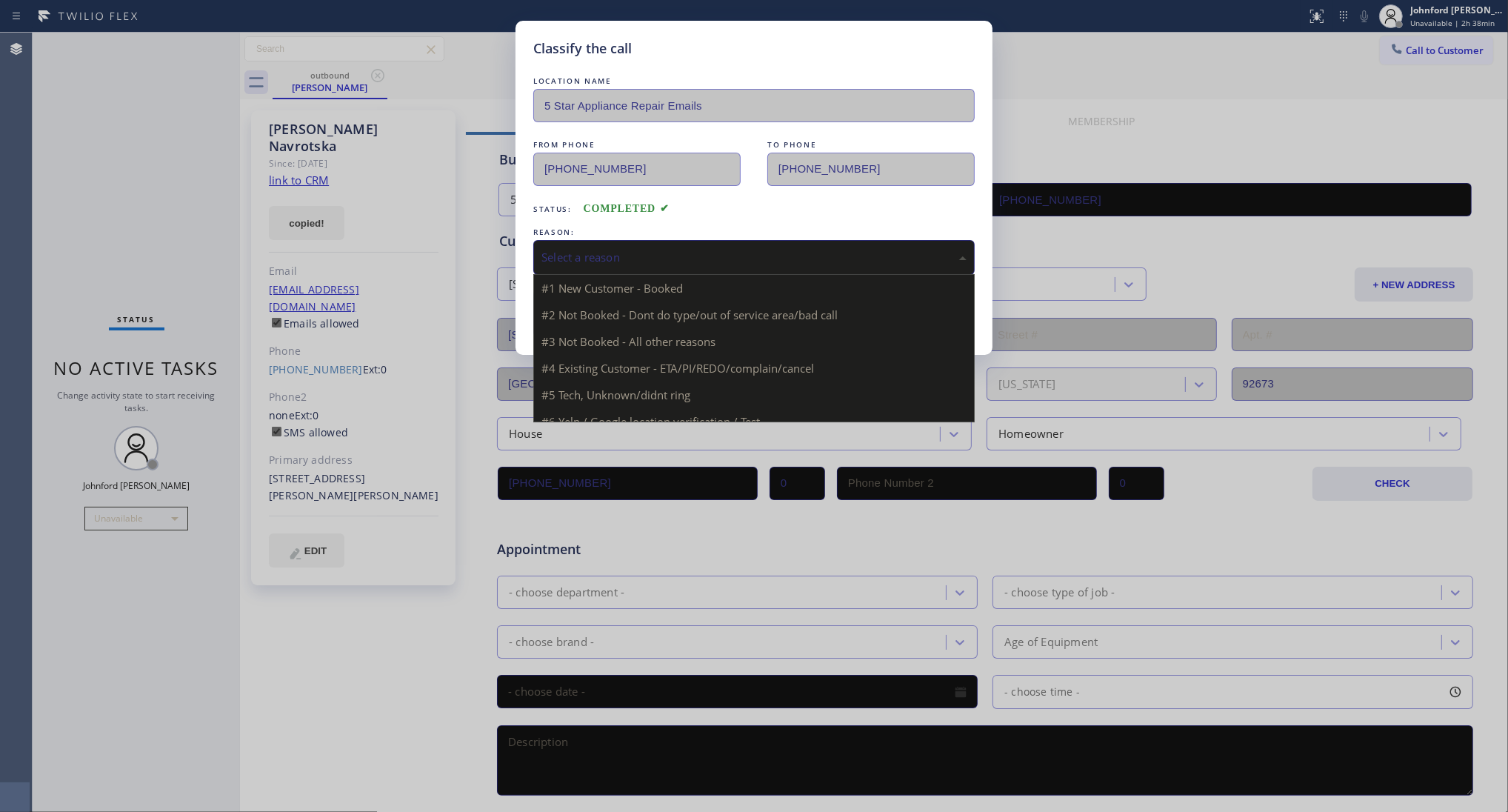
click at [715, 260] on div "Select a reason" at bounding box center [754, 257] width 425 height 17
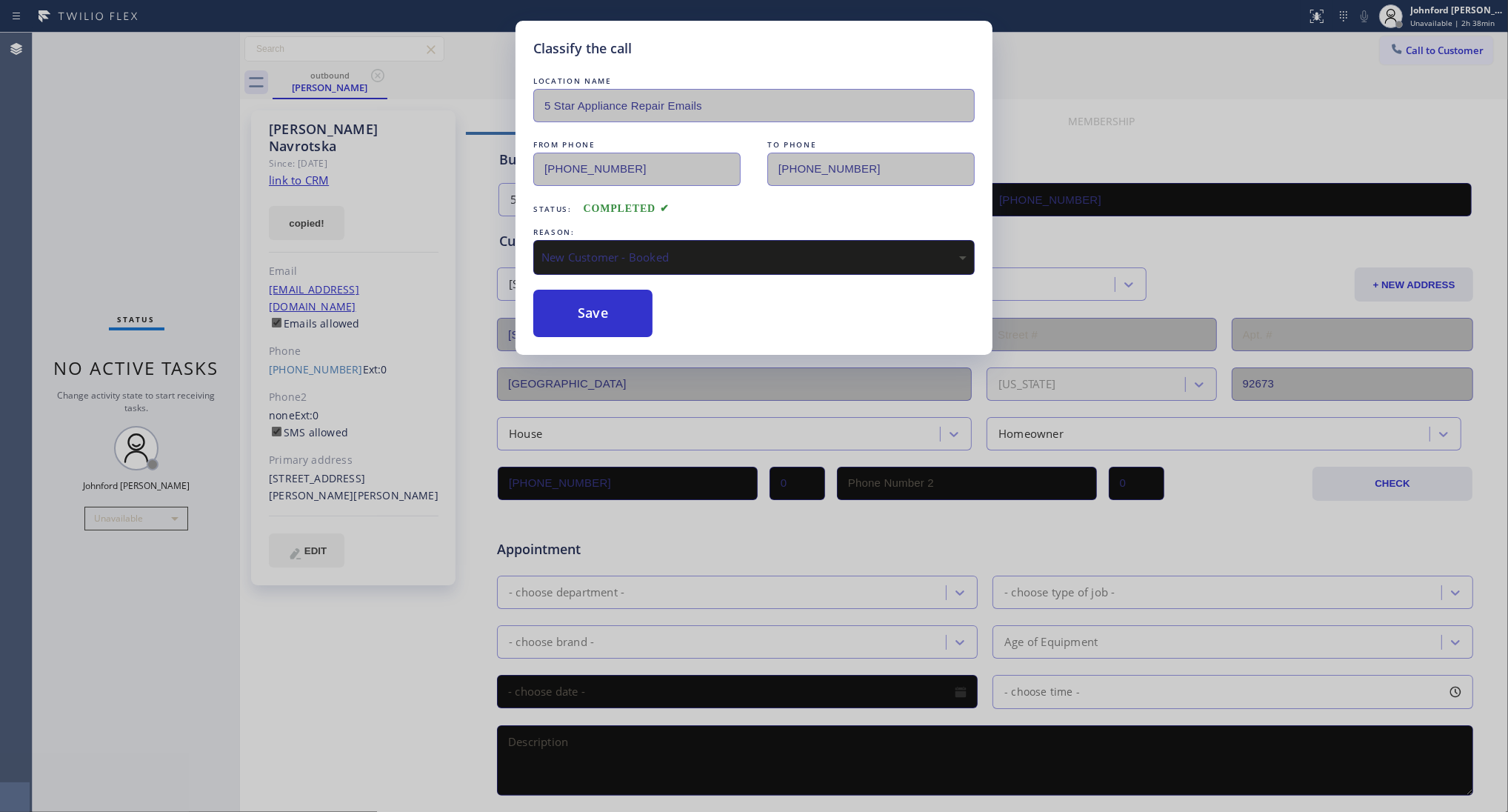
drag, startPoint x: 577, startPoint y: 316, endPoint x: 938, endPoint y: 71, distance: 436.3
click at [580, 316] on button "Save" at bounding box center [593, 313] width 119 height 48
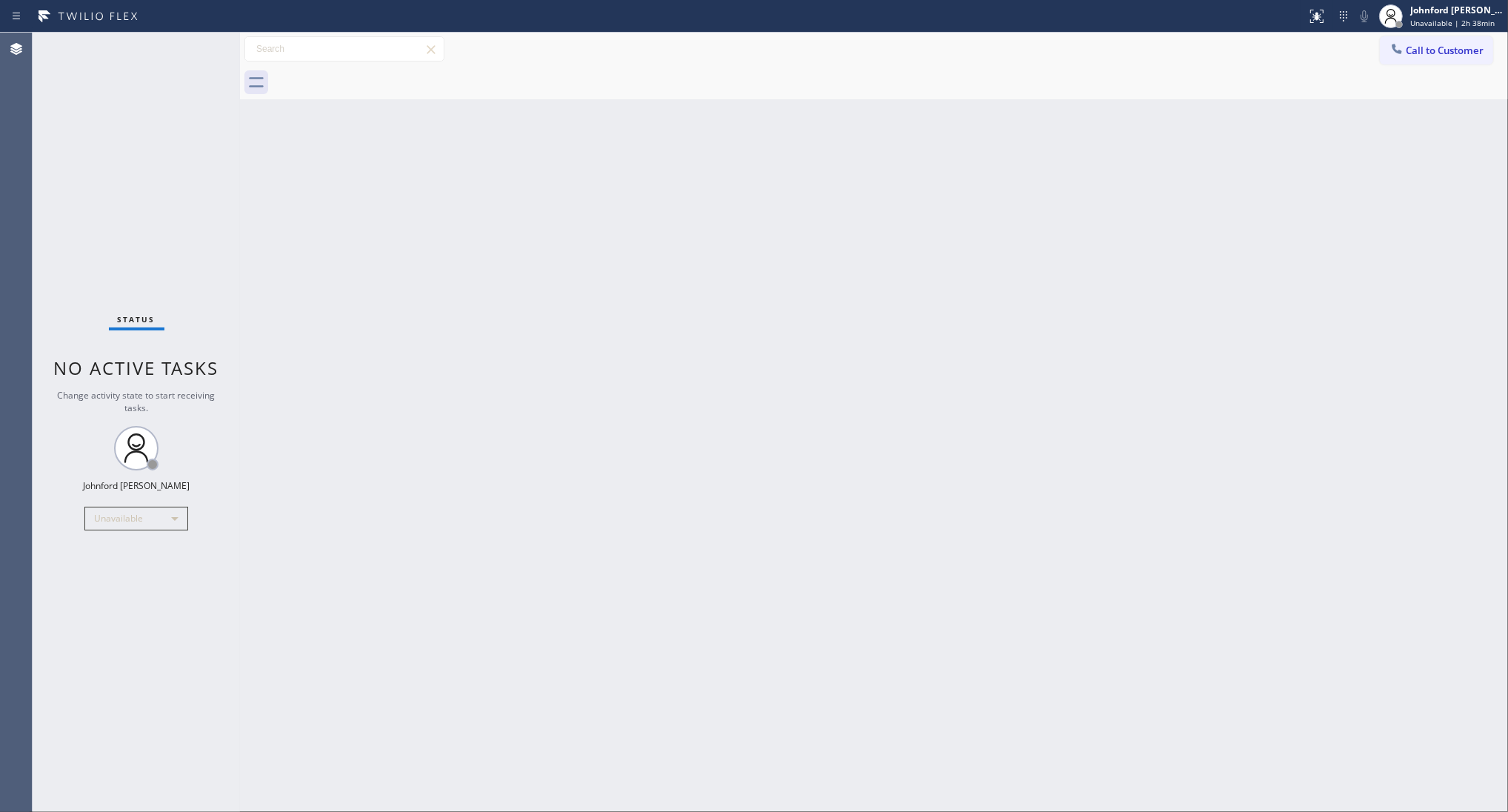
drag, startPoint x: 702, startPoint y: 289, endPoint x: 664, endPoint y: 227, distance: 72.7
click at [701, 285] on div "Back to Dashboard Change Sender ID Customers Technicians Select a contact Outbo…" at bounding box center [875, 422] width 1268 height 779
click at [1157, 467] on div "Back to Dashboard Change Sender ID Customers Technicians Select a contact Outbo…" at bounding box center [875, 422] width 1268 height 779
click at [1411, 66] on div at bounding box center [890, 83] width 1236 height 34
click at [1414, 54] on span "Call to Customer" at bounding box center [1445, 50] width 78 height 13
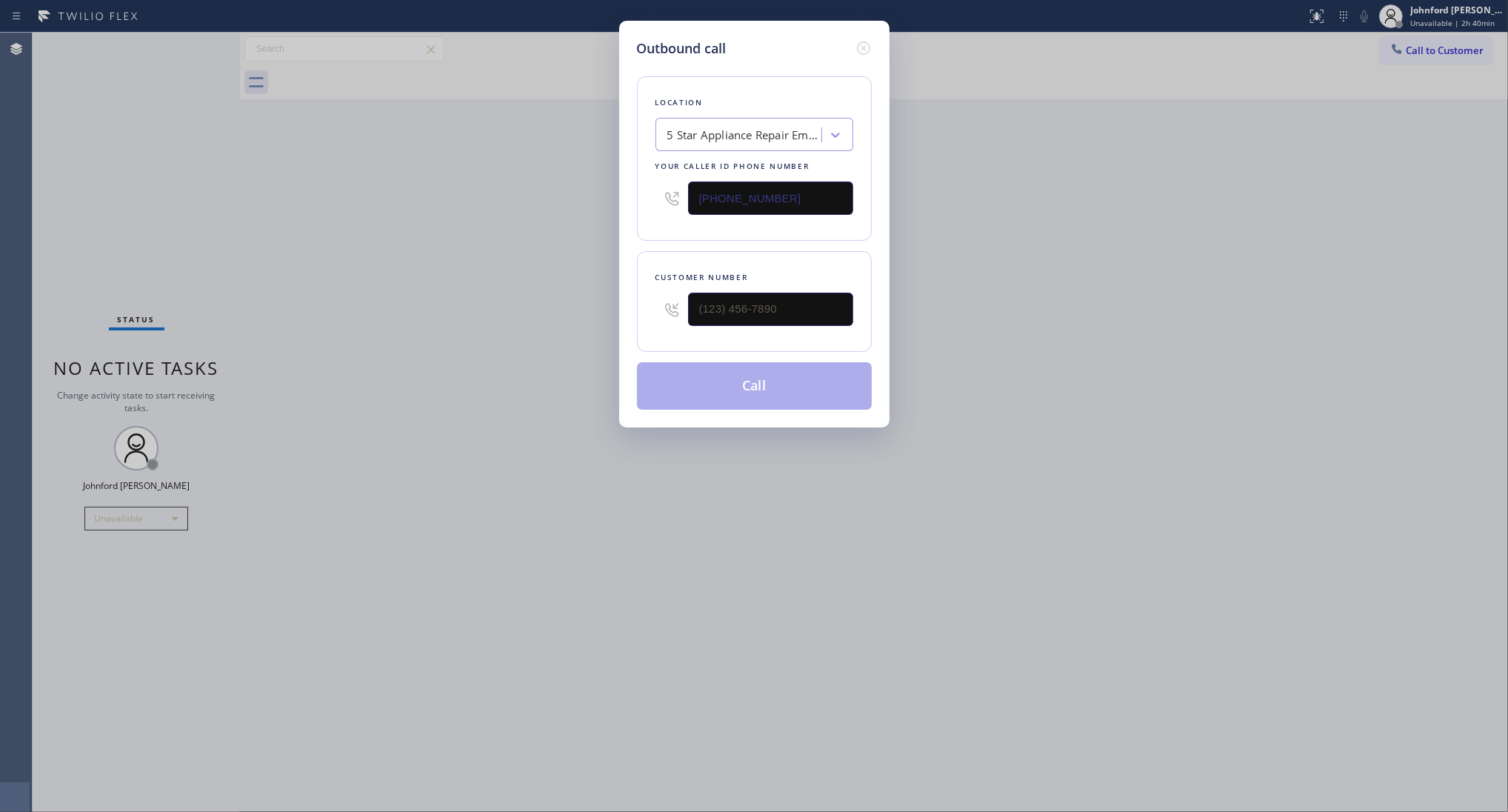
drag, startPoint x: 712, startPoint y: 200, endPoint x: 616, endPoint y: 197, distance: 96.0
click at [602, 201] on div "Outbound call Location 5 Star Appliance Repair Emails Your caller id phone numb…" at bounding box center [754, 406] width 1508 height 812
click at [857, 39] on icon at bounding box center [864, 48] width 18 height 18
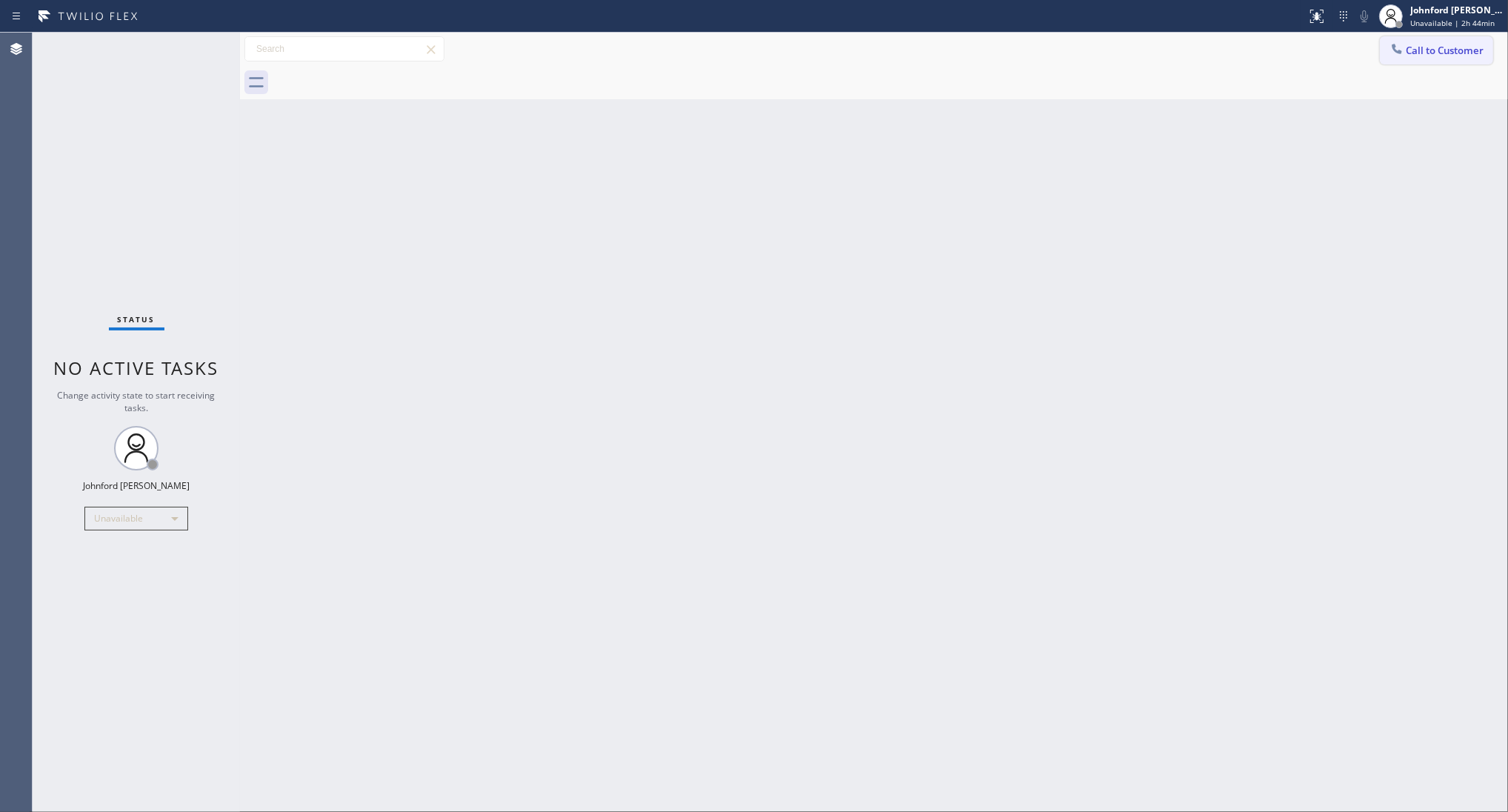
type input "(844) 735-4685"
drag, startPoint x: 1445, startPoint y: 45, endPoint x: 1428, endPoint y: 51, distance: 18.0
click at [1437, 45] on span "Call to Customer" at bounding box center [1445, 50] width 78 height 13
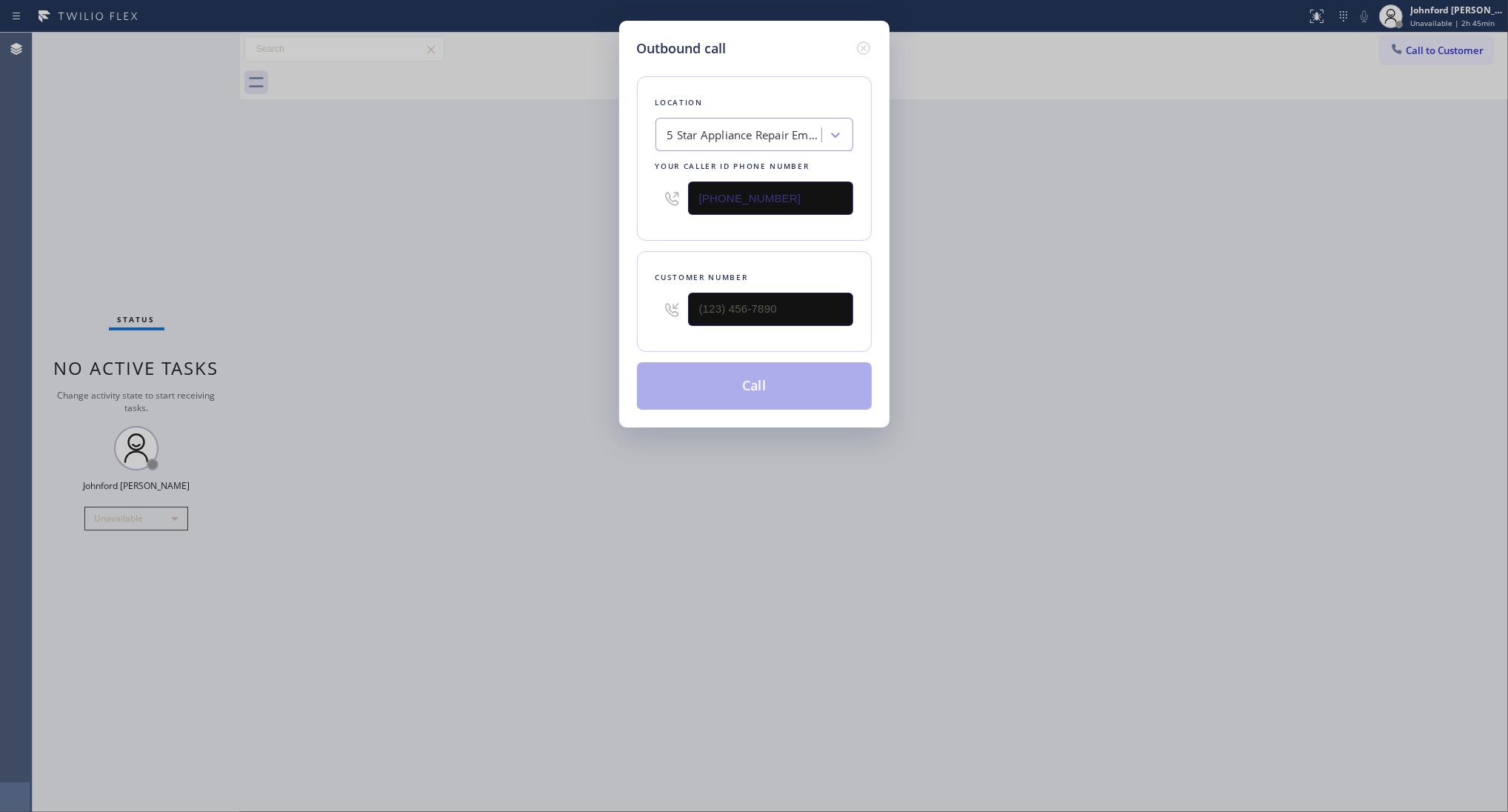
click at [450, 408] on div "Outbound call Location 5 Star Appliance Repair Emails Your caller id phone numb…" at bounding box center [754, 406] width 1508 height 812
click at [1170, 433] on div "Outbound call Location 5 Star Appliance Repair Emails Your caller id phone numb…" at bounding box center [754, 406] width 1508 height 812
drag, startPoint x: 1020, startPoint y: 183, endPoint x: 1017, endPoint y: 137, distance: 46.1
click at [1020, 183] on div "Outbound call Location 5 Star Appliance Repair Emails Your caller id phone numb…" at bounding box center [754, 406] width 1508 height 812
click at [108, 519] on div "Outbound call Location 5 Star Appliance Repair Emails Your caller id phone numb…" at bounding box center [754, 406] width 1508 height 812
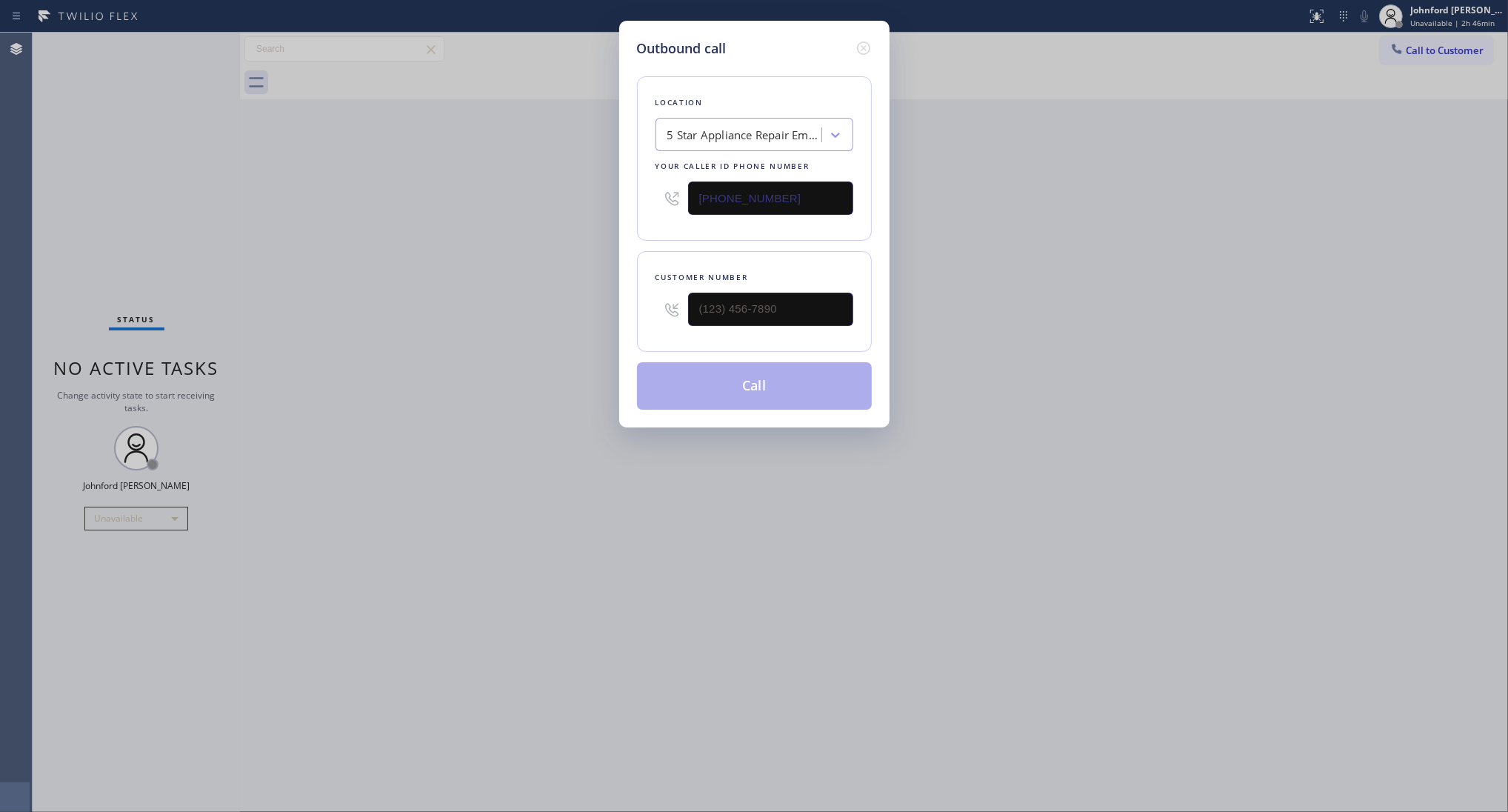
drag, startPoint x: 992, startPoint y: 332, endPoint x: 923, endPoint y: 331, distance: 69.0
click at [993, 331] on div "Outbound call Location 5 Star Appliance Repair Emails Your caller id phone numb…" at bounding box center [754, 406] width 1508 height 812
click at [145, 507] on div "Outbound call Location 5 Star Appliance Repair Emails Your caller id phone numb…" at bounding box center [754, 406] width 1508 height 812
click at [860, 47] on icon at bounding box center [864, 48] width 18 height 18
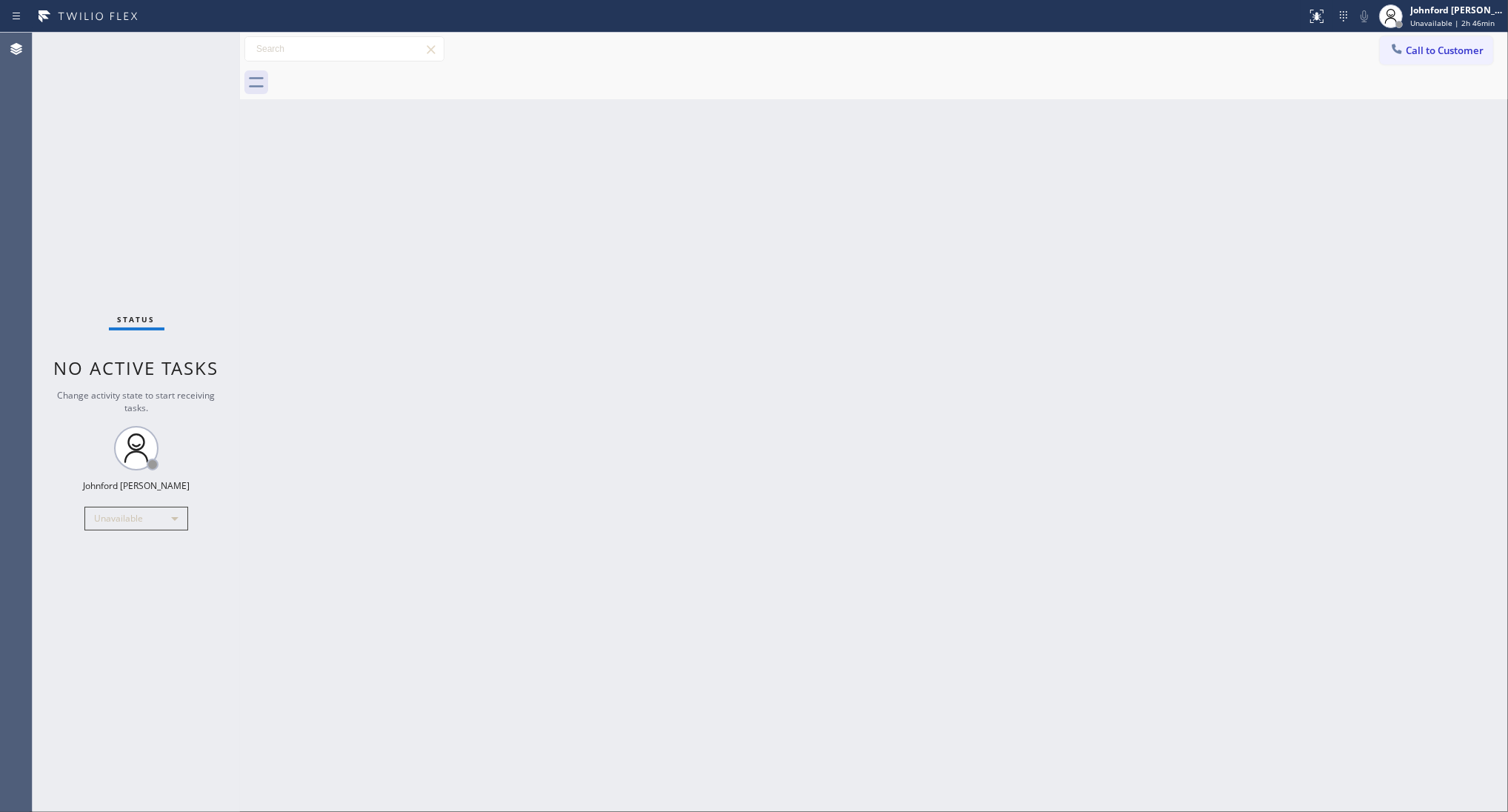
drag, startPoint x: 995, startPoint y: 512, endPoint x: 964, endPoint y: 516, distance: 31.3
click at [981, 512] on div "Back to Dashboard Change Sender ID Customers Technicians Select a contact Outbo…" at bounding box center [875, 422] width 1268 height 779
drag, startPoint x: 1170, startPoint y: 468, endPoint x: 1065, endPoint y: 466, distance: 105.0
click at [1170, 468] on div "Back to Dashboard Change Sender ID Customers Technicians Select a contact Outbo…" at bounding box center [875, 422] width 1268 height 779
click at [134, 504] on div "Status No active tasks Change activity state to start receiving tasks. Johnford…" at bounding box center [137, 422] width 208 height 779
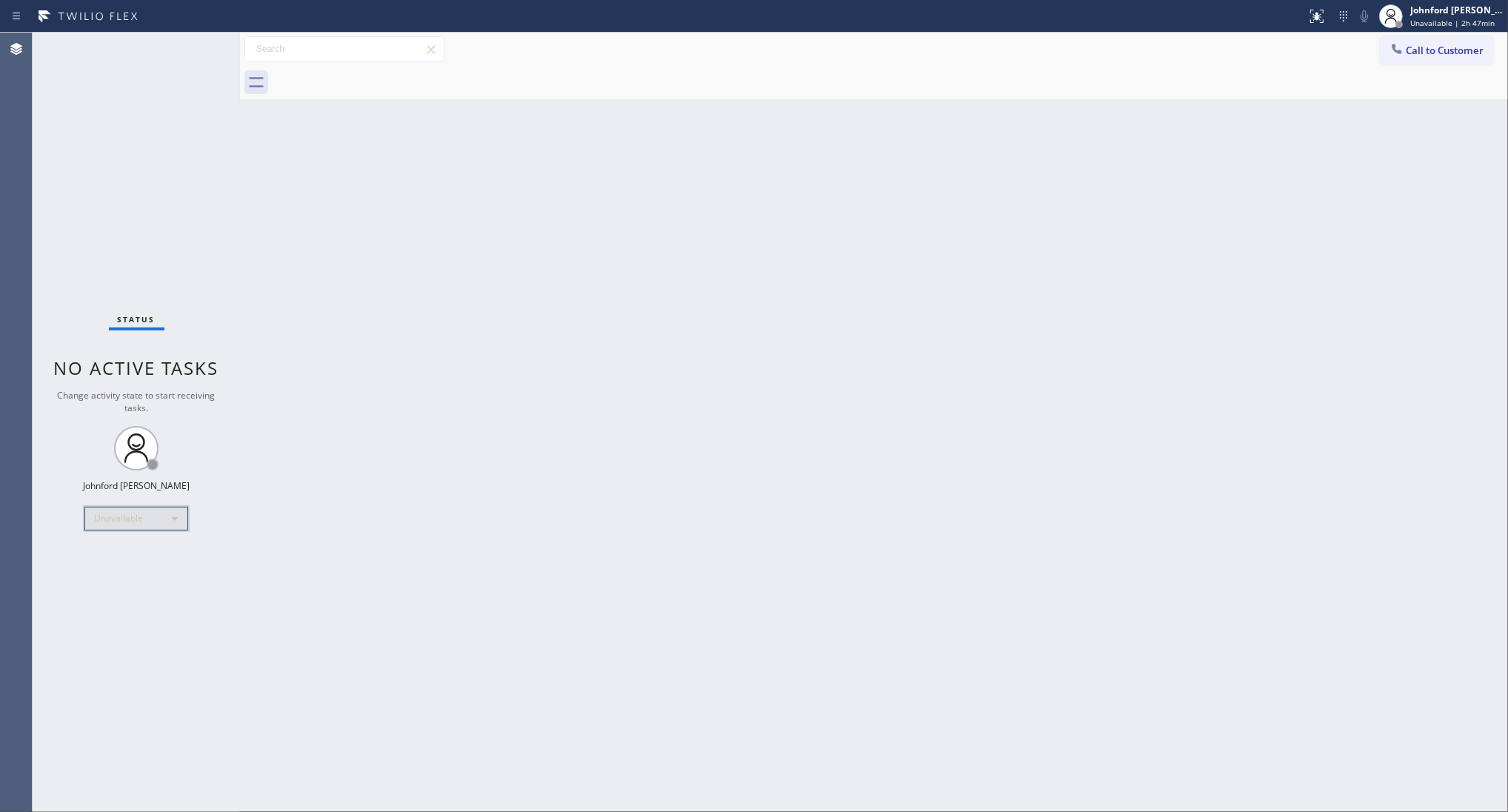
click at [130, 516] on div "Unavailable" at bounding box center [136, 518] width 104 height 23
click at [110, 600] on li "Break" at bounding box center [135, 594] width 101 height 18
click at [737, 452] on div "Back to Dashboard Change Sender ID Customers Technicians Select a contact Outbo…" at bounding box center [875, 422] width 1268 height 779
click at [169, 517] on div "Break" at bounding box center [136, 518] width 104 height 23
click at [120, 583] on li "Unavailable" at bounding box center [135, 575] width 101 height 18
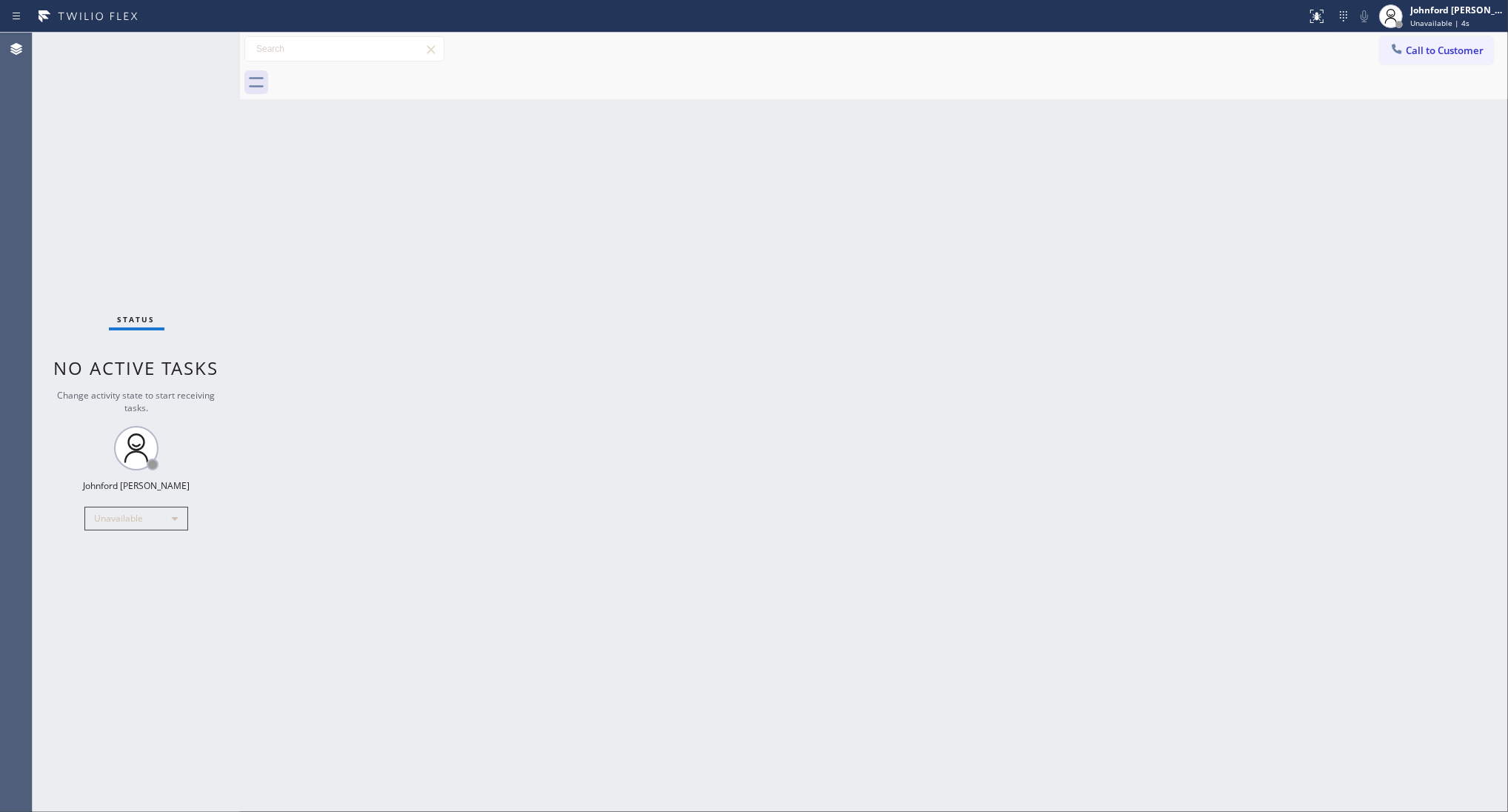
drag, startPoint x: 1157, startPoint y: 323, endPoint x: 1145, endPoint y: 320, distance: 12.4
click at [1156, 322] on div "Back to Dashboard Change Sender ID Customers Technicians Select a contact Outbo…" at bounding box center [875, 422] width 1268 height 779
click at [1382, 12] on icon at bounding box center [1391, 16] width 18 height 18
click at [1270, 51] on div "Call to Customer Outbound call Location 5 Star Appliance Repair Emails Your cal…" at bounding box center [875, 49] width 1268 height 26
click at [1414, 52] on span "Call to Customer" at bounding box center [1445, 50] width 78 height 13
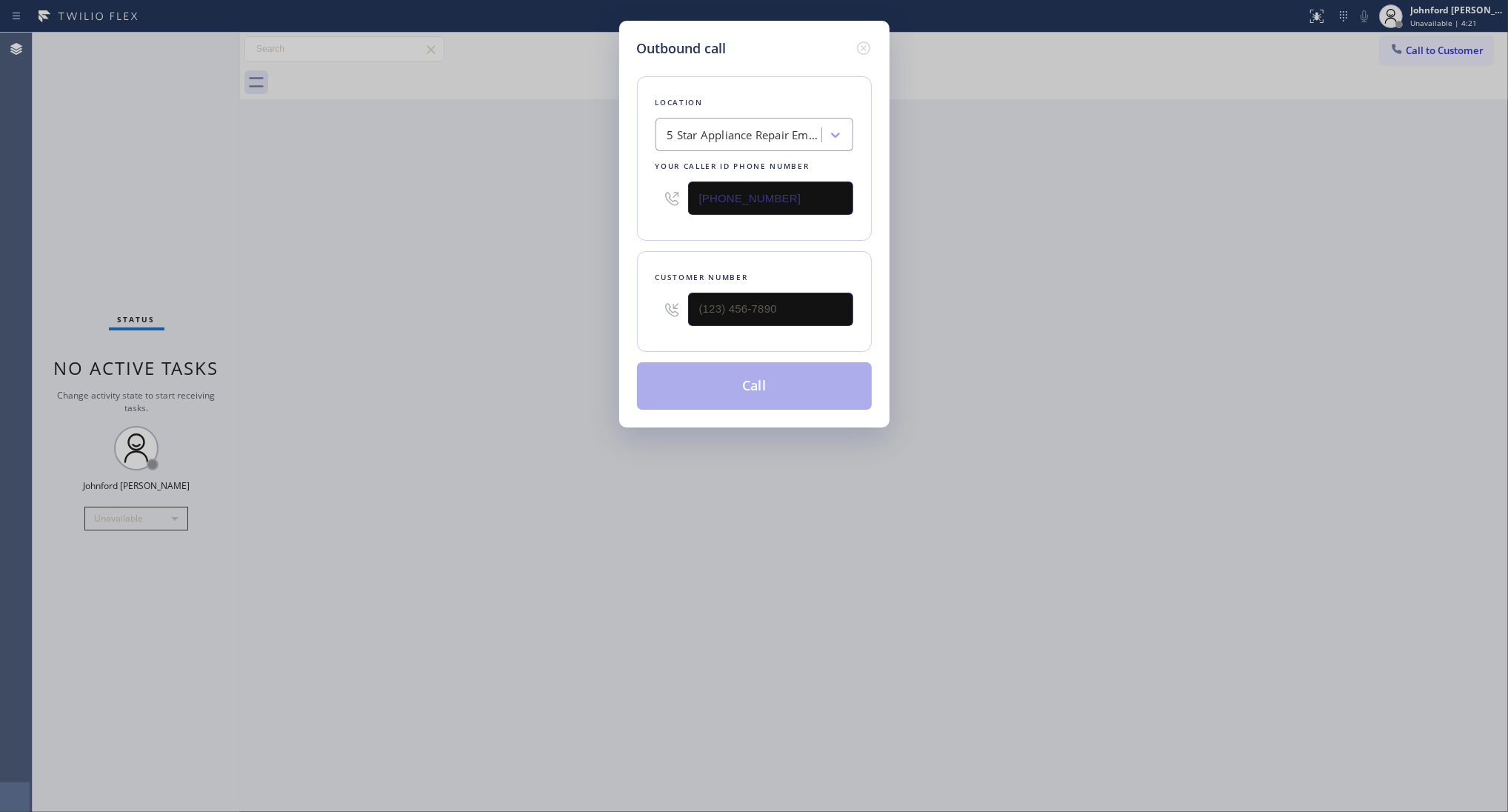
drag, startPoint x: 750, startPoint y: 324, endPoint x: 431, endPoint y: 327, distance: 319.0
click at [445, 327] on div "Outbound call Location 5 Star Appliance Repair Emails Your caller id phone numb…" at bounding box center [754, 406] width 1508 height 812
click at [799, 328] on div at bounding box center [771, 310] width 165 height 48
click at [742, 315] on input "(___) ___-____" at bounding box center [771, 309] width 165 height 34
paste input "424) 299-2790"
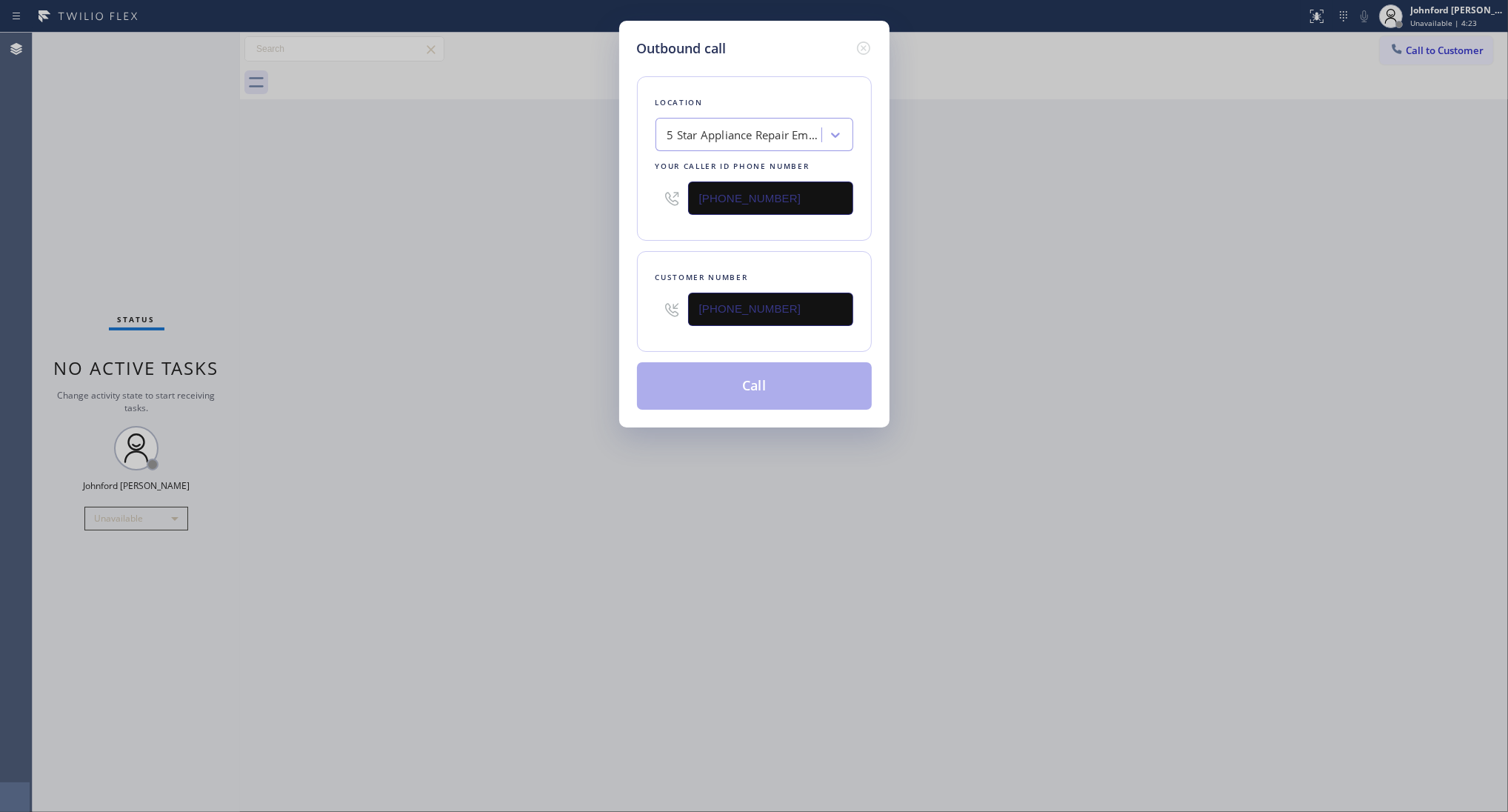
type input "(424) 299-2790"
drag, startPoint x: 776, startPoint y: 183, endPoint x: 413, endPoint y: 245, distance: 368.3
click at [550, 215] on div "Outbound call Location 5 Star Appliance Repair Emails Your caller id phone numb…" at bounding box center [754, 406] width 1508 height 812
paste input "213) 296-1029"
type input "(213) 296-1029"
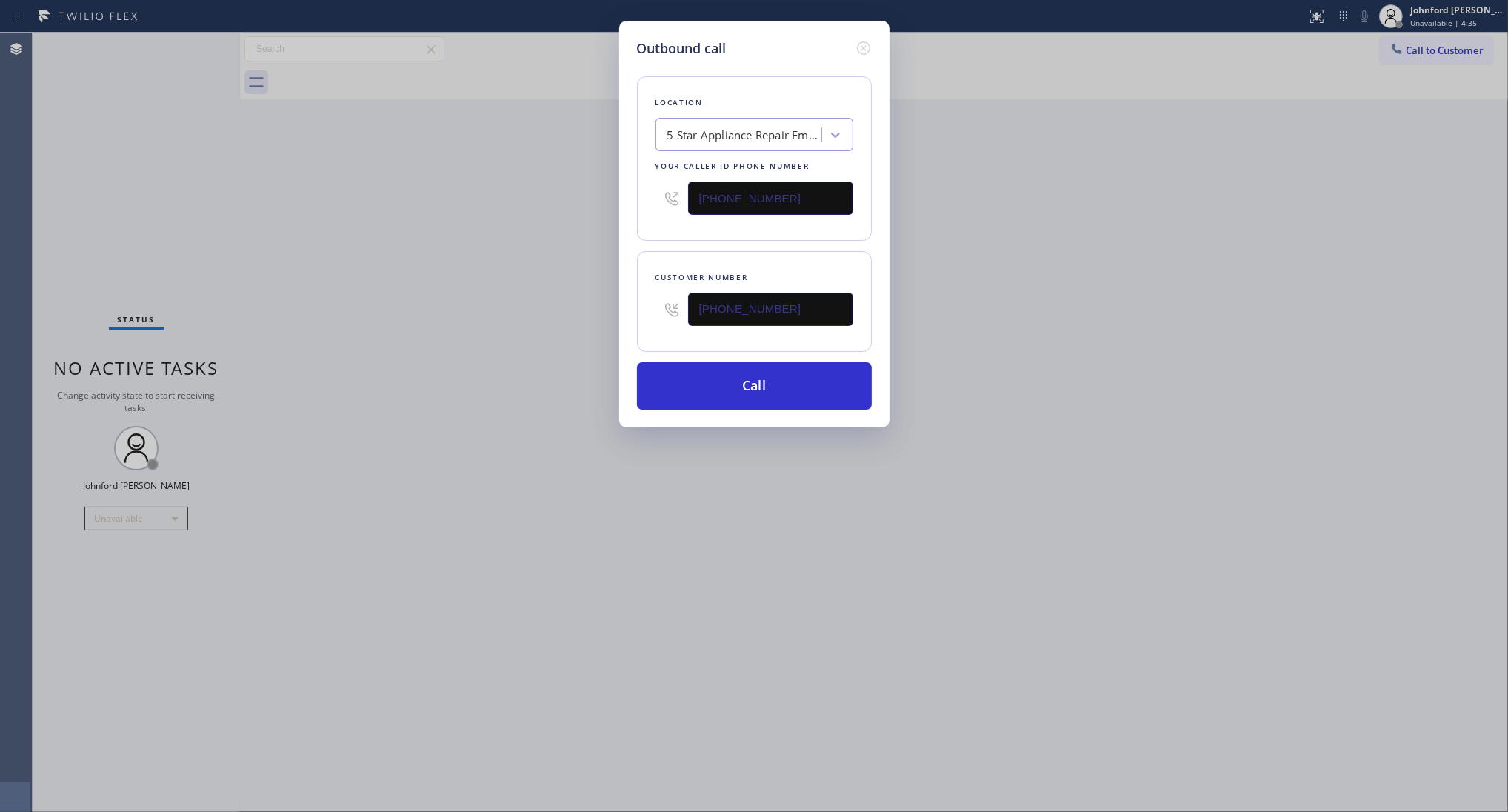
drag, startPoint x: 413, startPoint y: 246, endPoint x: 598, endPoint y: 320, distance: 199.3
click at [411, 250] on div "Outbound call Location 5 Star Appliance Repair Emails Your caller id phone numb…" at bounding box center [754, 406] width 1508 height 812
click at [713, 387] on button "Call" at bounding box center [754, 385] width 235 height 48
drag, startPoint x: 957, startPoint y: 364, endPoint x: 1020, endPoint y: 42, distance: 328.1
click at [960, 363] on div "Outbound call Location Brentwood Appliance Repair Your caller id phone number (…" at bounding box center [754, 406] width 1508 height 812
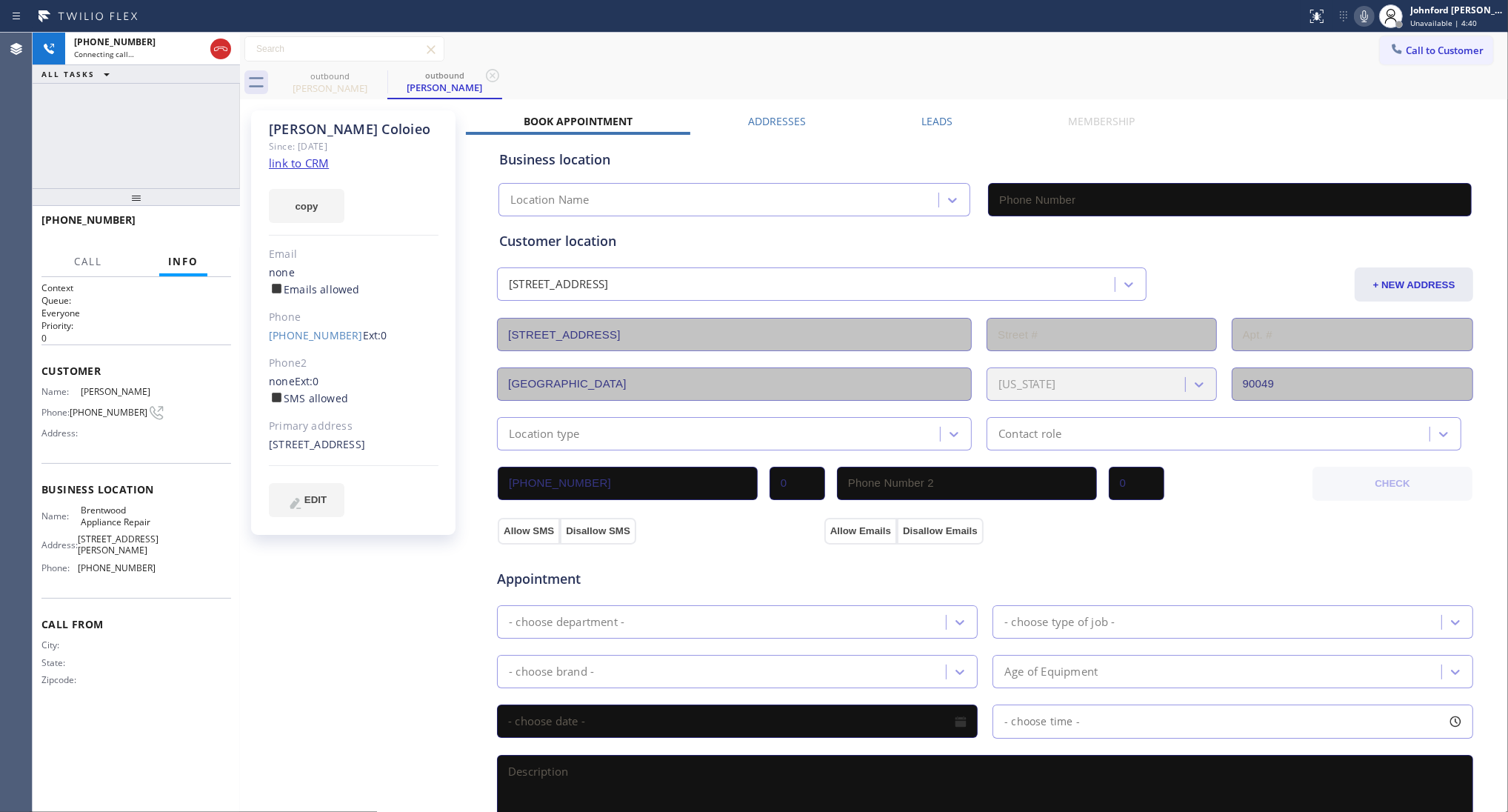
type input "(213) 296-1029"
click at [212, 246] on div "+14242992790 Live | 00:07 HANG UP" at bounding box center [137, 226] width 208 height 41
click at [215, 224] on span "HANG UP" at bounding box center [197, 226] width 45 height 10
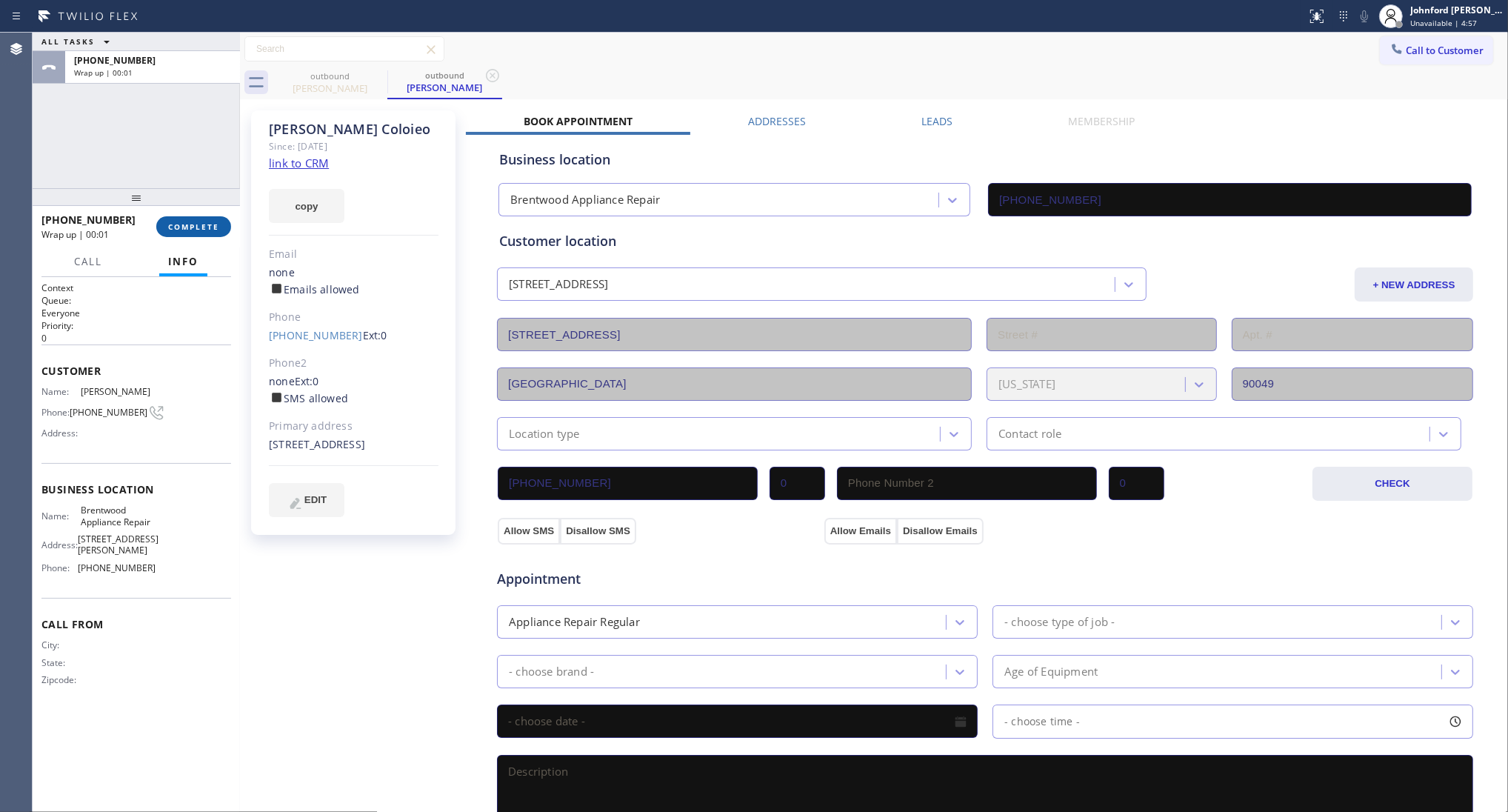
click at [206, 223] on span "COMPLETE" at bounding box center [194, 226] width 51 height 10
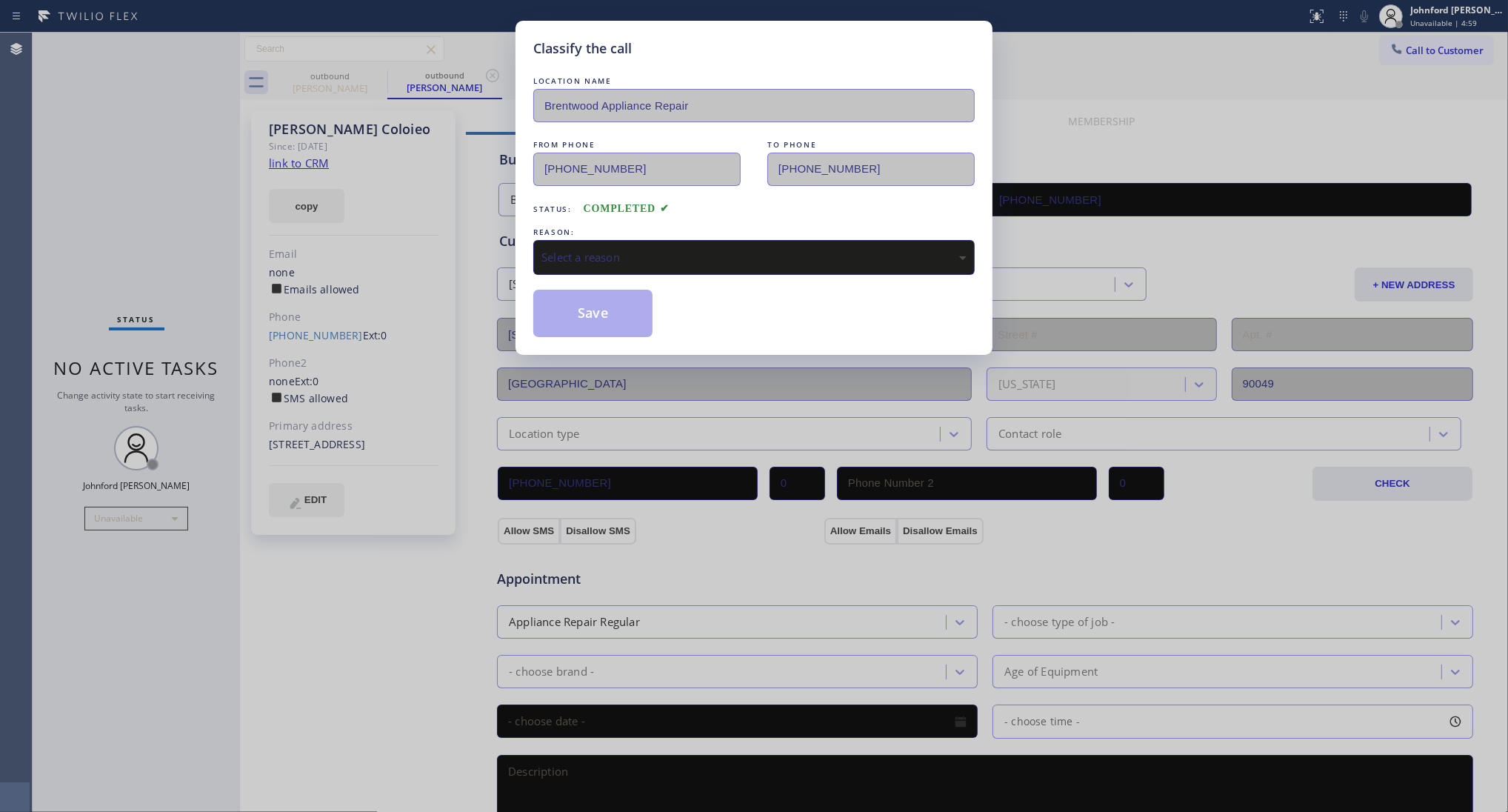
click at [639, 225] on div "REASON:" at bounding box center [754, 232] width 442 height 16
click at [632, 253] on div "Select a reason" at bounding box center [754, 257] width 425 height 17
click at [624, 315] on button "Save" at bounding box center [593, 313] width 119 height 48
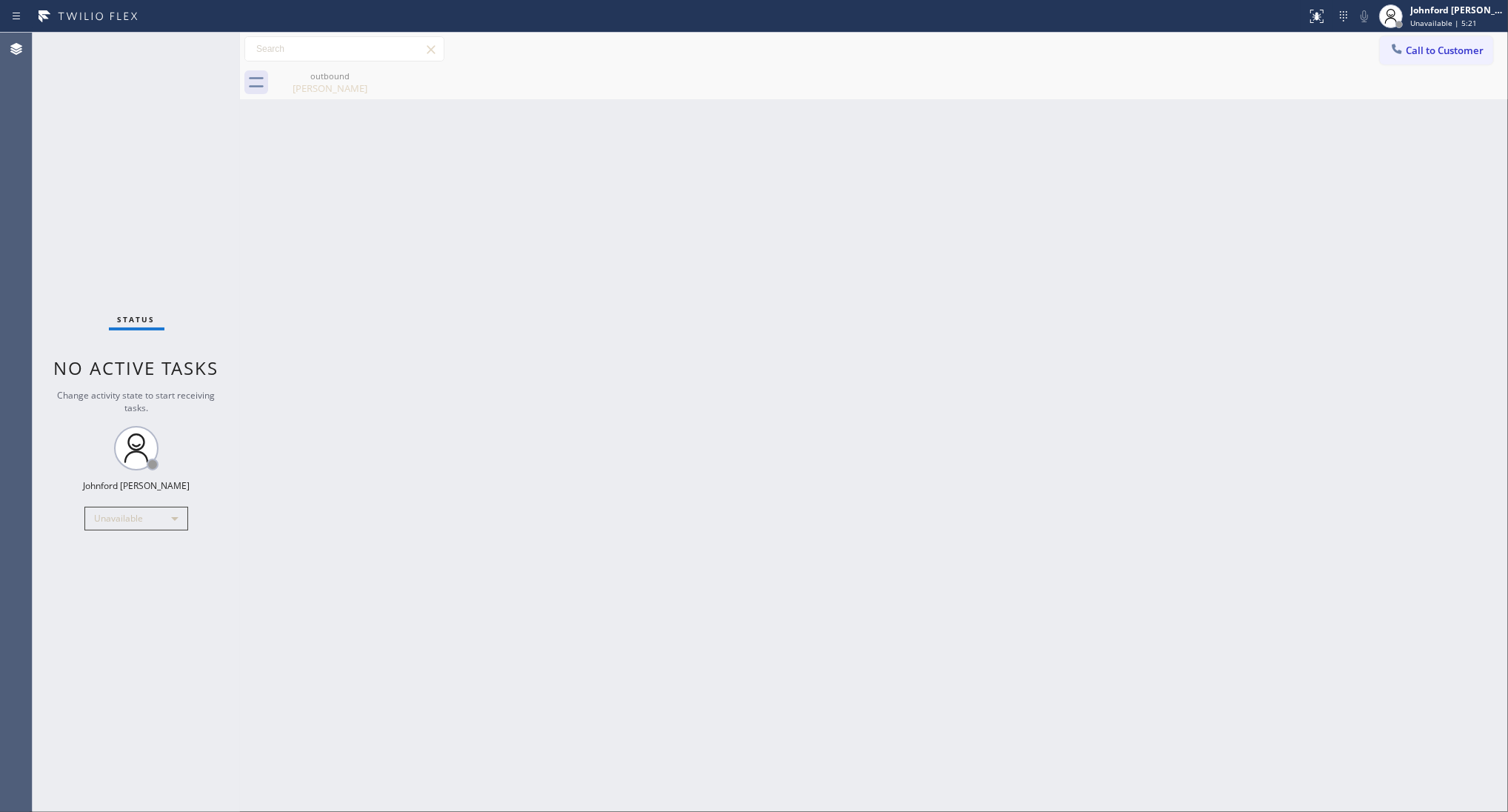
click at [1463, 55] on button "Call to Customer" at bounding box center [1436, 51] width 113 height 28
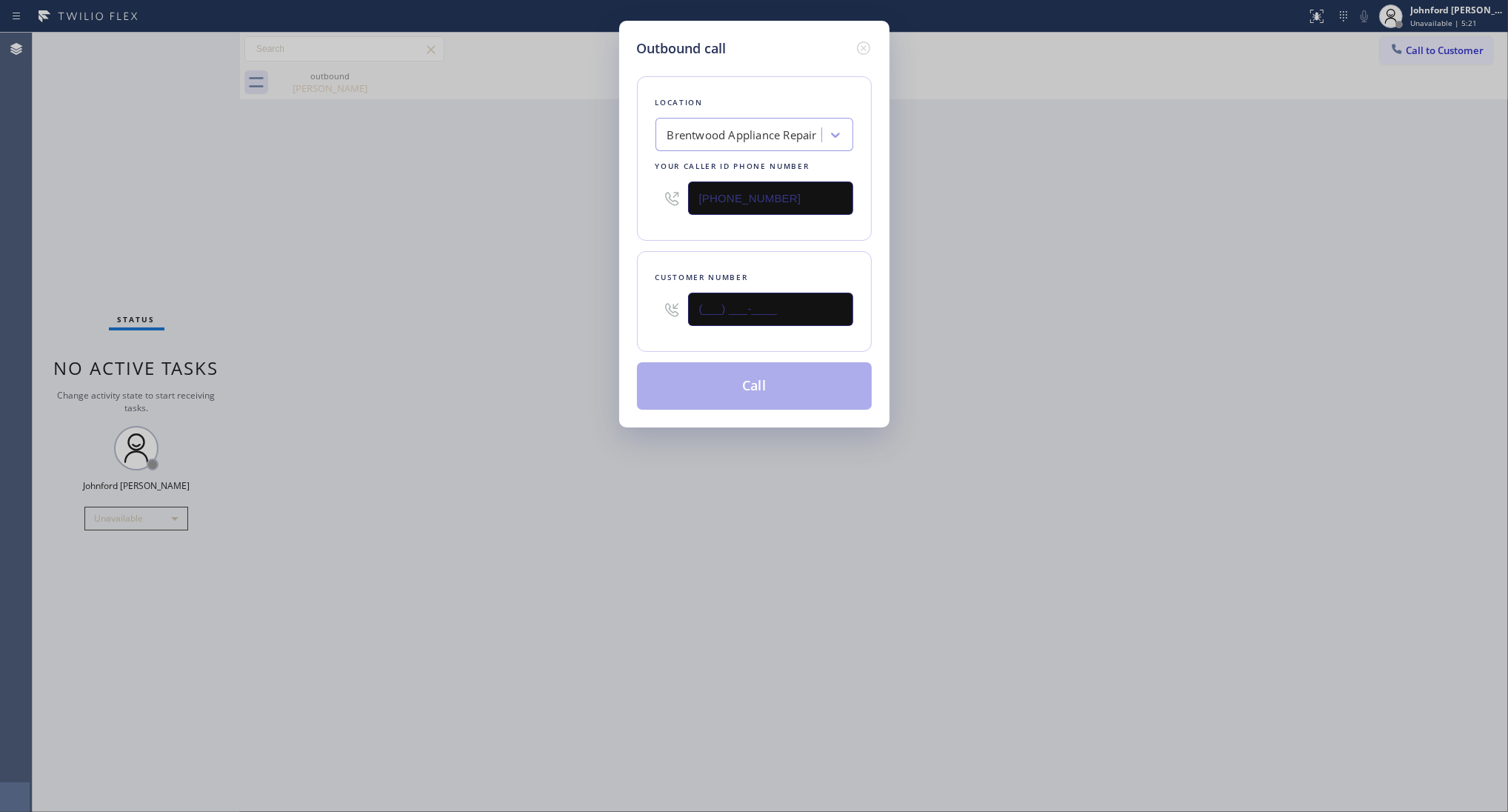
drag, startPoint x: 789, startPoint y: 298, endPoint x: 616, endPoint y: 298, distance: 173.0
click at [619, 298] on div "Outbound call Location Brentwood Appliance Repair Your caller id phone number (…" at bounding box center [754, 224] width 271 height 406
paste input "702) 496-8947"
click at [580, 298] on div "Outbound call Location Brentwood Appliance Repair Your caller id phone number (…" at bounding box center [754, 406] width 1508 height 812
click at [1423, 43] on div "Outbound call Location Brentwood Appliance Repair Your caller id phone number (…" at bounding box center [754, 406] width 1508 height 812
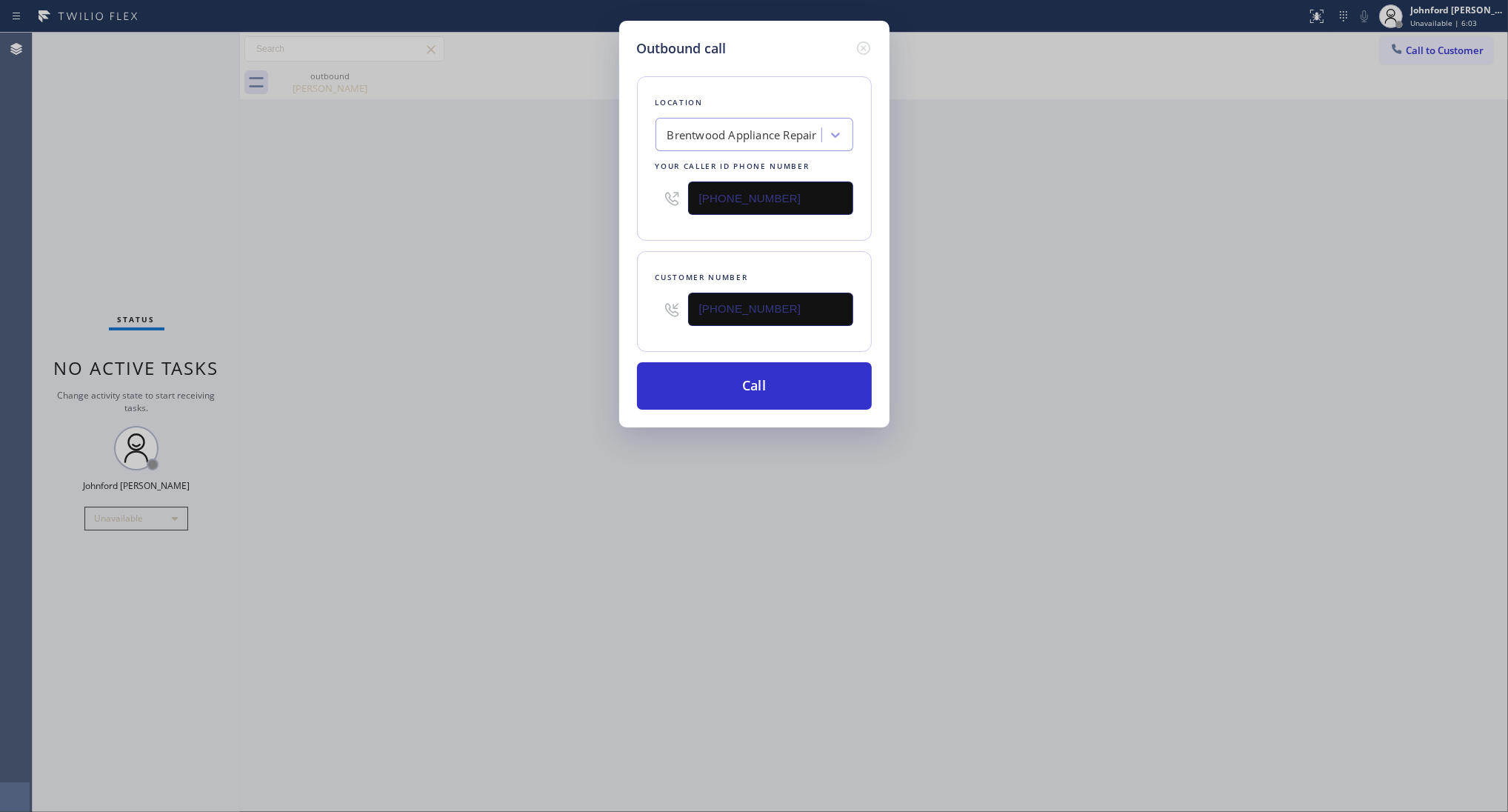
drag, startPoint x: 804, startPoint y: 307, endPoint x: 643, endPoint y: 307, distance: 161.0
click at [643, 307] on div "Customer number (702) 496-8947" at bounding box center [754, 301] width 235 height 101
paste input "text"
type input "[PHONE_NUMBER]"
drag, startPoint x: 1157, startPoint y: 227, endPoint x: 1160, endPoint y: 5, distance: 222.0
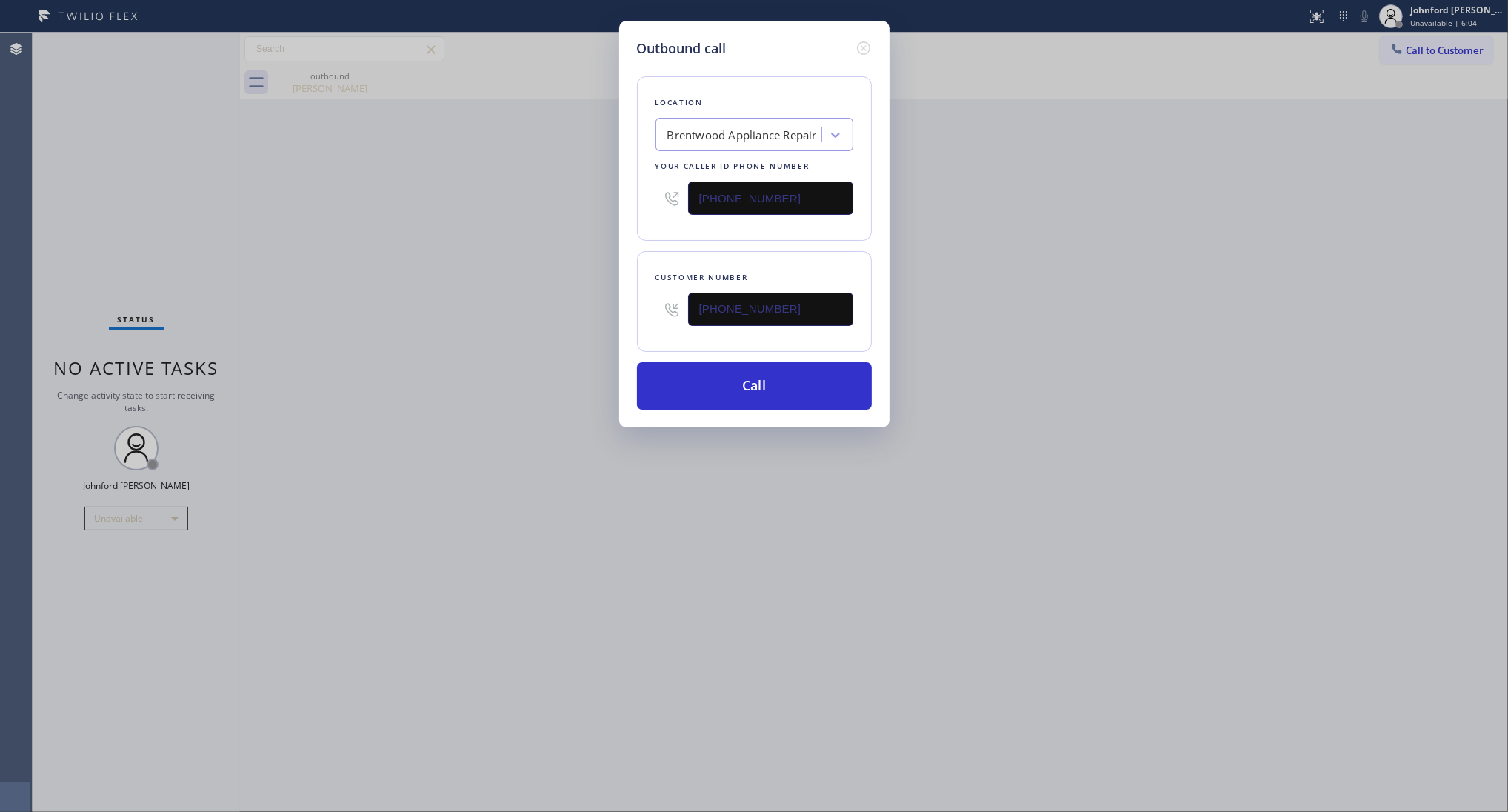
click at [1160, 208] on div "Outbound call Location Brentwood Appliance Repair Your caller id phone number (…" at bounding box center [754, 406] width 1508 height 812
drag, startPoint x: 730, startPoint y: 198, endPoint x: 524, endPoint y: 212, distance: 206.5
click at [549, 206] on div "Outbound call Location Brentwood Appliance Repair Your caller id phone number (…" at bounding box center [754, 406] width 1508 height 812
paste input "855) 731-4952"
type input "[PHONE_NUMBER]"
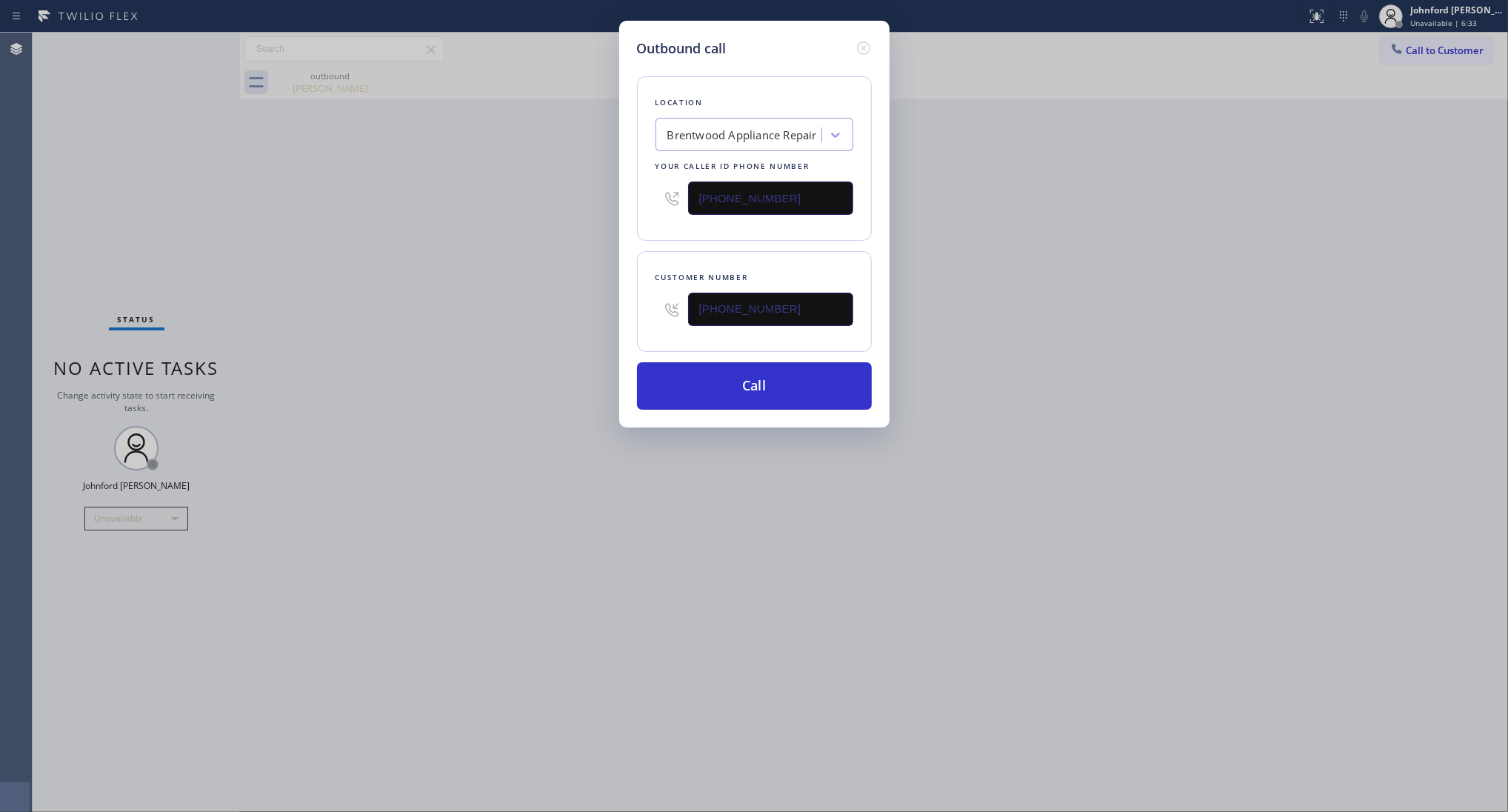
click at [408, 233] on div "Outbound call Location Brentwood Appliance Repair Your caller id phone number (…" at bounding box center [754, 406] width 1508 height 812
click at [730, 387] on button "Call" at bounding box center [754, 385] width 235 height 48
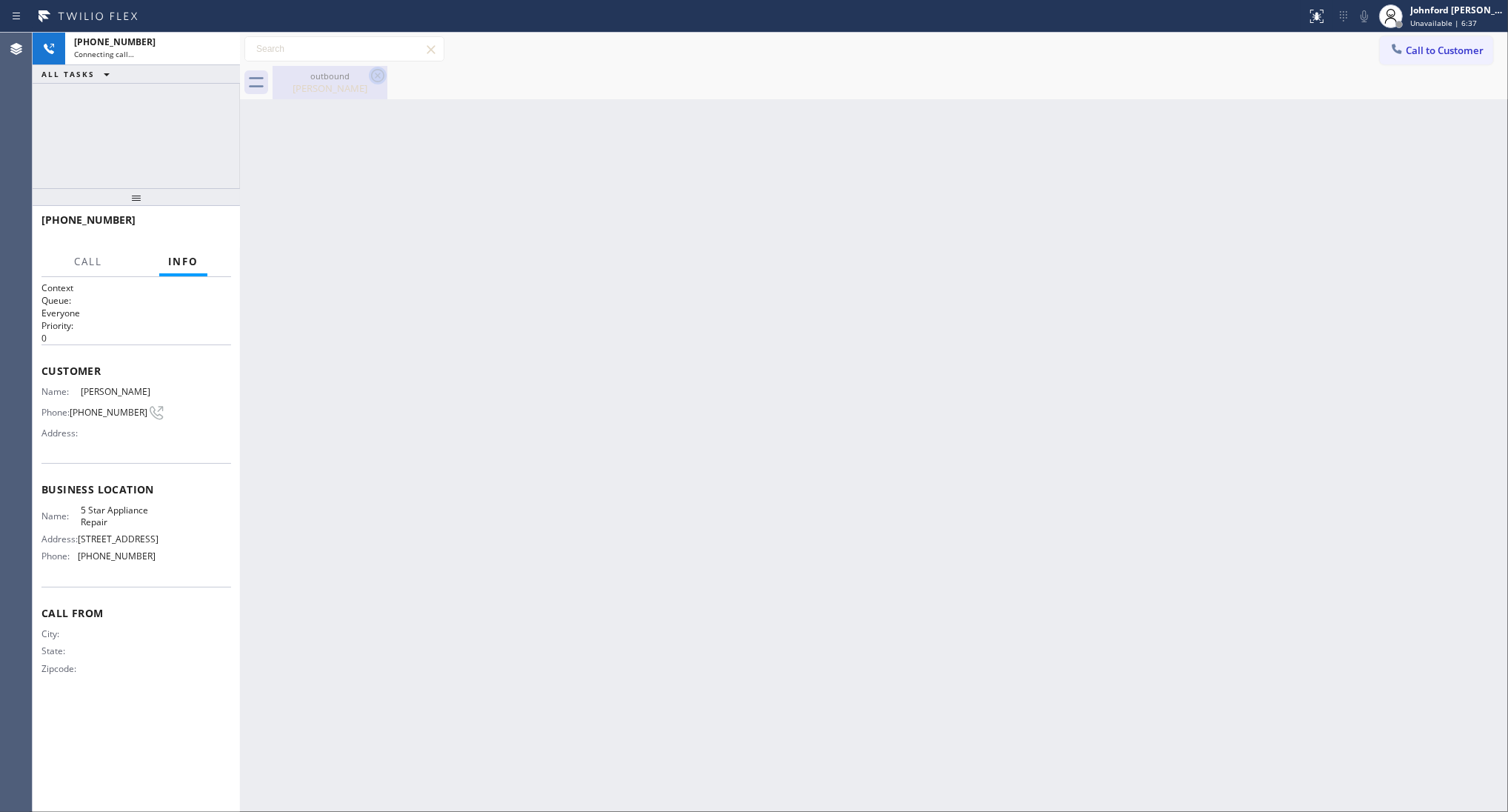
click at [383, 76] on icon at bounding box center [378, 75] width 13 height 13
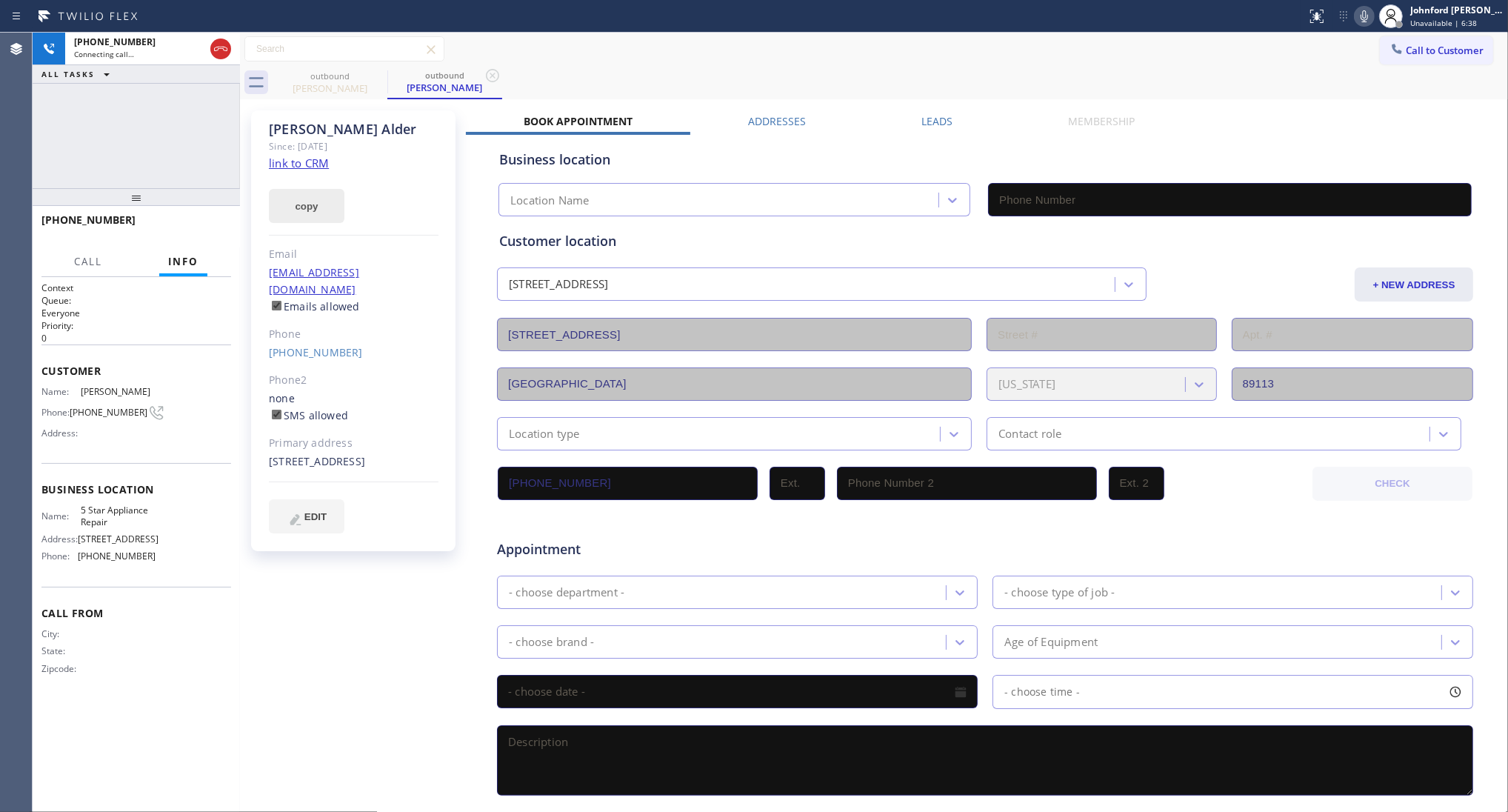
click at [316, 204] on button "copy" at bounding box center [307, 206] width 76 height 34
click at [319, 159] on link "link to CRM" at bounding box center [299, 162] width 60 height 15
type input "[PHONE_NUMBER]"
click at [191, 220] on button "HANG UP" at bounding box center [197, 226] width 69 height 21
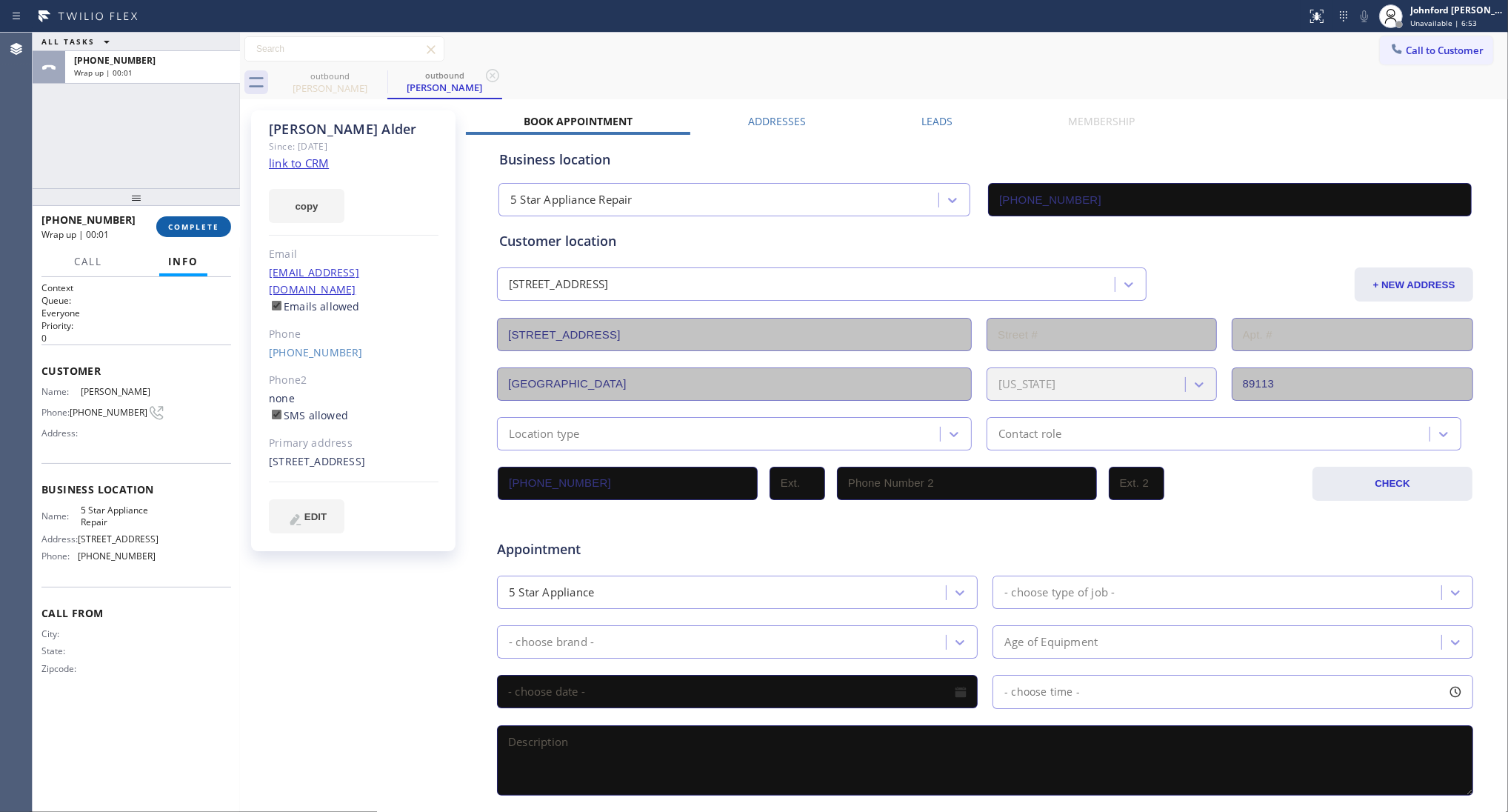
click at [202, 237] on button "COMPLETE" at bounding box center [193, 226] width 75 height 21
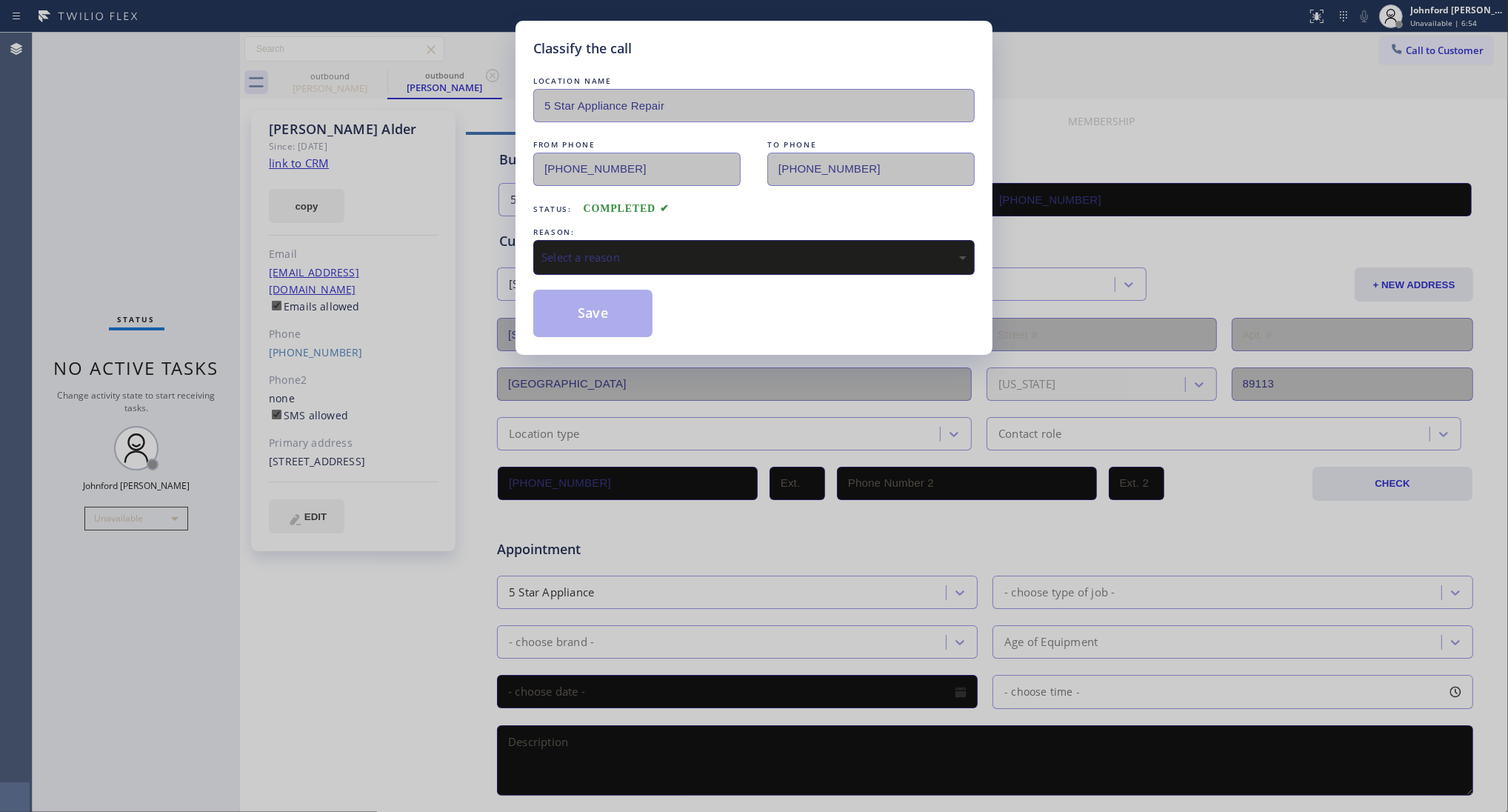
drag, startPoint x: 641, startPoint y: 279, endPoint x: 645, endPoint y: 246, distance: 33.2
click at [643, 279] on div "LOCATION NAME 5 Star Appliance Repair FROM PHONE (855) 731-4952 TO PHONE (702) …" at bounding box center [754, 205] width 442 height 264
click at [645, 249] on div "Select a reason" at bounding box center [754, 257] width 425 height 17
click at [608, 324] on button "Save" at bounding box center [593, 313] width 119 height 48
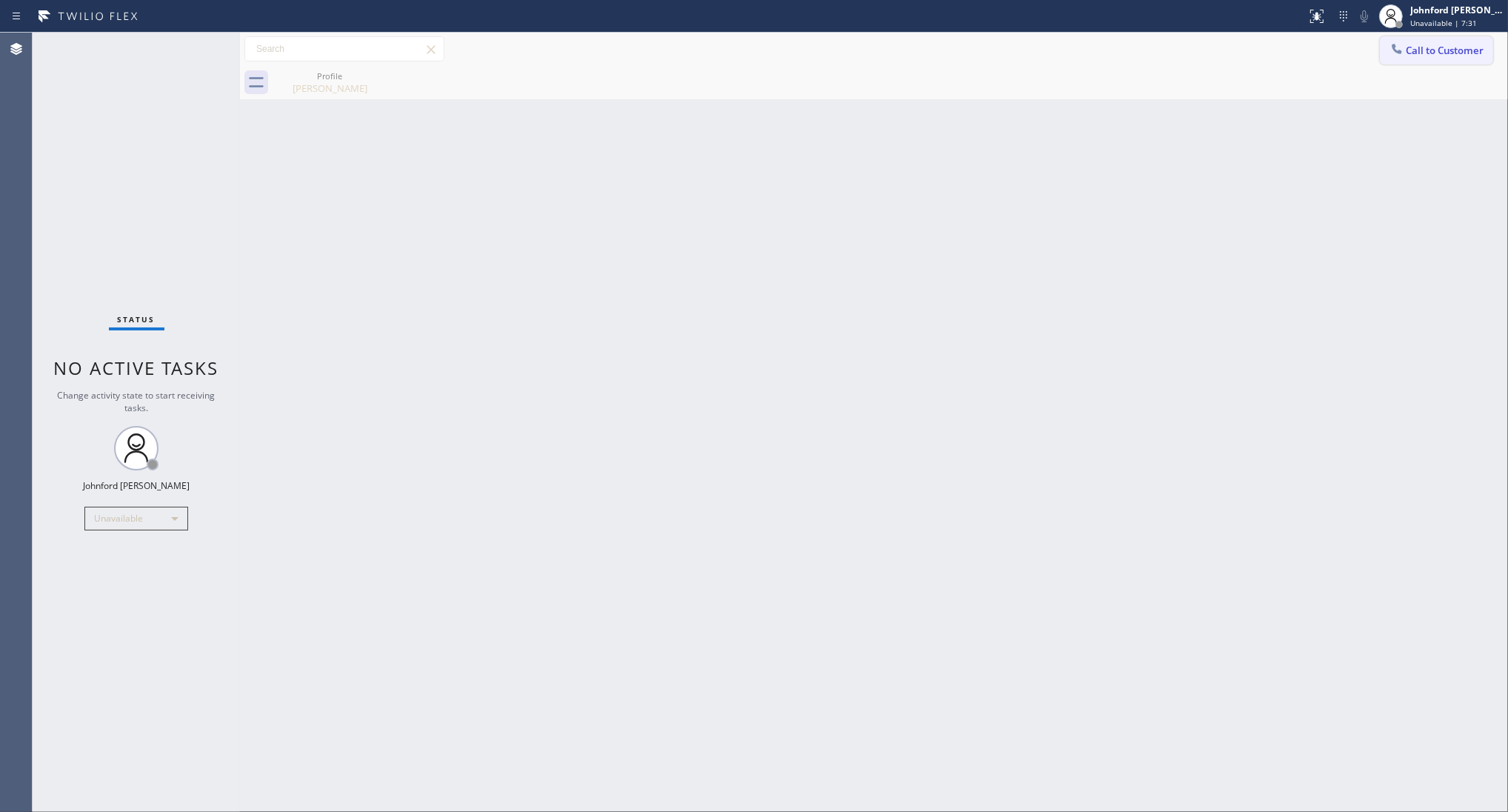
click at [1446, 46] on span "Call to Customer" at bounding box center [1445, 50] width 78 height 13
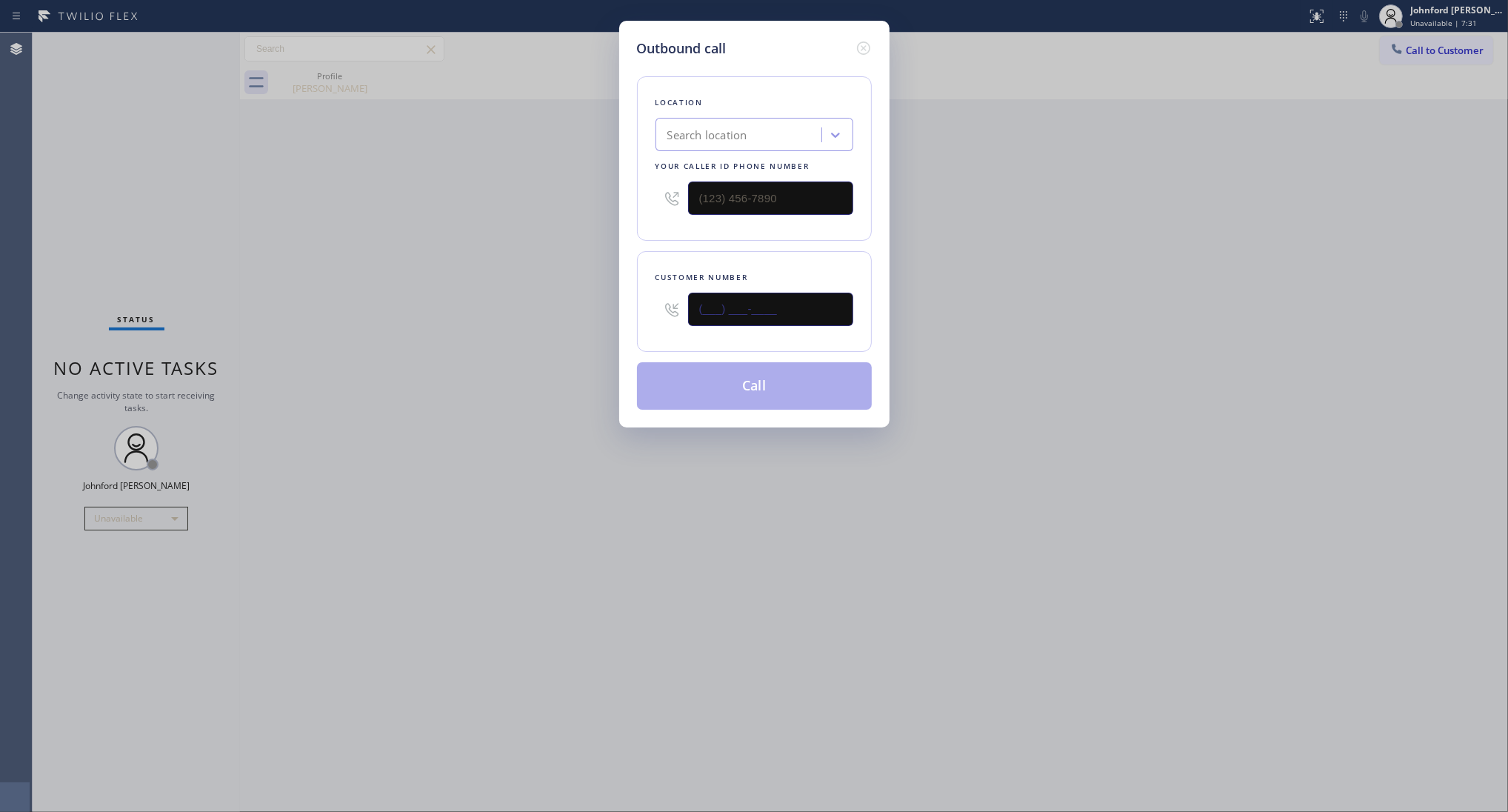
drag, startPoint x: 693, startPoint y: 322, endPoint x: 541, endPoint y: 322, distance: 152.0
click at [546, 322] on div "Outbound call Location Search location Your caller id phone number Customer num…" at bounding box center [754, 406] width 1508 height 812
paste input "206) 218-8613"
type input "[PHONE_NUMBER]"
click at [516, 328] on div "Outbound call Location Search location Your caller id phone number Customer num…" at bounding box center [754, 406] width 1508 height 812
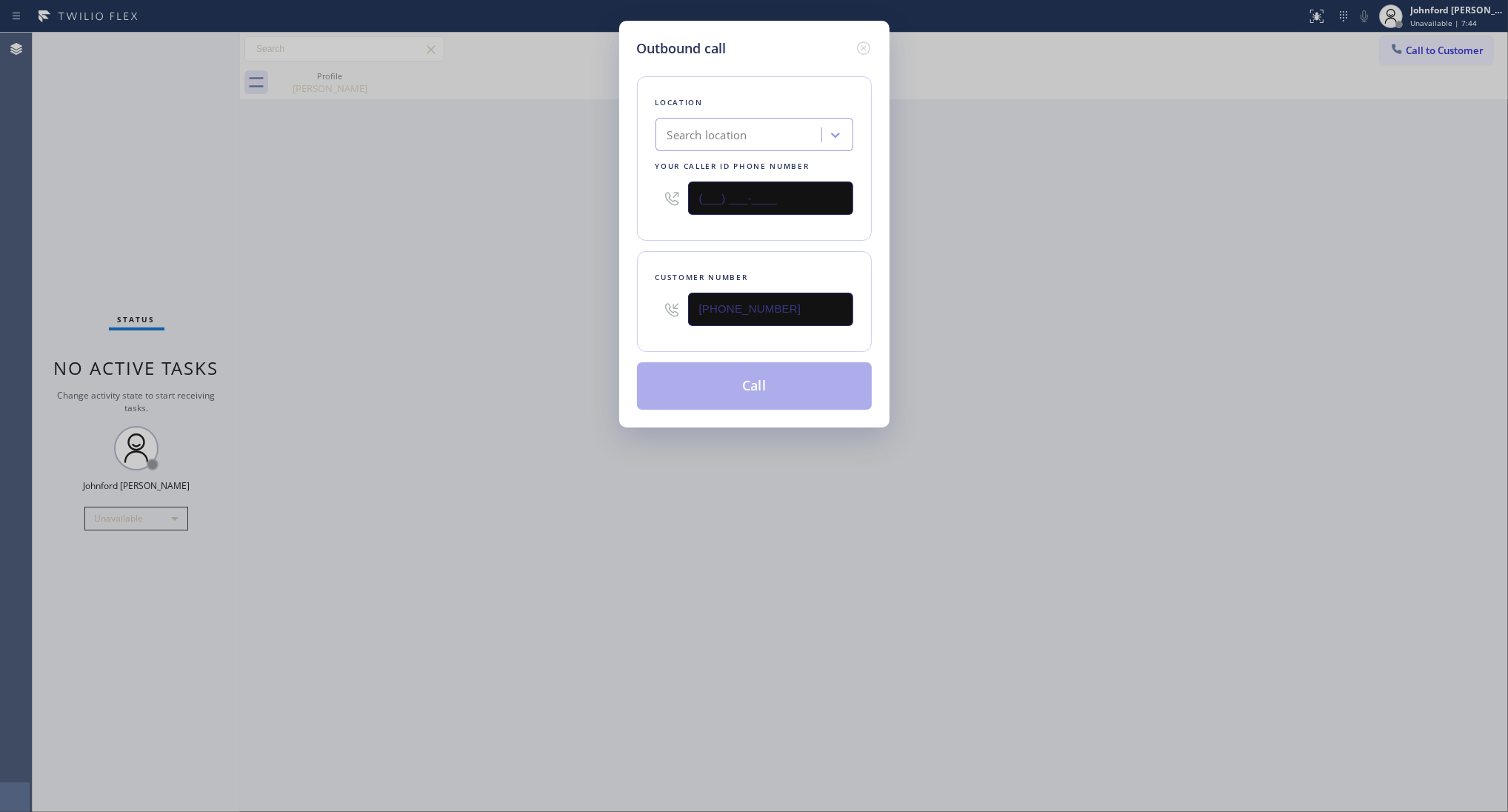
drag, startPoint x: 774, startPoint y: 205, endPoint x: 579, endPoint y: 223, distance: 195.8
click at [582, 221] on div "Outbound call Location Search location Your caller id phone number (___) ___-__…" at bounding box center [754, 406] width 1508 height 812
paste input "855) 731-4952"
type input "[PHONE_NUMBER]"
click at [546, 239] on div "Outbound call Location Search location Your caller id phone number [PHONE_NUMBE…" at bounding box center [754, 406] width 1508 height 812
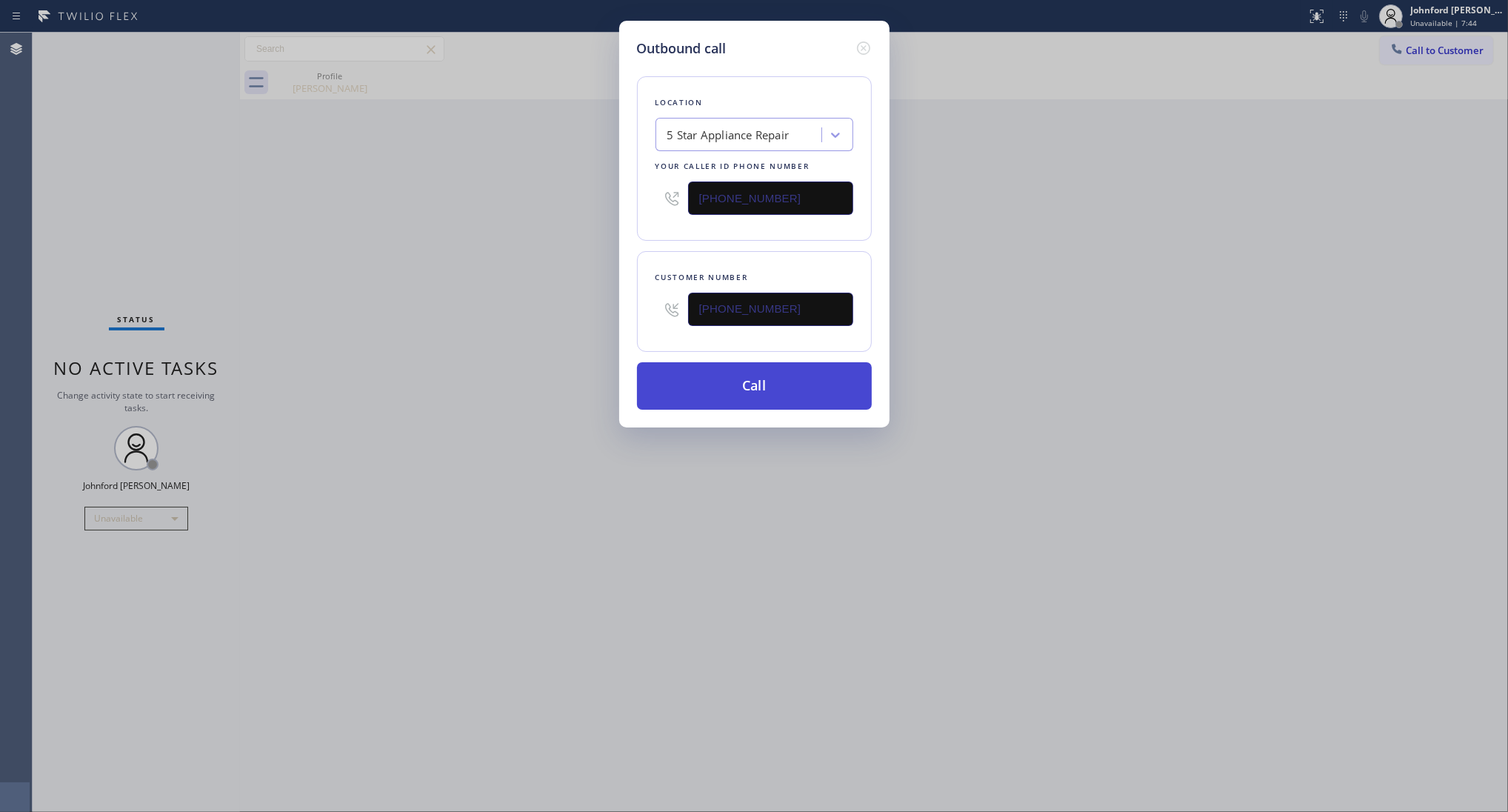
click at [722, 391] on button "Call" at bounding box center [754, 385] width 235 height 48
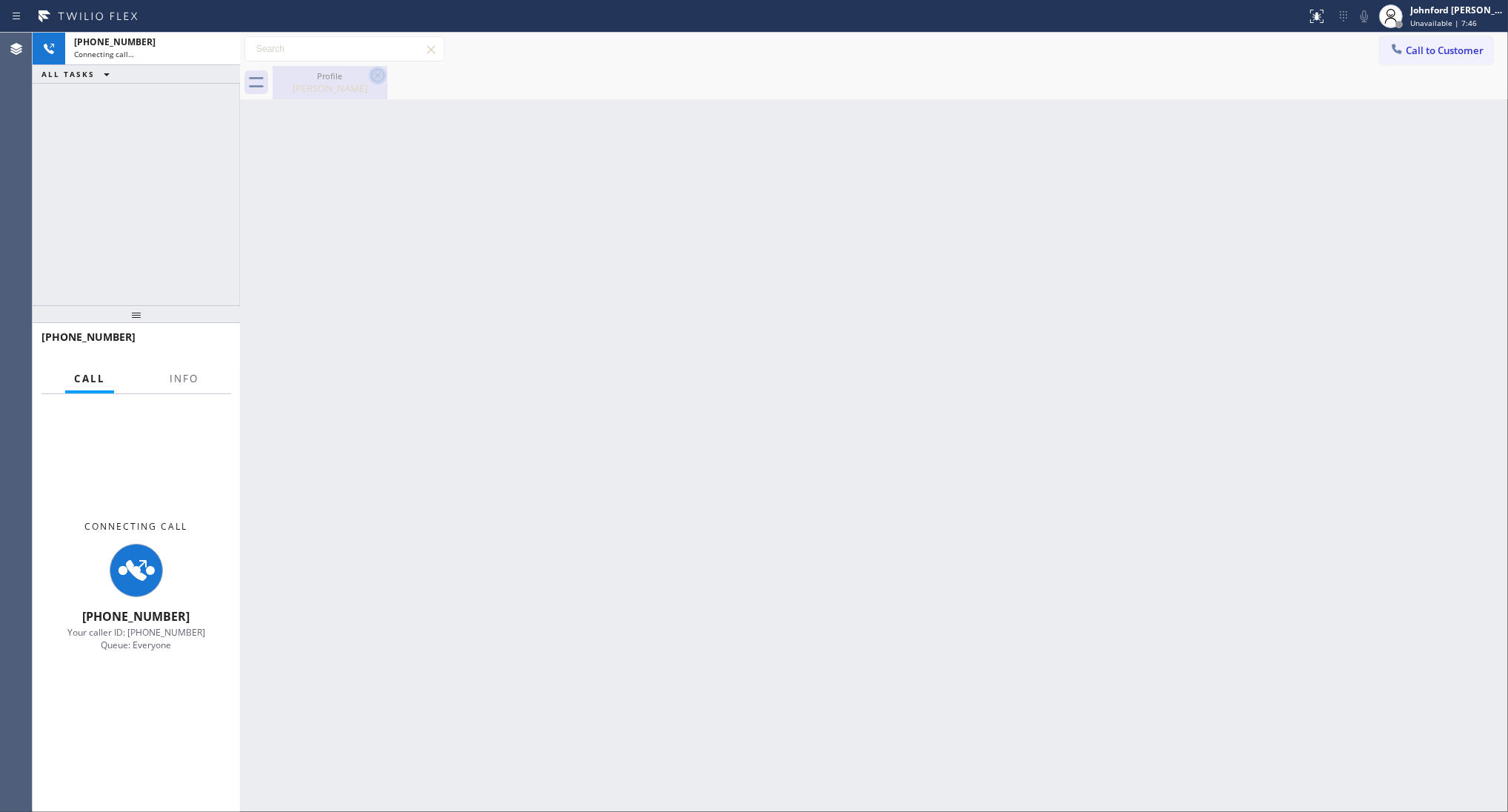
click at [380, 72] on icon at bounding box center [378, 75] width 18 height 18
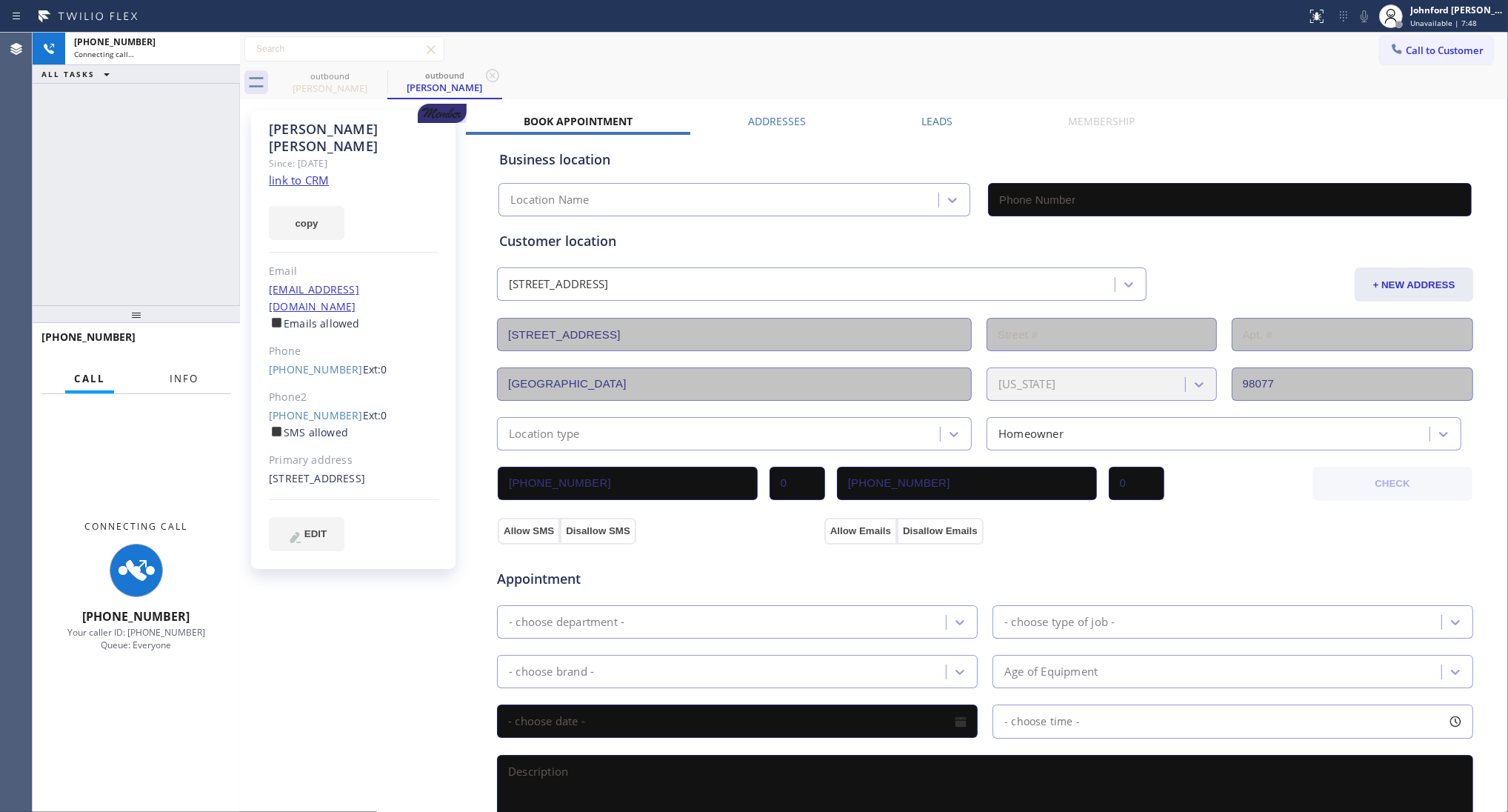
click at [189, 369] on button "Info" at bounding box center [184, 378] width 47 height 29
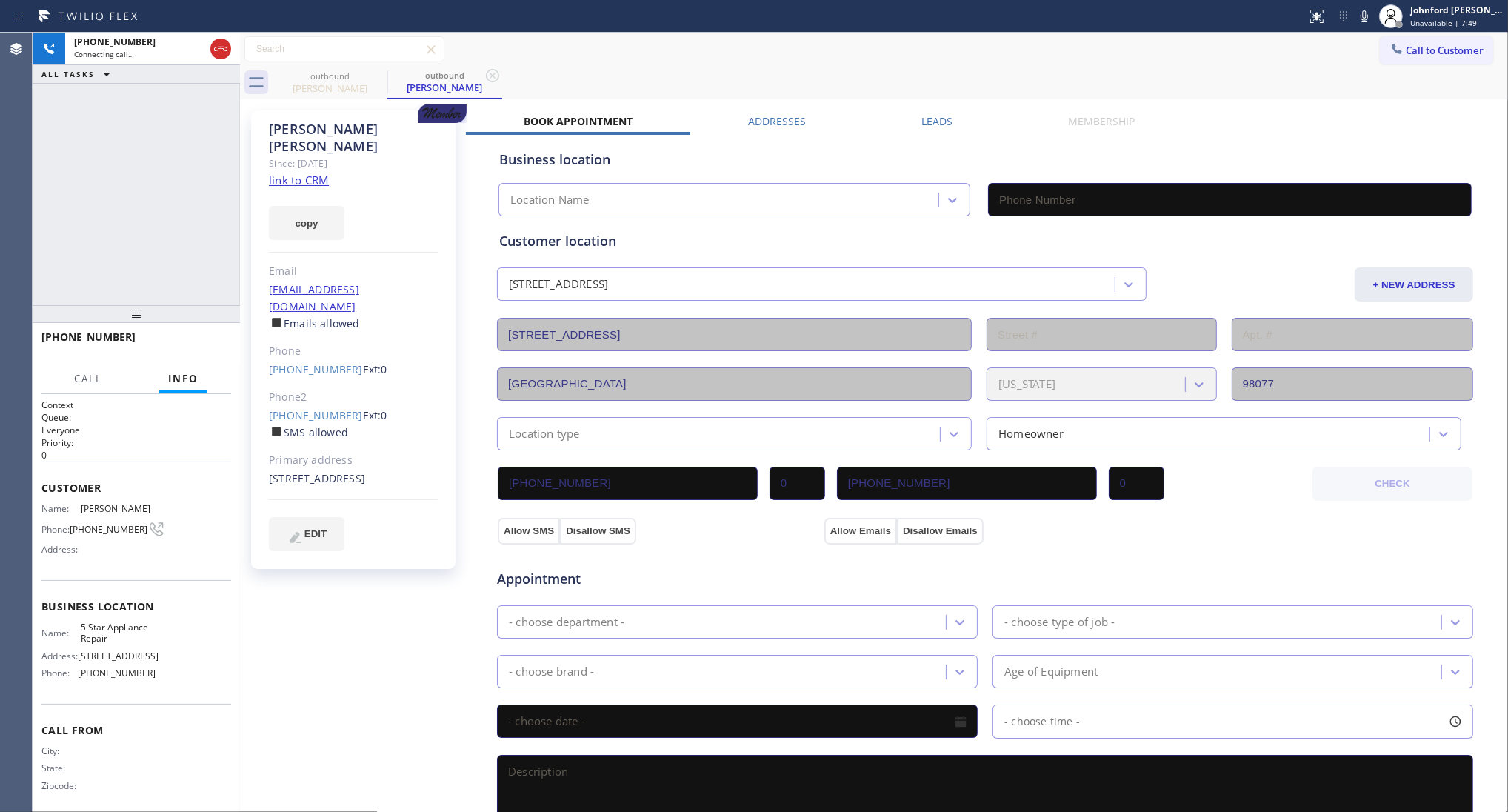
click at [308, 172] on link "link to CRM" at bounding box center [299, 179] width 60 height 15
type input "[PHONE_NUMBER]"
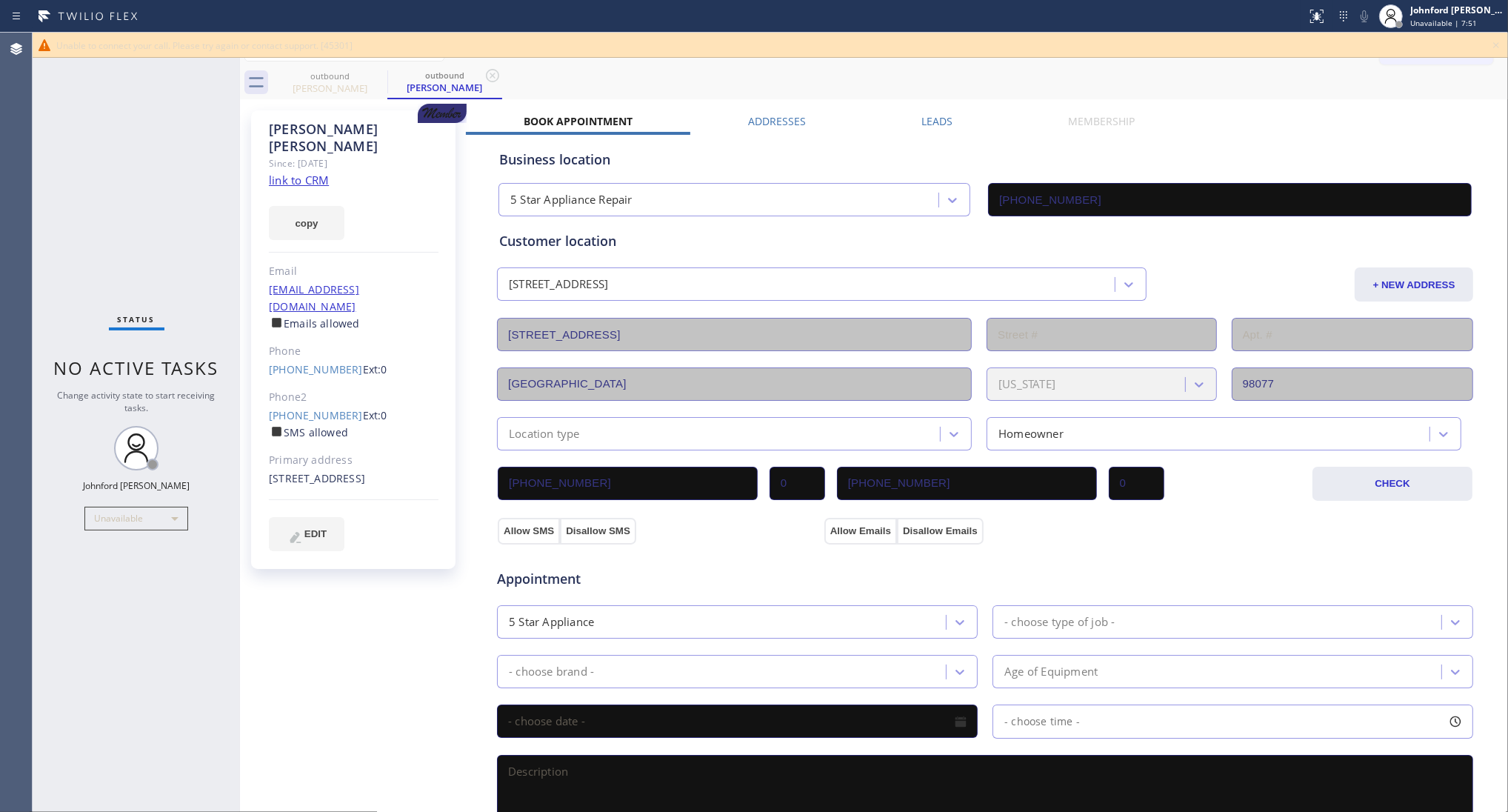
click at [345, 219] on div "copy" at bounding box center [353, 215] width 169 height 51
click at [335, 215] on button "copy" at bounding box center [307, 223] width 76 height 34
click at [314, 362] on link "[PHONE_NUMBER]" at bounding box center [316, 369] width 94 height 14
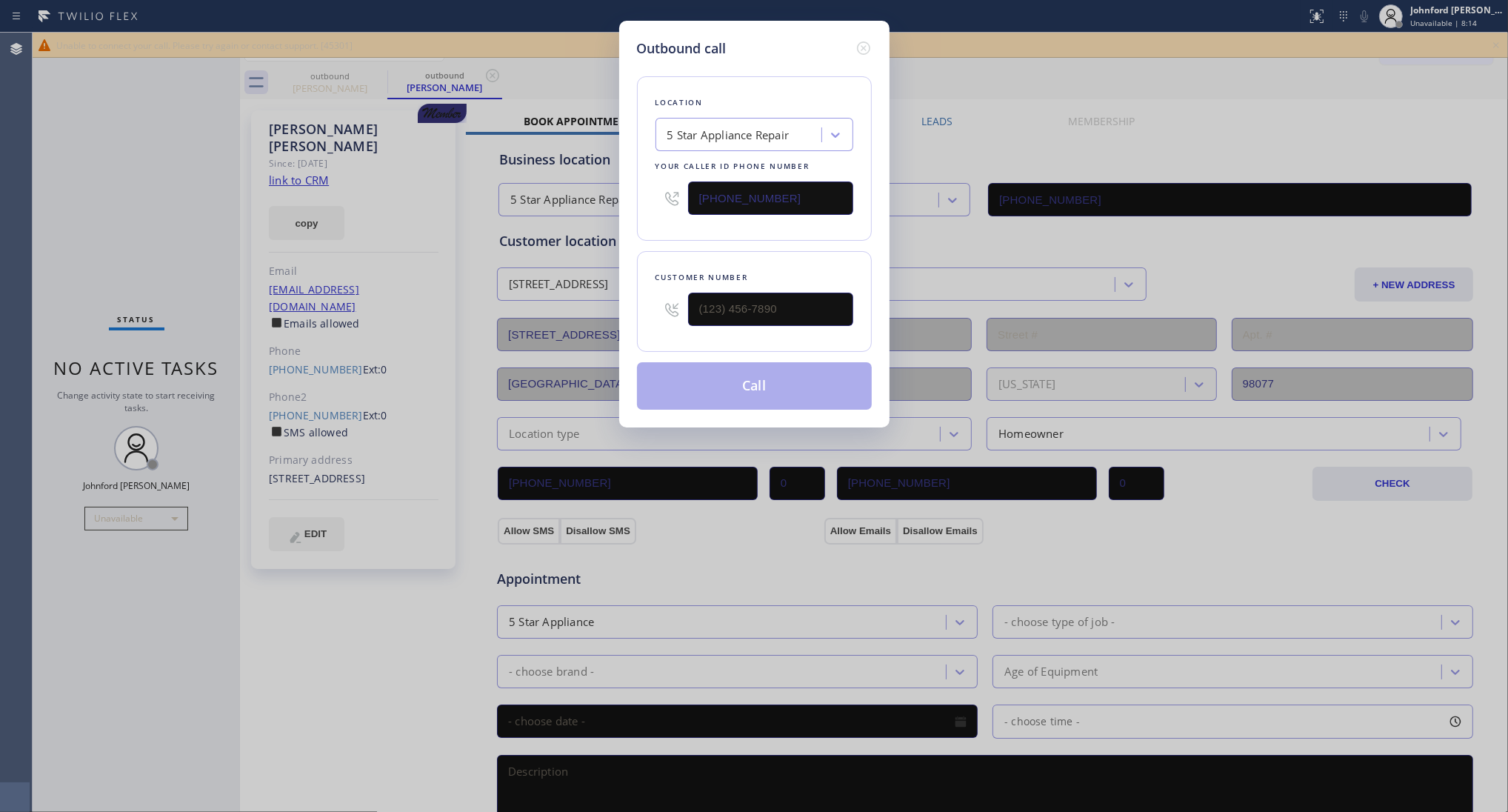
type input "[PHONE_NUMBER]"
drag, startPoint x: 712, startPoint y: 197, endPoint x: 648, endPoint y: 197, distance: 64.0
click at [650, 197] on div "Location 5 Star Appliance Repair Your caller id phone number [PHONE_NUMBER]" at bounding box center [754, 158] width 235 height 165
paste input "206) 309-402"
click at [715, 129] on div "5 Star Appliance Repair" at bounding box center [729, 135] width 122 height 17
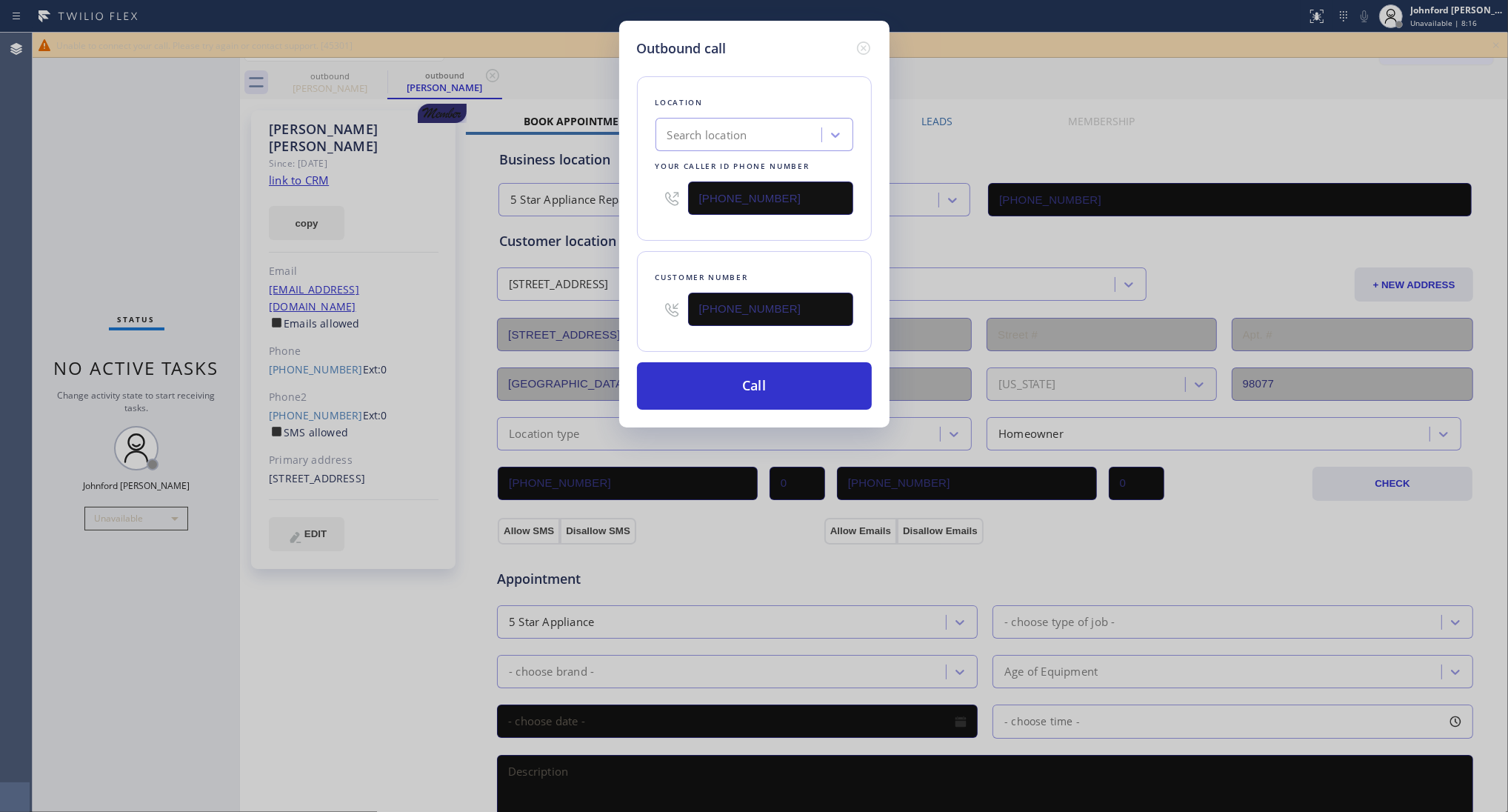
click at [665, 236] on div "Location Search location Your caller id phone number [PHONE_NUMBER]" at bounding box center [754, 158] width 235 height 165
drag, startPoint x: 725, startPoint y: 200, endPoint x: 635, endPoint y: 204, distance: 90.1
click at [638, 204] on div "Location Search location Your caller id phone number [PHONE_NUMBER]" at bounding box center [754, 158] width 235 height 165
paste input "text"
type input "[PHONE_NUMBER]"
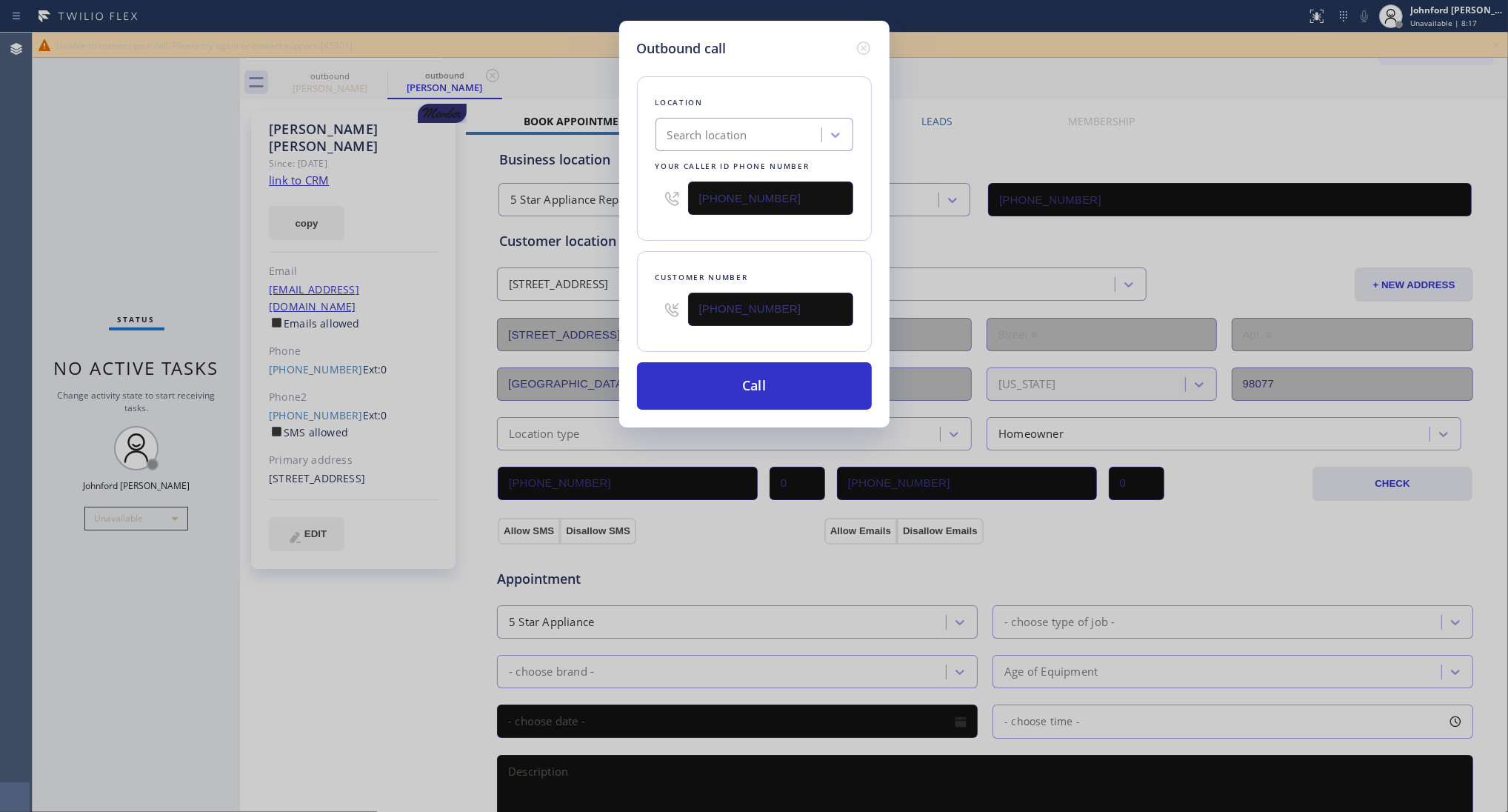
click at [637, 230] on div "Location Search location Your caller id phone number [PHONE_NUMBER]" at bounding box center [754, 158] width 235 height 165
click at [724, 384] on button "Call" at bounding box center [754, 385] width 235 height 48
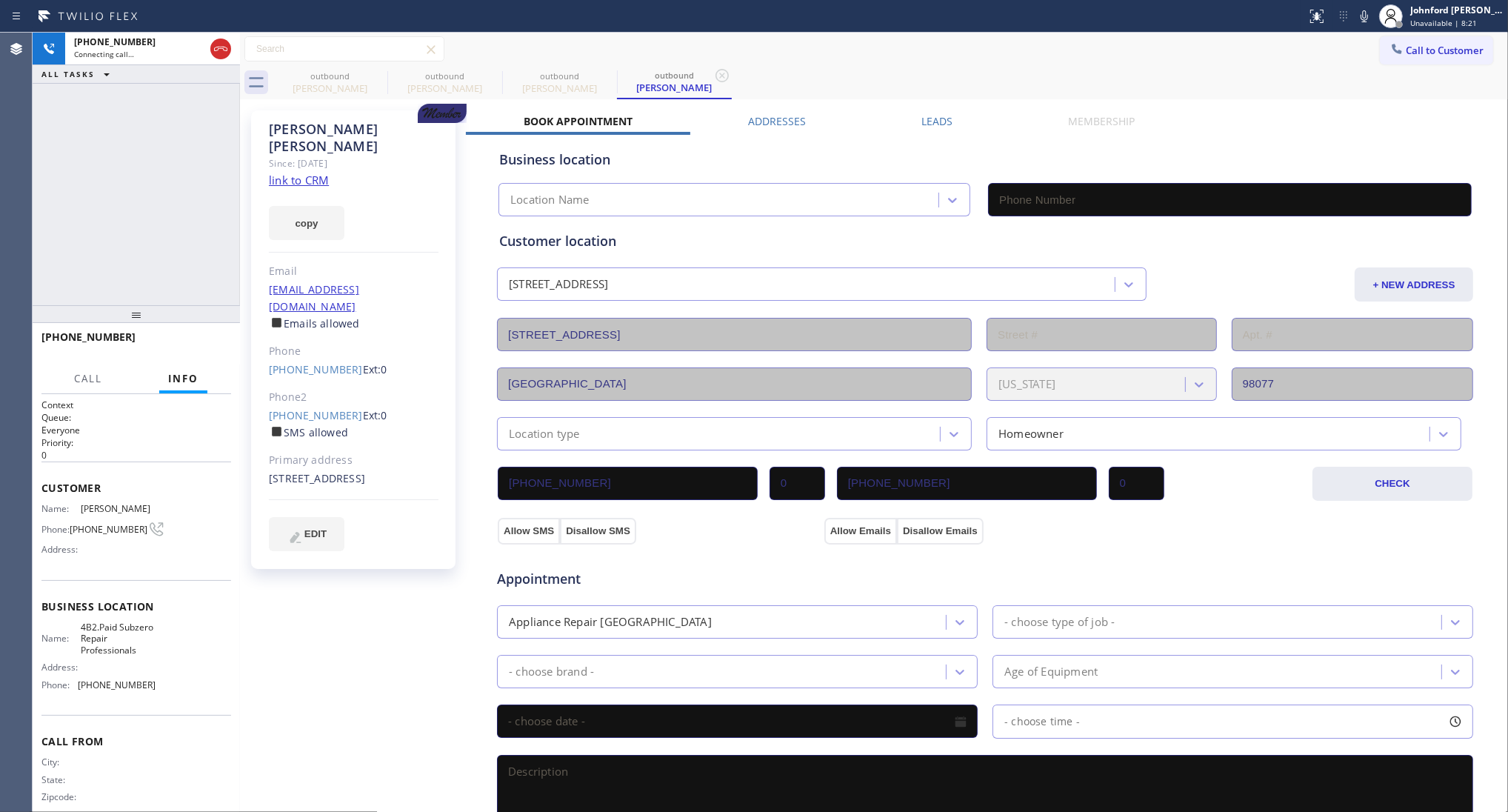
type input "[PHONE_NUMBER]"
click at [375, 73] on icon at bounding box center [378, 75] width 13 height 13
type input "[PHONE_NUMBER]"
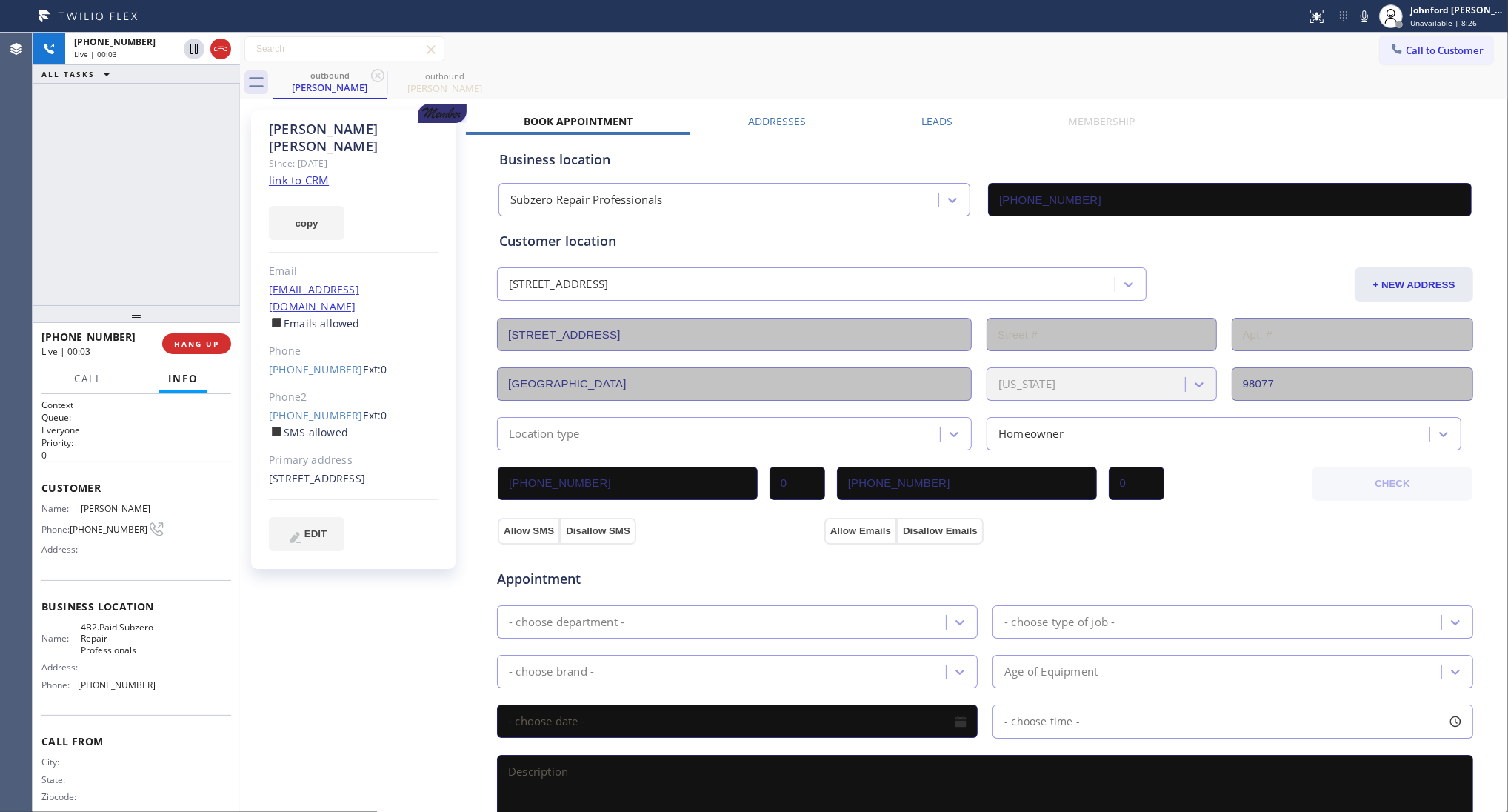
drag, startPoint x: 774, startPoint y: 60, endPoint x: 813, endPoint y: 49, distance: 40.5
click at [775, 59] on div "Call to Customer Outbound call Location 5 Star Appliance Repair Your caller id …" at bounding box center [875, 49] width 1268 height 26
click at [215, 343] on span "HANG UP" at bounding box center [197, 343] width 45 height 10
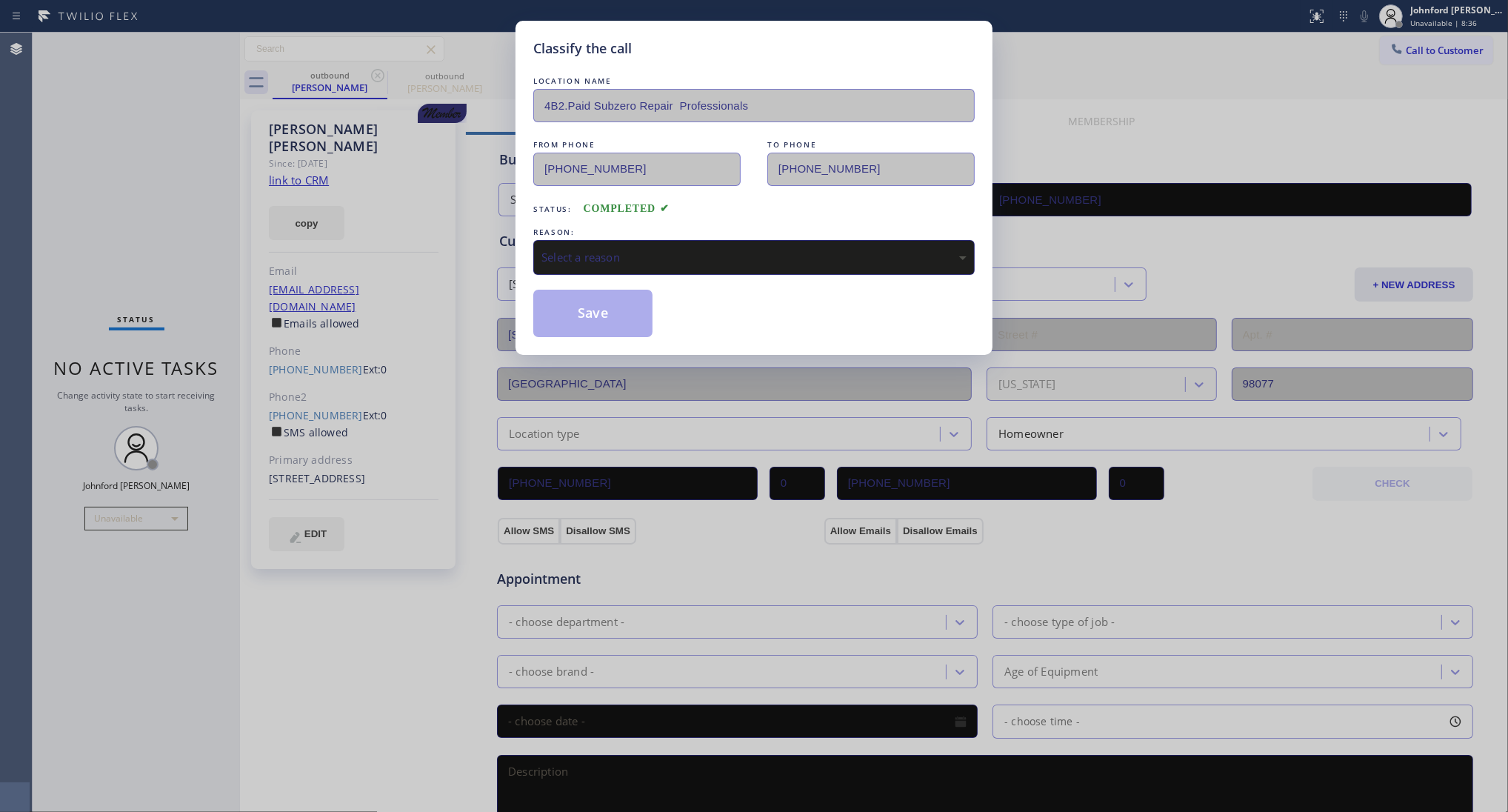
click at [670, 253] on div "Select a reason" at bounding box center [754, 257] width 425 height 17
click at [583, 309] on button "Save" at bounding box center [593, 313] width 119 height 48
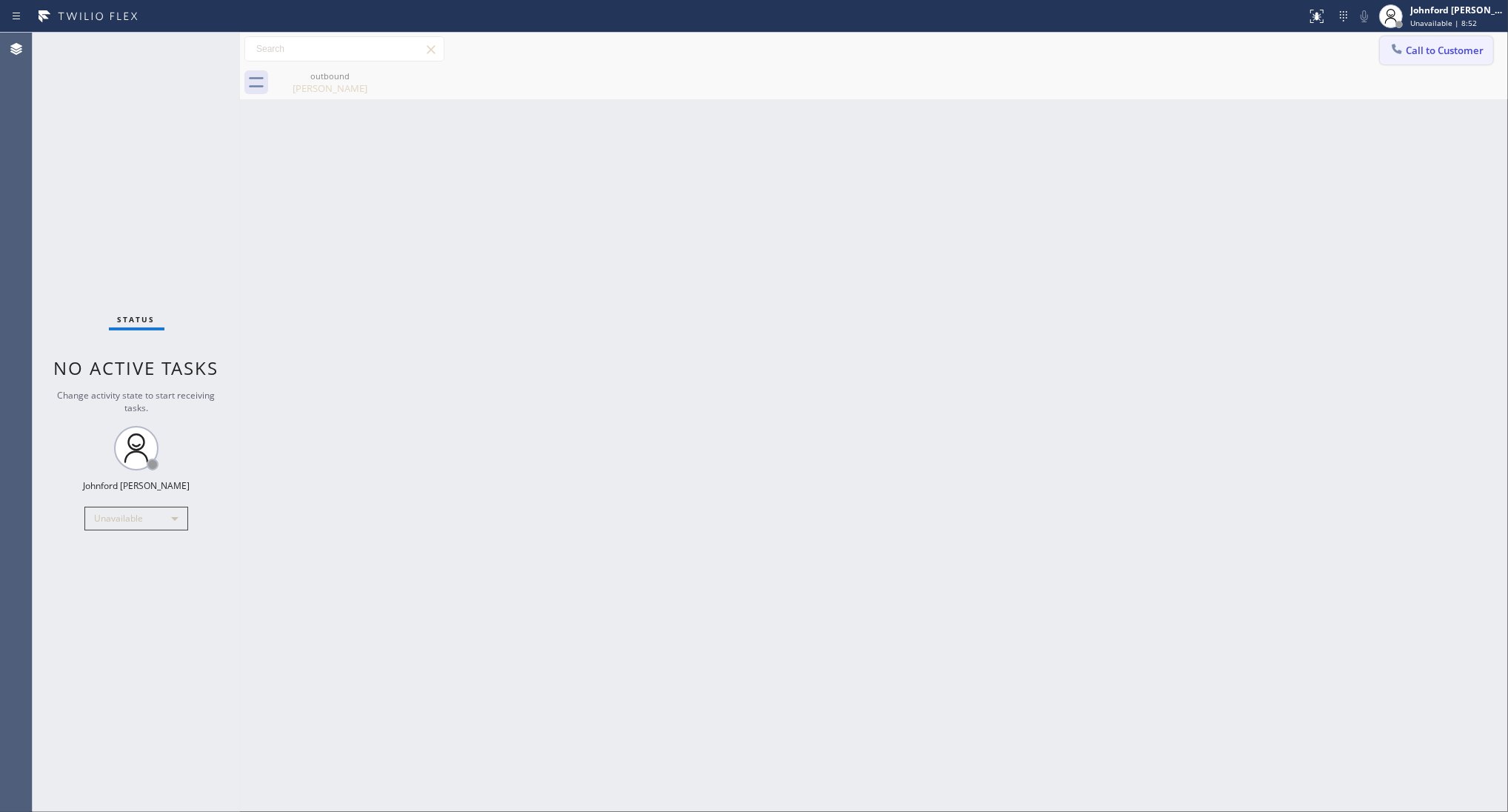
drag, startPoint x: 1432, startPoint y: 53, endPoint x: 1276, endPoint y: 115, distance: 167.9
click at [1430, 53] on span "Call to Customer" at bounding box center [1445, 50] width 78 height 13
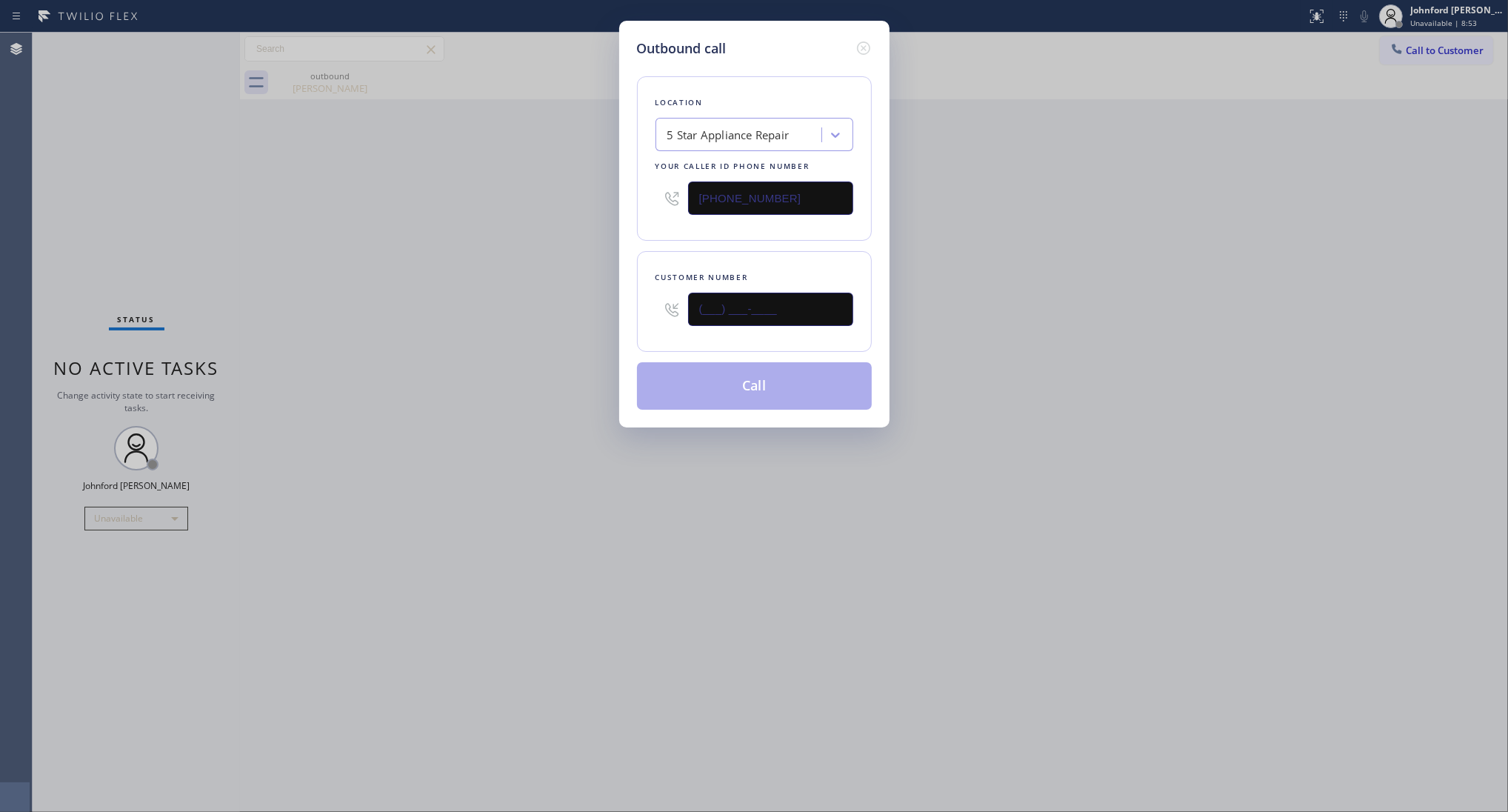
drag, startPoint x: 745, startPoint y: 309, endPoint x: 601, endPoint y: 309, distance: 144.0
click at [601, 309] on div "Outbound call Location 5 Star Appliance Repair Your caller id phone number [PHO…" at bounding box center [754, 406] width 1508 height 812
paste input "805) 559-1741"
type input "[PHONE_NUMBER]"
click at [727, 394] on button "Call" at bounding box center [754, 385] width 235 height 48
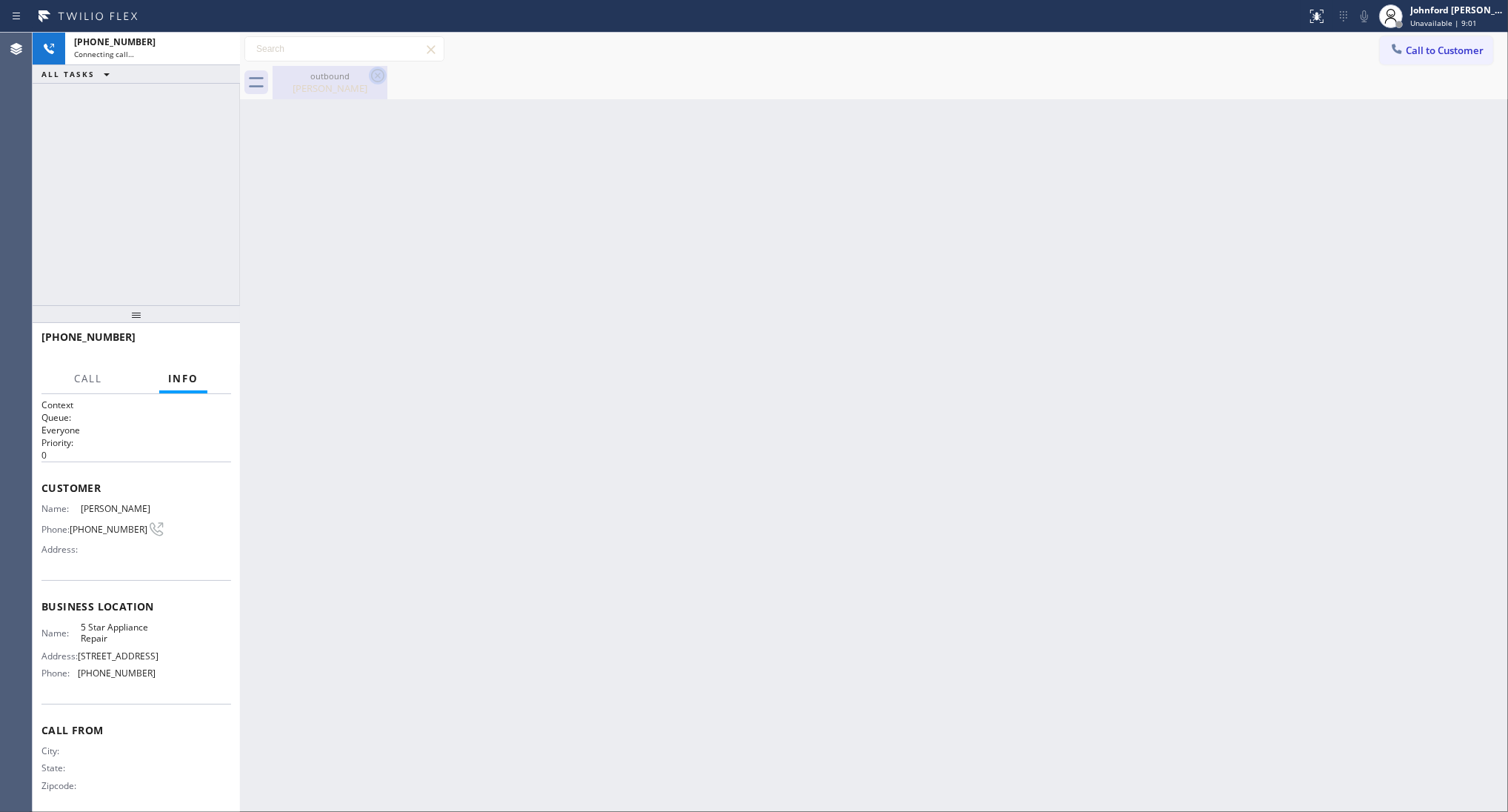
click at [378, 80] on icon at bounding box center [378, 75] width 18 height 18
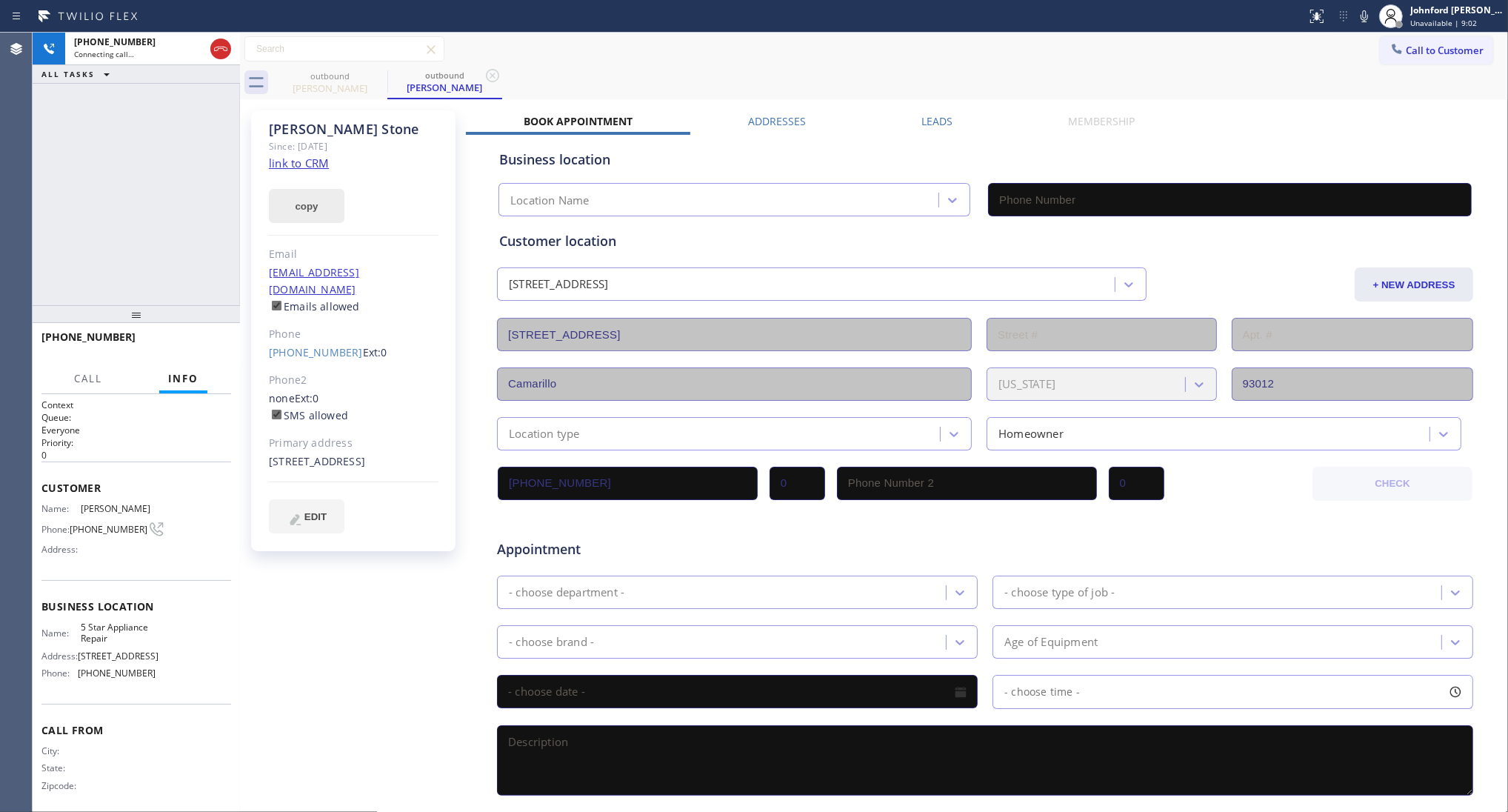
click at [316, 195] on button "copy" at bounding box center [307, 206] width 76 height 34
click at [322, 167] on link "link to CRM" at bounding box center [299, 162] width 60 height 15
type input "[PHONE_NUMBER]"
click at [1368, 12] on icon at bounding box center [1364, 16] width 18 height 18
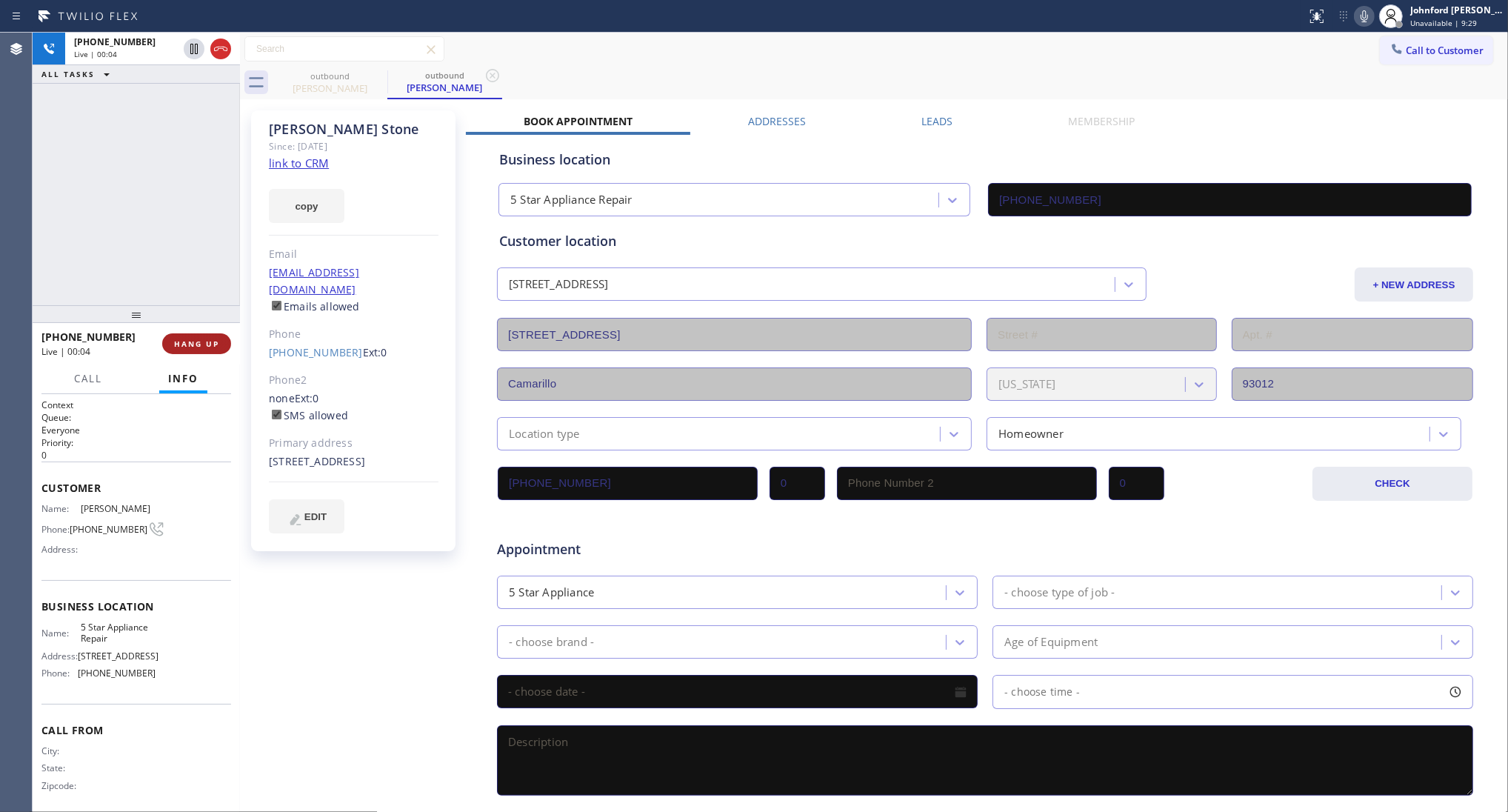
click at [193, 335] on button "HANG UP" at bounding box center [197, 343] width 69 height 21
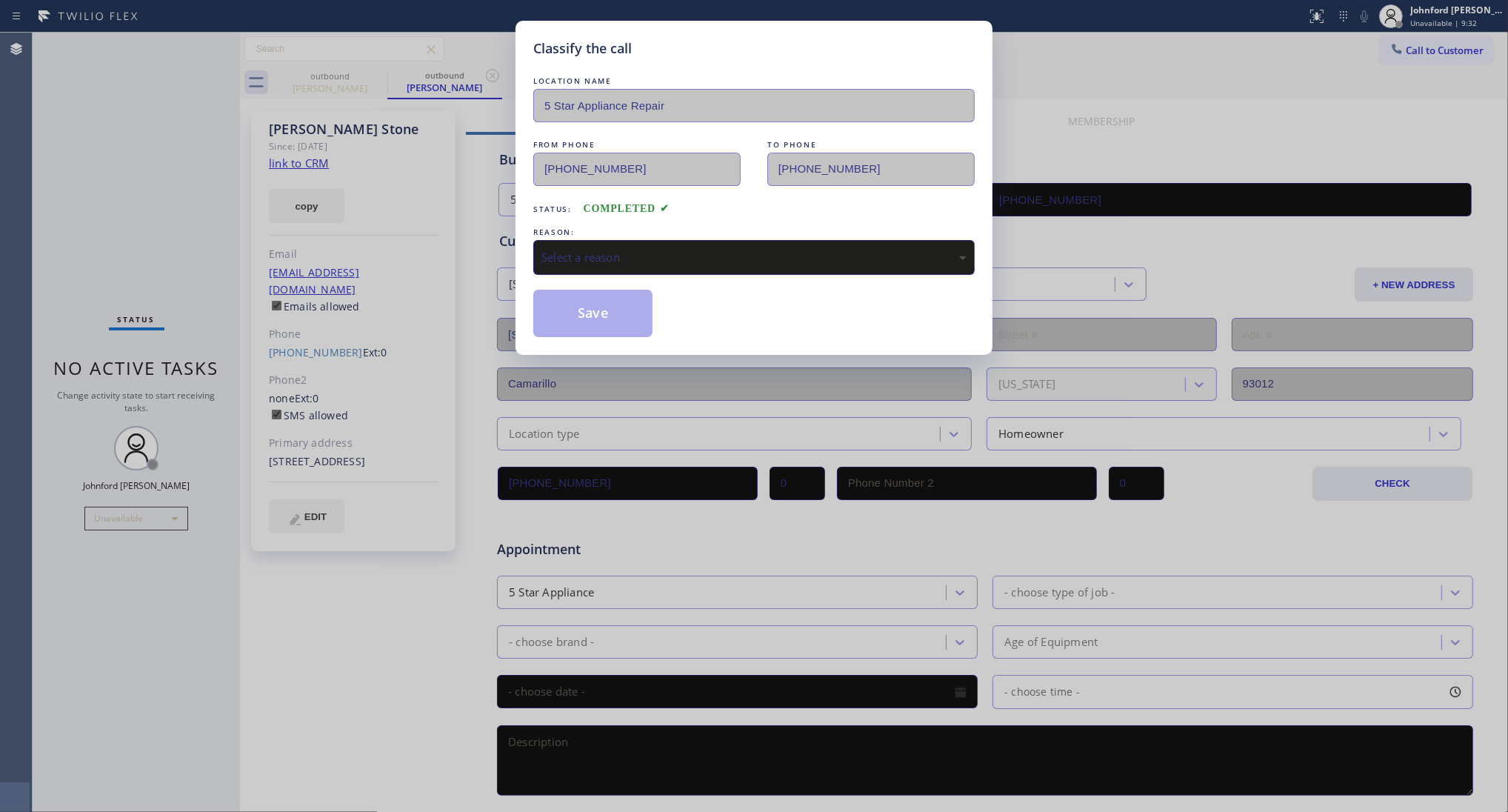
click at [637, 250] on div "Select a reason" at bounding box center [754, 257] width 425 height 17
click at [600, 263] on div "Tech, Unknown/didnt ring" at bounding box center [754, 257] width 442 height 35
drag, startPoint x: 596, startPoint y: 316, endPoint x: 879, endPoint y: 81, distance: 367.9
click at [596, 315] on button "Save" at bounding box center [593, 313] width 119 height 48
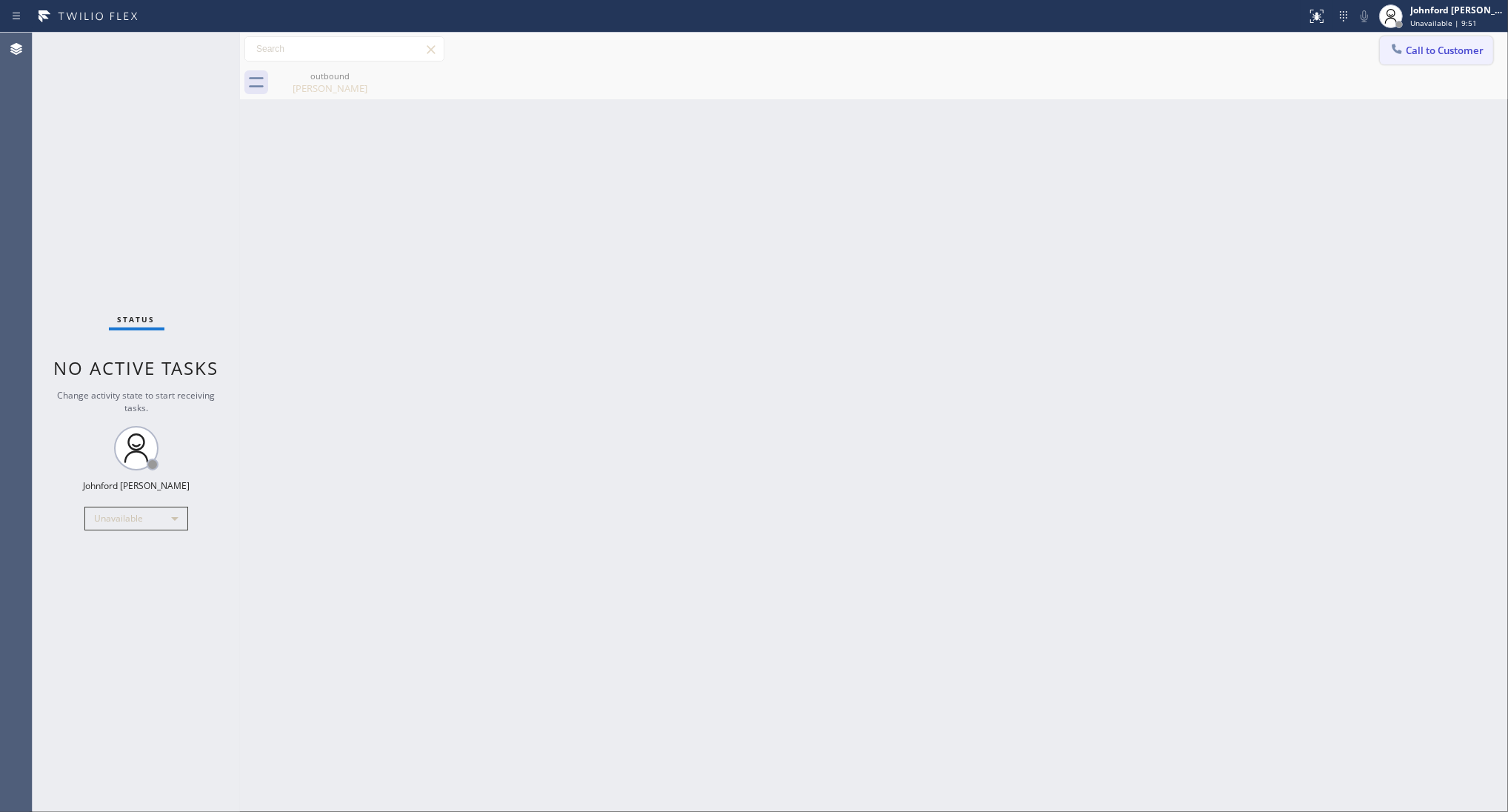
click at [1416, 56] on button "Call to Customer" at bounding box center [1436, 51] width 113 height 28
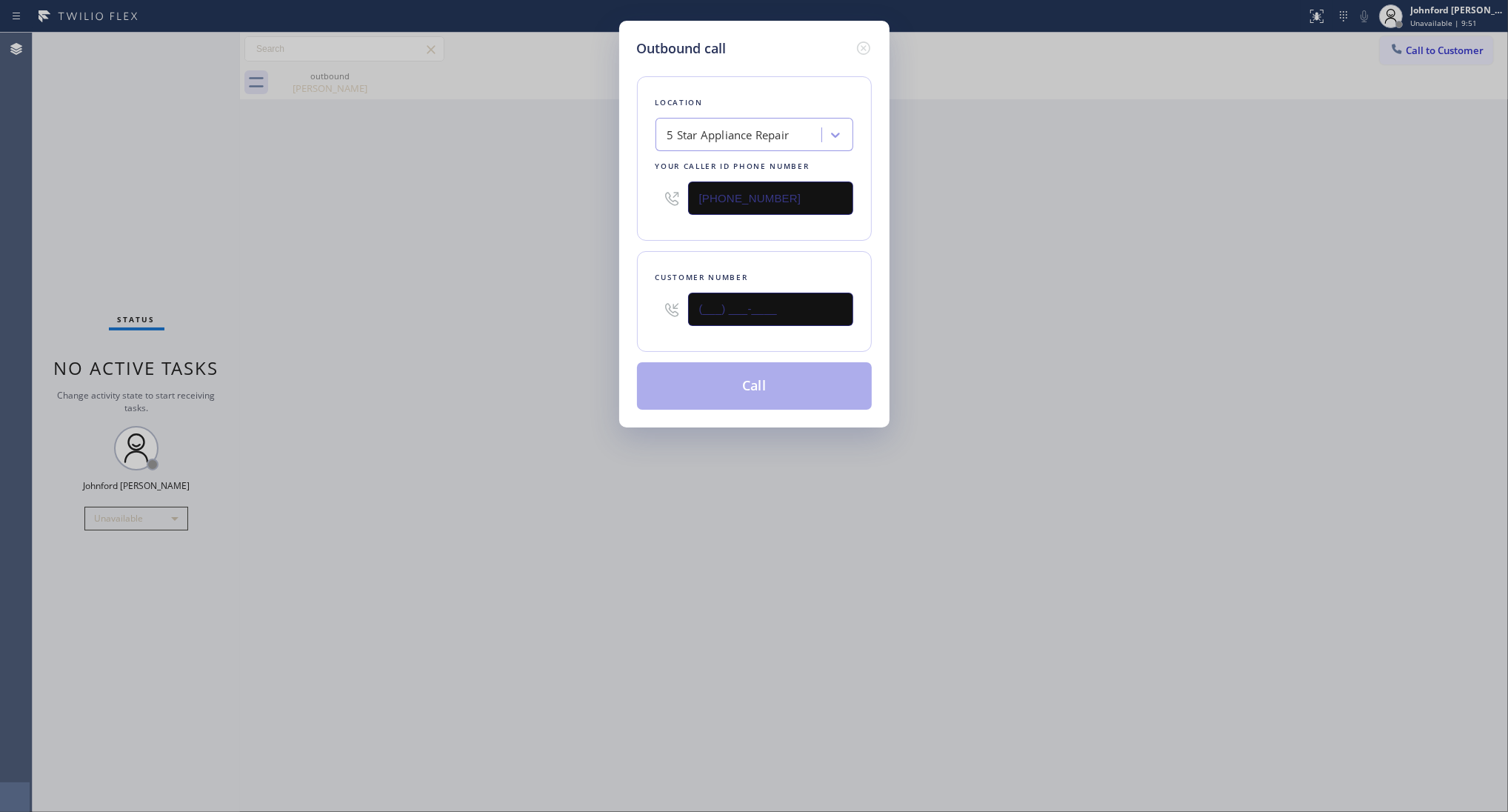
drag, startPoint x: 745, startPoint y: 301, endPoint x: 553, endPoint y: 311, distance: 192.3
click at [650, 301] on div "Customer number (___) ___-____" at bounding box center [754, 301] width 235 height 101
paste input "480) 586-8698"
type input "[PHONE_NUMBER]"
click at [463, 311] on div "Outbound call Location 5 Star Appliance Repair Your caller id phone number [PHO…" at bounding box center [754, 406] width 1508 height 812
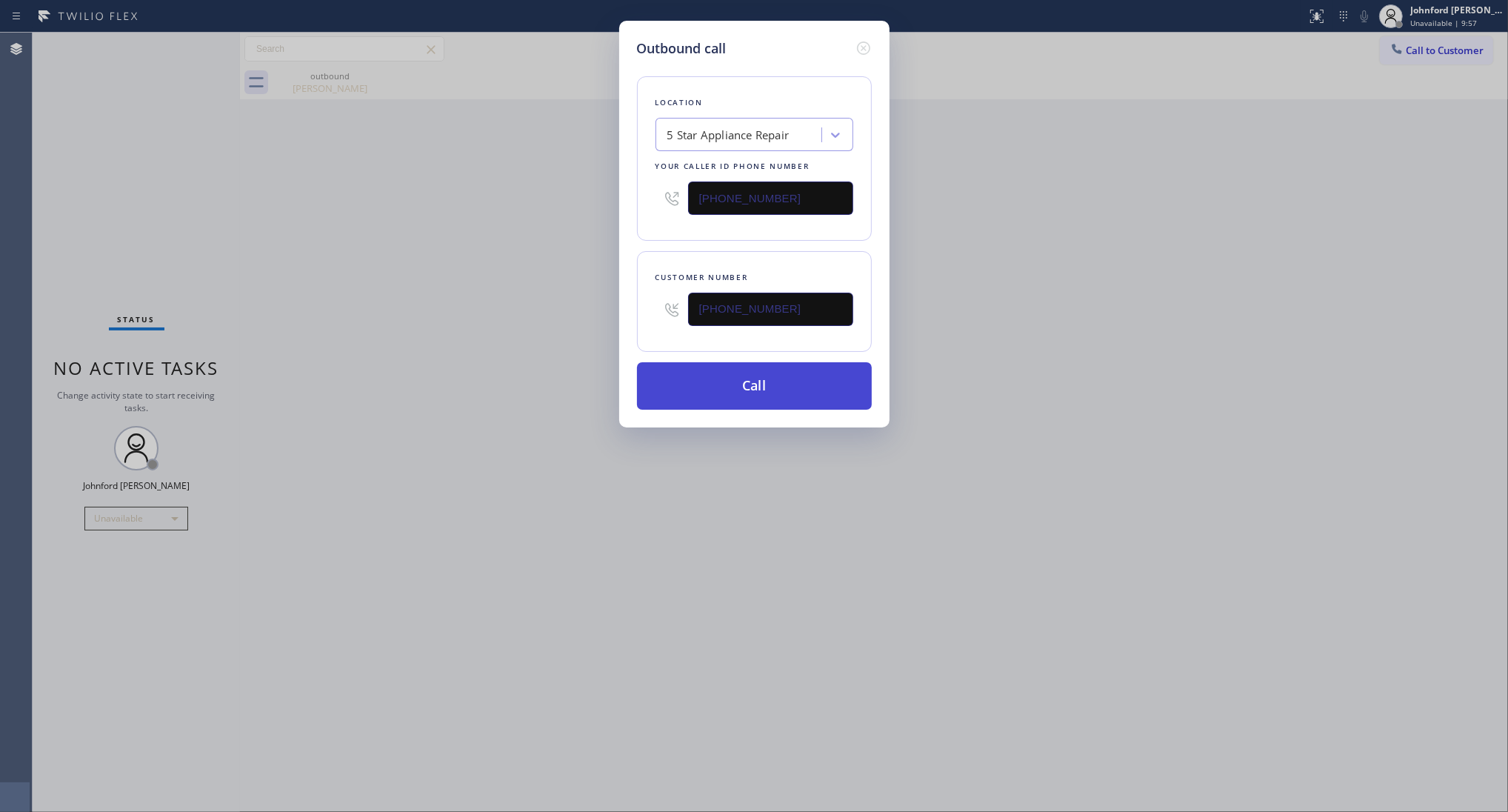
click at [746, 378] on button "Call" at bounding box center [754, 385] width 235 height 48
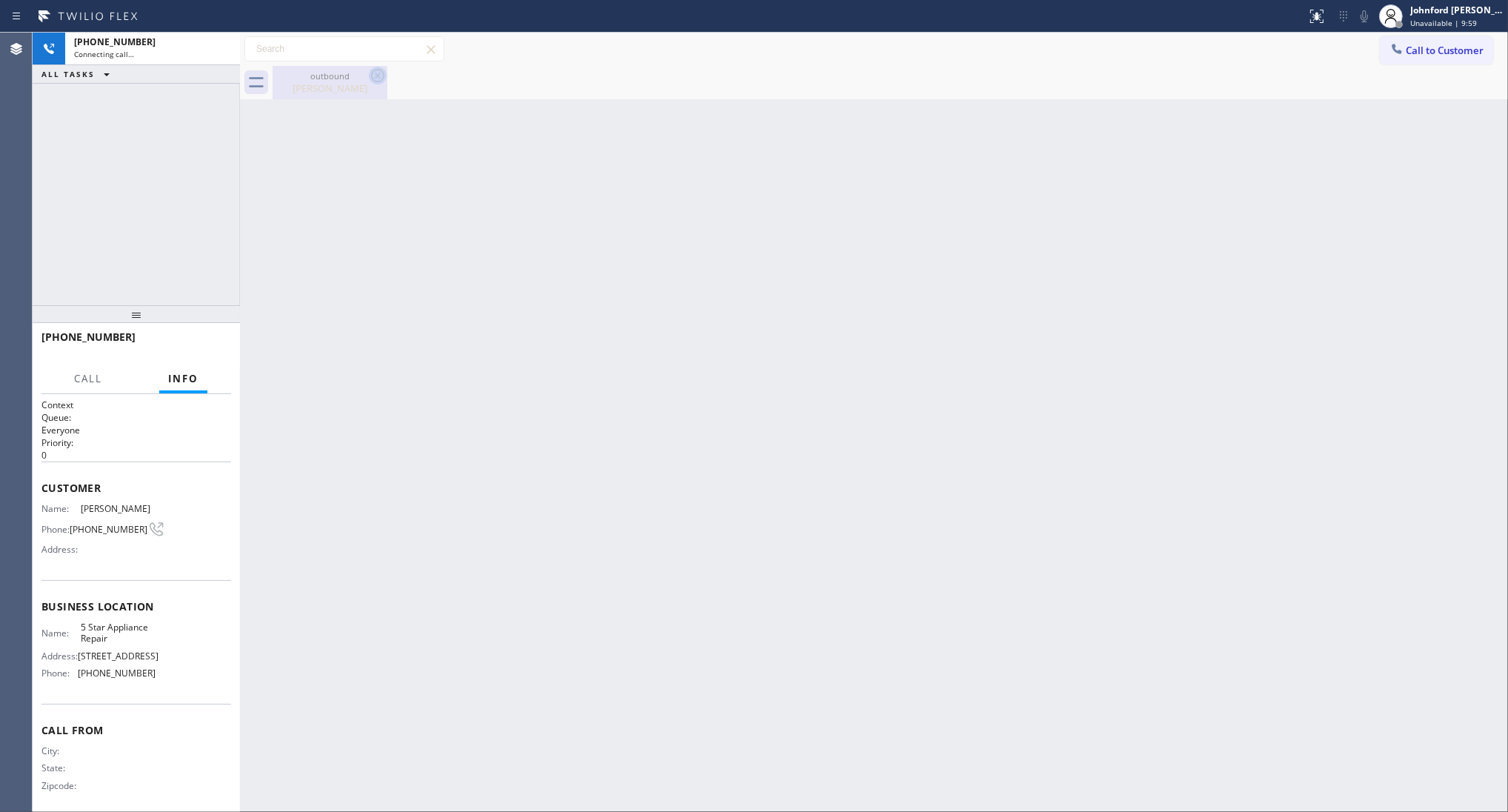
click at [374, 76] on icon at bounding box center [378, 75] width 18 height 18
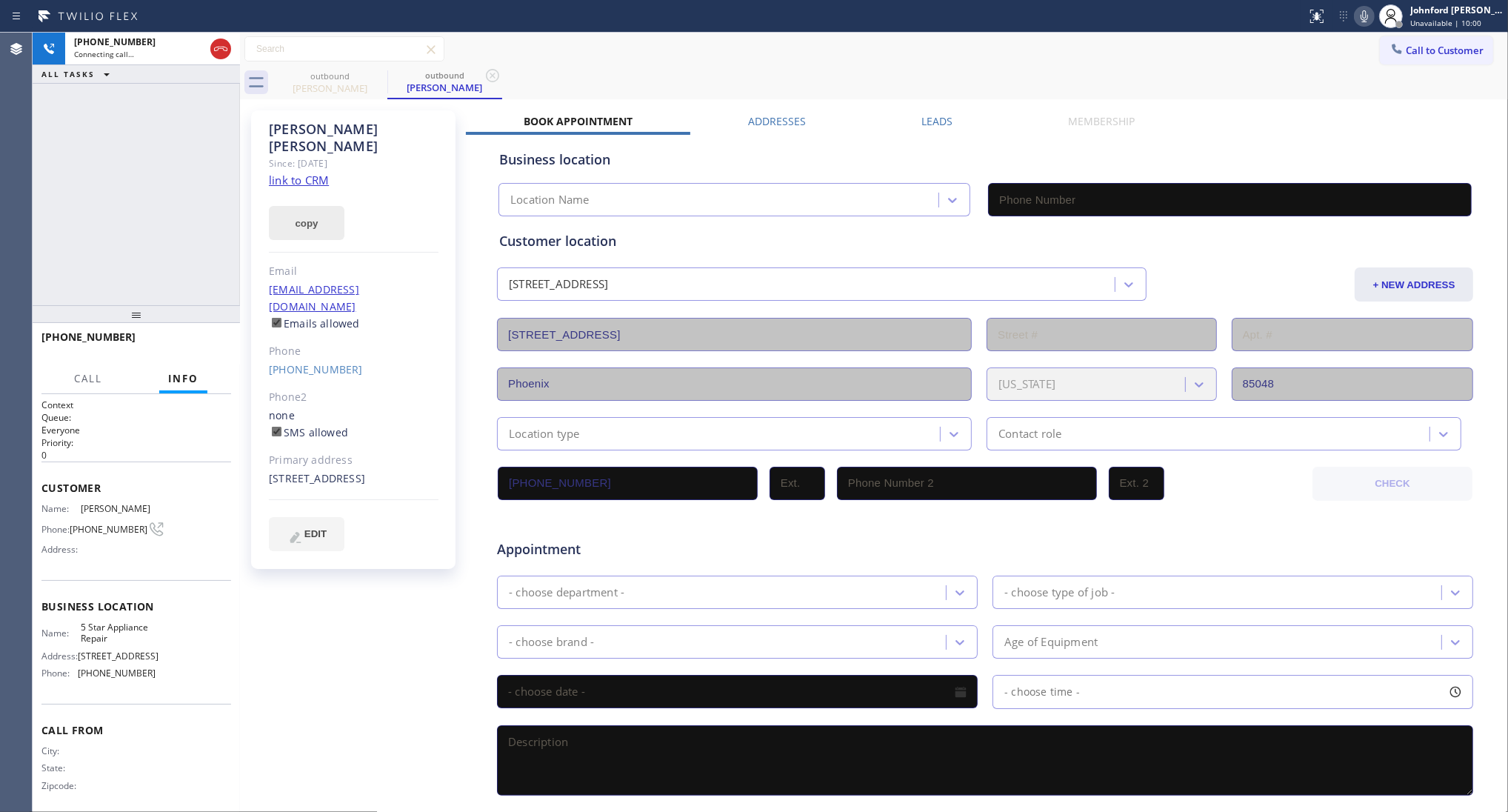
click at [303, 208] on button "copy" at bounding box center [307, 223] width 76 height 34
click at [315, 172] on link "link to CRM" at bounding box center [299, 179] width 60 height 15
type input "[PHONE_NUMBER]"
click at [215, 334] on button "HANG UP" at bounding box center [197, 343] width 69 height 21
drag, startPoint x: 120, startPoint y: 317, endPoint x: 124, endPoint y: 259, distance: 58.1
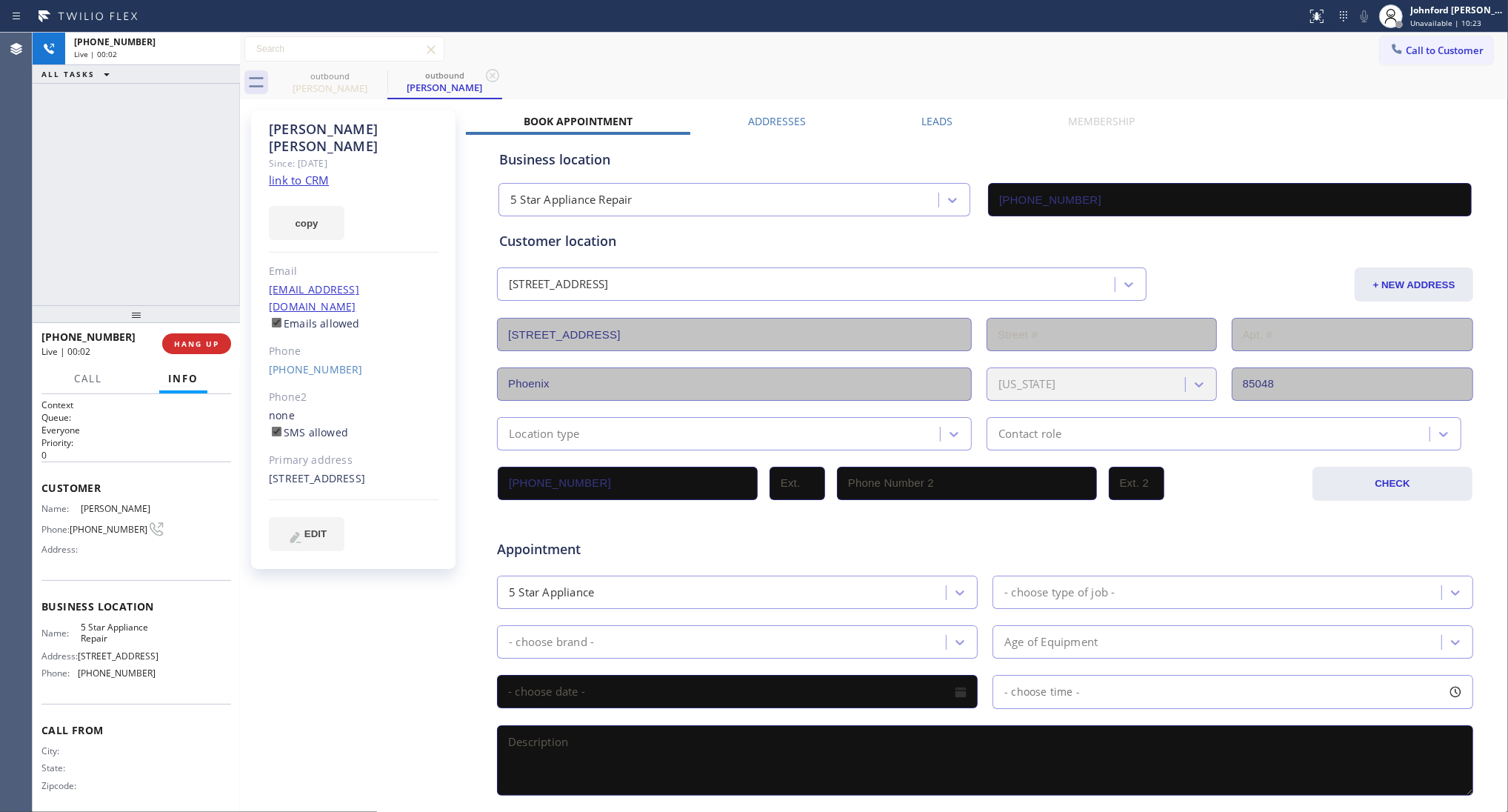
click at [124, 305] on div at bounding box center [137, 314] width 208 height 18
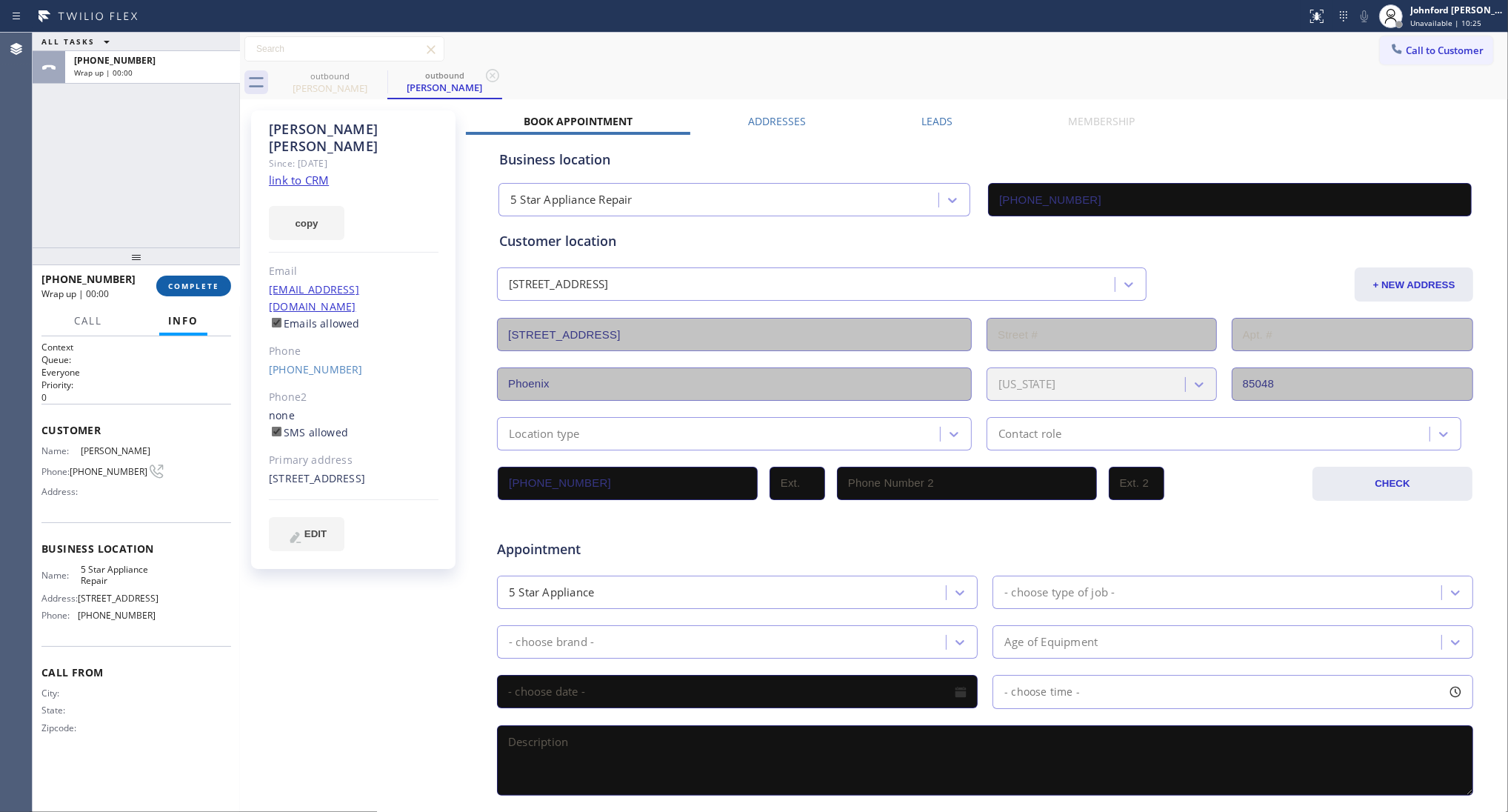
click at [198, 286] on span "COMPLETE" at bounding box center [194, 285] width 51 height 10
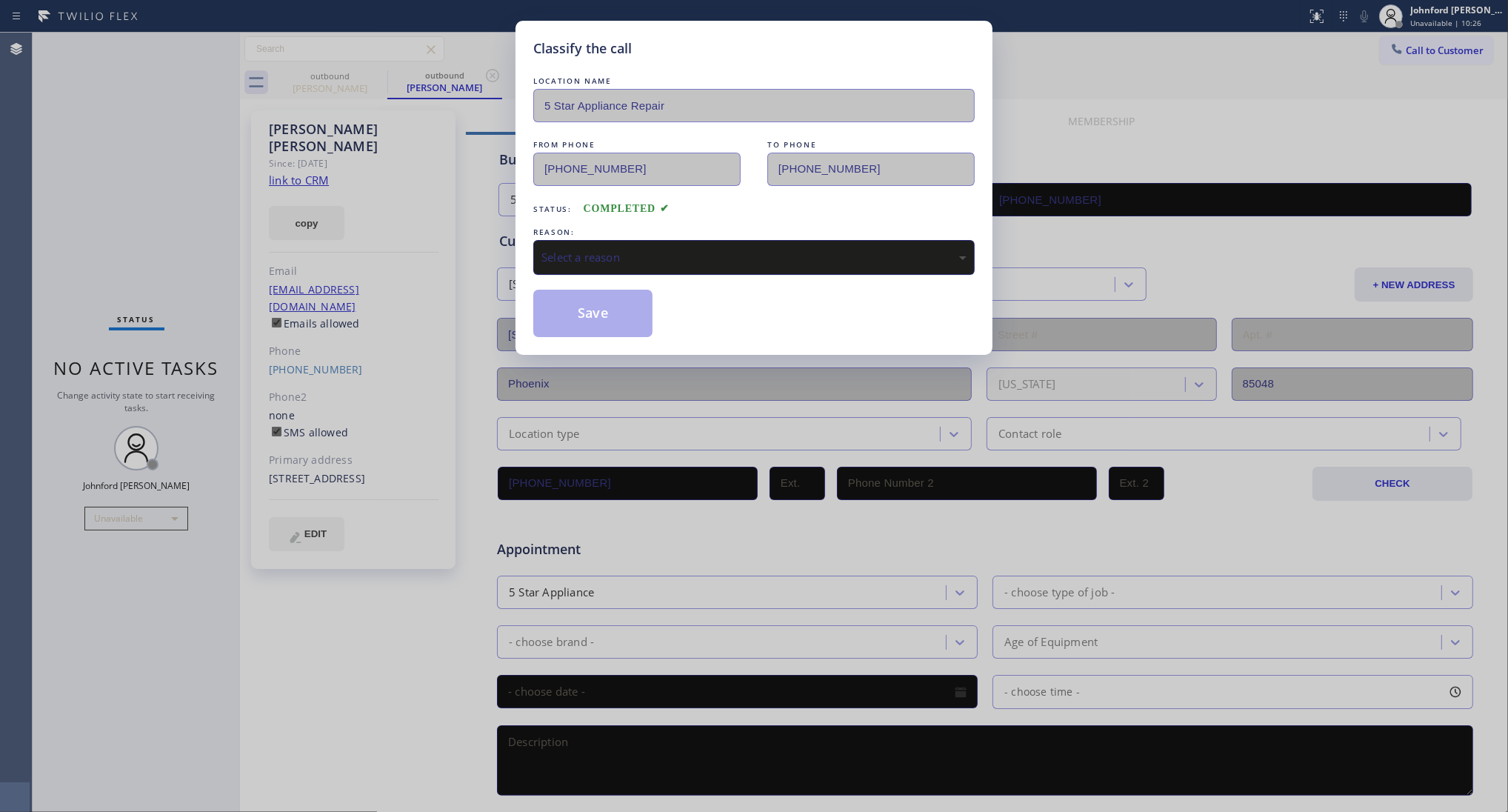
click at [621, 254] on div "Select a reason" at bounding box center [754, 257] width 425 height 17
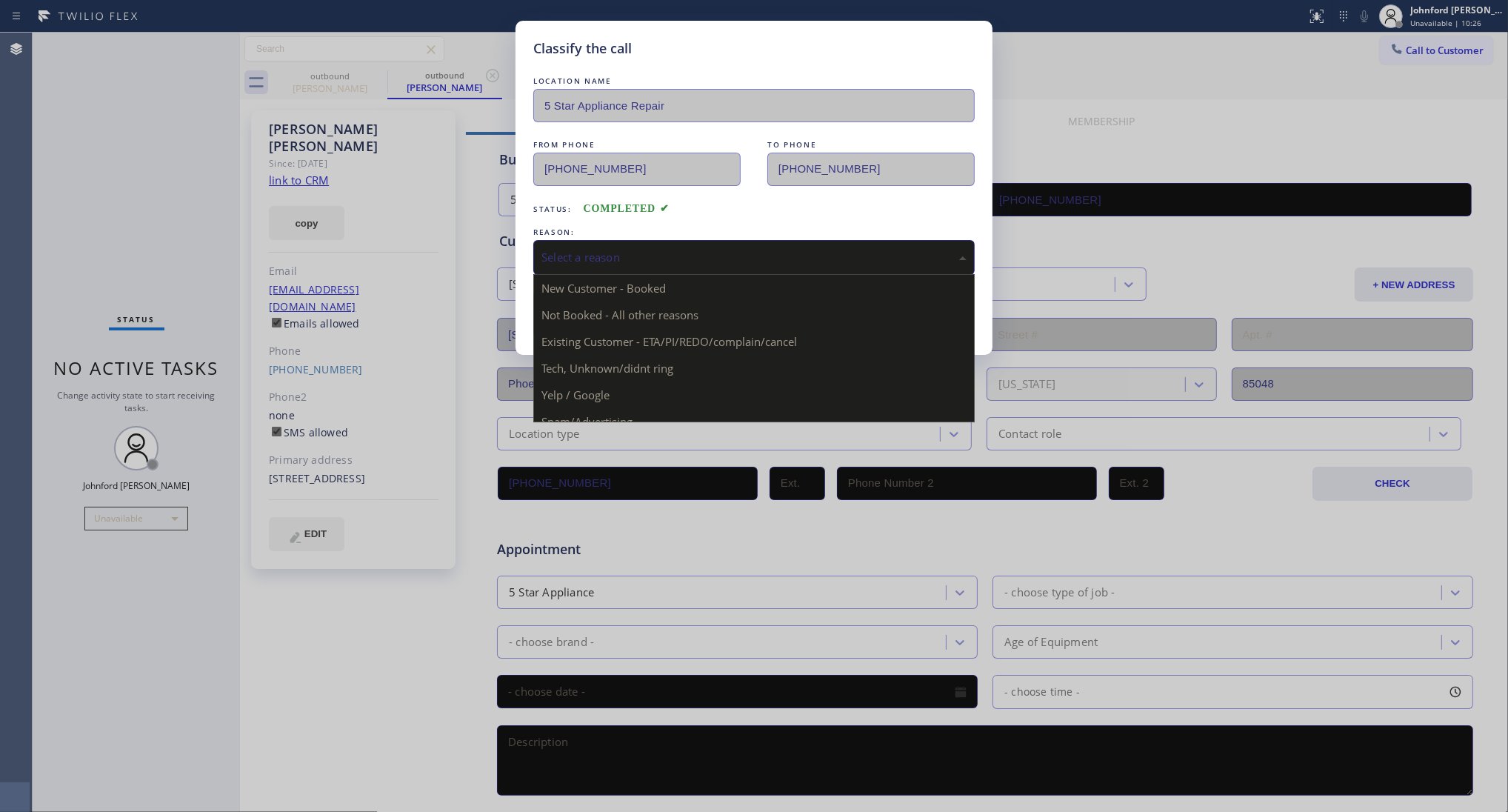
drag, startPoint x: 654, startPoint y: 341, endPoint x: 643, endPoint y: 342, distance: 11.0
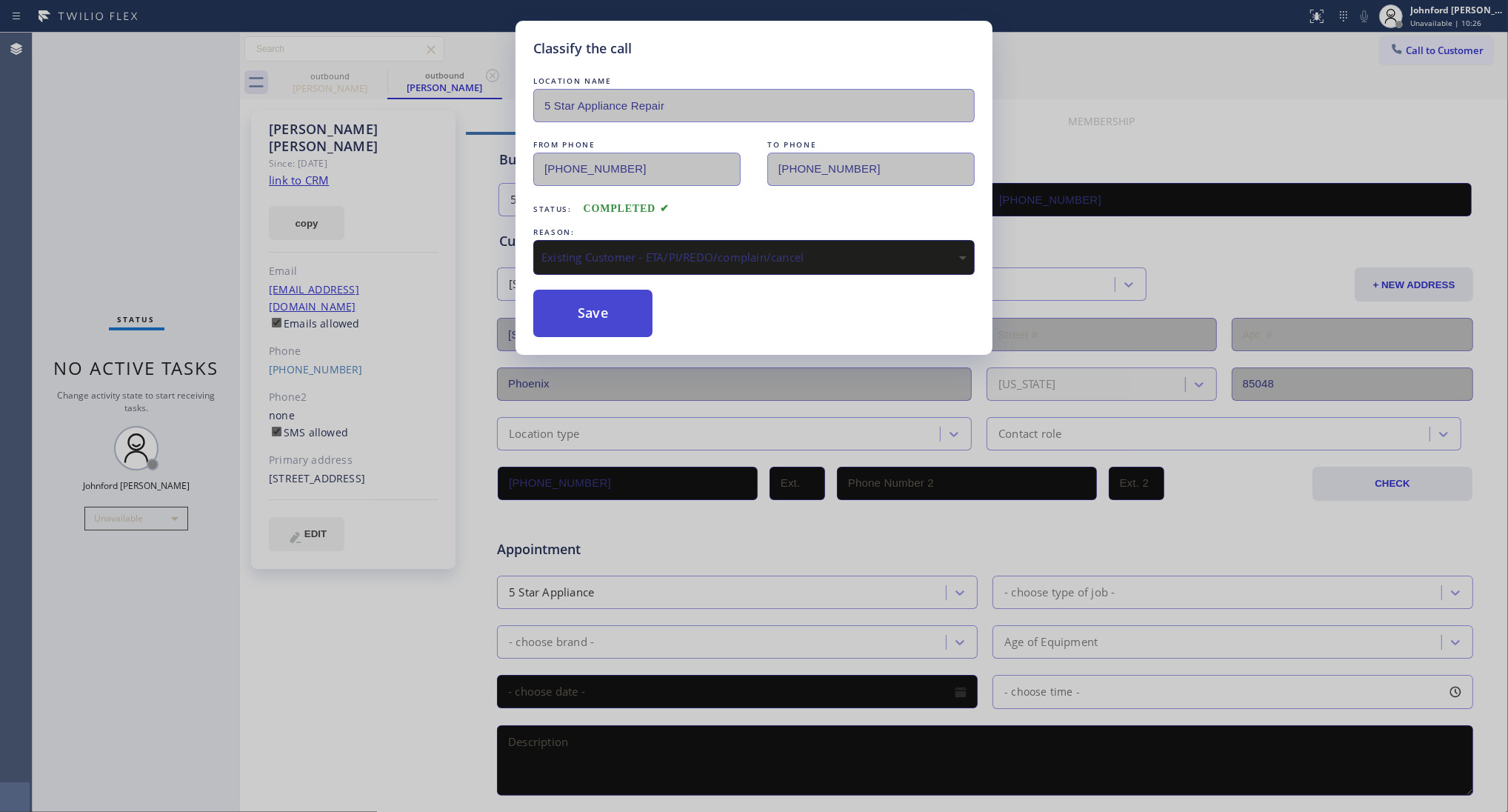
click at [593, 308] on button "Save" at bounding box center [593, 313] width 119 height 48
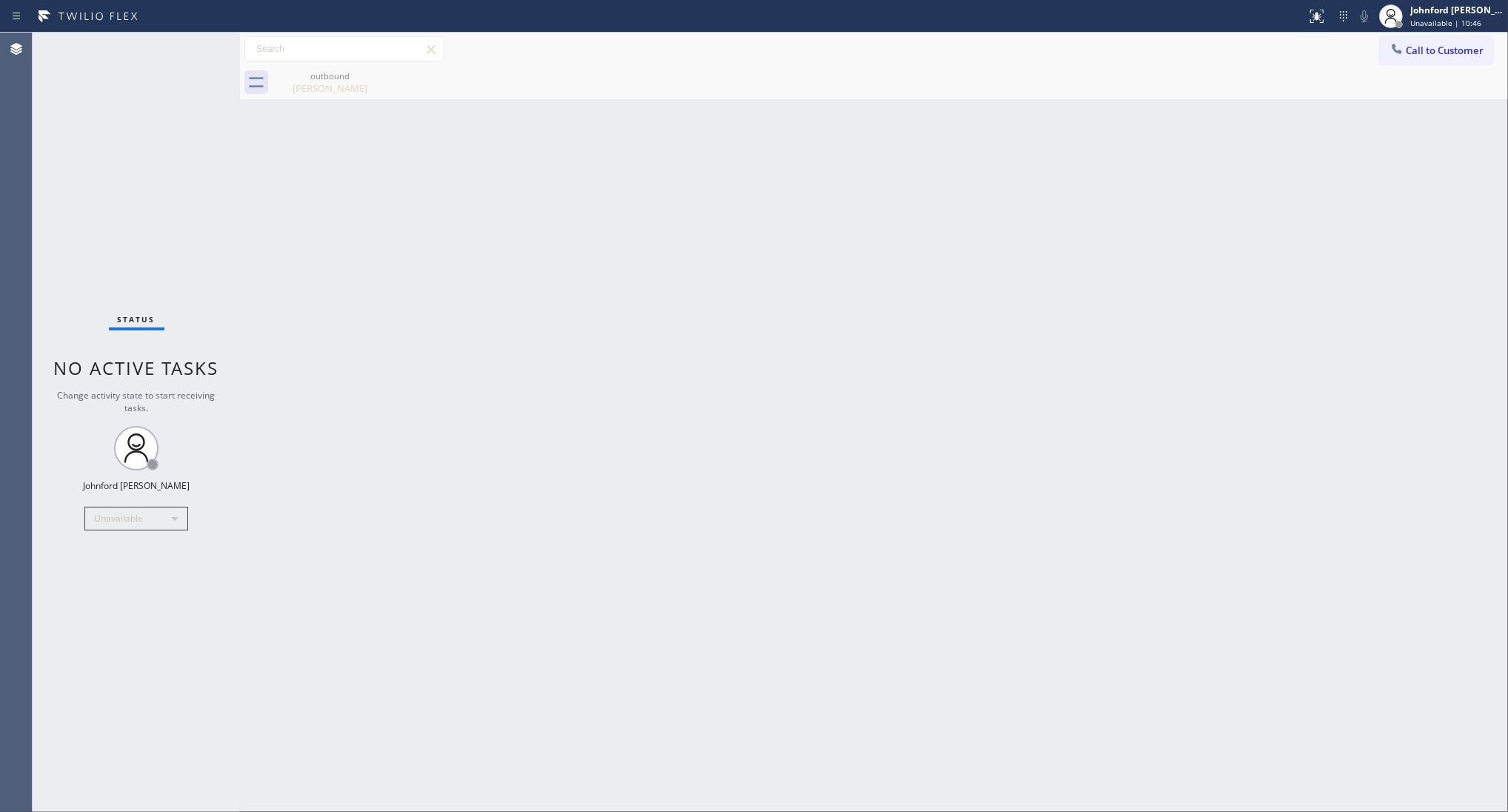
drag, startPoint x: 1433, startPoint y: 52, endPoint x: 1225, endPoint y: 164, distance: 236.2
click at [1426, 52] on span "Call to Customer" at bounding box center [1445, 50] width 78 height 13
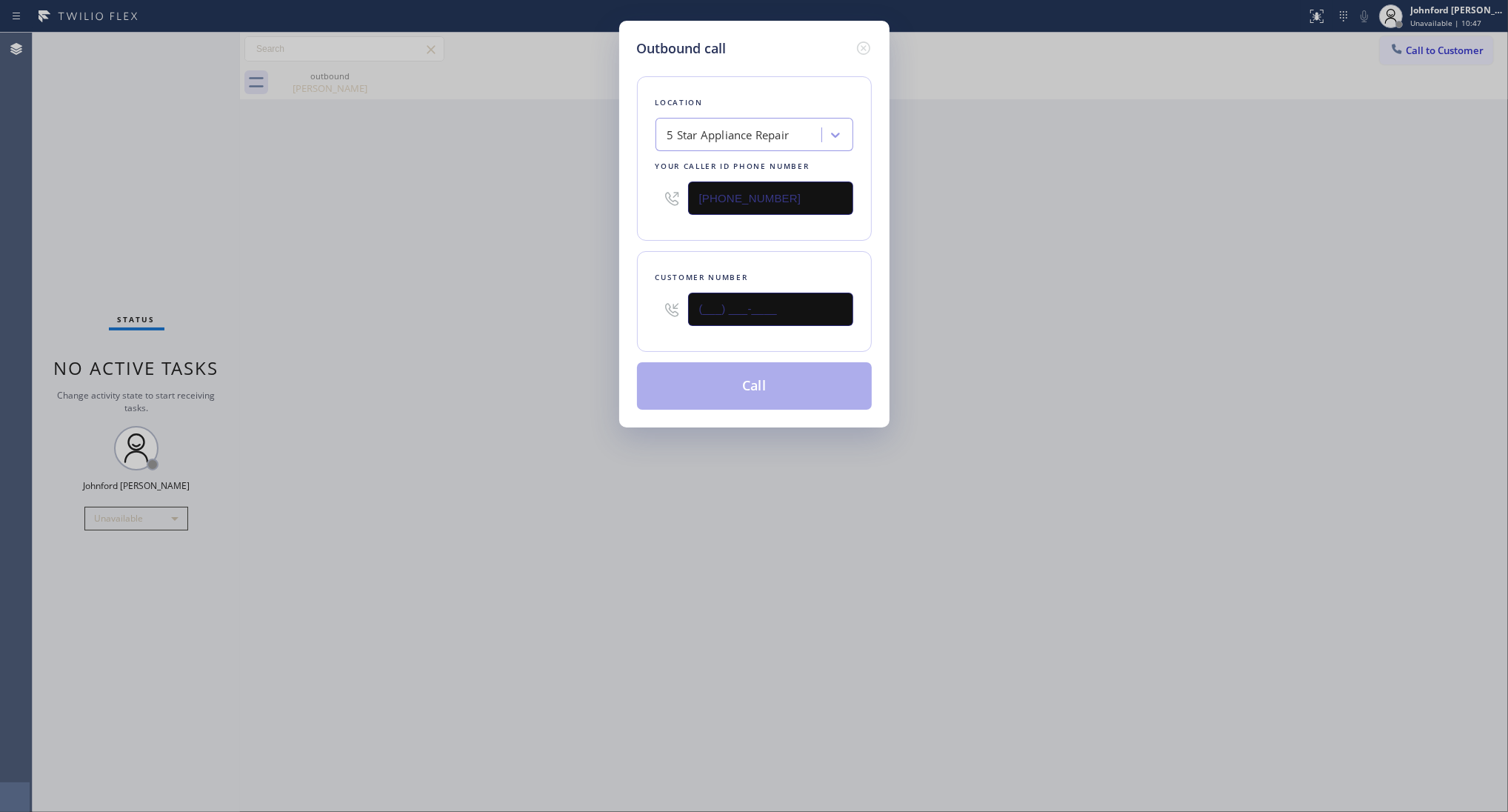
drag, startPoint x: 775, startPoint y: 308, endPoint x: 549, endPoint y: 308, distance: 226.0
click at [563, 308] on div "Outbound call Location 5 Star Appliance Repair Your caller id phone number [PHO…" at bounding box center [754, 406] width 1508 height 812
paste input "714) 812-8798"
type input "[PHONE_NUMBER]"
click at [471, 323] on div "Outbound call Location 5 Star Appliance Repair Your caller id phone number [PHO…" at bounding box center [754, 406] width 1508 height 812
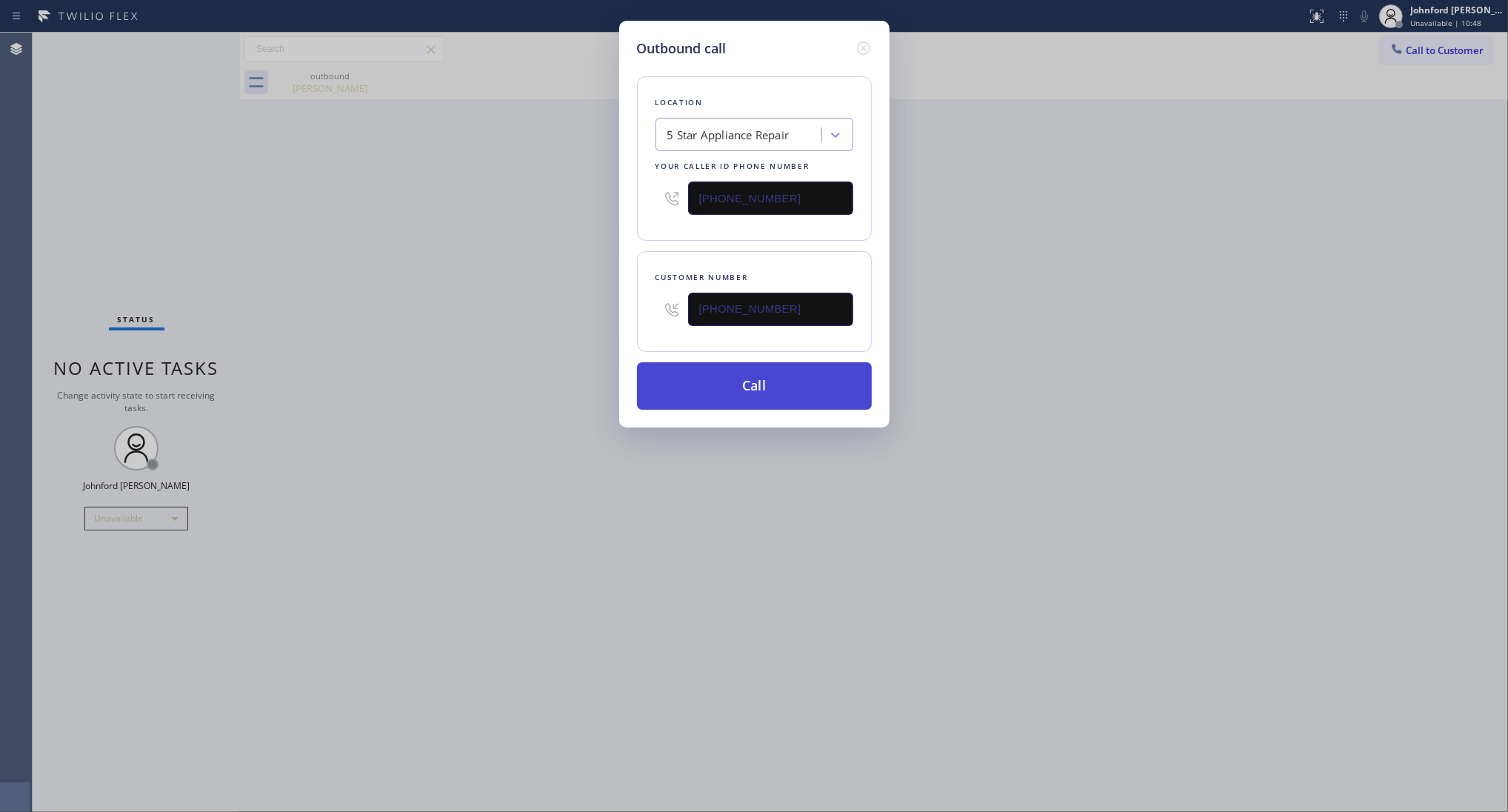
click at [708, 404] on button "Call" at bounding box center [754, 385] width 235 height 48
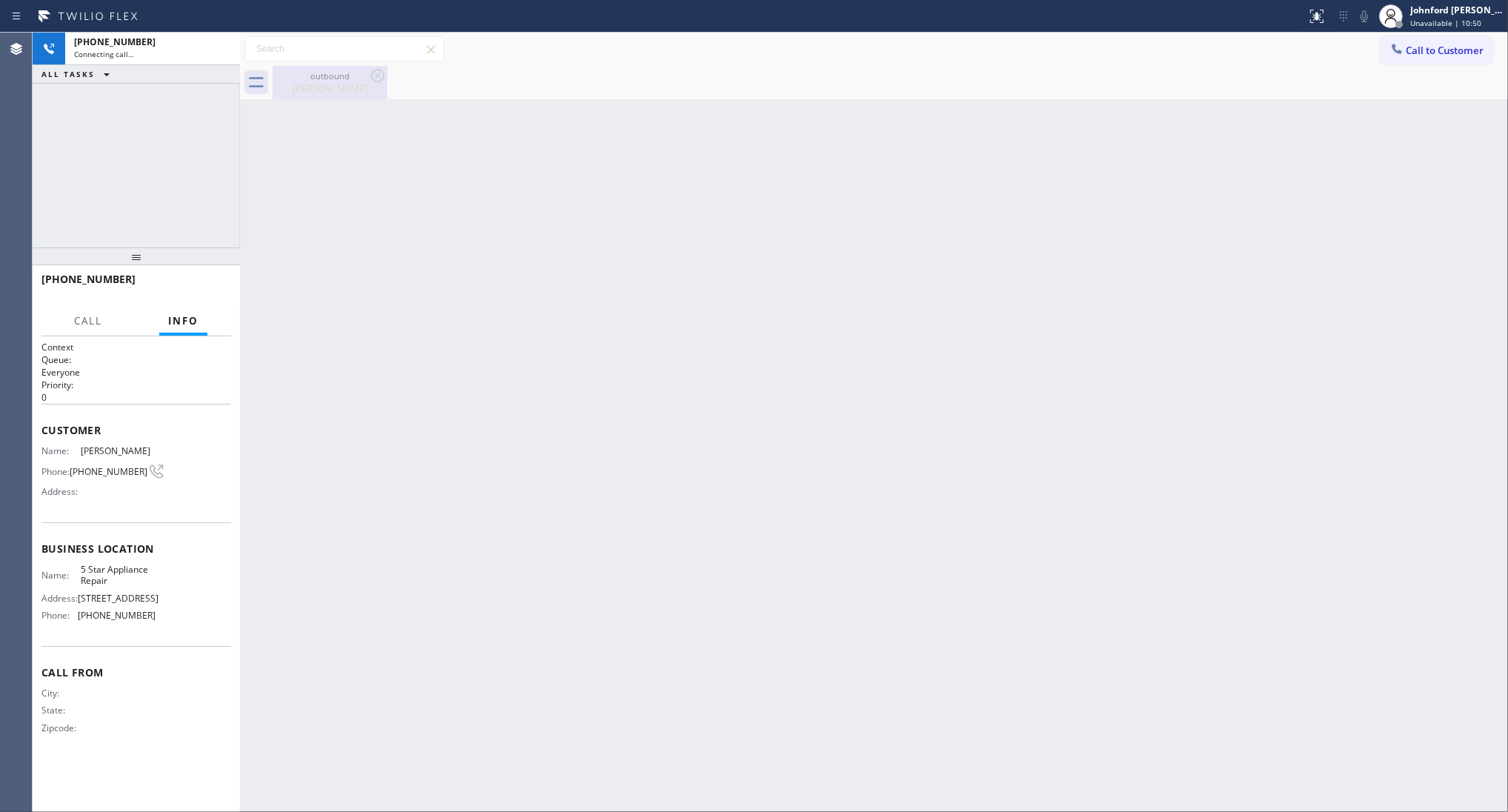
click at [379, 78] on icon at bounding box center [378, 75] width 13 height 13
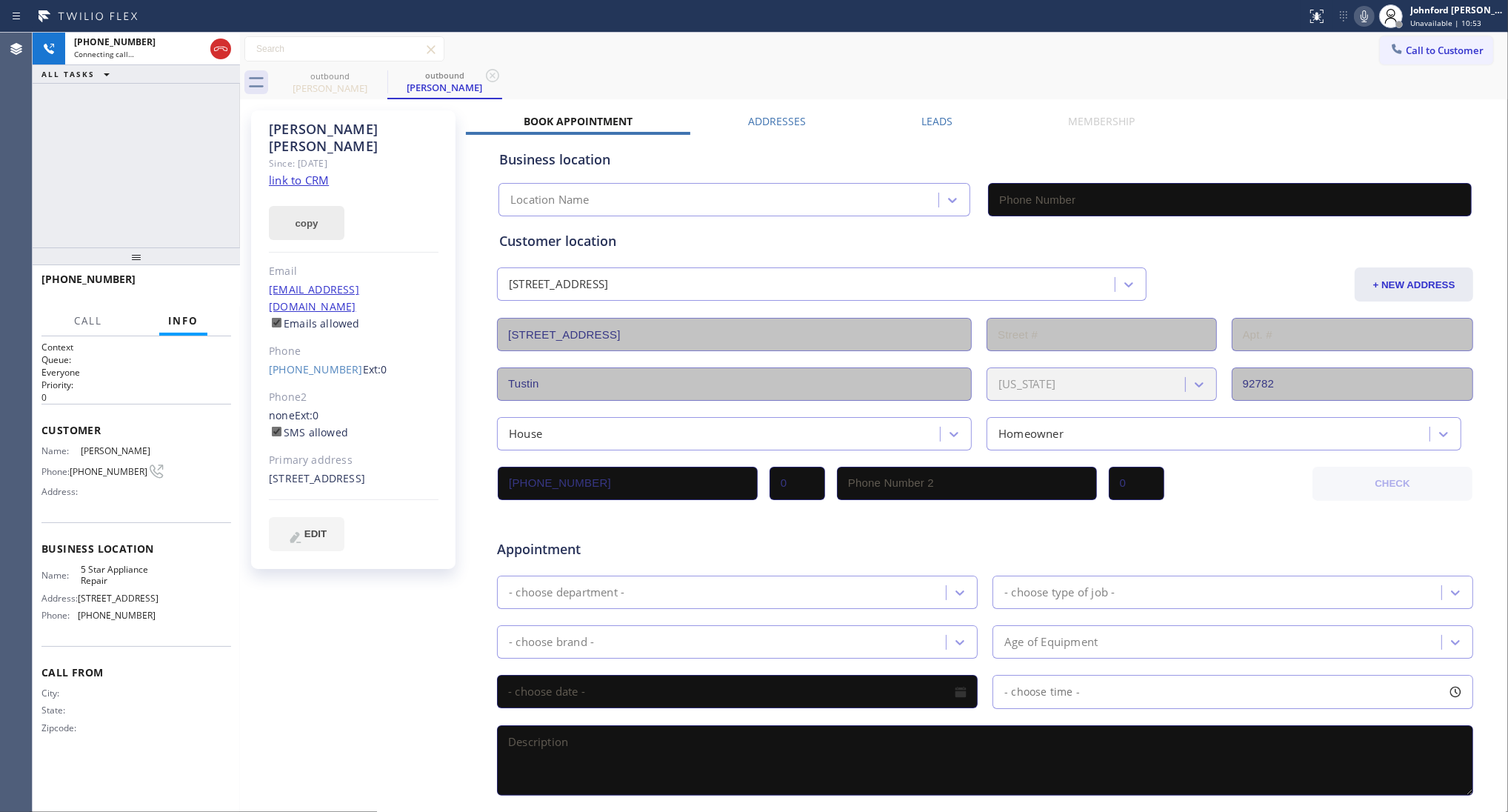
type input "[PHONE_NUMBER]"
click at [321, 172] on link "link to CRM" at bounding box center [299, 179] width 60 height 15
click at [1373, 11] on icon at bounding box center [1364, 16] width 18 height 18
drag, startPoint x: 1364, startPoint y: 17, endPoint x: 1331, endPoint y: 17, distance: 33.0
click at [1364, 17] on icon at bounding box center [1364, 16] width 18 height 18
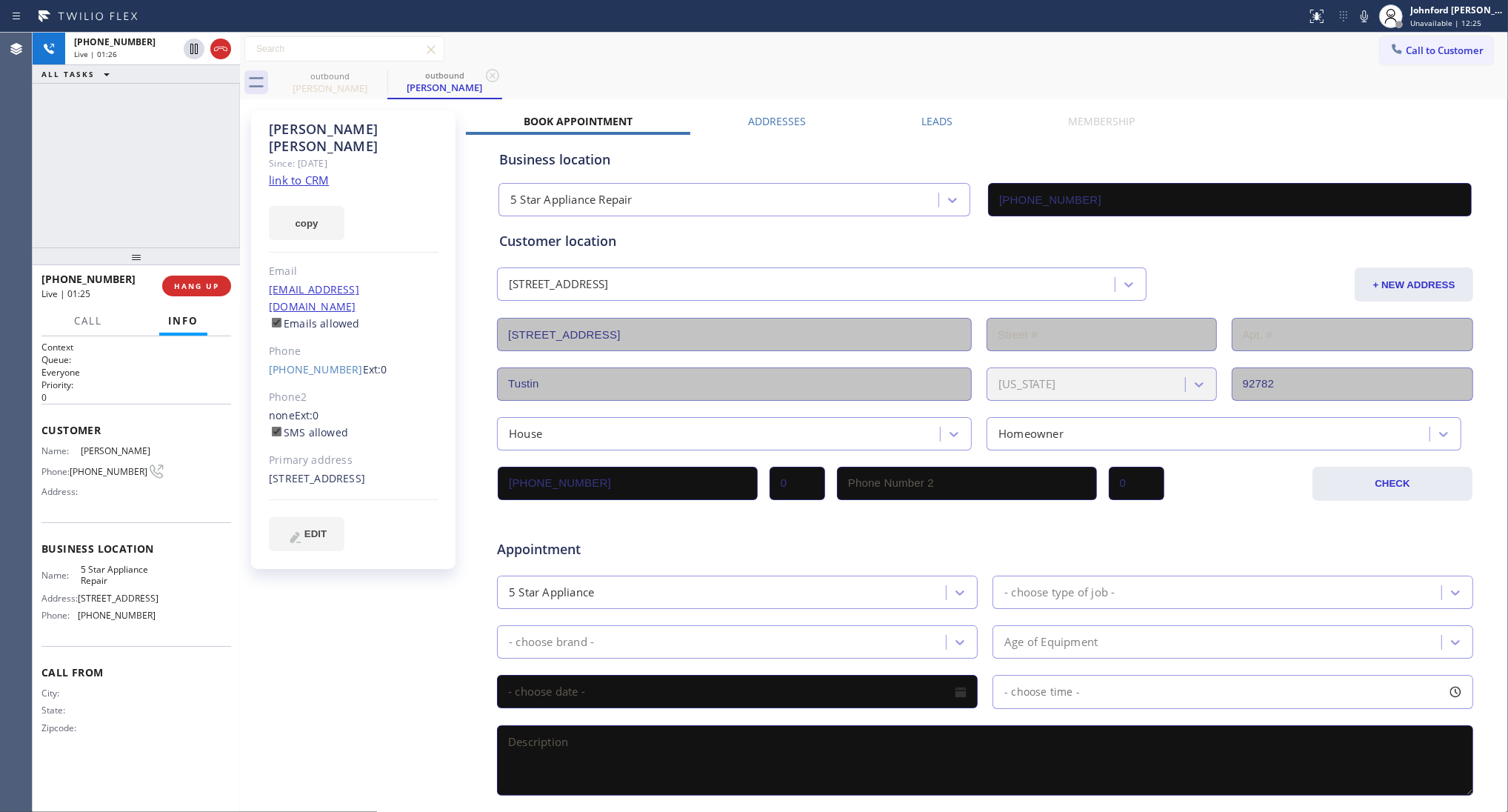
click at [137, 157] on div "[PHONE_NUMBER] Live | 01:26 ALL TASKS ALL TASKS ACTIVE TASKS TASKS IN WRAP UP" at bounding box center [137, 140] width 208 height 215
click at [765, 70] on div "outbound [PERSON_NAME] outbound [PERSON_NAME]" at bounding box center [890, 83] width 1236 height 34
click at [208, 282] on span "HANG UP" at bounding box center [197, 285] width 45 height 10
click at [958, 111] on div "[PERSON_NAME] Since: [DATE] link to CRM copy Email [EMAIL_ADDRESS][DOMAIN_NAME]…" at bounding box center [874, 583] width 1261 height 960
click at [952, 117] on div "Leads" at bounding box center [937, 124] width 147 height 21
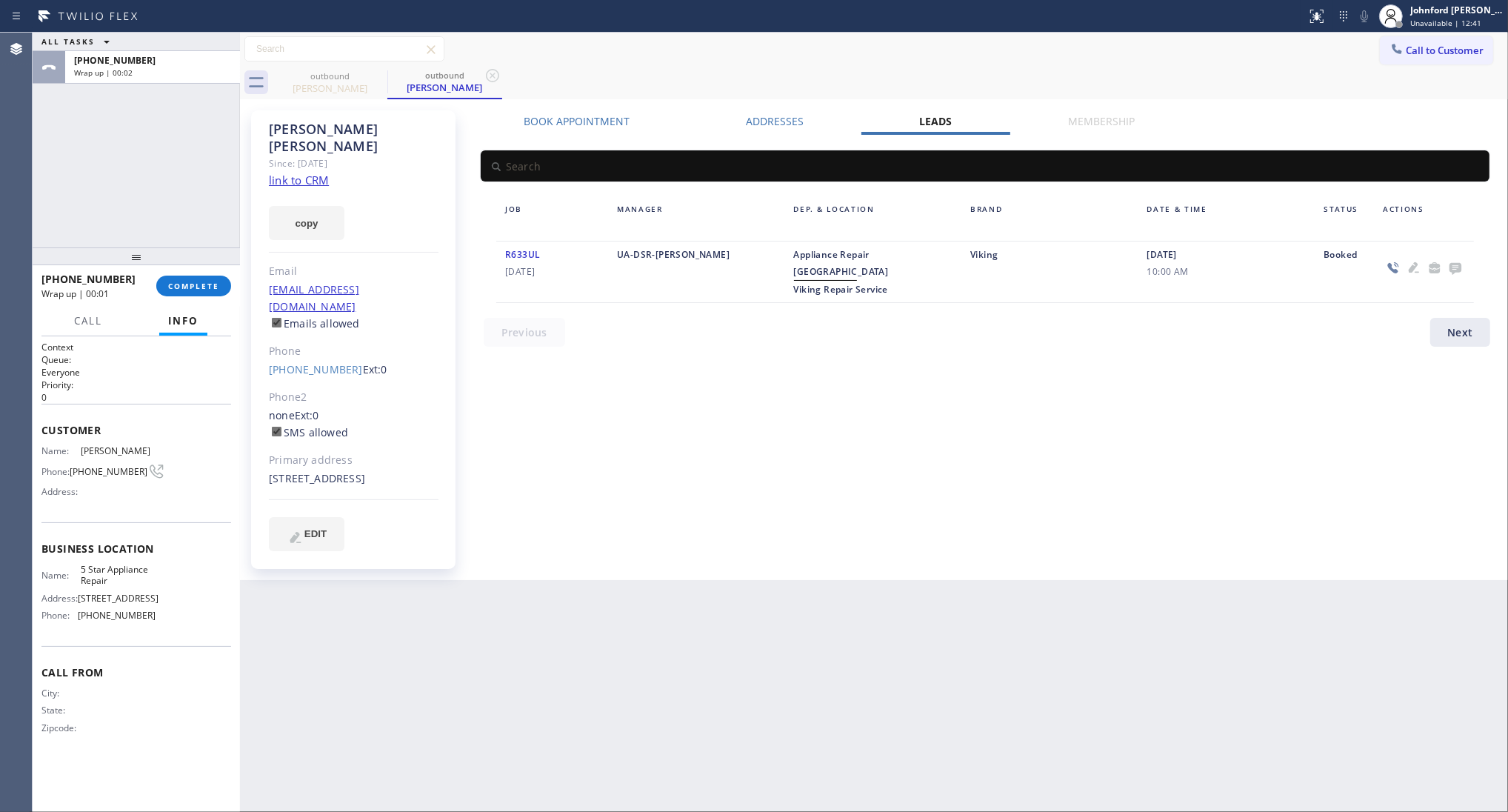
click at [1456, 272] on icon at bounding box center [1455, 268] width 18 height 19
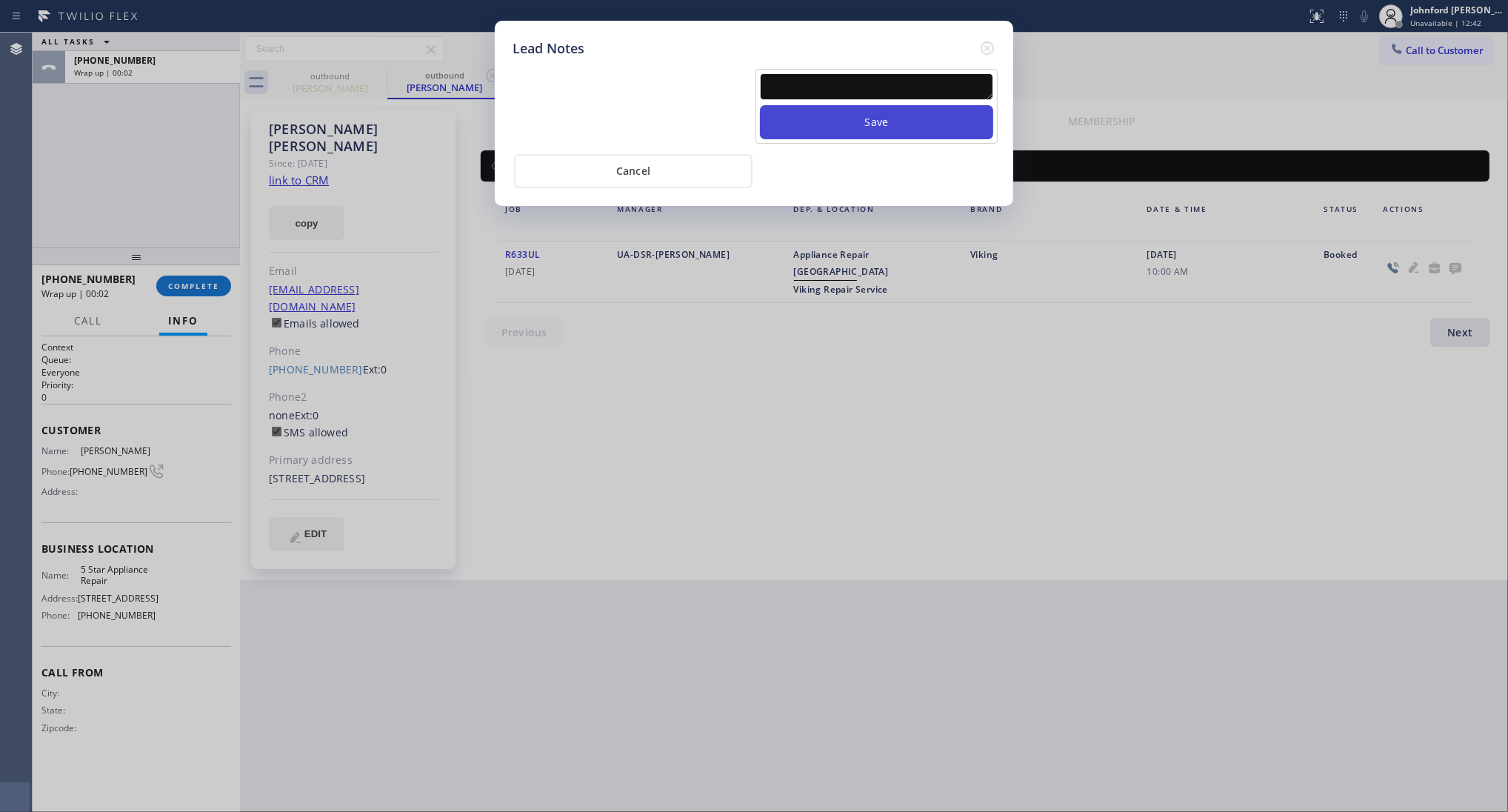
click at [911, 105] on button "Save" at bounding box center [876, 122] width 233 height 34
click at [900, 80] on textarea at bounding box center [876, 87] width 233 height 27
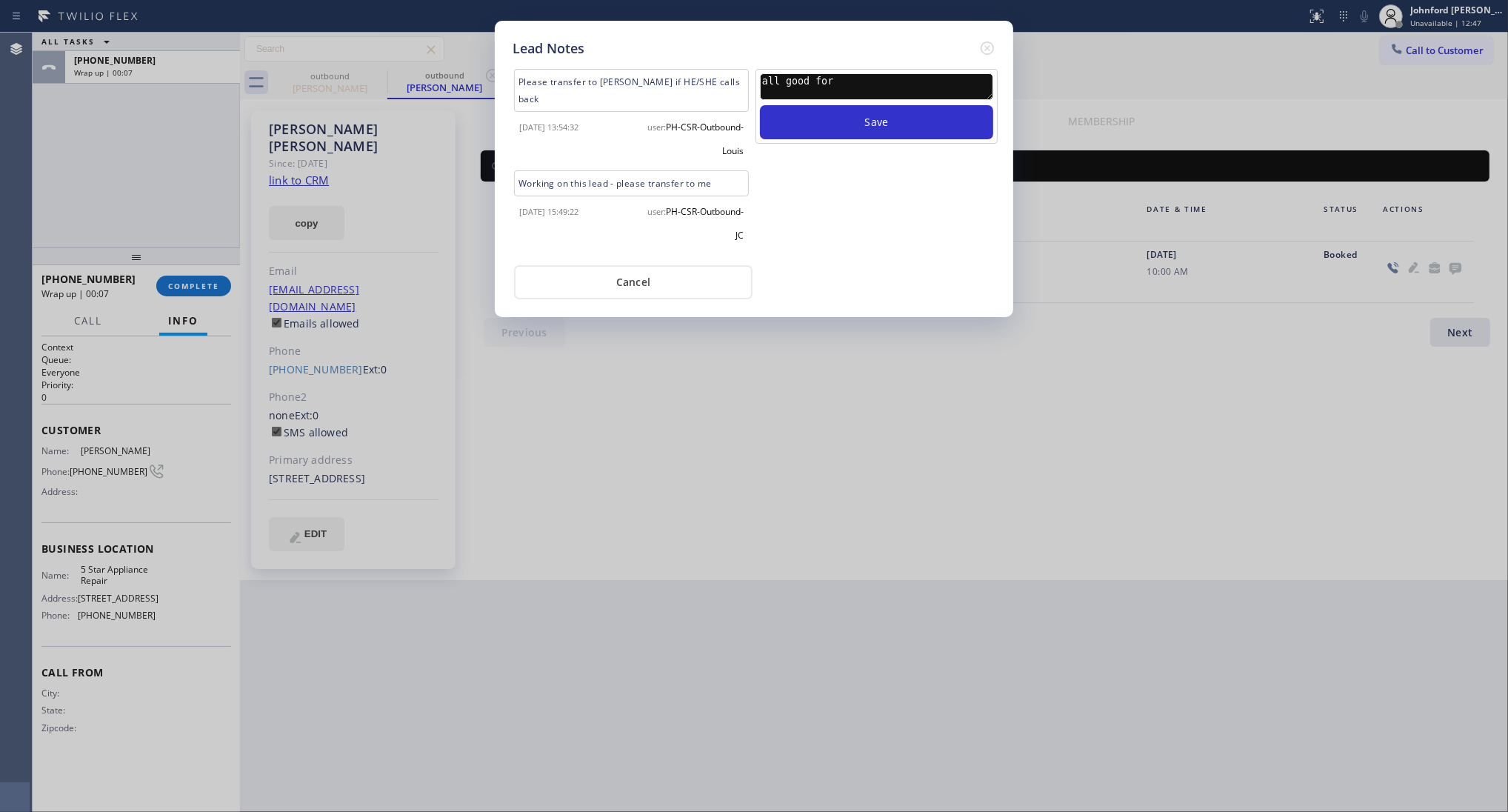
drag, startPoint x: 900, startPoint y: 80, endPoint x: 712, endPoint y: 76, distance: 188.0
click at [712, 76] on div "Please transfer to [PERSON_NAME] if HE/SHE calls back [DATE] 13:54:32 user: PH-…" at bounding box center [754, 161] width 491 height 189
click at [826, 69] on div "all good for Save" at bounding box center [877, 106] width 243 height 75
click at [828, 73] on textarea "all good for" at bounding box center [876, 87] width 233 height 27
type textarea "all good for now"
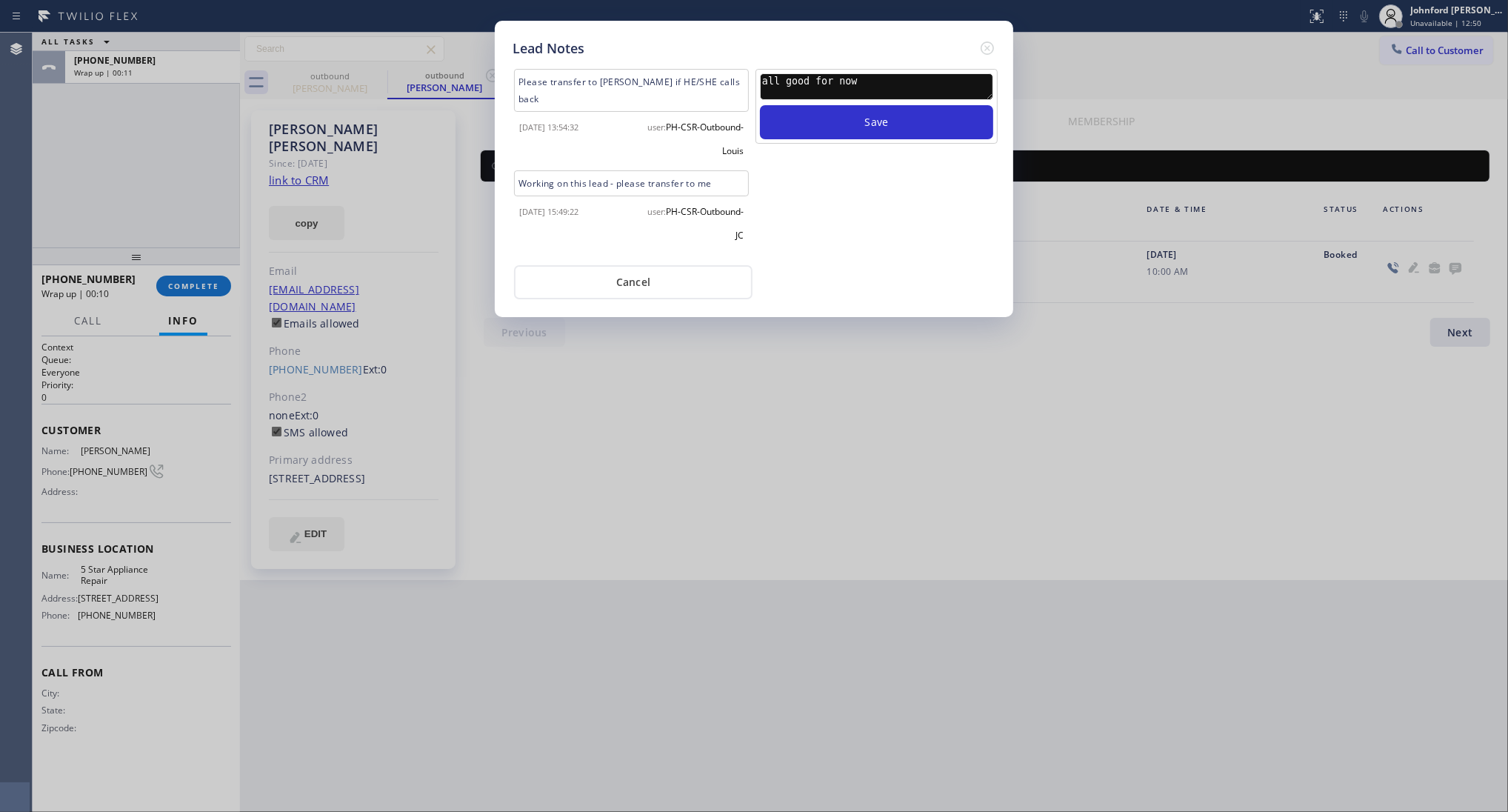
click at [760, 105] on button "Save" at bounding box center [876, 122] width 233 height 34
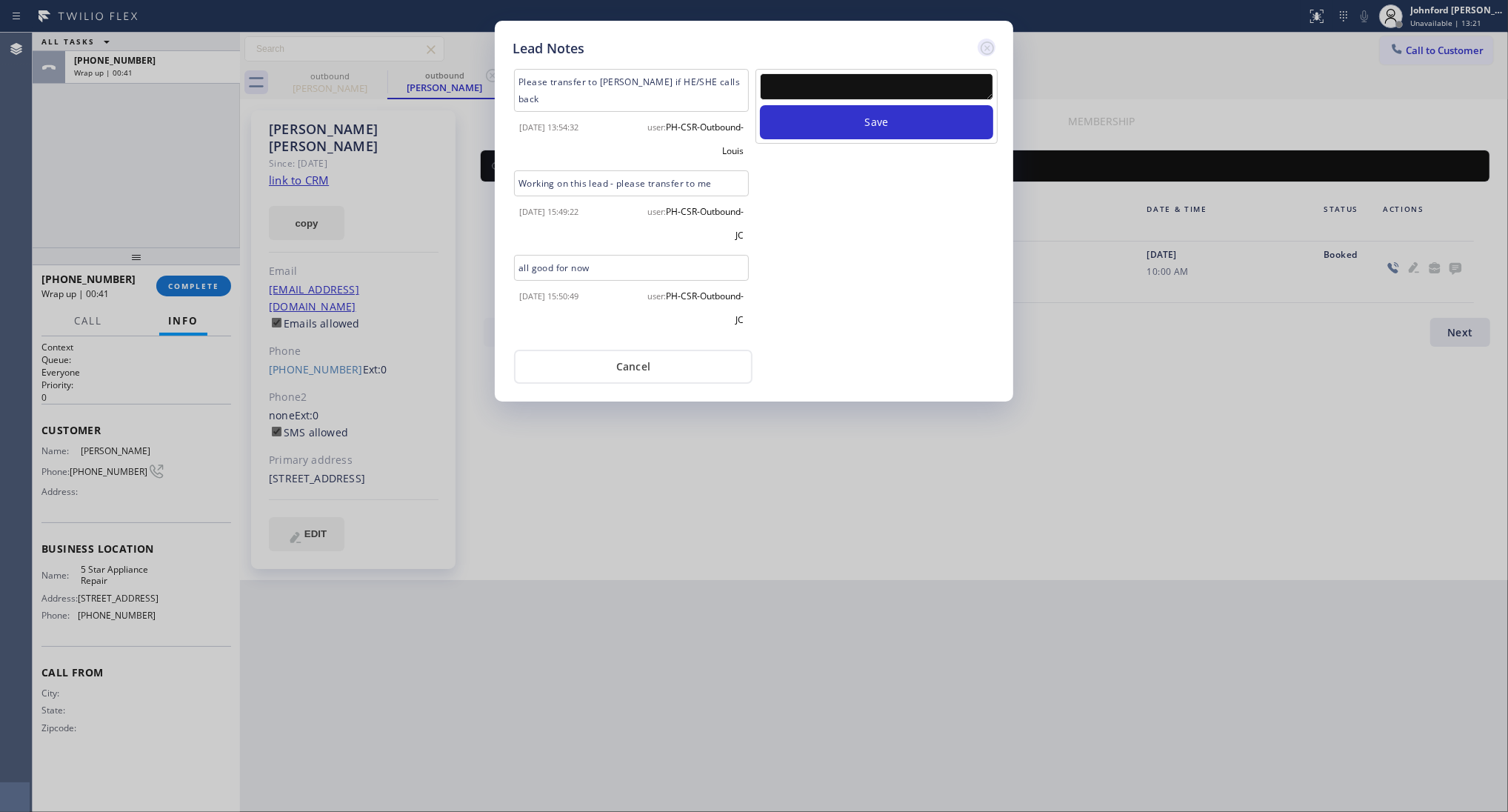
click at [986, 41] on icon at bounding box center [987, 48] width 13 height 13
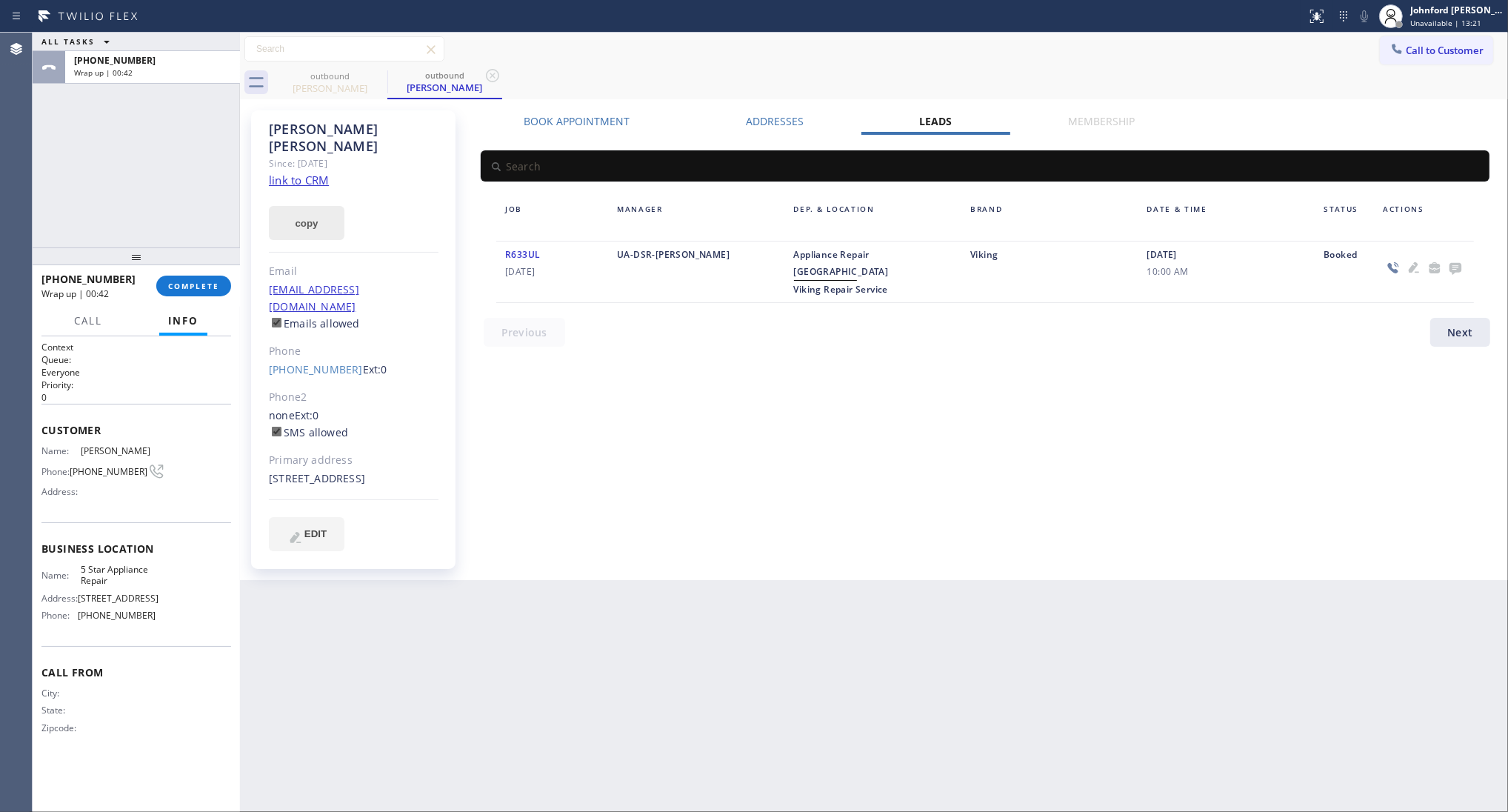
click at [318, 209] on button "copy" at bounding box center [307, 223] width 76 height 34
click at [1422, 49] on span "Call to Customer" at bounding box center [1445, 50] width 78 height 13
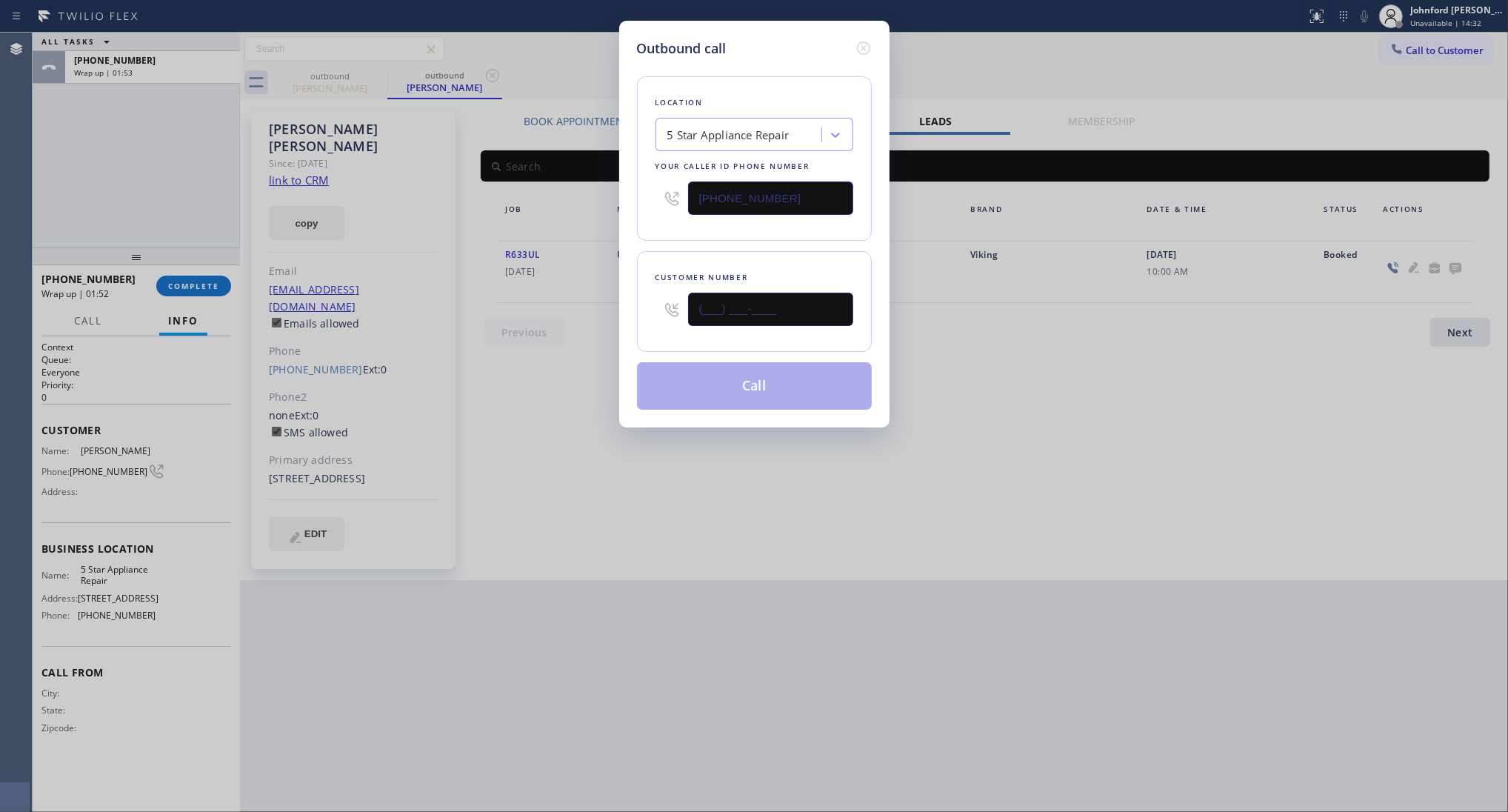
drag, startPoint x: 704, startPoint y: 310, endPoint x: 573, endPoint y: 310, distance: 131.0
click at [573, 310] on div "Outbound call Location 5 Star Appliance Repair Your caller id phone number [PHO…" at bounding box center [754, 406] width 1508 height 812
paste input "425) 301-4229"
type input "[PHONE_NUMBER]"
click at [709, 236] on div "Location 5 Star Appliance Repair Your caller id phone number [PHONE_NUMBER]" at bounding box center [754, 158] width 235 height 165
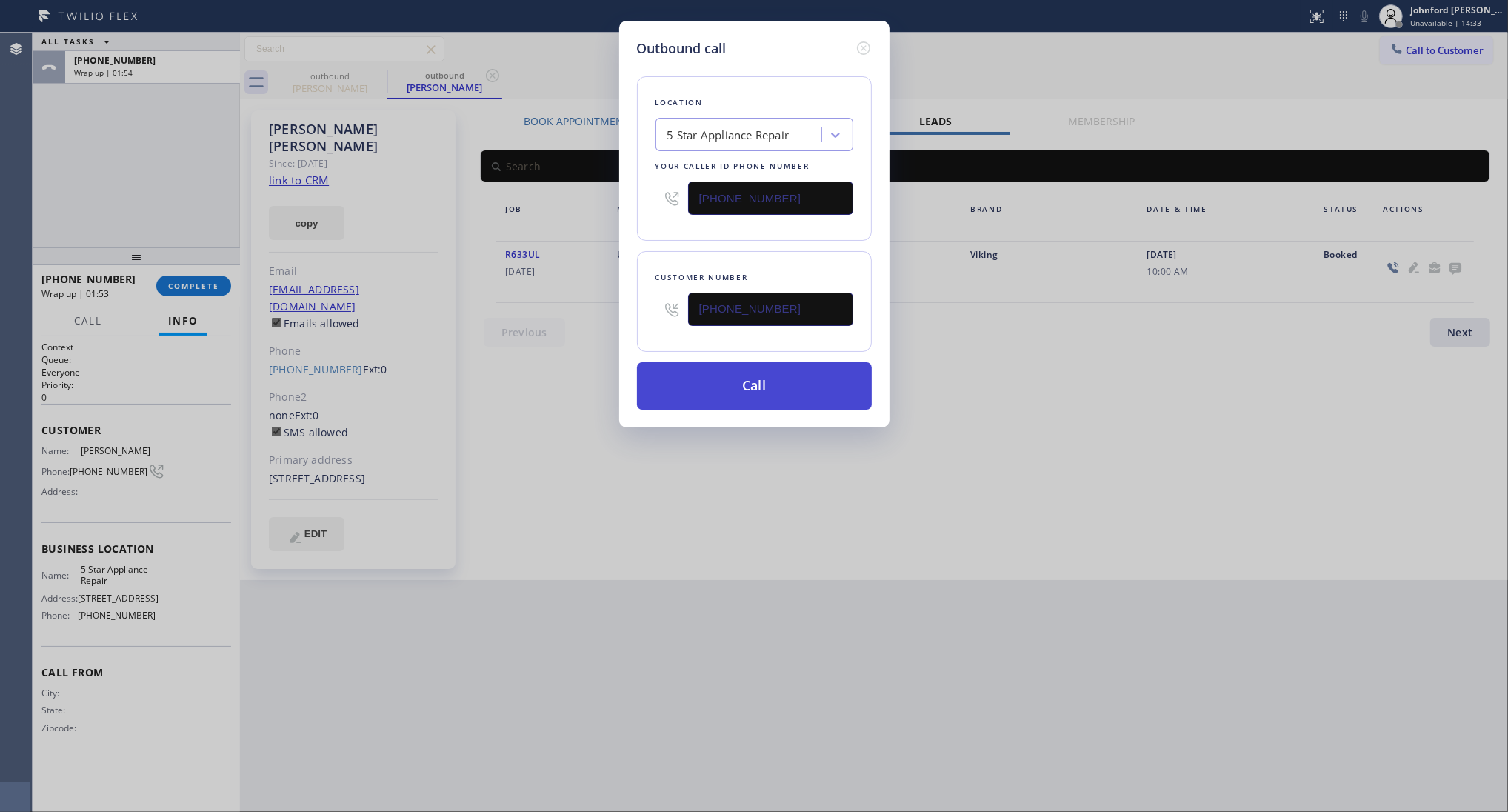
click at [743, 389] on button "Call" at bounding box center [754, 385] width 235 height 48
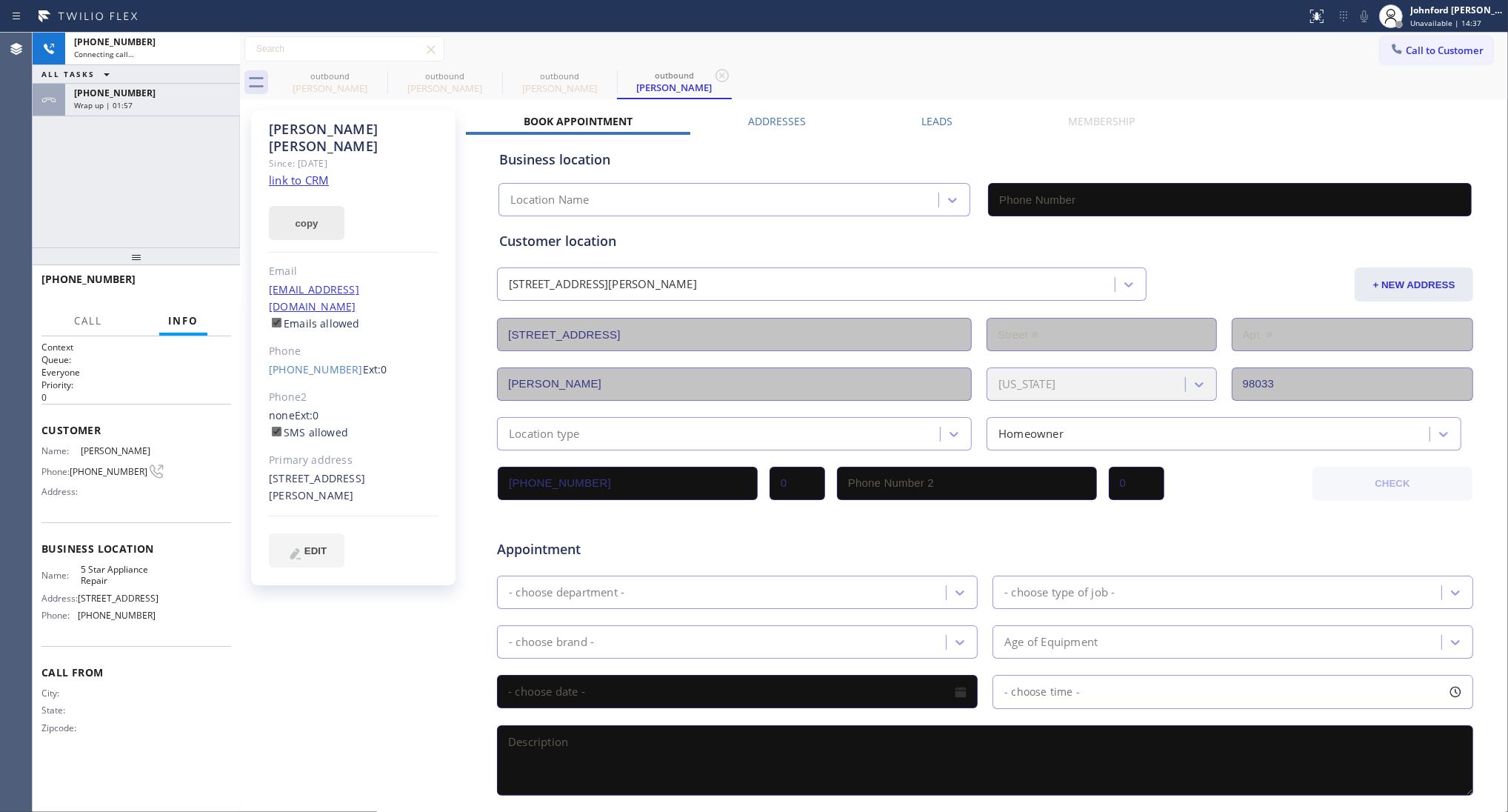
click at [307, 206] on button "copy" at bounding box center [307, 223] width 76 height 34
click at [315, 172] on link "link to CRM" at bounding box center [299, 179] width 60 height 15
type input "[PHONE_NUMBER]"
click at [210, 105] on div "Wrap up | 02:26" at bounding box center [152, 105] width 157 height 10
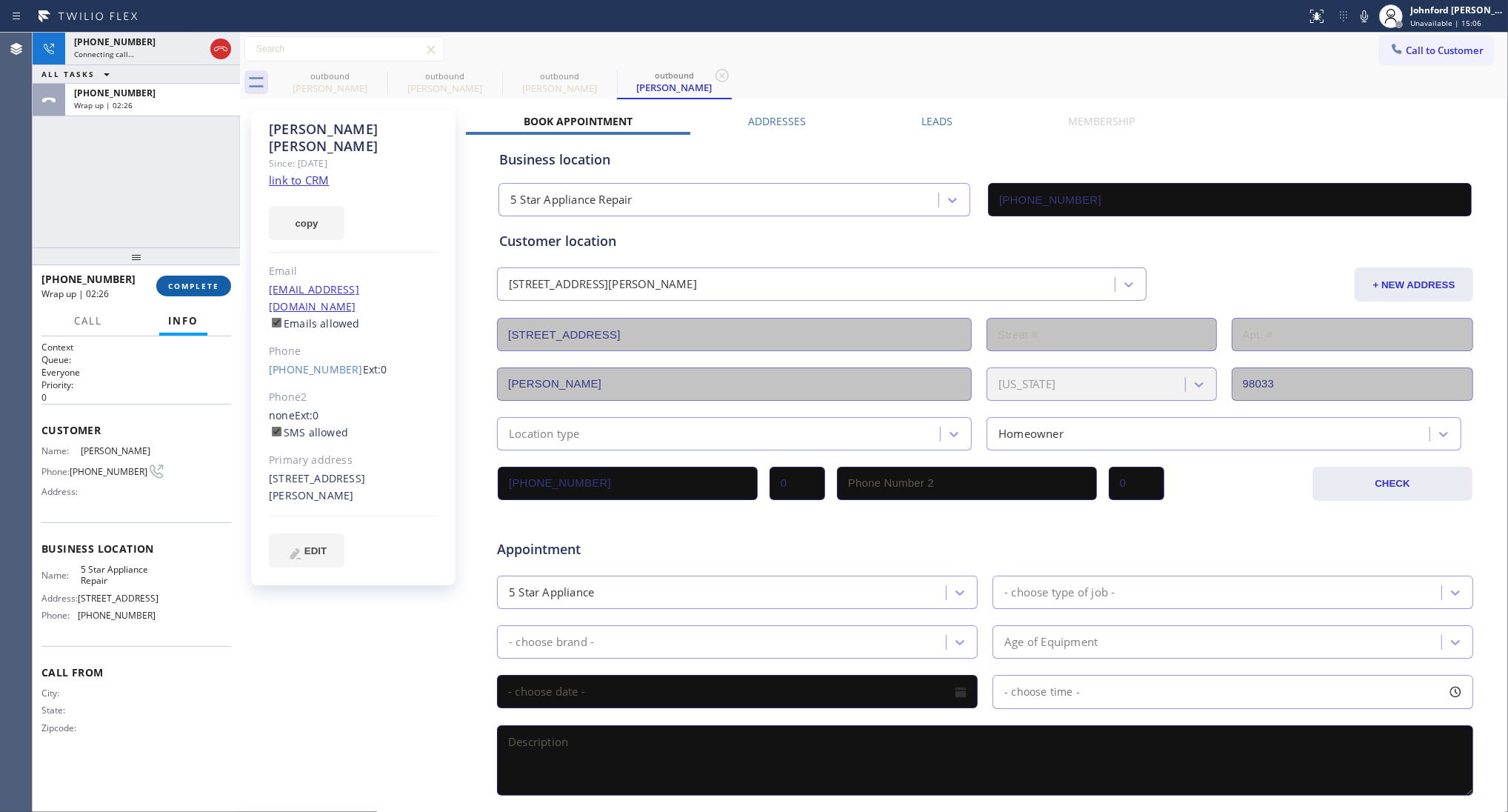
click at [168, 279] on button "COMPLETE" at bounding box center [193, 285] width 75 height 21
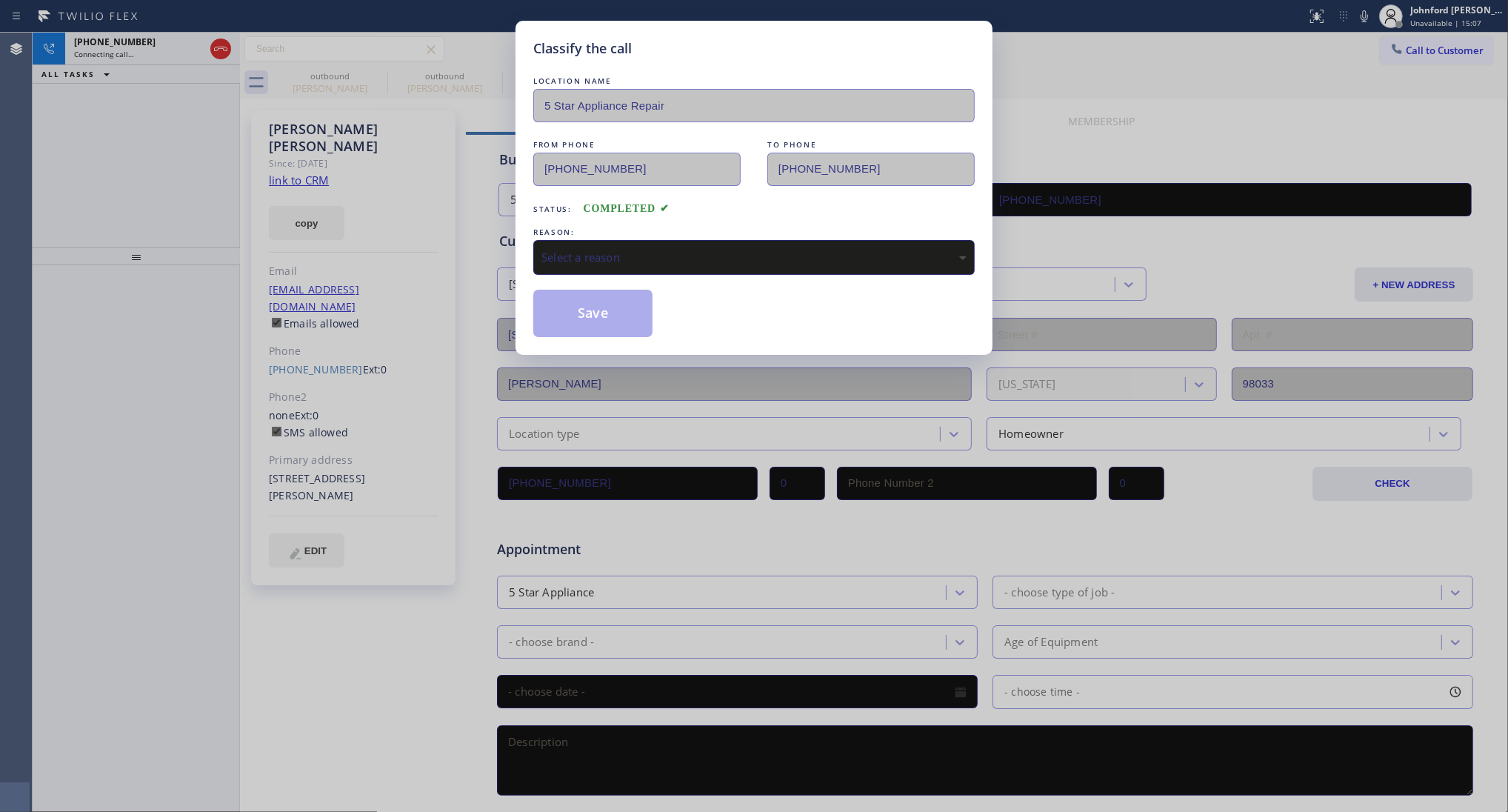
click at [619, 243] on div "Select a reason" at bounding box center [754, 257] width 442 height 35
click at [590, 317] on button "Save" at bounding box center [593, 313] width 119 height 48
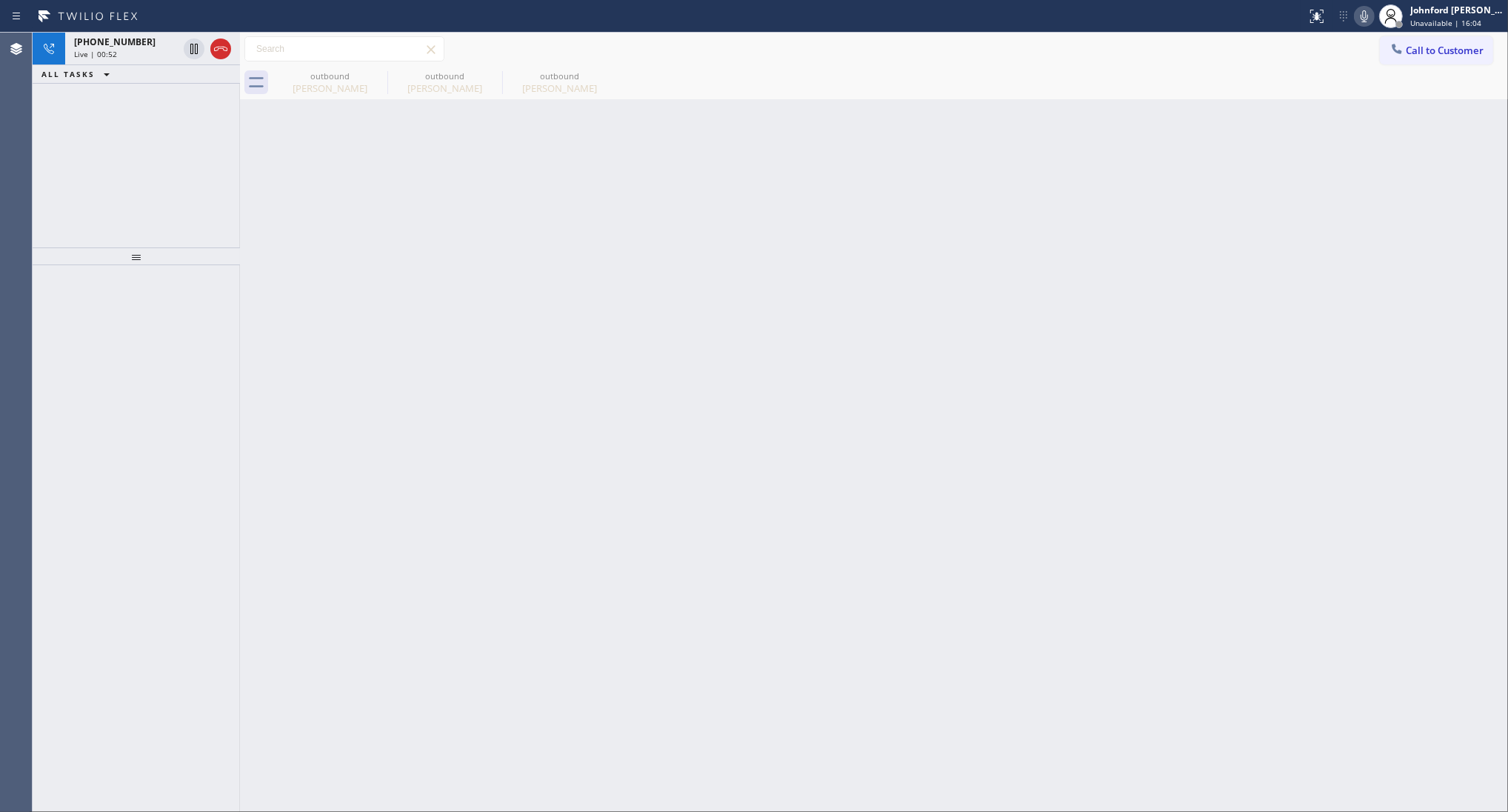
click at [1364, 16] on icon at bounding box center [1364, 16] width 18 height 18
click at [376, 83] on icon at bounding box center [378, 75] width 18 height 18
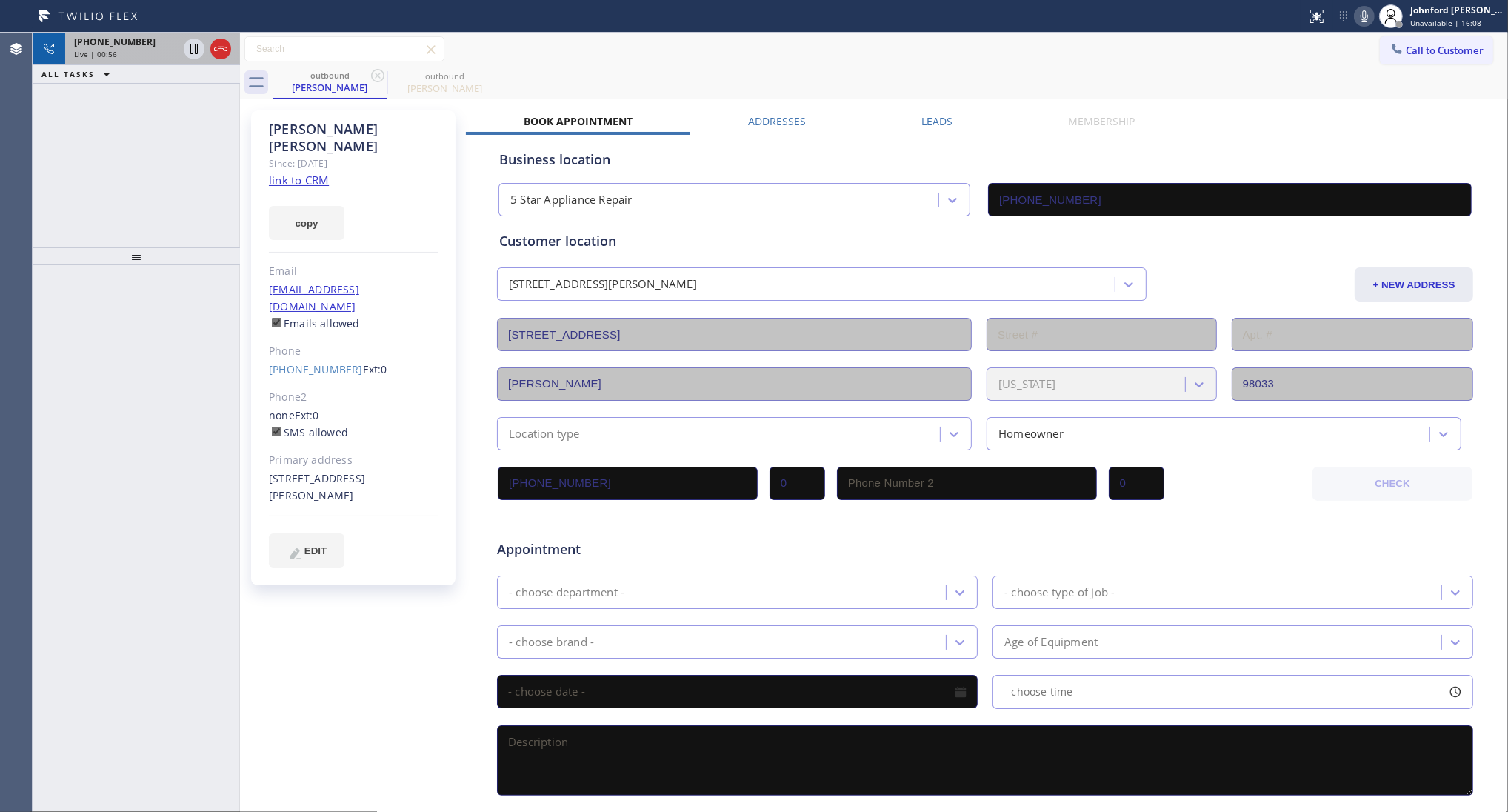
click at [145, 52] on div "Live | 00:56" at bounding box center [126, 54] width 104 height 10
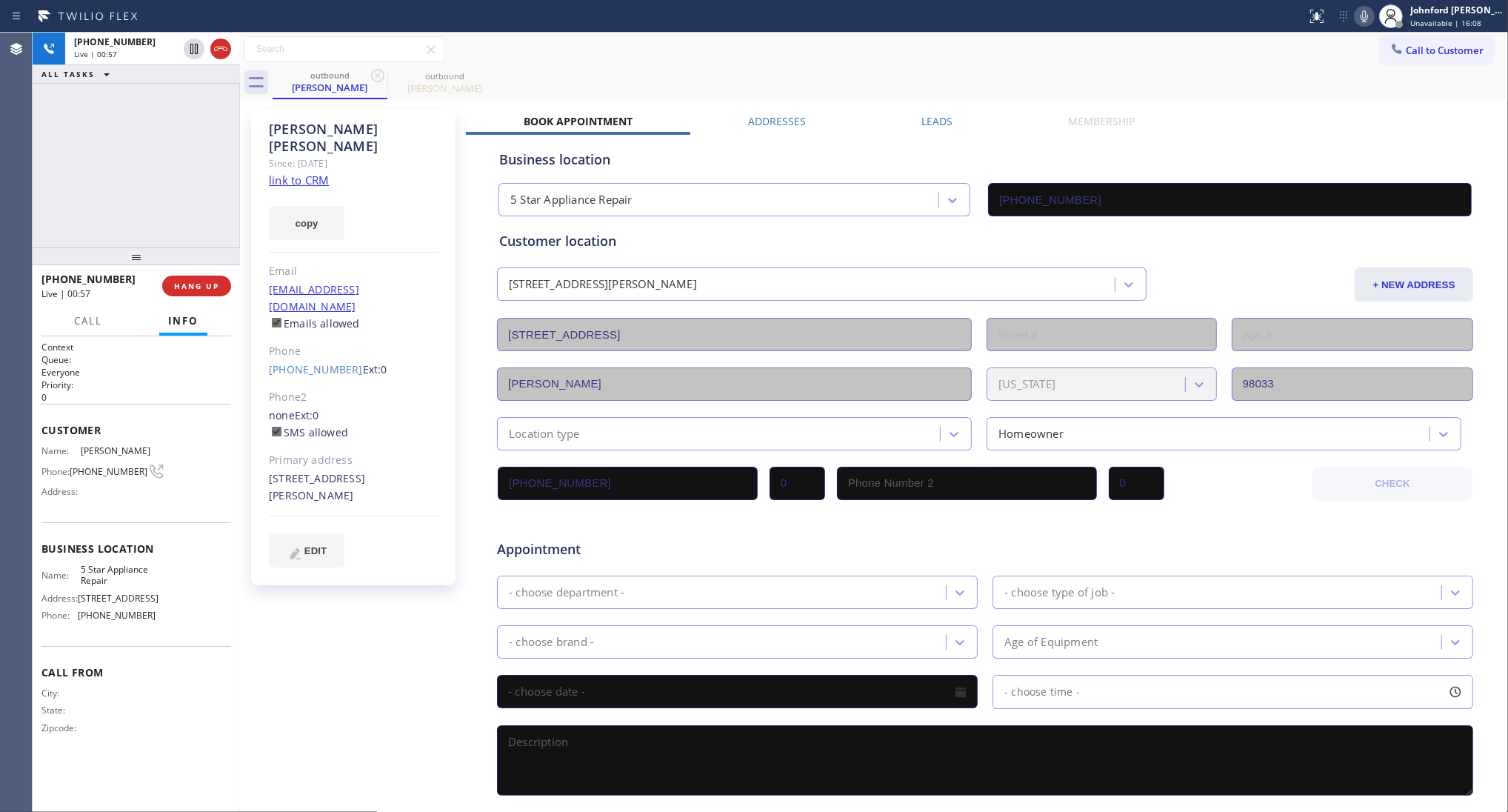
click at [933, 121] on label "Leads" at bounding box center [937, 121] width 31 height 14
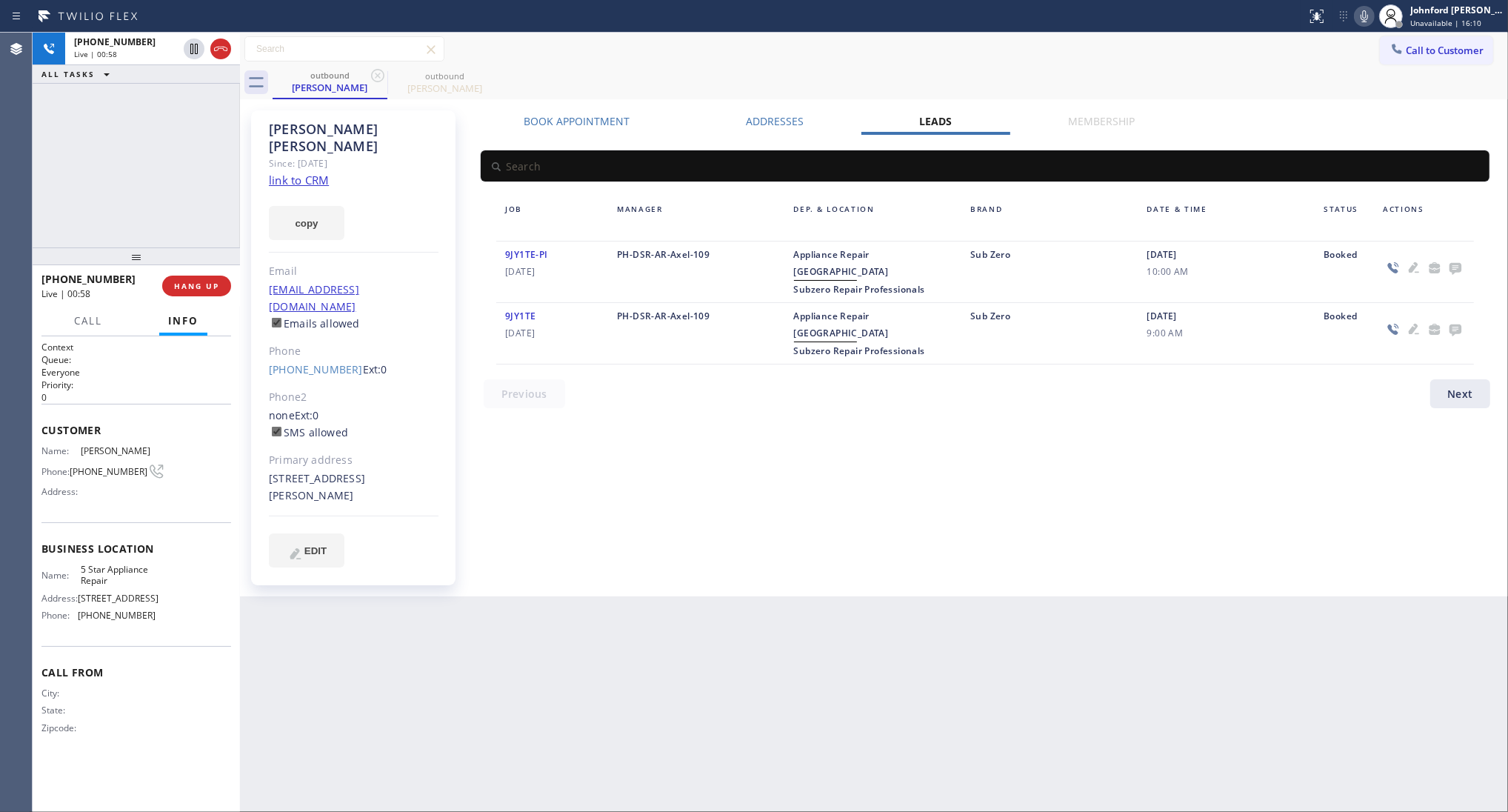
click at [947, 71] on div "outbound [PERSON_NAME] outbound [PERSON_NAME]" at bounding box center [890, 83] width 1236 height 34
click at [131, 206] on div "[PHONE_NUMBER] Live | 01:02 ALL TASKS ALL TASKS ACTIVE TASKS TASKS IN WRAP UP" at bounding box center [137, 140] width 208 height 215
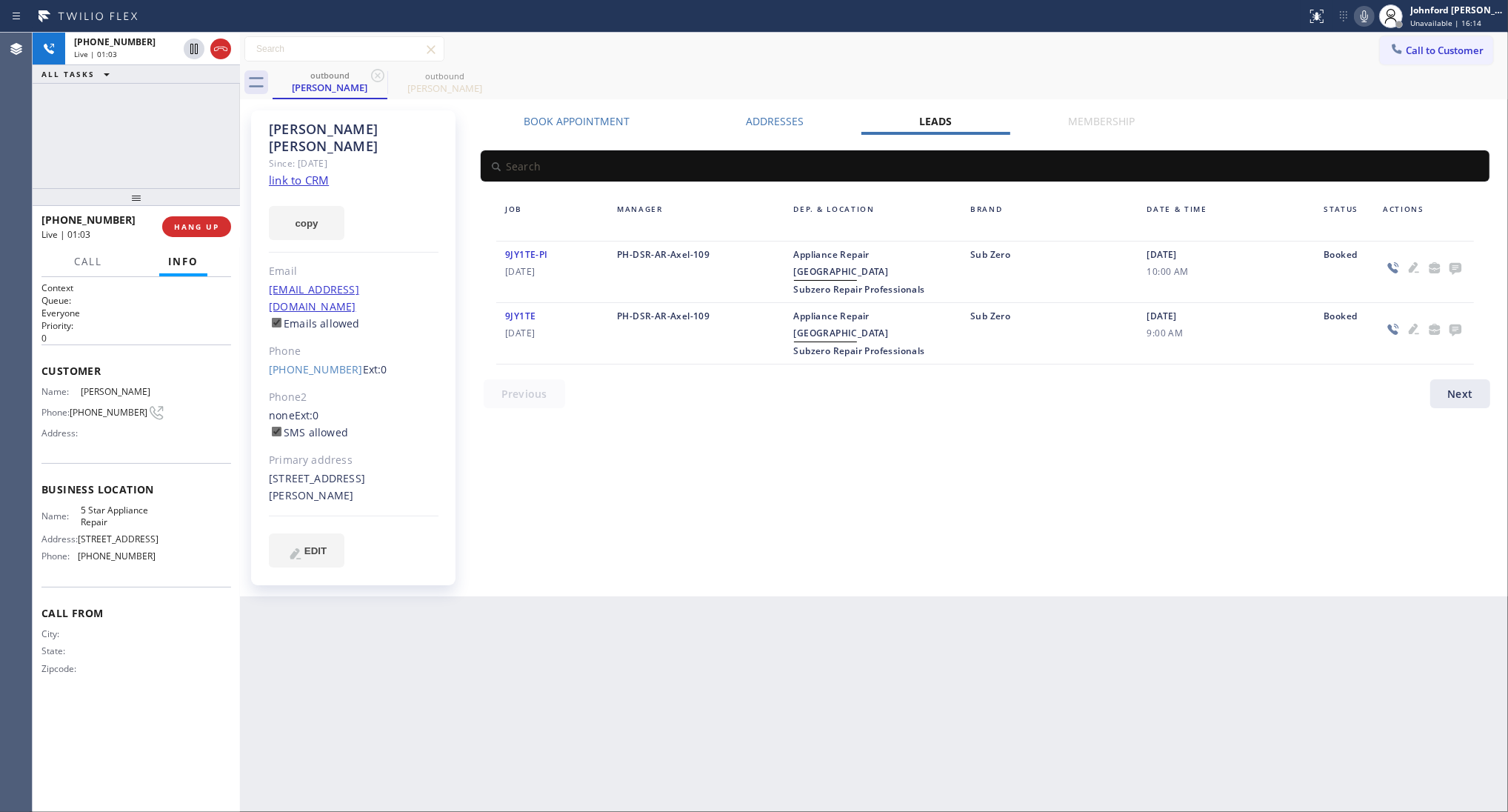
drag, startPoint x: 142, startPoint y: 256, endPoint x: 158, endPoint y: 165, distance: 92.4
click at [158, 165] on div "[PHONE_NUMBER] Live | 01:03 ALL TASKS ALL TASKS ACTIVE TASKS TASKS IN WRAP UP […" at bounding box center [137, 422] width 208 height 779
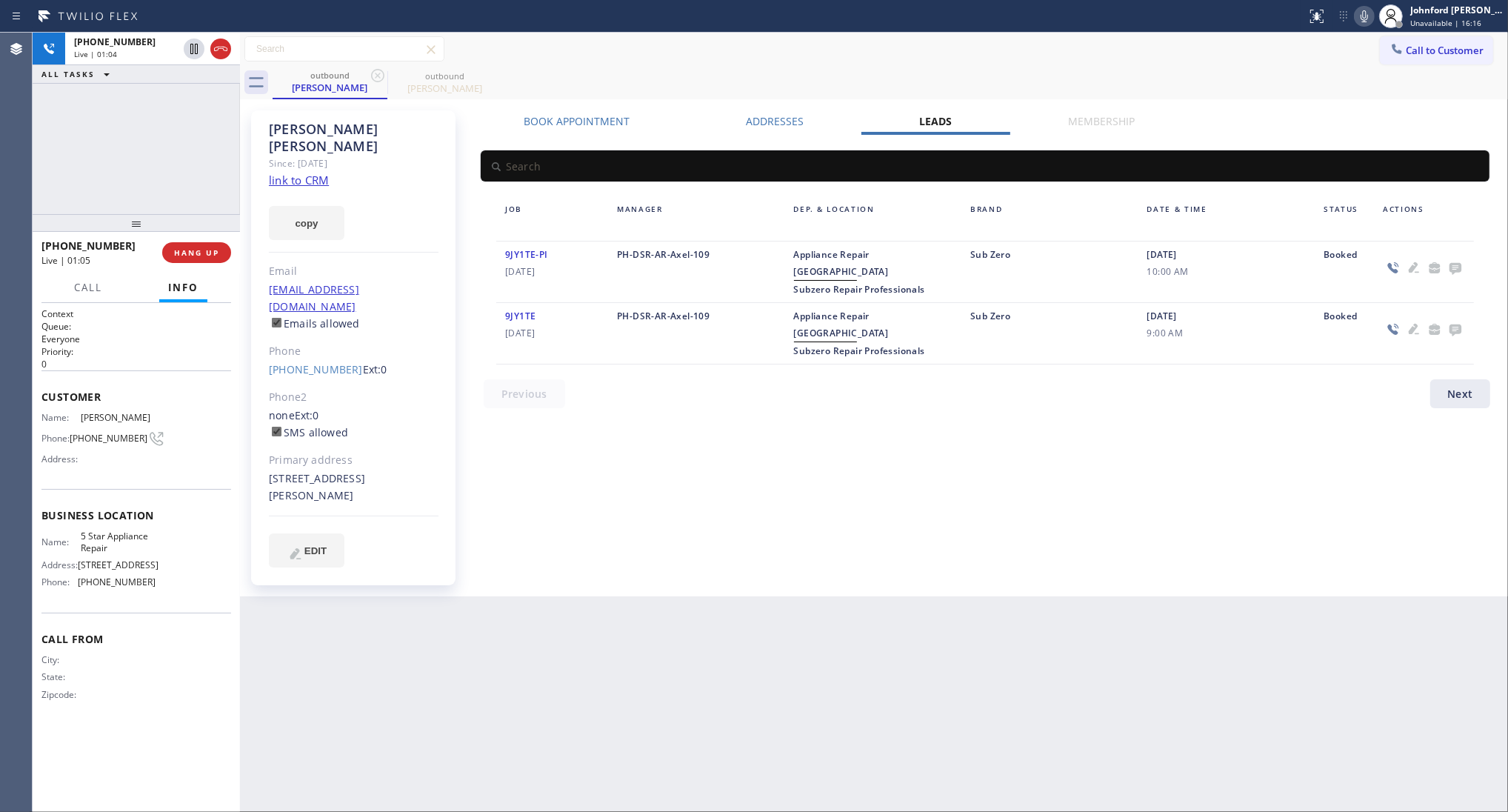
drag, startPoint x: 127, startPoint y: 215, endPoint x: 123, endPoint y: 226, distance: 11.7
click at [123, 226] on div at bounding box center [137, 222] width 208 height 18
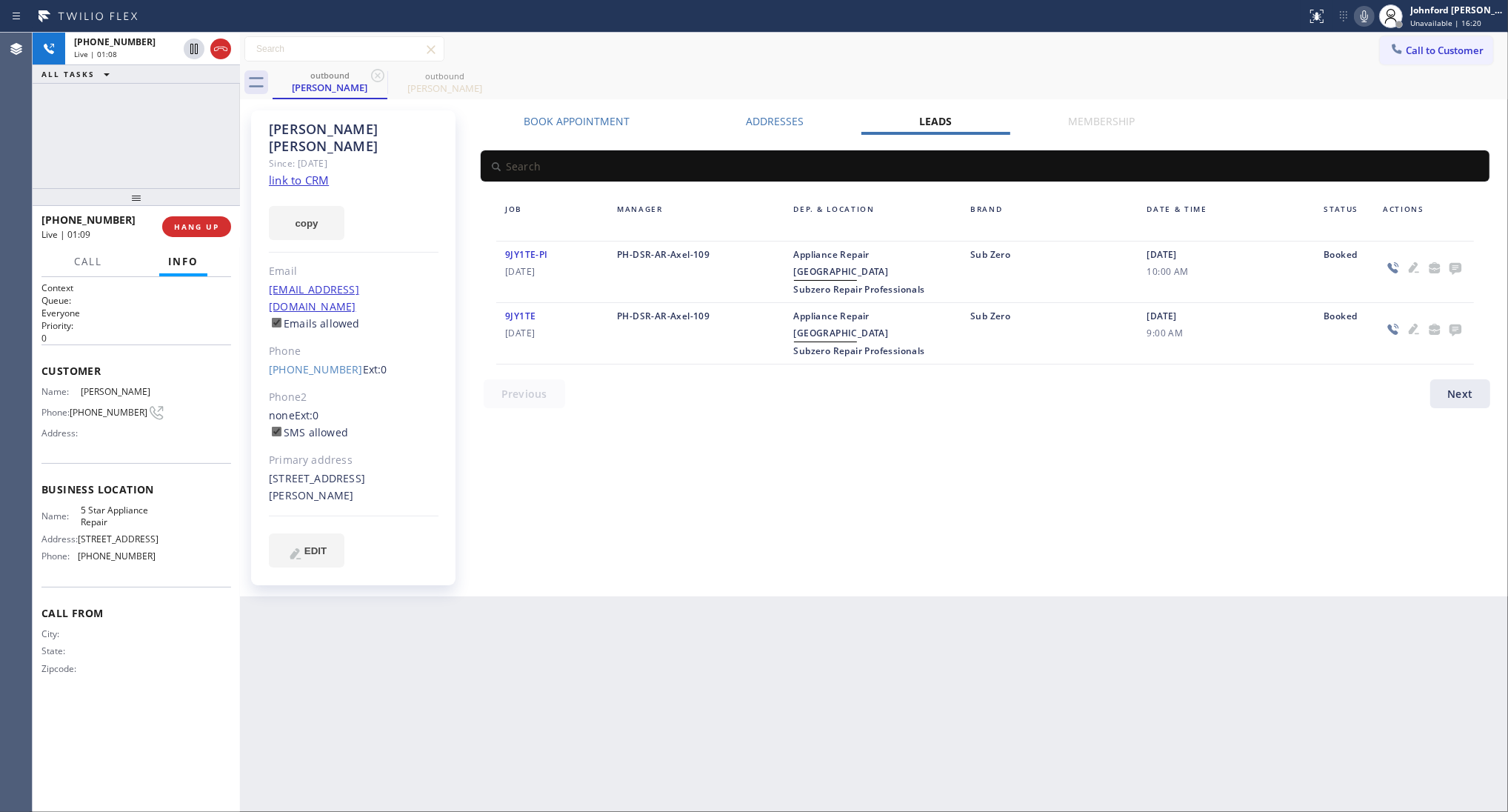
drag, startPoint x: 142, startPoint y: 222, endPoint x: 151, endPoint y: 190, distance: 33.2
click at [151, 190] on div at bounding box center [137, 197] width 208 height 18
click at [189, 225] on span "HANG UP" at bounding box center [197, 226] width 45 height 10
click at [189, 225] on span "COMPLETE" at bounding box center [194, 226] width 51 height 10
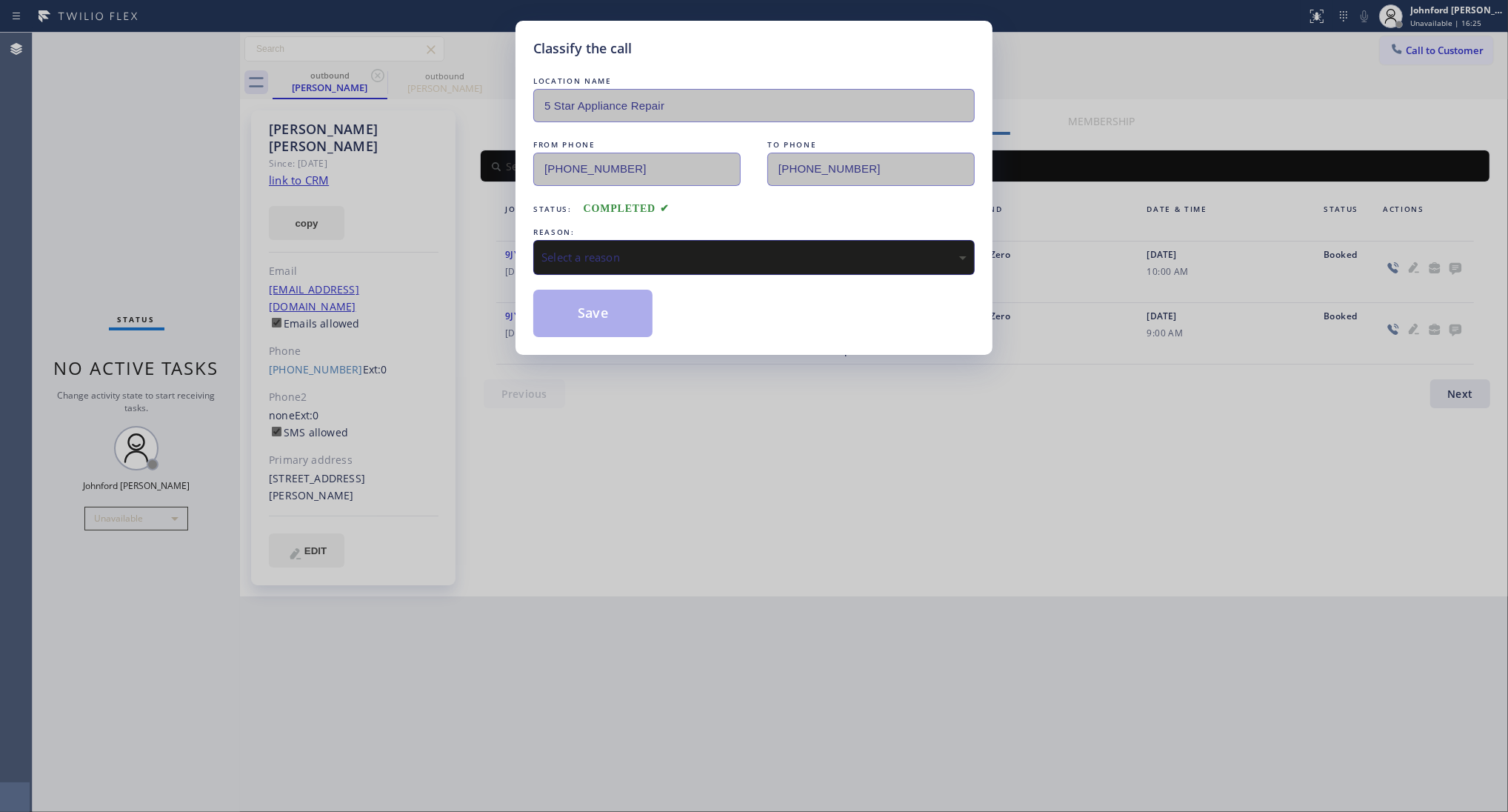
click at [675, 261] on div "Select a reason" at bounding box center [754, 257] width 442 height 35
click at [591, 323] on button "Save" at bounding box center [593, 313] width 119 height 48
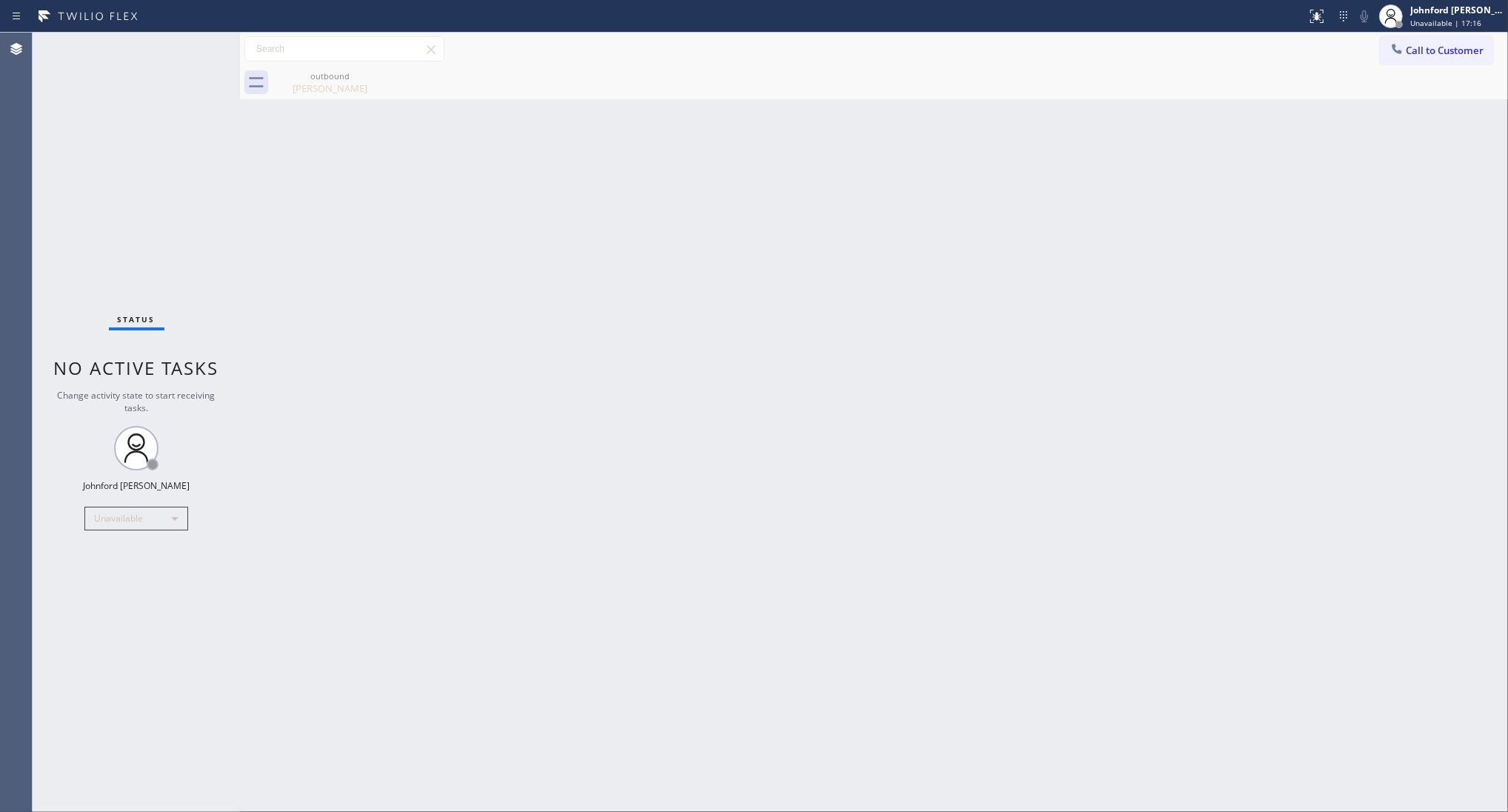
drag, startPoint x: 1241, startPoint y: 397, endPoint x: 1202, endPoint y: 238, distance: 163.7
click at [1241, 397] on div "Back to Dashboard Change Sender ID Customers Technicians Select a contact Outbo…" at bounding box center [875, 422] width 1268 height 779
click at [1435, 56] on button "Call to Customer" at bounding box center [1436, 51] width 113 height 28
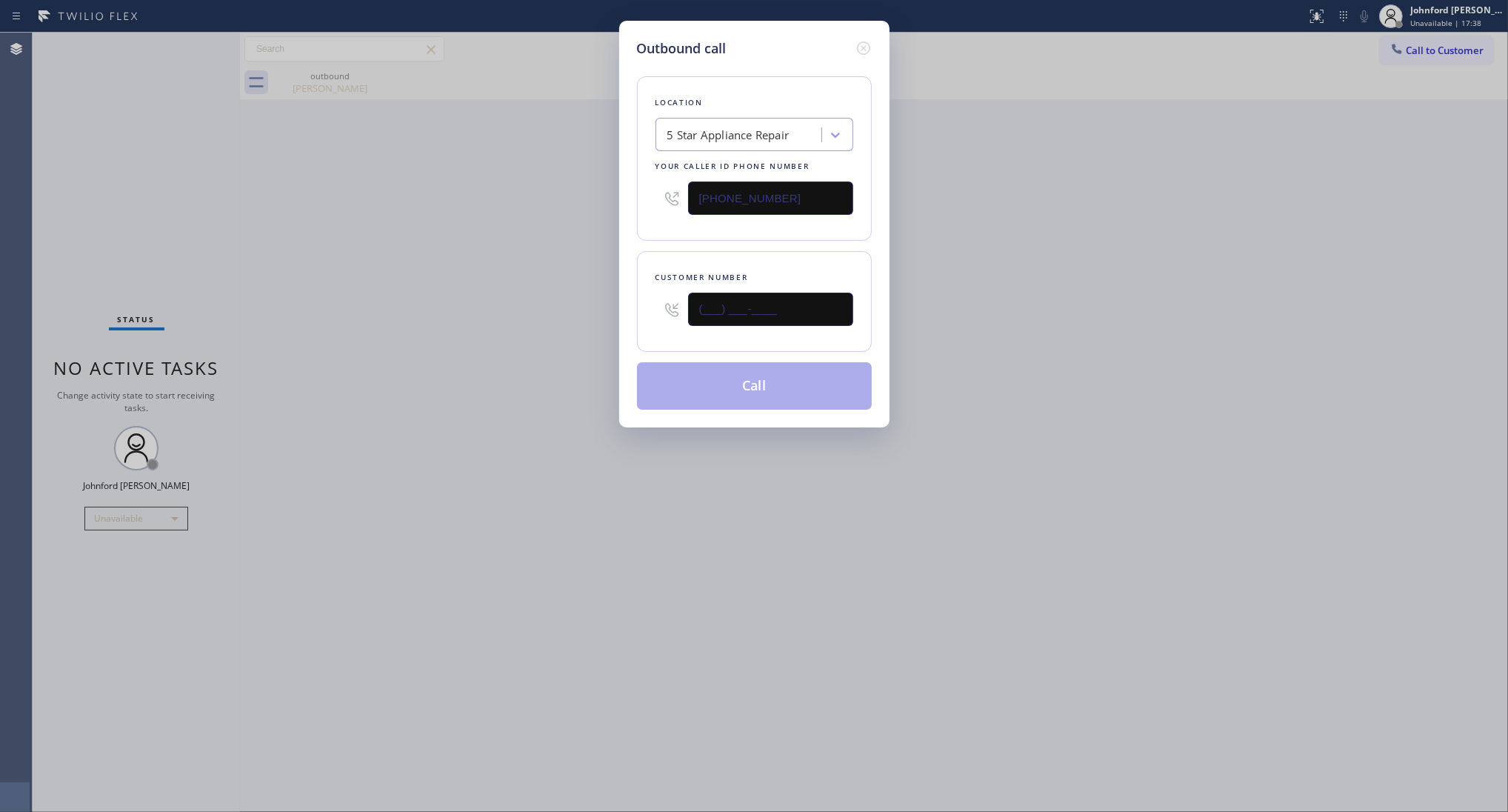
drag, startPoint x: 813, startPoint y: 301, endPoint x: 580, endPoint y: 321, distance: 233.9
click at [580, 321] on div "Outbound call Location 5 Star Appliance Repair Your caller id phone number [PHO…" at bounding box center [754, 406] width 1508 height 812
paste input "805) 276-2350"
type input "[PHONE_NUMBER]"
click at [395, 346] on div "Outbound call Location 5 Star Appliance Repair Your caller id phone number [PHO…" at bounding box center [754, 406] width 1508 height 812
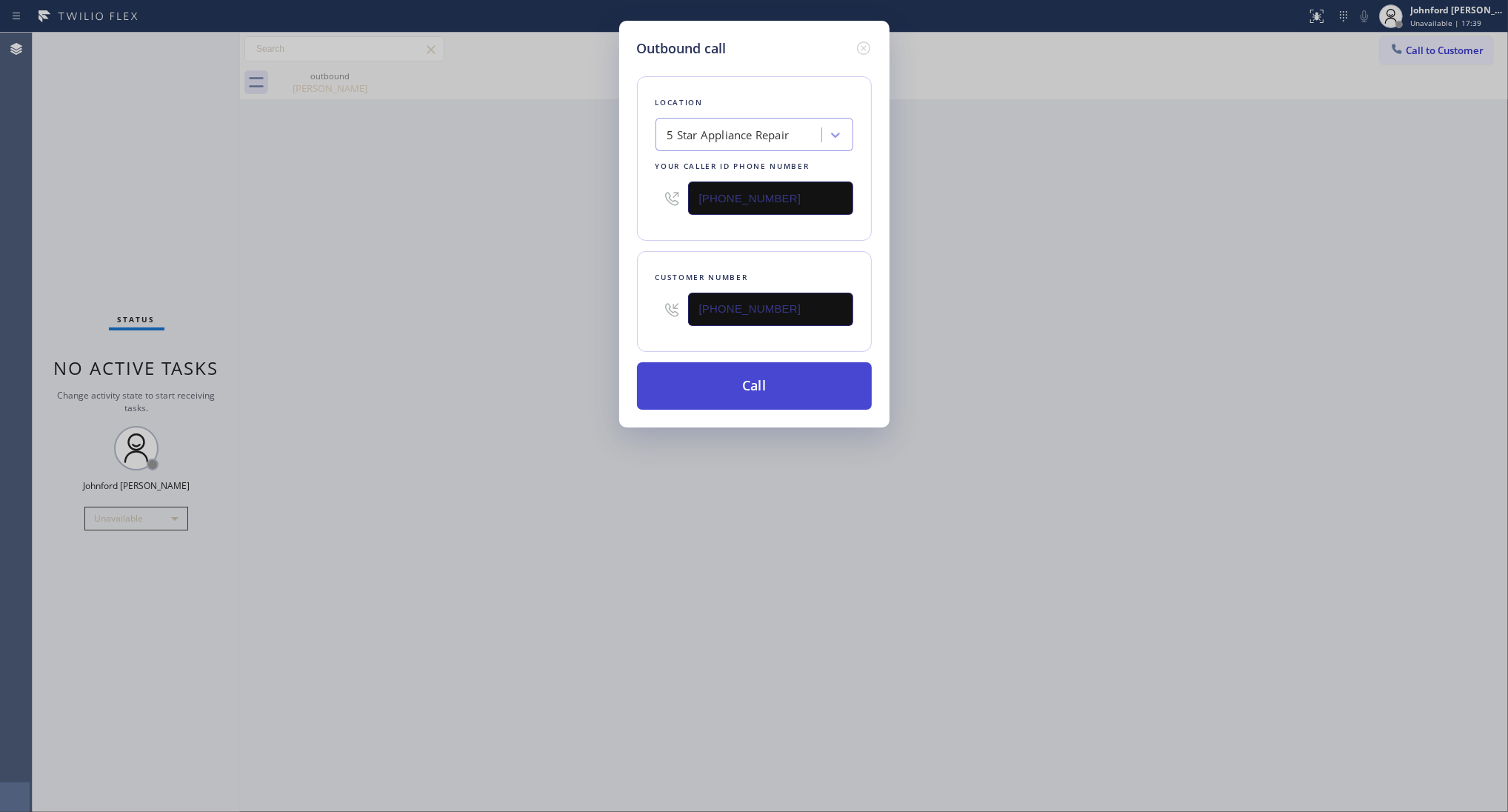
click at [791, 383] on button "Call" at bounding box center [754, 385] width 235 height 48
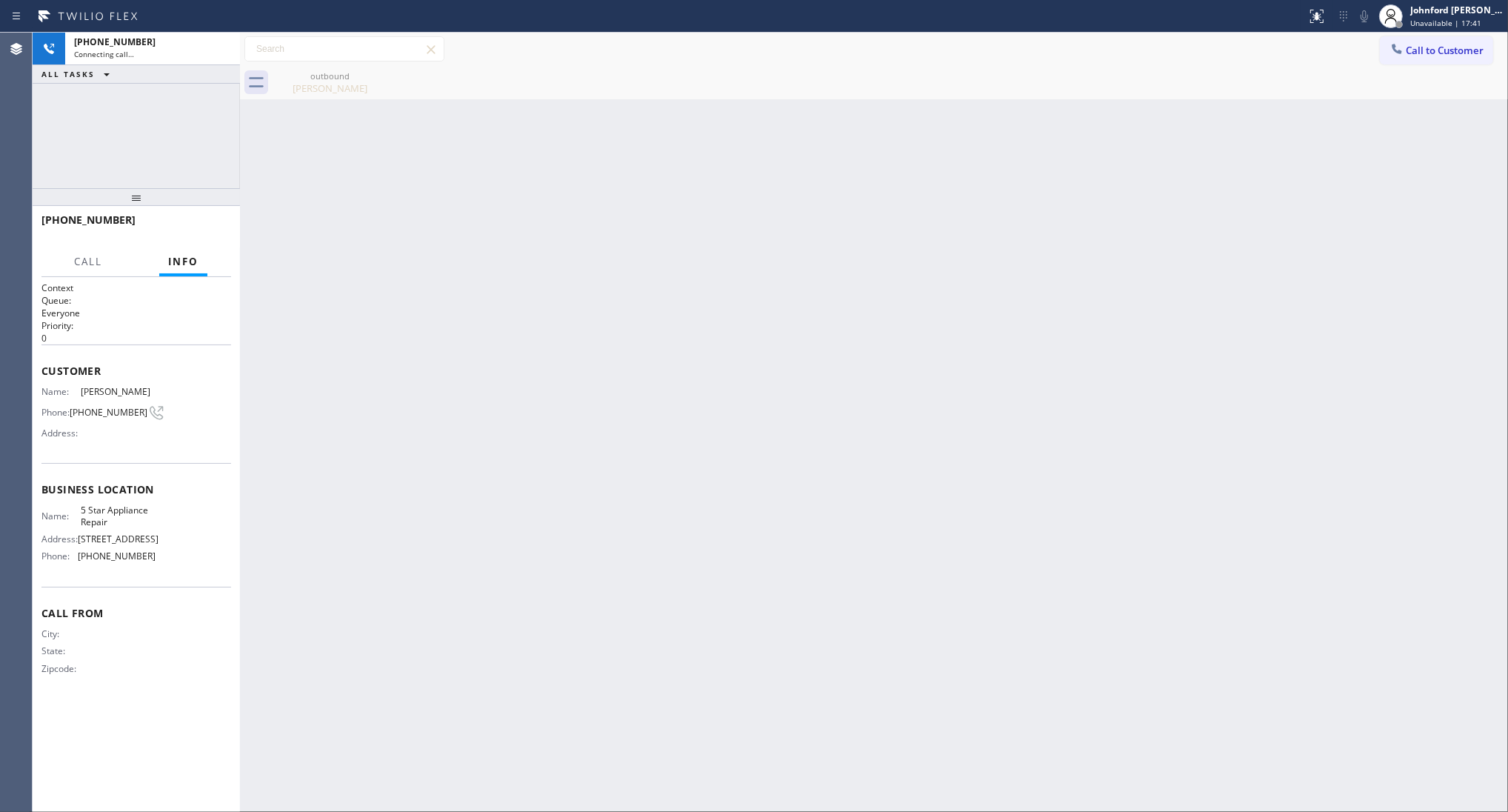
click at [0, 0] on icon at bounding box center [0, 0] width 0 height 0
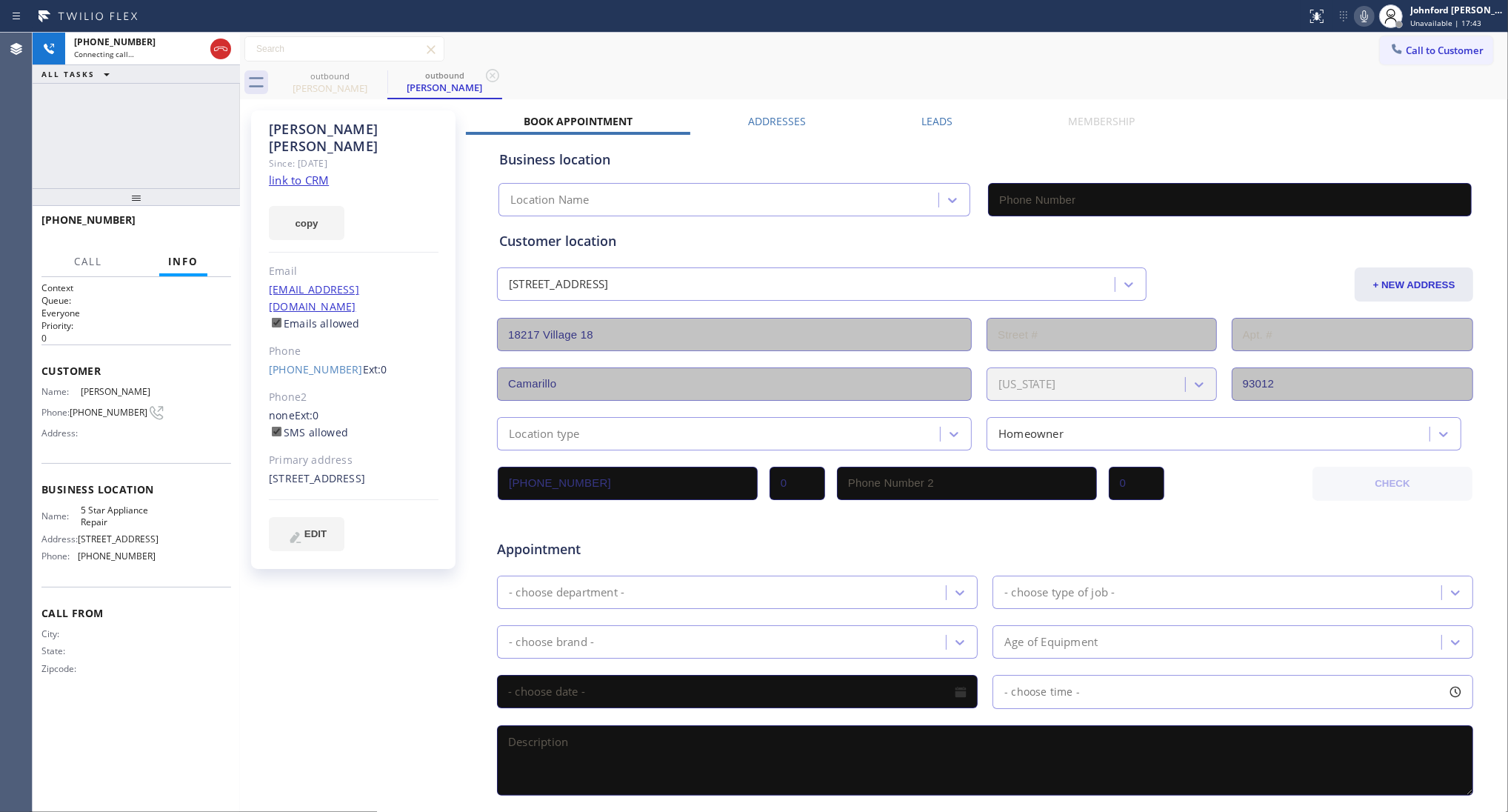
click at [304, 172] on link "link to CRM" at bounding box center [299, 179] width 60 height 15
type input "[PHONE_NUMBER]"
click at [311, 213] on button "copy" at bounding box center [307, 223] width 76 height 34
click at [221, 230] on button "HANG UP" at bounding box center [197, 226] width 69 height 21
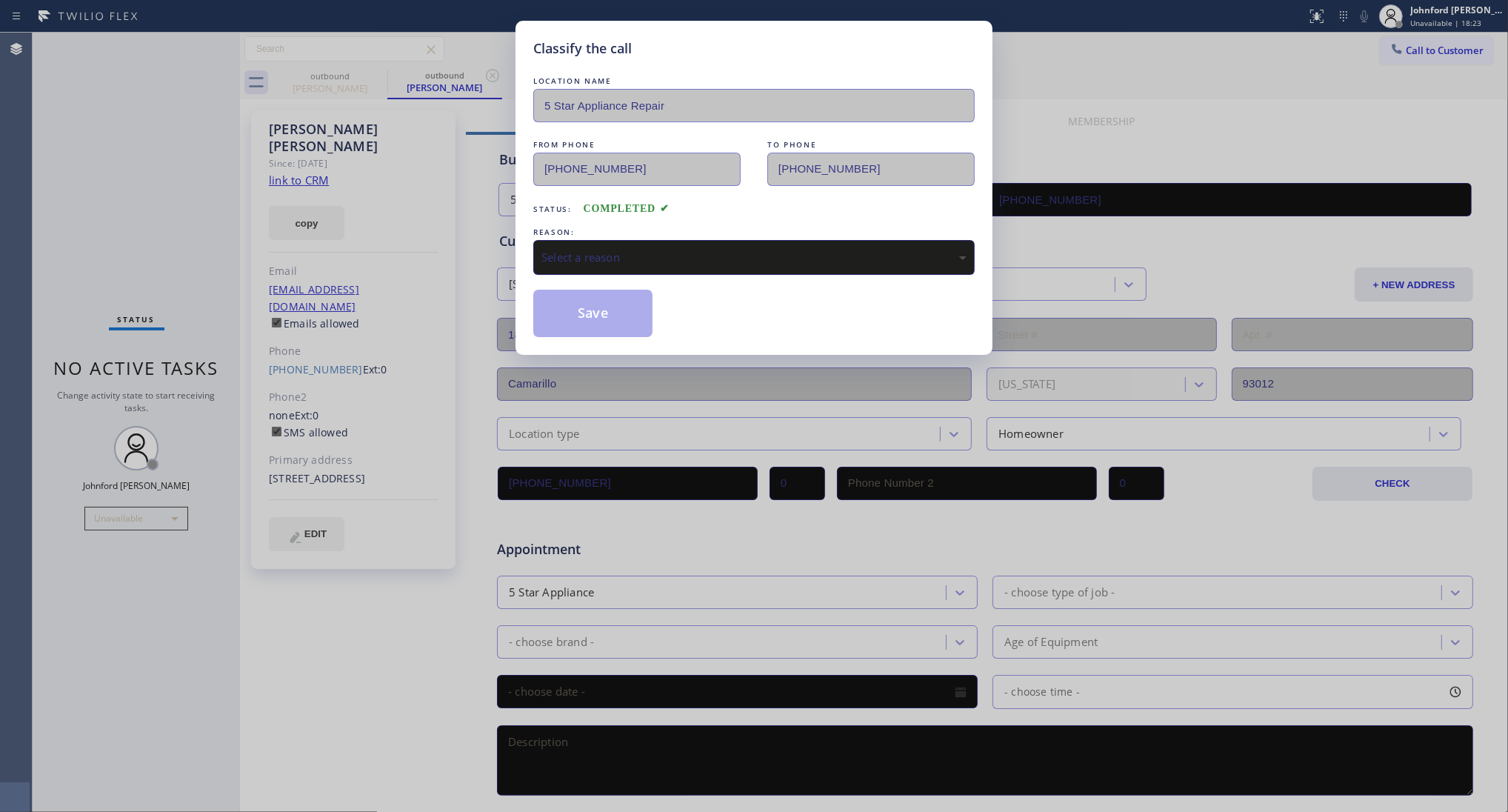
click at [650, 264] on div "Select a reason" at bounding box center [754, 257] width 442 height 35
click at [637, 314] on button "Save" at bounding box center [593, 313] width 119 height 48
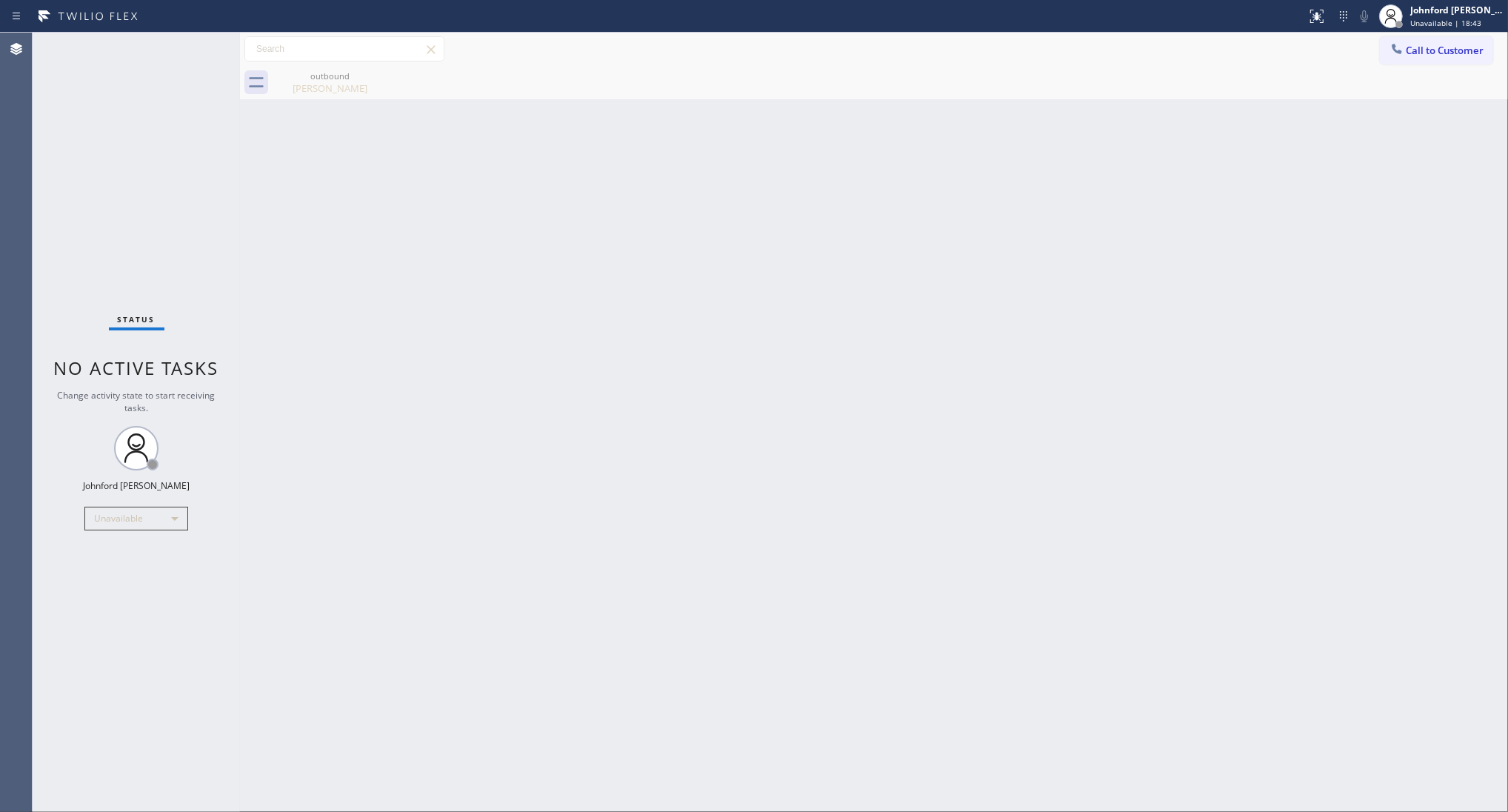
drag, startPoint x: 1085, startPoint y: 123, endPoint x: 1070, endPoint y: 9, distance: 115.0
click at [1086, 115] on div "Back to Dashboard Change Sender ID Customers Technicians Select a contact Outbo…" at bounding box center [875, 422] width 1268 height 779
click at [1413, 48] on span "Call to Customer" at bounding box center [1445, 50] width 78 height 13
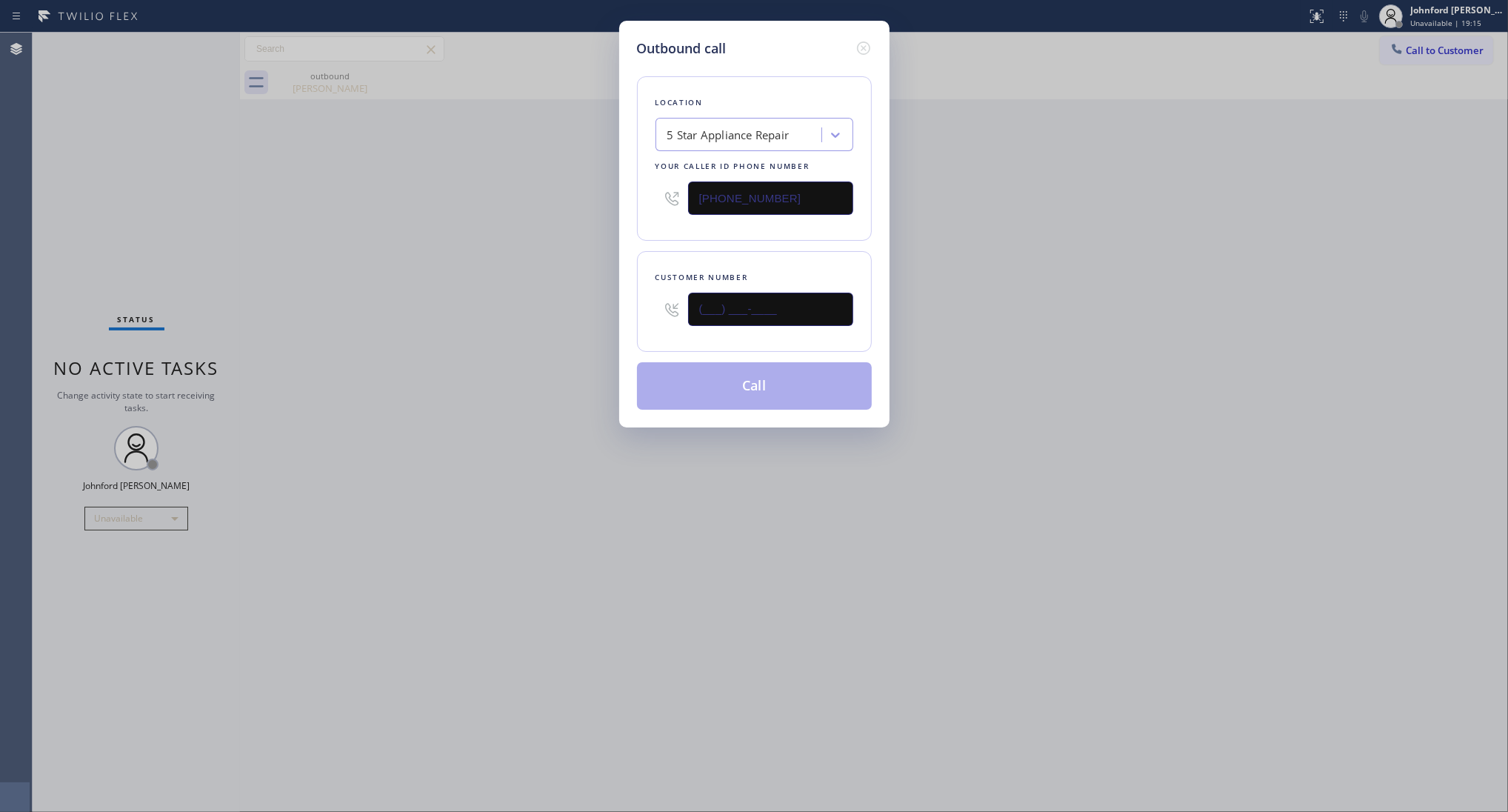
drag, startPoint x: 798, startPoint y: 293, endPoint x: 593, endPoint y: 314, distance: 206.1
click at [600, 313] on div "Outbound call Location 5 Star Appliance Repair Your caller id phone number [PHO…" at bounding box center [754, 406] width 1508 height 812
paste input "215) 385-1222"
type input "[PHONE_NUMBER]"
click at [552, 324] on div "Outbound call Location 5 Star Appliance Repair Your caller id phone number [PHO…" at bounding box center [754, 406] width 1508 height 812
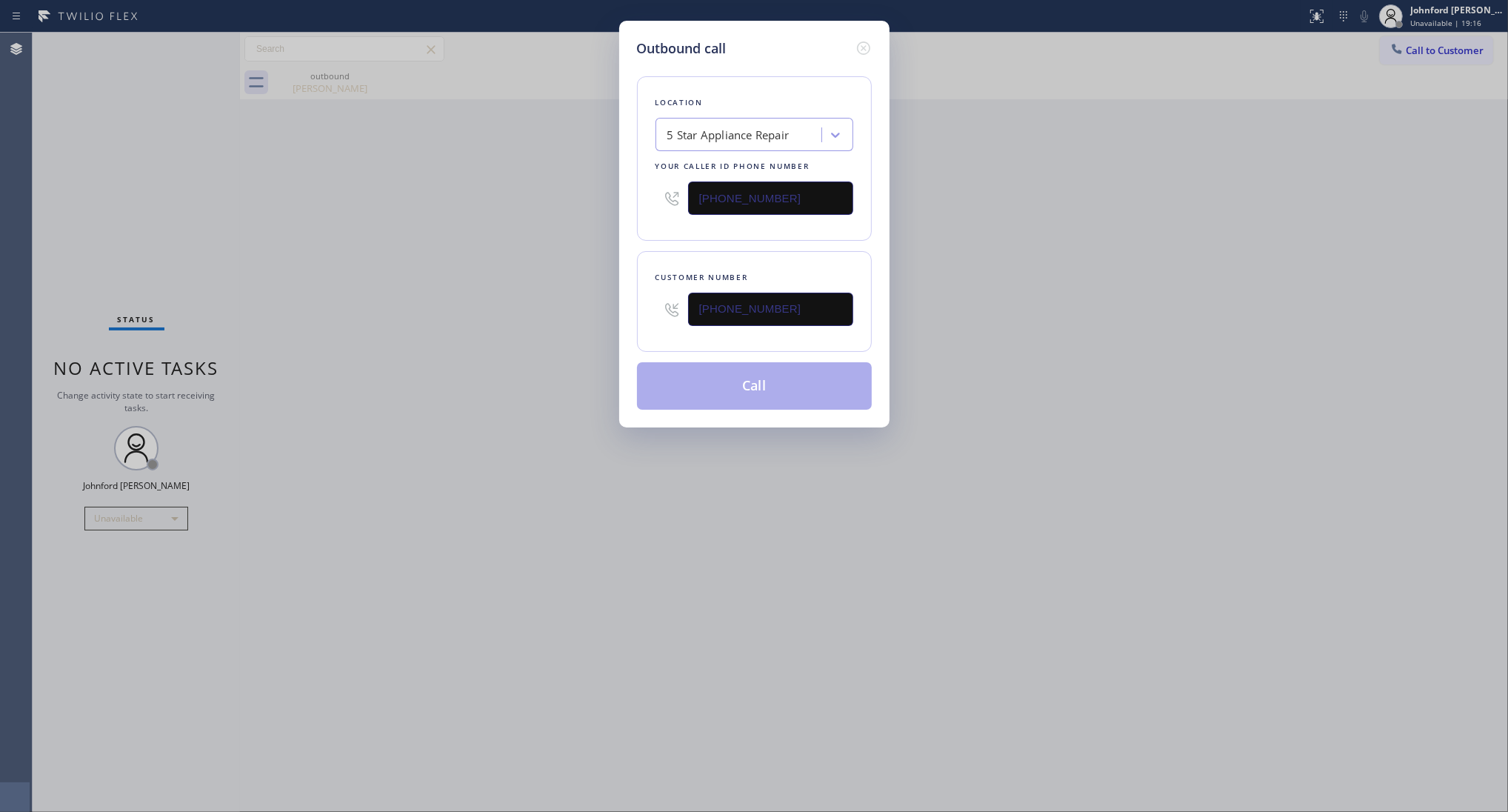
click at [695, 381] on button "Call" at bounding box center [754, 385] width 235 height 48
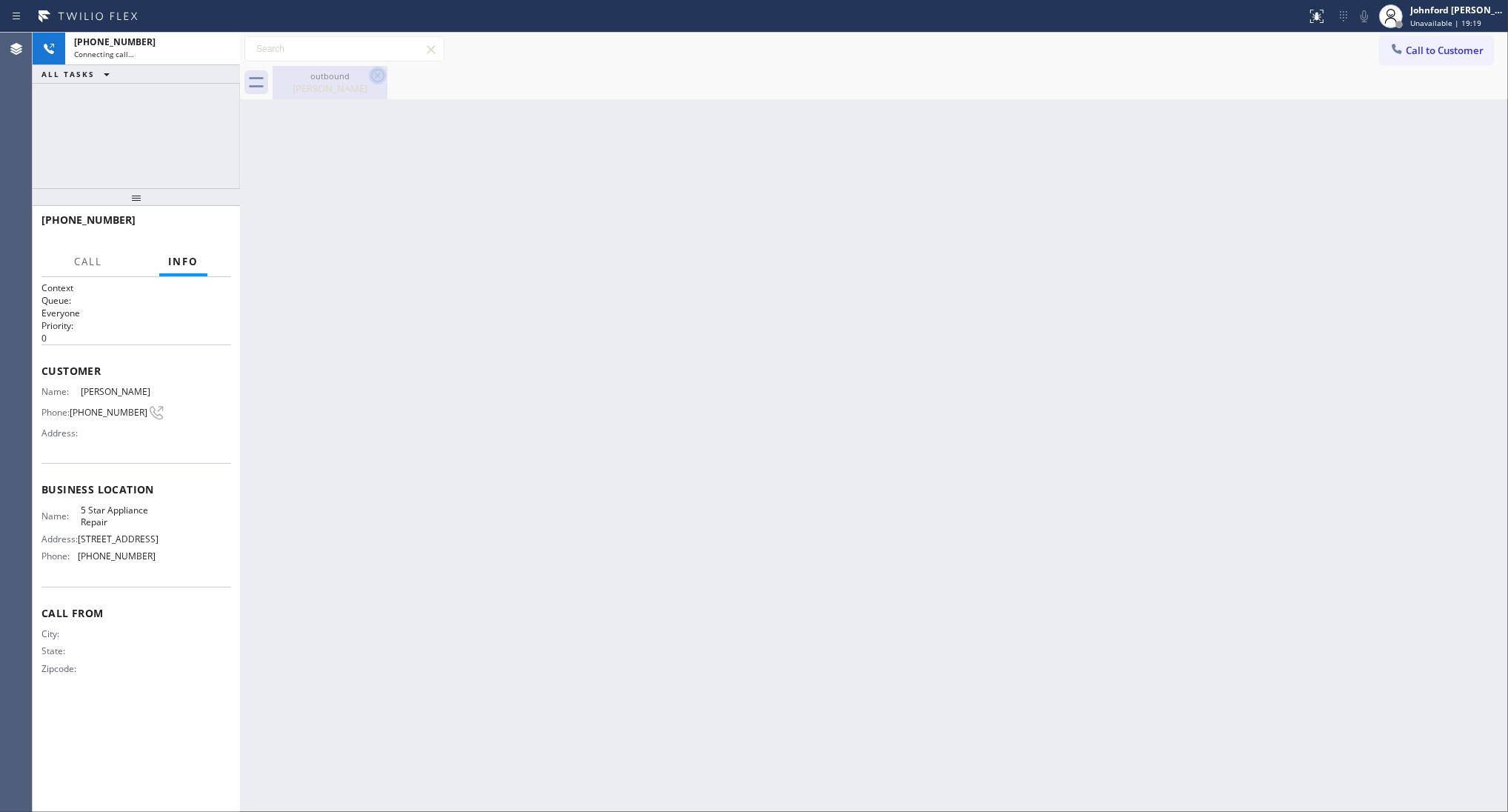
click at [376, 76] on icon at bounding box center [378, 75] width 13 height 13
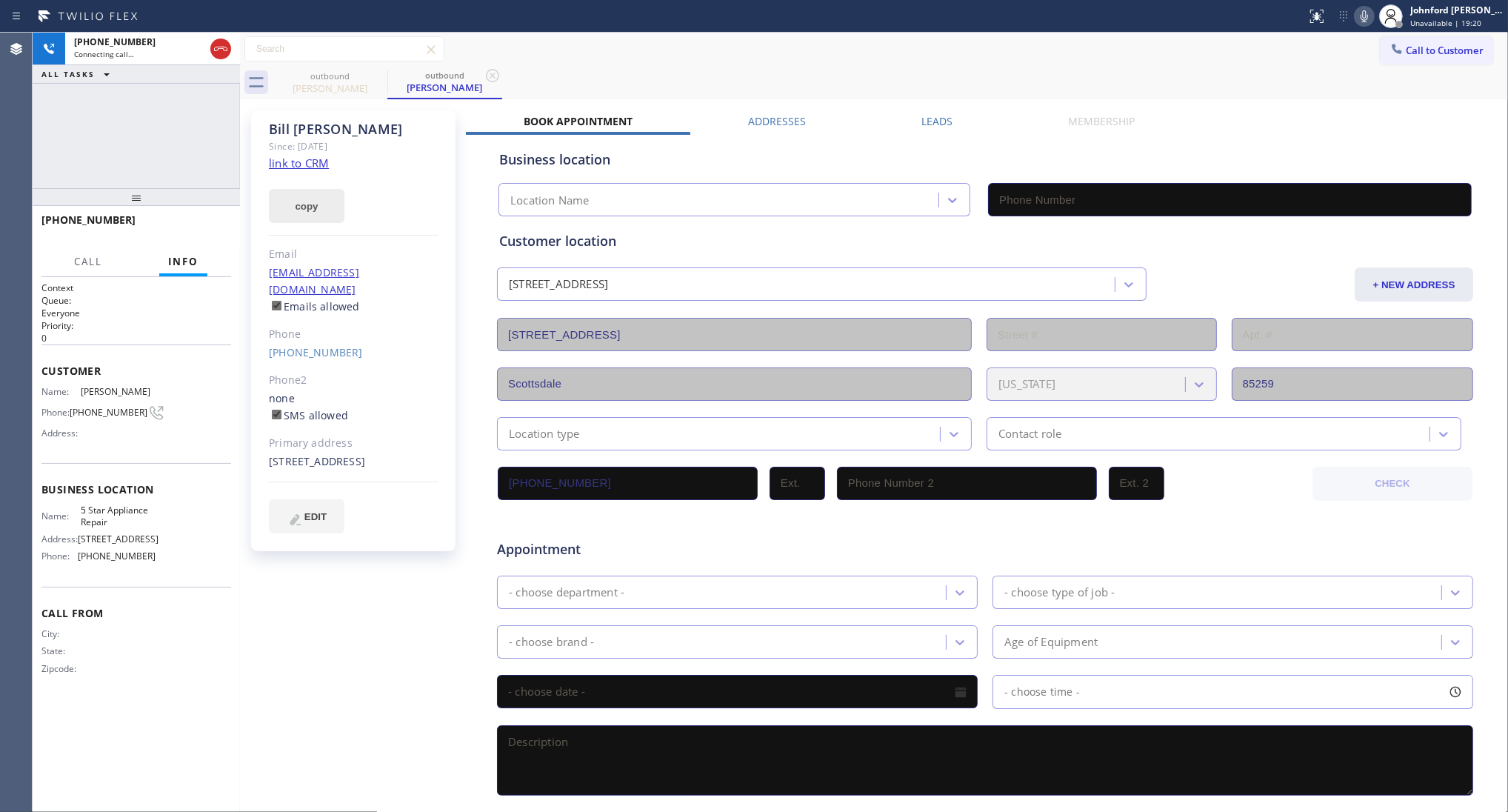
click at [306, 209] on button "copy" at bounding box center [307, 206] width 76 height 34
click at [319, 161] on link "link to CRM" at bounding box center [299, 162] width 60 height 15
type input "[PHONE_NUMBER]"
click at [1361, 16] on icon at bounding box center [1364, 16] width 7 height 12
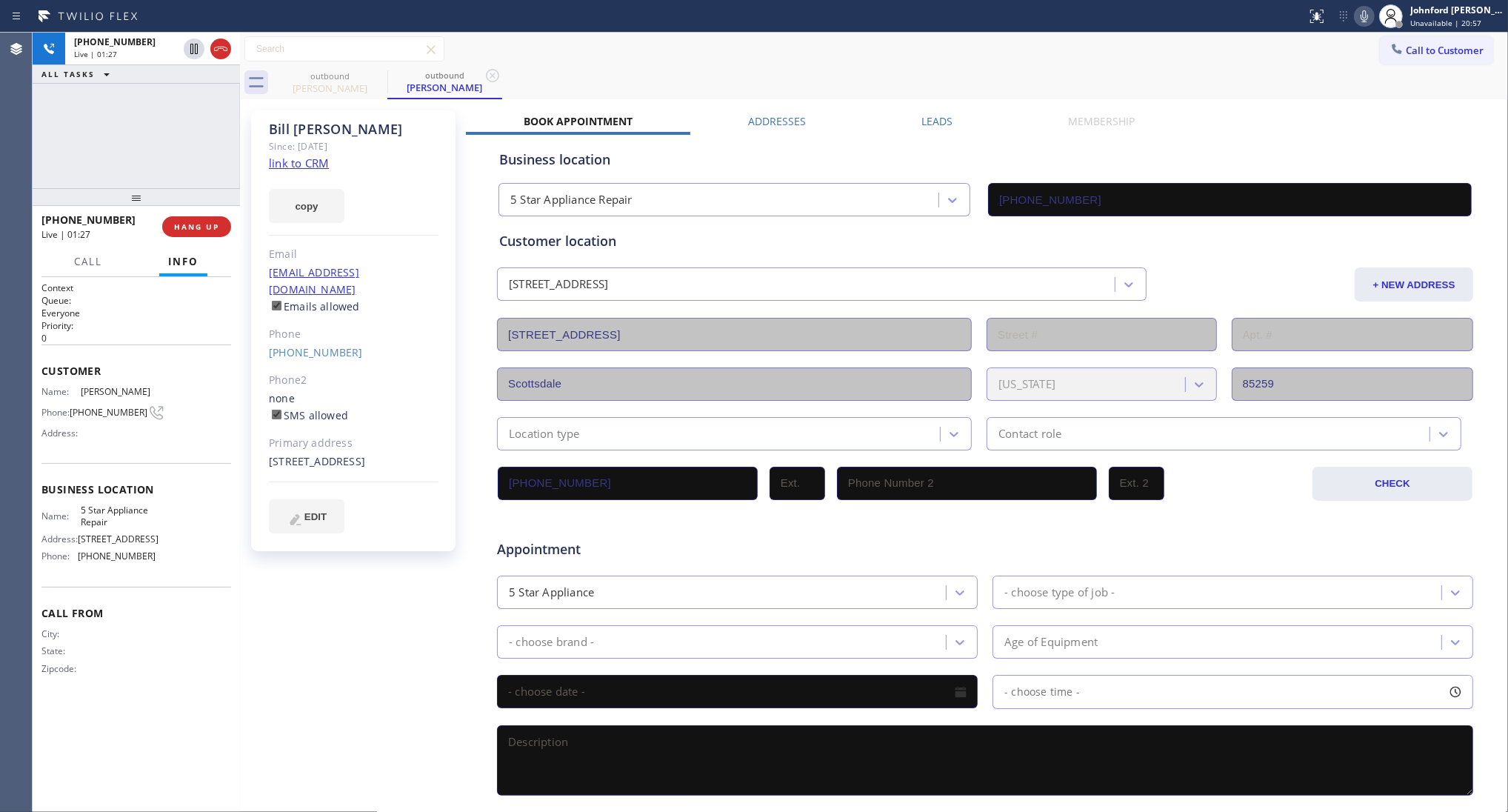
click at [198, 163] on div "[PHONE_NUMBER] Live | 01:27 ALL TASKS ALL TASKS ACTIVE TASKS TASKS IN WRAP UP" at bounding box center [137, 110] width 208 height 155
click at [193, 226] on span "HANG UP" at bounding box center [197, 226] width 45 height 10
click at [193, 226] on span "COMPLETE" at bounding box center [194, 226] width 51 height 10
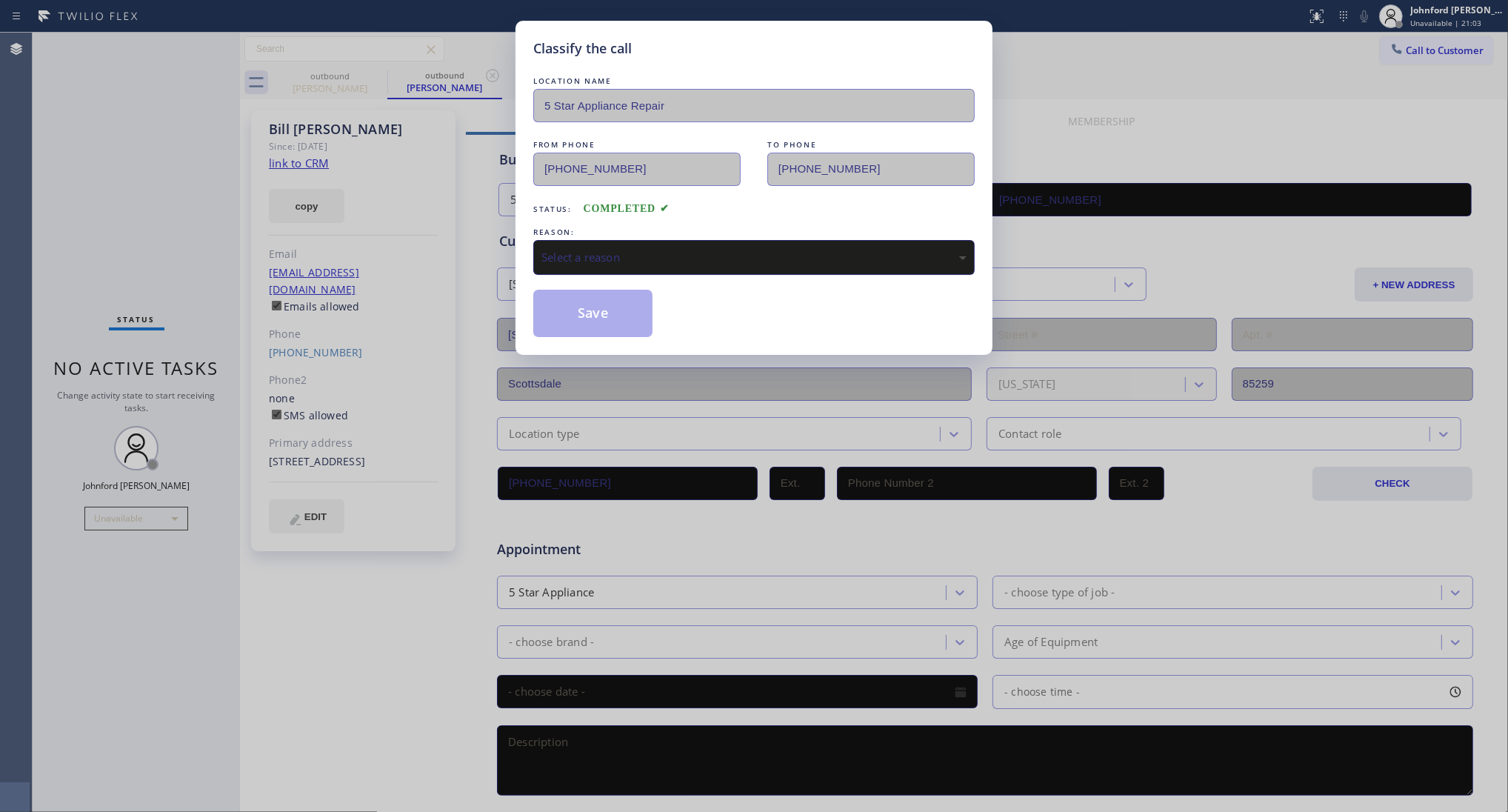
click at [609, 254] on div "Select a reason" at bounding box center [754, 257] width 425 height 17
click at [573, 296] on button "Save" at bounding box center [593, 313] width 119 height 48
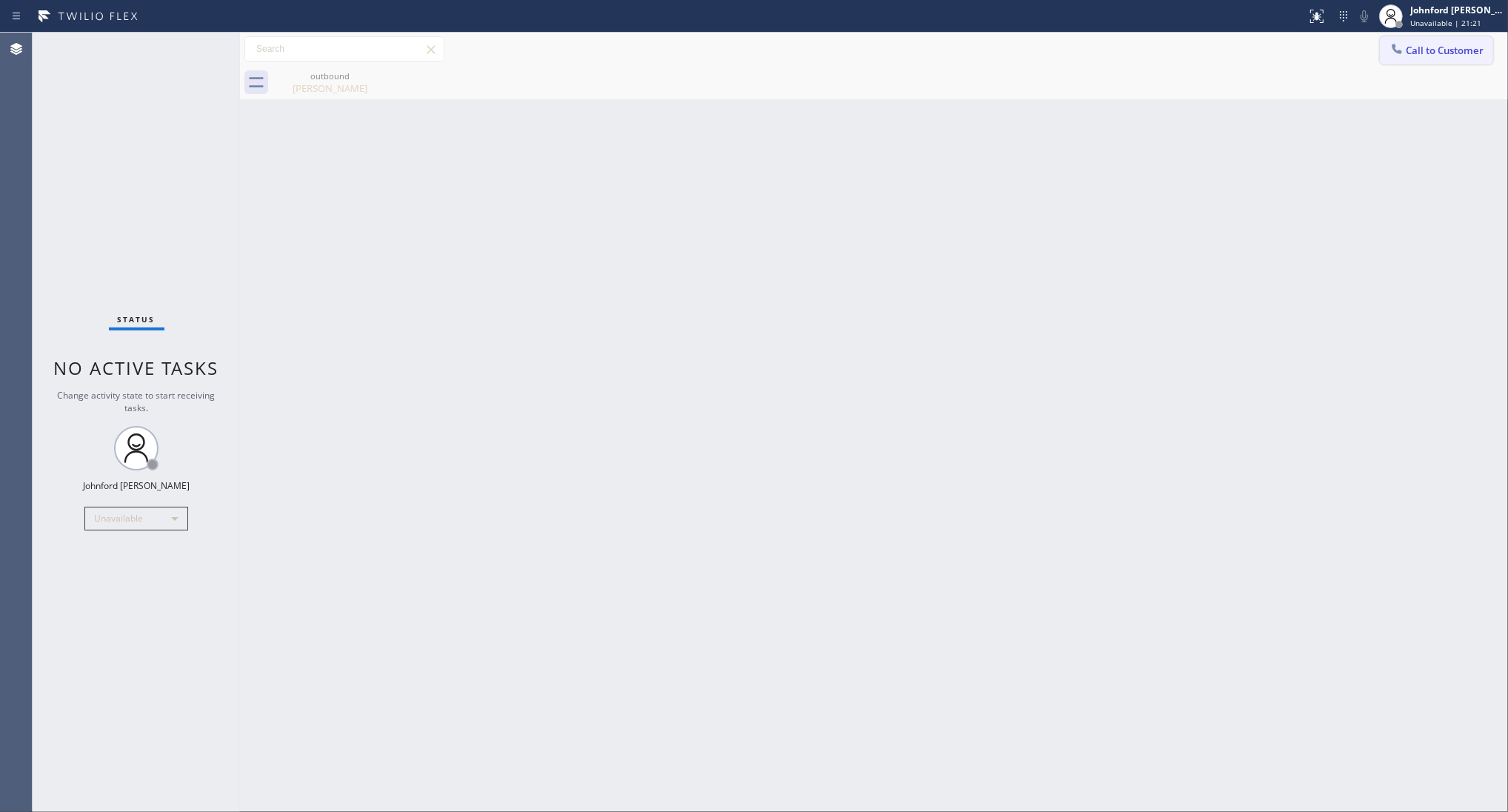
click at [1404, 51] on div at bounding box center [1396, 50] width 18 height 18
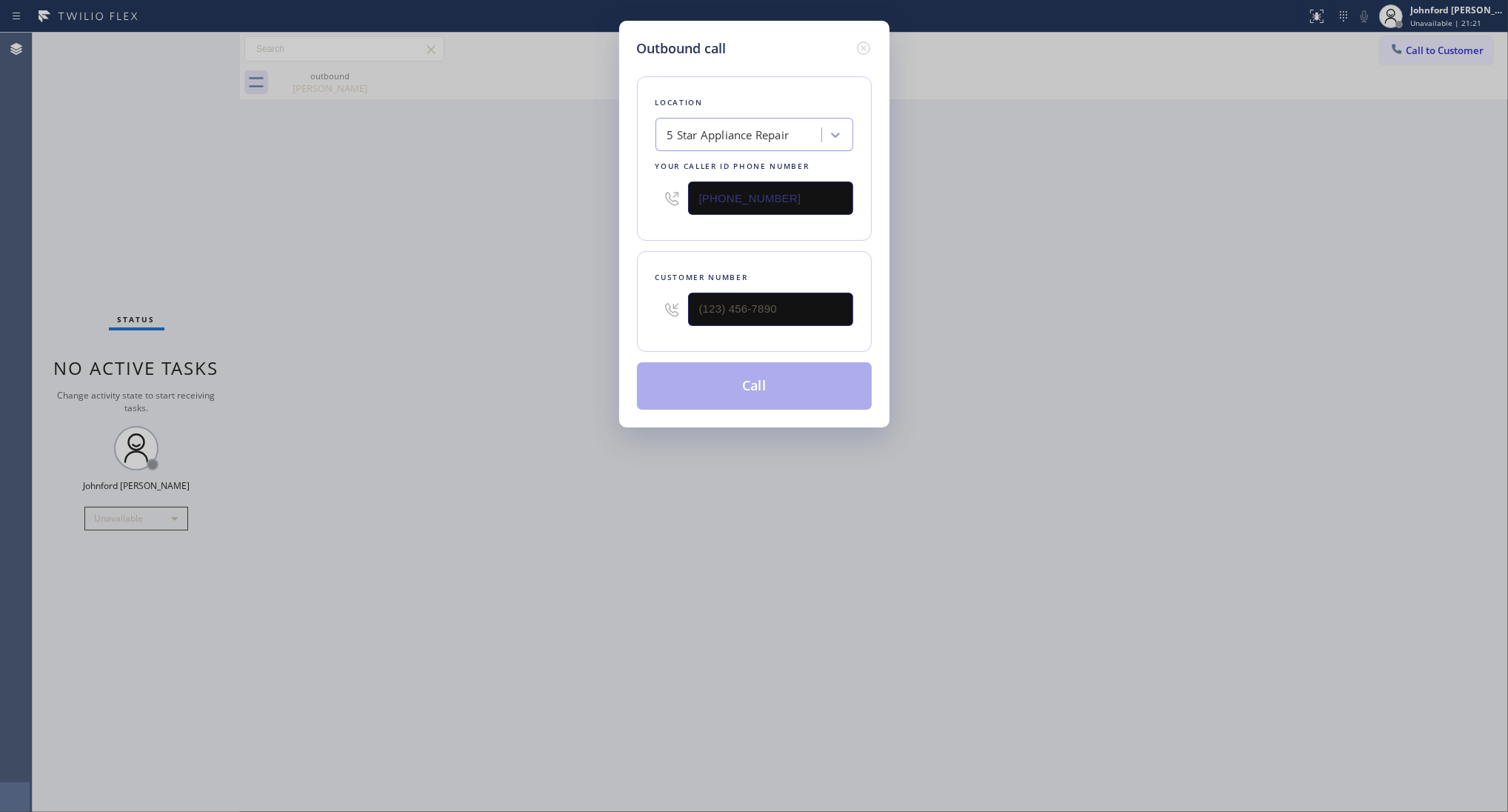
drag, startPoint x: 849, startPoint y: 289, endPoint x: 594, endPoint y: 303, distance: 255.4
click at [597, 303] on div "Outbound call Location 5 Star Appliance Repair Your caller id phone number [PHO…" at bounding box center [754, 406] width 1508 height 812
drag, startPoint x: 817, startPoint y: 300, endPoint x: 417, endPoint y: 299, distance: 400.0
click at [483, 301] on div "Outbound call Location 5 Star Appliance Repair Your caller id phone number [PHO…" at bounding box center [754, 406] width 1508 height 812
paste input "505) 301-0221"
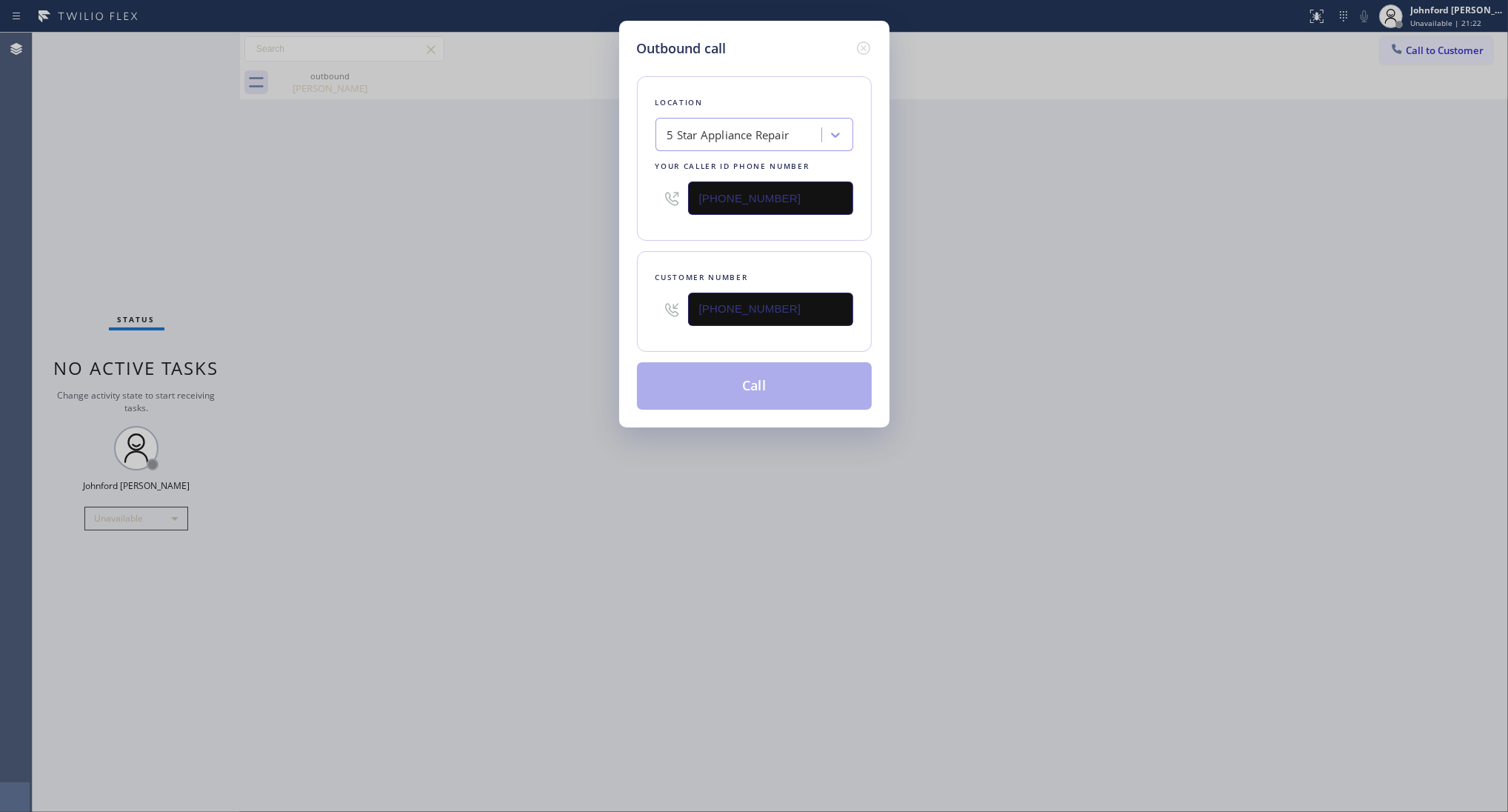
type input "[PHONE_NUMBER]"
click at [376, 300] on div "Outbound call Location 5 Star Appliance Repair Your caller id phone number [PHO…" at bounding box center [754, 406] width 1508 height 812
click at [669, 381] on button "Call" at bounding box center [754, 385] width 235 height 48
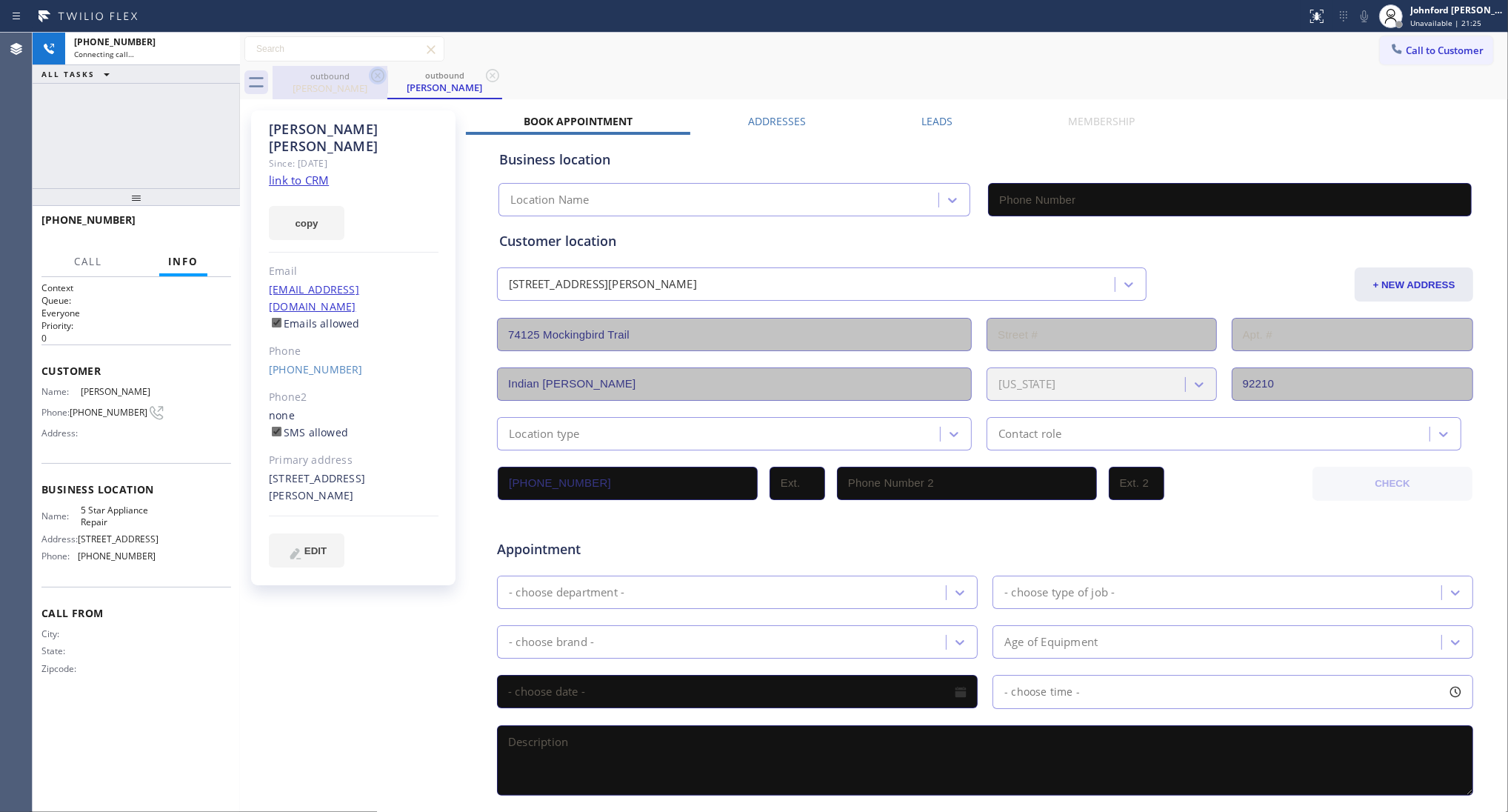
click at [380, 78] on icon at bounding box center [378, 75] width 18 height 18
click at [333, 207] on button "copy" at bounding box center [307, 223] width 76 height 34
type input "[PHONE_NUMBER]"
click at [308, 172] on link "link to CRM" at bounding box center [299, 179] width 60 height 15
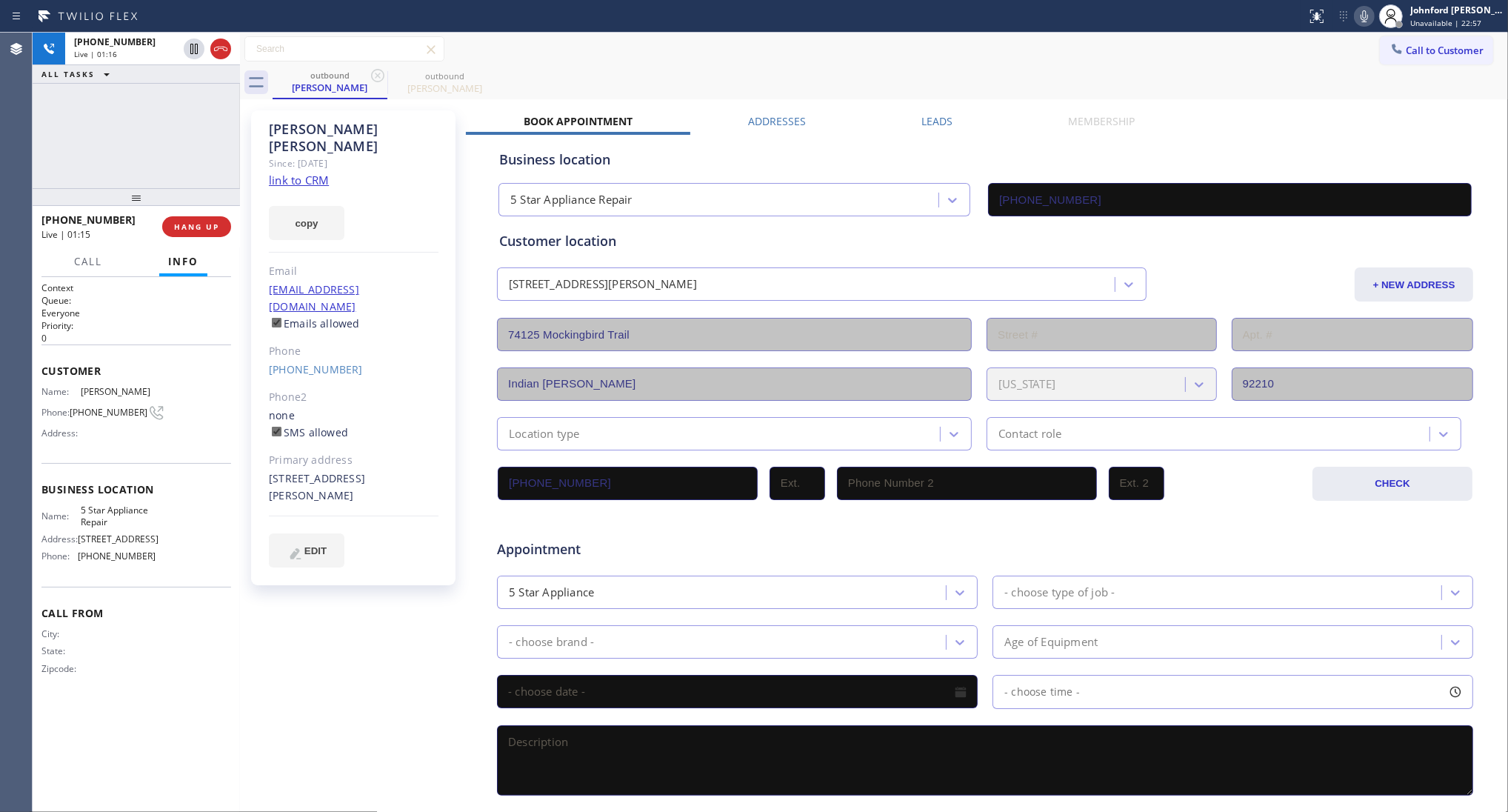
click at [1364, 13] on icon at bounding box center [1364, 16] width 18 height 18
click at [34, 101] on div "+15053010221 Live | 01:41 ALL TASKS ALL TASKS ACTIVE TASKS TASKS IN WRAP UP" at bounding box center [137, 110] width 208 height 155
click at [1409, 51] on span "Call to Customer" at bounding box center [1445, 50] width 78 height 13
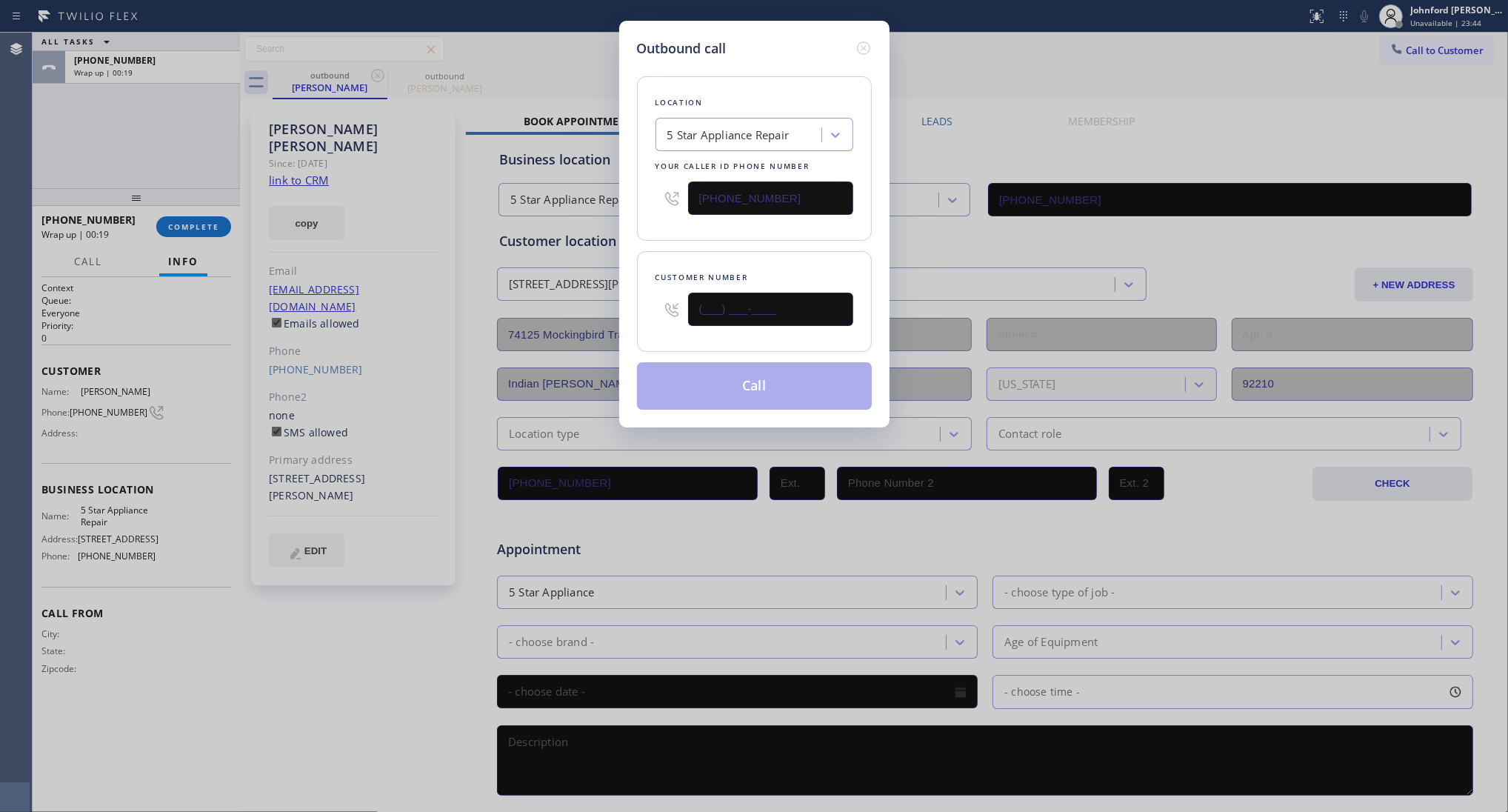
drag, startPoint x: 726, startPoint y: 302, endPoint x: 619, endPoint y: 305, distance: 107.0
click at [624, 305] on div "Outbound call Location 5 Star Appliance Repair Your caller id phone number [PHO…" at bounding box center [754, 224] width 271 height 406
paste input "310) 462-6734"
type input "(310) 462-6734"
click at [776, 374] on button "Call" at bounding box center [754, 385] width 235 height 48
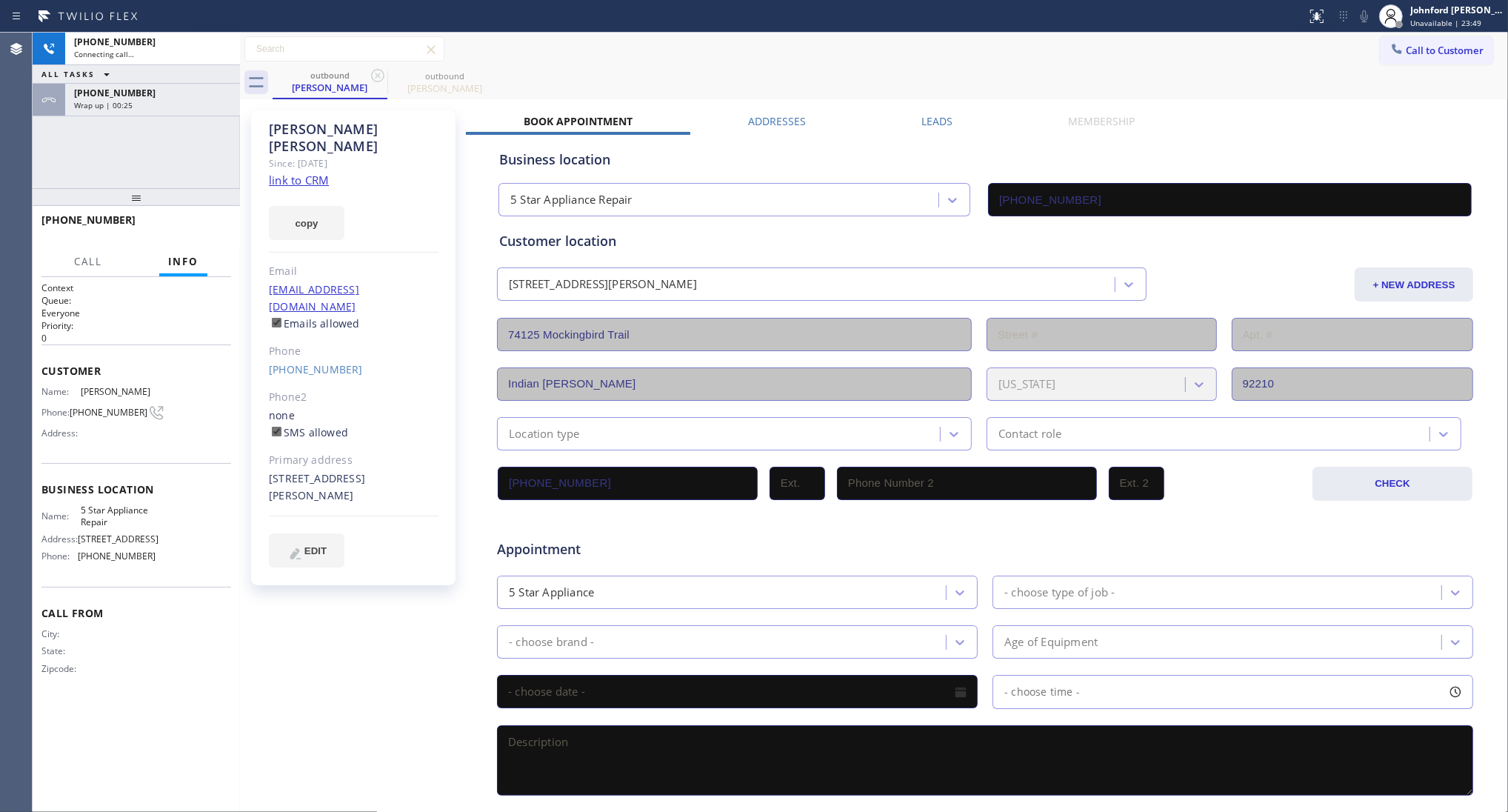
click at [371, 75] on icon at bounding box center [378, 75] width 18 height 18
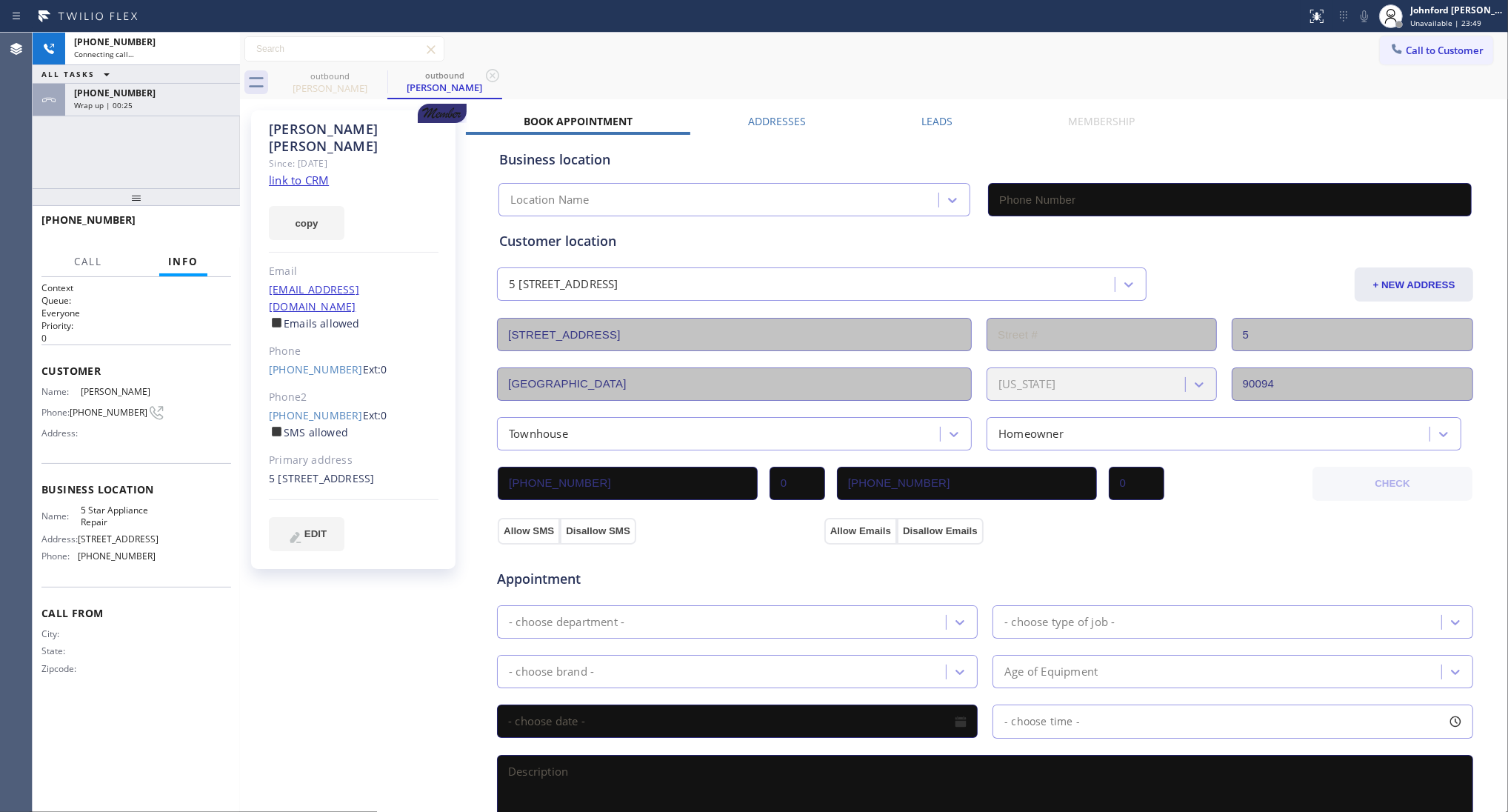
click at [0, 0] on icon at bounding box center [0, 0] width 0 height 0
click at [307, 206] on button "copy" at bounding box center [307, 223] width 76 height 34
click at [301, 172] on link "link to CRM" at bounding box center [299, 179] width 60 height 15
type input "[PHONE_NUMBER]"
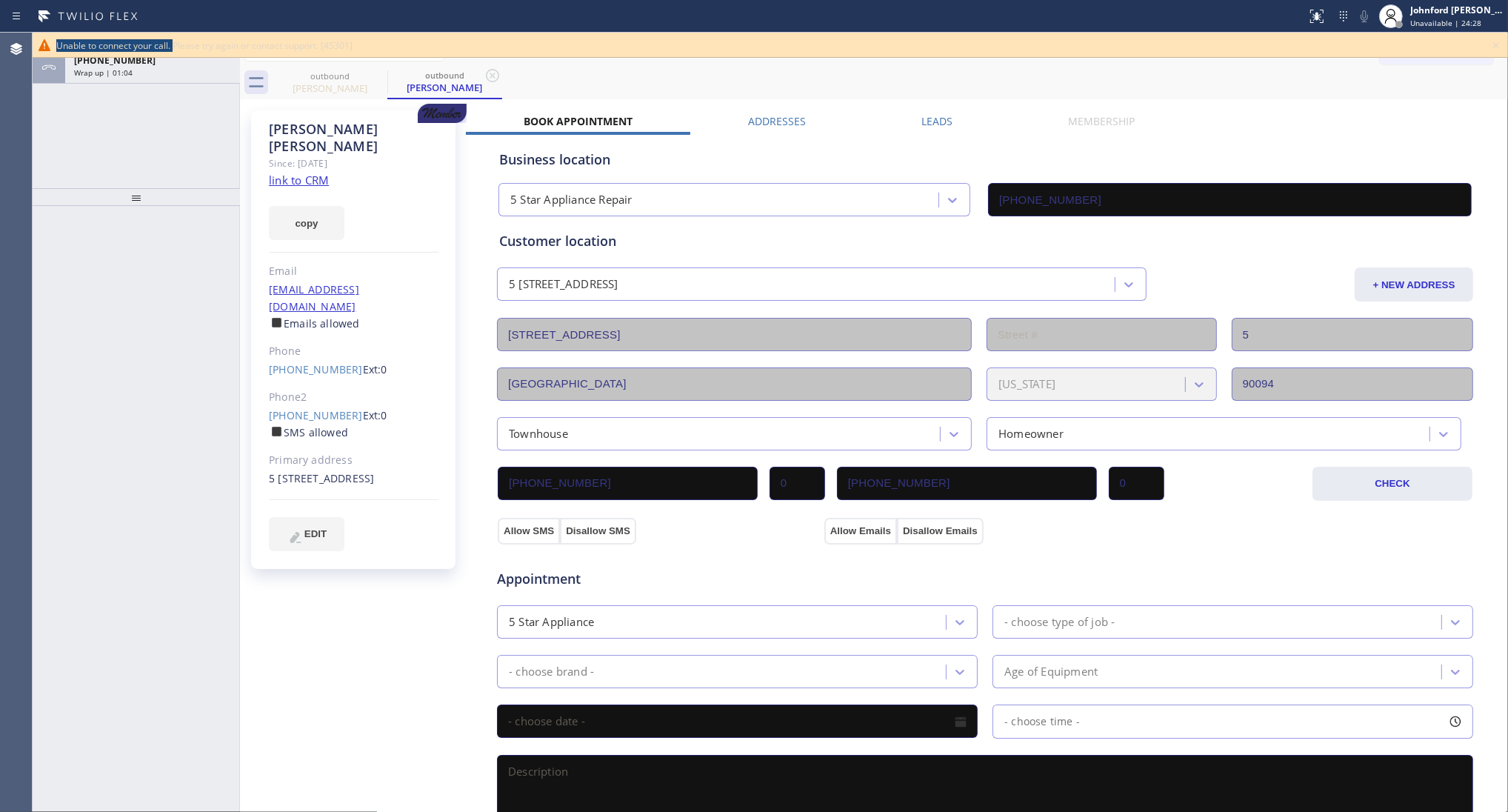
drag, startPoint x: 53, startPoint y: 39, endPoint x: 172, endPoint y: 41, distance: 119.0
click at [172, 41] on div "Unable to connect your call. Please try again or contact support. [45301]" at bounding box center [771, 45] width 1476 height 25
copy span "Unable to connect your call."
click at [1493, 45] on icon at bounding box center [1496, 45] width 18 height 18
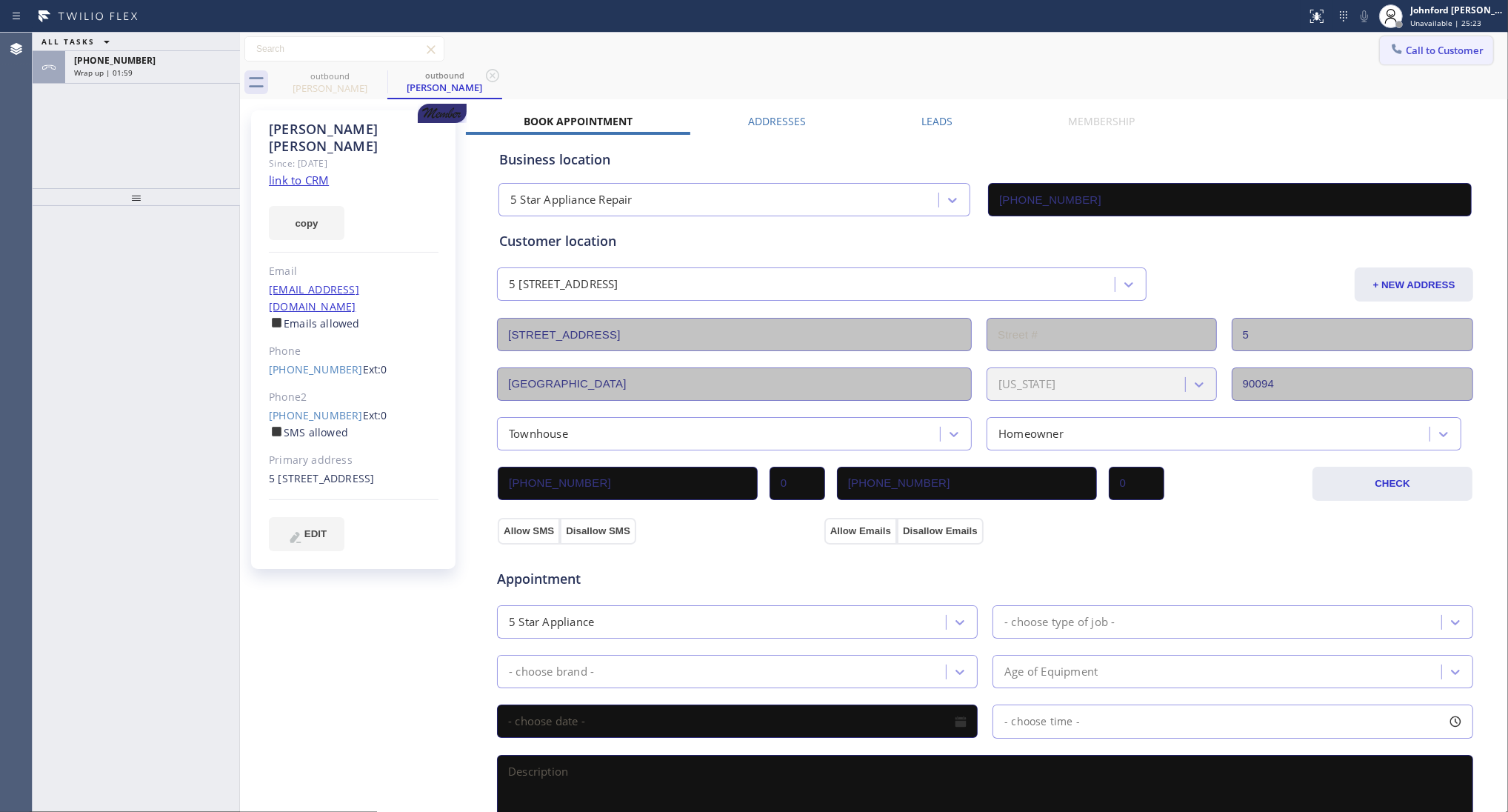
click at [1449, 45] on button "Call to Customer" at bounding box center [1436, 51] width 113 height 28
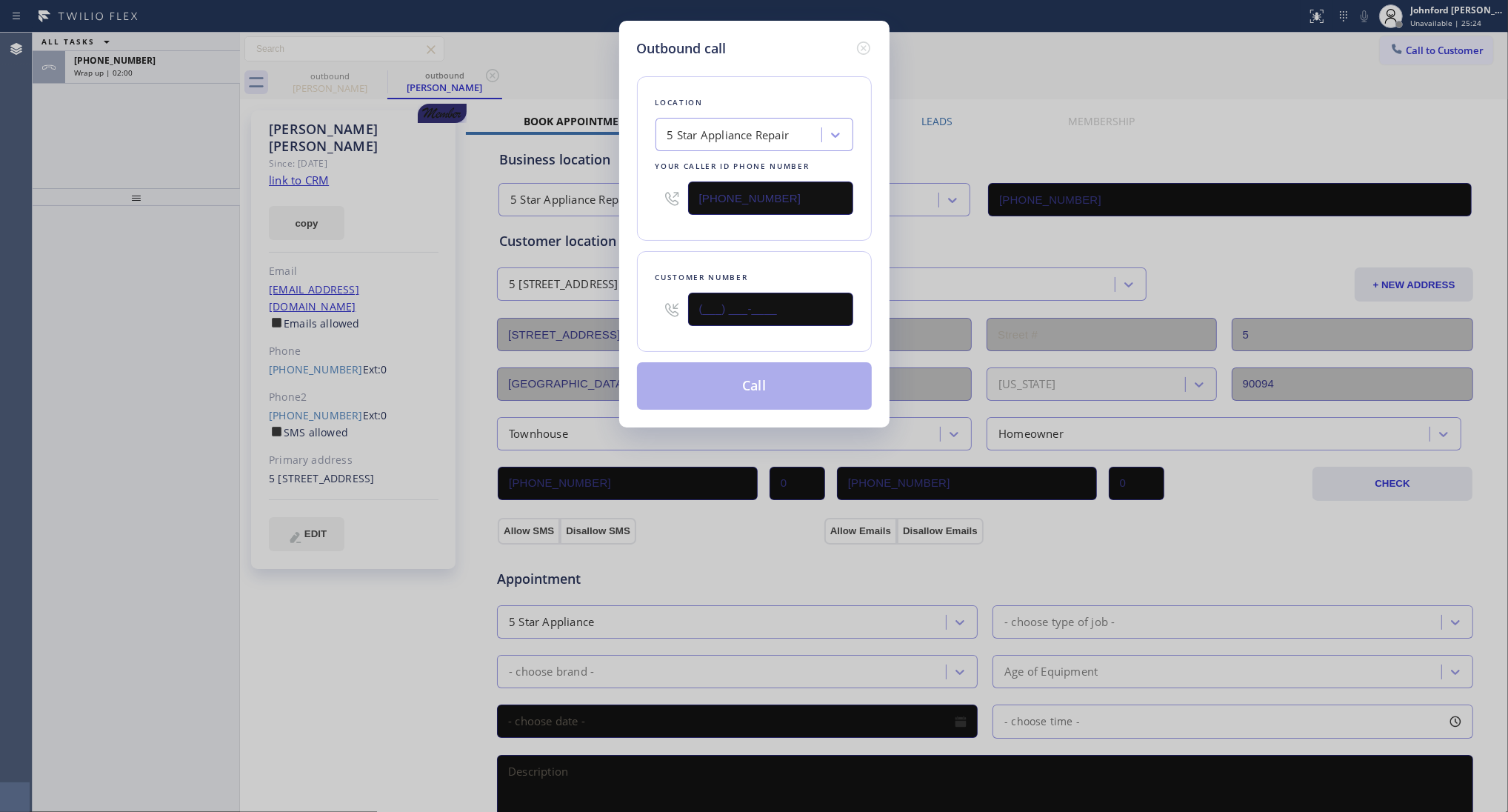
drag, startPoint x: 813, startPoint y: 312, endPoint x: 648, endPoint y: 321, distance: 165.2
click at [648, 321] on div "Customer number (___) ___-____" at bounding box center [754, 301] width 235 height 101
paste input "951) 818-1023"
type input "[PHONE_NUMBER]"
click at [664, 254] on div "Customer number (951) 818-1023" at bounding box center [754, 301] width 235 height 101
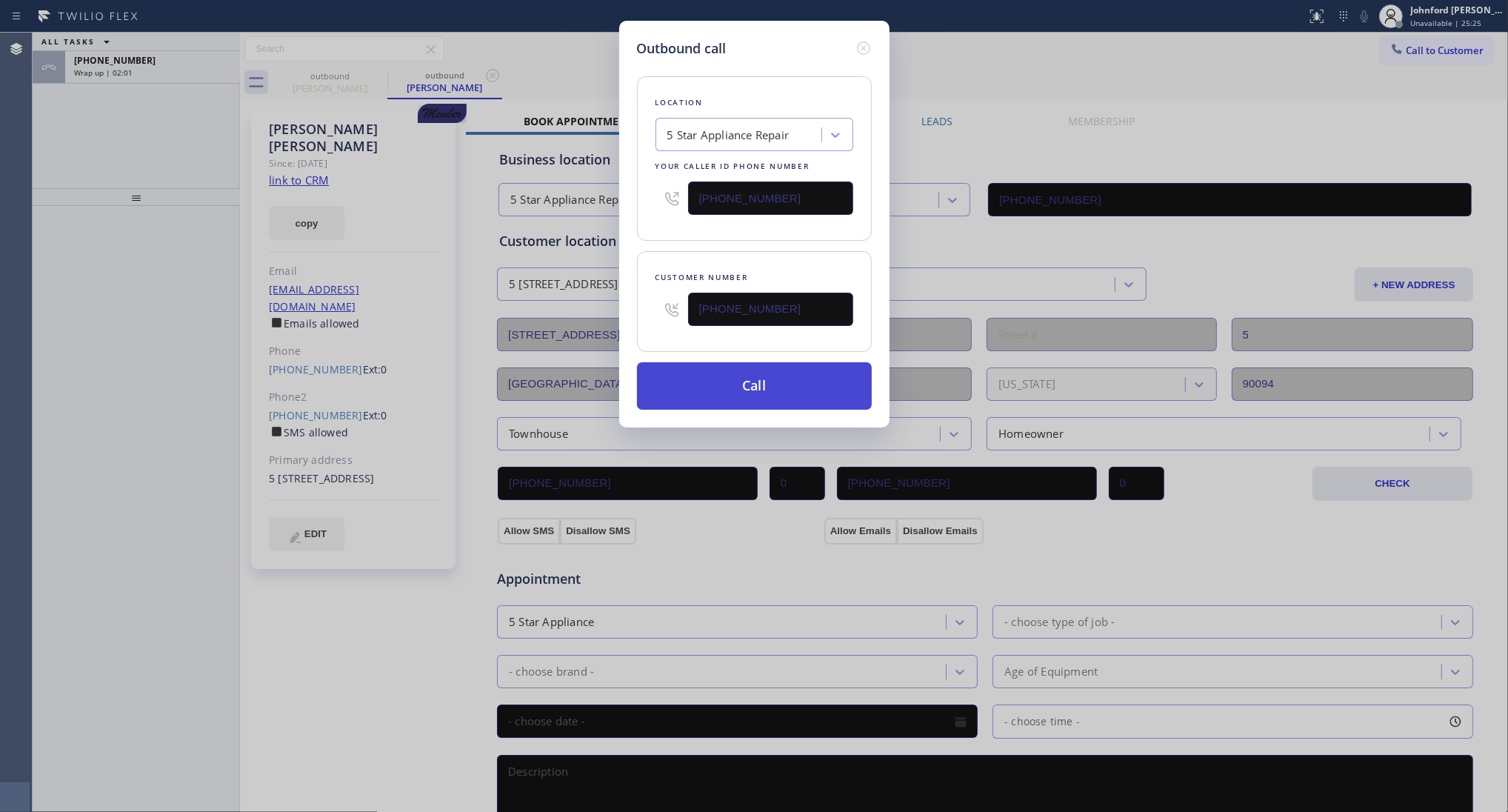
click at [715, 399] on button "Call" at bounding box center [754, 385] width 235 height 48
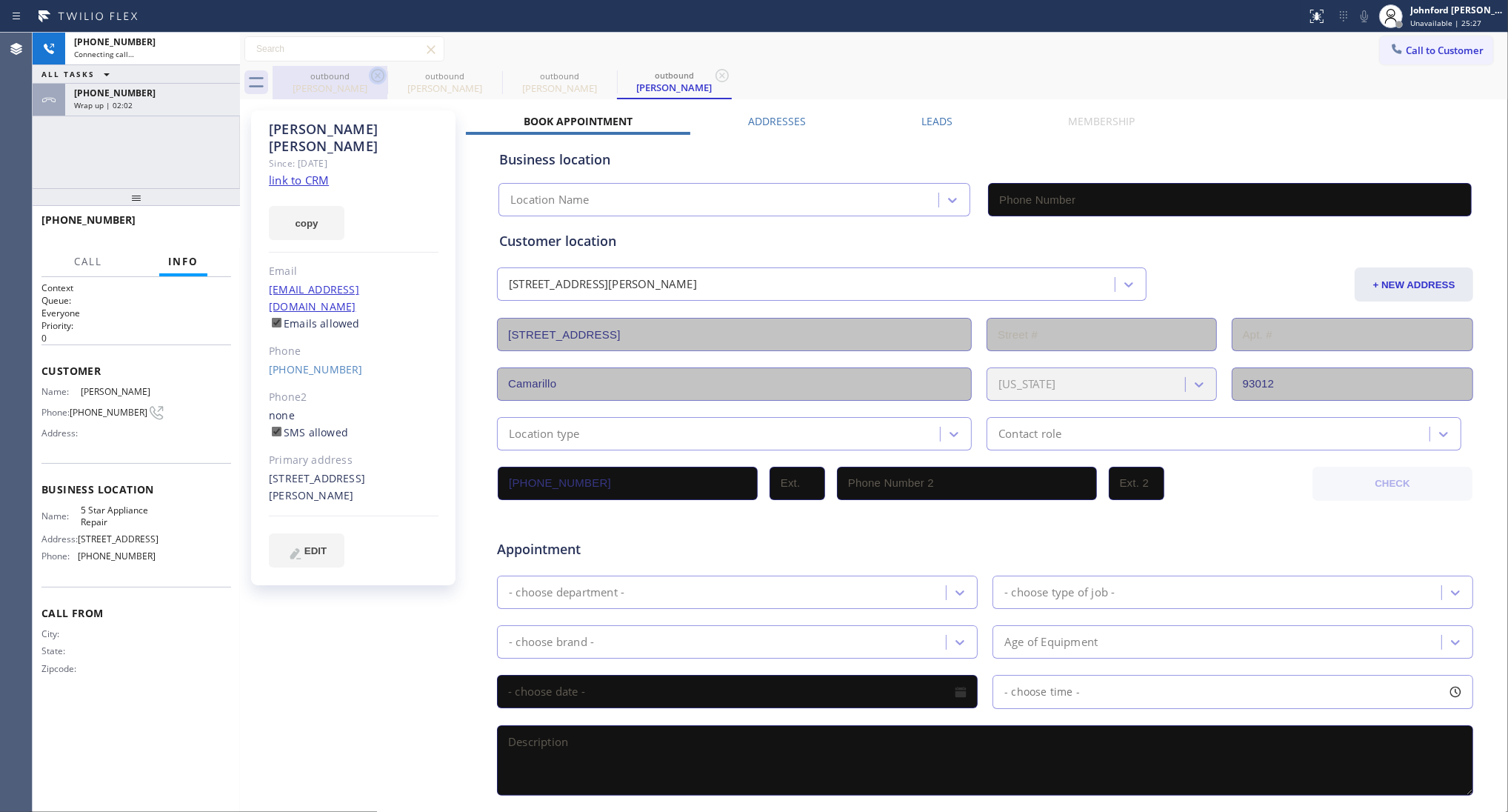
click at [379, 75] on icon at bounding box center [378, 75] width 18 height 18
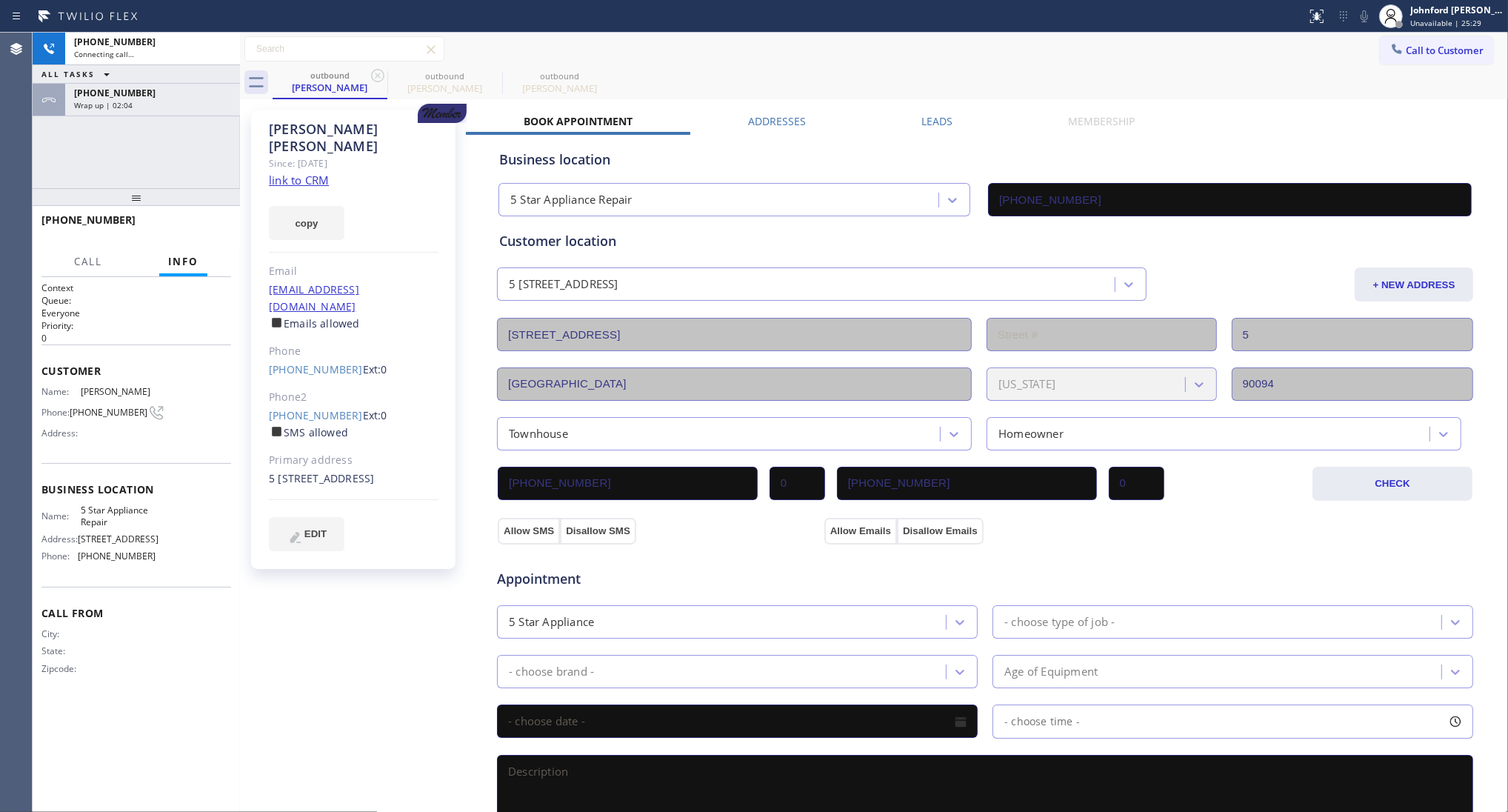
click at [379, 75] on icon at bounding box center [378, 75] width 18 height 18
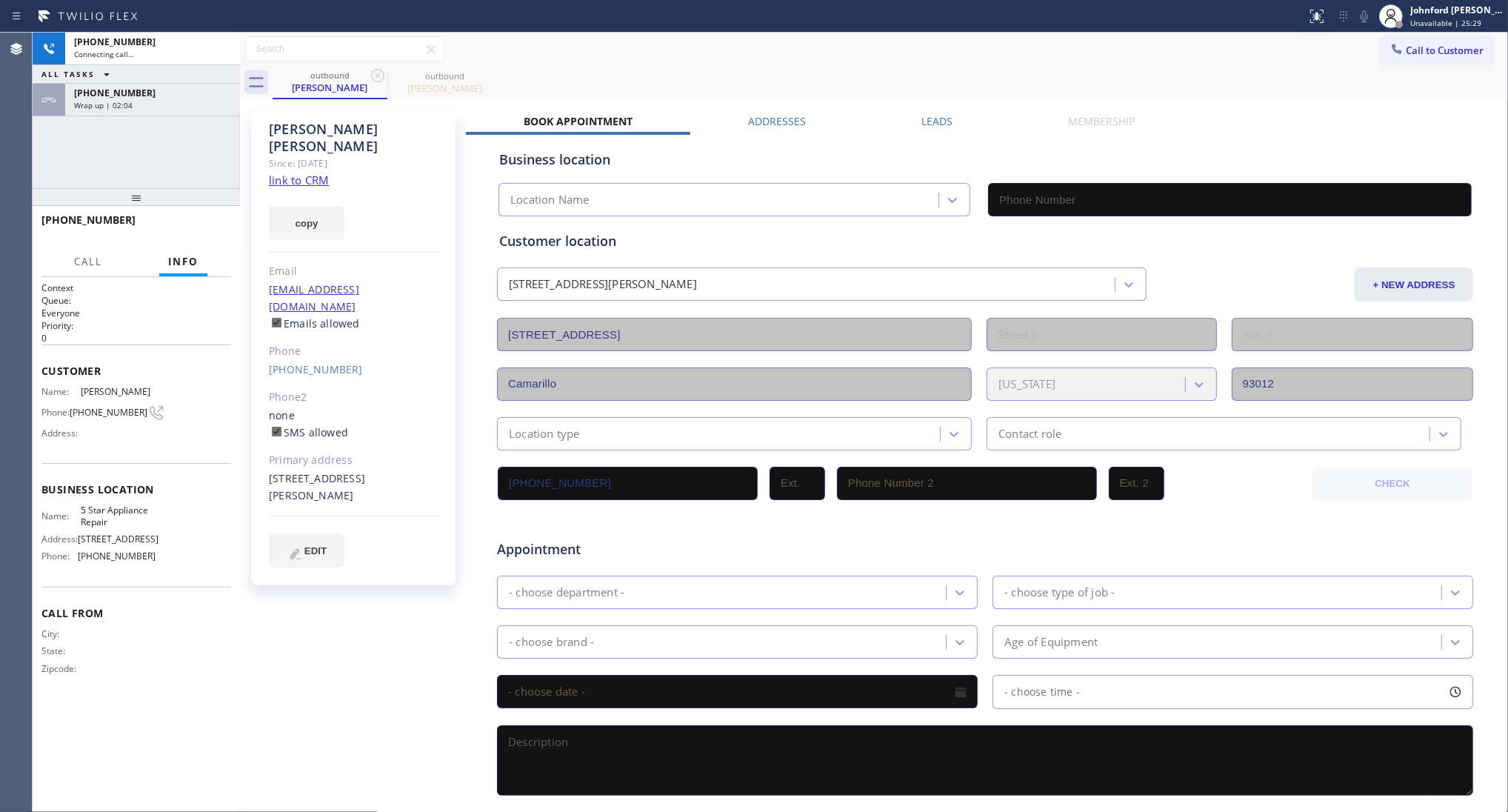
type input "[PHONE_NUMBER]"
click at [308, 207] on button "copy" at bounding box center [307, 223] width 76 height 34
click at [313, 172] on link "link to CRM" at bounding box center [299, 179] width 60 height 15
click at [204, 223] on span "HANG UP" at bounding box center [197, 226] width 45 height 10
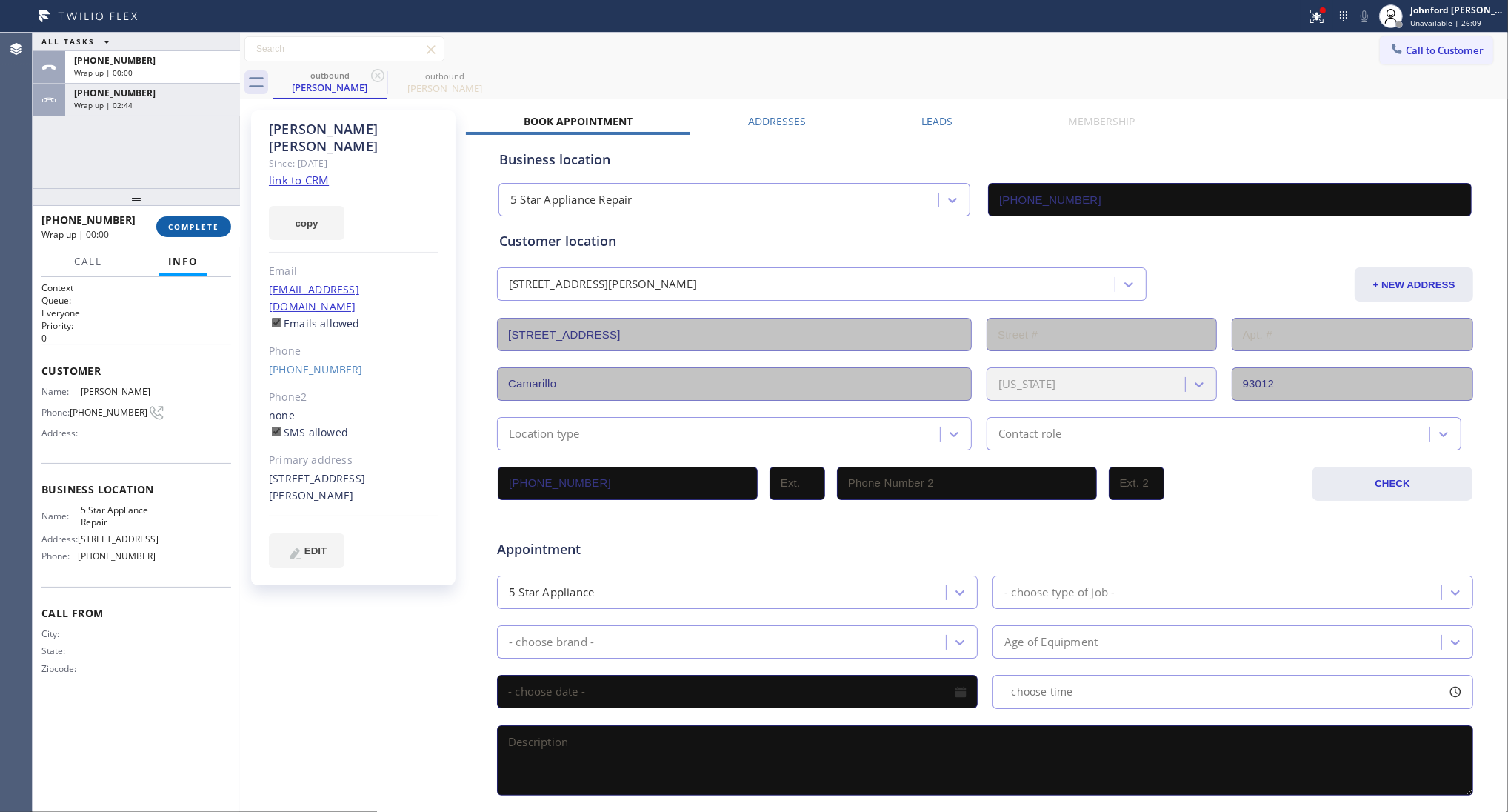
click at [204, 223] on span "COMPLETE" at bounding box center [194, 226] width 51 height 10
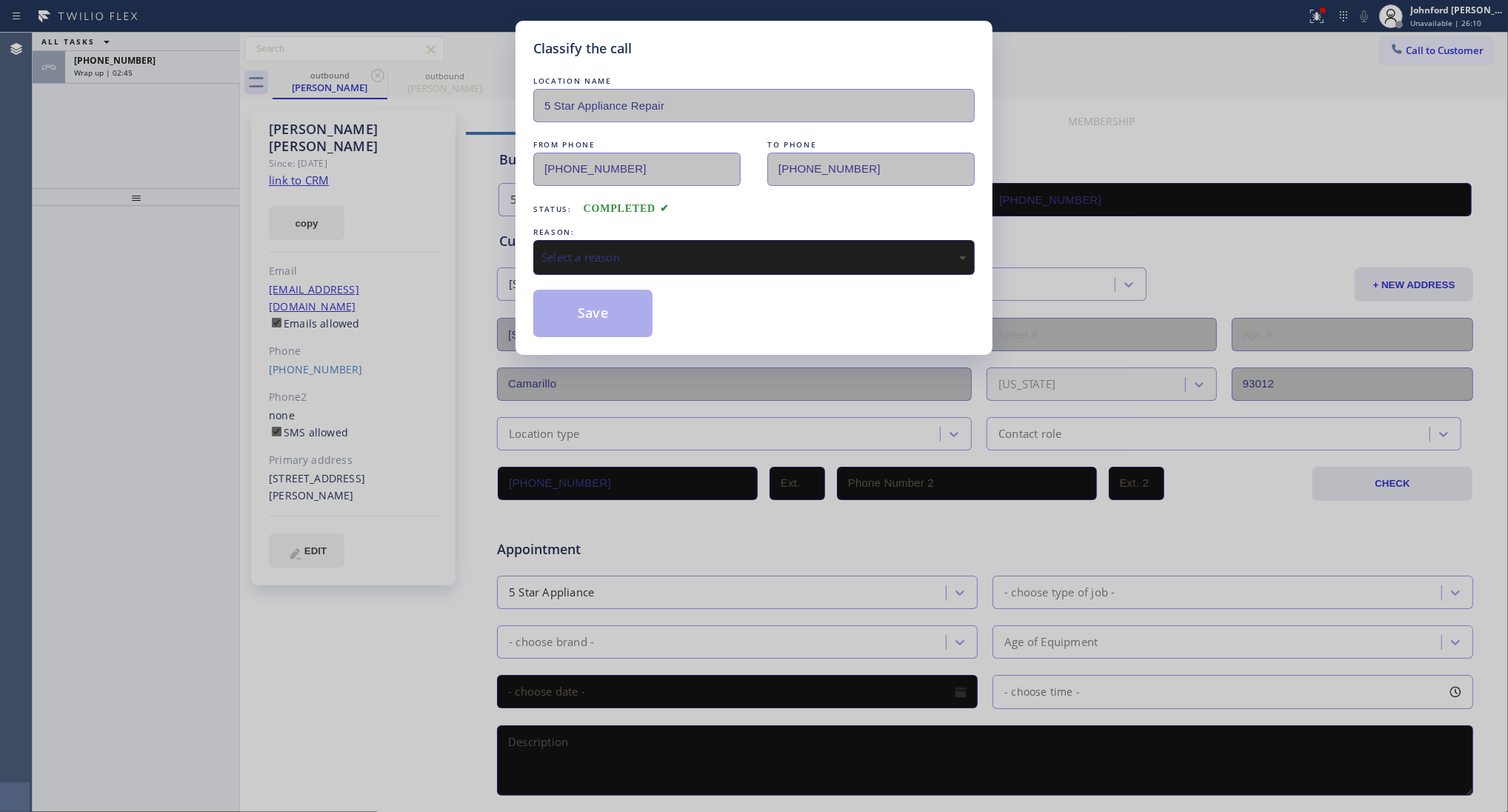
click at [589, 240] on div "Select a reason" at bounding box center [754, 257] width 442 height 35
click at [608, 319] on button "Save" at bounding box center [593, 313] width 119 height 48
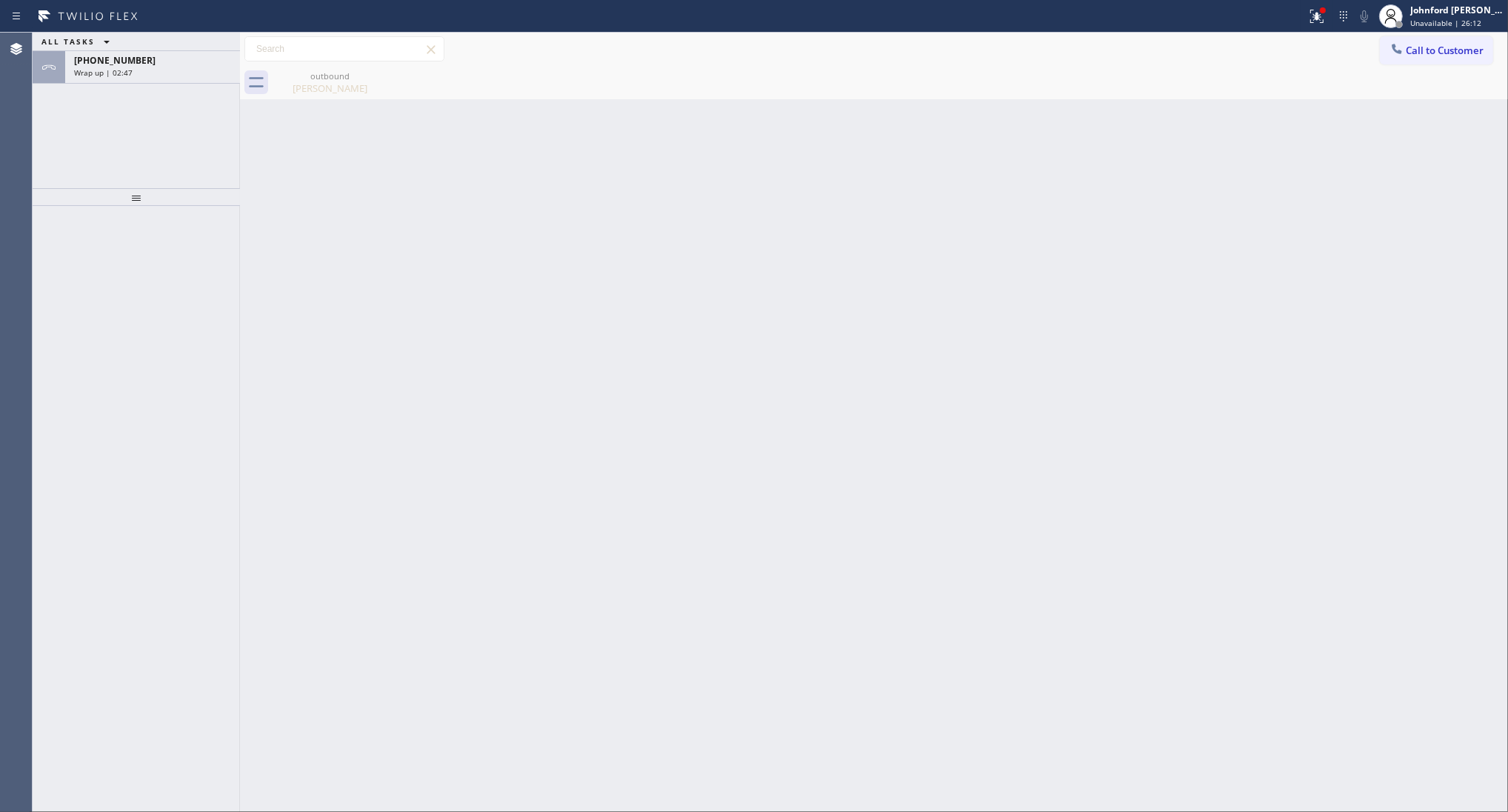
click at [191, 76] on div "Wrap up | 02:47" at bounding box center [152, 72] width 157 height 10
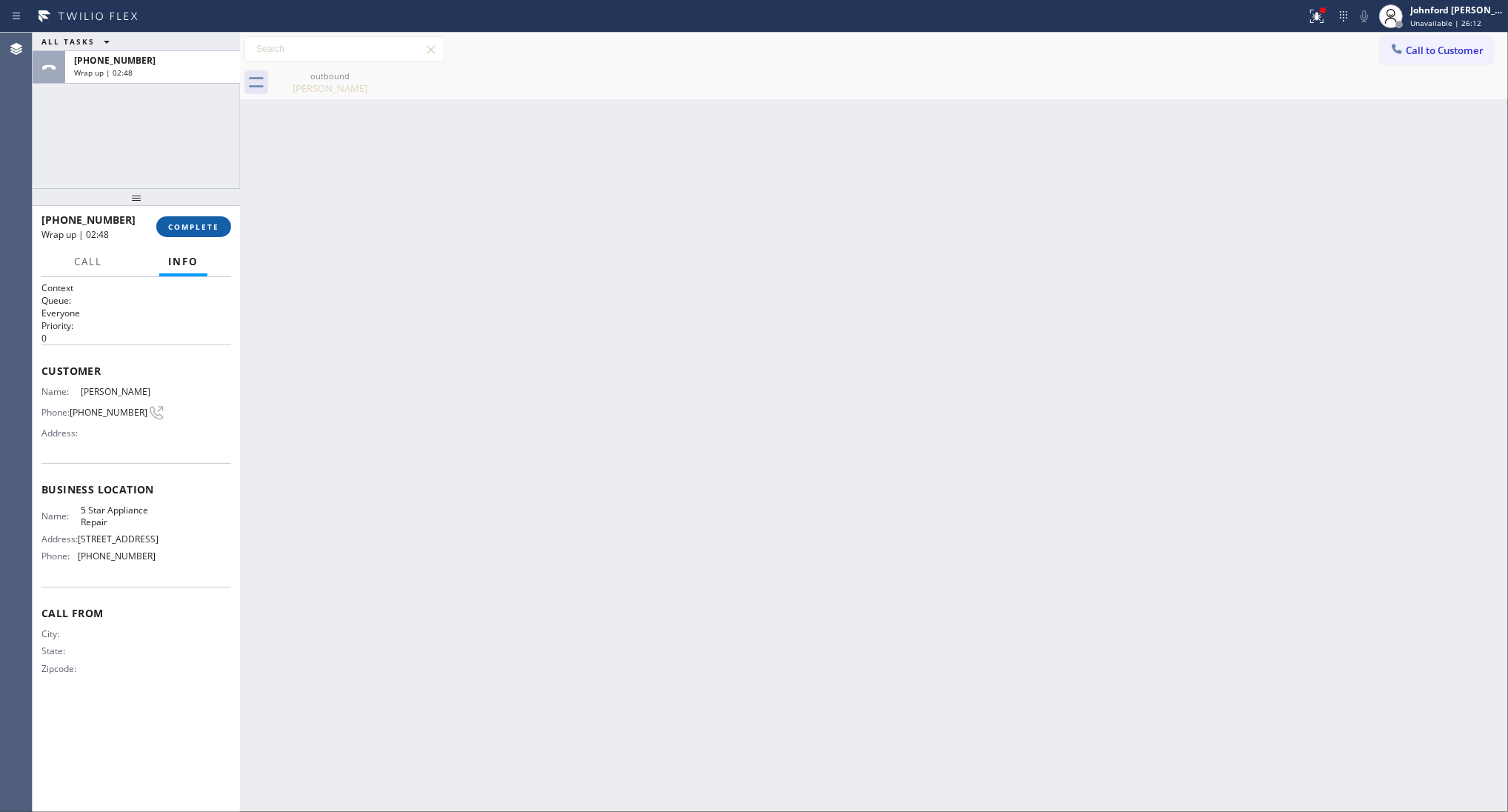
click at [176, 216] on button "COMPLETE" at bounding box center [193, 226] width 75 height 21
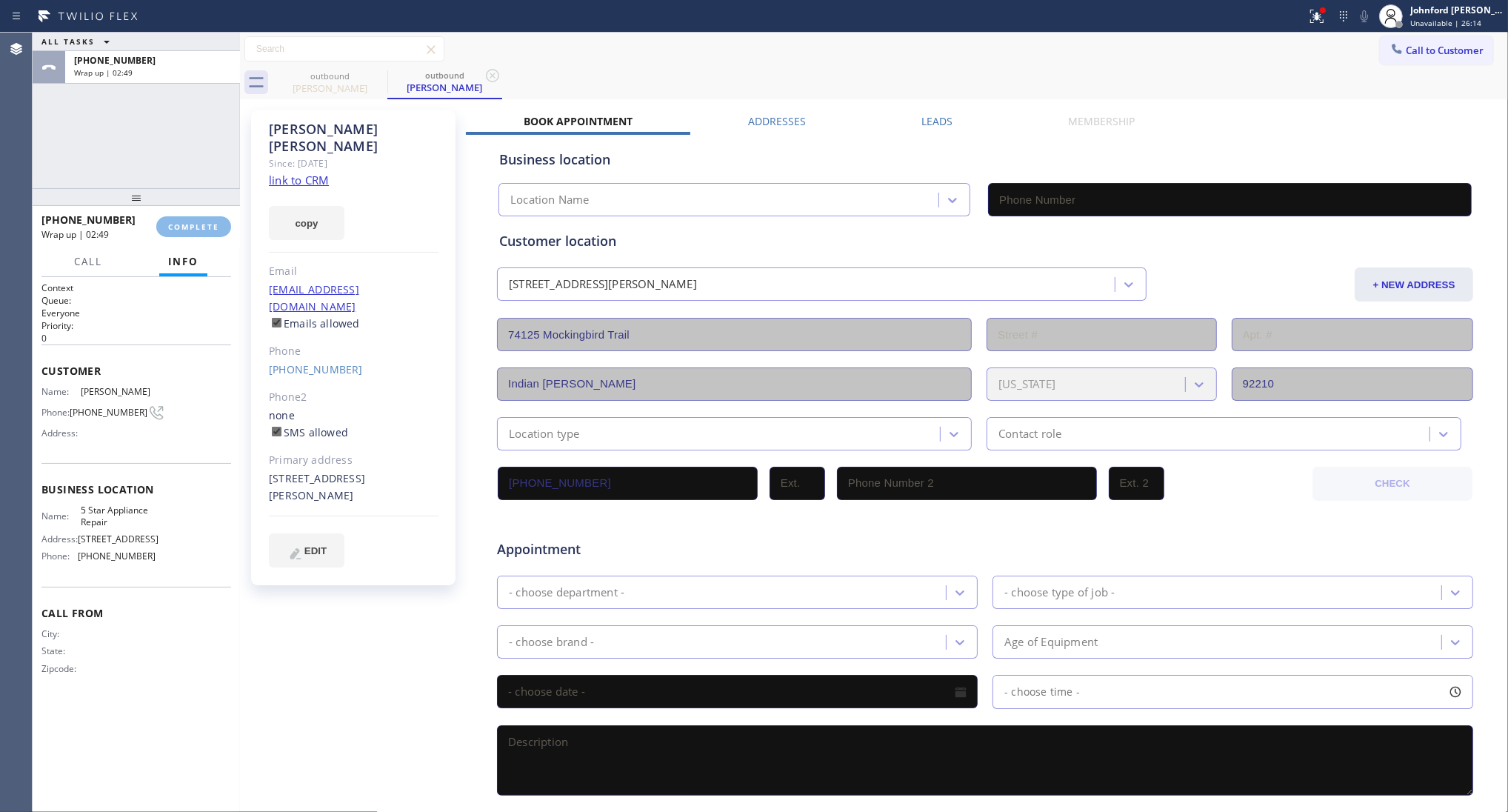
type input "[PHONE_NUMBER]"
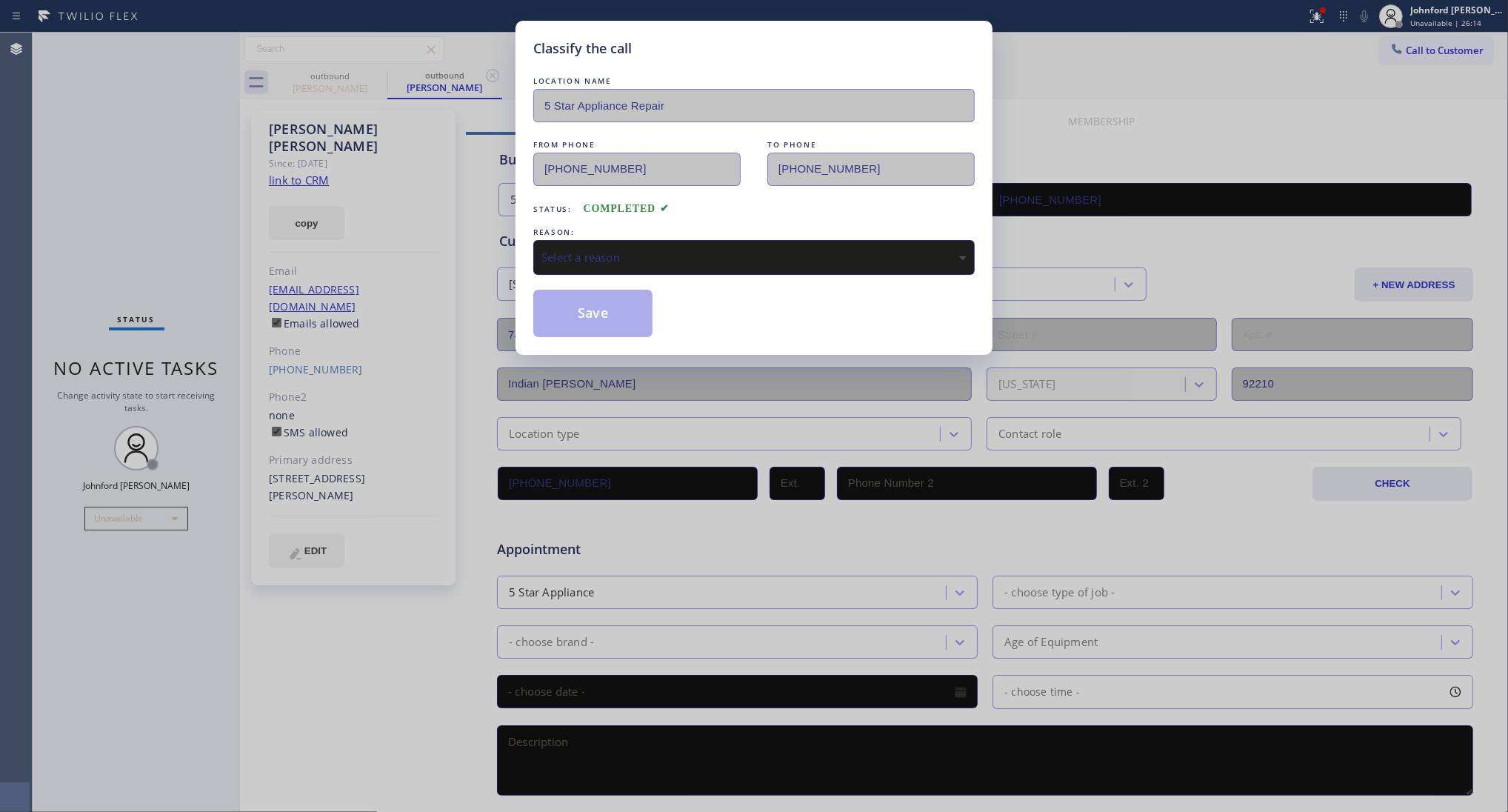
drag, startPoint x: 579, startPoint y: 264, endPoint x: 591, endPoint y: 256, distance: 14.4
click at [591, 257] on div "Select a reason" at bounding box center [754, 257] width 425 height 17
click at [615, 313] on button "Save" at bounding box center [593, 313] width 119 height 48
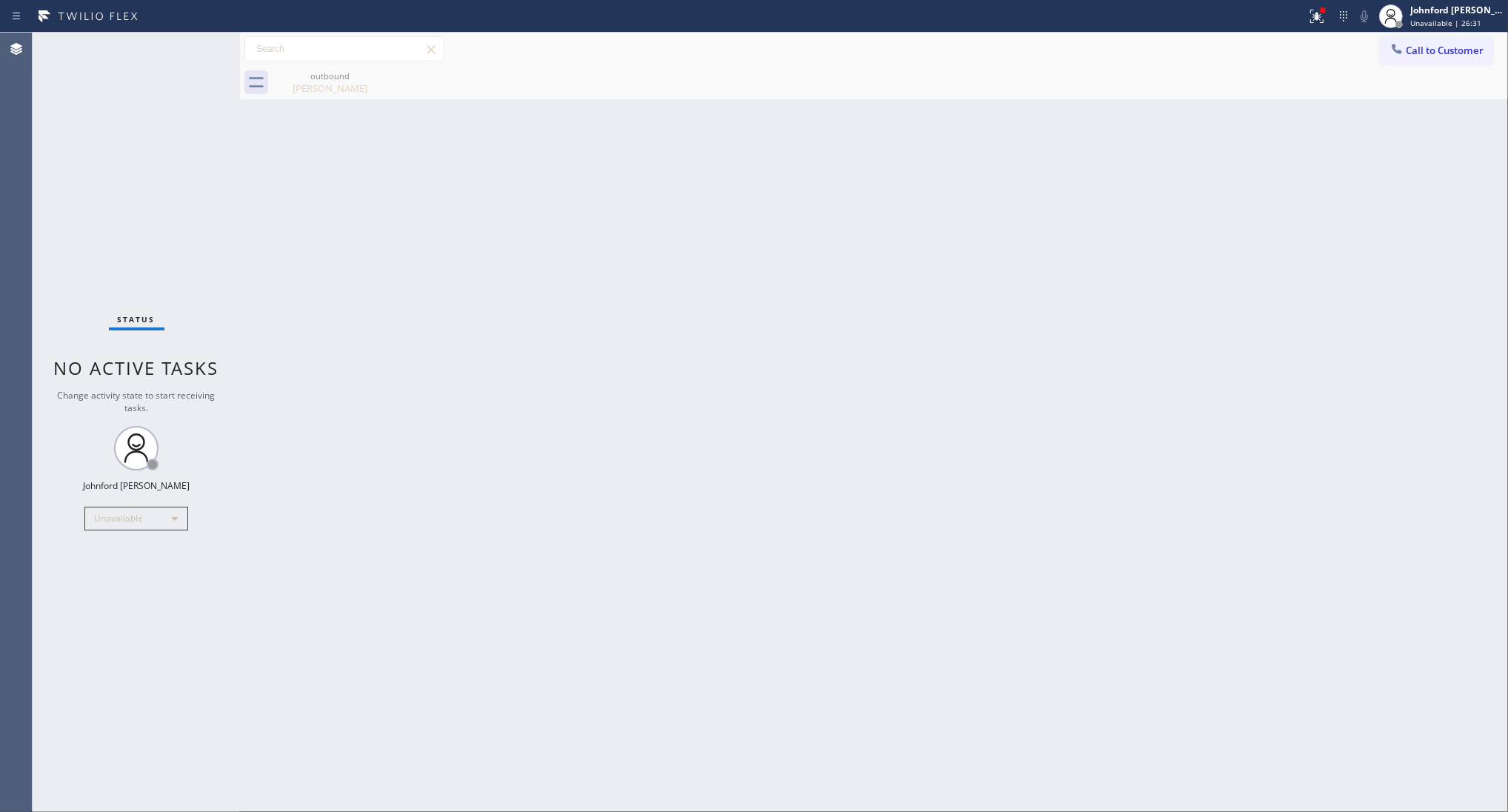
click at [1417, 45] on span "Call to Customer" at bounding box center [1445, 50] width 78 height 13
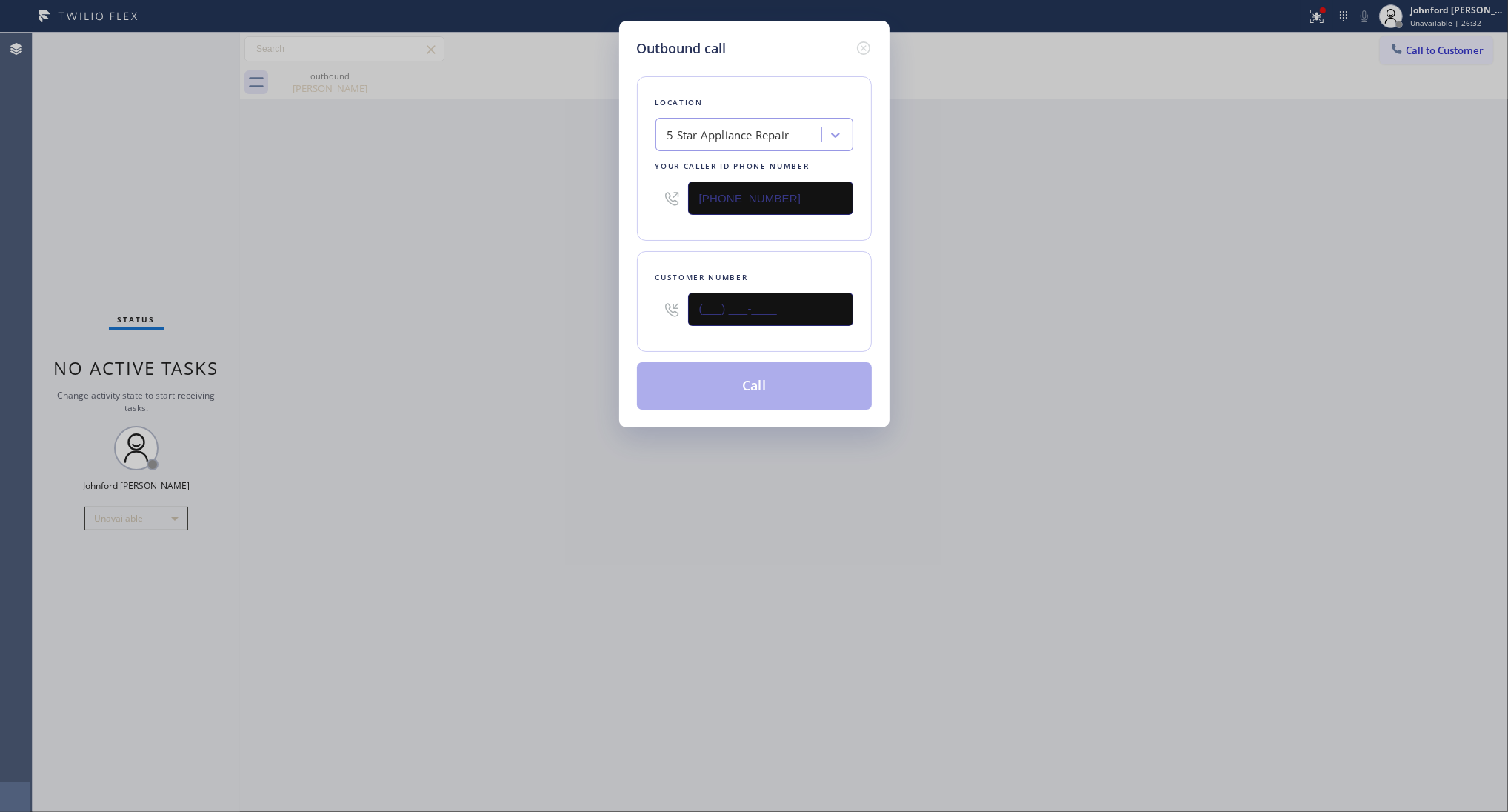
drag, startPoint x: 827, startPoint y: 295, endPoint x: 567, endPoint y: 295, distance: 260.0
click at [586, 295] on div "Outbound call Location 5 Star Appliance Repair Your caller id phone number [PHO…" at bounding box center [754, 406] width 1508 height 812
paste input "516) 319-3414"
type input "[PHONE_NUMBER]"
click at [555, 300] on div "Outbound call Location 5 Star Appliance Repair Your caller id phone number (855…" at bounding box center [754, 406] width 1508 height 812
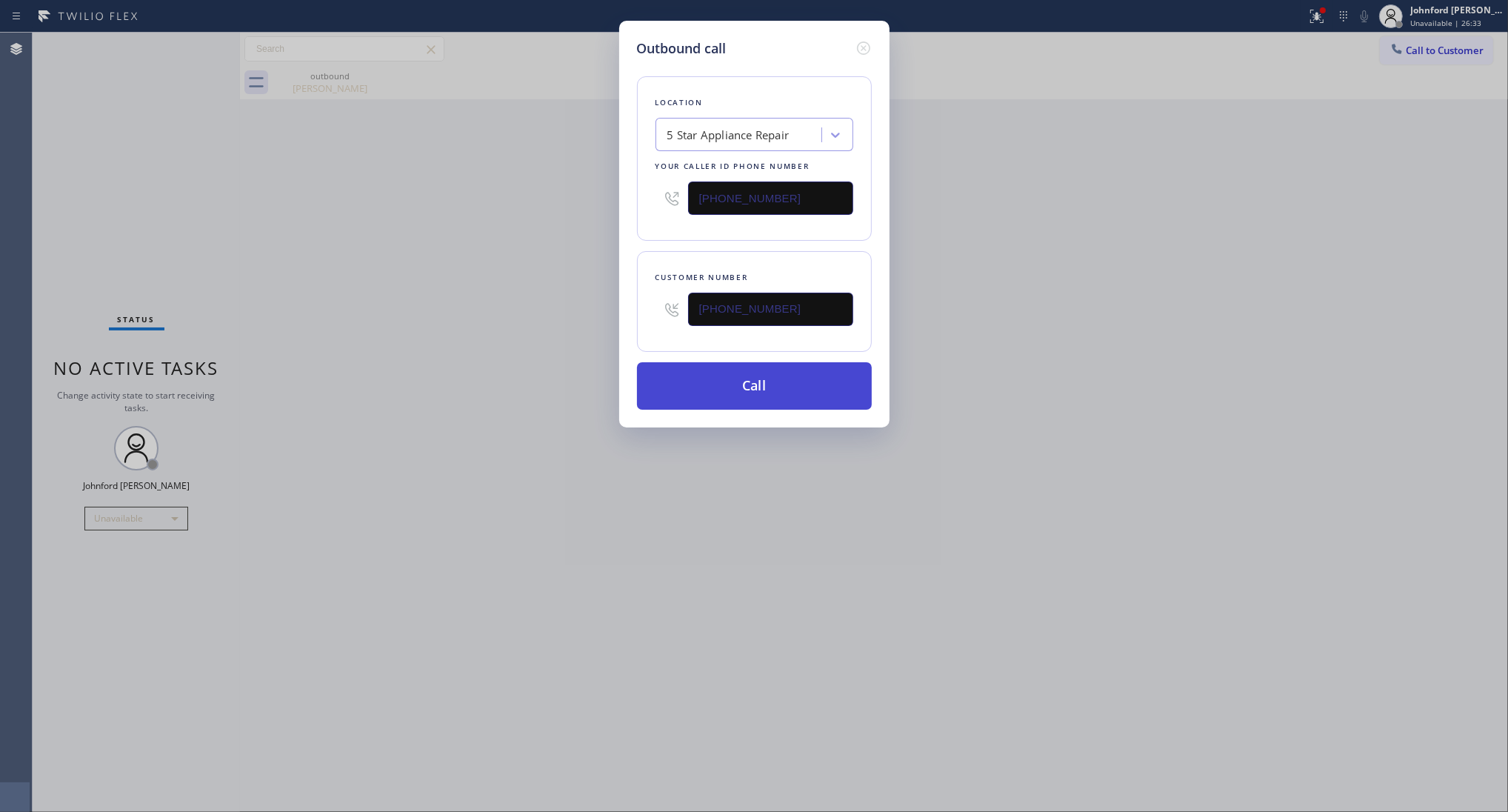
click at [700, 375] on button "Call" at bounding box center [754, 385] width 235 height 48
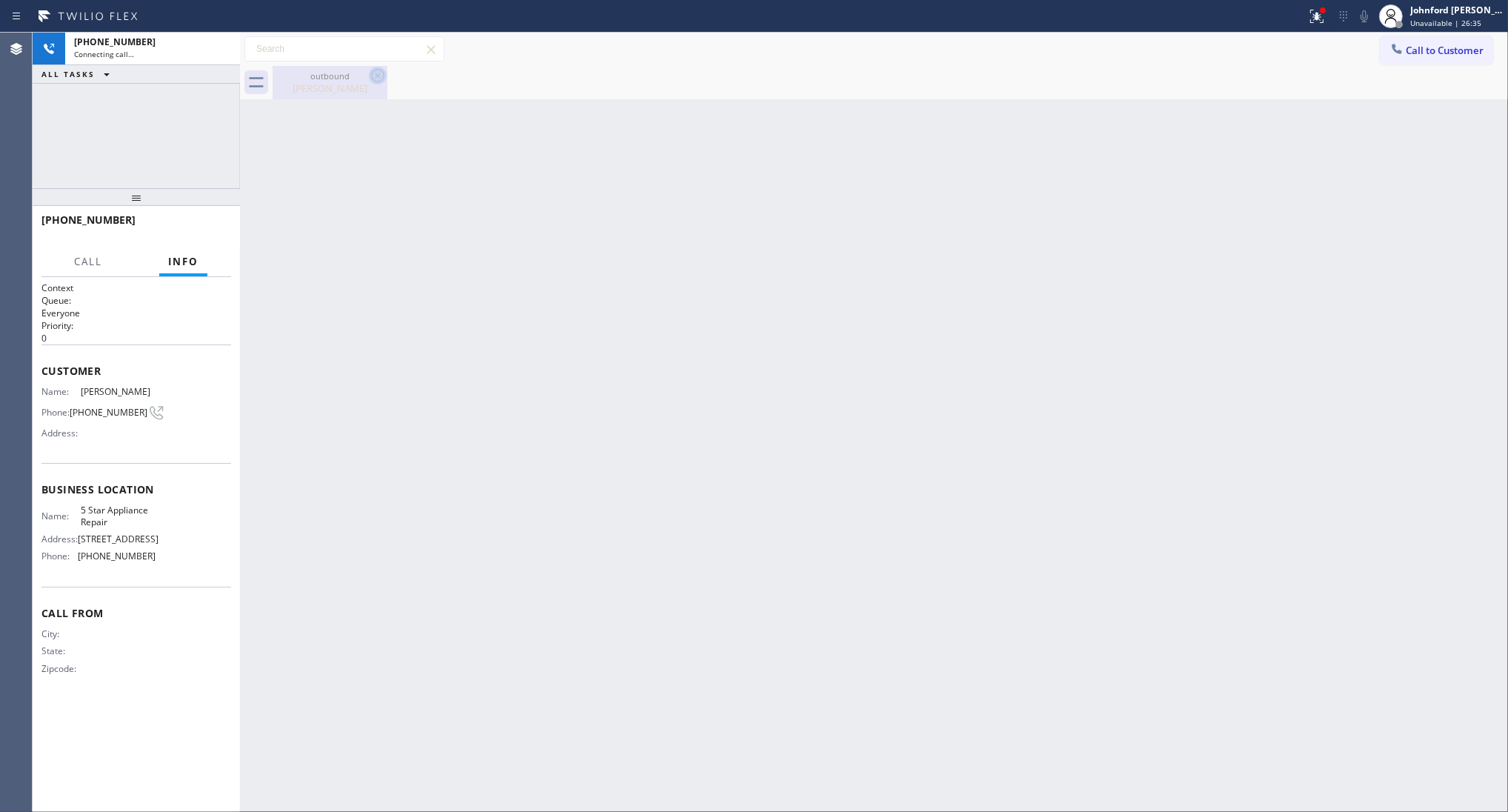
click at [375, 80] on icon at bounding box center [378, 75] width 18 height 18
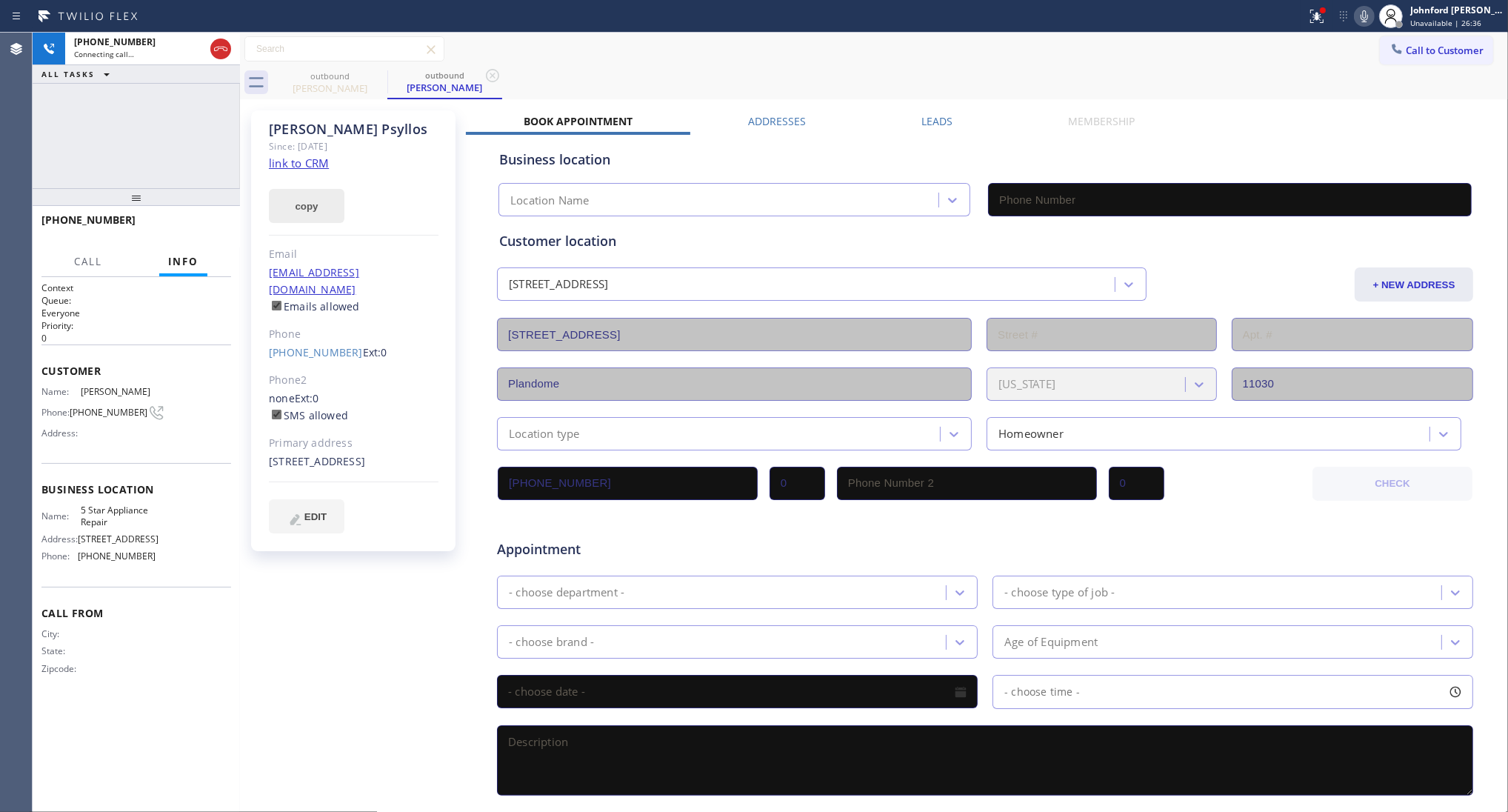
click at [320, 210] on button "copy" at bounding box center [307, 206] width 76 height 34
click at [312, 168] on link "link to CRM" at bounding box center [299, 162] width 60 height 15
type input "[PHONE_NUMBER]"
click at [233, 221] on div "+15163193414 Live | 00:06 HANG UP" at bounding box center [137, 226] width 208 height 41
click at [217, 222] on span "HANG UP" at bounding box center [197, 226] width 45 height 10
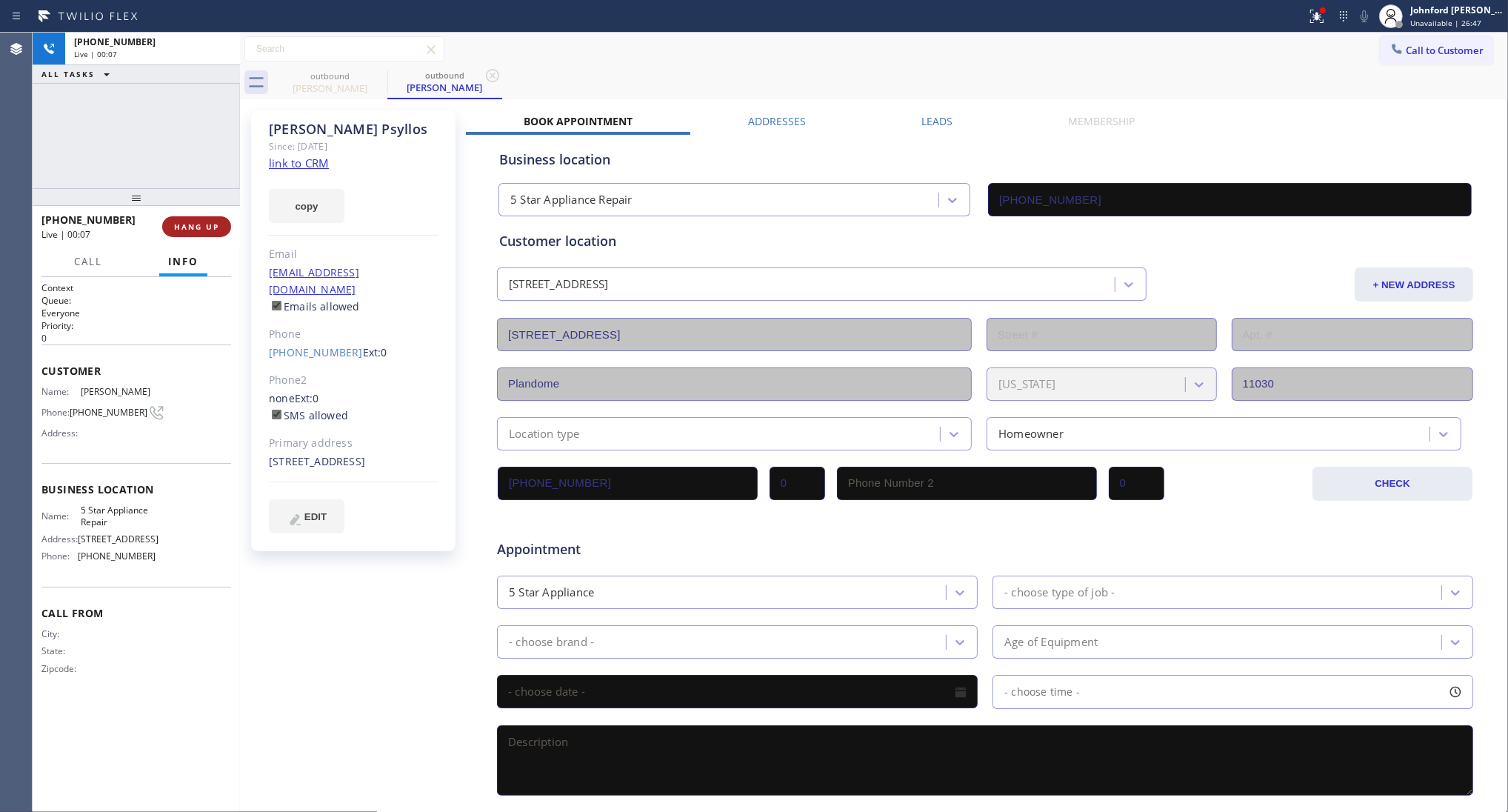
click at [217, 222] on span "HANG UP" at bounding box center [197, 226] width 45 height 10
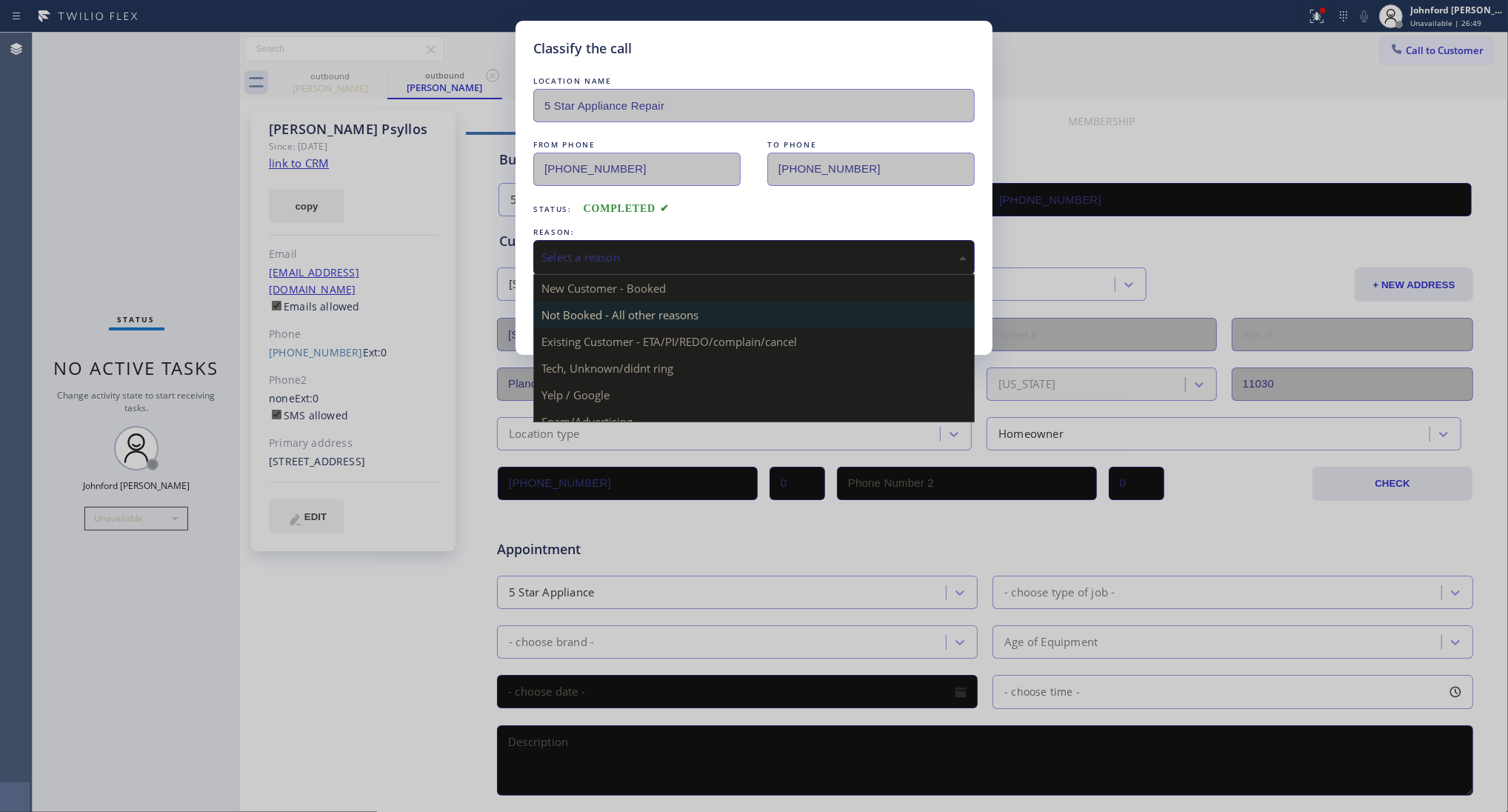
drag, startPoint x: 612, startPoint y: 260, endPoint x: 613, endPoint y: 301, distance: 41.0
click at [613, 261] on div "Select a reason" at bounding box center [754, 257] width 425 height 17
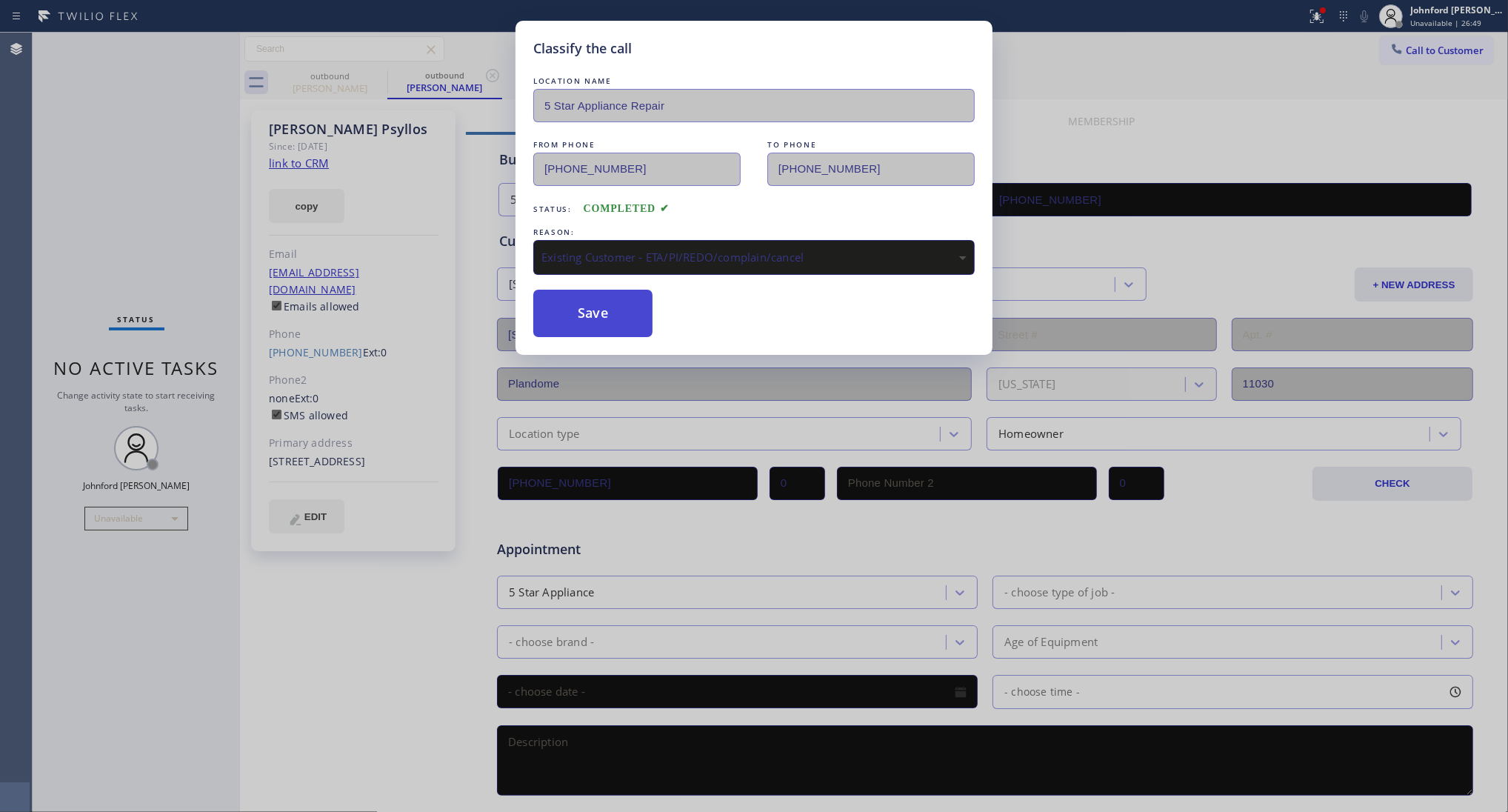
click at [586, 311] on button "Save" at bounding box center [593, 313] width 119 height 48
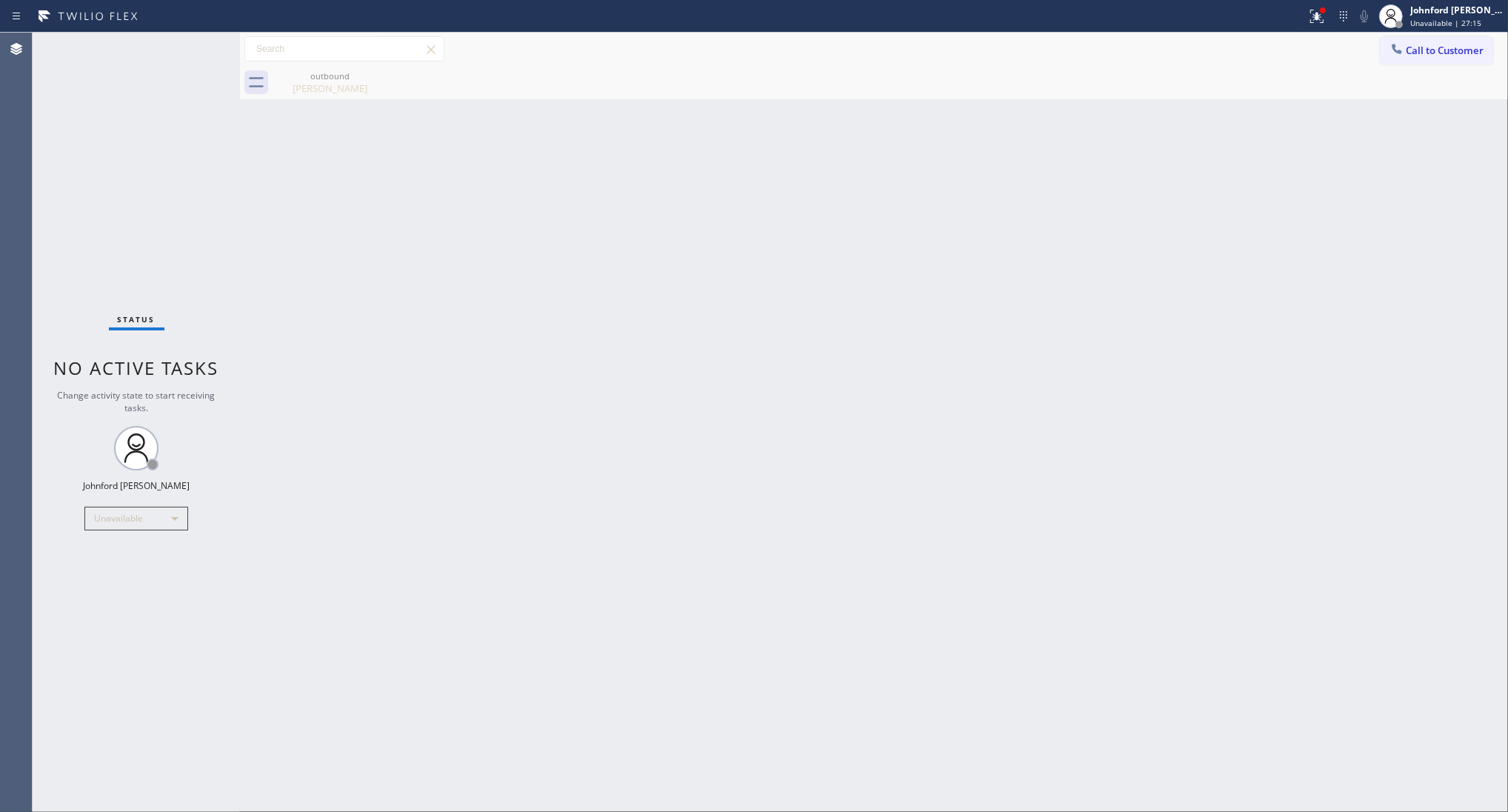
drag, startPoint x: 1418, startPoint y: 43, endPoint x: 1415, endPoint y: 52, distance: 9.5
click at [1419, 44] on button "Call to Customer" at bounding box center [1436, 51] width 113 height 28
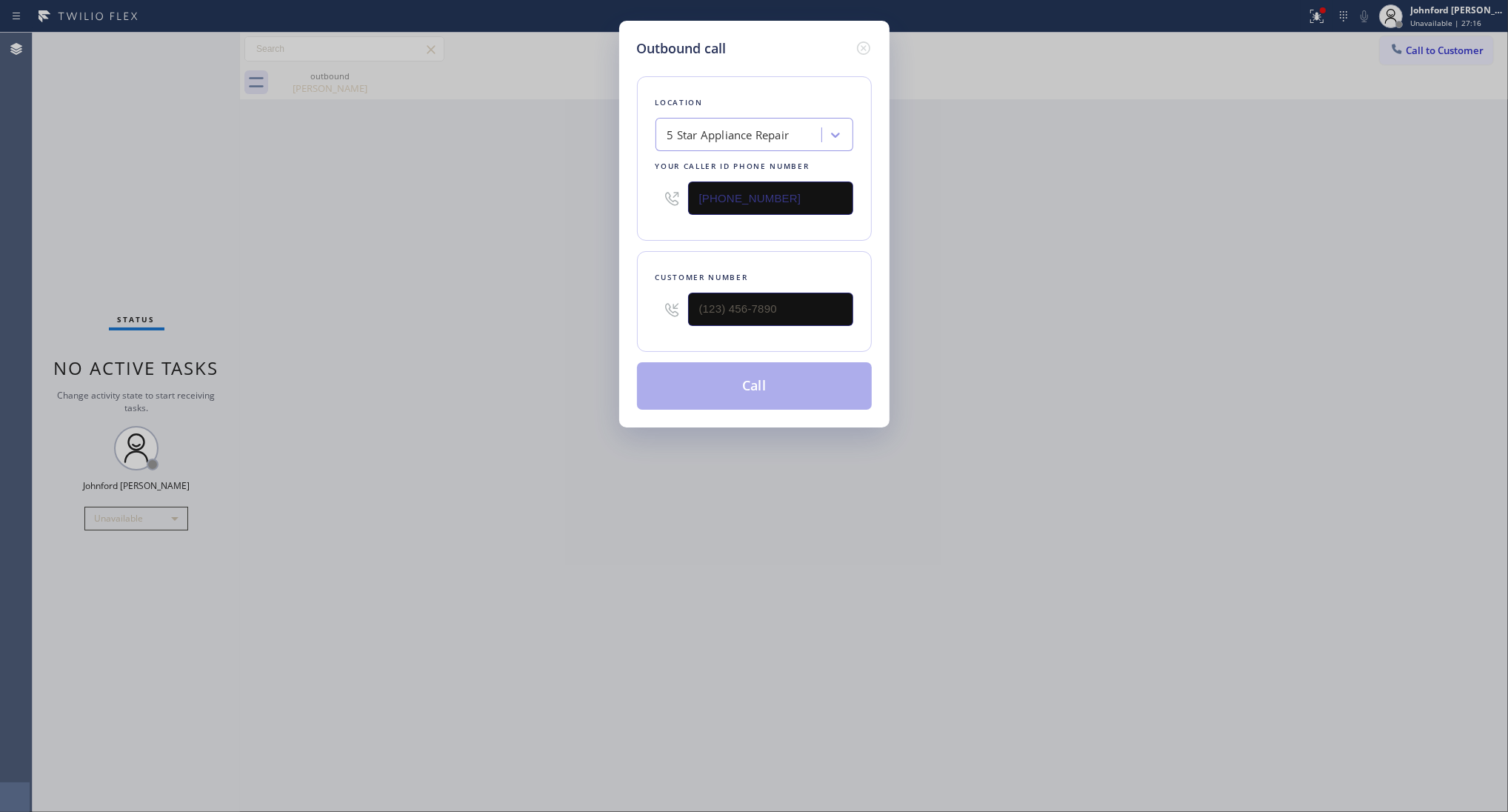
drag, startPoint x: 761, startPoint y: 287, endPoint x: 523, endPoint y: 308, distance: 238.9
click at [534, 304] on div "Outbound call Location 5 Star Appliance Repair Your caller id phone number [PHO…" at bounding box center [754, 406] width 1508 height 812
click at [670, 326] on div at bounding box center [672, 310] width 33 height 48
click at [729, 300] on input "(___) ___-____" at bounding box center [771, 309] width 165 height 34
paste input "858) 405-4529"
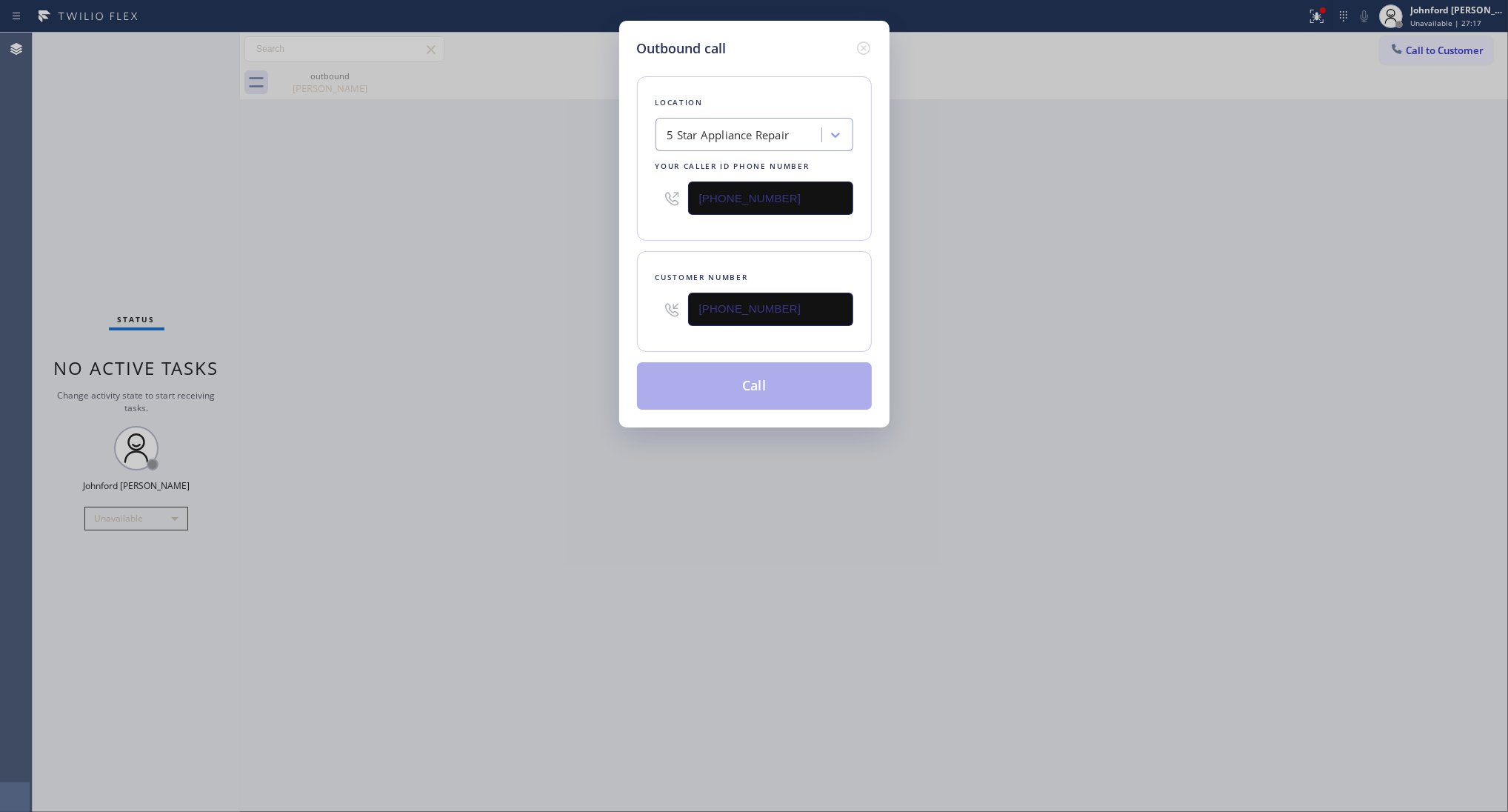
type input "[PHONE_NUMBER]"
click at [494, 341] on div "Outbound call Location 5 Star Appliance Repair Your caller id phone number (855…" at bounding box center [754, 406] width 1508 height 812
click at [697, 393] on button "Call" at bounding box center [754, 385] width 235 height 48
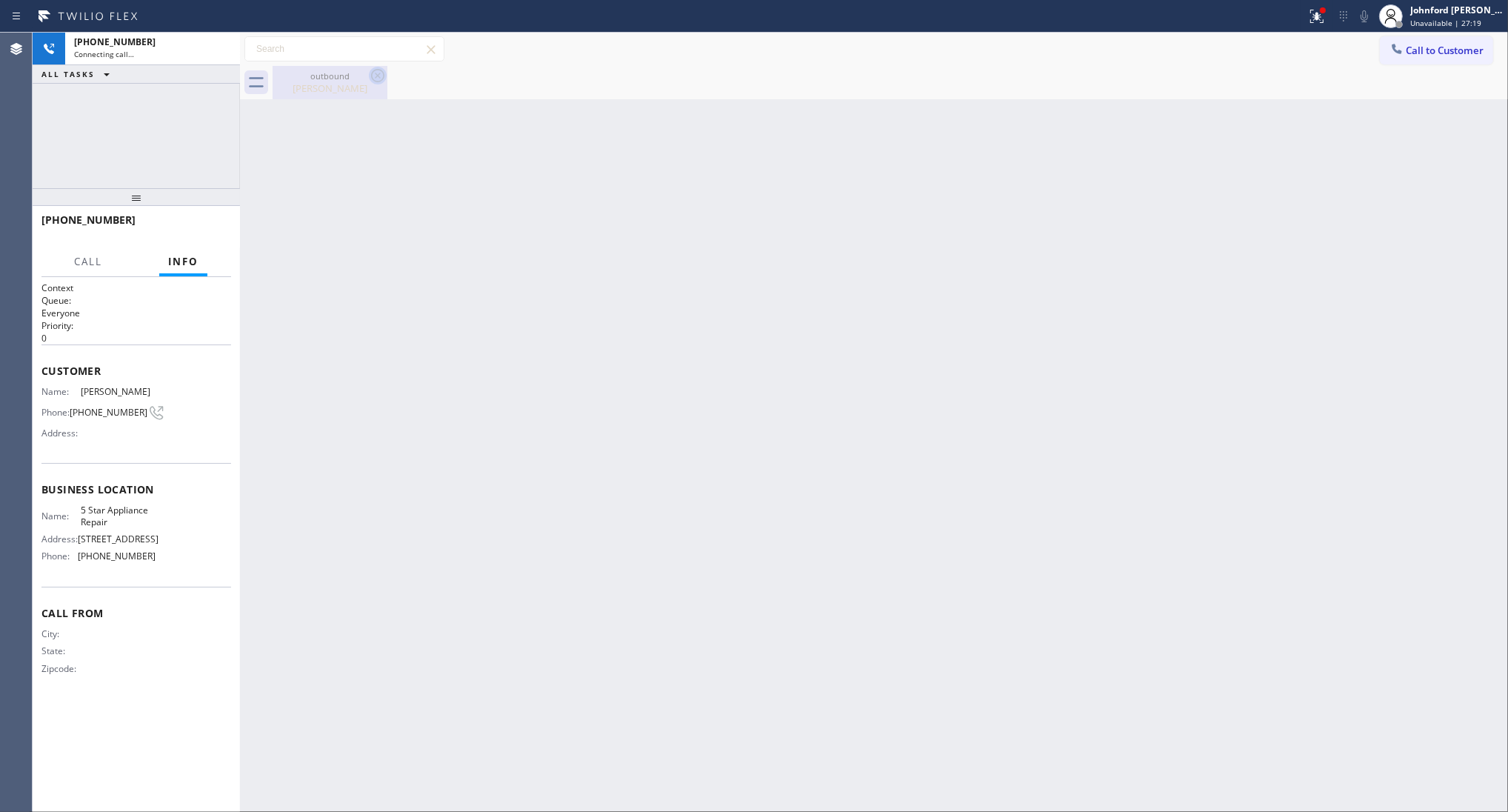
click at [373, 76] on icon at bounding box center [378, 75] width 18 height 18
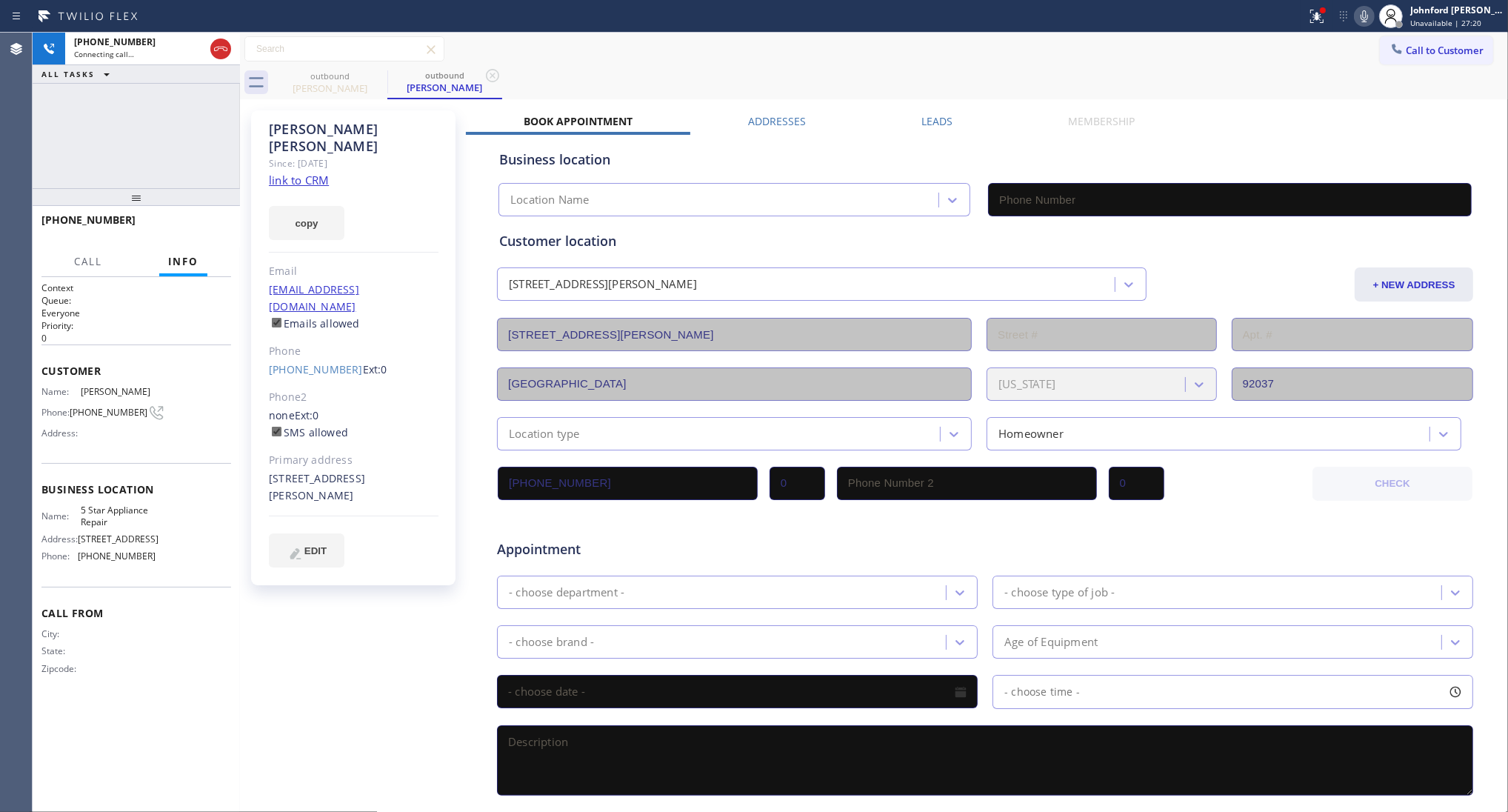
click at [330, 206] on button "copy" at bounding box center [307, 223] width 76 height 34
drag, startPoint x: 309, startPoint y: 154, endPoint x: 350, endPoint y: 141, distance: 43.0
click at [309, 154] on div "Since: [DATE]" at bounding box center [353, 163] width 169 height 17
click at [314, 172] on link "link to CRM" at bounding box center [299, 179] width 60 height 15
type input "[PHONE_NUMBER]"
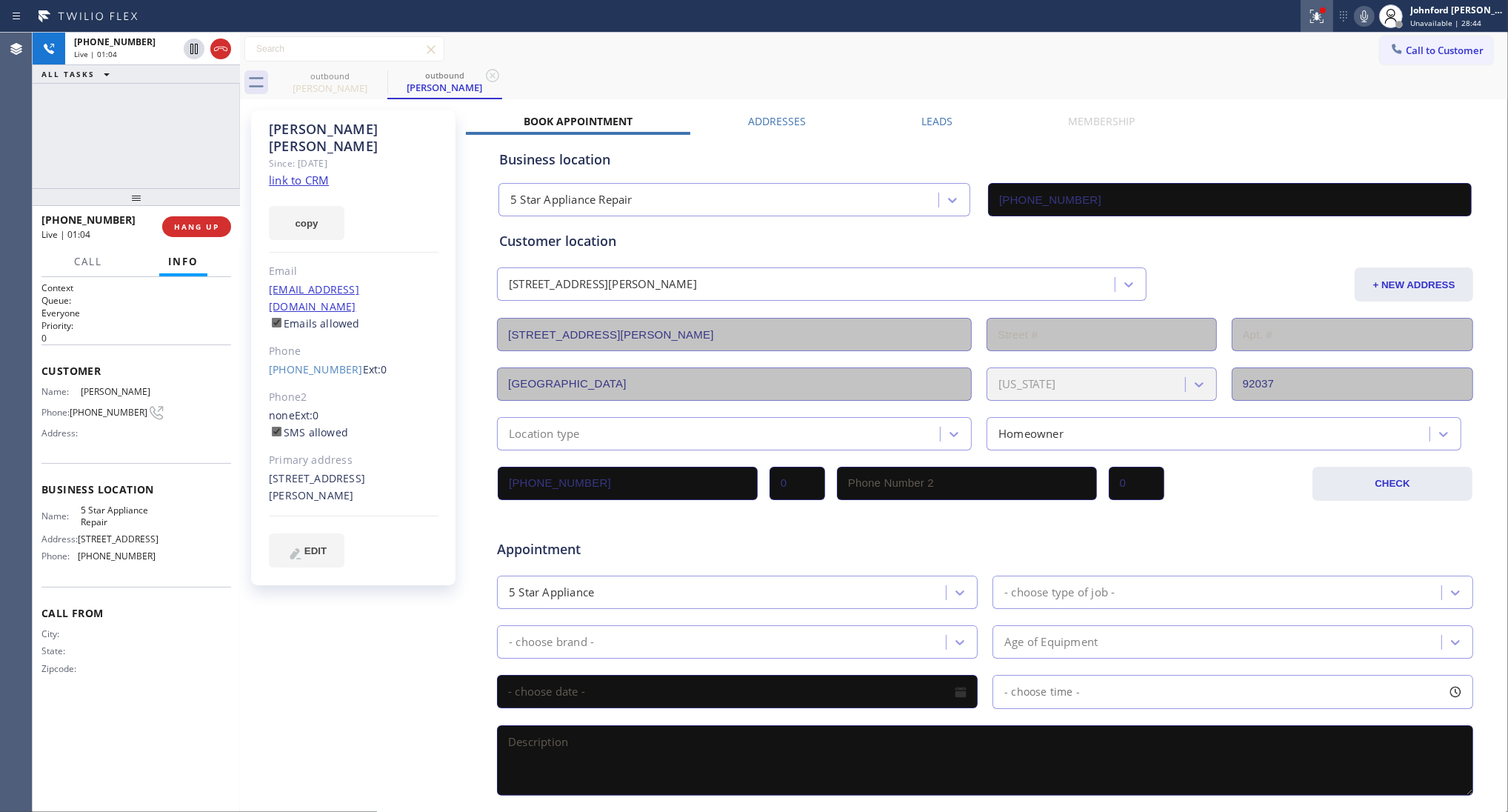
click at [1311, 21] on icon at bounding box center [1317, 16] width 18 height 18
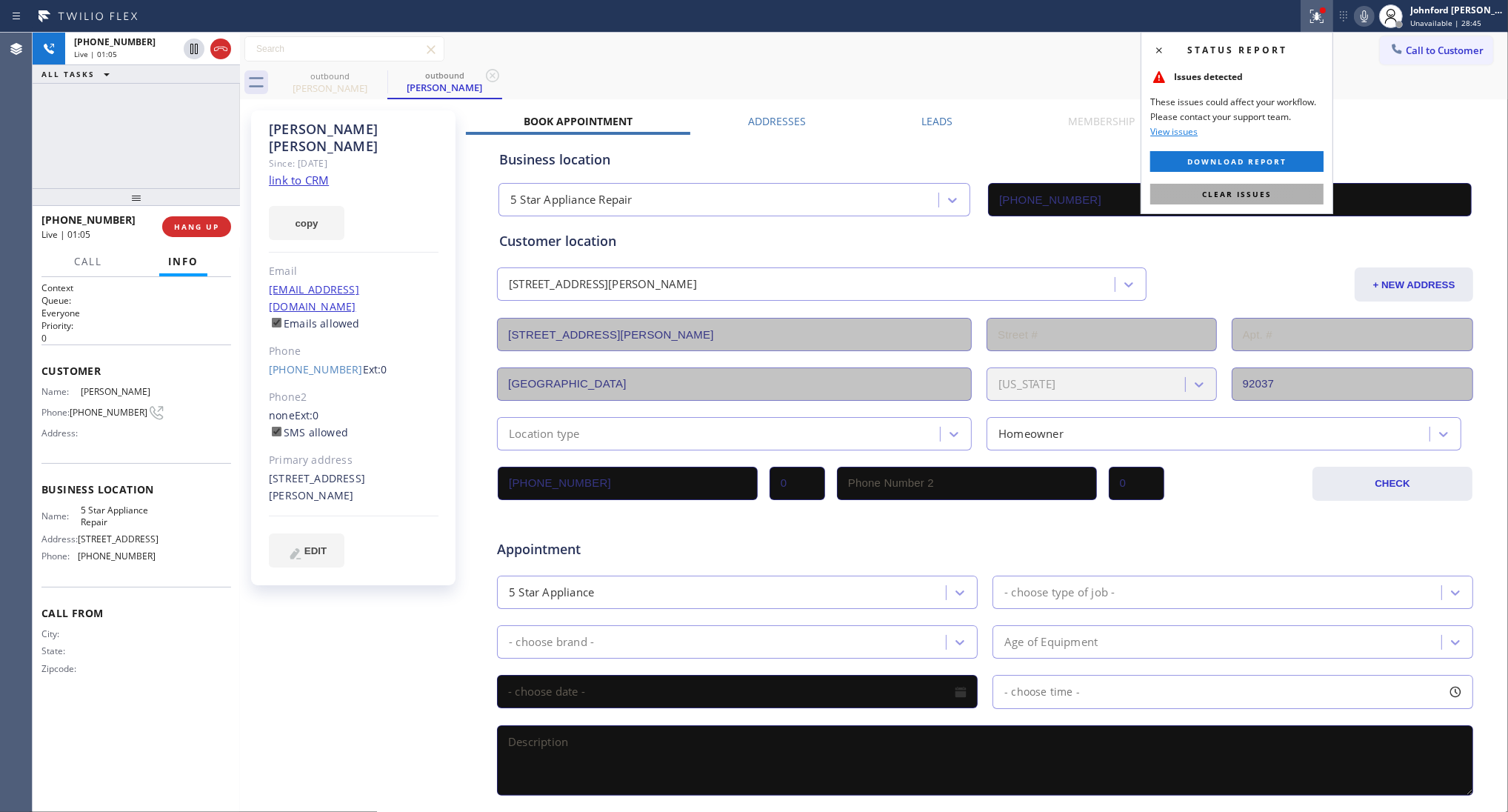
click at [1279, 193] on button "Clear issues" at bounding box center [1237, 193] width 173 height 21
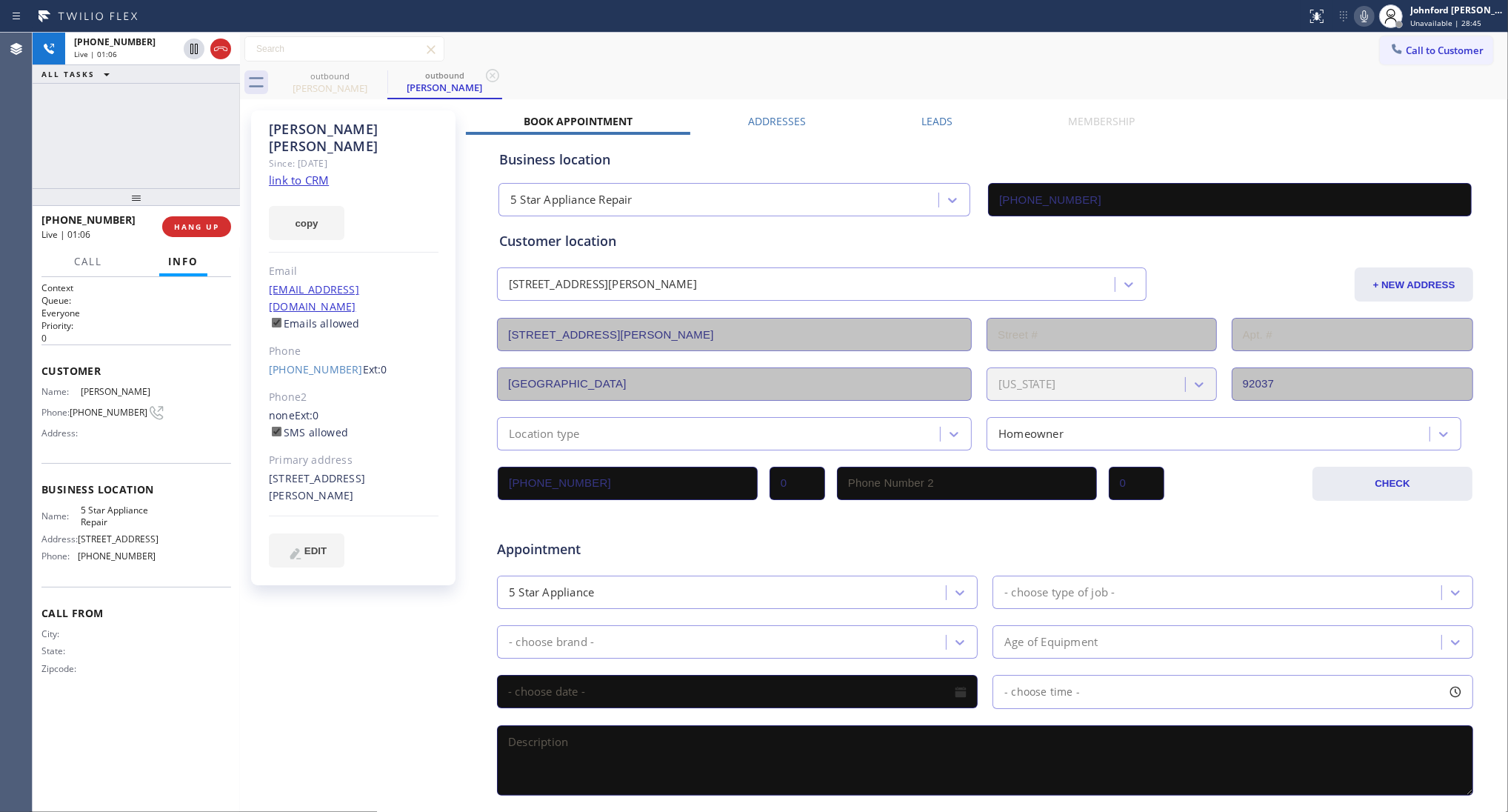
click at [1365, 21] on icon at bounding box center [1364, 16] width 7 height 12
click at [174, 157] on div "+18584054529 Live | 01:11 ALL TASKS ALL TASKS ACTIVE TASKS TASKS IN WRAP UP" at bounding box center [137, 110] width 208 height 155
click at [176, 232] on button "HANG UP" at bounding box center [197, 226] width 69 height 21
click at [176, 232] on button "COMPLETE" at bounding box center [193, 226] width 75 height 21
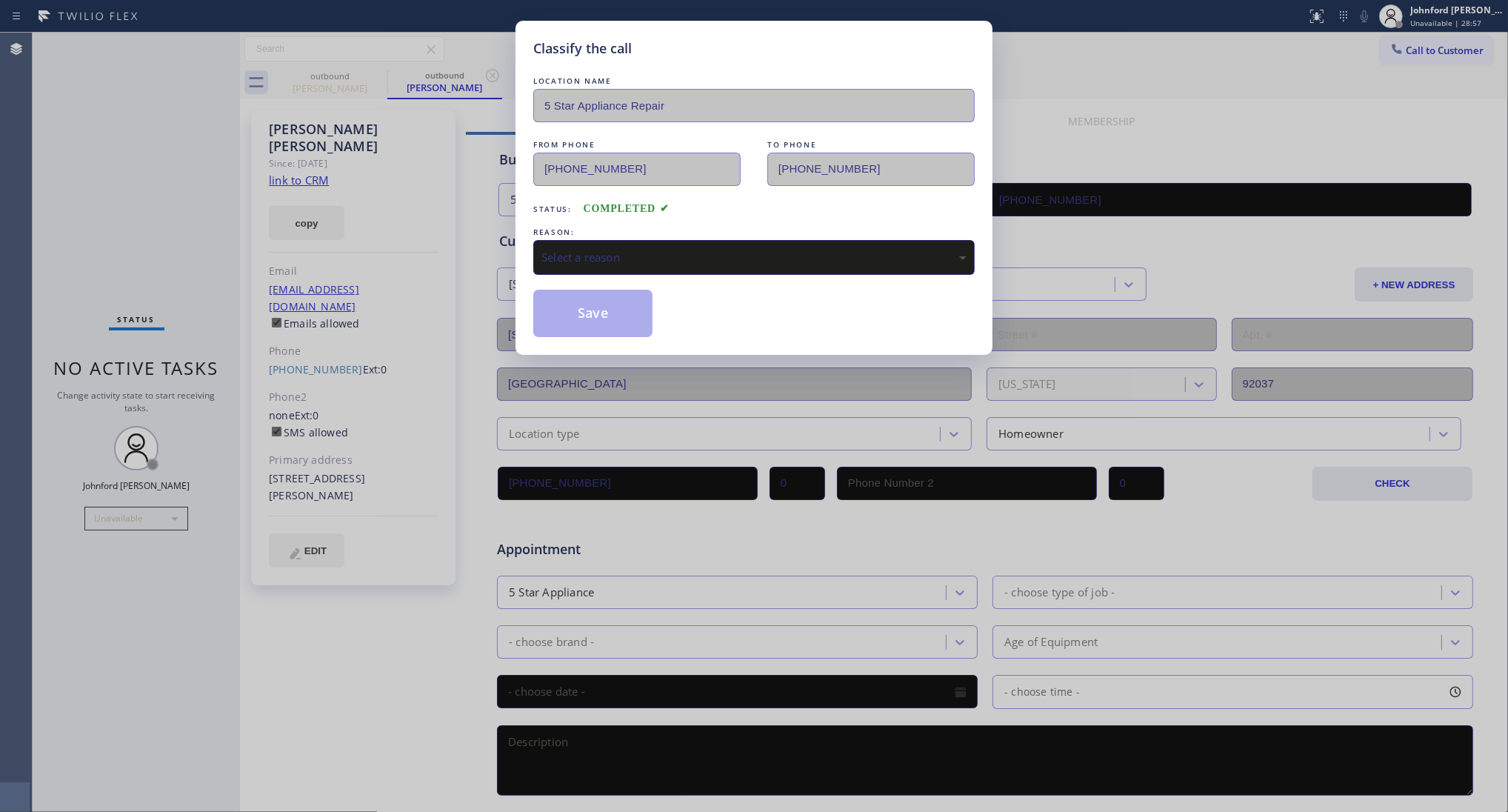
click at [663, 263] on div "Select a reason" at bounding box center [754, 257] width 442 height 35
click at [594, 302] on button "Save" at bounding box center [593, 313] width 119 height 48
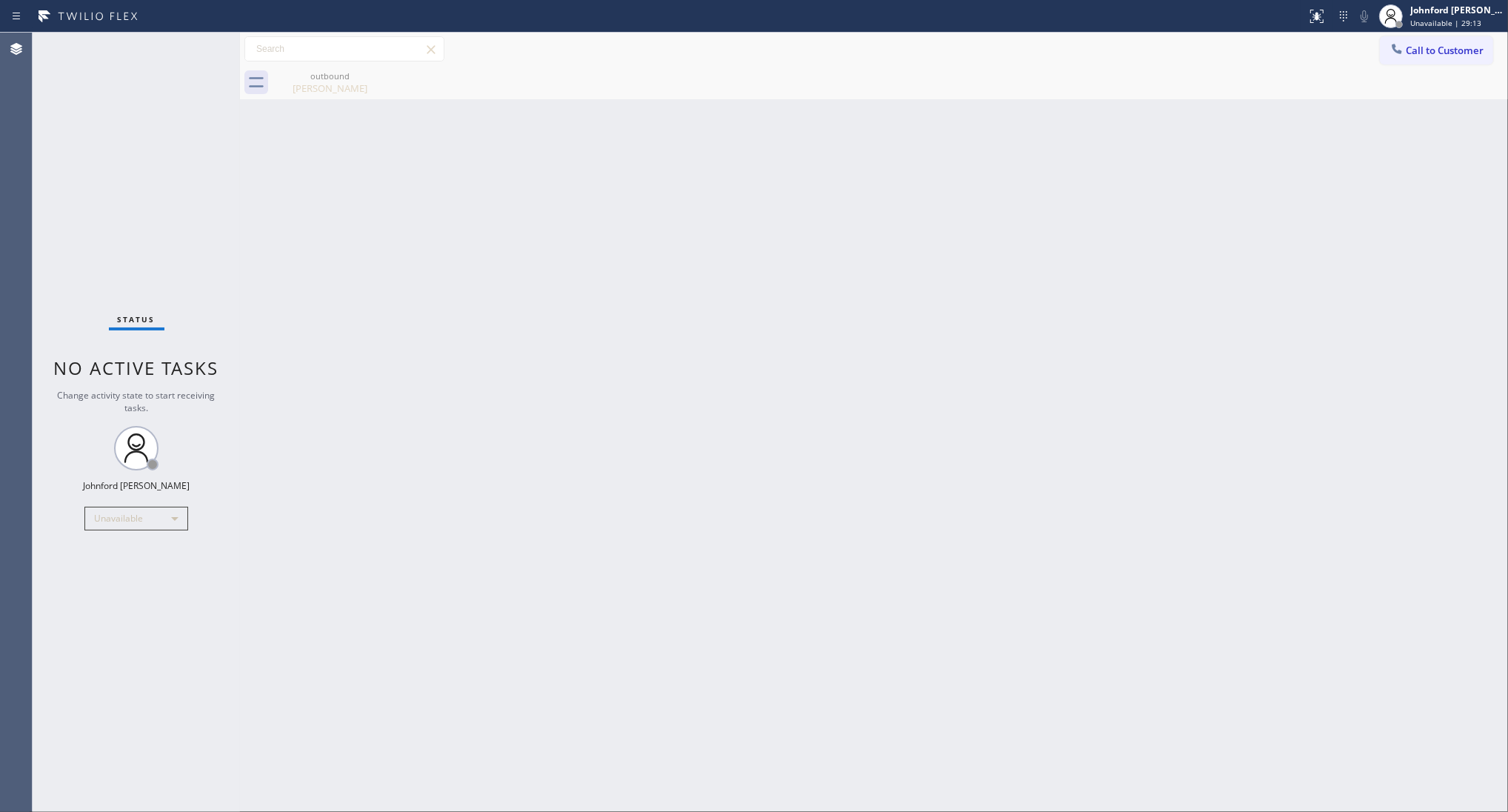
drag, startPoint x: 1419, startPoint y: 60, endPoint x: 928, endPoint y: 290, distance: 542.2
click at [1420, 59] on button "Call to Customer" at bounding box center [1436, 51] width 113 height 28
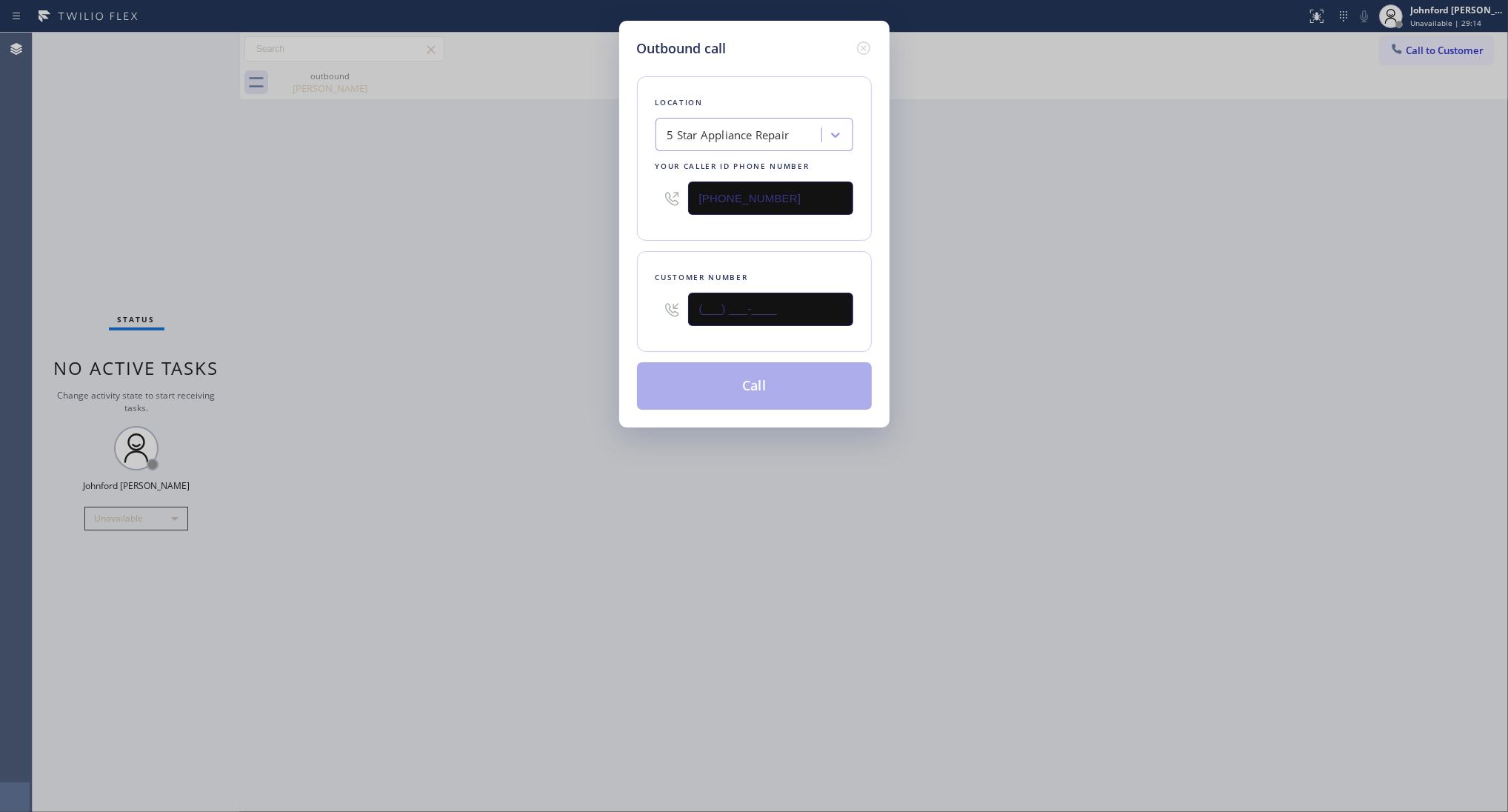
drag, startPoint x: 690, startPoint y: 297, endPoint x: 601, endPoint y: 297, distance: 89.0
click at [612, 297] on div "Outbound call Location 5 Star Appliance Repair Your caller id phone number [PHO…" at bounding box center [754, 406] width 1508 height 812
paste input "206) 854-9576"
type input "[PHONE_NUMBER]"
click at [512, 297] on div "Outbound call Location 5 Star Appliance Repair Your caller id phone number (855…" at bounding box center [754, 406] width 1508 height 812
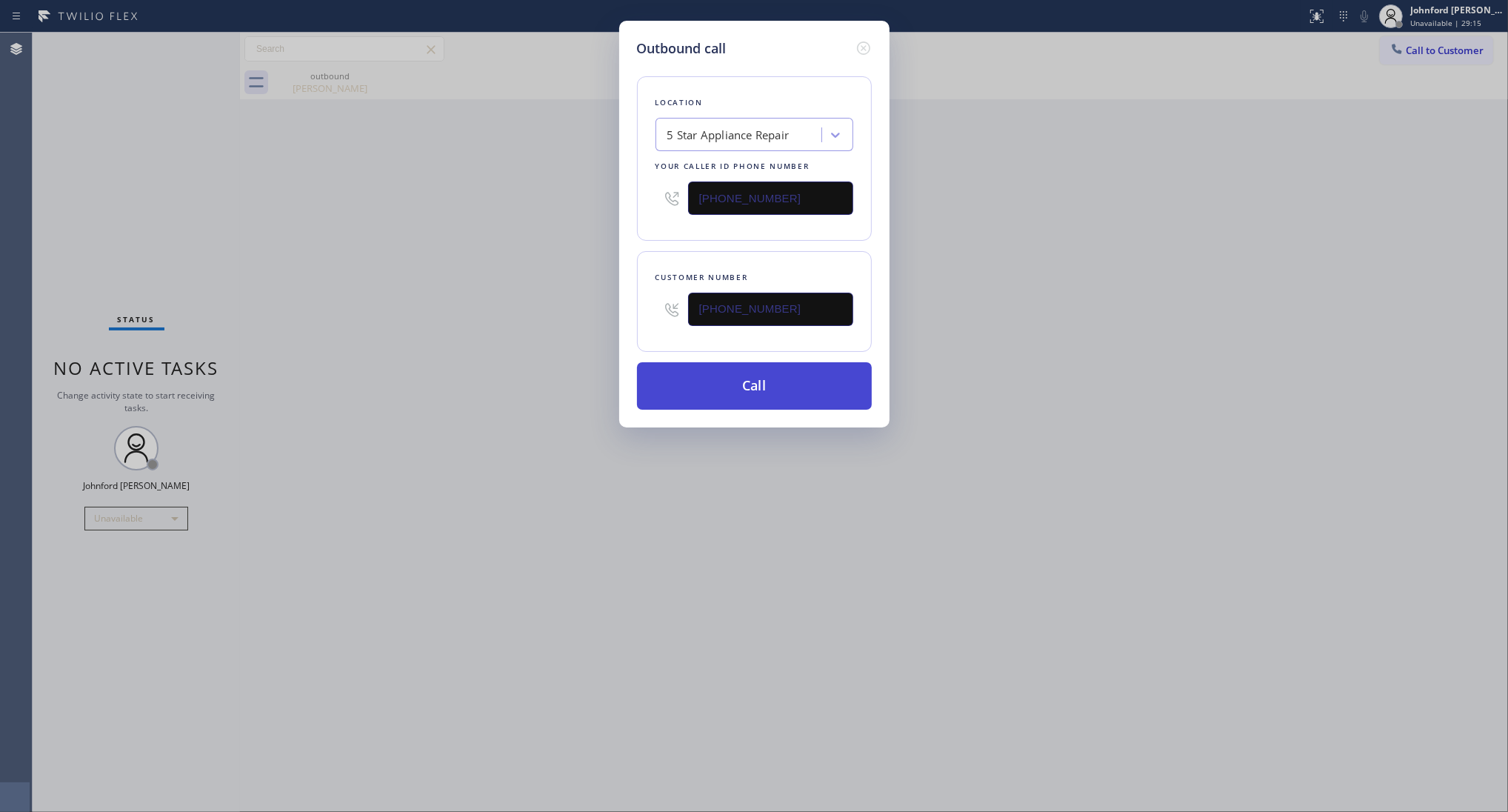
click at [687, 386] on button "Call" at bounding box center [754, 385] width 235 height 48
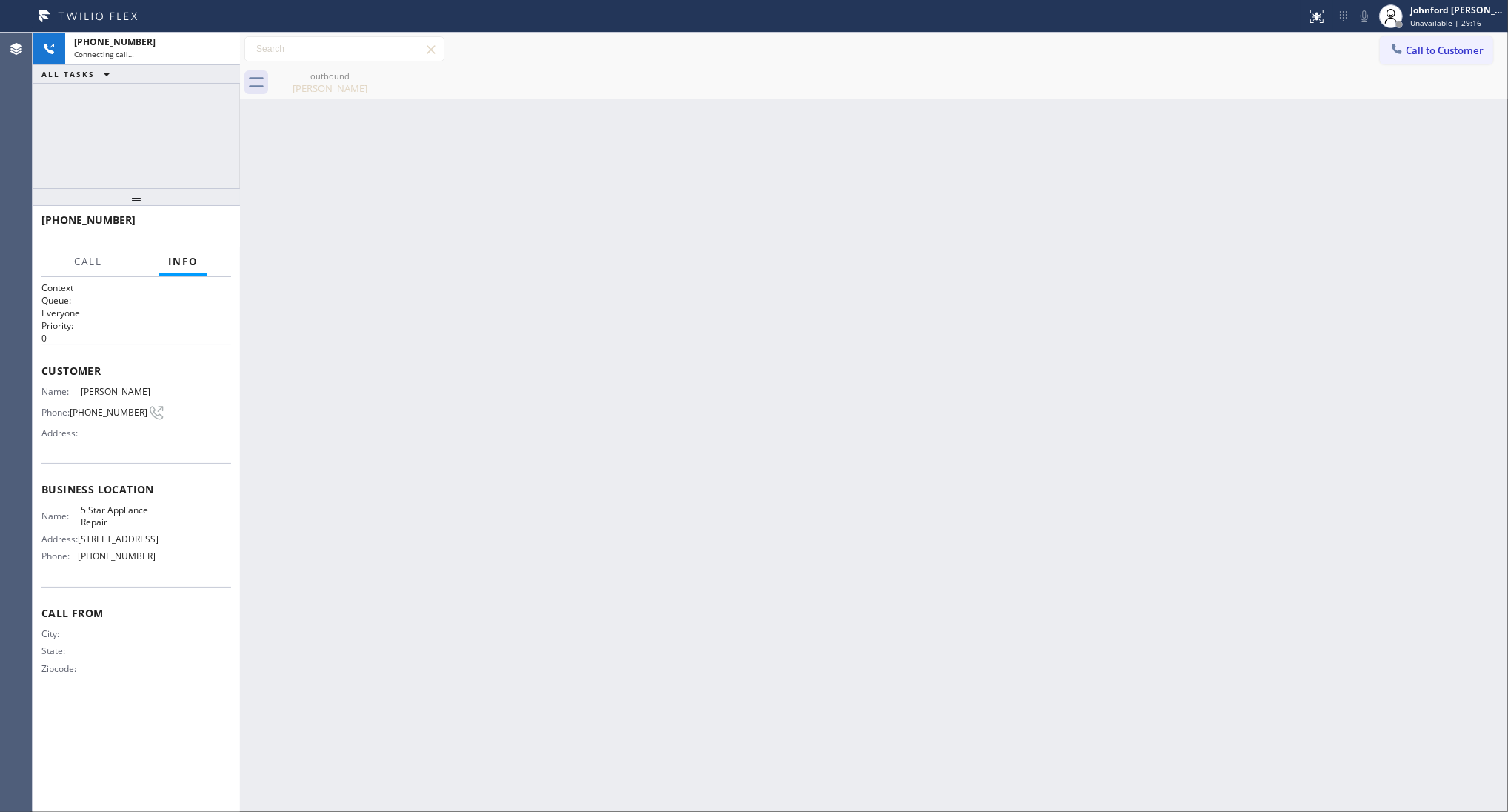
click at [0, 0] on icon at bounding box center [0, 0] width 0 height 0
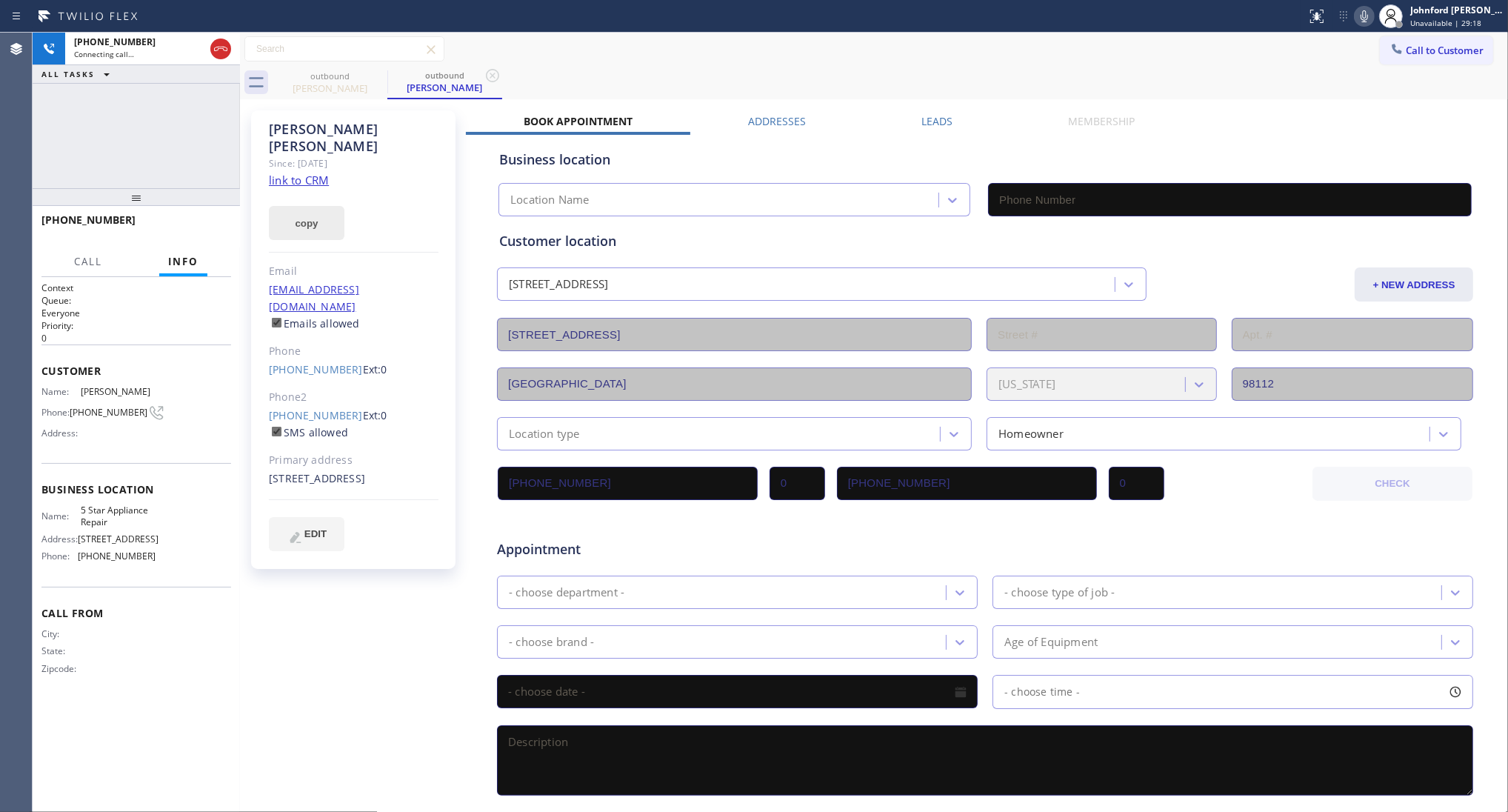
click at [300, 207] on button "copy" at bounding box center [307, 223] width 76 height 34
click at [300, 189] on div "copied!" at bounding box center [353, 215] width 169 height 51
click at [305, 172] on link "link to CRM" at bounding box center [299, 179] width 60 height 15
type input "[PHONE_NUMBER]"
click at [187, 227] on button "HANG UP" at bounding box center [197, 226] width 69 height 21
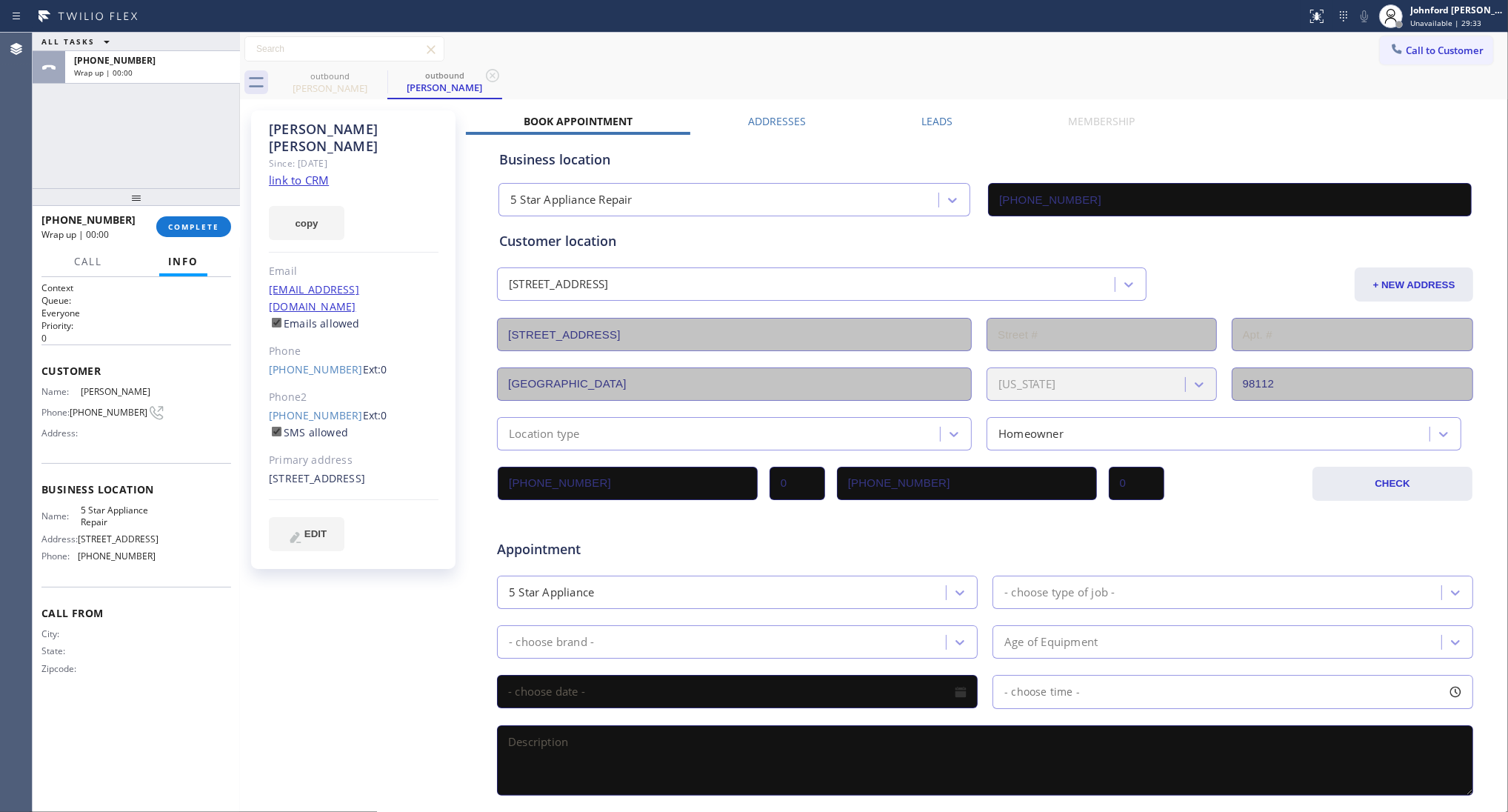
click at [286, 408] on link "[PHONE_NUMBER]" at bounding box center [316, 415] width 94 height 14
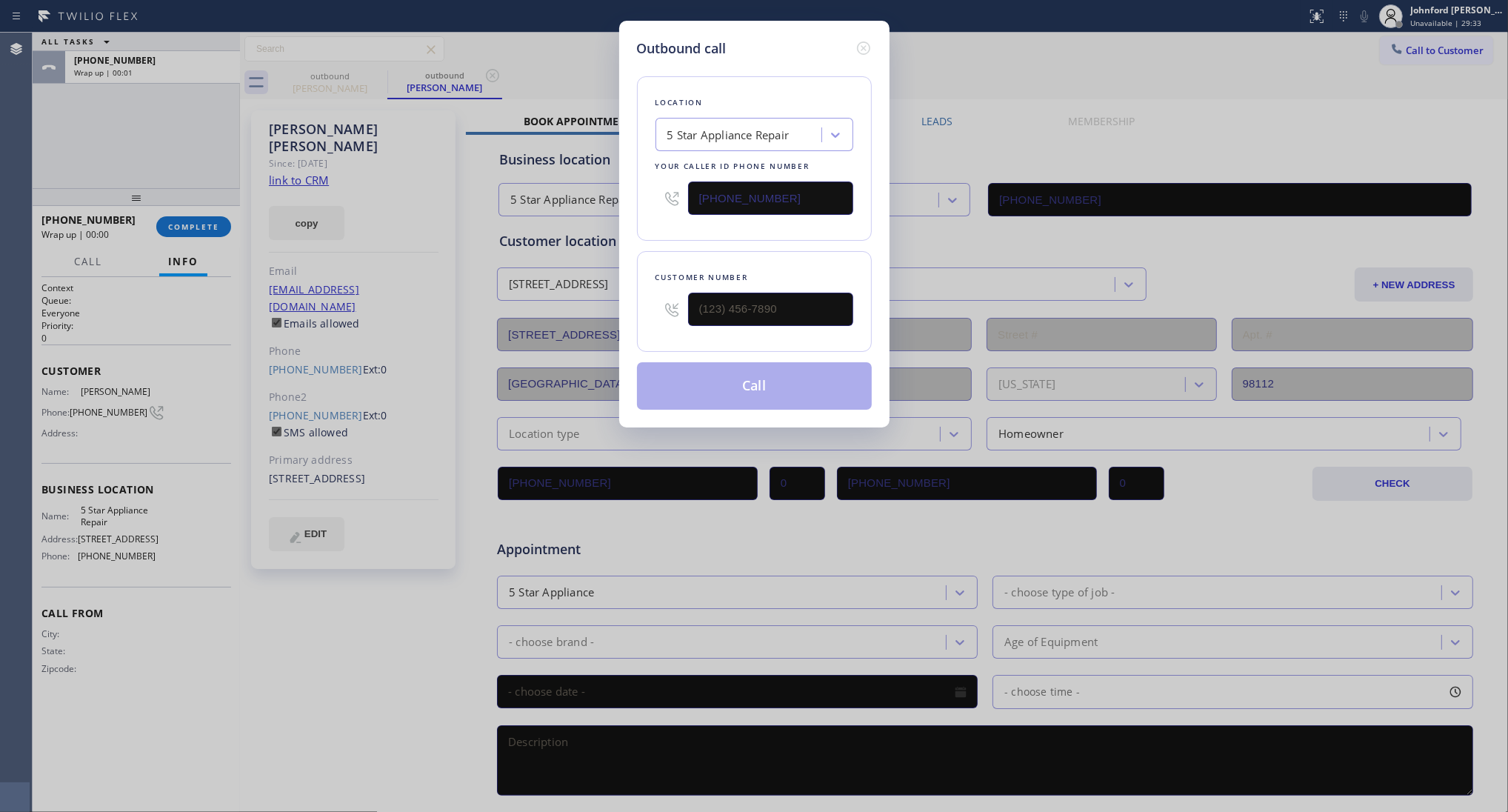
click at [302, 379] on div "Outbound call Location 5 Star Appliance Repair Your caller id phone number [PHO…" at bounding box center [754, 406] width 1508 height 812
type input "[PHONE_NUMBER]"
click at [749, 386] on button "Call" at bounding box center [754, 385] width 235 height 48
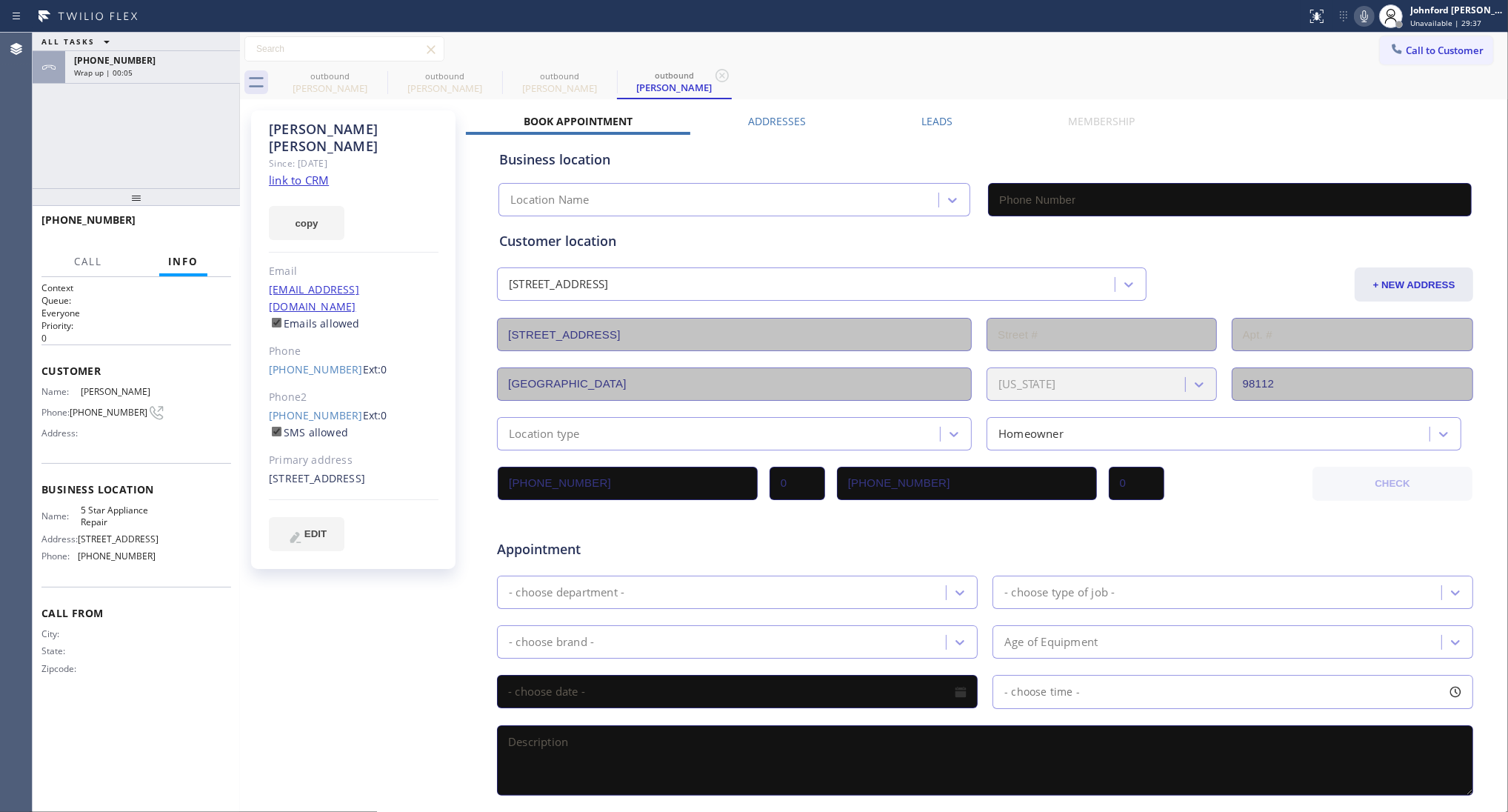
type input "[PHONE_NUMBER]"
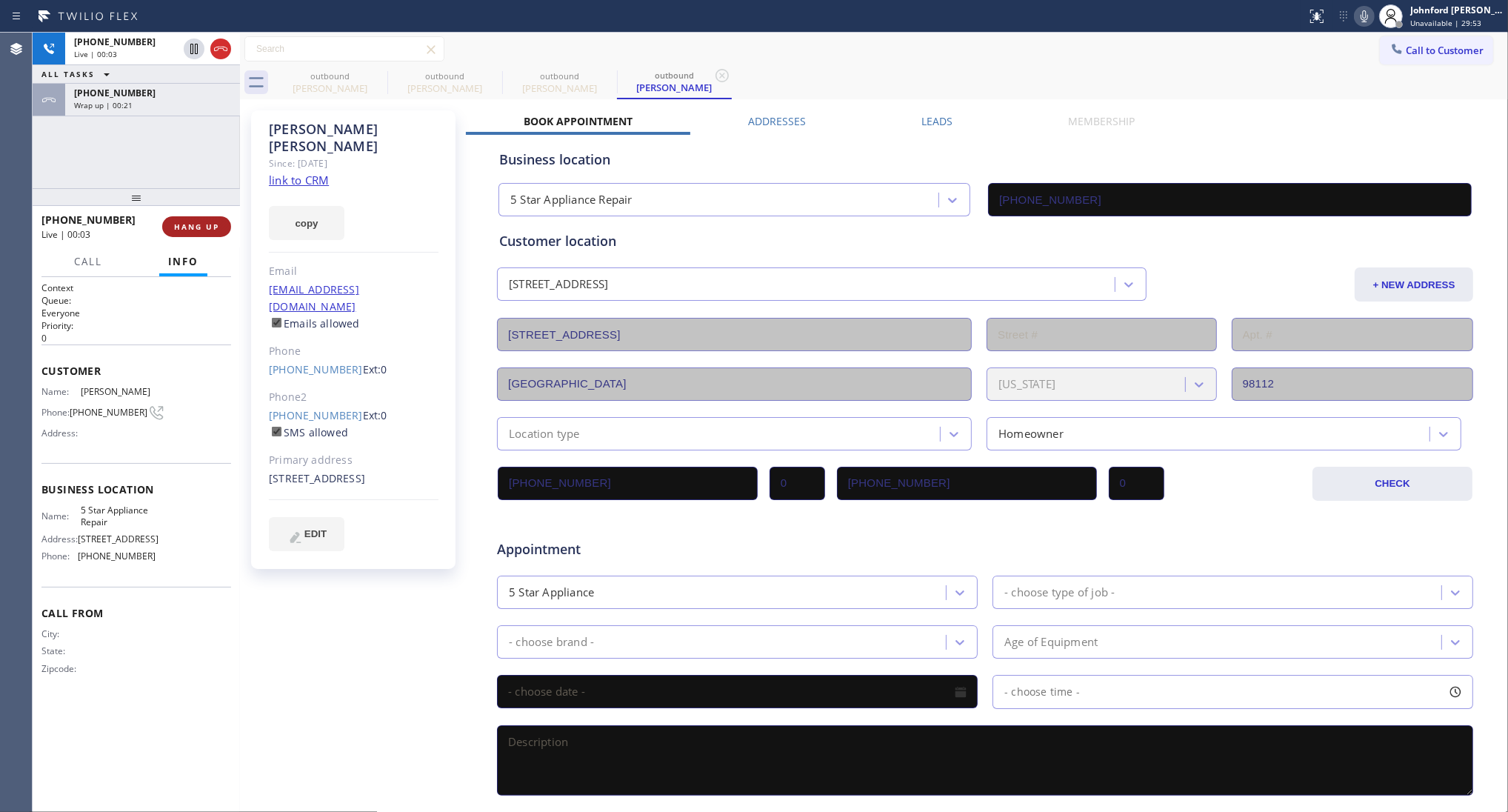
click at [187, 235] on button "HANG UP" at bounding box center [197, 226] width 69 height 21
click at [594, 83] on div "Kris Moore" at bounding box center [559, 87] width 112 height 13
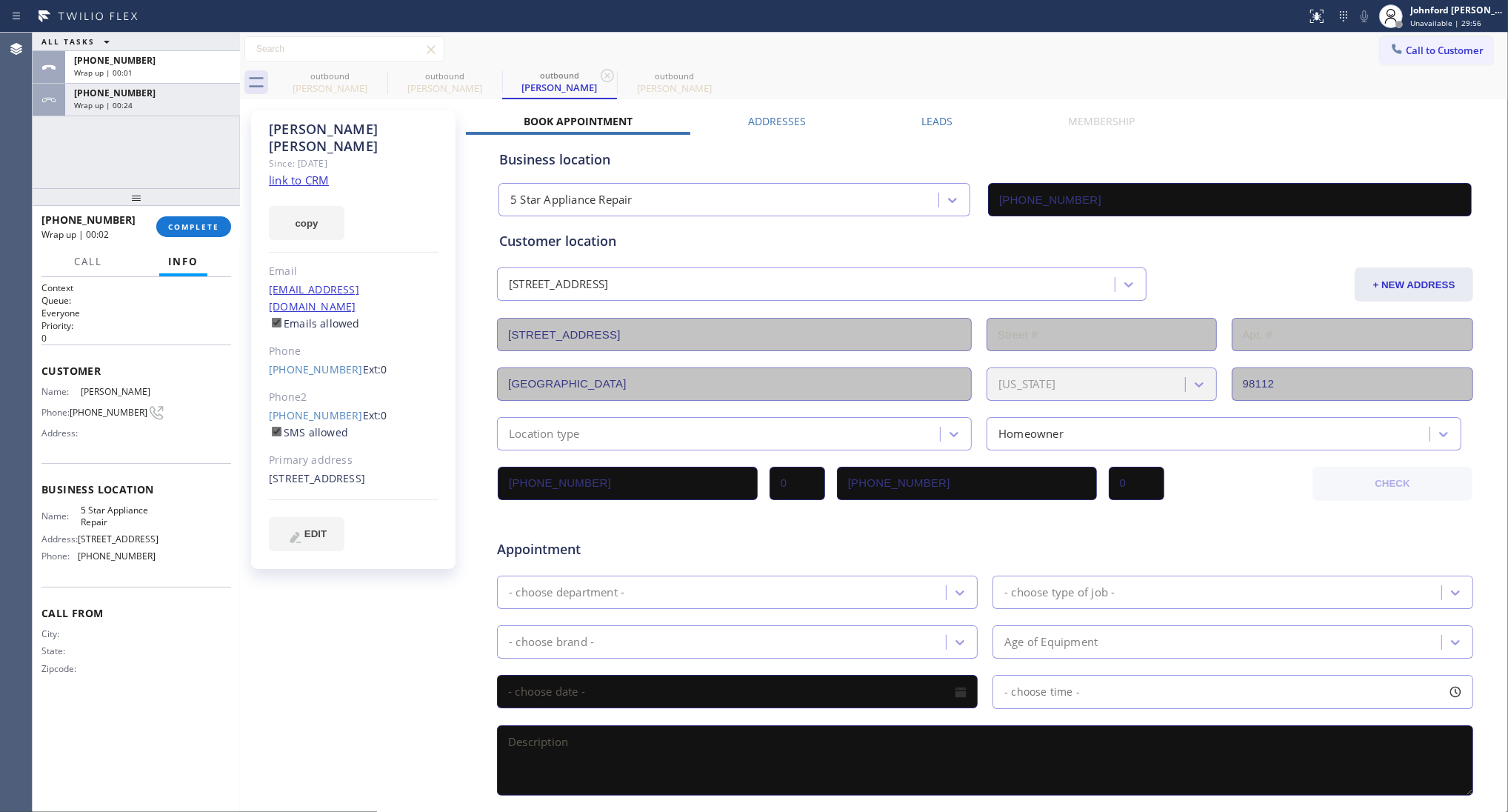
click at [678, 100] on div "Kris Moore Since: 20 may 2020 link to CRM copy Email krimoore@hotmail.com Email…" at bounding box center [875, 583] width 1268 height 967
click at [676, 76] on div "outbound" at bounding box center [674, 76] width 112 height 11
click at [934, 116] on label "Leads" at bounding box center [937, 121] width 31 height 14
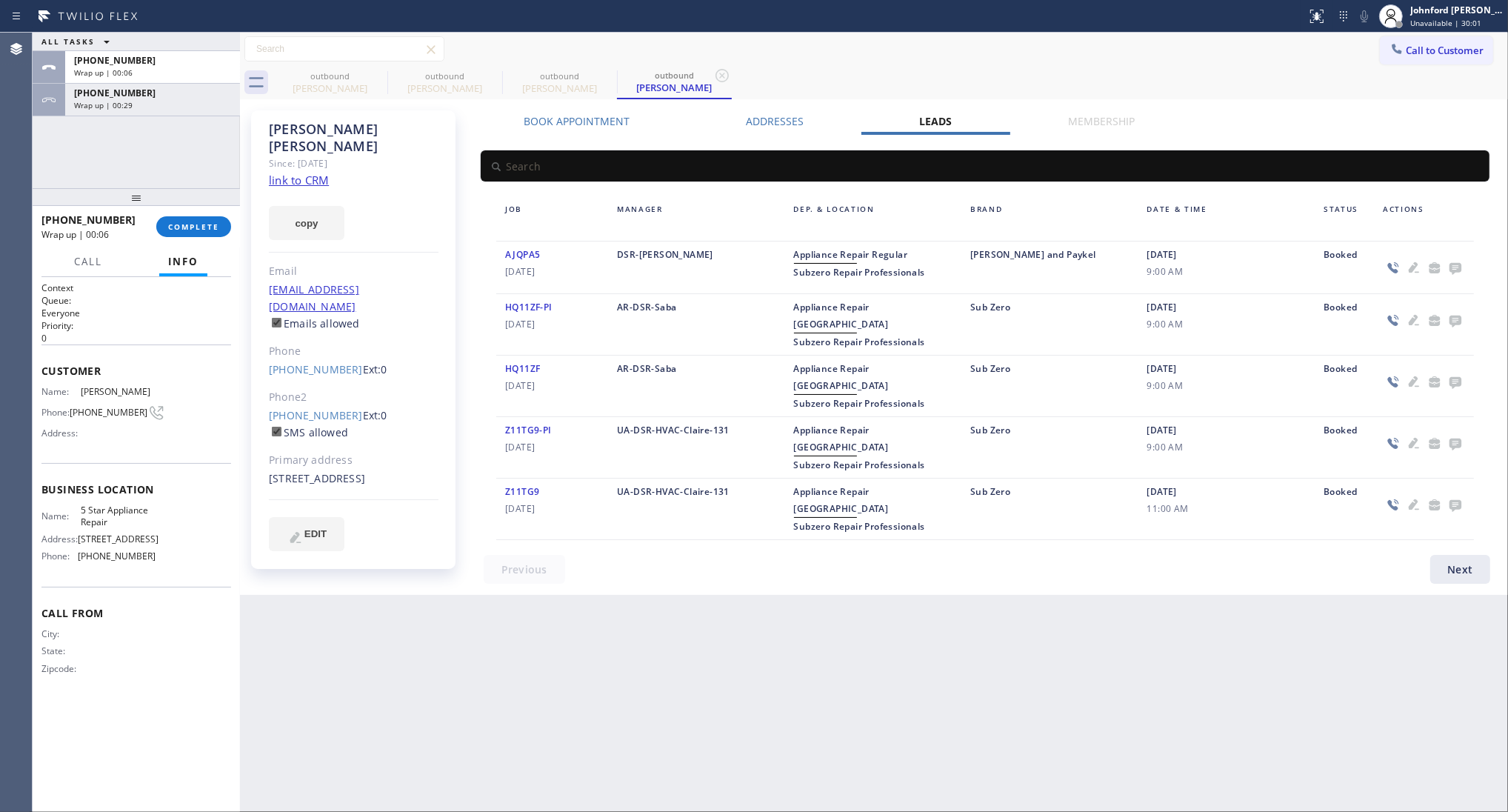
click at [1461, 261] on icon at bounding box center [1455, 268] width 18 height 19
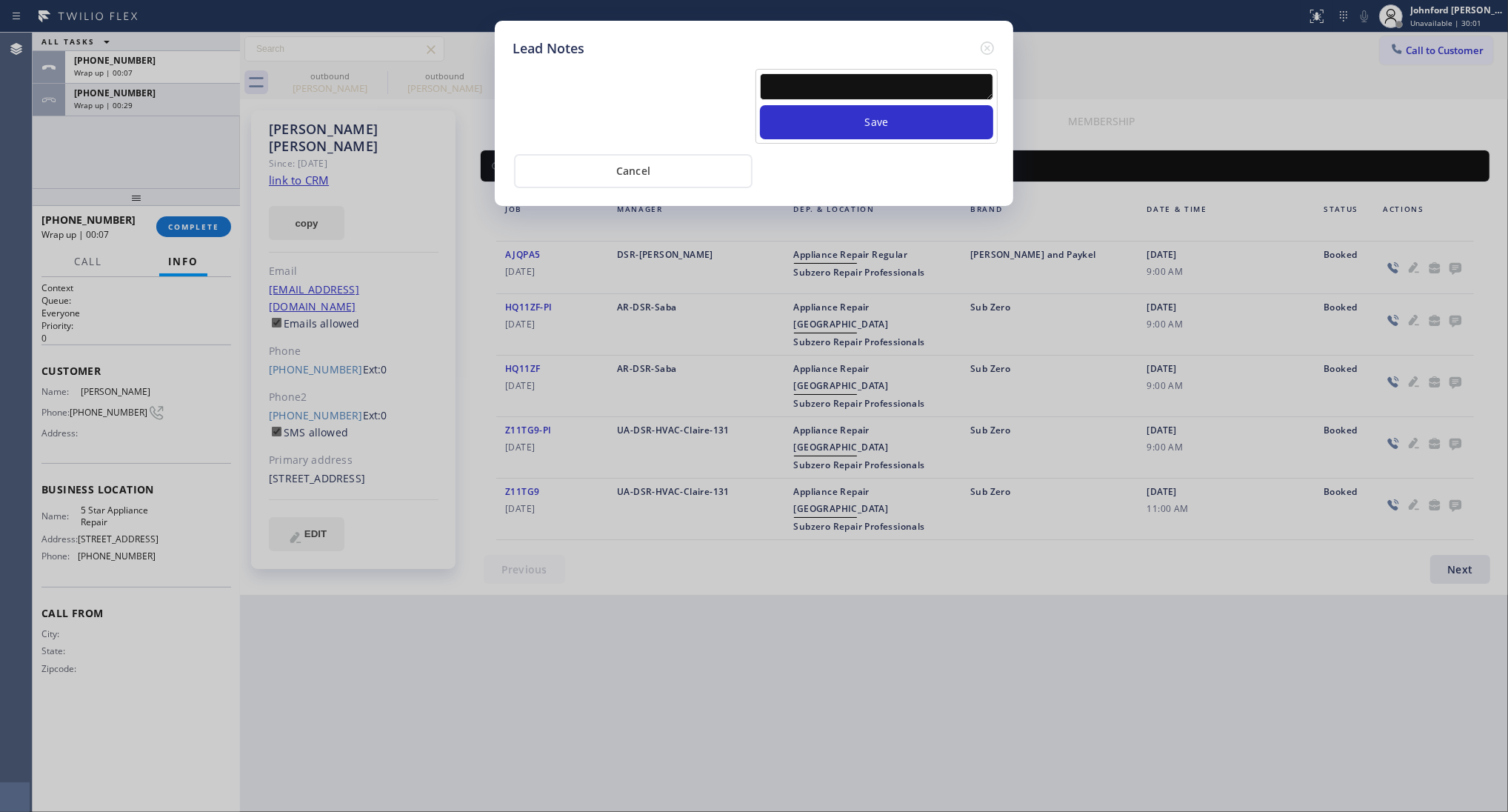
click at [893, 73] on textarea at bounding box center [876, 87] width 233 height 27
paste textarea "Working on this lead - please transfer to me"
type textarea "Working on this lead - please transfer to me"
click at [876, 105] on button "Save" at bounding box center [876, 122] width 233 height 34
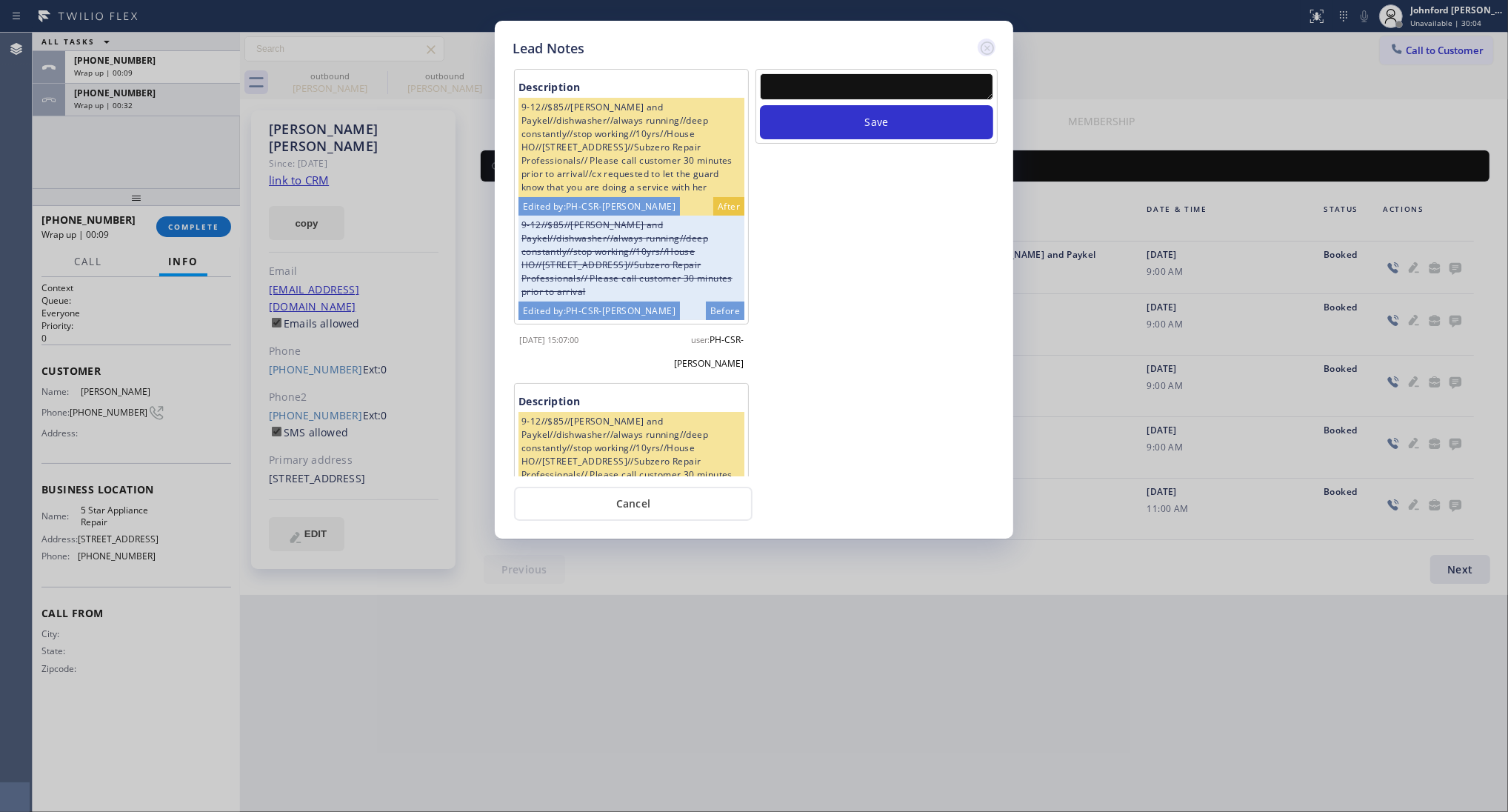
click at [988, 45] on icon at bounding box center [987, 48] width 18 height 18
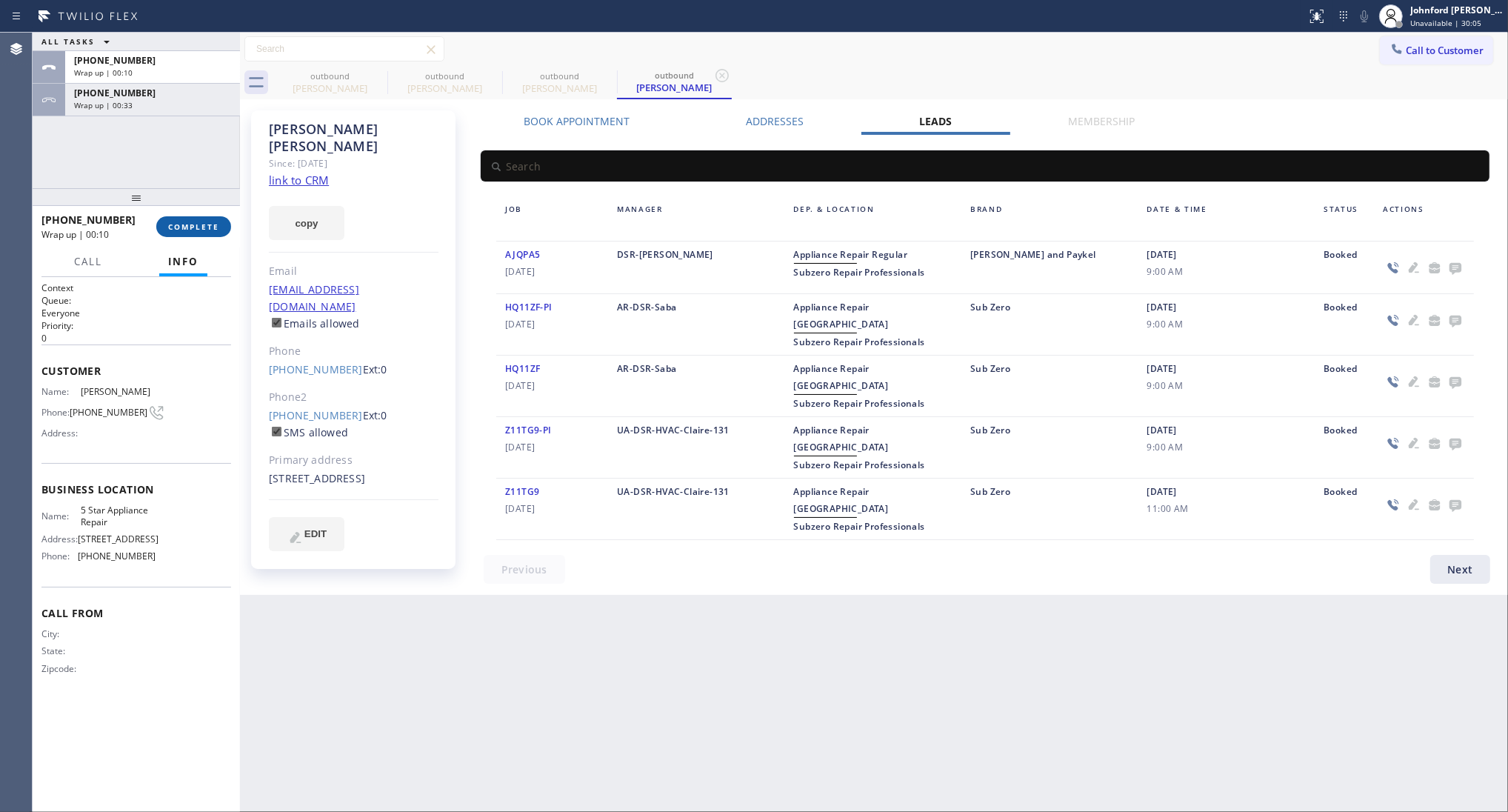
click at [167, 231] on button "COMPLETE" at bounding box center [193, 226] width 75 height 21
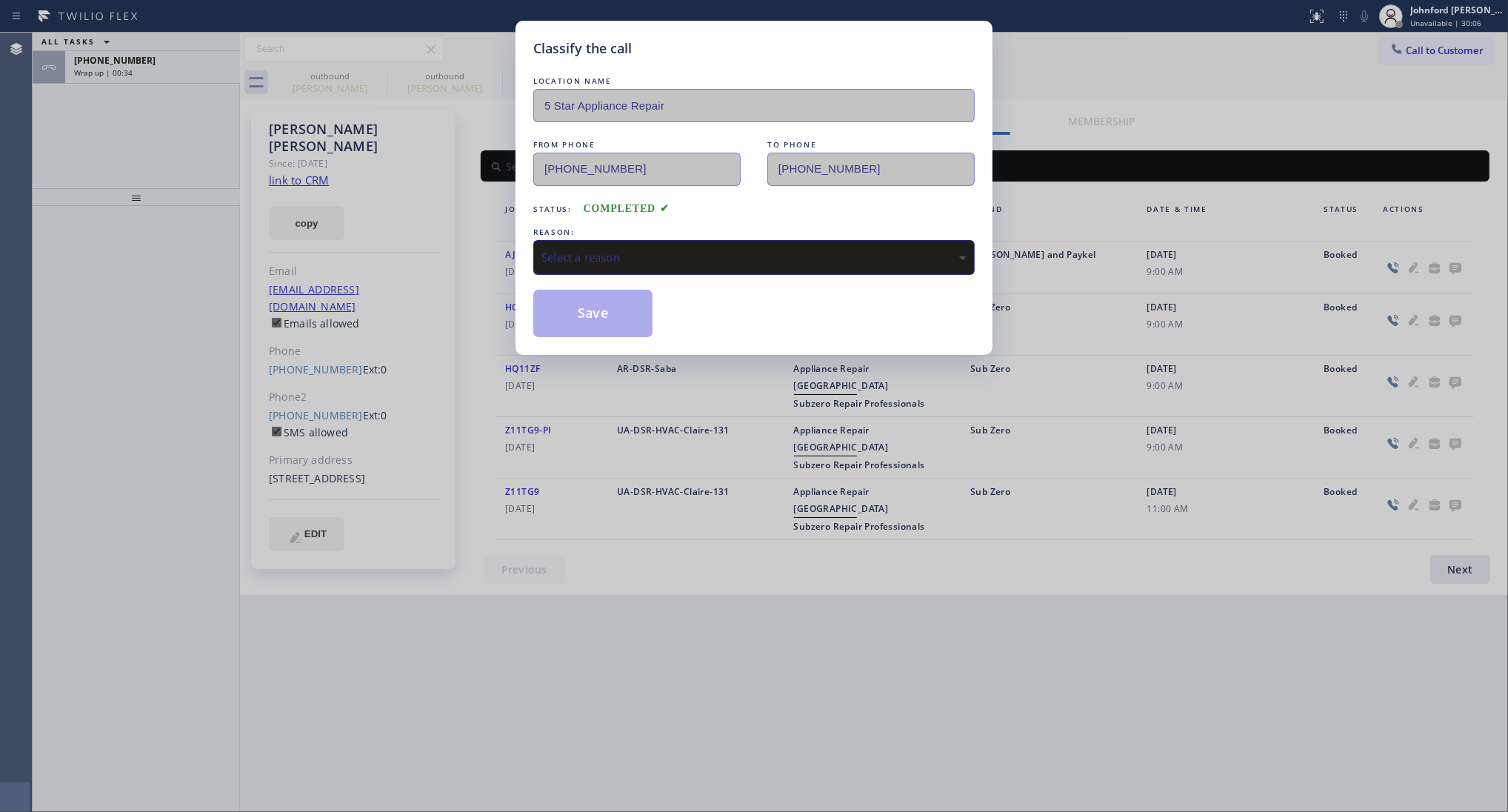
click at [697, 240] on div "Select a reason" at bounding box center [754, 257] width 442 height 35
click at [639, 320] on button "Save" at bounding box center [593, 313] width 119 height 48
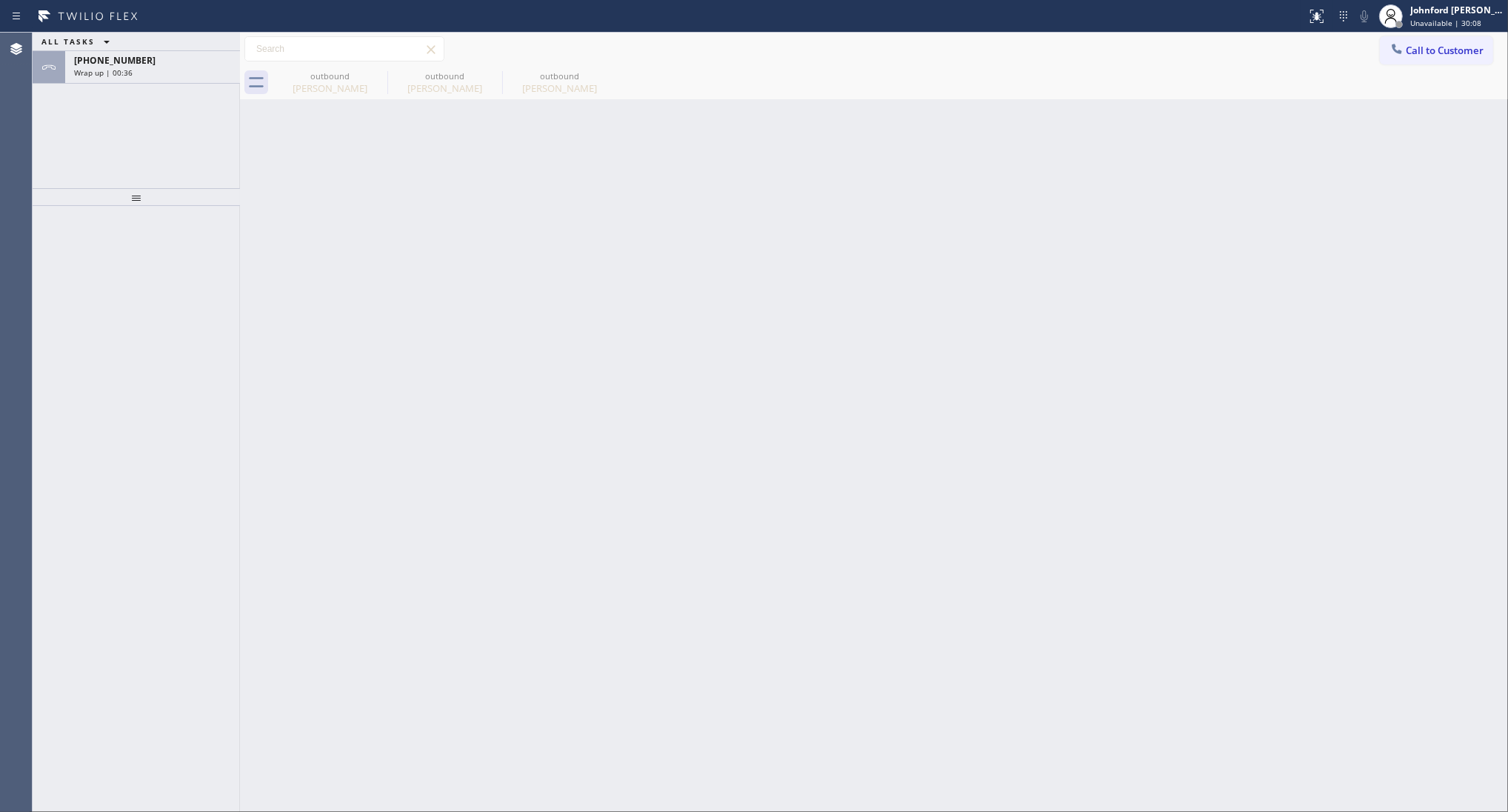
click at [200, 70] on div "Wrap up | 00:36" at bounding box center [152, 72] width 157 height 10
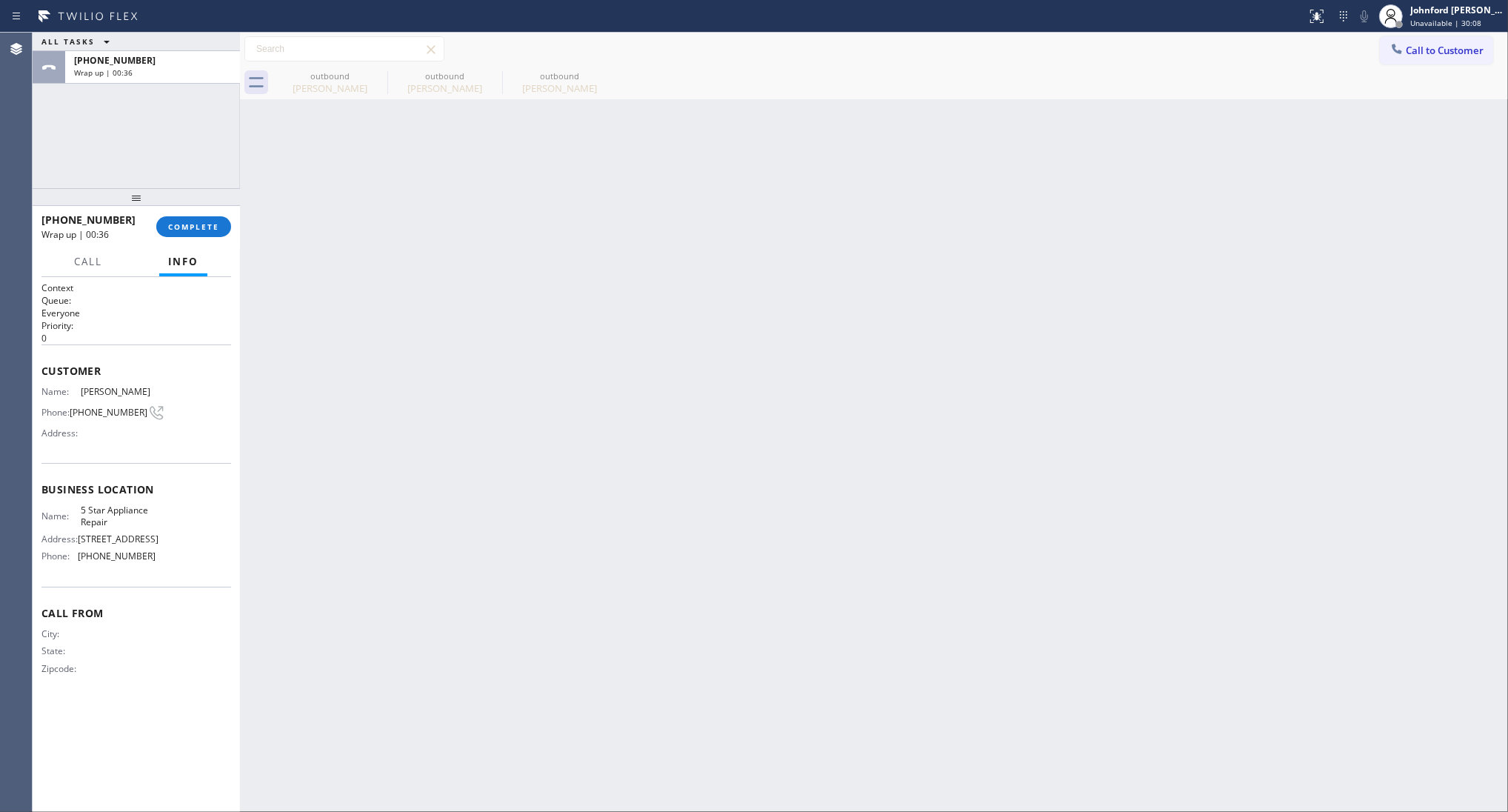
click at [194, 238] on div "+12068549576 Wrap up | 00:36 COMPLETE" at bounding box center [136, 226] width 190 height 38
click at [197, 233] on button "COMPLETE" at bounding box center [193, 226] width 75 height 21
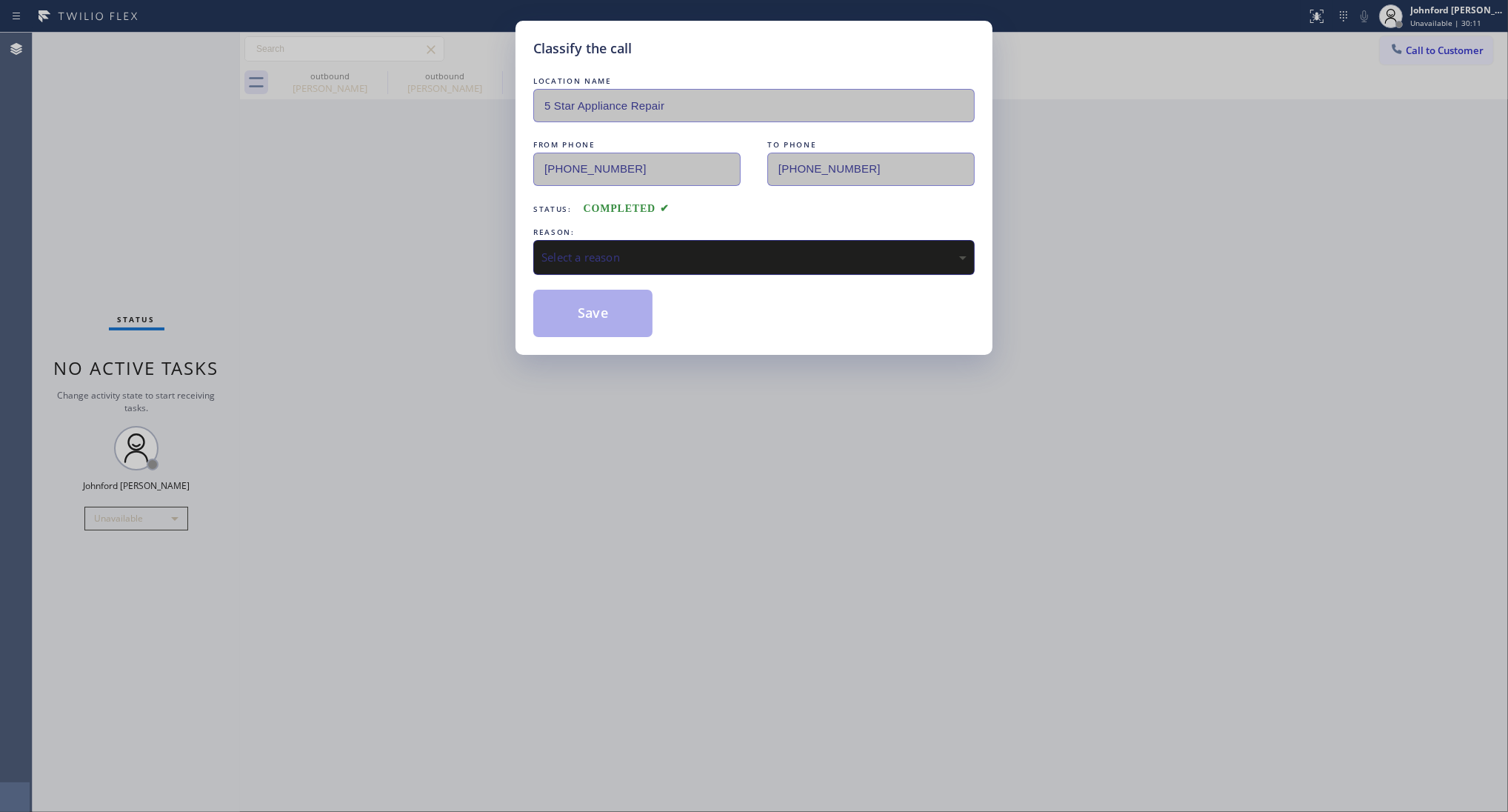
drag, startPoint x: 651, startPoint y: 243, endPoint x: 672, endPoint y: 243, distance: 21.0
click at [656, 243] on div "Select a reason" at bounding box center [754, 257] width 442 height 35
click at [616, 315] on button "Save" at bounding box center [593, 313] width 119 height 48
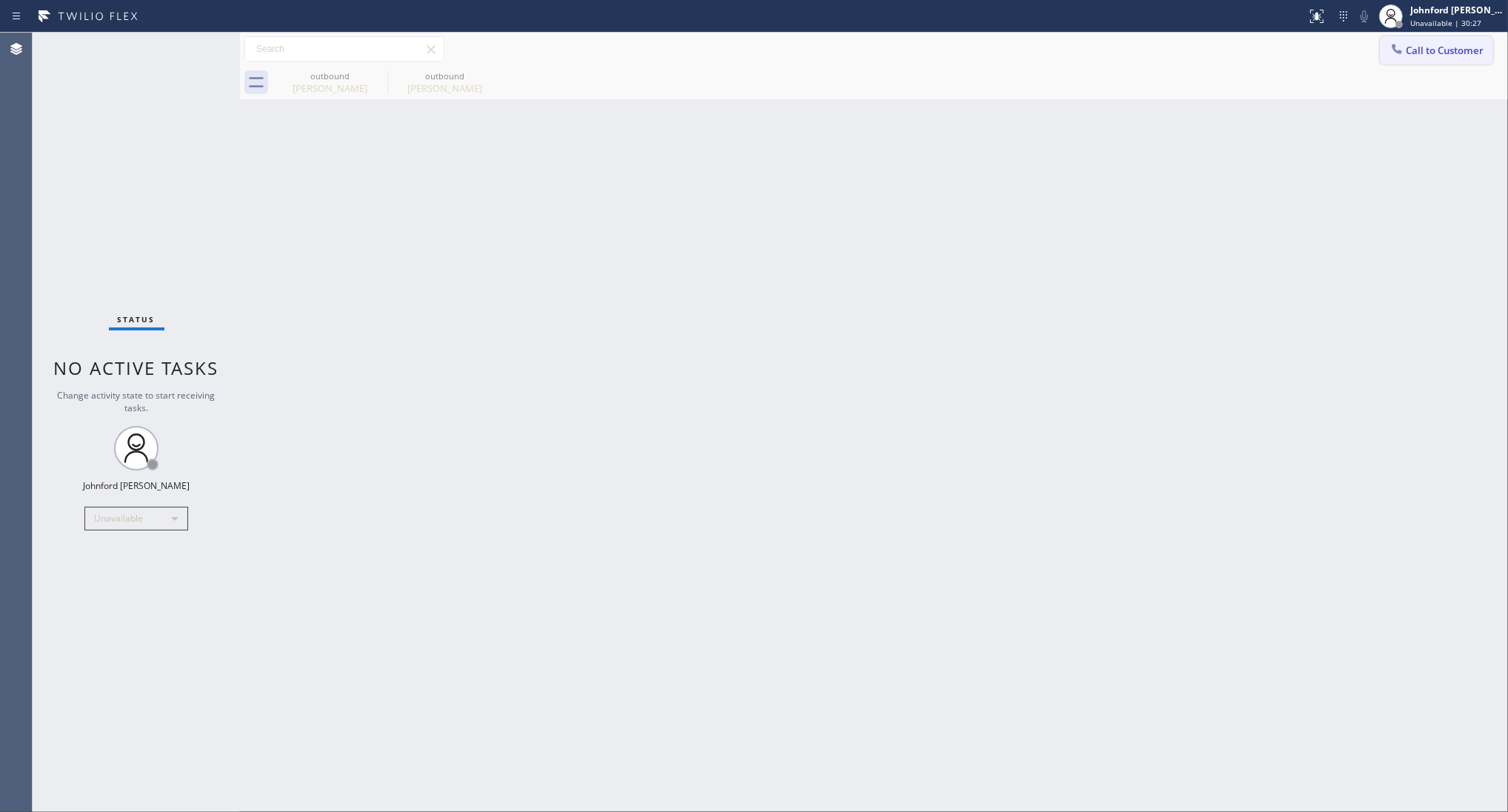
click at [1465, 41] on button "Call to Customer" at bounding box center [1436, 51] width 113 height 28
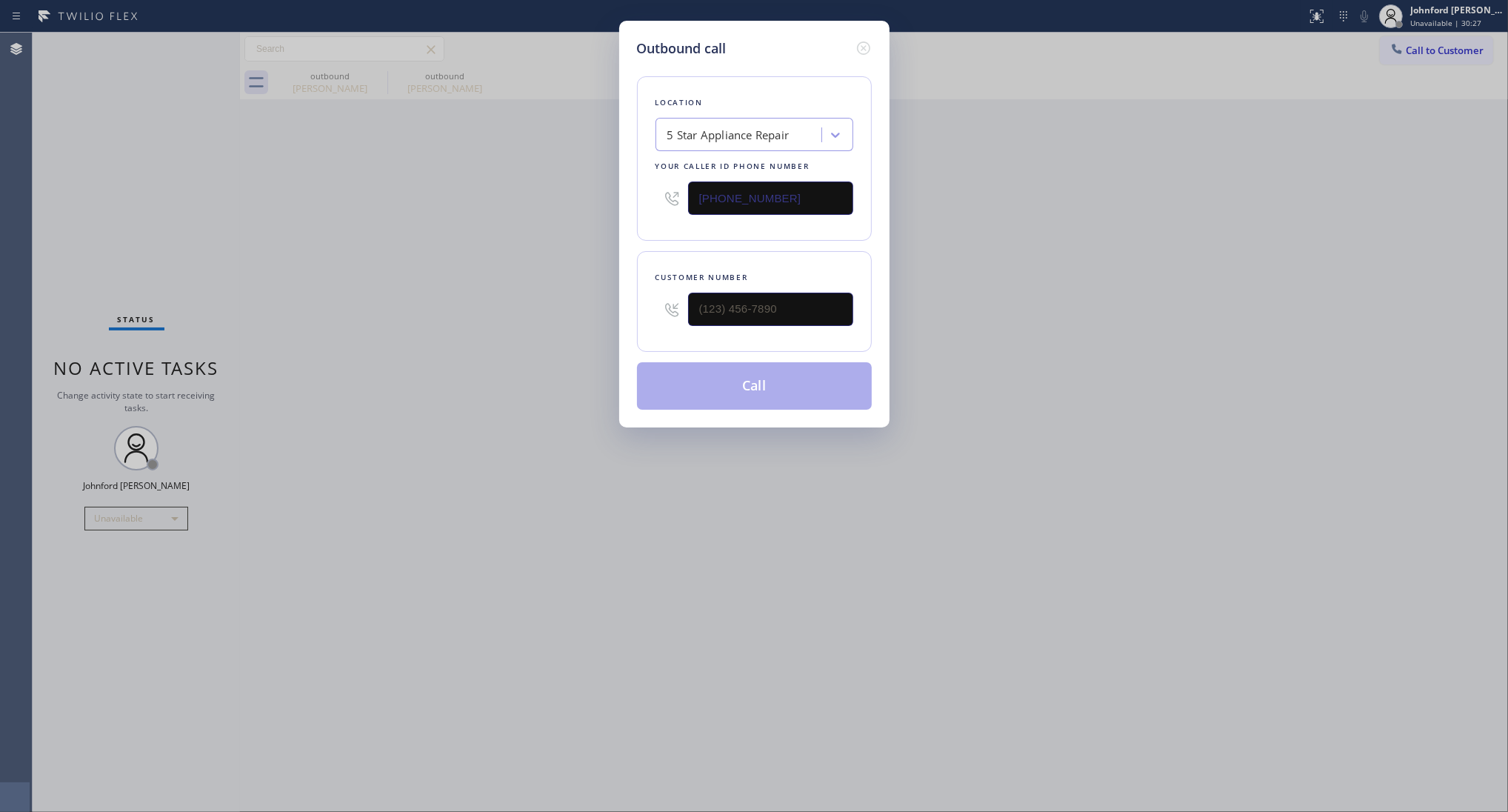
drag, startPoint x: 787, startPoint y: 286, endPoint x: 520, endPoint y: 302, distance: 267.5
click at [538, 302] on div "Outbound call Location 5 Star Appliance Repair Your caller id phone number [PHO…" at bounding box center [754, 406] width 1508 height 812
drag, startPoint x: 742, startPoint y: 302, endPoint x: 639, endPoint y: 306, distance: 103.1
click at [719, 302] on input "(___) ___-____" at bounding box center [771, 309] width 165 height 34
paste input "425-2187"
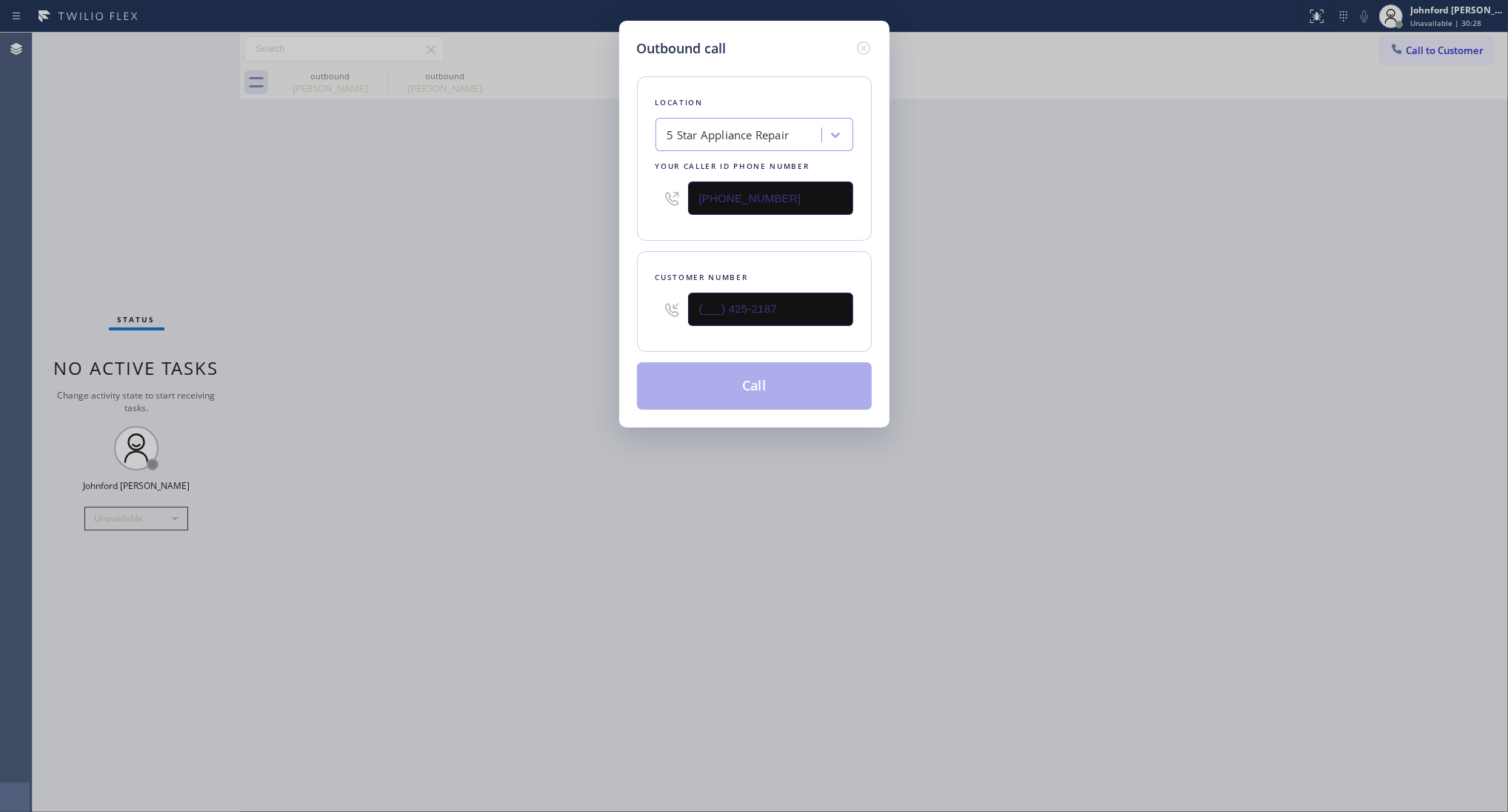
click at [237, 330] on div "Outbound call Location 5 Star Appliance Repair Your caller id phone number (855…" at bounding box center [754, 406] width 1508 height 812
drag, startPoint x: 783, startPoint y: 314, endPoint x: 417, endPoint y: 317, distance: 366.0
click at [521, 314] on div "Outbound call Location 5 Star Appliance Repair Your caller id phone number (855…" at bounding box center [754, 406] width 1508 height 812
paste input "425) 218-773"
type input "[PHONE_NUMBER]"
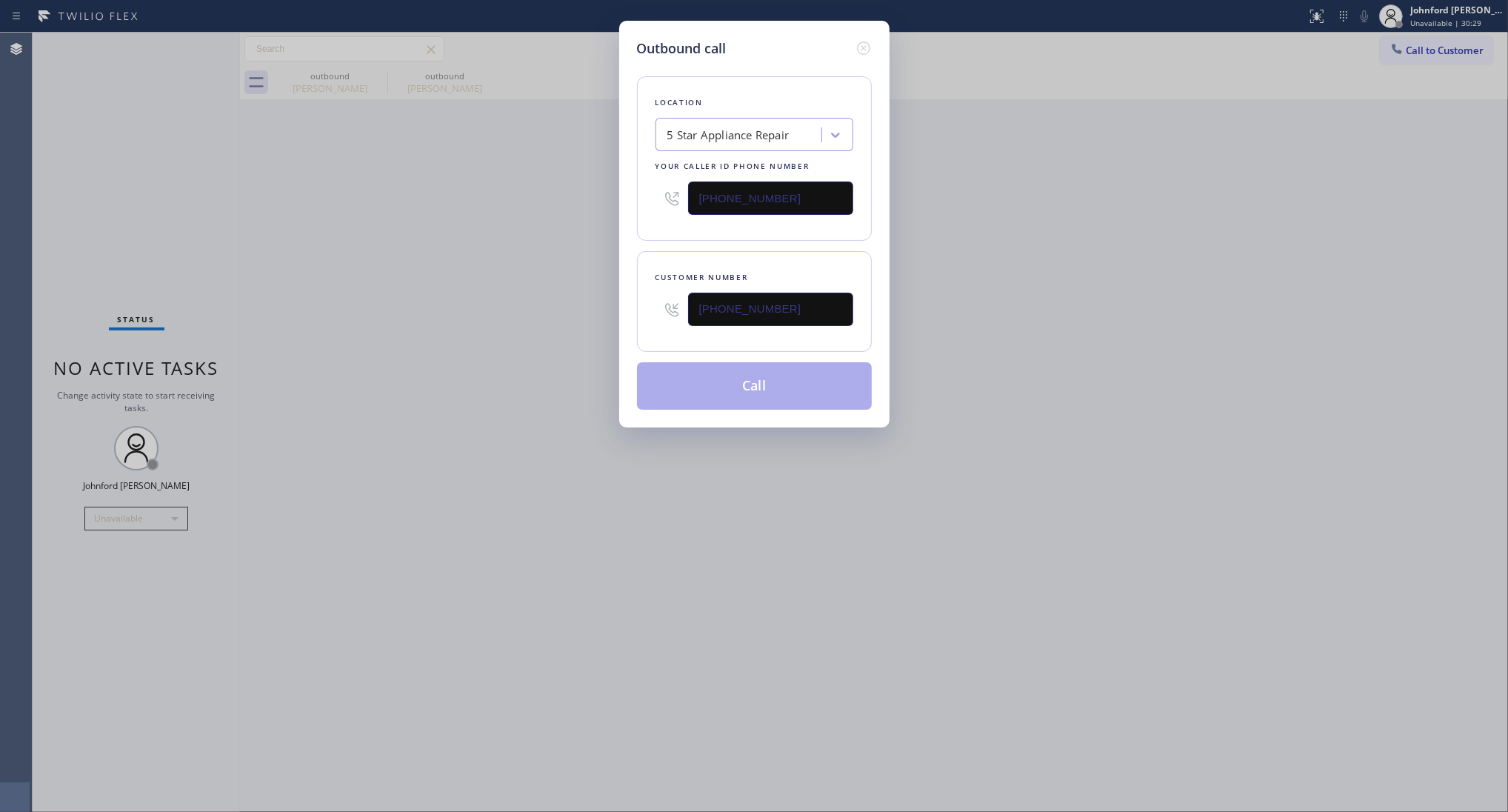
click at [415, 322] on div "Outbound call Location 5 Star Appliance Repair Your caller id phone number (855…" at bounding box center [754, 406] width 1508 height 812
click at [752, 389] on button "Call" at bounding box center [754, 385] width 235 height 48
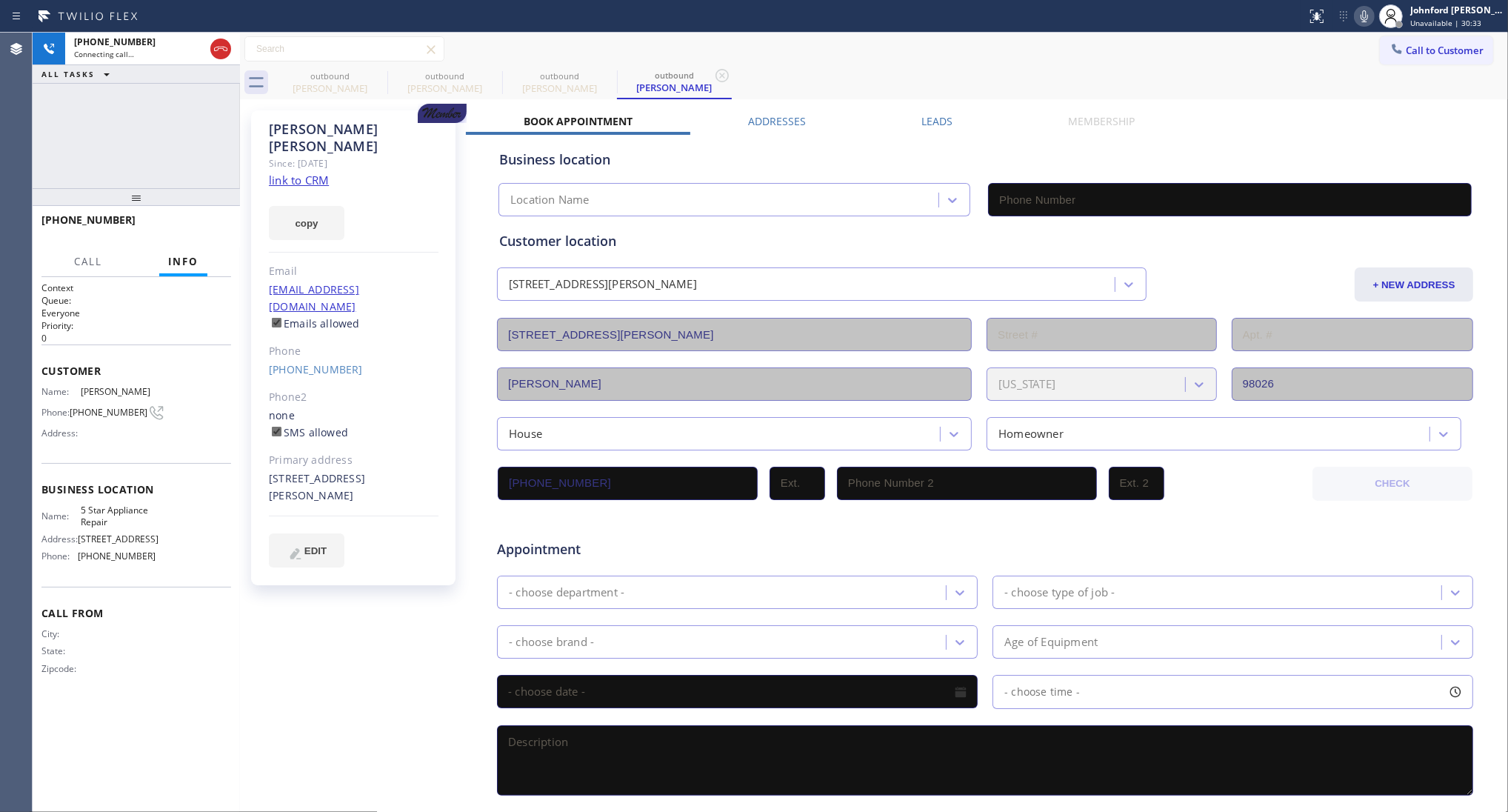
click at [0, 0] on icon at bounding box center [0, 0] width 0 height 0
type input "[PHONE_NUMBER]"
click at [303, 206] on button "copy" at bounding box center [307, 223] width 76 height 34
click at [300, 172] on link "link to CRM" at bounding box center [299, 179] width 60 height 15
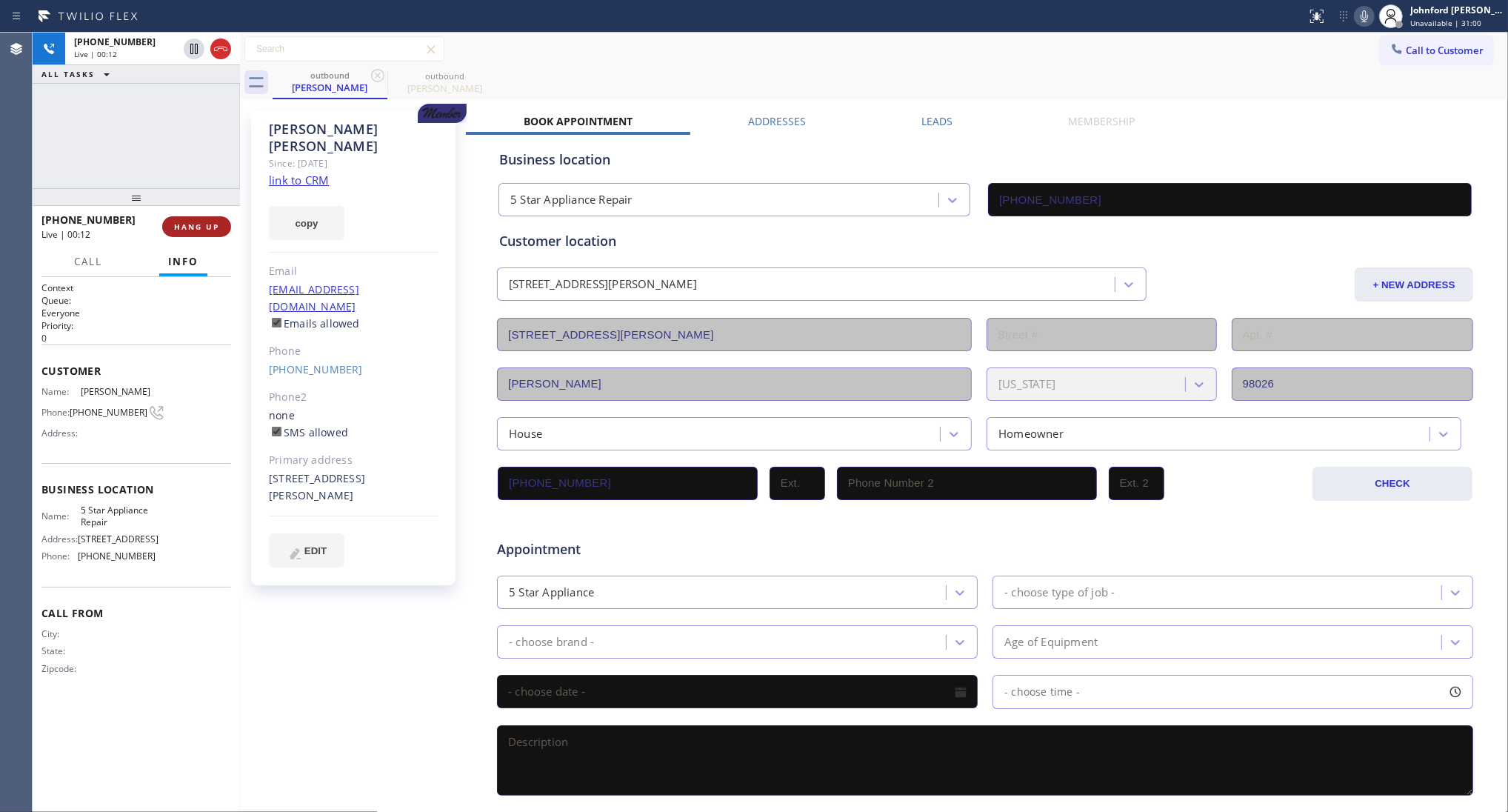
click at [212, 216] on button "HANG UP" at bounding box center [197, 226] width 69 height 21
click at [286, 362] on link "[PHONE_NUMBER]" at bounding box center [316, 369] width 94 height 14
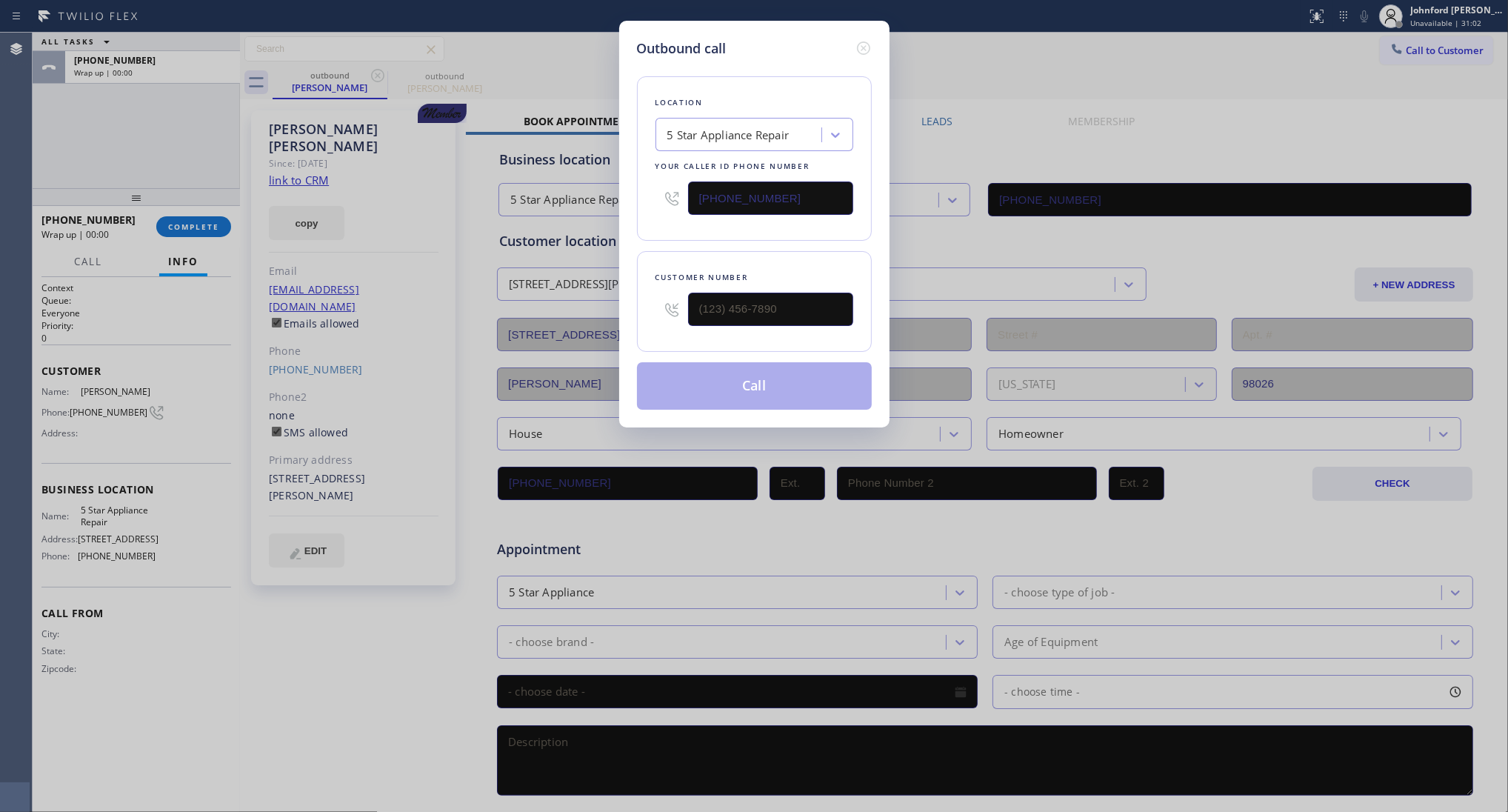
type input "[PHONE_NUMBER]"
drag, startPoint x: 663, startPoint y: 191, endPoint x: 605, endPoint y: 213, distance: 62.0
click at [621, 193] on div "Outbound call Location 5 Star Appliance Repair Your caller id phone number (855…" at bounding box center [754, 224] width 271 height 406
paste input "77) 835-7377"
type input "[PHONE_NUMBER]"
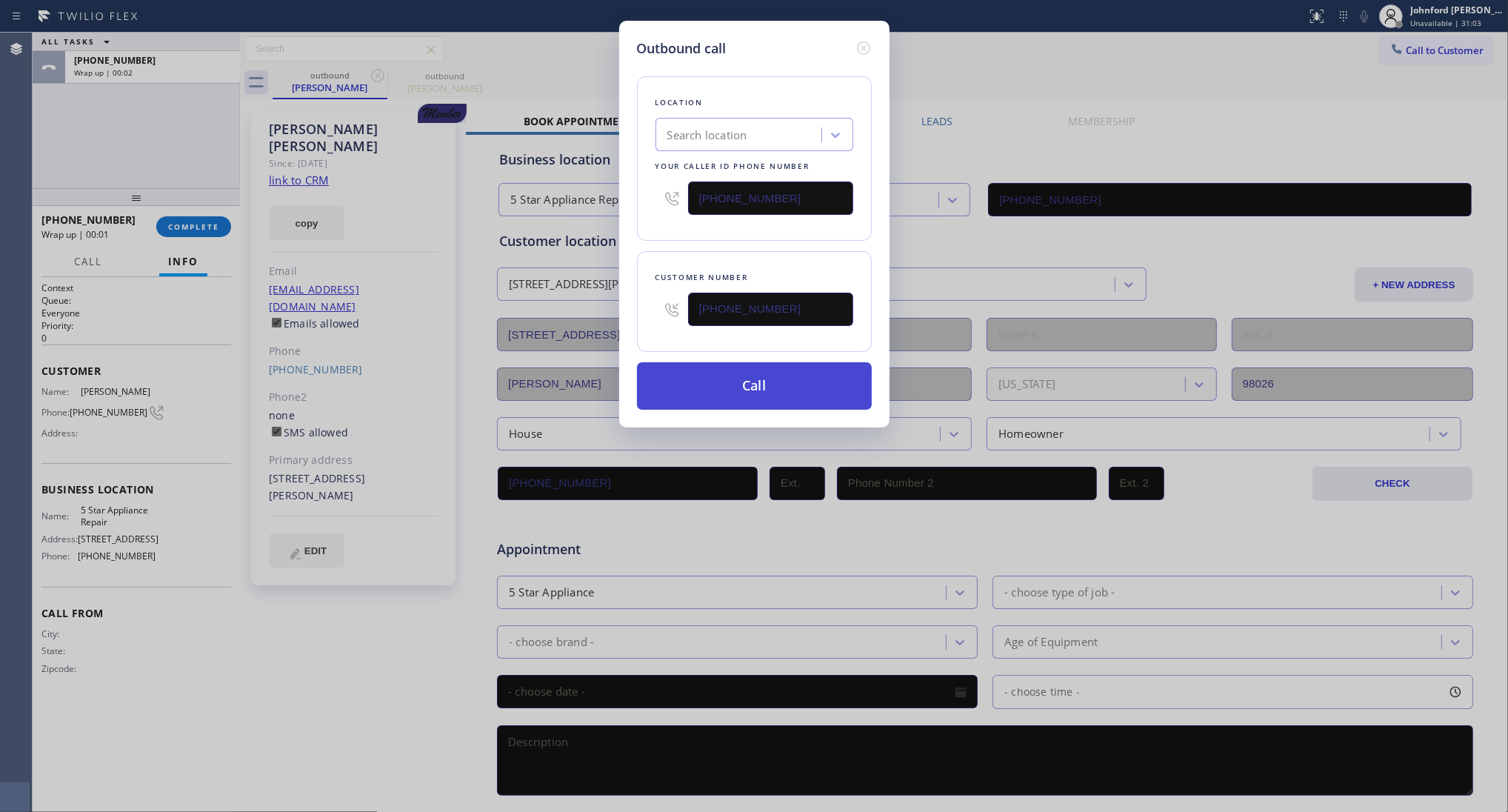
click at [728, 378] on button "Call" at bounding box center [754, 385] width 235 height 48
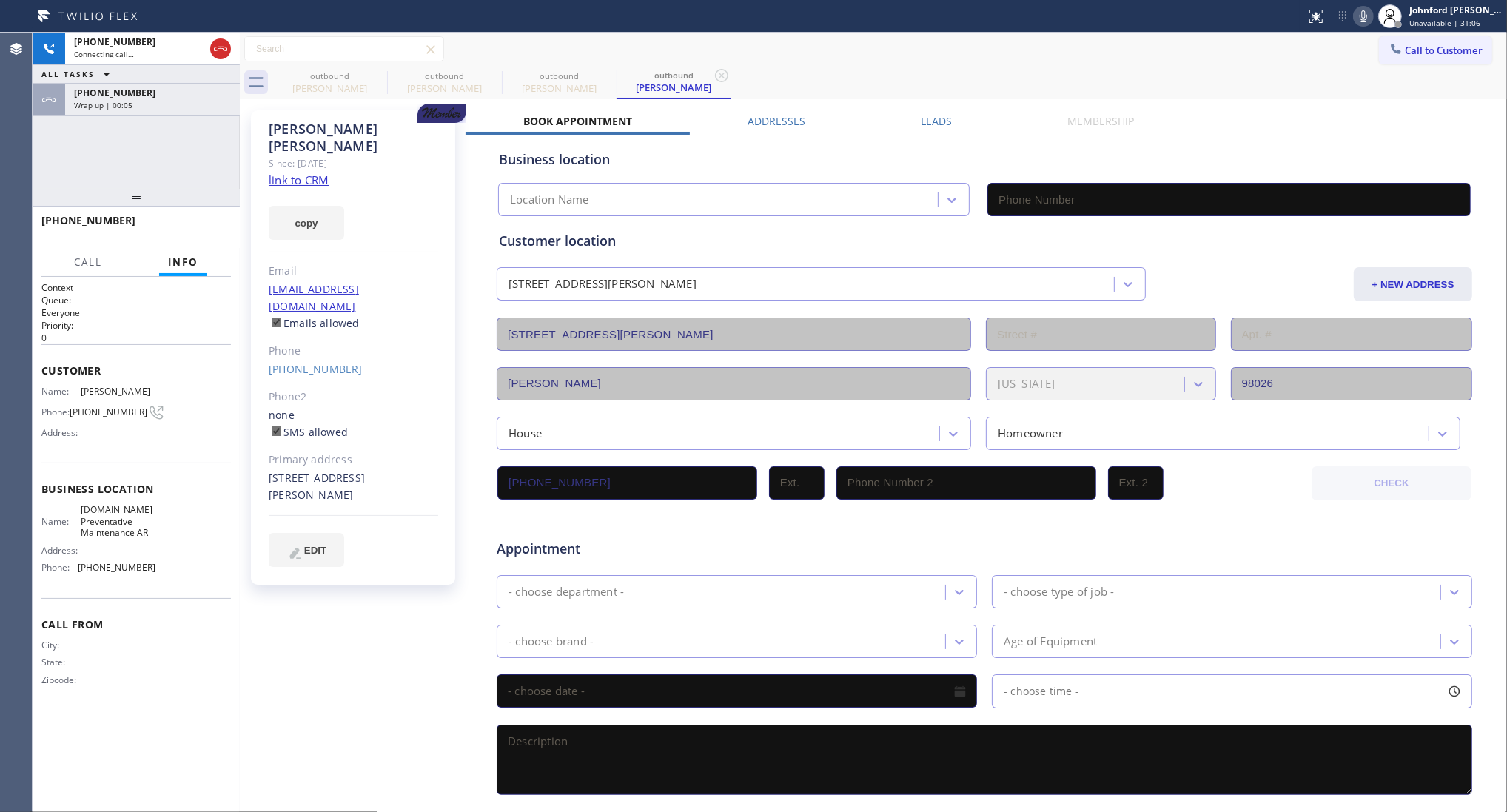
type input "[PHONE_NUMBER]"
drag, startPoint x: 214, startPoint y: 140, endPoint x: 249, endPoint y: 129, distance: 36.7
click at [214, 140] on div "+14252187737 Connecting call… ALL TASKS ALL TASKS ACTIVE TASKS TASKS IN WRAP UP…" at bounding box center [136, 111] width 207 height 156
click at [213, 89] on div "+14252187737" at bounding box center [152, 93] width 157 height 12
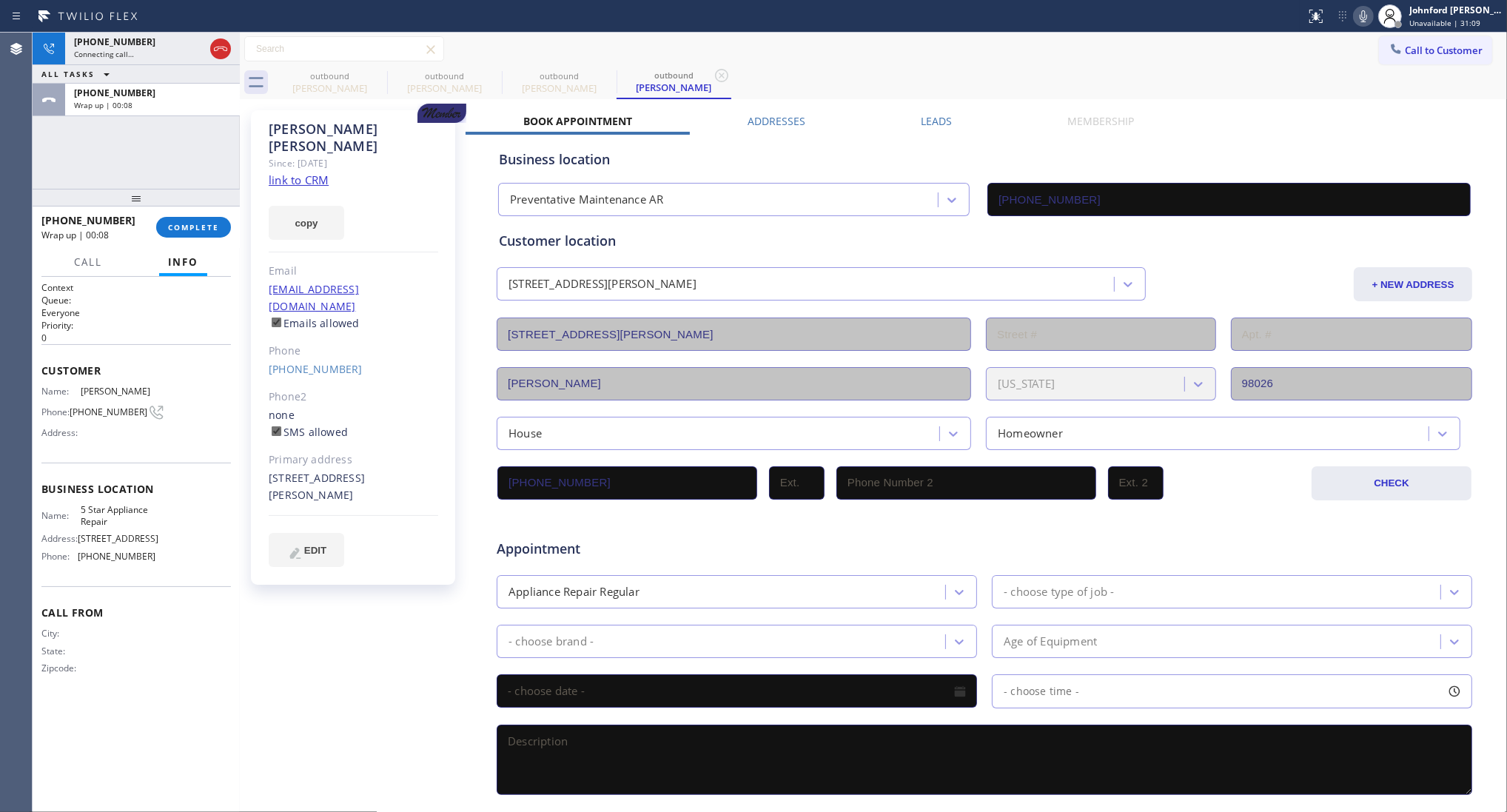
click at [185, 214] on div "+14252187737 Wrap up | 00:08 COMPLETE" at bounding box center [136, 227] width 189 height 38
click at [222, 229] on button "COMPLETE" at bounding box center [193, 227] width 75 height 21
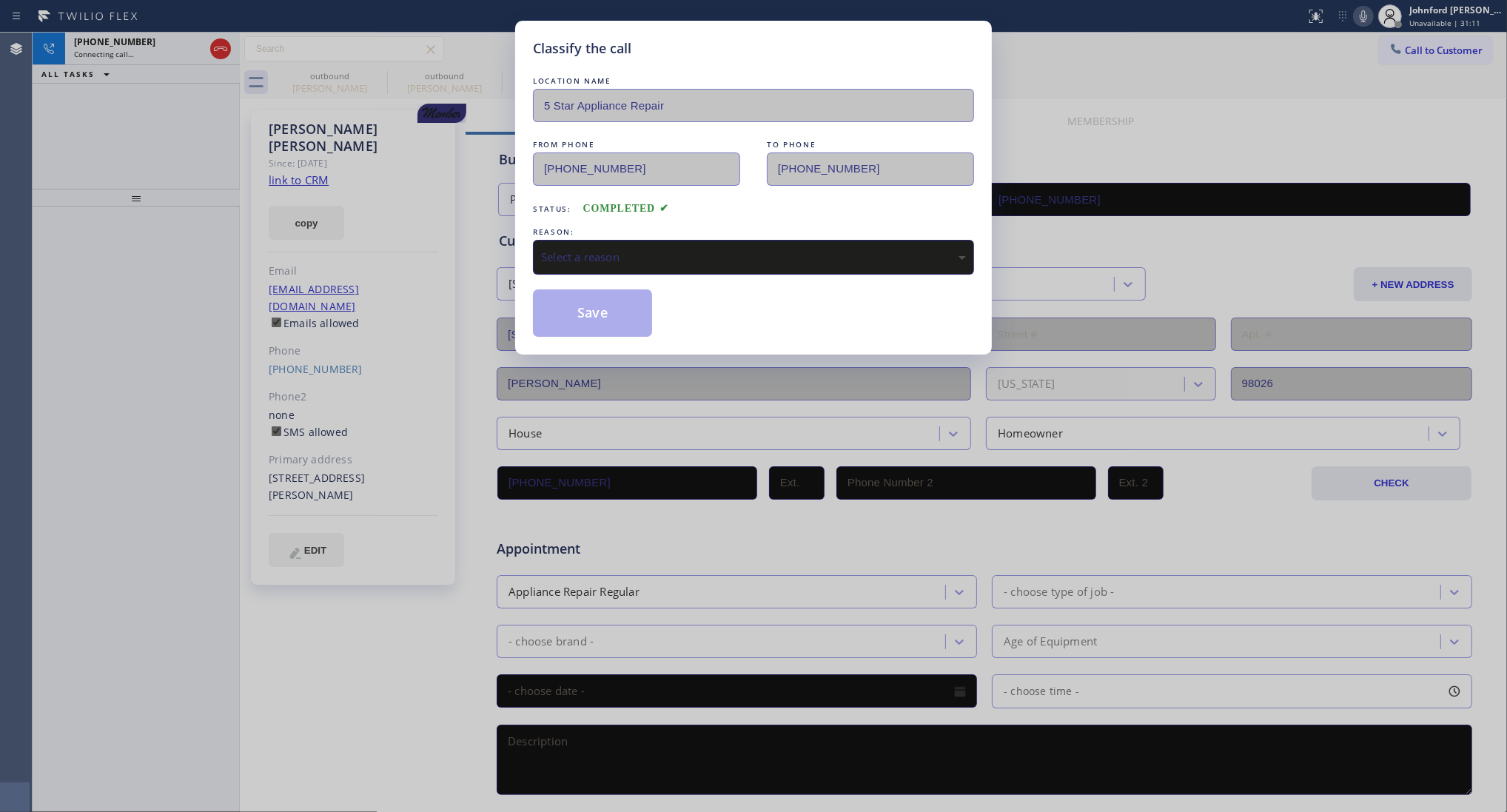
click at [663, 259] on div "Select a reason" at bounding box center [753, 257] width 425 height 17
click at [589, 313] on button "Save" at bounding box center [593, 312] width 119 height 48
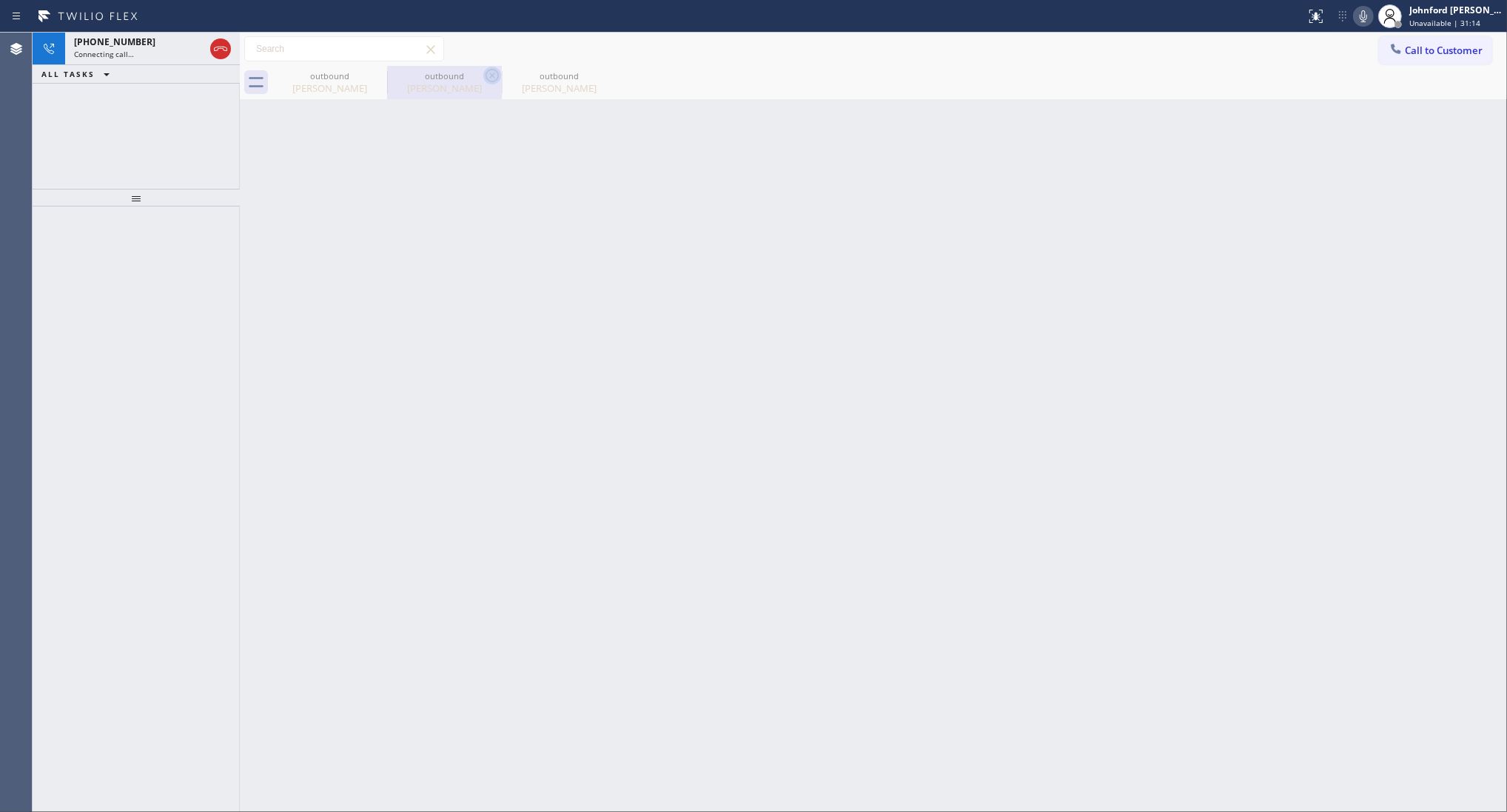
click at [0, 0] on icon at bounding box center [0, 0] width 0 height 0
type input "[PHONE_NUMBER]"
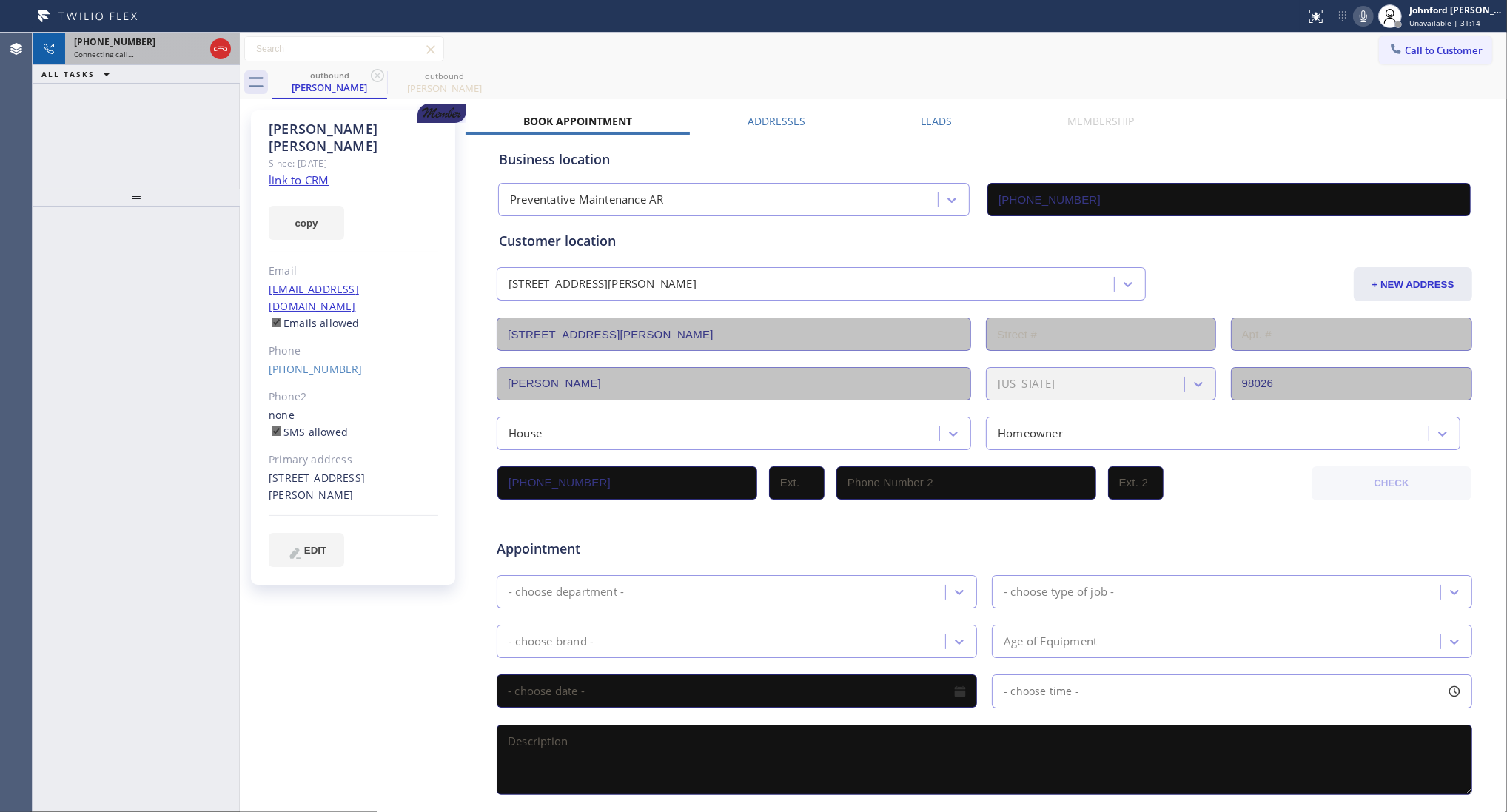
click at [163, 43] on div "+14252187737" at bounding box center [139, 42] width 130 height 12
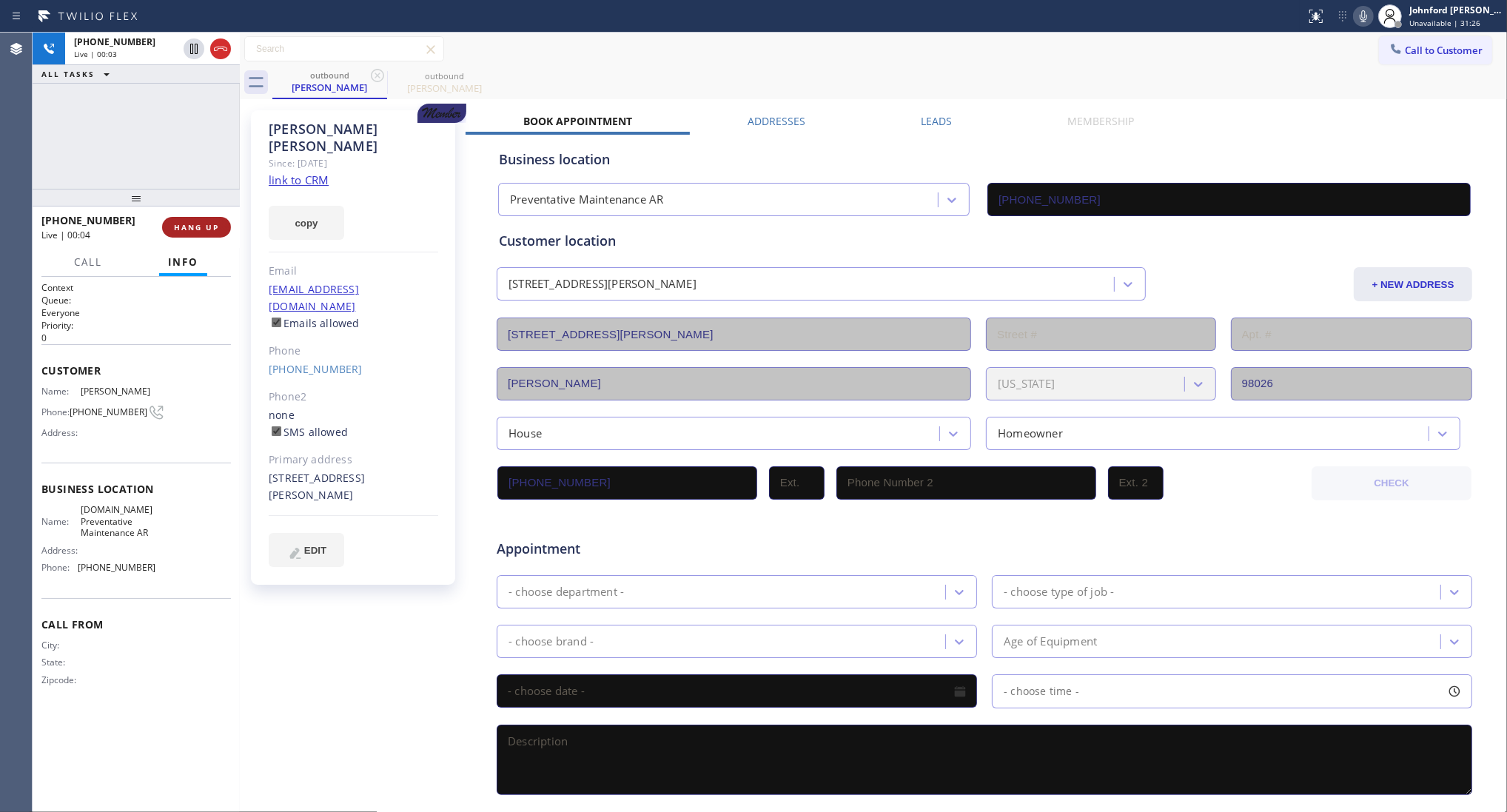
drag, startPoint x: 235, startPoint y: 213, endPoint x: 210, endPoint y: 219, distance: 25.7
click at [230, 213] on div "+14252187737 Live | 00:03 ALL TASKS ALL TASKS ACTIVE TASKS TASKS IN WRAP UP +14…" at bounding box center [770, 422] width 1475 height 779
click at [210, 219] on button "HANG UP" at bounding box center [193, 227] width 69 height 21
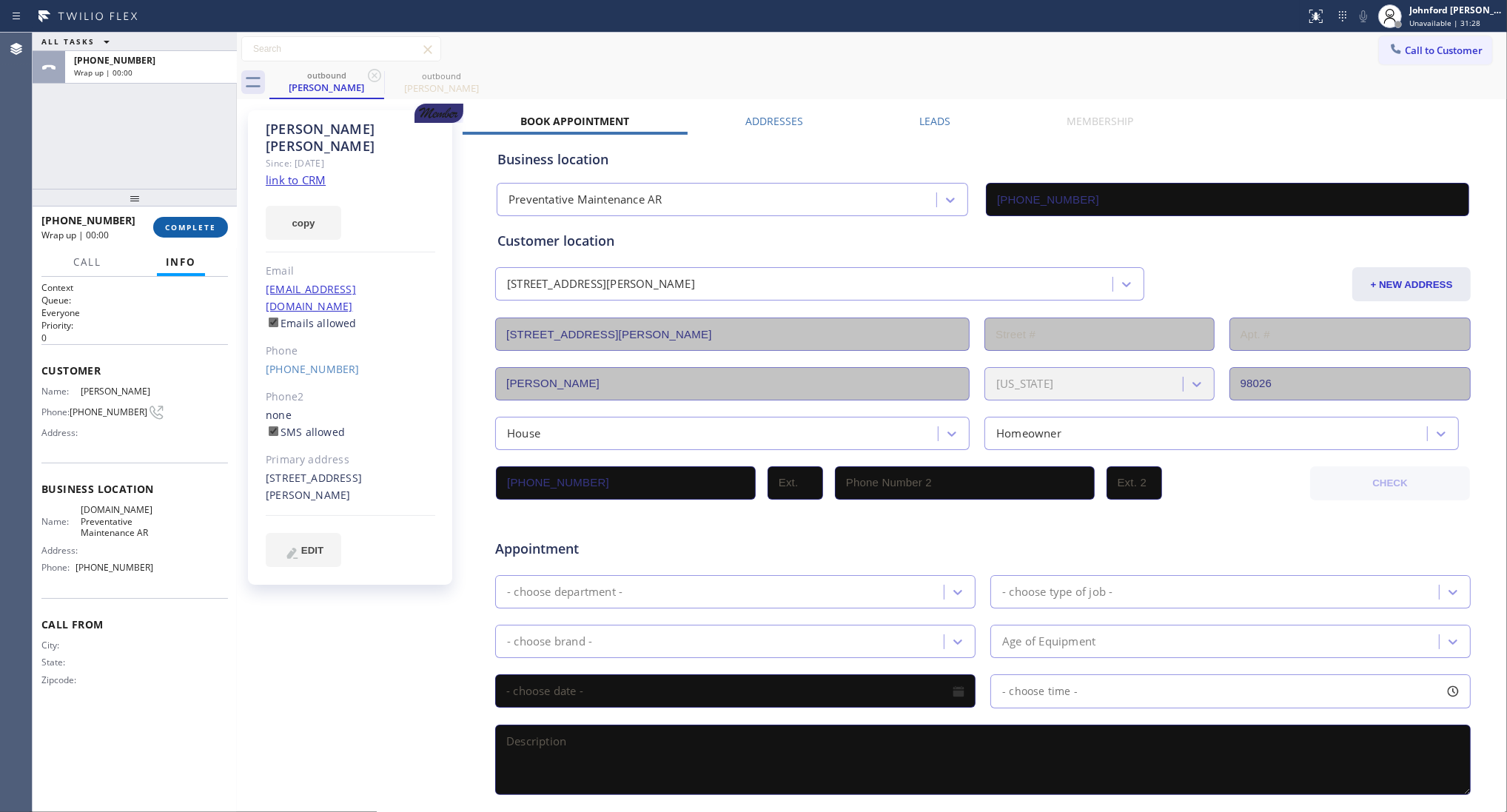
click at [210, 220] on button "COMPLETE" at bounding box center [191, 227] width 75 height 21
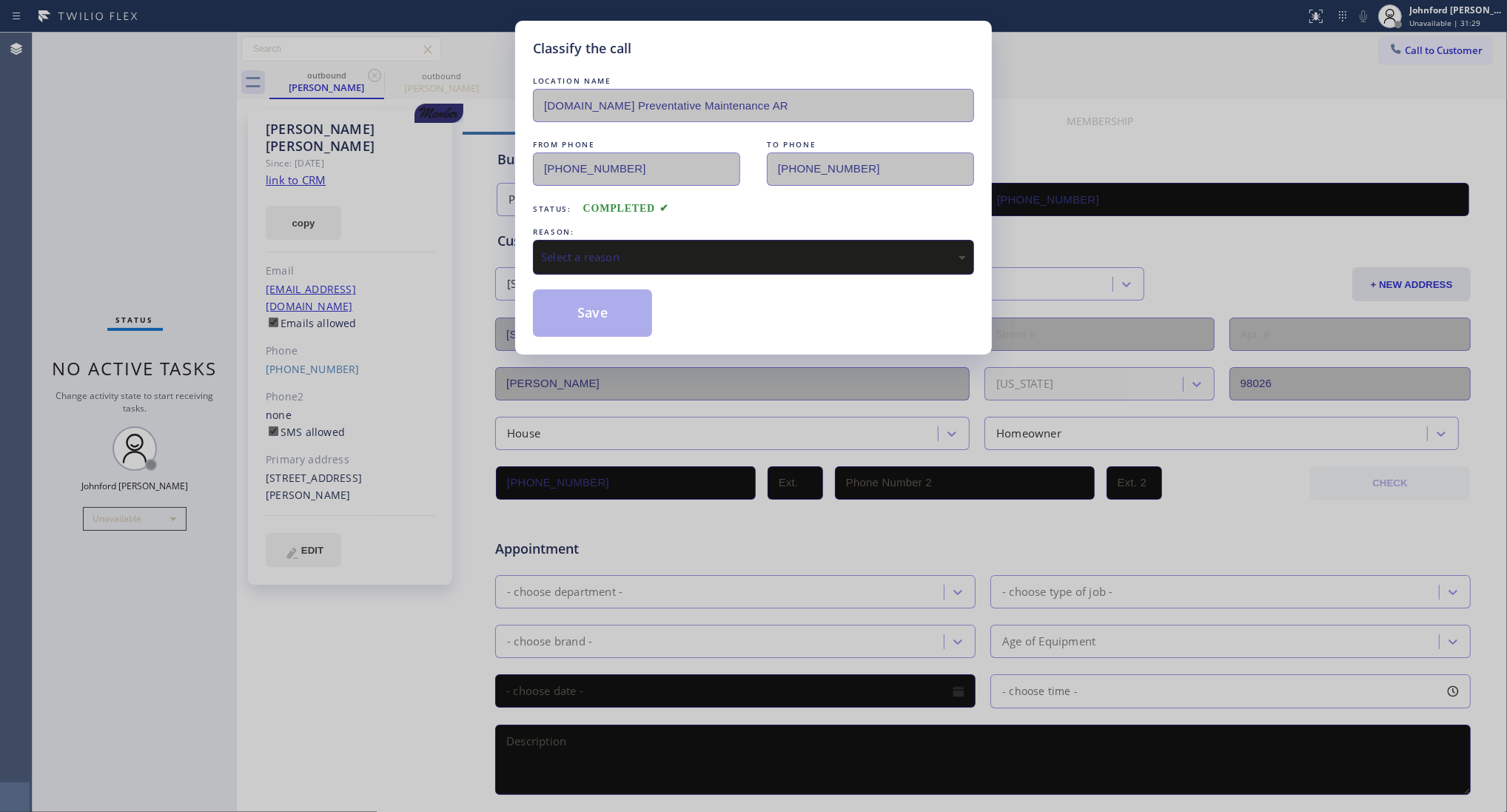
click at [663, 263] on div "Select a reason" at bounding box center [754, 257] width 441 height 35
click at [622, 313] on button "Save" at bounding box center [593, 312] width 119 height 48
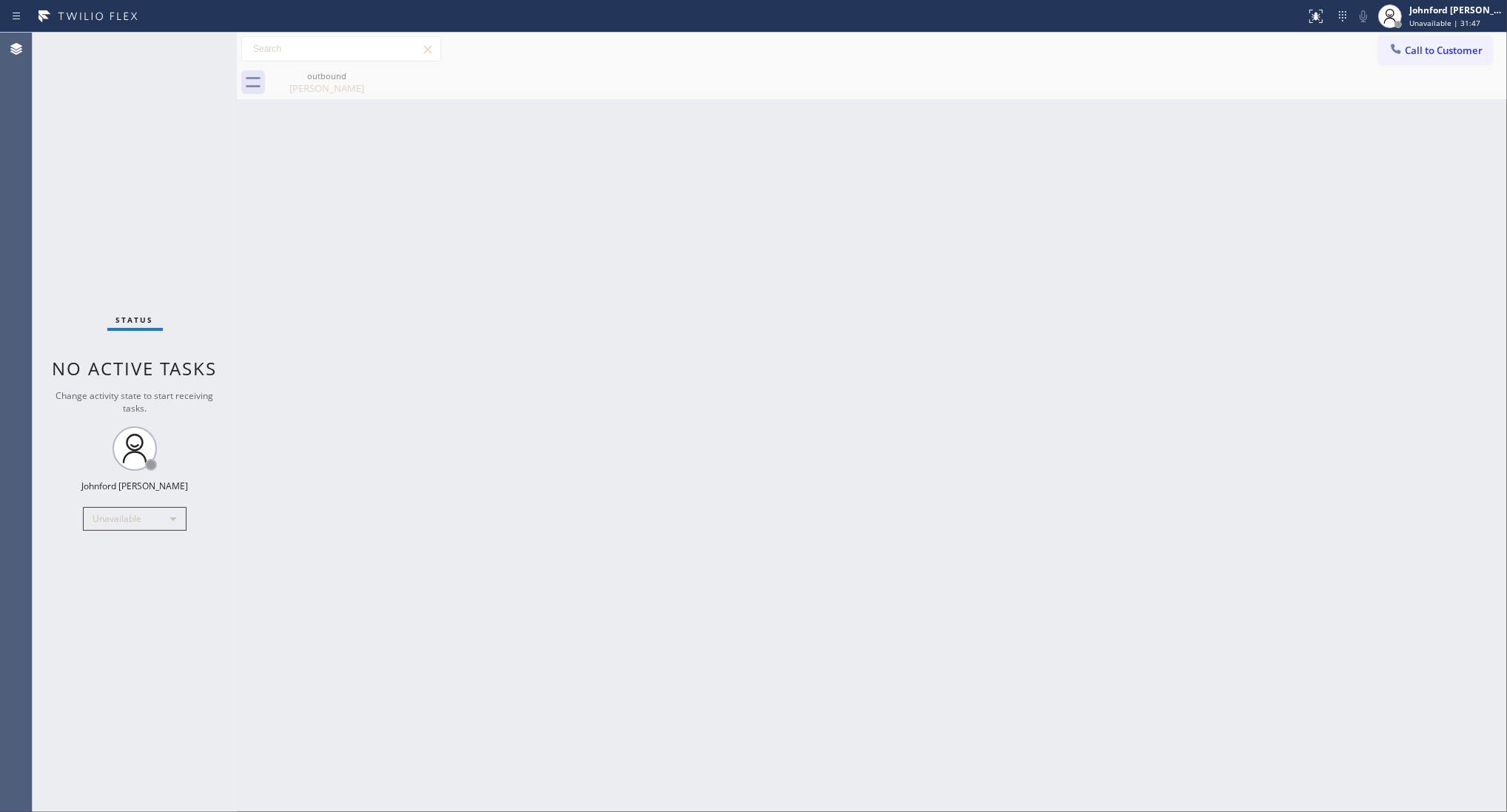
click at [1440, 49] on span "Call to Customer" at bounding box center [1444, 50] width 78 height 13
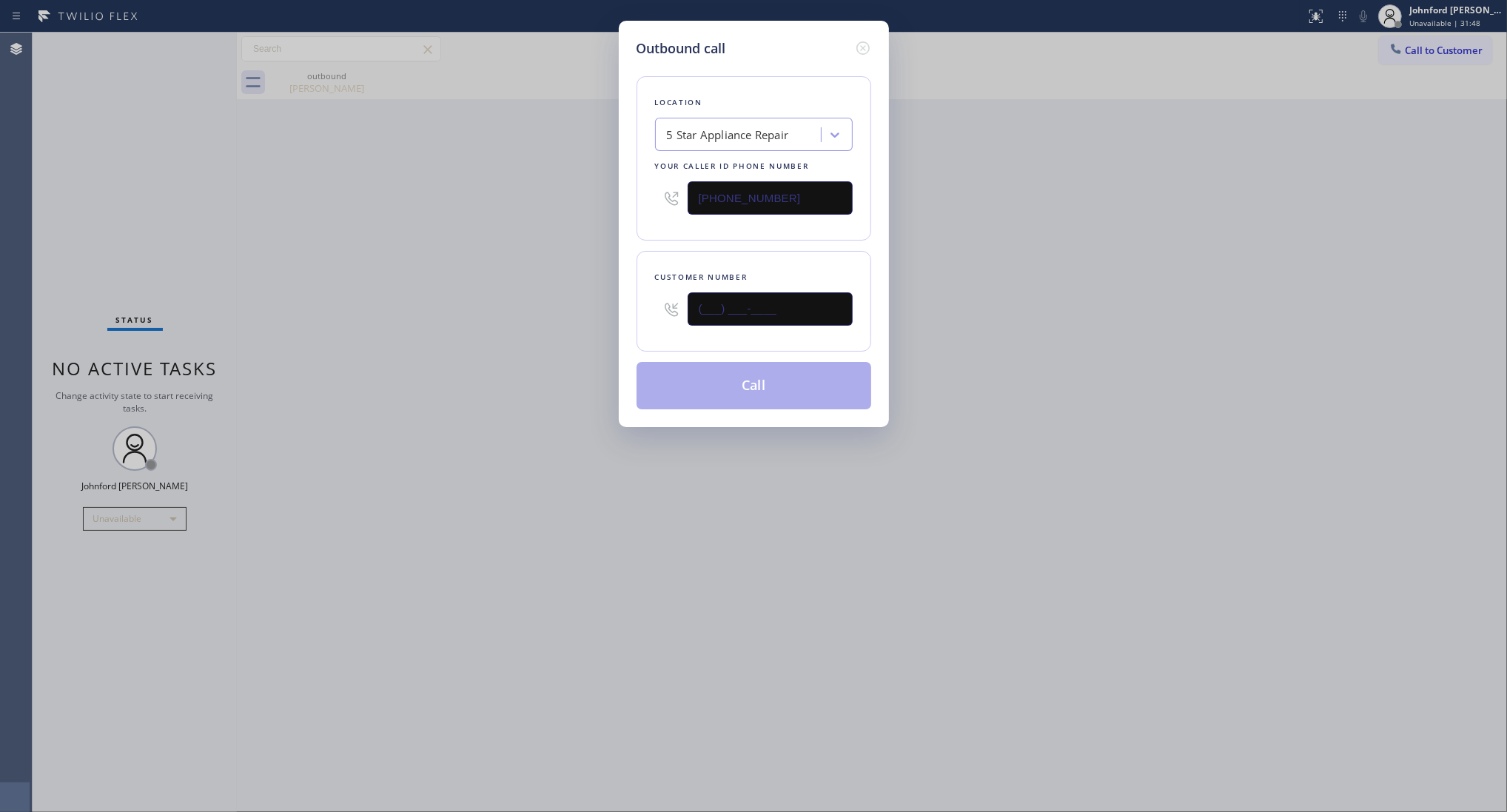
drag, startPoint x: 708, startPoint y: 308, endPoint x: 630, endPoint y: 312, distance: 78.1
click at [646, 308] on div "Customer number (___) ___-____" at bounding box center [754, 301] width 235 height 101
paste input "520) 309-5714"
type input "[PHONE_NUMBER]"
click at [523, 324] on div "Outbound call Location 5 Star Appliance Repair Your caller id phone number (855…" at bounding box center [753, 406] width 1507 height 812
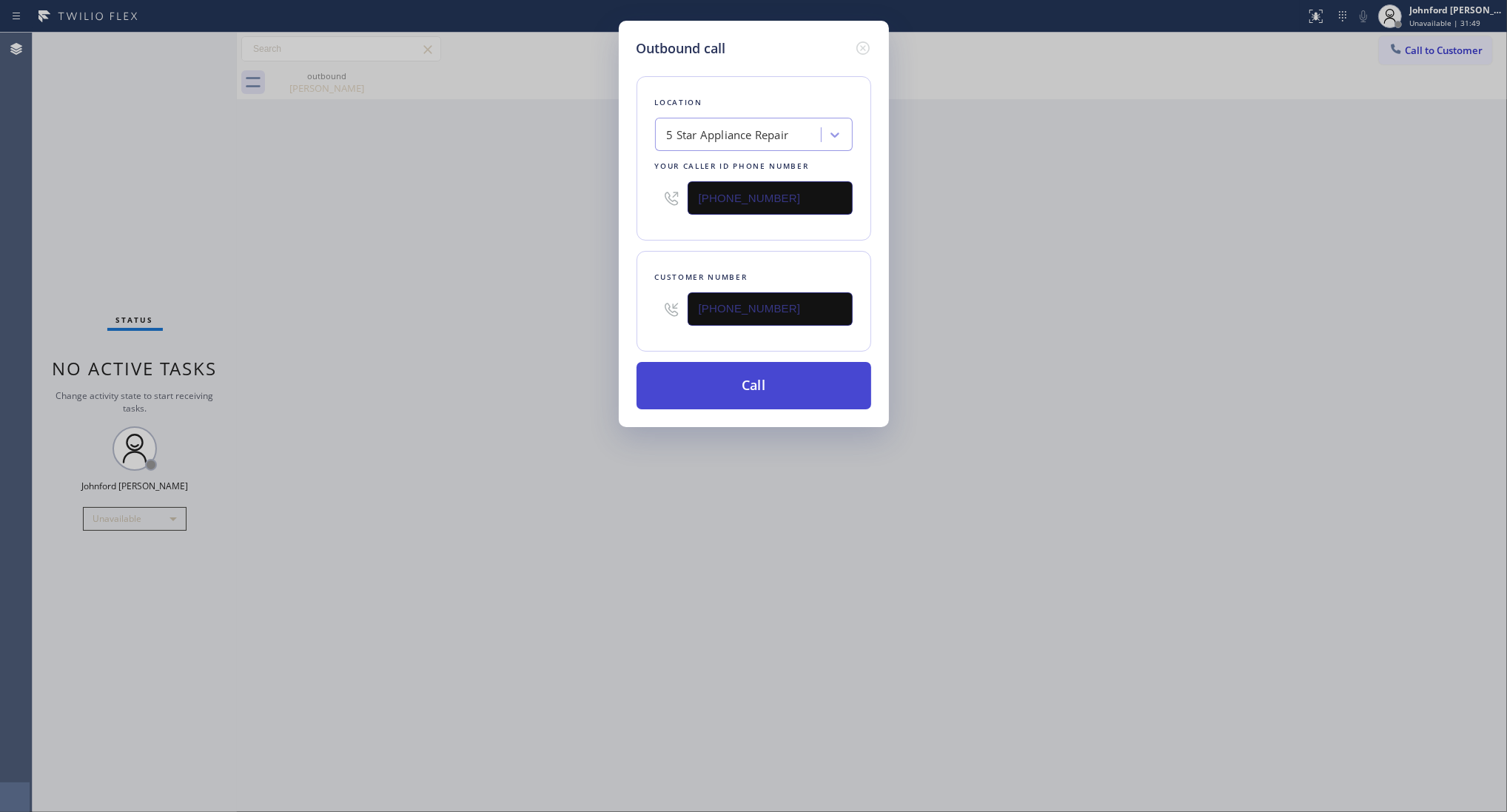
click at [704, 380] on button "Call" at bounding box center [754, 385] width 235 height 48
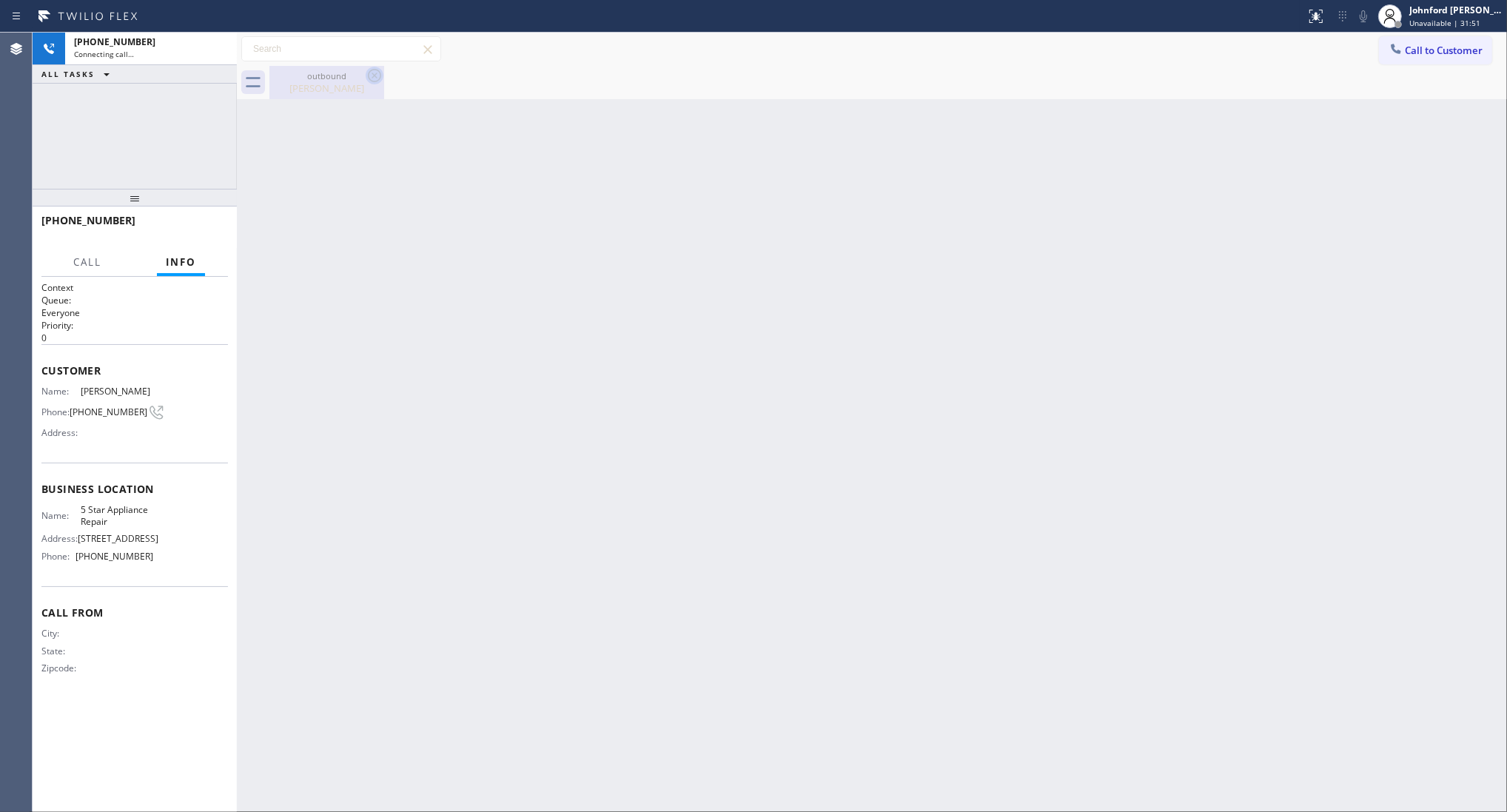
click at [374, 79] on icon at bounding box center [374, 75] width 18 height 18
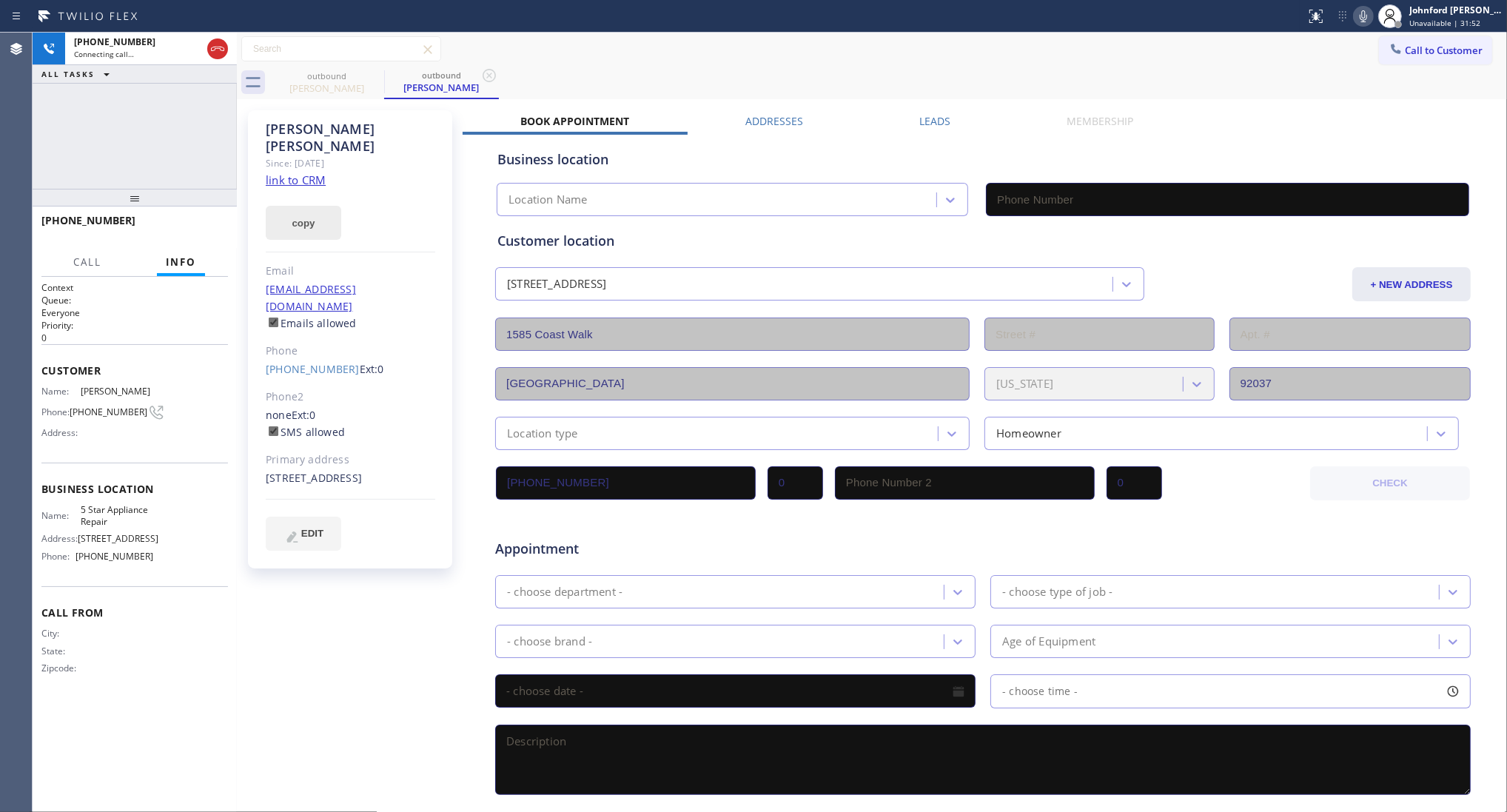
click at [306, 206] on button "copy" at bounding box center [303, 223] width 76 height 34
click at [303, 172] on link "link to CRM" at bounding box center [295, 179] width 60 height 15
type input "[PHONE_NUMBER]"
click at [196, 226] on span "HANG UP" at bounding box center [193, 227] width 45 height 10
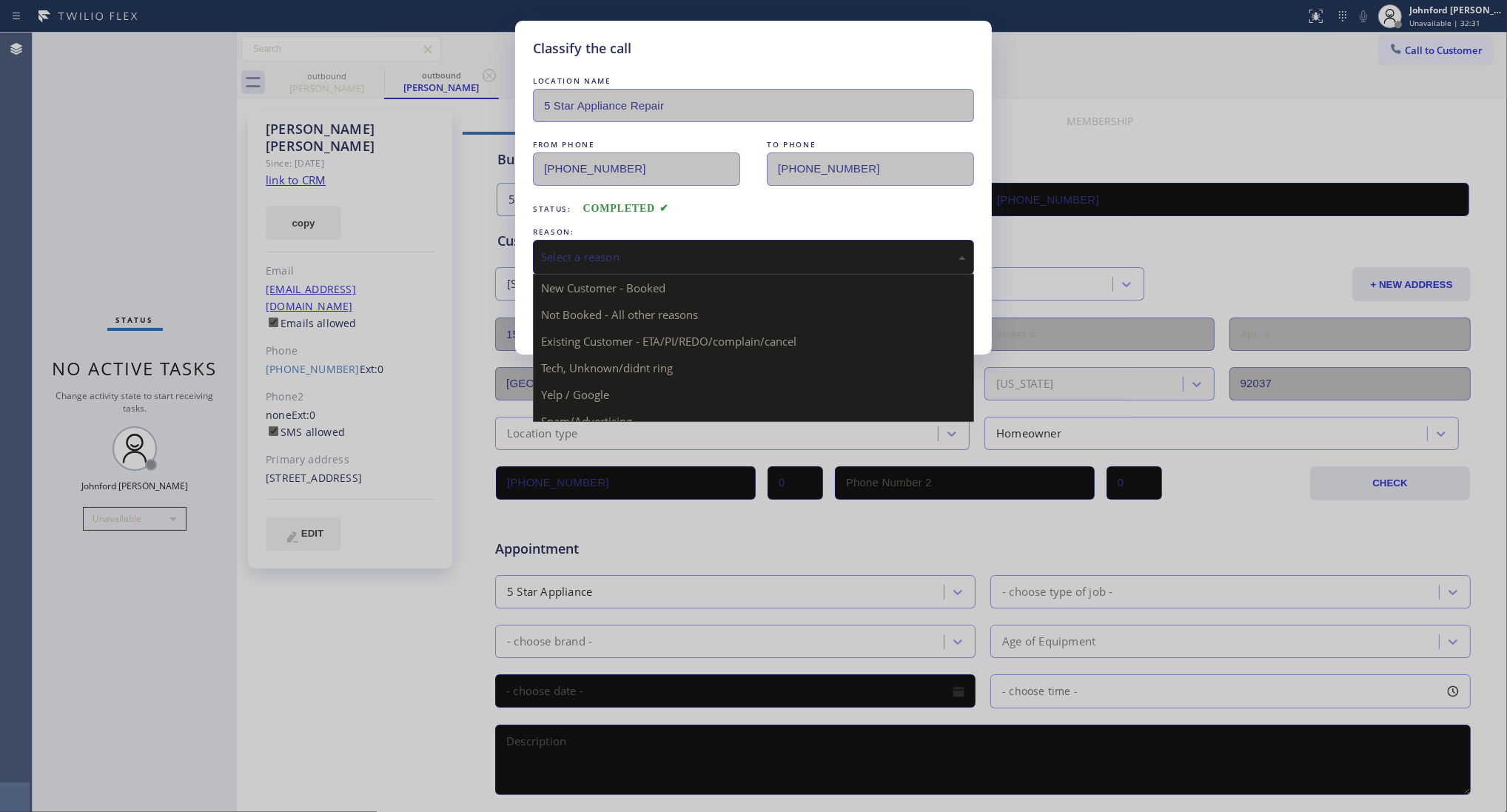
click at [618, 267] on div "Select a reason" at bounding box center [754, 257] width 441 height 35
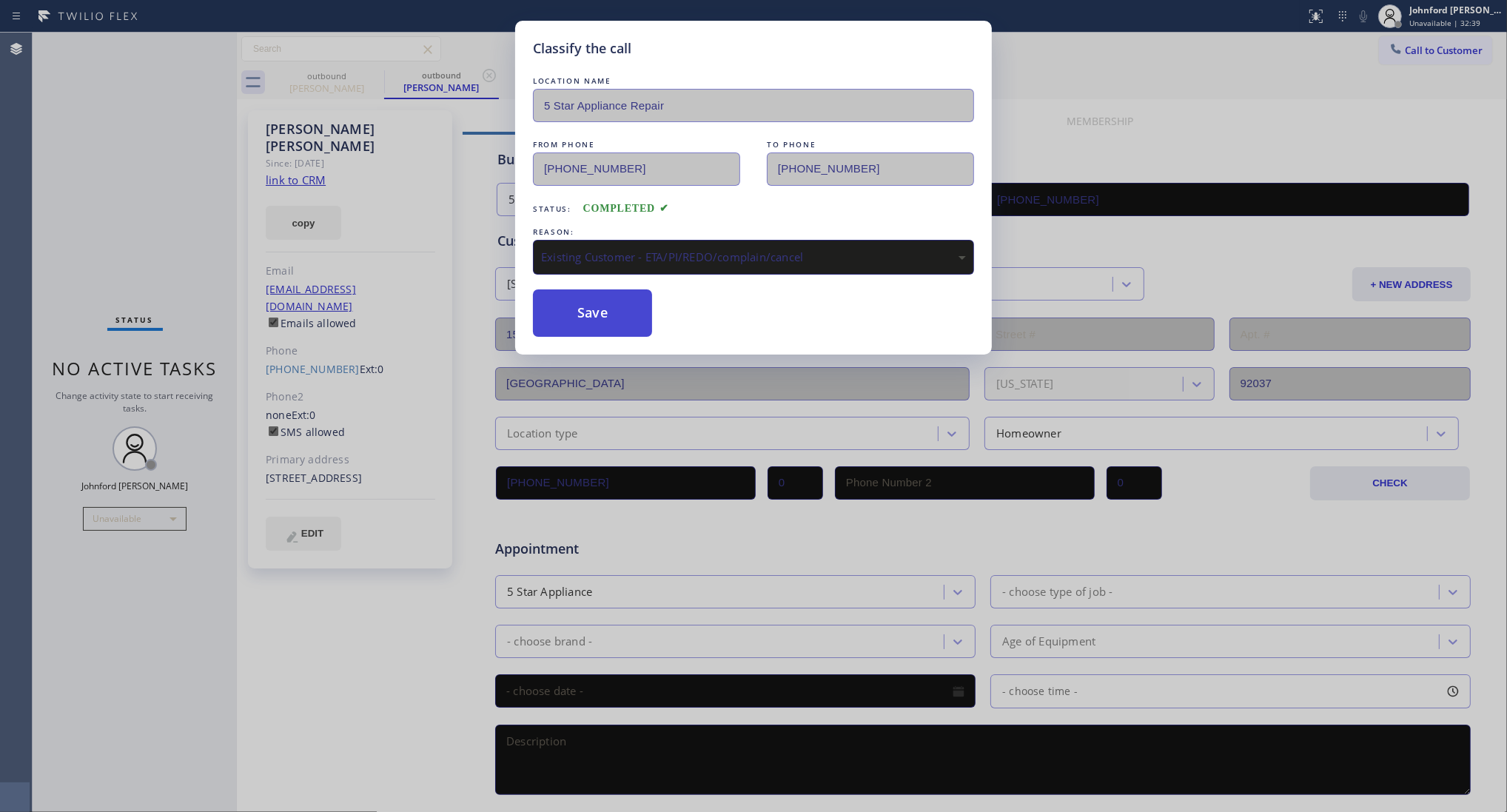
click at [614, 322] on button "Save" at bounding box center [593, 312] width 119 height 48
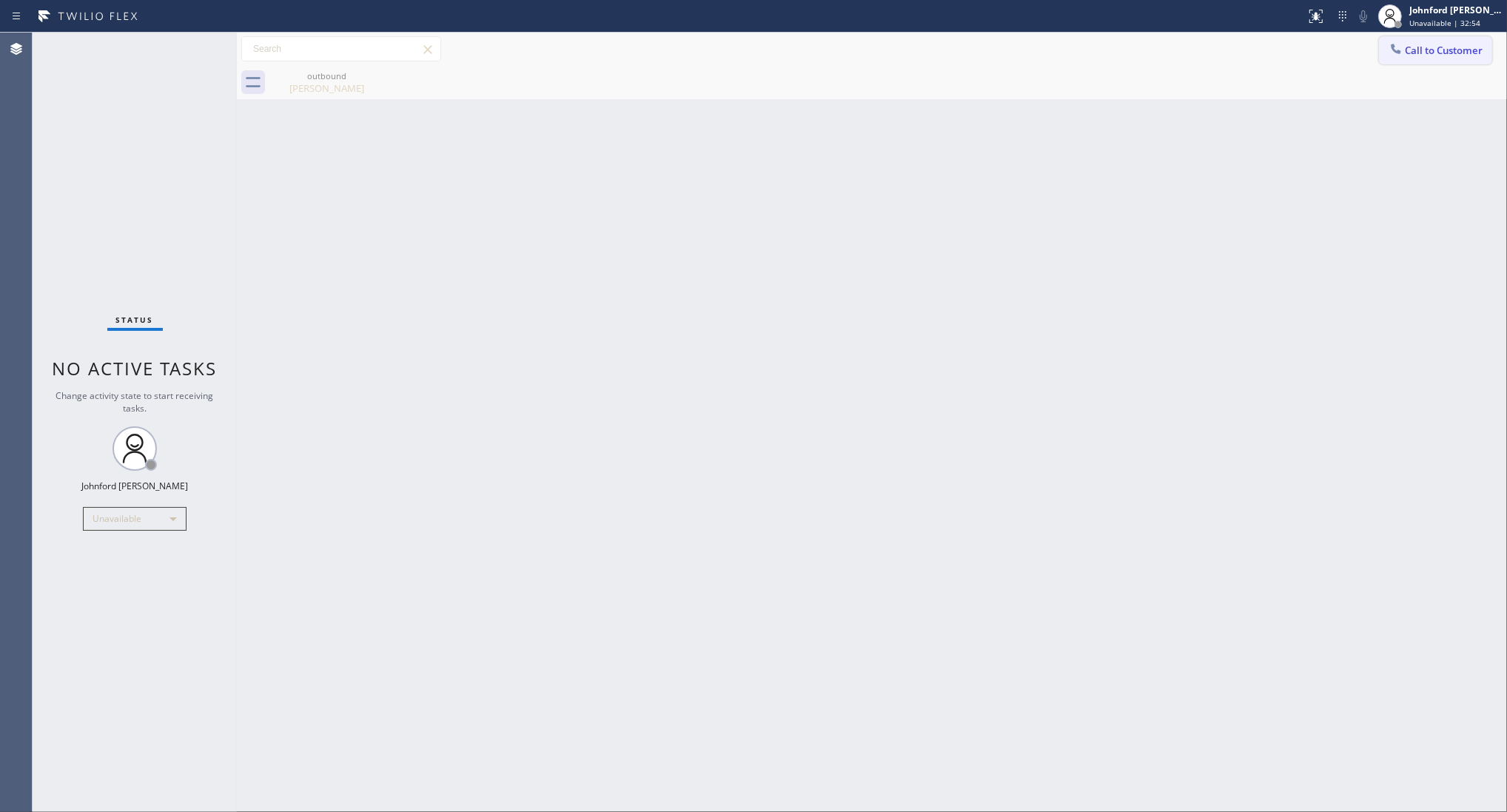
click at [1398, 46] on icon at bounding box center [1396, 48] width 15 height 15
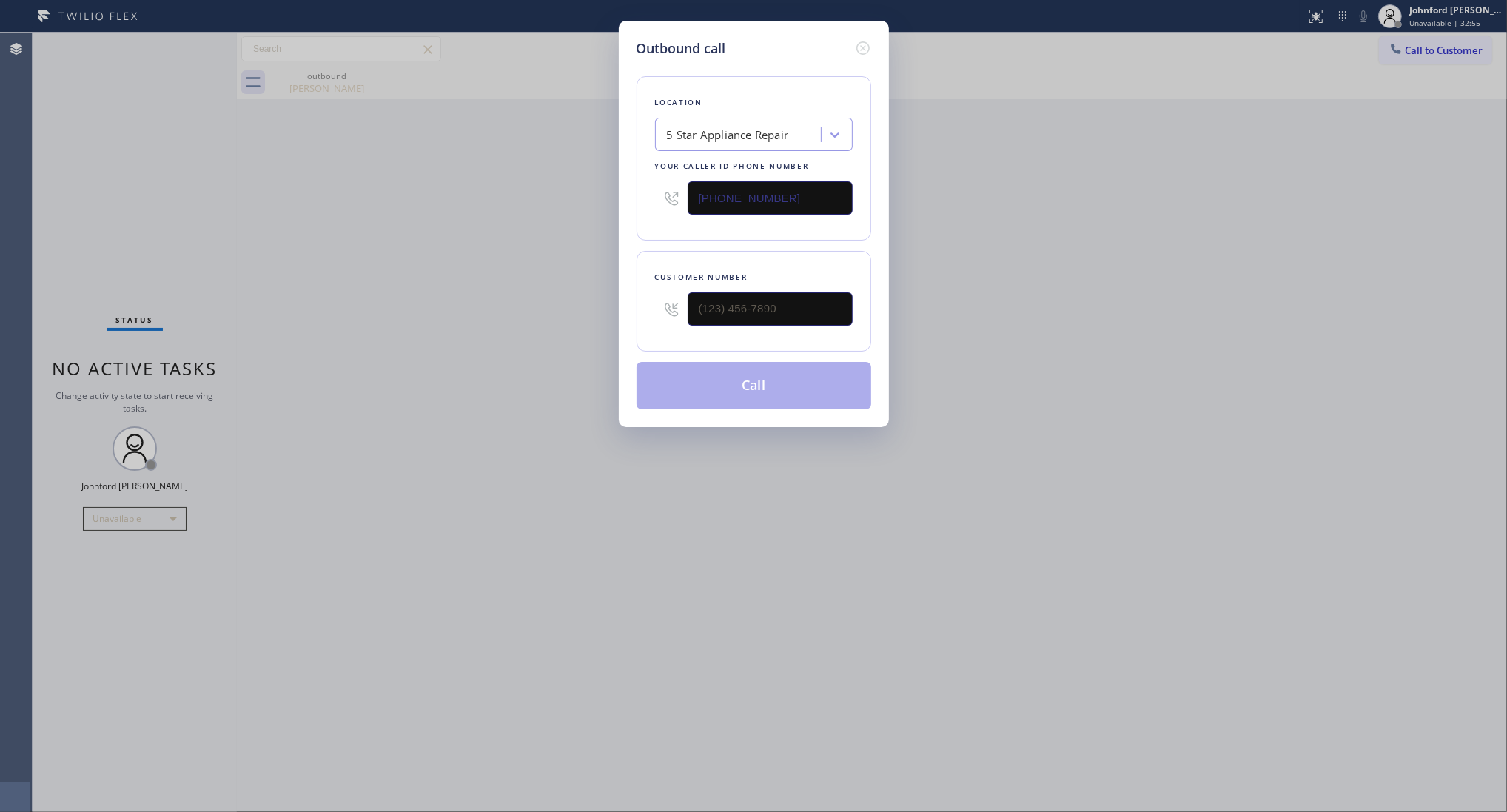
drag, startPoint x: 792, startPoint y: 286, endPoint x: 563, endPoint y: 305, distance: 229.8
click at [580, 305] on div "Outbound call Location 5 Star Appliance Repair Your caller id phone number [PHO…" at bounding box center [753, 406] width 1507 height 812
drag, startPoint x: 720, startPoint y: 305, endPoint x: 561, endPoint y: 305, distance: 159.0
click at [583, 305] on div "Outbound call Location 5 Star Appliance Repair Your caller id phone number [PHO…" at bounding box center [753, 406] width 1507 height 812
paste input "650) 995-3777"
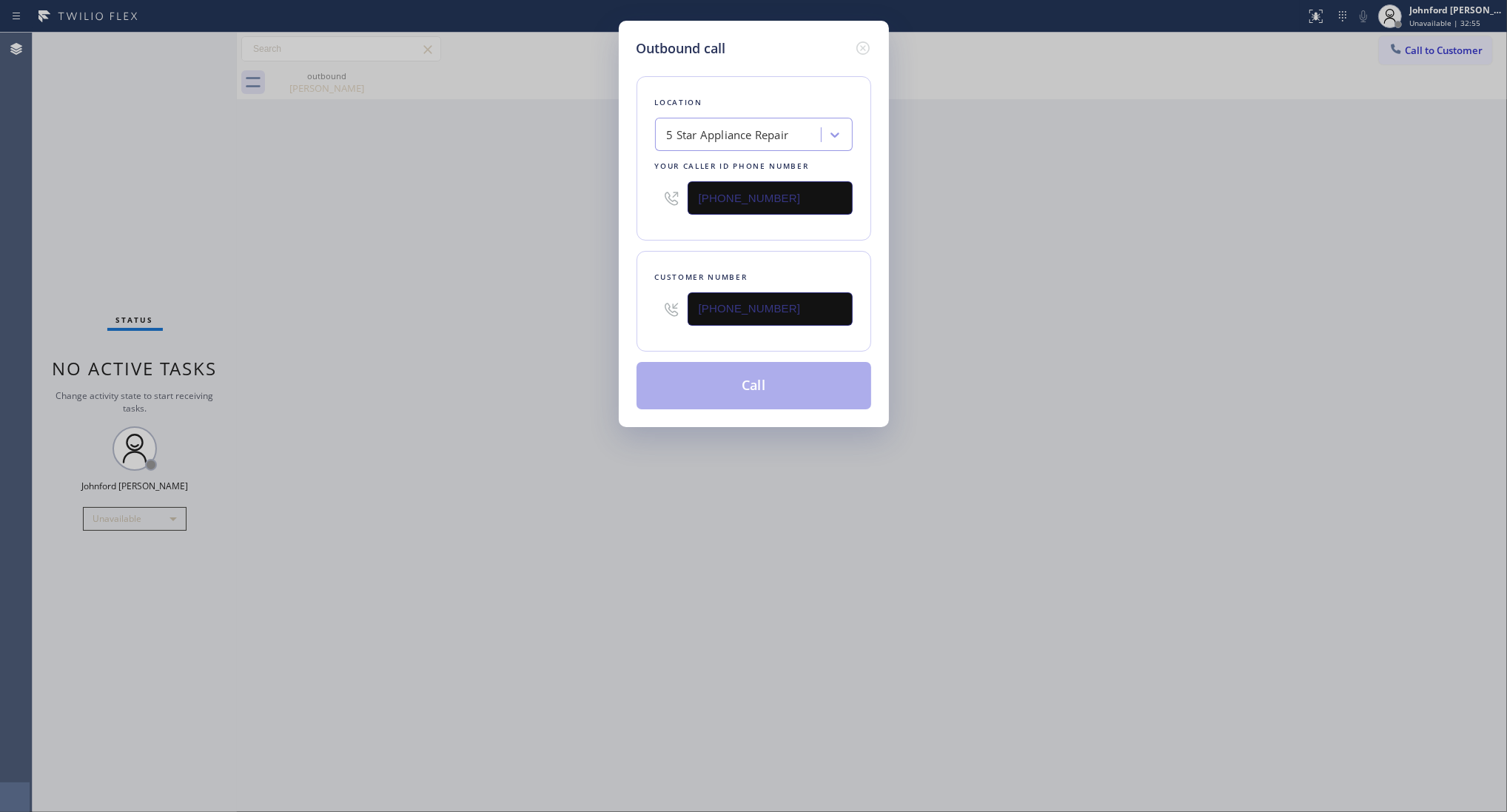
type input "[PHONE_NUMBER]"
drag, startPoint x: 386, startPoint y: 330, endPoint x: 506, endPoint y: 348, distance: 121.3
click at [434, 335] on div "Outbound call Location 5 Star Appliance Repair Your caller id phone number (855…" at bounding box center [753, 406] width 1507 height 812
click at [709, 378] on button "Call" at bounding box center [754, 385] width 235 height 48
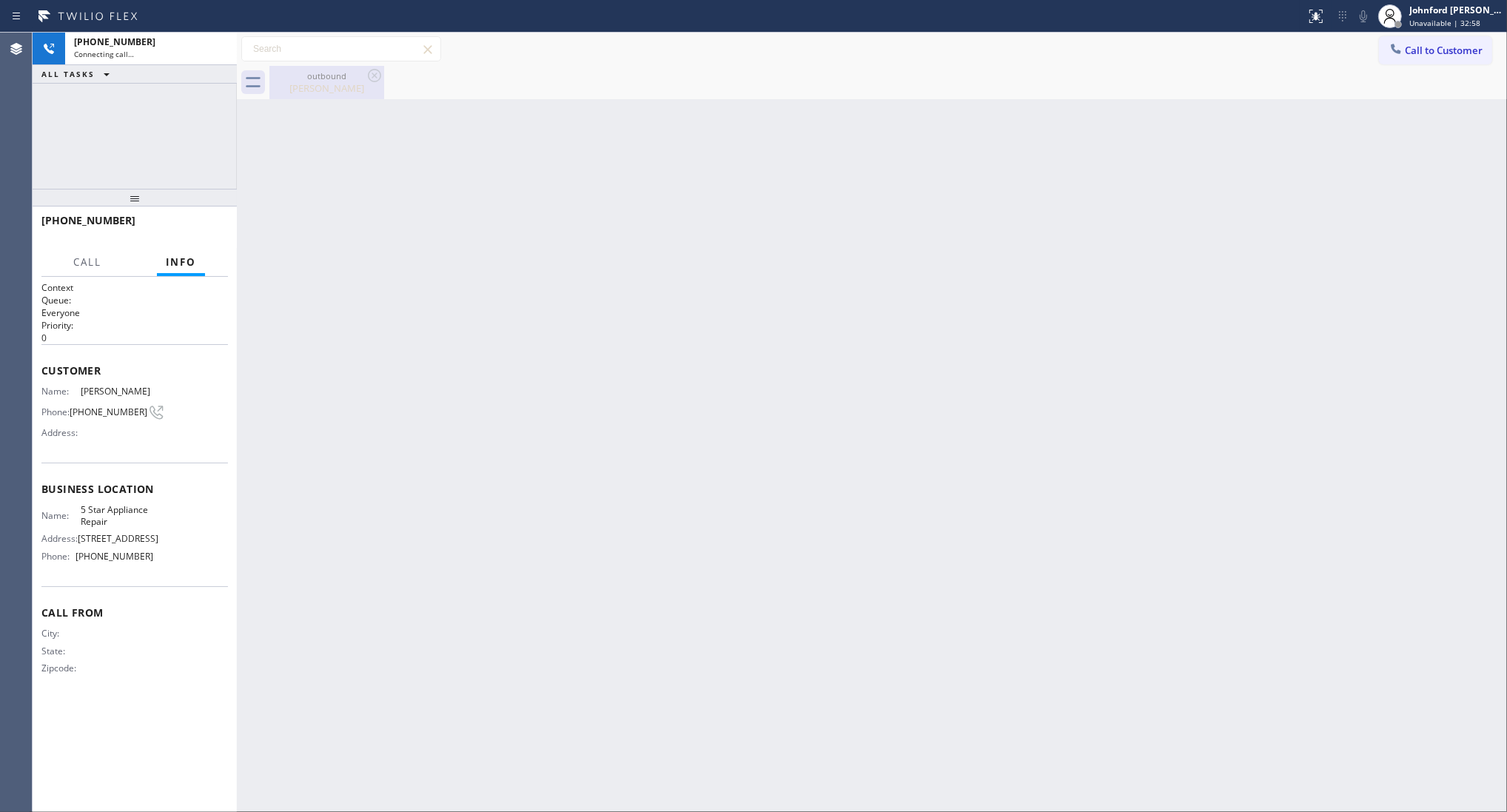
click at [361, 79] on div "outbound" at bounding box center [327, 76] width 111 height 11
click at [366, 76] on icon at bounding box center [374, 75] width 18 height 18
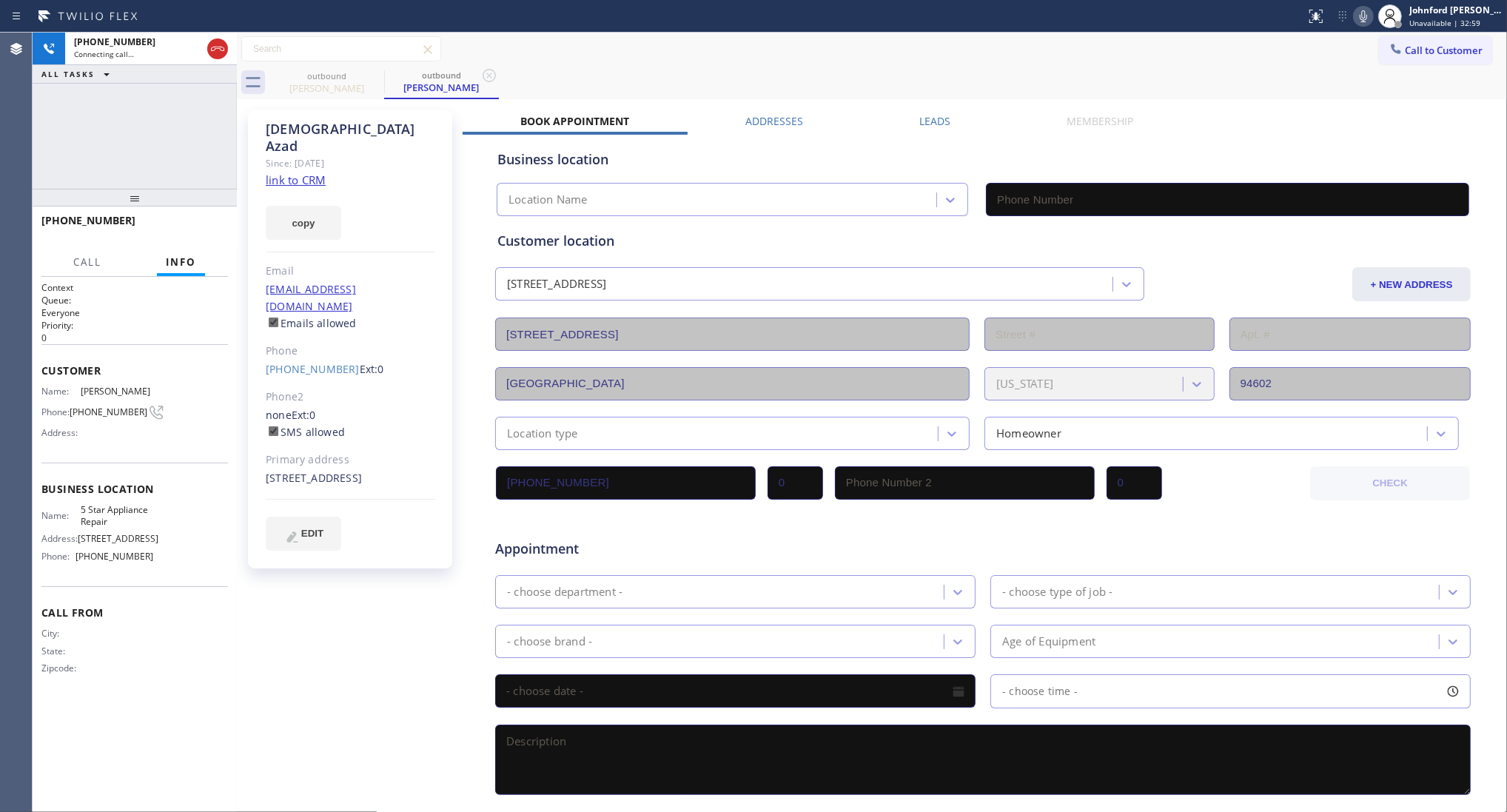
click at [302, 172] on link "link to CRM" at bounding box center [295, 179] width 60 height 15
type input "[PHONE_NUMBER]"
click at [342, 207] on div "copy" at bounding box center [350, 214] width 169 height 51
click at [341, 207] on button "copy" at bounding box center [303, 223] width 76 height 34
click at [219, 221] on button "HANG UP" at bounding box center [193, 227] width 69 height 21
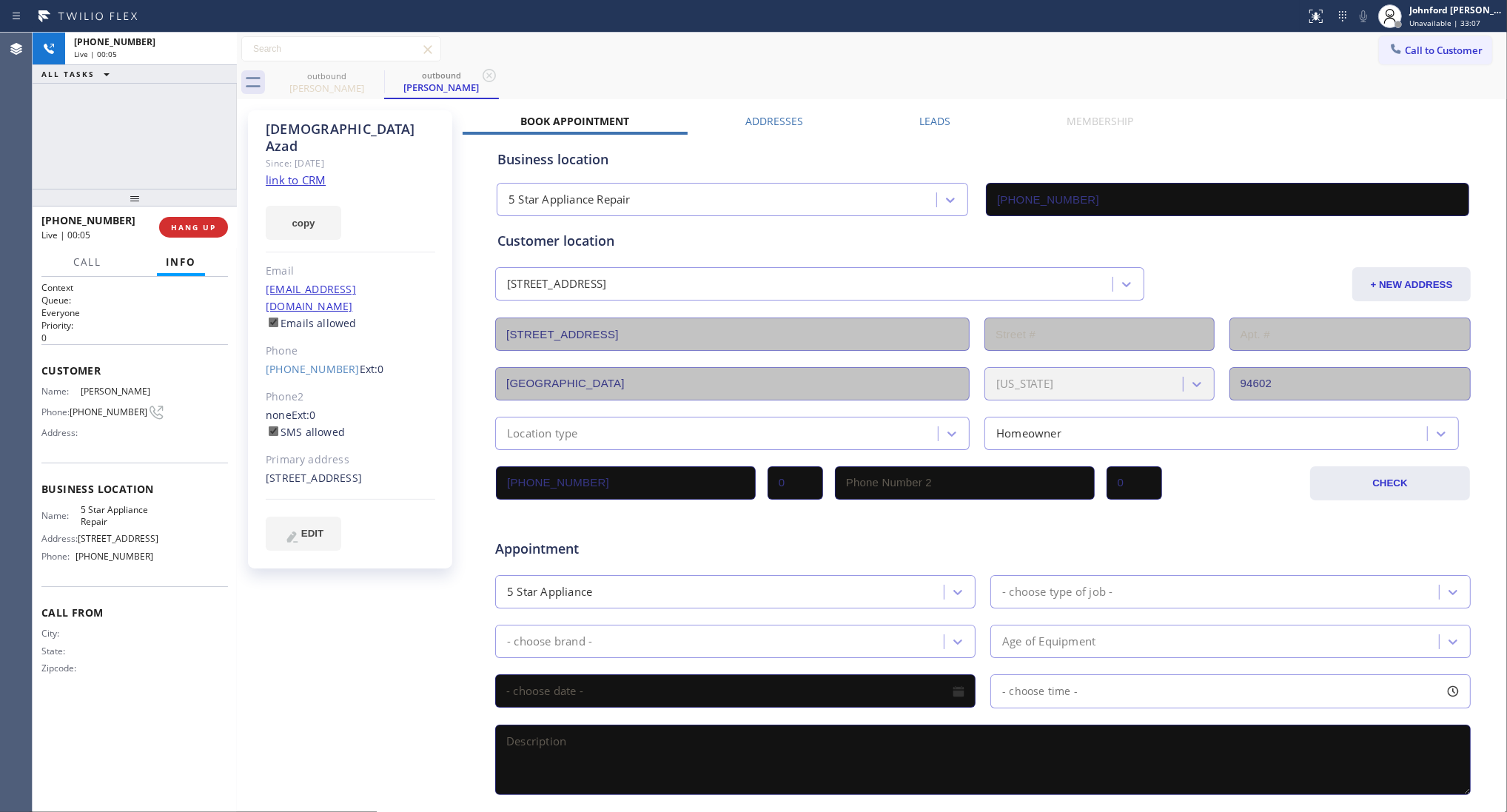
click at [940, 115] on label "Leads" at bounding box center [935, 121] width 31 height 14
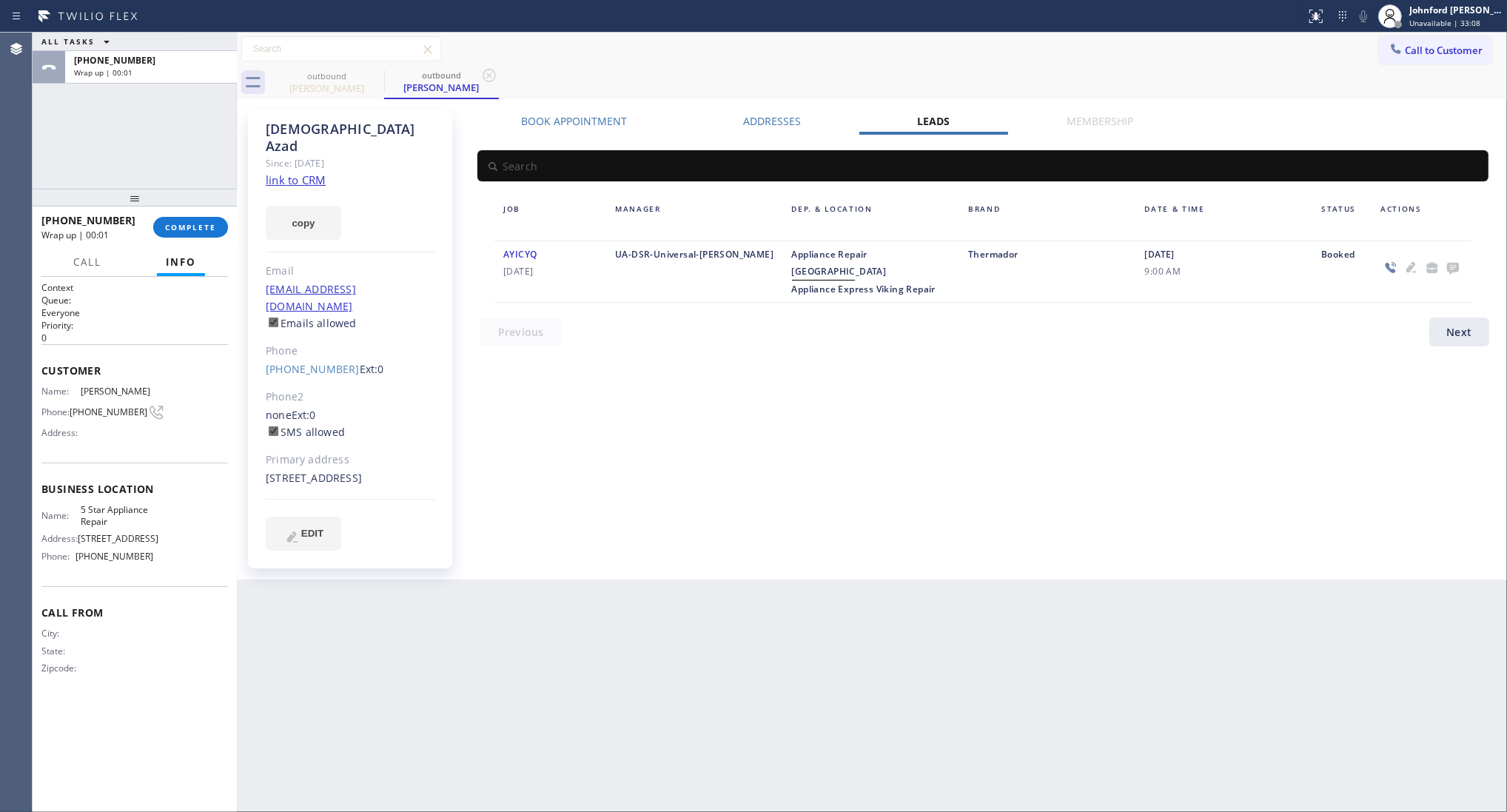
click at [1452, 263] on icon at bounding box center [1452, 268] width 12 height 12
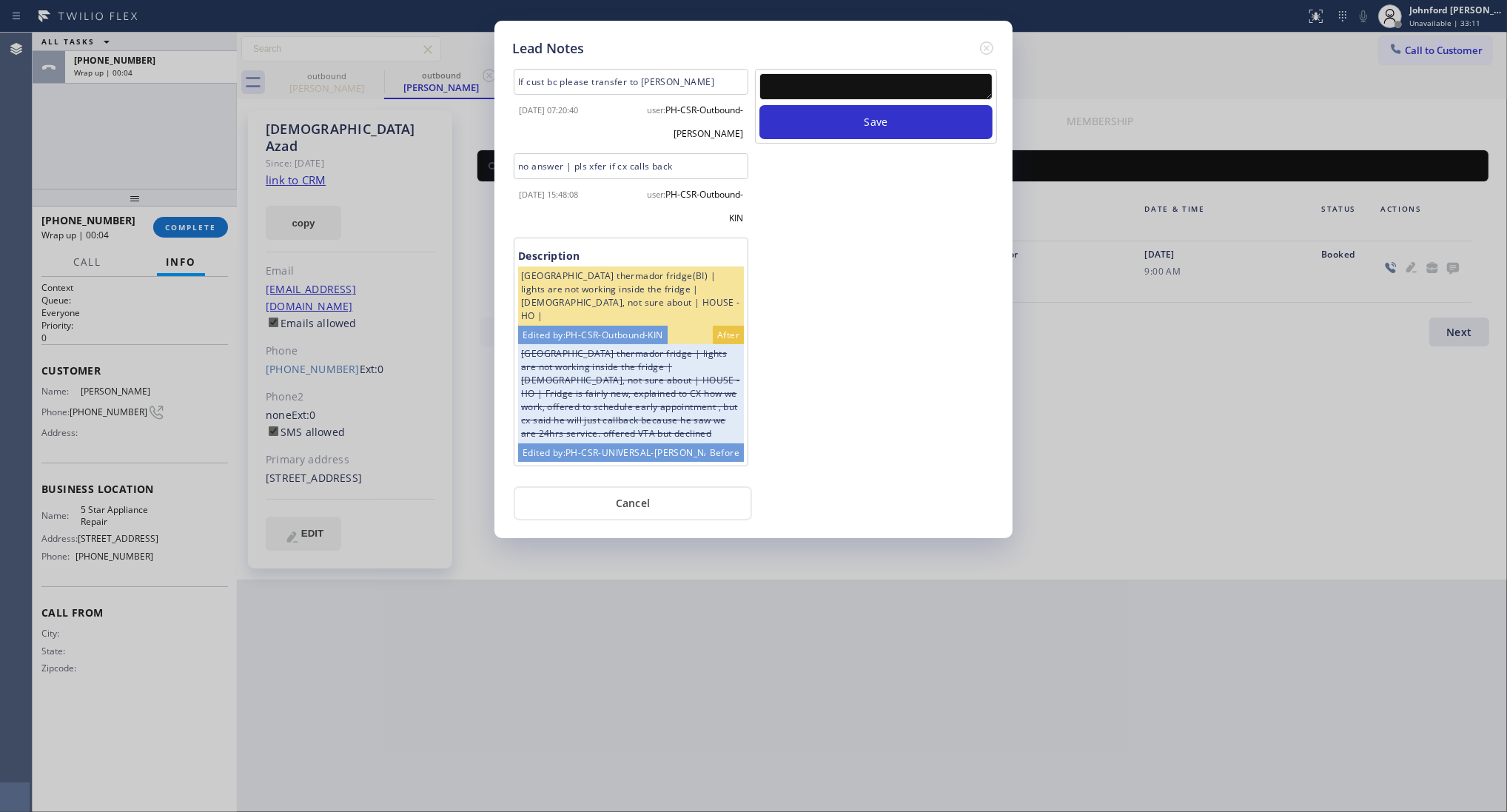
click at [870, 86] on textarea at bounding box center [876, 86] width 233 height 26
paste textarea "Working on this lead - please transfer to me"
type textarea "Working on this lead - please transfer to me"
click at [852, 117] on button "Save" at bounding box center [876, 122] width 233 height 34
click at [982, 39] on icon at bounding box center [986, 48] width 18 height 18
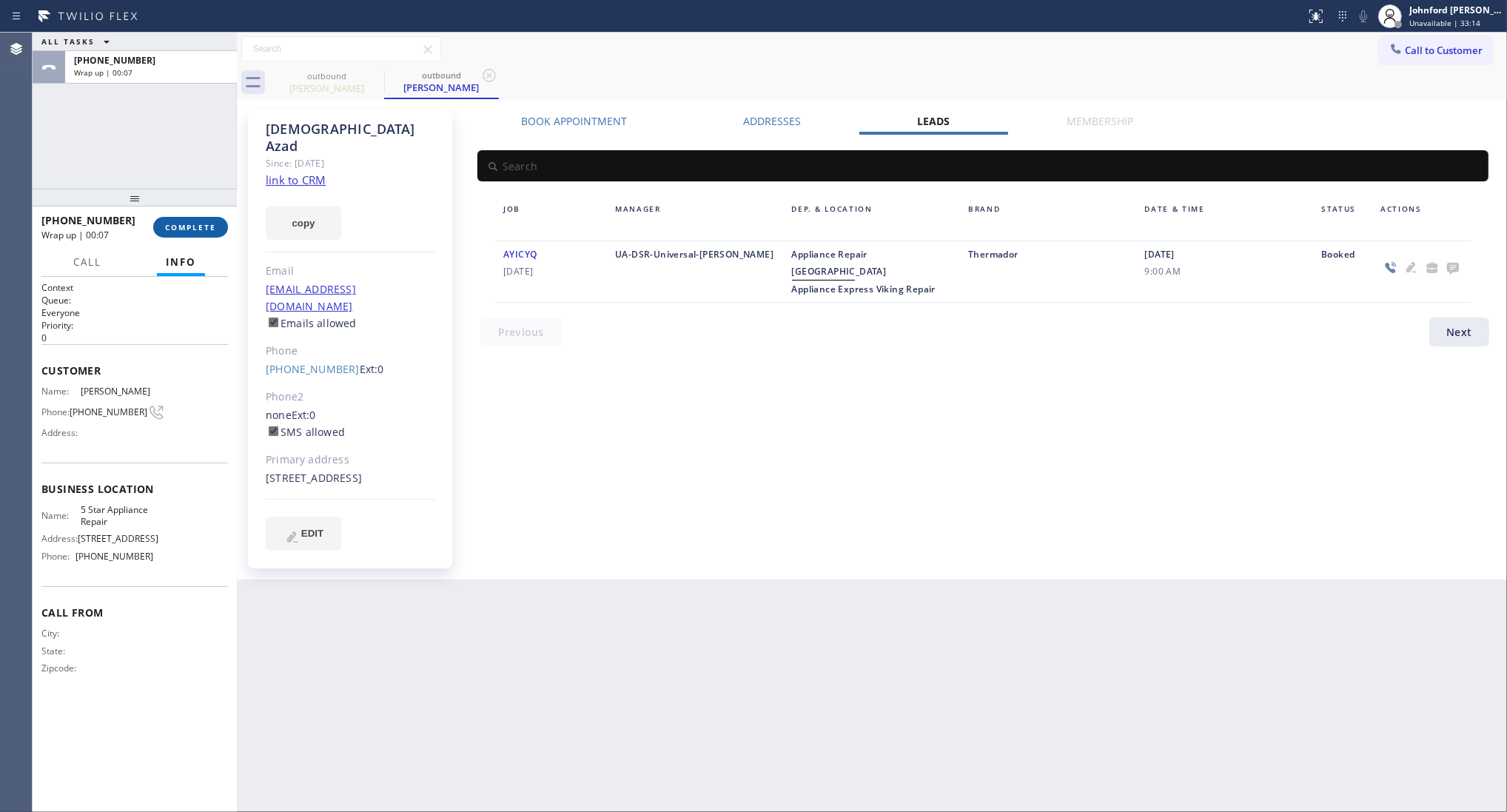
click at [193, 237] on button "COMPLETE" at bounding box center [191, 227] width 75 height 21
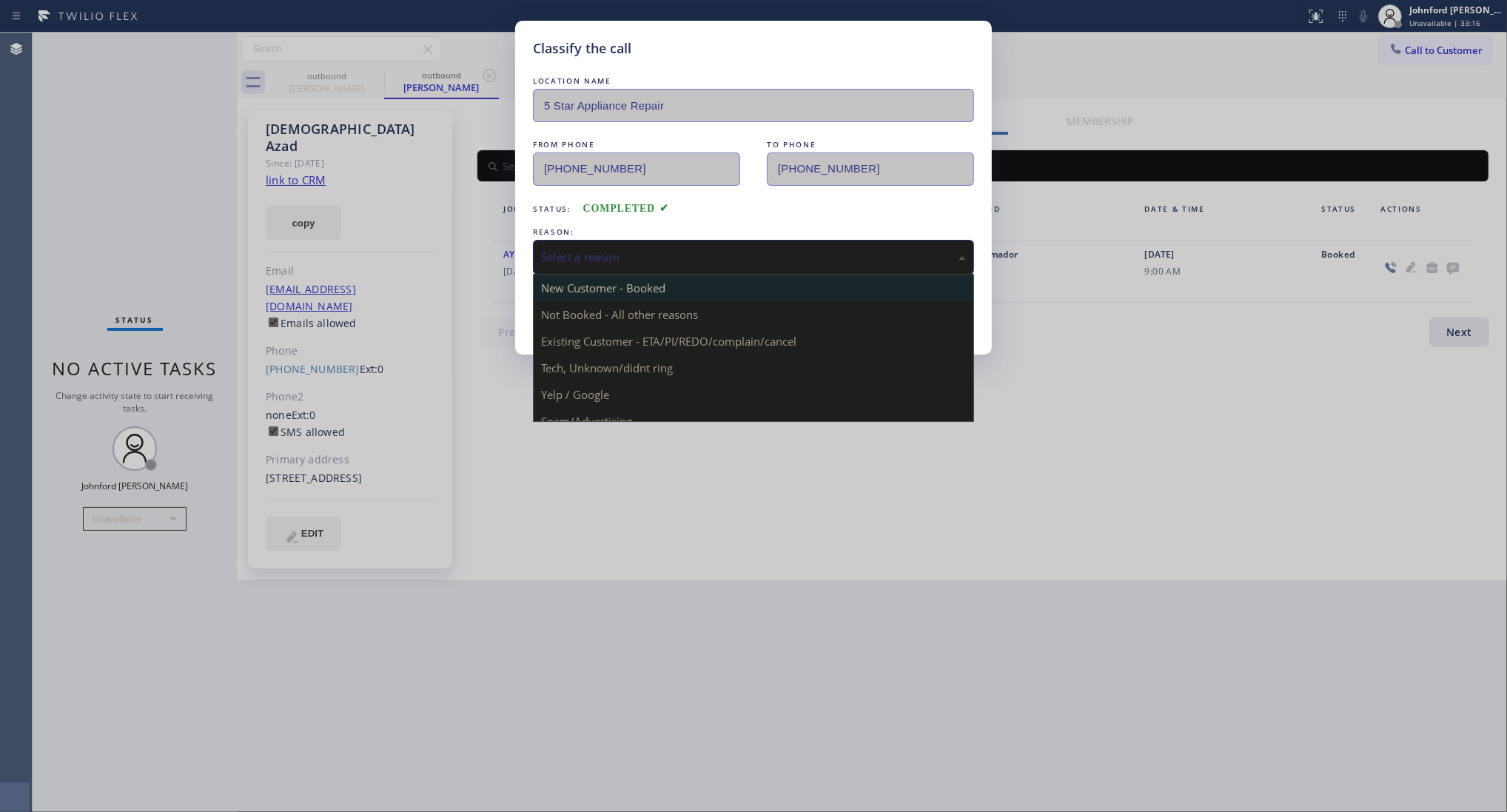
drag, startPoint x: 745, startPoint y: 238, endPoint x: 727, endPoint y: 294, distance: 58.8
click at [738, 242] on div "Select a reason" at bounding box center [754, 257] width 441 height 35
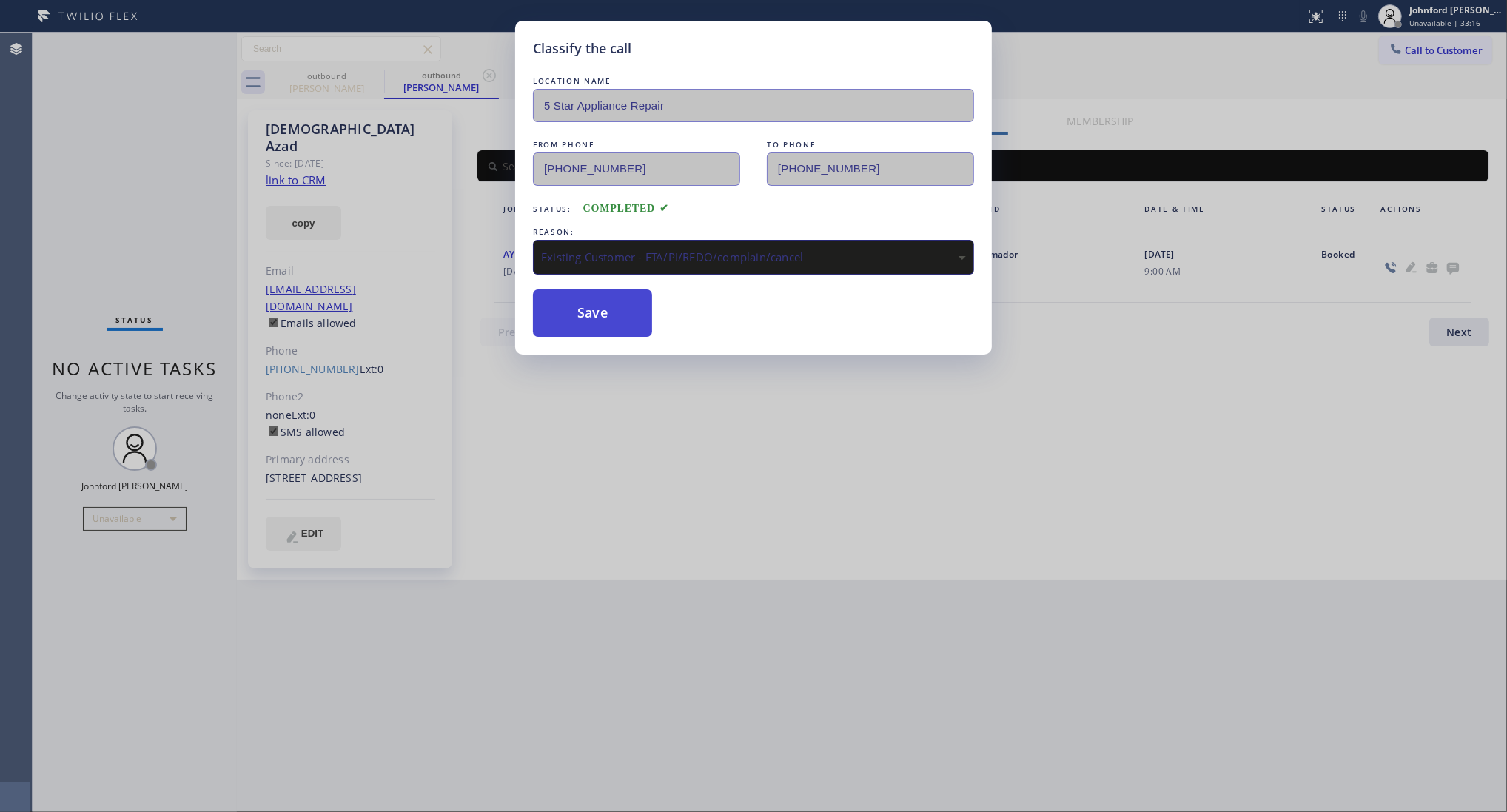
click at [603, 320] on button "Save" at bounding box center [593, 312] width 119 height 48
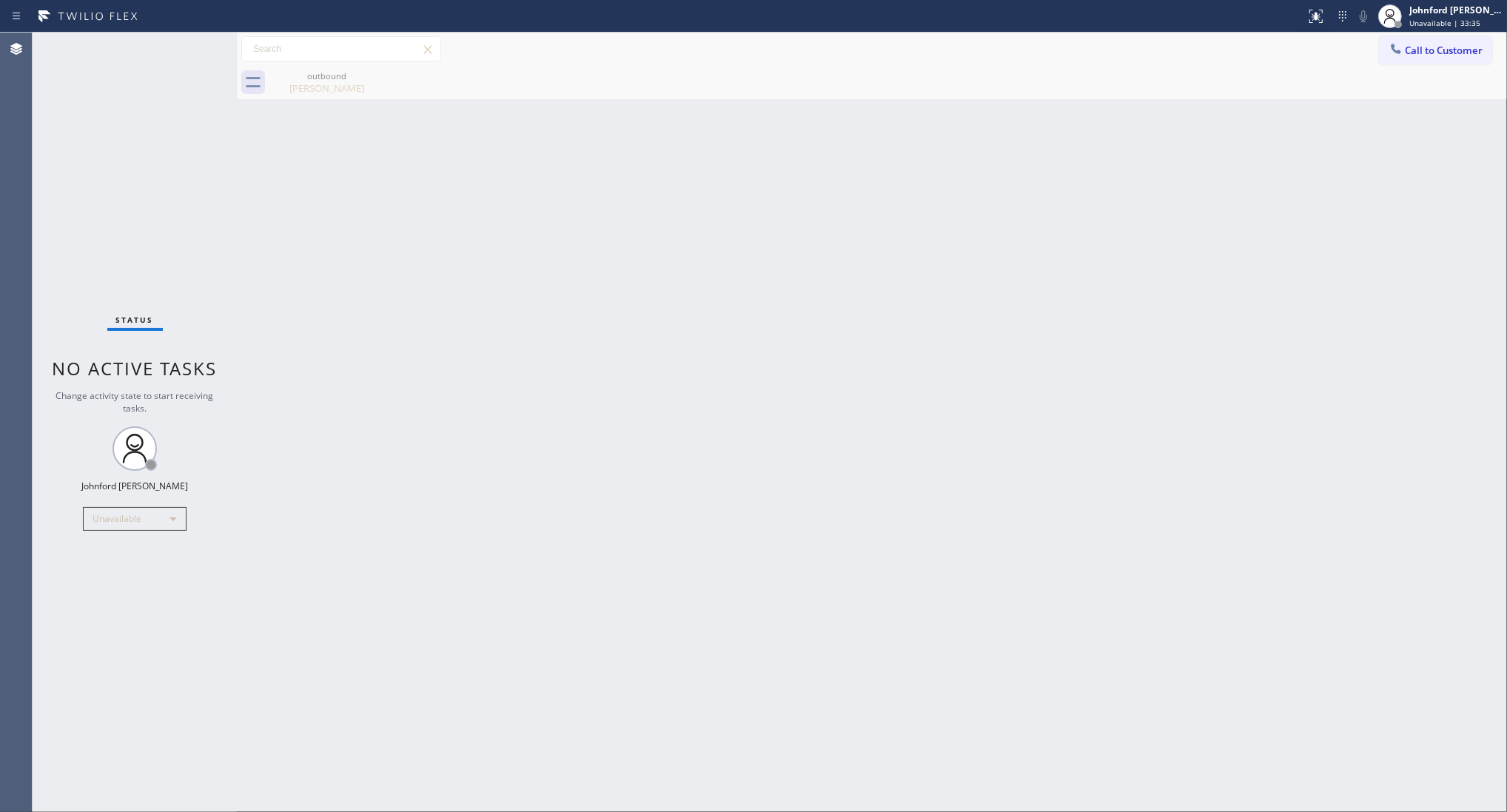
drag, startPoint x: 1413, startPoint y: 43, endPoint x: 1271, endPoint y: 117, distance: 160.1
click at [1407, 45] on button "Call to Customer" at bounding box center [1435, 51] width 113 height 28
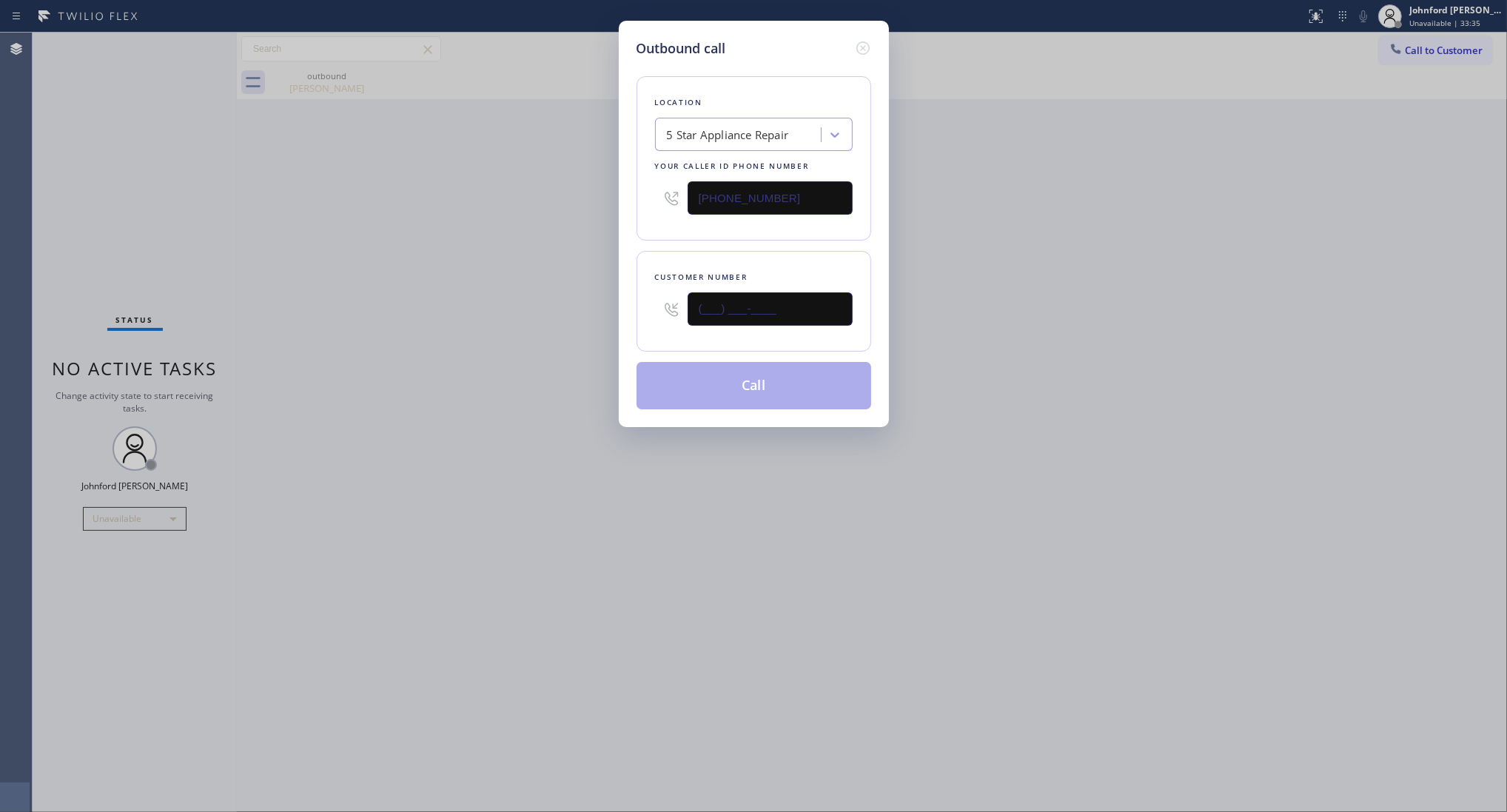
drag, startPoint x: 793, startPoint y: 292, endPoint x: 617, endPoint y: 313, distance: 177.2
click at [621, 312] on div "Outbound call Location 5 Star Appliance Repair Your caller id phone number [PHO…" at bounding box center [754, 224] width 271 height 406
paste input "916) 712-8718"
type input "[PHONE_NUMBER]"
click at [553, 335] on div "Outbound call Location 5 Star Appliance Repair Your caller id phone number (855…" at bounding box center [753, 406] width 1507 height 812
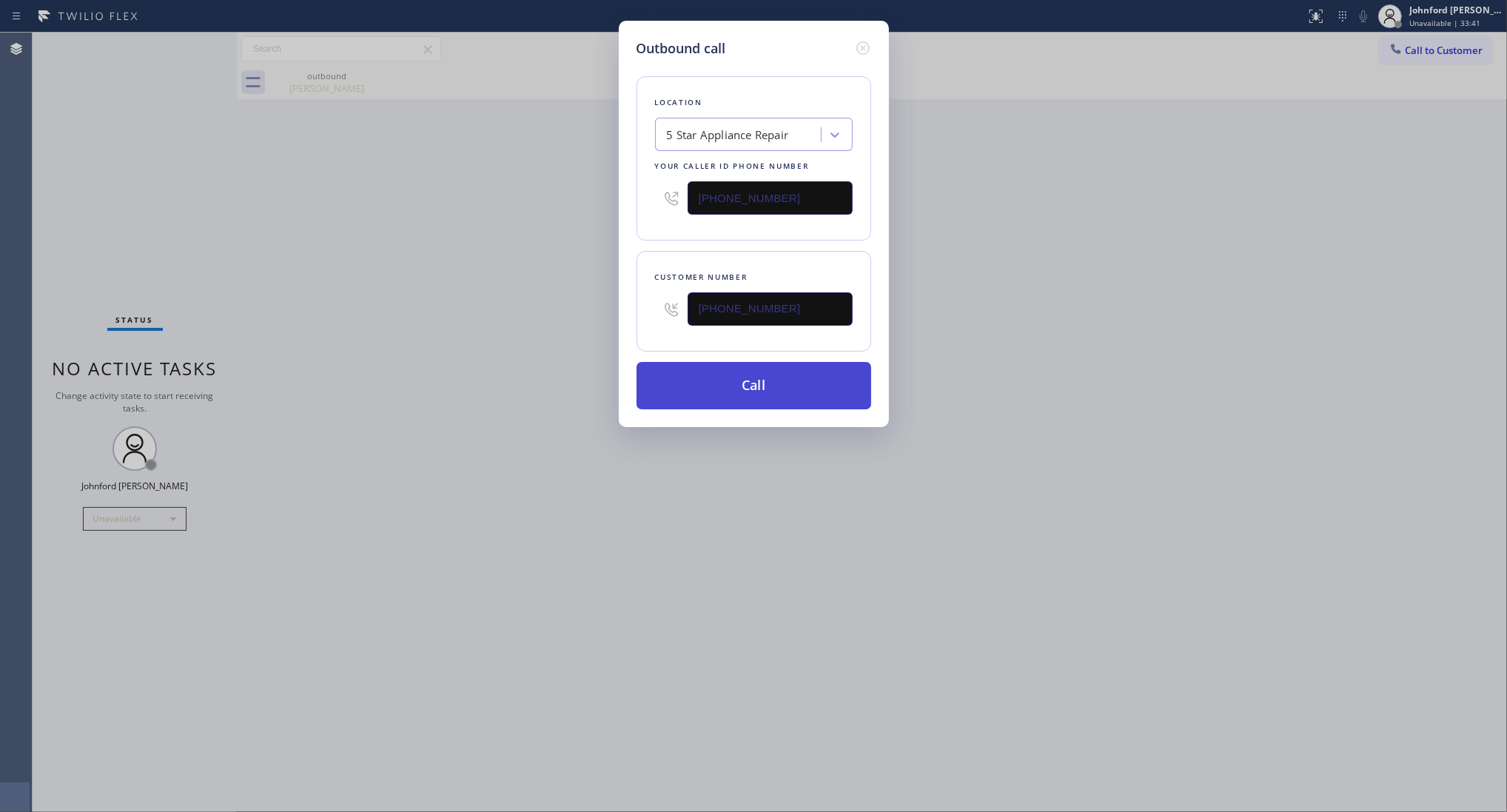
click at [794, 389] on button "Call" at bounding box center [754, 385] width 235 height 48
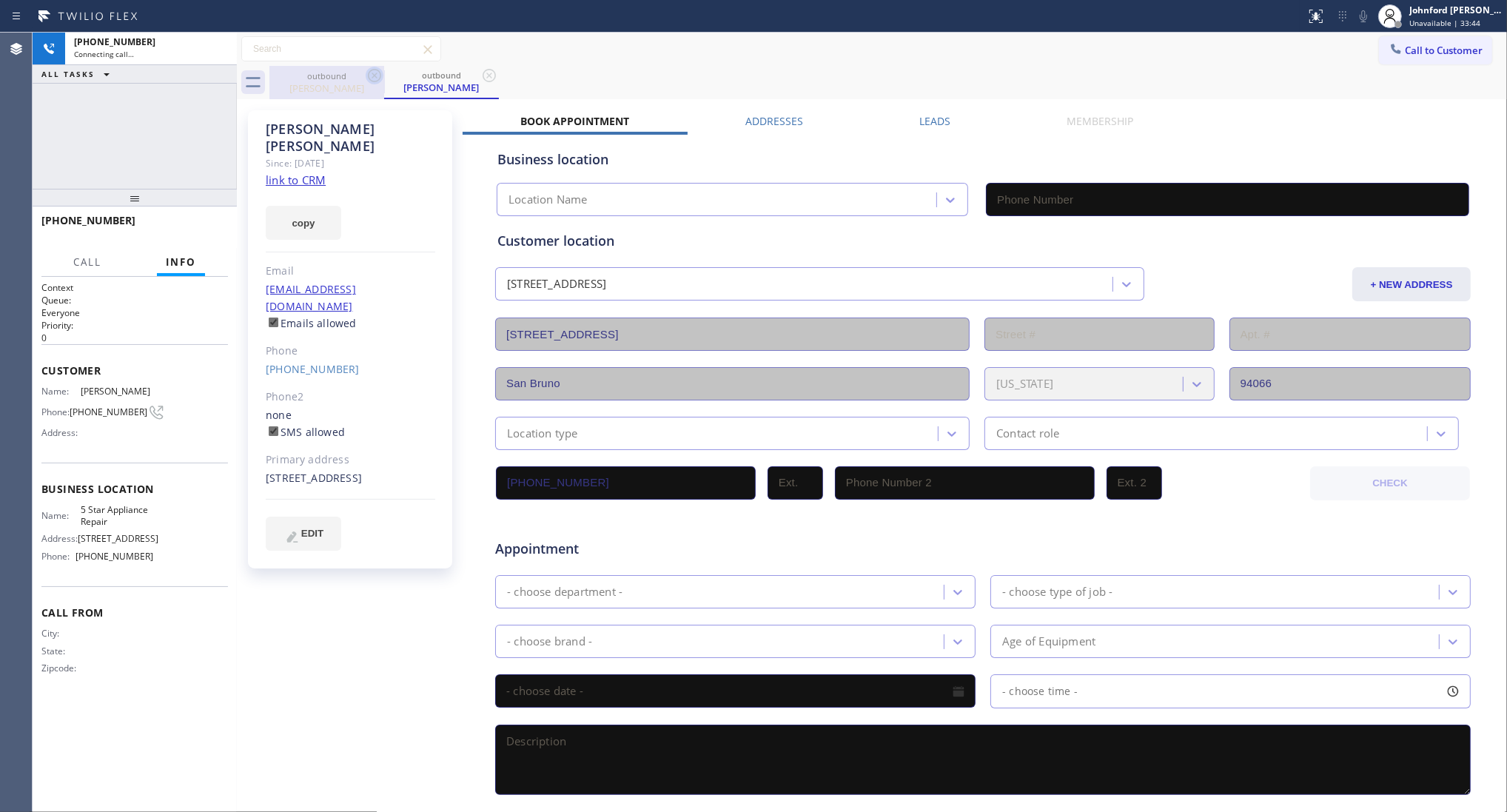
click at [378, 78] on icon at bounding box center [374, 75] width 18 height 18
click at [308, 206] on button "copy" at bounding box center [303, 223] width 76 height 34
click at [306, 172] on link "link to CRM" at bounding box center [295, 179] width 60 height 15
type input "[PHONE_NUMBER]"
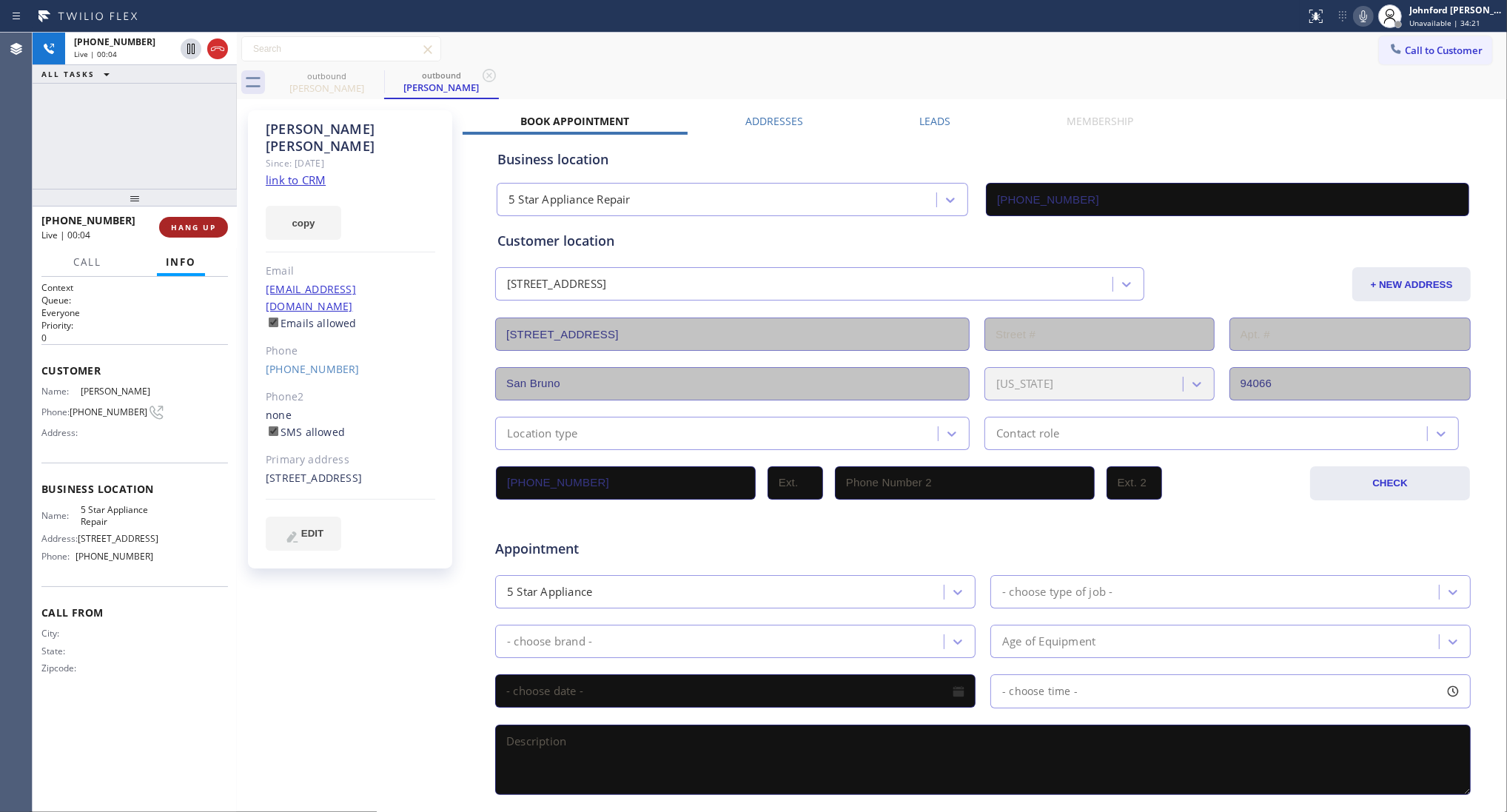
click at [191, 231] on span "HANG UP" at bounding box center [193, 227] width 45 height 10
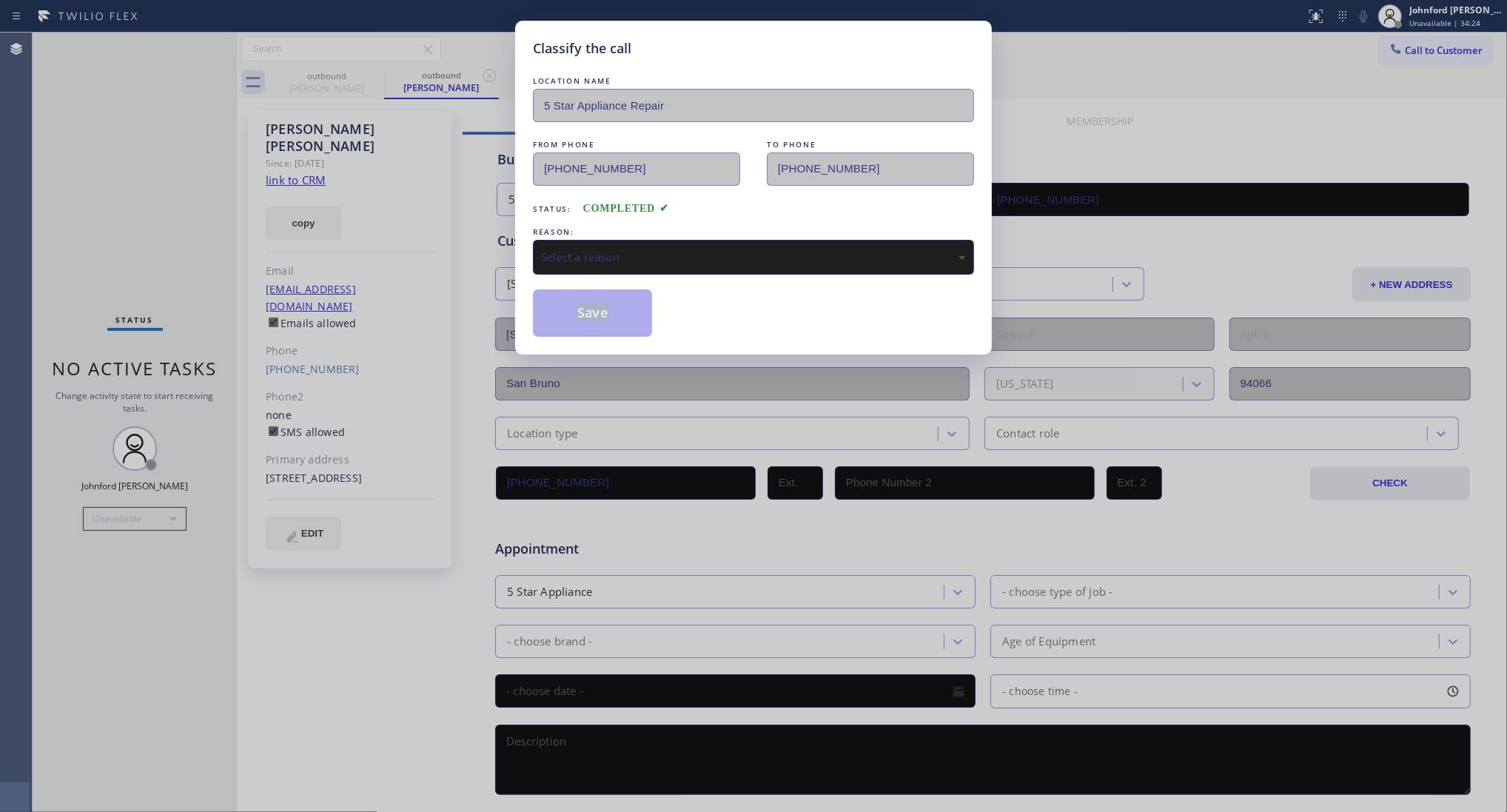
click at [656, 269] on div "LOCATION NAME 5 Star Appliance Repair FROM PHONE (855) 731-4952 TO PHONE (916) …" at bounding box center [754, 205] width 441 height 263
click at [687, 268] on div "Select a reason" at bounding box center [754, 257] width 441 height 35
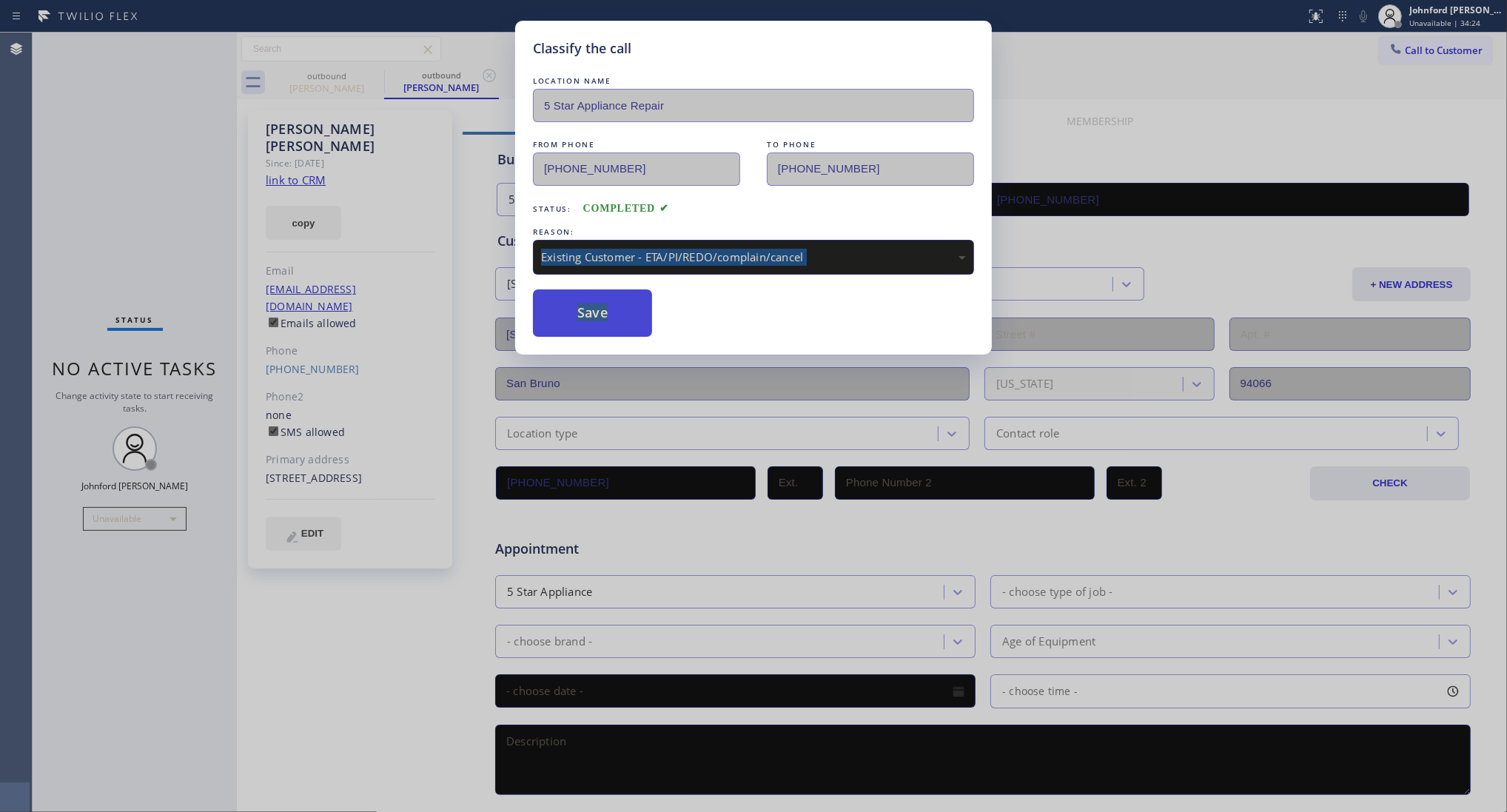
click at [606, 330] on button "Save" at bounding box center [593, 312] width 119 height 48
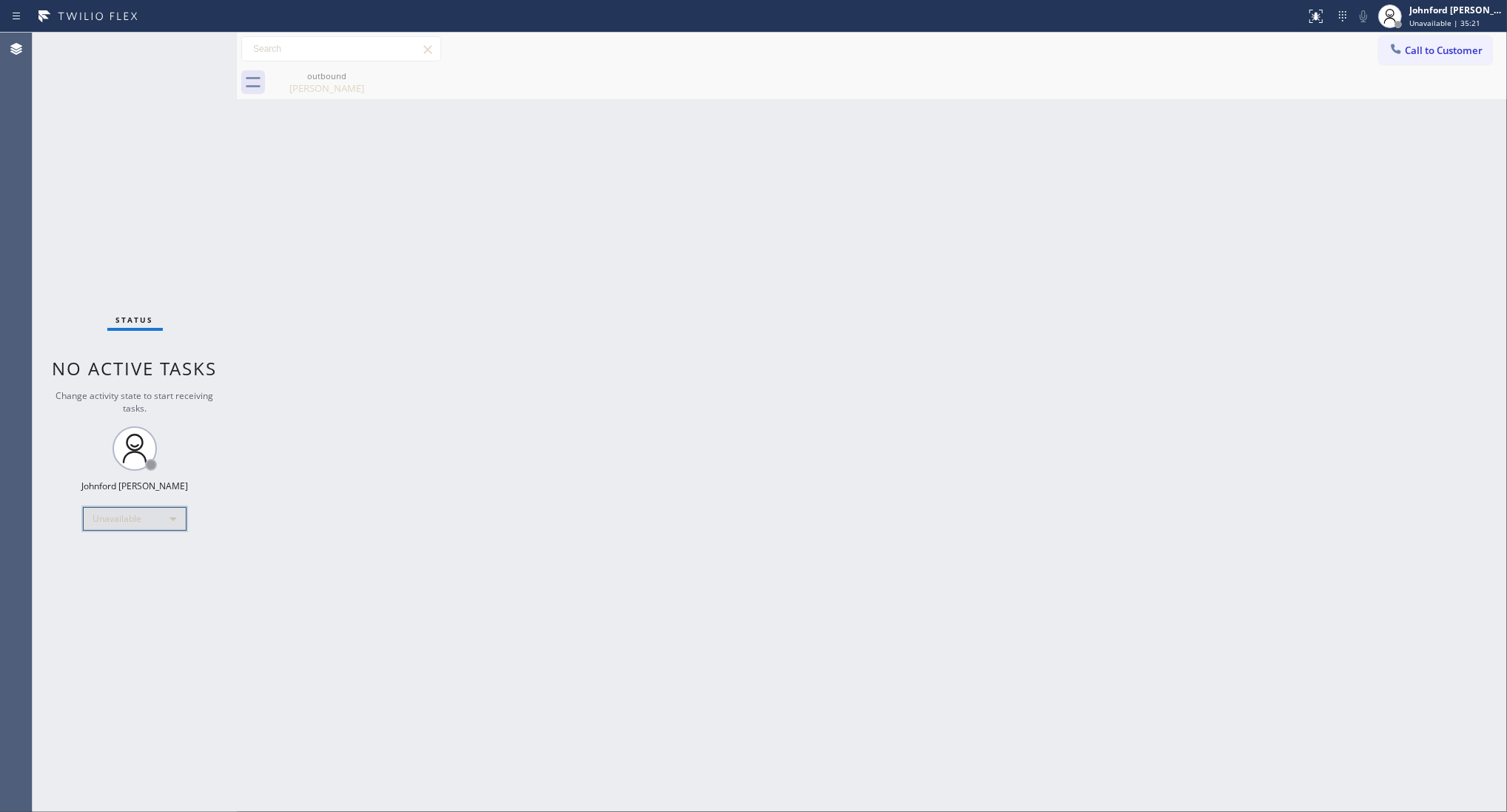
click at [143, 512] on div "Unavailable" at bounding box center [134, 518] width 104 height 23
click at [108, 556] on li "Available" at bounding box center [133, 557] width 101 height 18
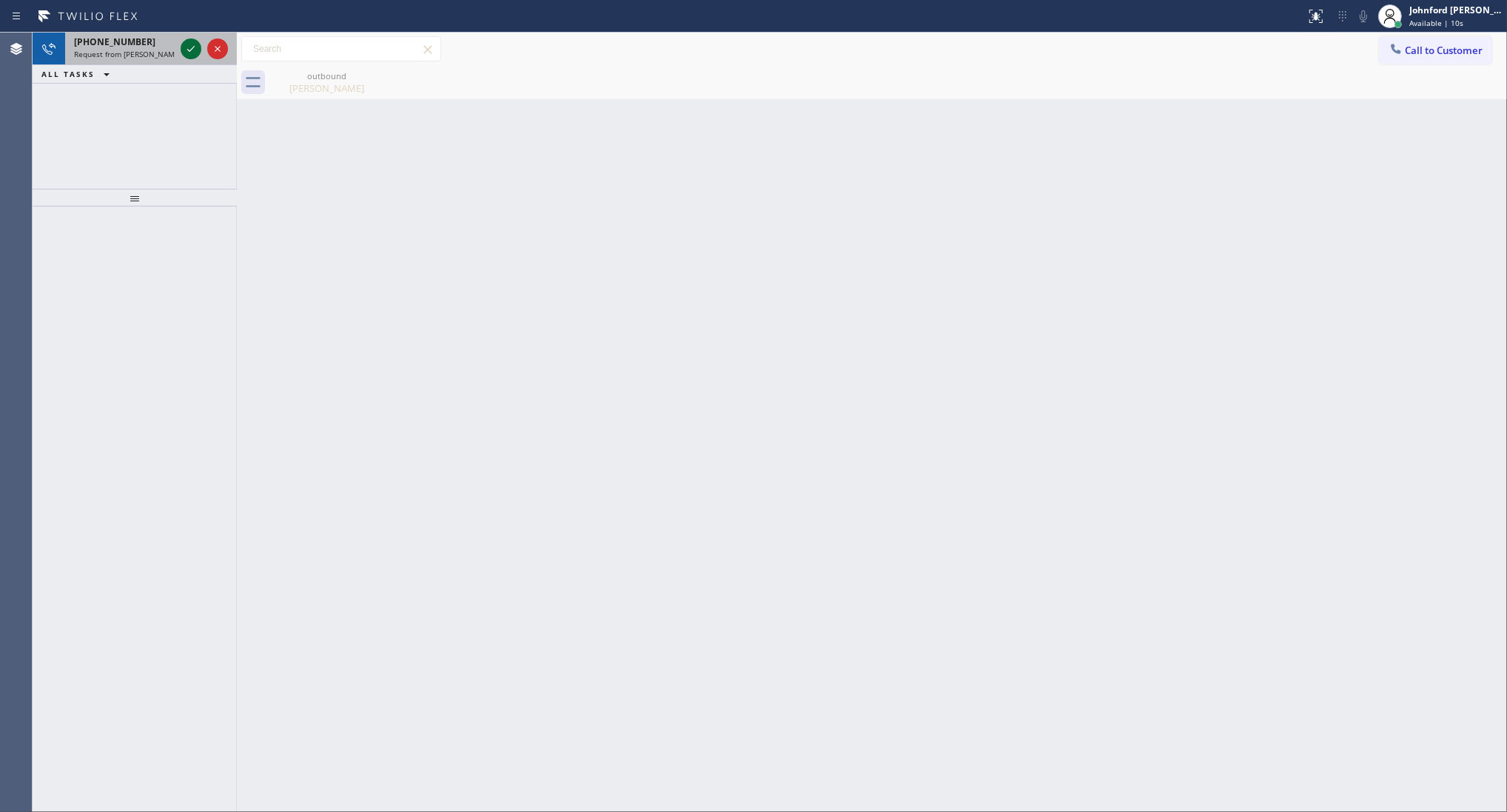
click at [191, 51] on icon at bounding box center [191, 48] width 18 height 18
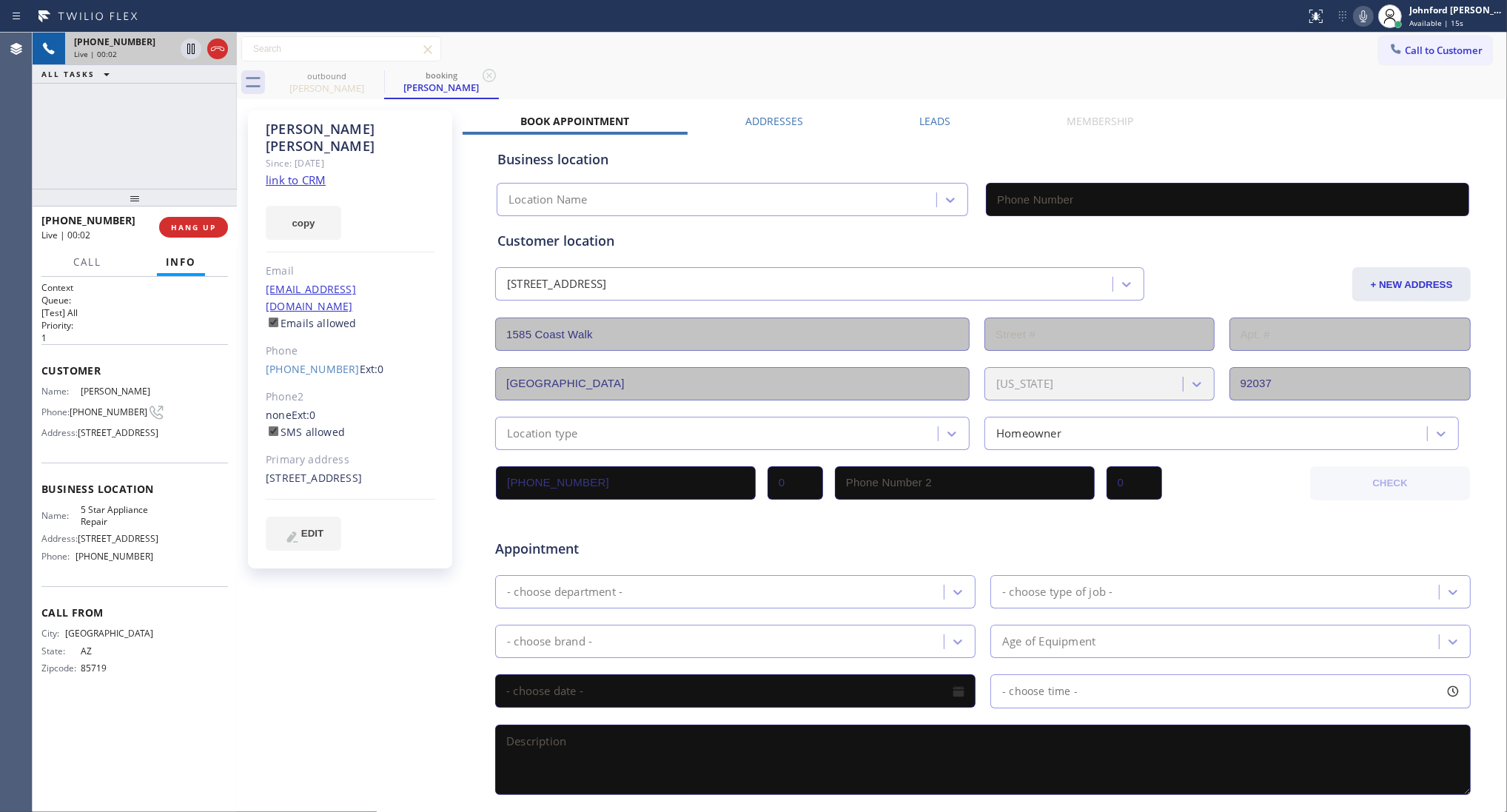
type input "[PHONE_NUMBER]"
click at [319, 172] on link "link to CRM" at bounding box center [295, 179] width 60 height 15
click at [1364, 9] on icon at bounding box center [1364, 16] width 18 height 18
click at [179, 111] on div "+15203095714 Live | 00:14 ALL TASKS ALL TASKS ACTIVE TASKS TASKS IN WRAP UP" at bounding box center [135, 111] width 204 height 156
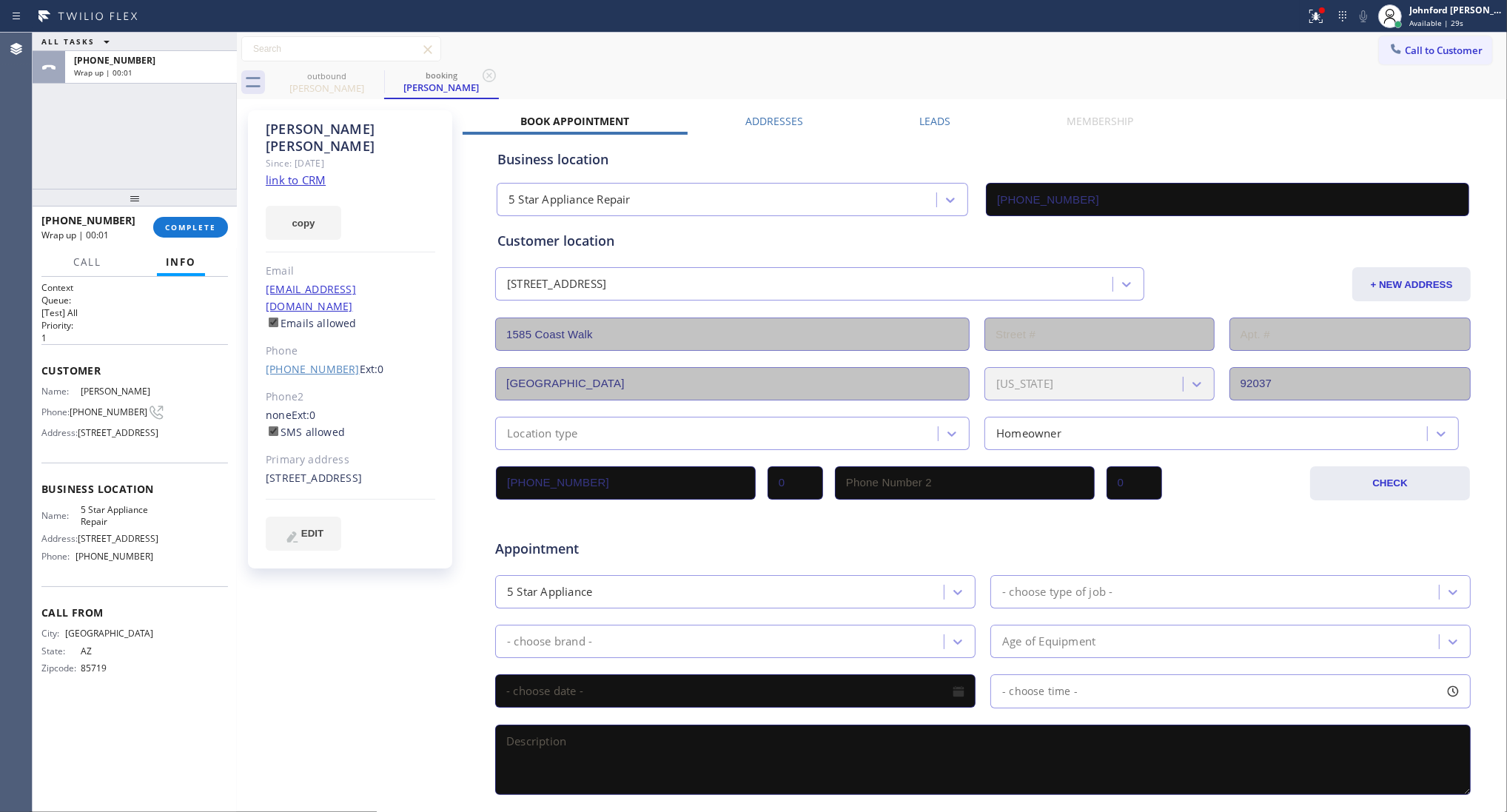
click at [318, 362] on link "[PHONE_NUMBER]" at bounding box center [313, 369] width 94 height 14
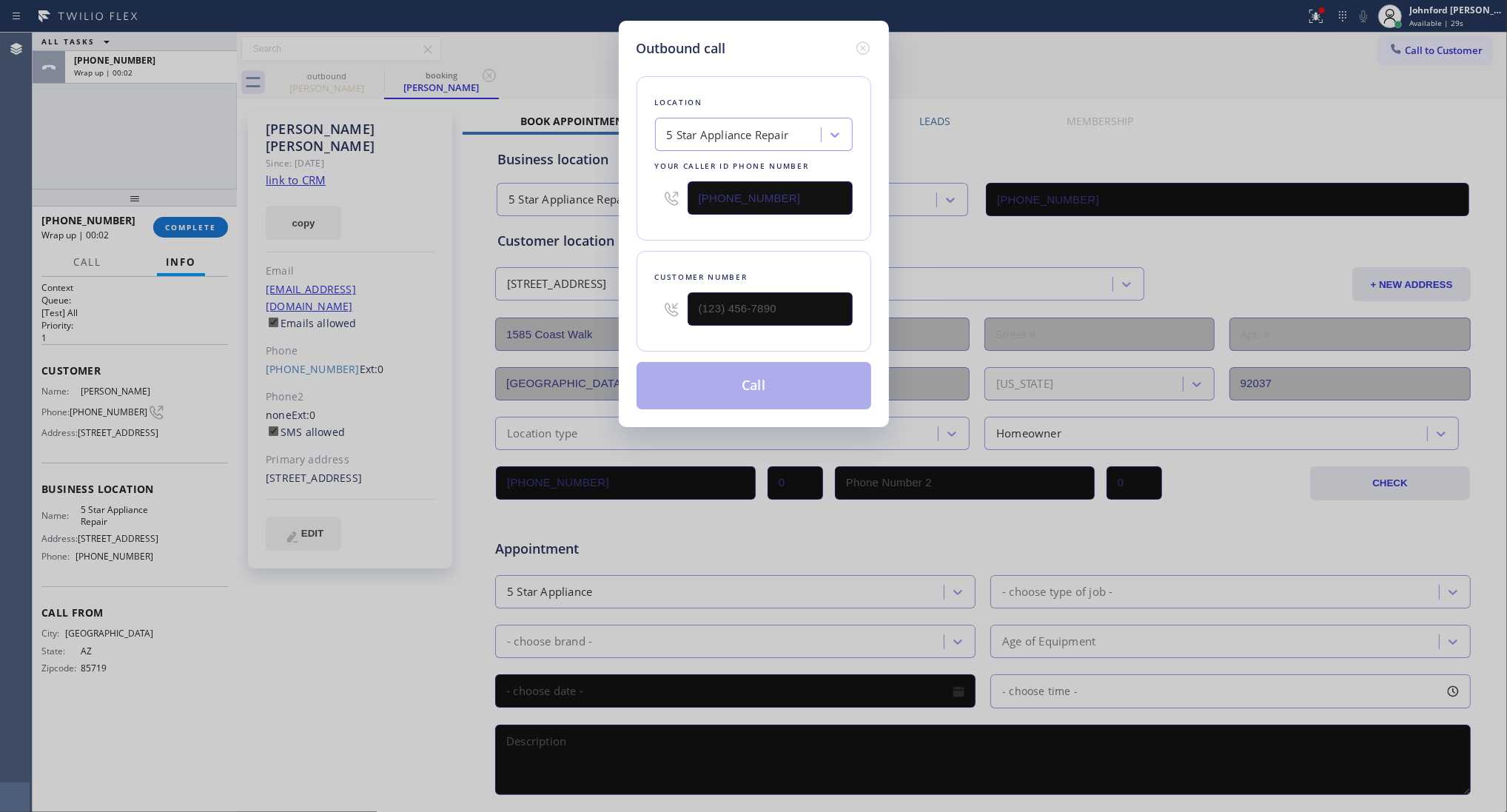
type input "[PHONE_NUMBER]"
click at [737, 394] on button "Call" at bounding box center [754, 385] width 235 height 48
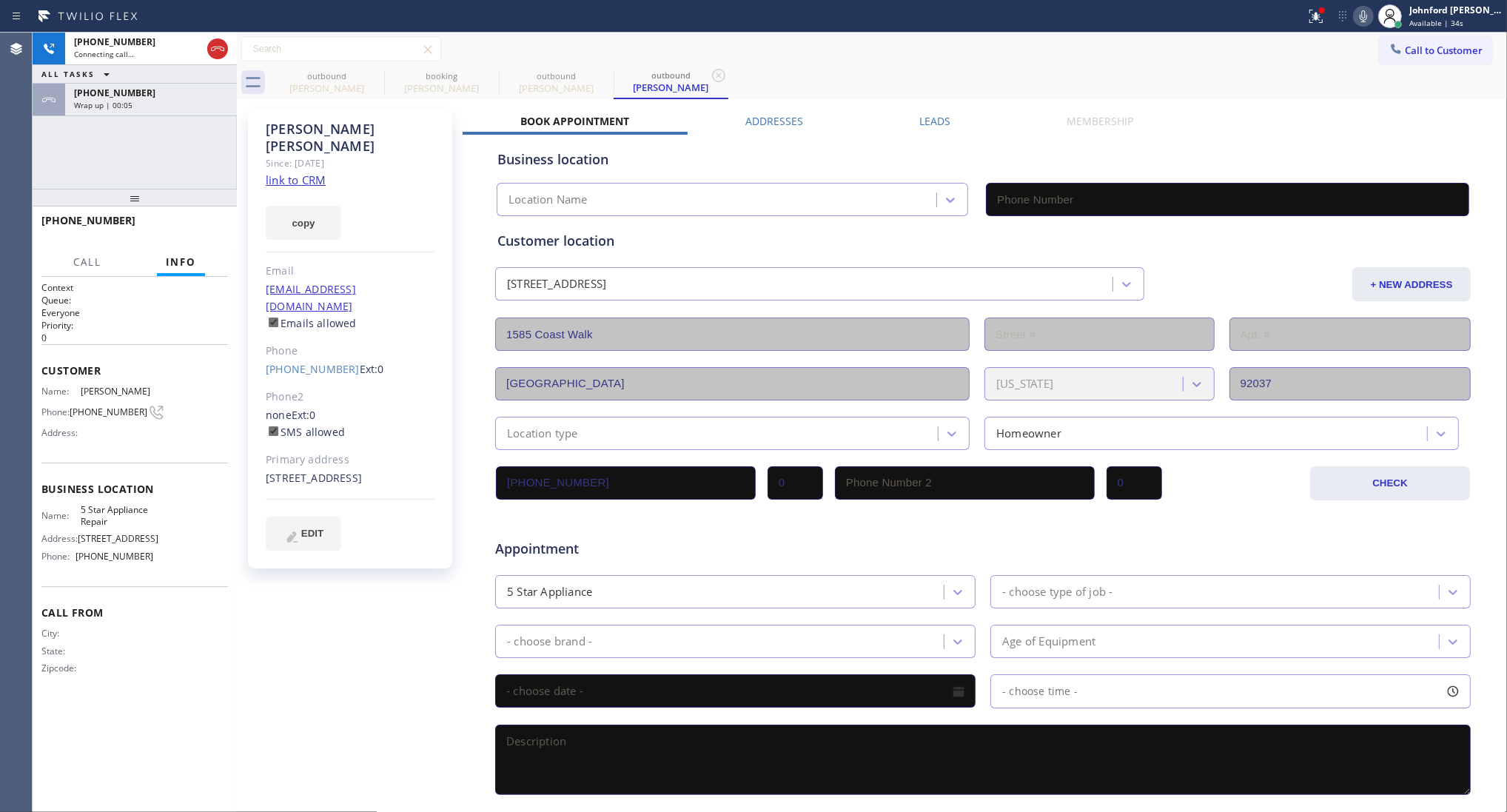
click at [850, 45] on div "Call to Customer Outbound call Location 5 Star Appliance Repair Your caller id …" at bounding box center [872, 49] width 1270 height 26
type input "[PHONE_NUMBER]"
click at [208, 229] on span "HANG UP" at bounding box center [193, 227] width 45 height 10
click at [200, 224] on span "COMPLETE" at bounding box center [191, 227] width 51 height 10
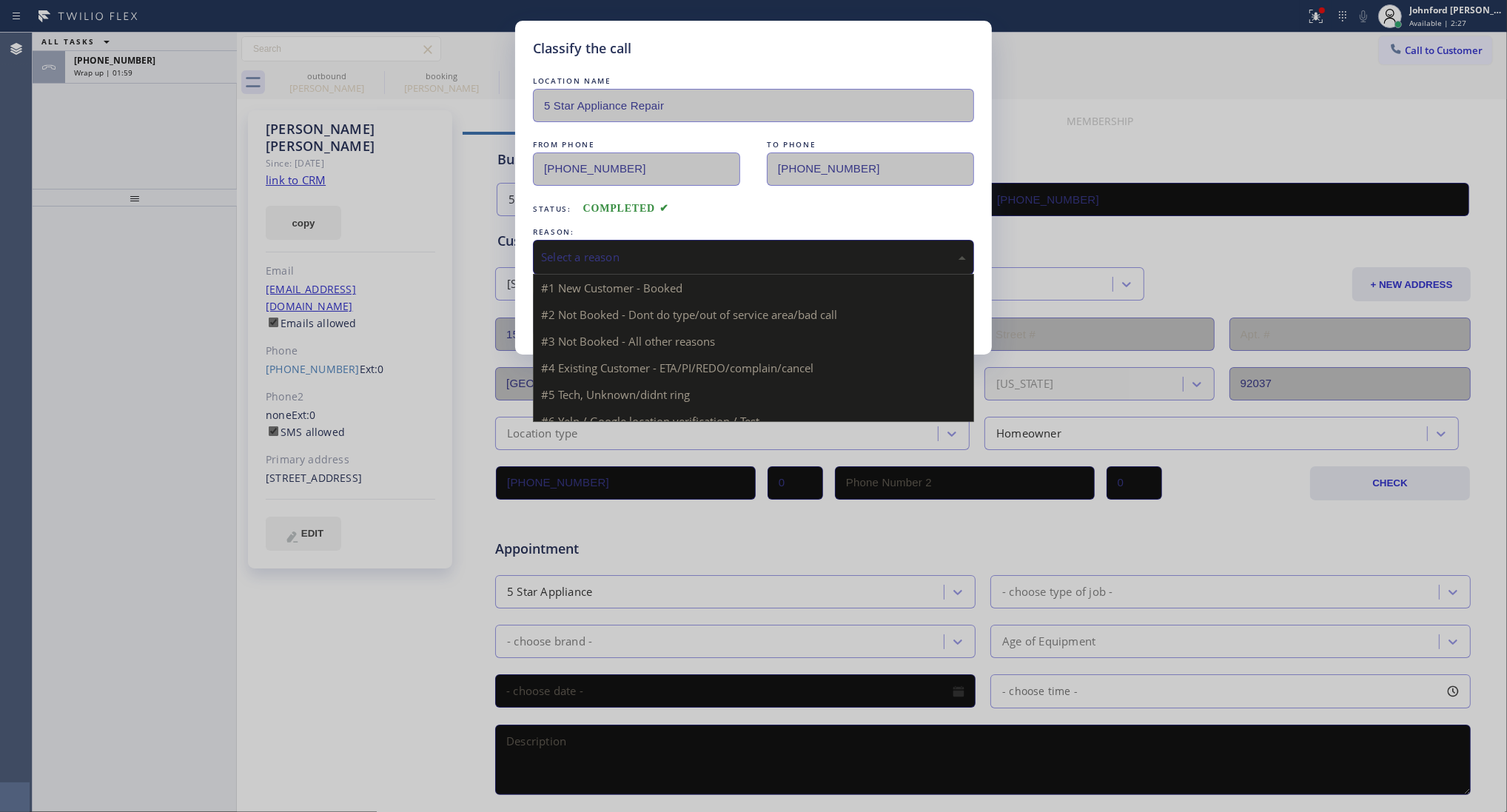
click at [623, 269] on div "Select a reason #1 New Customer - Booked #2 Not Booked - Dont do type/out of se…" at bounding box center [754, 257] width 441 height 35
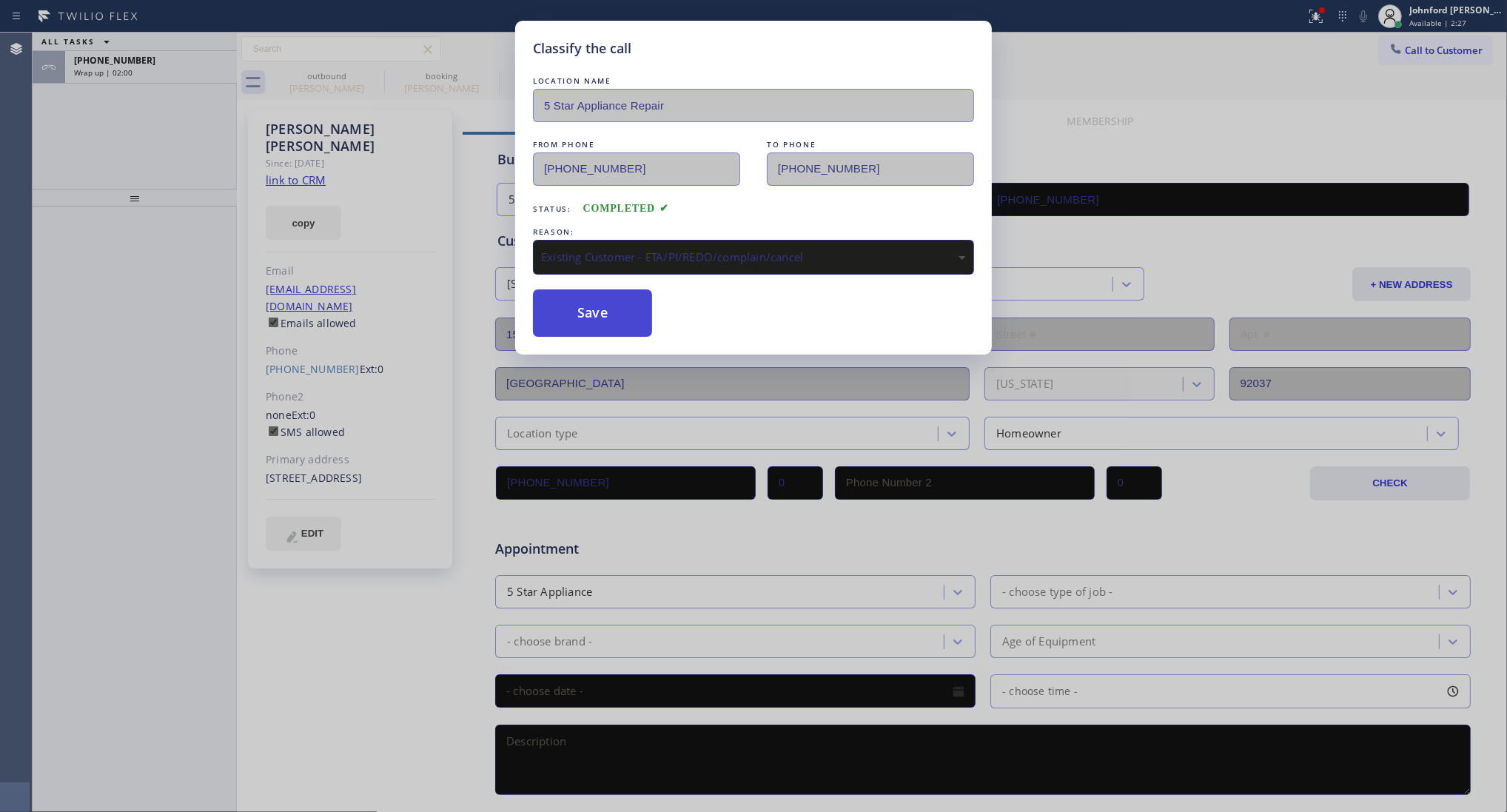
click at [587, 297] on button "Save" at bounding box center [593, 312] width 119 height 48
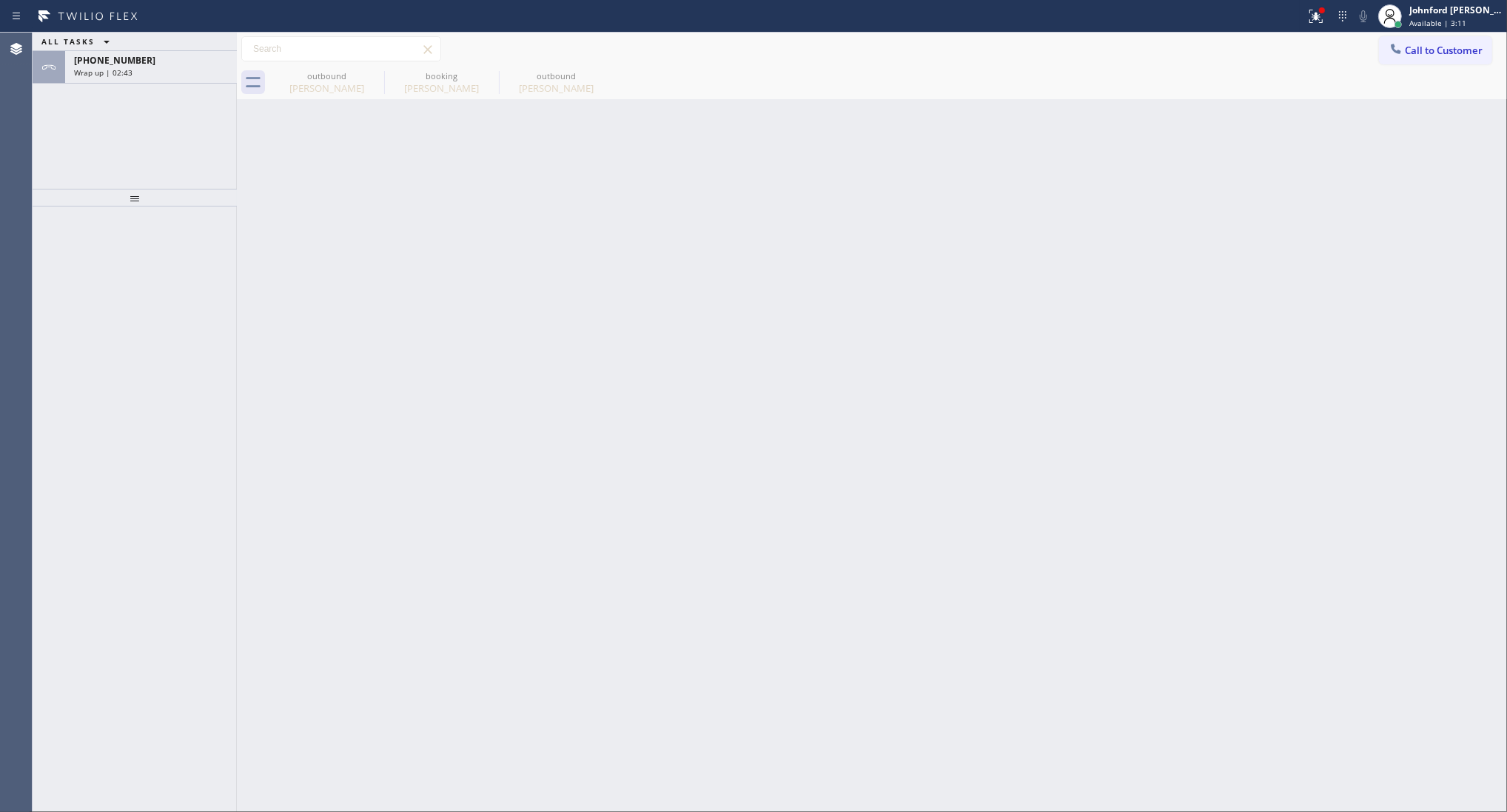
click at [182, 68] on div "Wrap up | 02:43" at bounding box center [151, 72] width 154 height 10
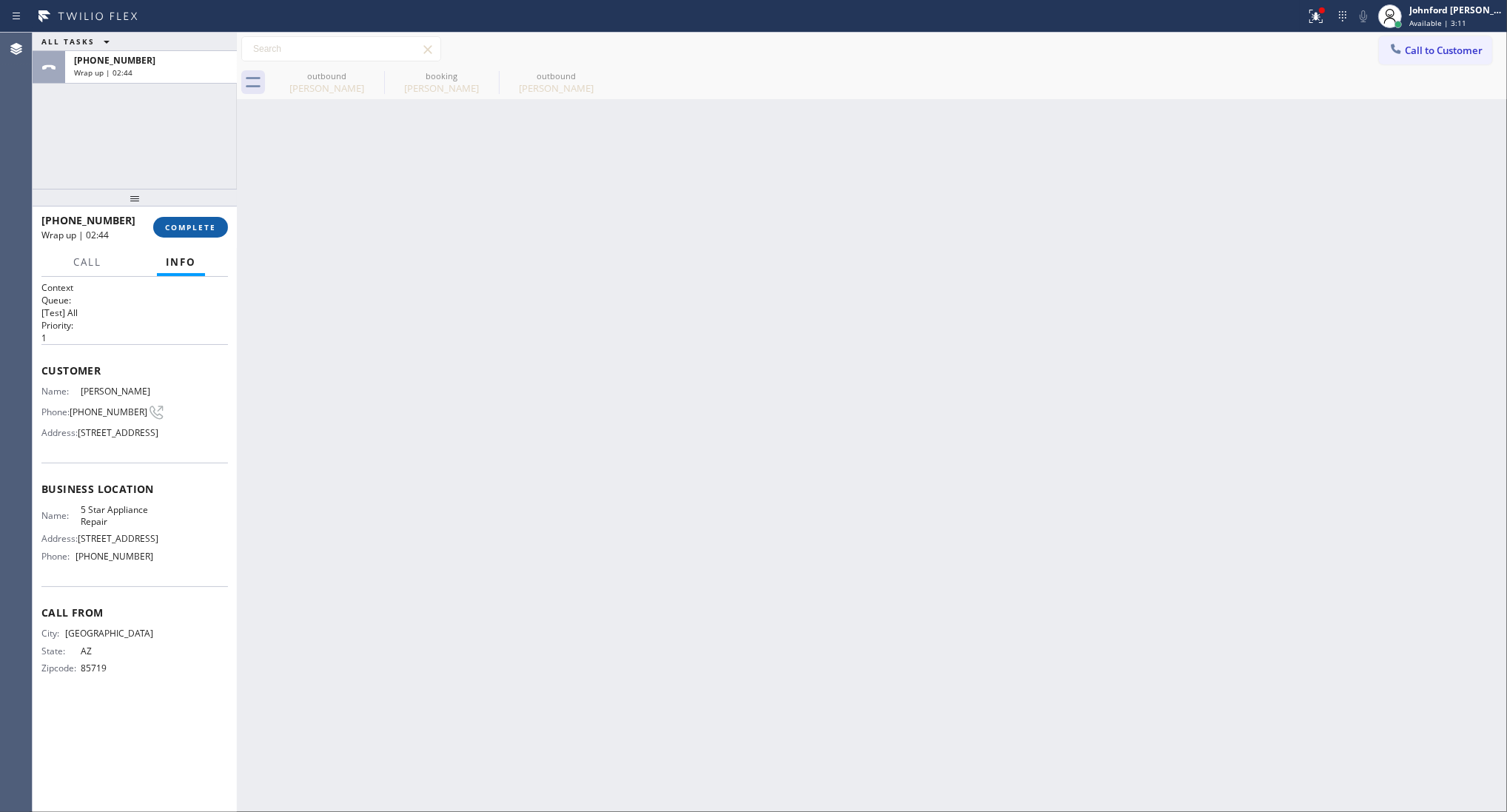
click at [186, 224] on span "COMPLETE" at bounding box center [191, 227] width 51 height 10
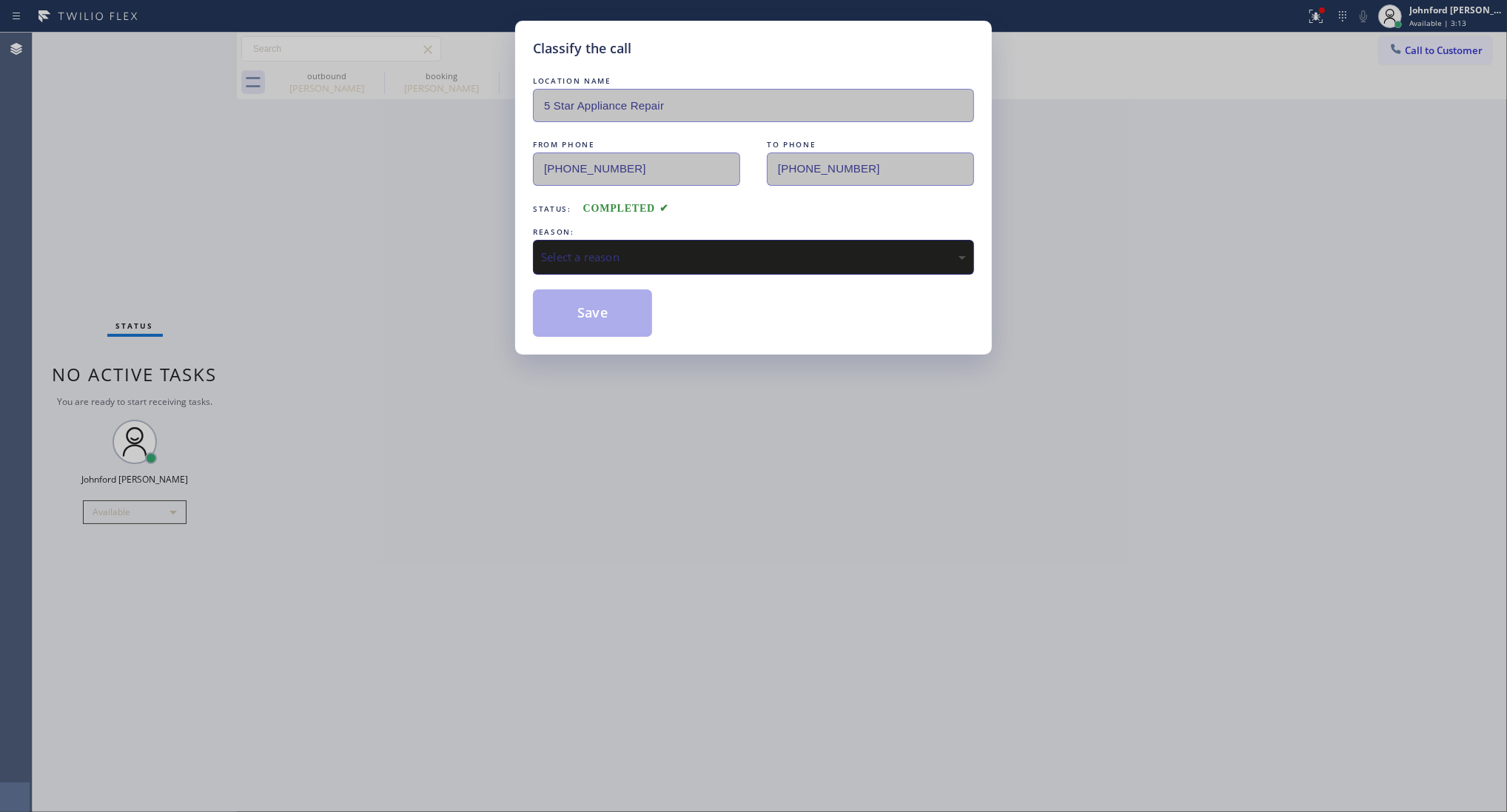
click at [616, 252] on div "Select a reason" at bounding box center [753, 257] width 425 height 17
click at [600, 316] on button "Save" at bounding box center [593, 312] width 119 height 48
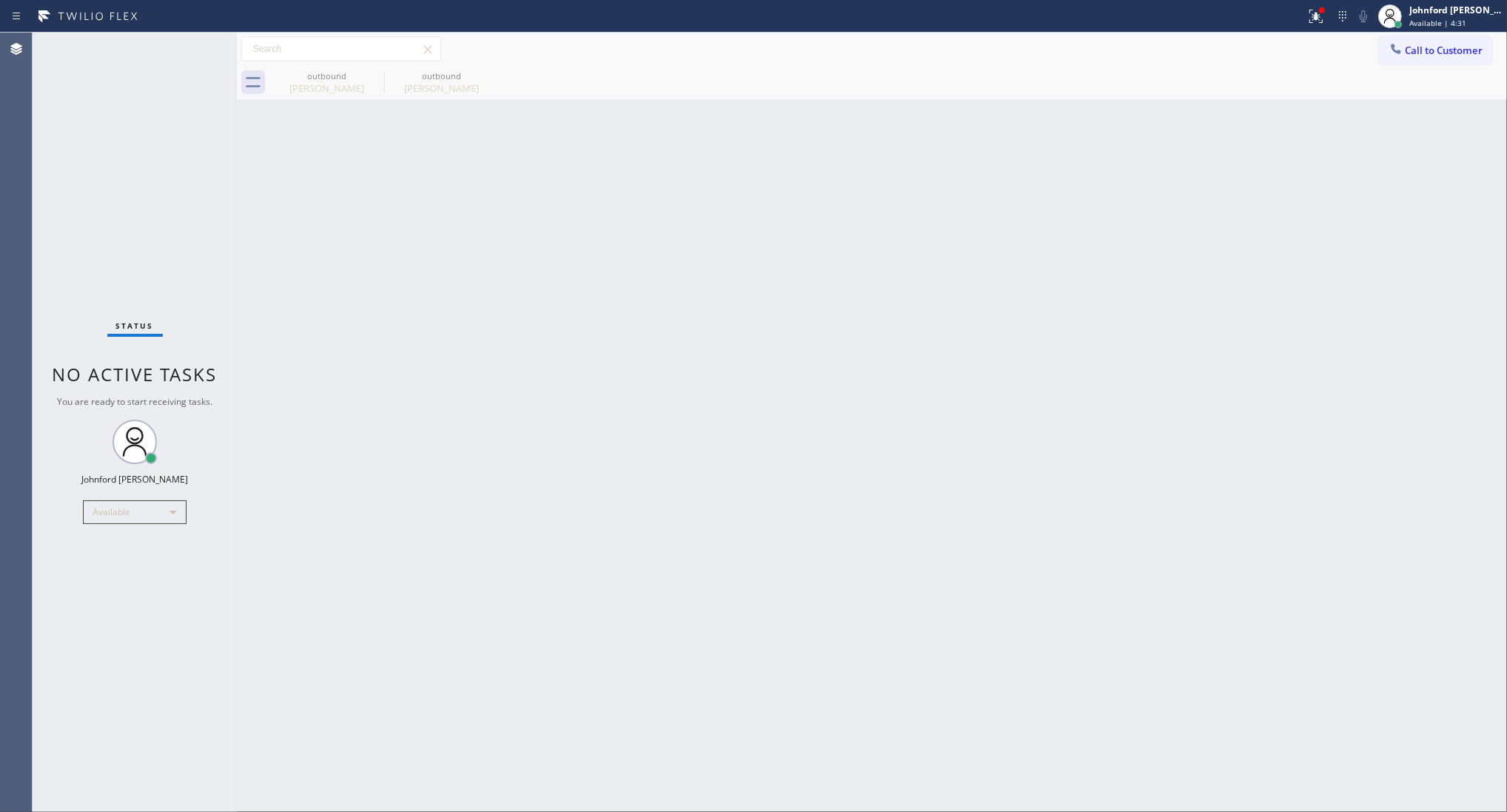
drag, startPoint x: 1089, startPoint y: 291, endPoint x: 538, endPoint y: 47, distance: 602.6
click at [1089, 291] on div "Back to Dashboard Change Sender ID Customers Technicians Select a contact Outbo…" at bounding box center [872, 422] width 1270 height 779
click at [316, 90] on div "Olivia Ermann" at bounding box center [327, 87] width 111 height 13
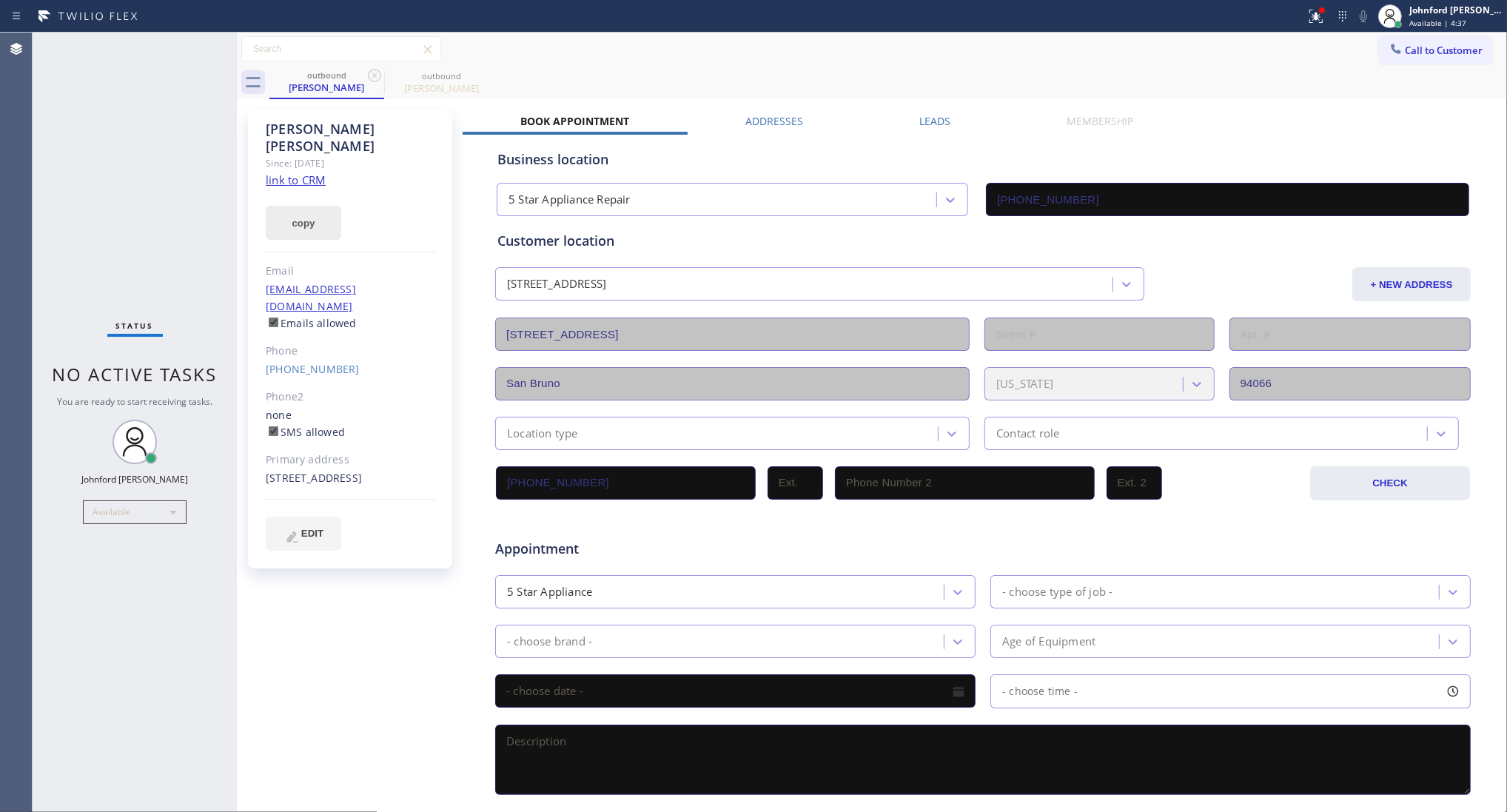
click at [310, 213] on button "copy" at bounding box center [303, 223] width 76 height 34
click at [1390, 50] on div at bounding box center [1396, 50] width 18 height 18
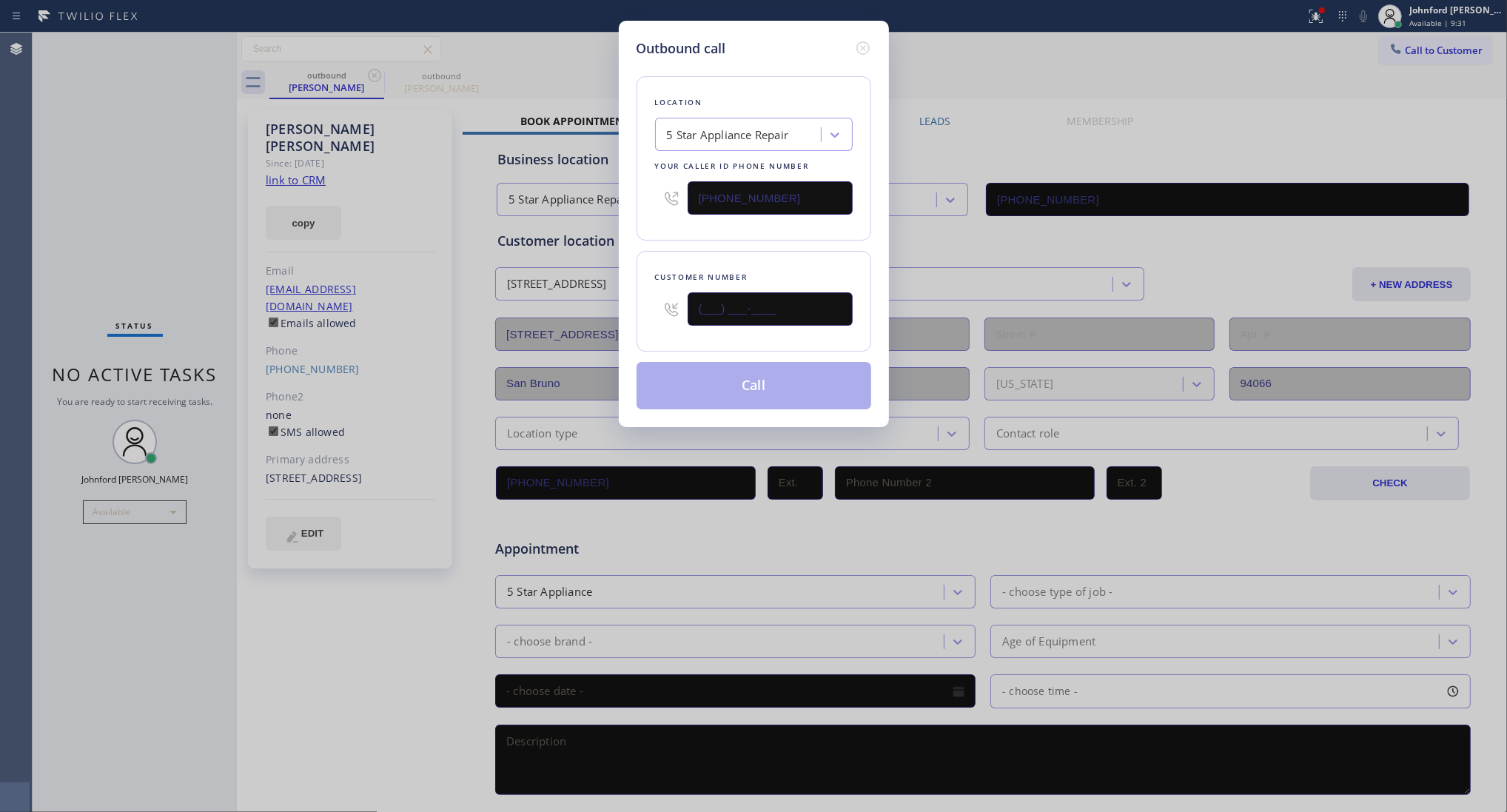
drag, startPoint x: 822, startPoint y: 311, endPoint x: 689, endPoint y: 316, distance: 133.1
click at [689, 316] on input "(___) ___-____" at bounding box center [770, 309] width 165 height 34
paste input "610) 745-2743"
type input "[PHONE_NUMBER]"
click at [868, 43] on icon at bounding box center [863, 48] width 18 height 18
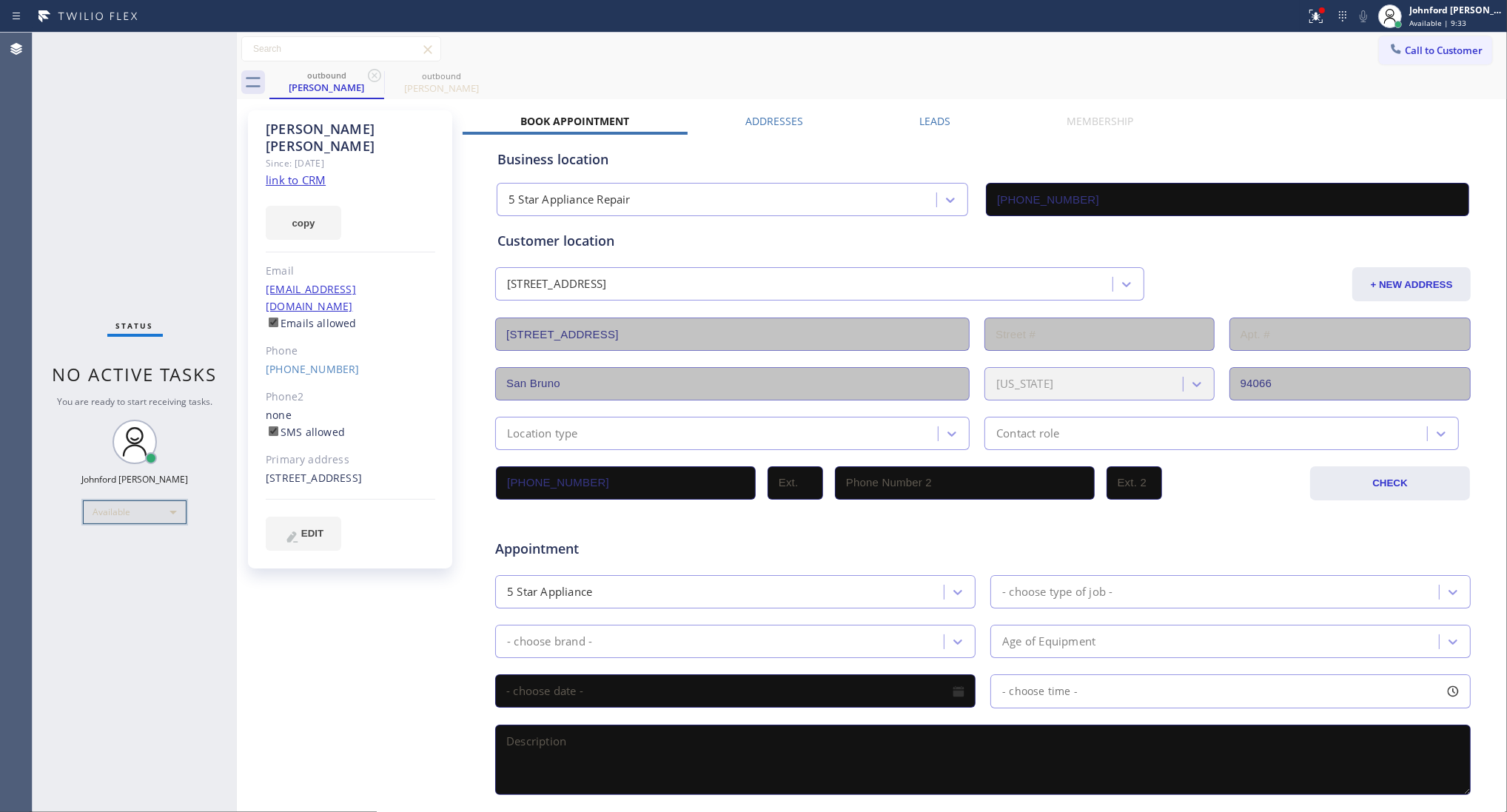
type input "[PHONE_NUMBER]"
click at [179, 510] on div "Available" at bounding box center [134, 512] width 104 height 23
click at [128, 561] on li "Unavailable" at bounding box center [133, 570] width 101 height 18
drag, startPoint x: 1402, startPoint y: 61, endPoint x: 1181, endPoint y: 178, distance: 250.1
click at [1402, 60] on button "Call to Customer" at bounding box center [1435, 51] width 113 height 28
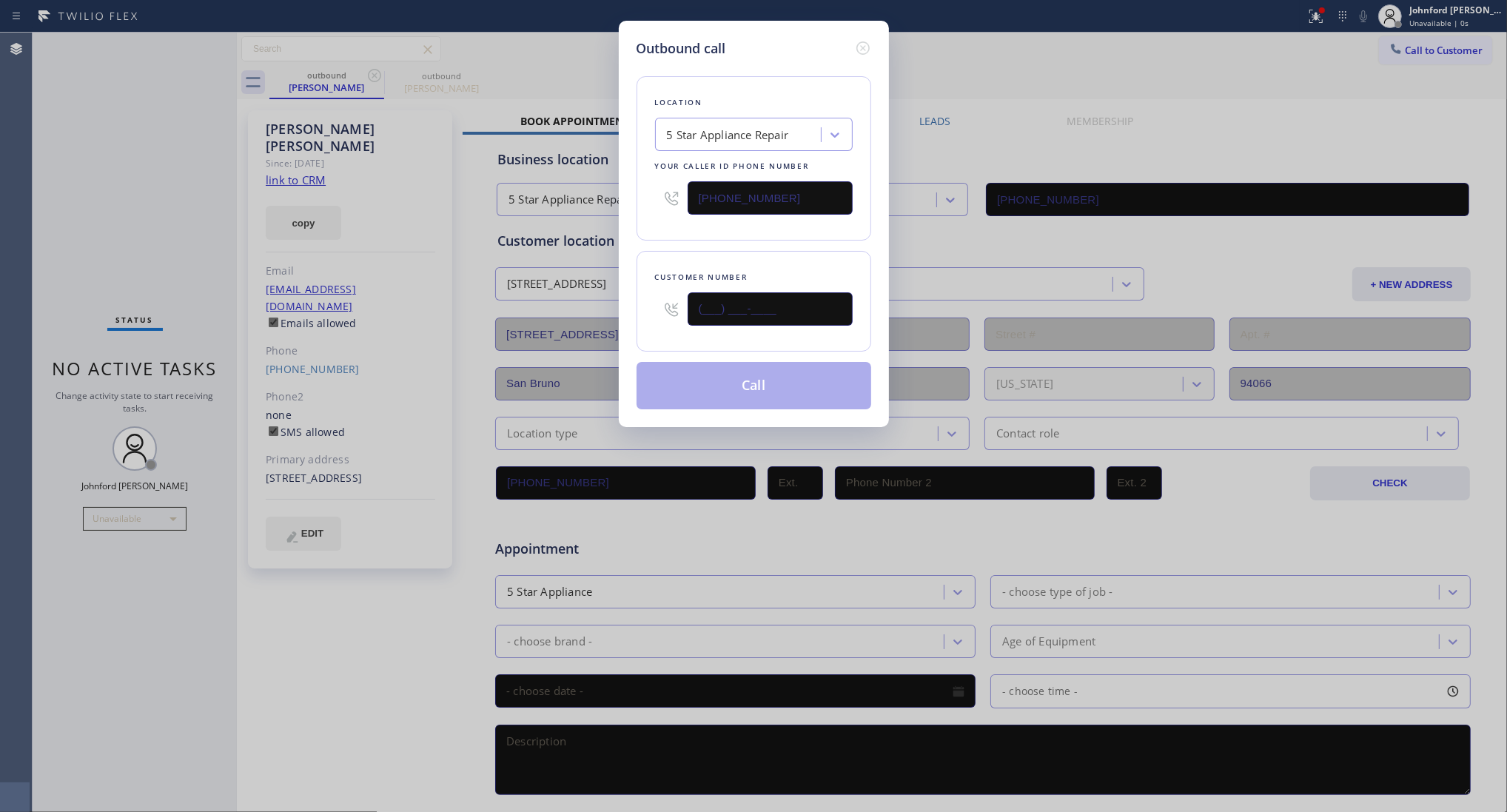
click at [687, 316] on div "(___) ___-____" at bounding box center [754, 309] width 198 height 48
paste input "610) 745-2743"
type input "[PHONE_NUMBER]"
click at [729, 400] on button "Call" at bounding box center [754, 385] width 235 height 48
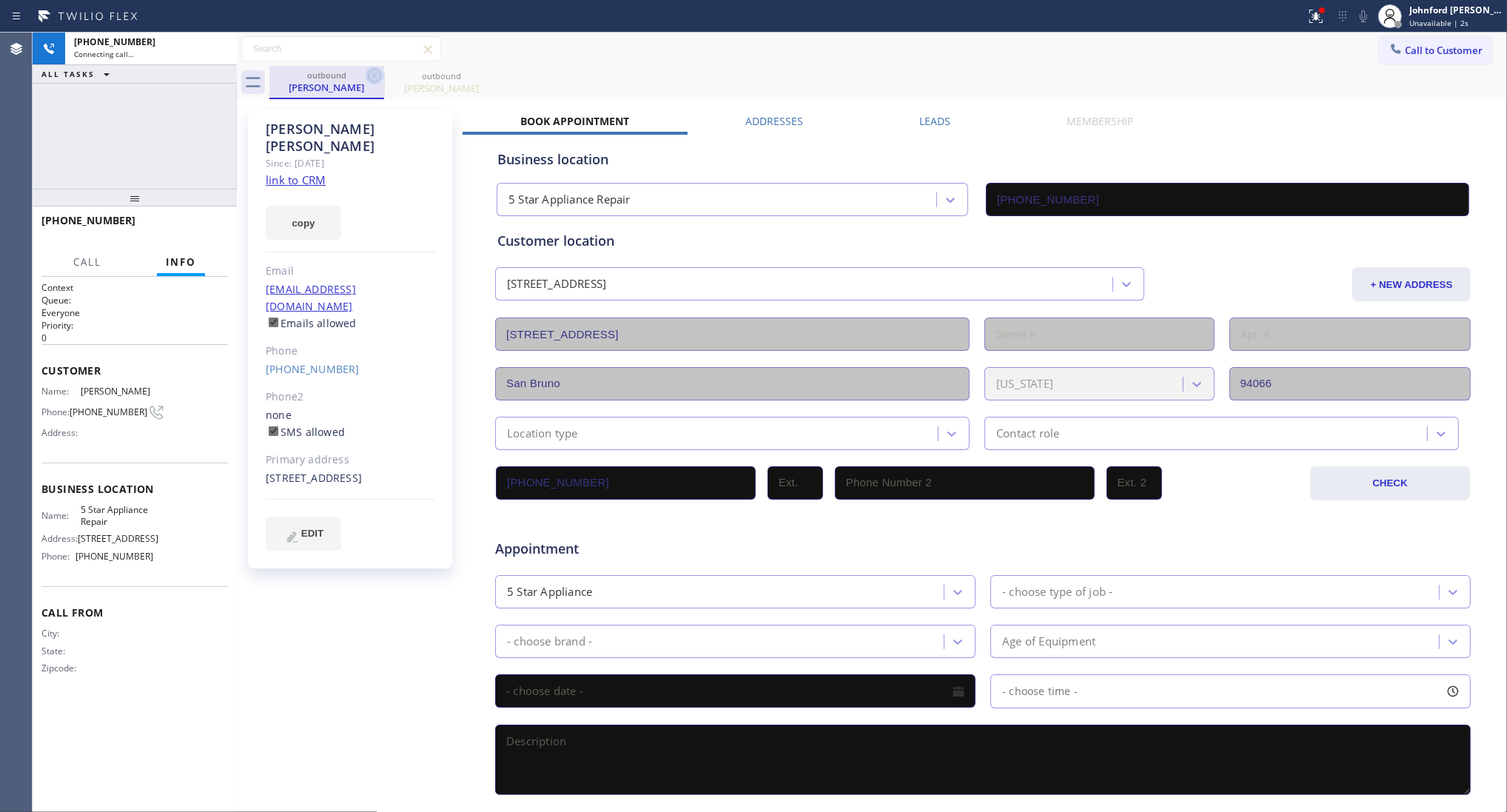
click at [375, 76] on icon at bounding box center [374, 75] width 13 height 13
click at [310, 206] on button "copy" at bounding box center [303, 223] width 76 height 34
click at [312, 172] on link "link to CRM" at bounding box center [295, 179] width 60 height 15
type input "[PHONE_NUMBER]"
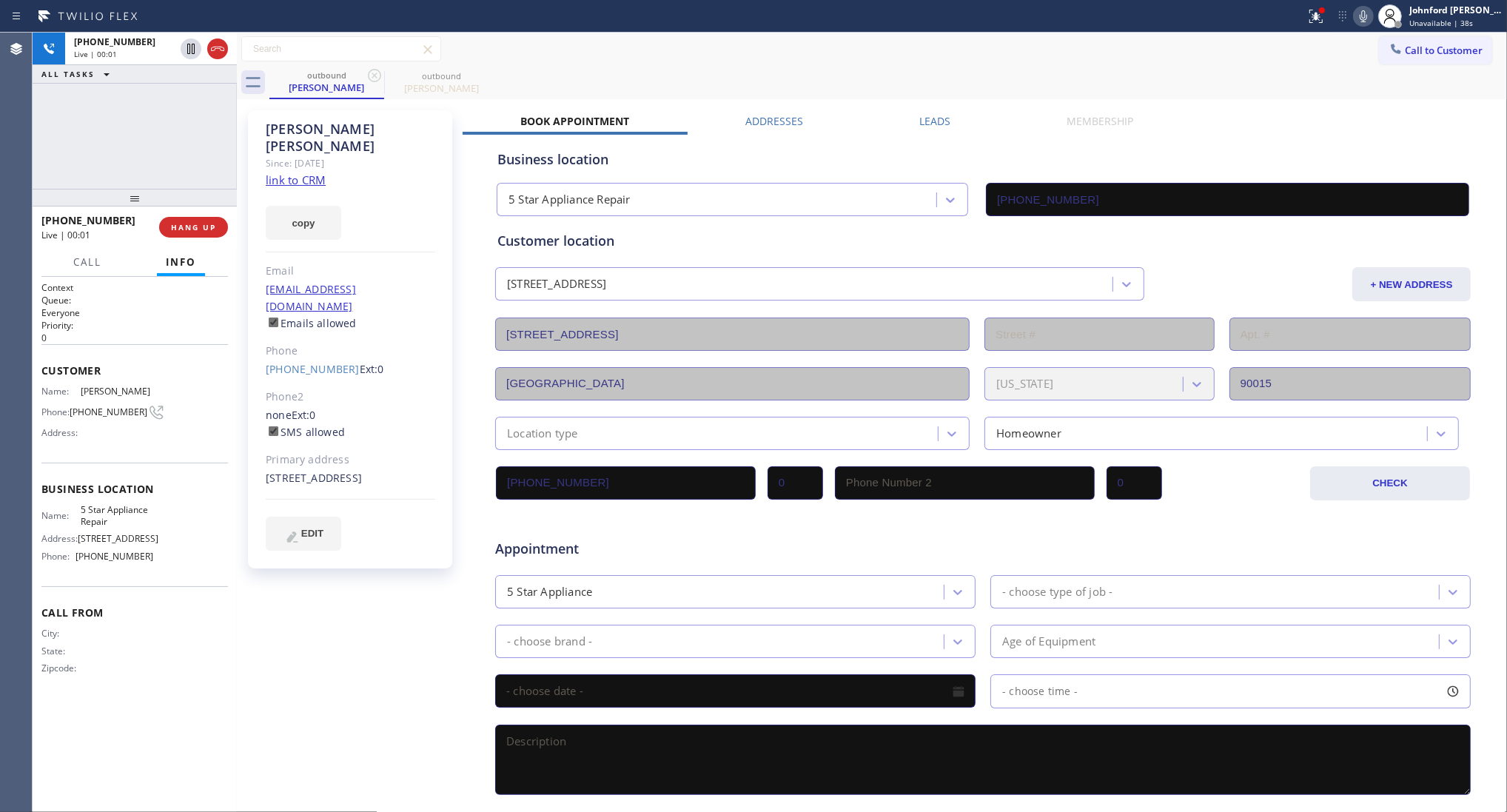
click at [933, 116] on label "Leads" at bounding box center [935, 121] width 31 height 14
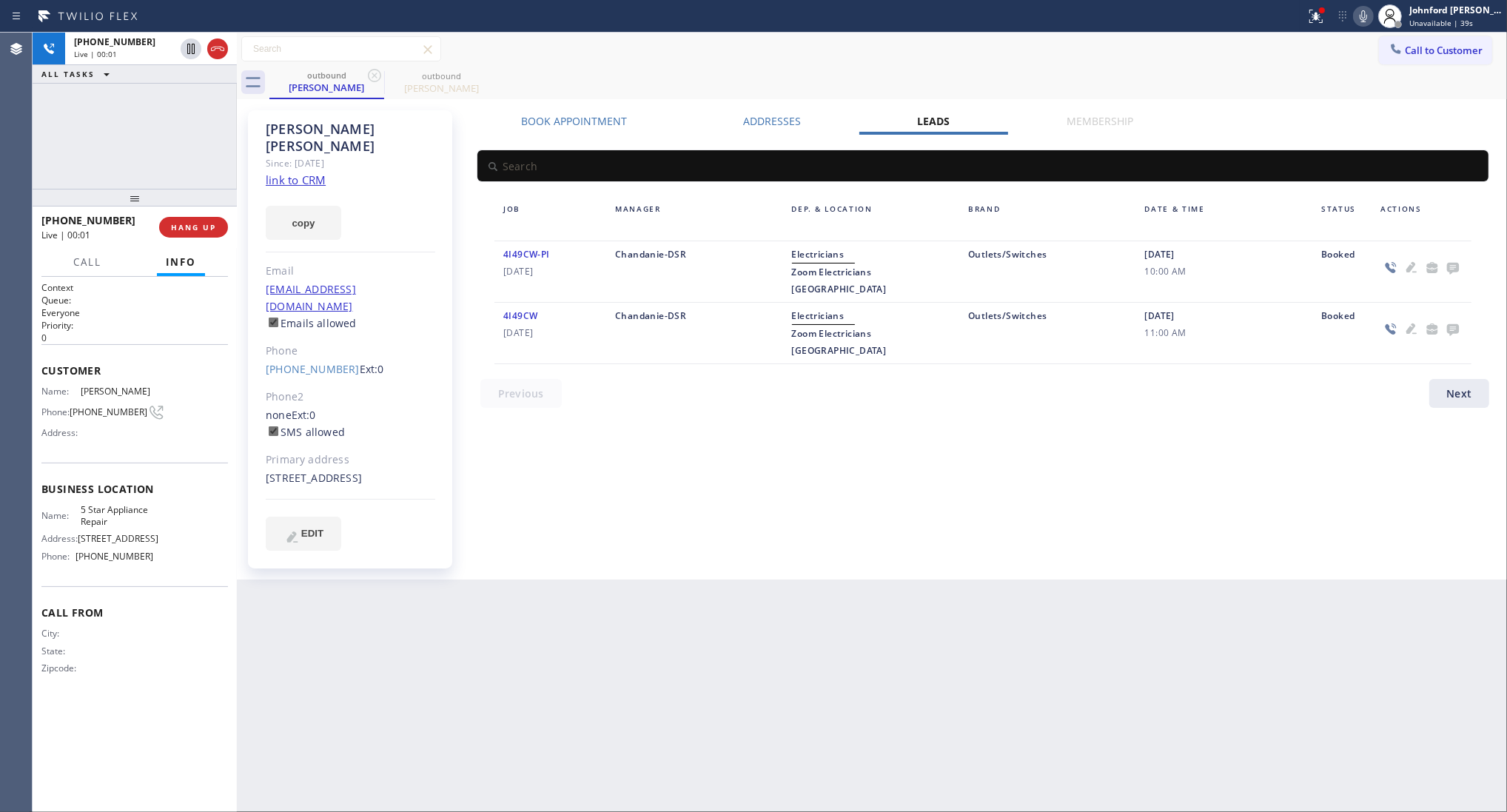
click at [1449, 264] on icon at bounding box center [1452, 268] width 12 height 12
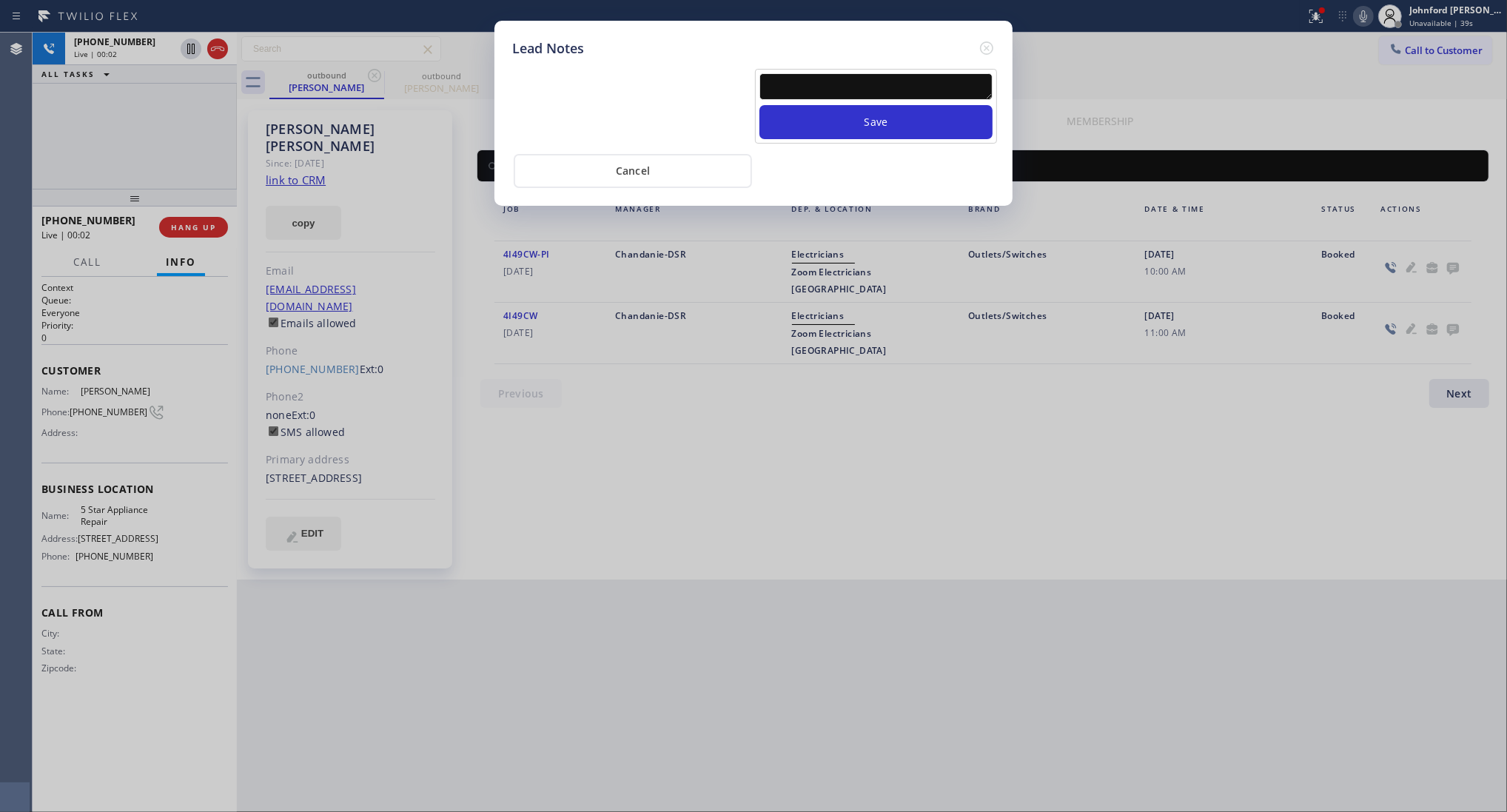
click at [875, 85] on textarea at bounding box center [876, 86] width 233 height 26
paste textarea "Working on this lead - please transfer to me"
type textarea "Working on this lead - please transfer to me"
drag, startPoint x: 861, startPoint y: 111, endPoint x: 882, endPoint y: 111, distance: 21.0
click at [862, 111] on button "Save" at bounding box center [876, 122] width 233 height 34
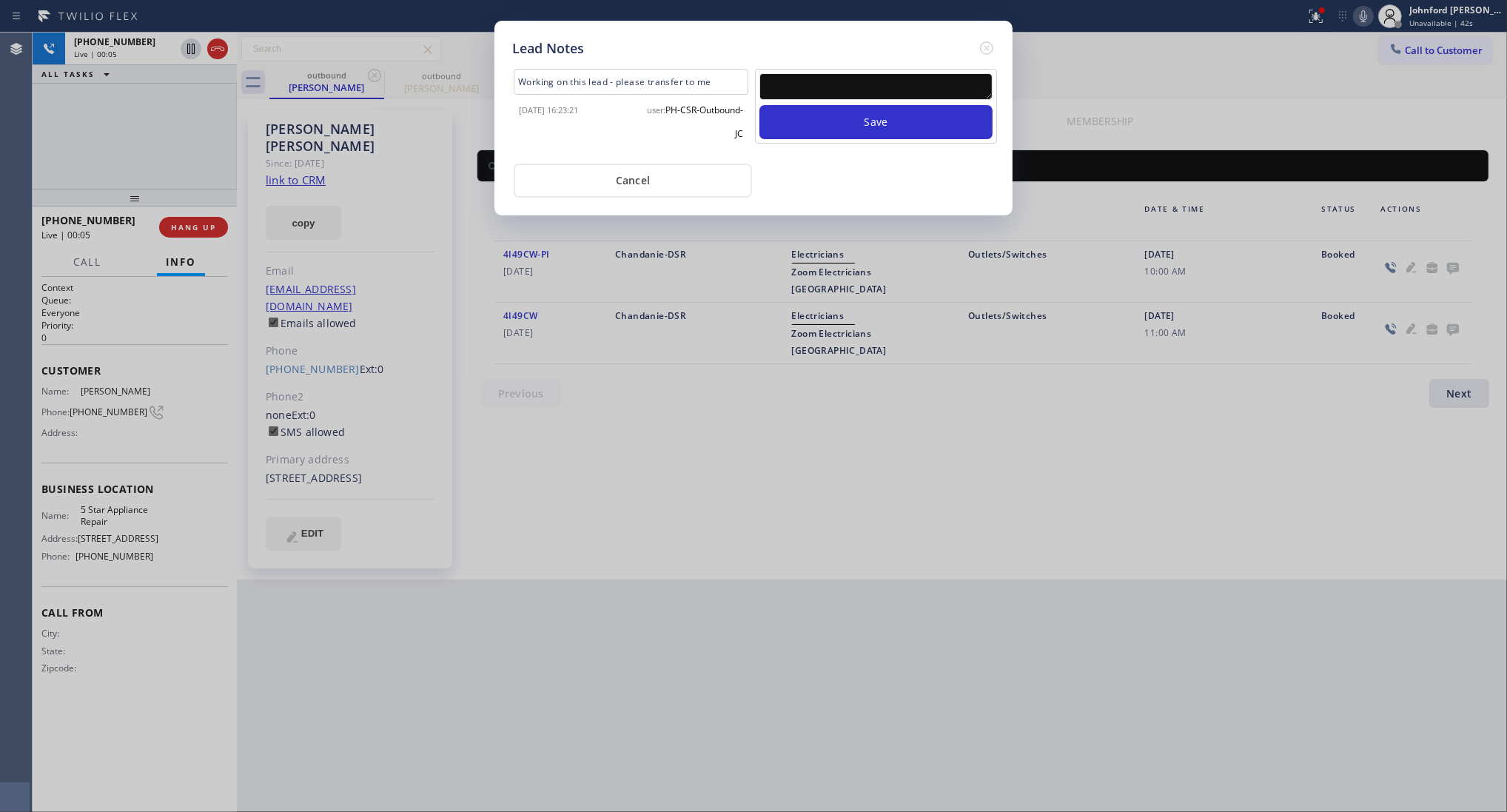
click at [201, 220] on div "Lead Notes Working on this lead - please transfer to me 2025-08-26 16:23:21 use…" at bounding box center [753, 406] width 1507 height 812
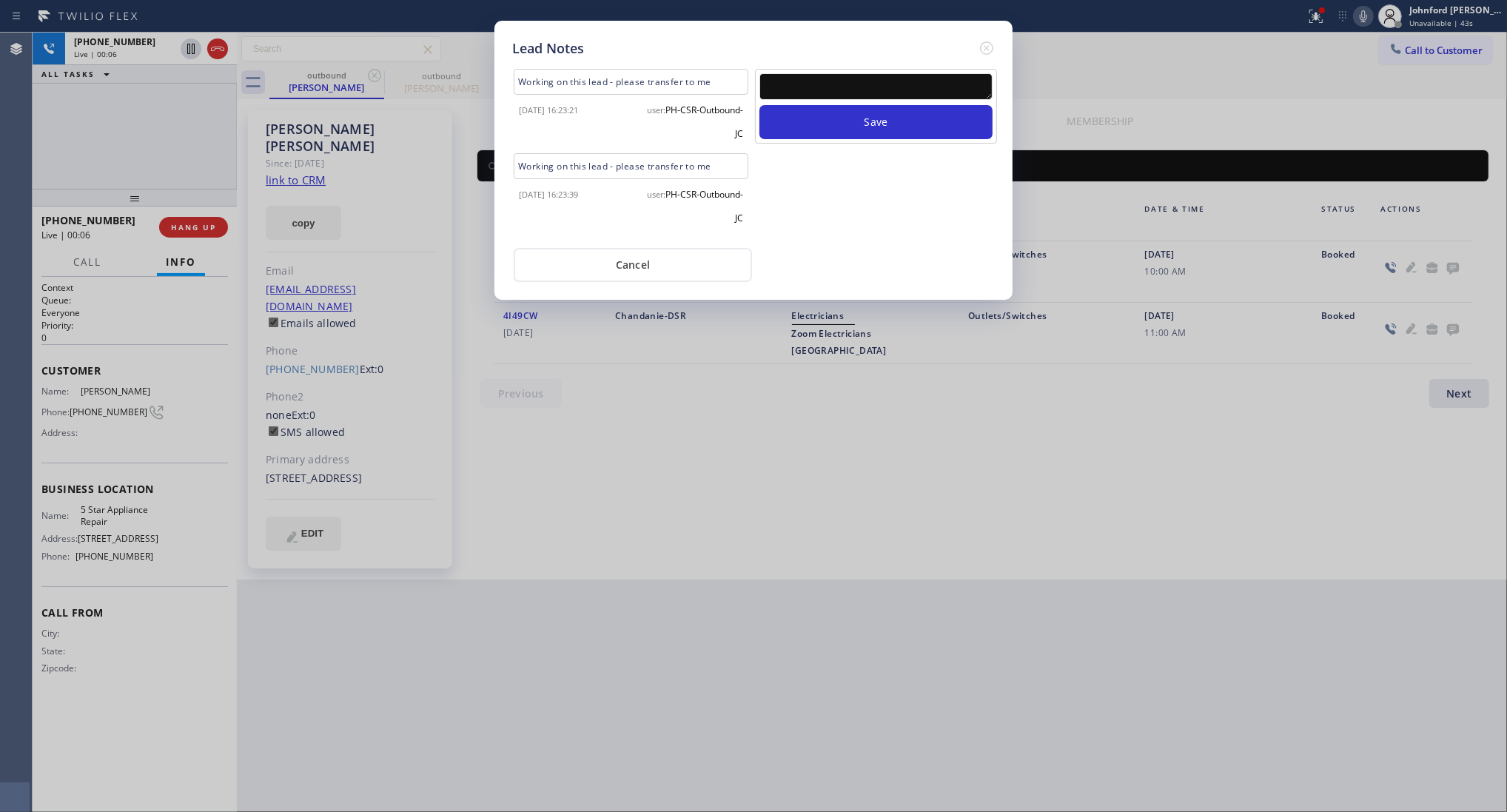
drag, startPoint x: 985, startPoint y: 49, endPoint x: 794, endPoint y: 127, distance: 206.3
click at [983, 44] on icon at bounding box center [986, 48] width 18 height 18
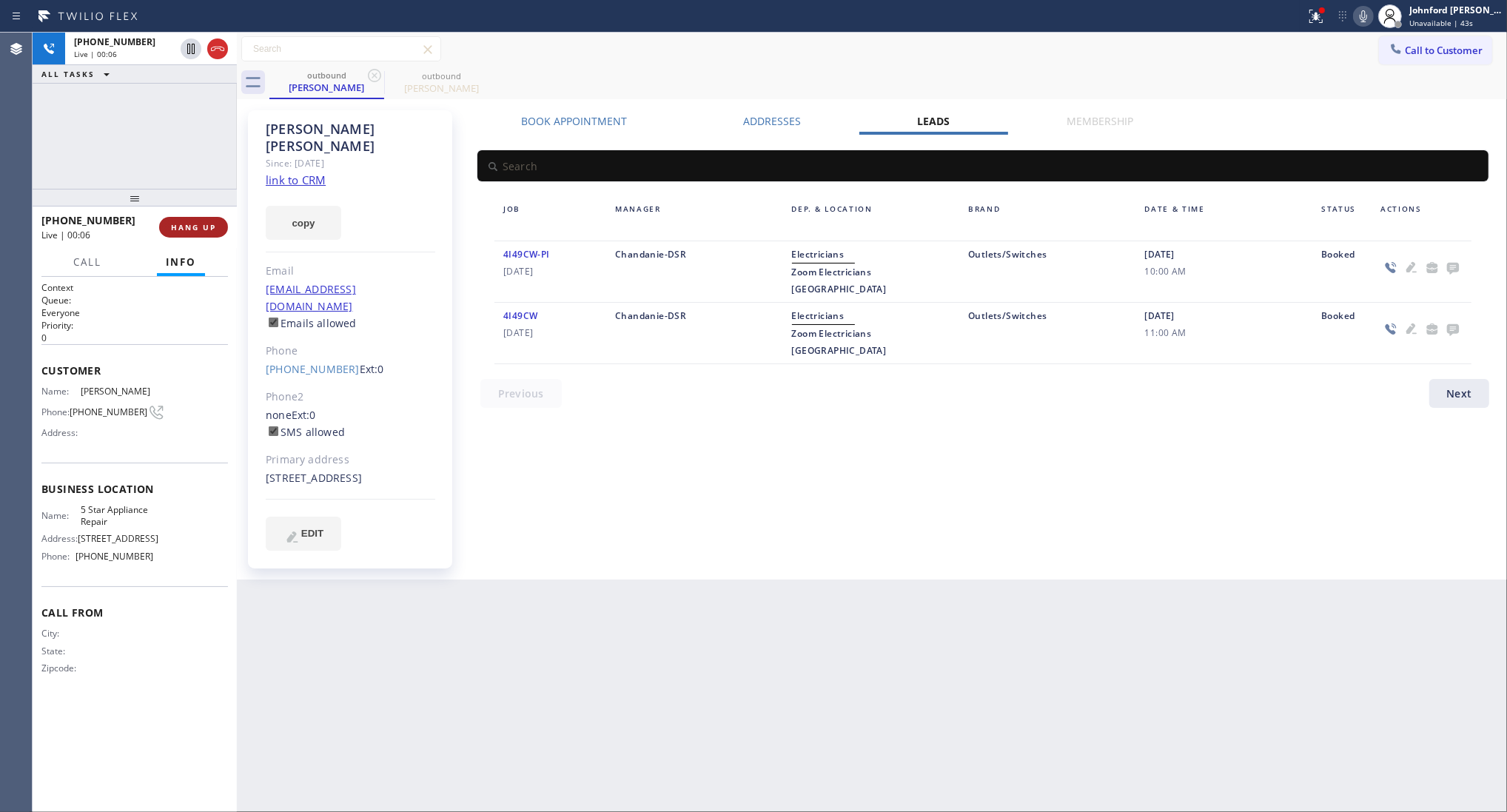
click at [203, 224] on span "HANG UP" at bounding box center [193, 227] width 45 height 10
click at [203, 224] on span "COMPLETE" at bounding box center [191, 227] width 51 height 10
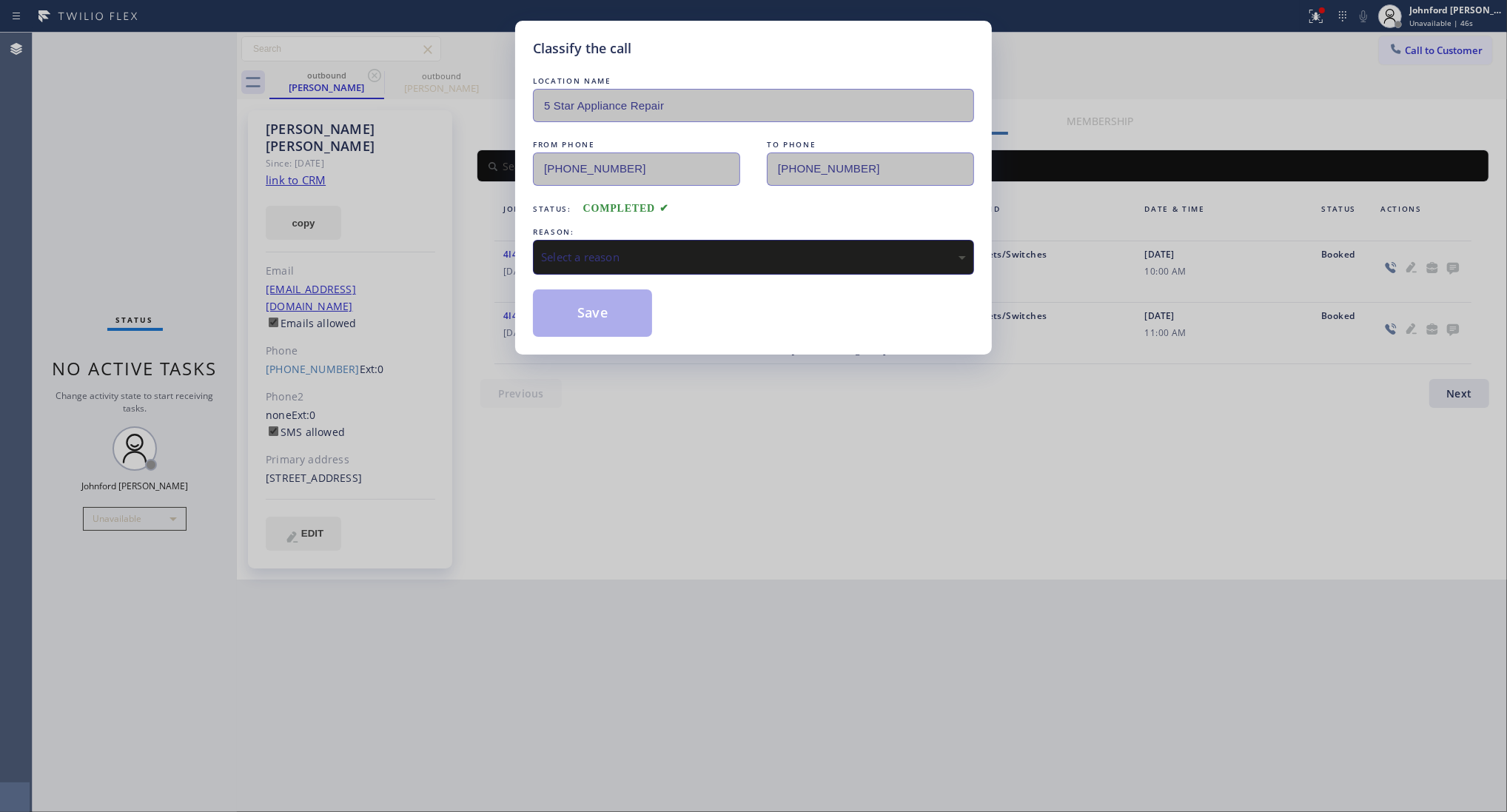
click at [708, 249] on div "Select a reason" at bounding box center [753, 257] width 425 height 17
drag, startPoint x: 618, startPoint y: 327, endPoint x: 1081, endPoint y: 53, distance: 538.0
click at [617, 326] on button "Save" at bounding box center [593, 312] width 119 height 48
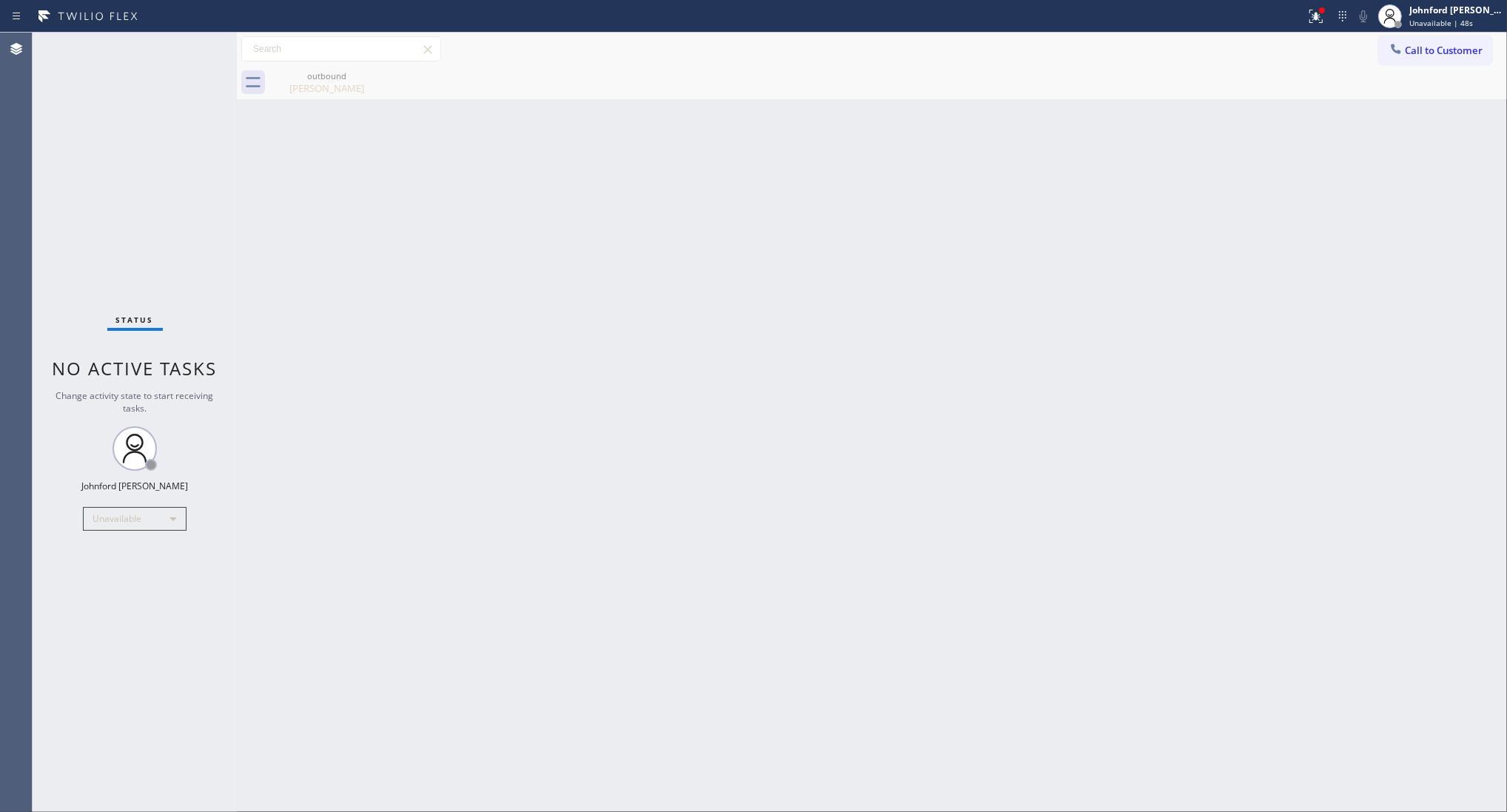
click at [917, 87] on div "outbound David Karp" at bounding box center [889, 83] width 1238 height 34
drag, startPoint x: 1279, startPoint y: 304, endPoint x: 1157, endPoint y: 85, distance: 250.7
click at [1278, 301] on div "Back to Dashboard Change Sender ID Customers Technicians Select a contact Outbo…" at bounding box center [872, 422] width 1270 height 779
click at [1410, 42] on button "Call to Customer" at bounding box center [1435, 51] width 113 height 28
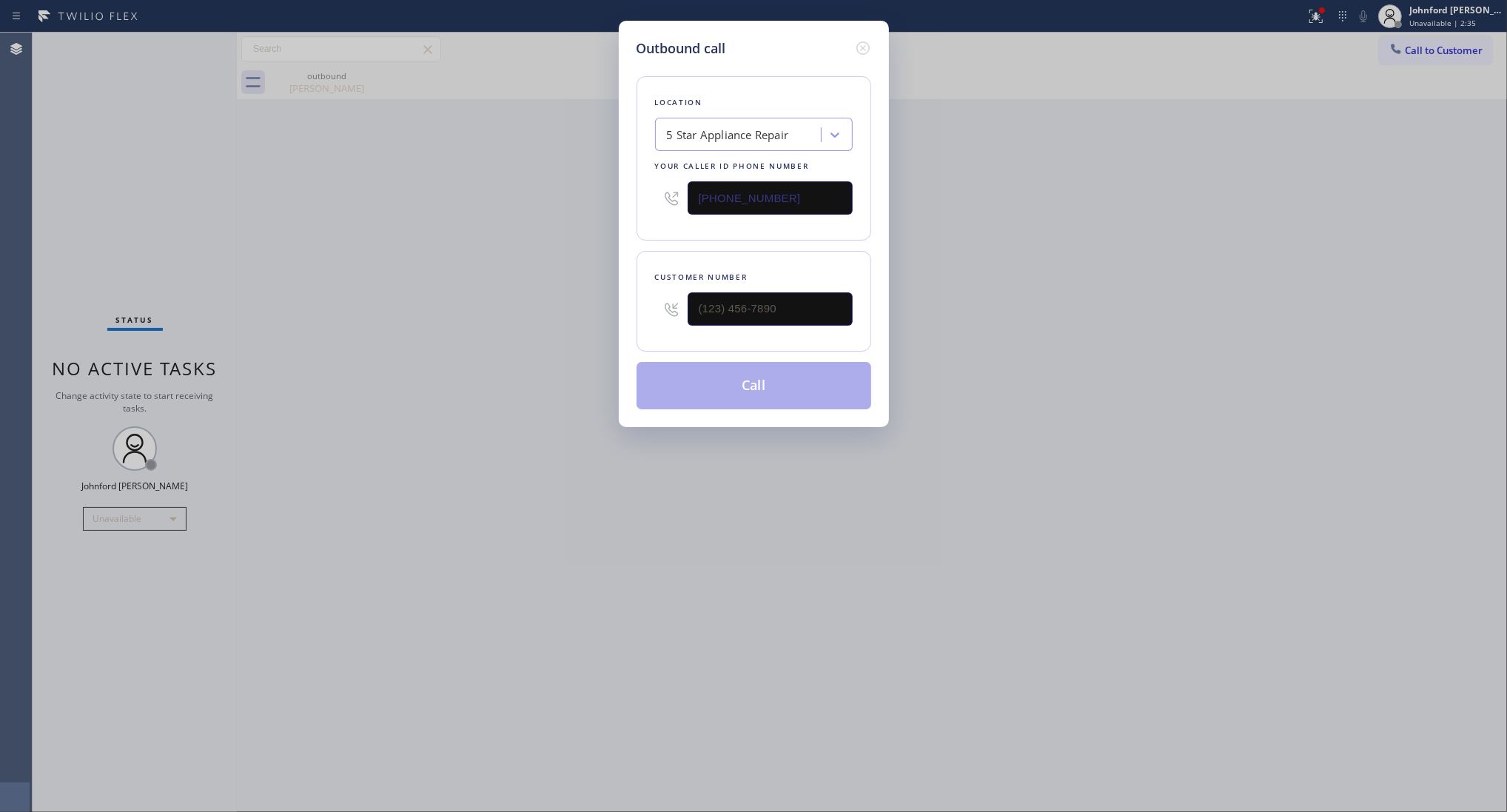
drag, startPoint x: 786, startPoint y: 189, endPoint x: 576, endPoint y: 205, distance: 210.6
click at [582, 201] on div "Outbound call Location 5 Star Appliance Repair Your caller id phone number [PHO…" at bounding box center [753, 406] width 1507 height 812
paste input "323) 991-9198"
type input "[PHONE_NUMBER]"
drag, startPoint x: 827, startPoint y: 286, endPoint x: 661, endPoint y: 301, distance: 166.7
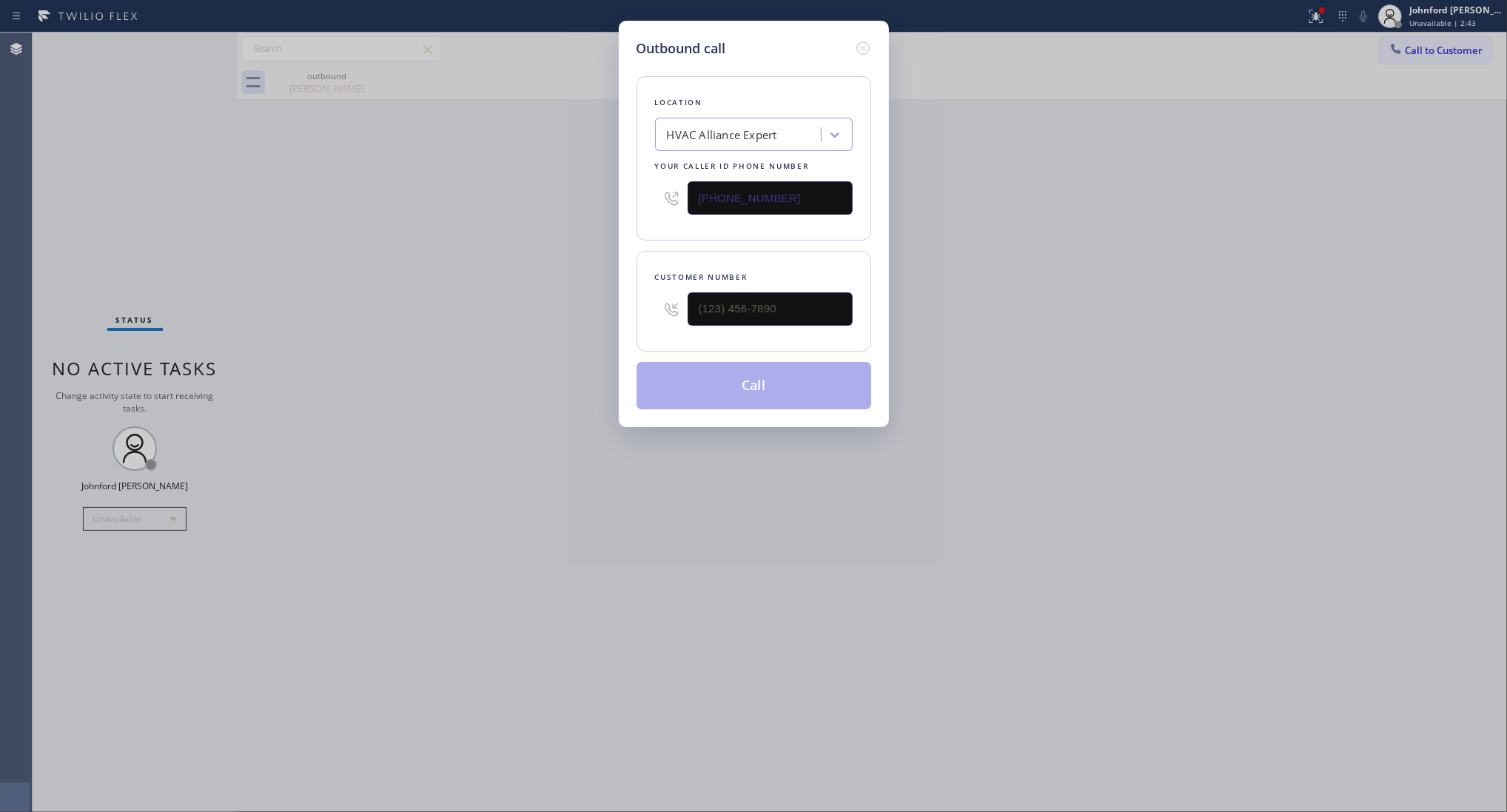
click at [660, 301] on div at bounding box center [754, 309] width 198 height 48
drag, startPoint x: 772, startPoint y: 301, endPoint x: 589, endPoint y: 301, distance: 183.0
click at [589, 301] on div "Outbound call Location HVAC Alliance Expert Your caller id phone number (323) 9…" at bounding box center [753, 406] width 1507 height 812
paste input "310) 345-5632"
type input "[PHONE_NUMBER]"
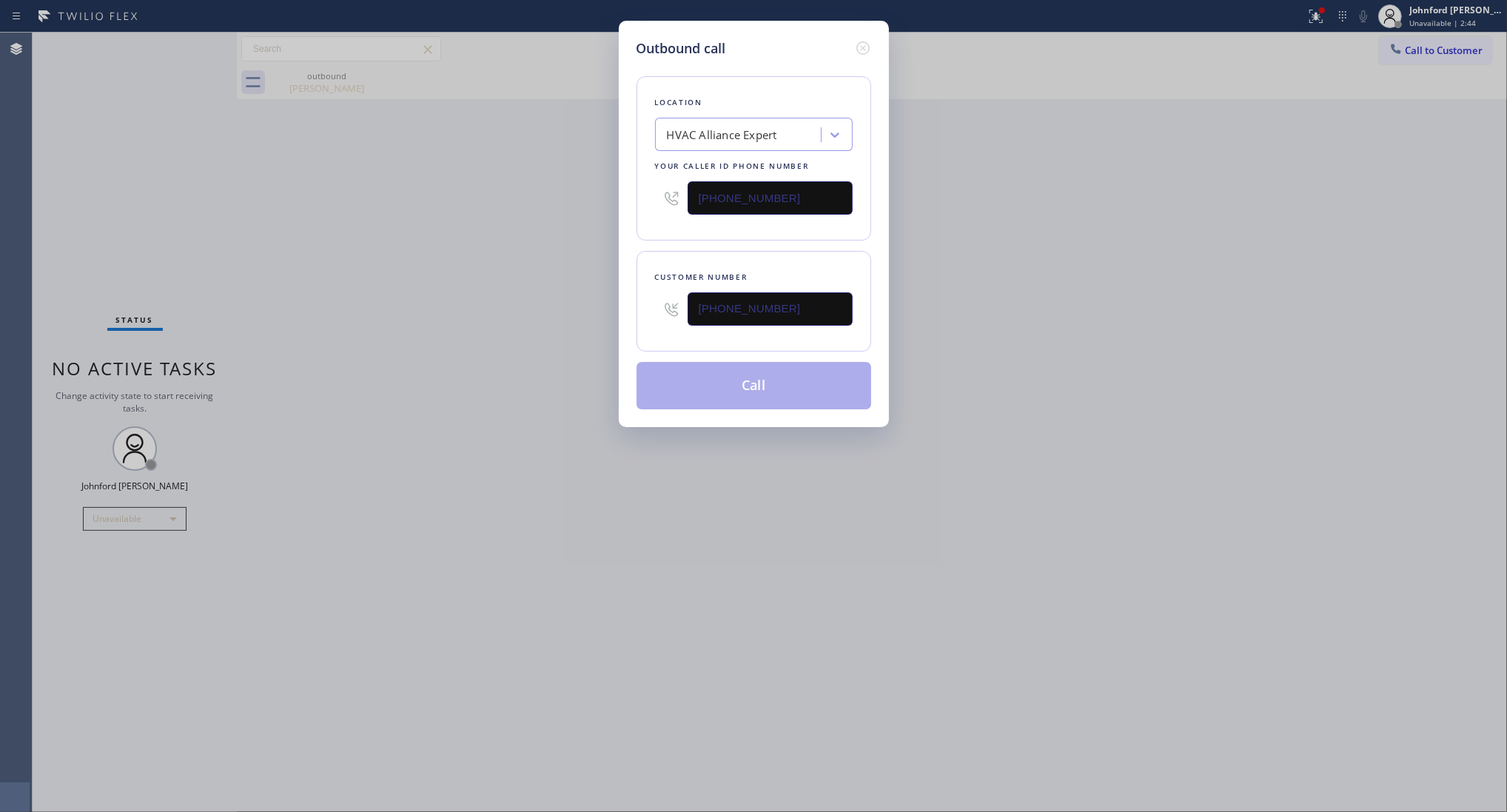
click at [457, 300] on div "Outbound call Location HVAC Alliance Expert Your caller id phone number (323) 9…" at bounding box center [753, 406] width 1507 height 812
click at [709, 386] on button "Call" at bounding box center [754, 385] width 235 height 48
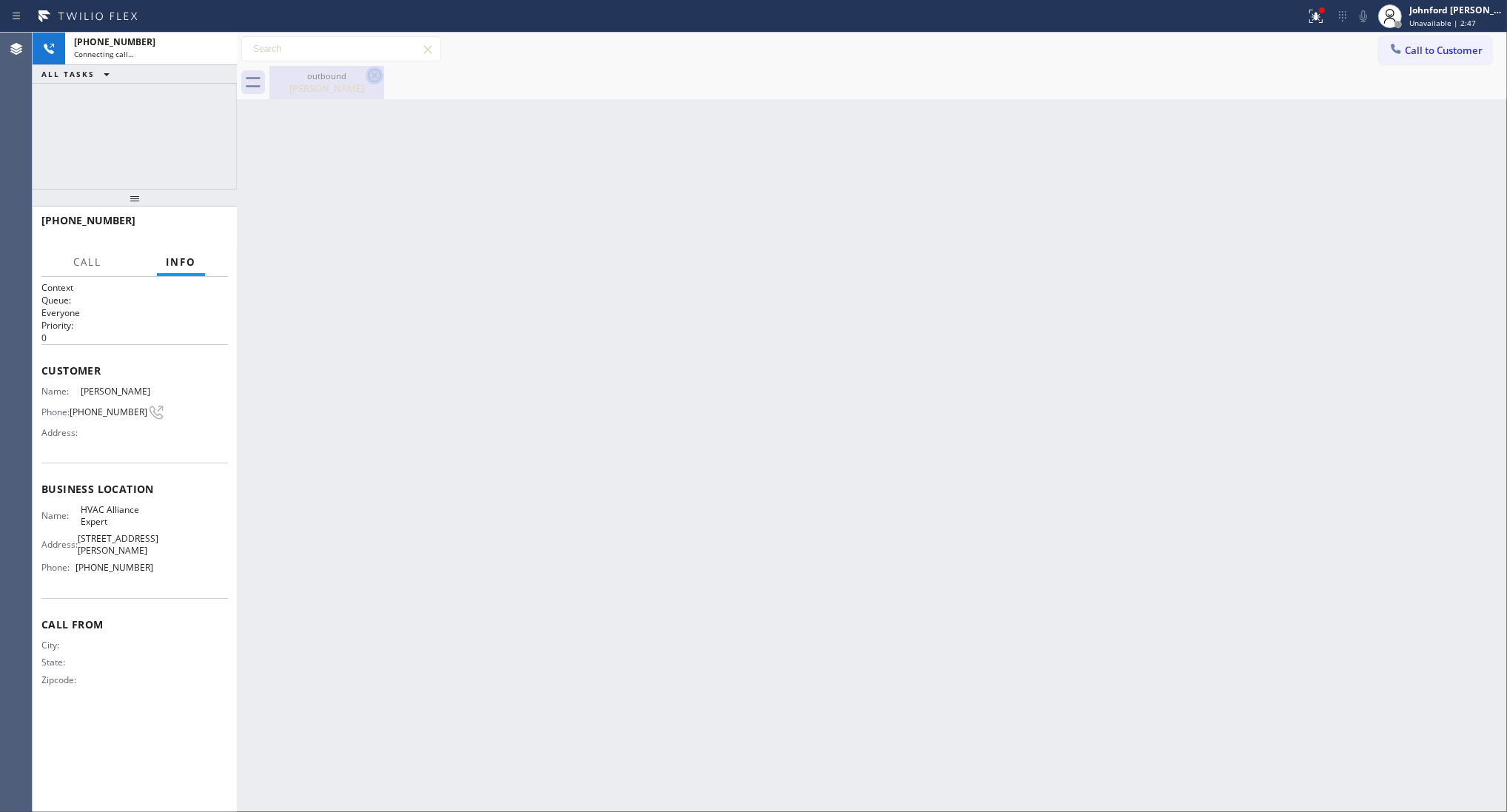
click at [369, 72] on icon at bounding box center [374, 75] width 13 height 13
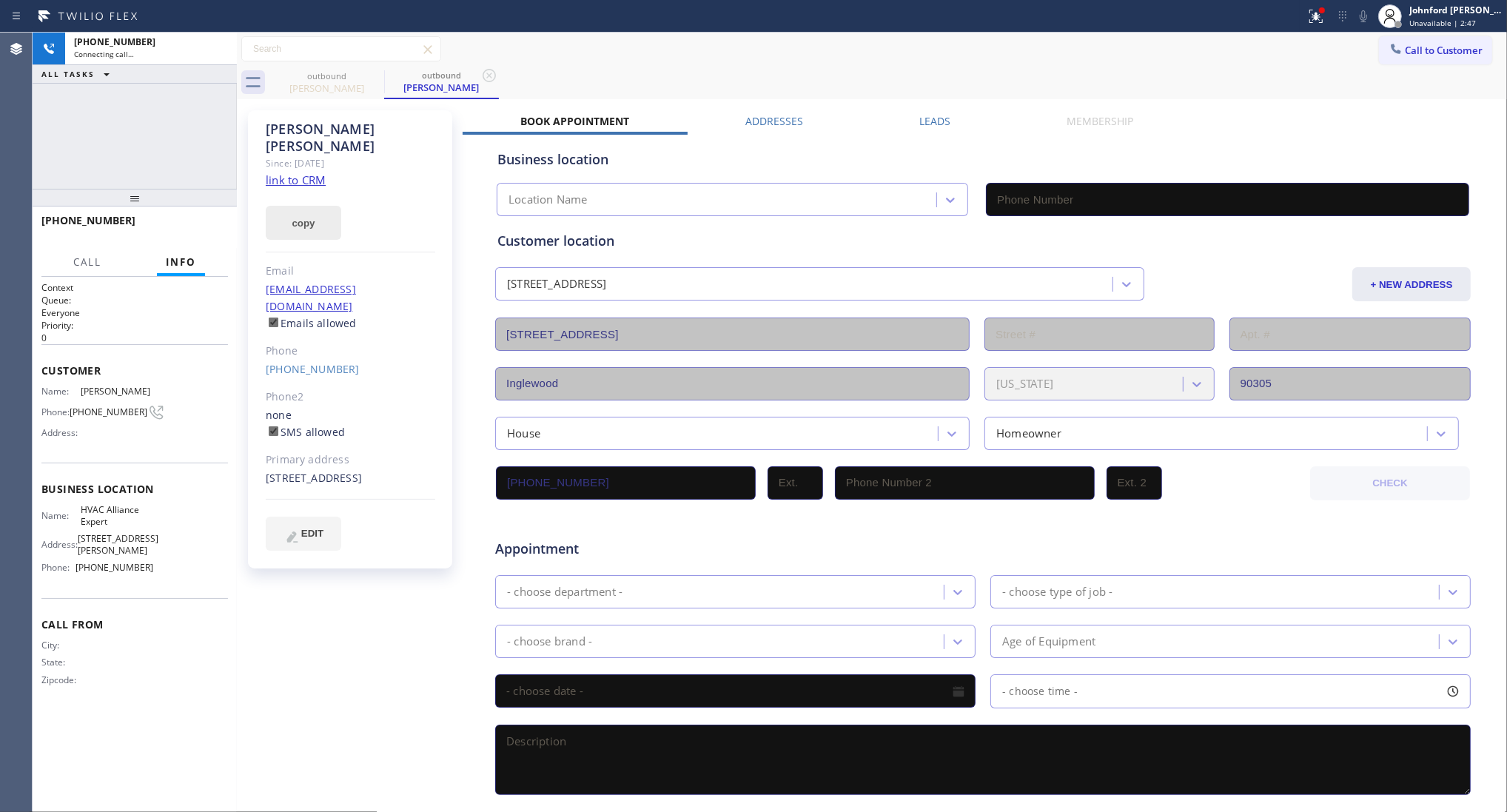
click at [296, 206] on button "copy" at bounding box center [303, 223] width 76 height 34
click at [309, 172] on link "link to CRM" at bounding box center [295, 179] width 60 height 15
type input "[PHONE_NUMBER]"
click at [205, 220] on button "HANG UP" at bounding box center [193, 227] width 69 height 21
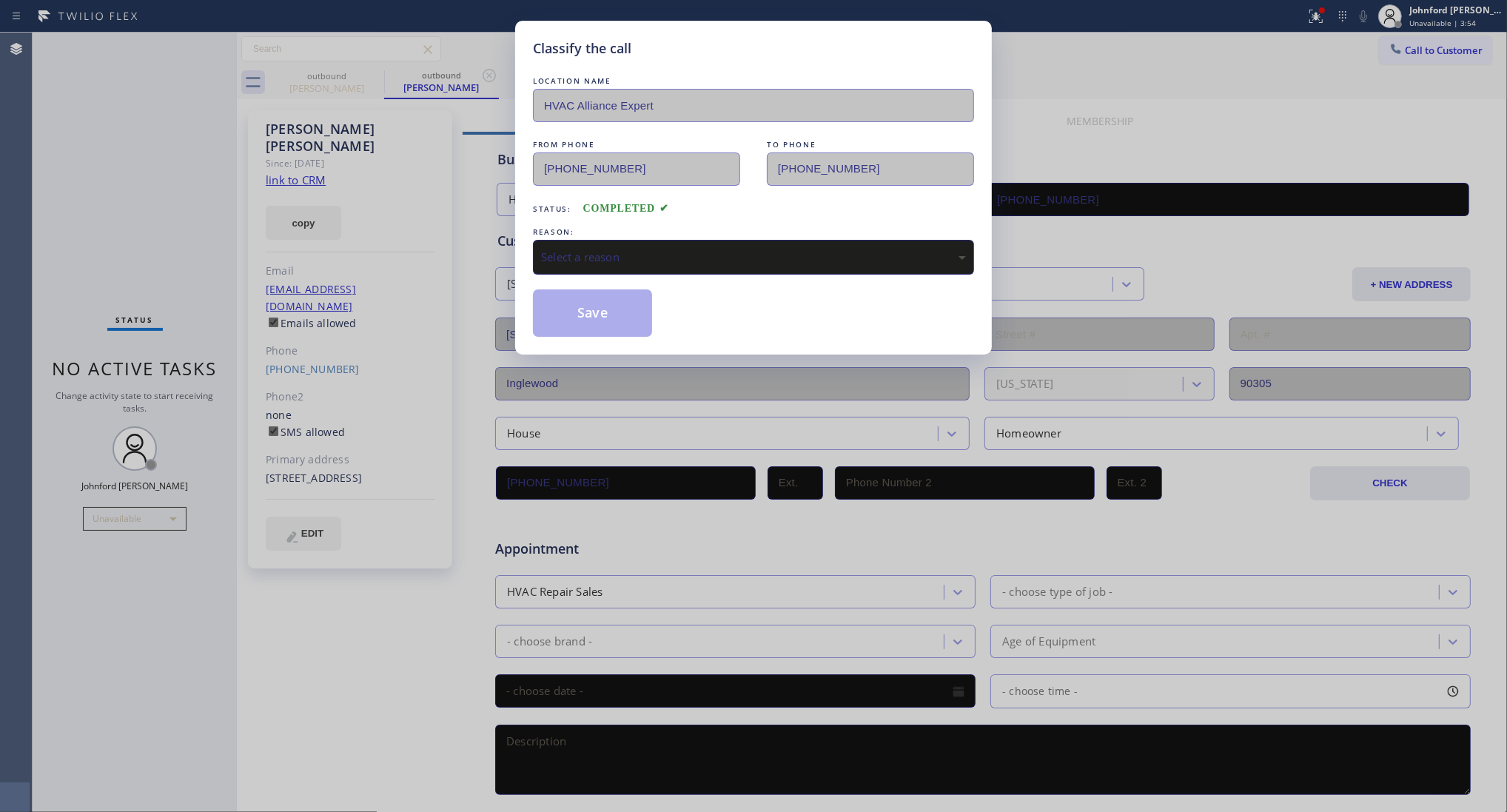
click at [622, 252] on div "Select a reason" at bounding box center [753, 257] width 425 height 17
click at [623, 323] on button "Save" at bounding box center [593, 312] width 119 height 48
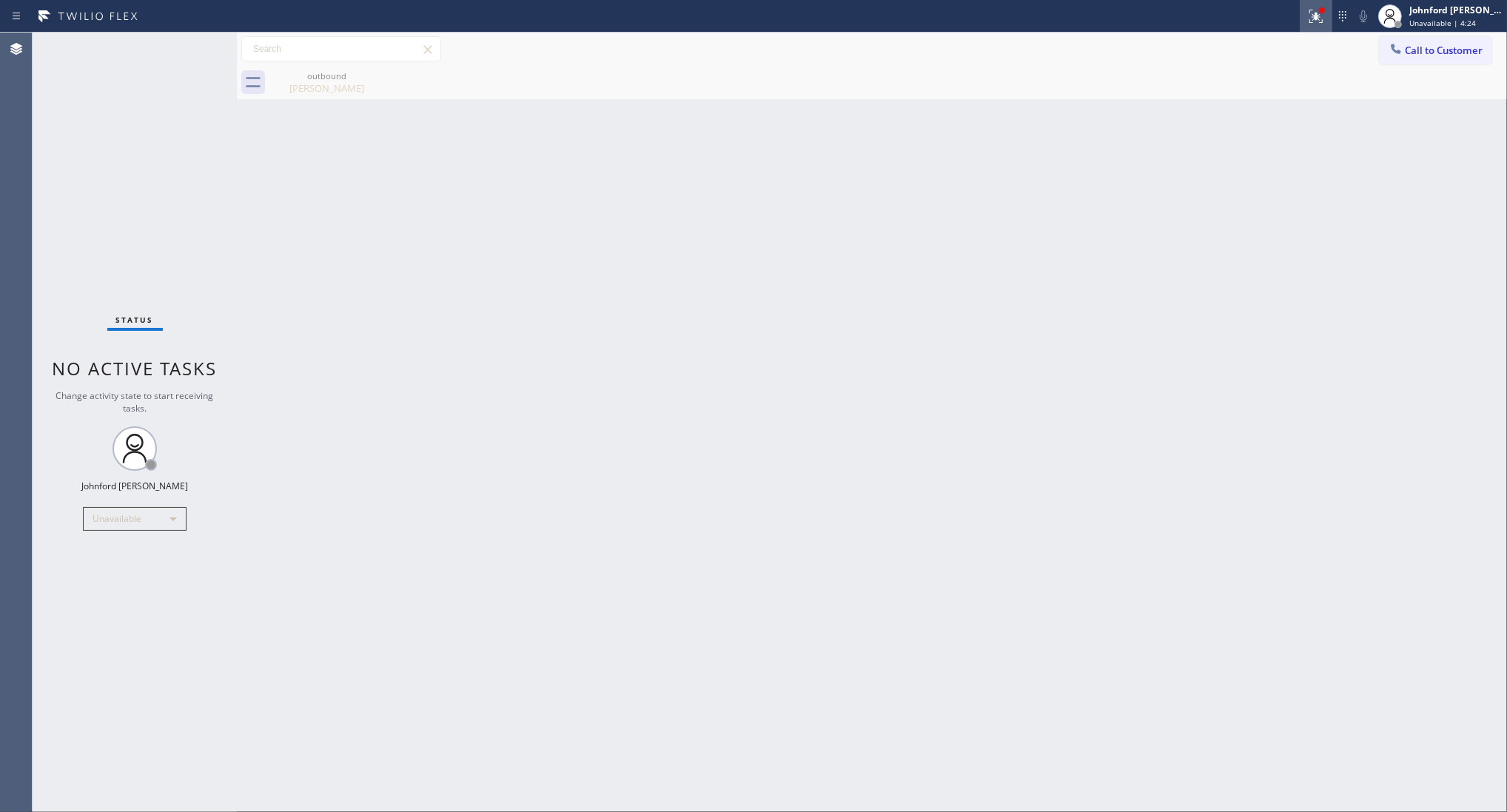
click at [1307, 12] on div at bounding box center [1316, 16] width 33 height 18
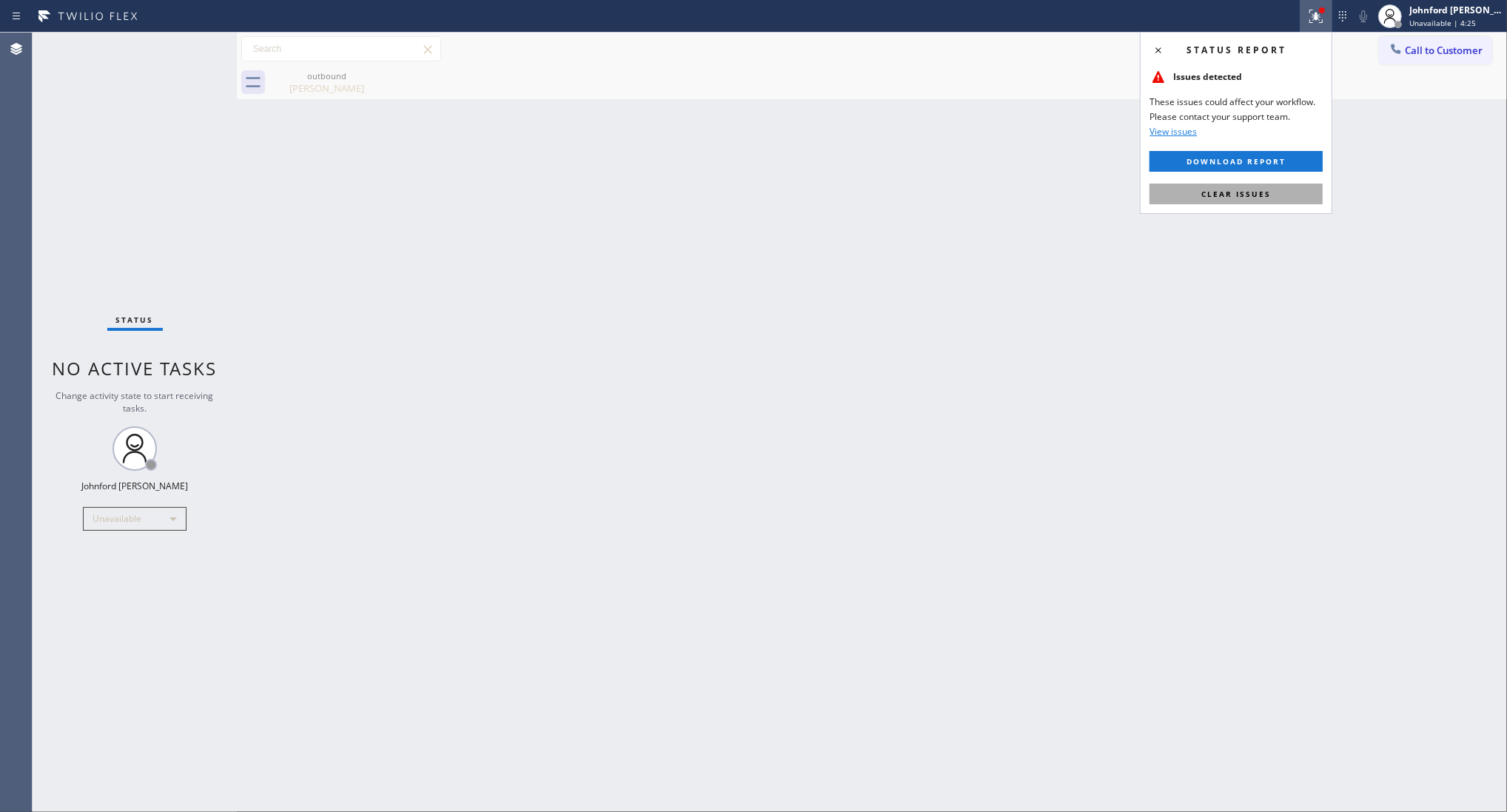
click at [1205, 198] on span "Clear issues" at bounding box center [1236, 193] width 69 height 10
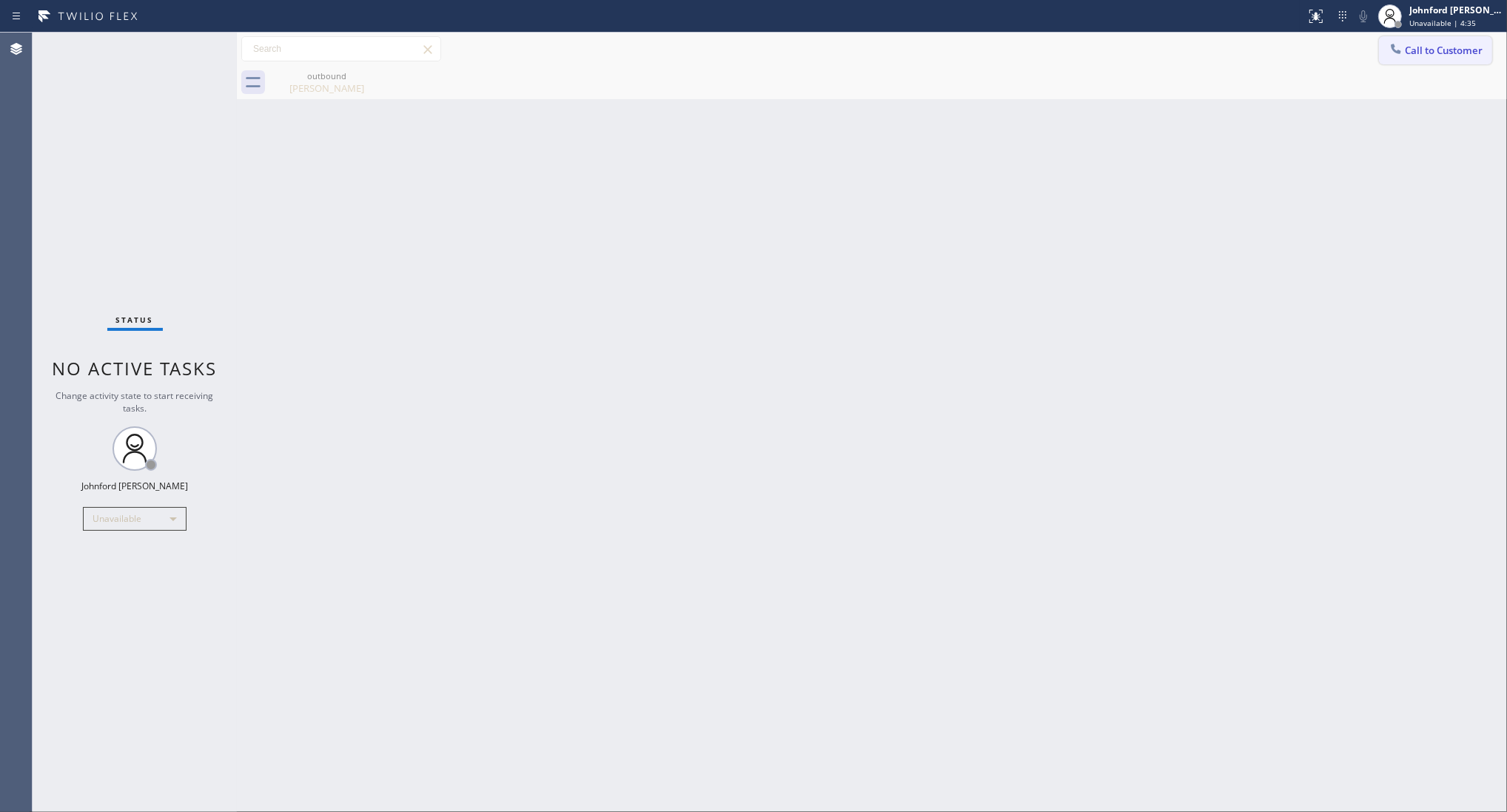
click at [1433, 50] on span "Call to Customer" at bounding box center [1444, 50] width 78 height 13
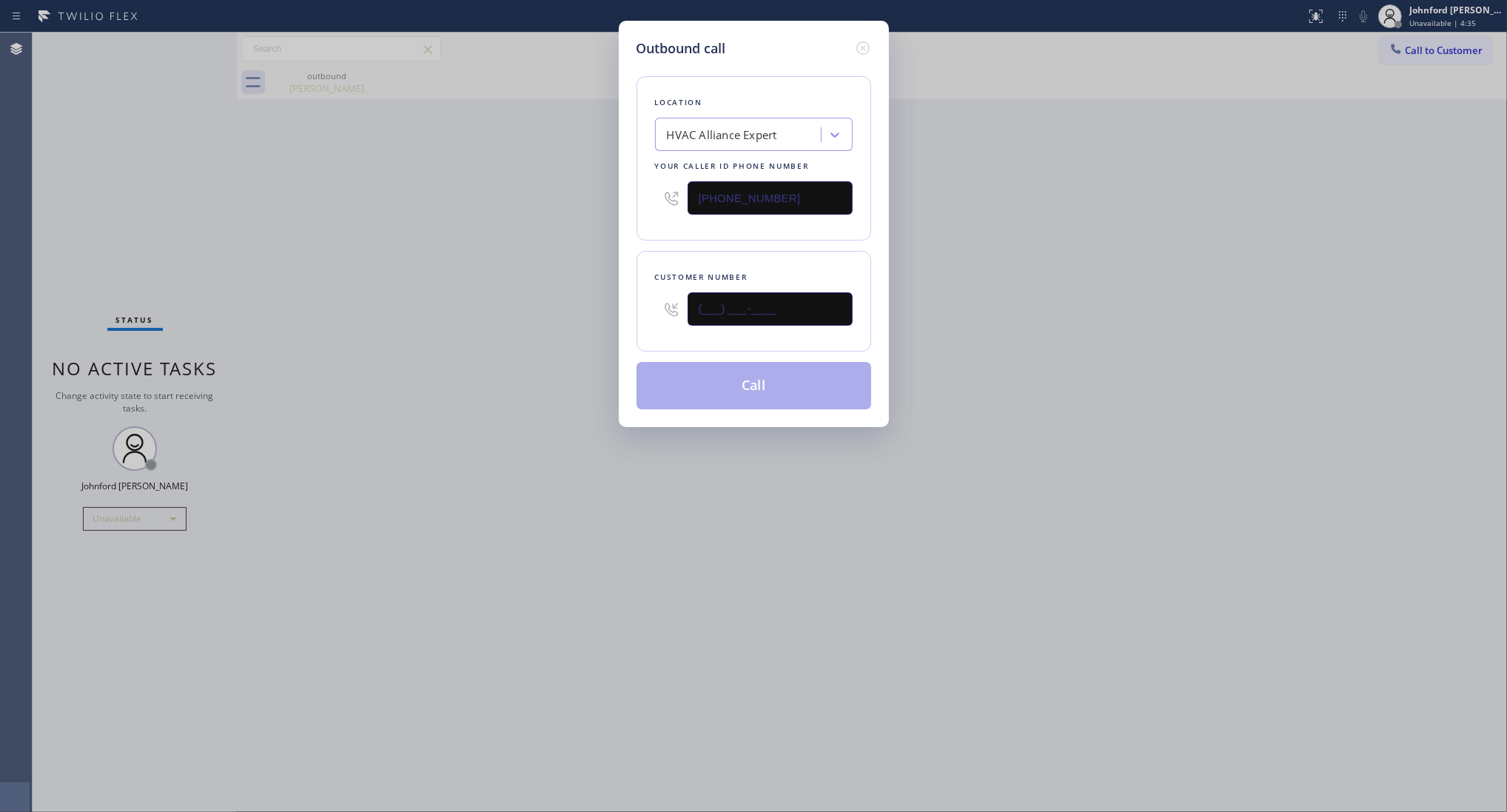
drag, startPoint x: 813, startPoint y: 309, endPoint x: 575, endPoint y: 309, distance: 238.0
click at [576, 309] on div "Outbound call Location HVAC Alliance Expert Your caller id phone number (323) 9…" at bounding box center [753, 406] width 1507 height 812
paste input "818) 822-0504"
type input "[PHONE_NUMBER]"
click at [522, 307] on div "Outbound call Location HVAC Alliance Expert Your caller id phone number (323) 9…" at bounding box center [753, 406] width 1507 height 812
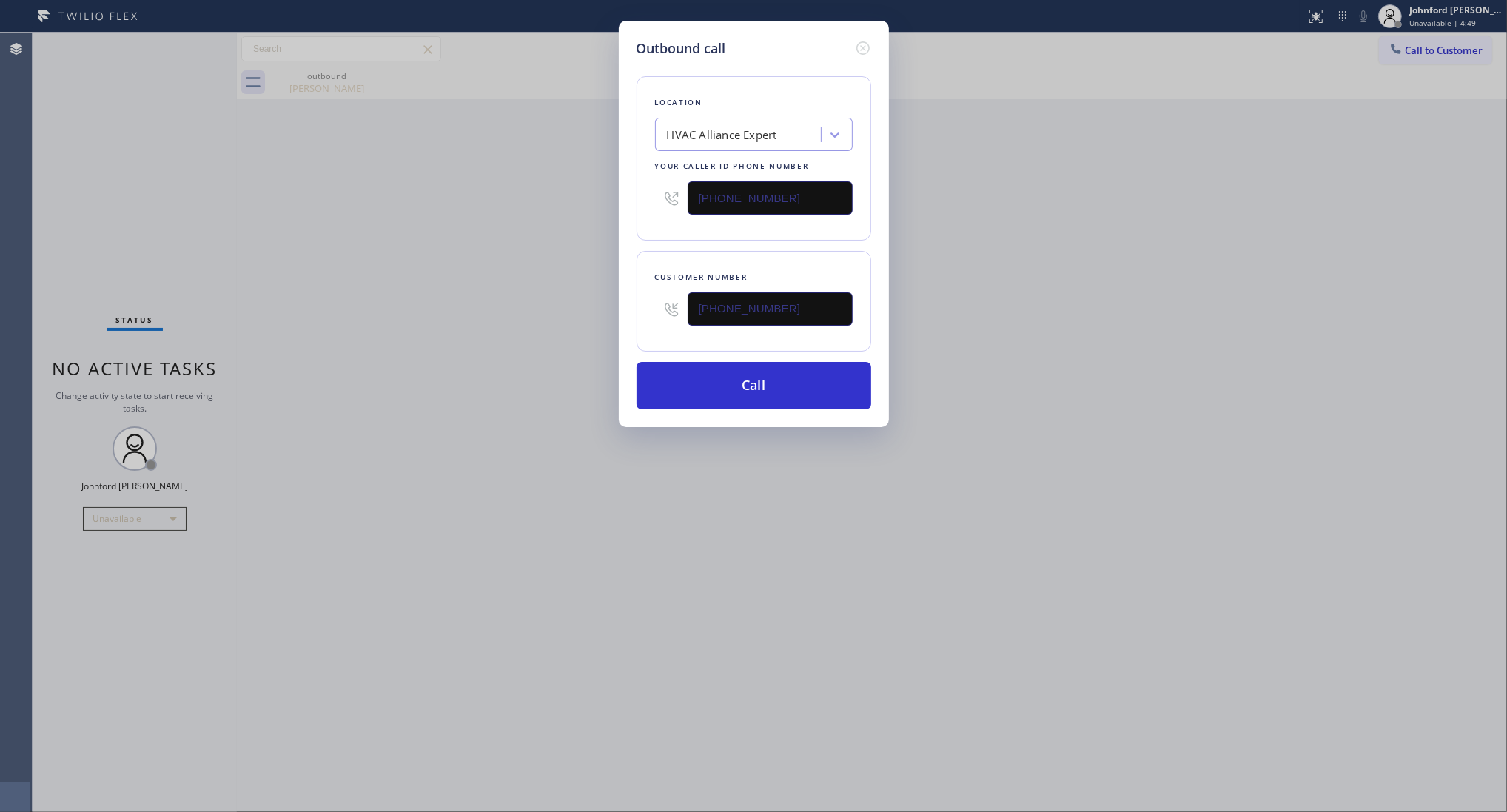
drag, startPoint x: 798, startPoint y: 193, endPoint x: 579, endPoint y: 204, distance: 219.3
click at [594, 197] on div "Outbound call Location HVAC Alliance Expert Your caller id phone number (323) 9…" at bounding box center [753, 406] width 1507 height 812
paste input "855) 731-4952"
type input "[PHONE_NUMBER]"
drag, startPoint x: 566, startPoint y: 212, endPoint x: 612, endPoint y: 253, distance: 61.6
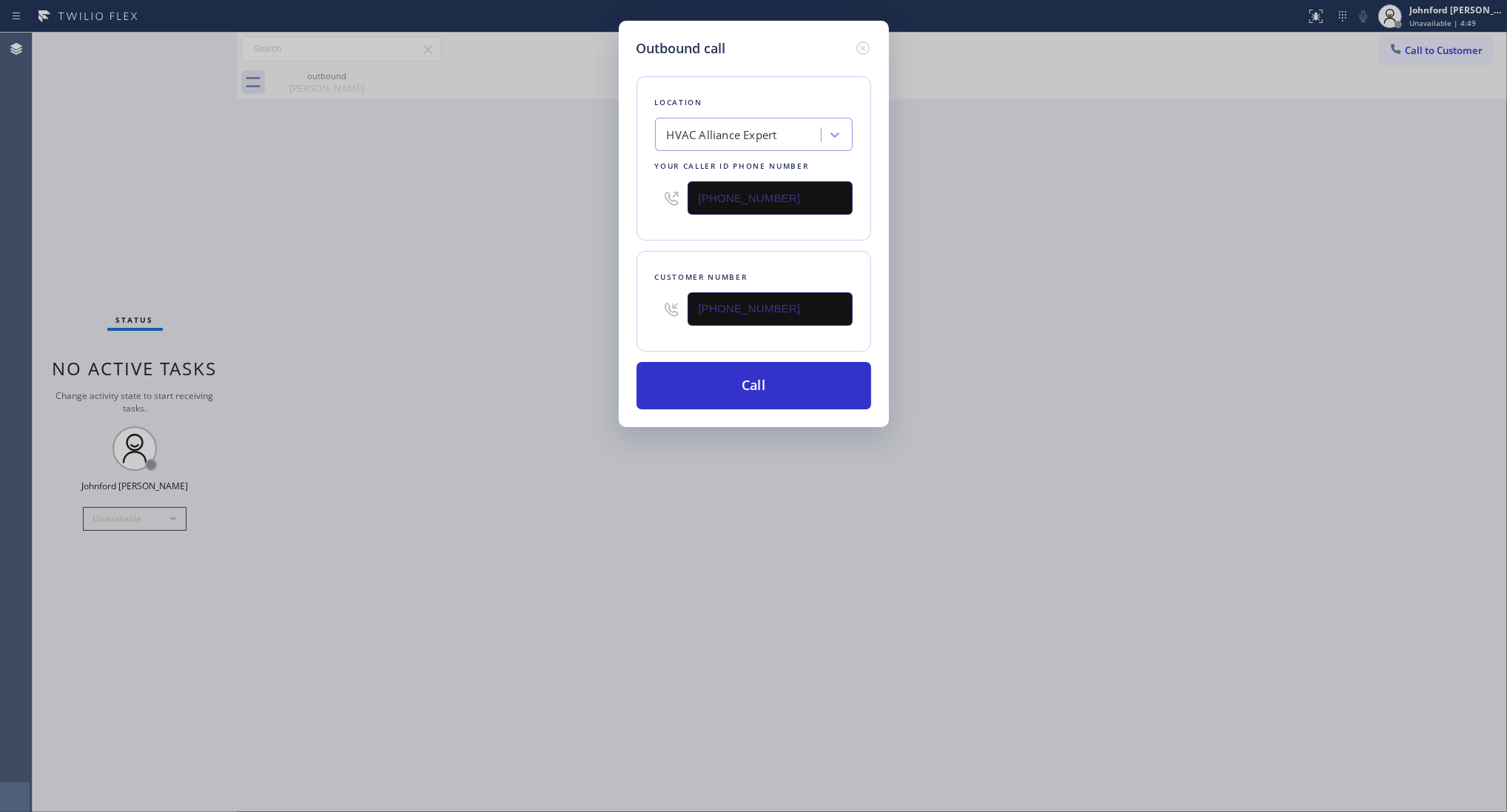
click at [564, 213] on div "Outbound call Location HVAC Alliance Expert Your caller id phone number (855) 7…" at bounding box center [753, 406] width 1507 height 812
click at [754, 377] on button "Call" at bounding box center [754, 385] width 235 height 48
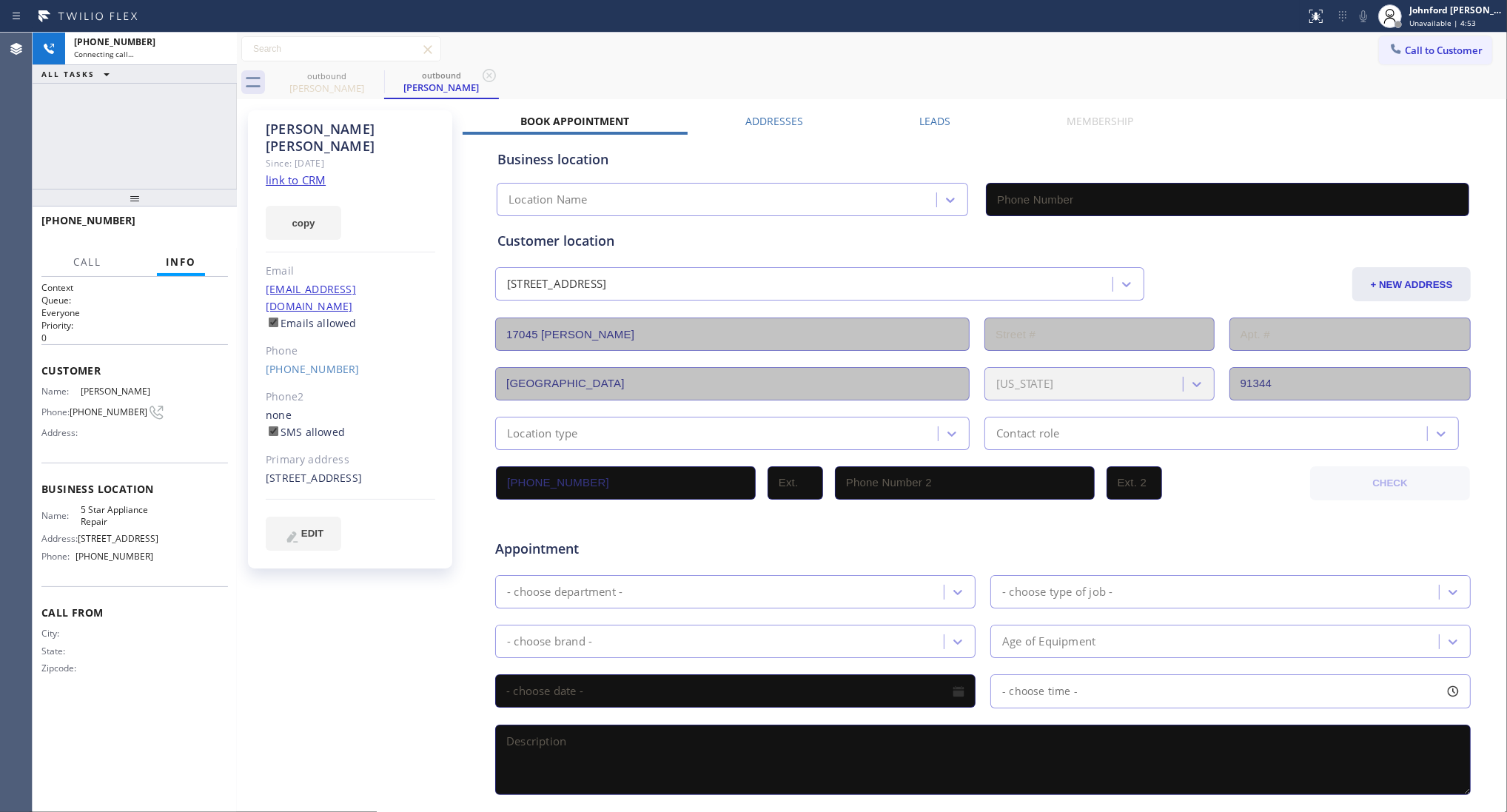
click at [0, 0] on icon at bounding box center [0, 0] width 0 height 0
click at [302, 206] on button "copy" at bounding box center [303, 223] width 76 height 34
click at [301, 172] on link "link to CRM" at bounding box center [295, 179] width 60 height 15
type input "[PHONE_NUMBER]"
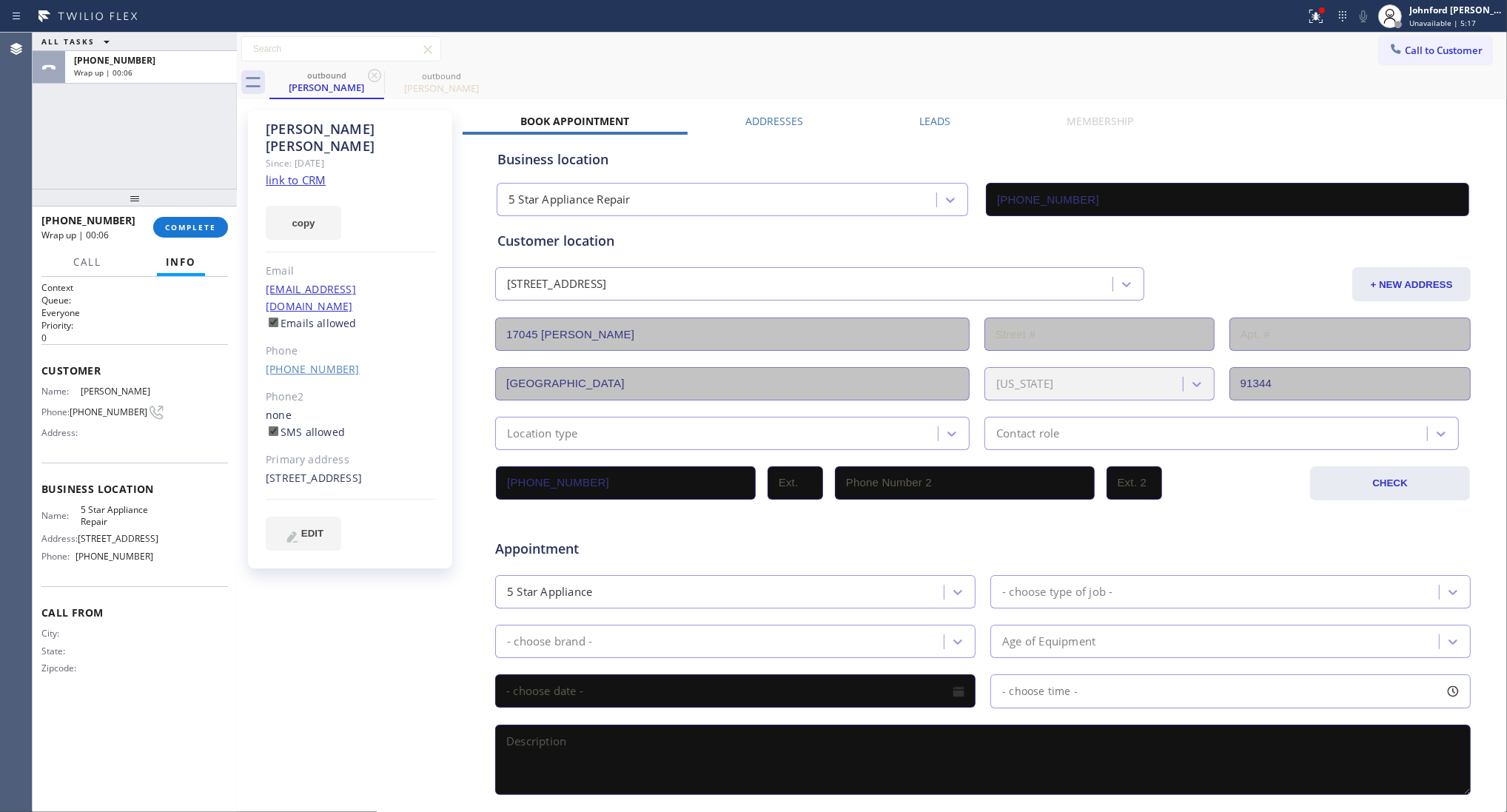
click at [316, 362] on link "[PHONE_NUMBER]" at bounding box center [313, 369] width 94 height 14
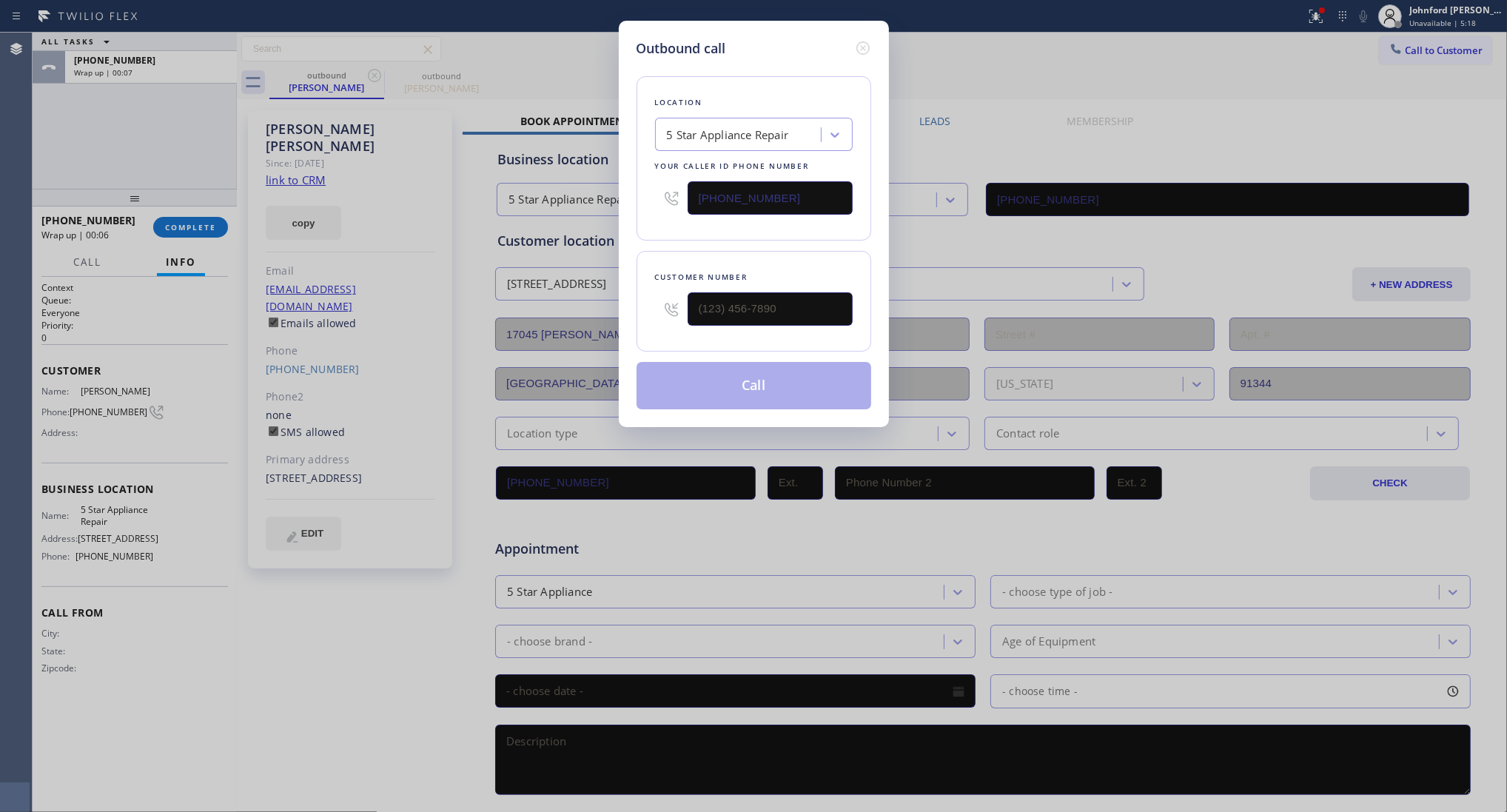
type input "[PHONE_NUMBER]"
drag, startPoint x: 791, startPoint y: 186, endPoint x: 605, endPoint y: 211, distance: 187.7
click at [608, 201] on div "Outbound call Location 5 Star Appliance Repair Your caller id phone number (855…" at bounding box center [753, 406] width 1507 height 812
paste input "323) 416-234"
type input "[PHONE_NUMBER]"
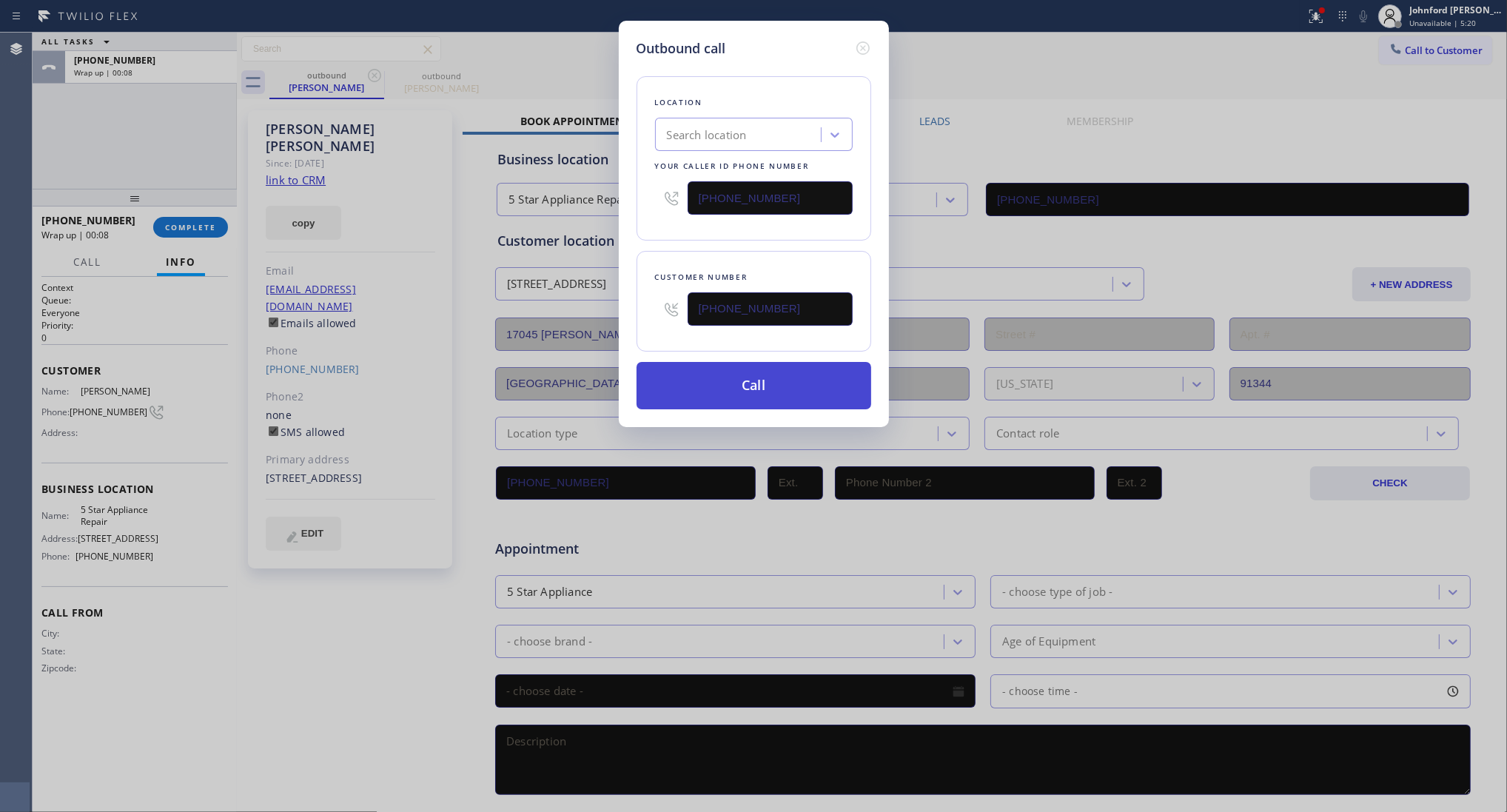
click at [738, 374] on button "Call" at bounding box center [754, 385] width 235 height 48
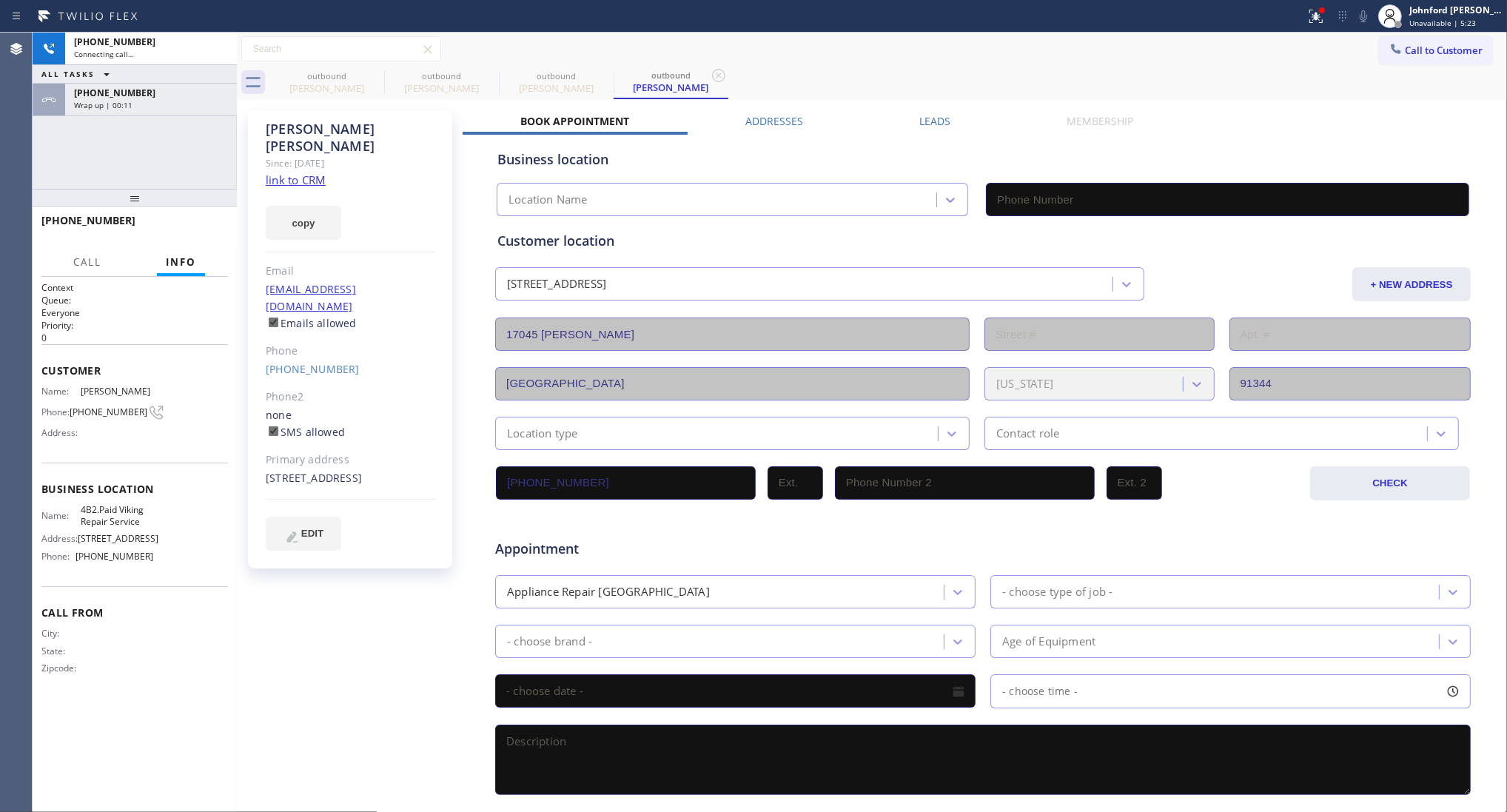
type input "[PHONE_NUMBER]"
click at [156, 94] on div "+18188220504" at bounding box center [151, 93] width 154 height 12
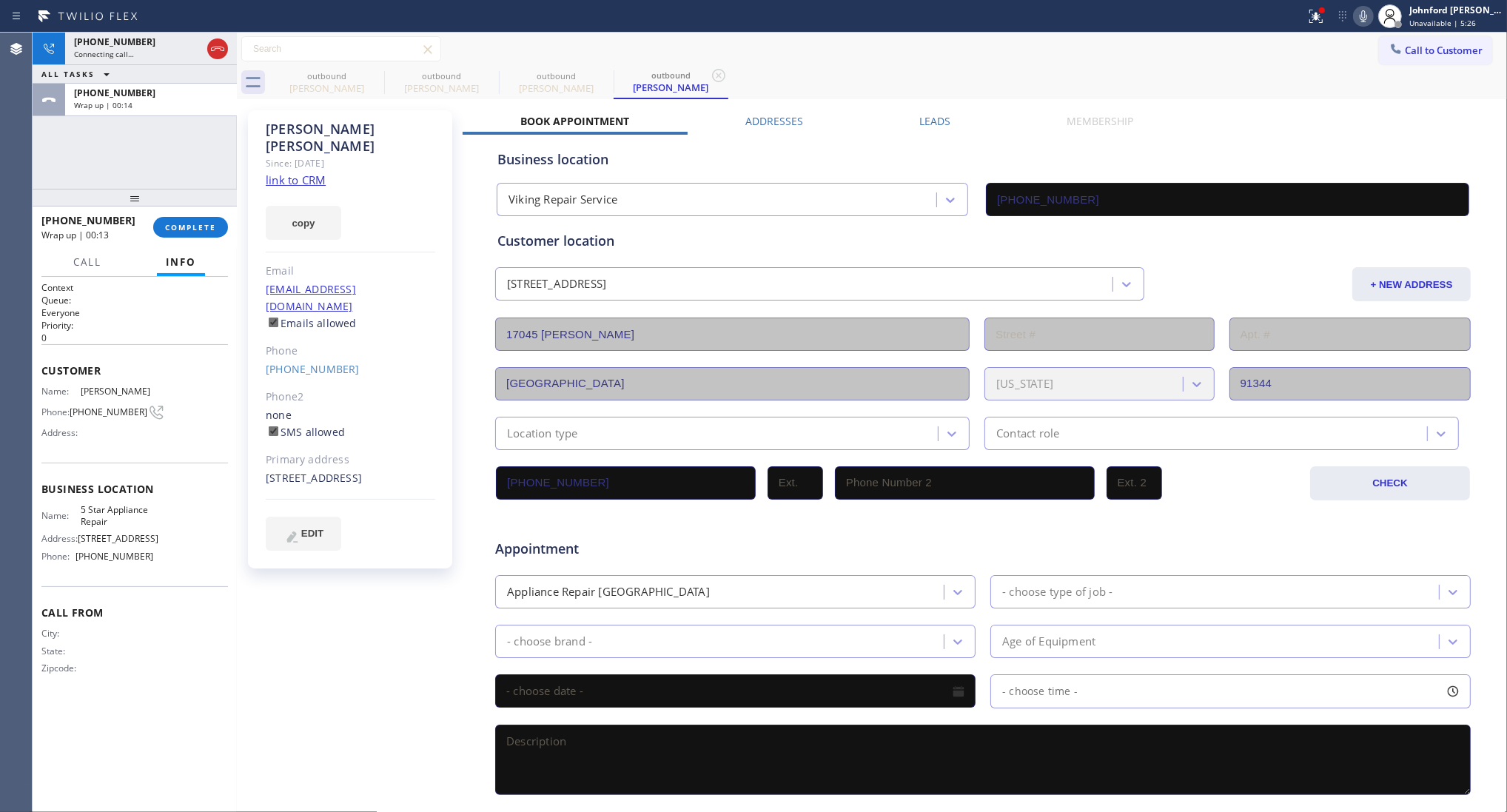
click at [187, 210] on div "+18188220504 Wrap up | 00:13 COMPLETE" at bounding box center [134, 227] width 186 height 38
click at [187, 224] on span "COMPLETE" at bounding box center [191, 227] width 51 height 10
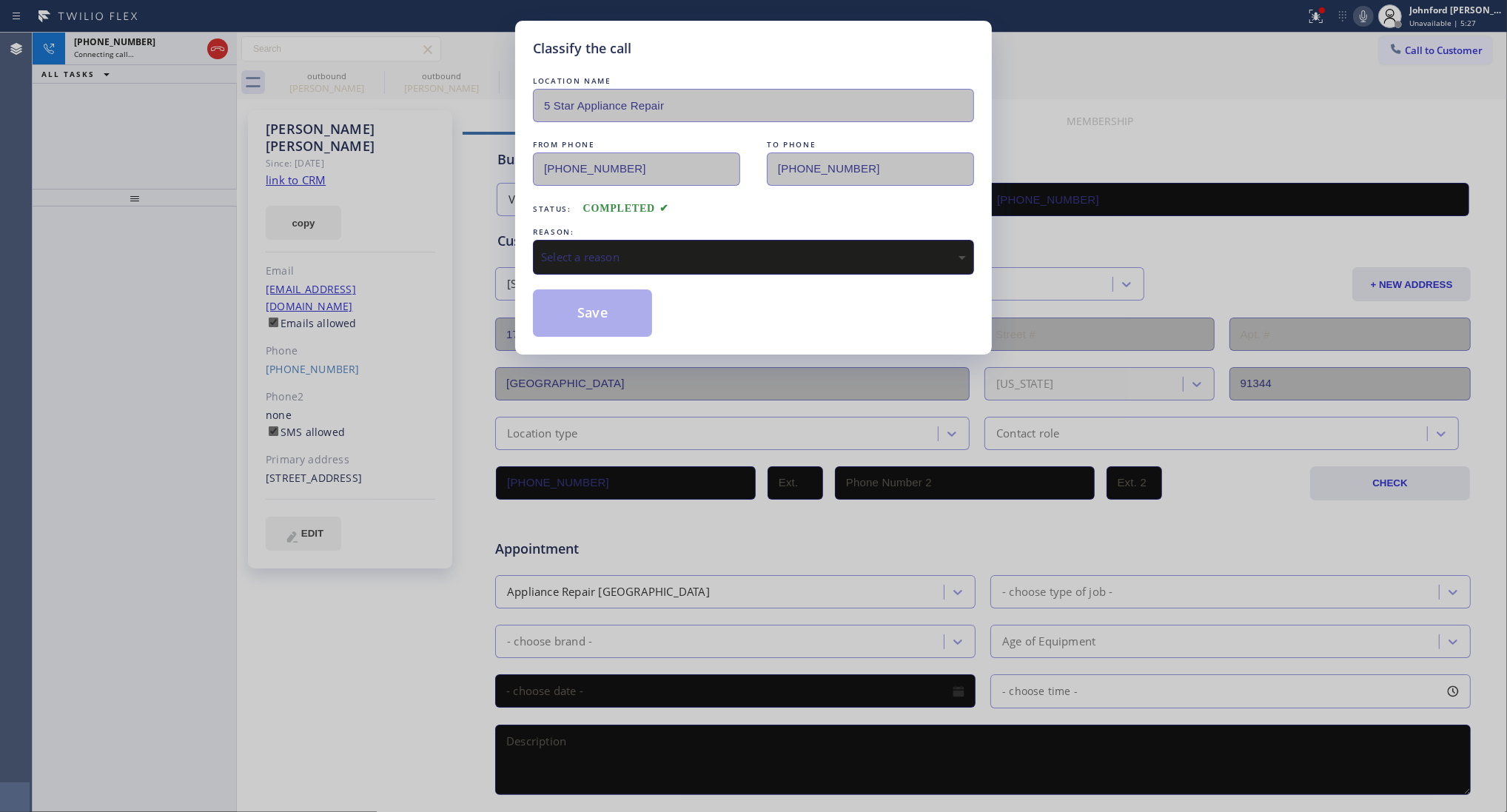
click at [659, 253] on div "Select a reason" at bounding box center [753, 257] width 425 height 17
click at [644, 252] on div "Not Booked - All other reasons" at bounding box center [753, 257] width 425 height 17
drag, startPoint x: 653, startPoint y: 253, endPoint x: 718, endPoint y: 263, distance: 65.8
click at [655, 252] on div "Tech, Unknown/didnt ring" at bounding box center [753, 257] width 425 height 17
click at [627, 327] on button "Save" at bounding box center [593, 312] width 119 height 48
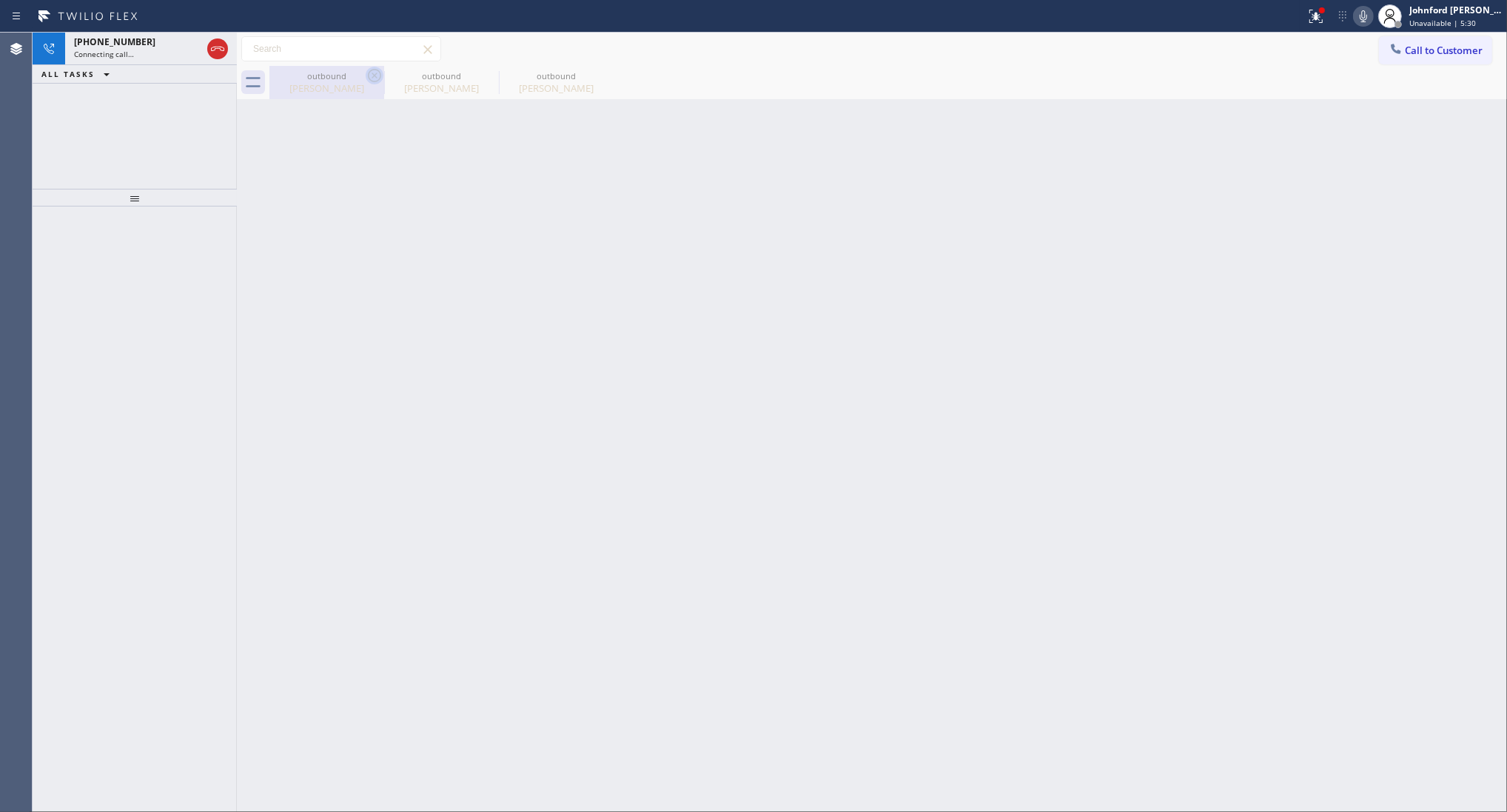
click at [374, 72] on icon at bounding box center [374, 75] width 18 height 18
type input "[PHONE_NUMBER]"
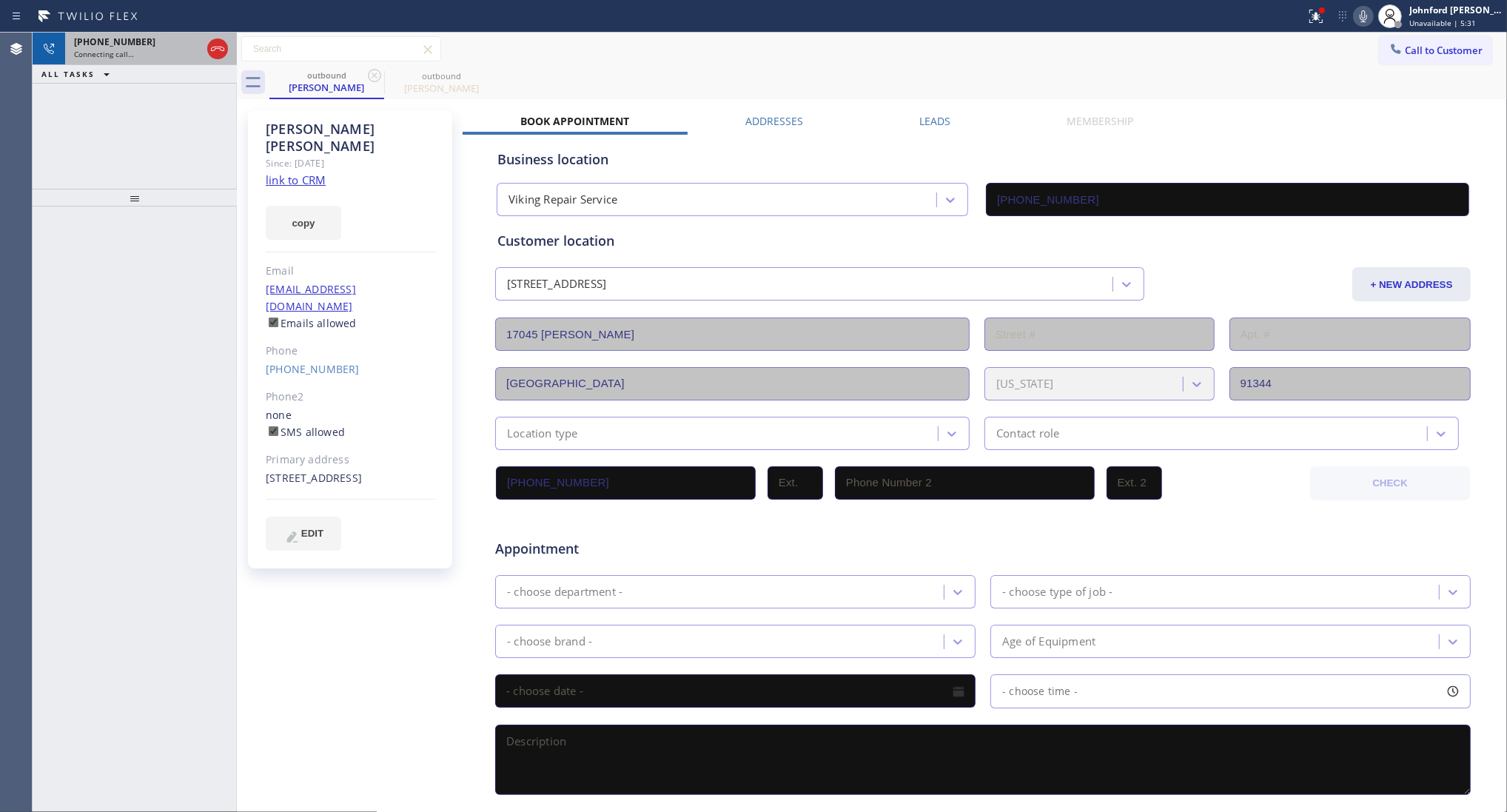
click at [182, 47] on div "+18188220504" at bounding box center [137, 42] width 127 height 12
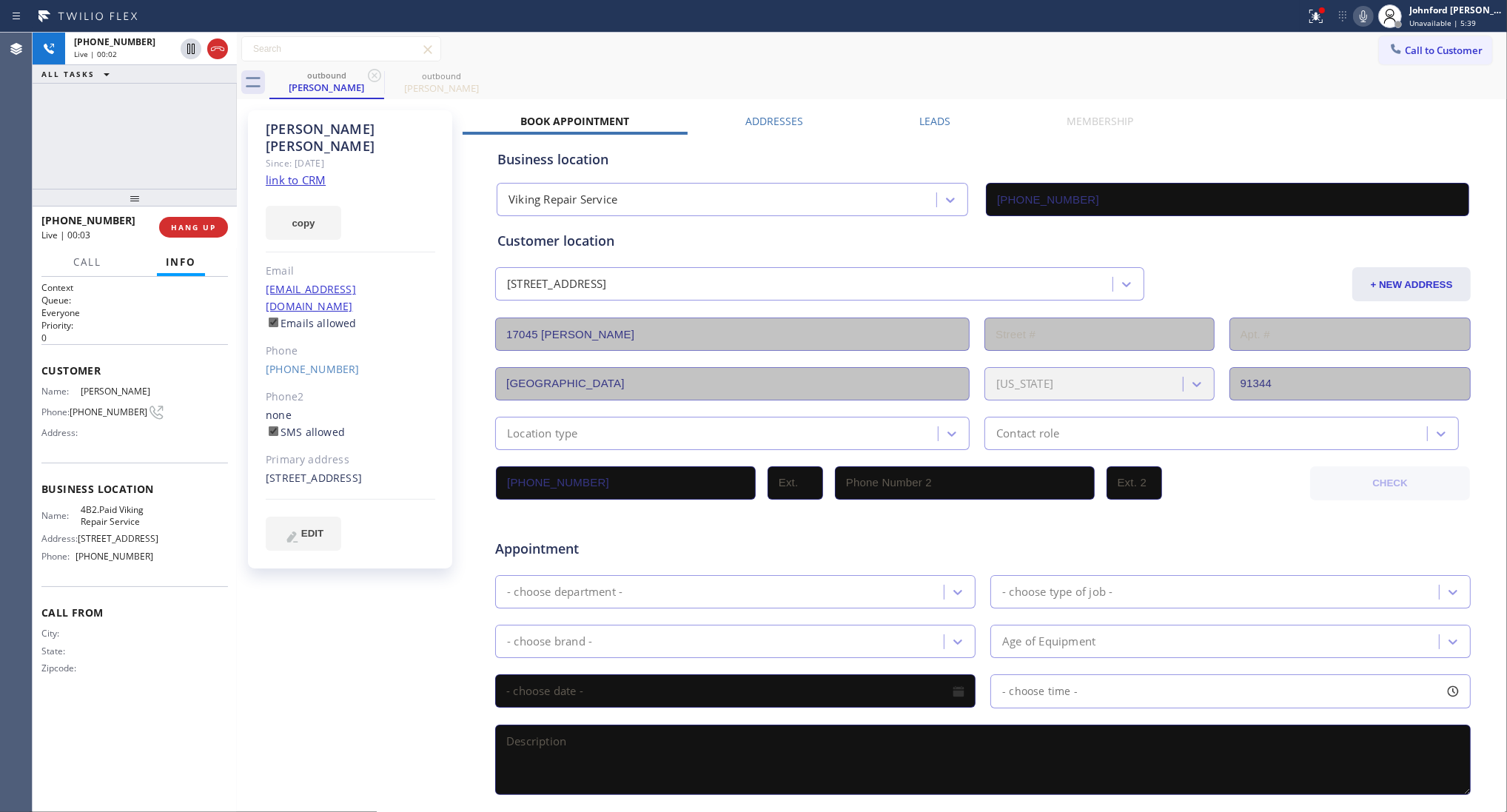
click at [1364, 16] on icon at bounding box center [1363, 16] width 7 height 12
click at [1359, 13] on icon at bounding box center [1364, 16] width 18 height 18
click at [1319, 19] on icon at bounding box center [1316, 16] width 18 height 18
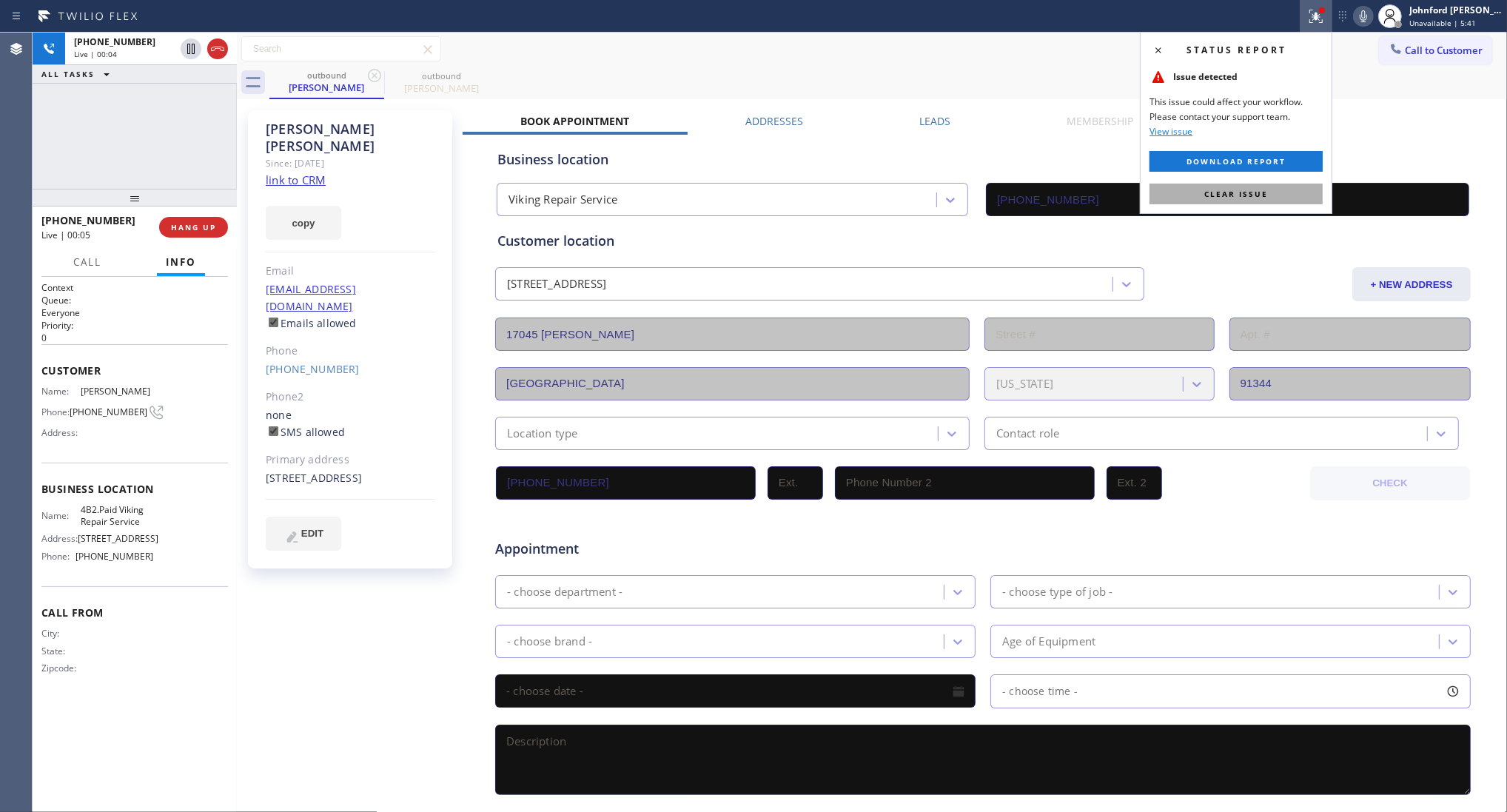
click at [1180, 203] on button "Clear issue" at bounding box center [1236, 193] width 173 height 21
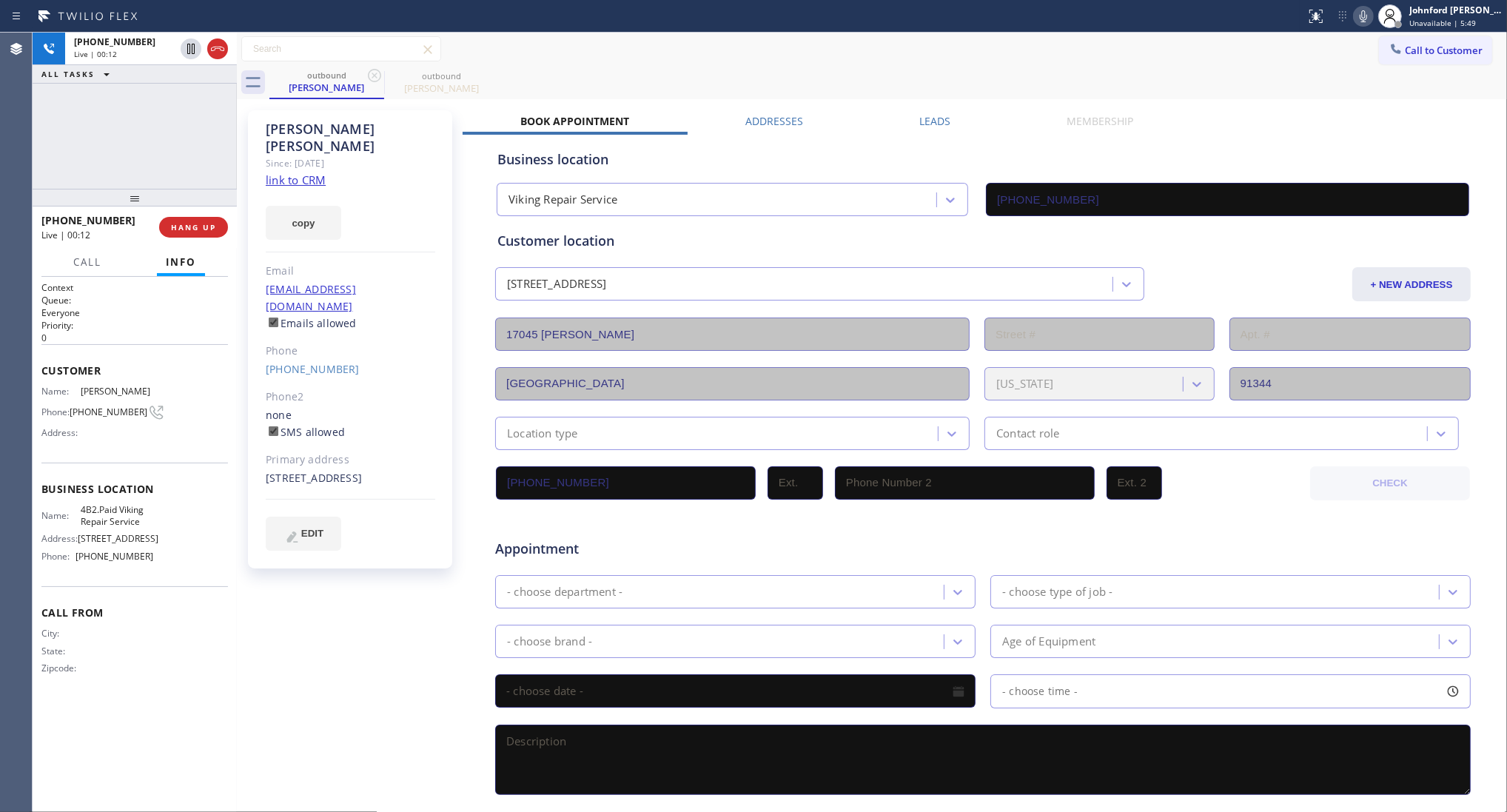
click at [1362, 21] on icon at bounding box center [1363, 16] width 7 height 12
click at [1355, 20] on icon at bounding box center [1364, 16] width 18 height 18
click at [207, 224] on span "HANG UP" at bounding box center [193, 227] width 45 height 10
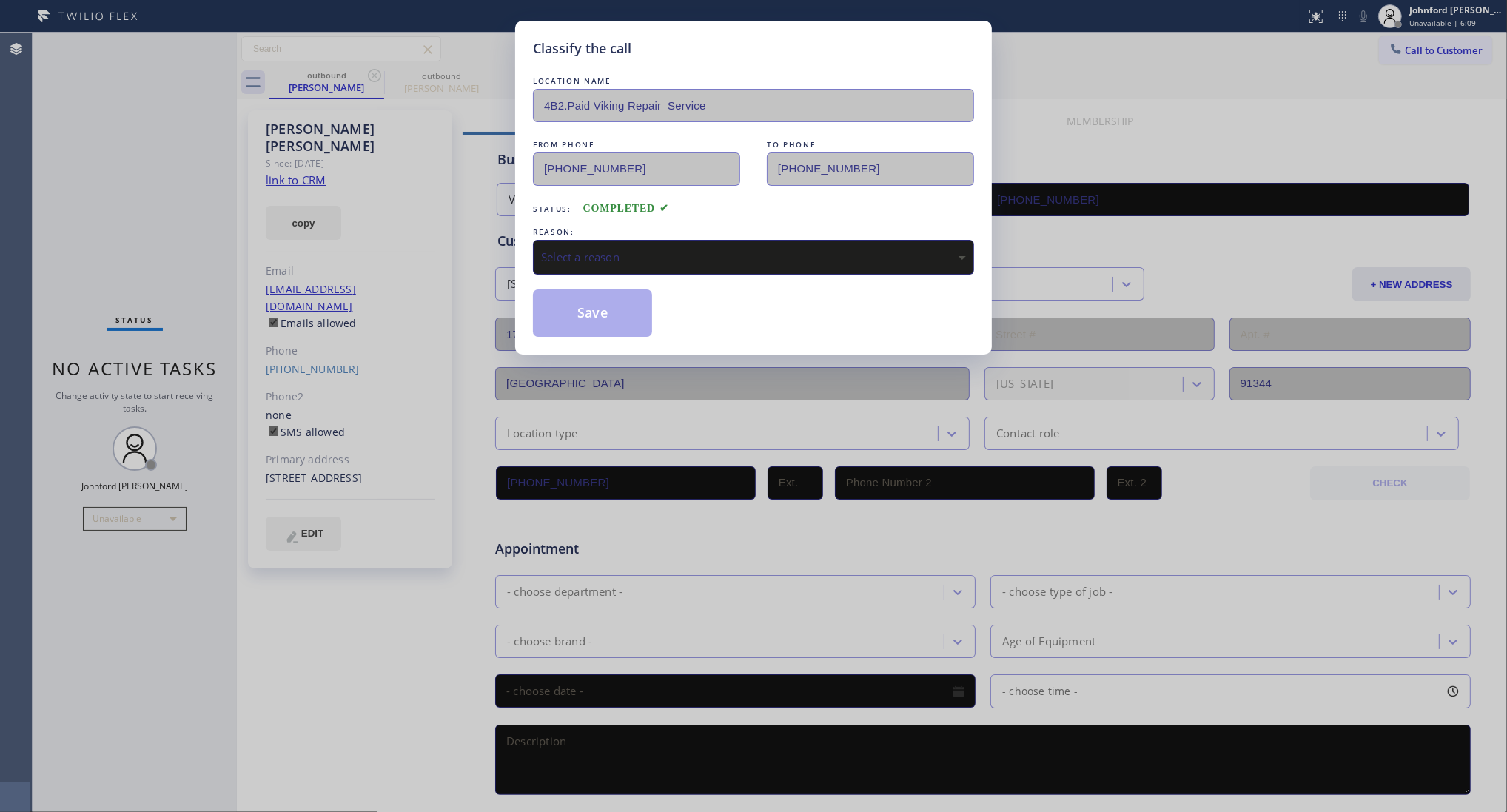
click at [574, 256] on div "Select a reason" at bounding box center [753, 257] width 425 height 17
click at [624, 324] on button "Save" at bounding box center [593, 312] width 119 height 48
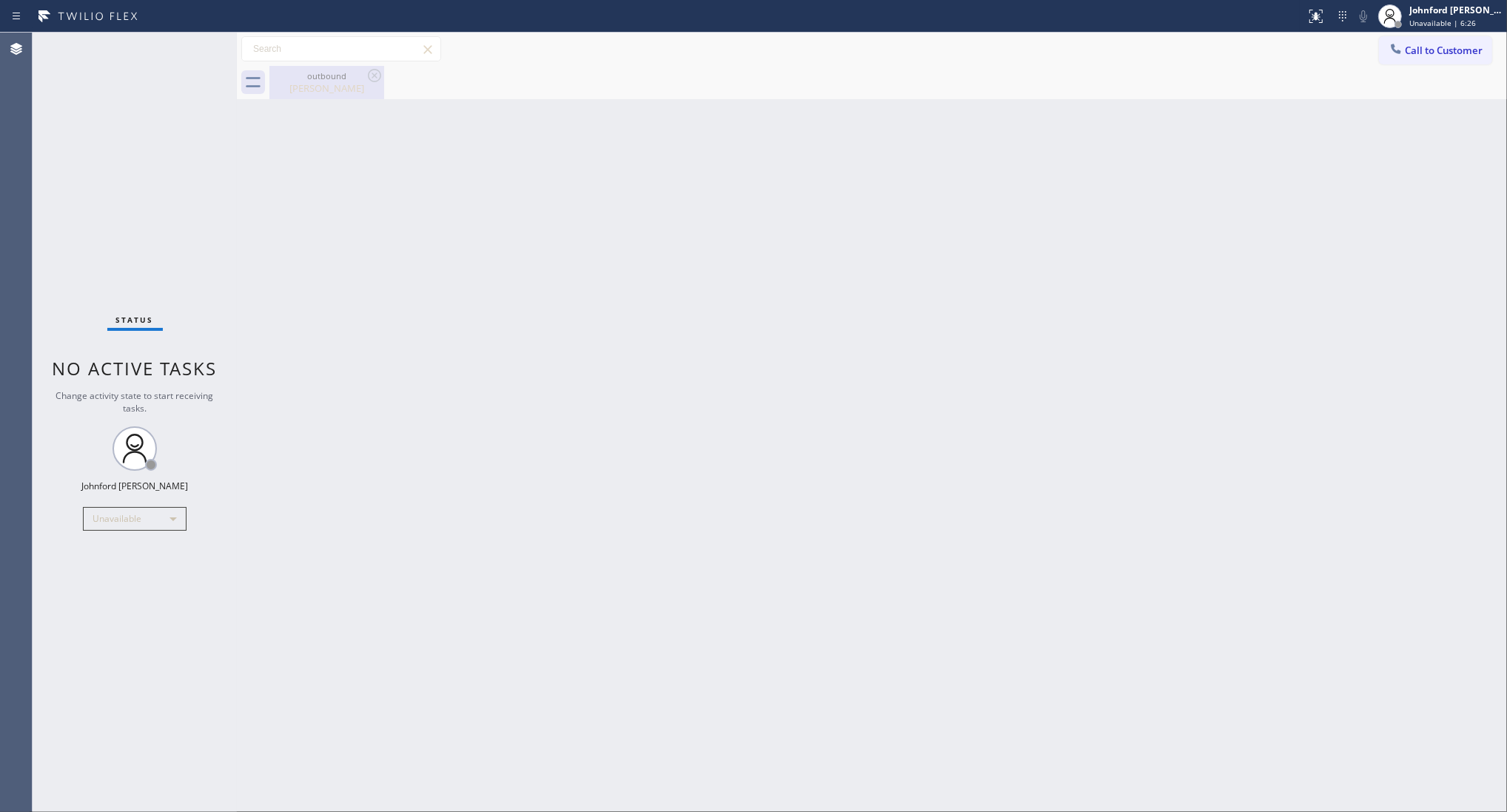
click at [318, 76] on div "outbound" at bounding box center [327, 76] width 111 height 11
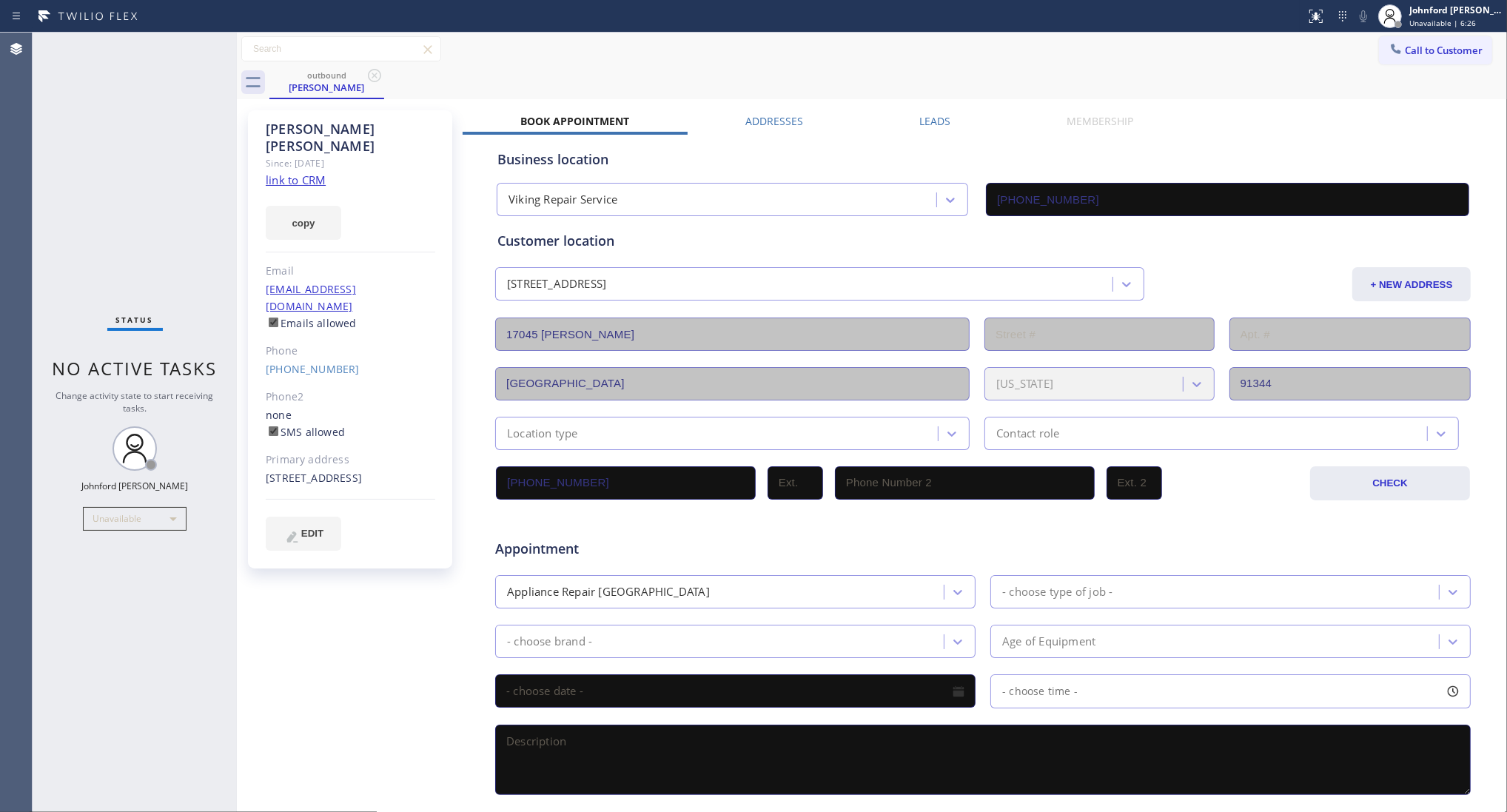
click at [919, 122] on label "Leads" at bounding box center [935, 121] width 31 height 14
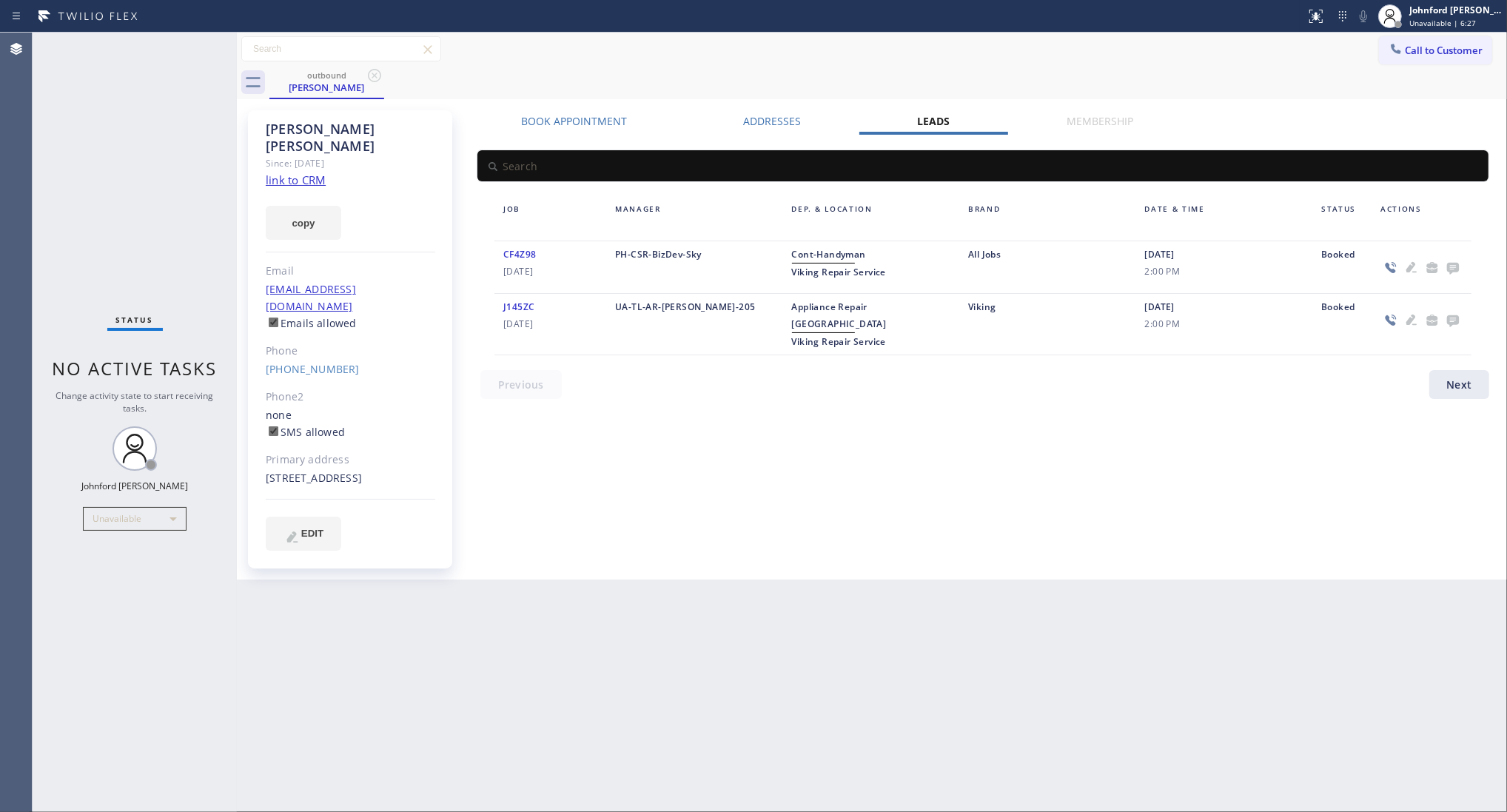
click at [1451, 267] on icon at bounding box center [1452, 268] width 12 height 12
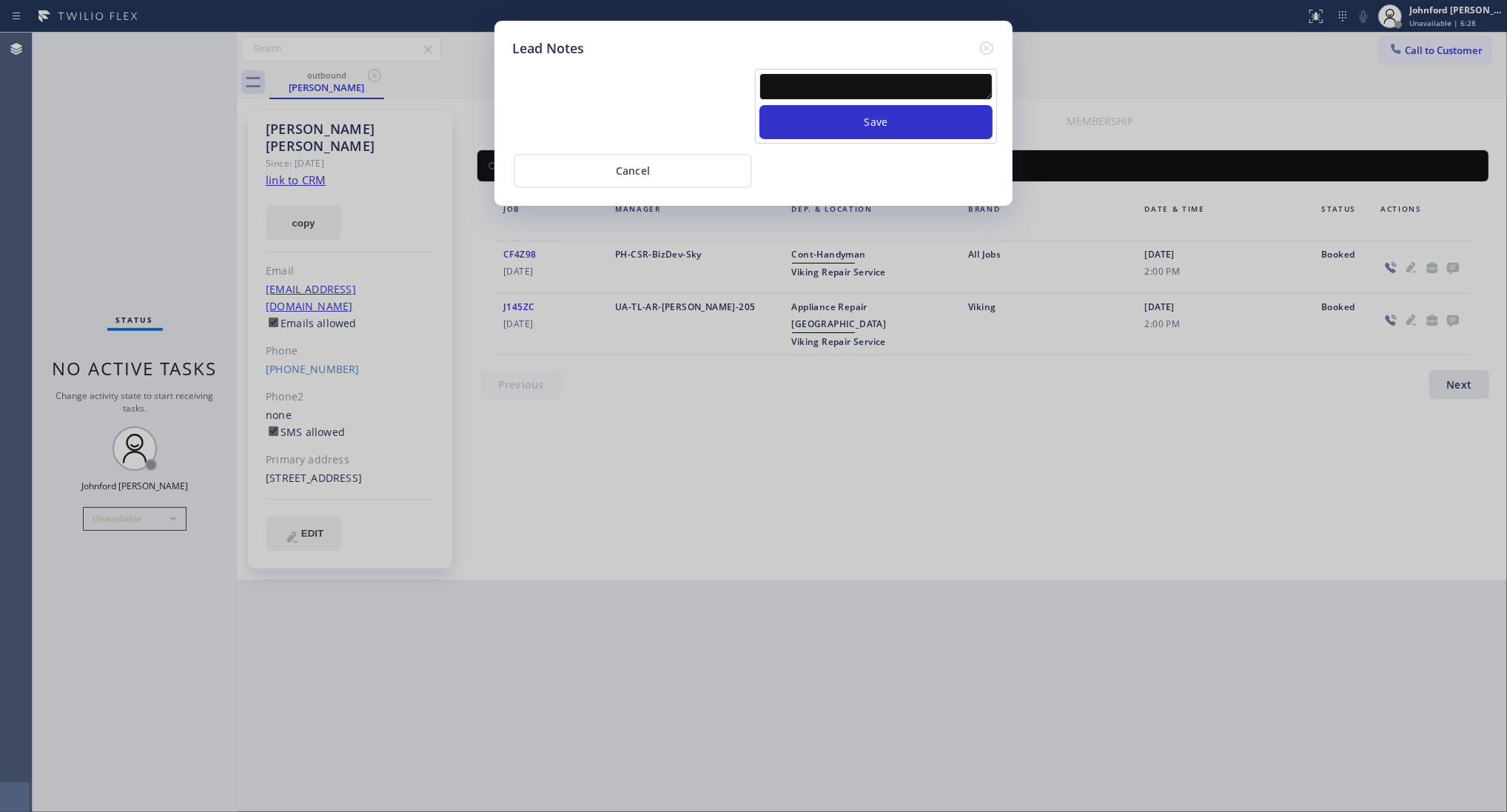
click at [904, 79] on textarea at bounding box center [876, 86] width 233 height 26
type textarea "working on this lead"
click at [878, 105] on button "Save" at bounding box center [876, 122] width 233 height 34
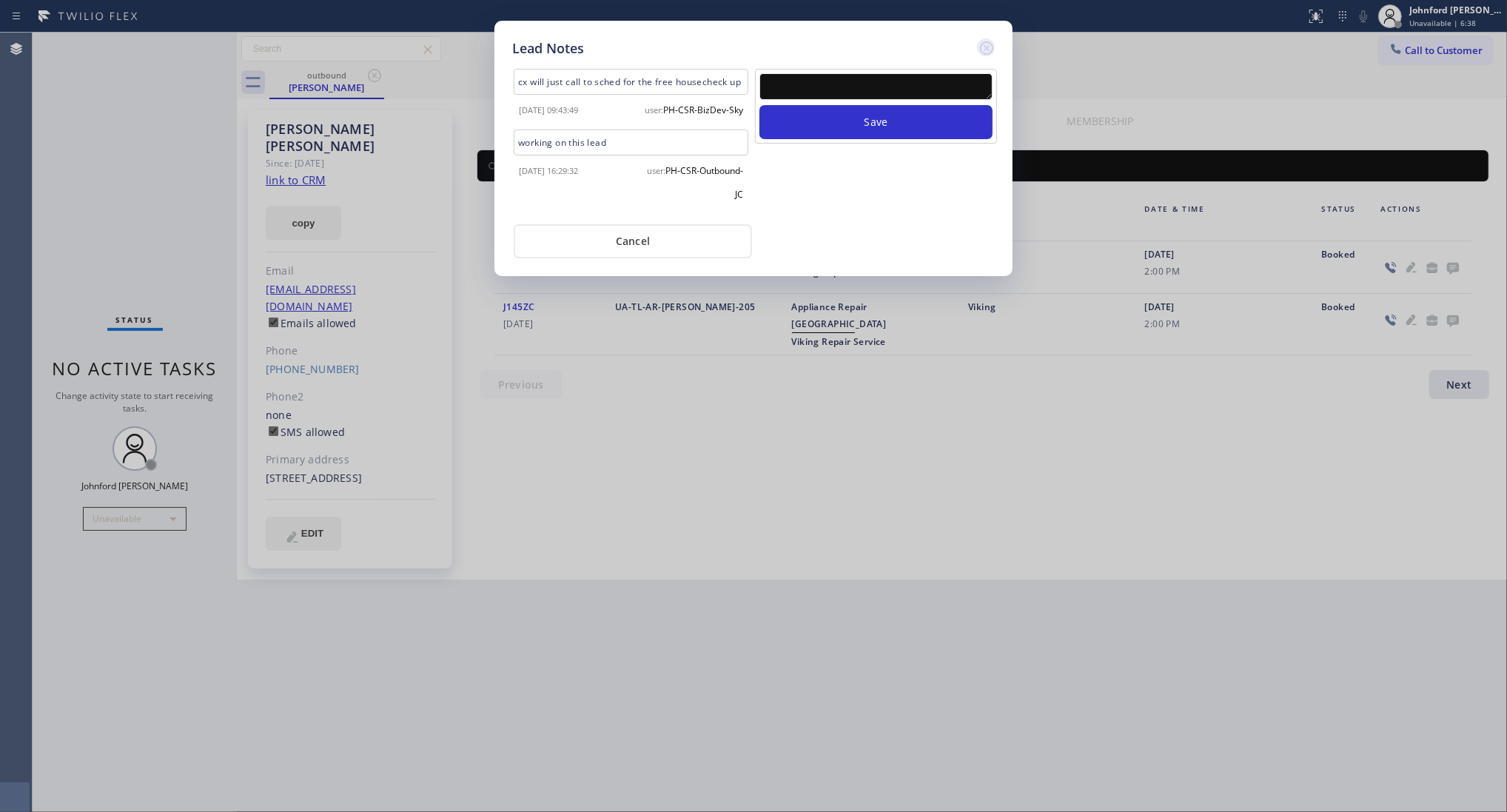
click at [985, 39] on icon at bounding box center [986, 48] width 18 height 18
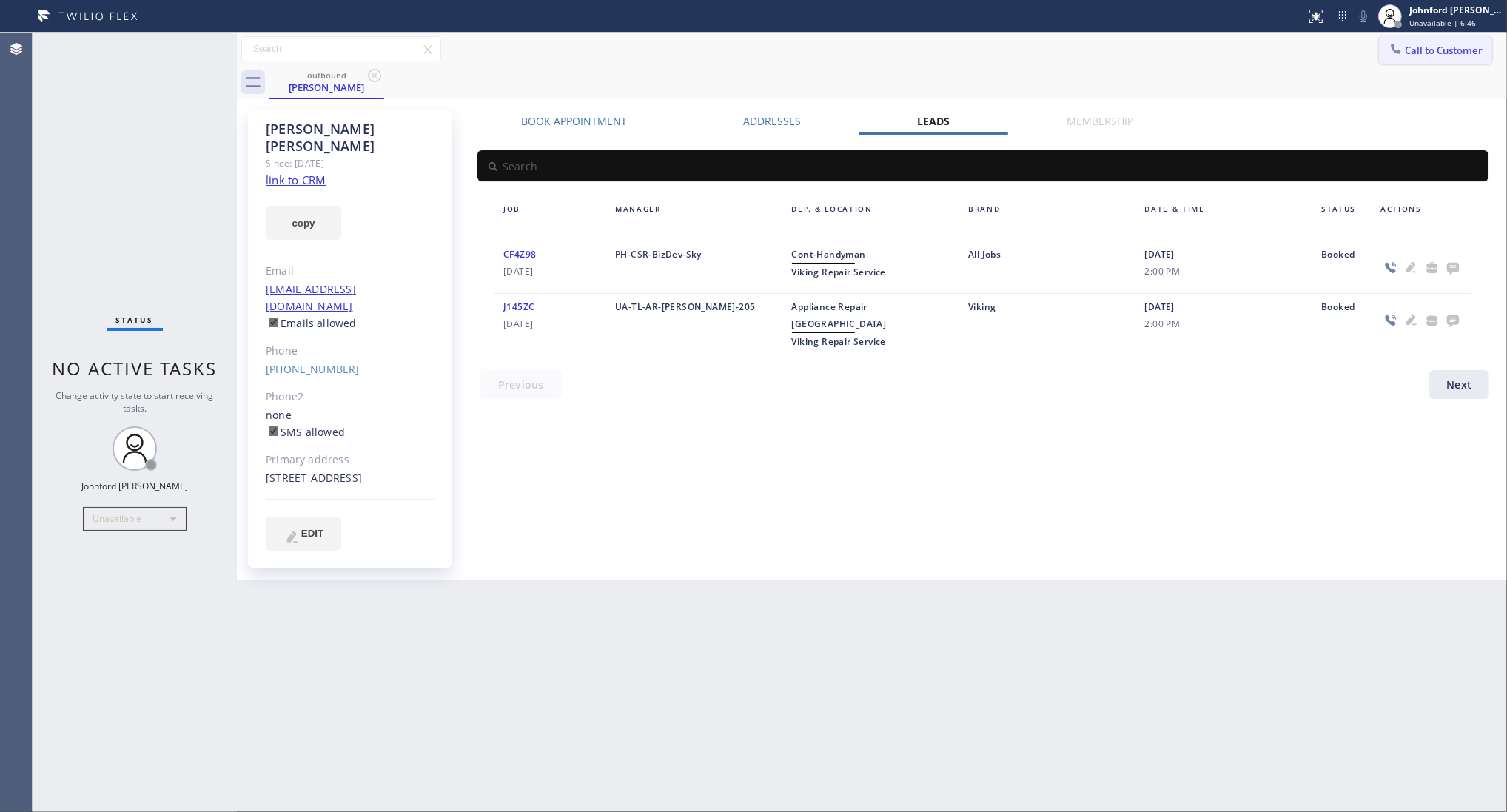
click at [1421, 41] on button "Call to Customer" at bounding box center [1435, 51] width 113 height 28
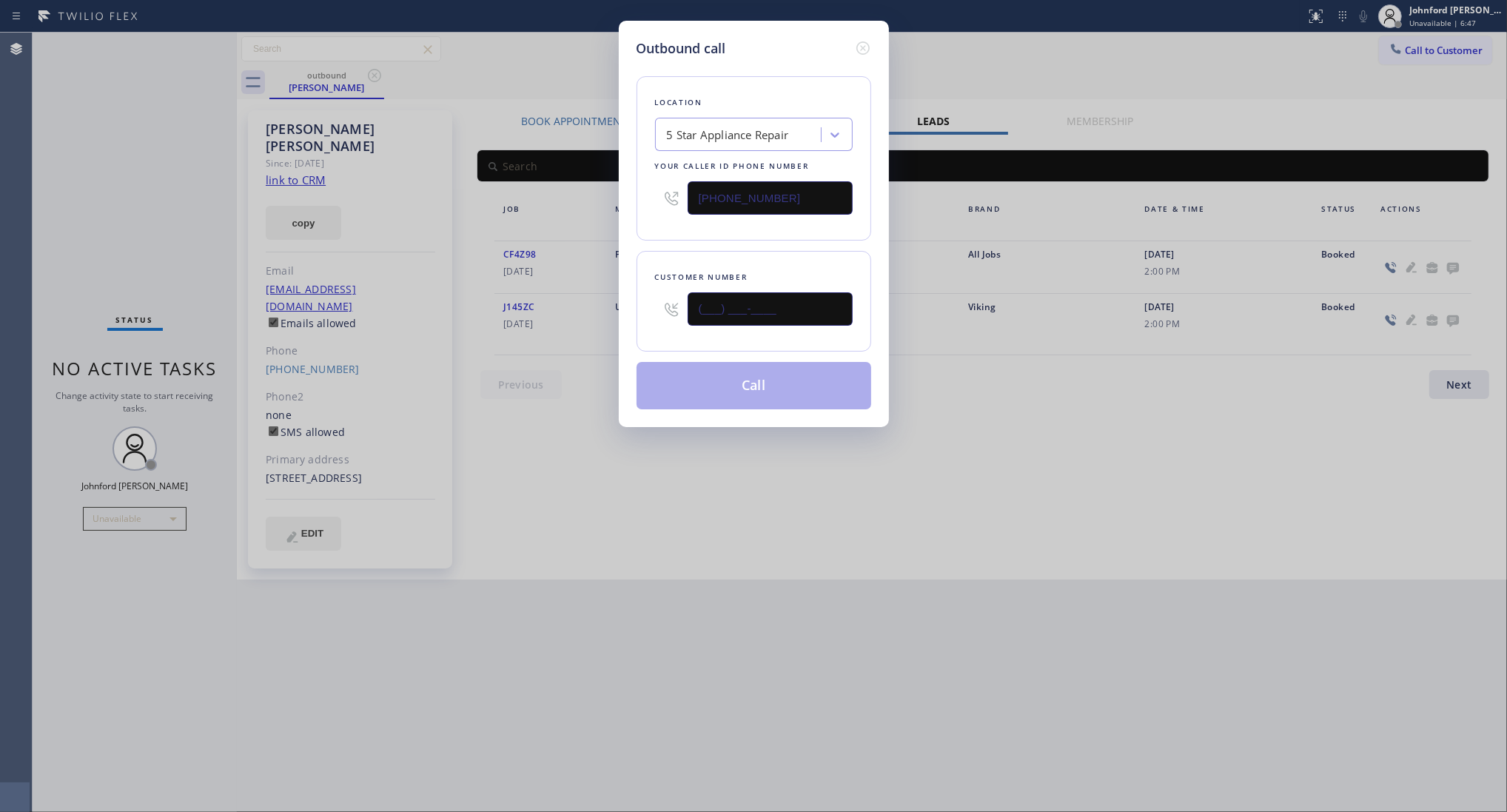
drag, startPoint x: 822, startPoint y: 309, endPoint x: 594, endPoint y: 320, distance: 228.3
click at [594, 320] on div "Outbound call Location 5 Star Appliance Repair Your caller id phone number [PHO…" at bounding box center [753, 406] width 1507 height 812
paste input "714) 595-4037"
type input "[PHONE_NUMBER]"
drag, startPoint x: 663, startPoint y: 213, endPoint x: 671, endPoint y: 249, distance: 36.9
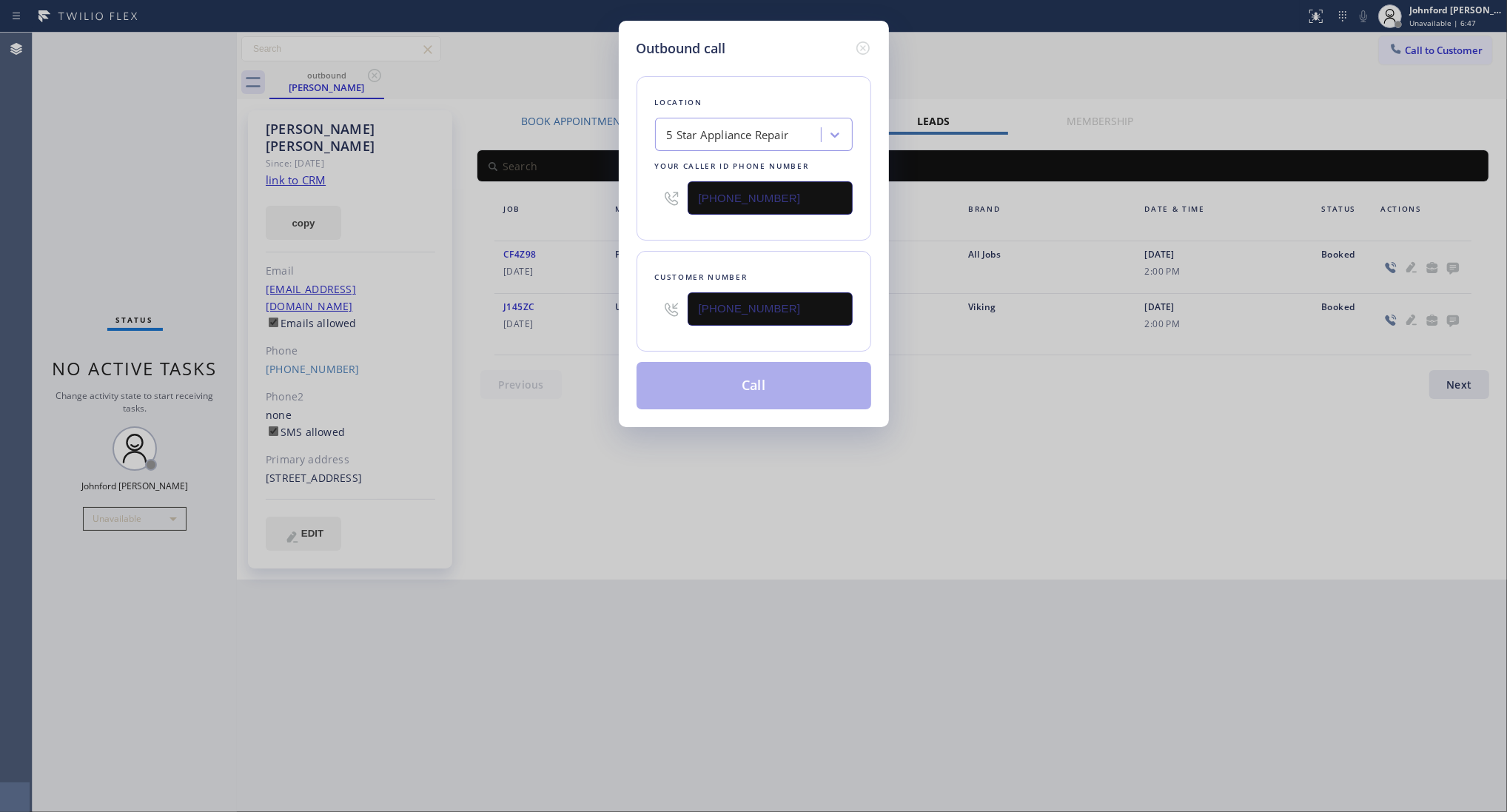
click at [664, 220] on div "Location 5 Star Appliance Repair Your caller id phone number [PHONE_NUMBER]" at bounding box center [754, 158] width 235 height 164
click at [693, 379] on button "Call" at bounding box center [754, 385] width 235 height 48
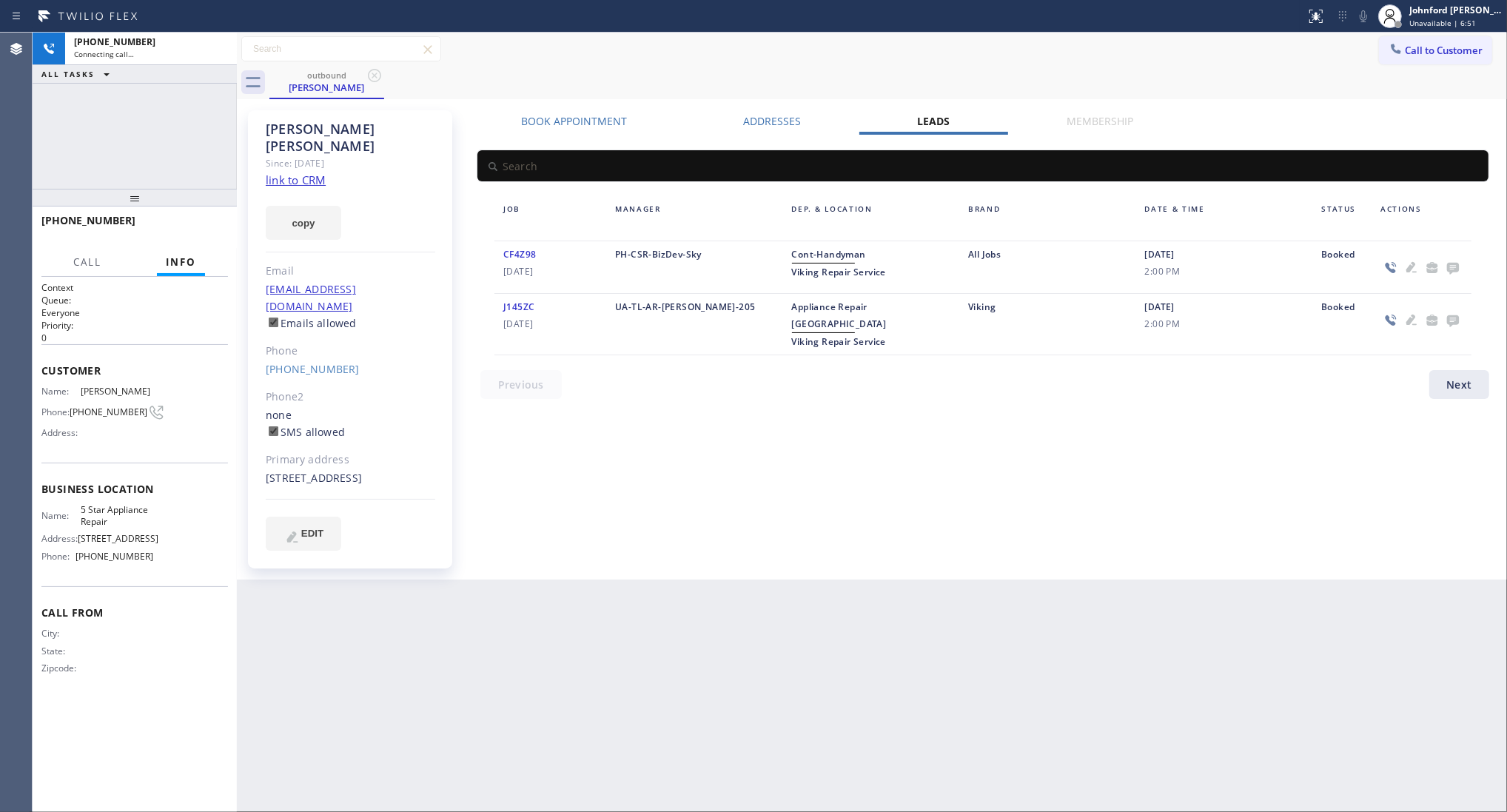
click at [370, 76] on icon at bounding box center [374, 75] width 18 height 18
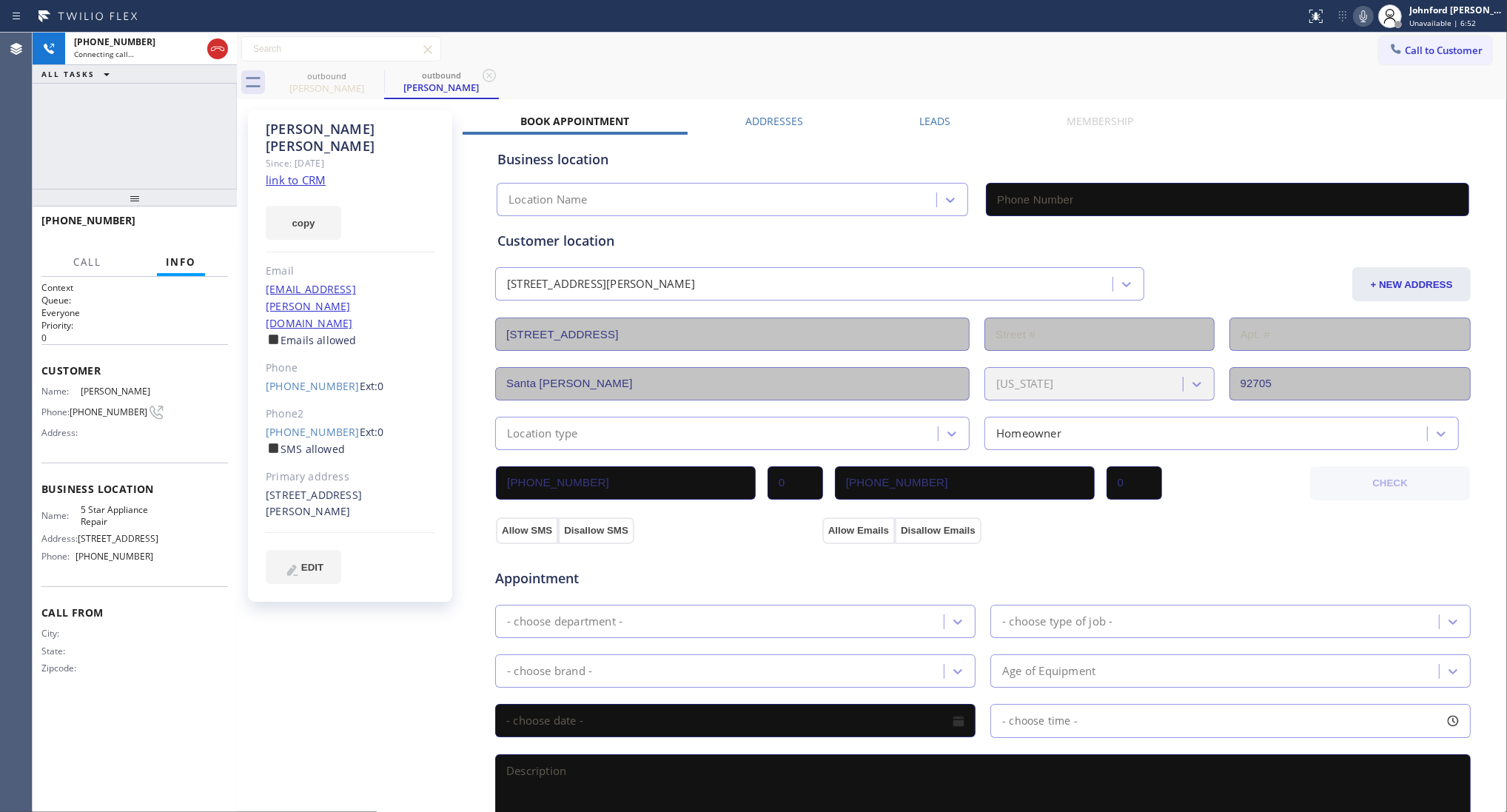
click at [306, 208] on button "copy" at bounding box center [303, 223] width 76 height 34
click at [307, 172] on link "link to CRM" at bounding box center [295, 179] width 60 height 15
type input "[PHONE_NUMBER]"
click at [198, 223] on span "HANG UP" at bounding box center [193, 227] width 45 height 10
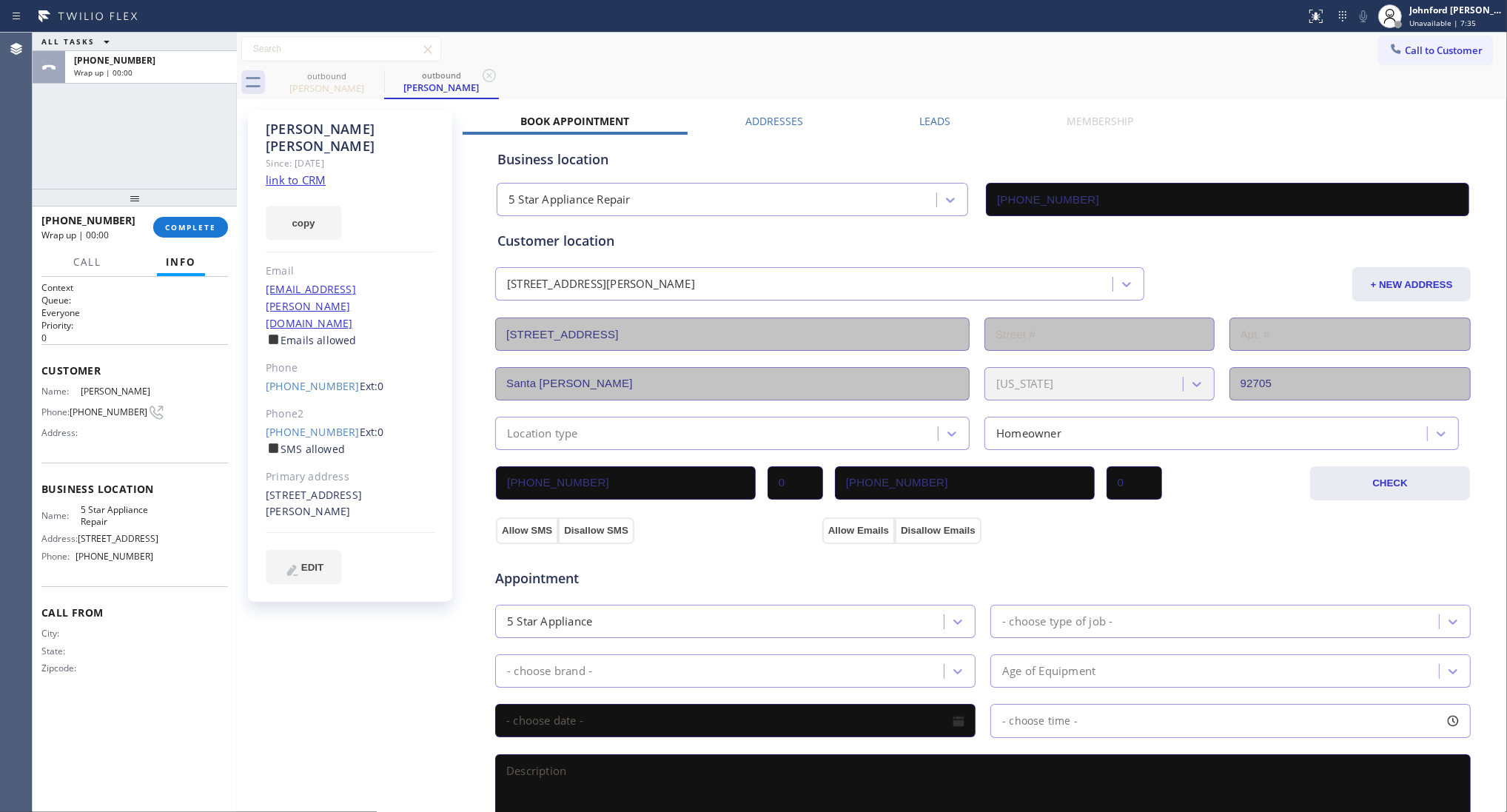
click at [939, 117] on label "Leads" at bounding box center [935, 121] width 31 height 14
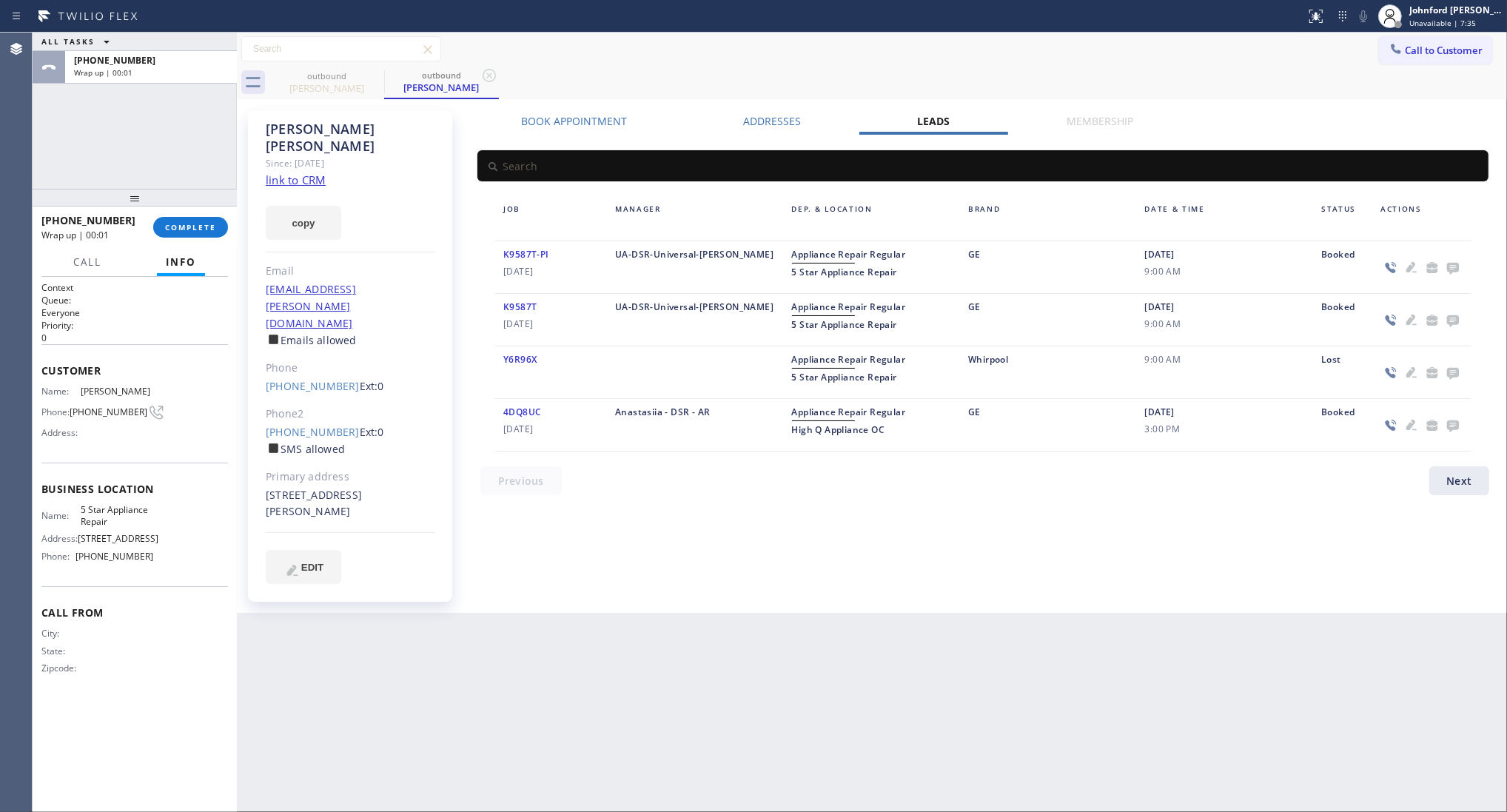
click at [1459, 267] on icon at bounding box center [1453, 267] width 18 height 19
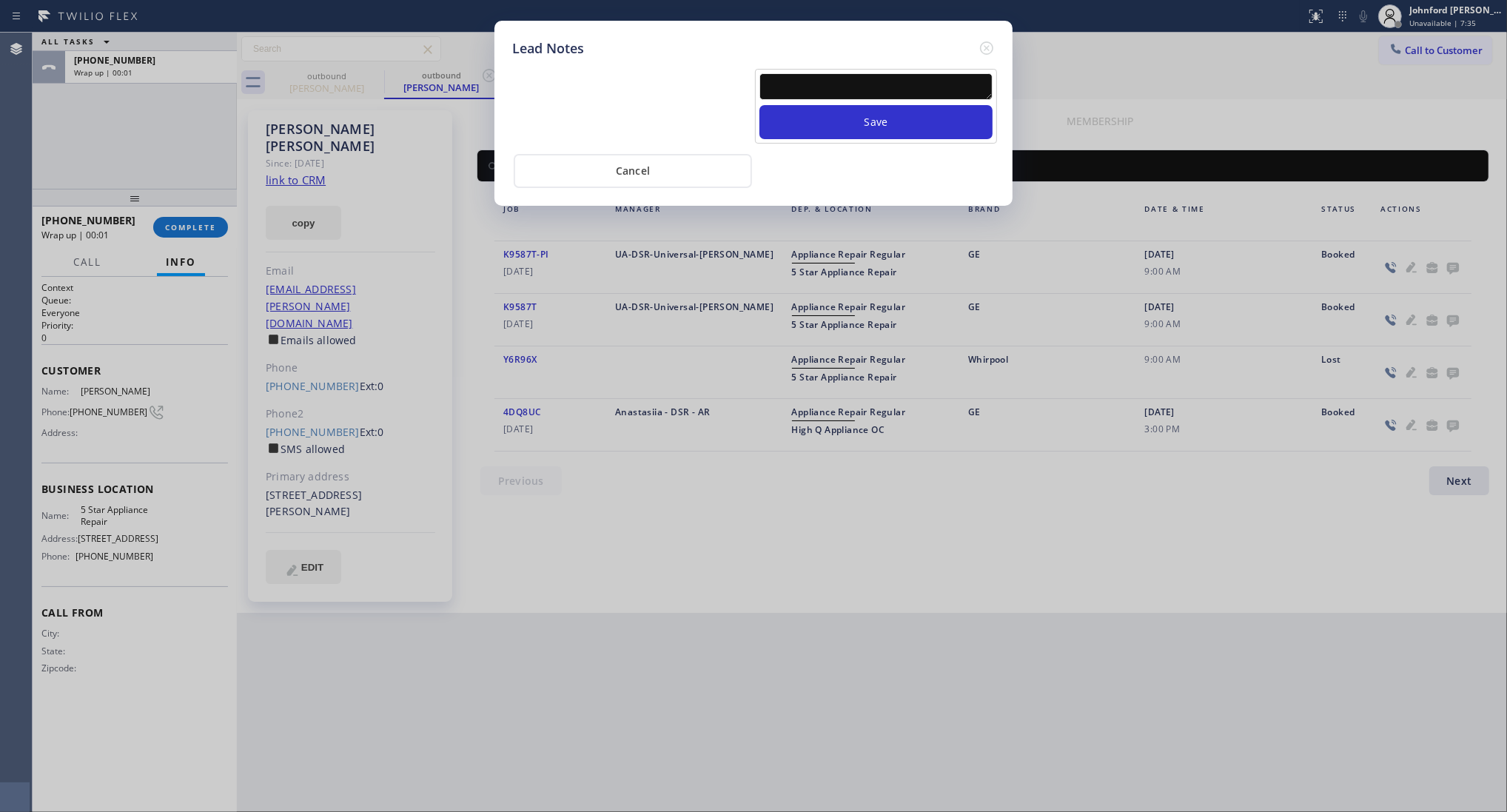
click at [930, 73] on textarea at bounding box center [876, 86] width 233 height 26
type textarea "working on this lead"
click at [989, 51] on icon at bounding box center [986, 48] width 18 height 18
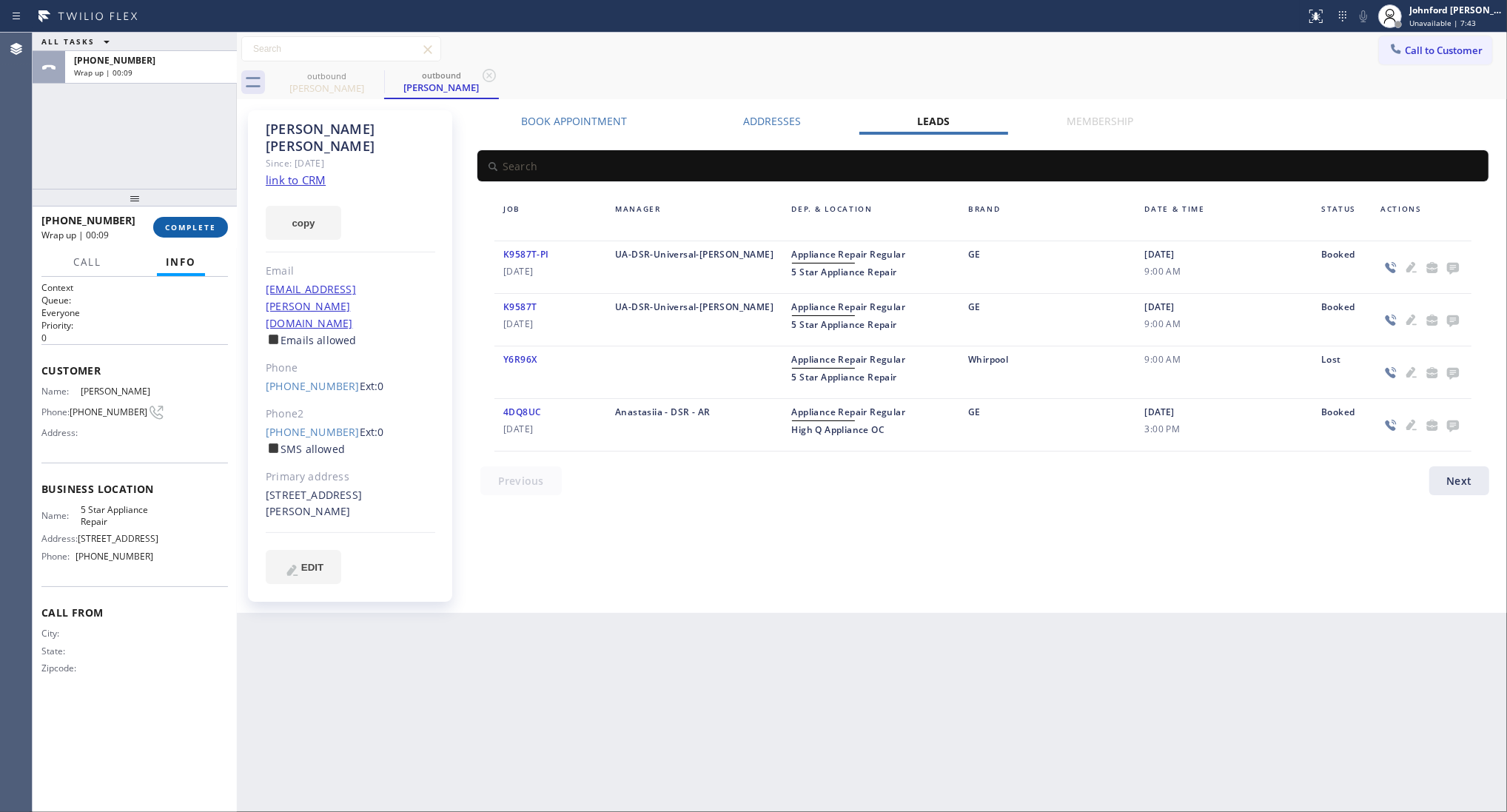
click at [206, 226] on span "COMPLETE" at bounding box center [191, 227] width 51 height 10
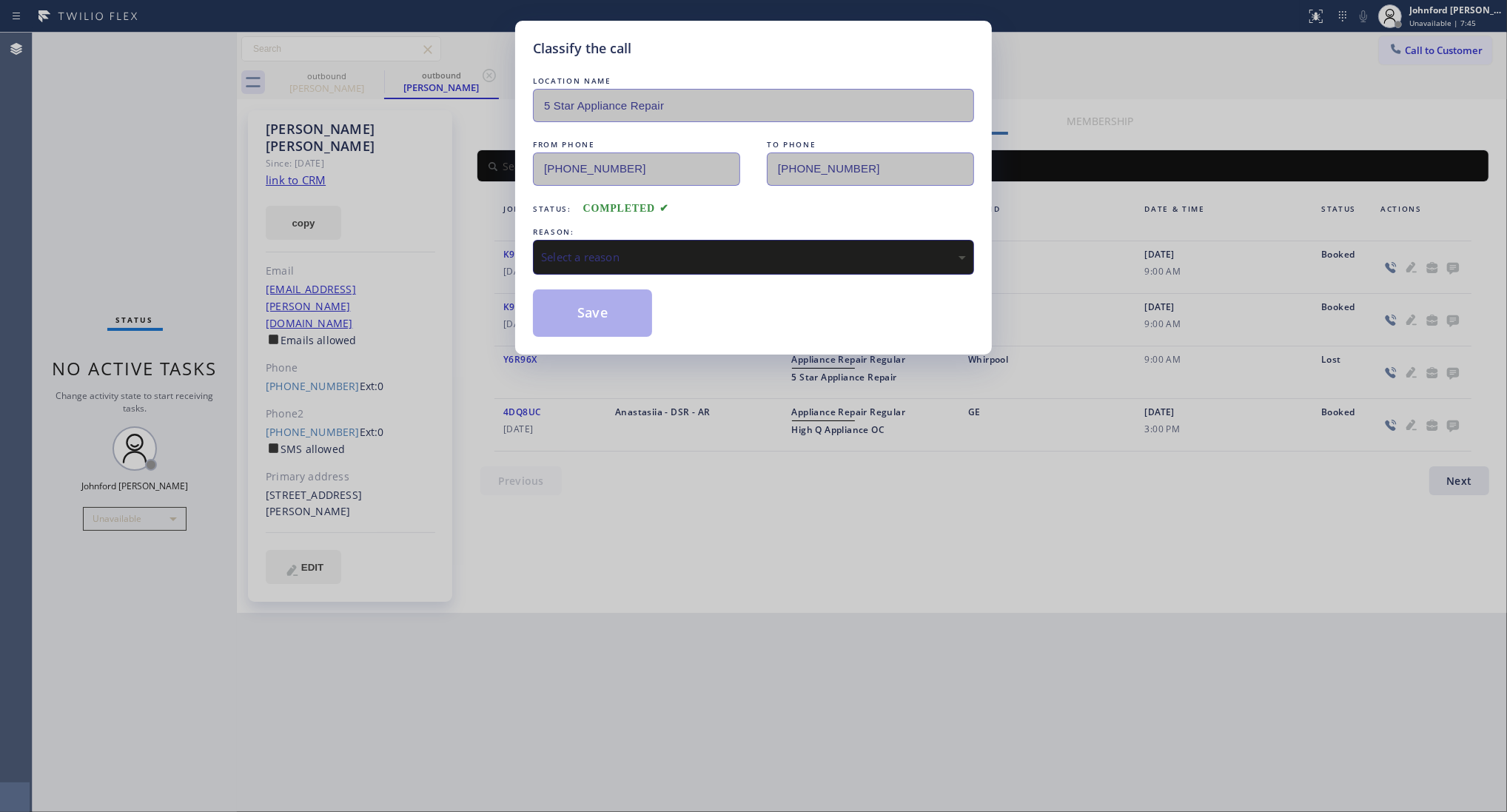
click at [691, 253] on div "Select a reason" at bounding box center [753, 257] width 425 height 17
click at [603, 312] on button "Save" at bounding box center [593, 312] width 119 height 48
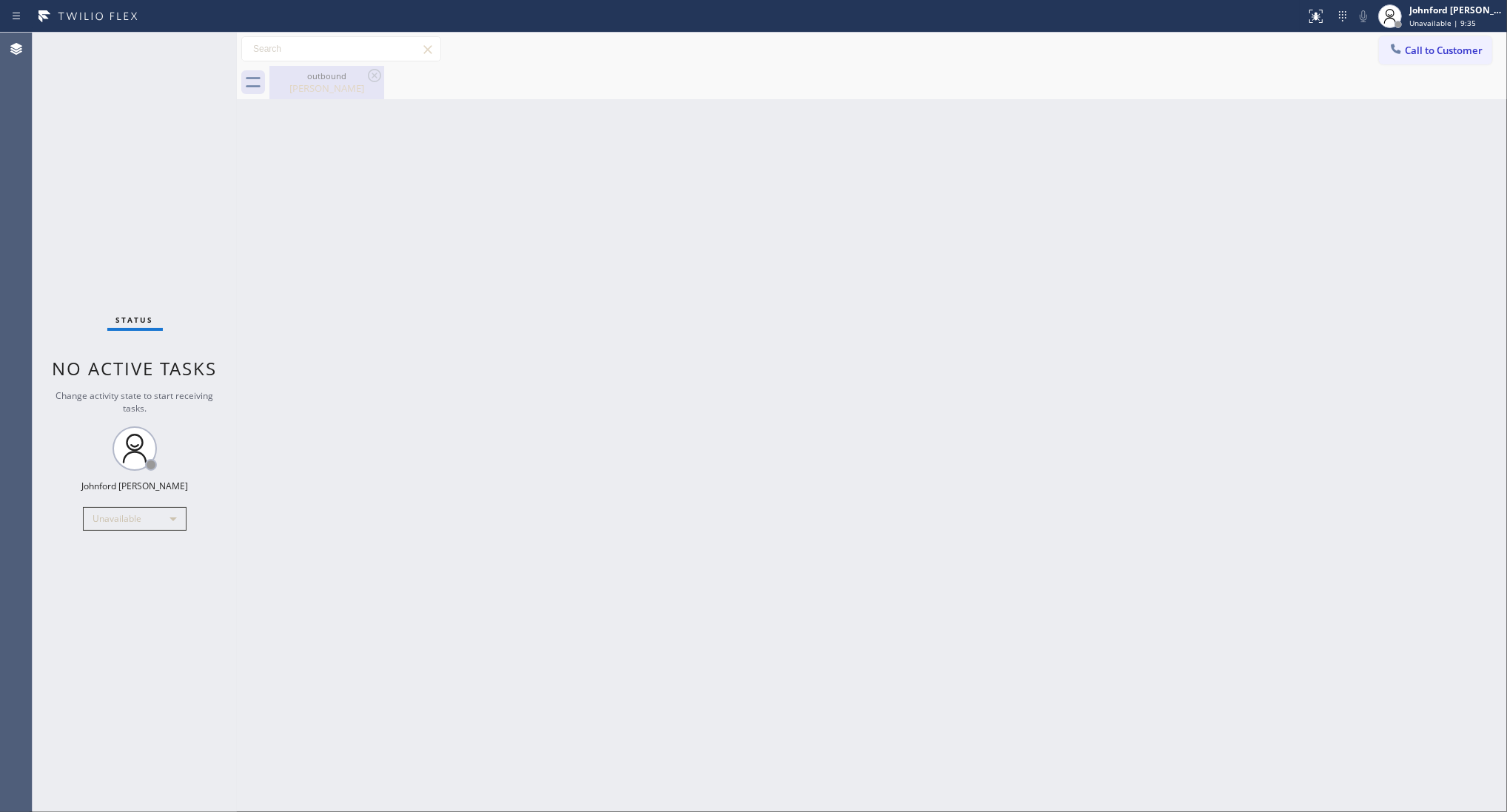
click at [317, 94] on div "Ron Hodge" at bounding box center [327, 87] width 111 height 13
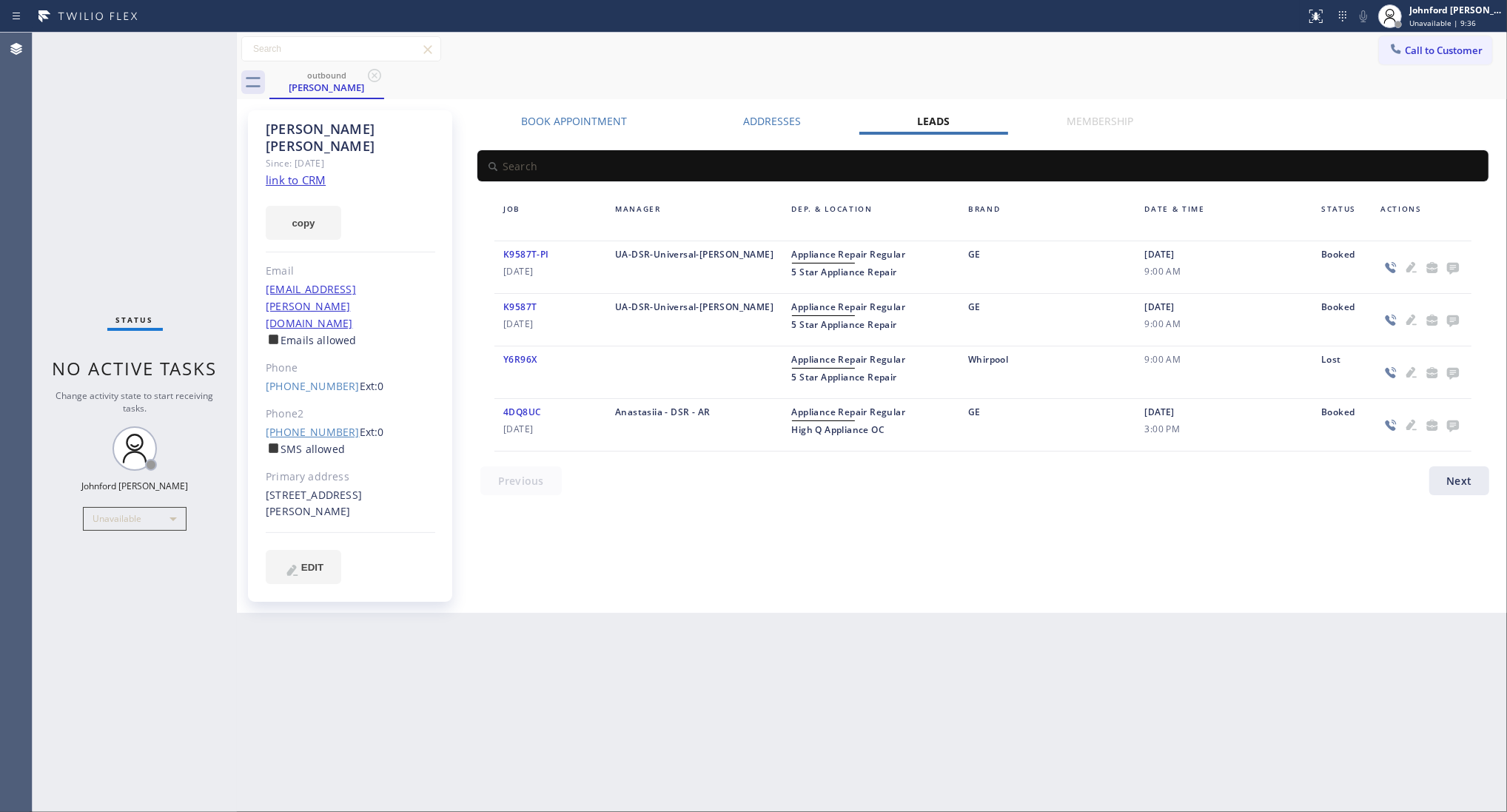
click at [320, 425] on link "[PHONE_NUMBER]" at bounding box center [313, 432] width 94 height 14
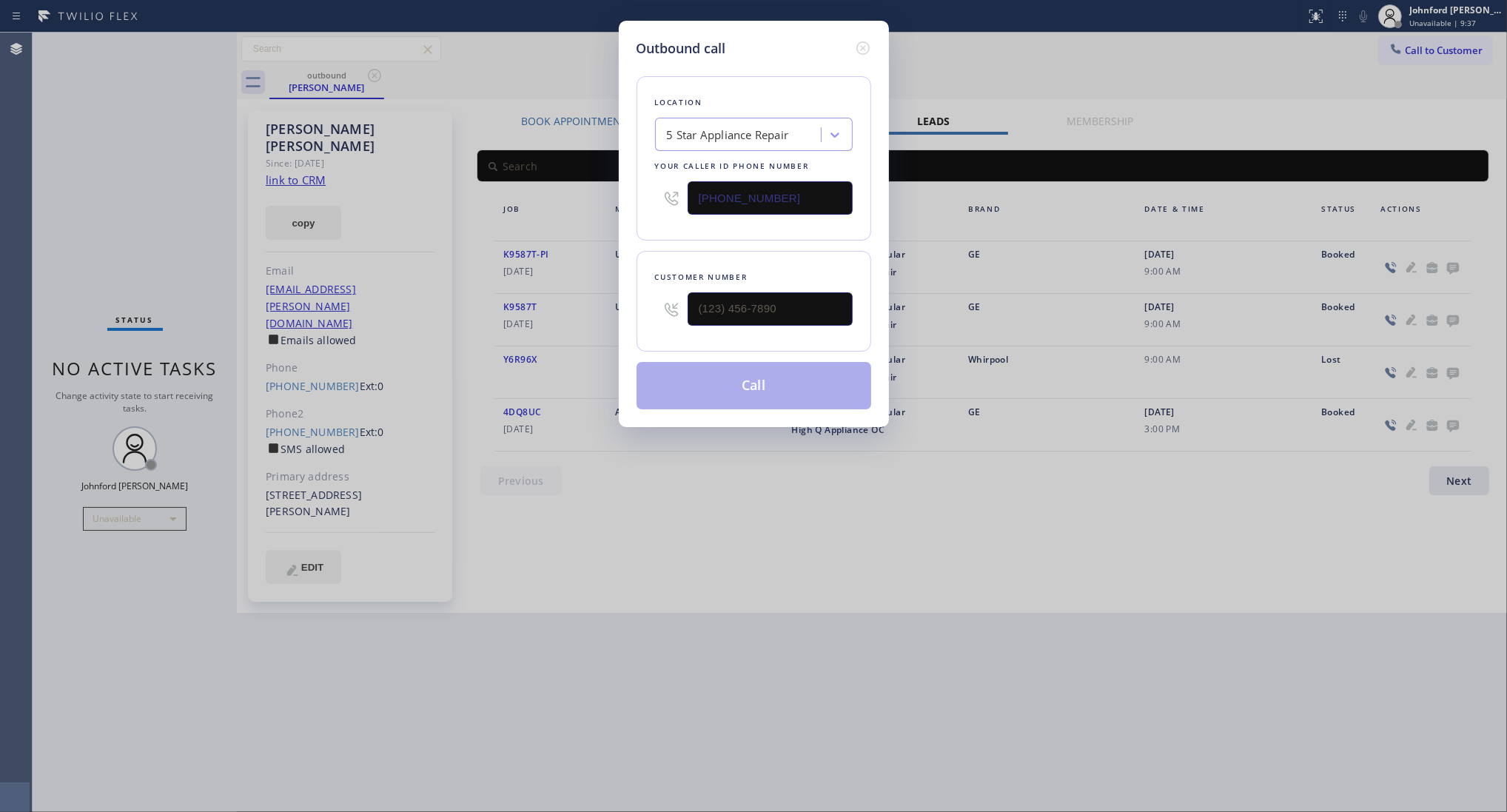
type input "[PHONE_NUMBER]"
click at [777, 394] on button "Call" at bounding box center [754, 385] width 235 height 48
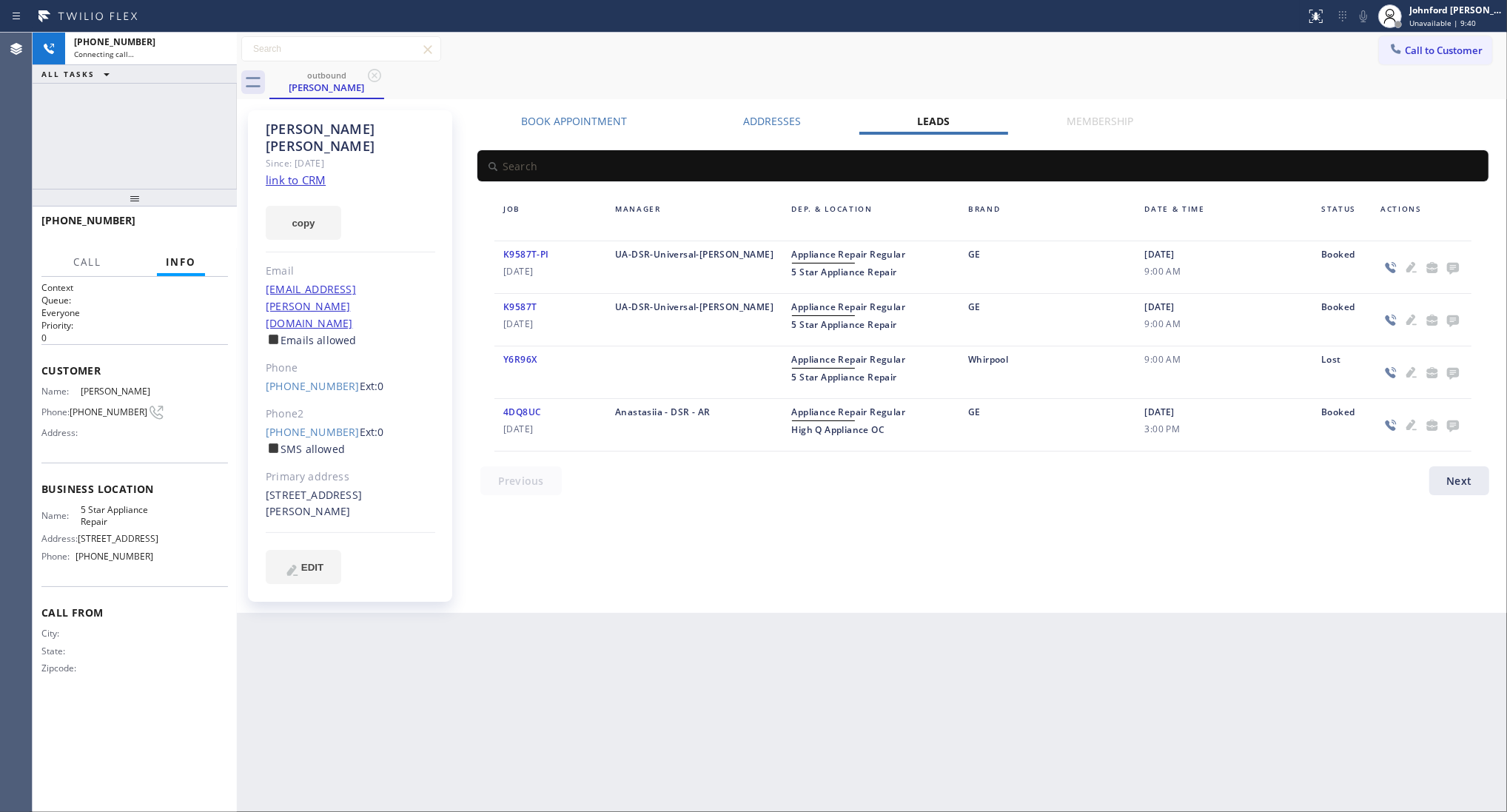
drag, startPoint x: 304, startPoint y: 79, endPoint x: 318, endPoint y: 153, distance: 75.3
click at [304, 79] on div "outbound" at bounding box center [327, 75] width 111 height 11
click at [318, 154] on div "Since: [DATE]" at bounding box center [350, 163] width 169 height 17
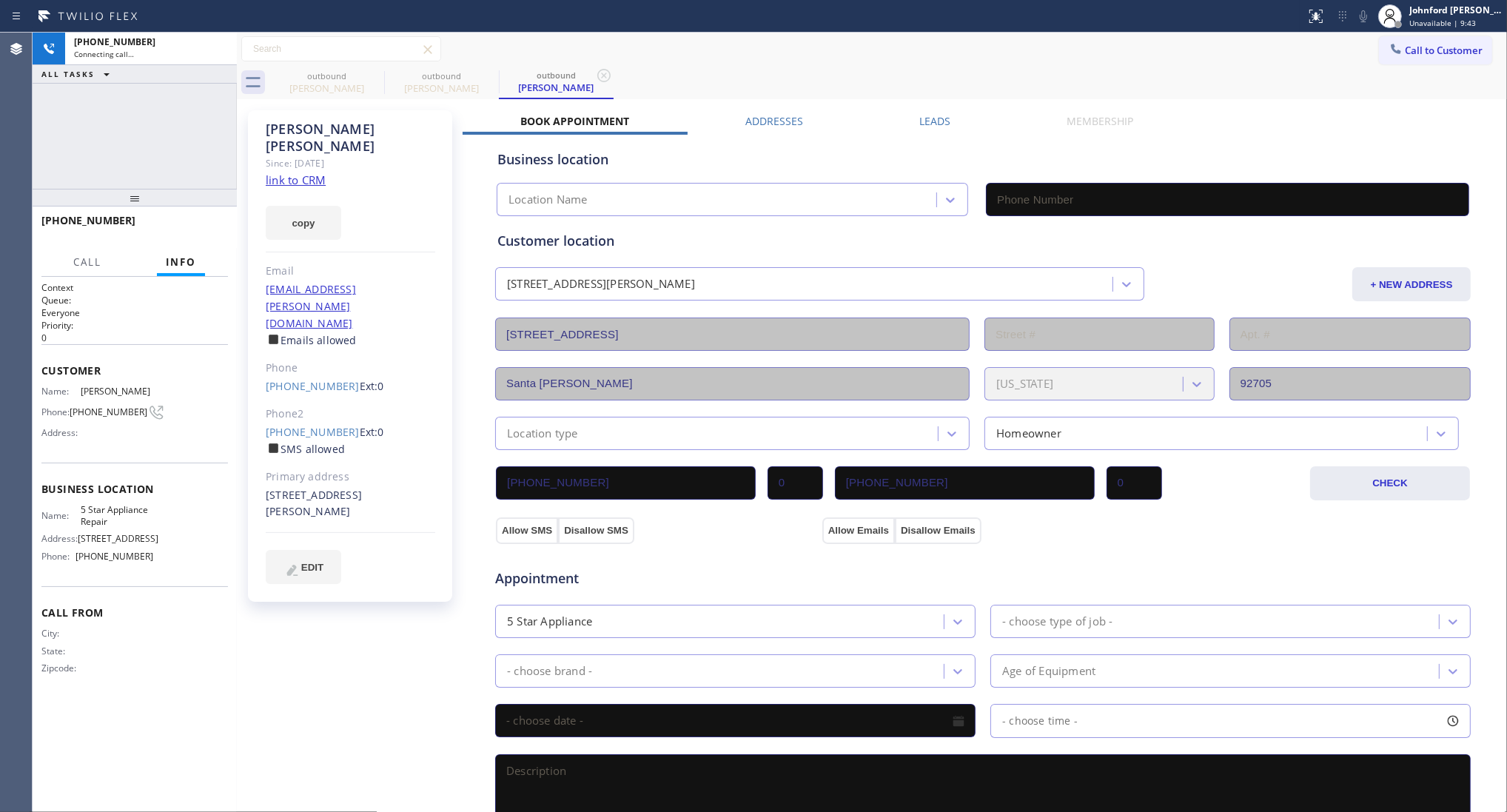
type input "[PHONE_NUMBER]"
click at [200, 231] on span "HANG UP" at bounding box center [193, 227] width 45 height 10
click at [212, 224] on span "COMPLETE" at bounding box center [191, 227] width 51 height 10
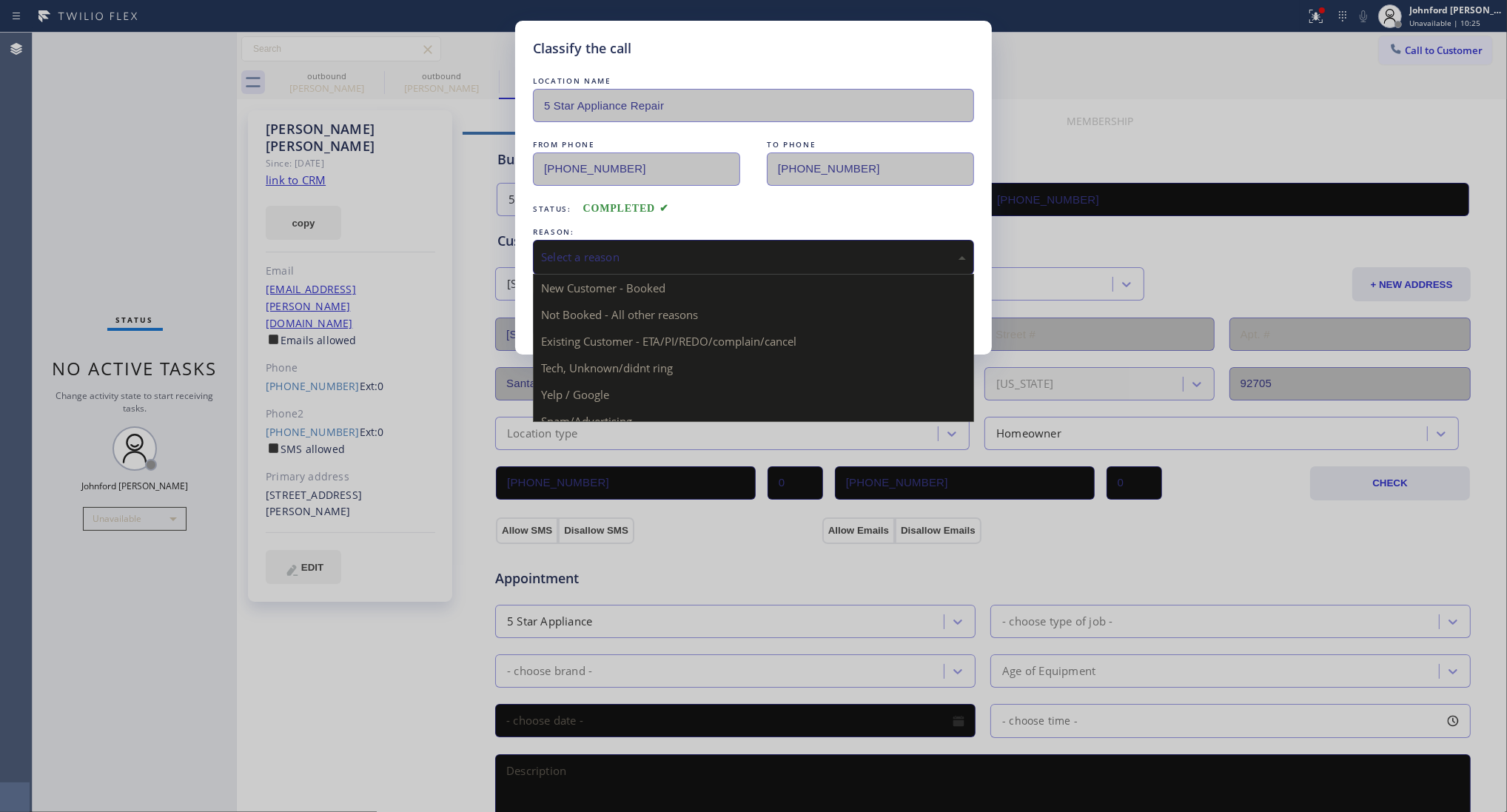
click at [619, 257] on div "Select a reason" at bounding box center [753, 257] width 425 height 17
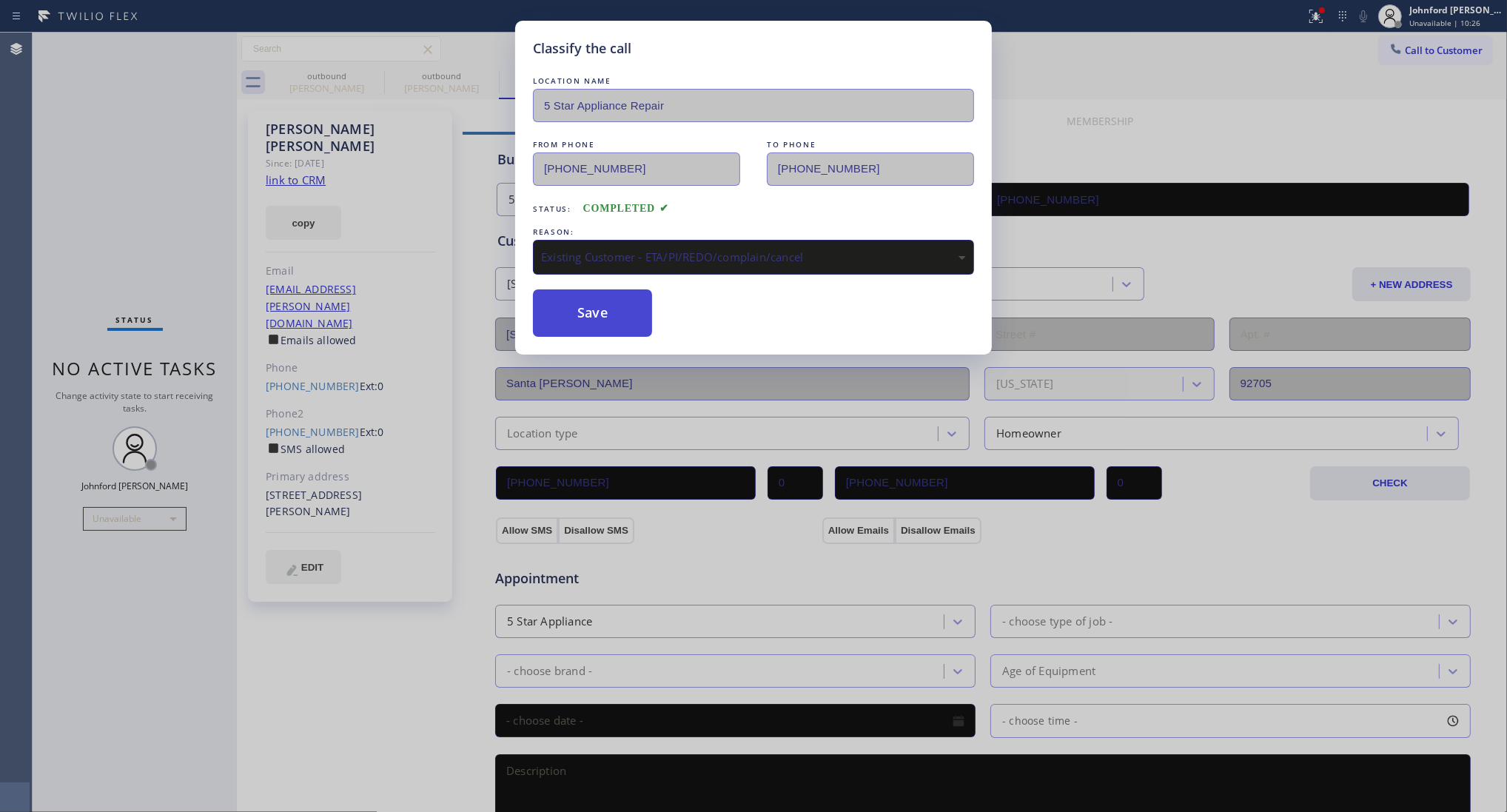
click at [649, 327] on button "Save" at bounding box center [593, 312] width 119 height 48
click at [635, 320] on button "Save" at bounding box center [593, 312] width 119 height 48
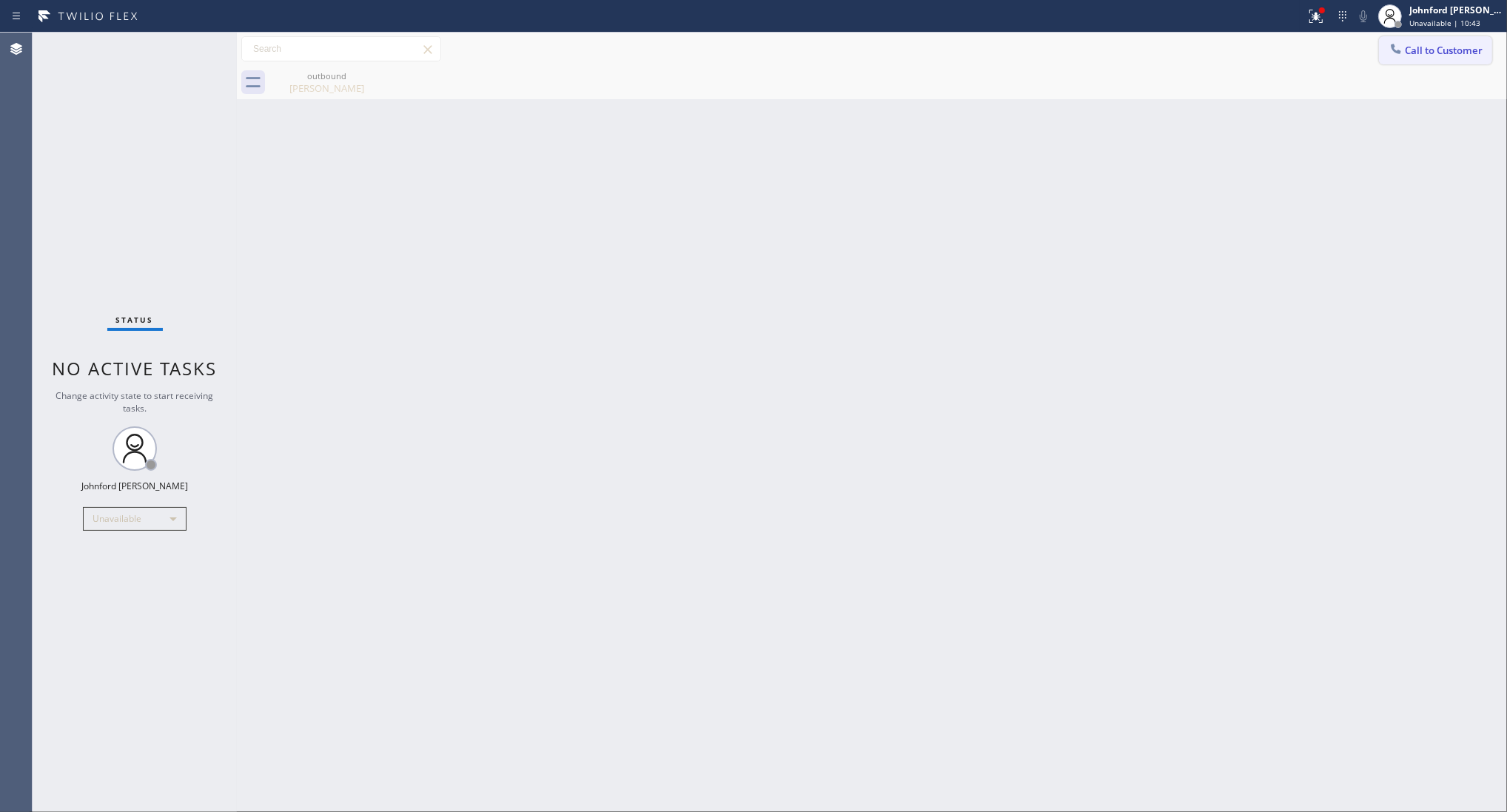
click at [1426, 58] on button "Call to Customer" at bounding box center [1435, 51] width 113 height 28
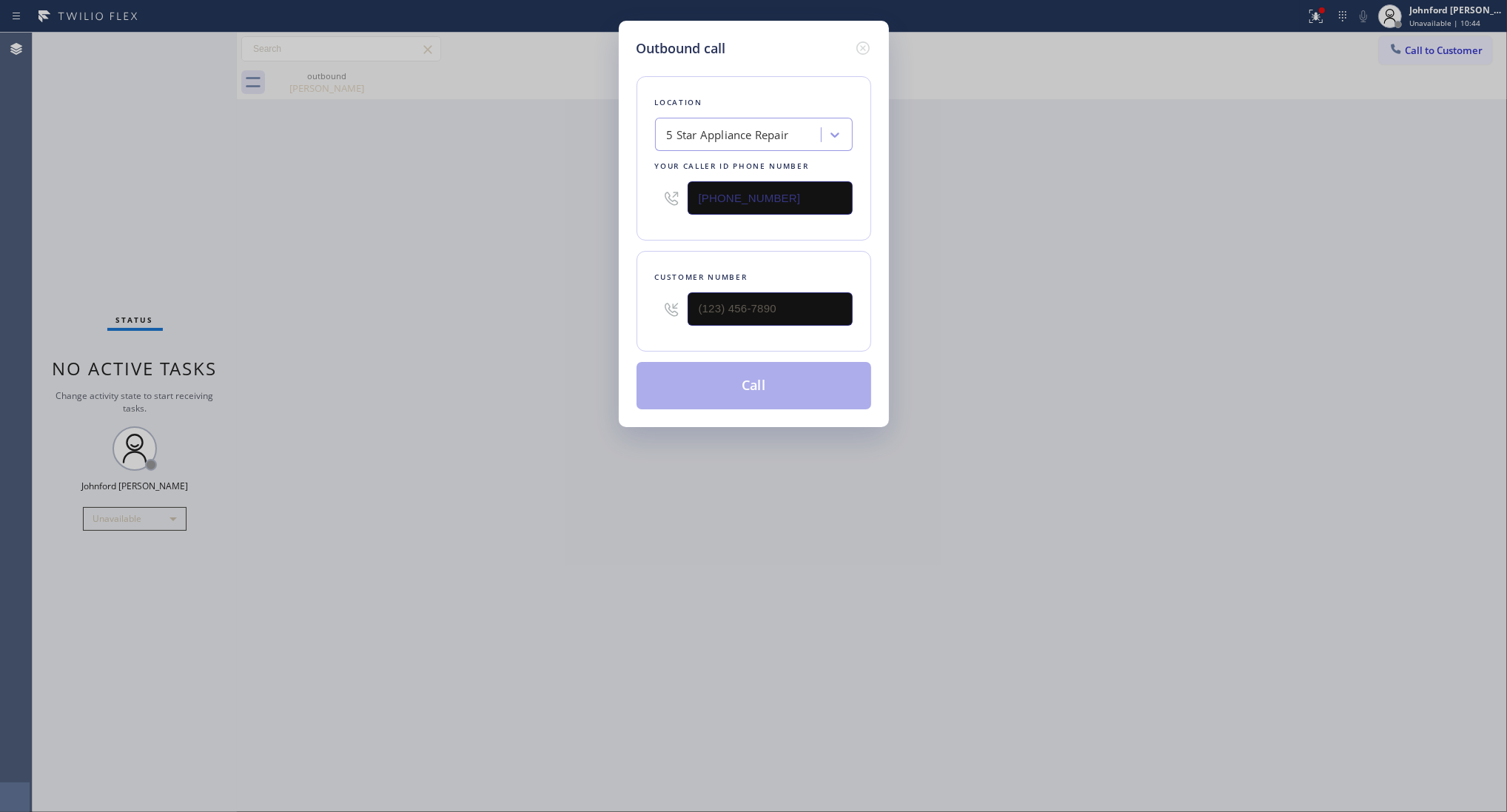
click at [755, 327] on div at bounding box center [770, 309] width 165 height 48
drag, startPoint x: 774, startPoint y: 319, endPoint x: 560, endPoint y: 319, distance: 214.0
click at [594, 313] on div "Outbound call Location 5 Star Appliance Repair Your caller id phone number [PHO…" at bounding box center [753, 406] width 1507 height 812
paste input "847) 999-8127"
type input "[PHONE_NUMBER]"
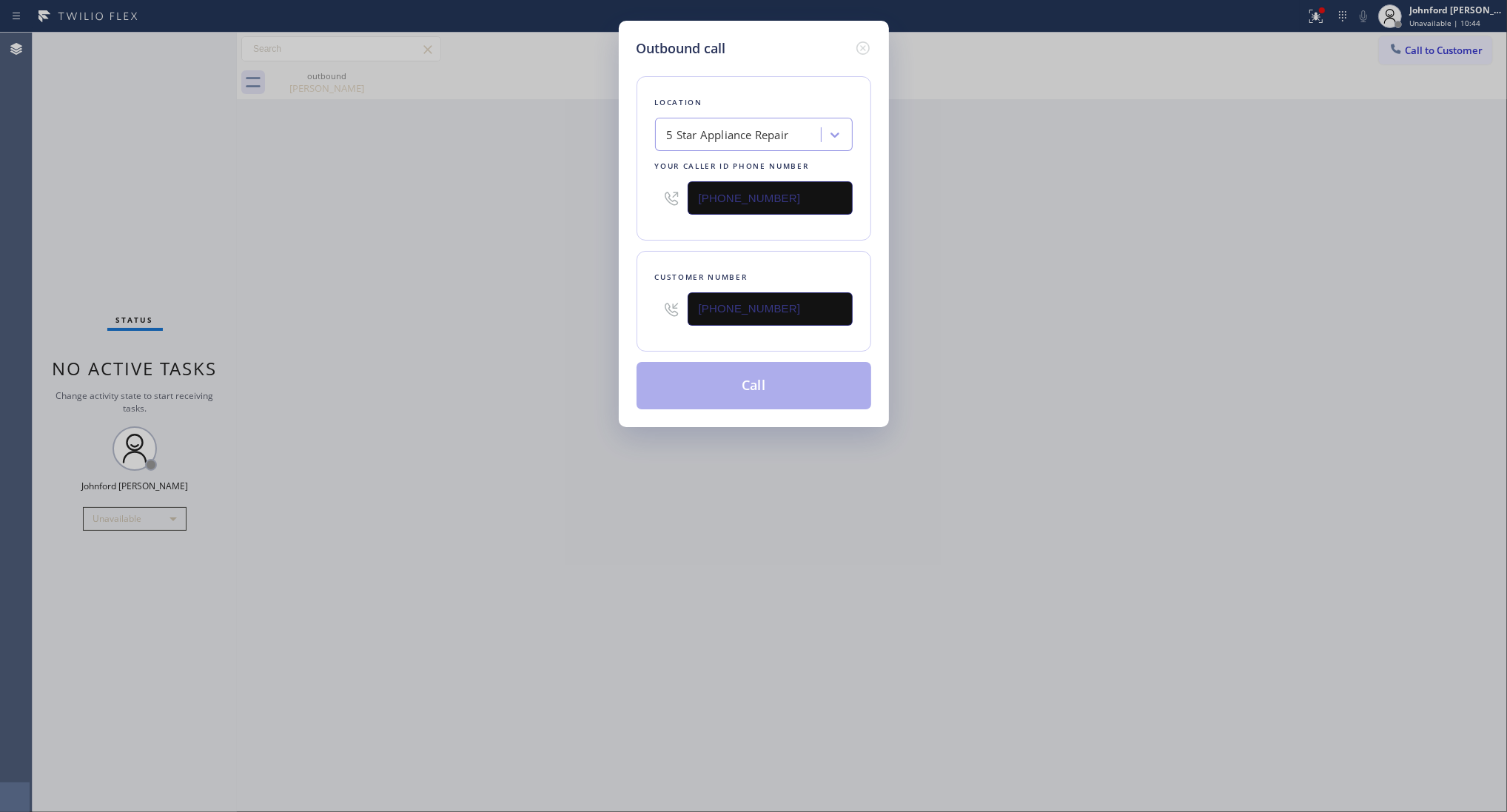
click at [557, 320] on div "Outbound call Location 5 Star Appliance Repair Your caller id phone number (855…" at bounding box center [753, 406] width 1507 height 812
click at [745, 378] on button "Call" at bounding box center [754, 385] width 235 height 48
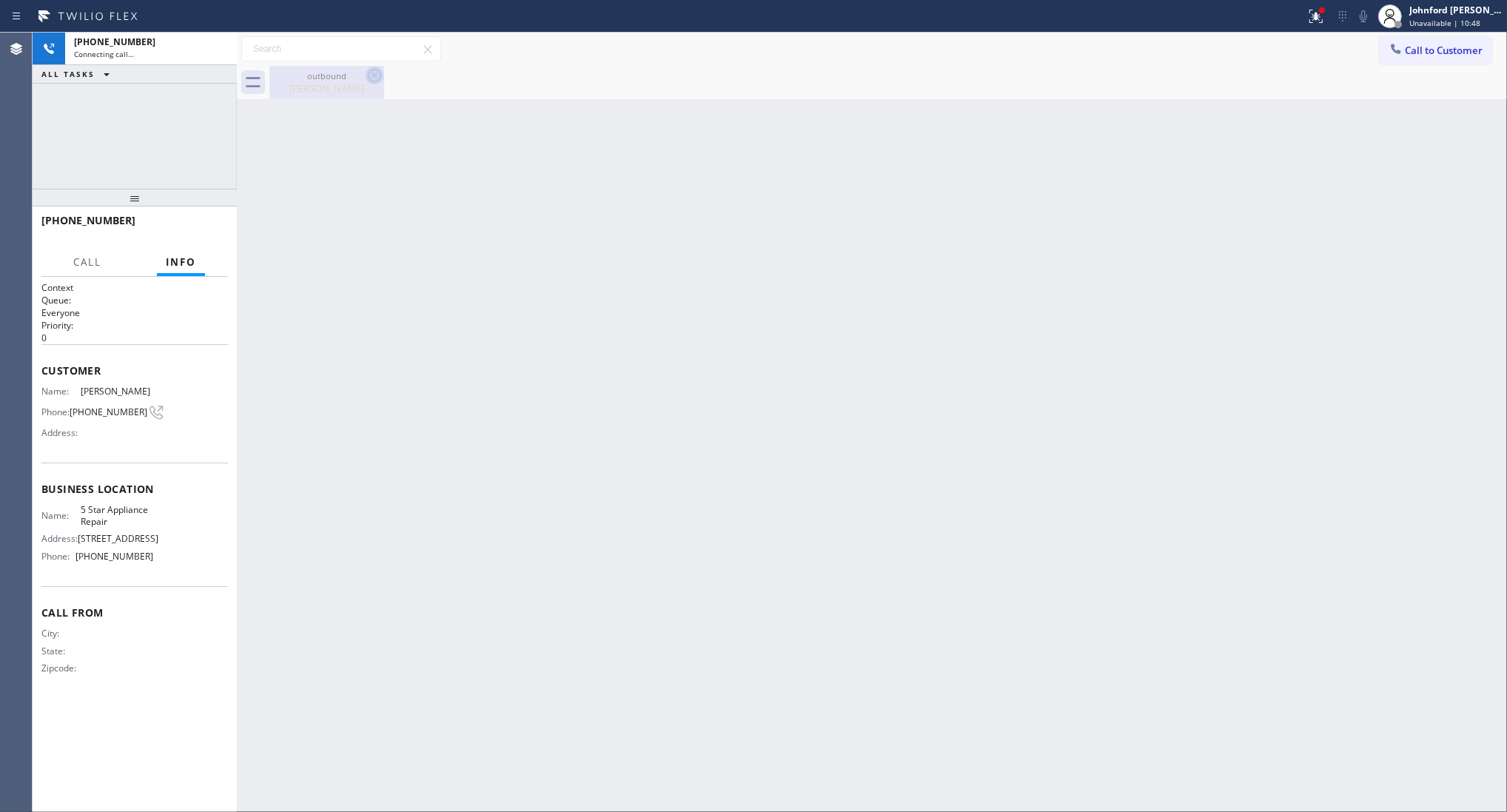
click at [376, 79] on icon at bounding box center [374, 75] width 18 height 18
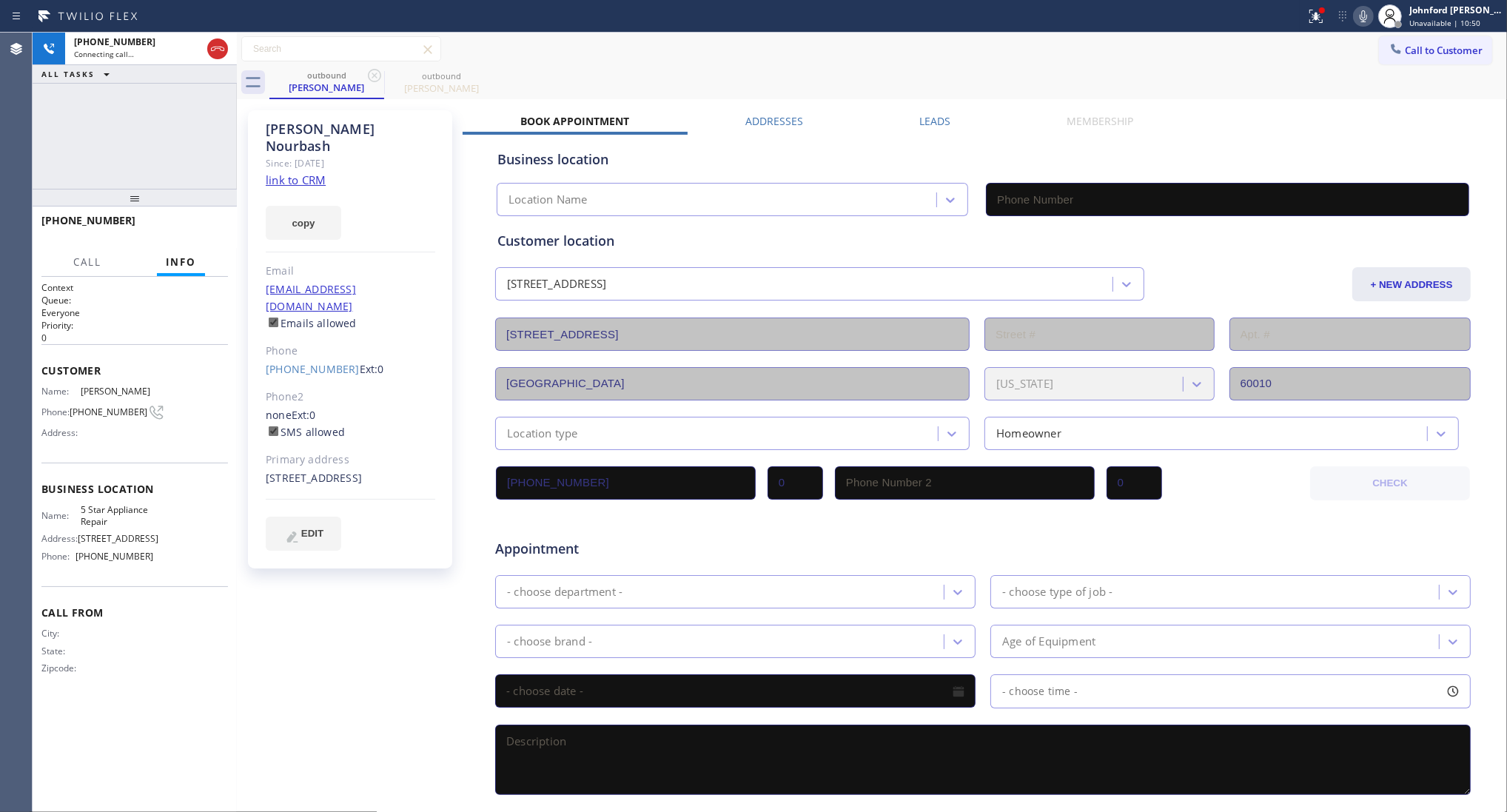
type input "[PHONE_NUMBER]"
click at [316, 189] on div "copy" at bounding box center [350, 214] width 169 height 51
click at [323, 212] on button "copy" at bounding box center [303, 223] width 76 height 34
click at [310, 172] on link "link to CRM" at bounding box center [295, 179] width 60 height 15
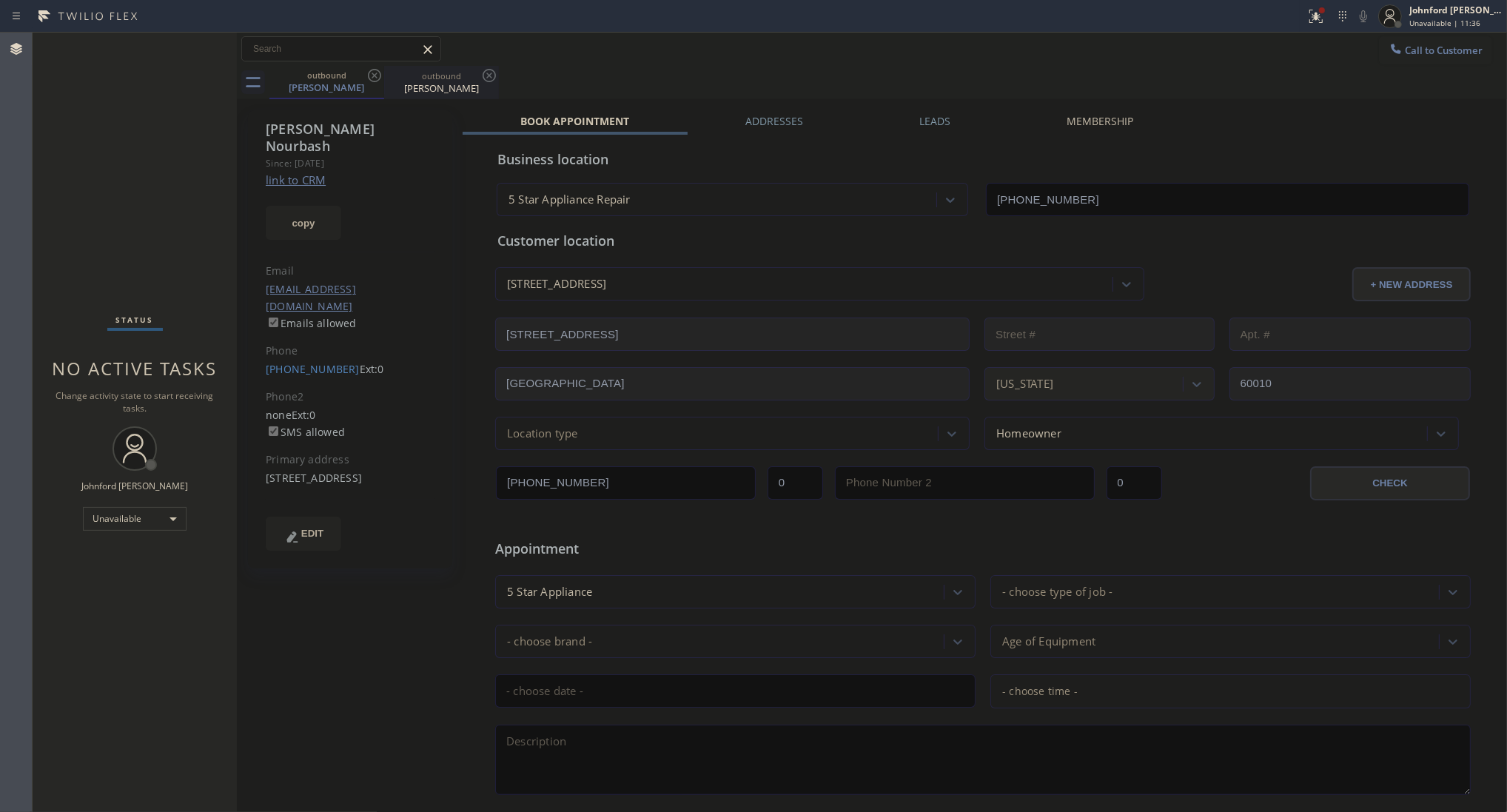
click at [384, 71] on div at bounding box center [384, 83] width 1 height 23
click at [379, 71] on icon at bounding box center [374, 75] width 13 height 13
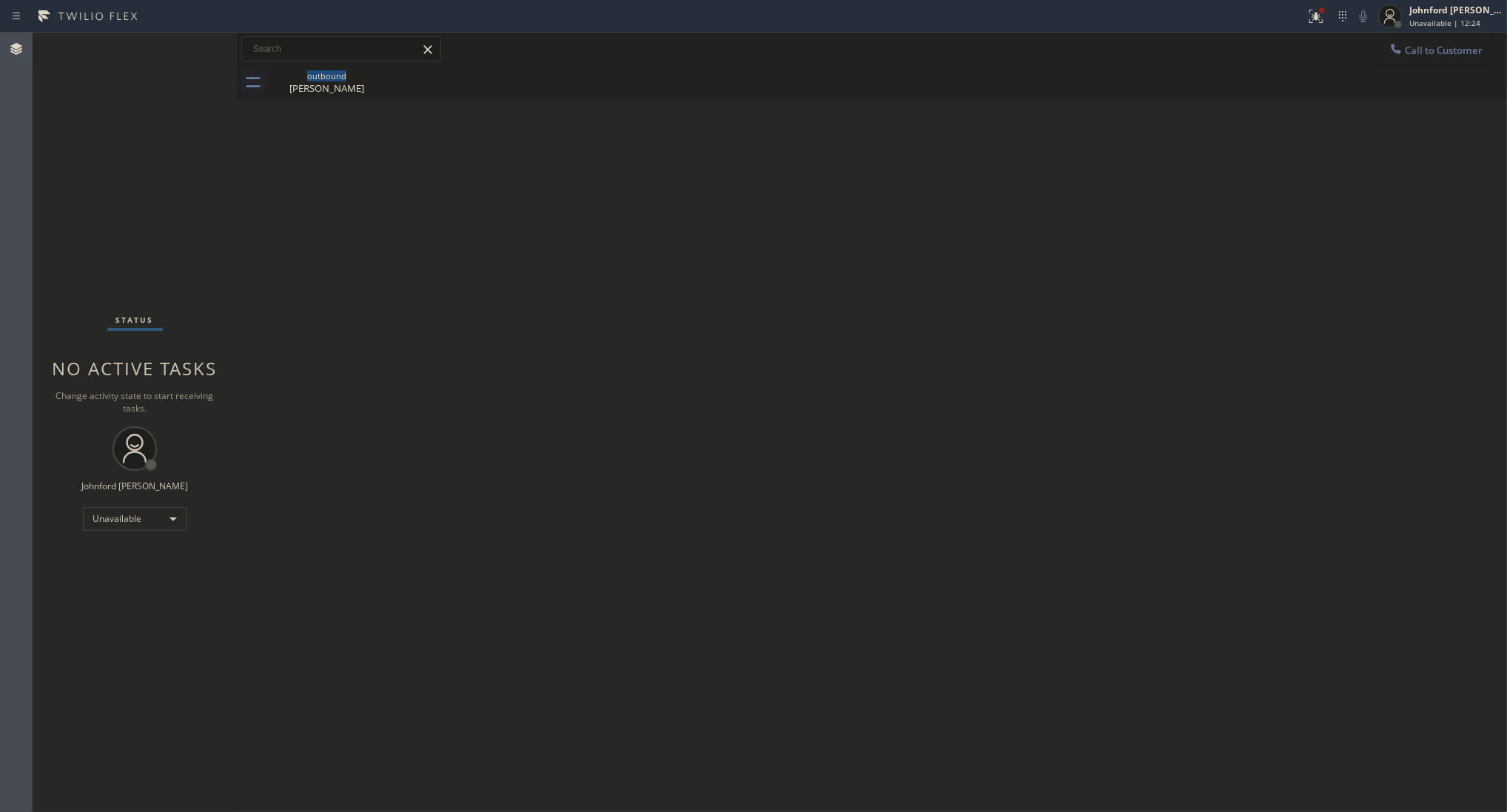
click at [1430, 64] on button "Call to Customer" at bounding box center [1435, 51] width 113 height 28
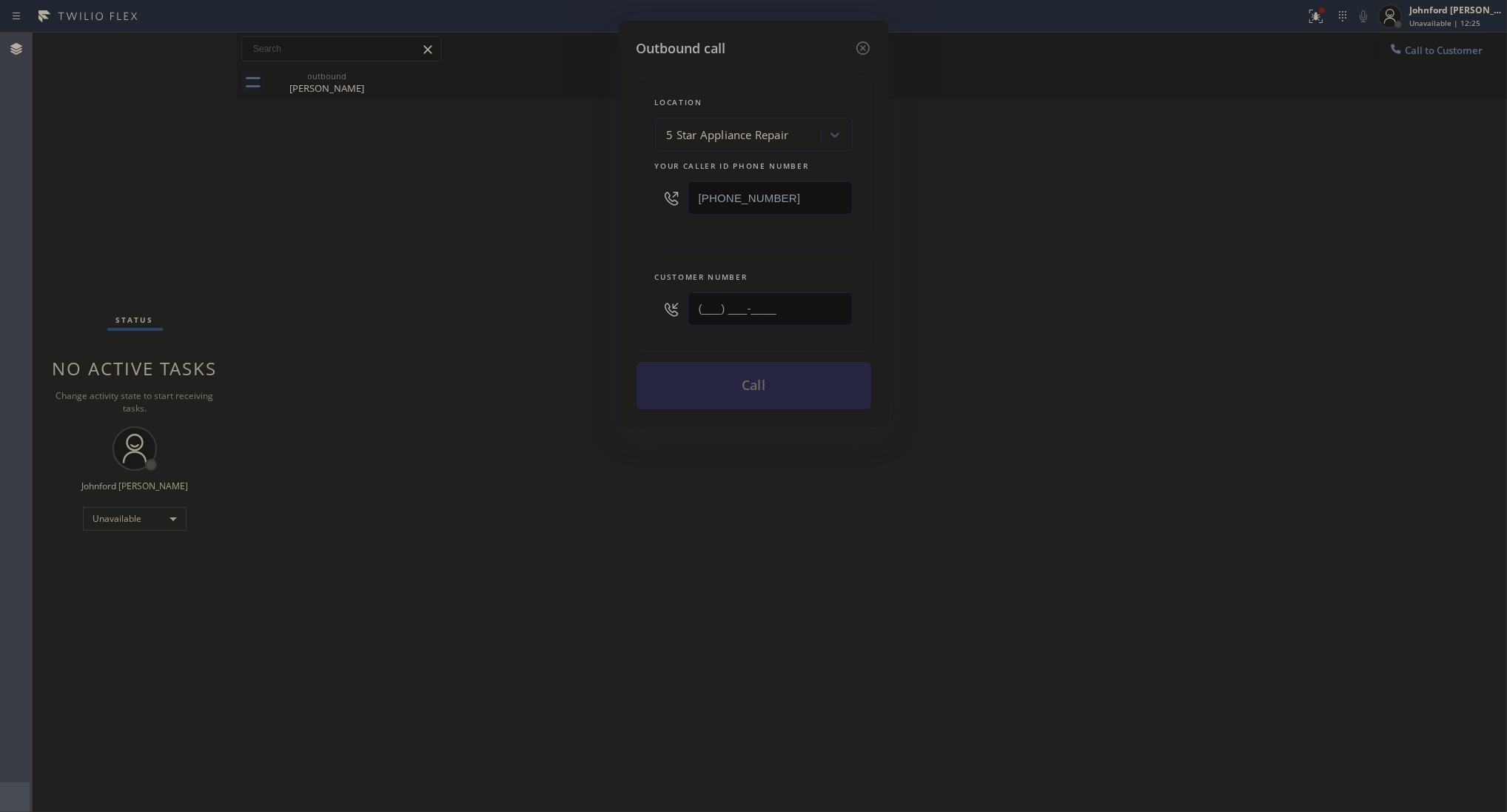
drag, startPoint x: 759, startPoint y: 318, endPoint x: 605, endPoint y: 316, distance: 154.0
click at [609, 316] on div "Outbound call Location 5 Star Appliance Repair Your caller id phone number [PHO…" at bounding box center [753, 406] width 1507 height 812
paste input "510) 557-1826"
type input "[PHONE_NUMBER]"
drag, startPoint x: 549, startPoint y: 324, endPoint x: 756, endPoint y: 368, distance: 211.6
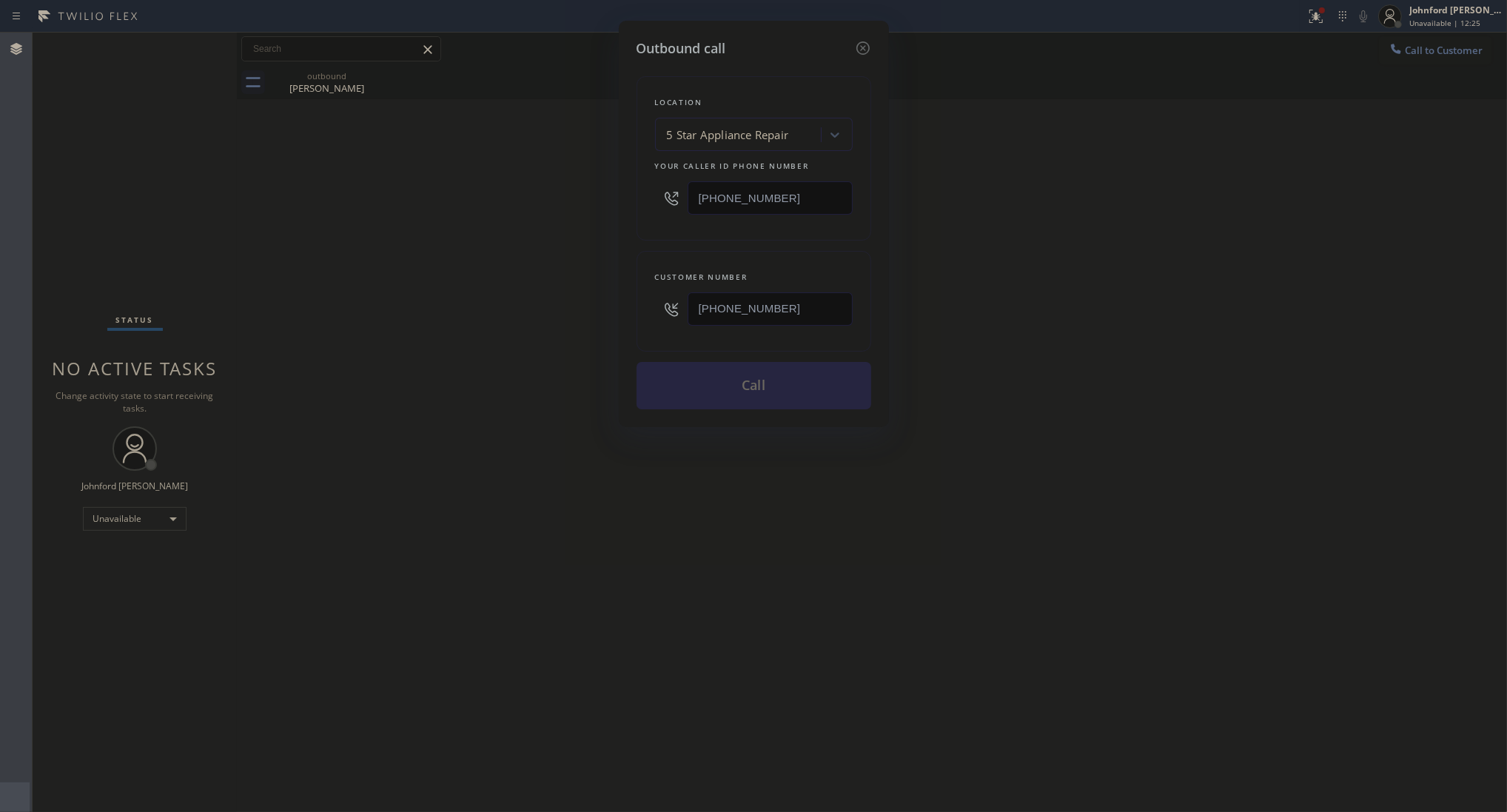
click at [557, 327] on div "Outbound call Location 5 Star Appliance Repair Your caller id phone number [PHO…" at bounding box center [753, 406] width 1507 height 812
click at [756, 368] on button "Call" at bounding box center [754, 385] width 235 height 48
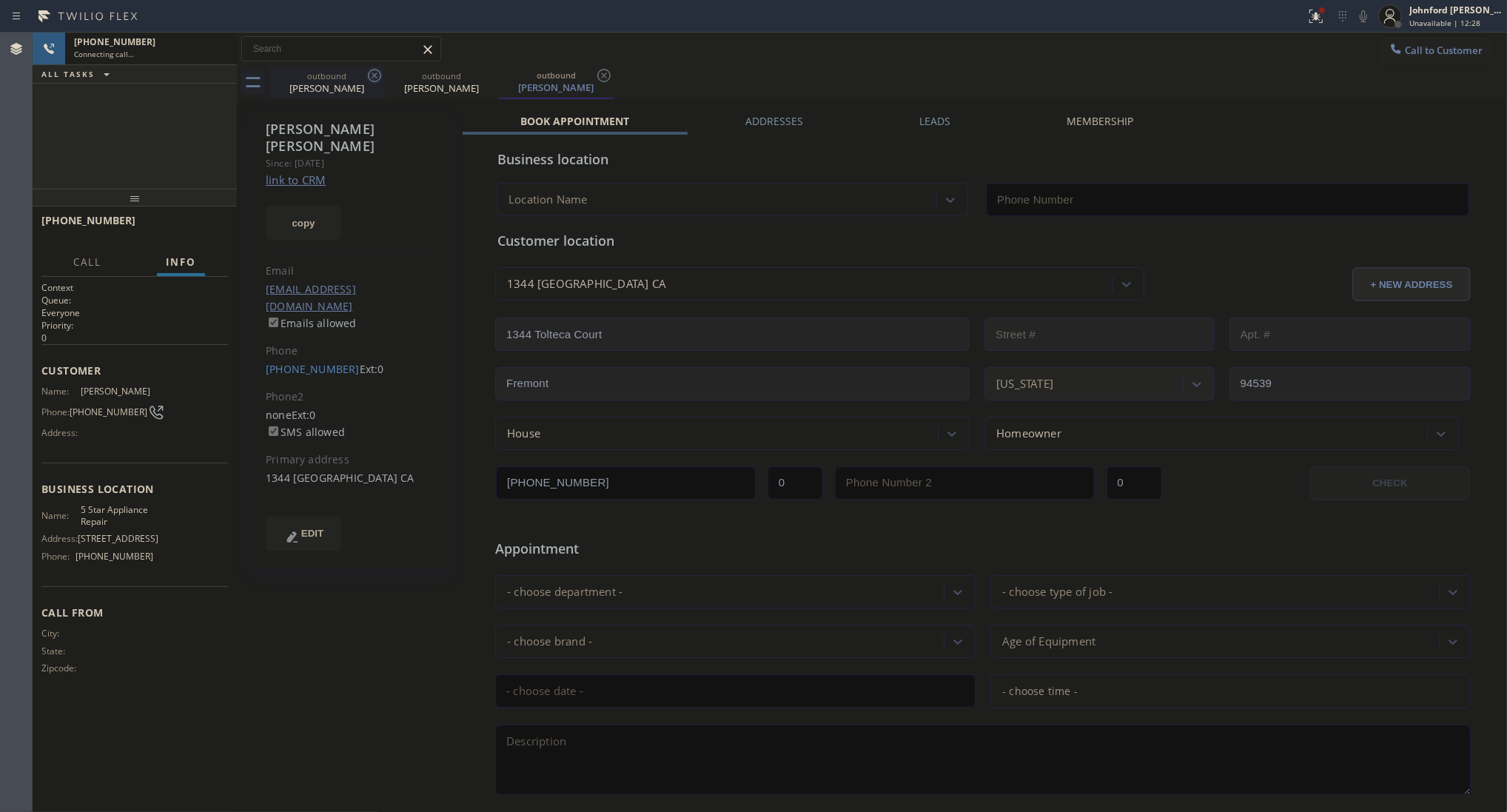
click at [371, 79] on icon at bounding box center [374, 75] width 18 height 18
click at [306, 219] on button "copy" at bounding box center [303, 223] width 76 height 34
type input "[PHONE_NUMBER]"
click at [311, 172] on link "link to CRM" at bounding box center [295, 179] width 60 height 15
click at [292, 221] on button "copied!" at bounding box center [303, 223] width 76 height 34
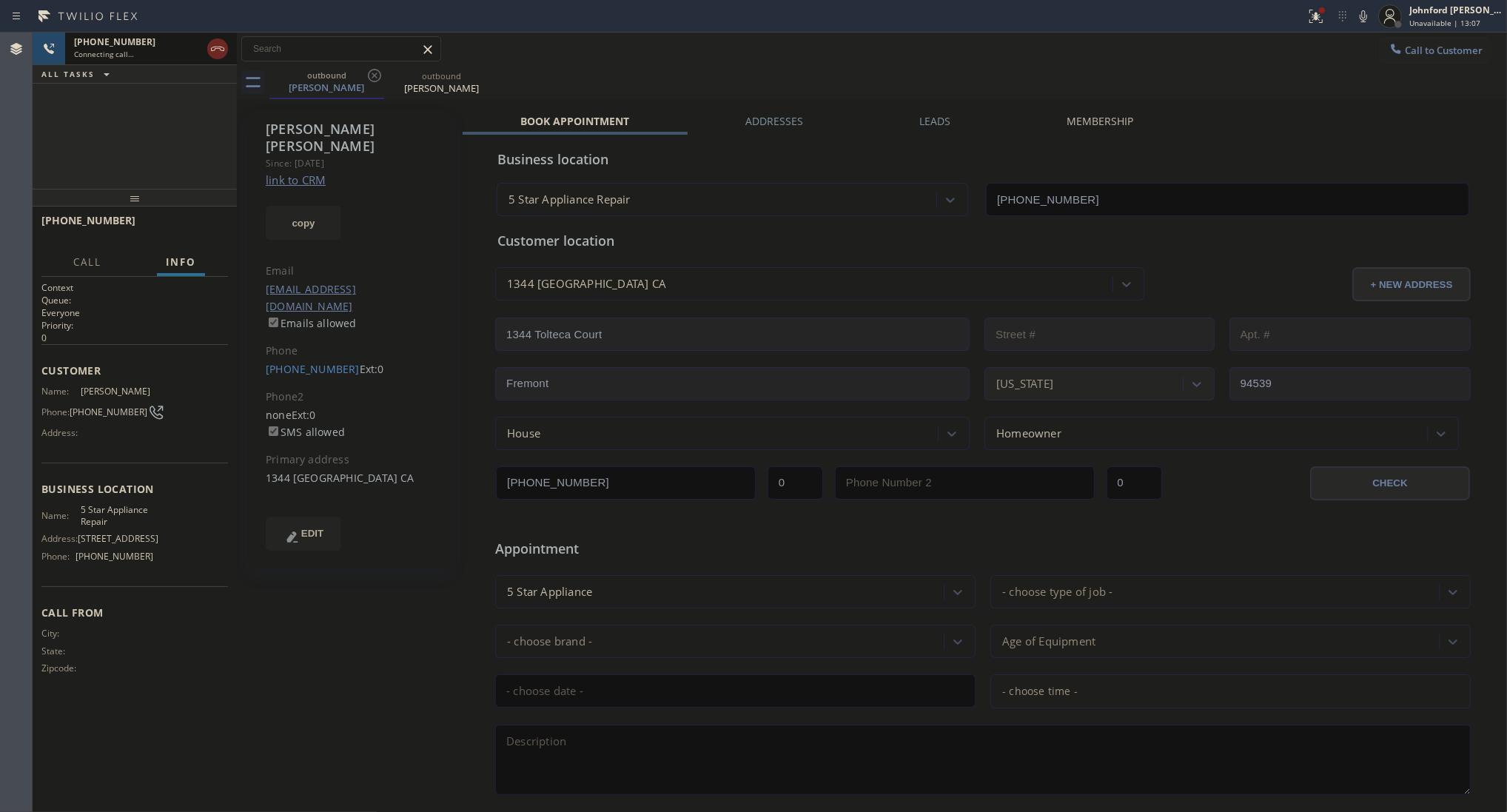
click at [220, 51] on icon at bounding box center [218, 48] width 18 height 18
click at [359, 71] on div "outbound" at bounding box center [327, 75] width 111 height 11
click at [364, 71] on div "outbound" at bounding box center [327, 75] width 111 height 11
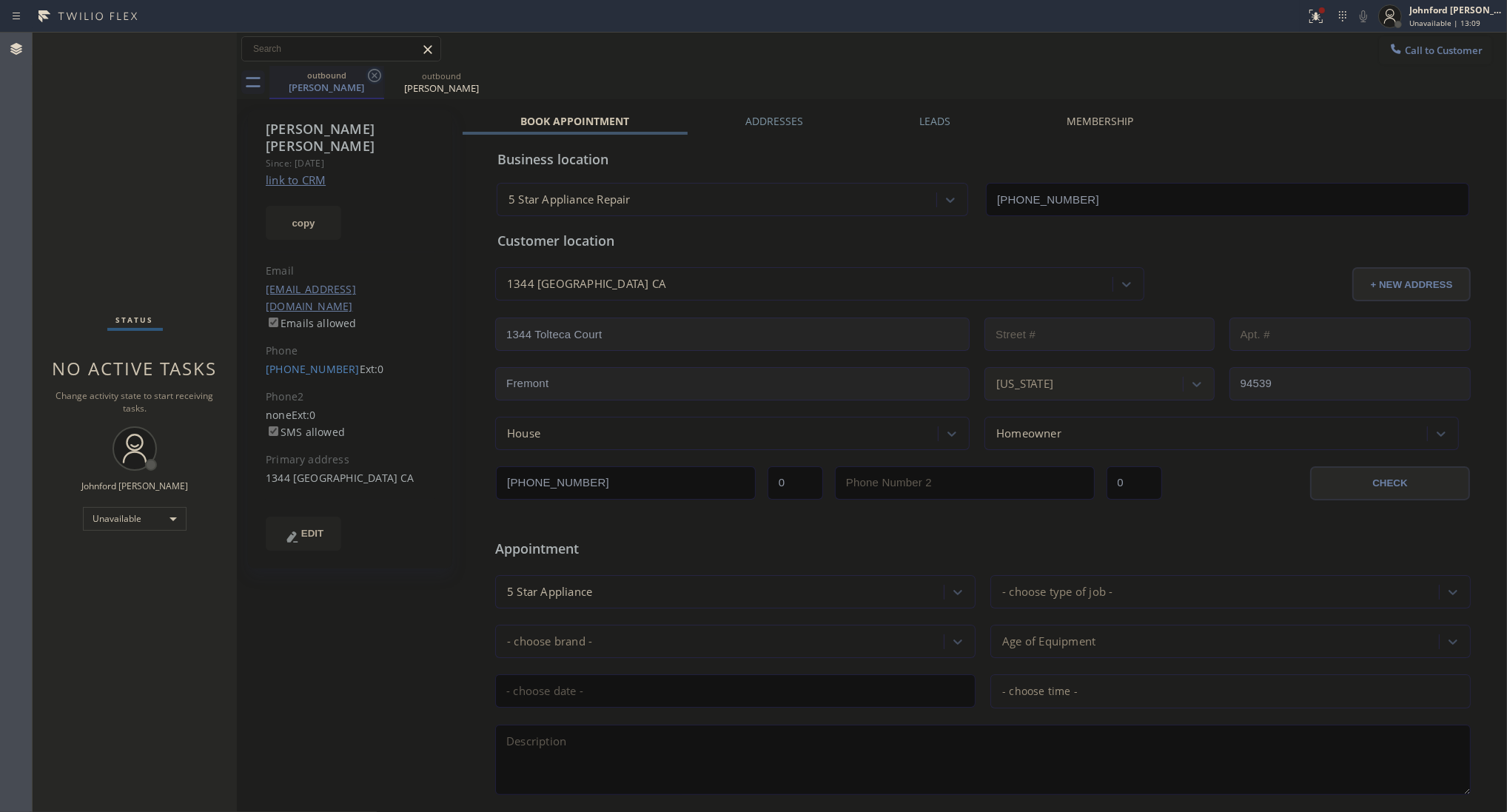
click at [372, 71] on icon at bounding box center [374, 75] width 18 height 18
click at [480, 71] on icon at bounding box center [489, 75] width 18 height 18
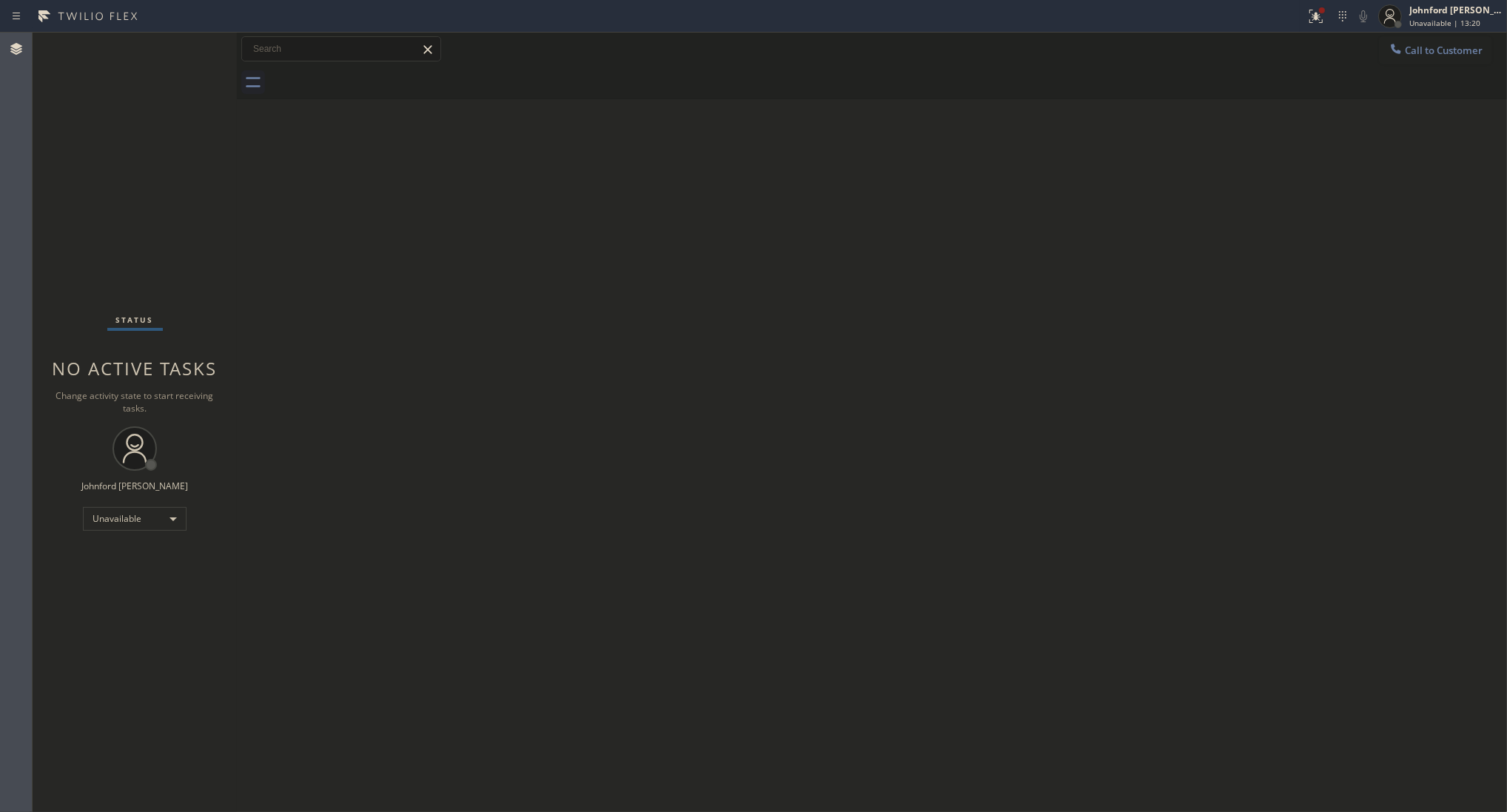
click at [1397, 42] on icon at bounding box center [1396, 48] width 15 height 15
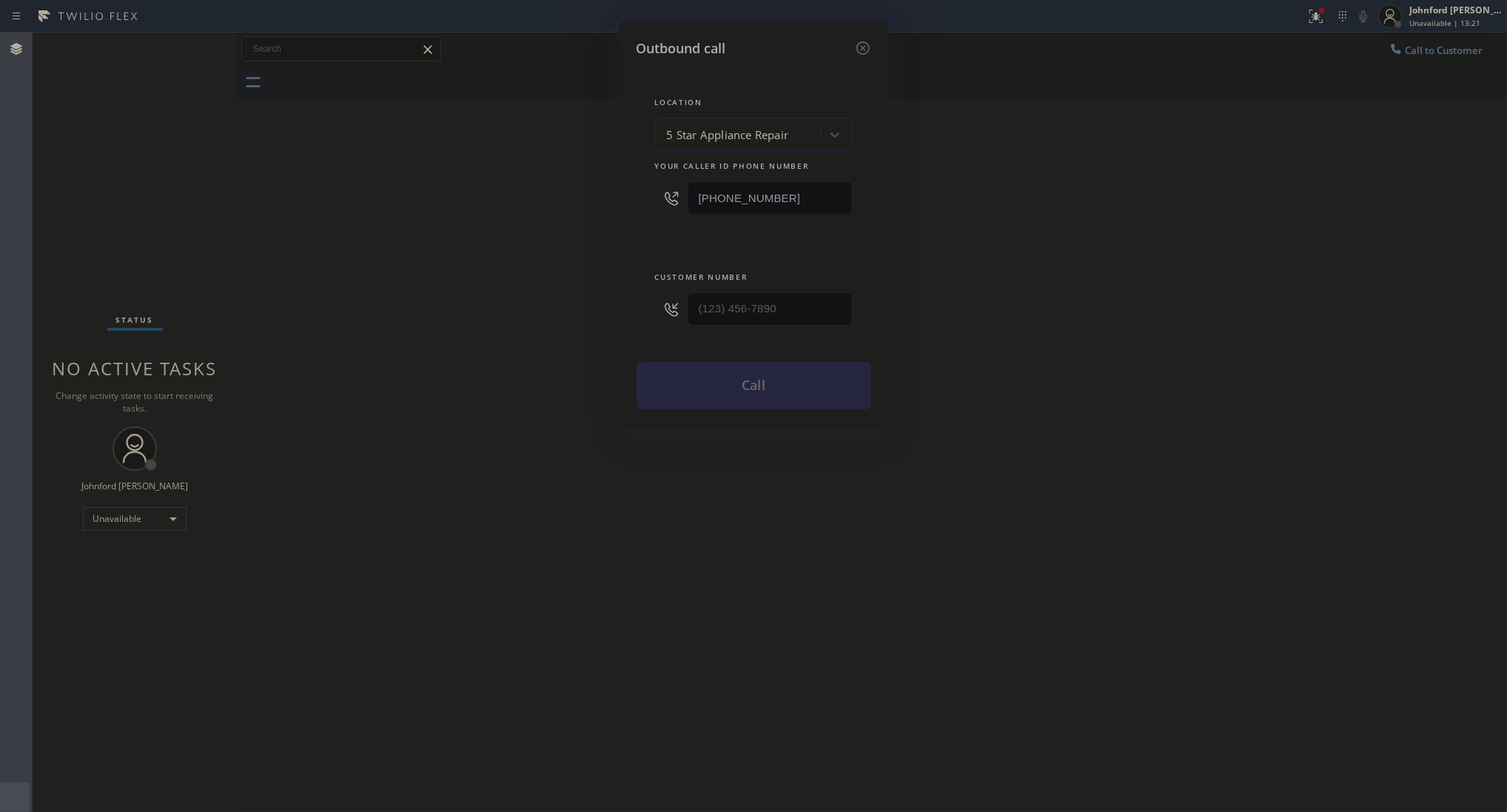
click at [518, 197] on div "Outbound call Location 5 Star Appliance Repair Your caller id phone number [PHO…" at bounding box center [753, 406] width 1507 height 812
drag, startPoint x: 1433, startPoint y: 49, endPoint x: 922, endPoint y: 234, distance: 543.5
click at [1429, 49] on div "Outbound call Location 5 Star Appliance Repair Your caller id phone number [PHO…" at bounding box center [753, 406] width 1507 height 812
click at [619, 312] on div "Outbound call Location 5 Star Appliance Repair Your caller id phone number [PHO…" at bounding box center [754, 224] width 271 height 406
click at [787, 312] on input "(___) ___-____" at bounding box center [770, 309] width 165 height 34
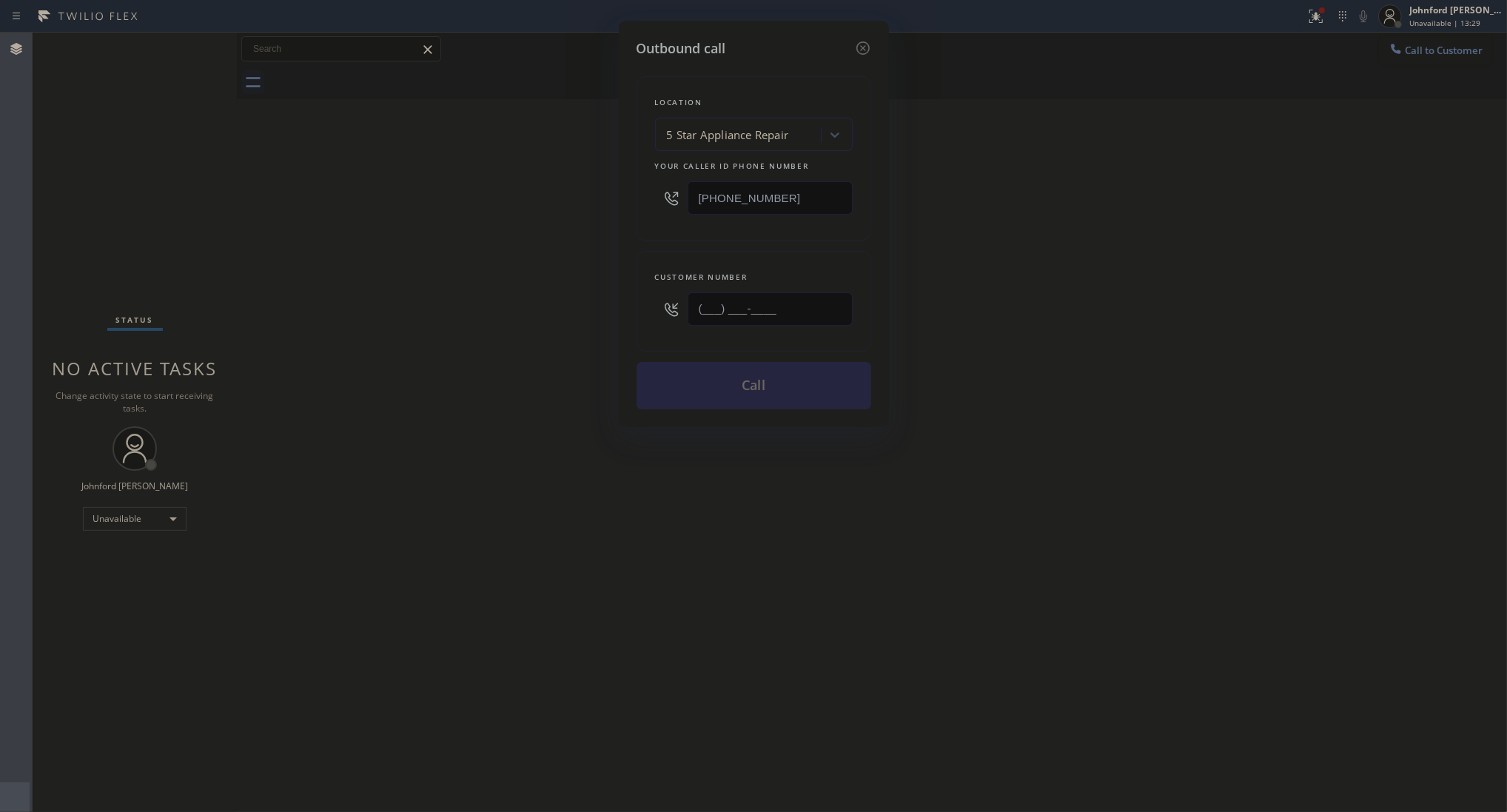
paste input "510) 557-1826"
type input "[PHONE_NUMBER]"
click at [419, 316] on div "Outbound call Location 5 Star Appliance Repair Your caller id phone number [PHO…" at bounding box center [753, 406] width 1507 height 812
click at [767, 389] on button "Call" at bounding box center [754, 385] width 235 height 48
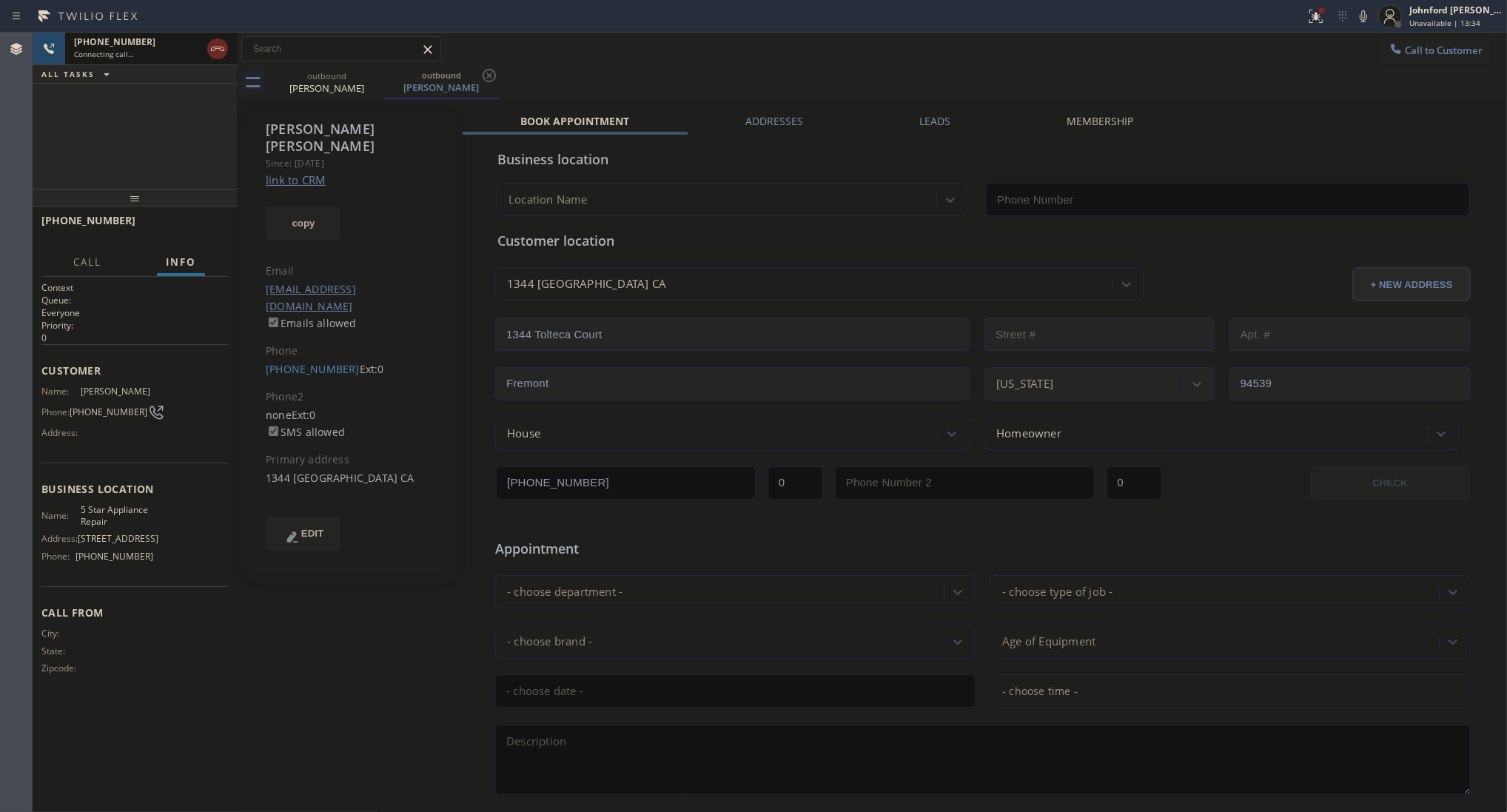
click at [313, 217] on button "copy" at bounding box center [303, 223] width 76 height 34
click at [212, 51] on icon at bounding box center [218, 49] width 13 height 5
type input "[PHONE_NUMBER]"
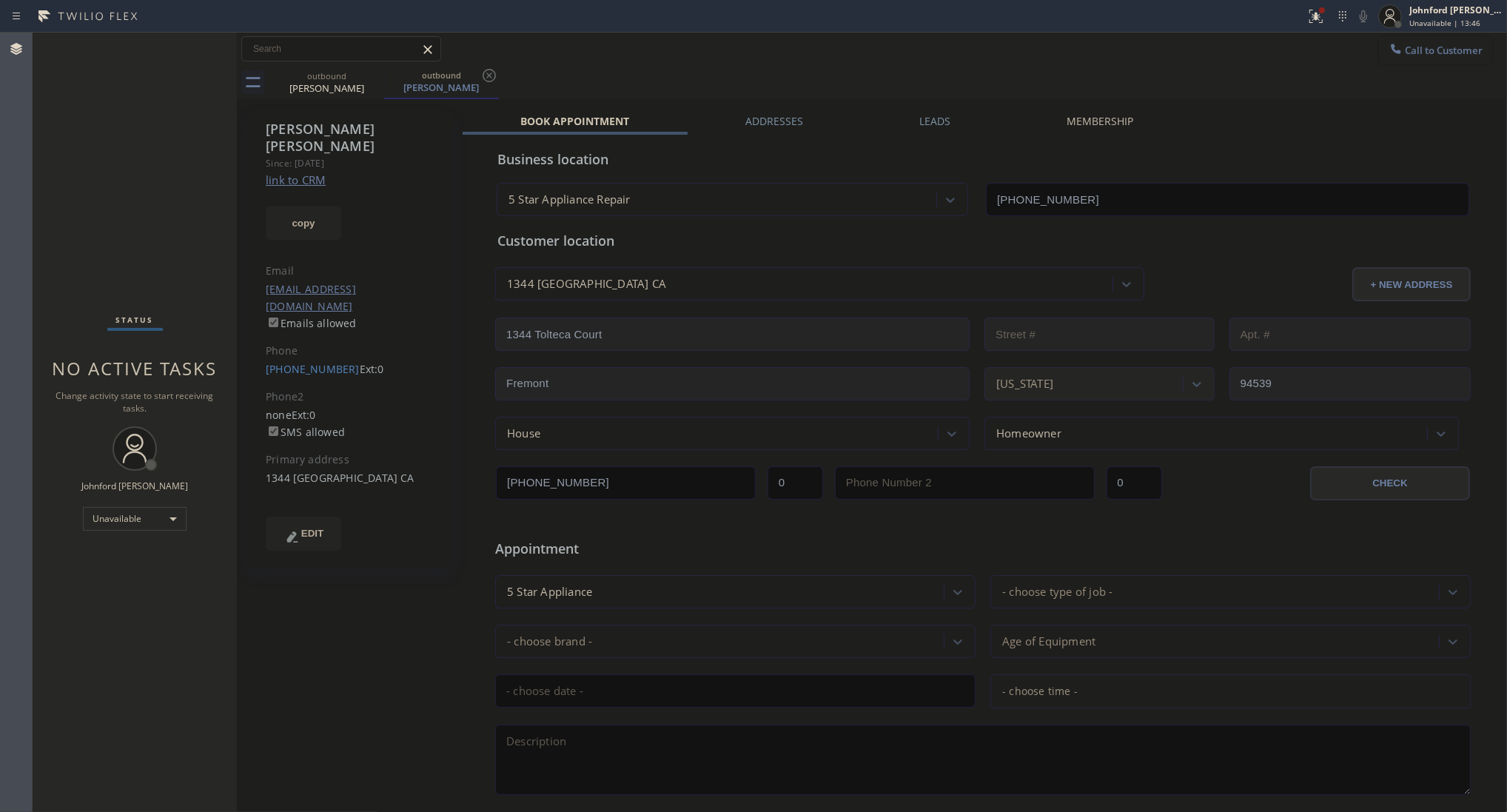
click at [1403, 56] on button "Call to Customer" at bounding box center [1435, 51] width 113 height 28
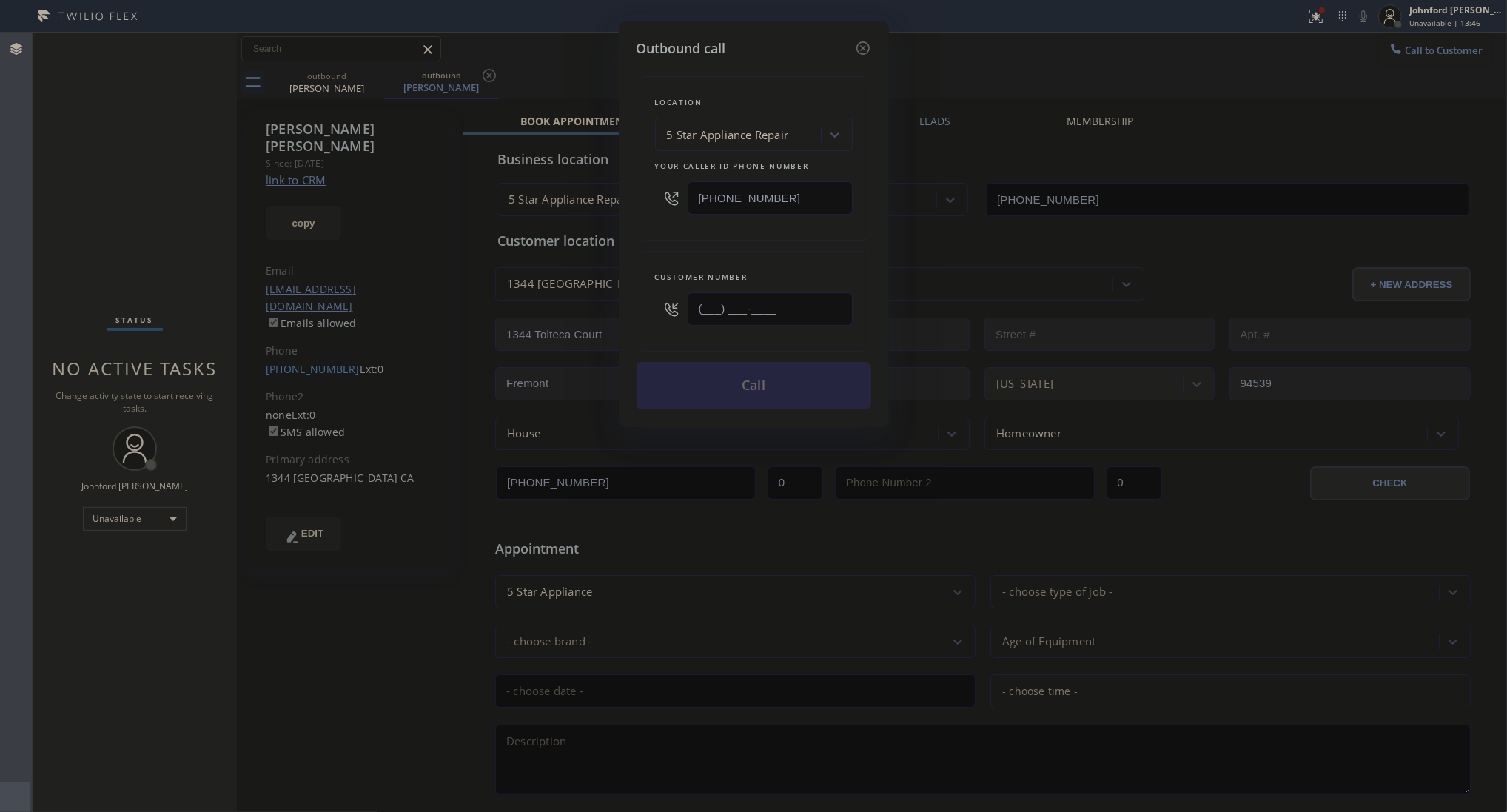
drag, startPoint x: 813, startPoint y: 303, endPoint x: 590, endPoint y: 302, distance: 223.0
click at [590, 302] on div "Outbound call Location 5 Star Appliance Repair Your caller id phone number [PHO…" at bounding box center [753, 406] width 1507 height 812
paste input "626) 354-5559"
type input "[PHONE_NUMBER]"
drag, startPoint x: 697, startPoint y: 241, endPoint x: 712, endPoint y: 257, distance: 21.9
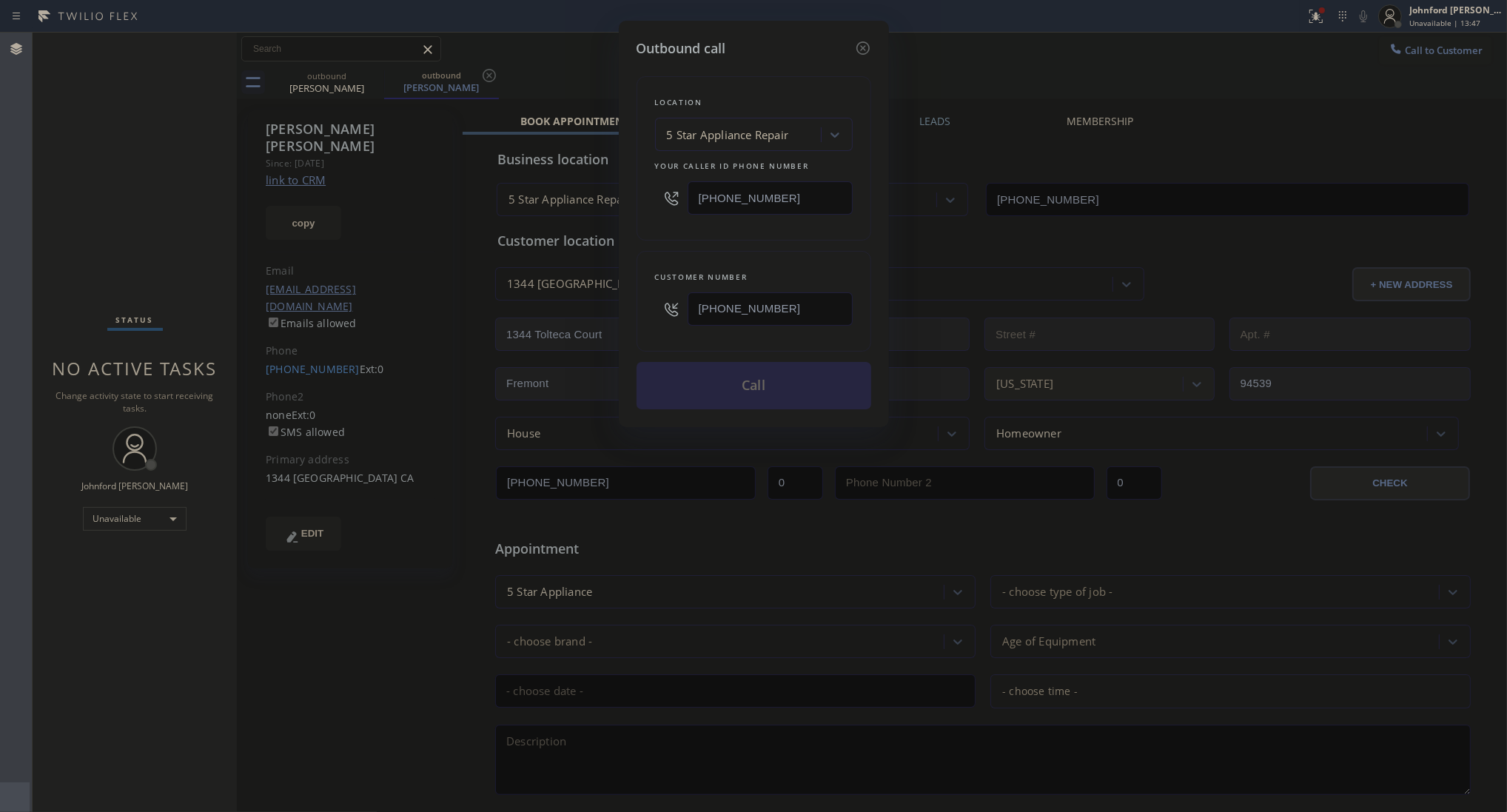
click at [706, 246] on div "Location 5 Star Appliance Repair Your caller id phone number [PHONE_NUMBER] Cus…" at bounding box center [754, 234] width 235 height 351
click at [742, 371] on button "Call" at bounding box center [754, 385] width 235 height 48
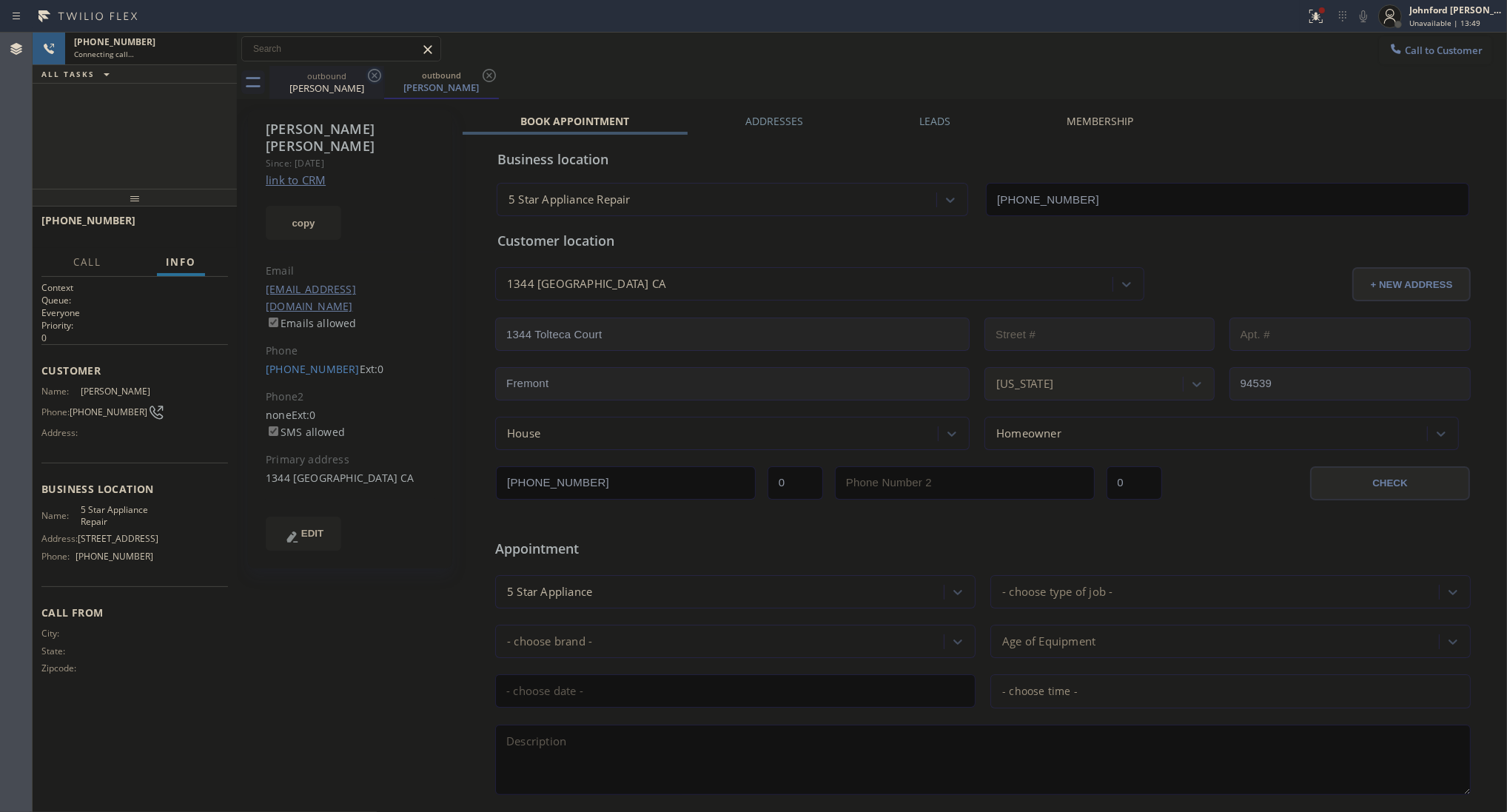
click at [370, 78] on icon at bounding box center [374, 75] width 18 height 18
click at [480, 78] on icon at bounding box center [489, 75] width 18 height 18
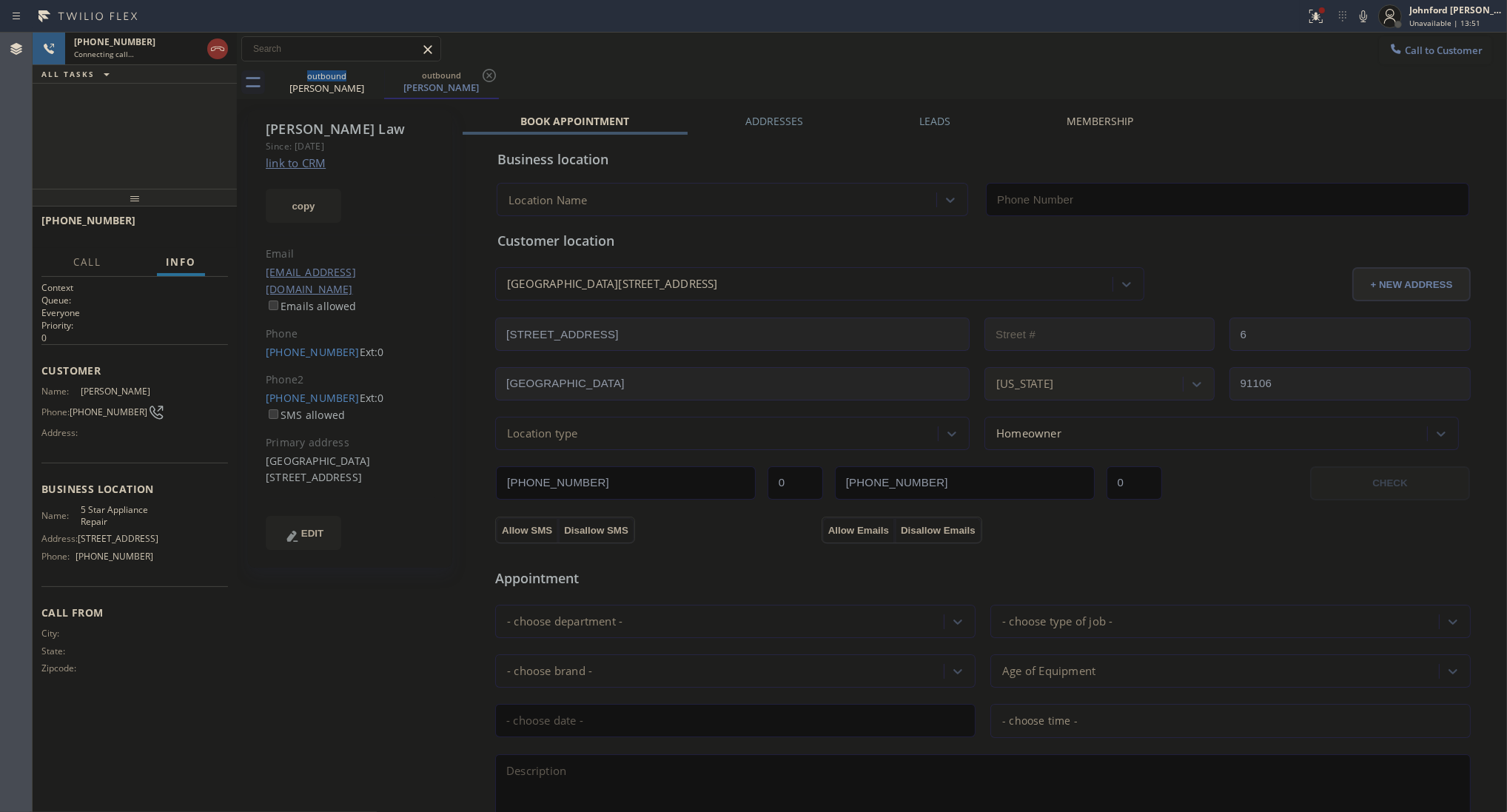
click at [294, 161] on link "link to CRM" at bounding box center [295, 162] width 60 height 15
type input "[PHONE_NUMBER]"
click at [1300, 30] on button at bounding box center [1316, 16] width 33 height 33
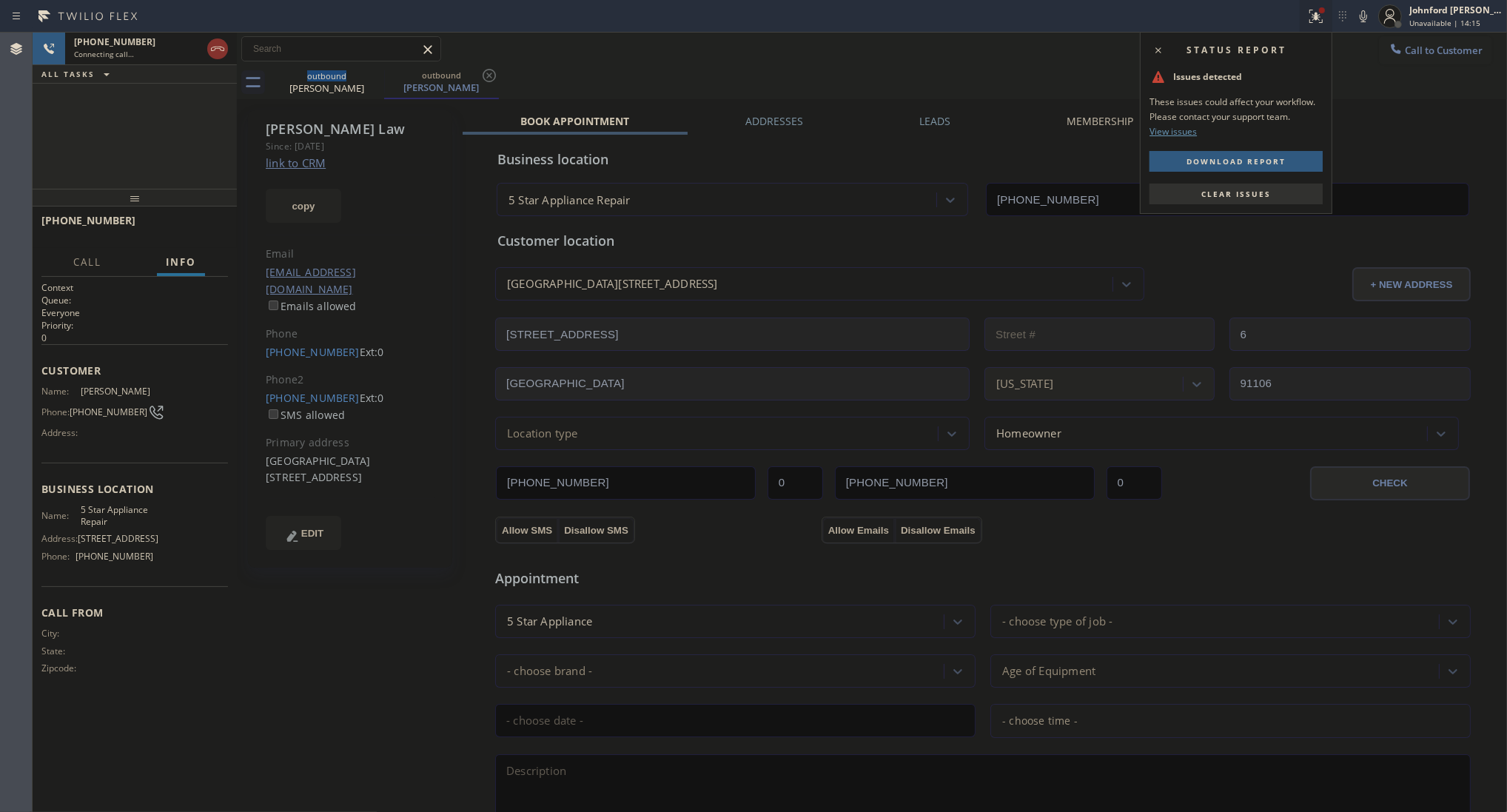
click at [1320, 22] on icon at bounding box center [1316, 16] width 13 height 13
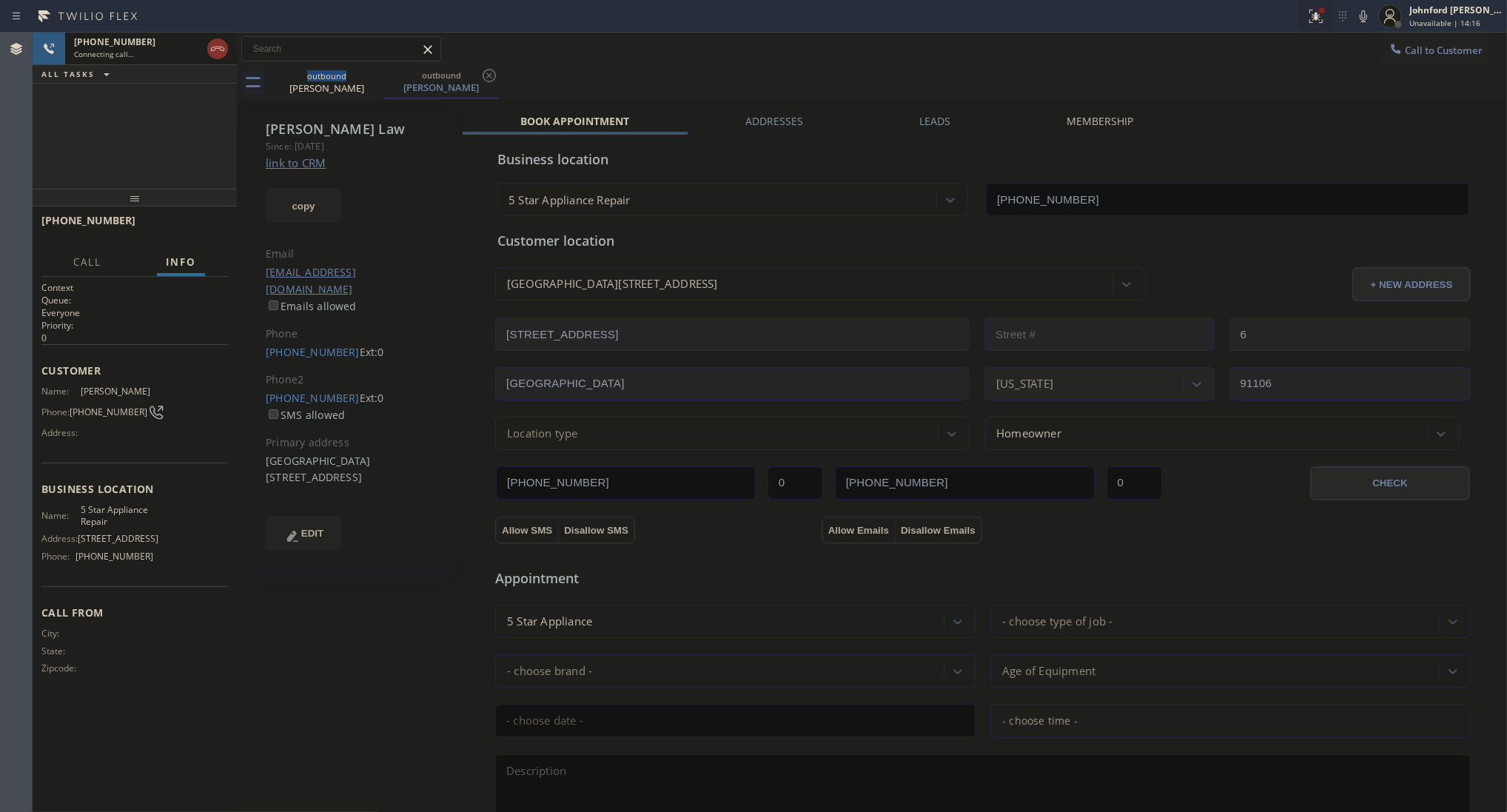
click at [1313, 28] on button at bounding box center [1316, 16] width 33 height 33
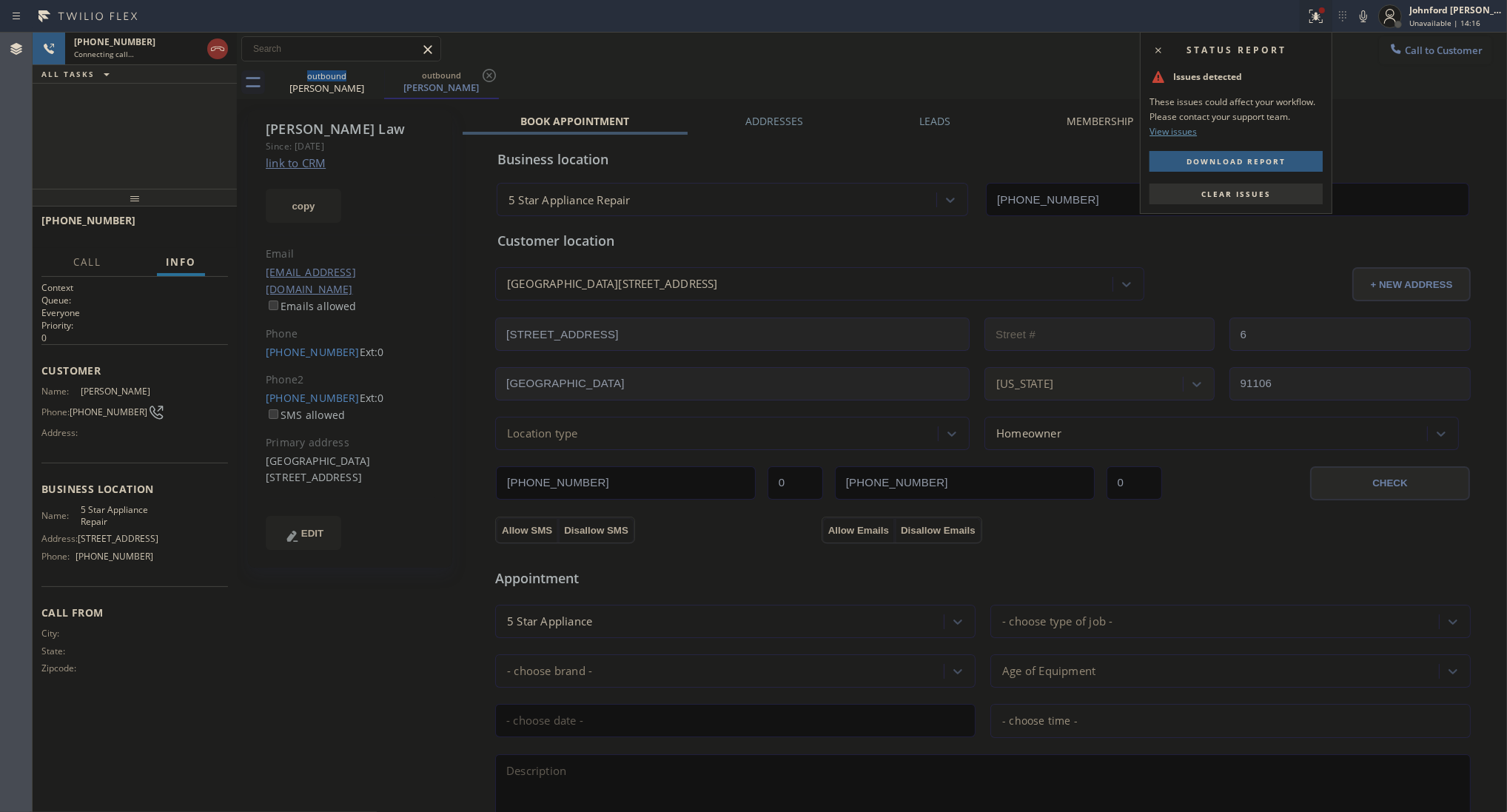
drag, startPoint x: 1249, startPoint y: 194, endPoint x: 1190, endPoint y: 198, distance: 59.1
click at [1247, 195] on span "Clear issues" at bounding box center [1236, 193] width 69 height 10
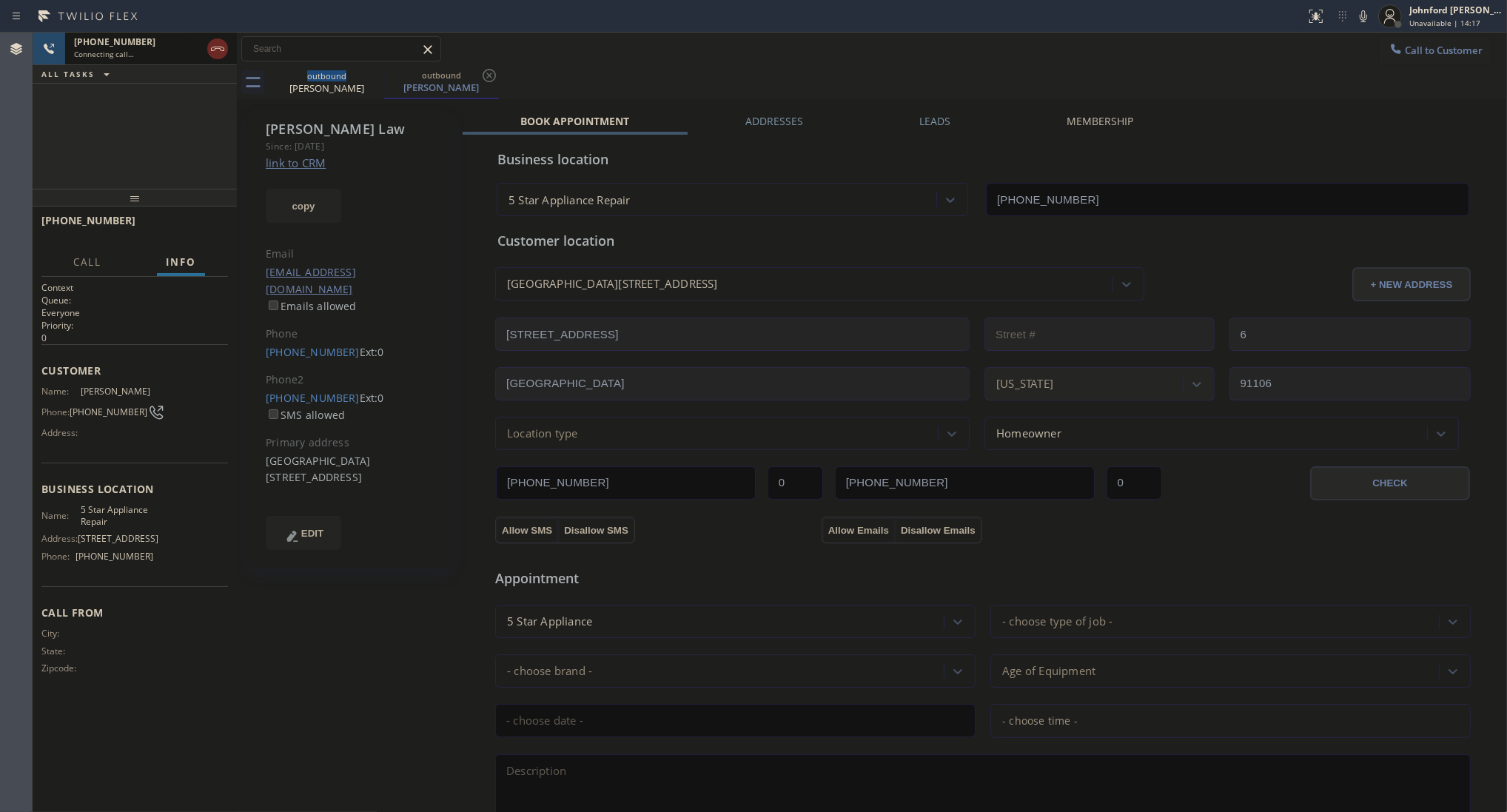
click at [213, 49] on icon at bounding box center [218, 48] width 18 height 18
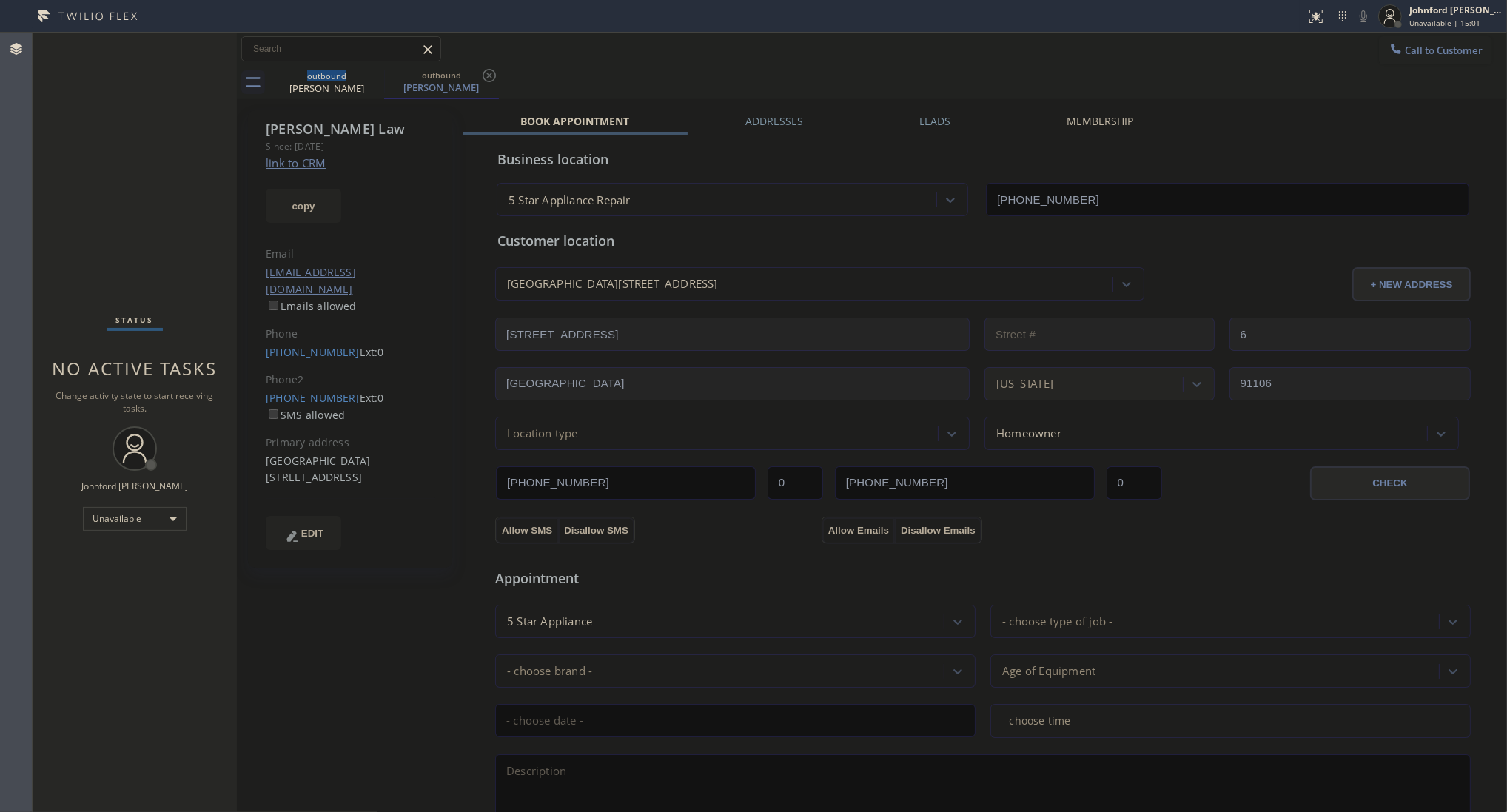
drag, startPoint x: 1378, startPoint y: 30, endPoint x: 1379, endPoint y: 50, distance: 20.0
click at [1379, 30] on div at bounding box center [1390, 16] width 33 height 33
drag, startPoint x: 1284, startPoint y: 64, endPoint x: 1293, endPoint y: 64, distance: 9.0
click at [1286, 64] on div "Call to Customer Outbound call Location 5 Star Appliance Repair Your caller id …" at bounding box center [872, 49] width 1270 height 34
click at [1388, 53] on icon at bounding box center [1396, 48] width 15 height 15
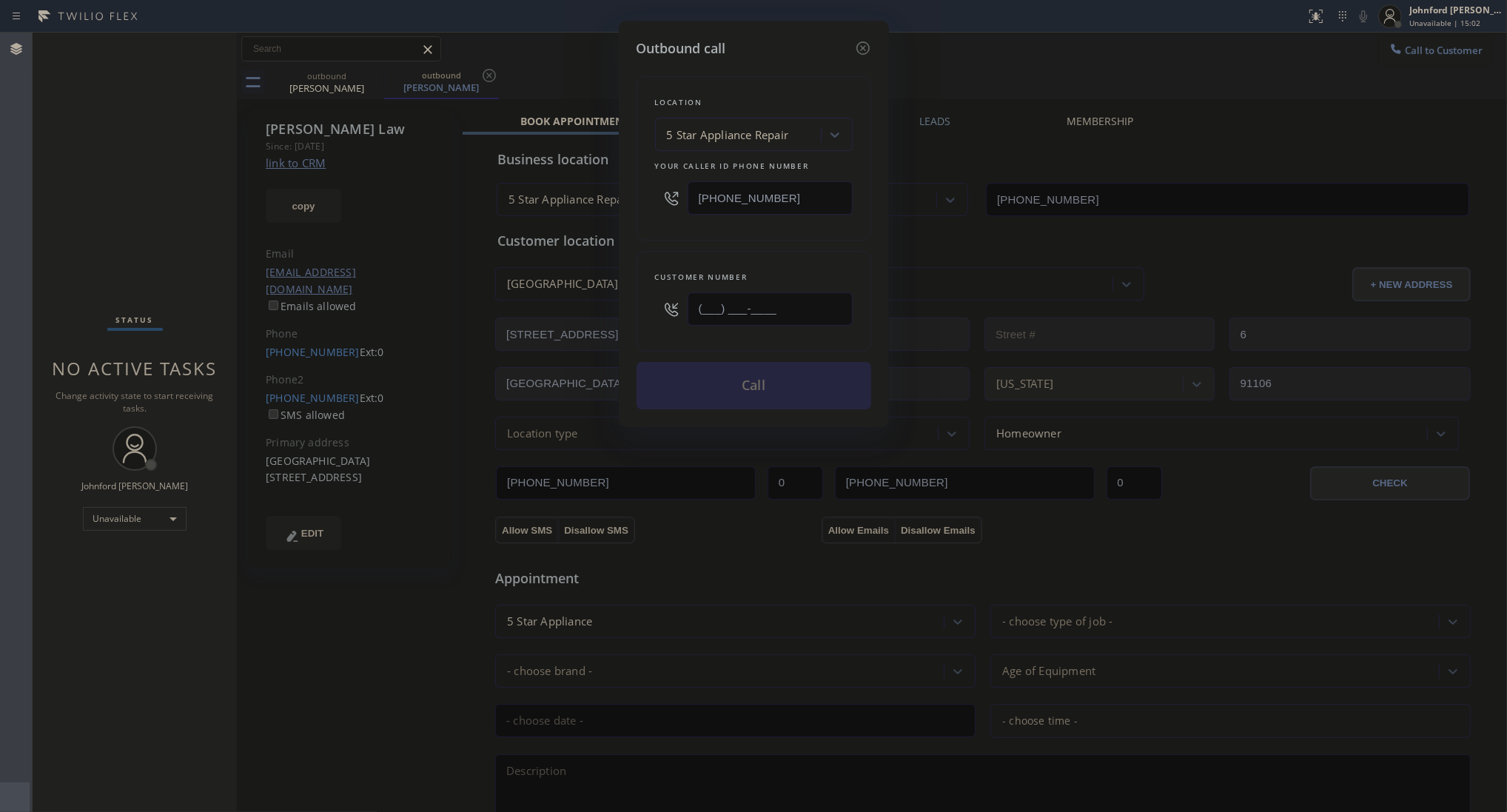
drag, startPoint x: 757, startPoint y: 307, endPoint x: 667, endPoint y: 316, distance: 90.4
click at [667, 316] on div "(___) ___-____" at bounding box center [754, 309] width 198 height 48
paste input "213) 309-0636"
type input "[PHONE_NUMBER]"
click at [674, 256] on div "Customer number [PHONE_NUMBER]" at bounding box center [754, 301] width 235 height 101
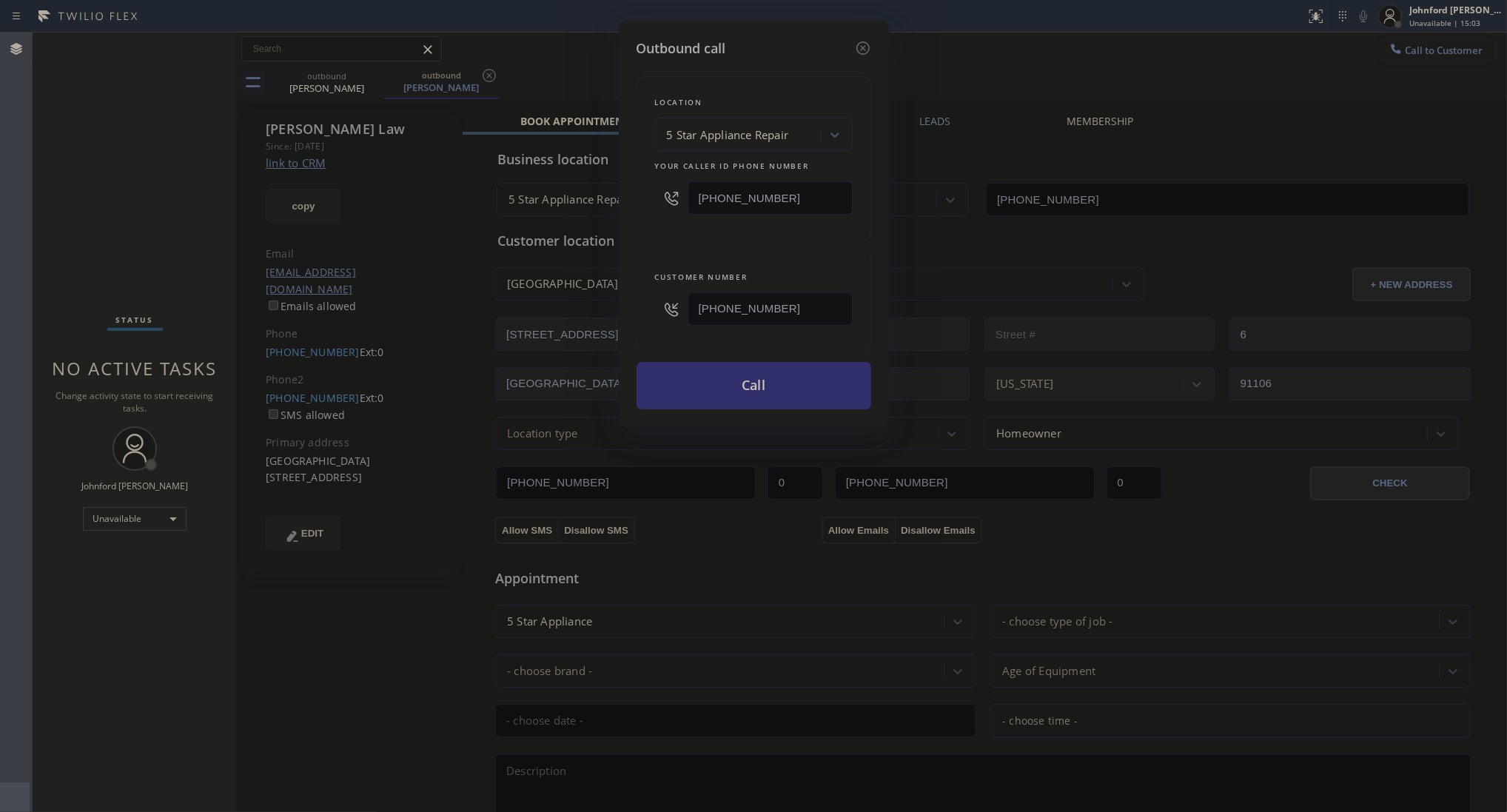
click at [681, 392] on button "Call" at bounding box center [754, 385] width 235 height 48
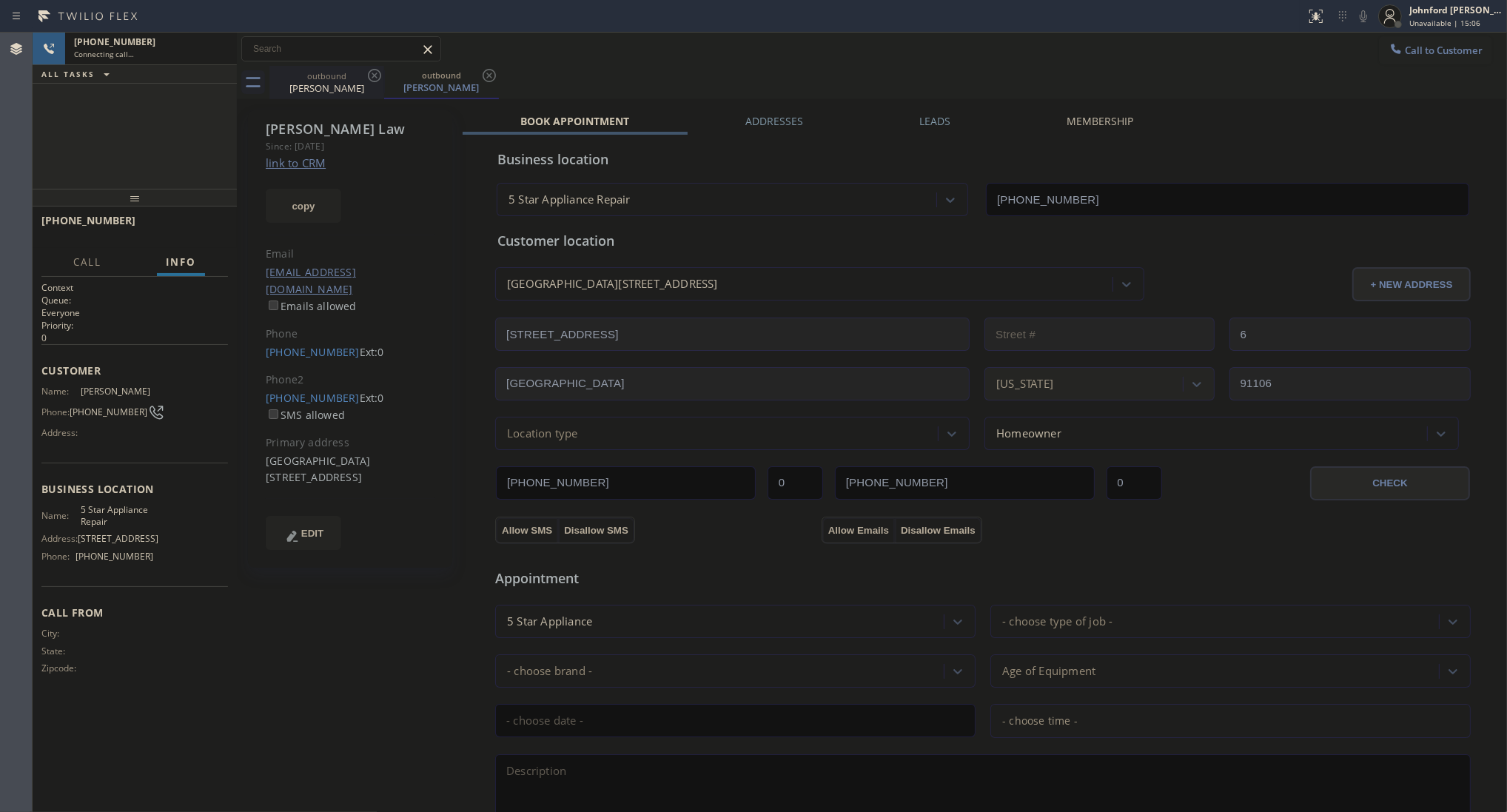
click at [371, 79] on icon at bounding box center [374, 75] width 18 height 18
click at [480, 79] on icon at bounding box center [489, 75] width 18 height 18
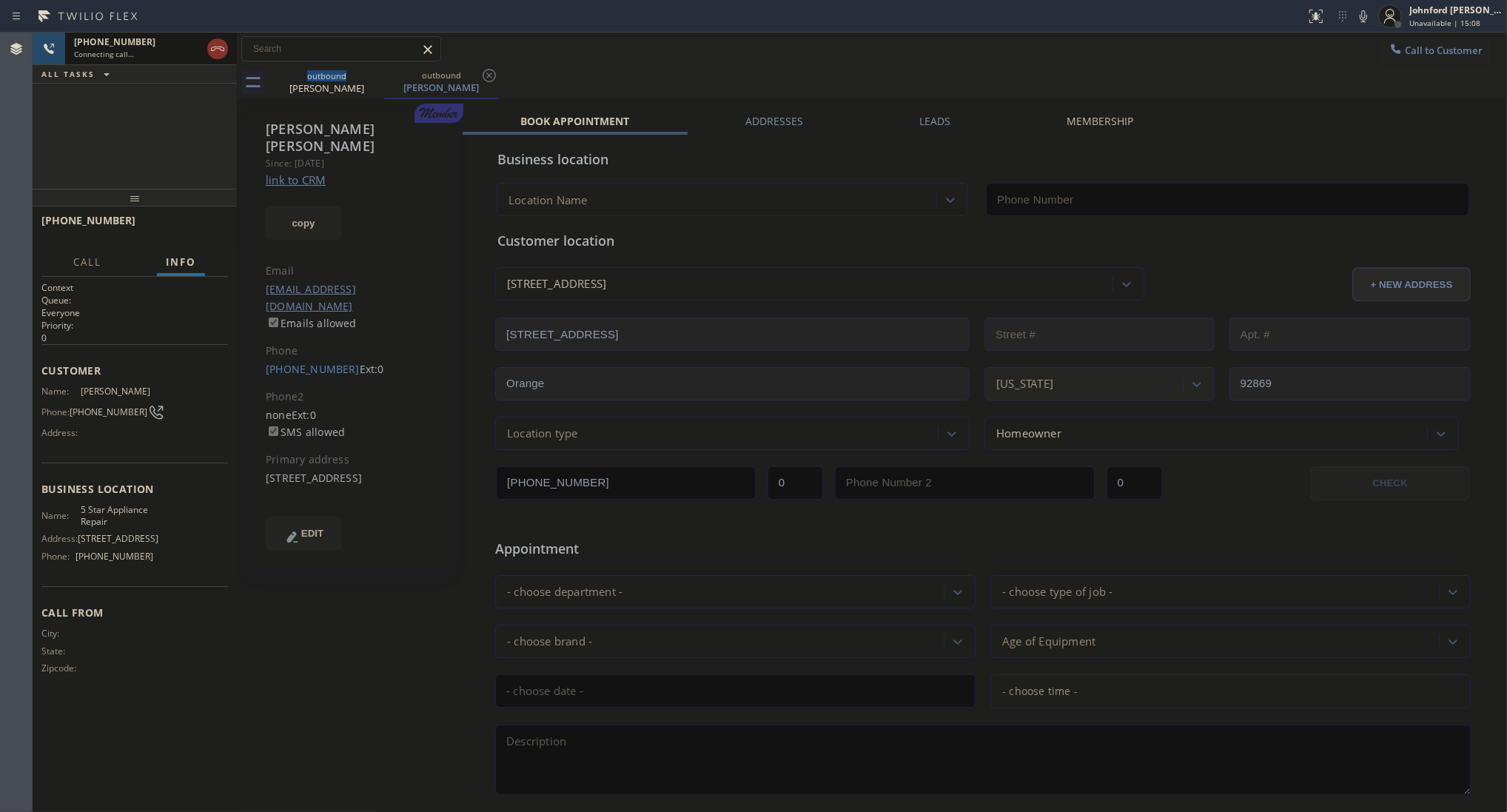
click at [218, 50] on icon at bounding box center [218, 48] width 18 height 18
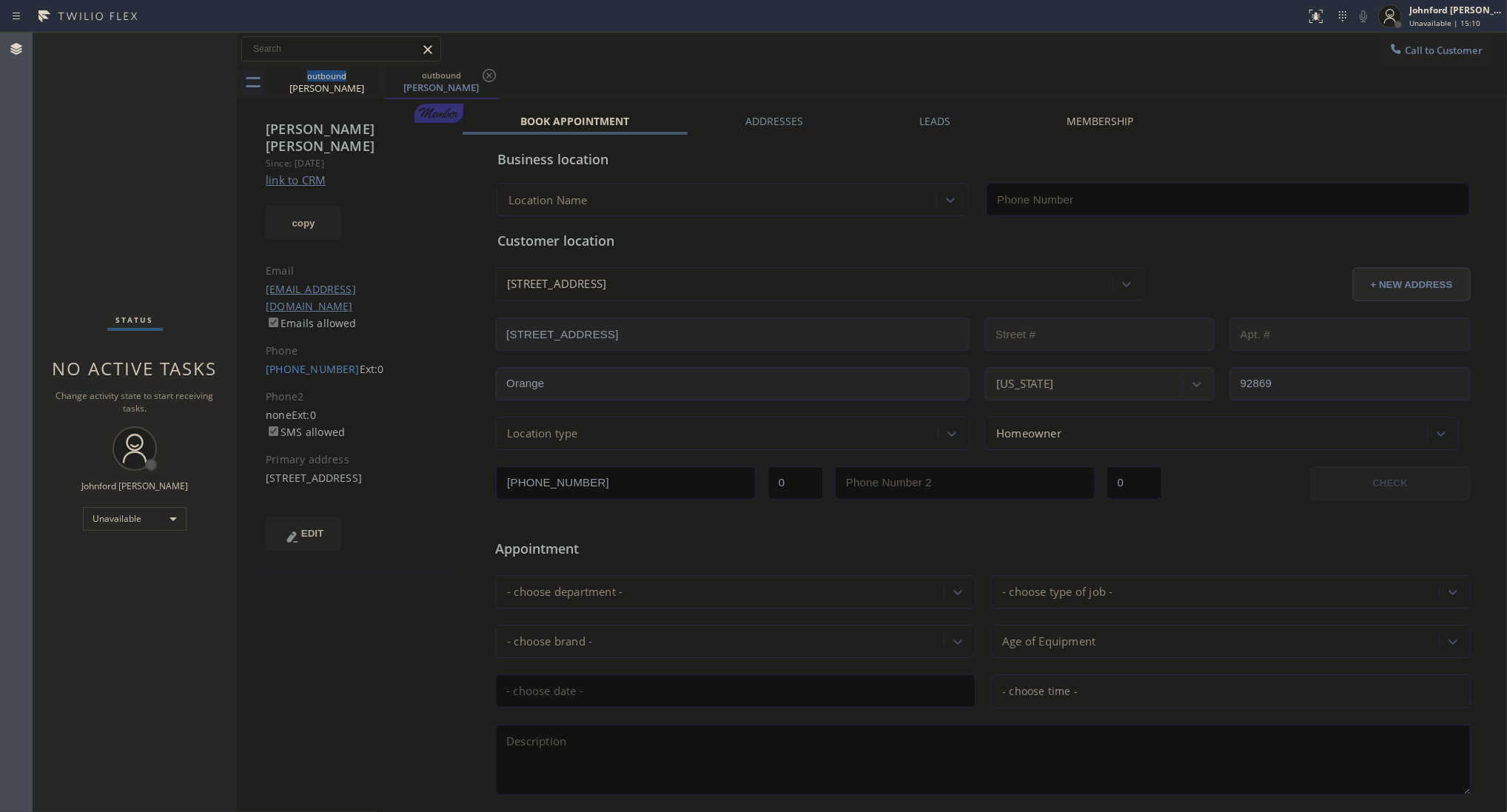
type input "[PHONE_NUMBER]"
click at [322, 211] on button "copy" at bounding box center [303, 223] width 76 height 34
drag, startPoint x: 1434, startPoint y: 53, endPoint x: 1174, endPoint y: 152, distance: 278.2
click at [1427, 52] on span "Call to Customer" at bounding box center [1444, 50] width 78 height 13
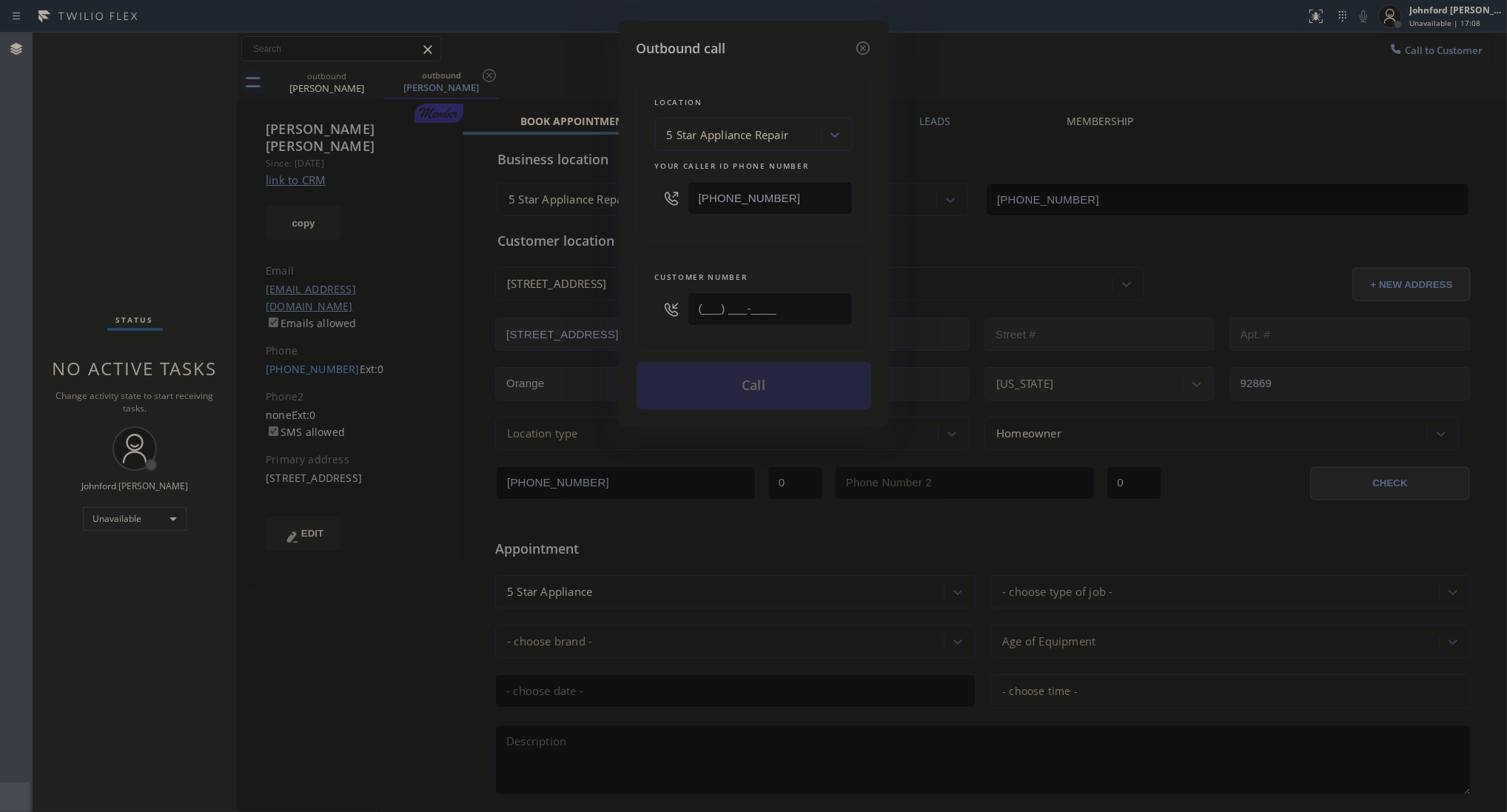
drag, startPoint x: 711, startPoint y: 307, endPoint x: 609, endPoint y: 312, distance: 102.1
click at [613, 312] on div "Outbound call Location 5 Star Appliance Repair Your caller id phone number [PHO…" at bounding box center [753, 406] width 1507 height 812
paste input "562) 489-4772"
type input "[PHONE_NUMBER]"
drag, startPoint x: 645, startPoint y: 229, endPoint x: 652, endPoint y: 234, distance: 8.6
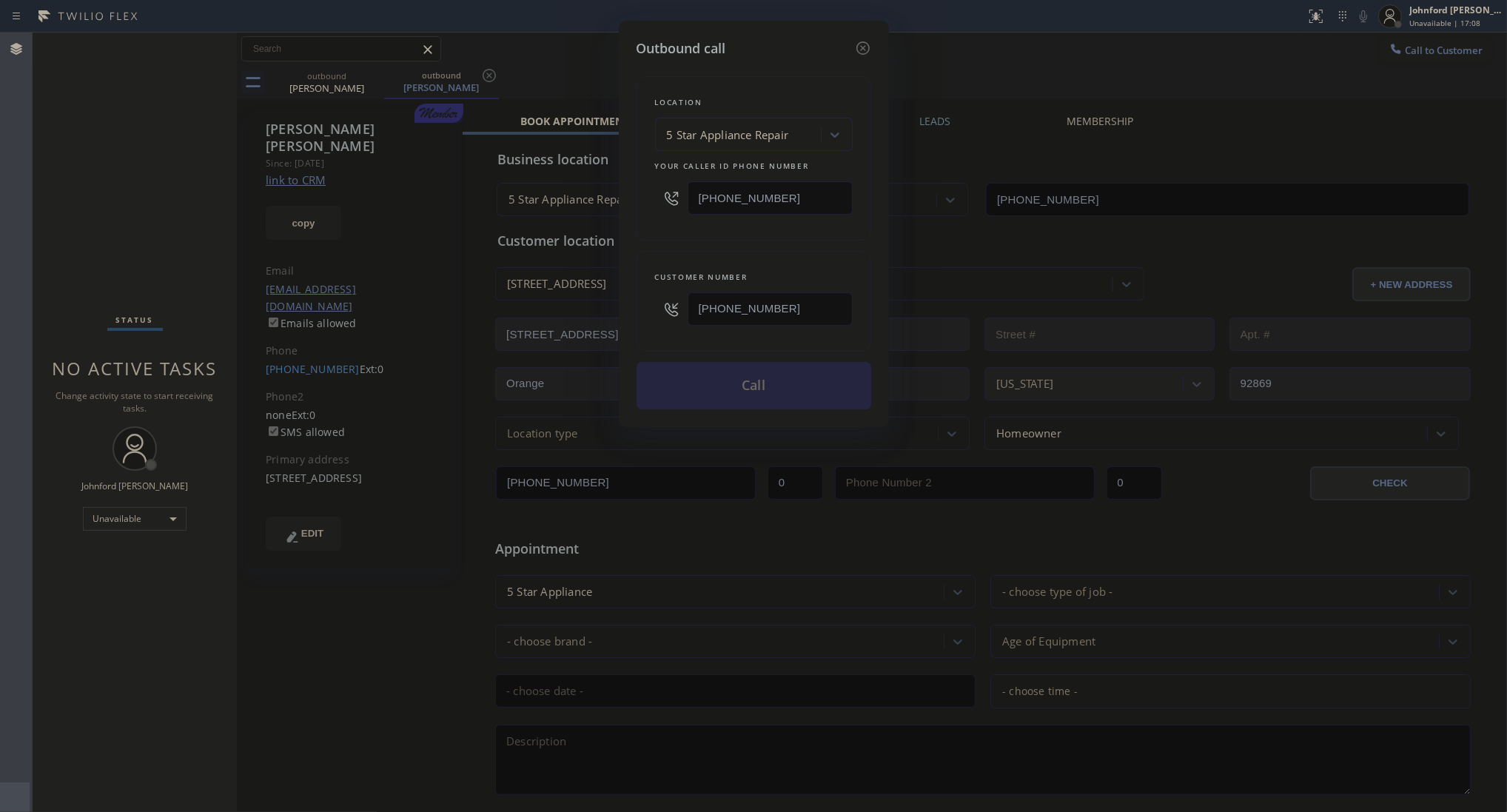
click at [652, 234] on div "Location 5 Star Appliance Repair Your caller id phone number [PHONE_NUMBER]" at bounding box center [754, 158] width 235 height 164
click at [727, 372] on button "Call" at bounding box center [754, 385] width 235 height 48
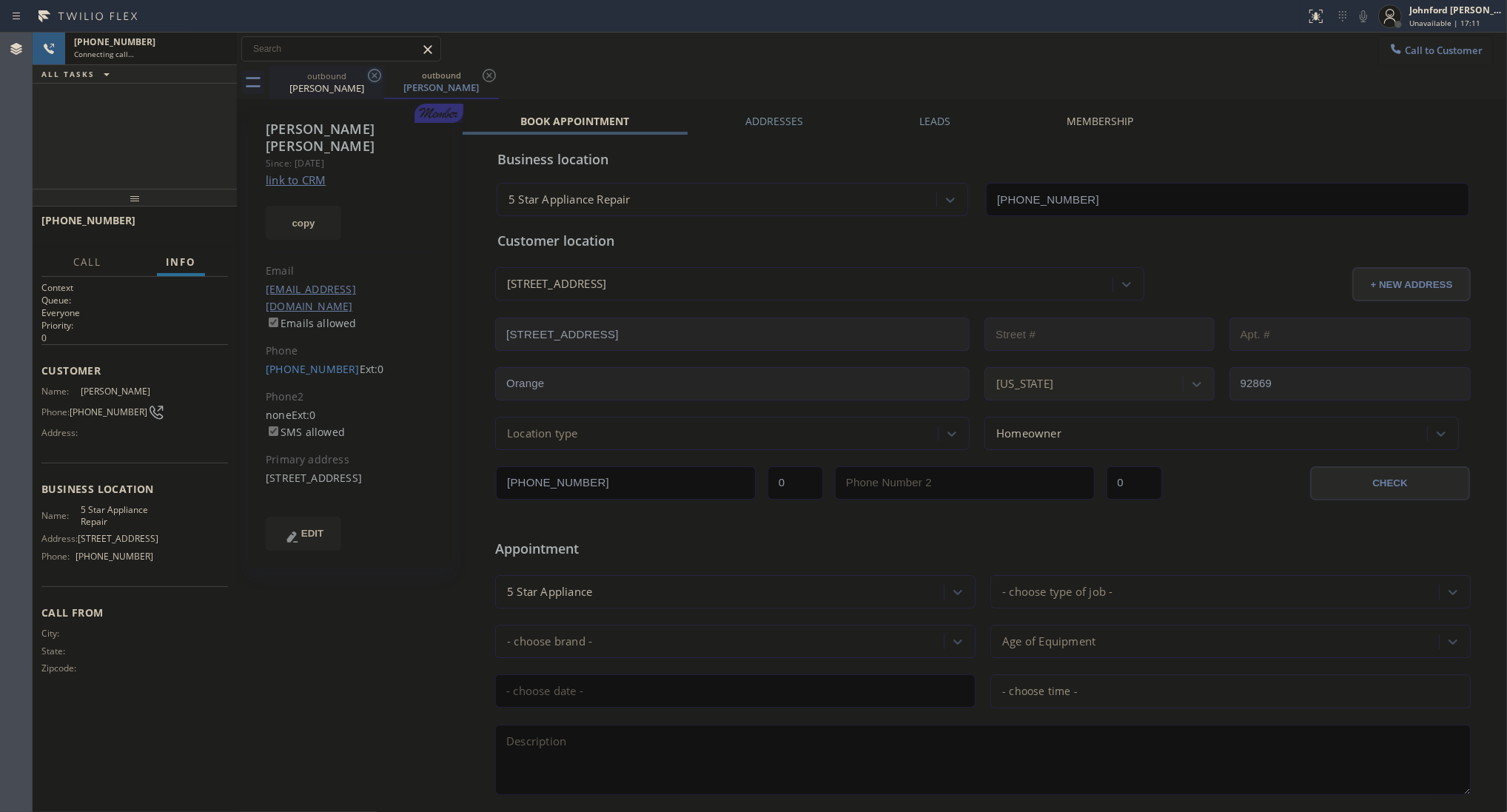
click at [370, 70] on icon at bounding box center [374, 75] width 18 height 18
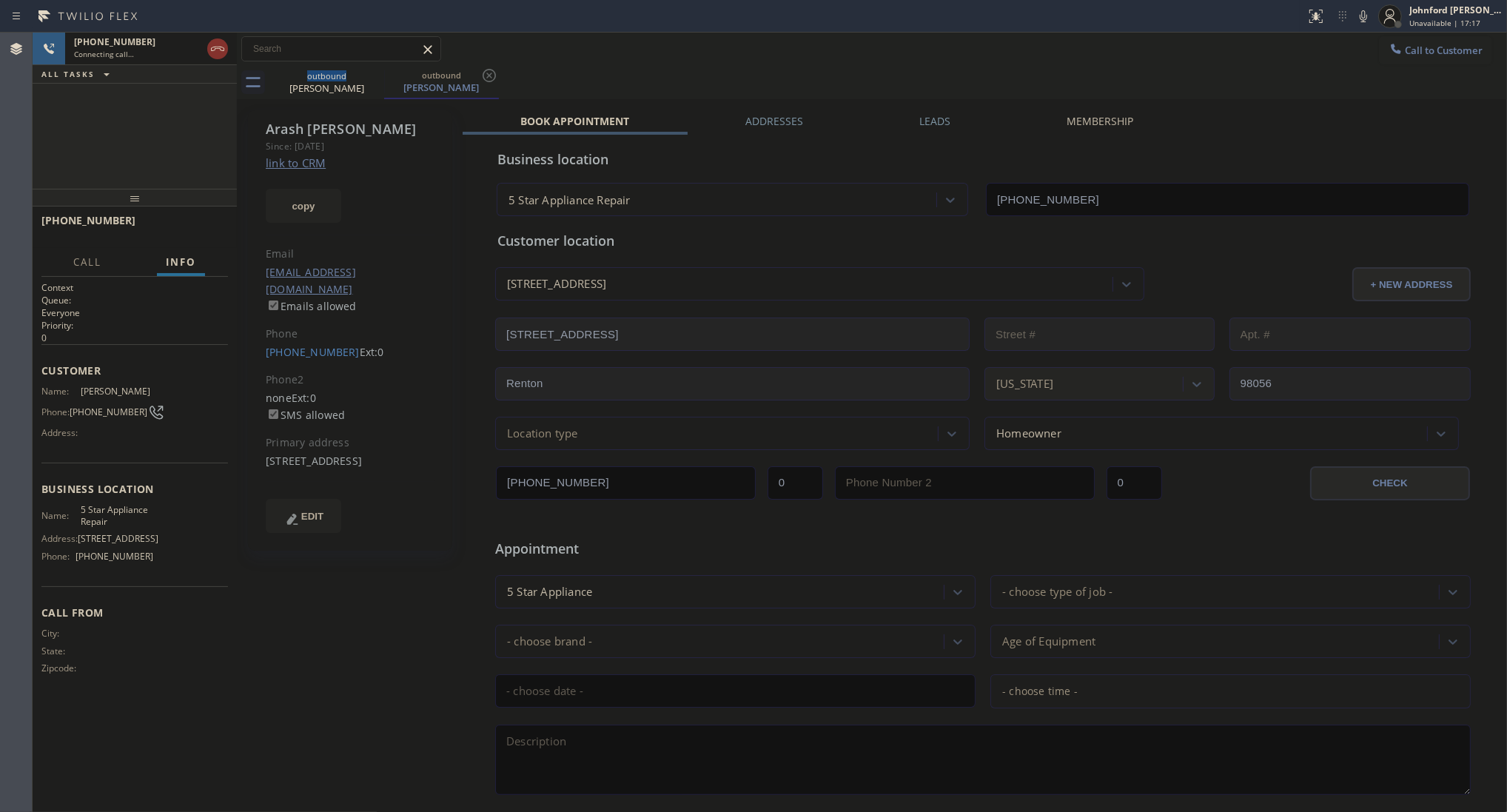
type input "[PHONE_NUMBER]"
click at [304, 159] on link "link to CRM" at bounding box center [295, 162] width 60 height 15
click at [316, 344] on link "[PHONE_NUMBER]" at bounding box center [313, 351] width 94 height 14
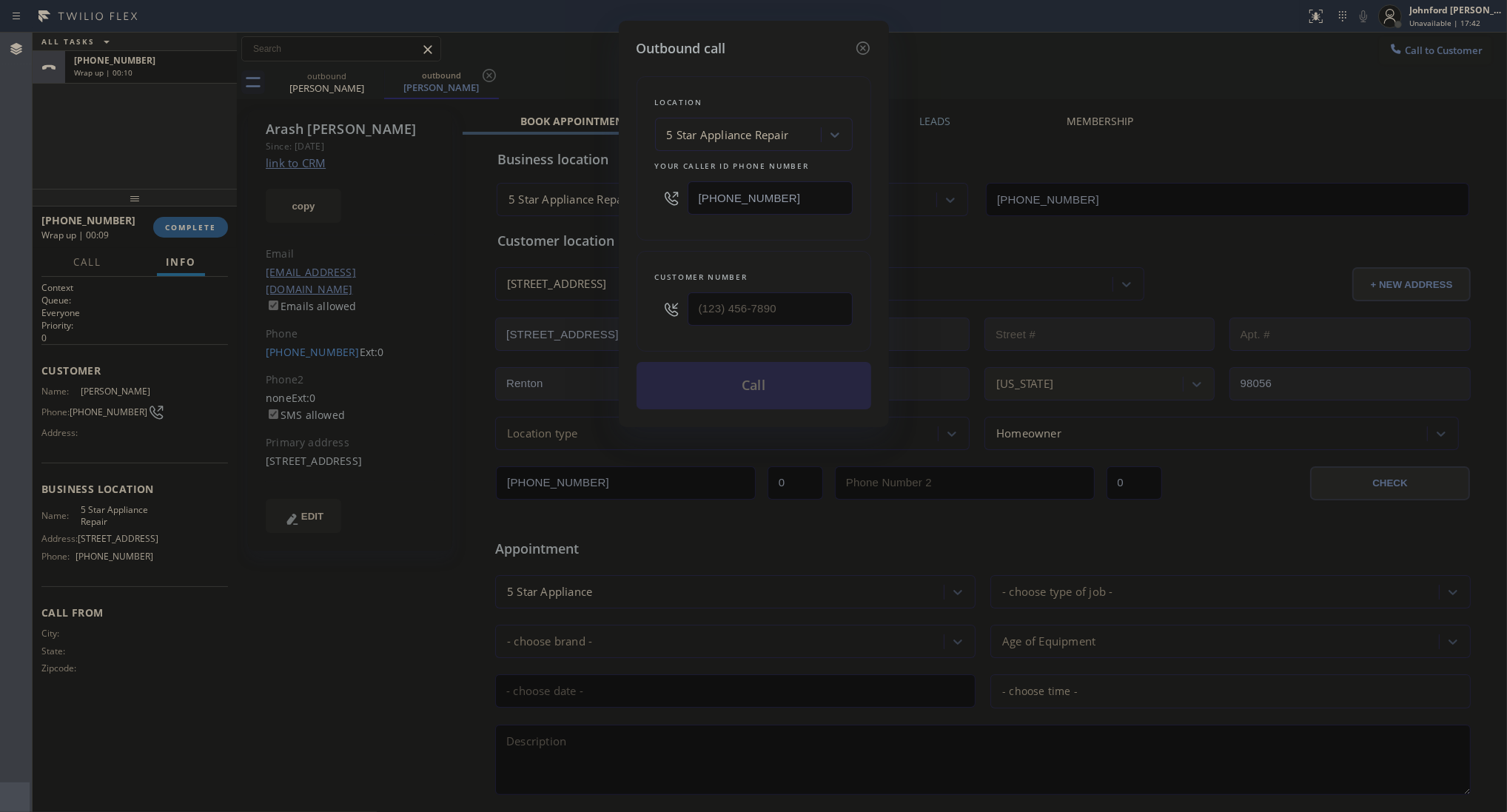
type input "[PHONE_NUMBER]"
click at [724, 382] on button "Call" at bounding box center [754, 385] width 235 height 48
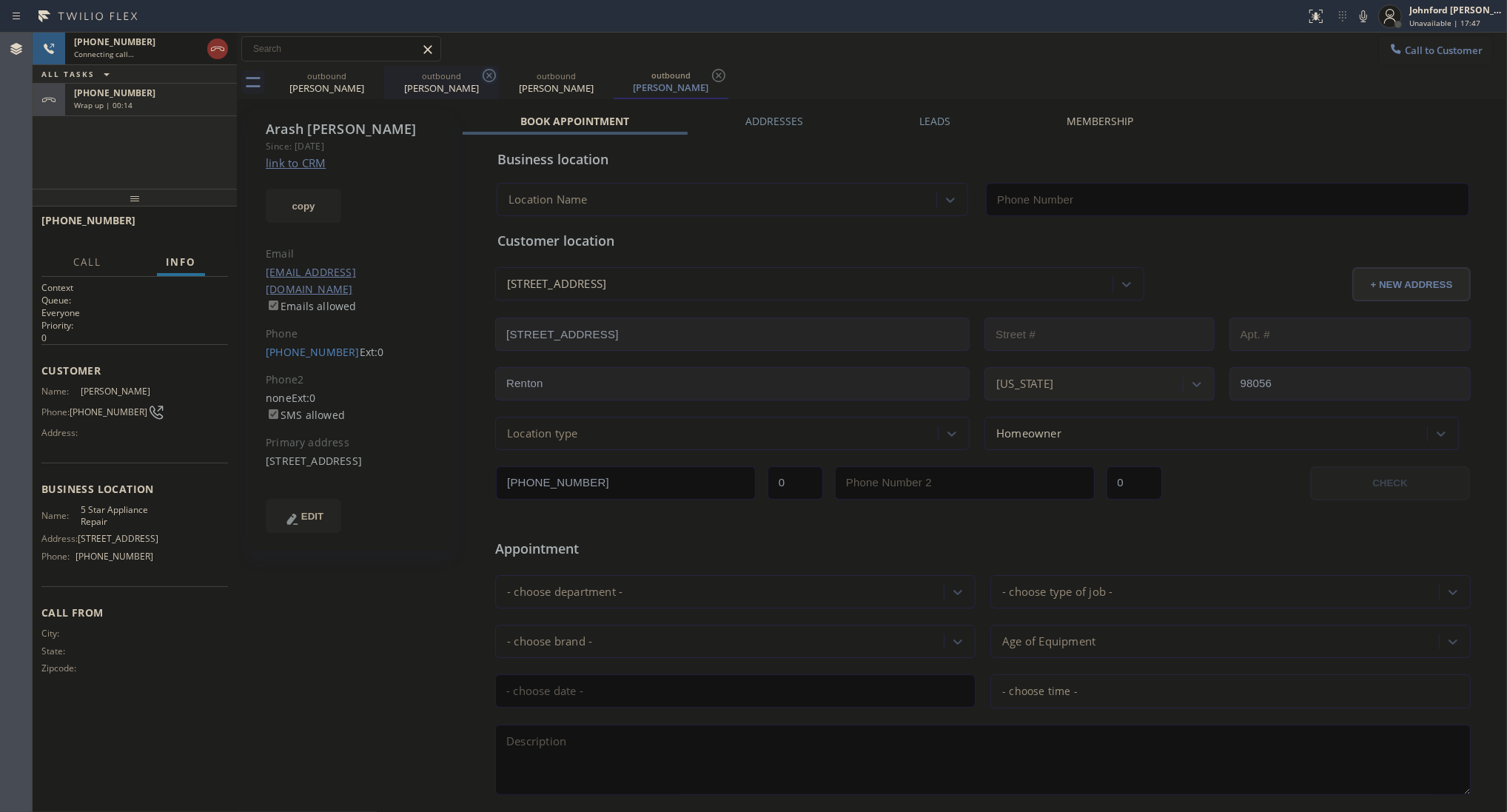
click at [0, 0] on icon at bounding box center [0, 0] width 0 height 0
click at [480, 78] on icon at bounding box center [489, 75] width 18 height 18
click at [377, 78] on icon at bounding box center [374, 75] width 18 height 18
type input "[PHONE_NUMBER]"
click at [200, 224] on span "HANG UP" at bounding box center [193, 227] width 45 height 10
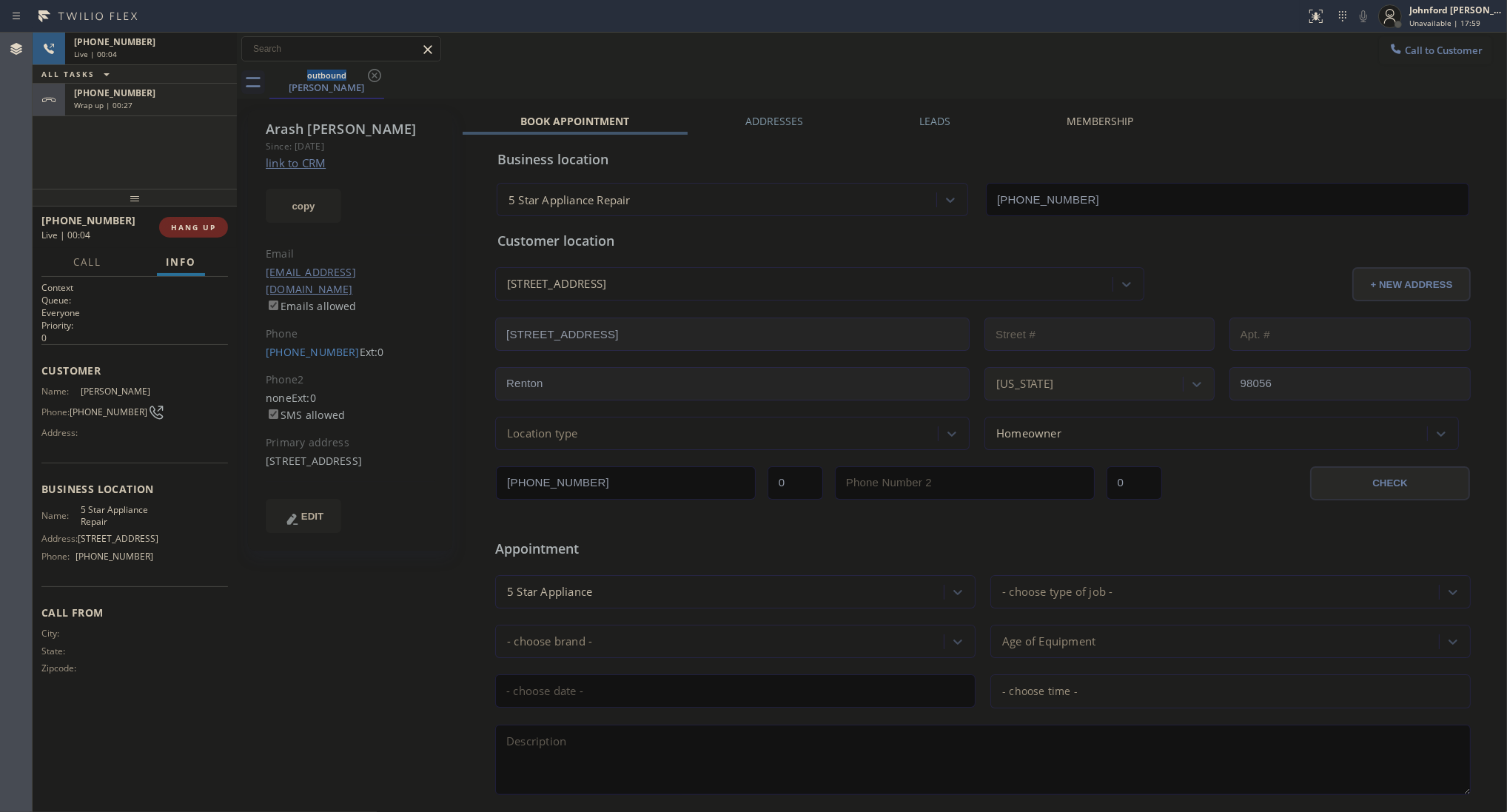
click at [201, 224] on span "HANG UP" at bounding box center [193, 227] width 45 height 10
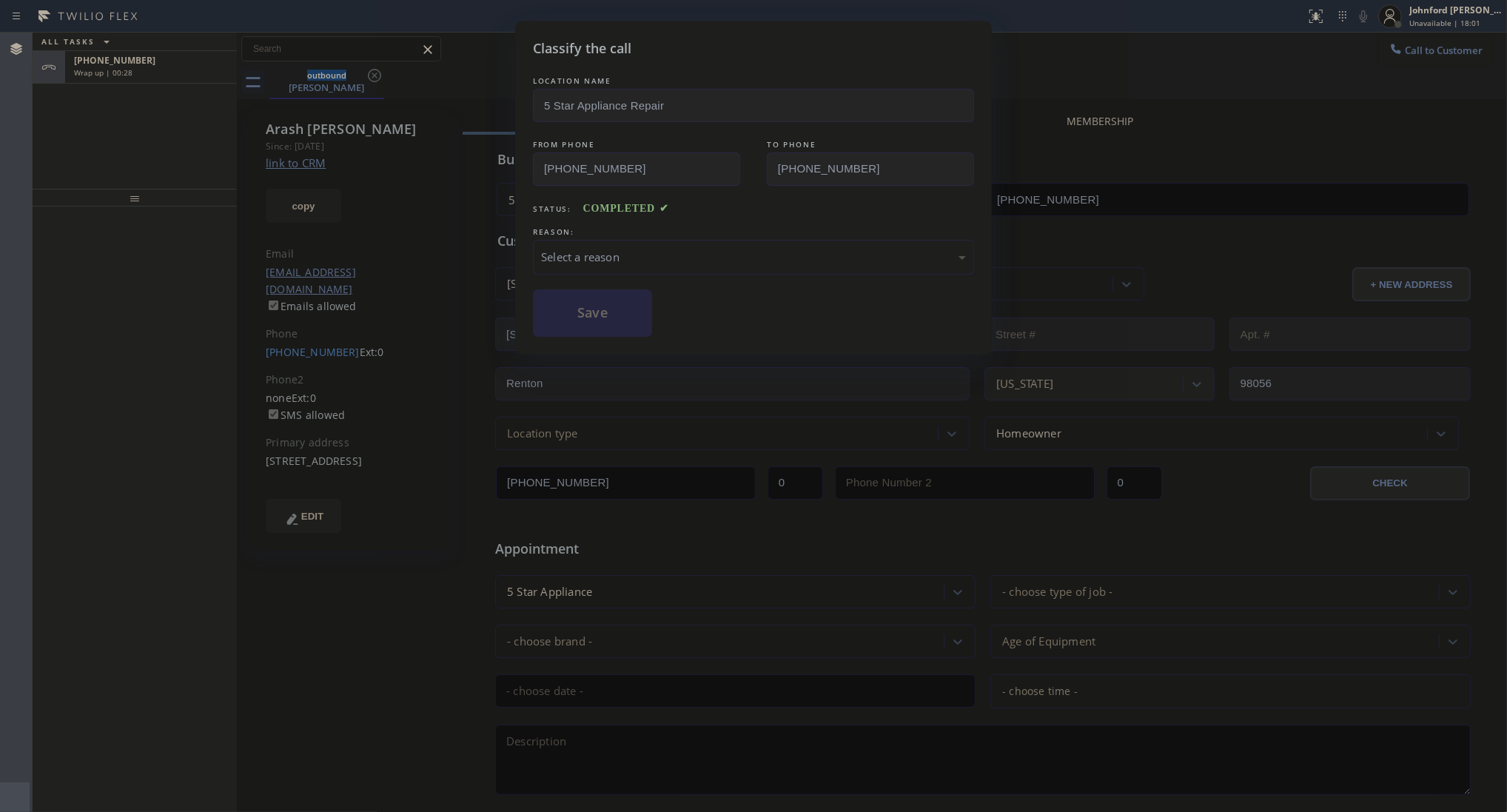
click at [578, 256] on div "Select a reason" at bounding box center [753, 257] width 425 height 17
click at [610, 240] on div "Not Booked - All other reasons" at bounding box center [754, 257] width 441 height 35
click at [589, 300] on button "Save" at bounding box center [593, 312] width 119 height 48
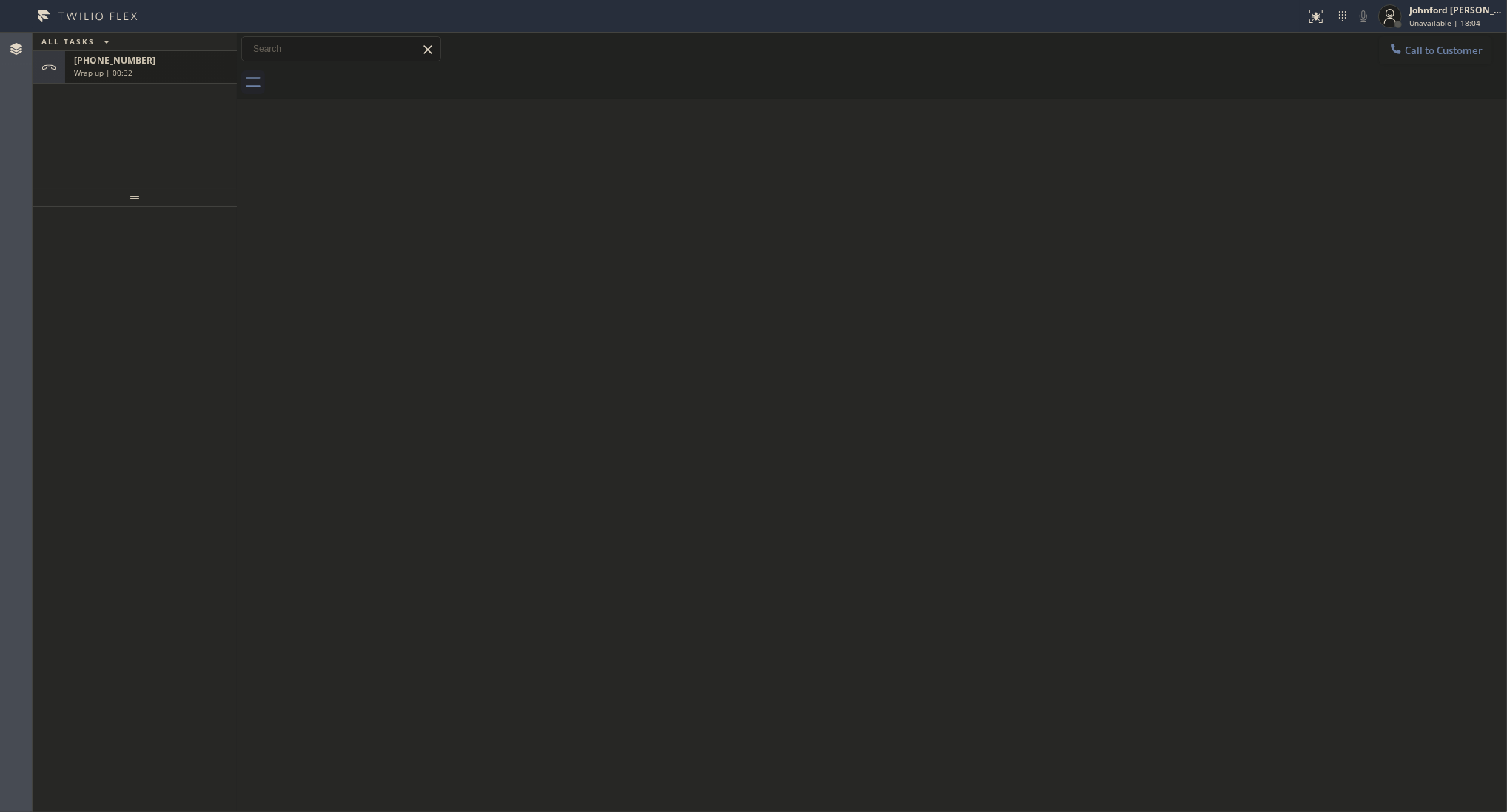
click at [183, 76] on div "Wrap up | 00:32" at bounding box center [151, 72] width 154 height 10
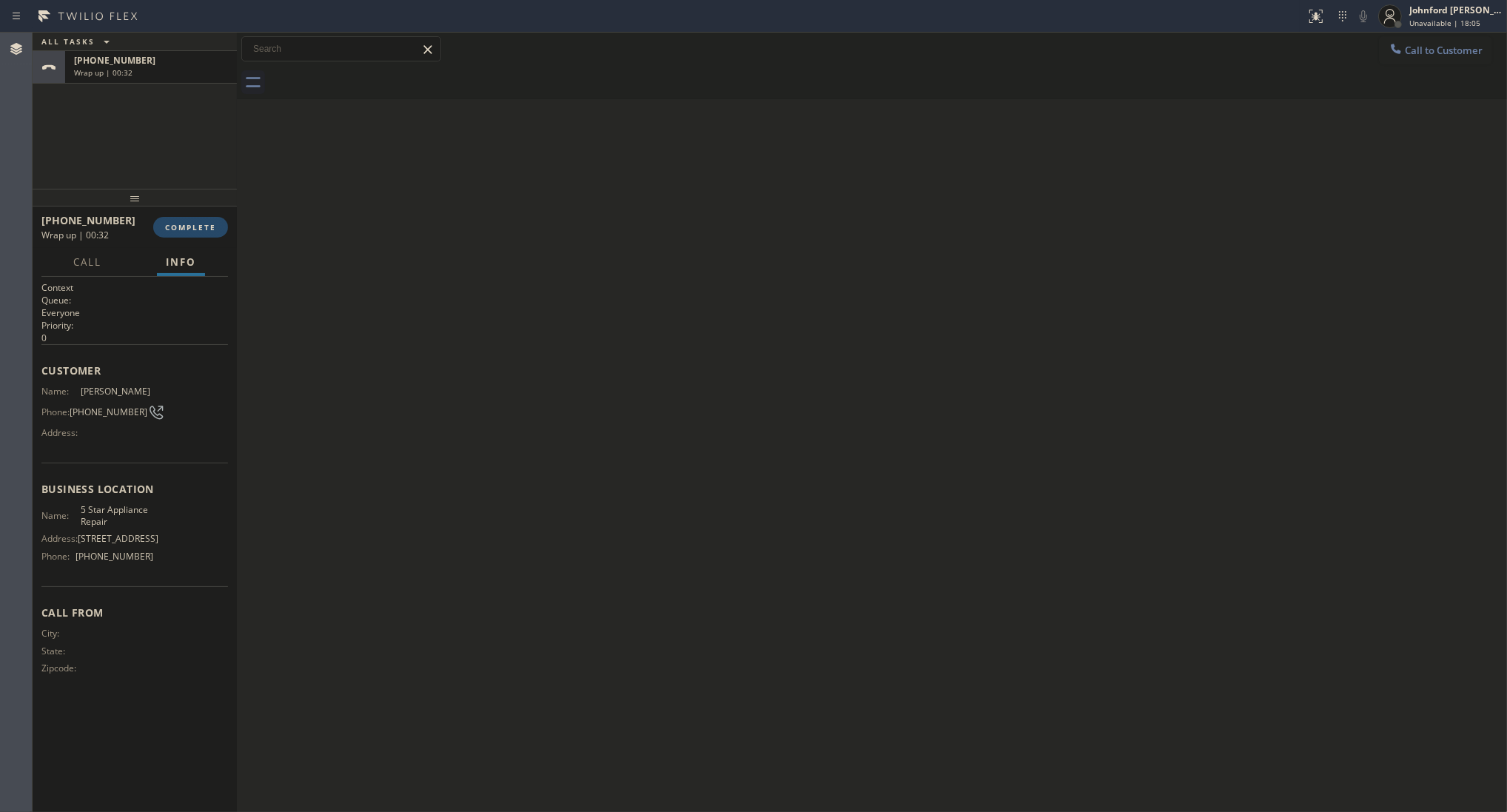
click at [209, 218] on button "COMPLETE" at bounding box center [191, 227] width 75 height 21
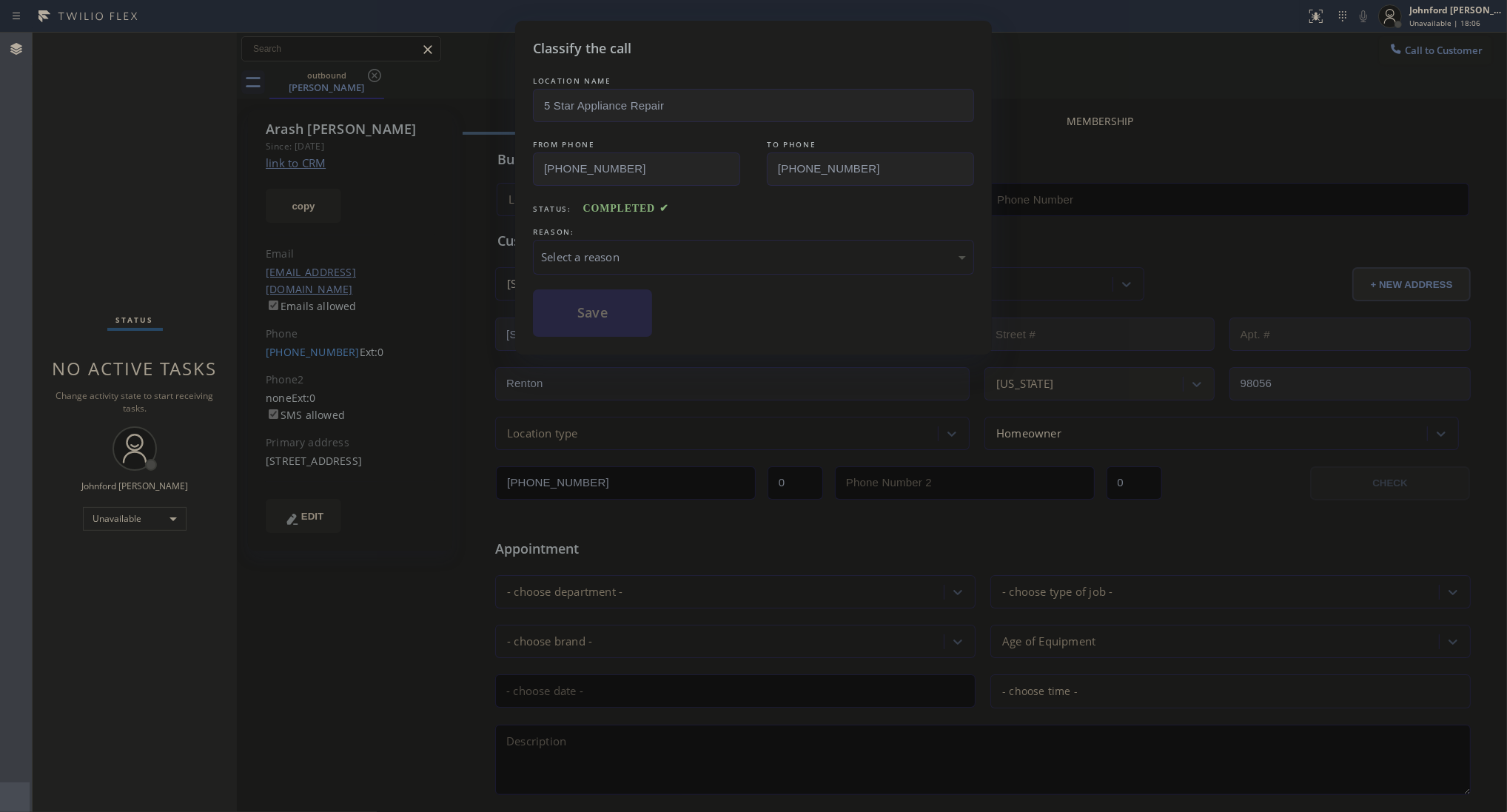
type input "[PHONE_NUMBER]"
click at [713, 261] on div "Select a reason" at bounding box center [754, 257] width 441 height 35
click at [624, 327] on button "Save" at bounding box center [593, 312] width 119 height 48
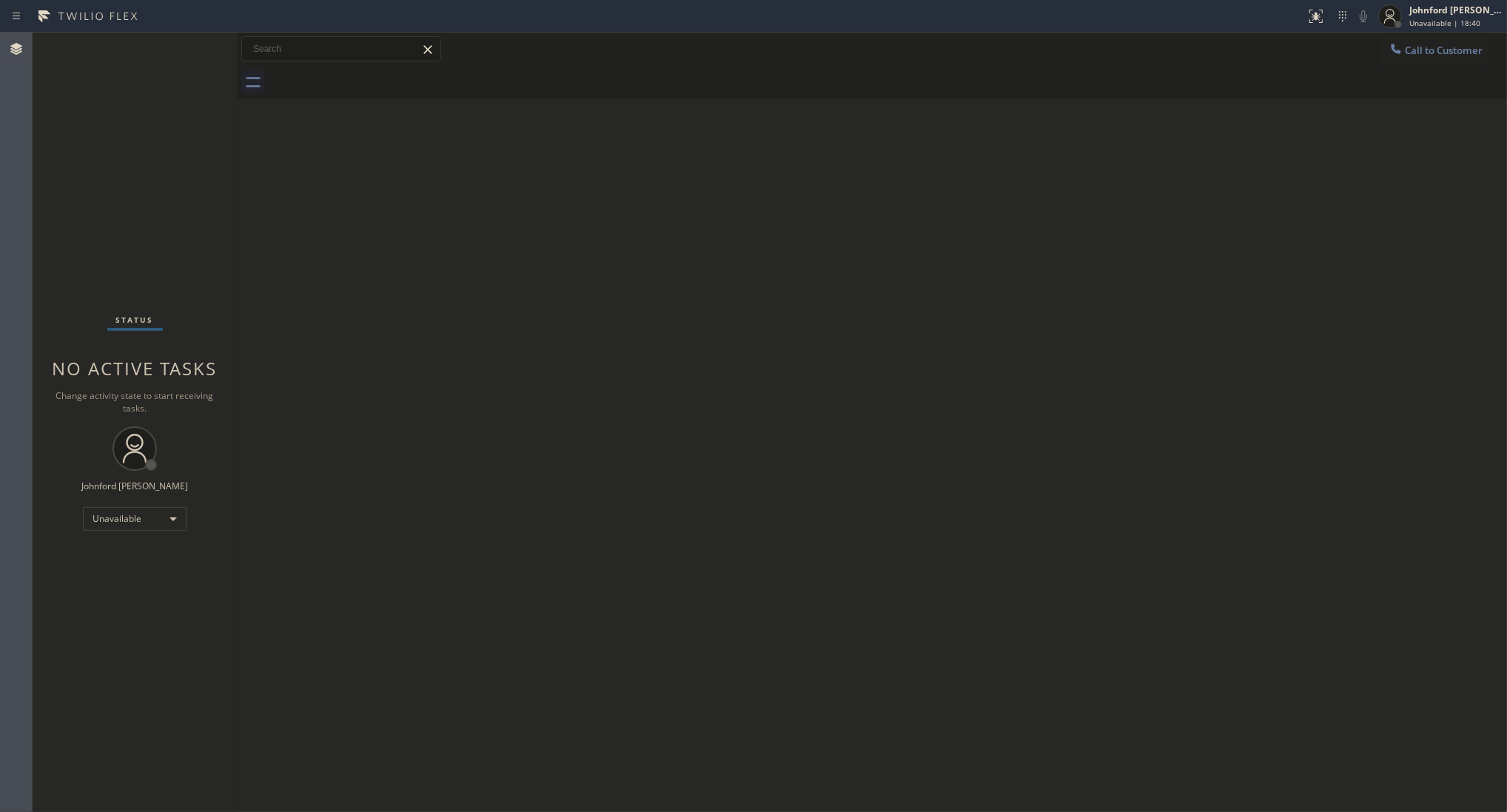
click at [1403, 51] on icon at bounding box center [1396, 48] width 15 height 15
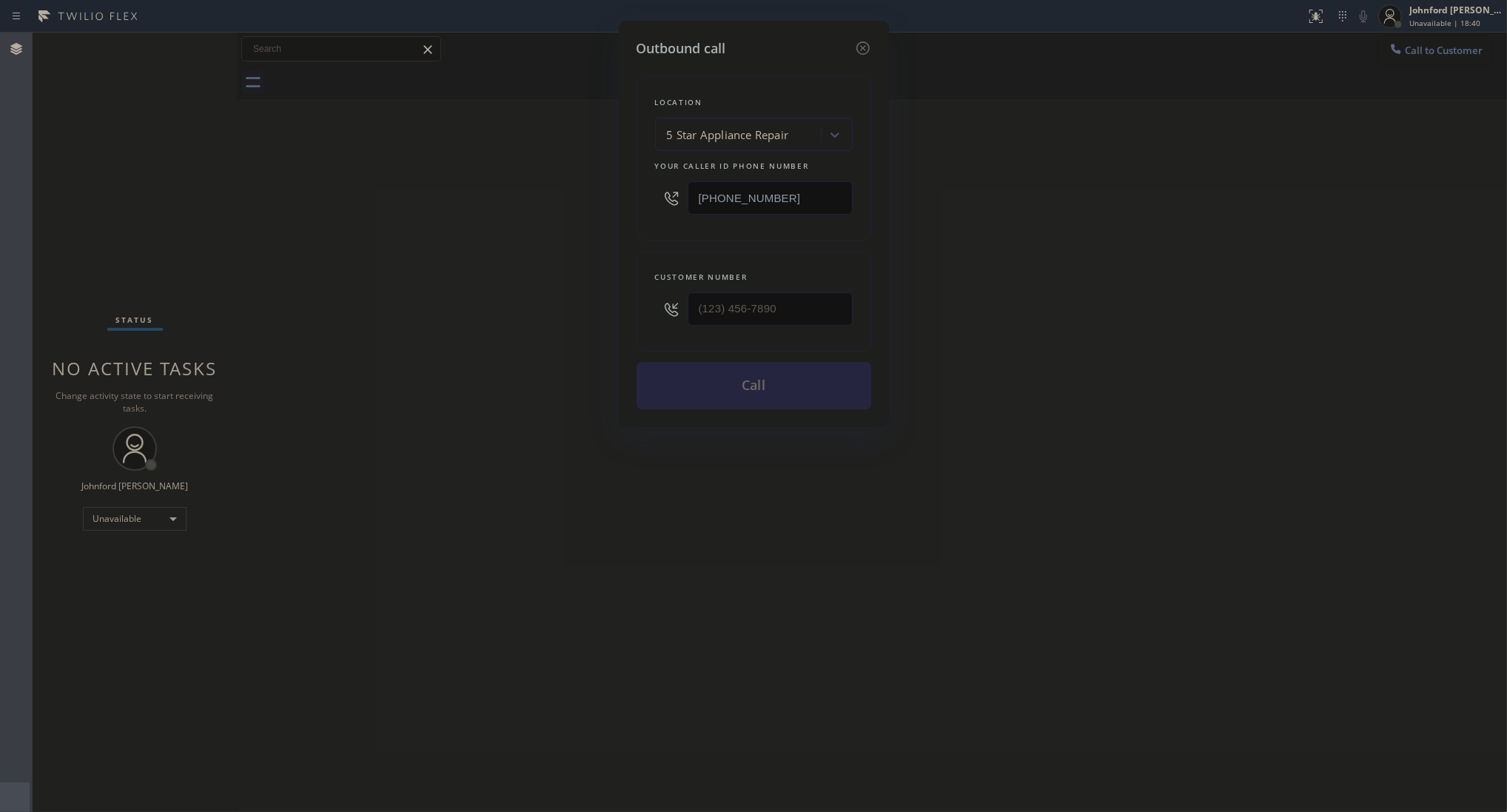
drag, startPoint x: 805, startPoint y: 322, endPoint x: 517, endPoint y: 322, distance: 288.0
click at [534, 322] on div "Outbound call Location 5 Star Appliance Repair Your caller id phone number [PHO…" at bounding box center [753, 406] width 1507 height 812
click at [733, 316] on input "(___) ___-____" at bounding box center [770, 309] width 165 height 34
paste input "626) 354-5559"
type input "[PHONE_NUMBER]"
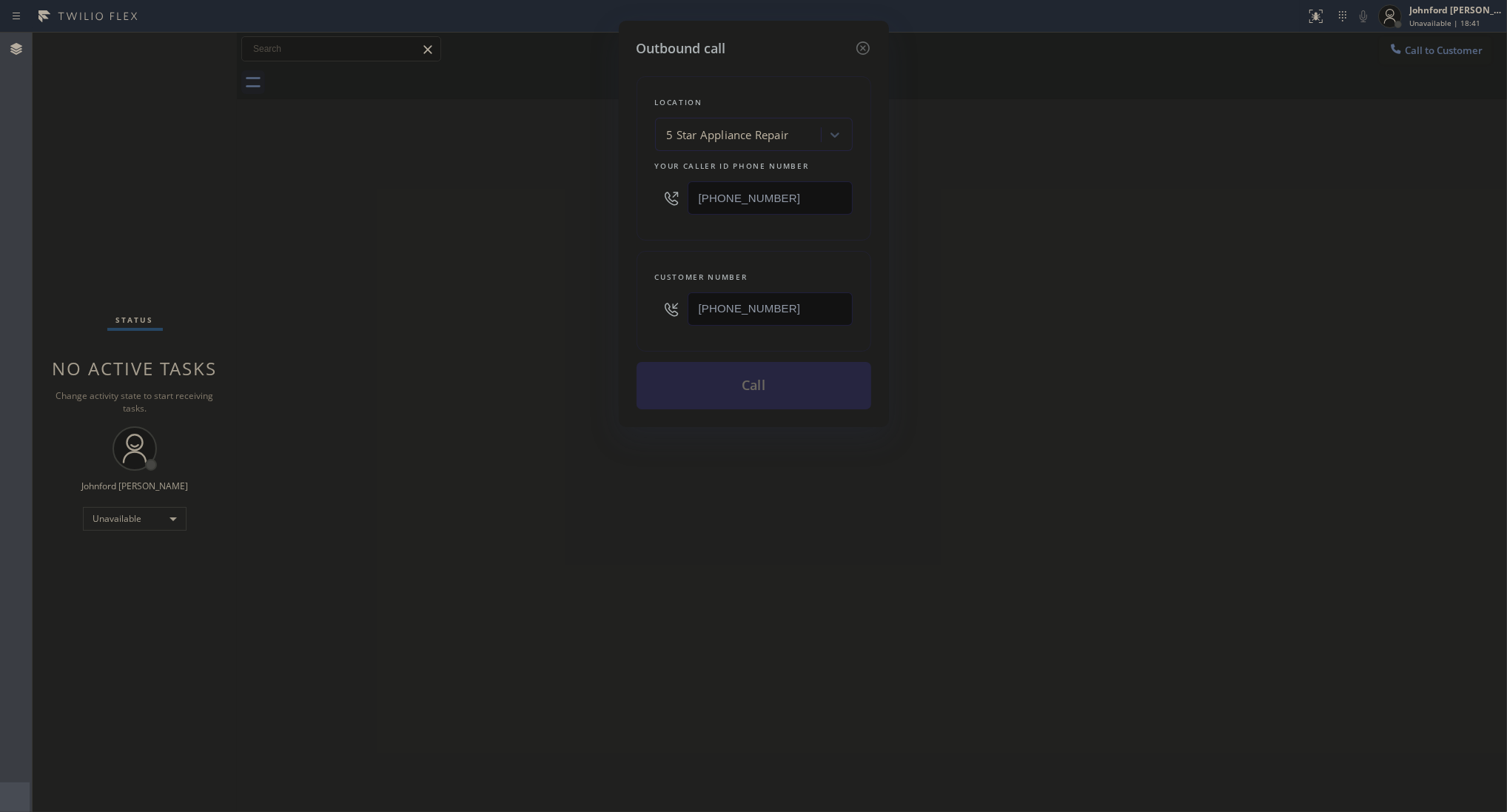
click at [481, 319] on div "Outbound call Location 5 Star Appliance Repair Your caller id phone number [PHO…" at bounding box center [753, 406] width 1507 height 812
click at [727, 396] on button "Call" at bounding box center [754, 385] width 235 height 48
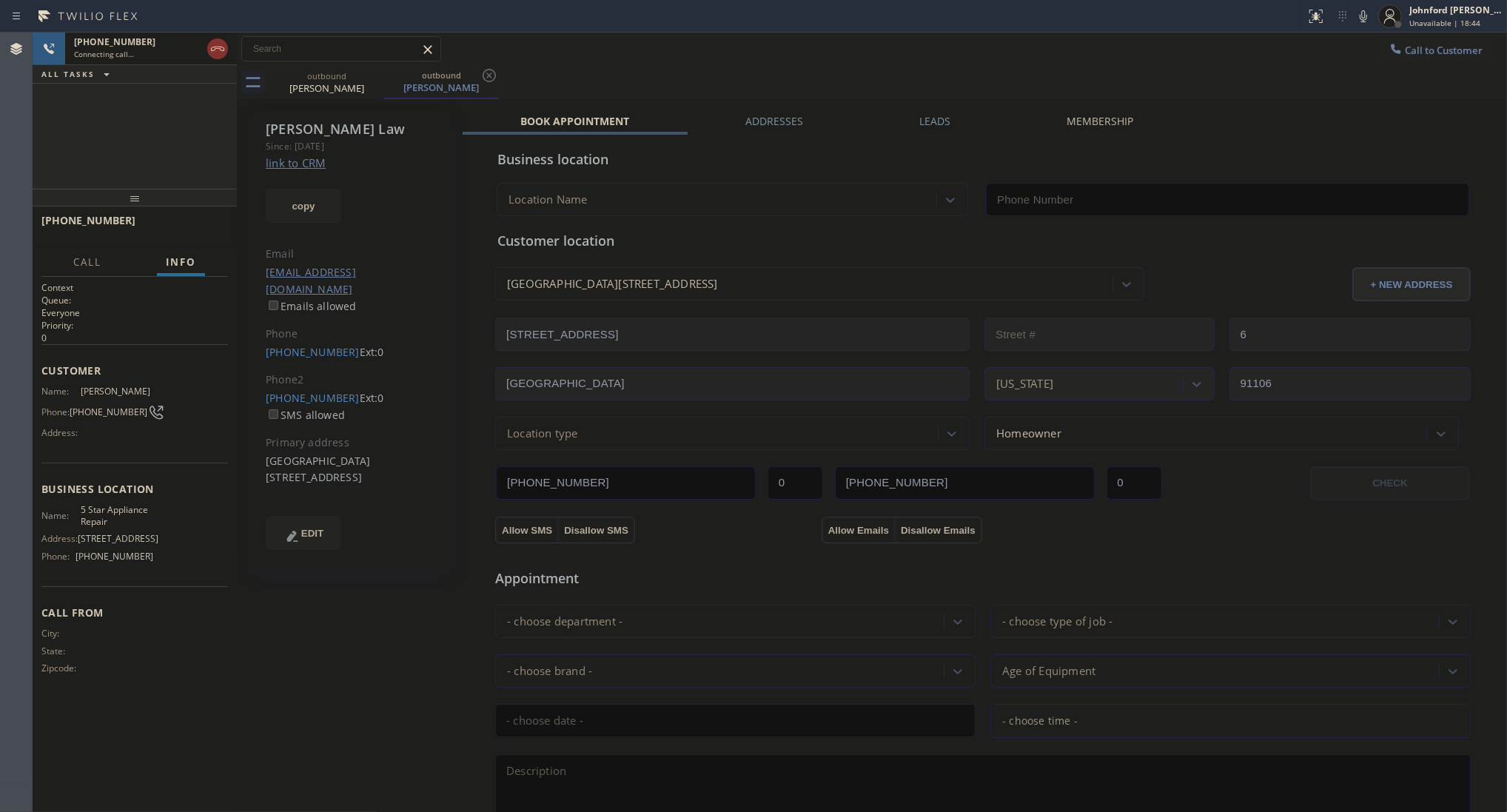
click at [320, 198] on button "copy" at bounding box center [303, 206] width 76 height 34
click at [213, 53] on icon at bounding box center [218, 48] width 18 height 18
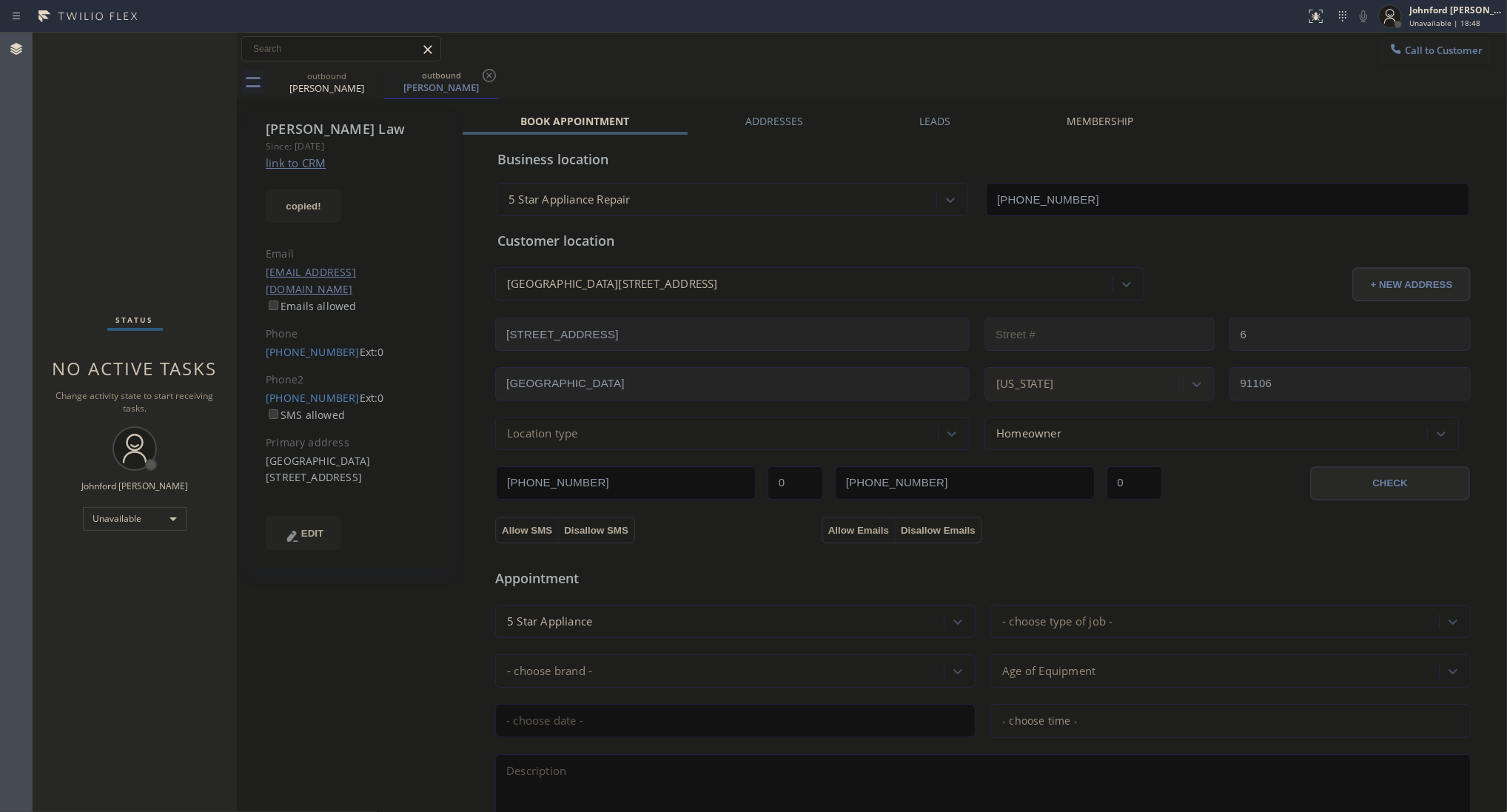
type input "[PHONE_NUMBER]"
click at [1405, 47] on span "Call to Customer" at bounding box center [1444, 50] width 78 height 13
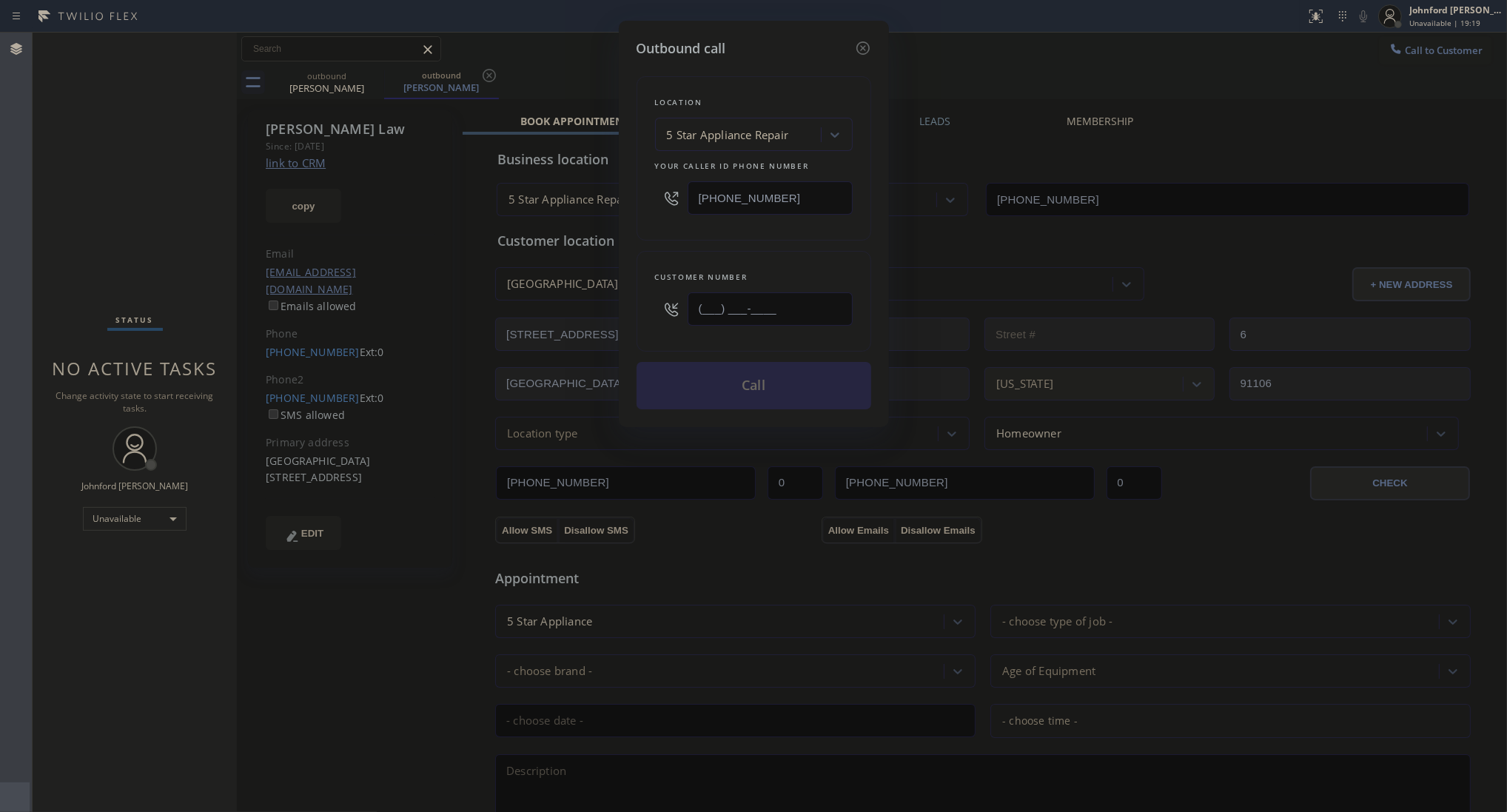
drag, startPoint x: 785, startPoint y: 313, endPoint x: 624, endPoint y: 319, distance: 161.1
click at [624, 319] on div "Outbound call Location 5 Star Appliance Repair Your caller id phone number [PHO…" at bounding box center [754, 224] width 271 height 406
paste input "415) 609-7092"
type input "[PHONE_NUMBER]"
click at [670, 238] on div "Location 5 Star Appliance Repair Your caller id phone number [PHONE_NUMBER] Cus…" at bounding box center [754, 234] width 235 height 351
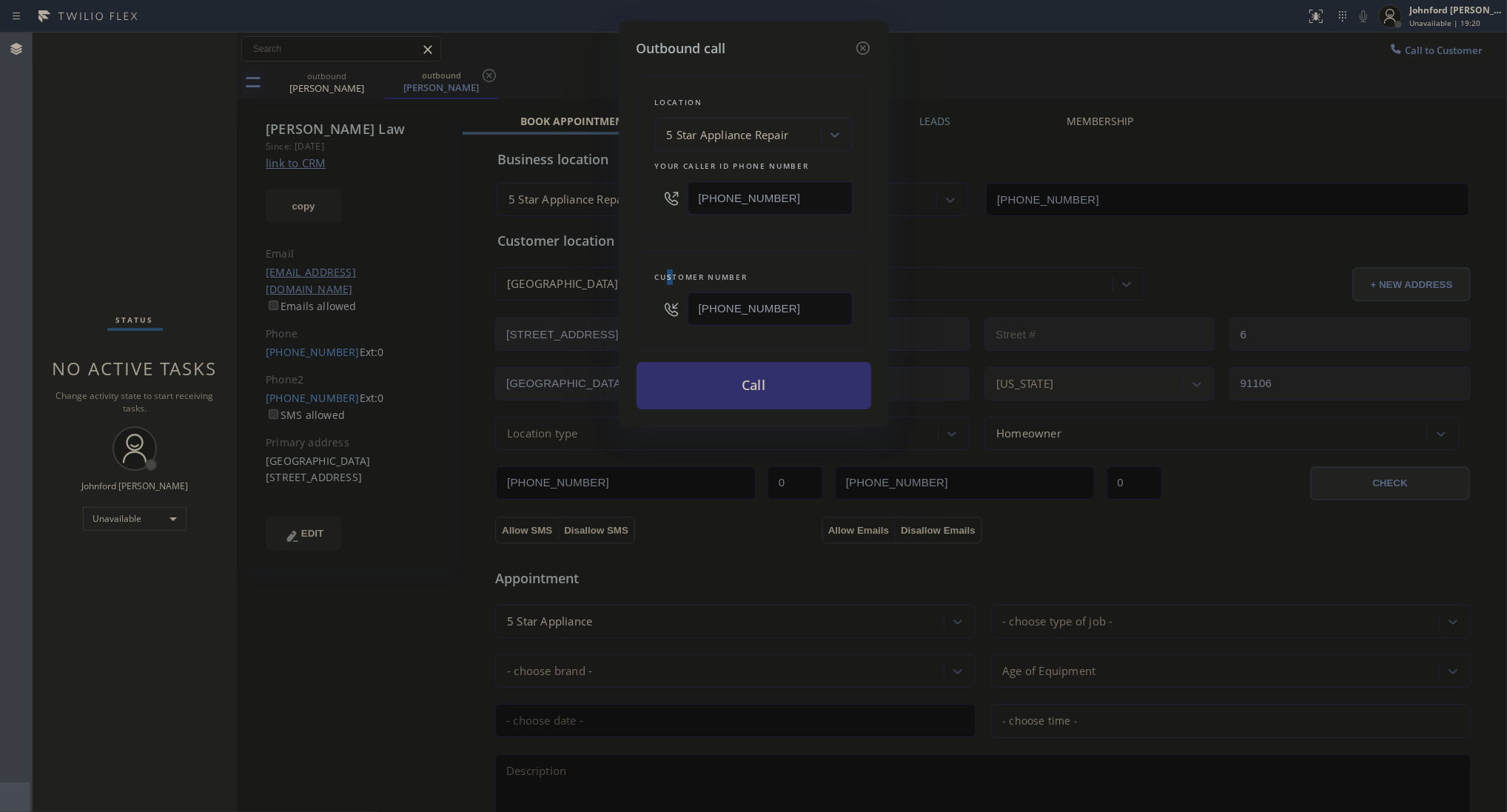
click at [693, 379] on button "Call" at bounding box center [754, 385] width 235 height 48
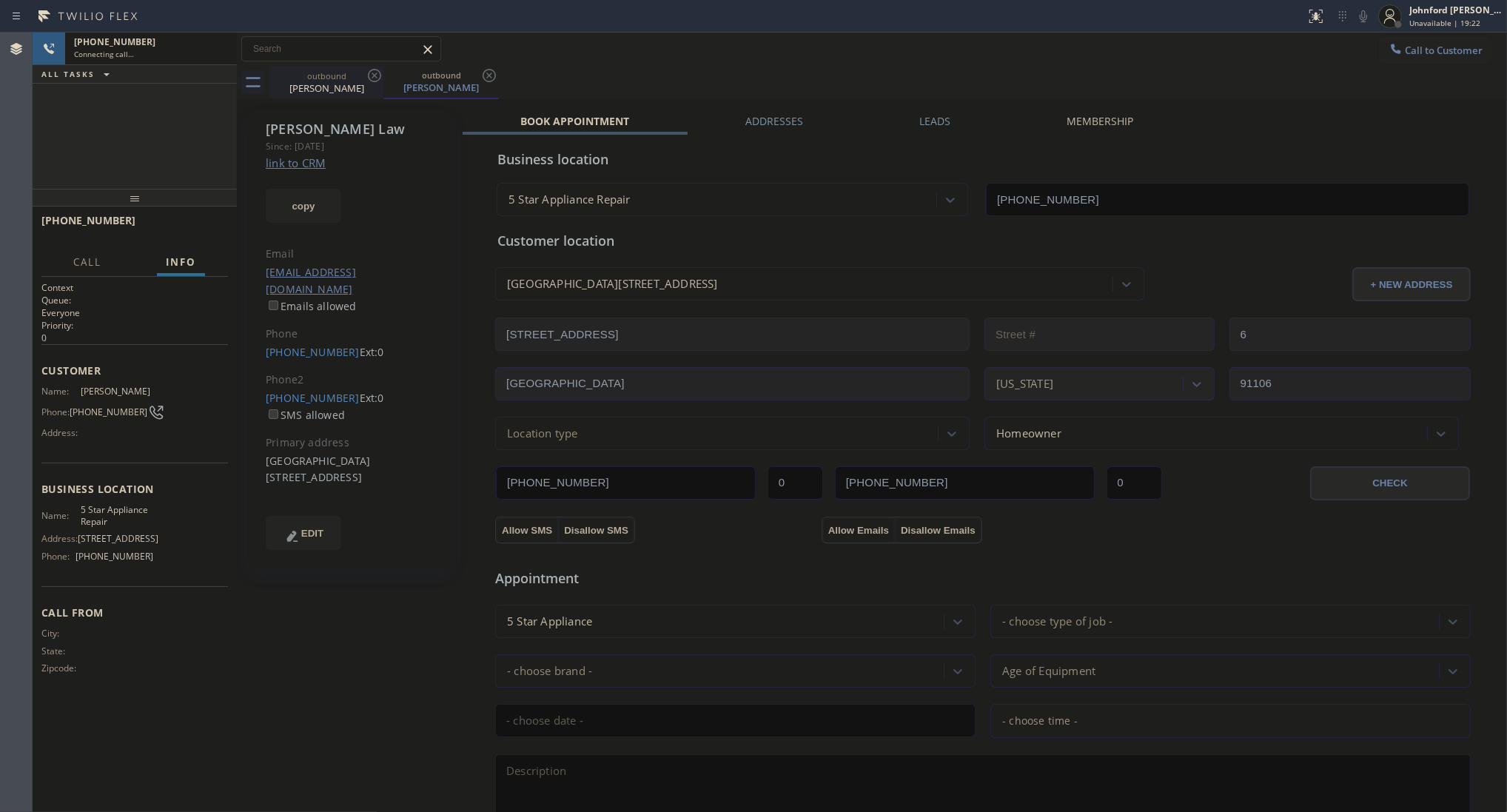
click at [372, 76] on icon at bounding box center [374, 75] width 18 height 18
click at [480, 76] on icon at bounding box center [489, 75] width 18 height 18
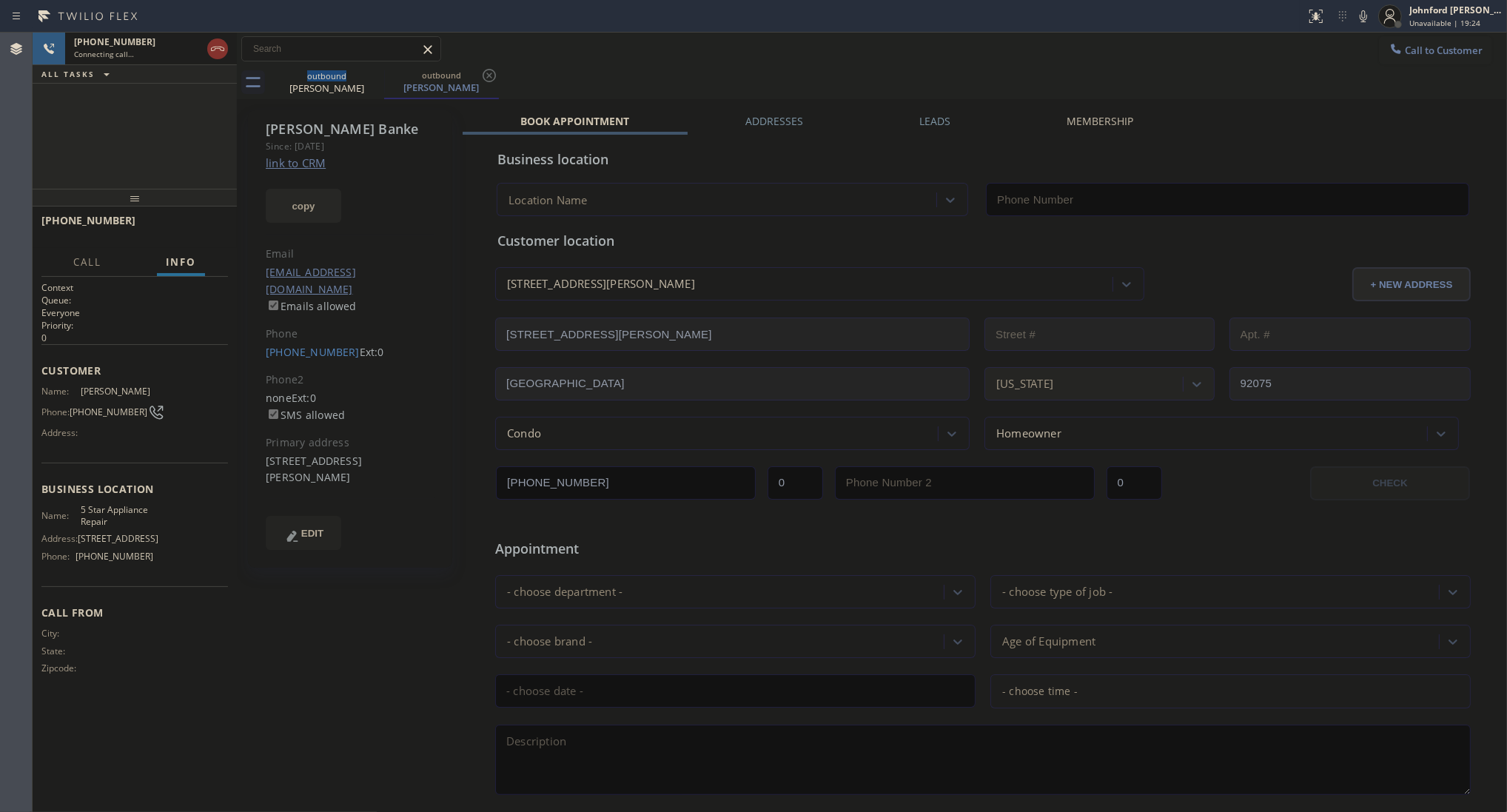
click at [322, 196] on button "copy" at bounding box center [303, 206] width 76 height 34
click at [313, 157] on link "link to CRM" at bounding box center [295, 162] width 60 height 15
type input "[PHONE_NUMBER]"
click at [218, 228] on button "HANG UP" at bounding box center [193, 227] width 69 height 21
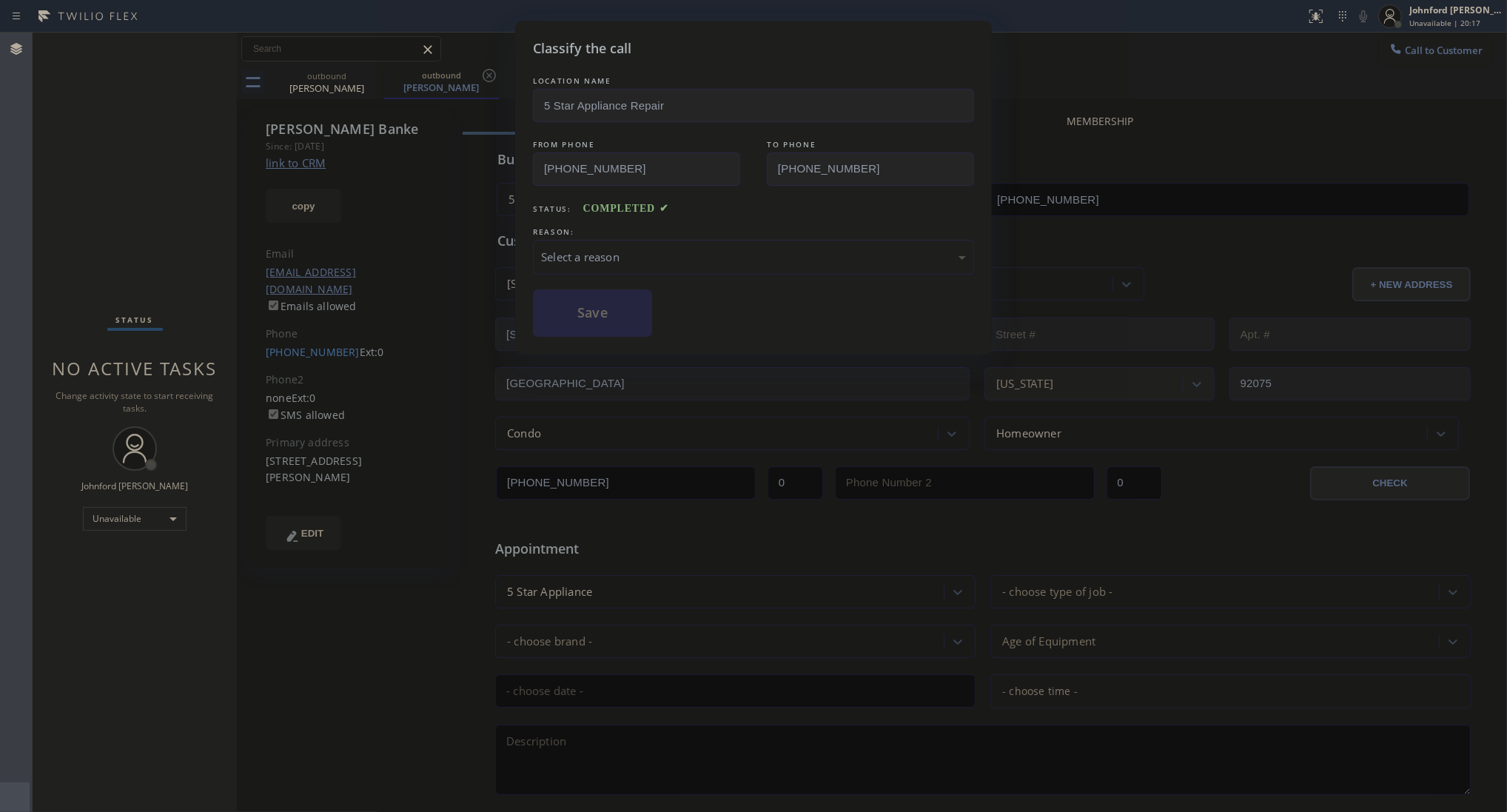
click at [630, 267] on div "Select a reason" at bounding box center [754, 257] width 441 height 35
click at [589, 316] on button "Save" at bounding box center [593, 312] width 119 height 48
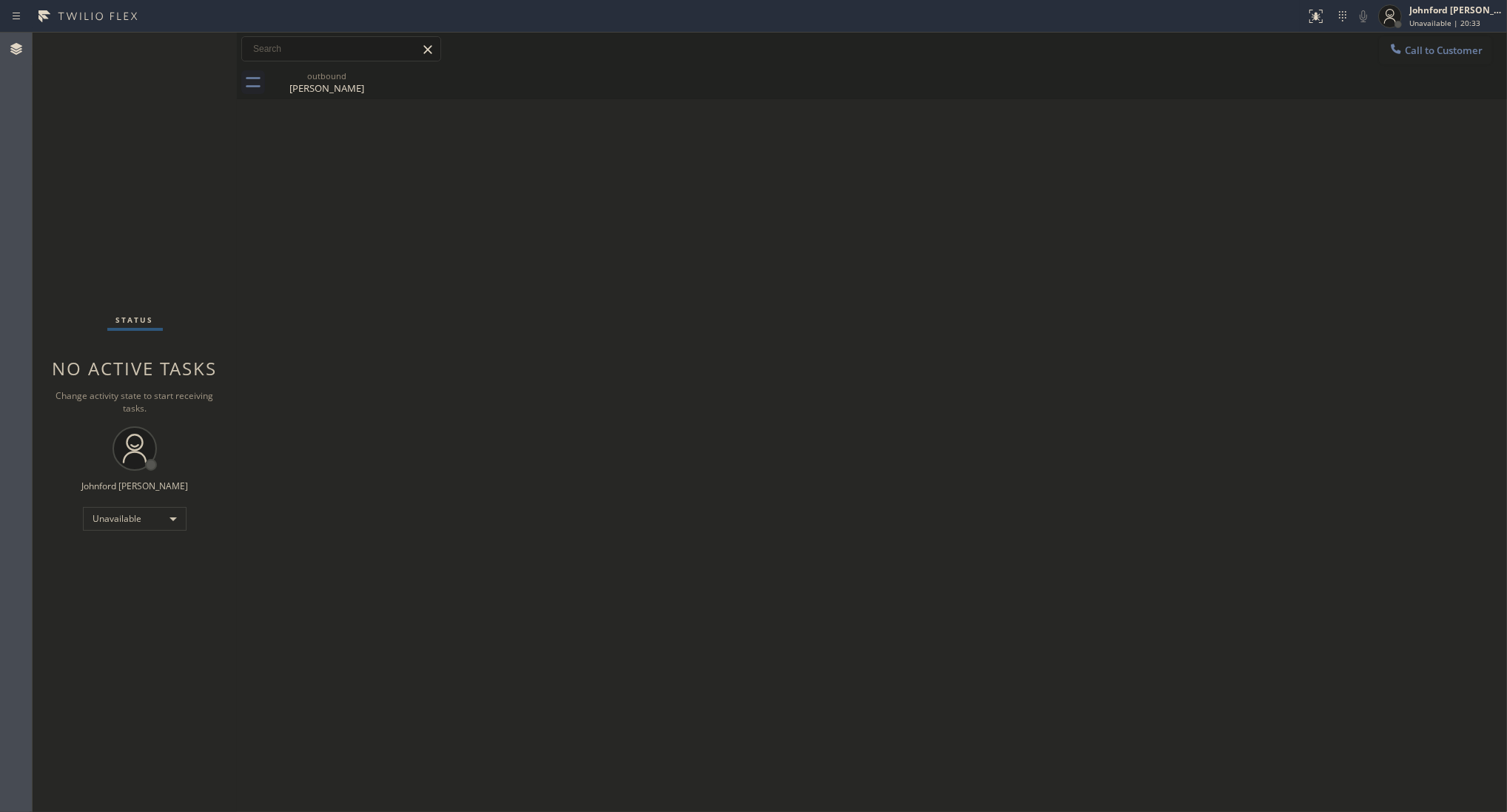
drag, startPoint x: 1420, startPoint y: 54, endPoint x: 844, endPoint y: 305, distance: 628.3
click at [1397, 59] on button "Call to Customer" at bounding box center [1435, 51] width 113 height 28
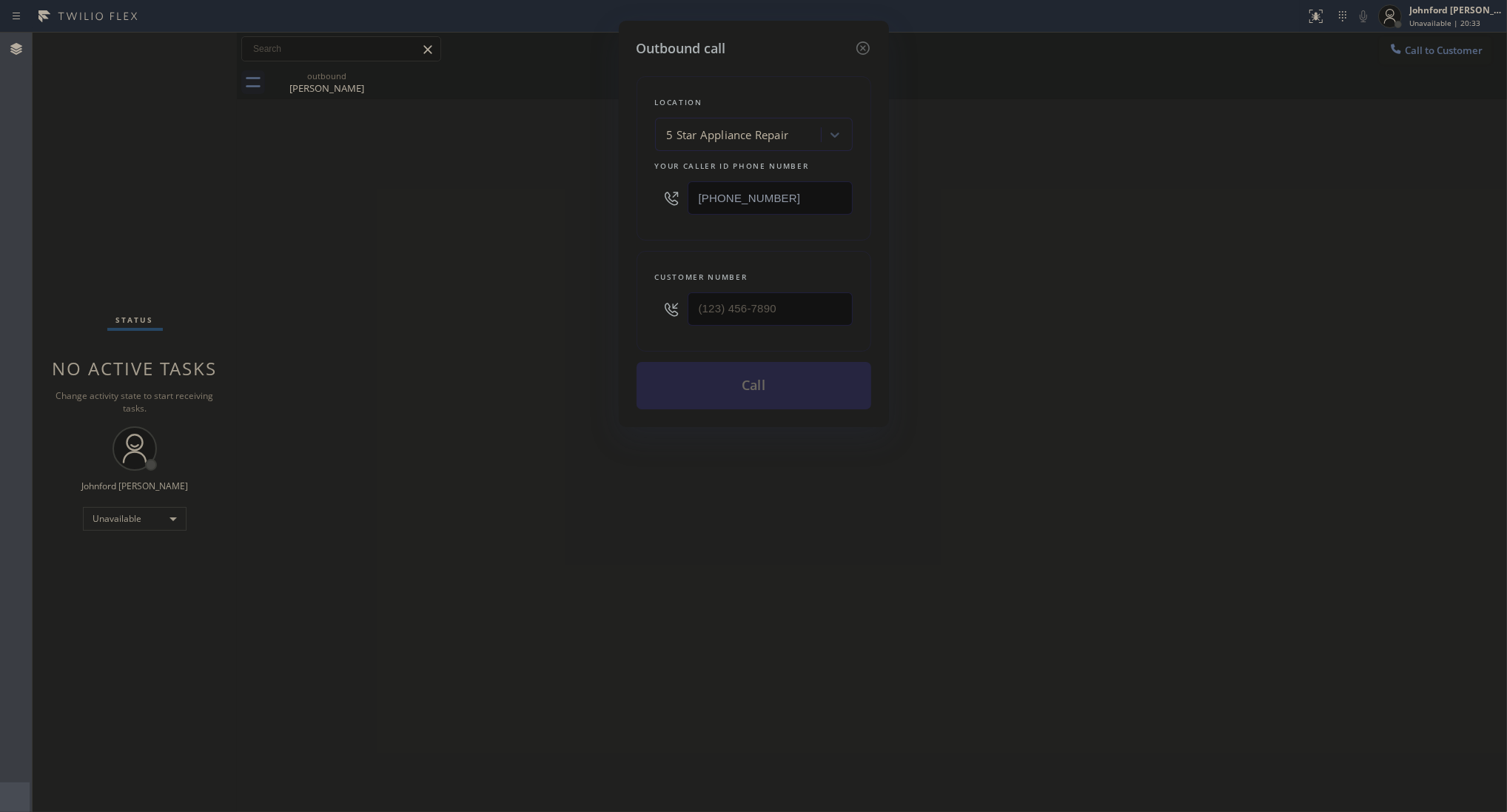
drag, startPoint x: 841, startPoint y: 343, endPoint x: 801, endPoint y: 312, distance: 50.6
click at [840, 343] on div "Customer number" at bounding box center [754, 301] width 235 height 101
drag, startPoint x: 801, startPoint y: 312, endPoint x: 580, endPoint y: 323, distance: 221.3
click at [585, 323] on div "Outbound call Location 5 Star Appliance Repair Your caller id phone number [PHO…" at bounding box center [753, 406] width 1507 height 812
paste input "626) 379-0420"
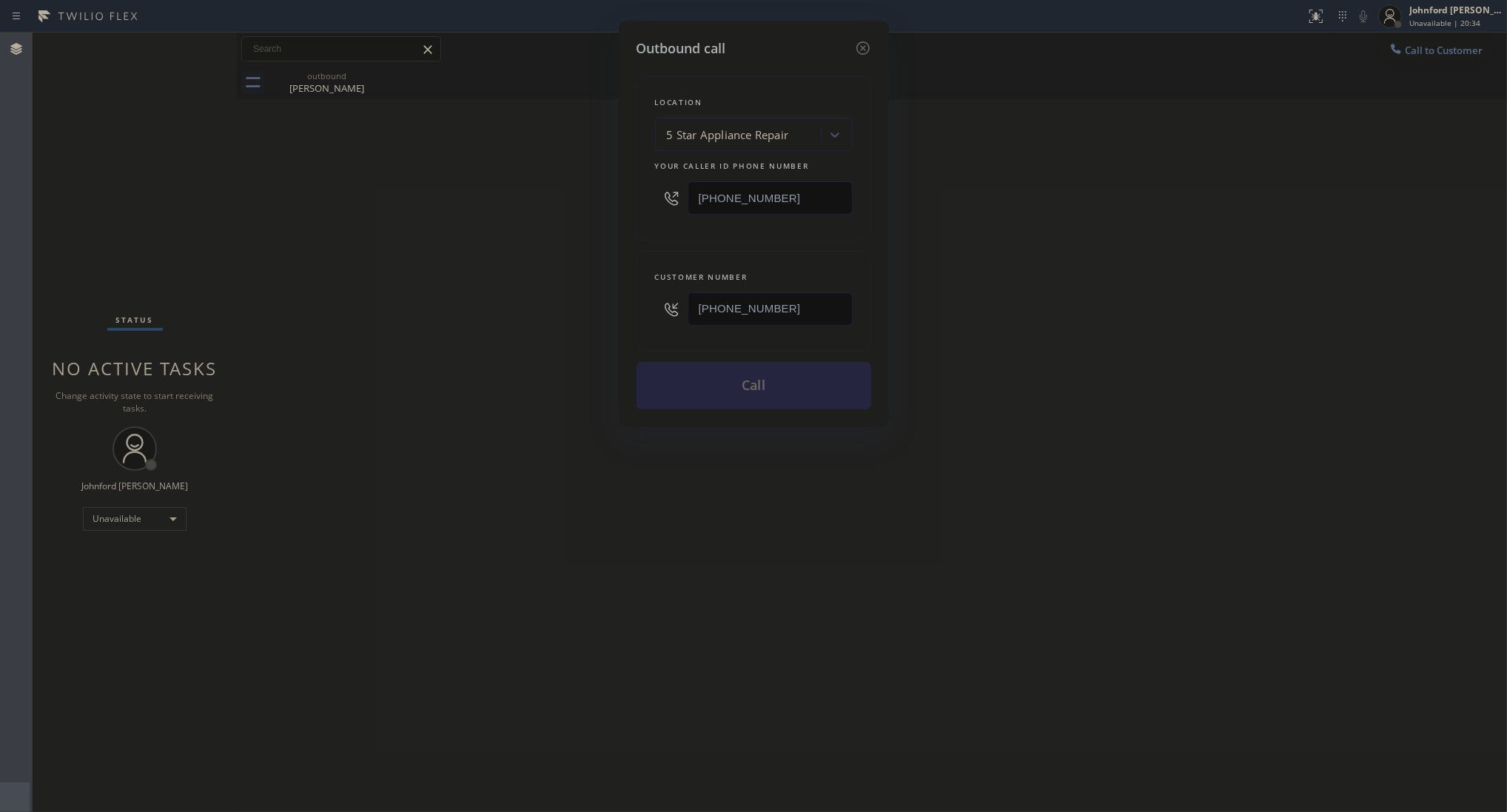
type input "[PHONE_NUMBER]"
click at [556, 326] on div "Outbound call Location 5 Star Appliance Repair Your caller id phone number [PHO…" at bounding box center [753, 406] width 1507 height 812
click at [688, 381] on button "Call" at bounding box center [754, 385] width 235 height 48
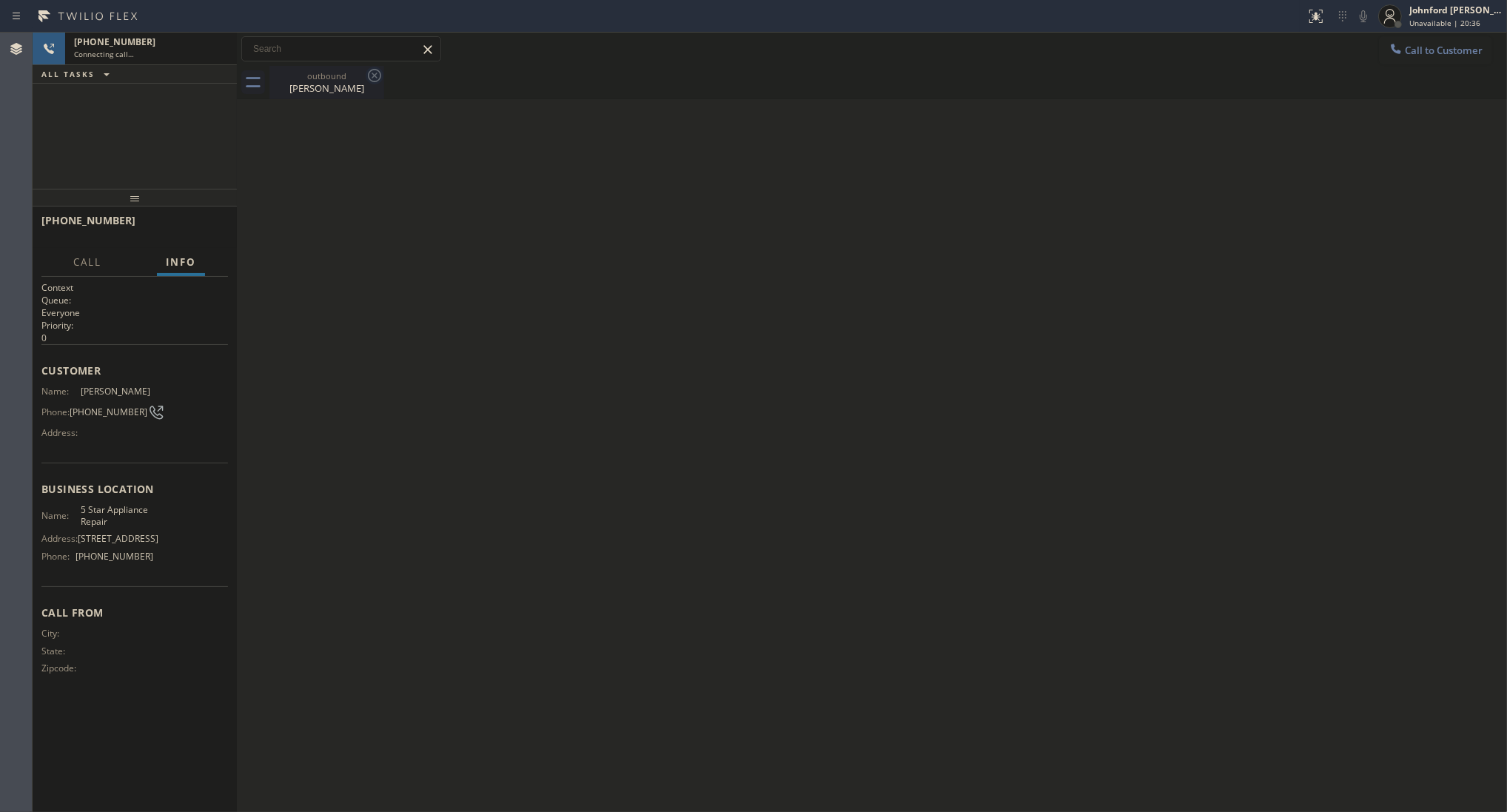
click at [377, 75] on icon at bounding box center [374, 75] width 18 height 18
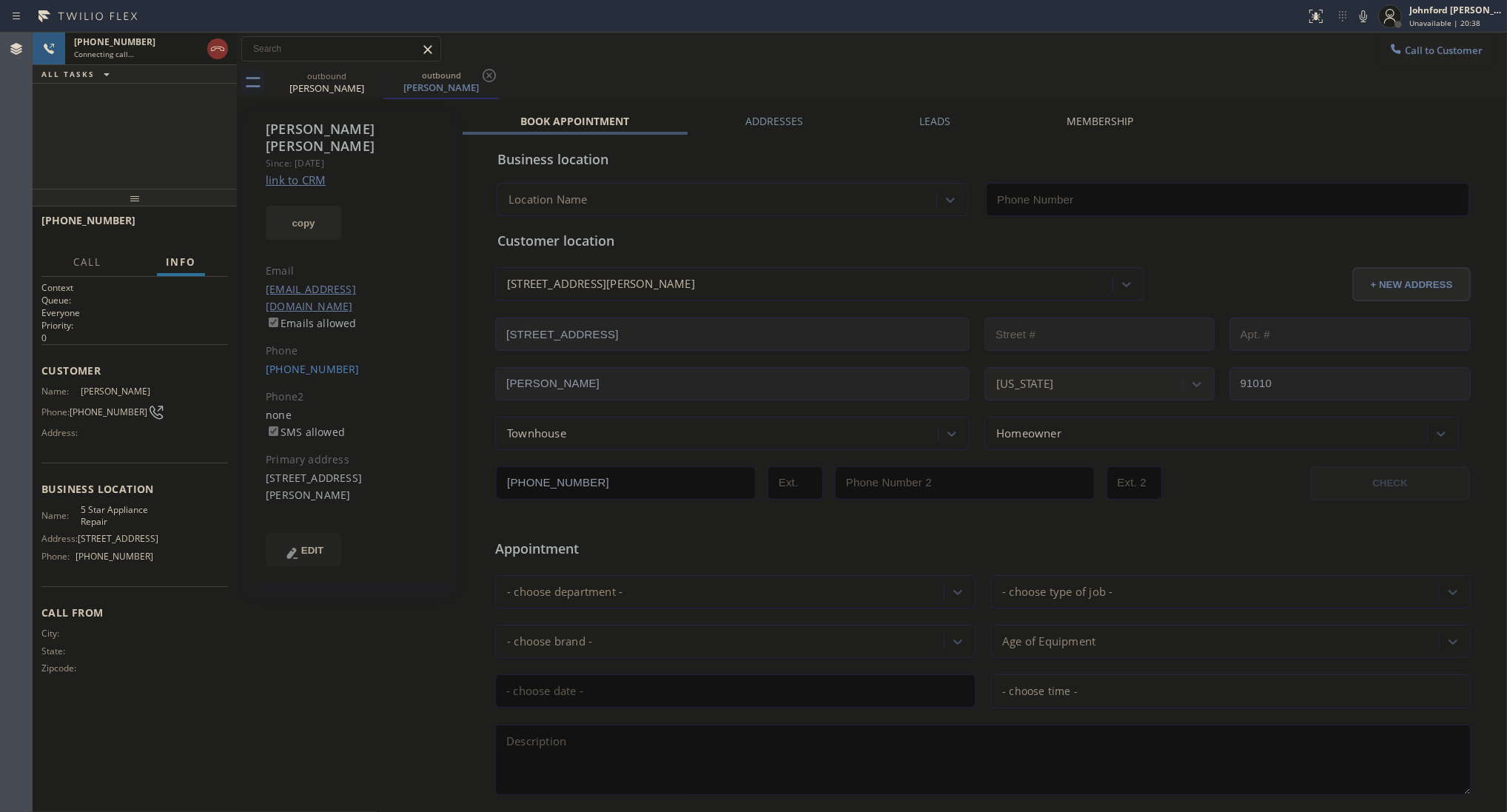
click at [317, 206] on button "copy" at bounding box center [303, 223] width 76 height 34
type input "[PHONE_NUMBER]"
click at [214, 217] on button "HANG UP" at bounding box center [193, 227] width 69 height 21
click at [210, 217] on button "COMPLETE" at bounding box center [191, 227] width 75 height 21
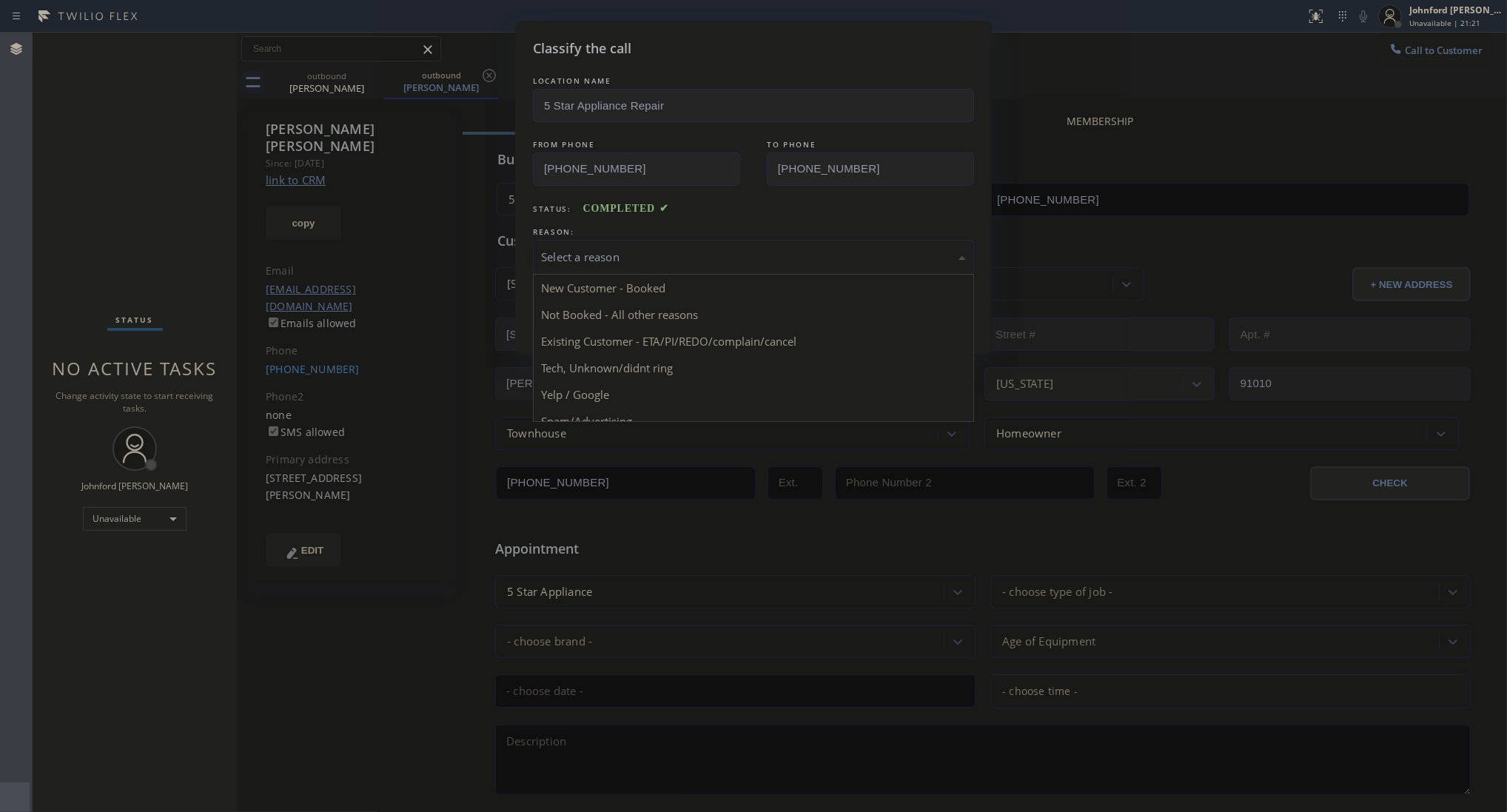
click at [600, 269] on div "Select a reason New Customer - Booked Not Booked - All other reasons Existing C…" at bounding box center [754, 257] width 441 height 35
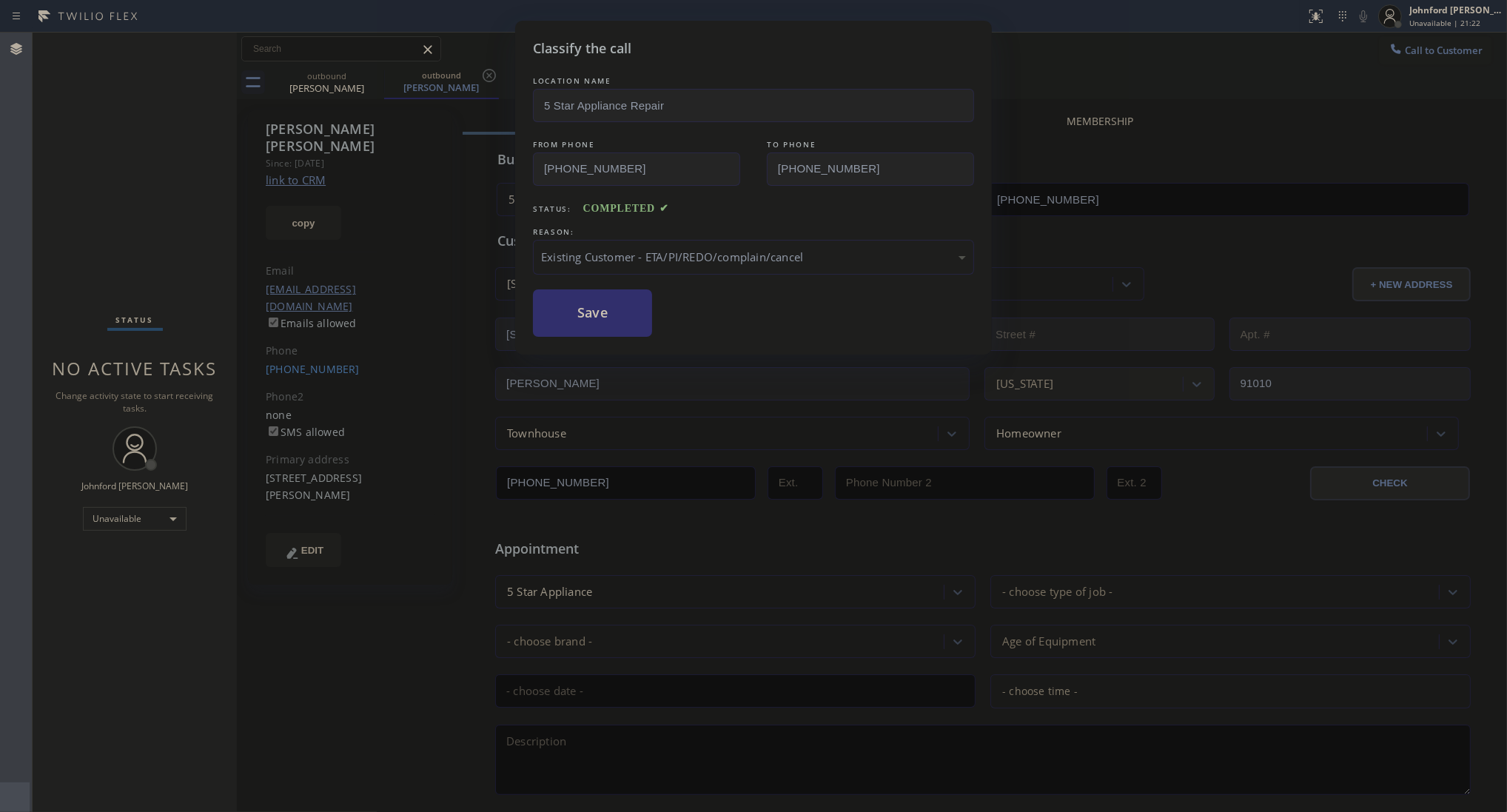
click at [594, 316] on button "Save" at bounding box center [593, 312] width 119 height 48
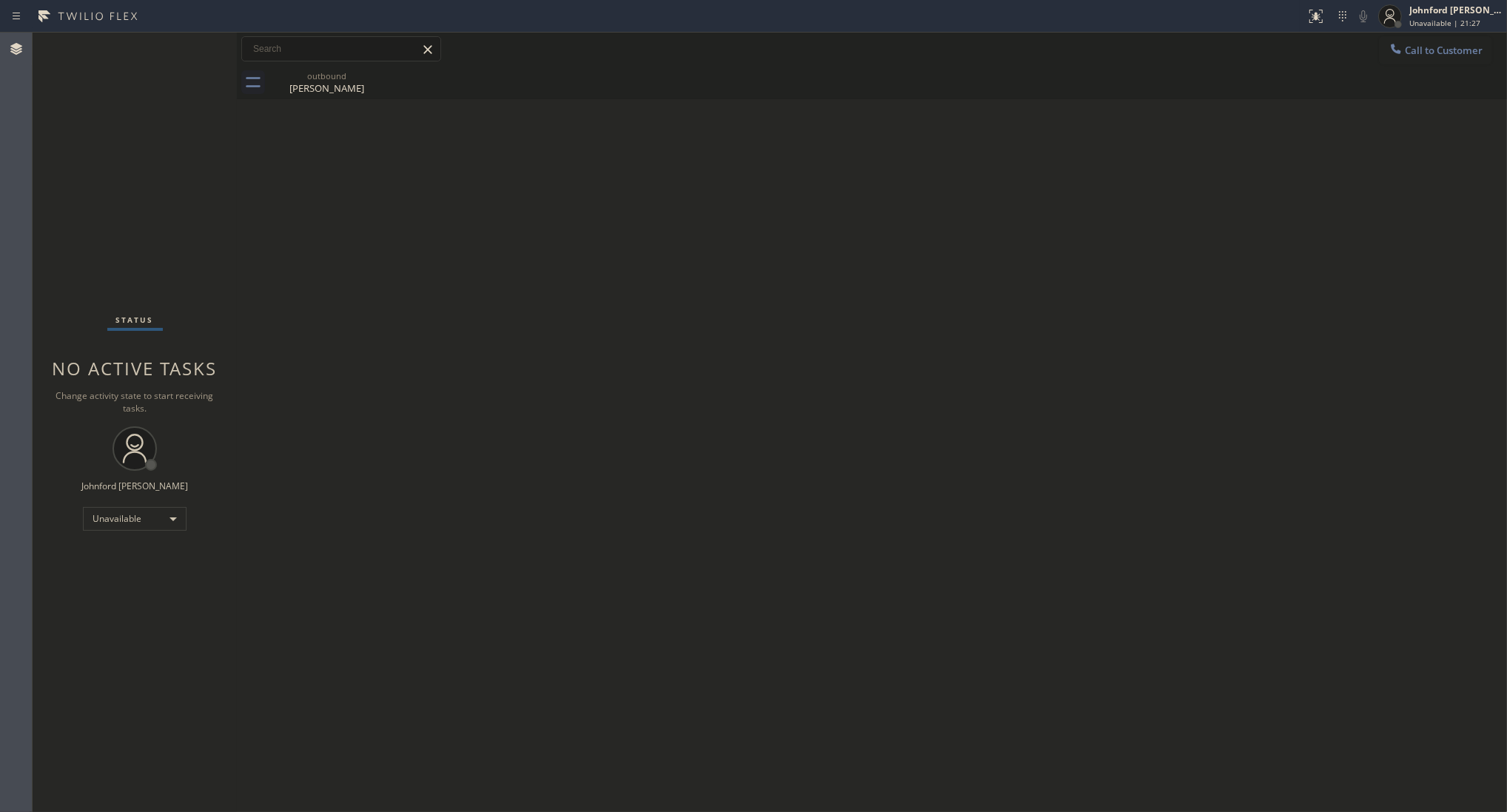
drag, startPoint x: 1414, startPoint y: 56, endPoint x: 1127, endPoint y: 171, distance: 309.2
click at [1412, 56] on button "Call to Customer" at bounding box center [1435, 51] width 113 height 28
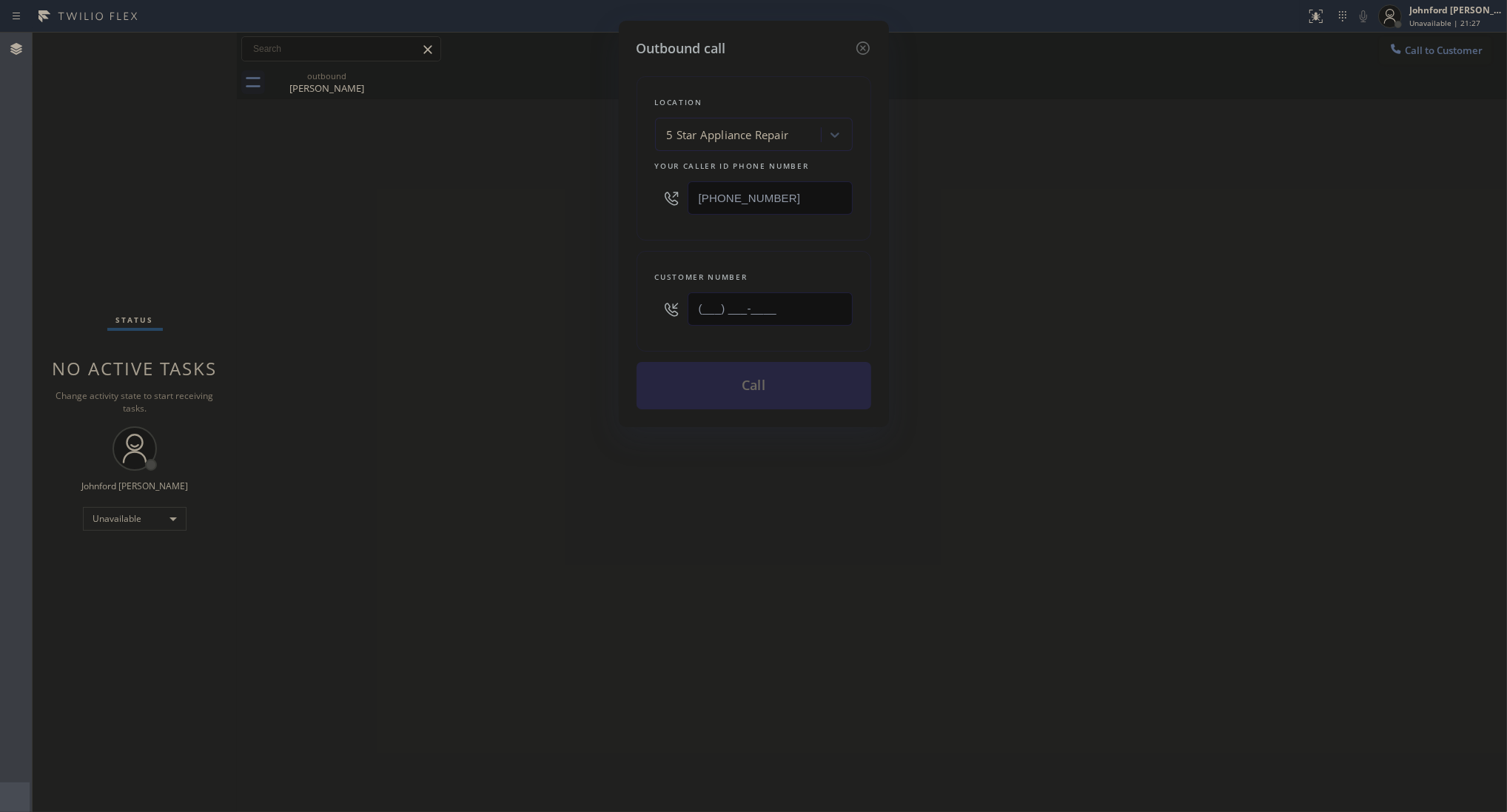
drag, startPoint x: 819, startPoint y: 309, endPoint x: 548, endPoint y: 316, distance: 271.1
click at [552, 316] on div "Outbound call Location 5 Star Appliance Repair Your caller id phone number [PHO…" at bounding box center [753, 406] width 1507 height 812
paste input "263) 067"
drag, startPoint x: 801, startPoint y: 311, endPoint x: 613, endPoint y: 311, distance: 188.0
click at [617, 311] on div "Outbound call Location 5 Star Appliance Repair Your caller id phone number [PHO…" at bounding box center [753, 406] width 1507 height 812
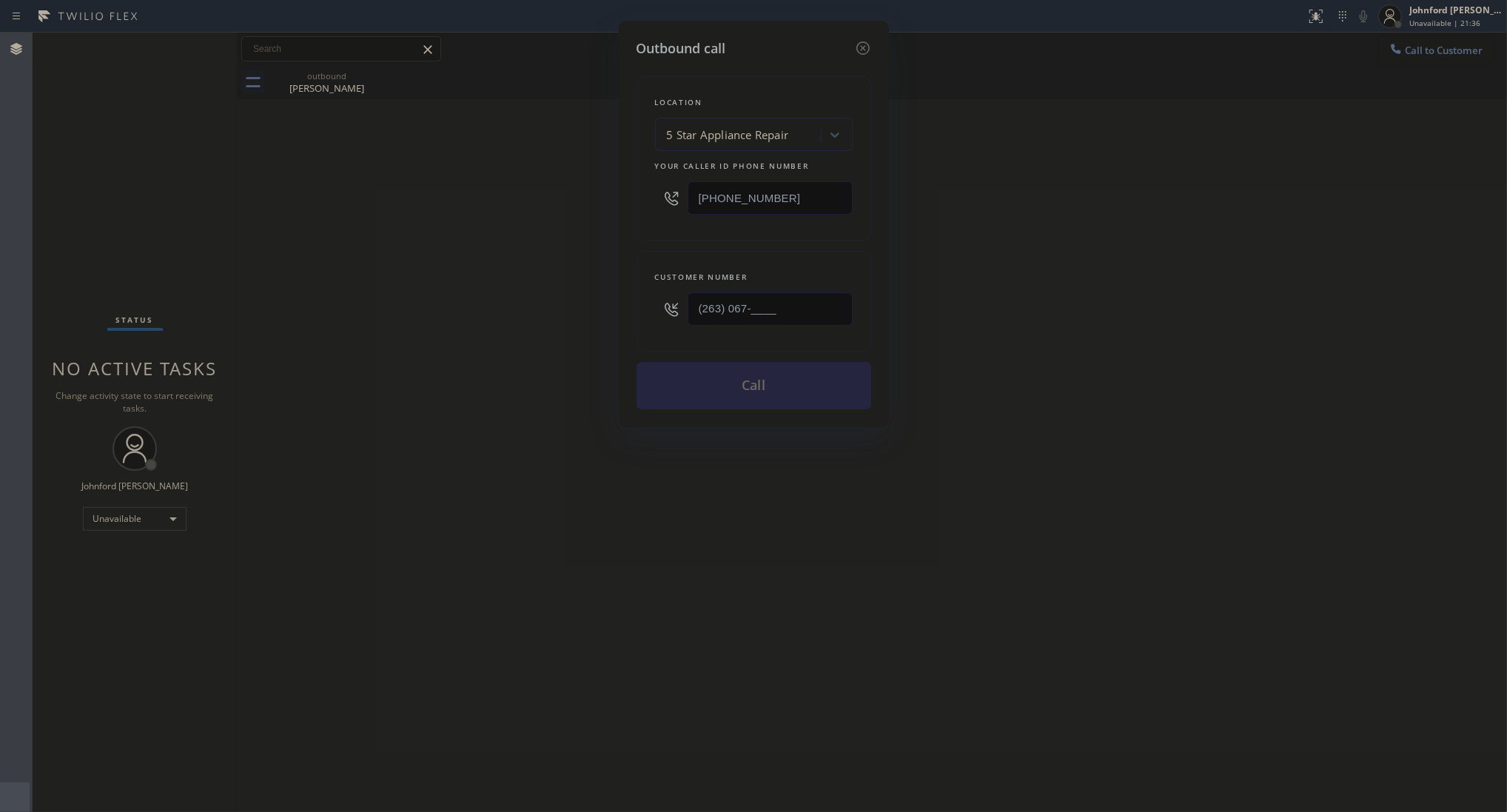
paste input "626) 379-0420"
type input "[PHONE_NUMBER]"
click at [547, 330] on div "Outbound call Location 5 Star Appliance Repair Your caller id phone number [PHO…" at bounding box center [753, 406] width 1507 height 812
click at [775, 394] on button "Call" at bounding box center [754, 385] width 235 height 48
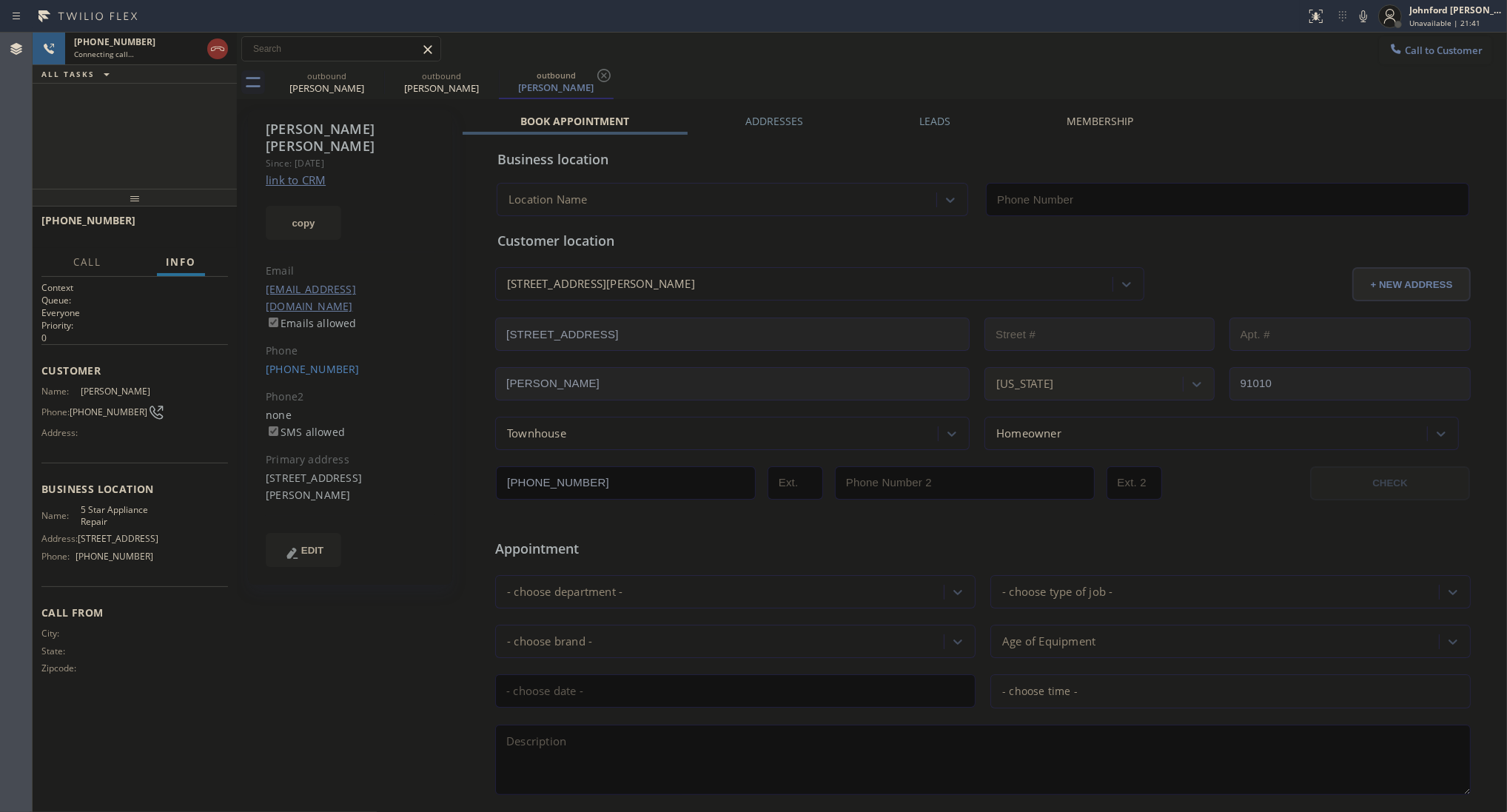
type input "[PHONE_NUMBER]"
click at [370, 80] on icon at bounding box center [374, 75] width 18 height 18
click at [205, 220] on button "HANG UP" at bounding box center [193, 227] width 69 height 21
click at [205, 220] on button "COMPLETE" at bounding box center [191, 227] width 75 height 21
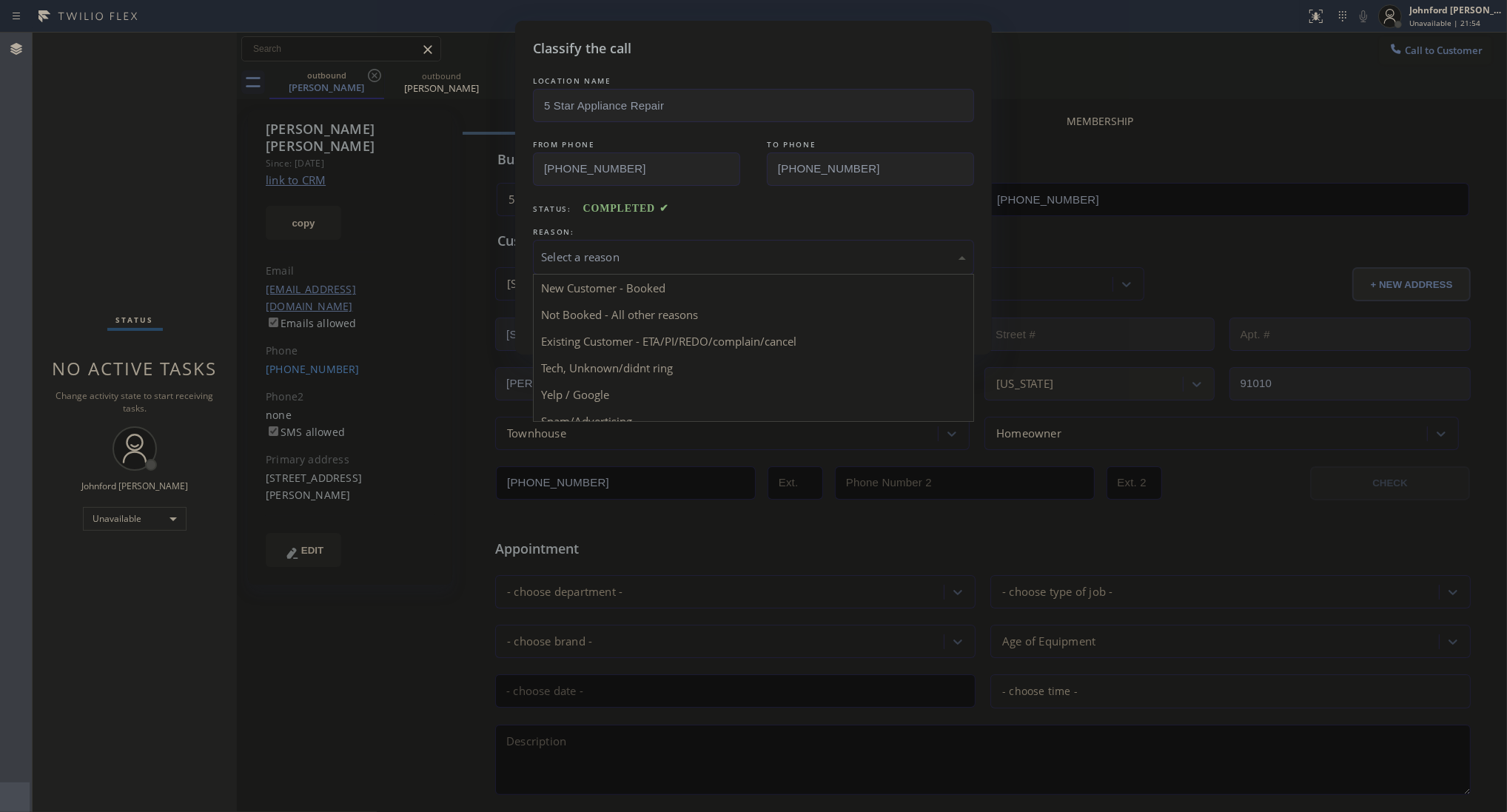
click at [680, 252] on div "Select a reason" at bounding box center [753, 257] width 425 height 17
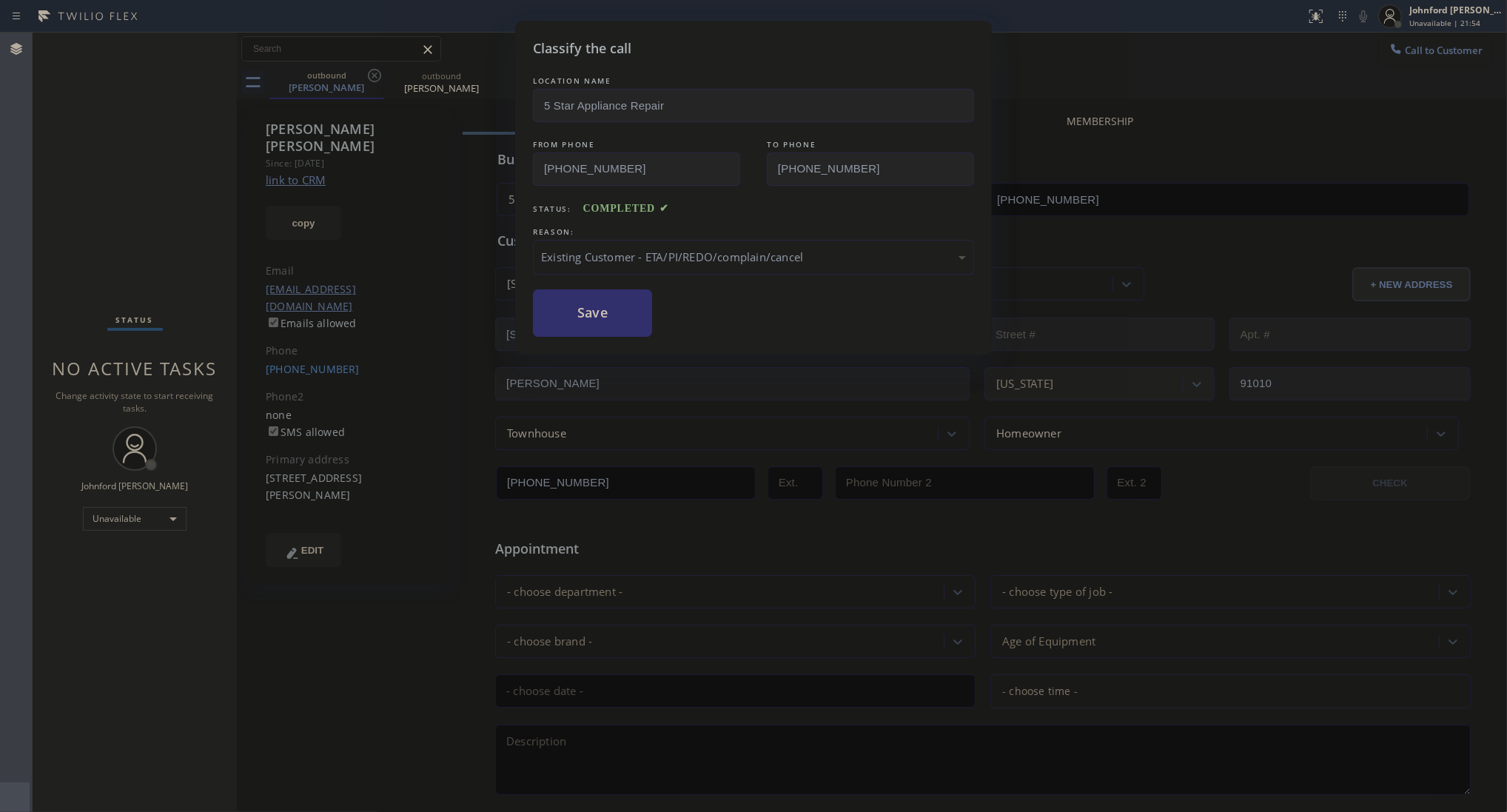
drag, startPoint x: 667, startPoint y: 331, endPoint x: 621, endPoint y: 315, distance: 48.7
drag, startPoint x: 621, startPoint y: 315, endPoint x: 997, endPoint y: 68, distance: 449.9
click at [621, 304] on button "Save" at bounding box center [593, 312] width 119 height 48
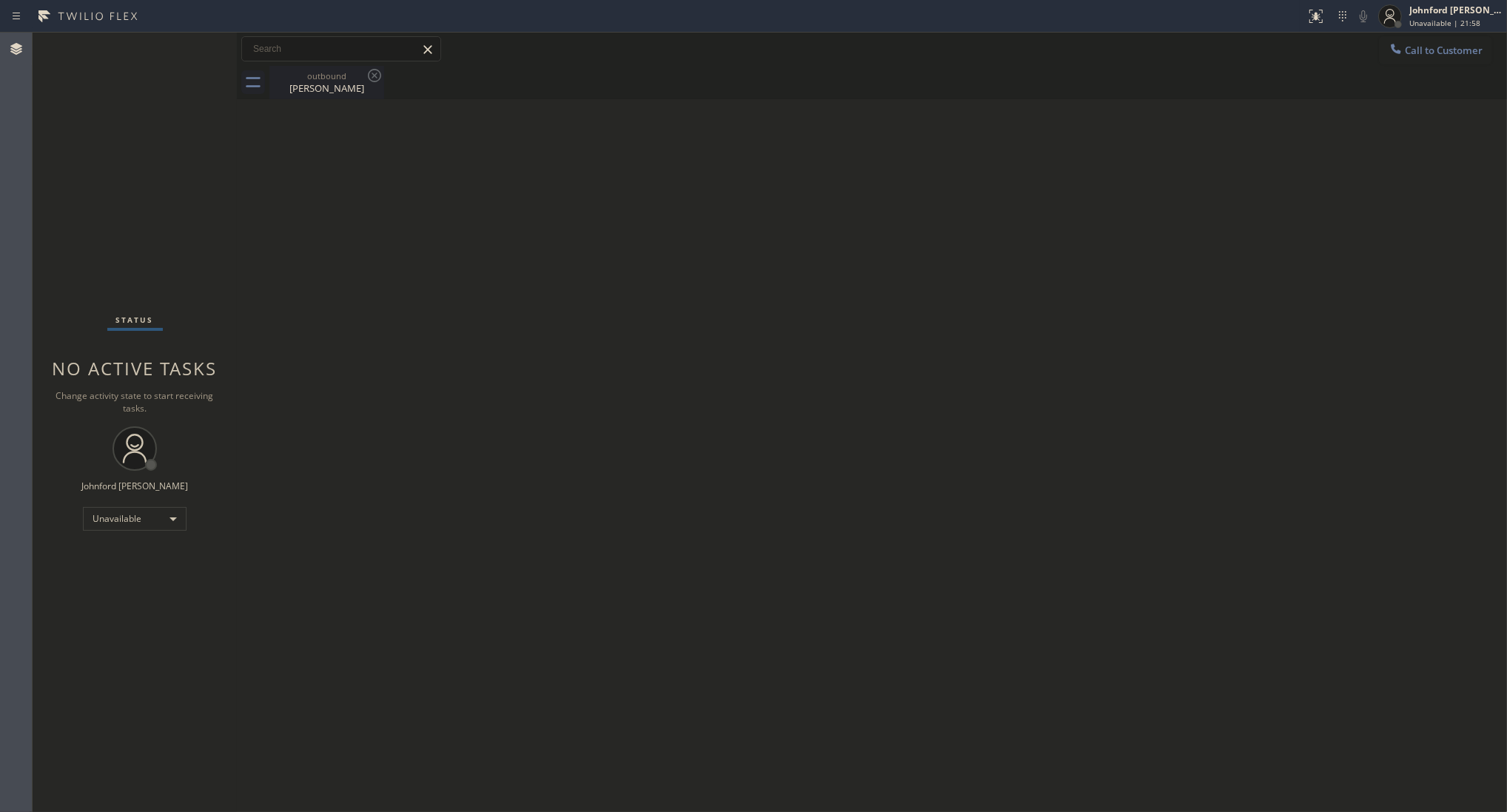
click at [322, 89] on div "[PERSON_NAME]" at bounding box center [327, 87] width 111 height 13
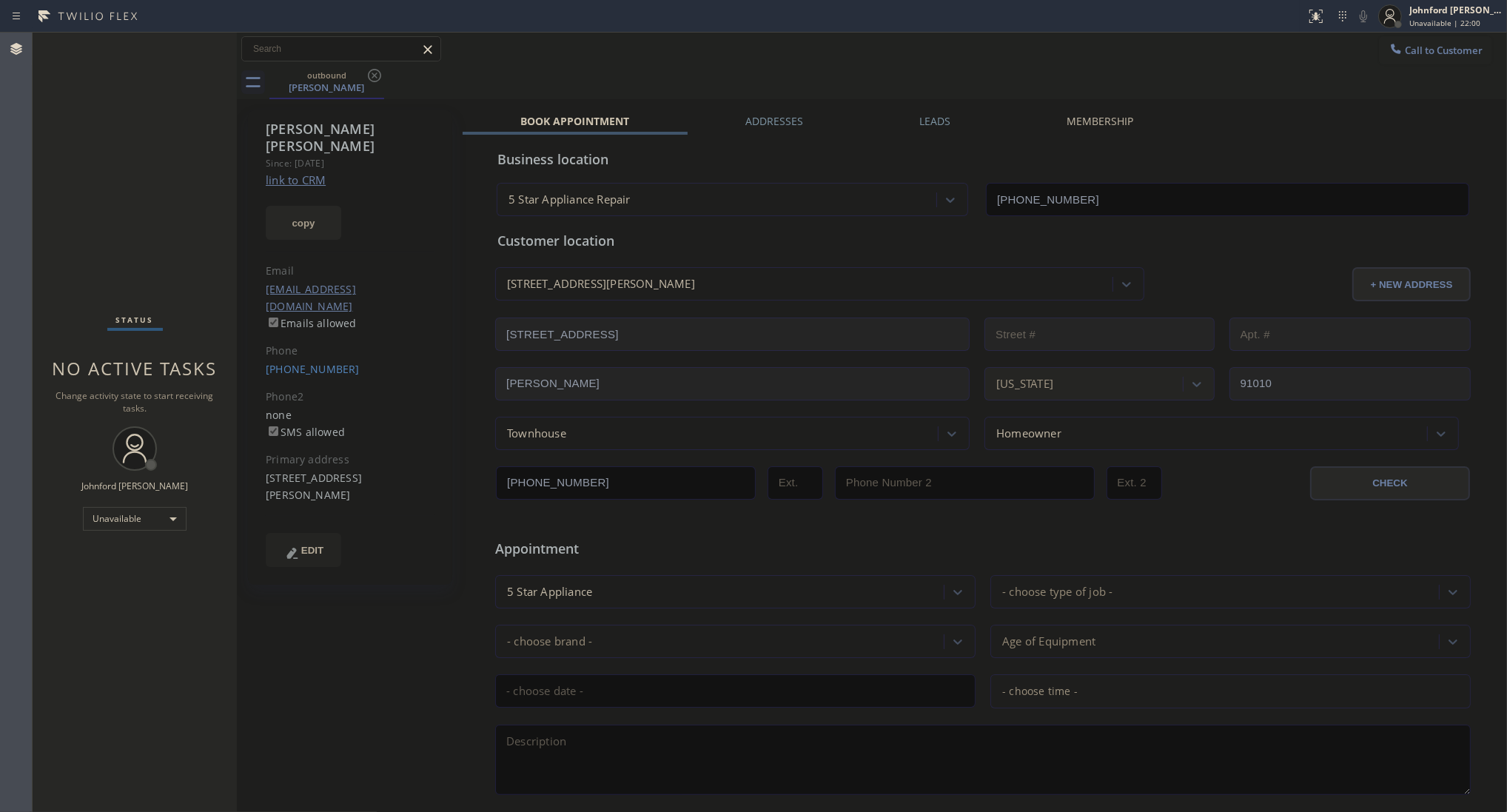
click at [310, 211] on button "copy" at bounding box center [303, 223] width 76 height 34
drag, startPoint x: 1412, startPoint y: 43, endPoint x: 1314, endPoint y: 72, distance: 102.2
click at [1382, 52] on button "Call to Customer" at bounding box center [1435, 51] width 113 height 28
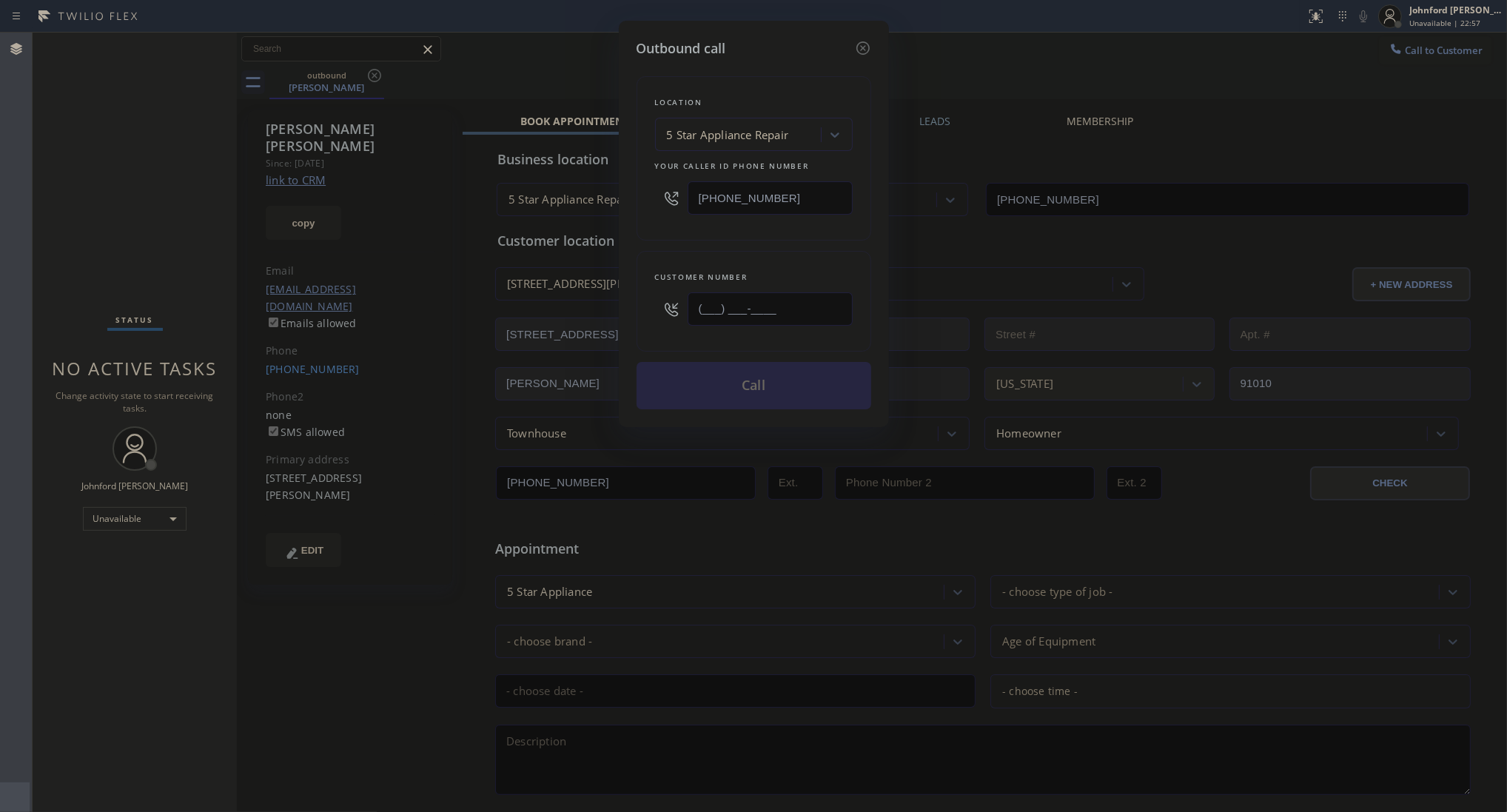
drag, startPoint x: 716, startPoint y: 303, endPoint x: 663, endPoint y: 303, distance: 53.0
click at [675, 303] on div "(___) ___-____" at bounding box center [754, 309] width 198 height 48
paste input "826) 202-5"
drag, startPoint x: 667, startPoint y: 254, endPoint x: 696, endPoint y: 309, distance: 62.2
click at [671, 260] on div "Customer number (826) 202-5___" at bounding box center [754, 301] width 235 height 101
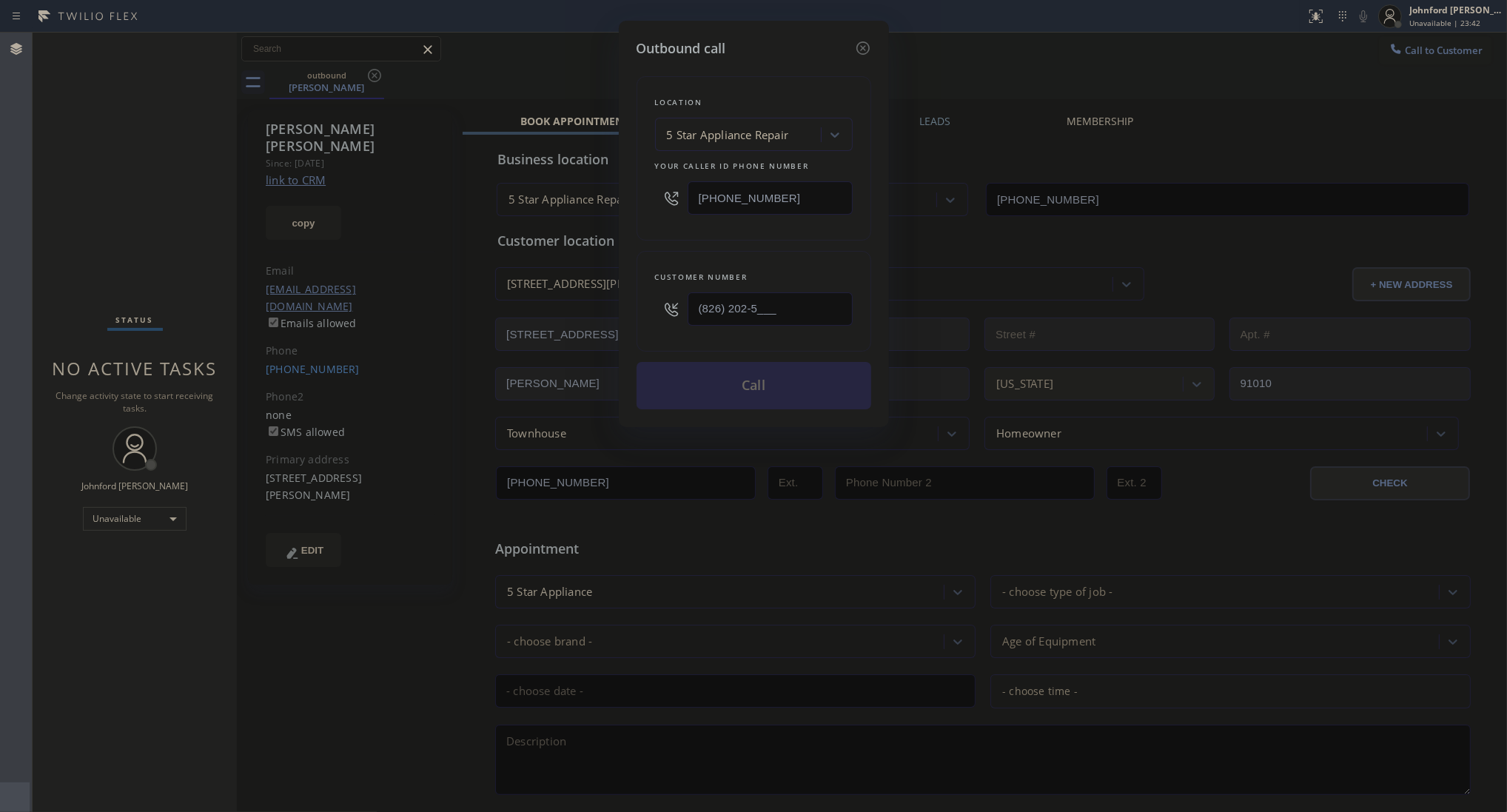
drag, startPoint x: 790, startPoint y: 297, endPoint x: 639, endPoint y: 315, distance: 152.1
click at [639, 315] on div "Customer number (826) 202-5___" at bounding box center [754, 301] width 235 height 101
paste input "152) 609-222"
drag, startPoint x: 808, startPoint y: 316, endPoint x: 699, endPoint y: 311, distance: 109.1
click at [689, 316] on input "(152) 609-222_" at bounding box center [770, 309] width 165 height 34
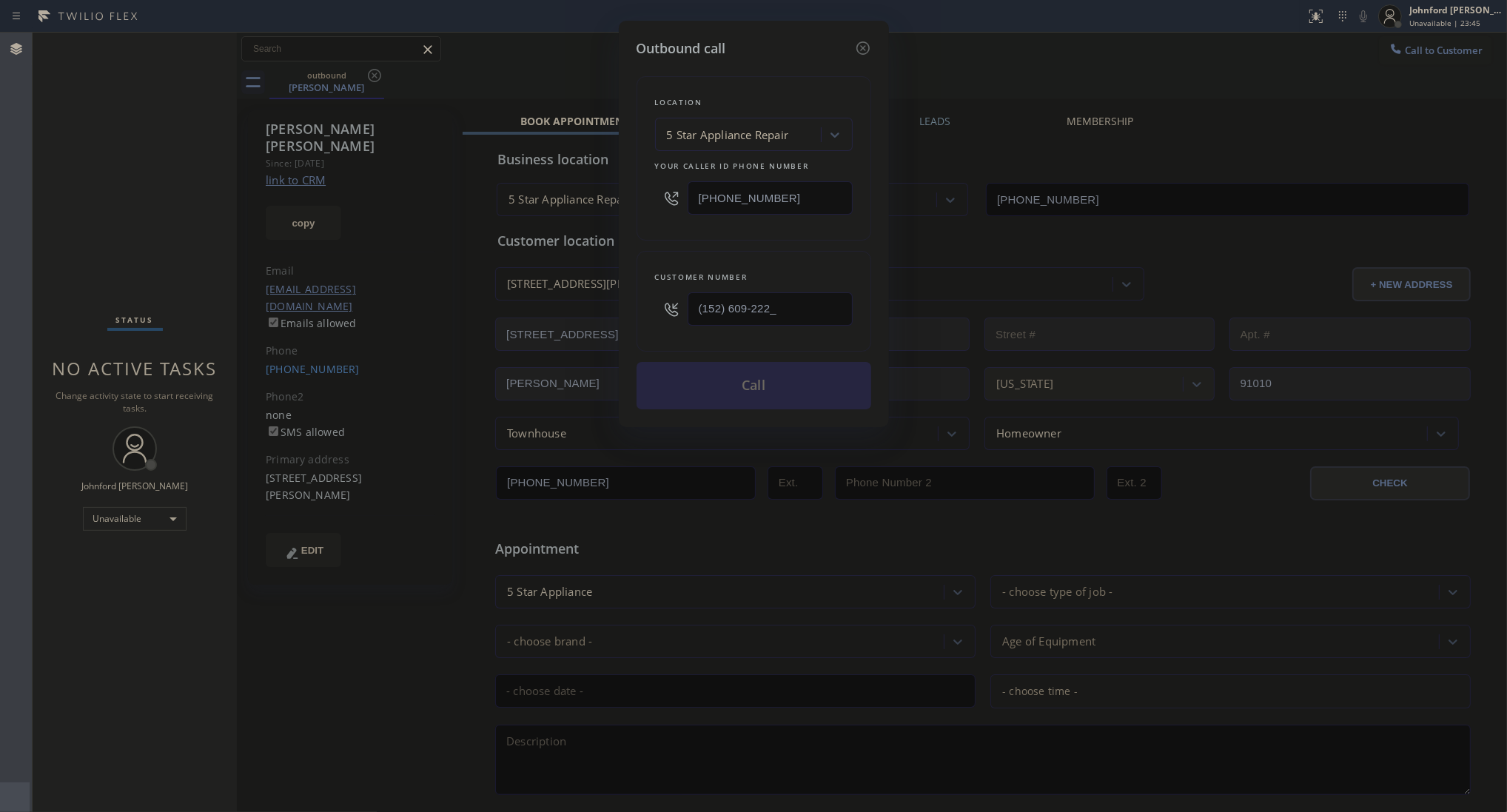
paste input "text"
drag, startPoint x: 830, startPoint y: 308, endPoint x: 633, endPoint y: 316, distance: 197.2
click at [633, 316] on div "Outbound call Location 5 Star Appliance Repair Your caller id phone number [PHO…" at bounding box center [754, 224] width 271 height 406
paste input "415) 260-9"
drag, startPoint x: 663, startPoint y: 244, endPoint x: 709, endPoint y: 346, distance: 111.9
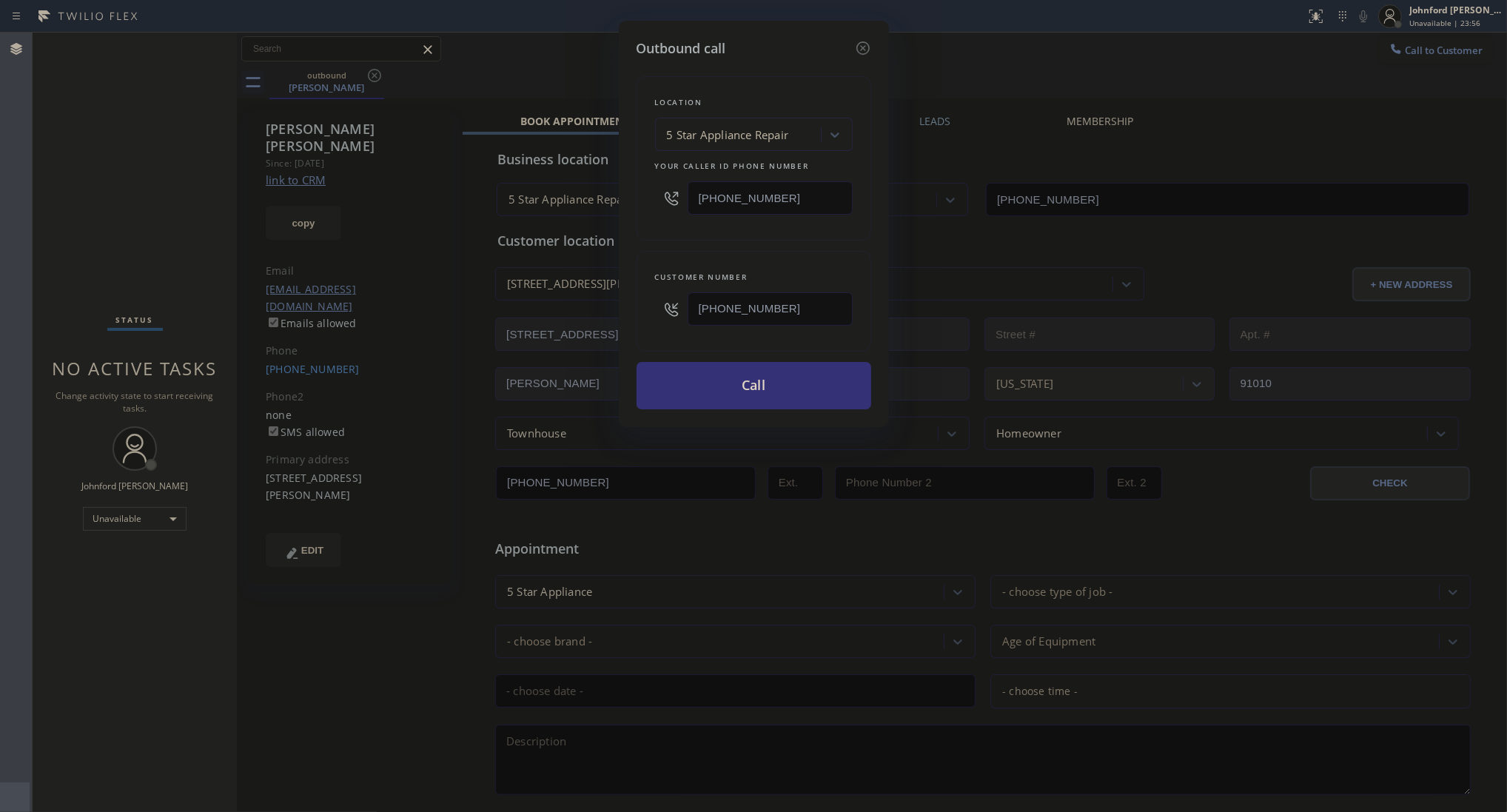
click at [663, 249] on div "Location 5 Star Appliance Repair Your caller id phone number [PHONE_NUMBER] Cus…" at bounding box center [754, 234] width 235 height 351
click at [724, 375] on button "Call" at bounding box center [754, 385] width 235 height 48
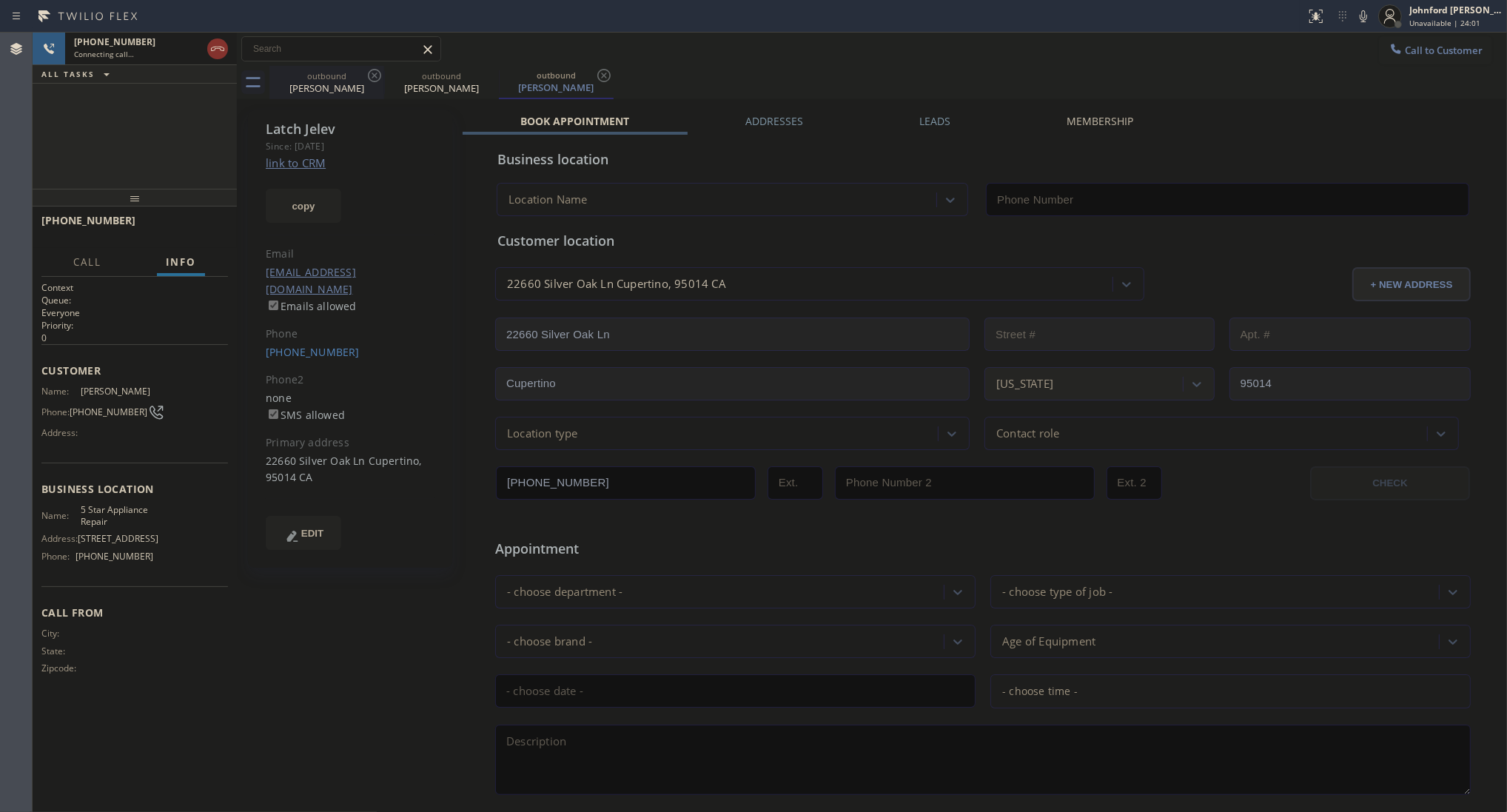
click at [373, 86] on div "[PERSON_NAME]" at bounding box center [327, 87] width 111 height 13
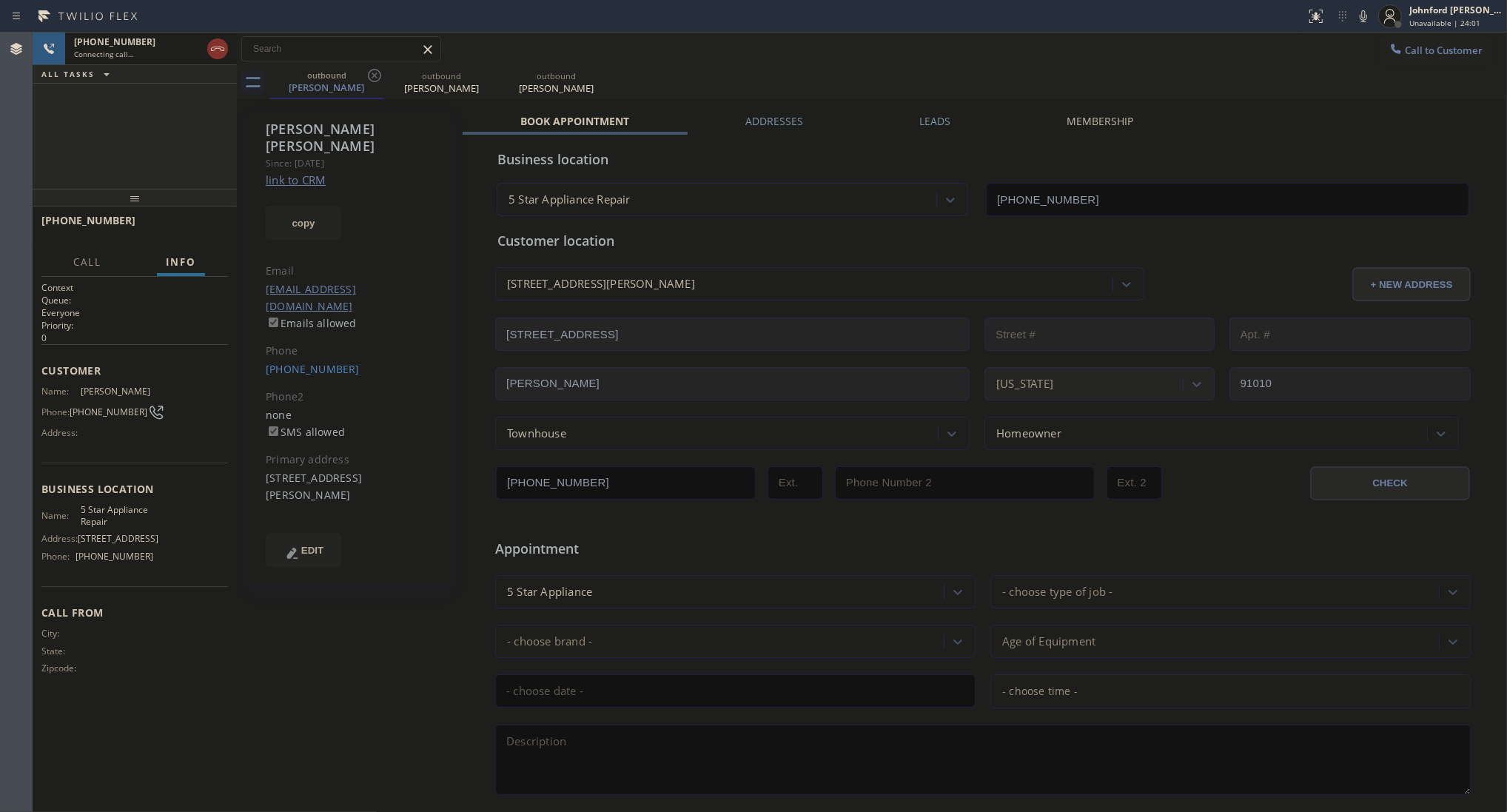
click at [320, 172] on link "link to CRM" at bounding box center [295, 179] width 60 height 15
click at [462, 86] on div "[PERSON_NAME]" at bounding box center [441, 87] width 111 height 13
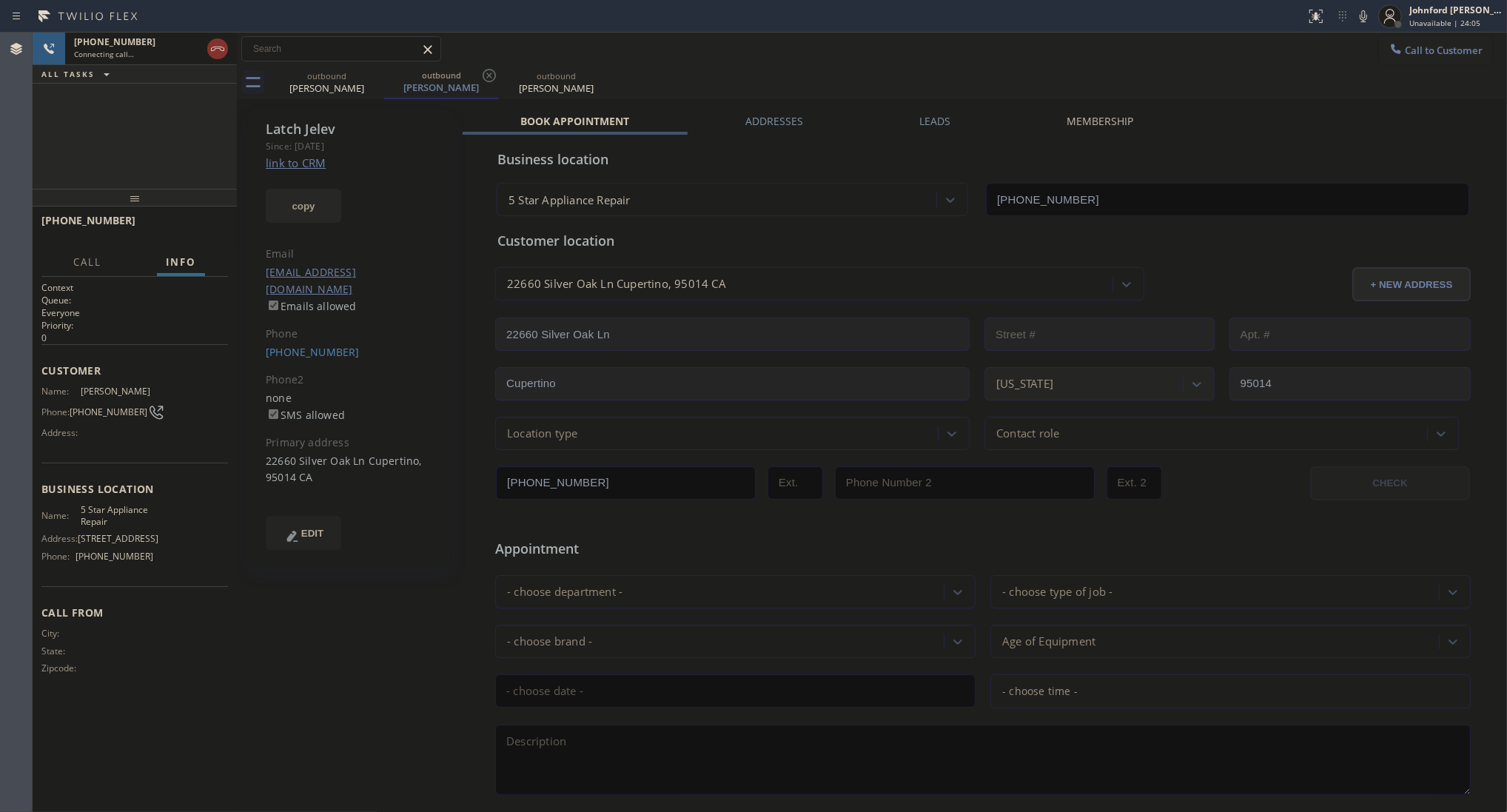
click at [310, 191] on button "copy" at bounding box center [303, 206] width 76 height 34
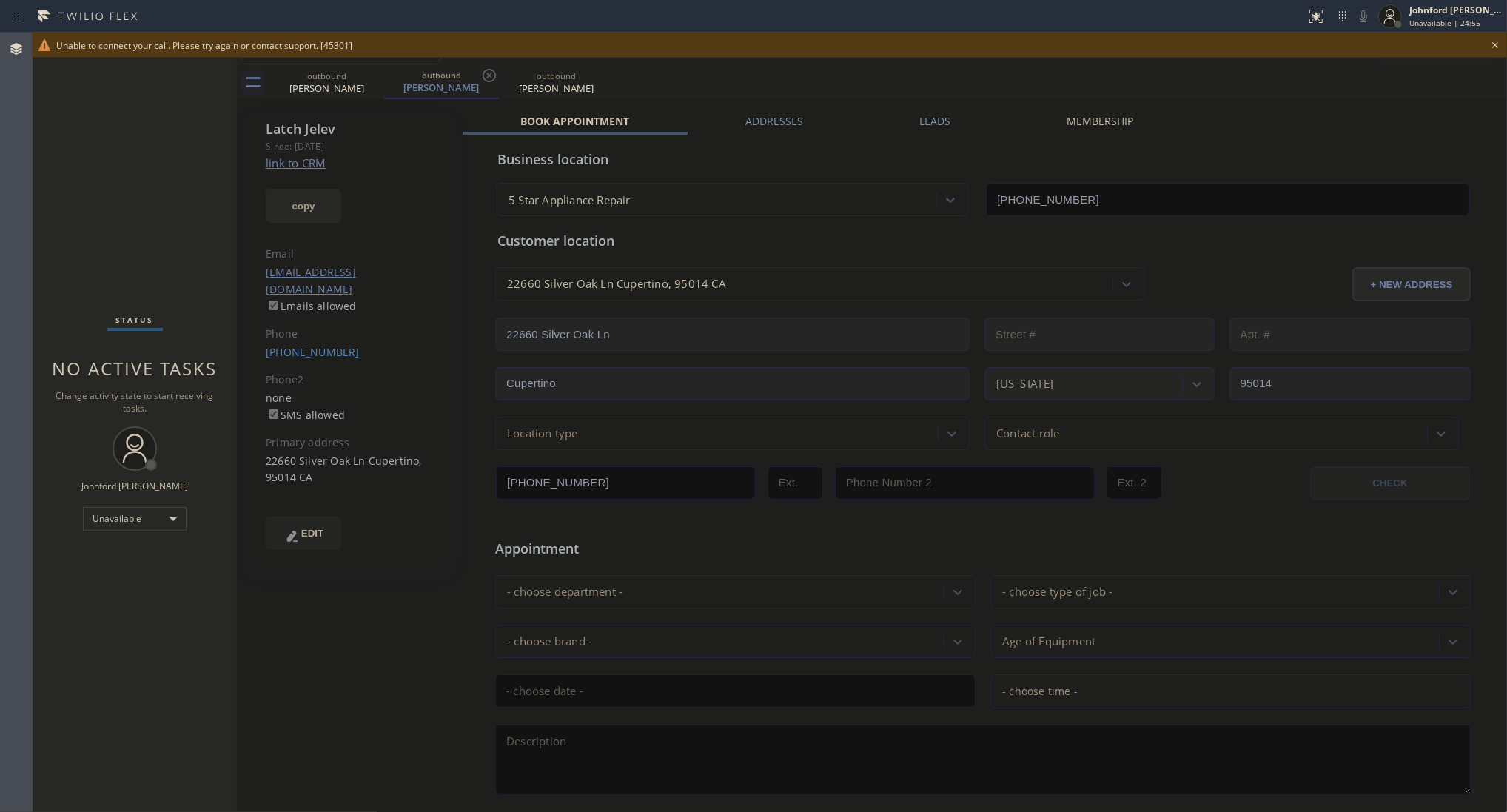
click at [331, 207] on button "copy" at bounding box center [303, 206] width 76 height 34
click at [1492, 47] on icon at bounding box center [1495, 45] width 18 height 18
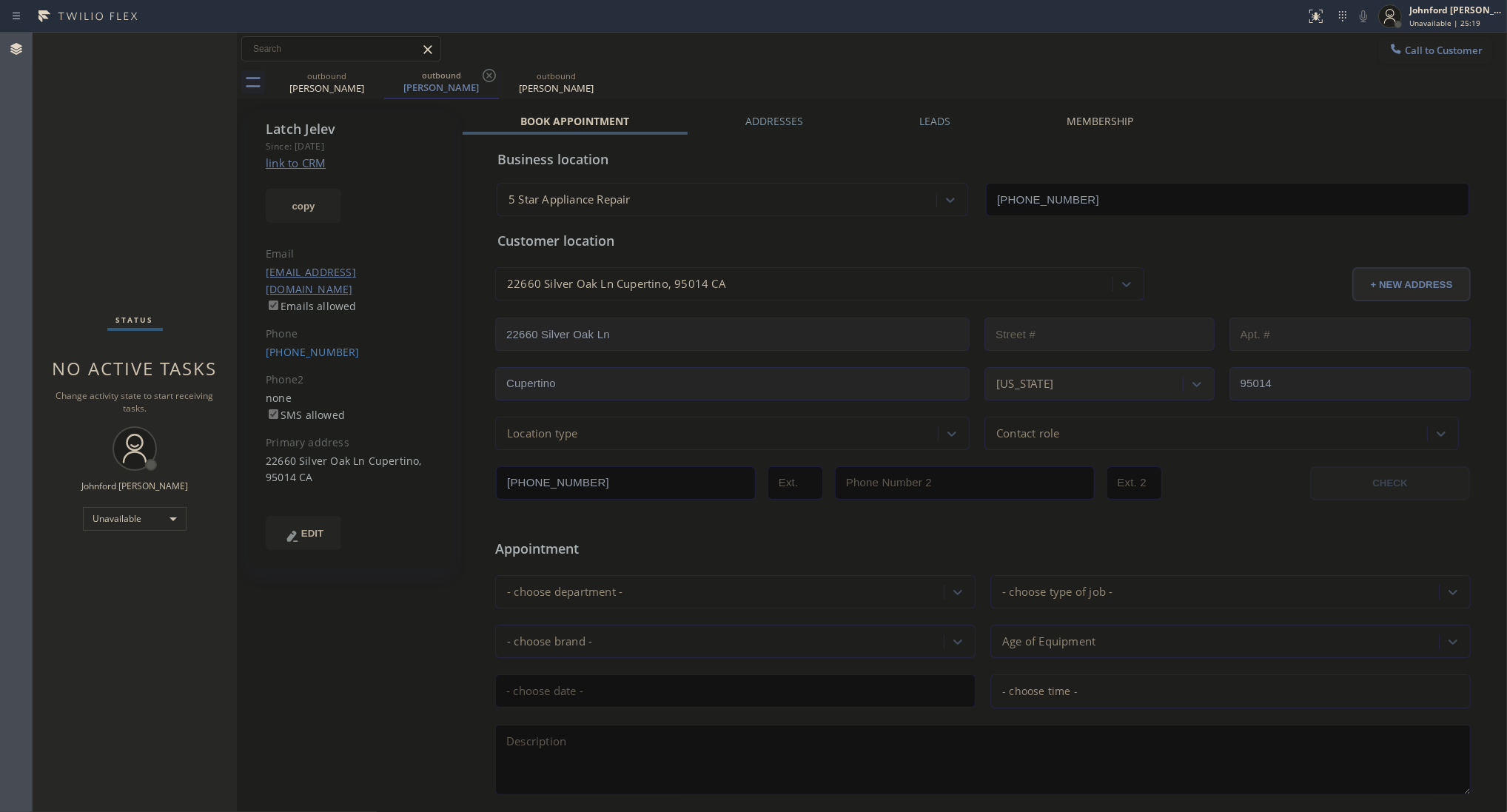
drag, startPoint x: 1406, startPoint y: 50, endPoint x: 1070, endPoint y: 218, distance: 375.7
click at [1386, 57] on button "Call to Customer" at bounding box center [1435, 51] width 113 height 28
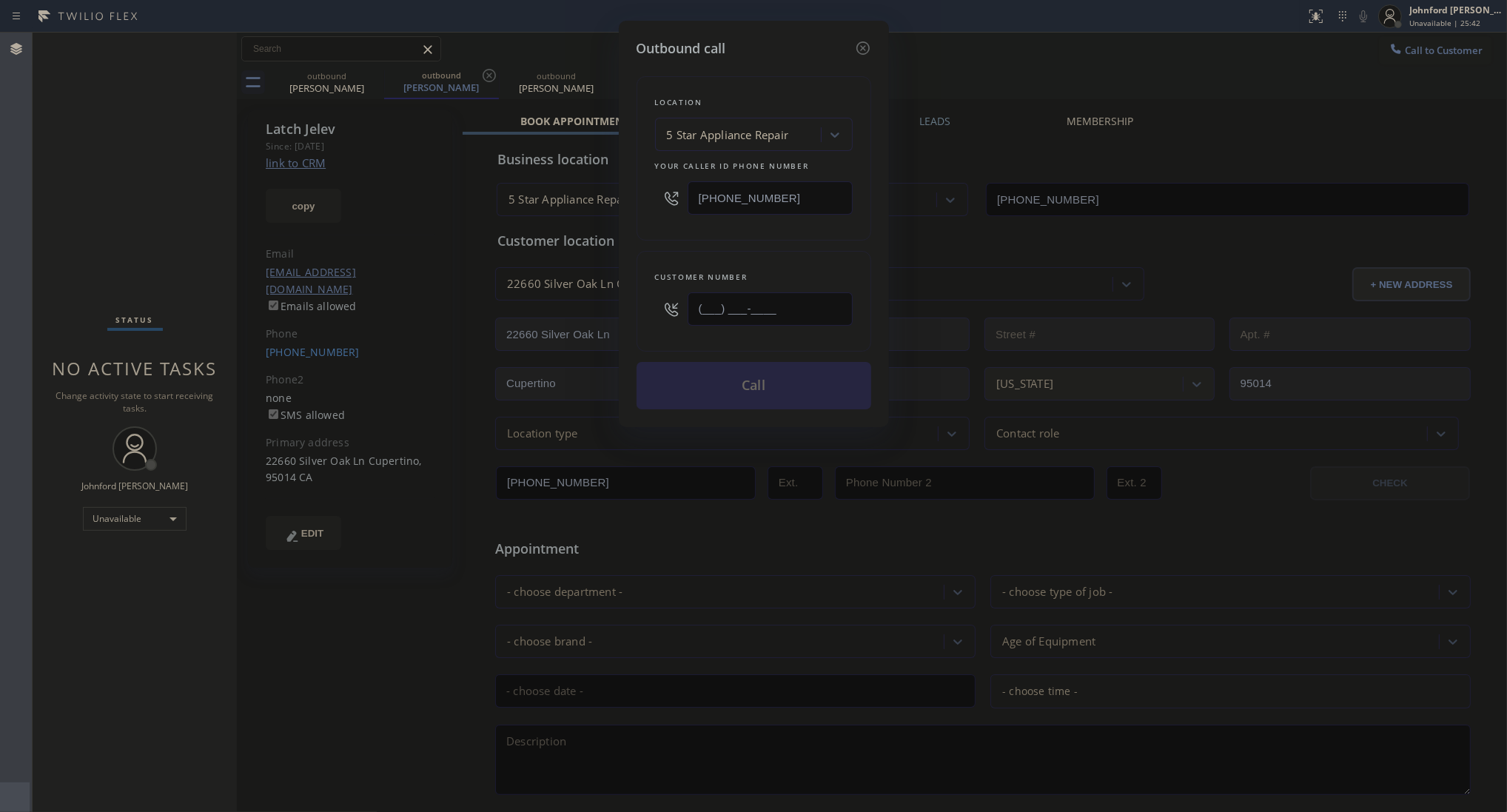
drag, startPoint x: 798, startPoint y: 297, endPoint x: 593, endPoint y: 297, distance: 205.0
click at [594, 297] on div "Outbound call Location 5 Star Appliance Repair Your caller id phone number [PHO…" at bounding box center [753, 406] width 1507 height 812
paste input "206) 459-9398"
type input "[PHONE_NUMBER]"
click at [709, 390] on button "Call" at bounding box center [754, 385] width 235 height 48
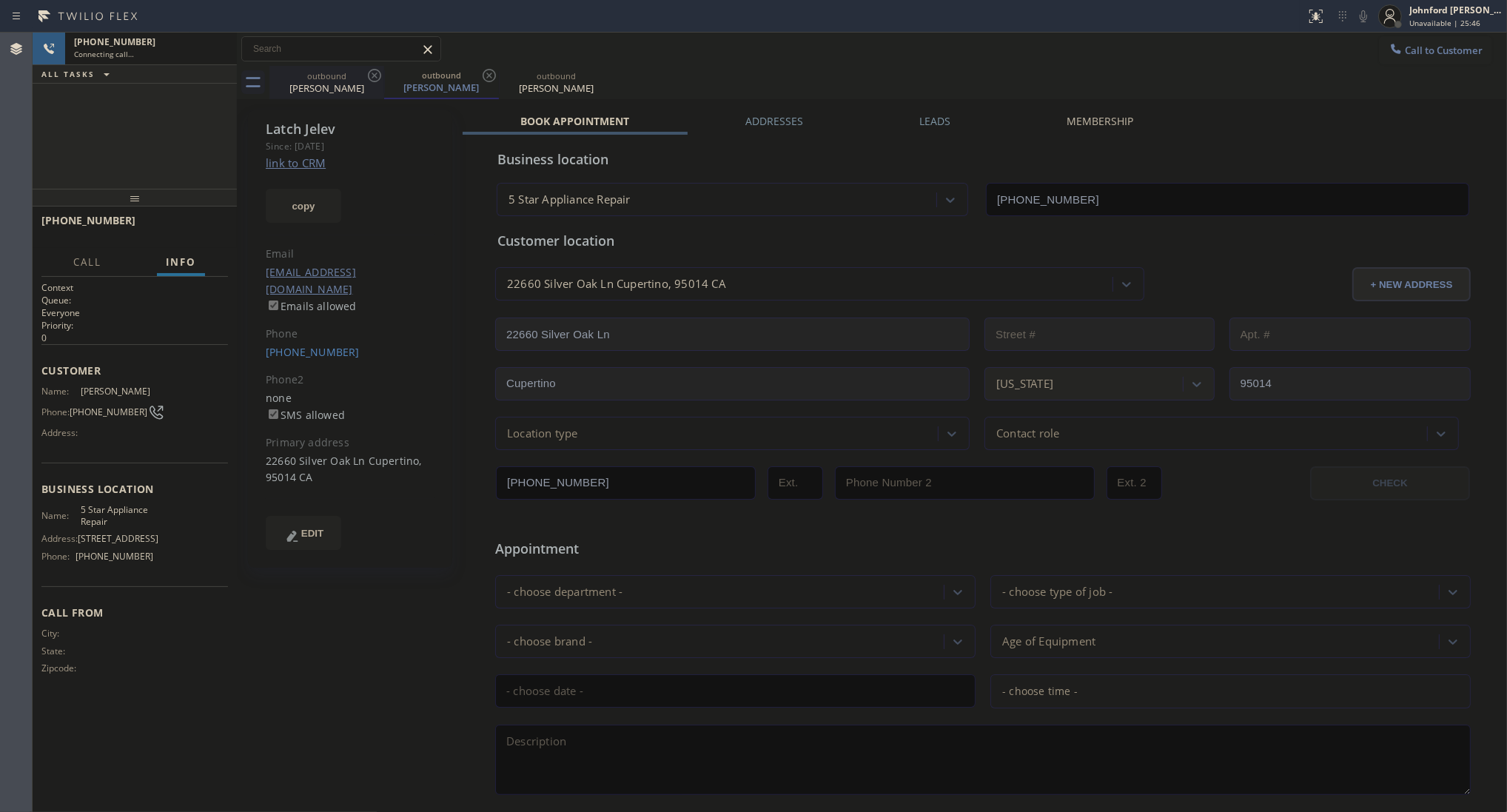
click at [368, 76] on icon at bounding box center [374, 75] width 13 height 13
click at [483, 76] on icon at bounding box center [489, 75] width 13 height 13
click at [368, 76] on icon at bounding box center [374, 75] width 13 height 13
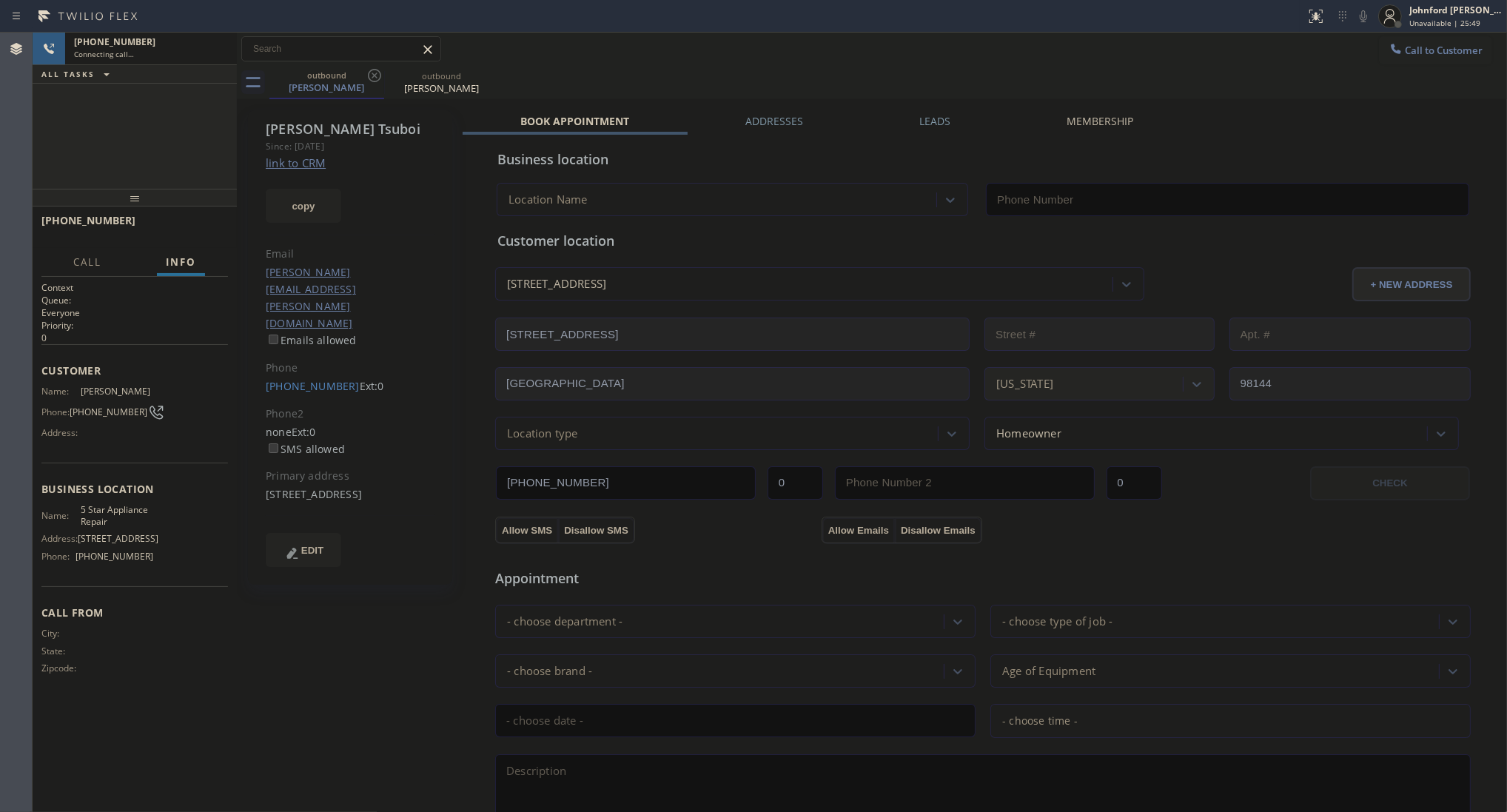
type input "[PHONE_NUMBER]"
click at [307, 183] on div "copy" at bounding box center [350, 197] width 169 height 51
click at [307, 195] on button "copy" at bounding box center [303, 206] width 76 height 34
click at [316, 155] on link "link to CRM" at bounding box center [295, 162] width 60 height 15
click at [149, 38] on div "[PHONE_NUMBER]" at bounding box center [151, 42] width 154 height 12
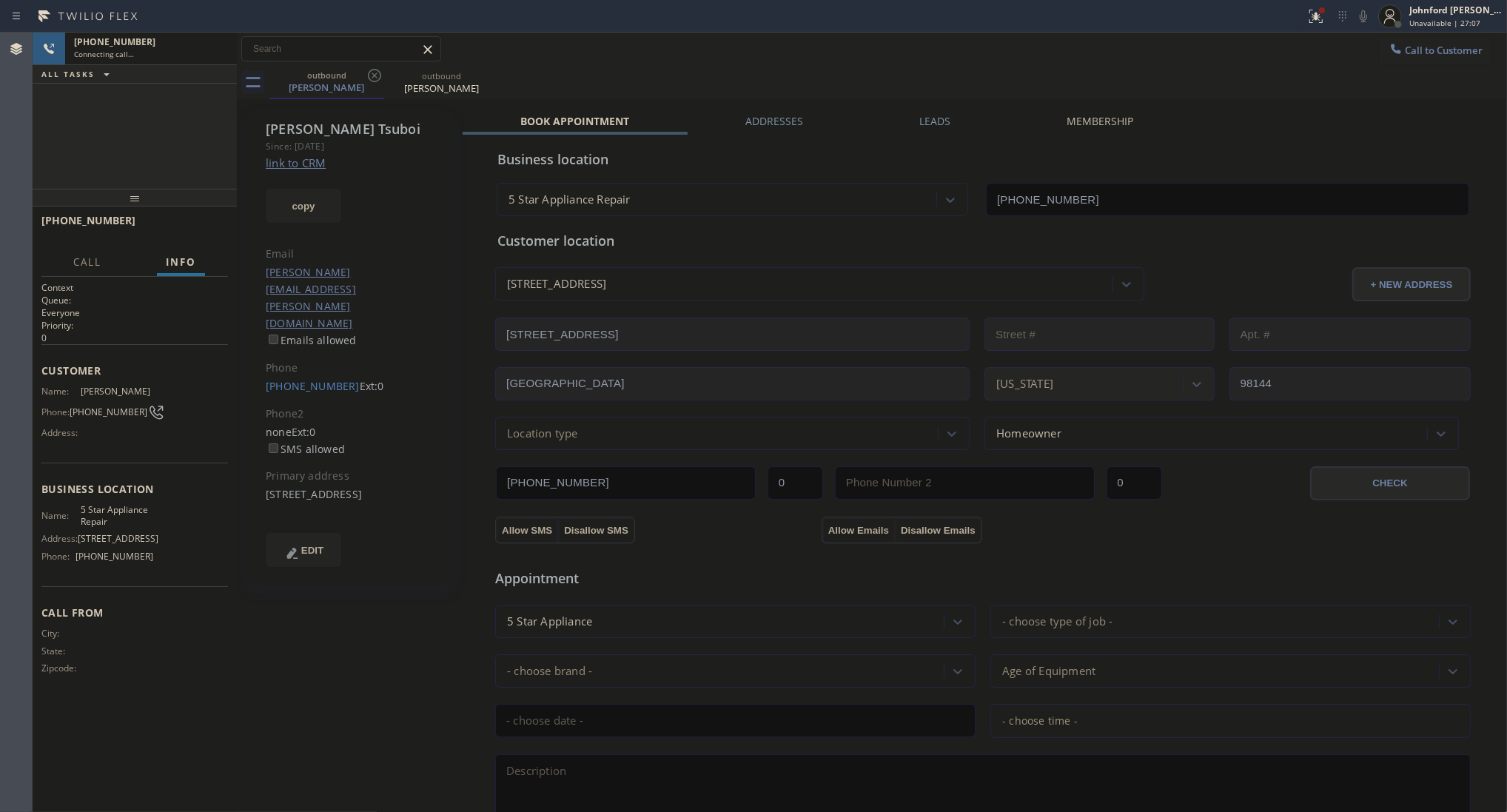
drag, startPoint x: 1434, startPoint y: 0, endPoint x: 1256, endPoint y: 41, distance: 182.7
click at [1120, 89] on div "outbound [PERSON_NAME] outbound [PERSON_NAME]" at bounding box center [889, 83] width 1238 height 34
click at [1403, 8] on div at bounding box center [1390, 16] width 33 height 33
drag, startPoint x: 1374, startPoint y: 78, endPoint x: 1399, endPoint y: 26, distance: 57.7
click at [1374, 76] on button "Available" at bounding box center [1433, 78] width 148 height 19
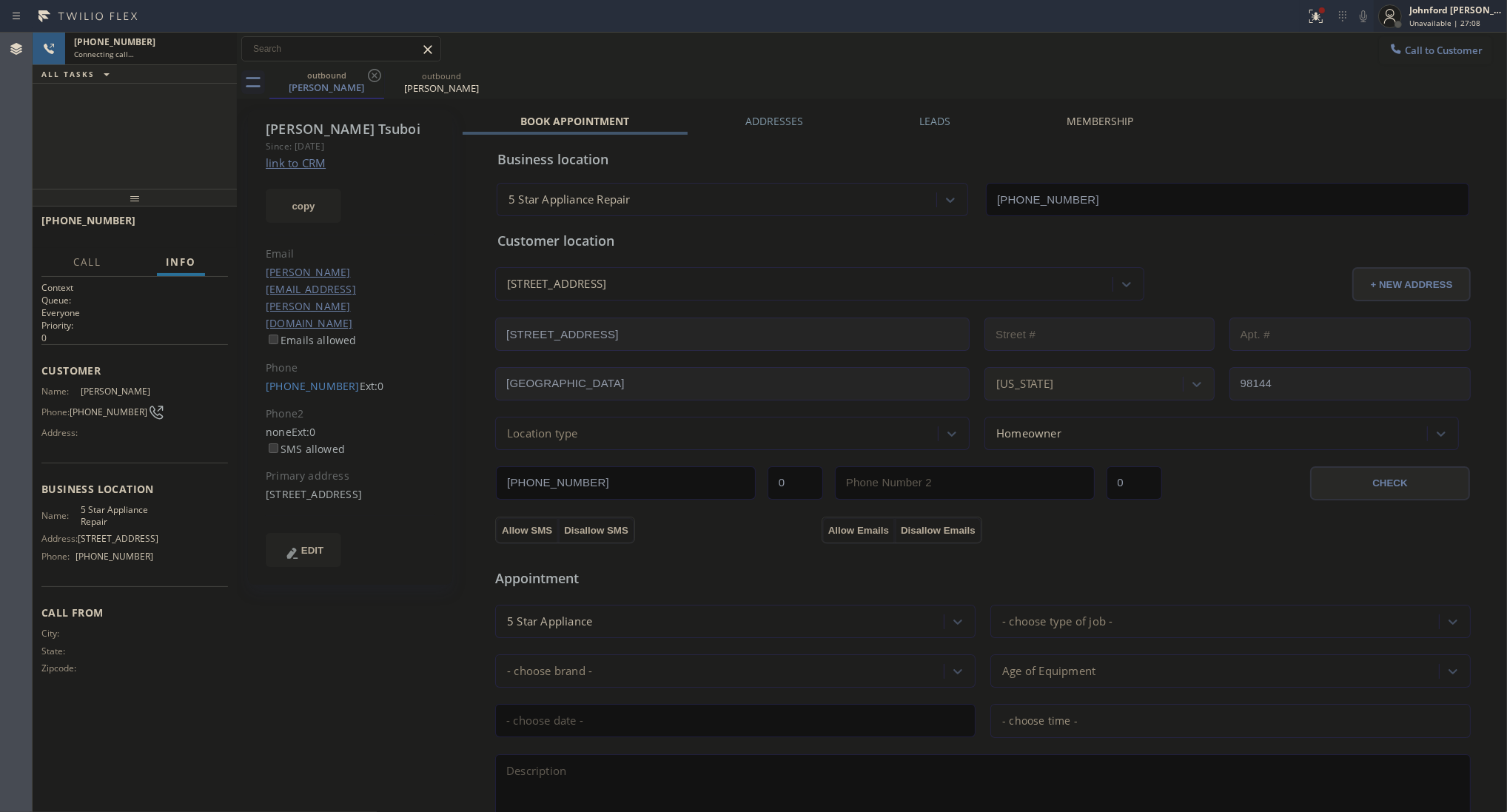
click at [1410, 18] on span "Unavailable | 27:08" at bounding box center [1445, 23] width 71 height 10
click at [1388, 97] on button "Unavailable" at bounding box center [1433, 97] width 148 height 19
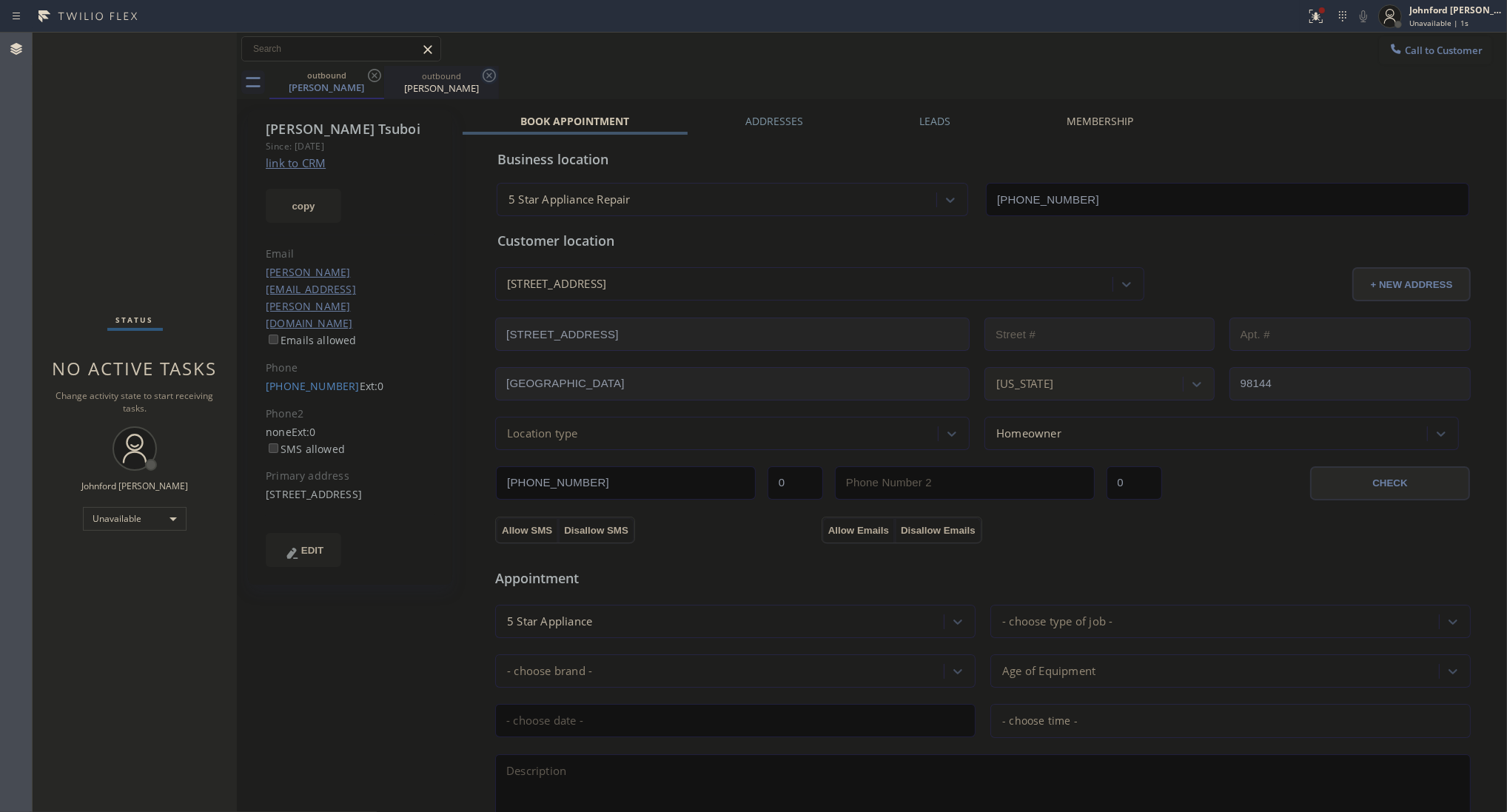
click at [381, 83] on icon at bounding box center [374, 75] width 18 height 18
click at [380, 78] on icon at bounding box center [374, 75] width 13 height 13
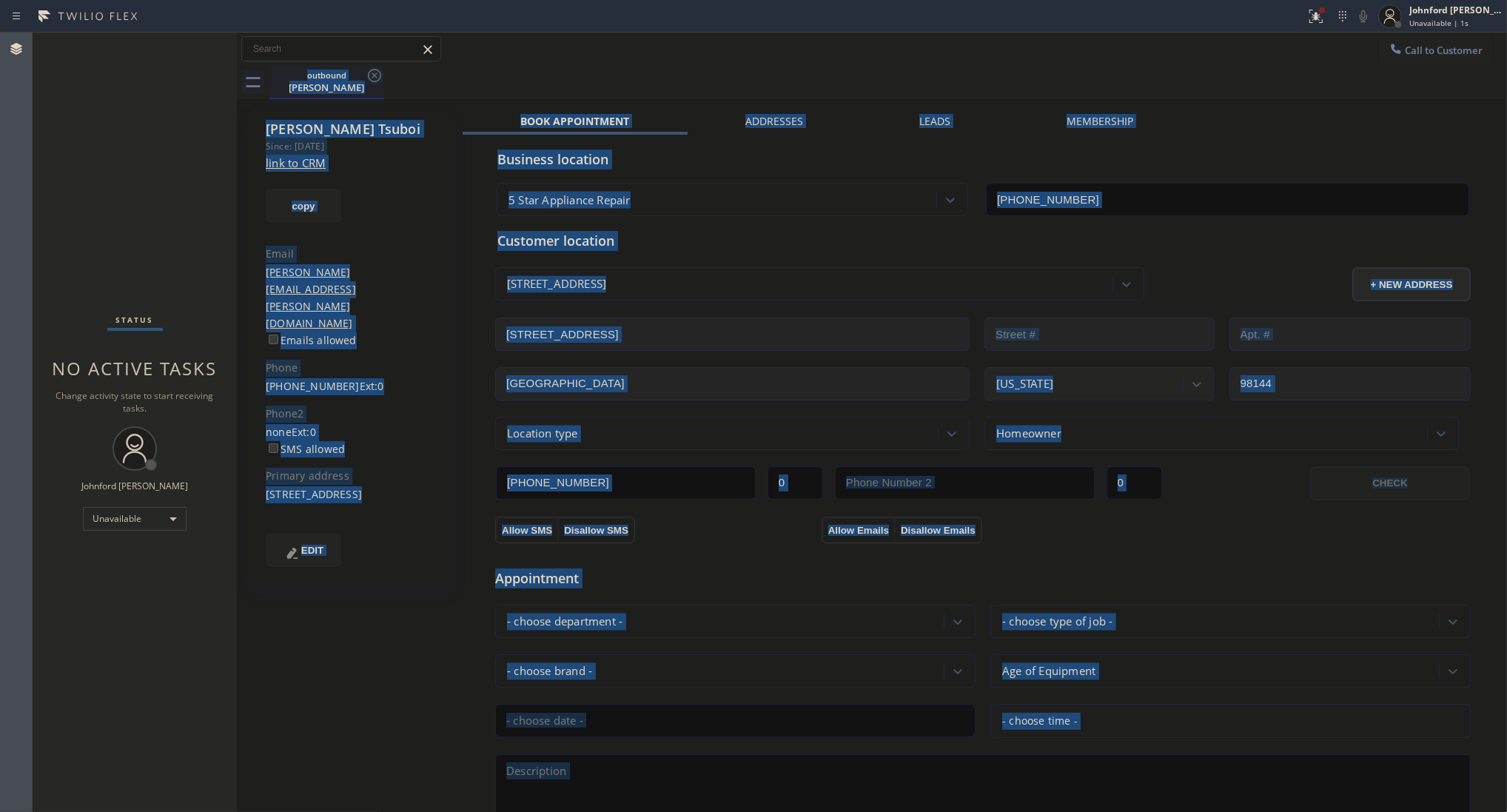
click at [380, 78] on div "outbound [PERSON_NAME]" at bounding box center [889, 83] width 1238 height 34
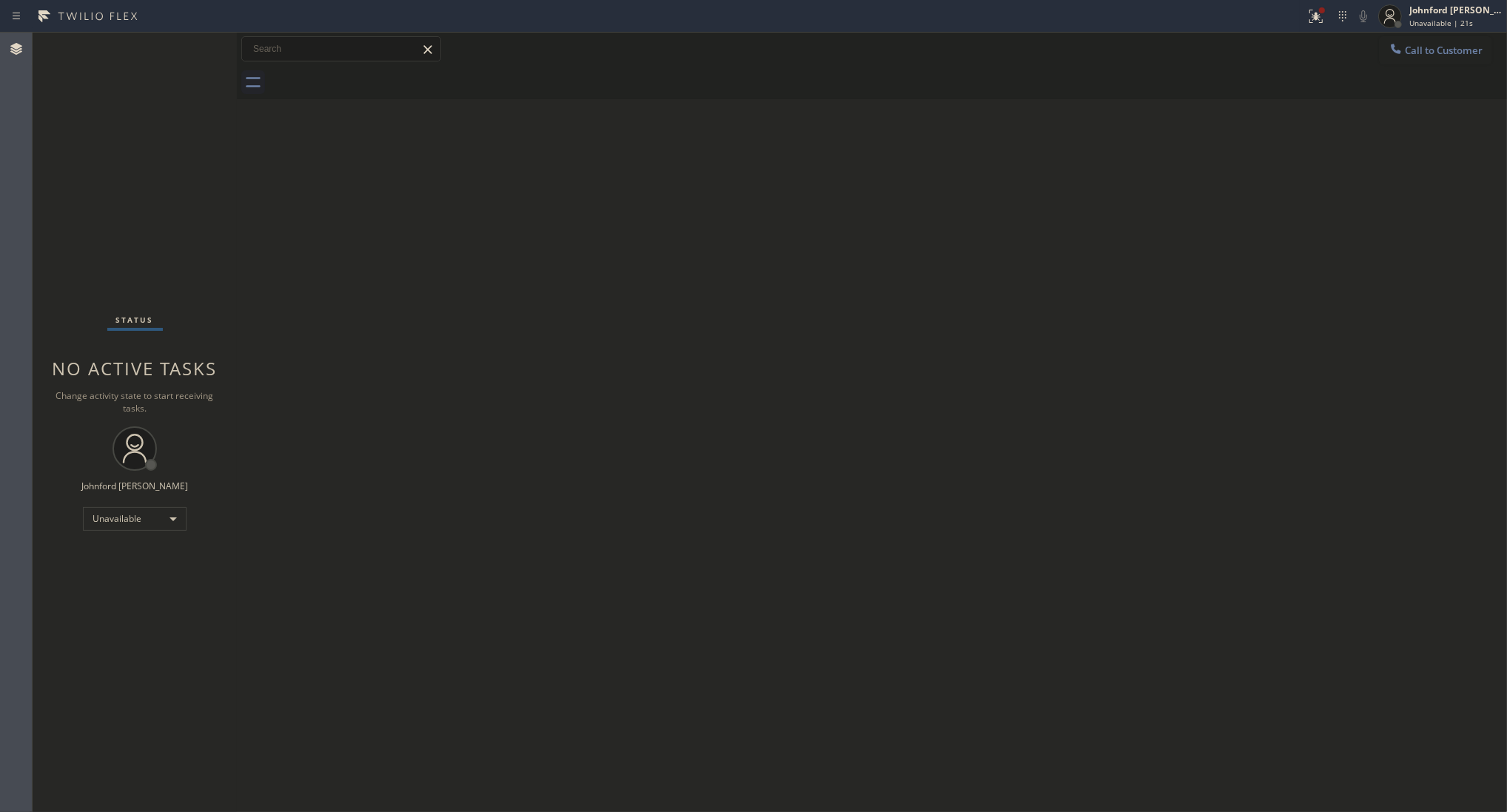
drag, startPoint x: 1431, startPoint y: 54, endPoint x: 1334, endPoint y: 83, distance: 101.2
click at [1417, 59] on button "Call to Customer" at bounding box center [1435, 51] width 113 height 28
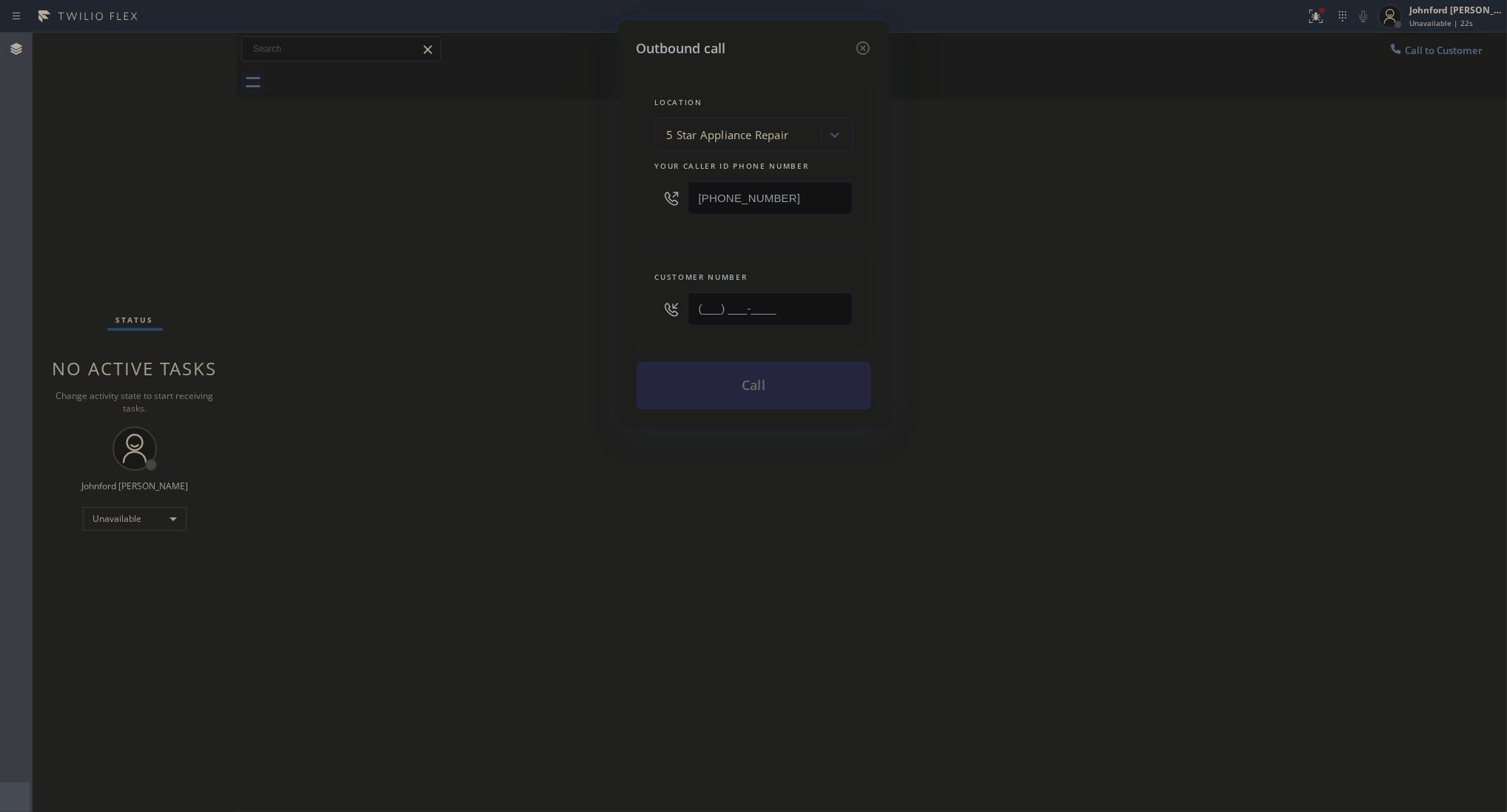
drag, startPoint x: 705, startPoint y: 301, endPoint x: 611, endPoint y: 301, distance: 94.0
click at [631, 301] on div "Outbound call Location 5 Star Appliance Repair Your caller id phone number [PHO…" at bounding box center [754, 224] width 271 height 406
paste input "253) 331-7744"
type input "[PHONE_NUMBER]"
click at [508, 318] on div "Outbound call Location 5 Star Appliance Repair Your caller id phone number [PHO…" at bounding box center [753, 406] width 1507 height 812
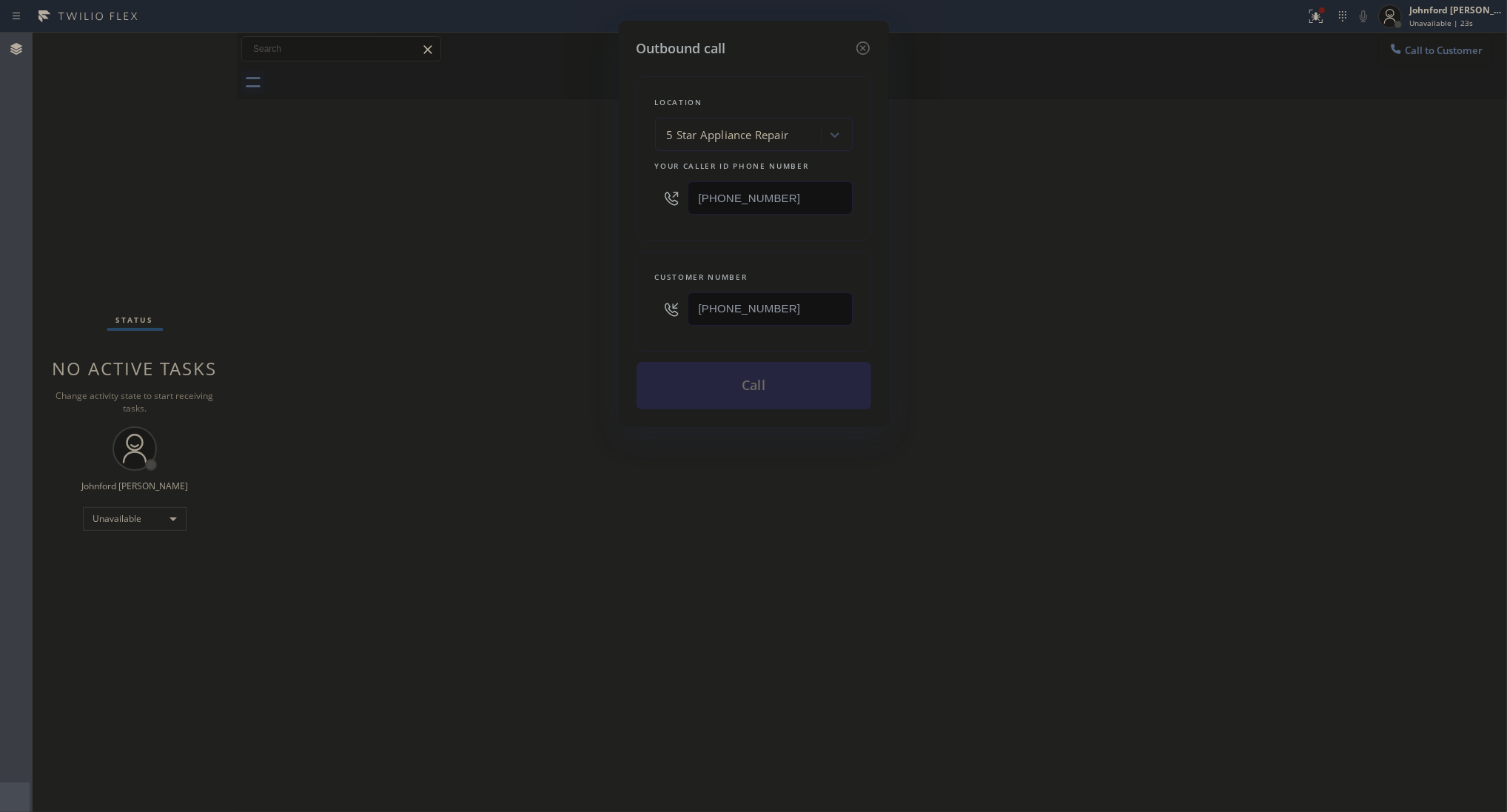
click at [739, 387] on button "Call" at bounding box center [754, 385] width 235 height 48
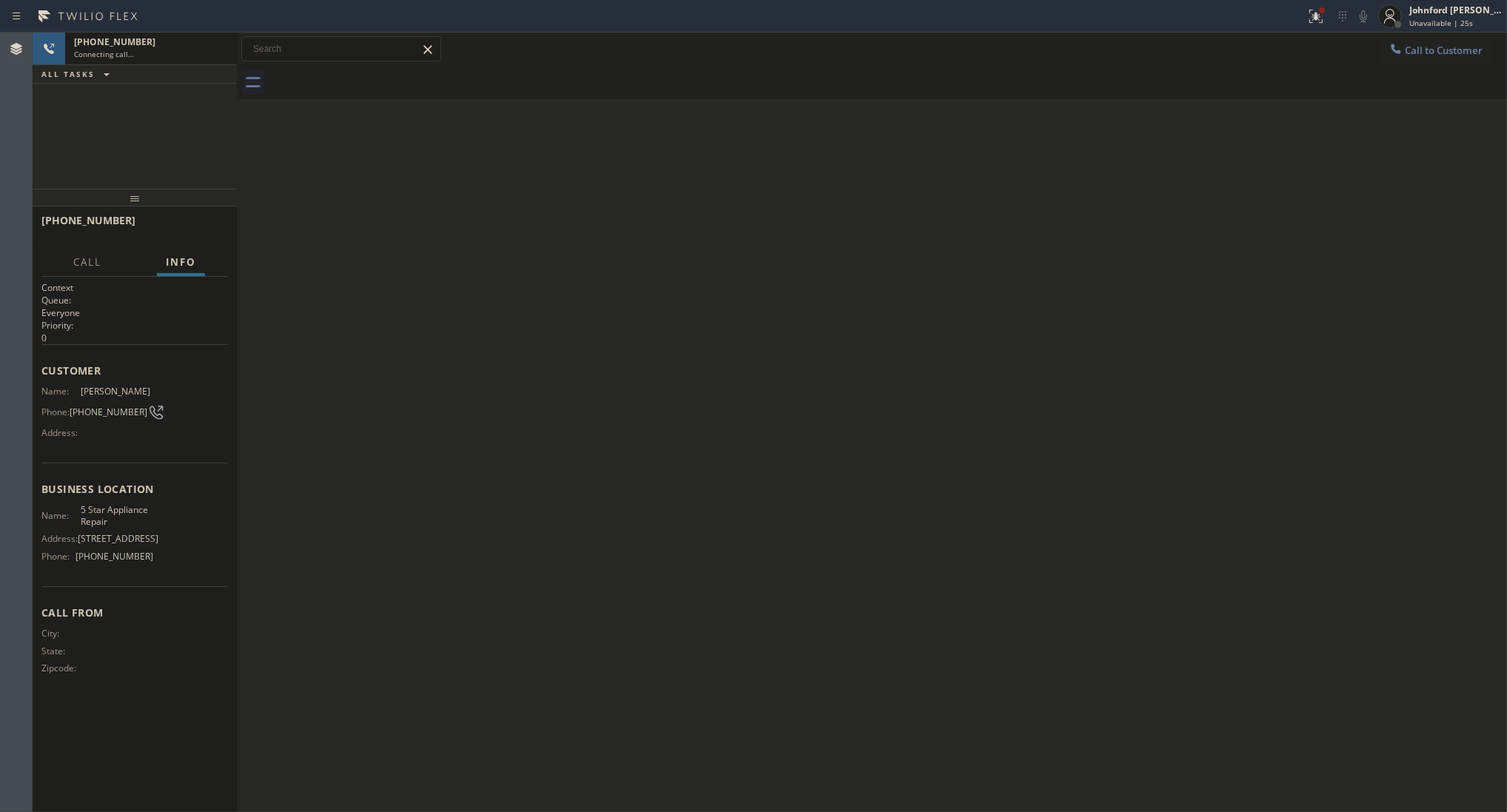
click at [757, 432] on div "Back to Dashboard Change Sender ID Customers Technicians Select a contact Outbo…" at bounding box center [872, 422] width 1270 height 779
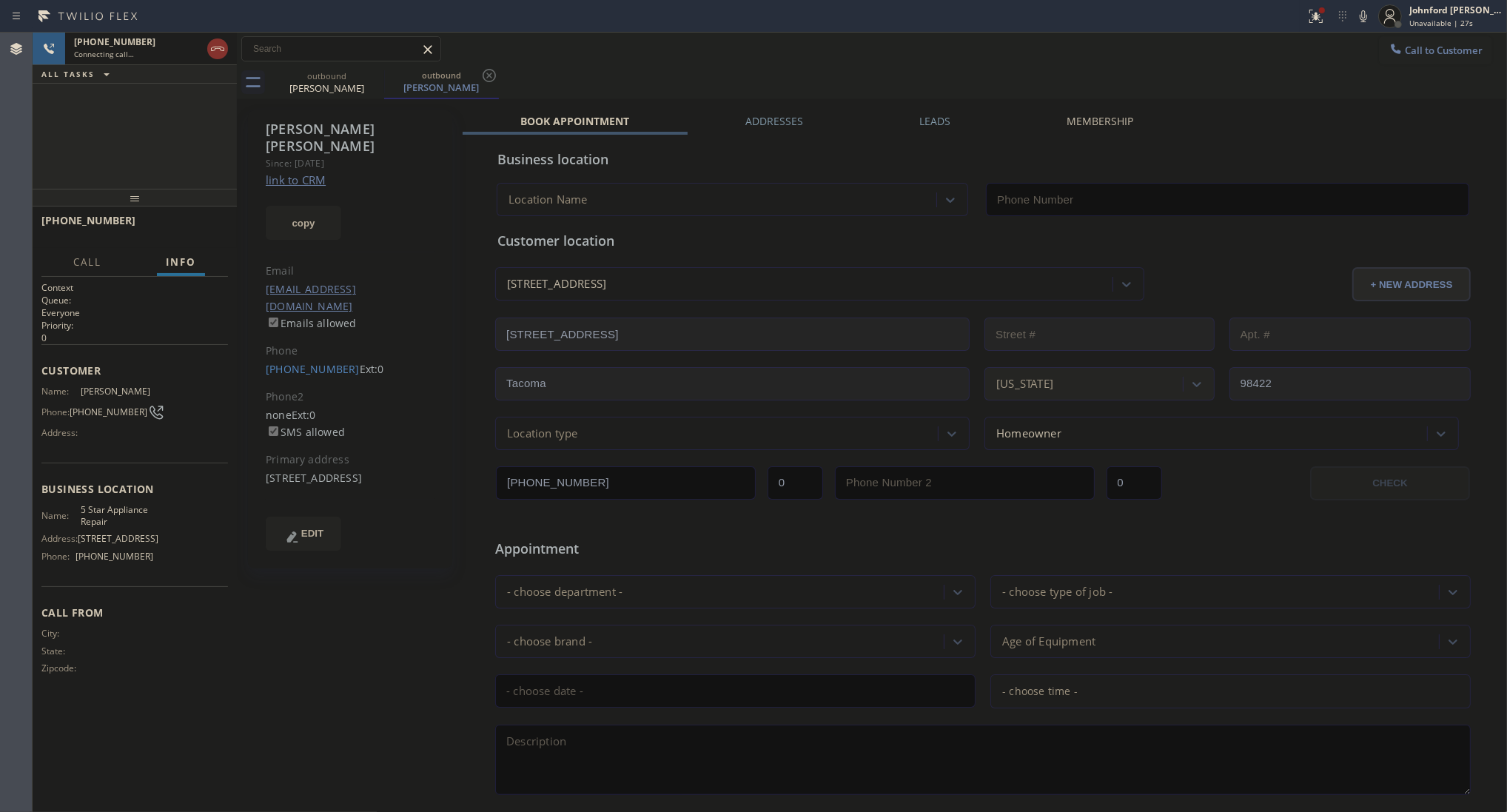
type input "[PHONE_NUMBER]"
click at [310, 206] on button "copy" at bounding box center [303, 223] width 76 height 34
click at [318, 172] on link "link to CRM" at bounding box center [295, 179] width 60 height 15
click at [175, 219] on button "HANG UP" at bounding box center [193, 227] width 69 height 21
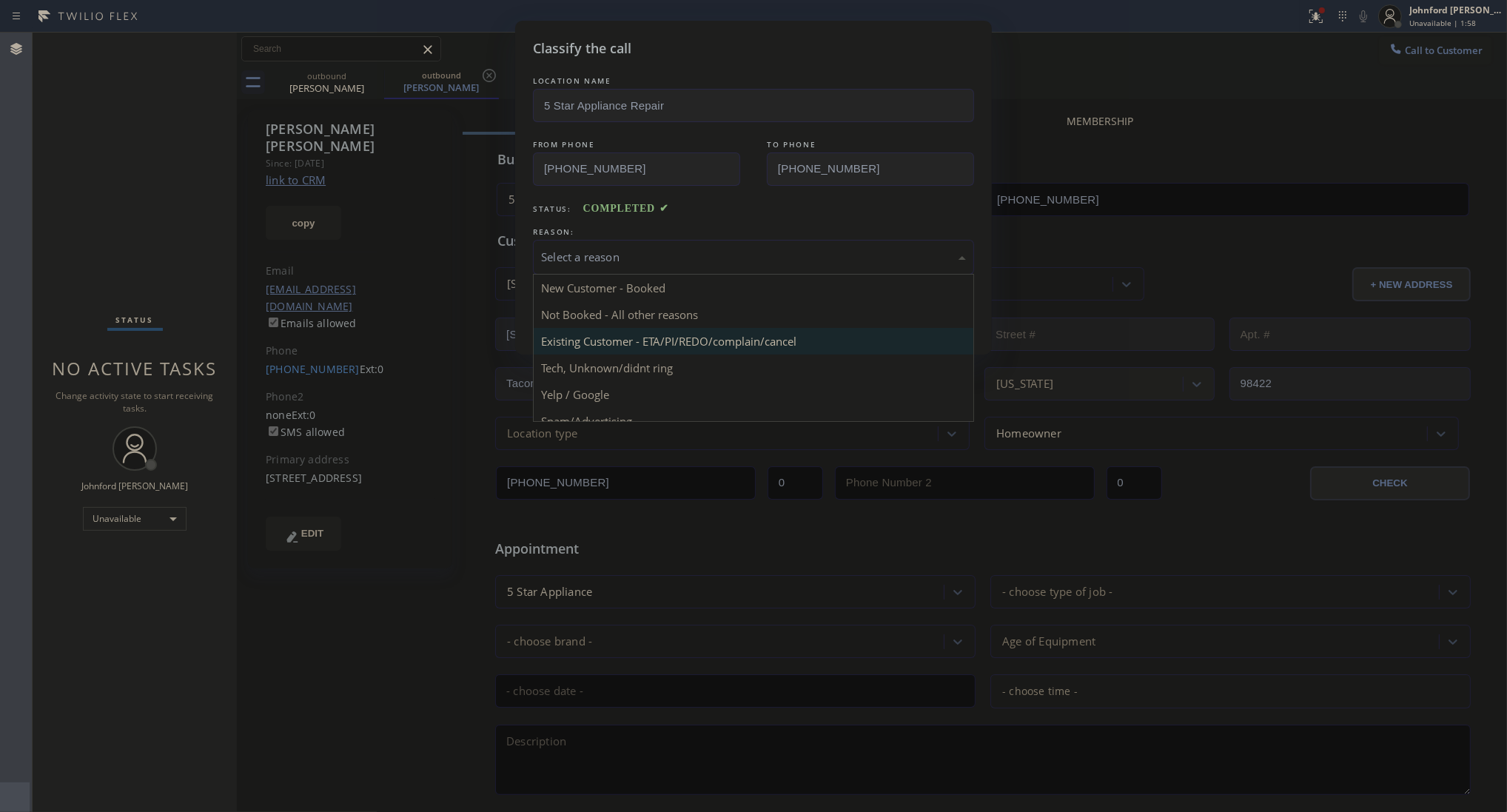
drag, startPoint x: 623, startPoint y: 254, endPoint x: 727, endPoint y: 333, distance: 130.6
click at [624, 254] on div "Select a reason" at bounding box center [753, 257] width 425 height 17
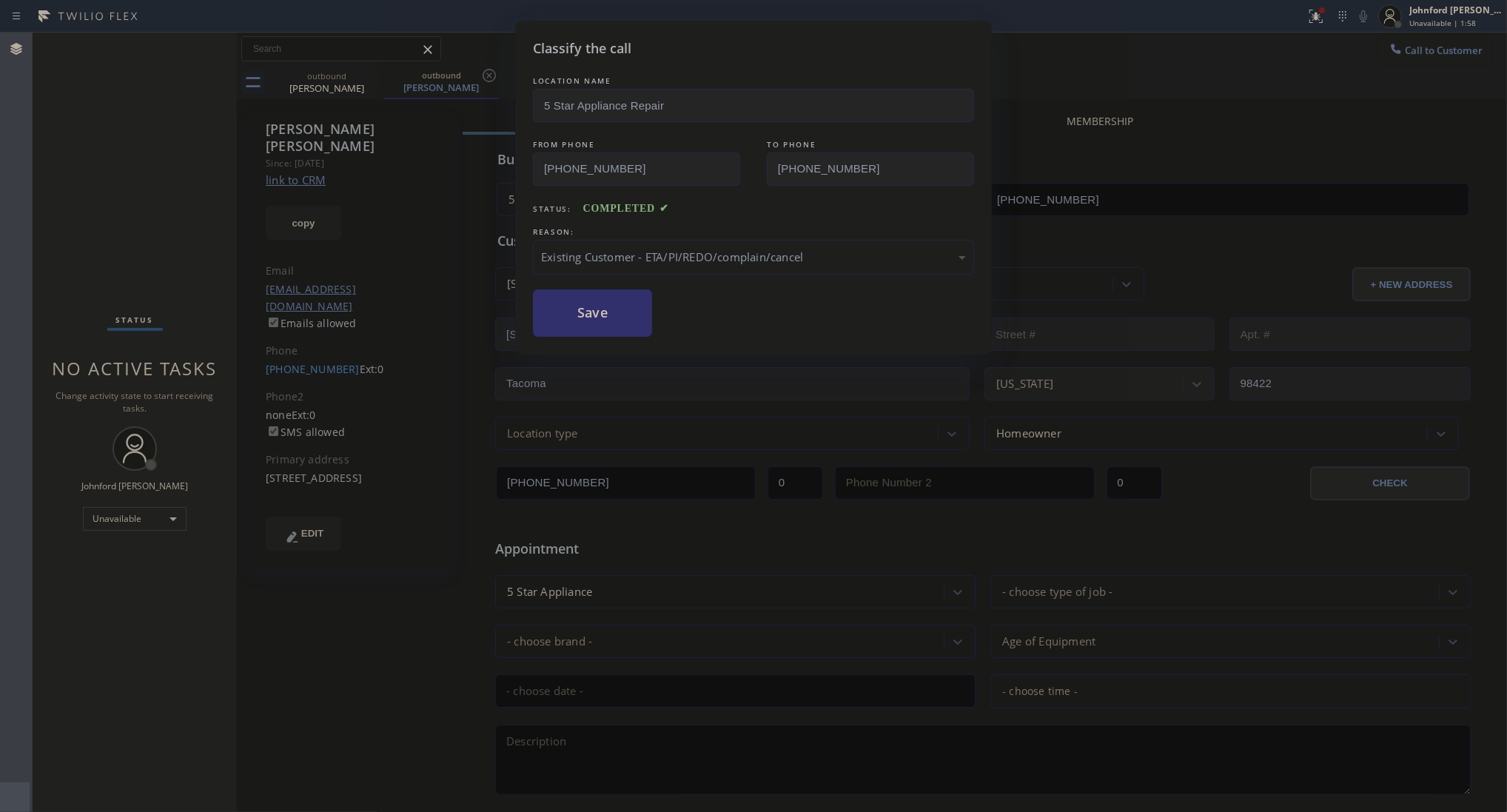
click at [633, 327] on button "Save" at bounding box center [593, 312] width 119 height 48
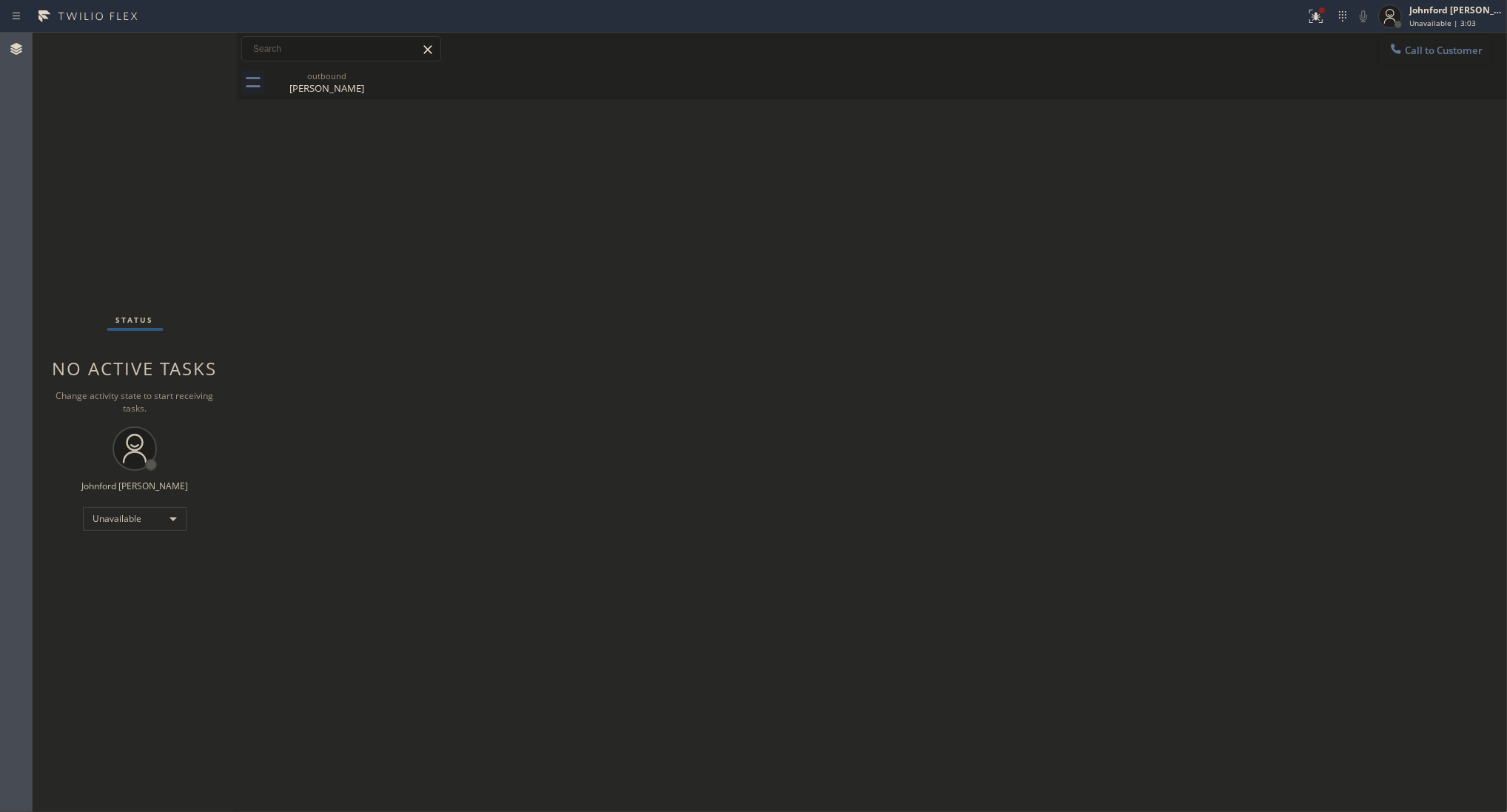
click at [1456, 37] on button "Call to Customer" at bounding box center [1435, 51] width 113 height 28
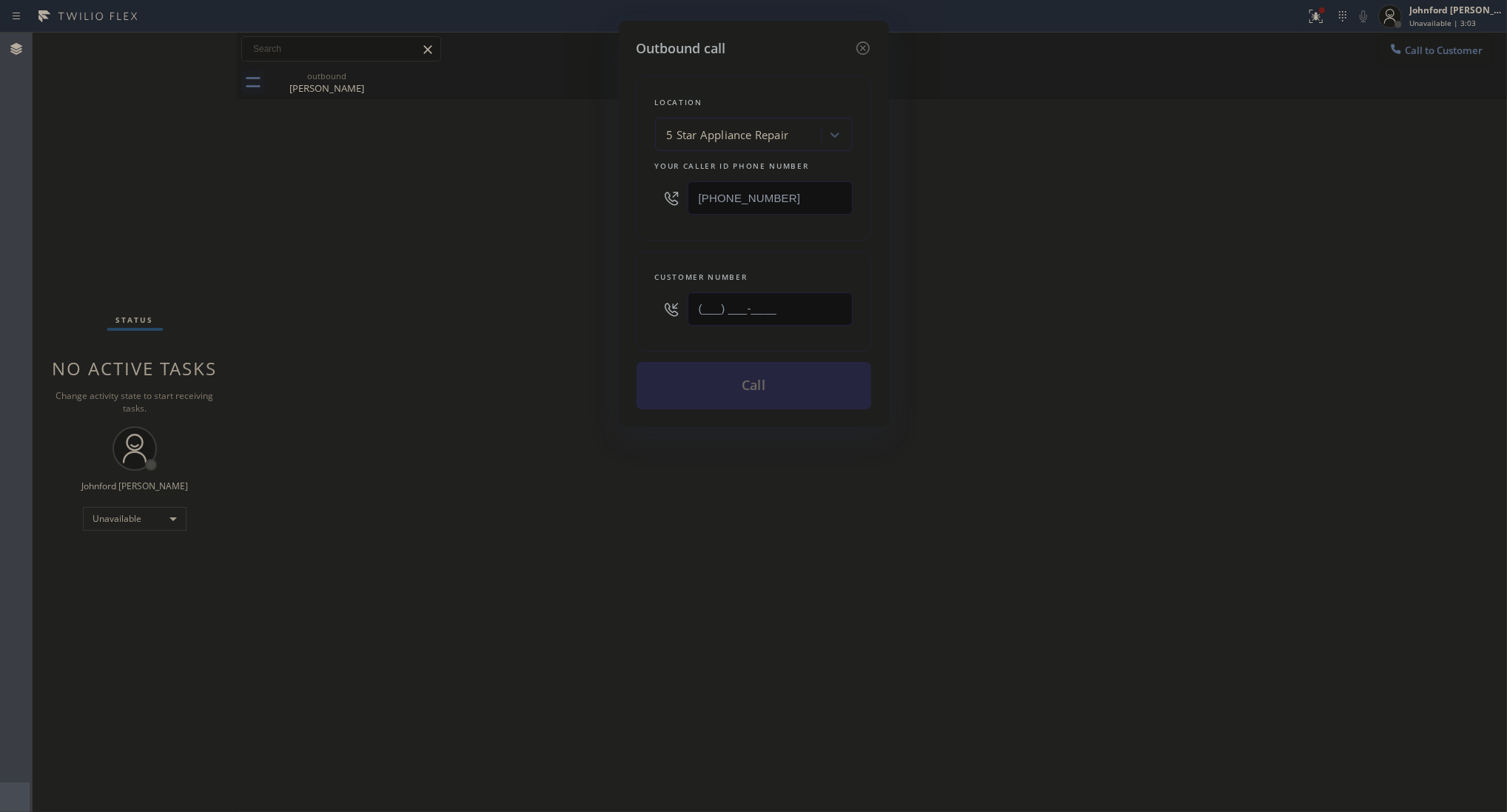
click at [576, 318] on div "Outbound call Location 5 Star Appliance Repair Your caller id phone number [PHO…" at bounding box center [753, 406] width 1507 height 812
paste input "201) 491-7456"
type input "[PHONE_NUMBER]"
click at [545, 326] on div "Outbound call Location 5 Star Appliance Repair Your caller id phone number [PHO…" at bounding box center [753, 406] width 1507 height 812
click at [683, 372] on button "Call" at bounding box center [754, 385] width 235 height 48
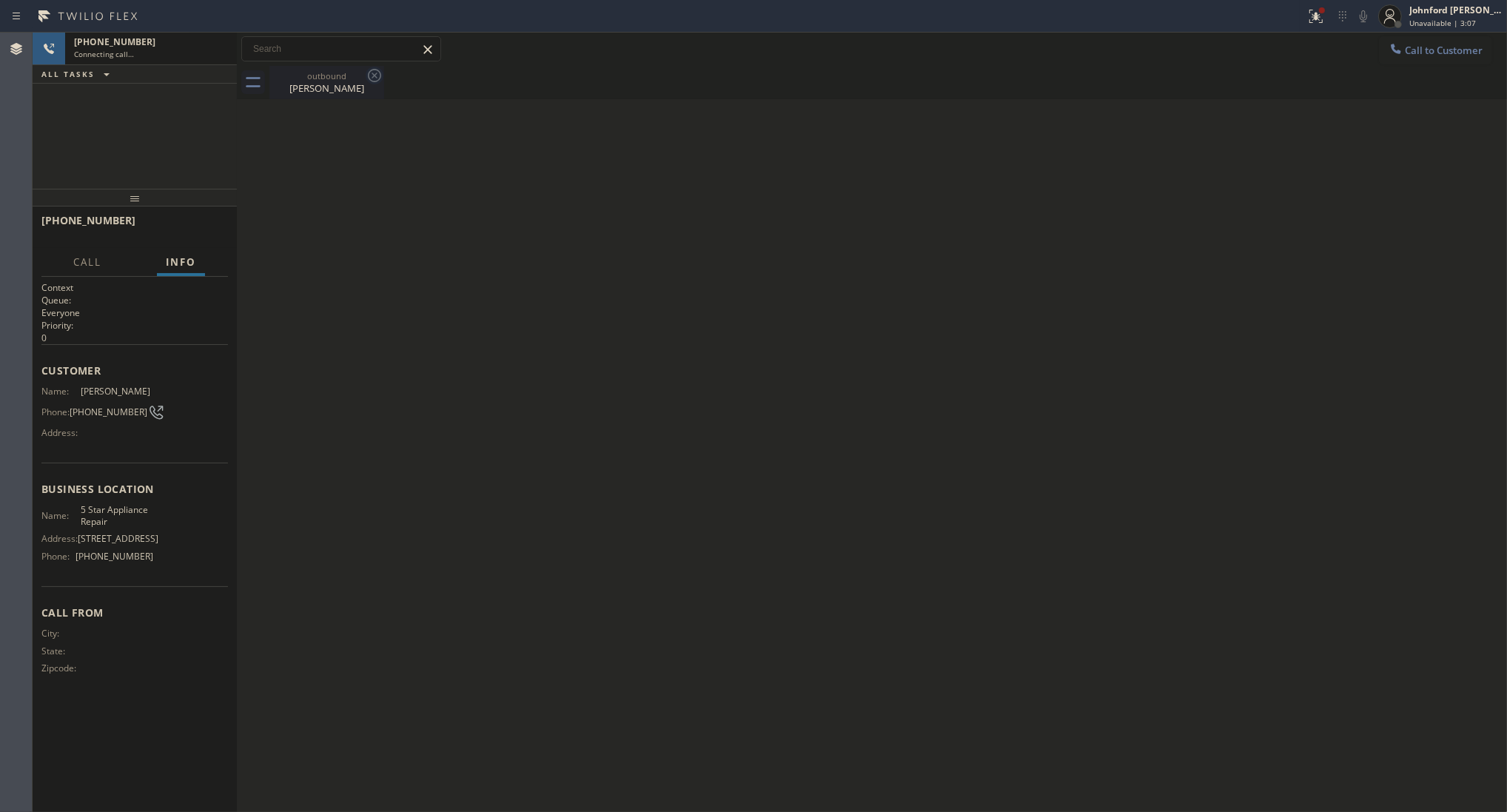
click at [377, 81] on icon at bounding box center [374, 75] width 13 height 13
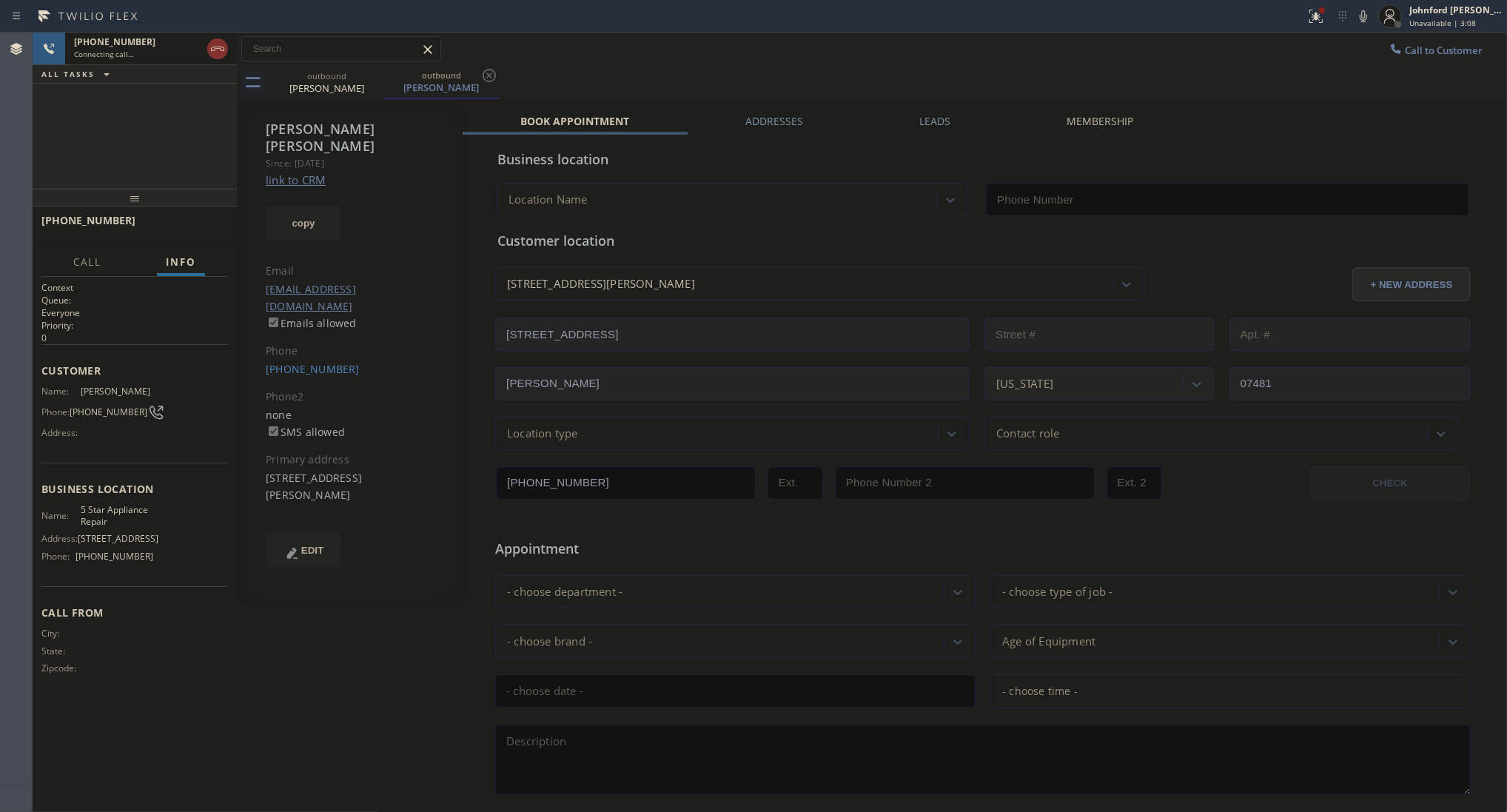
drag, startPoint x: 319, startPoint y: 203, endPoint x: 301, endPoint y: 164, distance: 43.0
click at [319, 206] on button "copy" at bounding box center [303, 223] width 76 height 34
click at [301, 172] on link "link to CRM" at bounding box center [295, 179] width 60 height 15
type input "[PHONE_NUMBER]"
click at [202, 213] on div "[PHONE_NUMBER] Live | 00:06 HANG UP" at bounding box center [134, 227] width 186 height 38
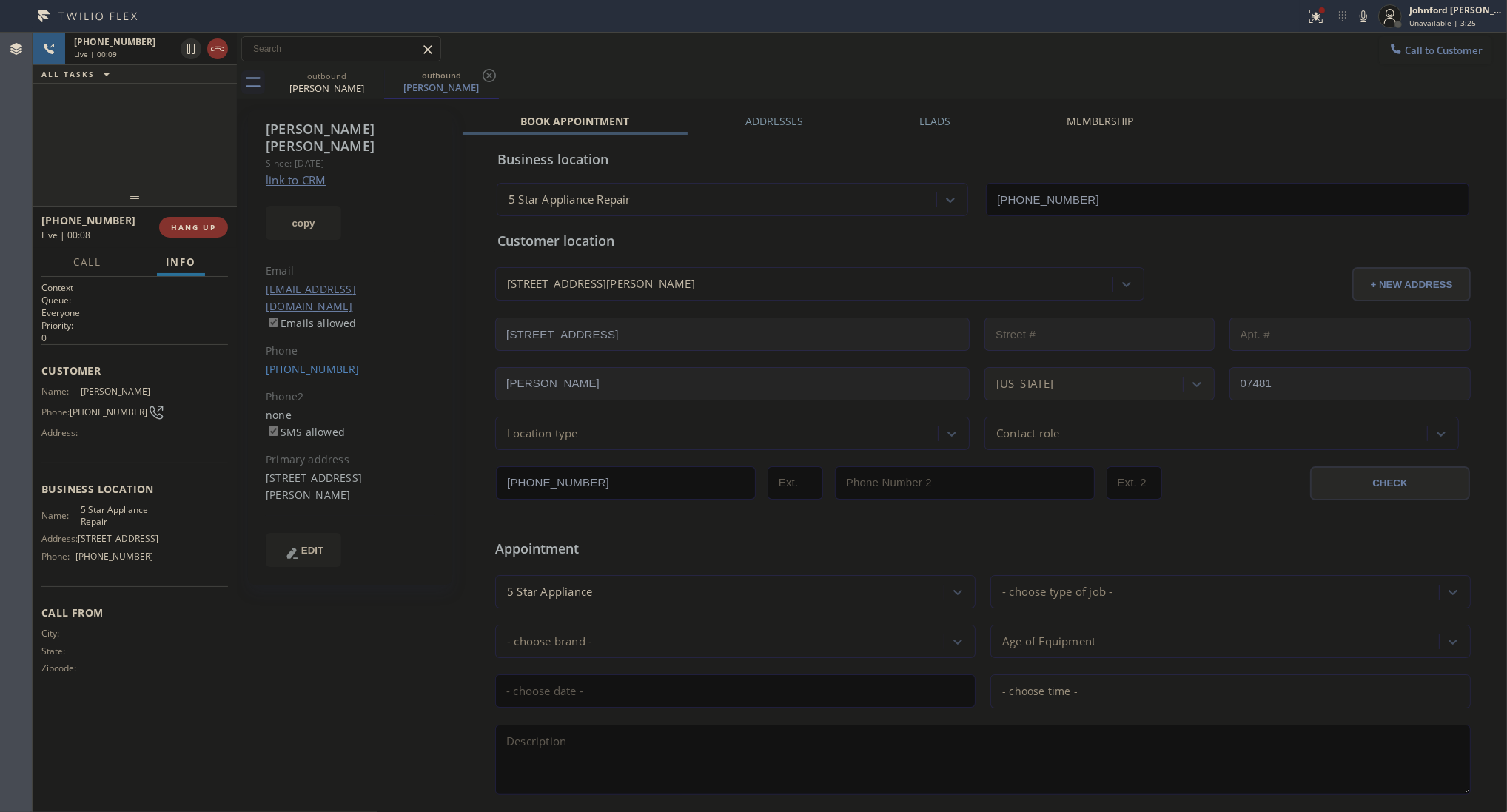
click at [190, 215] on div "[PHONE_NUMBER] Live | 00:08 HANG UP" at bounding box center [134, 227] width 186 height 38
click at [160, 223] on button "HANG UP" at bounding box center [193, 227] width 69 height 21
click at [193, 231] on span "HANG UP" at bounding box center [193, 227] width 45 height 10
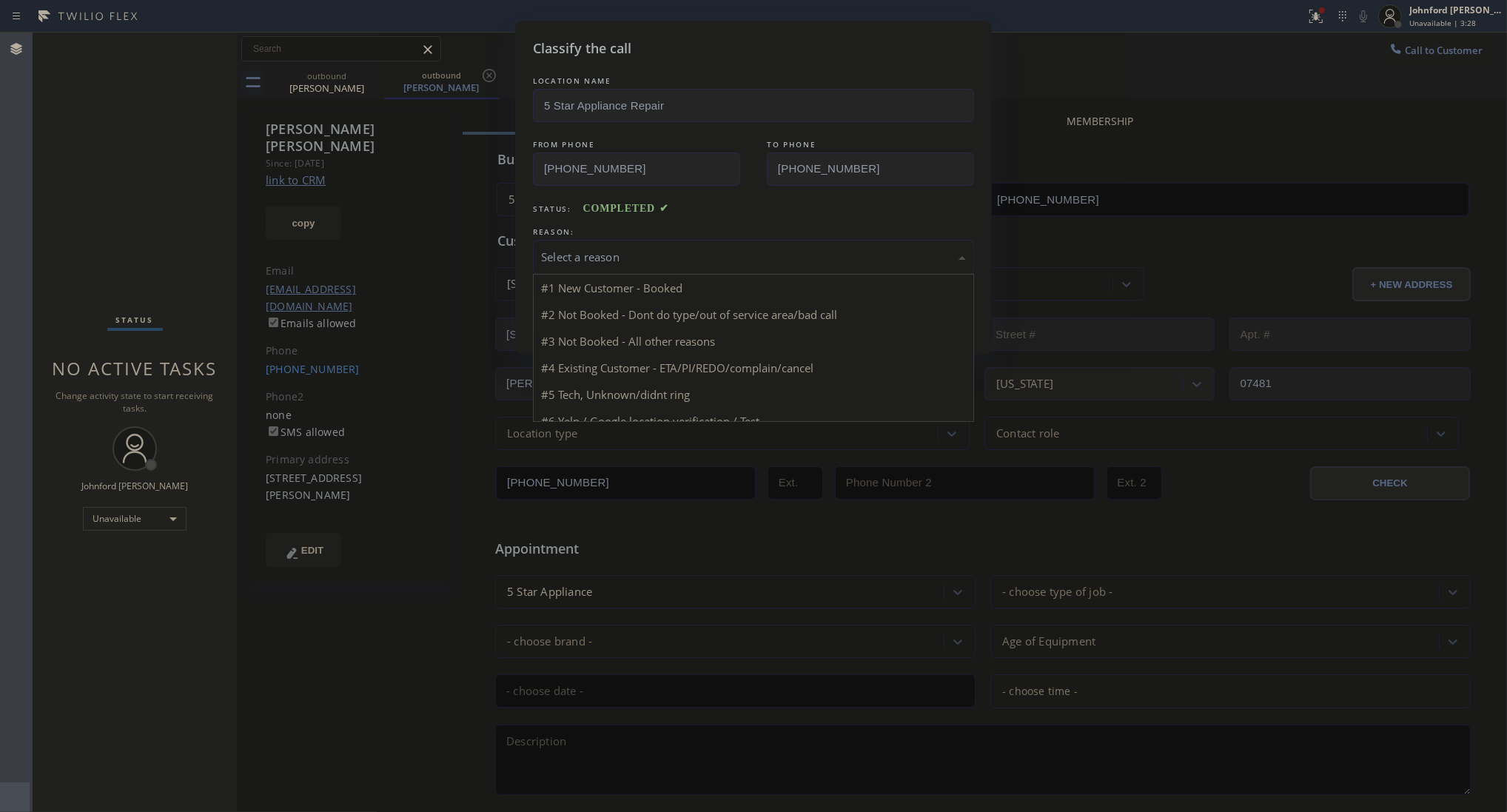
click at [630, 261] on div "Select a reason" at bounding box center [754, 257] width 441 height 35
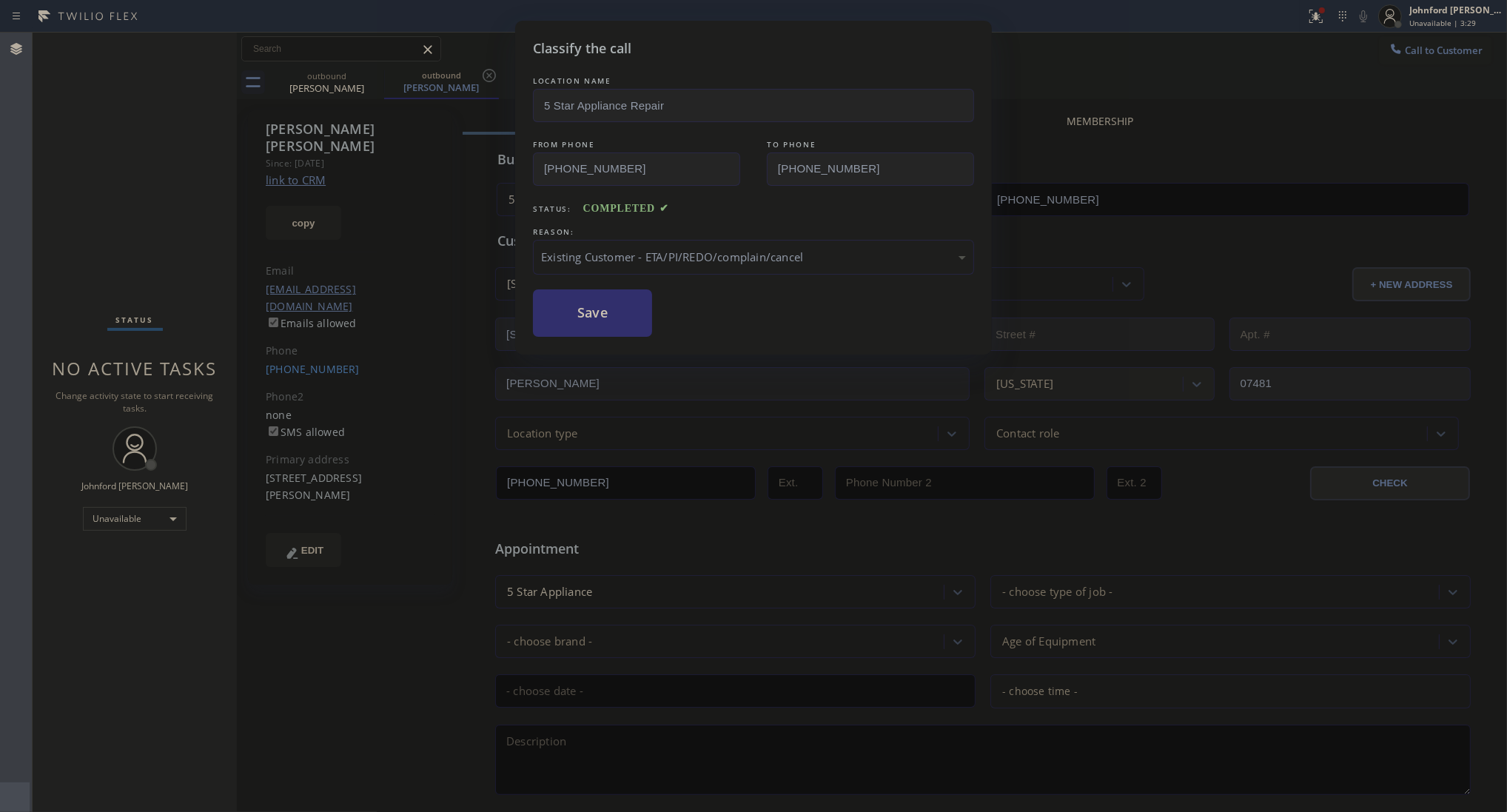
click at [625, 316] on button "Save" at bounding box center [593, 312] width 119 height 48
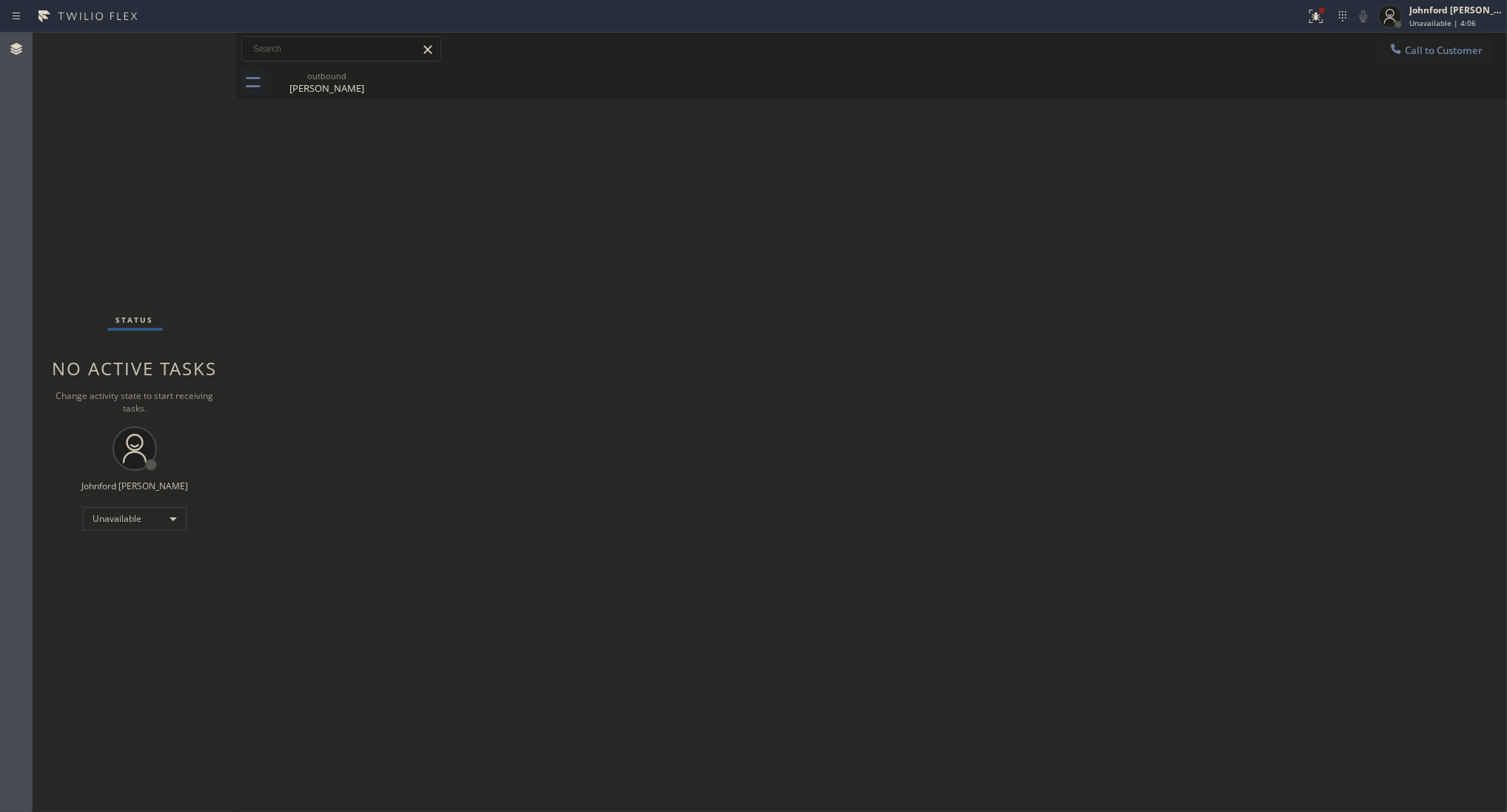
click at [1404, 52] on button "Call to Customer" at bounding box center [1435, 51] width 113 height 28
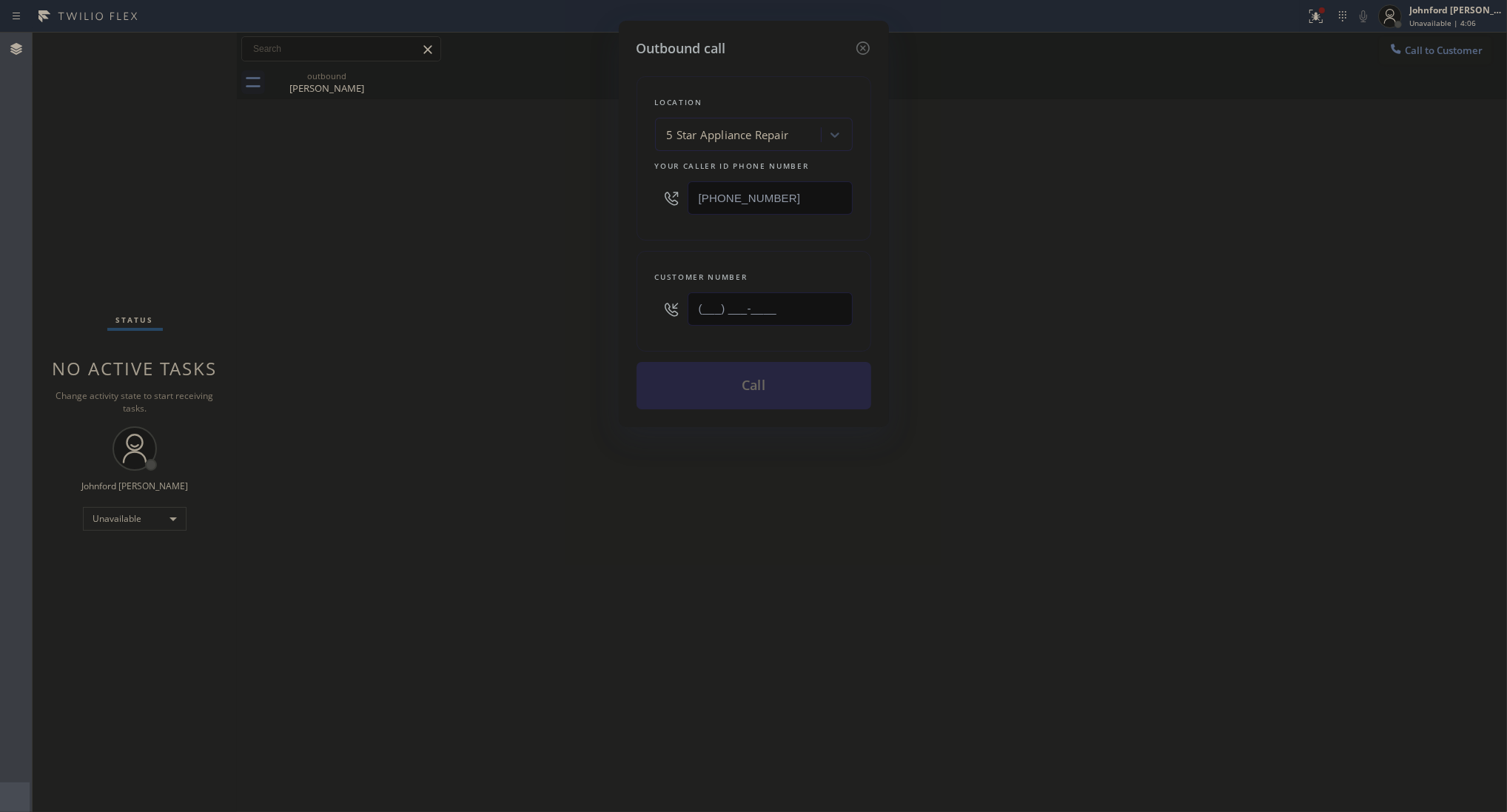
drag, startPoint x: 798, startPoint y: 295, endPoint x: 557, endPoint y: 305, distance: 241.2
click at [583, 304] on div "Outbound call Location 5 Star Appliance Repair Your caller id phone number [PHO…" at bounding box center [753, 406] width 1507 height 812
paste input "646) 773-1546"
type input "[PHONE_NUMBER]"
click at [536, 312] on div "Outbound call Location 5 Star Appliance Repair Your caller id phone number [PHO…" at bounding box center [753, 406] width 1507 height 812
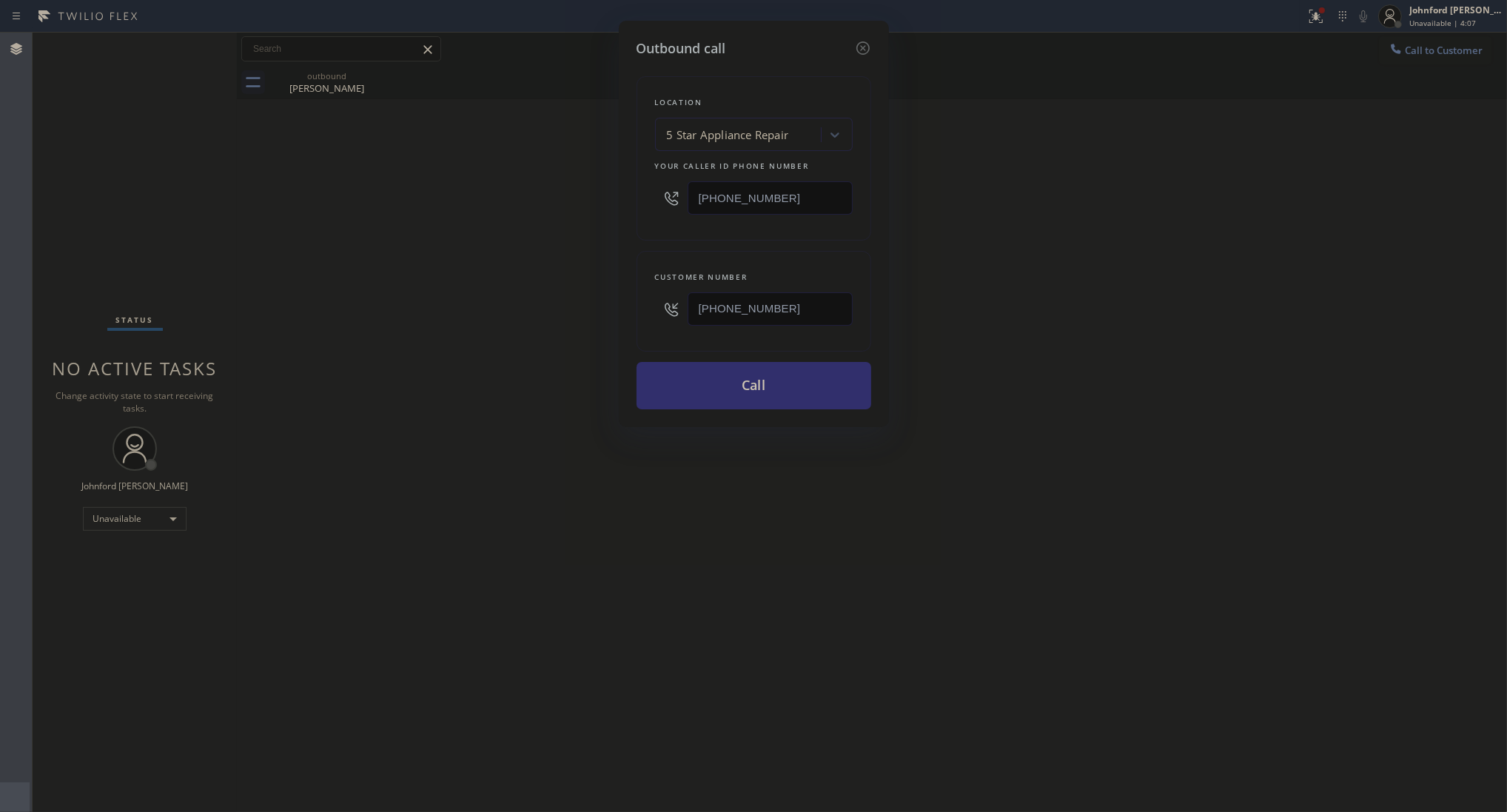
click at [718, 376] on button "Call" at bounding box center [754, 385] width 235 height 48
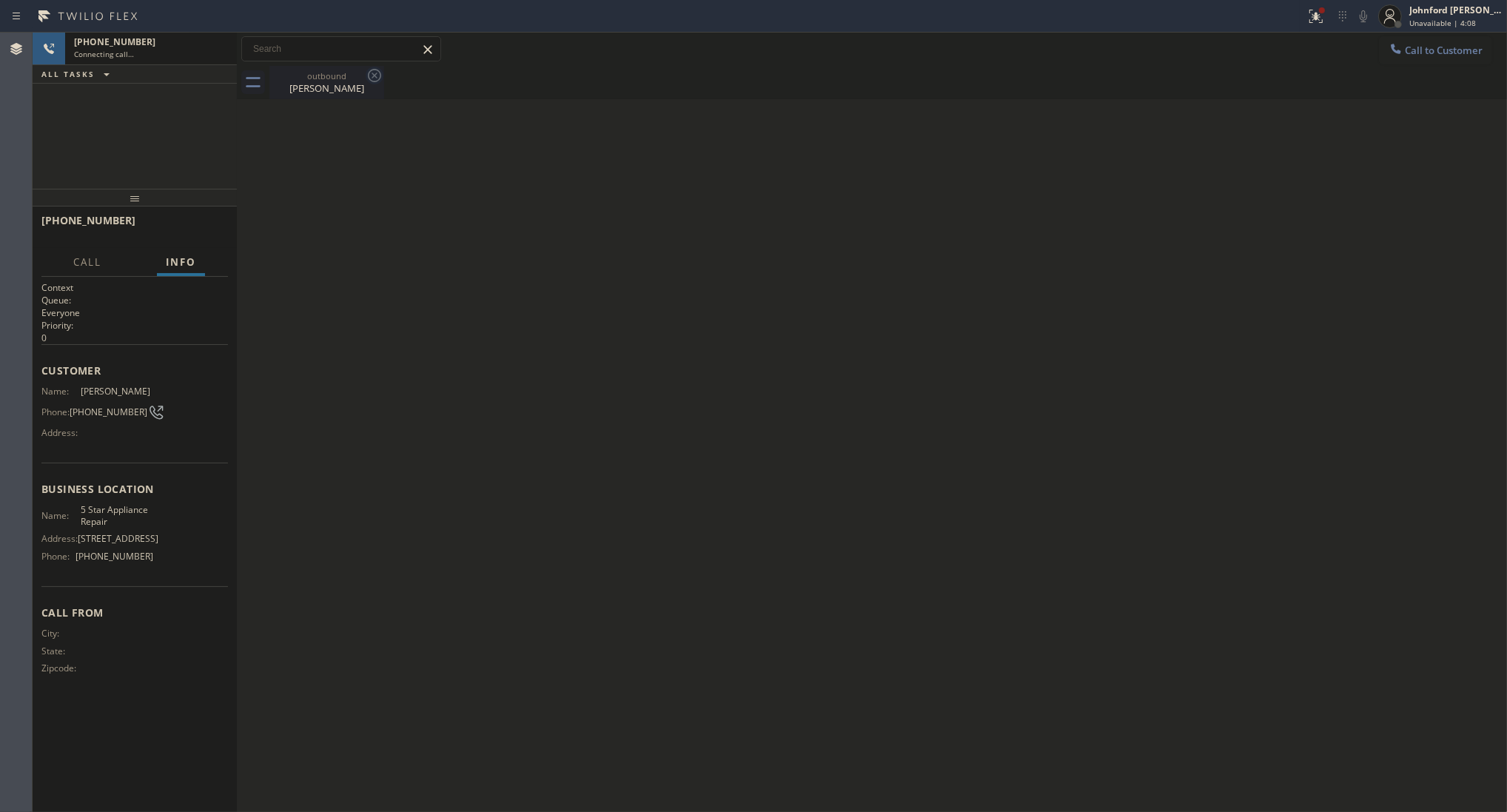
click at [366, 75] on icon at bounding box center [374, 75] width 18 height 18
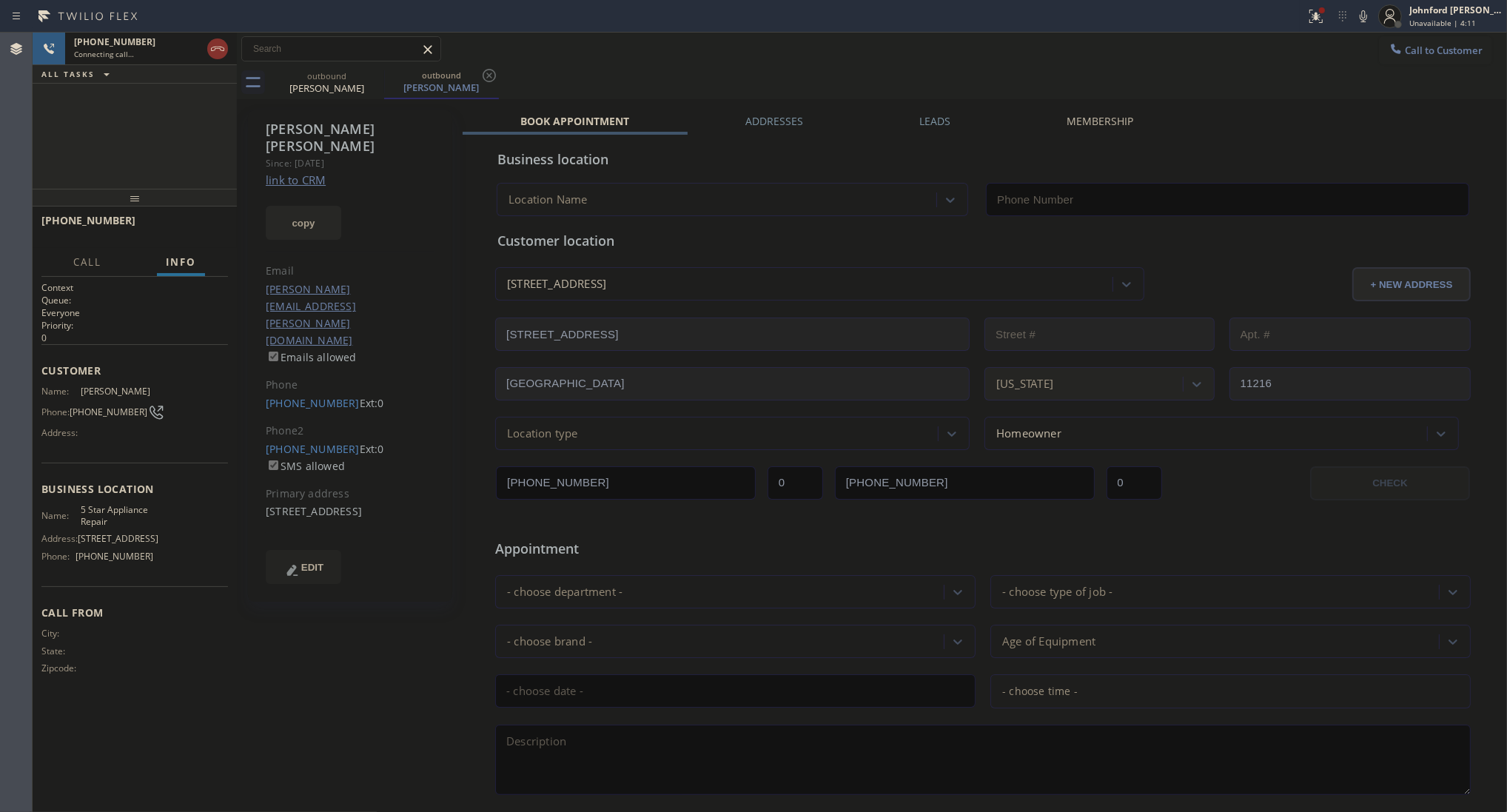
click at [304, 206] on button "copy" at bounding box center [303, 223] width 76 height 34
click at [306, 172] on link "link to CRM" at bounding box center [295, 179] width 60 height 15
type input "[PHONE_NUMBER]"
click at [222, 224] on button "HANG UP" at bounding box center [193, 227] width 69 height 21
click at [946, 114] on div "Leads" at bounding box center [935, 124] width 147 height 21
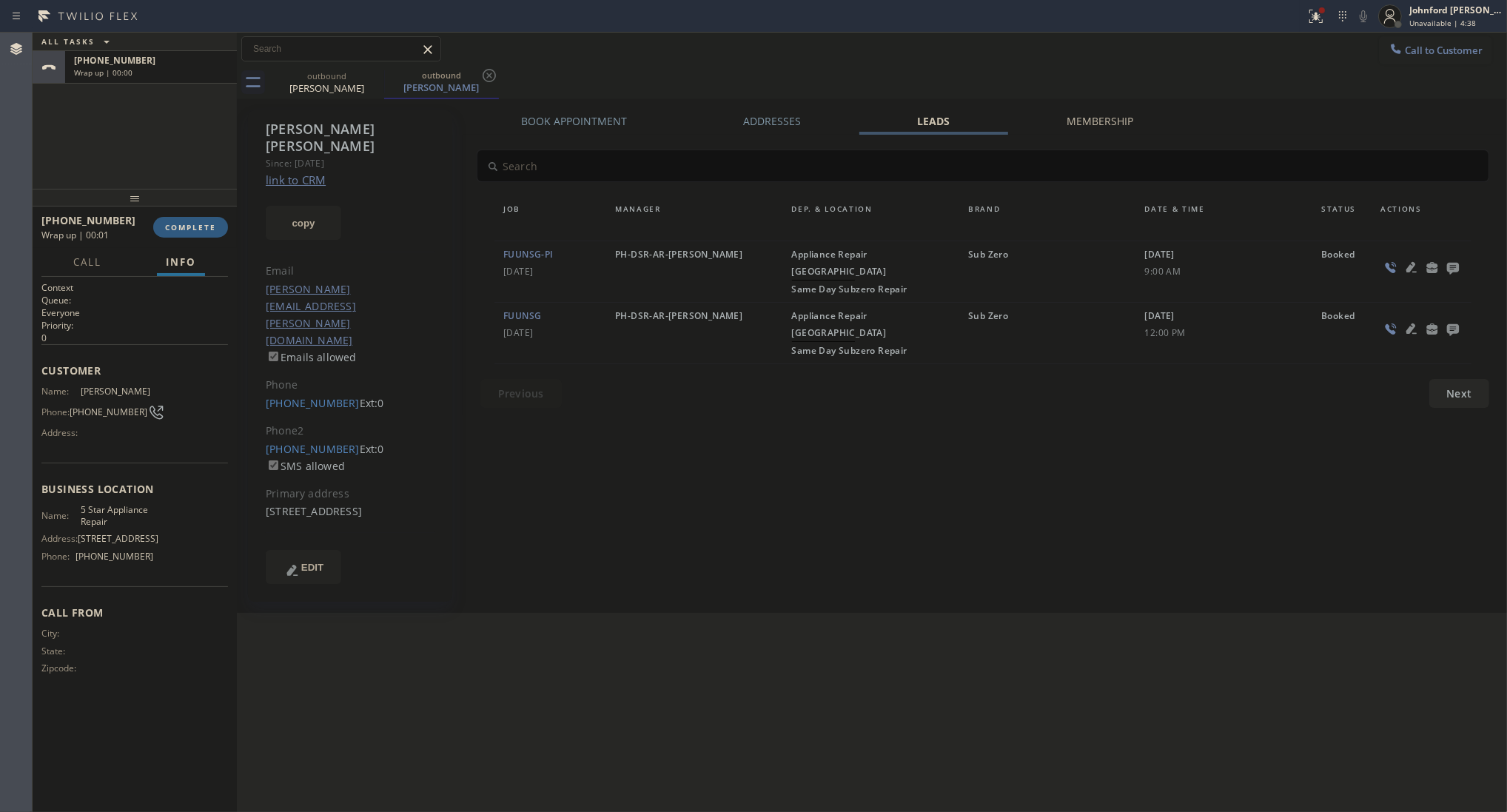
click at [1453, 264] on icon at bounding box center [1452, 268] width 12 height 12
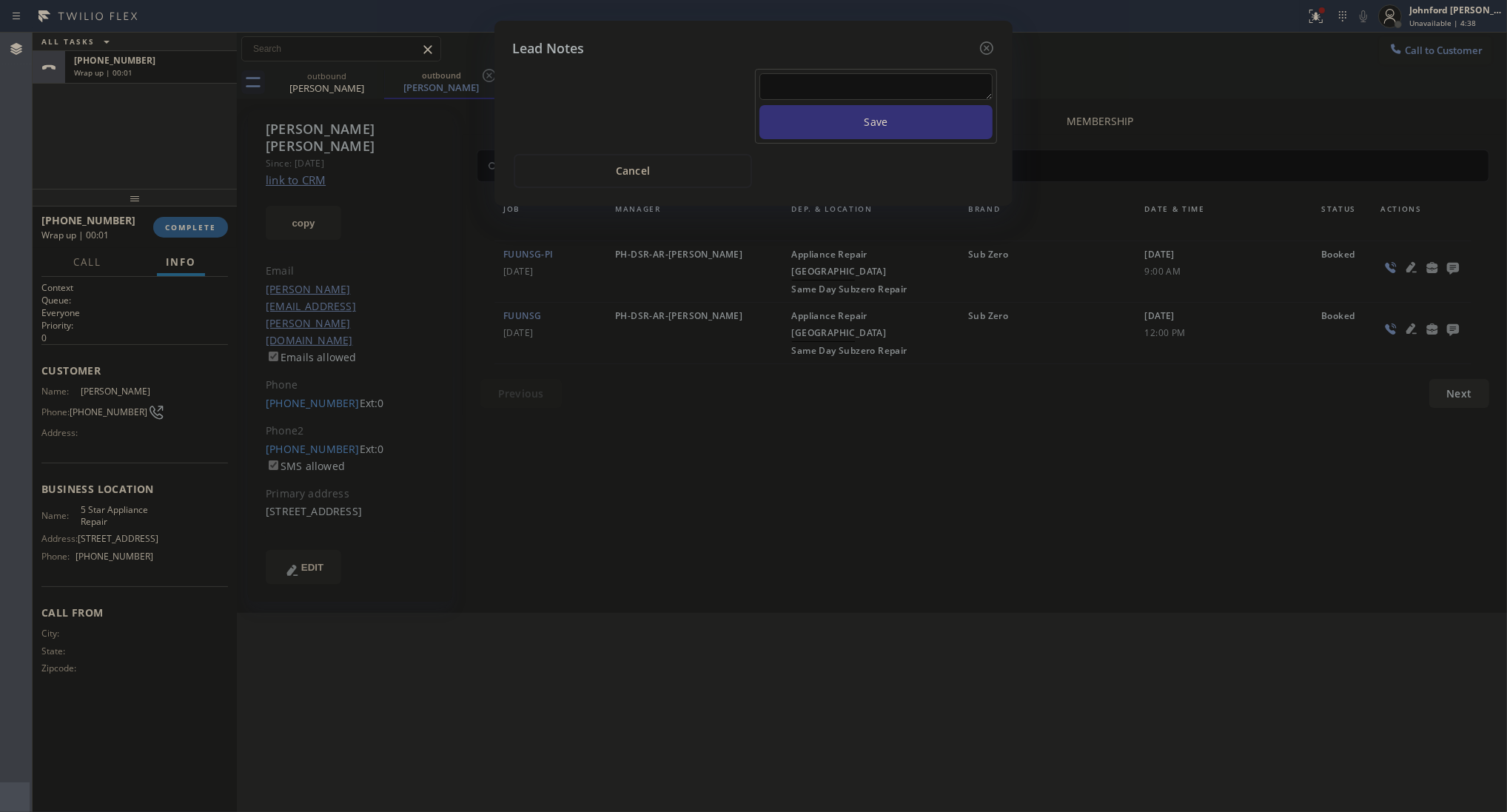
click at [911, 78] on textarea at bounding box center [876, 86] width 233 height 26
paste textarea "Working on this lead - please transfer to me"
type textarea "Working on this lead - please transfer to me"
click at [897, 105] on button "Save" at bounding box center [876, 122] width 233 height 34
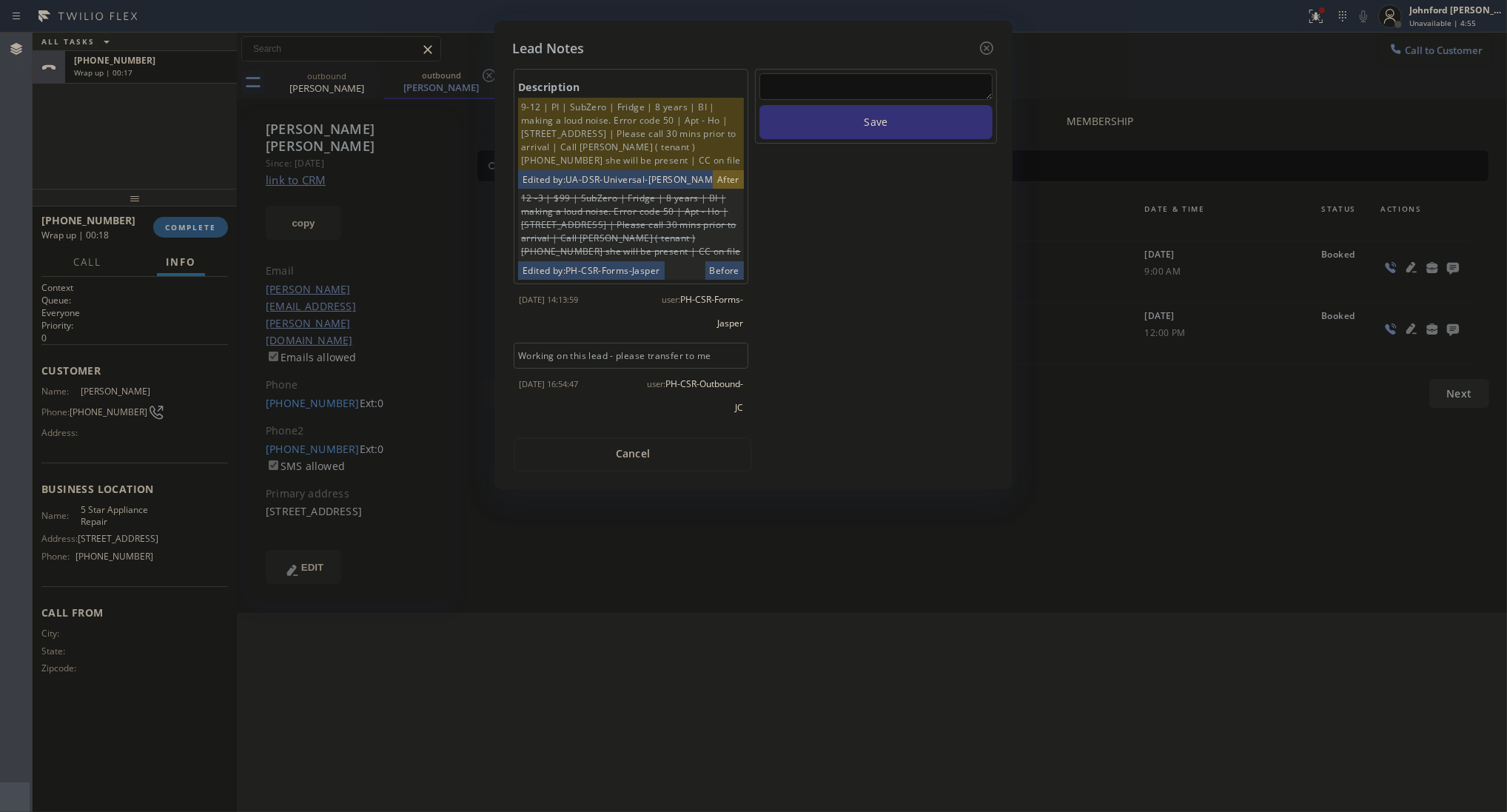
drag, startPoint x: 1434, startPoint y: 43, endPoint x: 1416, endPoint y: 54, distance: 21.1
click at [1434, 44] on div "Lead Notes Description 9-12 | PI | SubZero | Fridge | 8 years | BI | making a l…" at bounding box center [753, 406] width 1507 height 812
click at [993, 45] on icon at bounding box center [986, 48] width 18 height 18
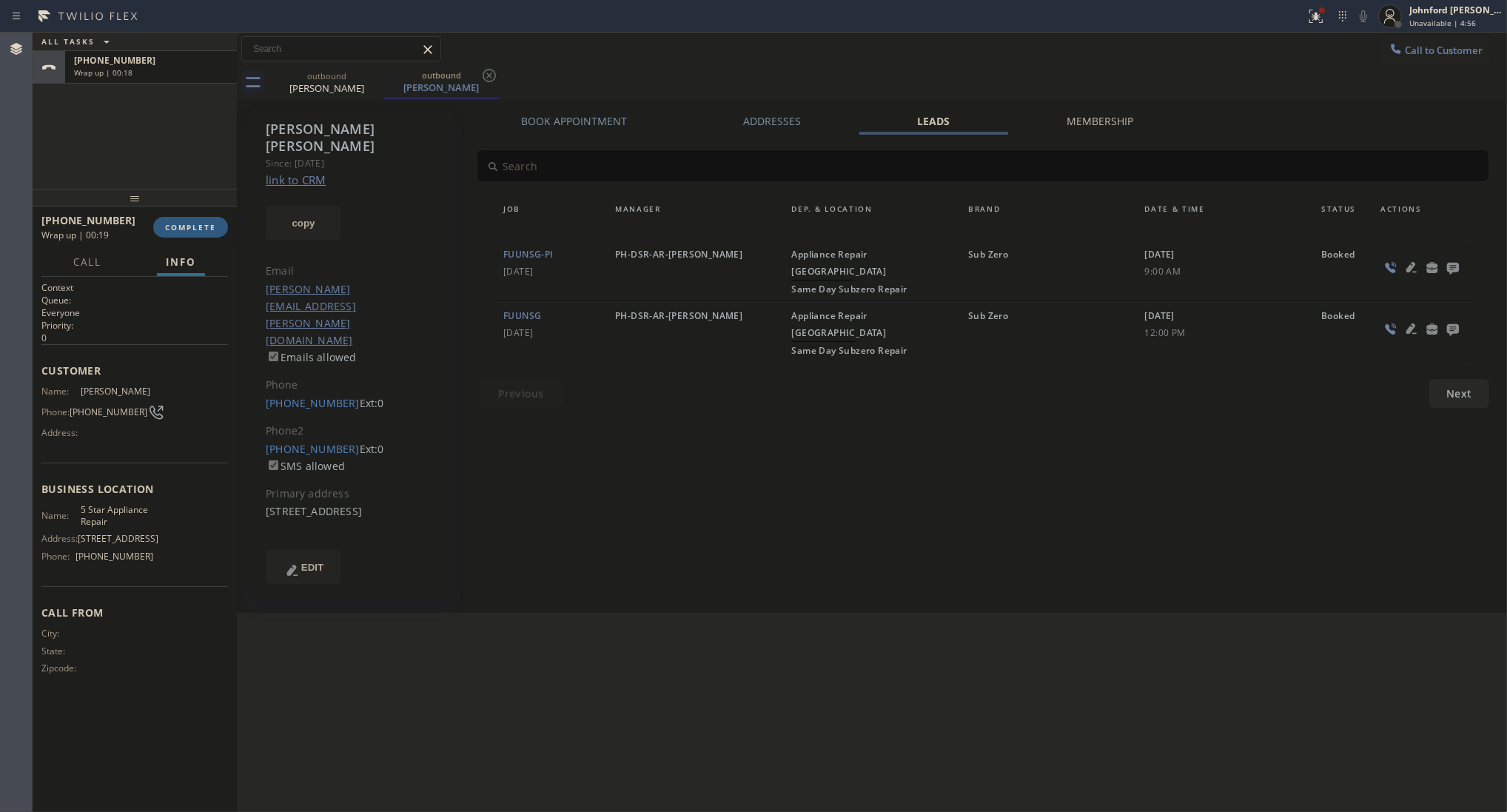
drag, startPoint x: 1196, startPoint y: 70, endPoint x: 1137, endPoint y: 79, distance: 59.7
click at [1197, 70] on div "outbound [PERSON_NAME] outbound [PERSON_NAME]" at bounding box center [889, 83] width 1238 height 34
click at [220, 218] on button "COMPLETE" at bounding box center [191, 227] width 75 height 21
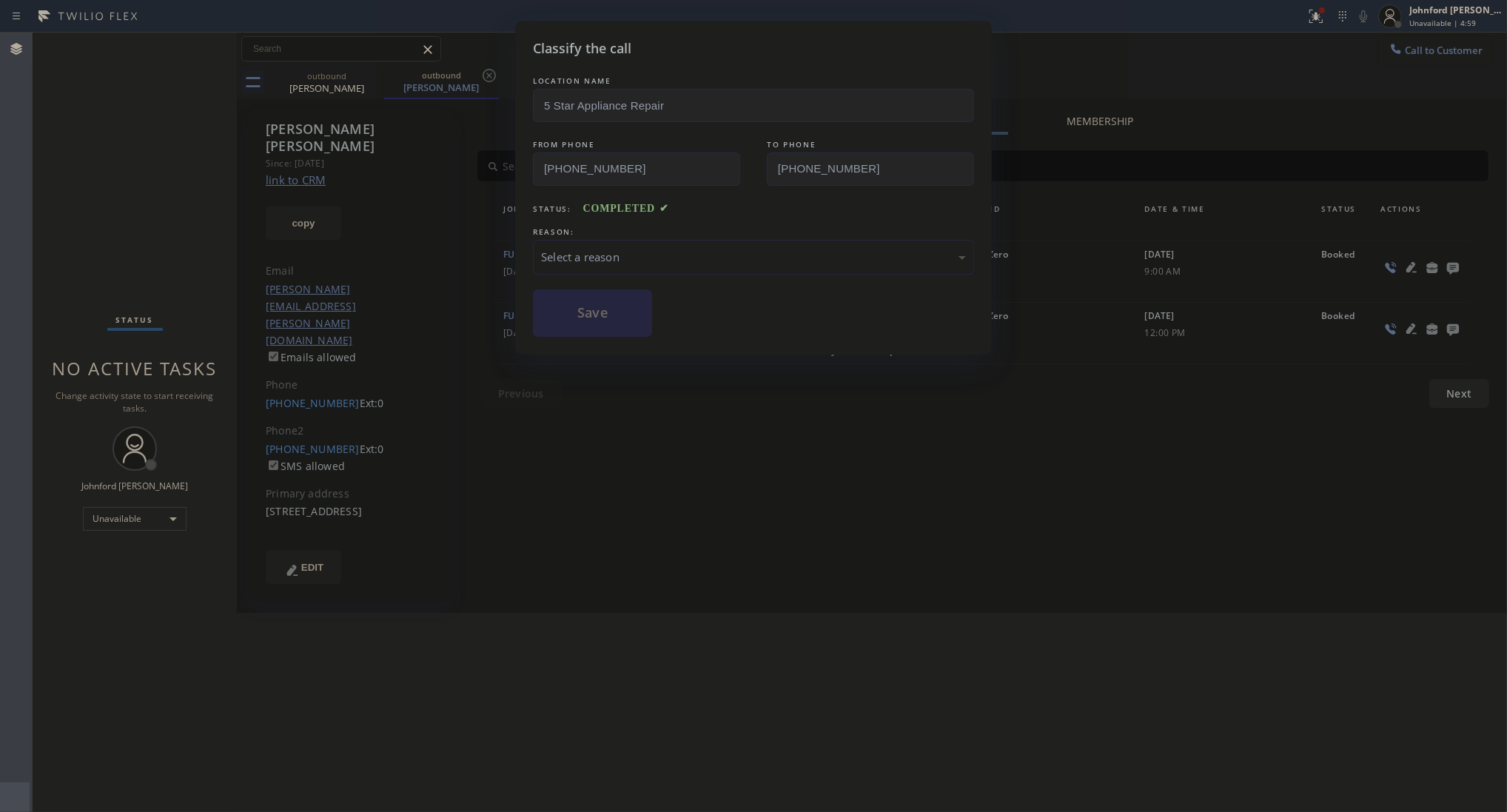
click at [657, 249] on div "Select a reason" at bounding box center [753, 257] width 425 height 17
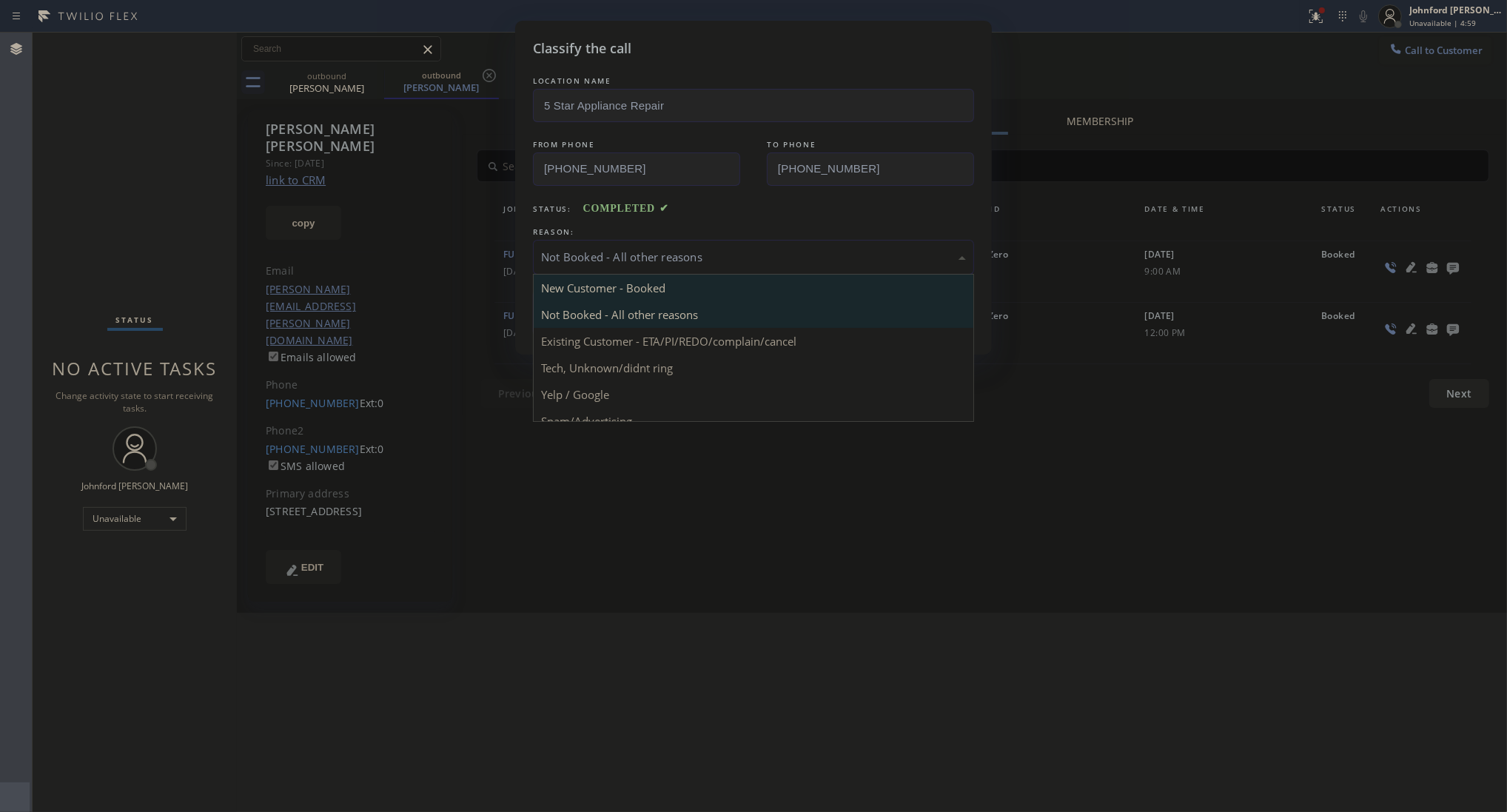
drag, startPoint x: 646, startPoint y: 267, endPoint x: 665, endPoint y: 270, distance: 19.2
click at [648, 263] on div "Not Booked - All other reasons" at bounding box center [754, 257] width 441 height 35
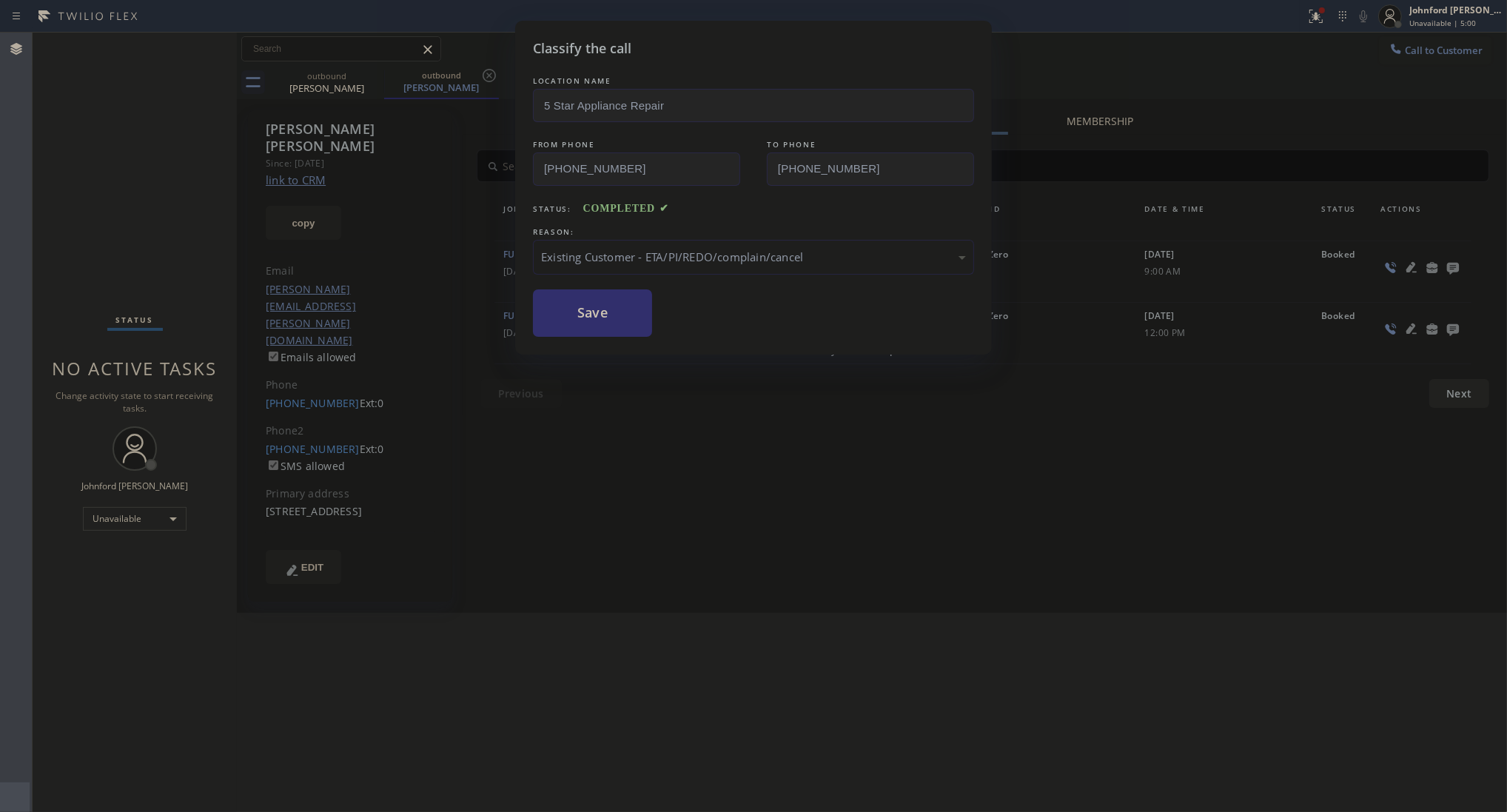
click at [597, 315] on button "Save" at bounding box center [593, 312] width 119 height 48
click at [1411, 50] on div "Classify the call LOCATION NAME 5 Star Appliance Repair FROM PHONE [PHONE_NUMBE…" at bounding box center [753, 406] width 1507 height 812
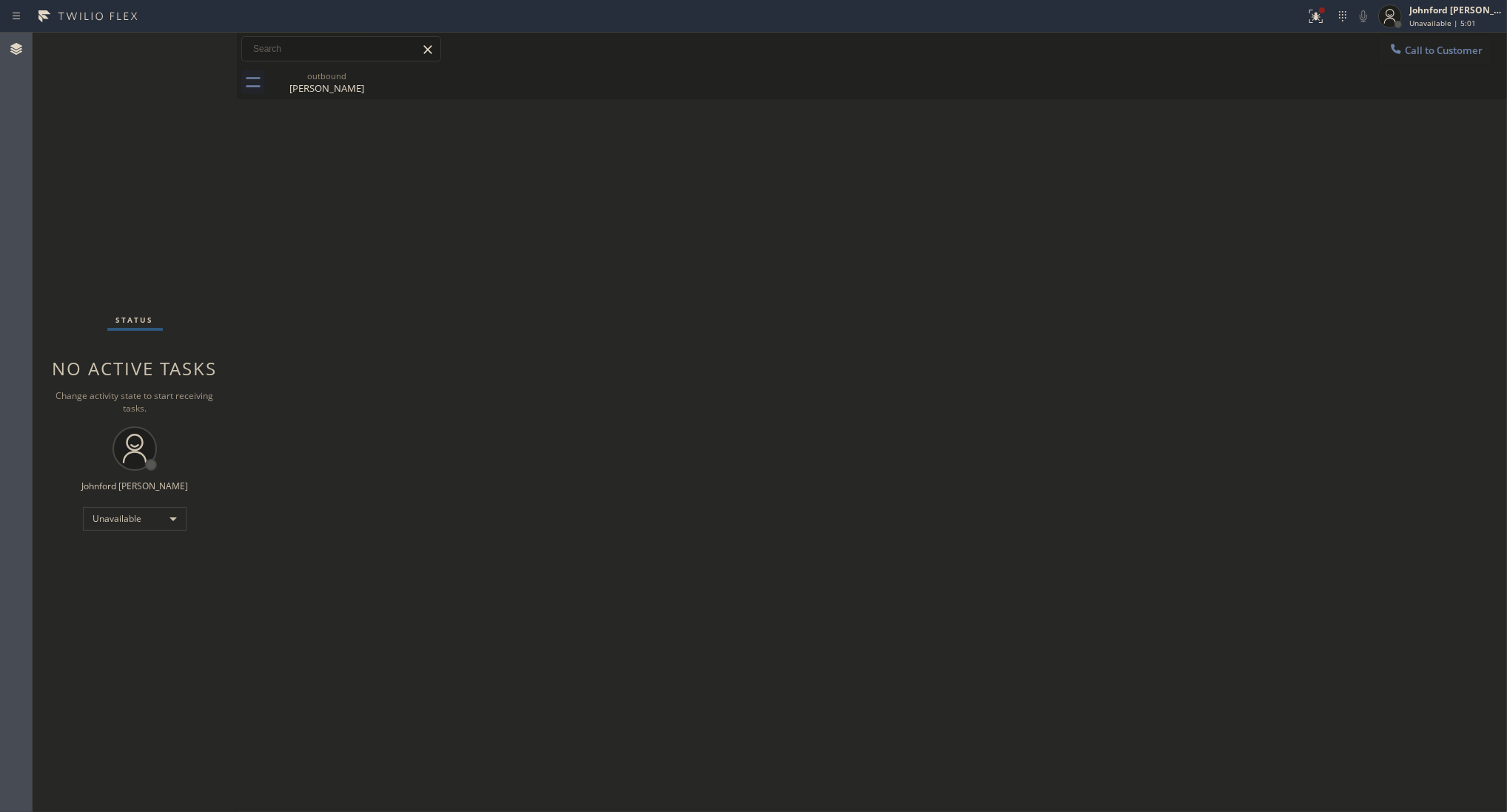
click at [1411, 50] on span "Call to Customer" at bounding box center [1444, 50] width 78 height 13
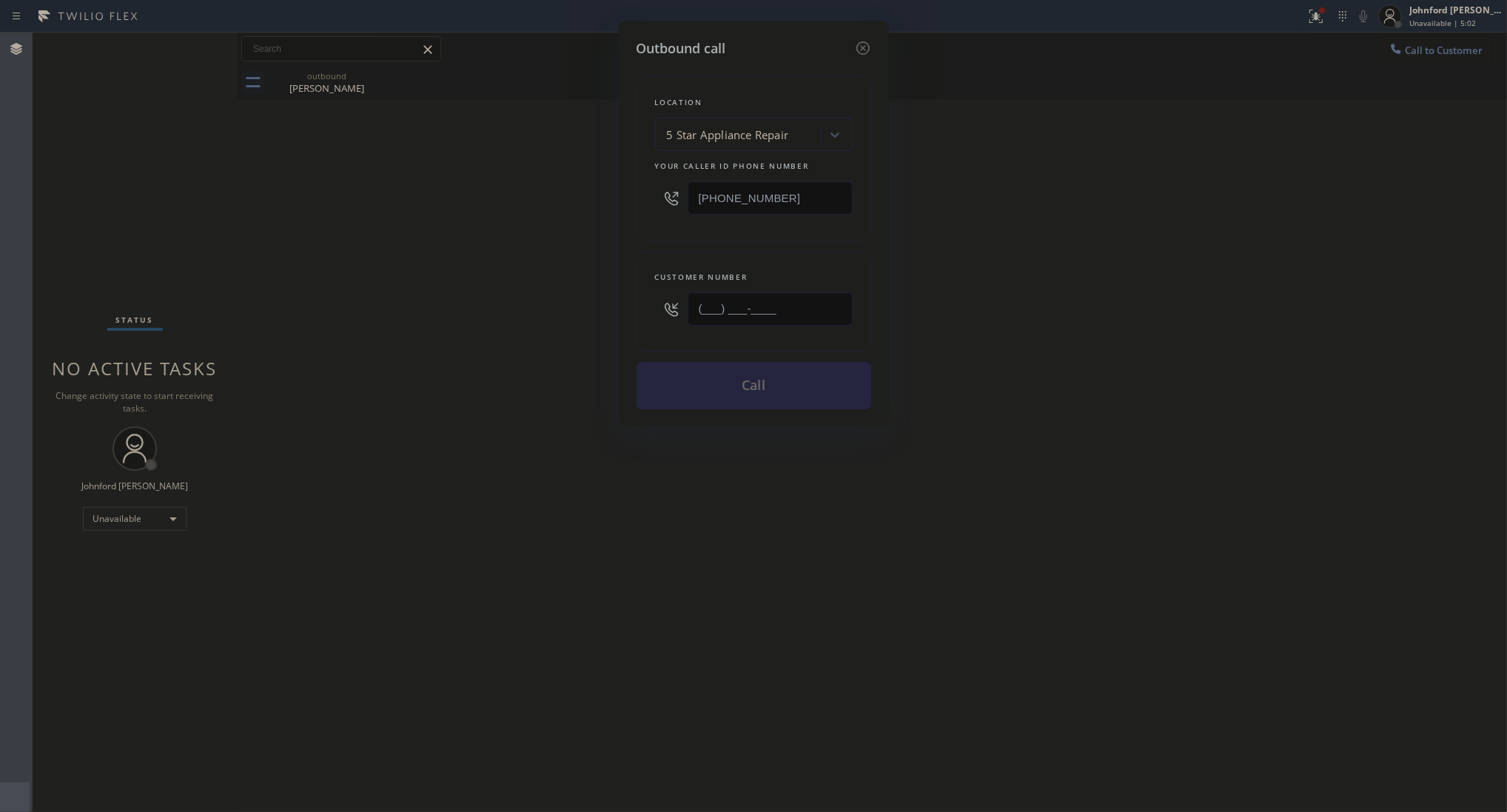
drag, startPoint x: 805, startPoint y: 308, endPoint x: 585, endPoint y: 309, distance: 220.0
click at [593, 308] on div "Outbound call Location 5 Star Appliance Repair Your caller id phone number [PHO…" at bounding box center [753, 406] width 1507 height 812
paste input "480) 231-2455"
type input "[PHONE_NUMBER]"
click at [549, 316] on div "Outbound call Location 5 Star Appliance Repair Your caller id phone number [PHO…" at bounding box center [753, 406] width 1507 height 812
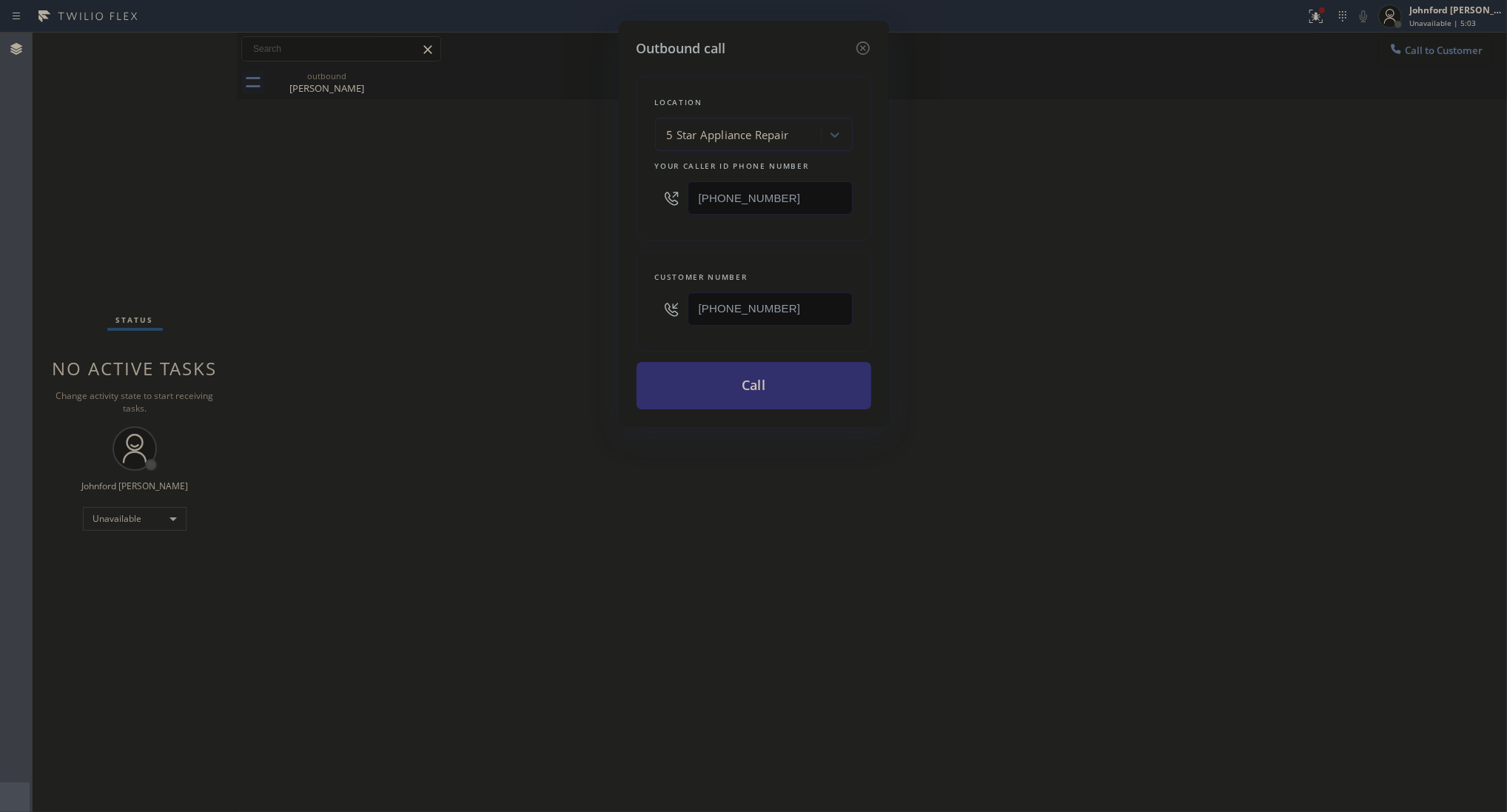
click at [726, 370] on button "Call" at bounding box center [754, 385] width 235 height 48
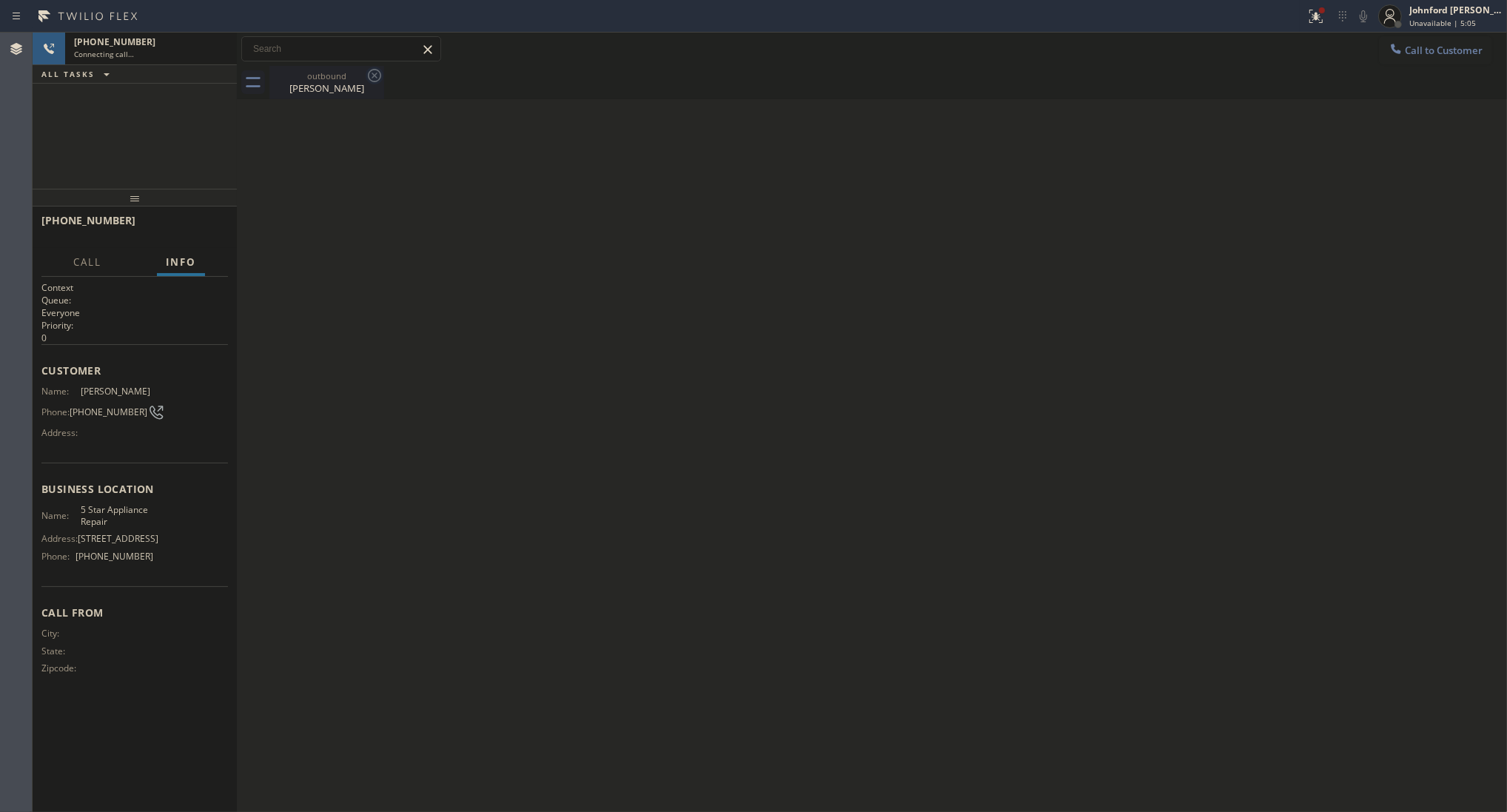
click at [367, 76] on icon at bounding box center [374, 75] width 18 height 18
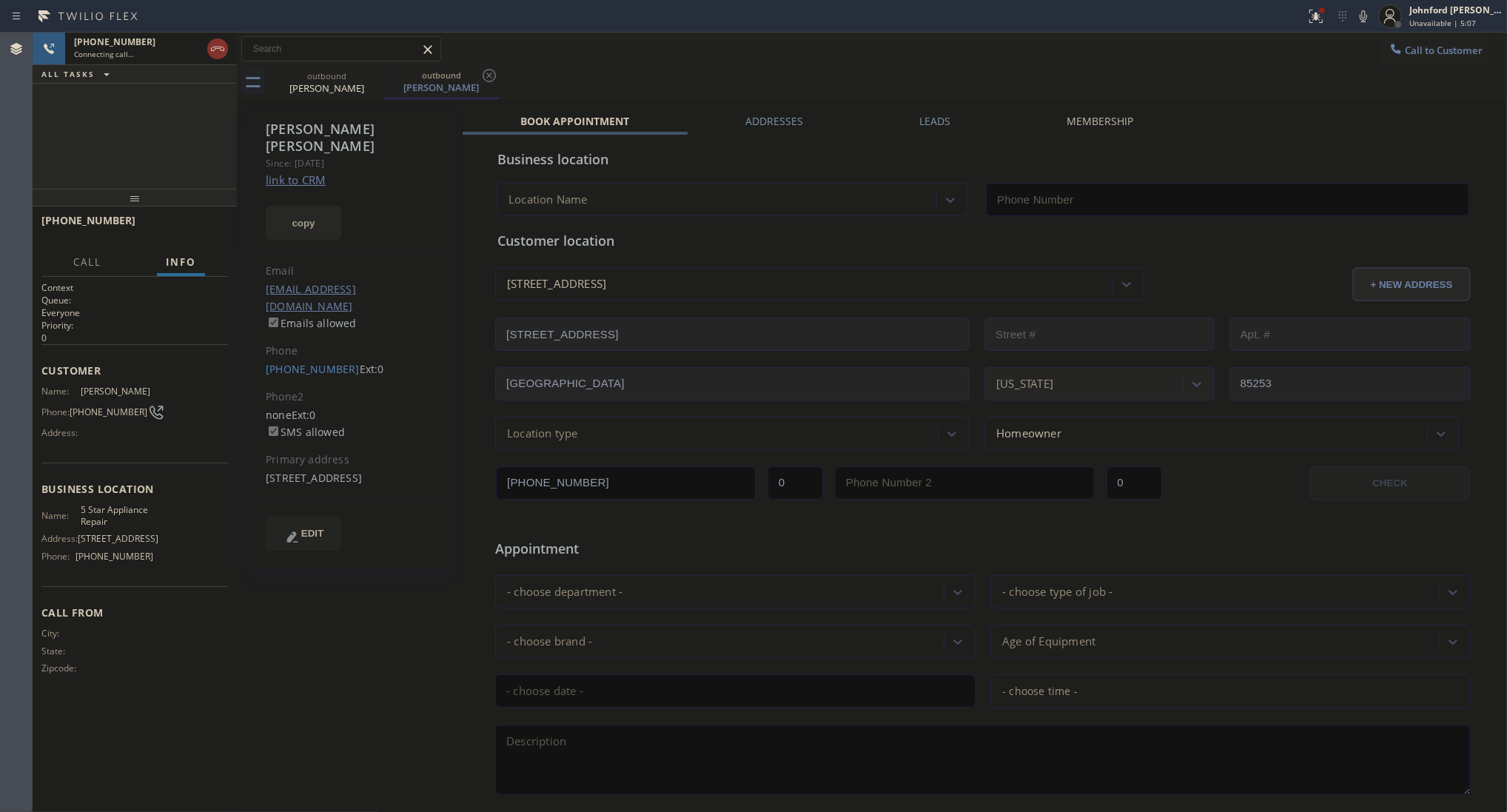
click at [313, 206] on button "copy" at bounding box center [303, 223] width 76 height 34
type input "[PHONE_NUMBER]"
click at [308, 172] on link "link to CRM" at bounding box center [295, 179] width 60 height 15
click at [179, 142] on div "[PHONE_NUMBER] Live | 01:07 ALL TASKS ALL TASKS ACTIVE TASKS TASKS IN WRAP UP" at bounding box center [135, 111] width 204 height 156
click at [204, 228] on span "HANG UP" at bounding box center [193, 227] width 45 height 10
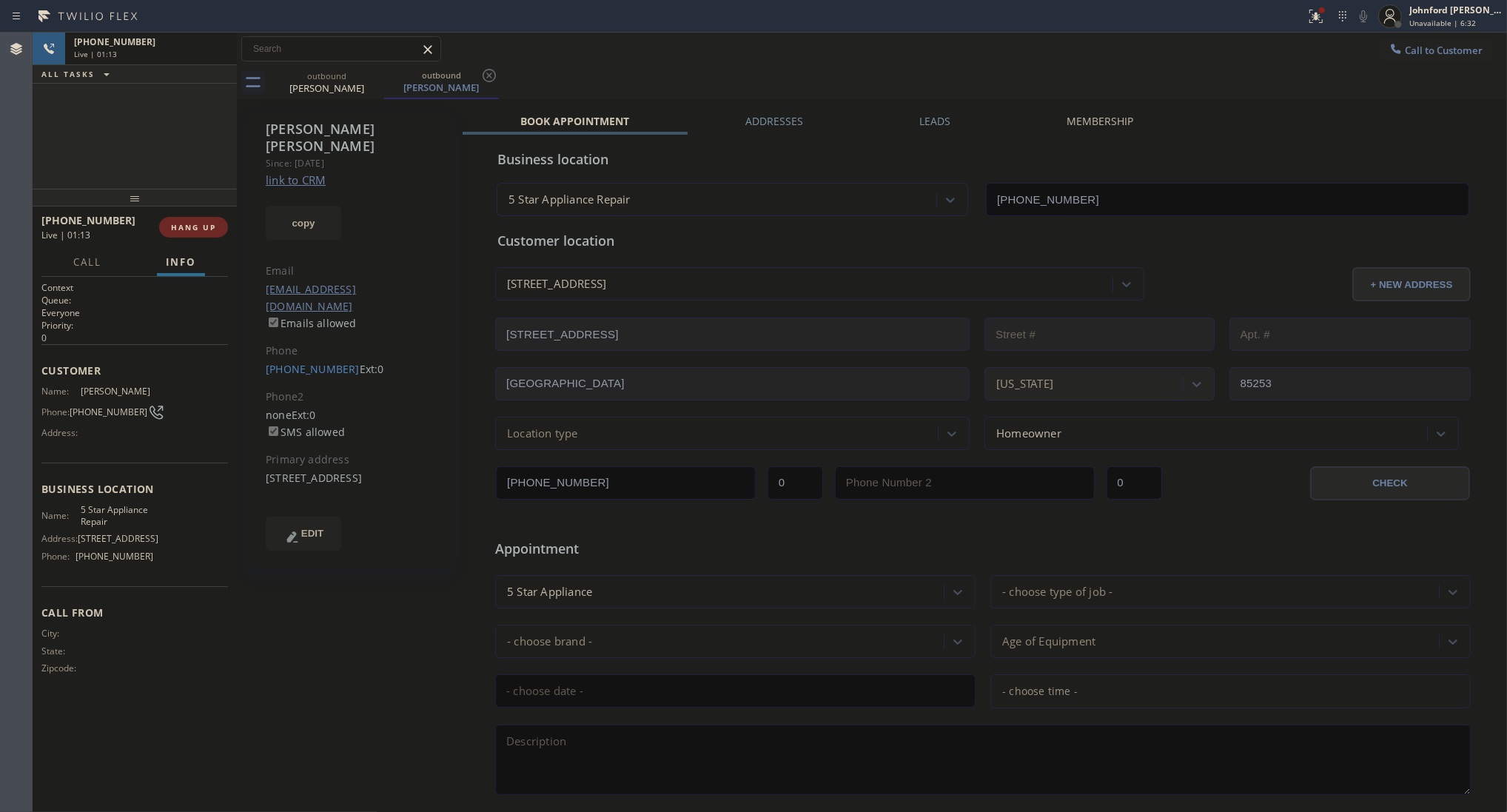
click at [204, 228] on span "HANG UP" at bounding box center [193, 227] width 45 height 10
click at [200, 237] on div "[PHONE_NUMBER] Wrap up | 00:01 COMPLETE" at bounding box center [134, 227] width 186 height 38
click at [200, 231] on button "COMPLETE" at bounding box center [191, 227] width 75 height 21
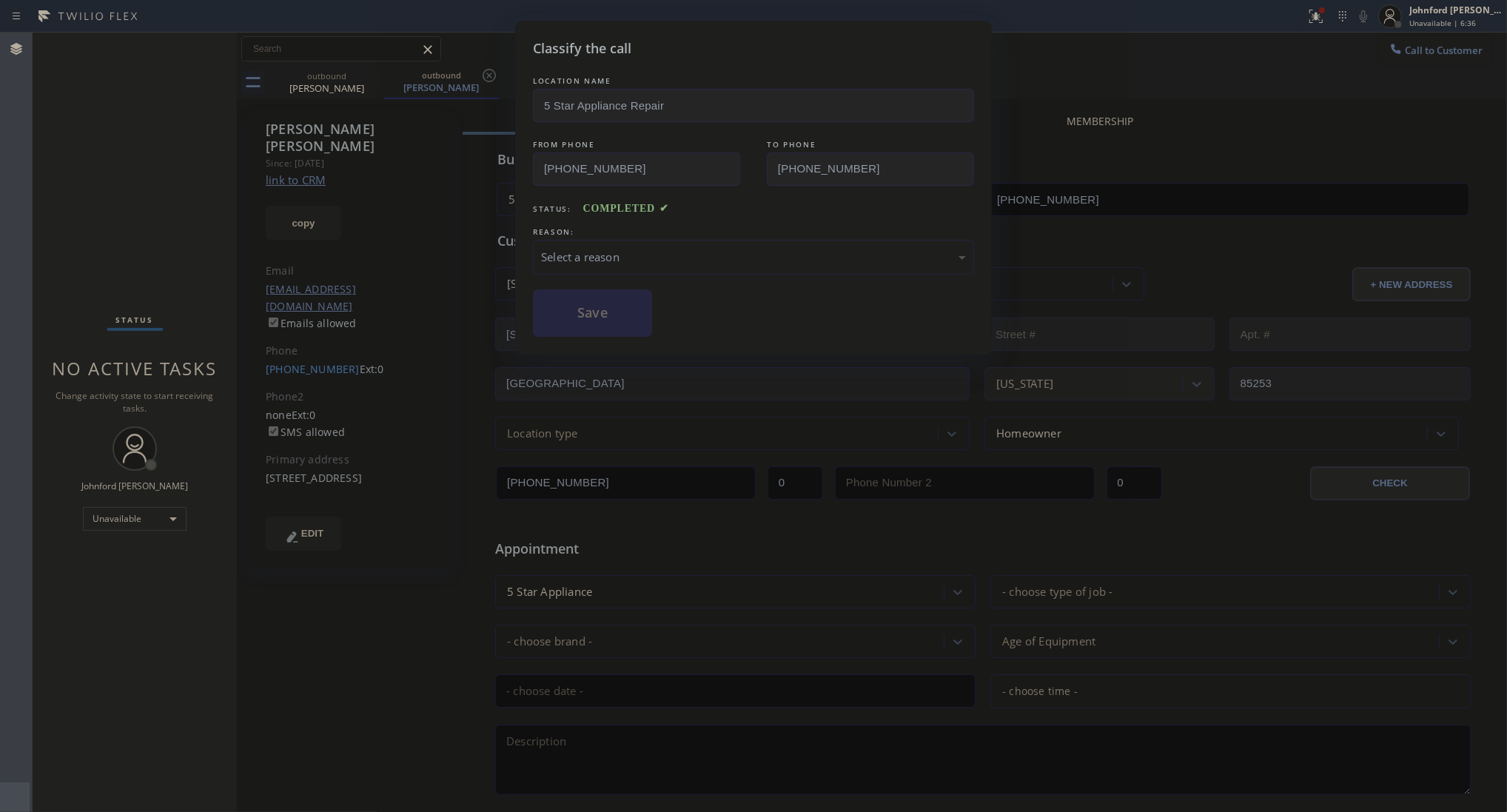
drag, startPoint x: 575, startPoint y: 242, endPoint x: 630, endPoint y: 249, distance: 55.4
click at [576, 242] on div "Select a reason" at bounding box center [754, 257] width 441 height 35
click at [628, 326] on button "Save" at bounding box center [593, 312] width 119 height 48
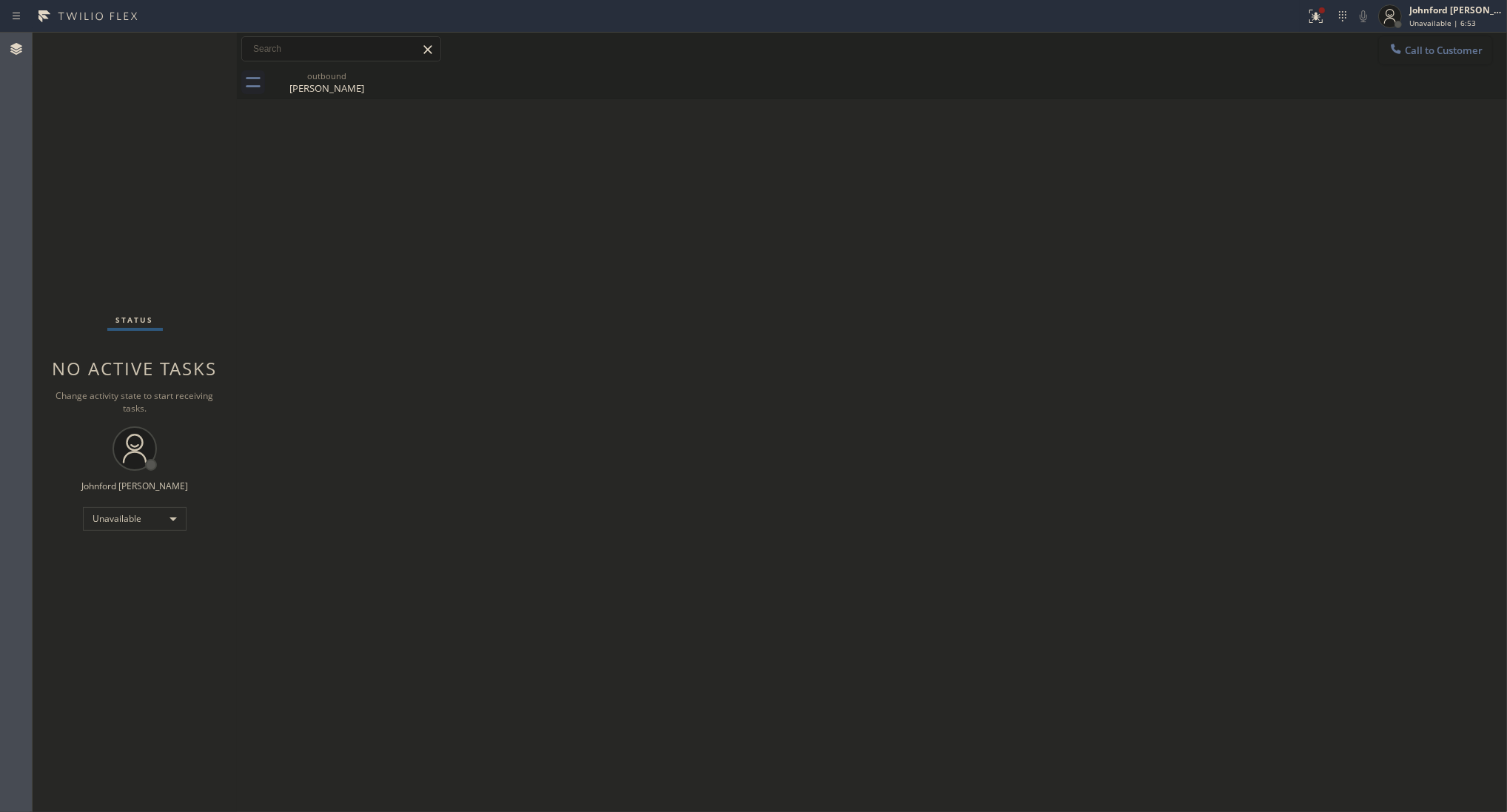
click at [1426, 59] on button "Call to Customer" at bounding box center [1435, 51] width 113 height 28
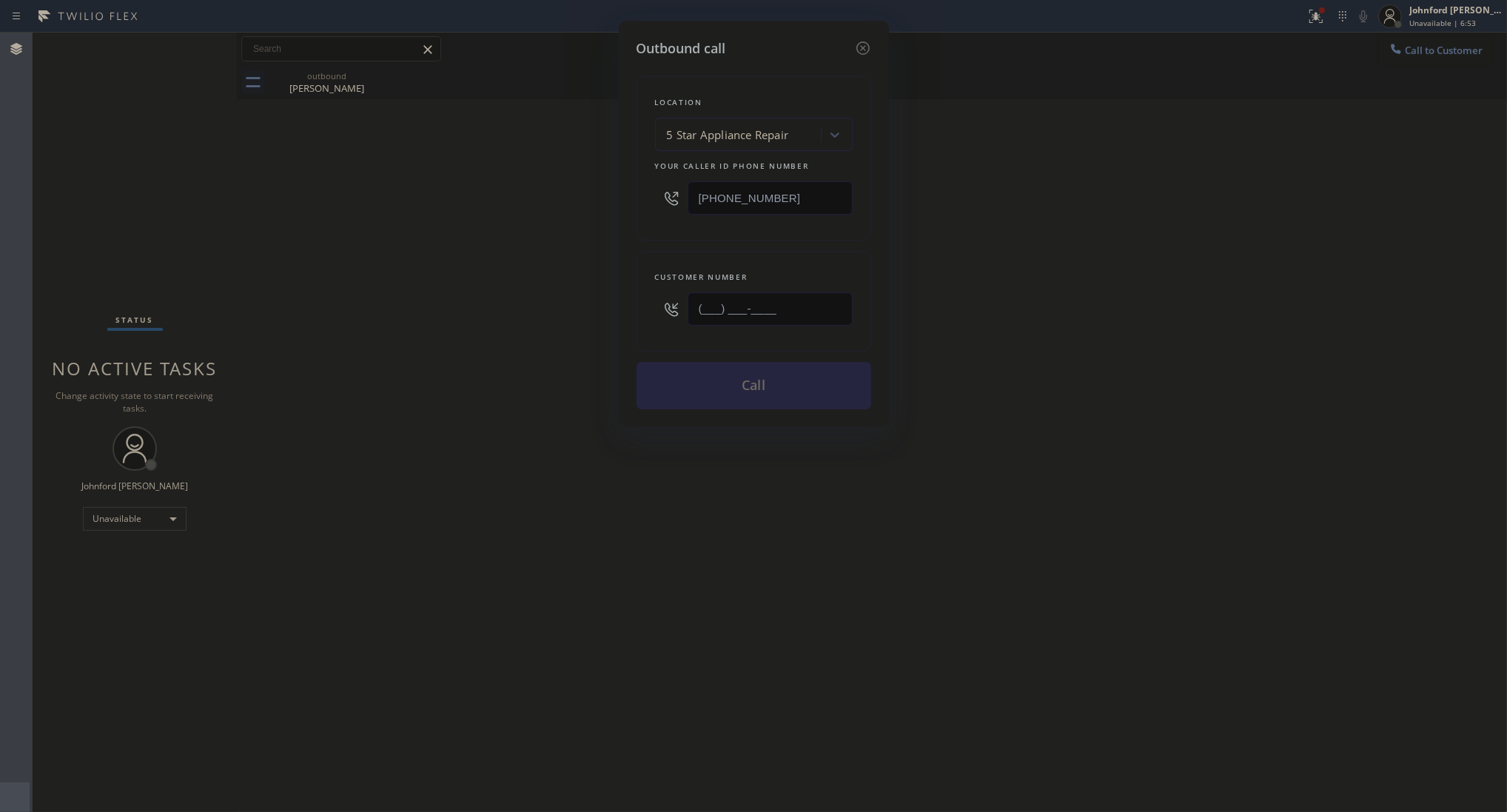
drag, startPoint x: 798, startPoint y: 301, endPoint x: 518, endPoint y: 311, distance: 280.2
click at [590, 311] on div "Outbound call Location 5 Star Appliance Repair Your caller id phone number [PHO…" at bounding box center [753, 406] width 1507 height 812
paste input "480) 399-1815"
type input "[PHONE_NUMBER]"
click at [515, 311] on div "Outbound call Location 5 Star Appliance Repair Your caller id phone number [PHO…" at bounding box center [753, 406] width 1507 height 812
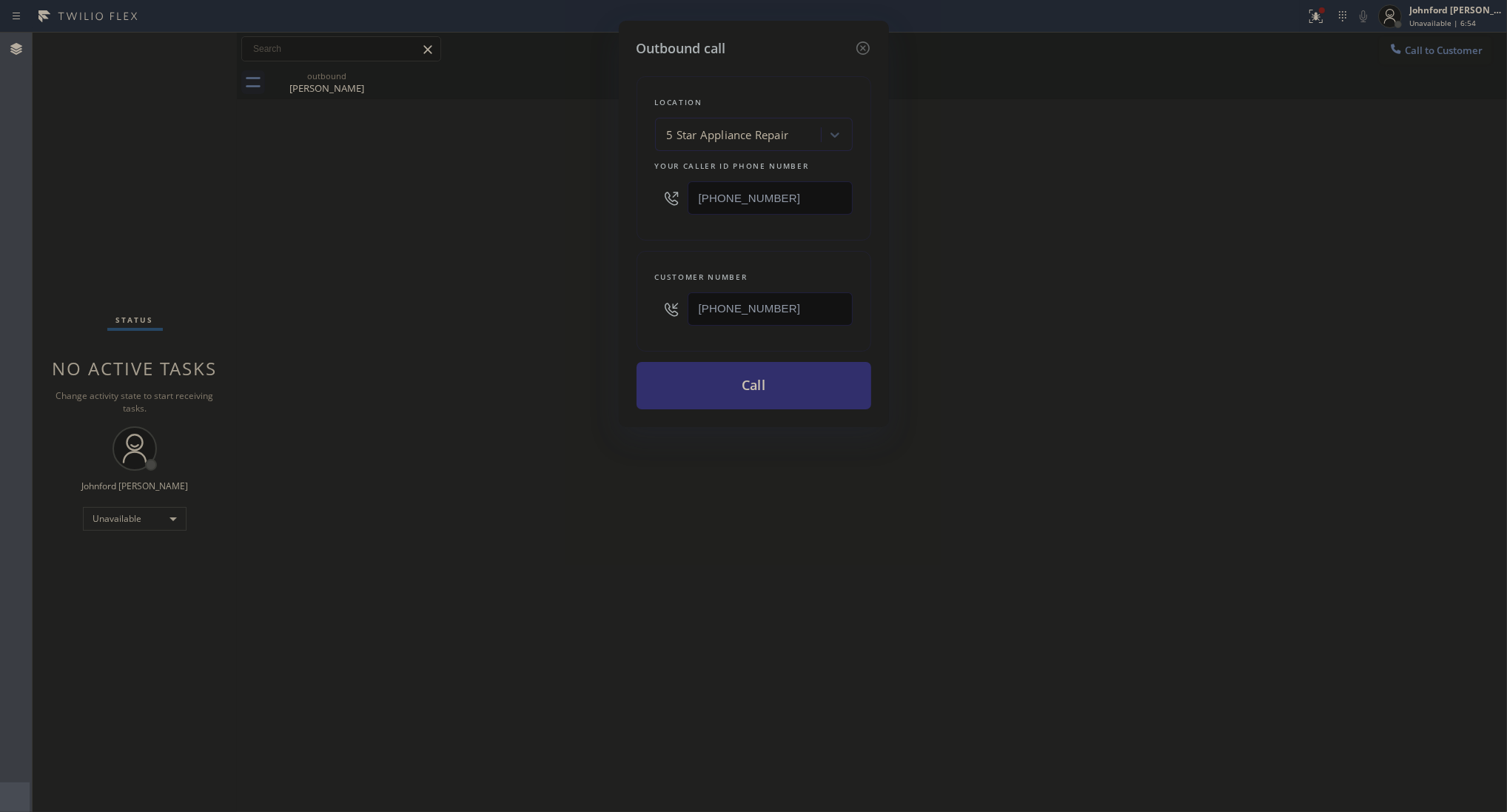
click at [686, 390] on button "Call" at bounding box center [754, 385] width 235 height 48
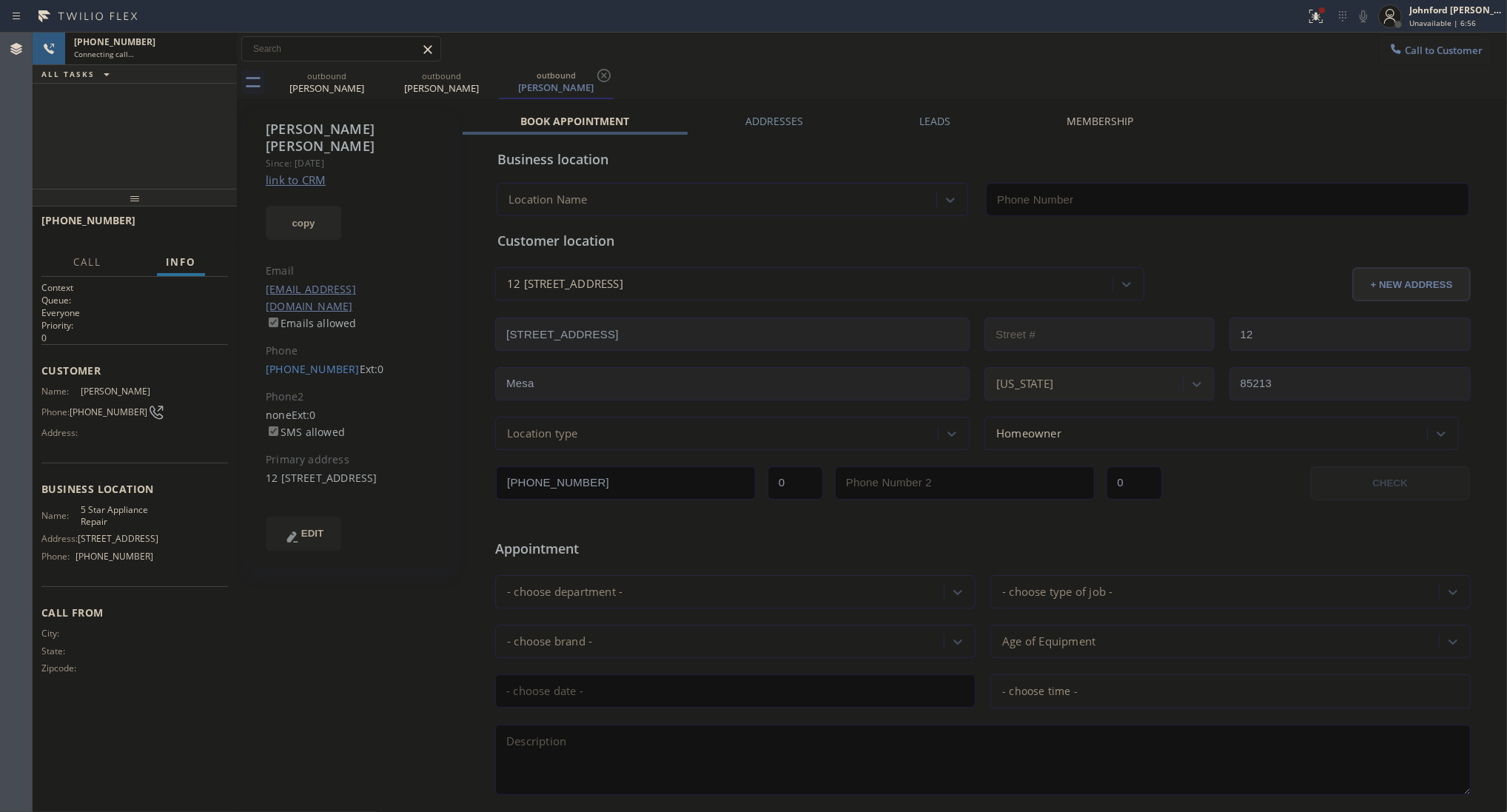
click at [285, 206] on button "copy" at bounding box center [303, 223] width 76 height 34
click at [306, 172] on link "link to CRM" at bounding box center [295, 179] width 60 height 15
type input "[PHONE_NUMBER]"
click at [1364, 19] on icon at bounding box center [1364, 16] width 18 height 18
click at [1337, 24] on div "Status report Issues detected These issues could affect your workflow. Please c…" at bounding box center [1403, 16] width 207 height 33
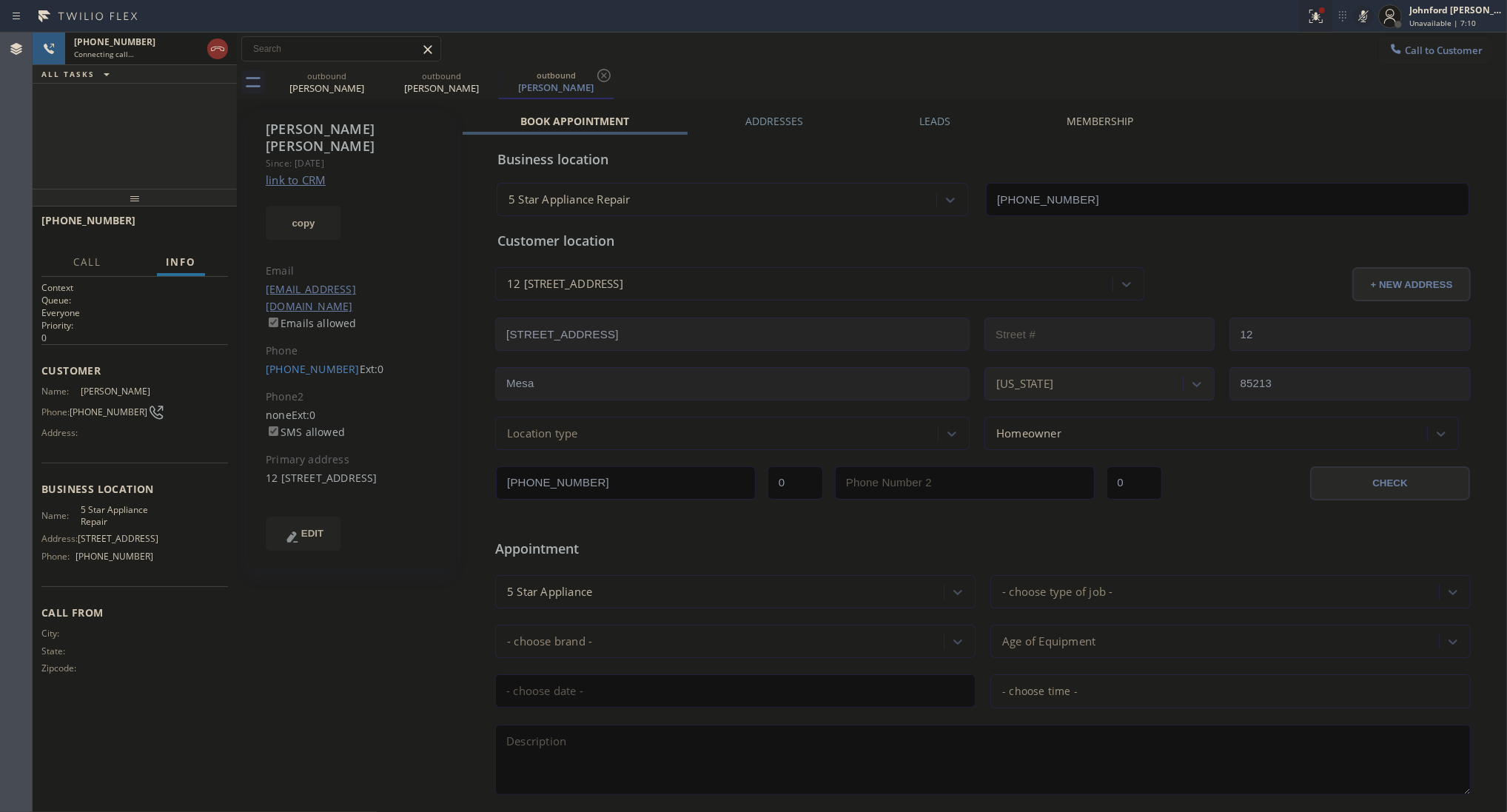
click at [1324, 23] on icon at bounding box center [1316, 16] width 18 height 18
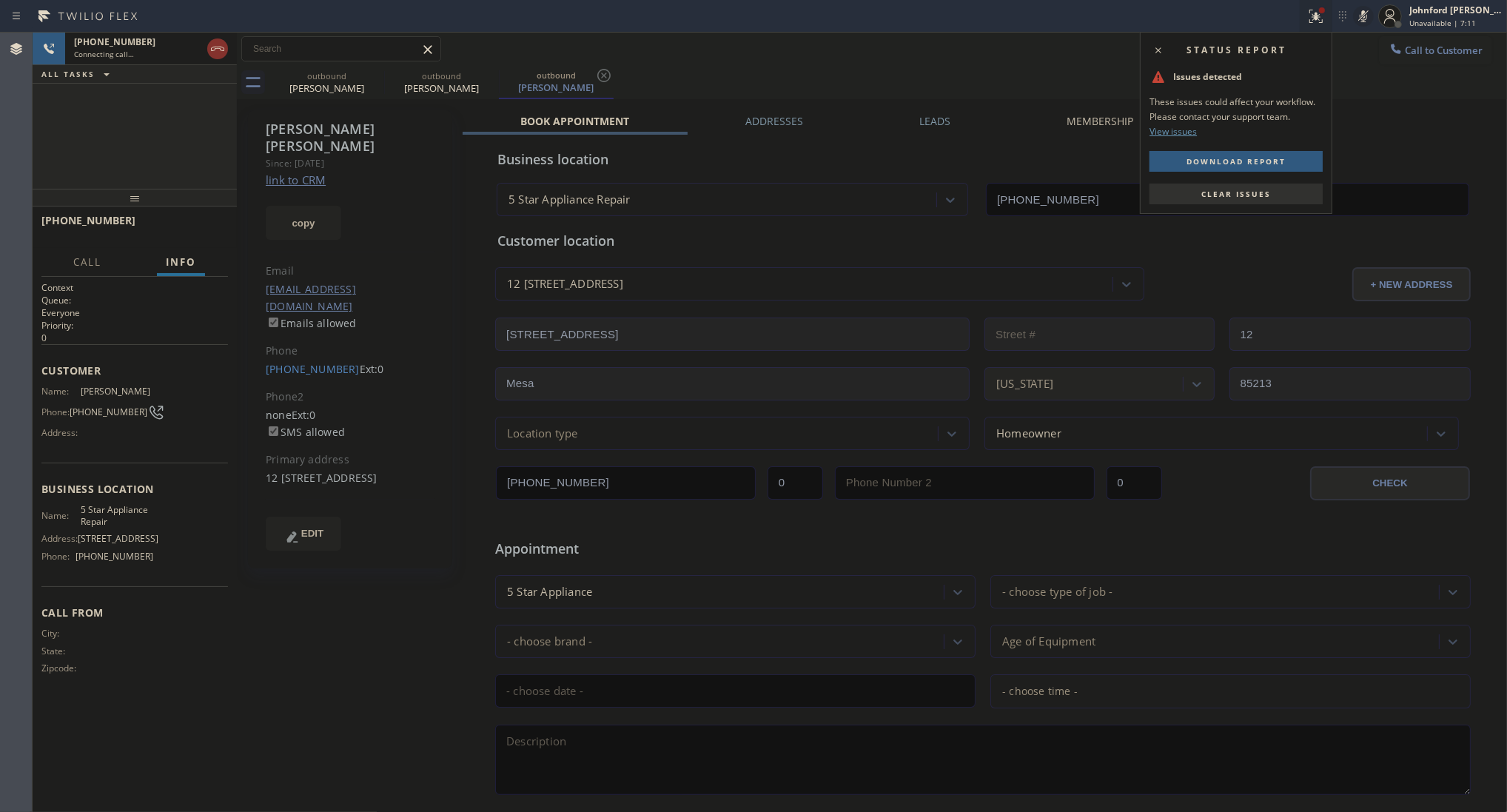
drag, startPoint x: 1272, startPoint y: 186, endPoint x: 1297, endPoint y: 154, distance: 40.6
click at [1271, 187] on button "Clear issues" at bounding box center [1236, 193] width 173 height 21
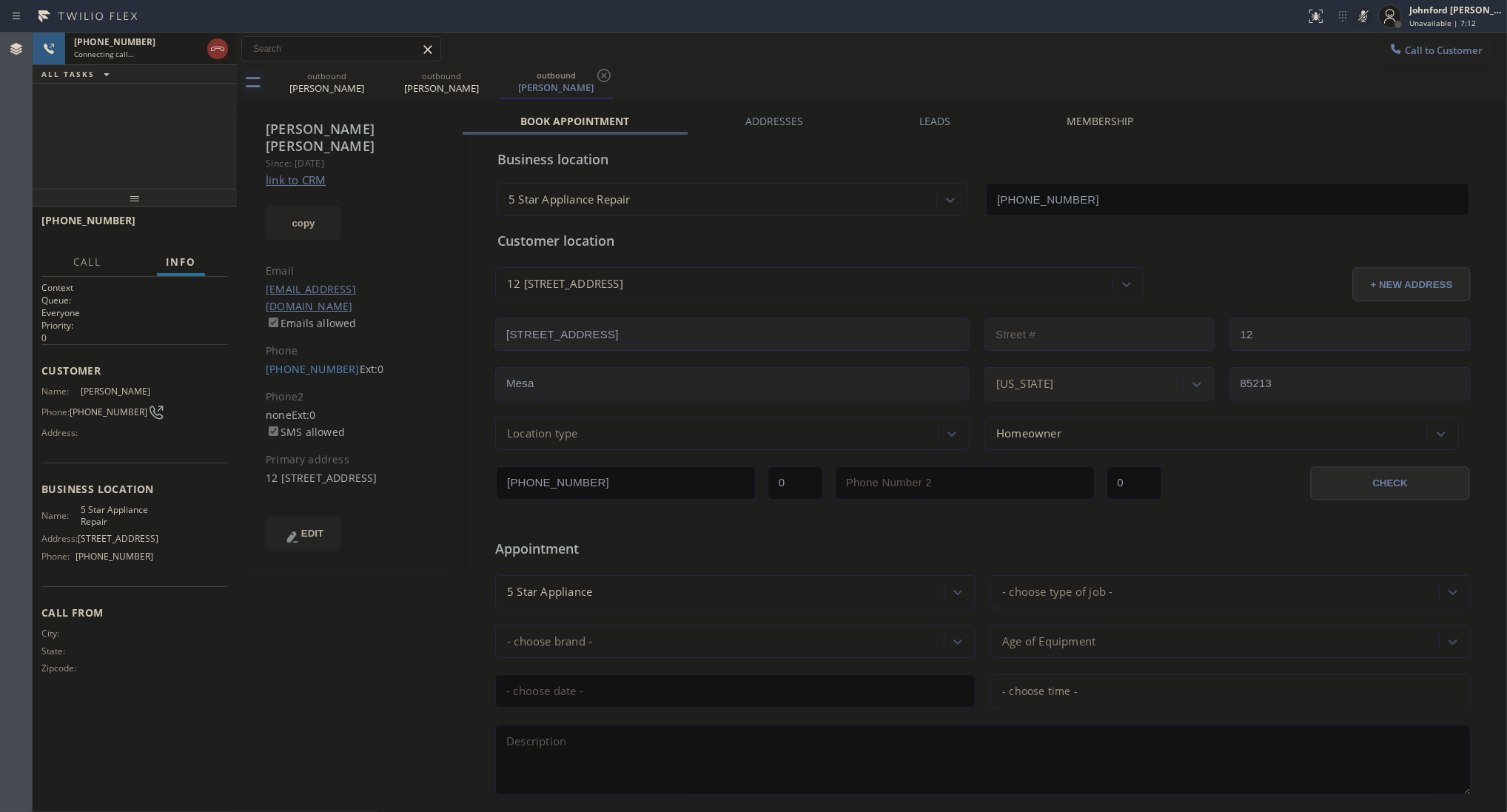
click at [1357, 16] on icon at bounding box center [1364, 16] width 18 height 18
click at [0, 0] on icon at bounding box center [0, 0] width 0 height 0
click at [630, 68] on div "outbound [PERSON_NAME] outbound [PERSON_NAME]" at bounding box center [889, 83] width 1238 height 34
click at [211, 46] on icon at bounding box center [218, 48] width 18 height 18
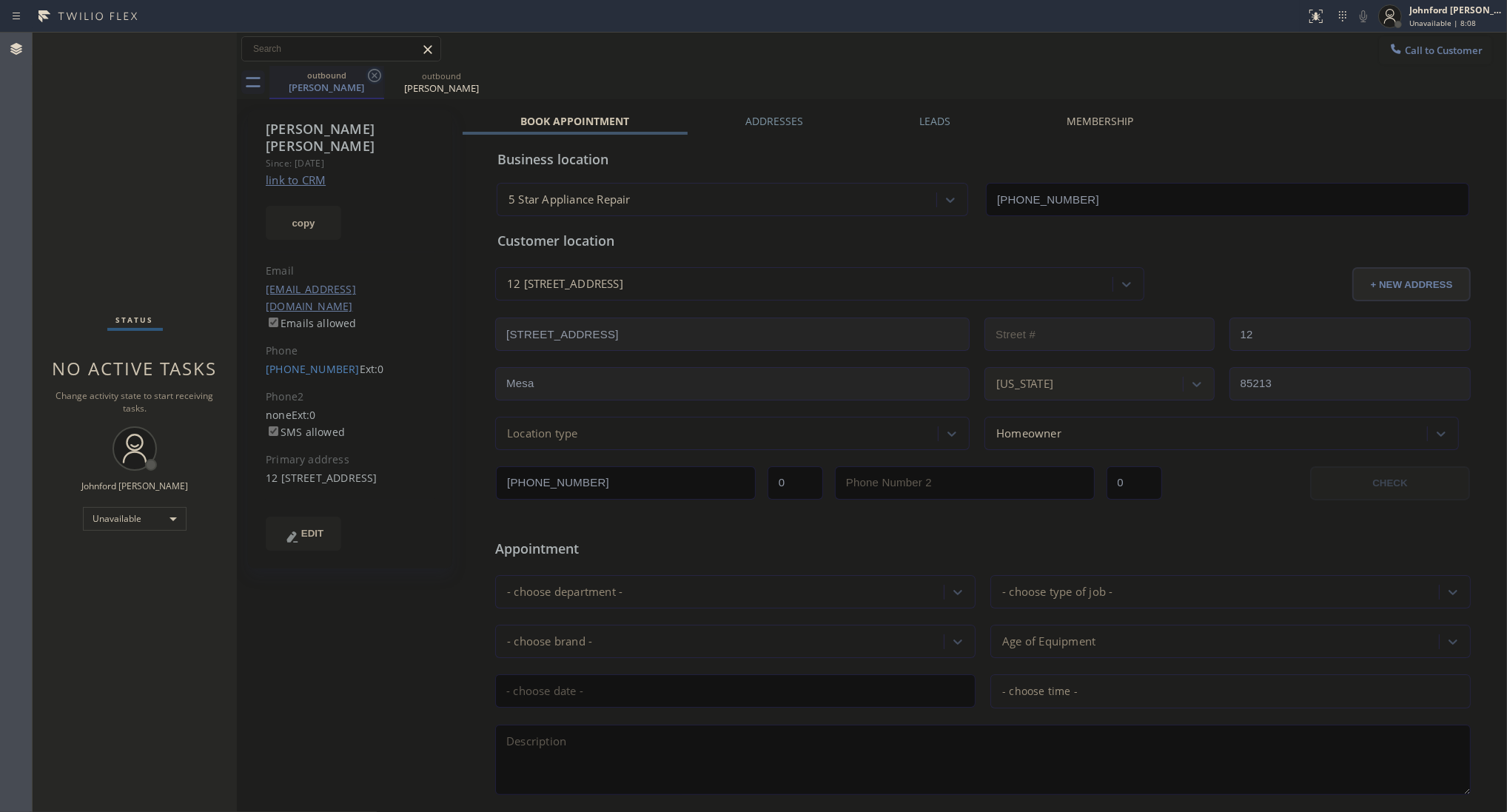
click at [374, 75] on icon at bounding box center [374, 75] width 13 height 13
click at [0, 0] on icon at bounding box center [0, 0] width 0 height 0
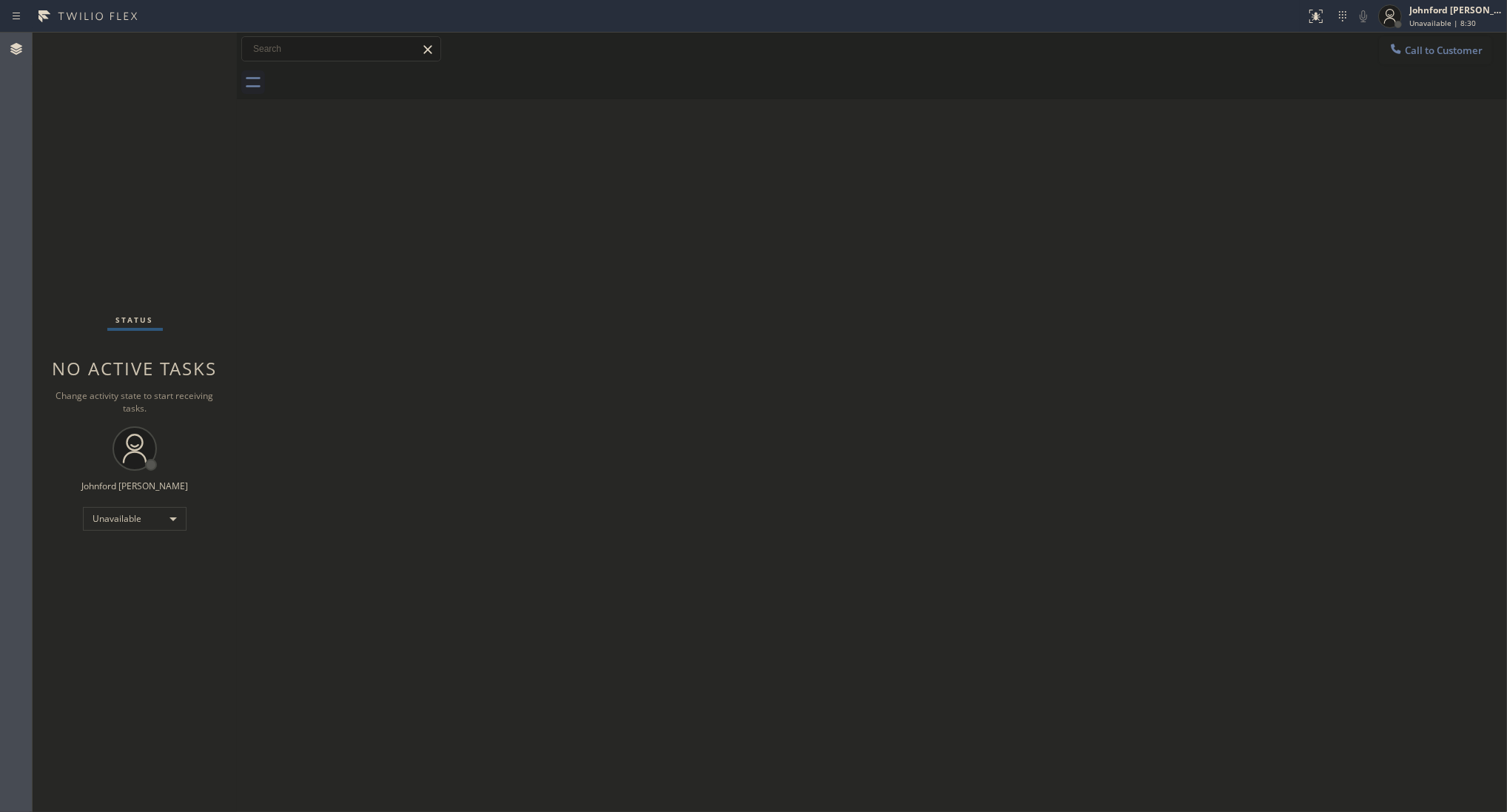
drag, startPoint x: 44, startPoint y: 150, endPoint x: 131, endPoint y: 101, distance: 99.8
click at [44, 150] on div "Status No active tasks Change activity state to start receiving tasks. [PERSON_…" at bounding box center [135, 422] width 204 height 779
click at [146, 516] on div "Unavailable" at bounding box center [134, 518] width 104 height 23
click at [126, 535] on li "Offline" at bounding box center [133, 538] width 101 height 18
click at [1445, 6] on div "Johnford [PERSON_NAME]" at bounding box center [1456, 10] width 94 height 12
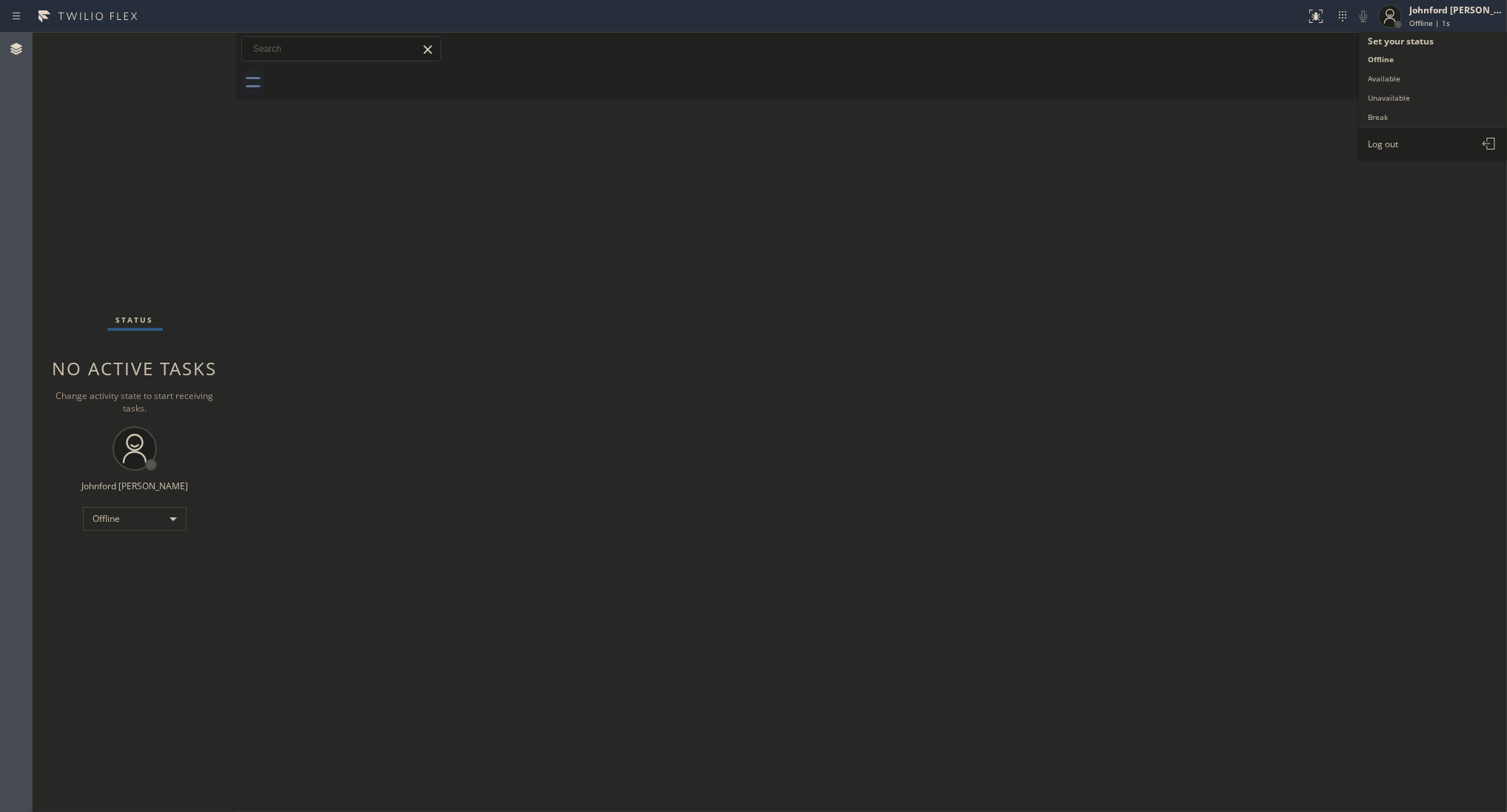
click at [1375, 139] on span "Log out" at bounding box center [1383, 144] width 30 height 12
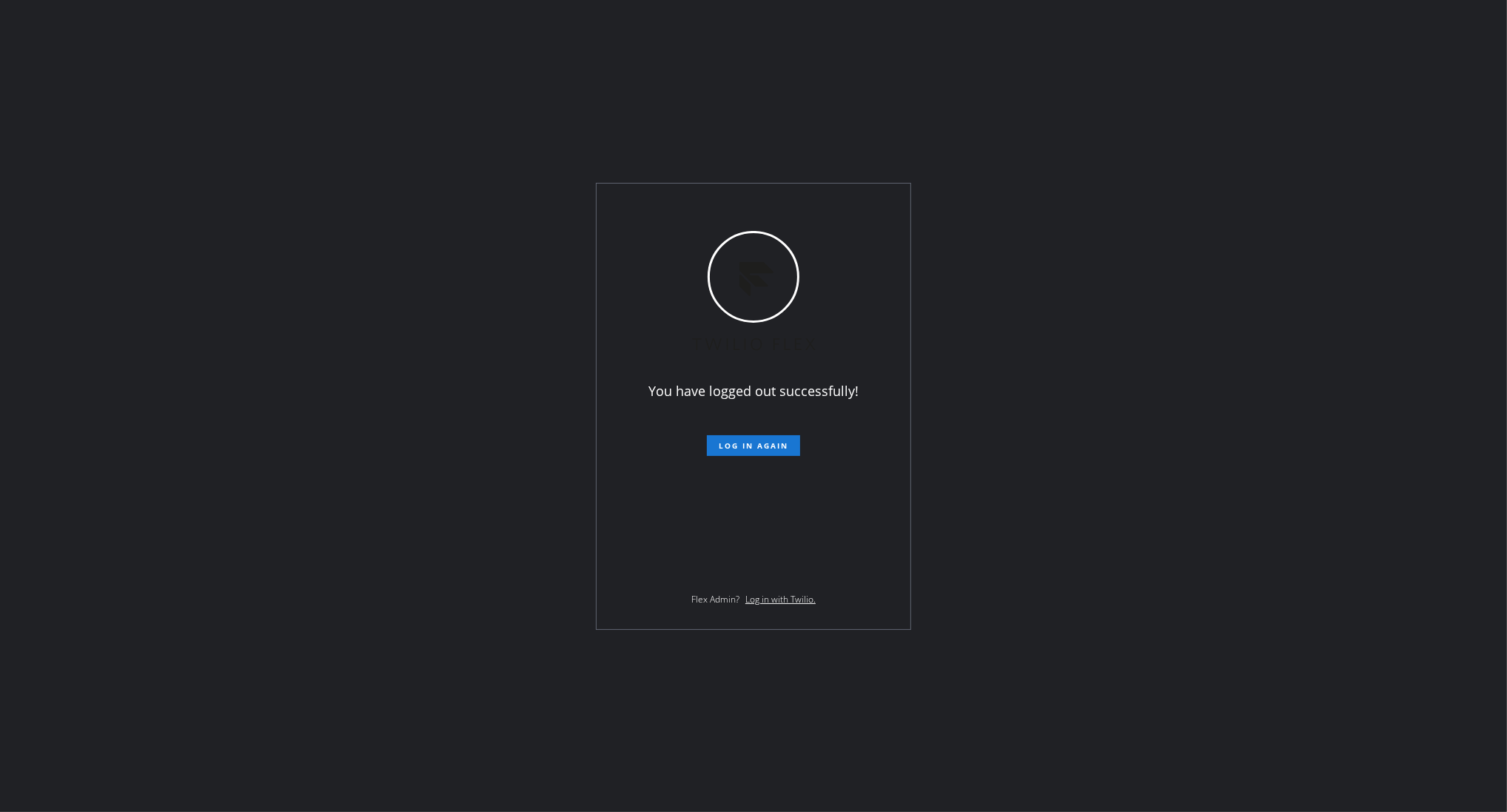
click at [1265, 139] on div "You have logged out successfully! Log in again Flex Admin? Log in with Twilio." at bounding box center [753, 406] width 1507 height 812
